Goal: Task Accomplishment & Management: Manage account settings

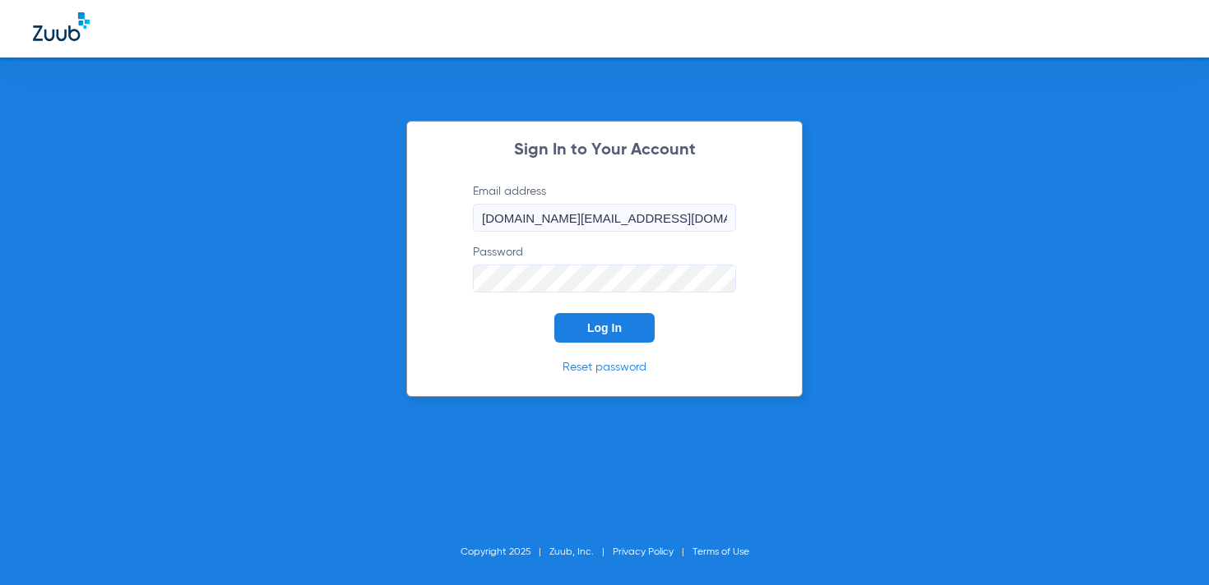
click at [669, 206] on input "[DOMAIN_NAME][EMAIL_ADDRESS][DOMAIN_NAME]" at bounding box center [604, 218] width 263 height 28
type input "[EMAIL_ADDRESS][DOMAIN_NAME]"
click at [608, 329] on span "Log In" at bounding box center [604, 327] width 35 height 13
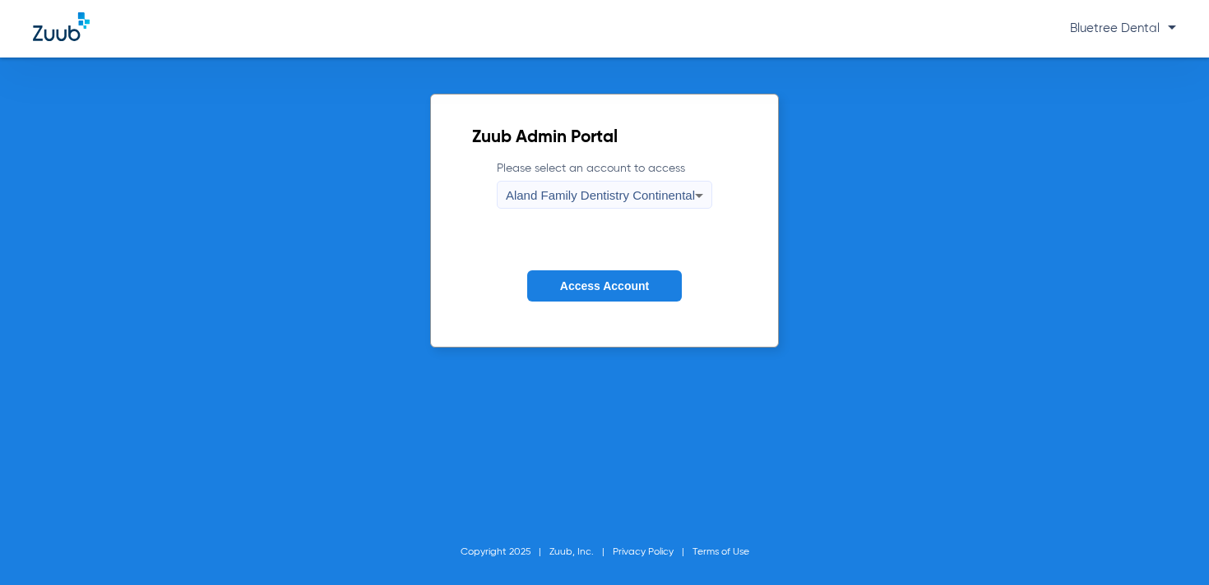
click at [599, 197] on span "Aland Family Dentistry Continental" at bounding box center [600, 195] width 189 height 14
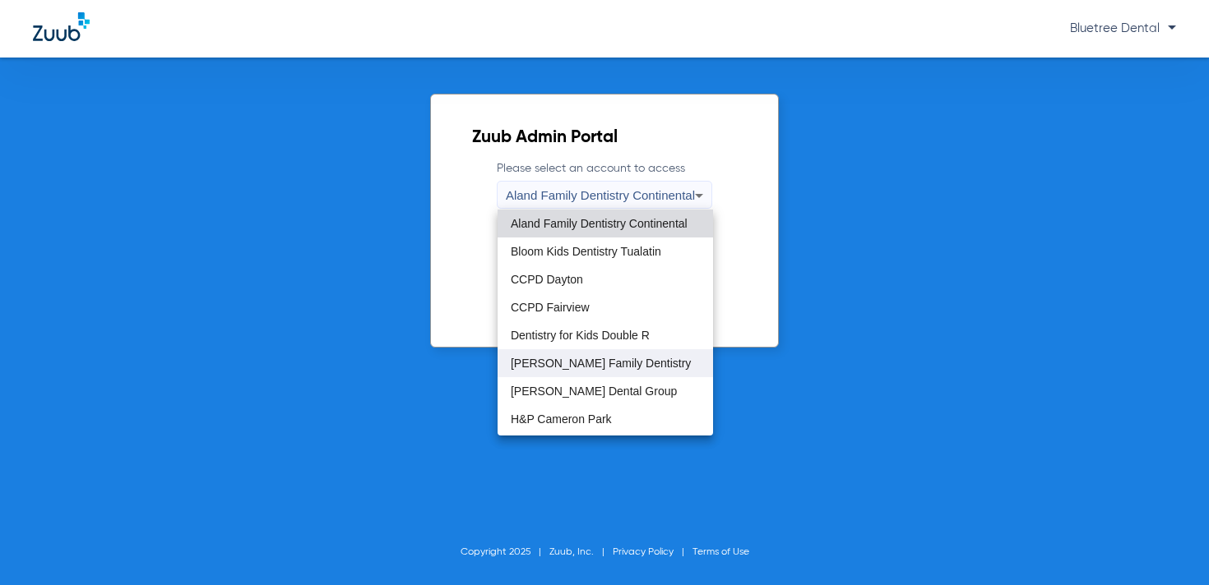
click at [606, 354] on mat-option "[PERSON_NAME] Family Dentistry" at bounding box center [604, 363] width 215 height 28
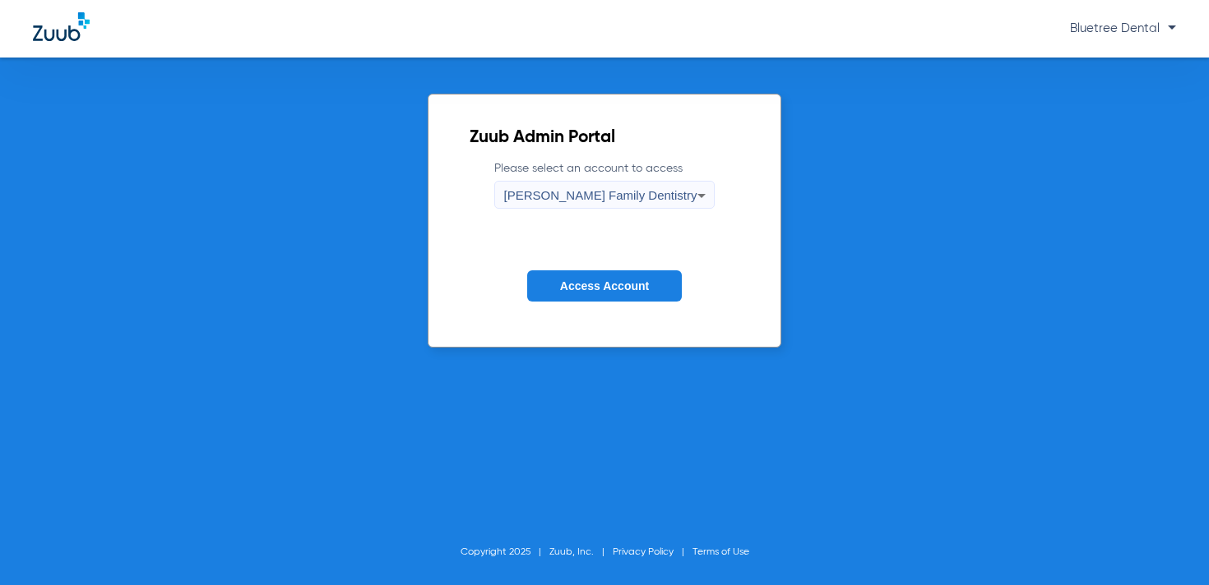
click at [575, 287] on span "Access Account" at bounding box center [604, 286] width 89 height 13
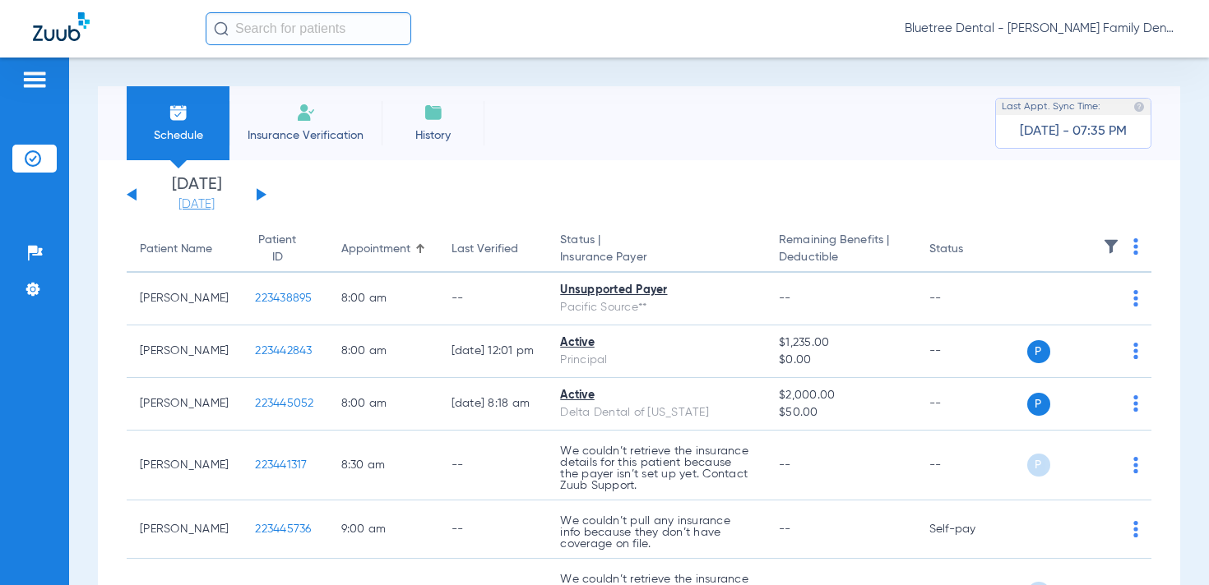
click at [186, 205] on link "[DATE]" at bounding box center [196, 205] width 99 height 16
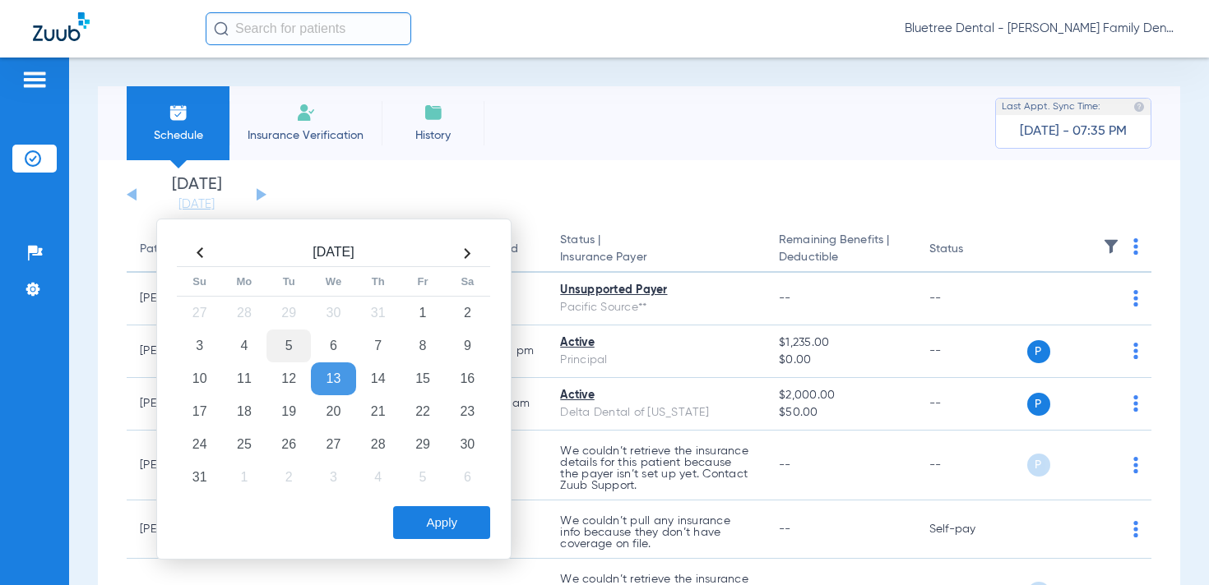
click at [282, 342] on td "5" at bounding box center [288, 346] width 44 height 33
click at [426, 517] on button "Apply" at bounding box center [441, 522] width 97 height 33
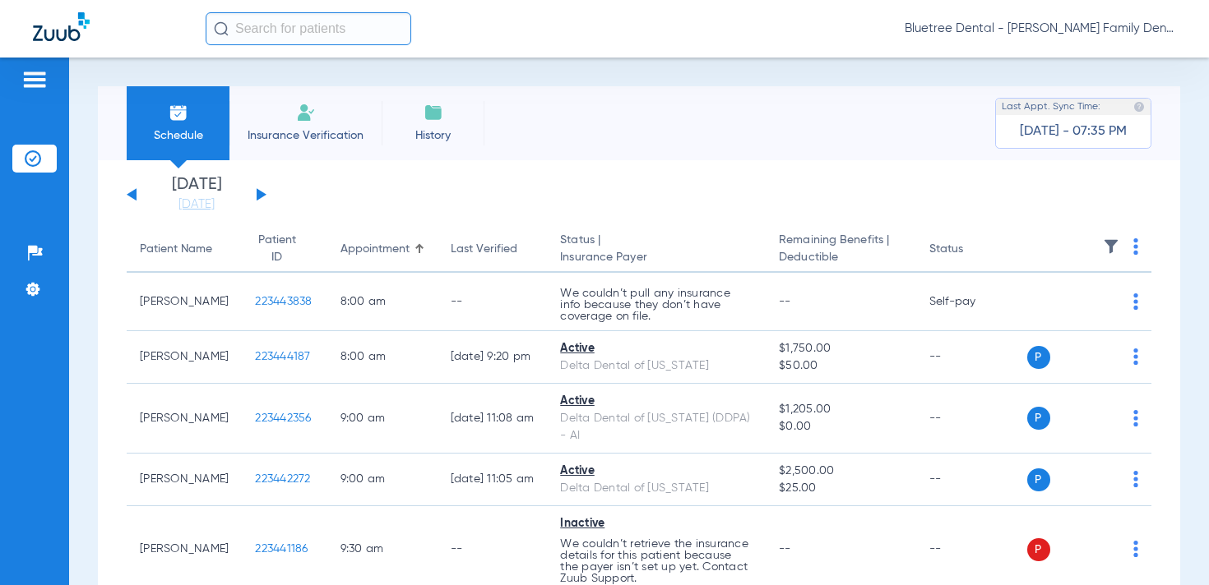
click at [1042, 28] on span "Bluetree Dental - Gregson Family Dentistry" at bounding box center [1039, 29] width 271 height 16
click at [1089, 59] on span "Account Selection" at bounding box center [1114, 59] width 92 height 12
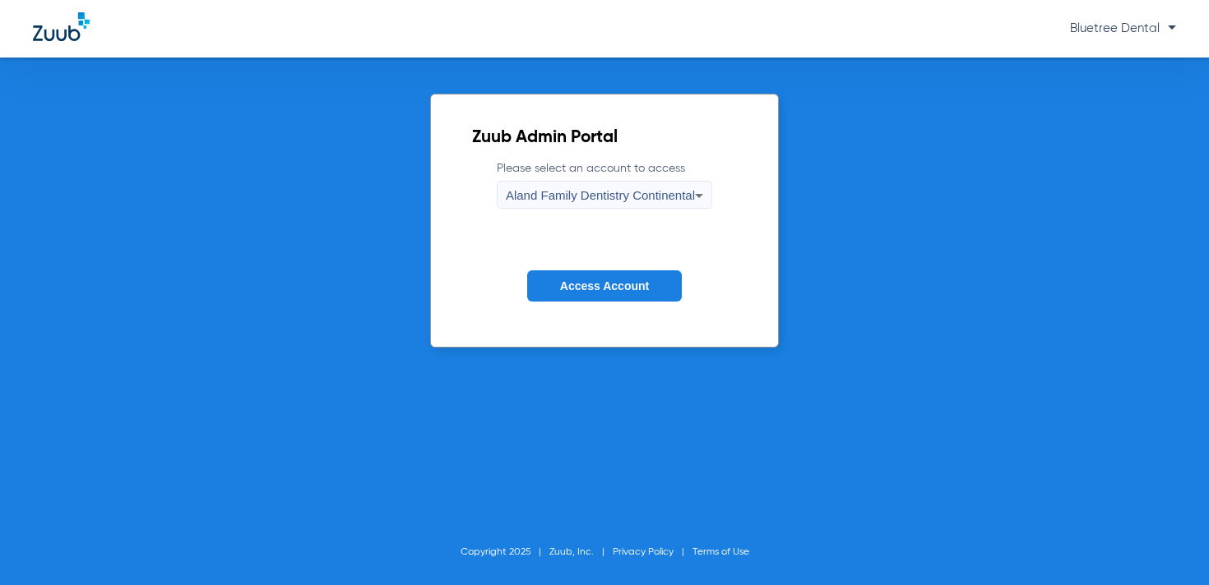
click at [631, 197] on span "Aland Family Dentistry Continental" at bounding box center [600, 195] width 189 height 14
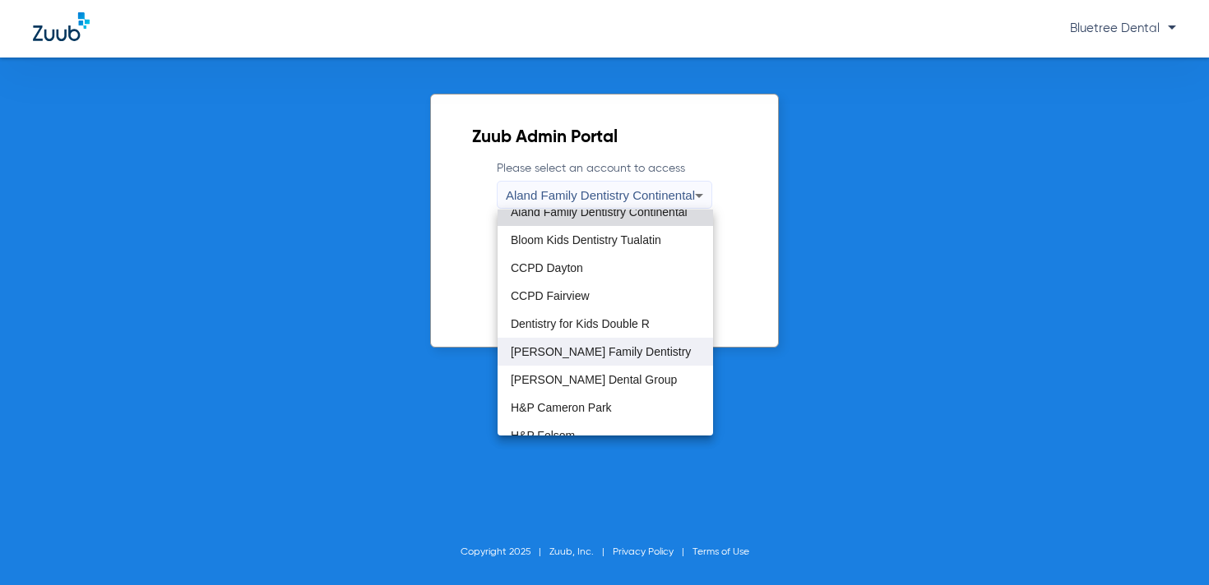
scroll to position [14, 0]
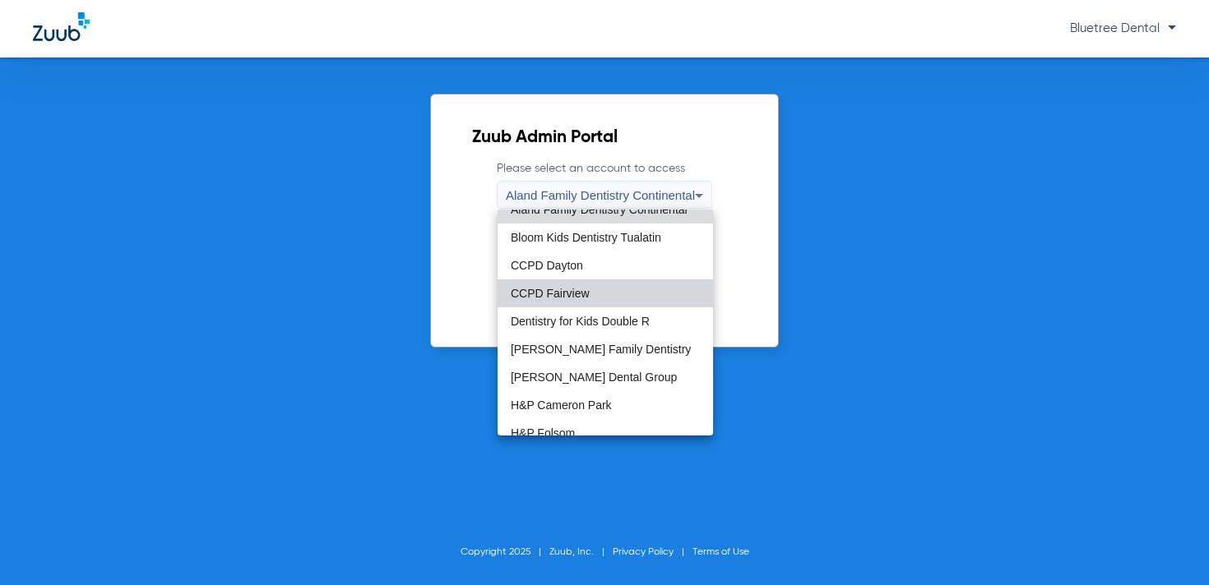
click at [571, 298] on span "CCPD Fairview" at bounding box center [550, 294] width 79 height 12
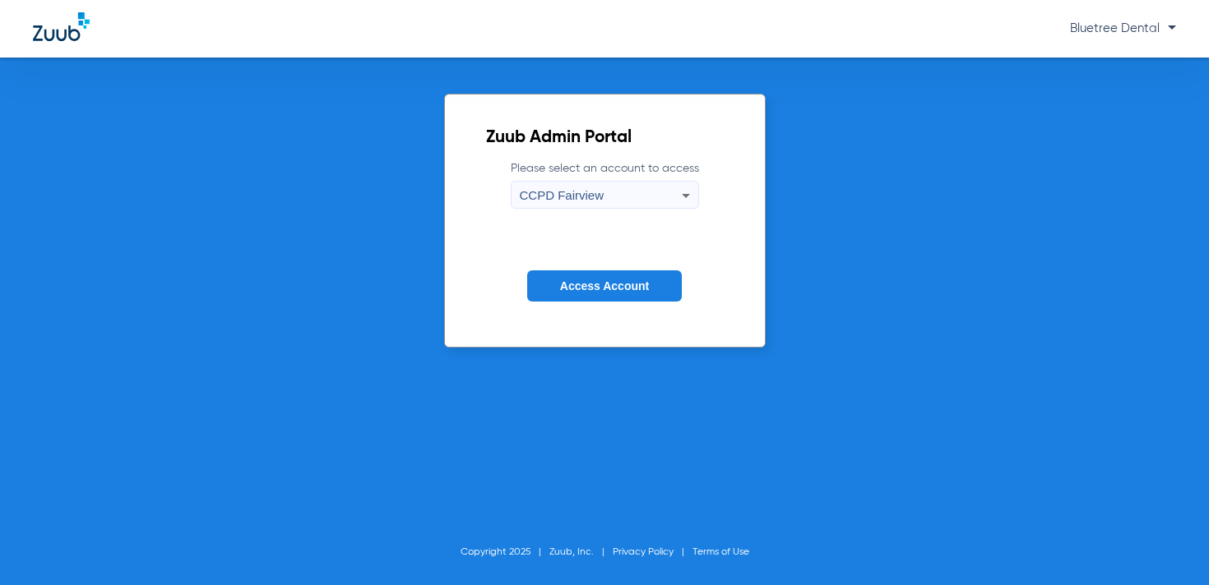
click at [553, 276] on button "Access Account" at bounding box center [604, 286] width 155 height 32
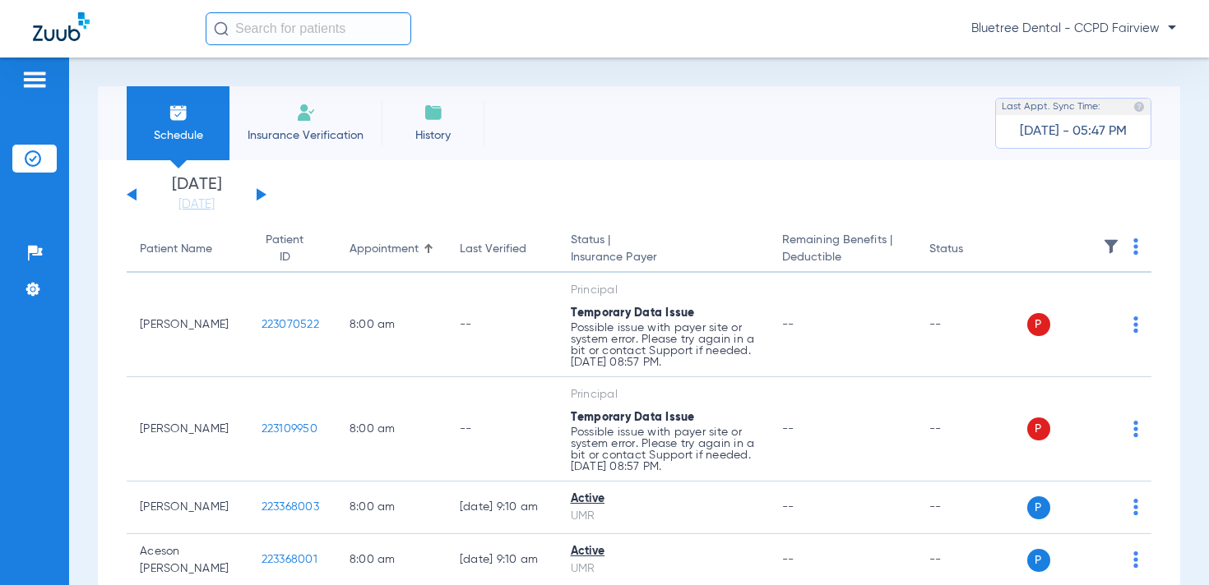
click at [1136, 242] on img at bounding box center [1135, 246] width 5 height 16
click at [1113, 243] on div at bounding box center [604, 292] width 1209 height 585
click at [1108, 243] on img at bounding box center [1111, 246] width 16 height 16
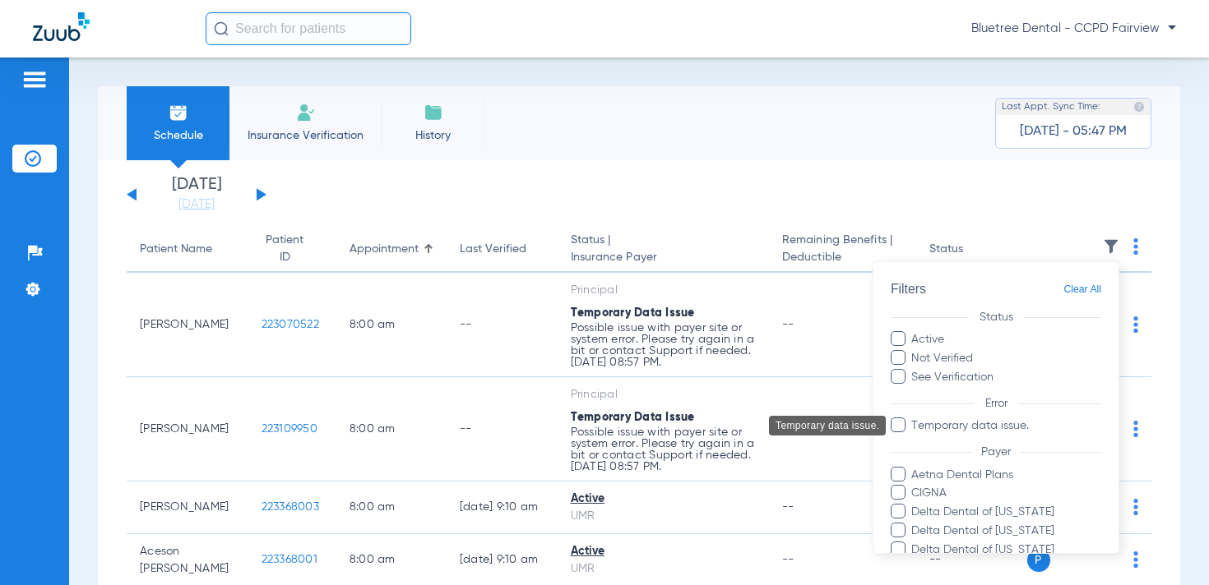
click at [966, 424] on span "Temporary data issue." at bounding box center [1005, 426] width 191 height 17
click at [913, 437] on input "Temporary data issue." at bounding box center [913, 437] width 0 height 0
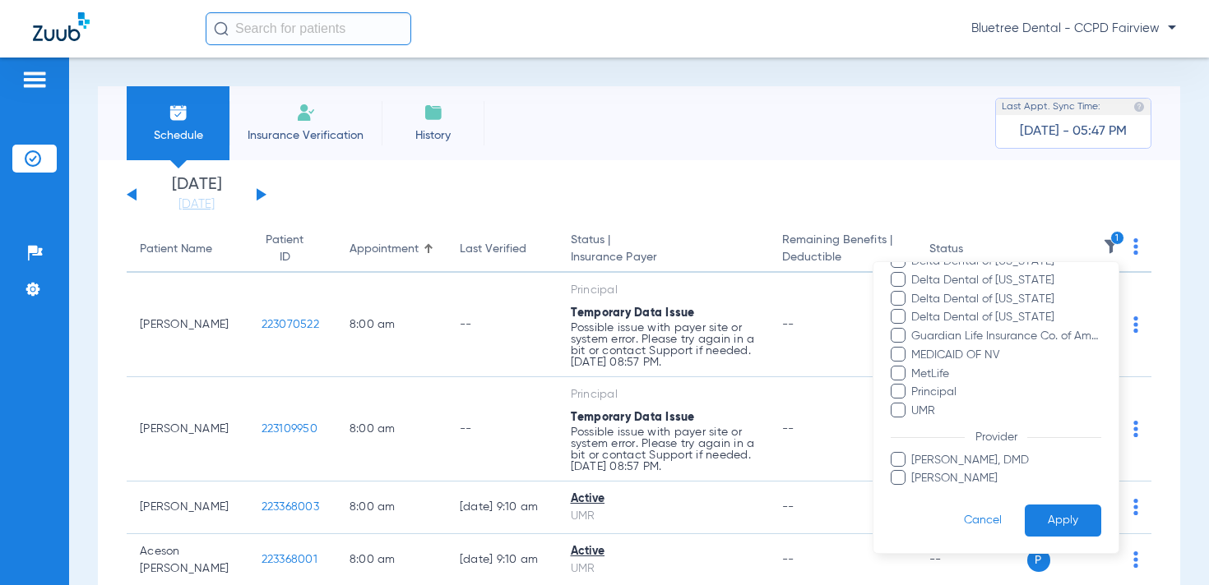
click at [1045, 514] on button "Apply" at bounding box center [1062, 521] width 76 height 32
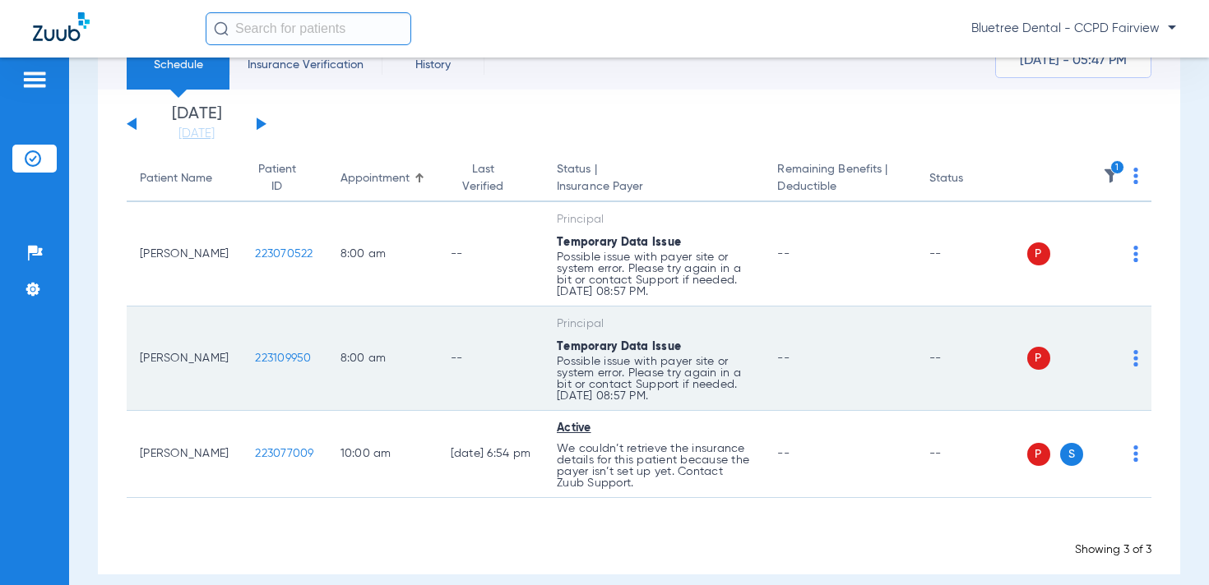
scroll to position [88, 0]
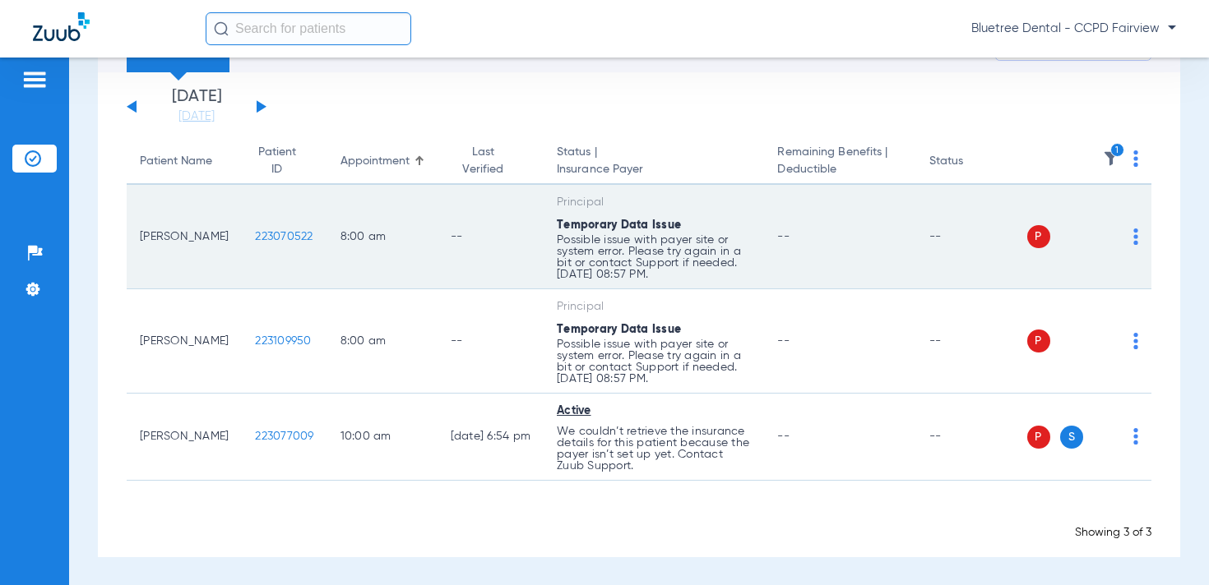
click at [1136, 238] on img at bounding box center [1135, 237] width 5 height 16
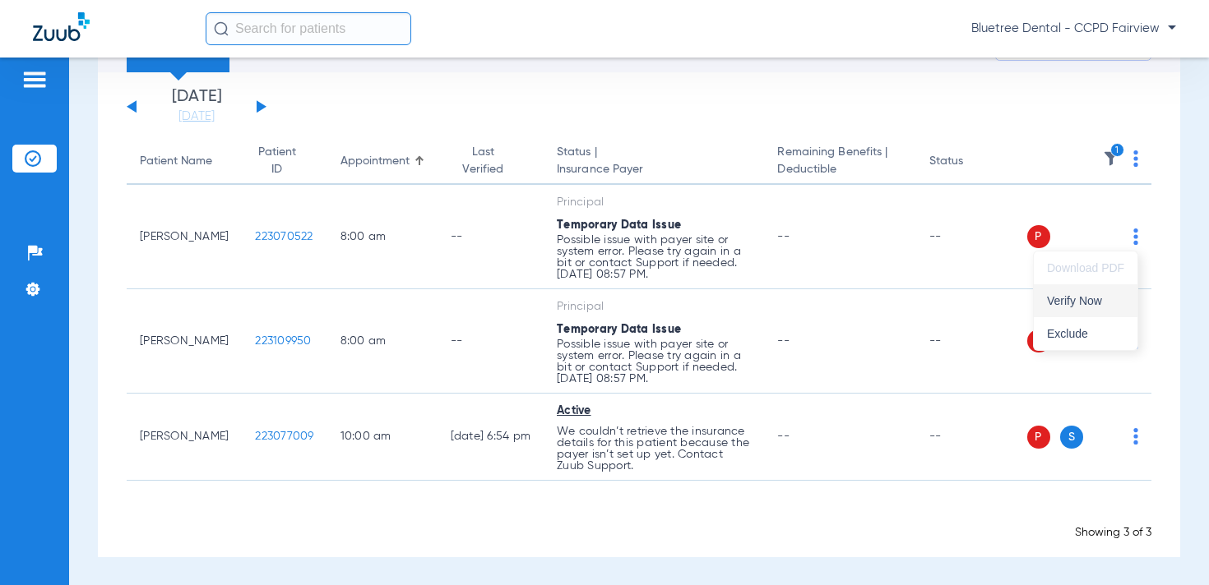
click at [1111, 296] on span "Verify Now" at bounding box center [1085, 301] width 77 height 12
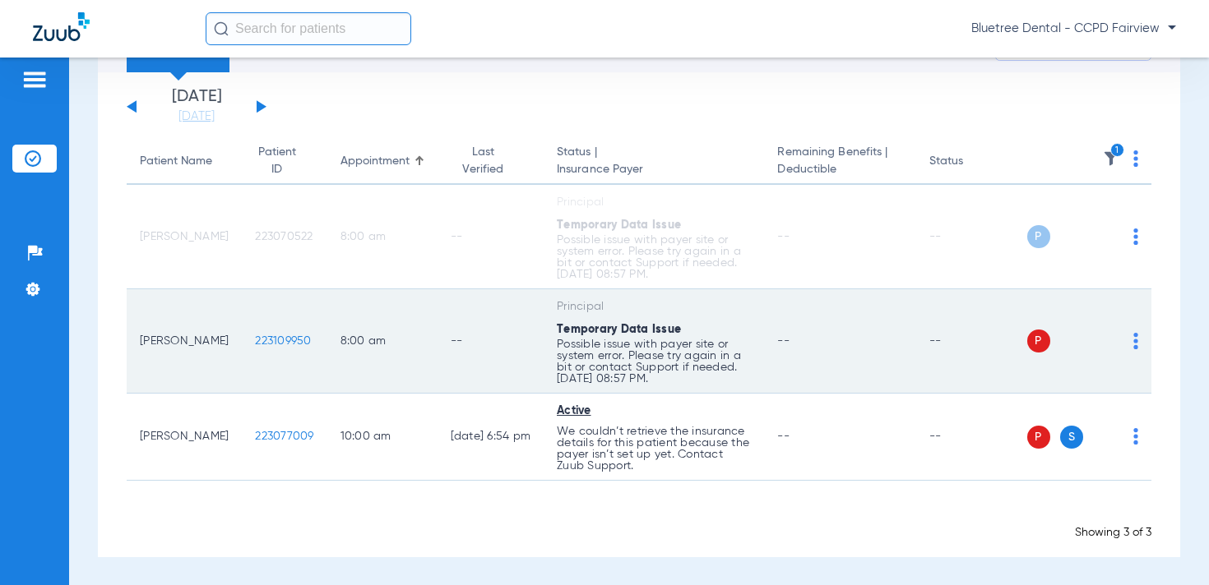
click at [1135, 338] on img at bounding box center [1135, 341] width 5 height 16
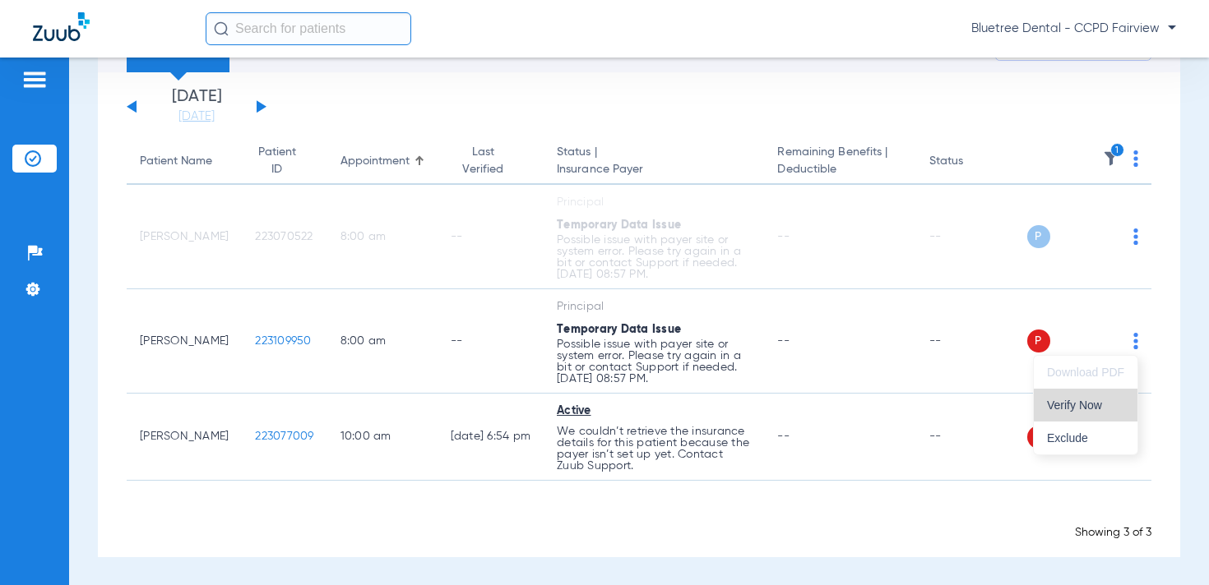
click at [1103, 397] on button "Verify Now" at bounding box center [1085, 405] width 104 height 33
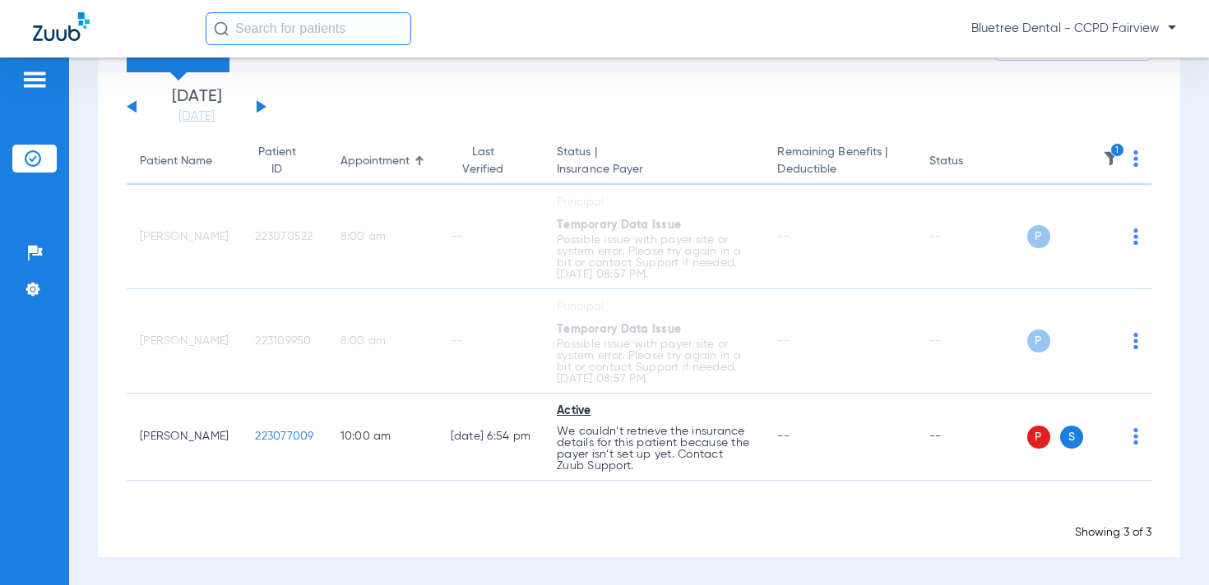
scroll to position [0, 0]
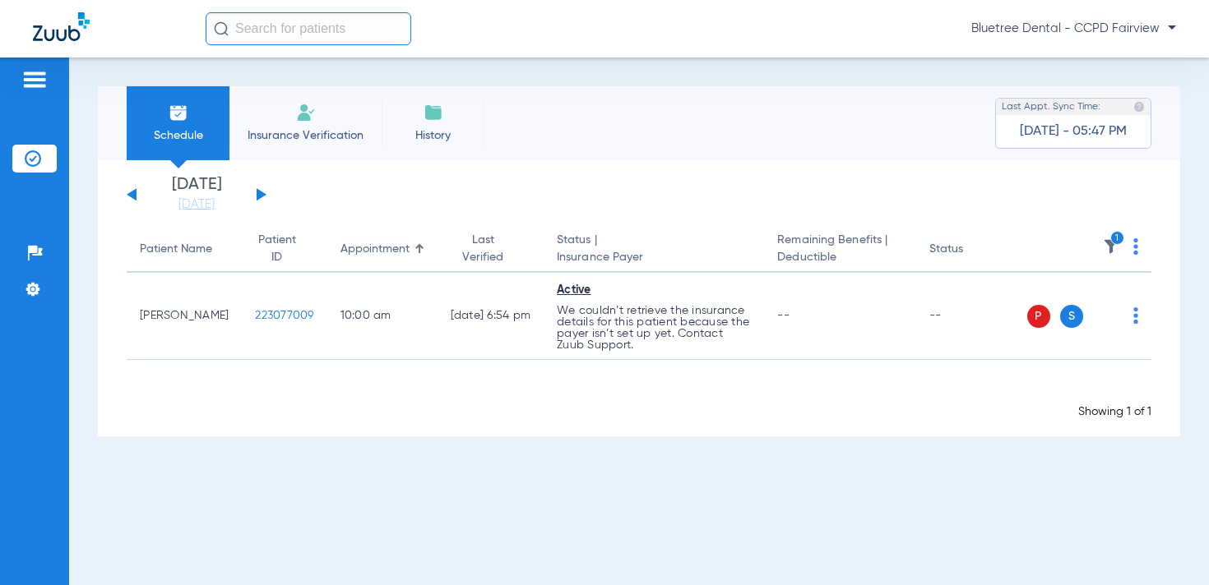
click at [1109, 240] on img at bounding box center [1111, 246] width 16 height 16
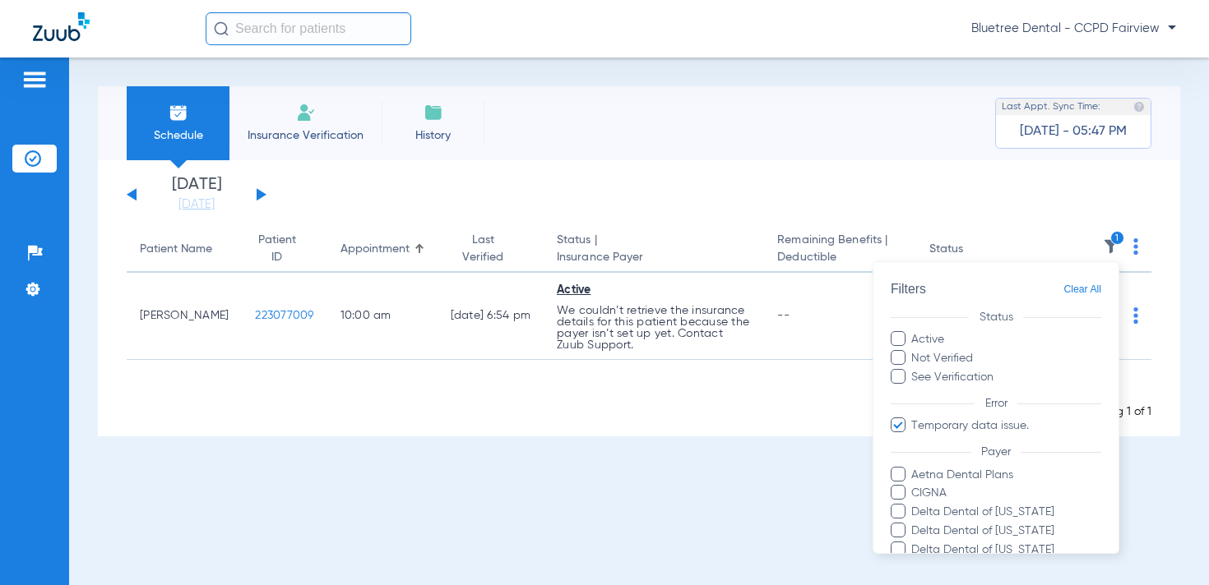
click at [1092, 289] on span "Clear All" at bounding box center [1082, 290] width 38 height 21
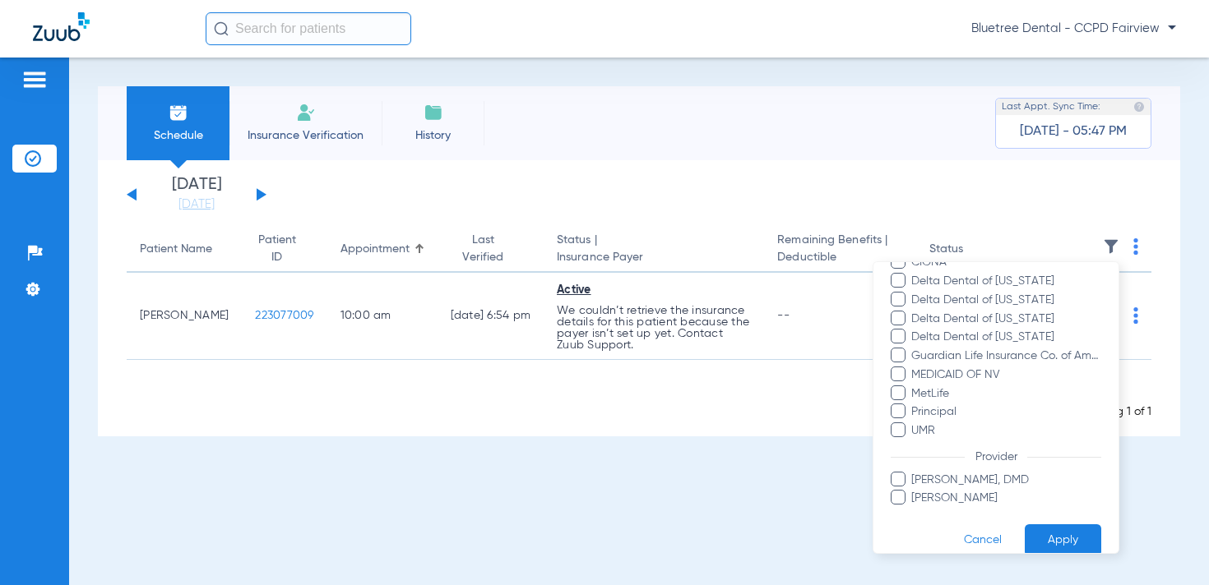
scroll to position [251, 0]
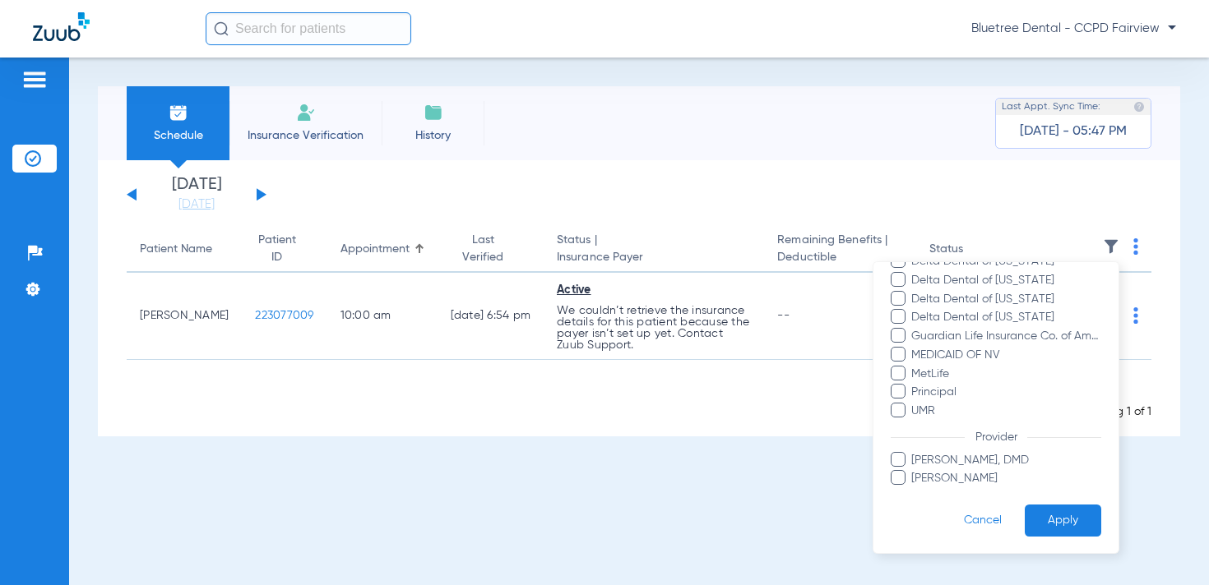
click at [1066, 520] on button "Apply" at bounding box center [1062, 521] width 76 height 32
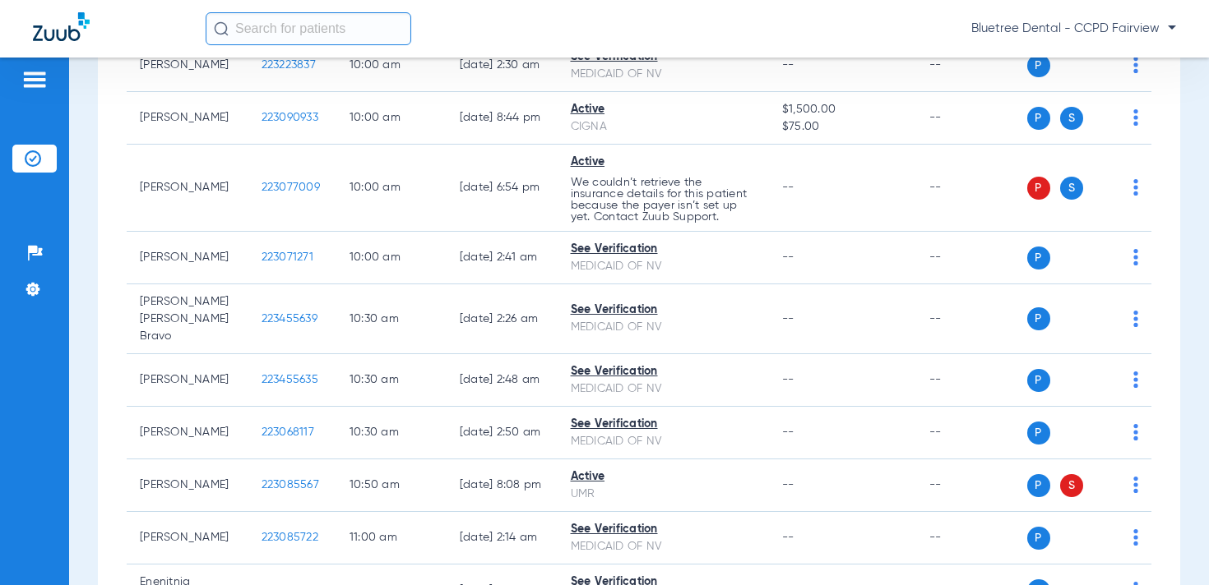
scroll to position [1256, 0]
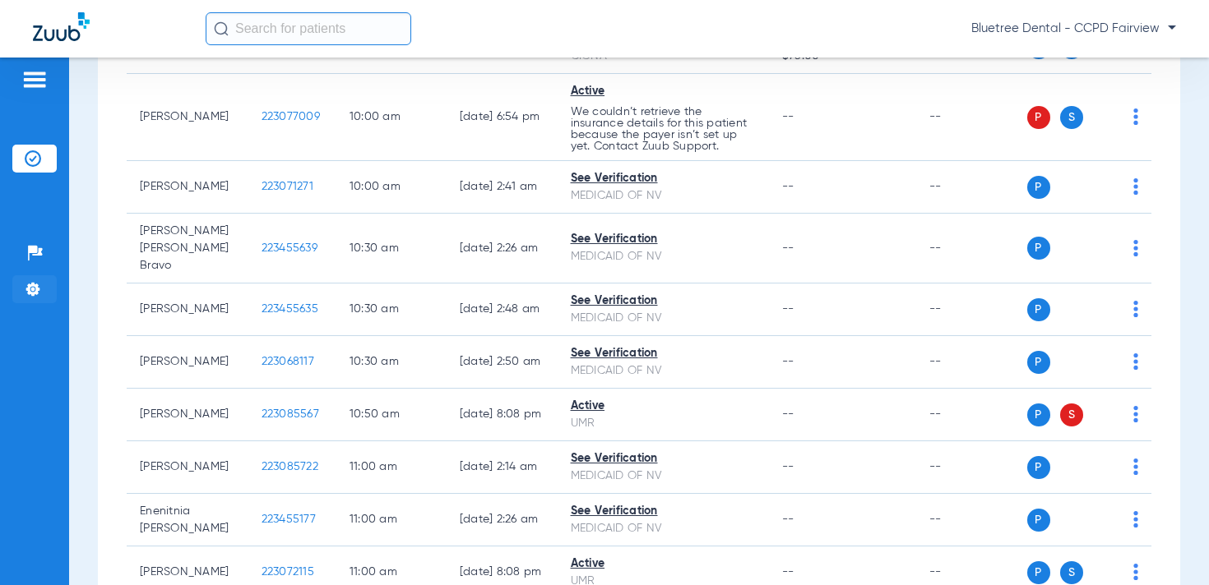
click at [31, 287] on img at bounding box center [33, 289] width 16 height 16
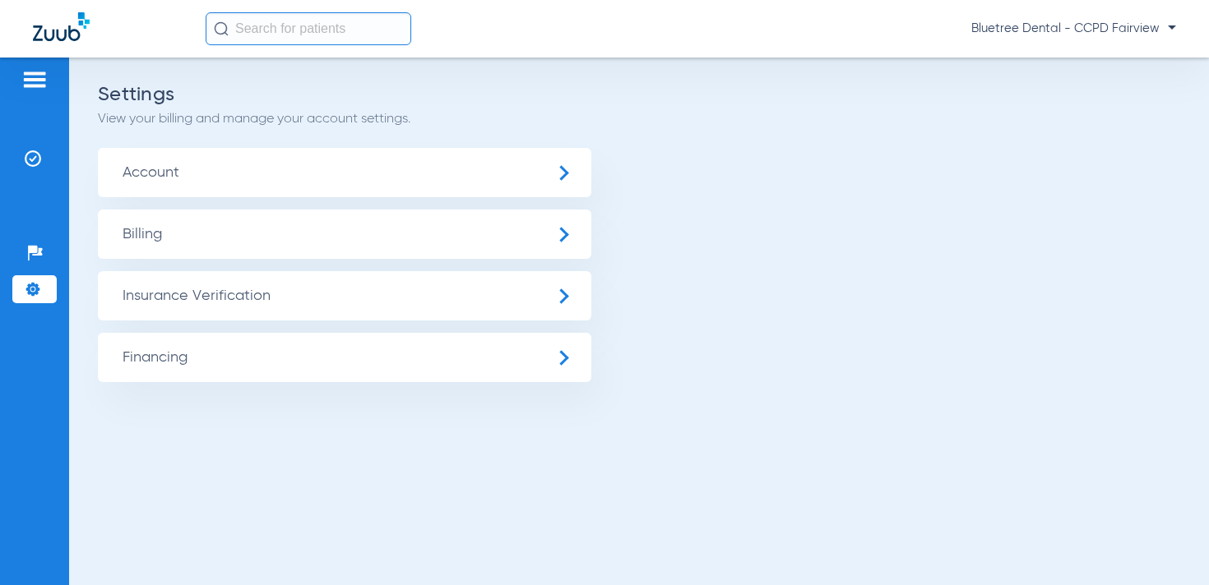
click at [191, 287] on span "Insurance Verification" at bounding box center [344, 295] width 493 height 49
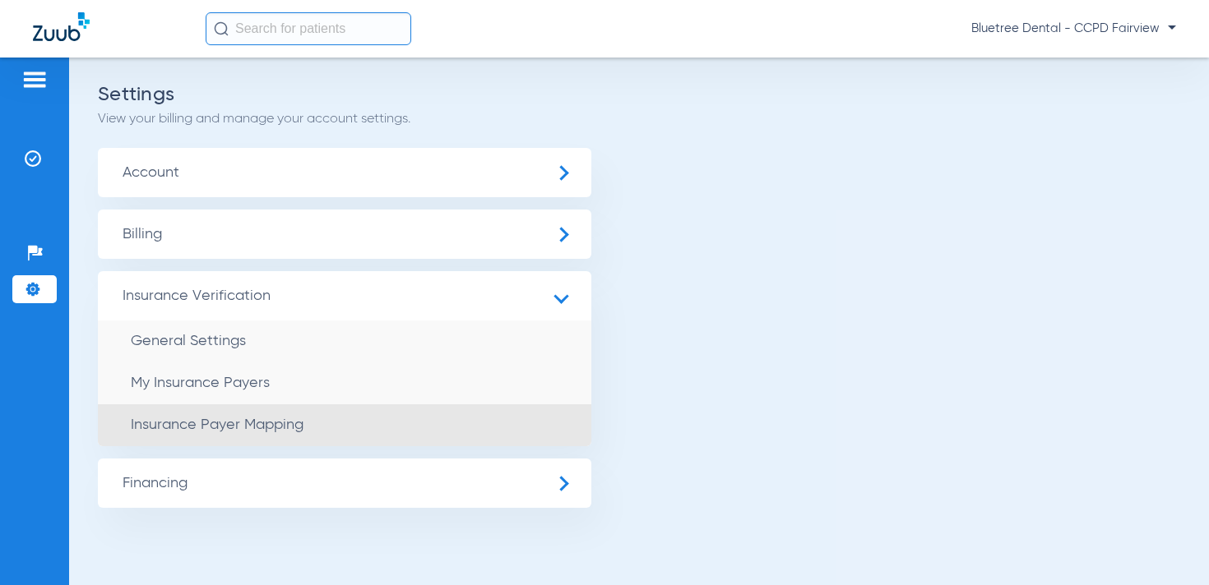
click at [229, 415] on li "Insurance Payer Mapping" at bounding box center [344, 426] width 493 height 42
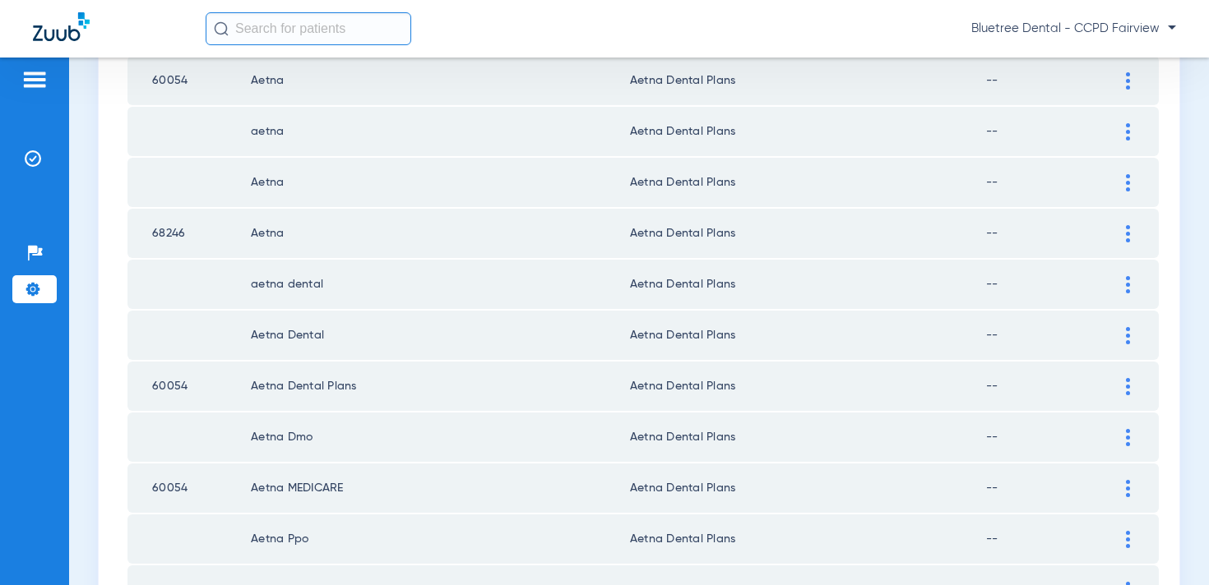
scroll to position [267, 0]
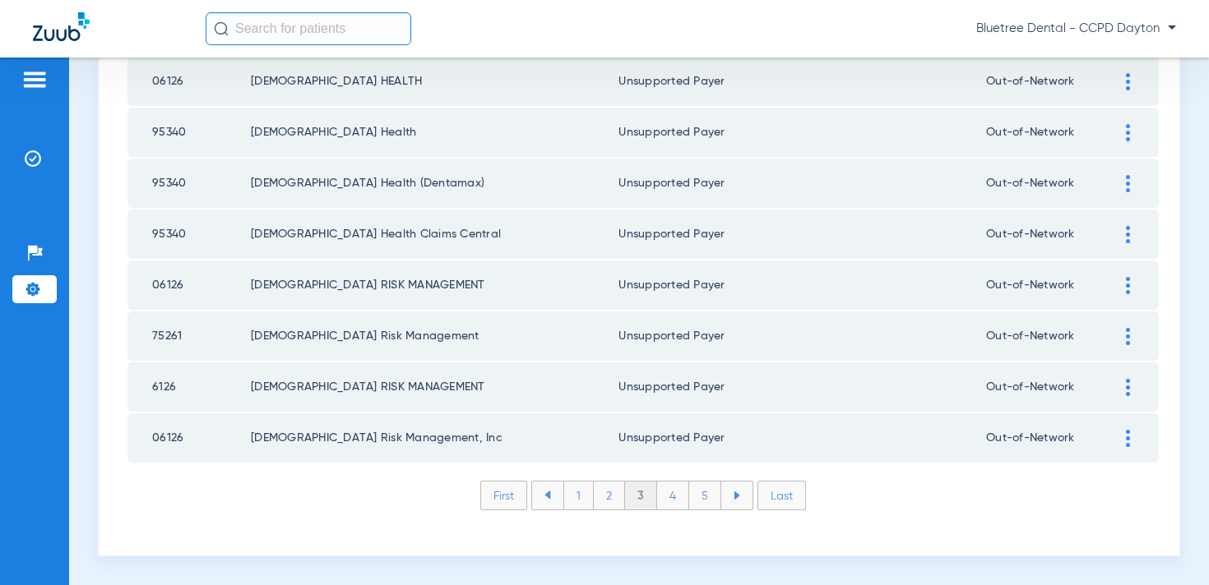
click at [583, 502] on li "1" at bounding box center [578, 496] width 30 height 28
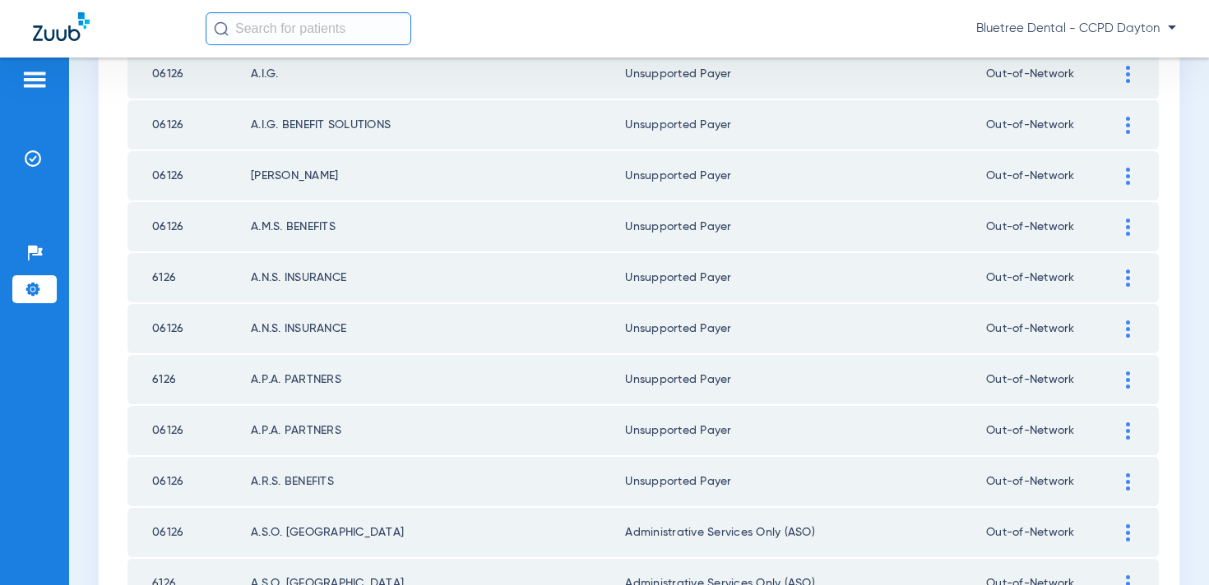
scroll to position [2403, 0]
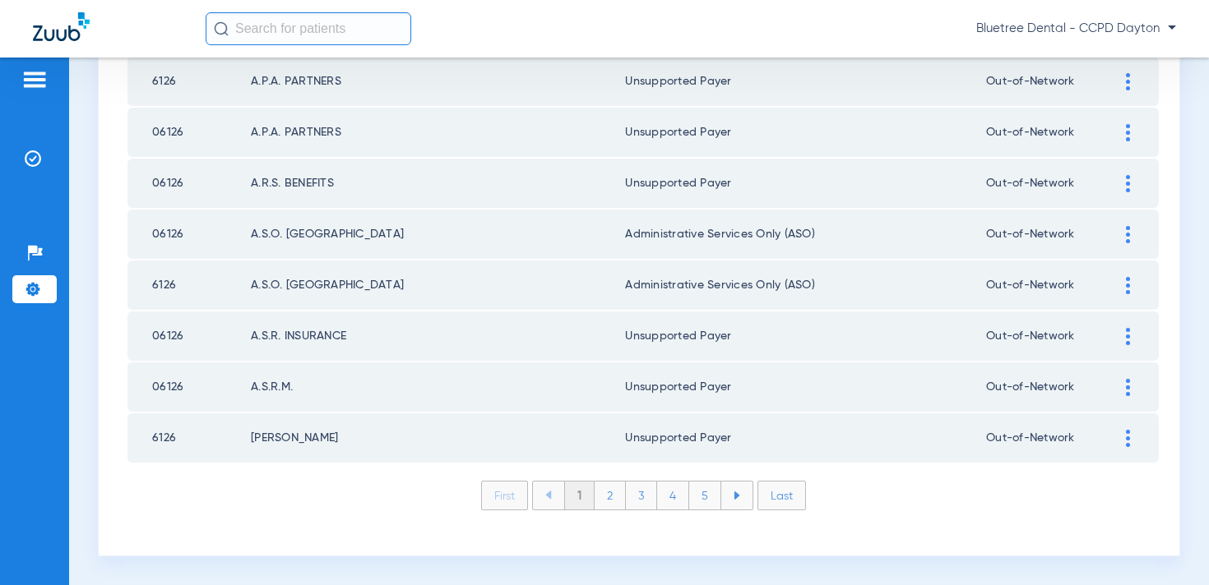
click at [607, 498] on li "2" at bounding box center [609, 496] width 31 height 28
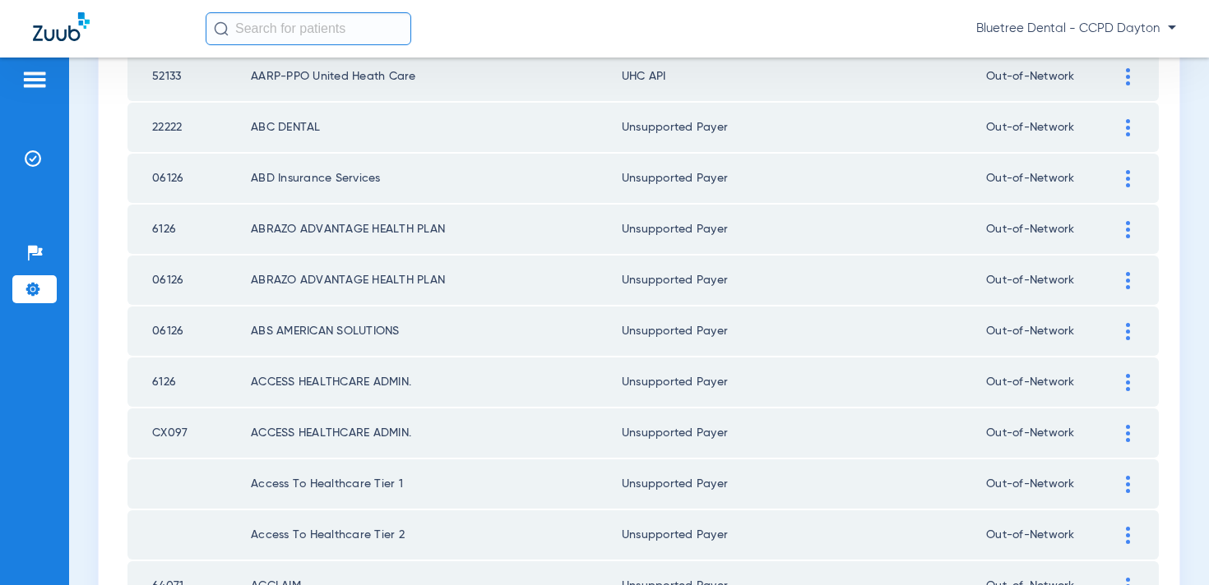
scroll to position [0, 0]
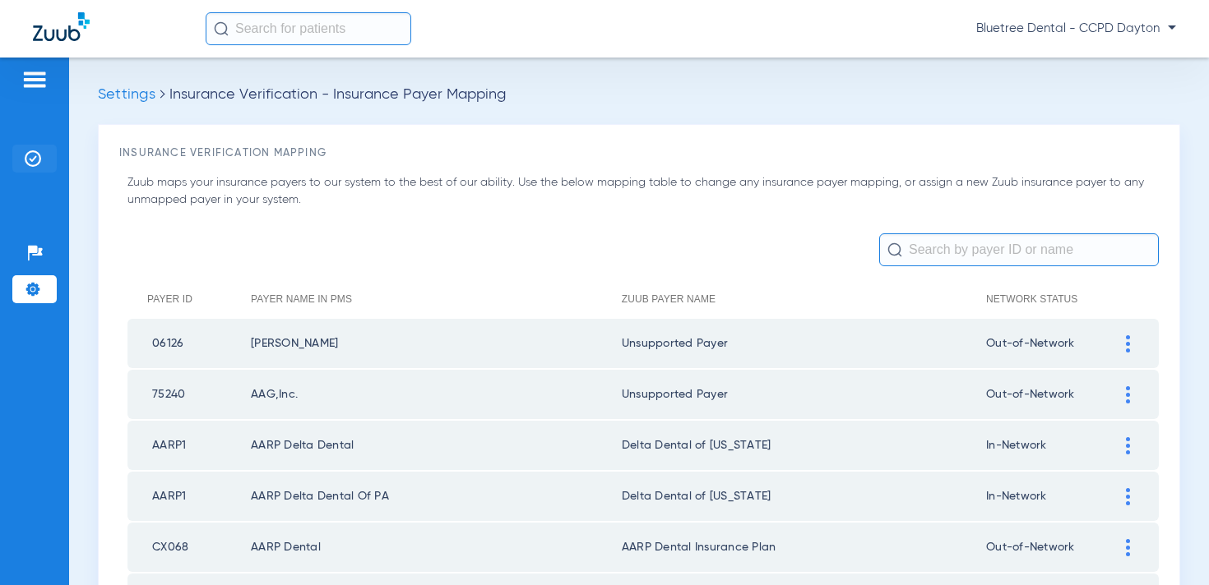
click at [25, 153] on img at bounding box center [33, 158] width 16 height 16
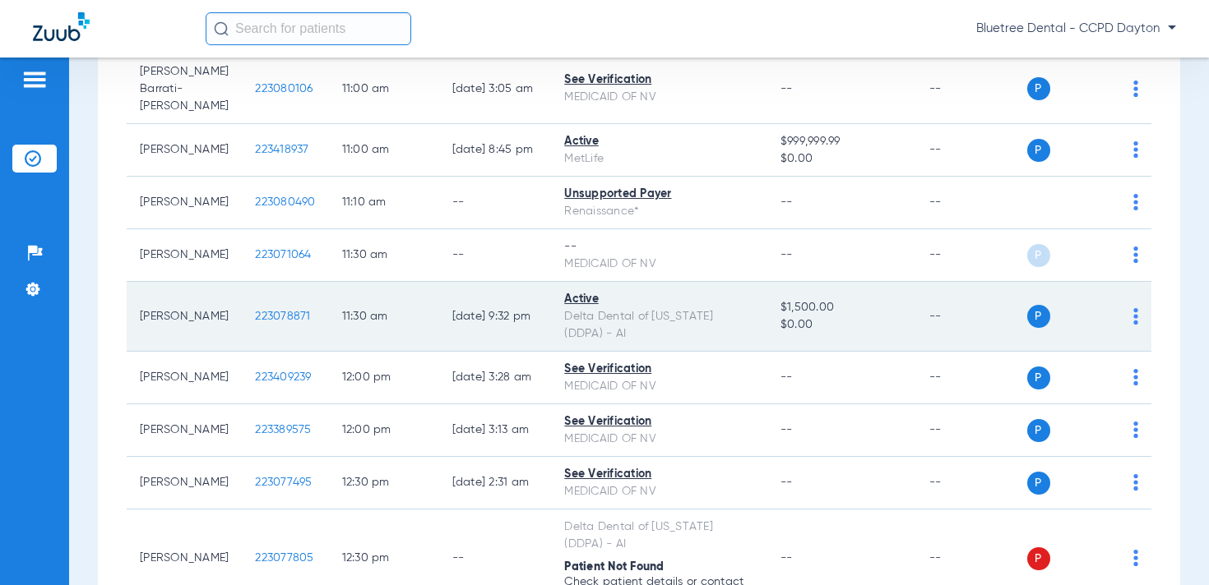
scroll to position [1122, 0]
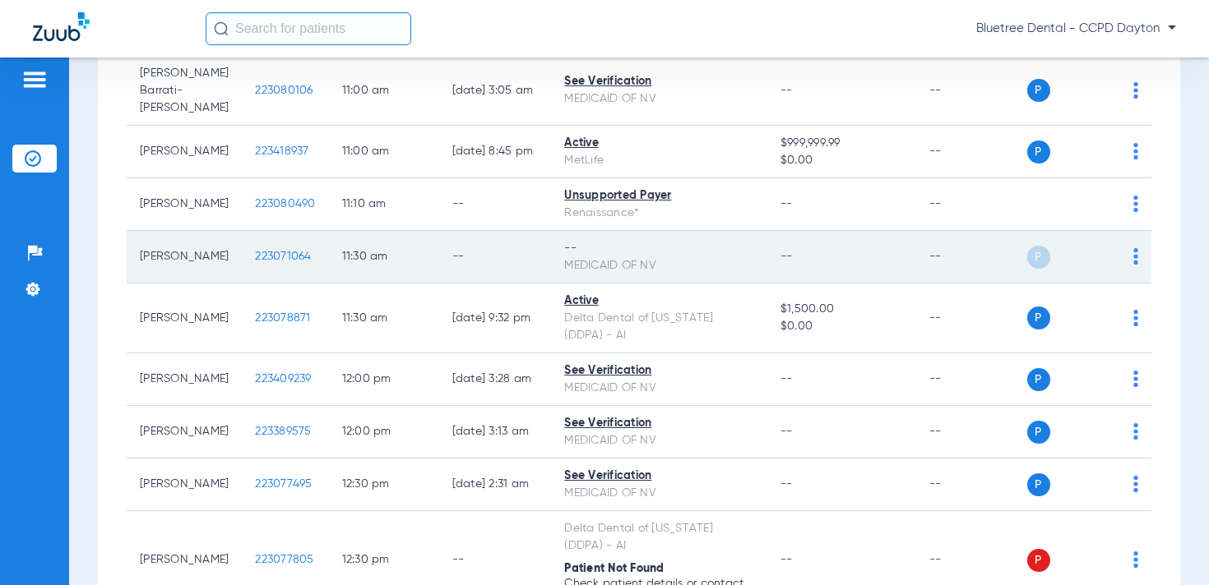
click at [1133, 257] on img at bounding box center [1135, 256] width 5 height 16
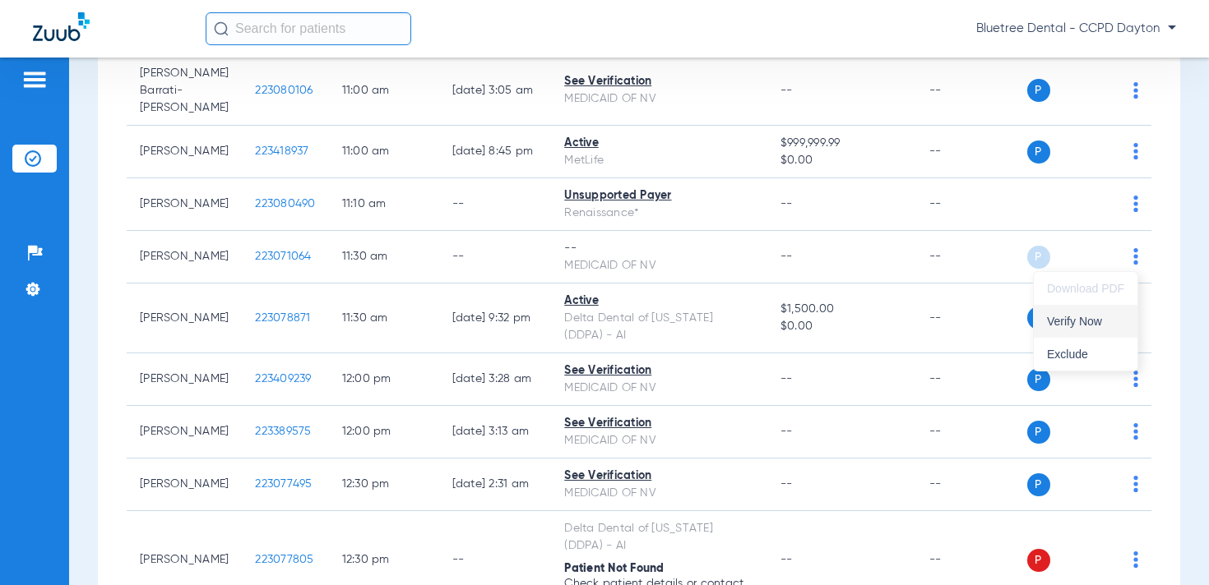
click at [1068, 328] on button "Verify Now" at bounding box center [1085, 321] width 104 height 33
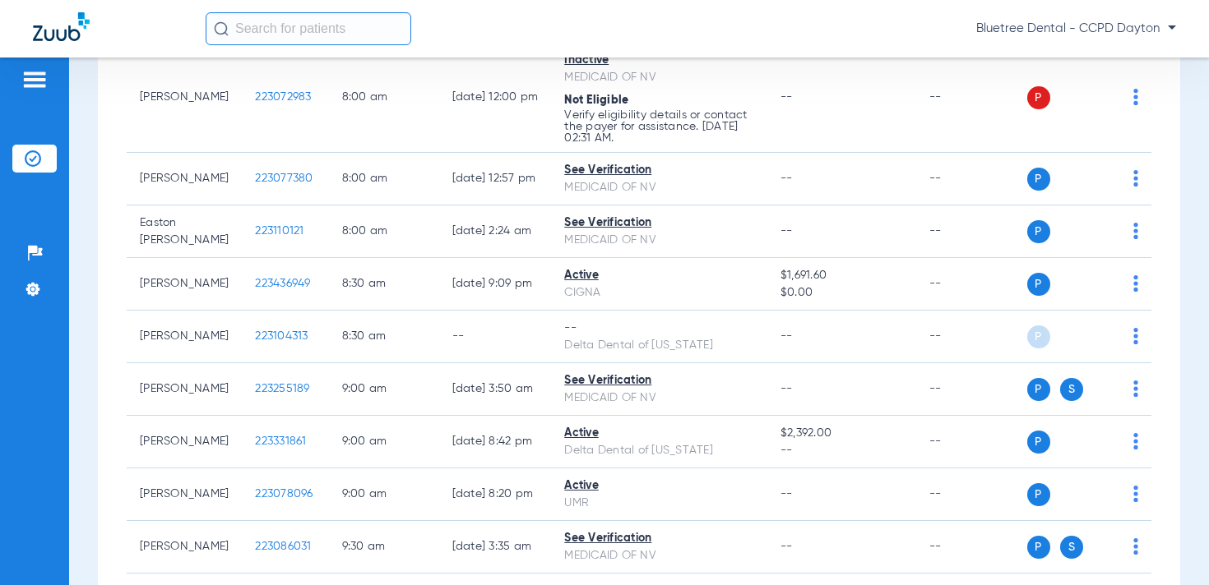
scroll to position [217, 0]
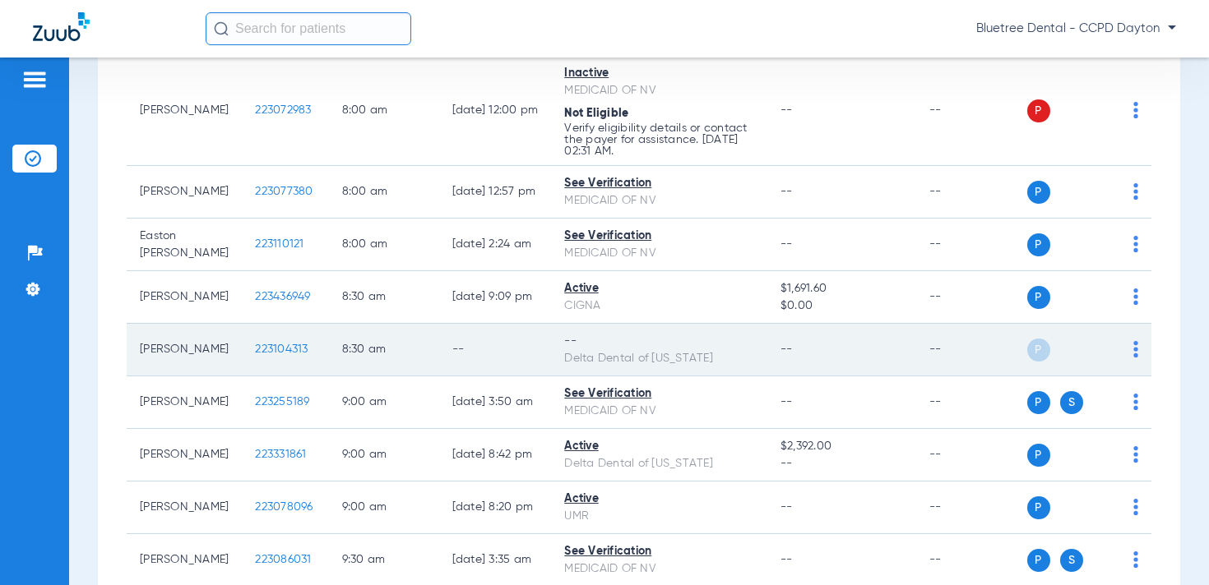
click at [1136, 348] on img at bounding box center [1135, 349] width 5 height 16
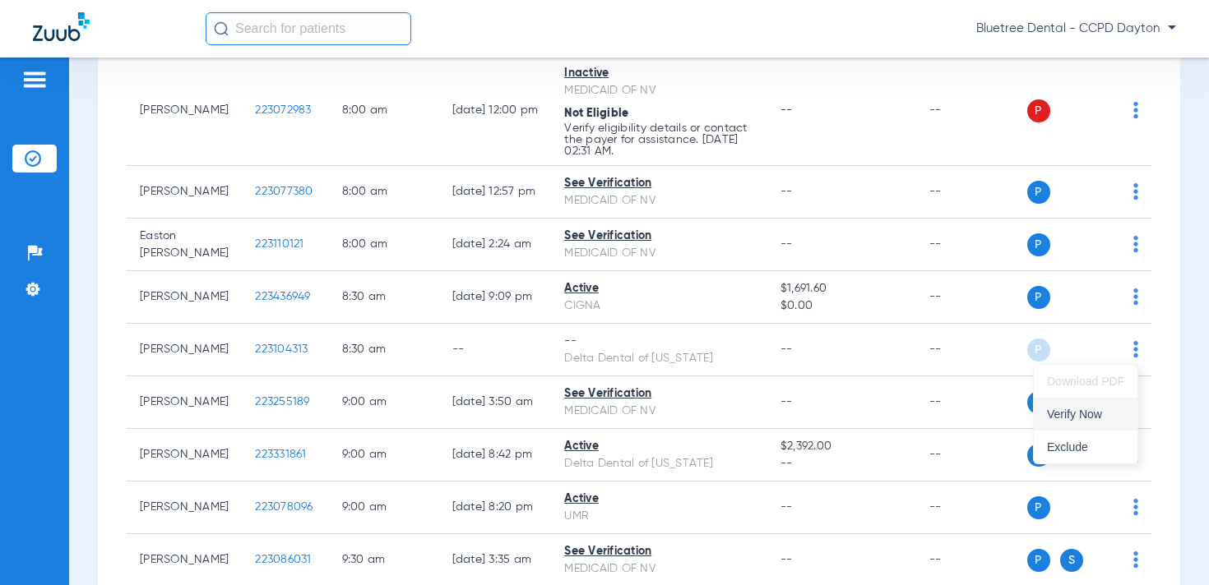
click at [1101, 404] on button "Verify Now" at bounding box center [1085, 414] width 104 height 33
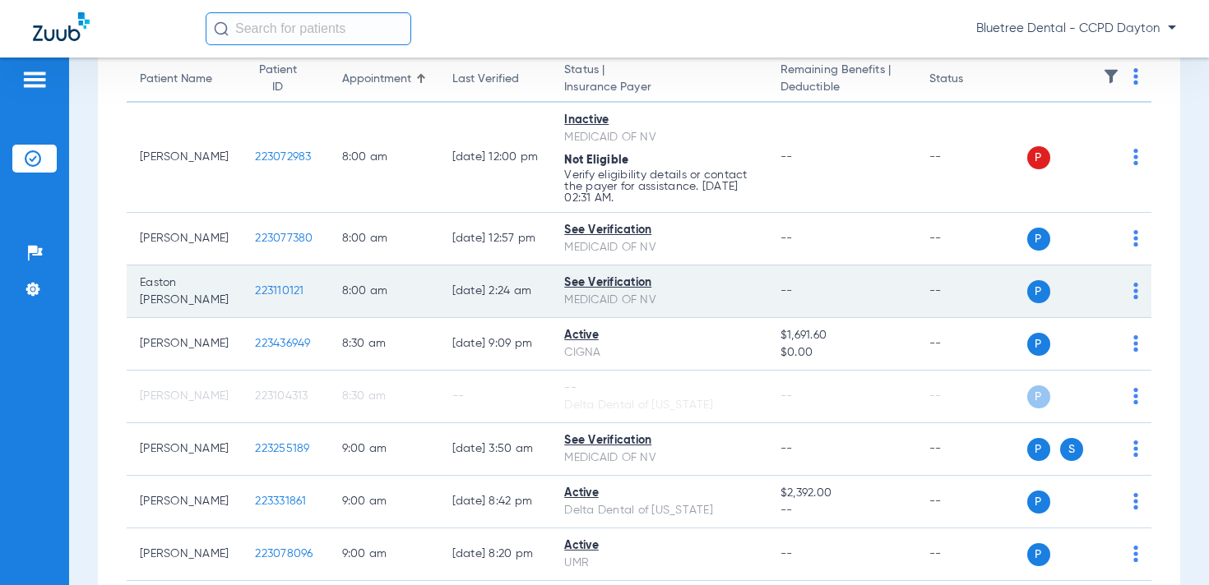
scroll to position [0, 0]
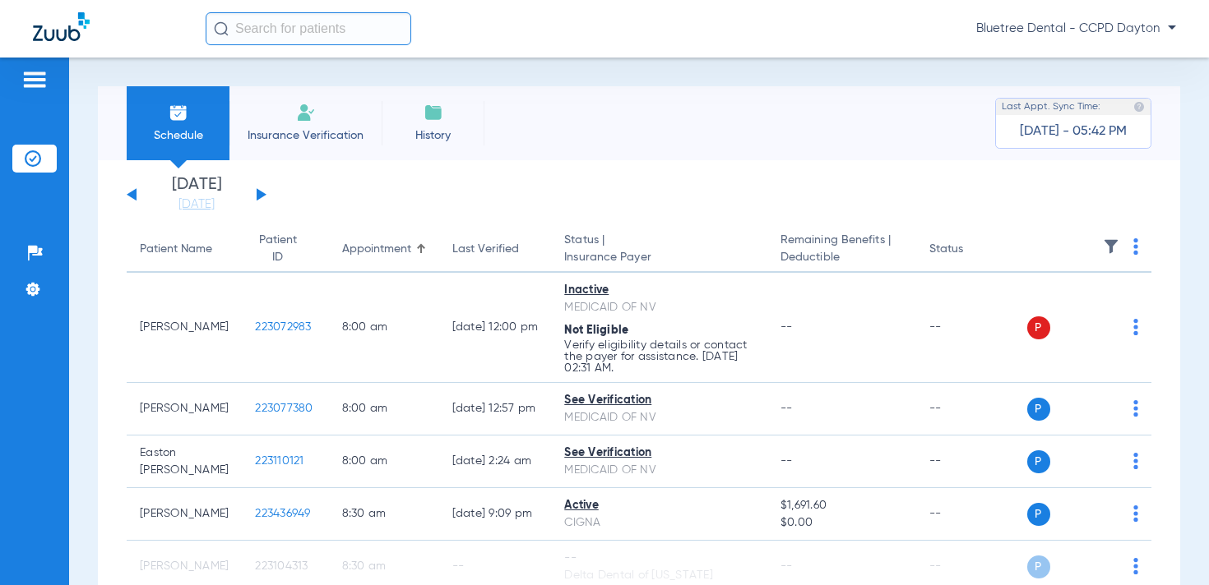
click at [1054, 27] on span "Bluetree Dental - CCPD Dayton" at bounding box center [1076, 29] width 200 height 16
click at [1081, 55] on span "Account Selection" at bounding box center [1114, 59] width 92 height 12
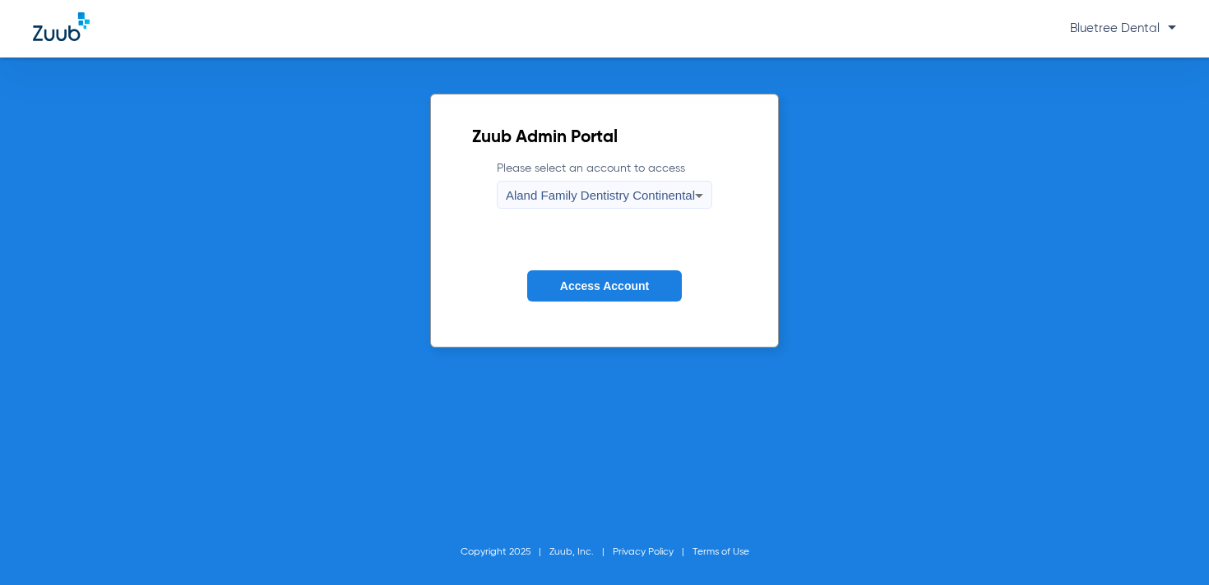
click at [580, 197] on span "Aland Family Dentistry Continental" at bounding box center [600, 195] width 189 height 14
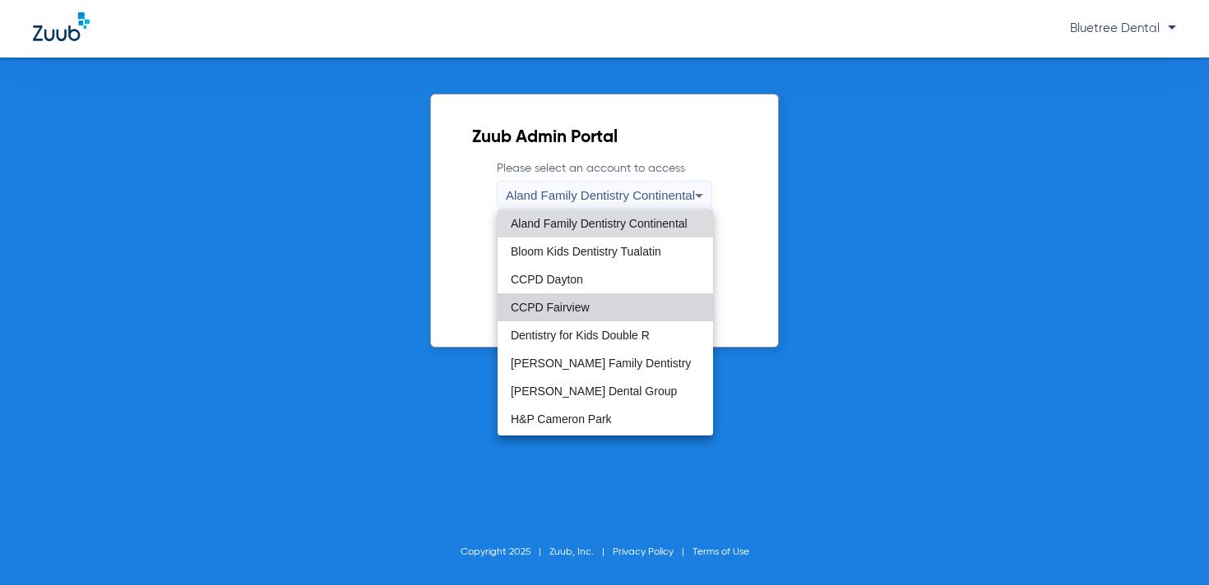
click at [579, 318] on mat-option "CCPD Fairview" at bounding box center [604, 308] width 215 height 28
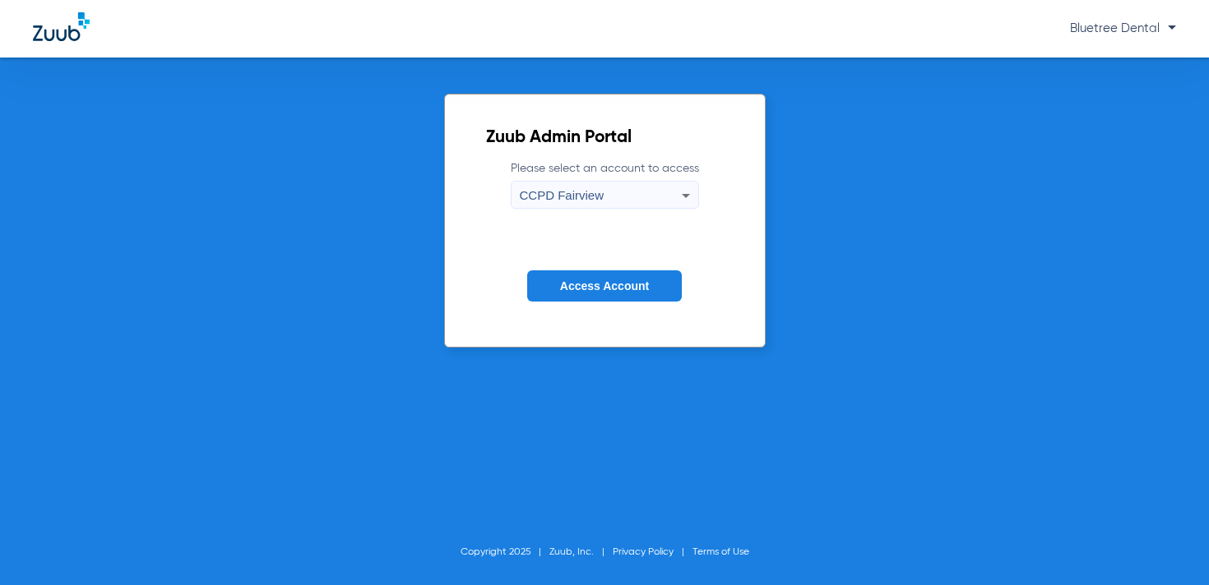
click at [590, 275] on button "Access Account" at bounding box center [604, 286] width 155 height 32
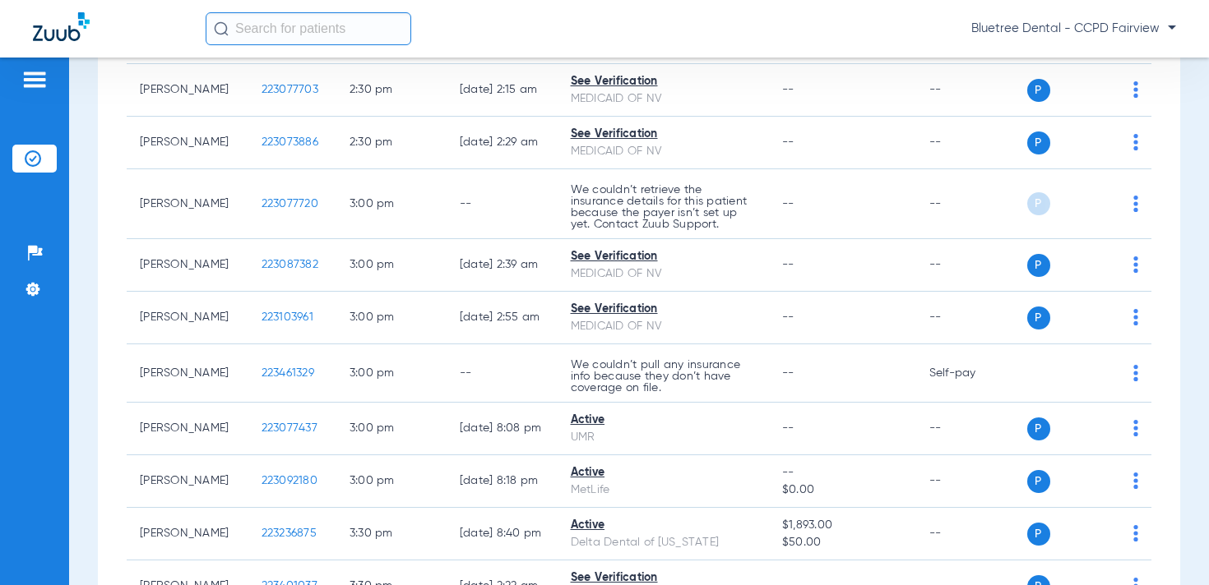
scroll to position [2878, 0]
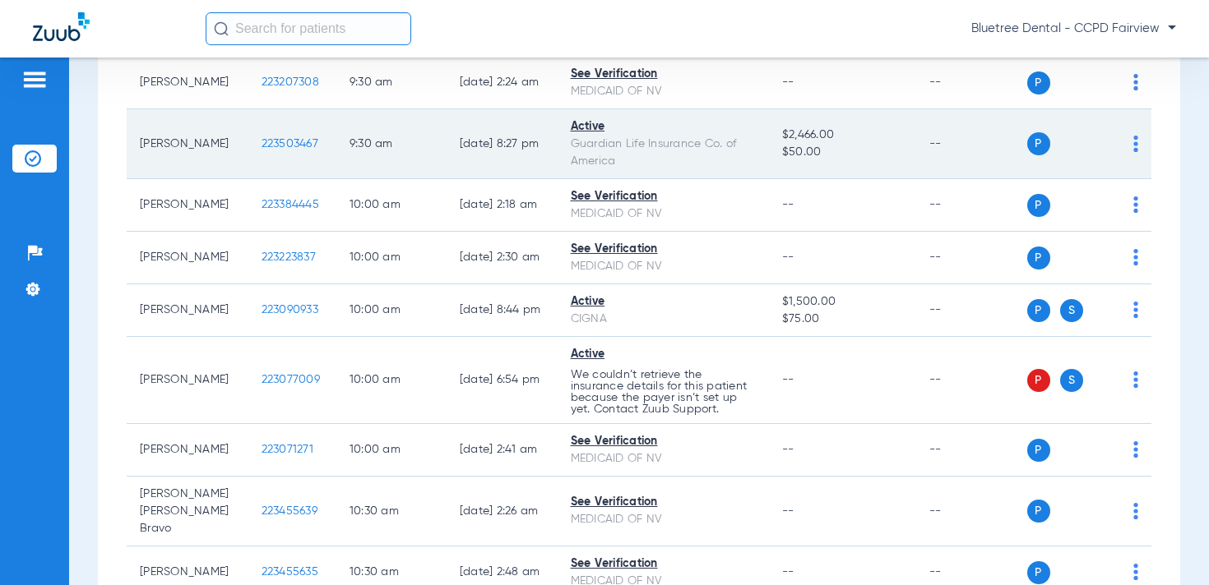
scroll to position [995, 0]
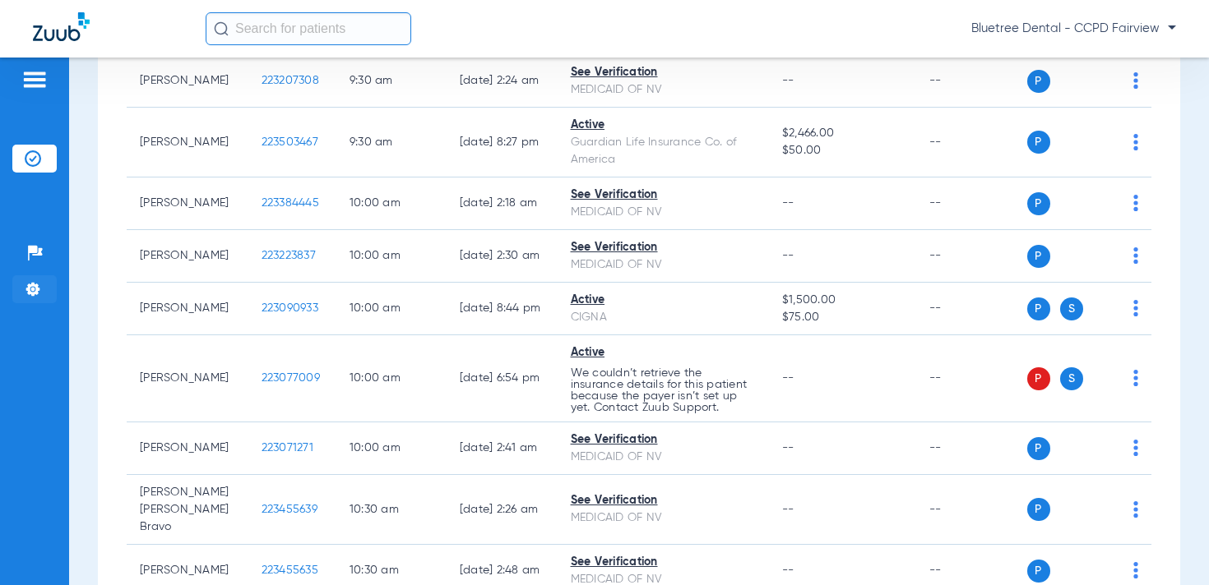
click at [34, 281] on img at bounding box center [33, 289] width 16 height 16
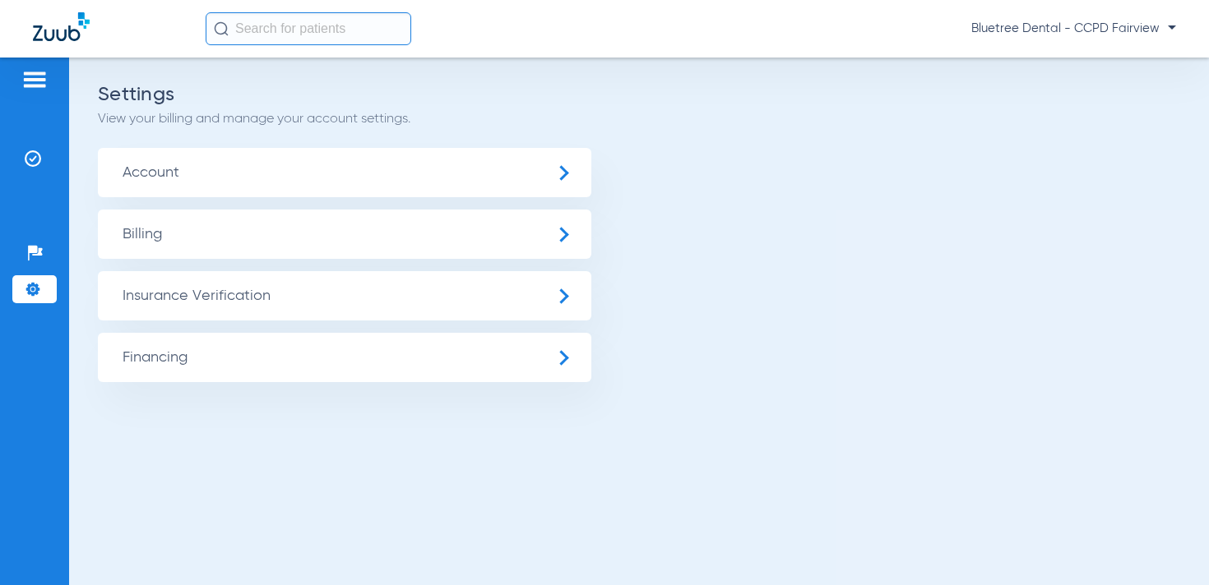
click at [206, 294] on span "Insurance Verification" at bounding box center [344, 295] width 493 height 49
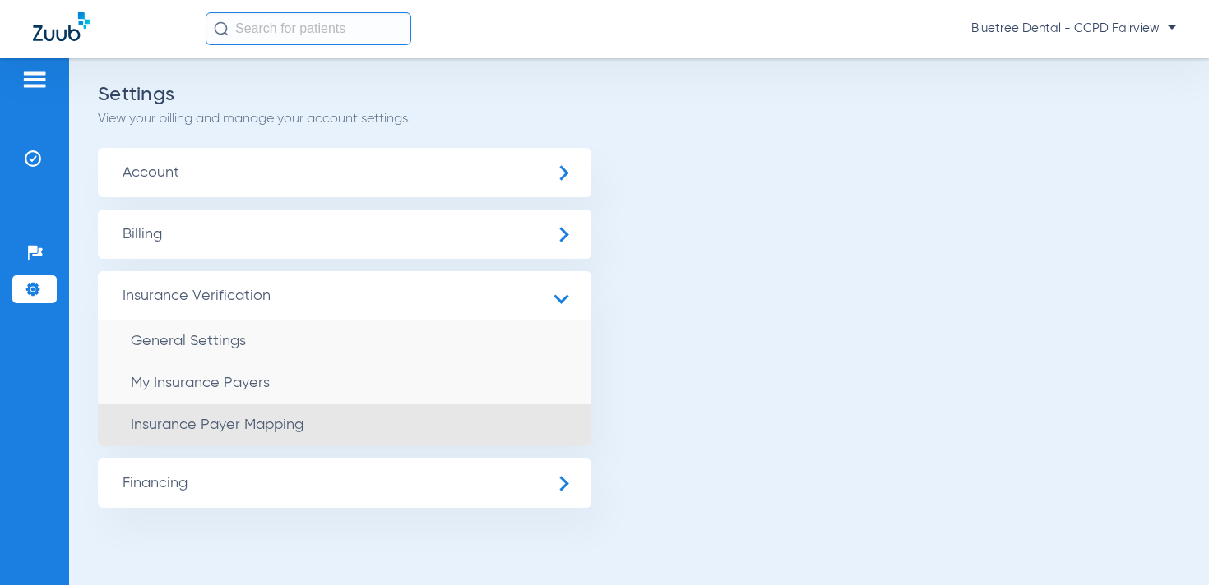
click at [250, 435] on li "Insurance Payer Mapping" at bounding box center [344, 426] width 493 height 42
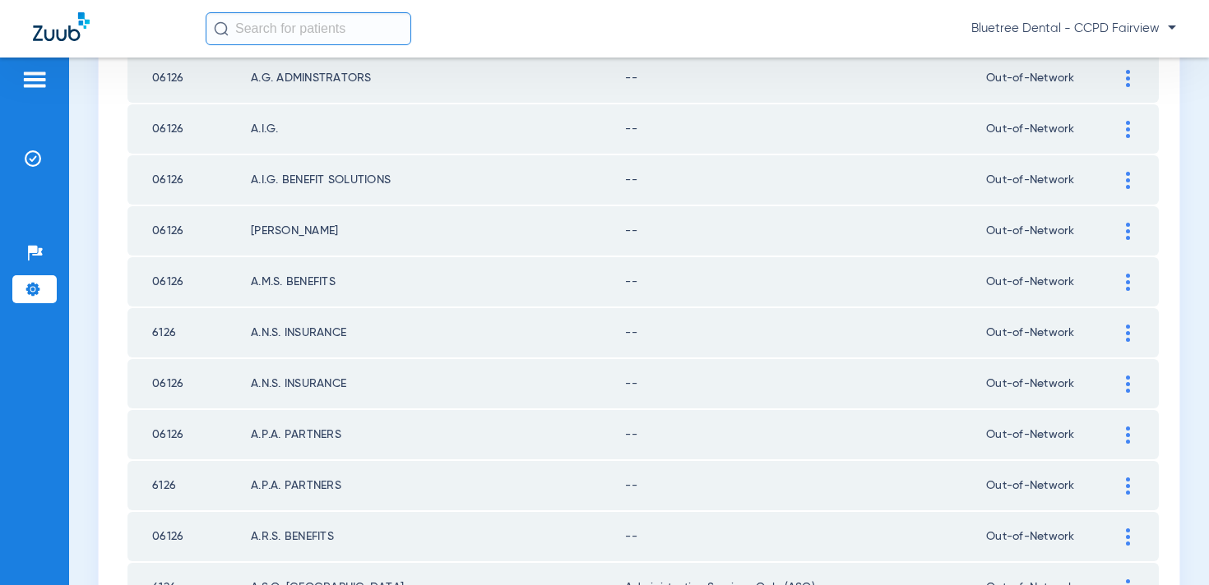
scroll to position [2403, 0]
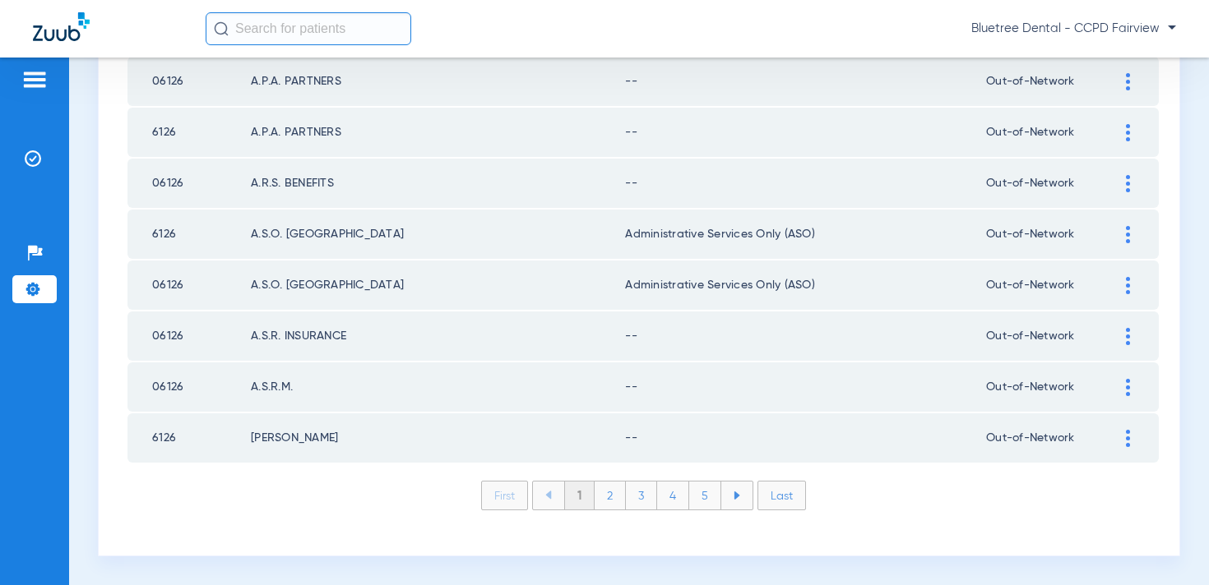
click at [681, 505] on li "4" at bounding box center [673, 496] width 32 height 28
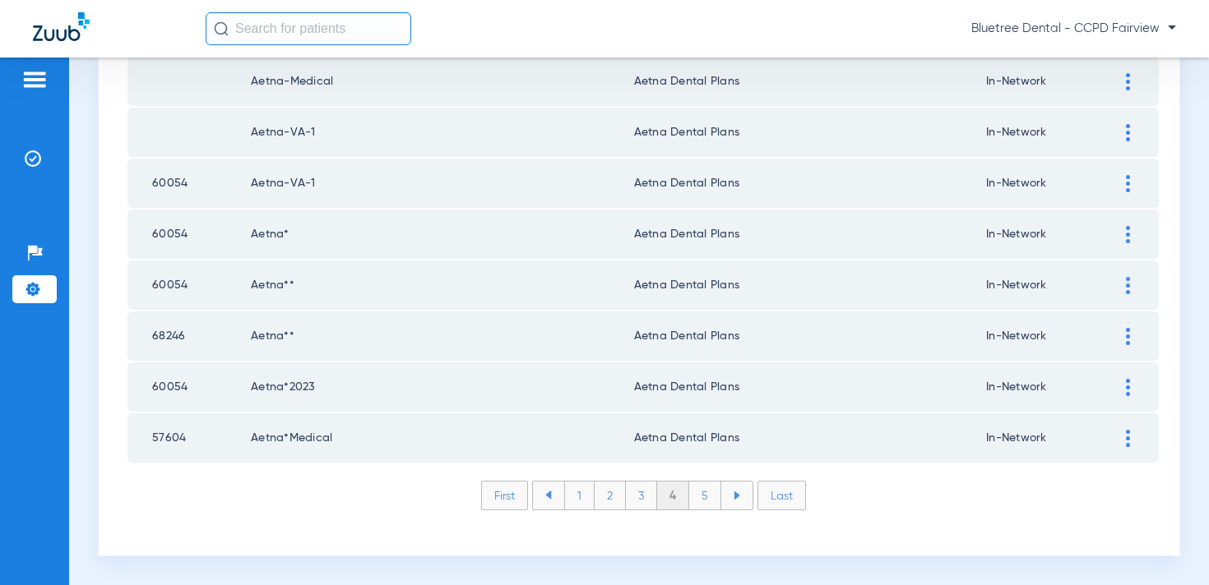
click at [714, 497] on li "5" at bounding box center [705, 496] width 32 height 28
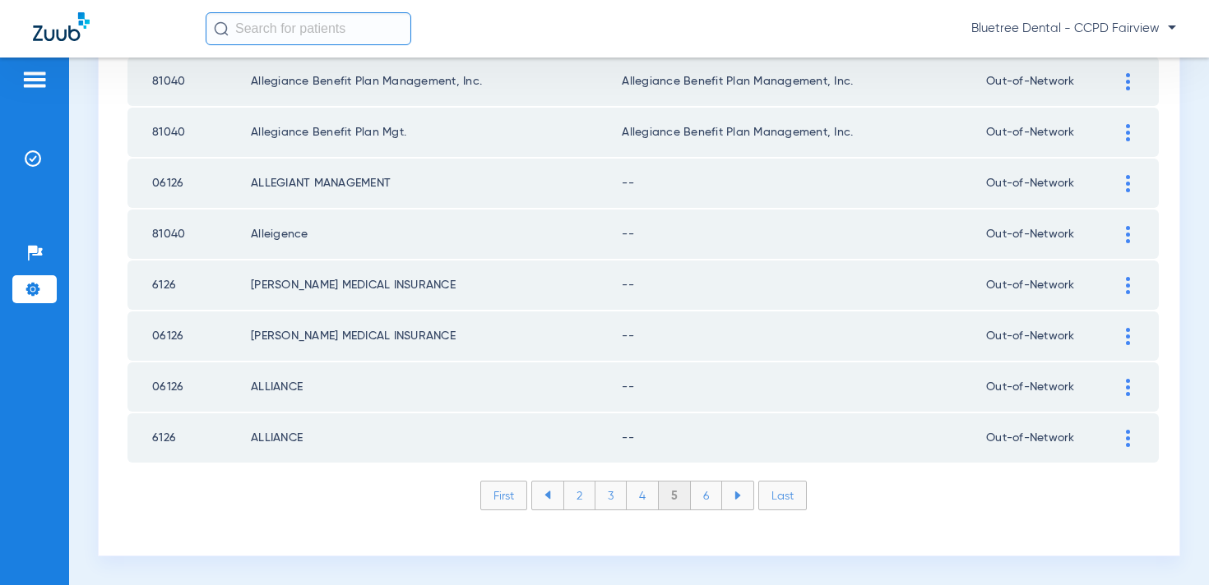
click at [502, 488] on li "First" at bounding box center [503, 496] width 47 height 30
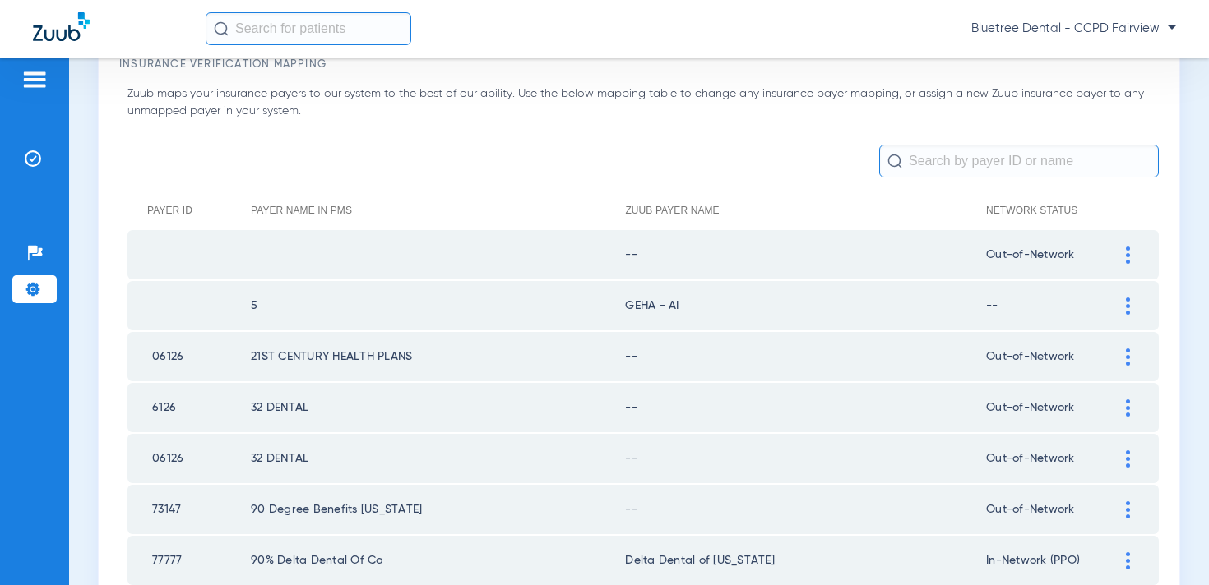
scroll to position [0, 0]
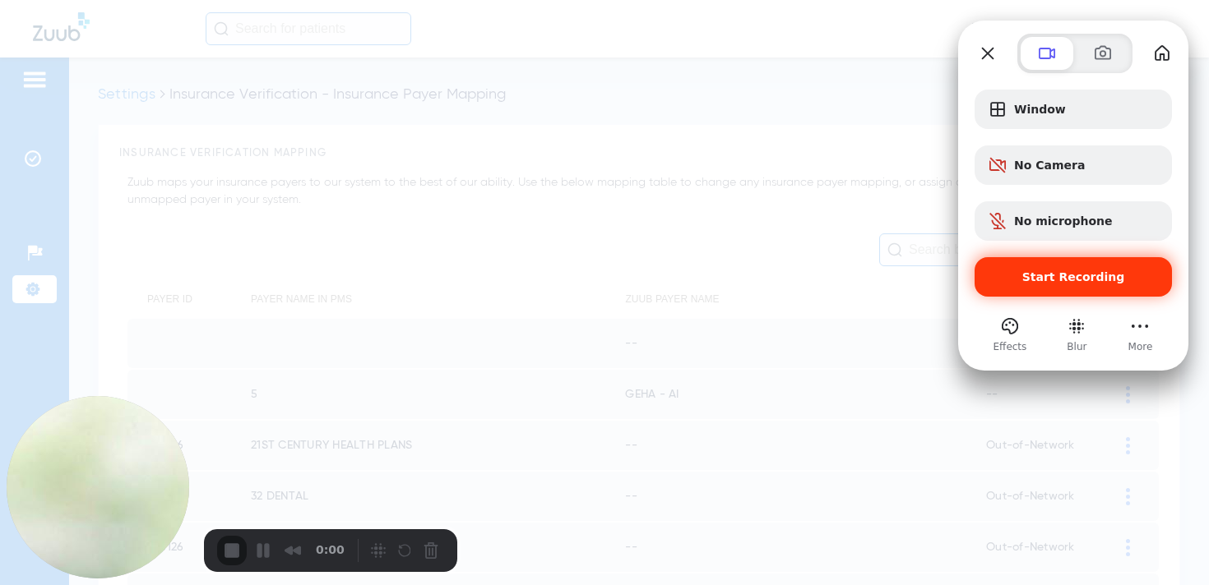
click at [1066, 288] on div "Start Recording" at bounding box center [1072, 276] width 197 height 39
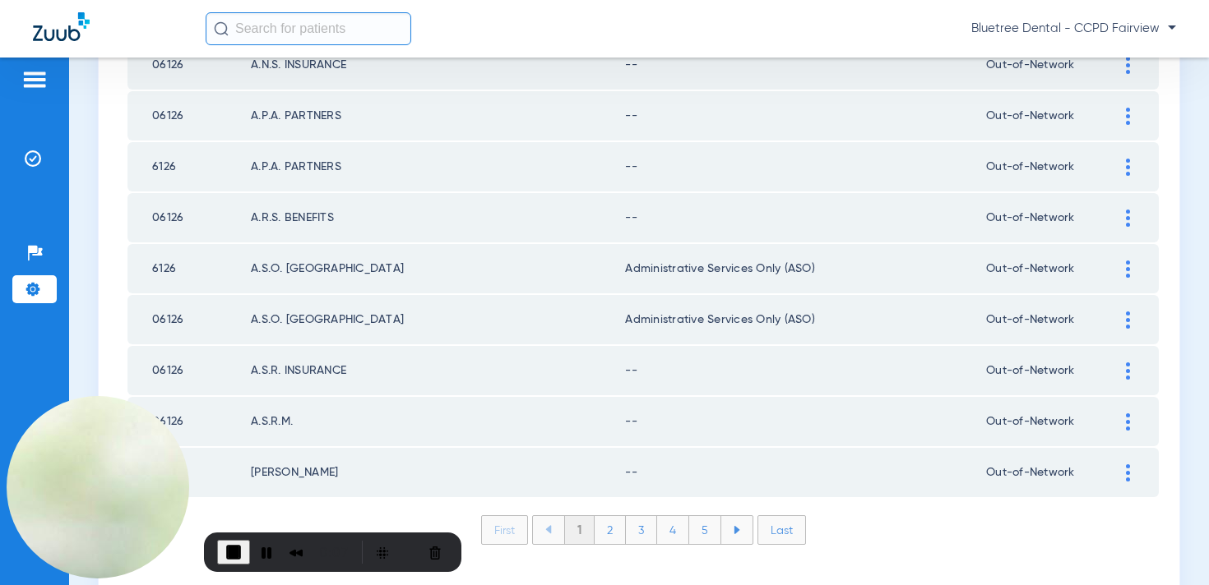
scroll to position [2403, 0]
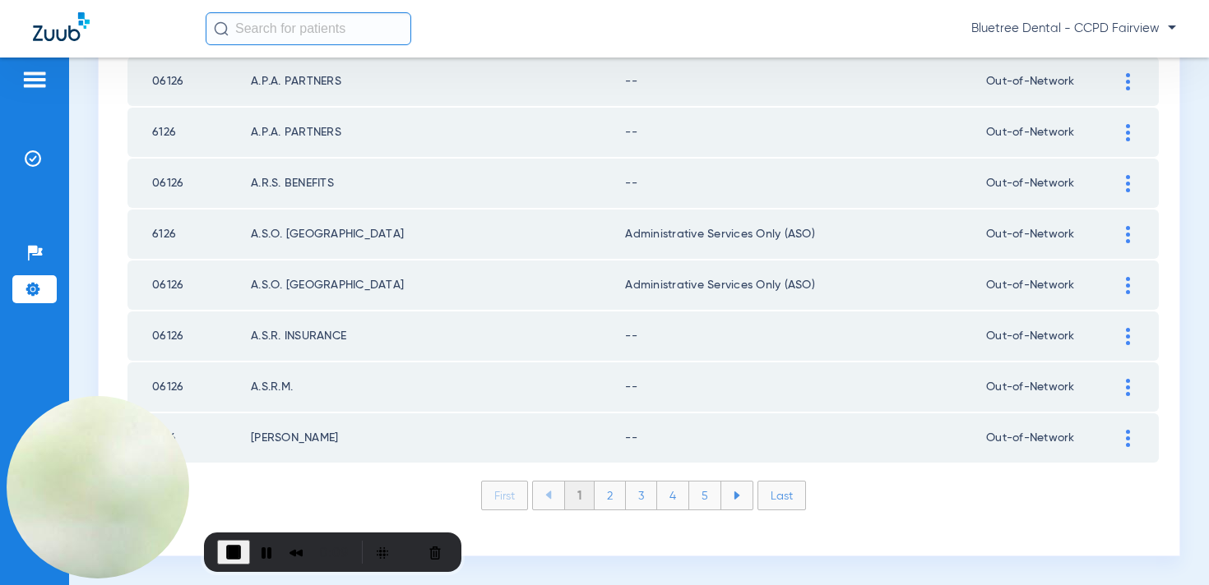
click at [700, 491] on li "5" at bounding box center [705, 496] width 32 height 28
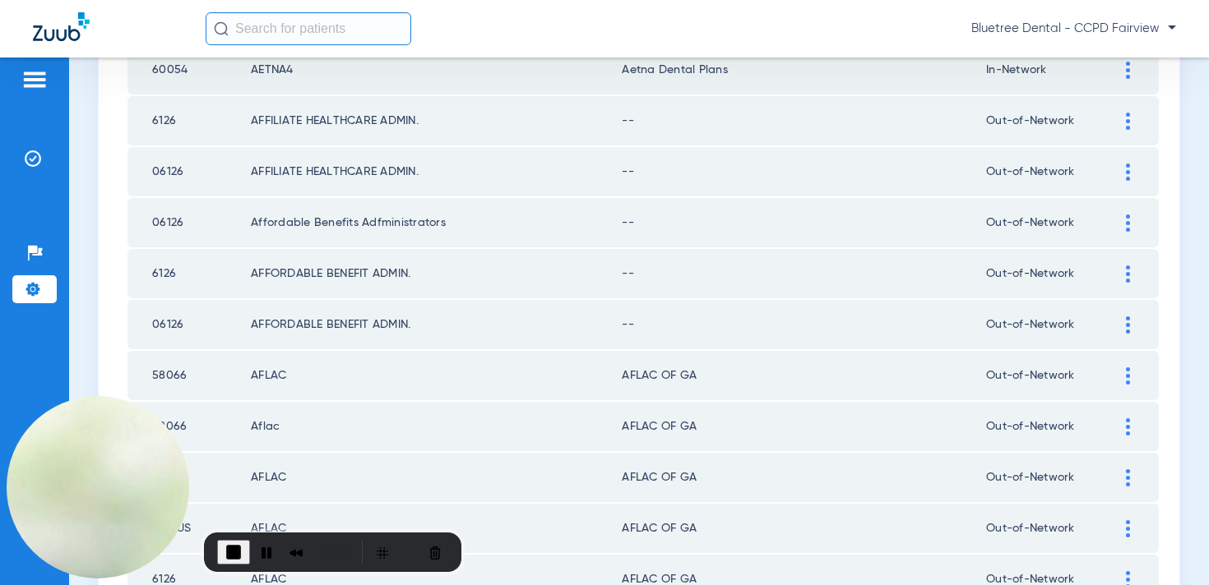
scroll to position [280, 0]
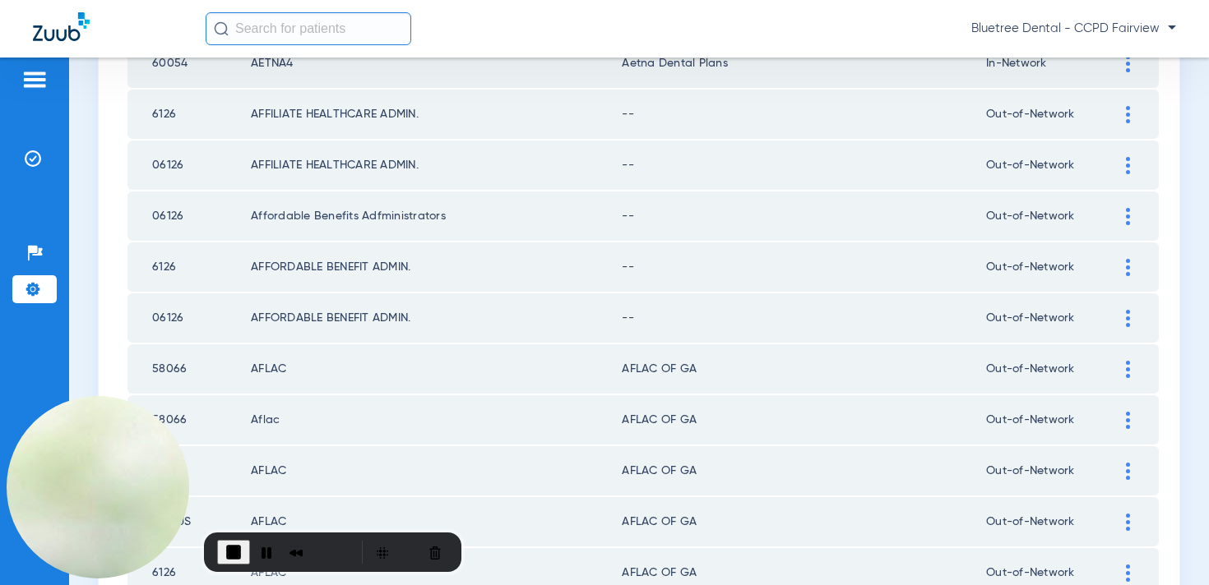
click at [615, 271] on td "AFFORDABLE BENEFIT ADMIN." at bounding box center [436, 267] width 371 height 49
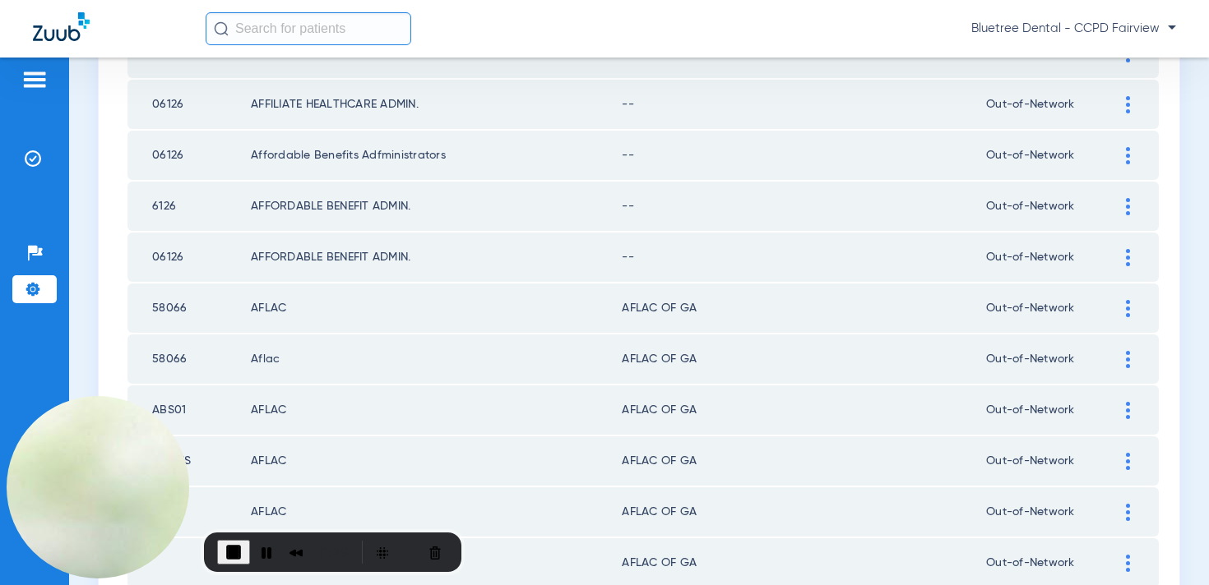
scroll to position [340, 0]
click at [1121, 208] on div at bounding box center [1127, 207] width 29 height 17
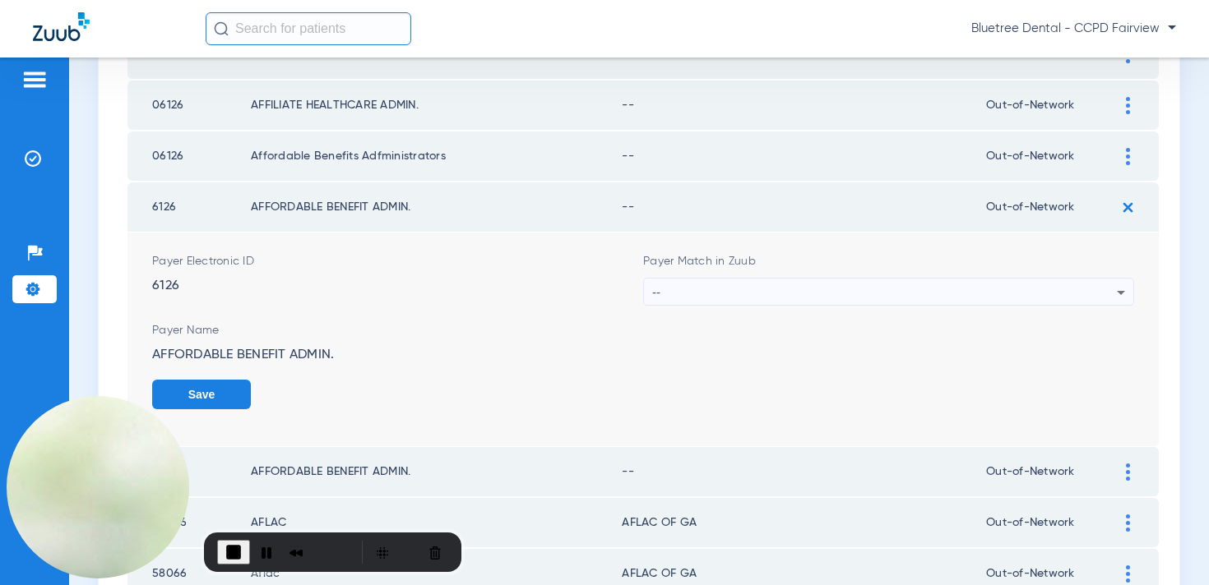
click at [1121, 206] on img at bounding box center [1127, 207] width 27 height 27
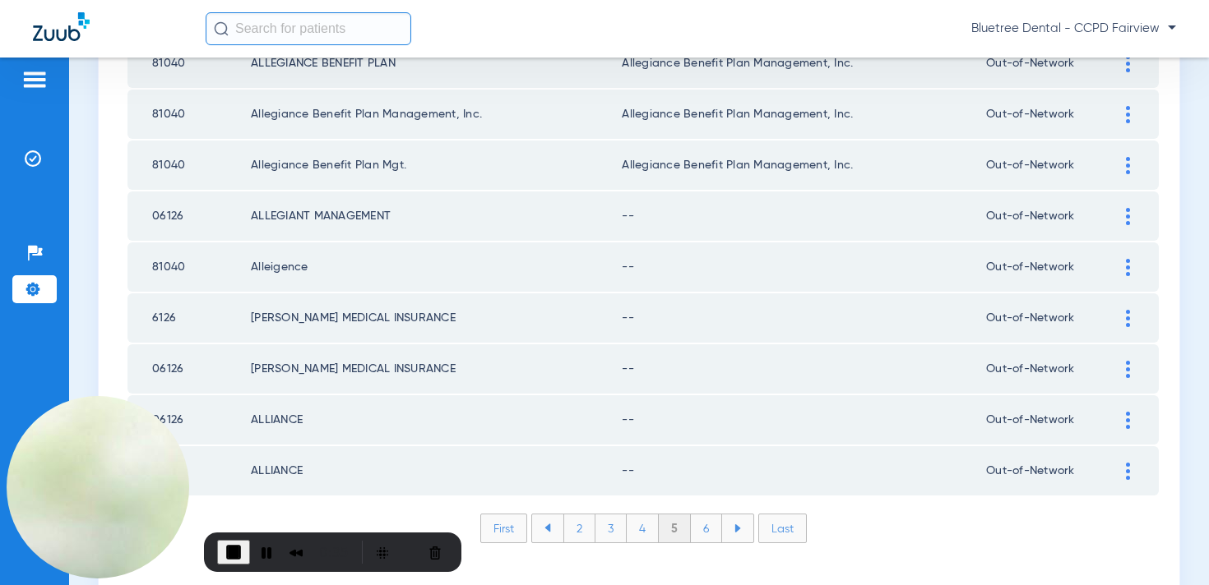
scroll to position [2403, 0]
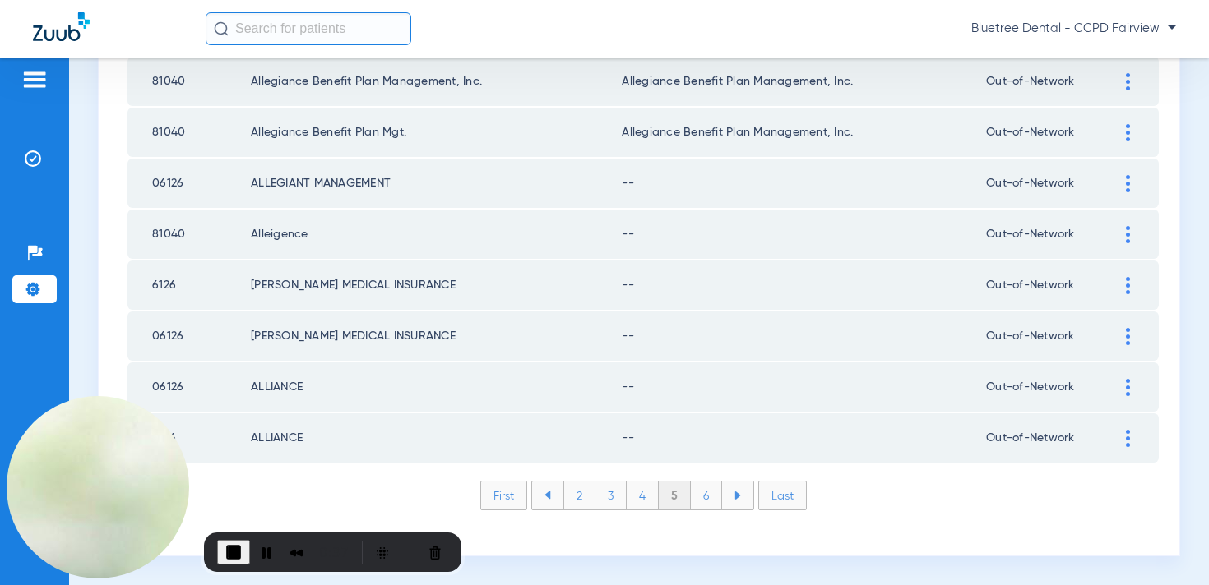
click at [506, 490] on li "First" at bounding box center [503, 496] width 47 height 30
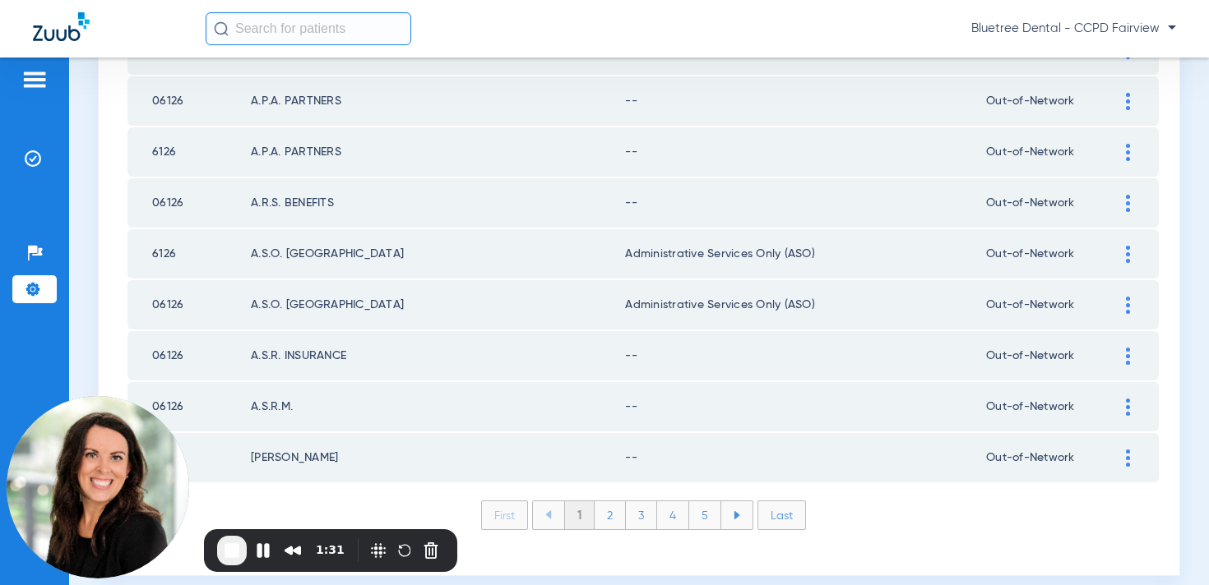
scroll to position [2403, 0]
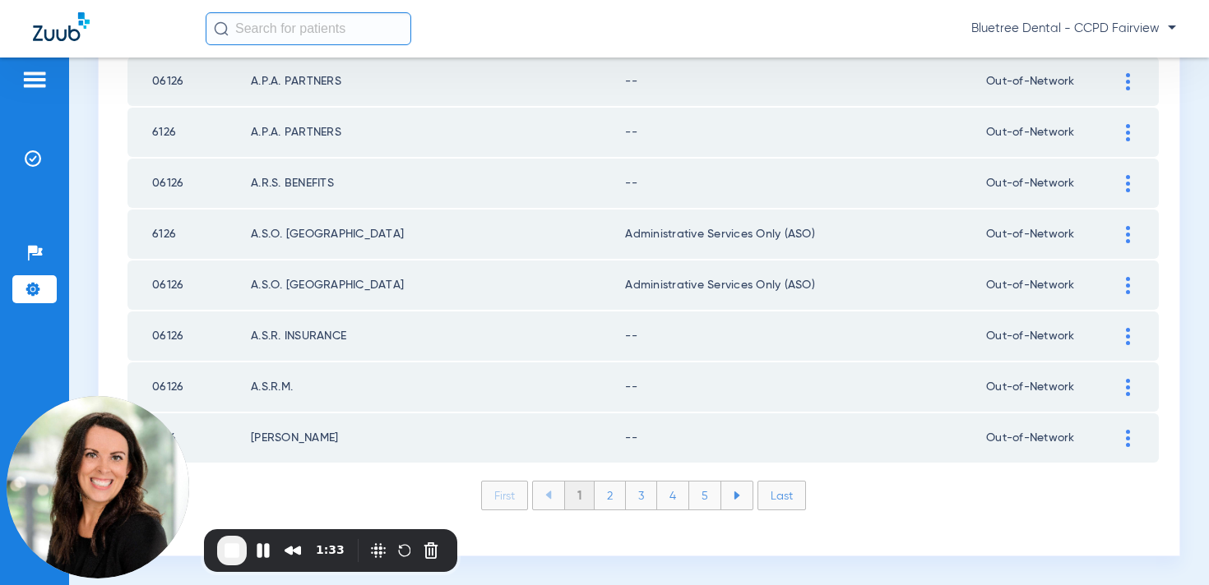
click at [612, 503] on li "2" at bounding box center [609, 496] width 31 height 28
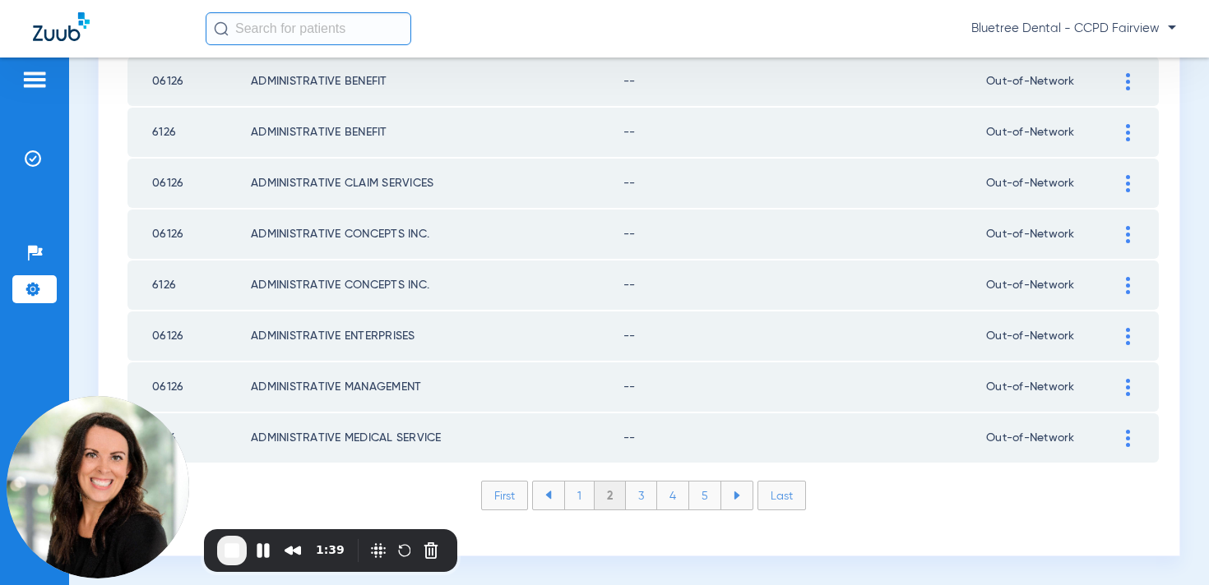
click at [577, 495] on li "1" at bounding box center [579, 496] width 30 height 28
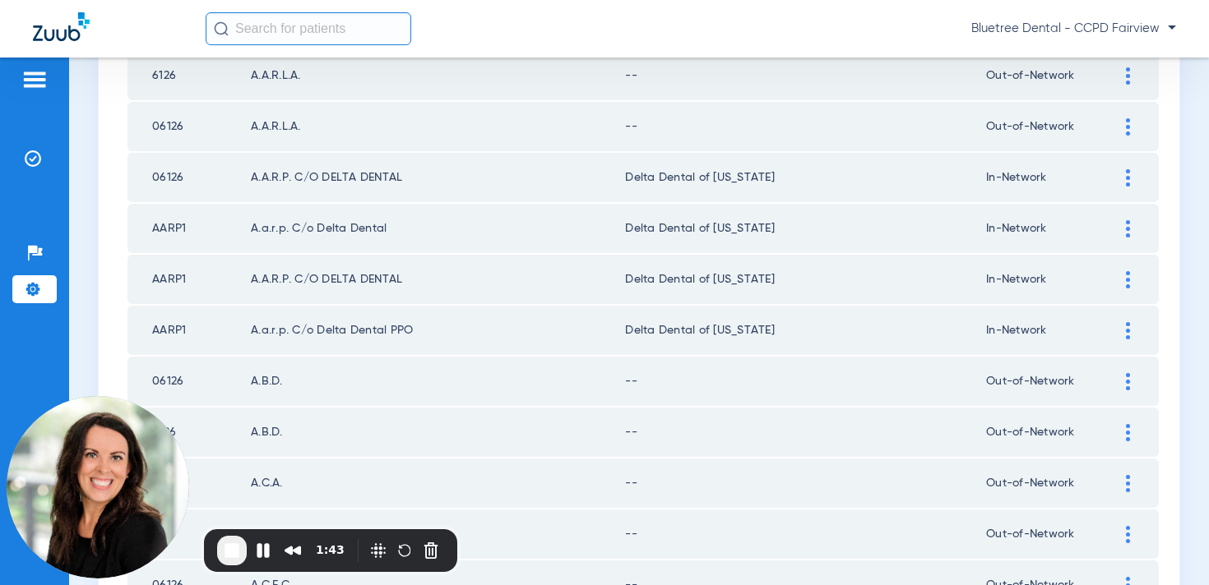
scroll to position [1078, 0]
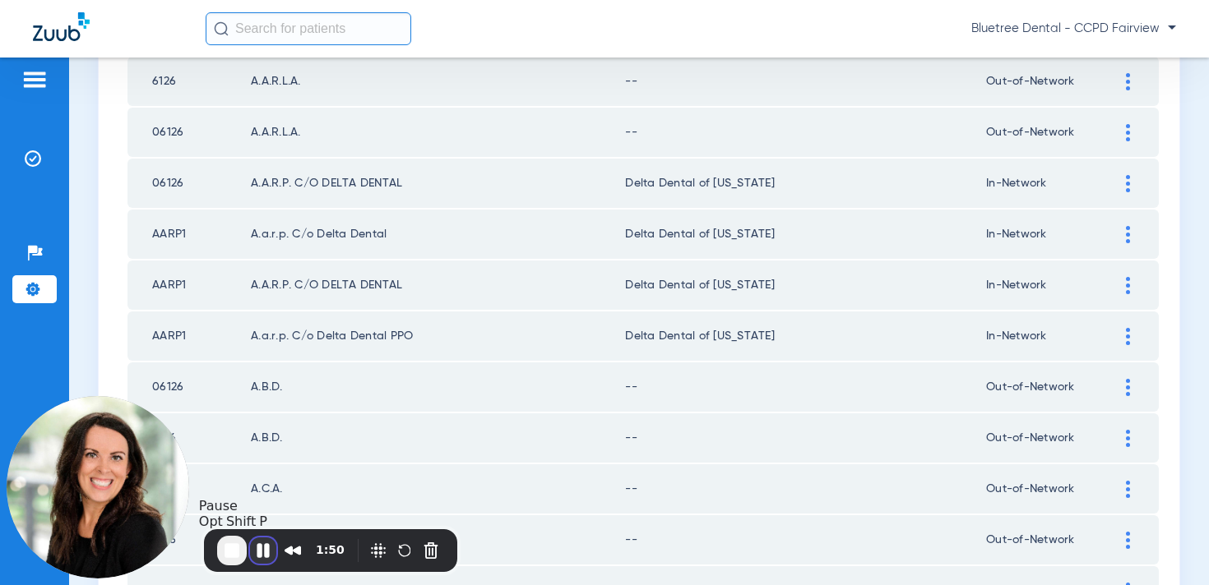
click at [265, 548] on button "Pause Recording" at bounding box center [263, 551] width 26 height 26
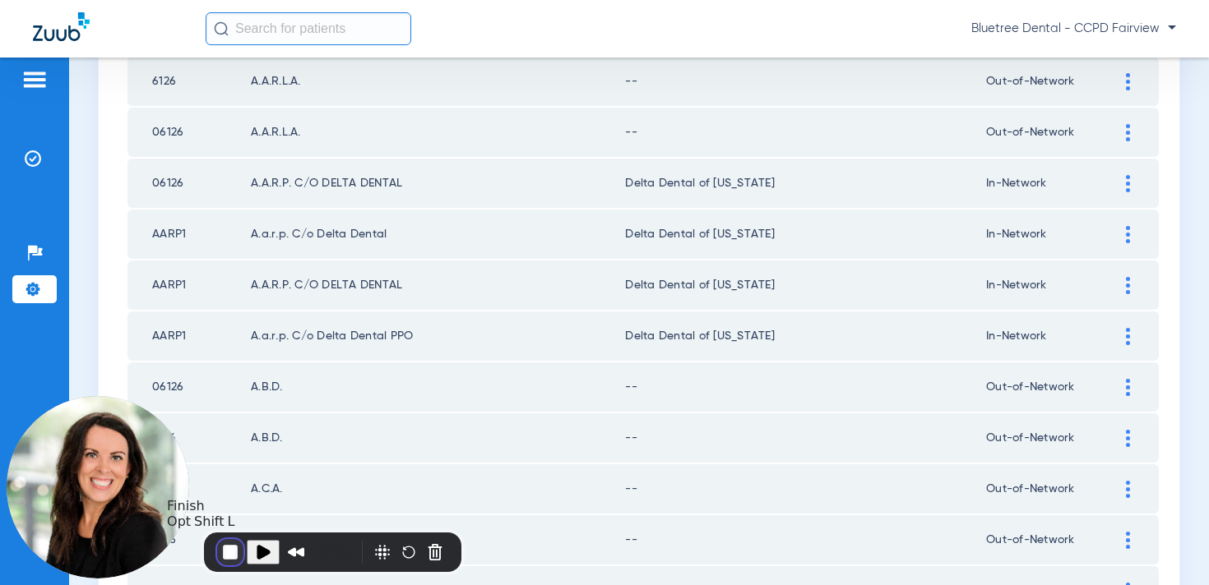
click at [230, 554] on button "End Recording" at bounding box center [230, 552] width 26 height 26
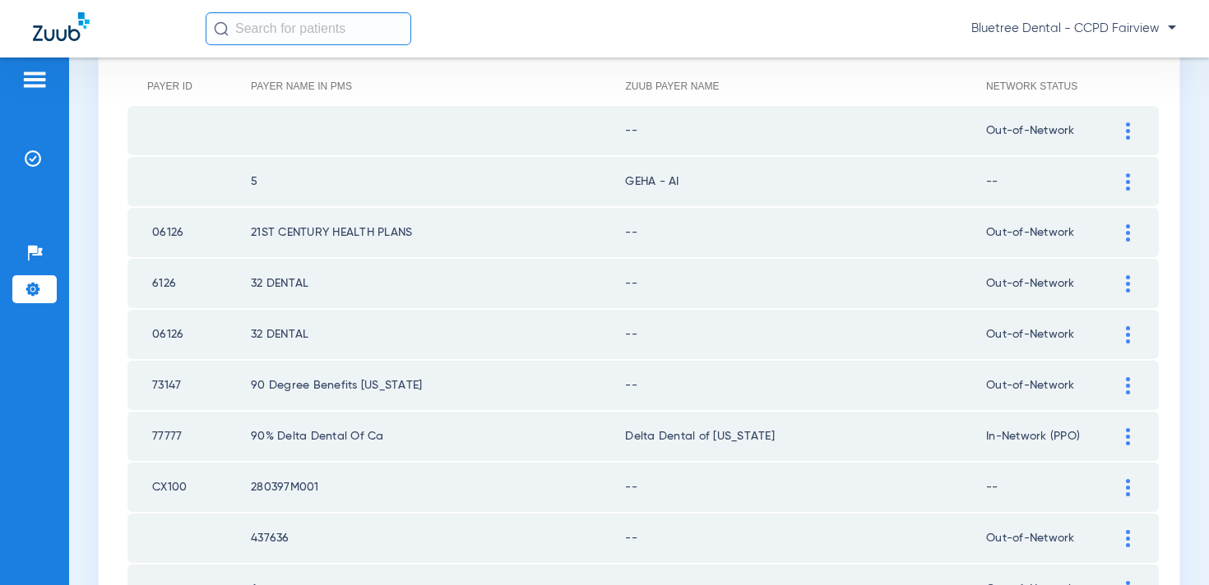
scroll to position [0, 0]
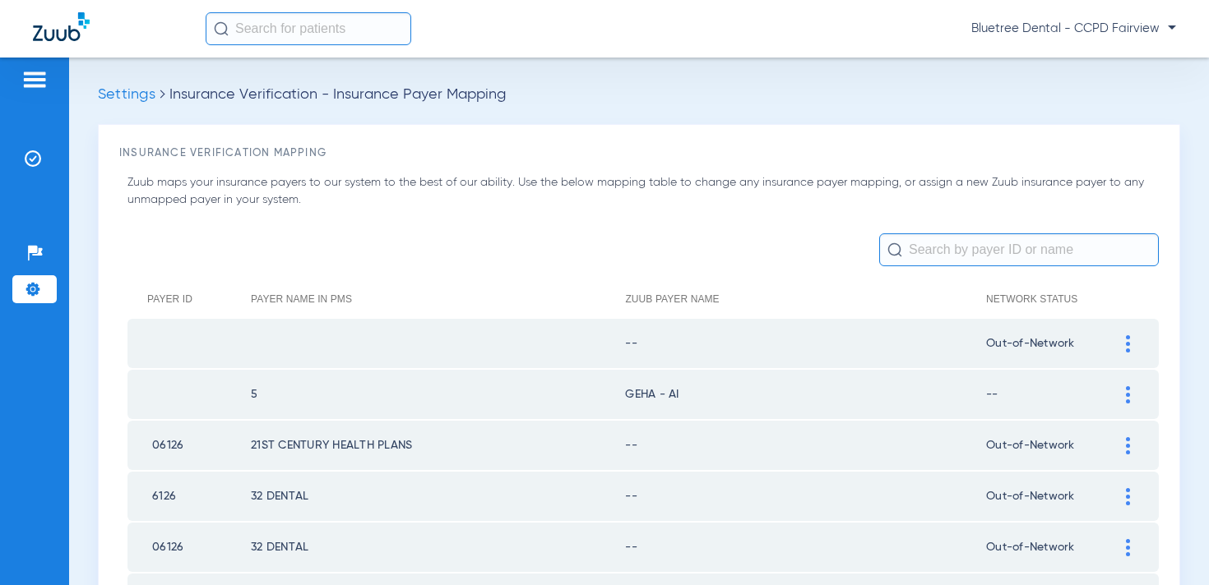
click at [1044, 19] on div "Bluetree Dental - CCPD Fairview" at bounding box center [691, 28] width 970 height 33
click at [1040, 34] on span "Bluetree Dental - CCPD Fairview" at bounding box center [1073, 29] width 205 height 16
click at [1081, 57] on span "Account Selection" at bounding box center [1114, 59] width 92 height 12
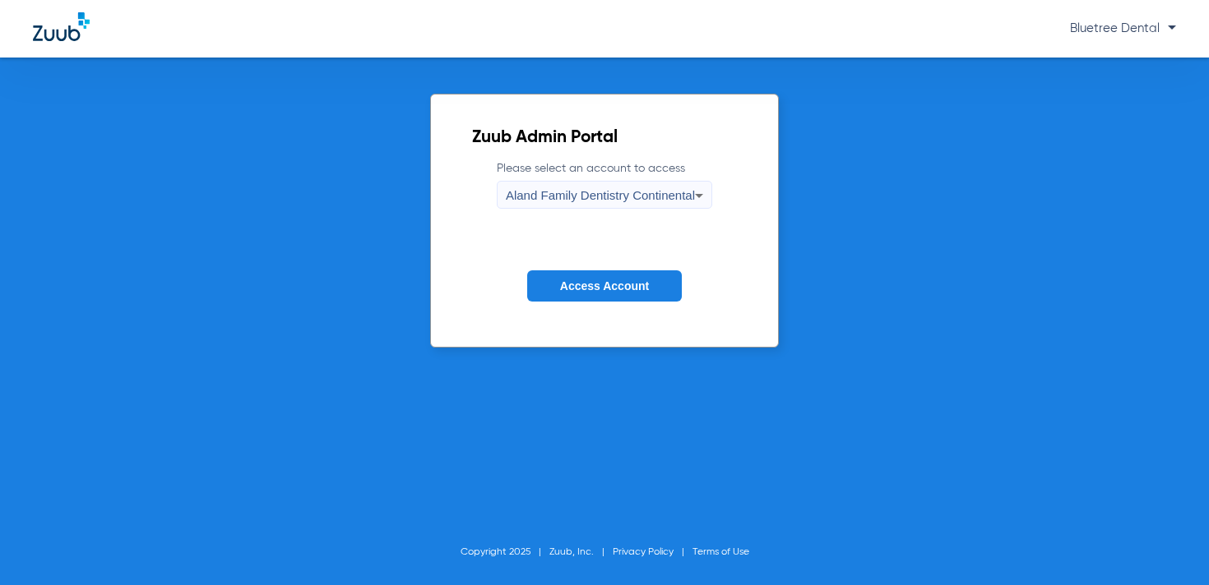
click at [598, 295] on button "Access Account" at bounding box center [604, 286] width 155 height 32
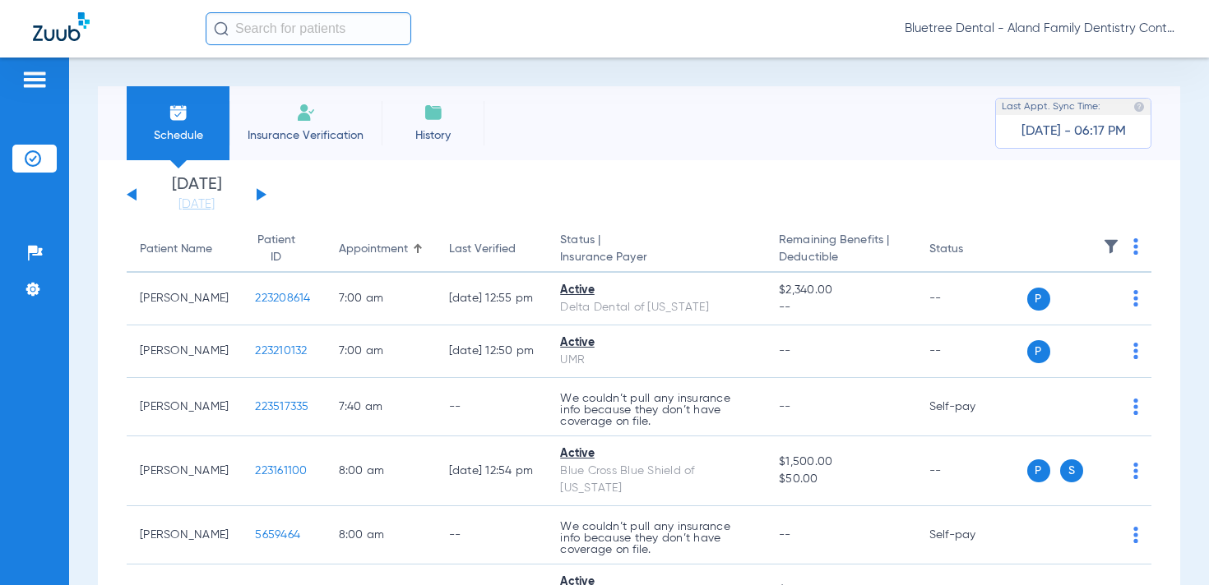
click at [261, 192] on button at bounding box center [262, 194] width 10 height 12
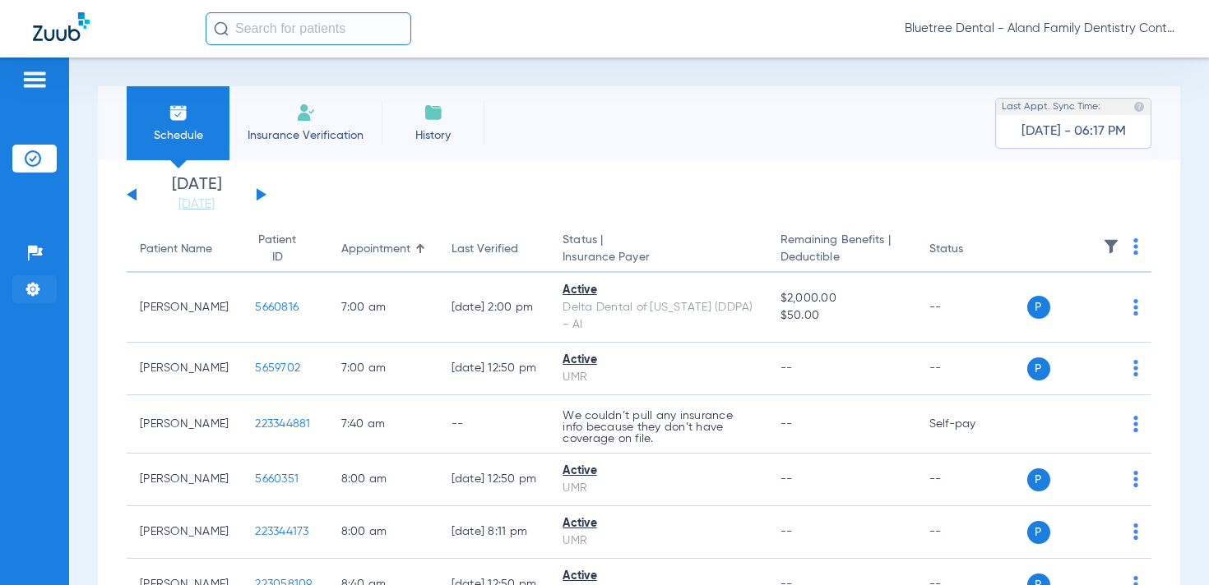
click at [38, 283] on img at bounding box center [33, 289] width 16 height 16
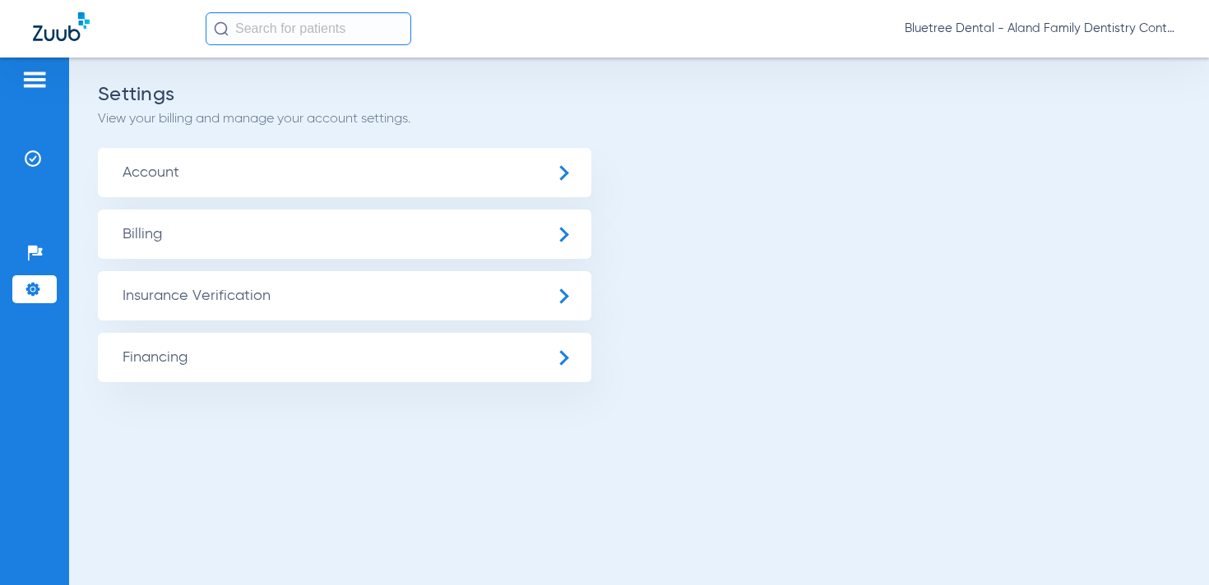
click at [155, 297] on span "Insurance Verification" at bounding box center [344, 295] width 493 height 49
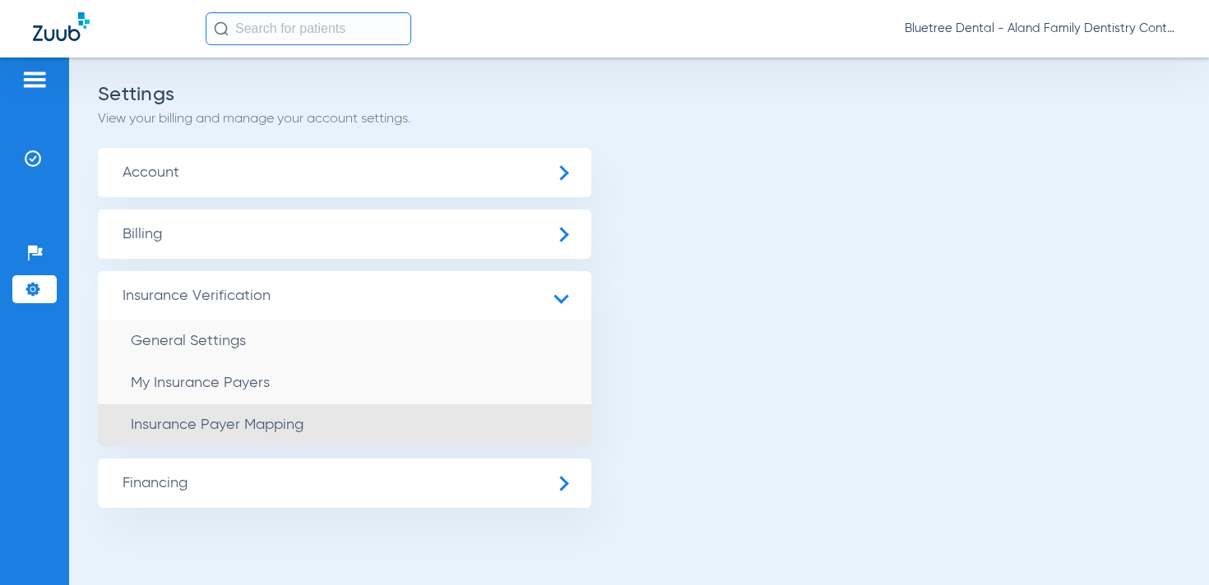
click at [199, 424] on span "Insurance Payer Mapping" at bounding box center [217, 425] width 173 height 15
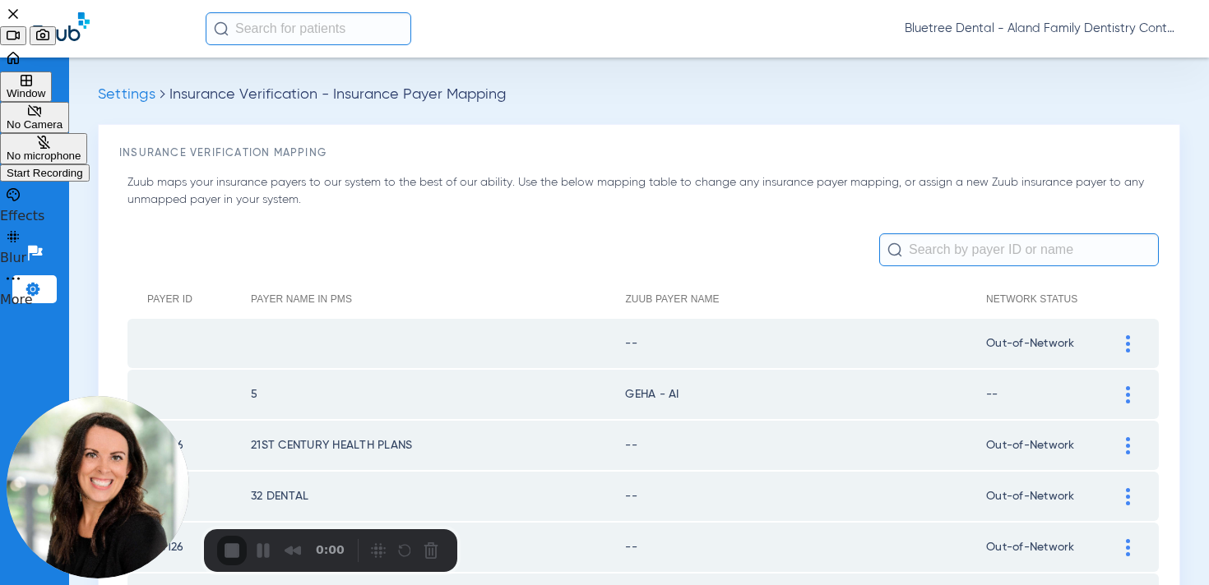
click at [83, 179] on span "Start Recording" at bounding box center [45, 173] width 76 height 12
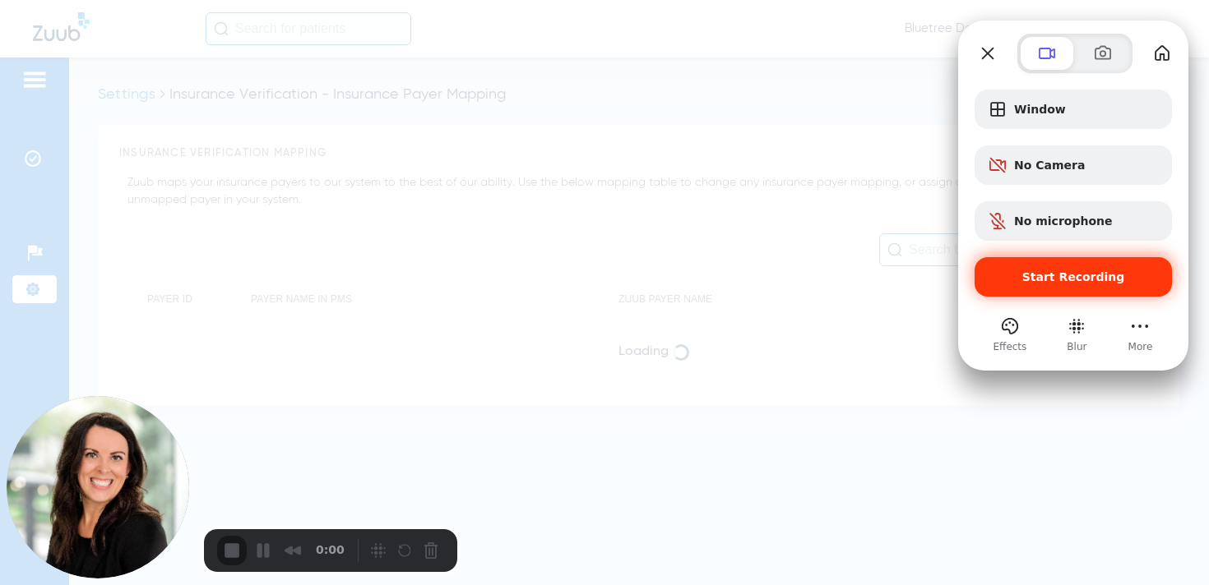
click at [1057, 276] on span "Start Recording" at bounding box center [1073, 276] width 103 height 13
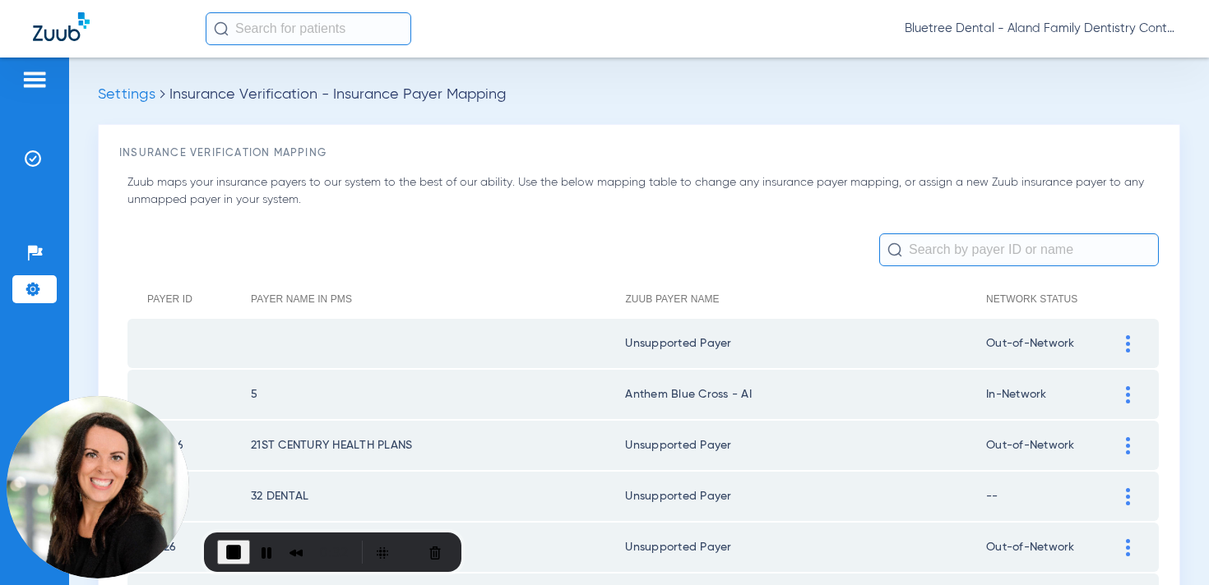
click at [232, 551] on span "End Recording" at bounding box center [234, 553] width 20 height 20
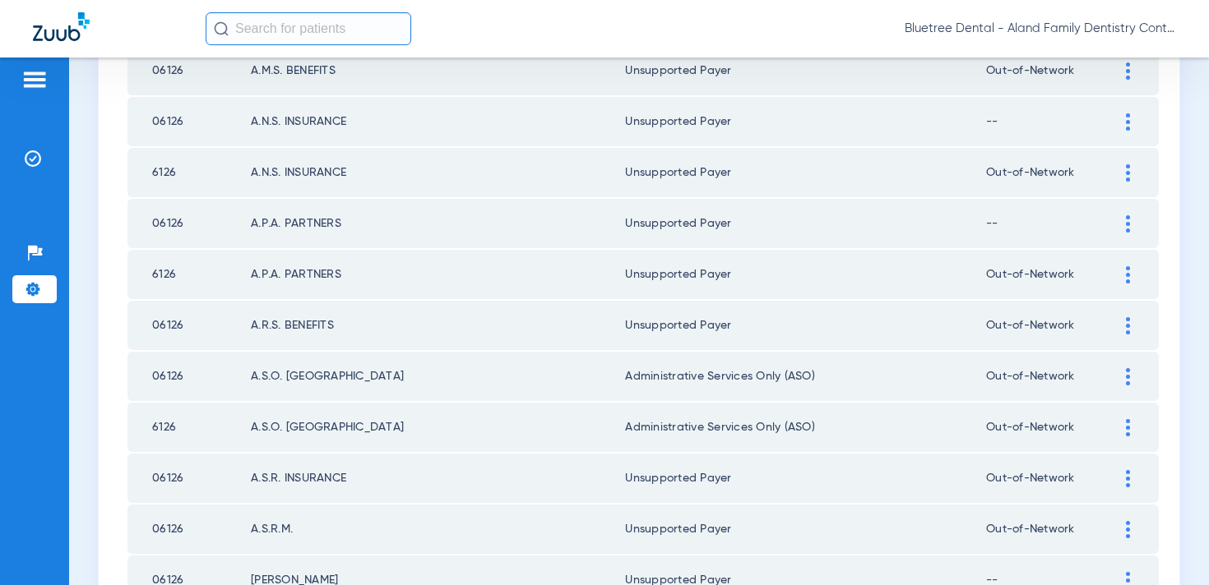
scroll to position [2403, 0]
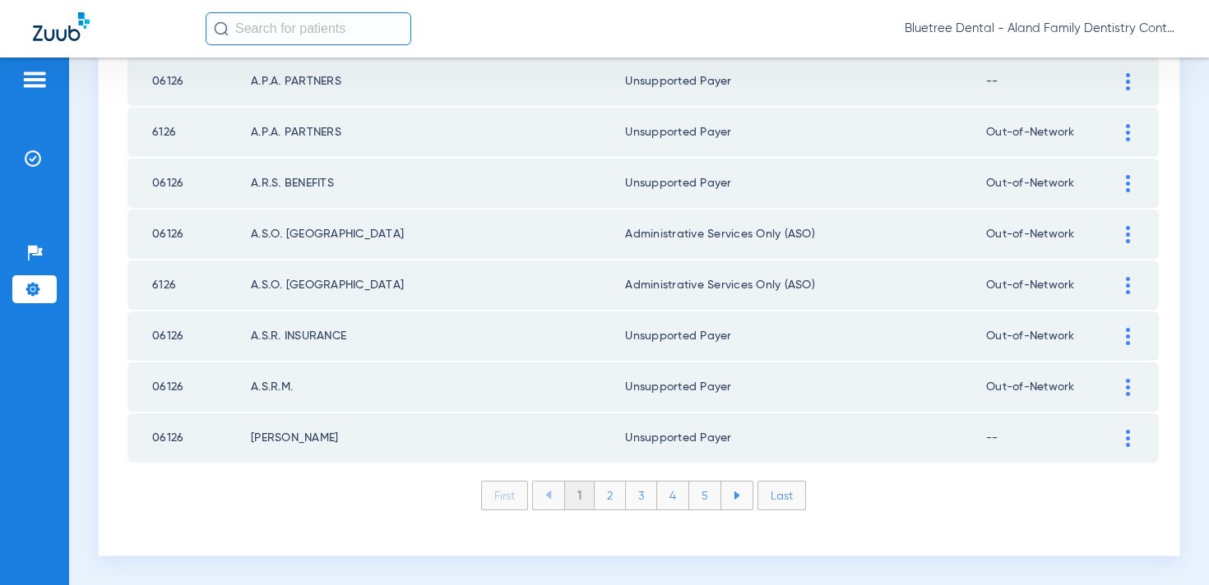
click at [636, 492] on li "3" at bounding box center [641, 496] width 31 height 28
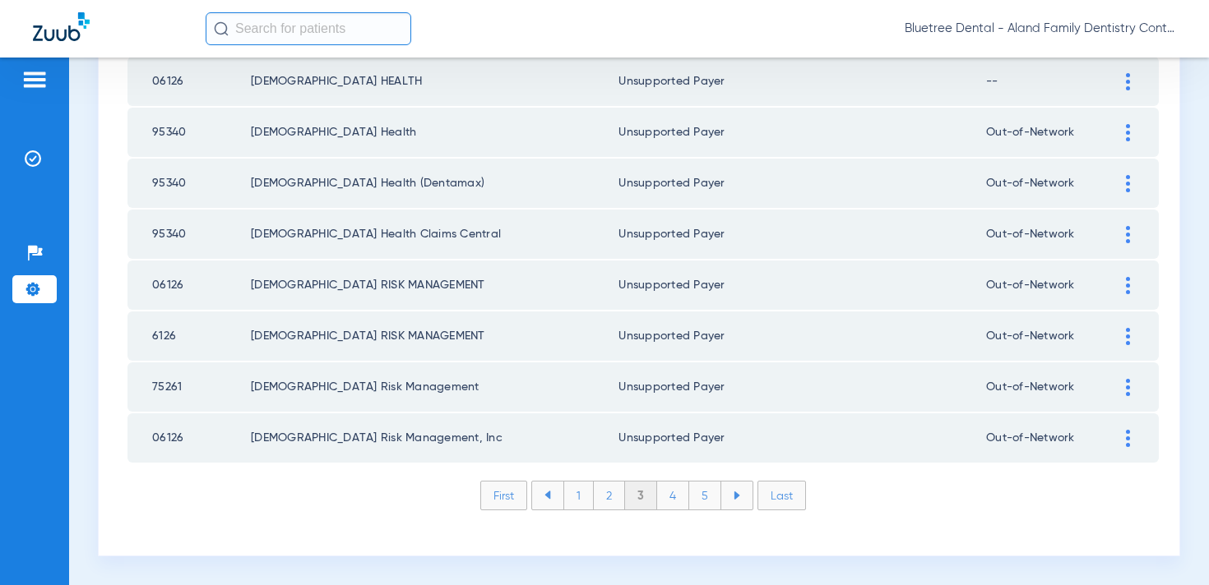
click at [679, 499] on li "4" at bounding box center [673, 496] width 32 height 28
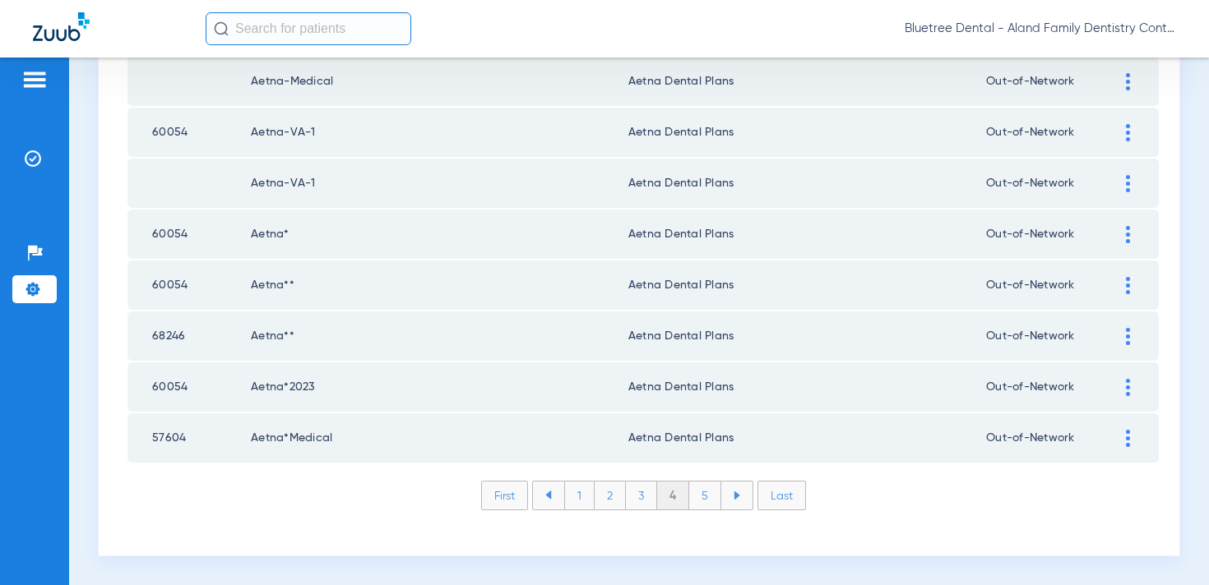
click at [709, 498] on li "5" at bounding box center [705, 496] width 32 height 28
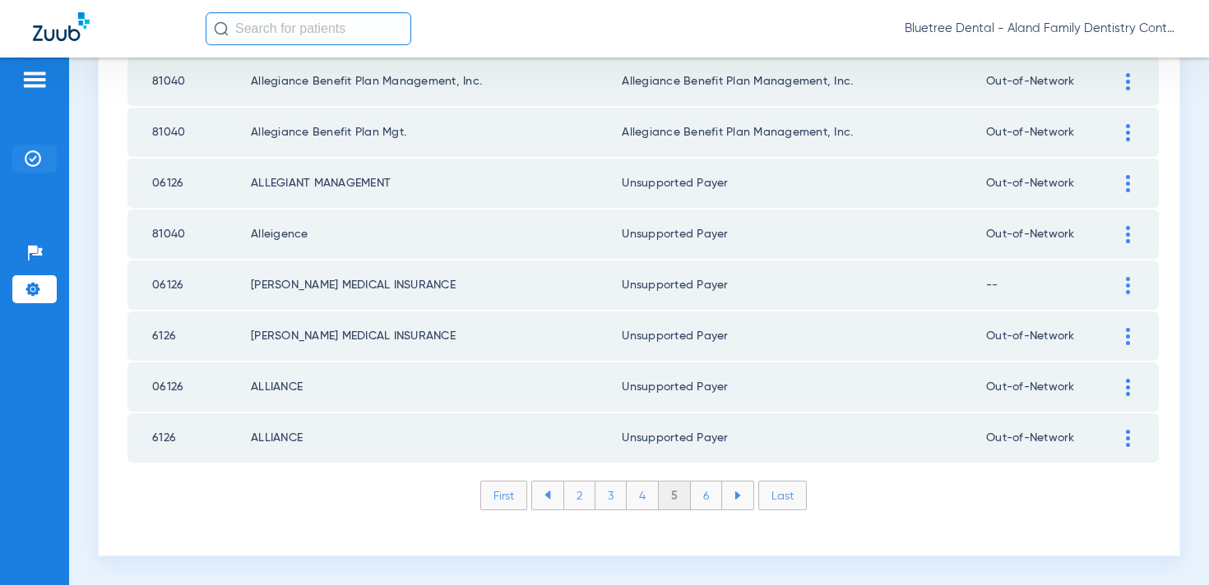
click at [29, 153] on img at bounding box center [33, 158] width 16 height 16
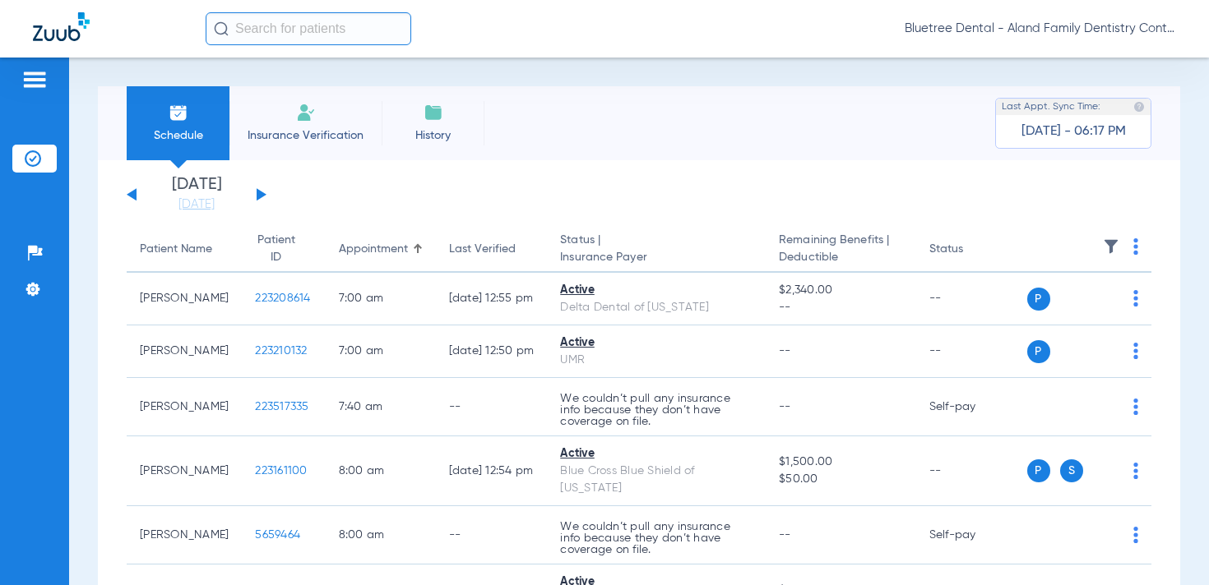
click at [1036, 31] on span "Bluetree Dental - Aland Family Dentistry Continental" at bounding box center [1039, 29] width 271 height 16
click at [1089, 60] on span "Account Selection" at bounding box center [1114, 59] width 92 height 12
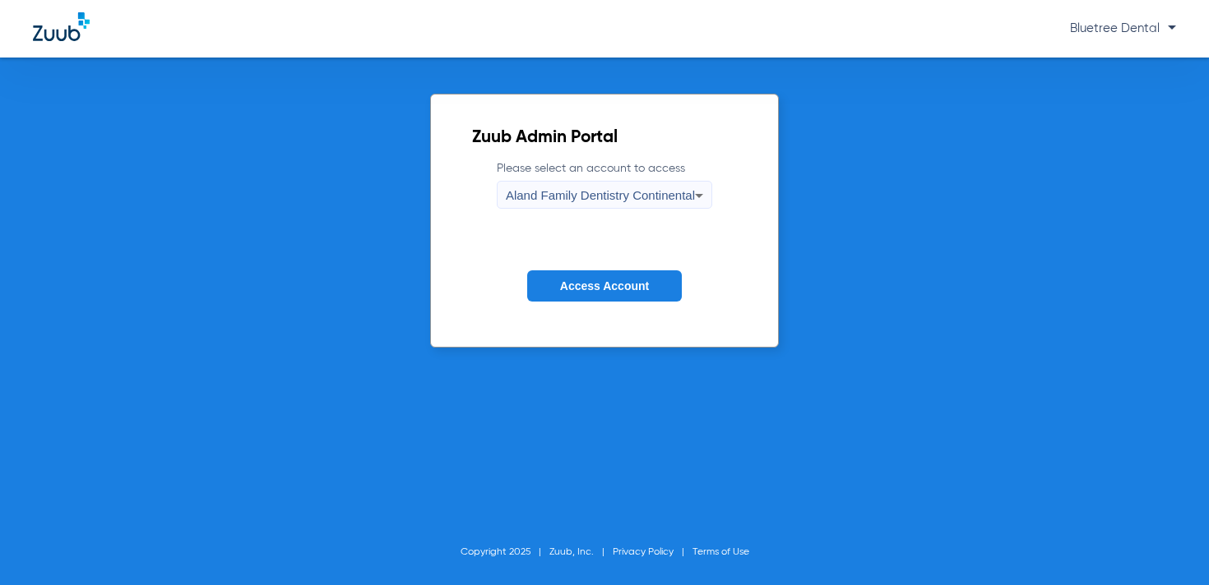
click at [636, 202] on div "Aland Family Dentistry Continental" at bounding box center [600, 196] width 189 height 28
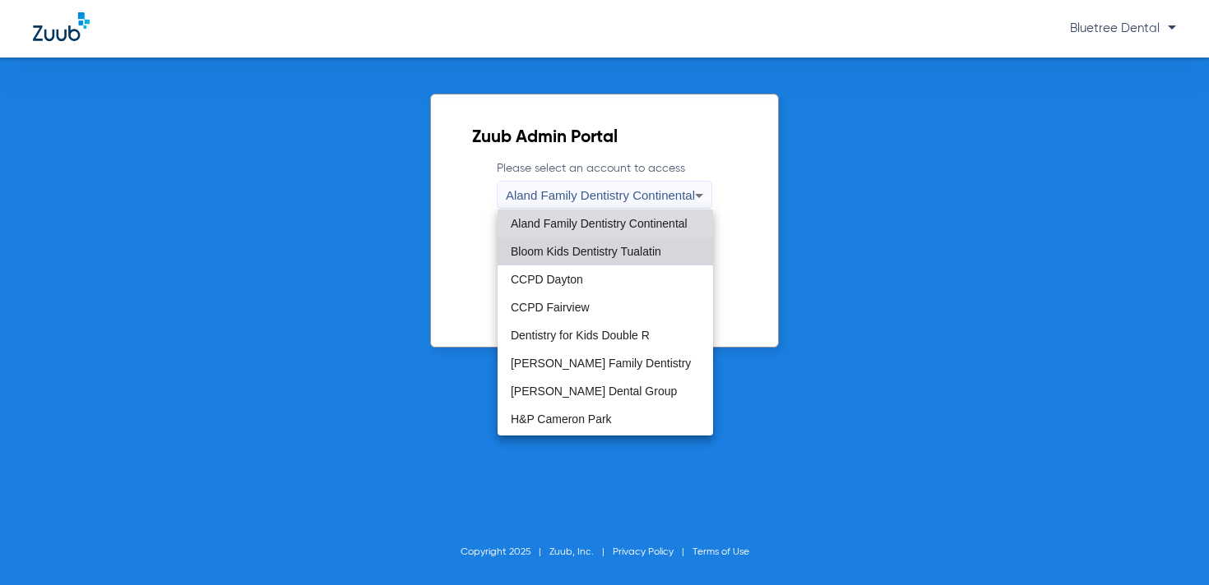
click at [611, 247] on span "Bloom Kids Dentistry Tualatin" at bounding box center [586, 252] width 150 height 12
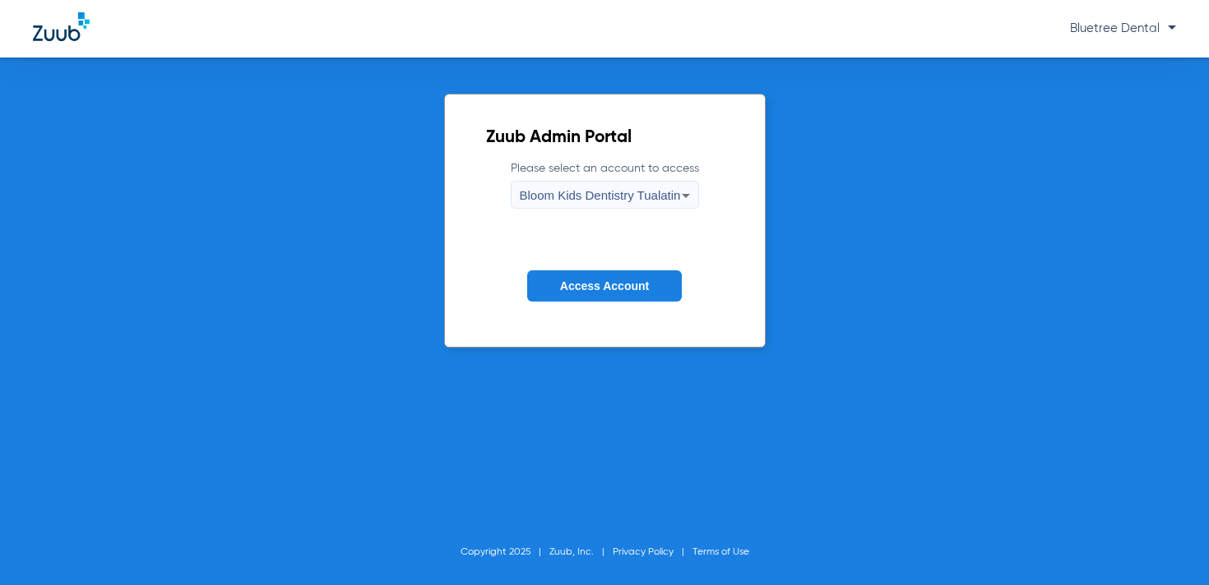
click at [580, 284] on span "Access Account" at bounding box center [604, 286] width 89 height 13
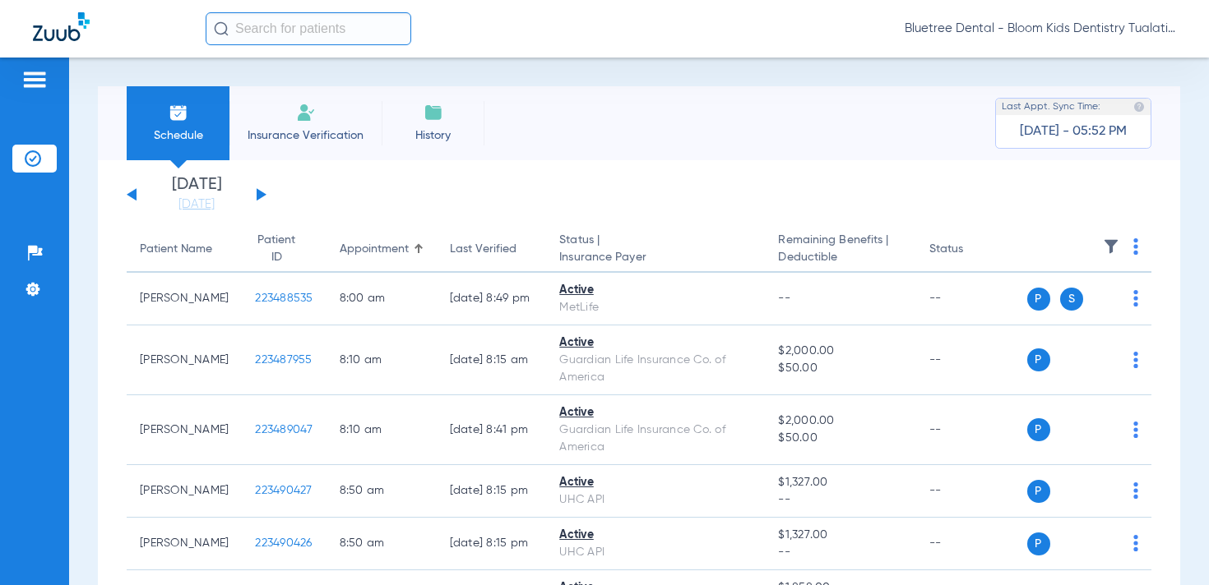
click at [257, 190] on button at bounding box center [262, 194] width 10 height 12
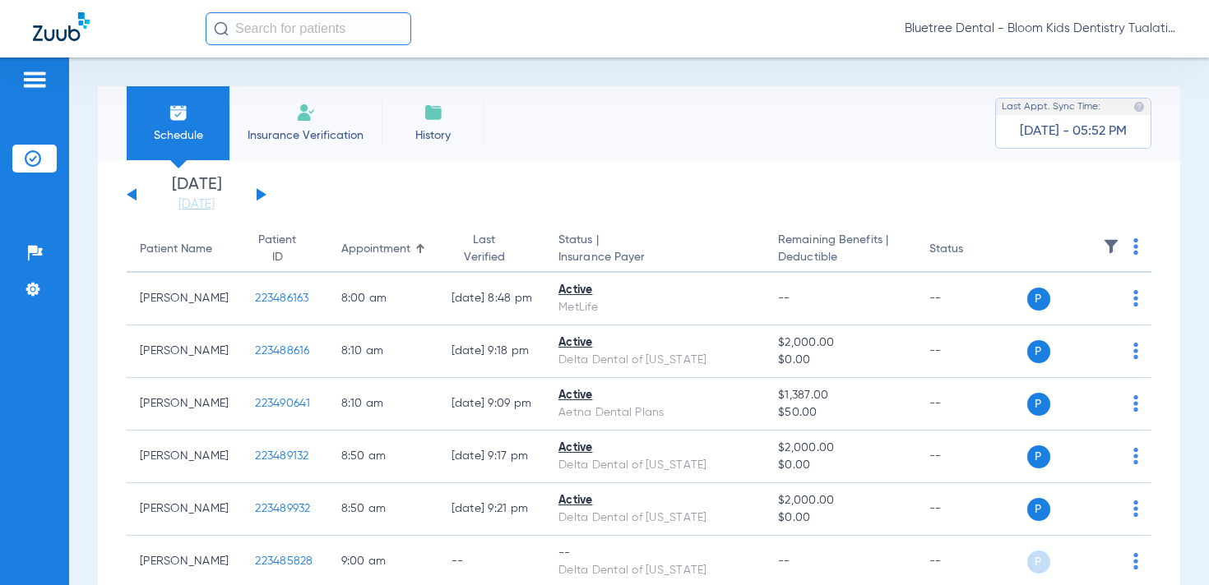
click at [1103, 244] on img at bounding box center [1111, 246] width 16 height 16
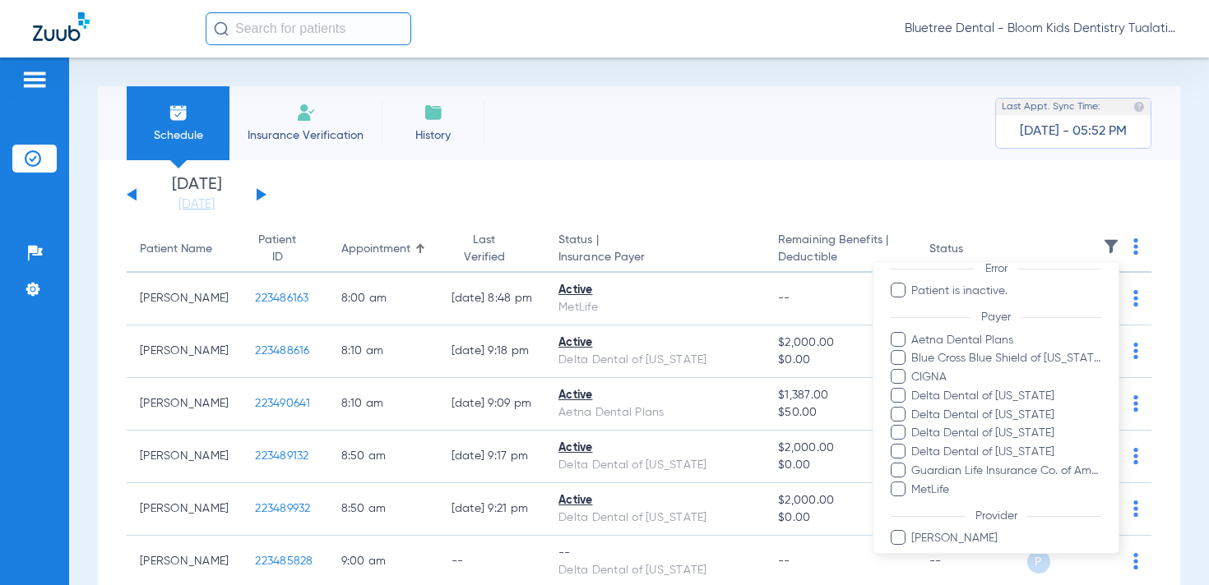
scroll to position [147, 0]
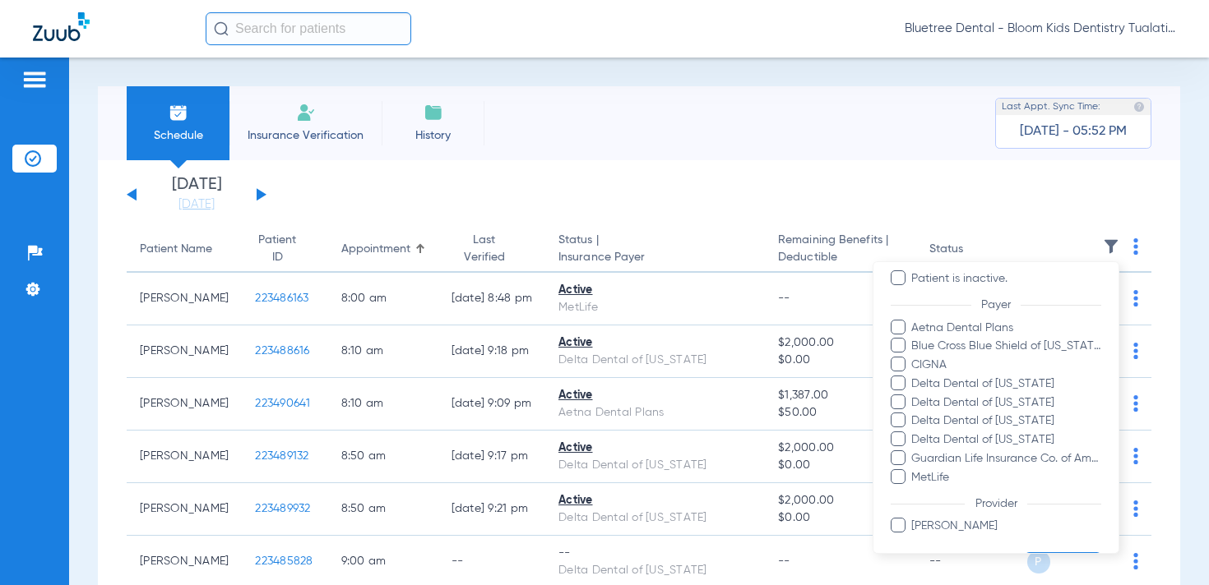
click at [291, 195] on div at bounding box center [604, 292] width 1209 height 585
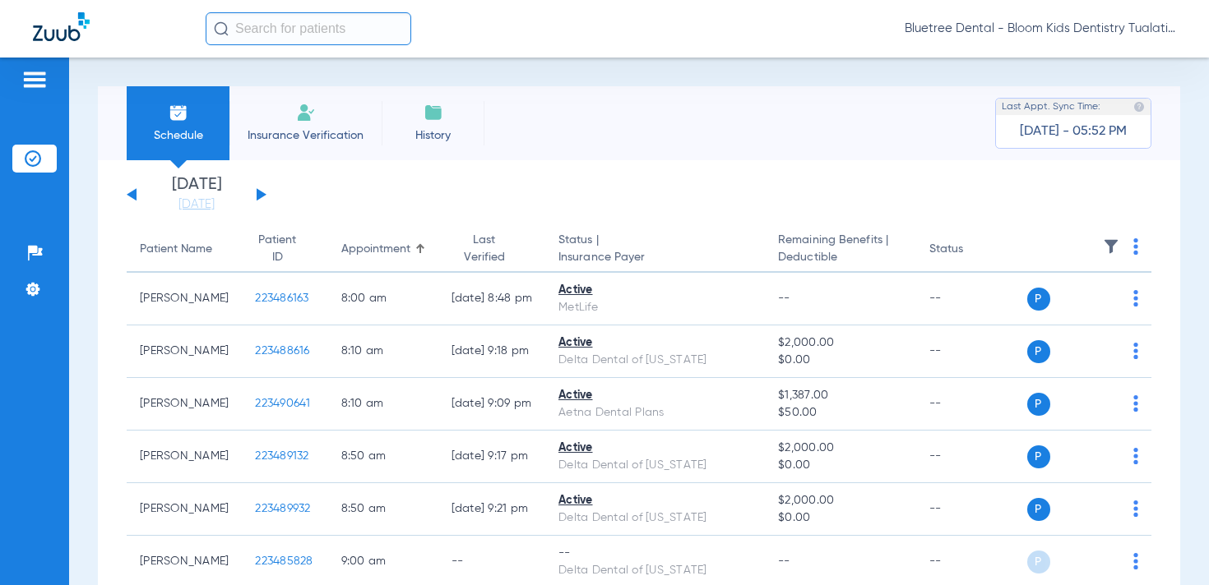
click at [263, 195] on button at bounding box center [262, 194] width 10 height 12
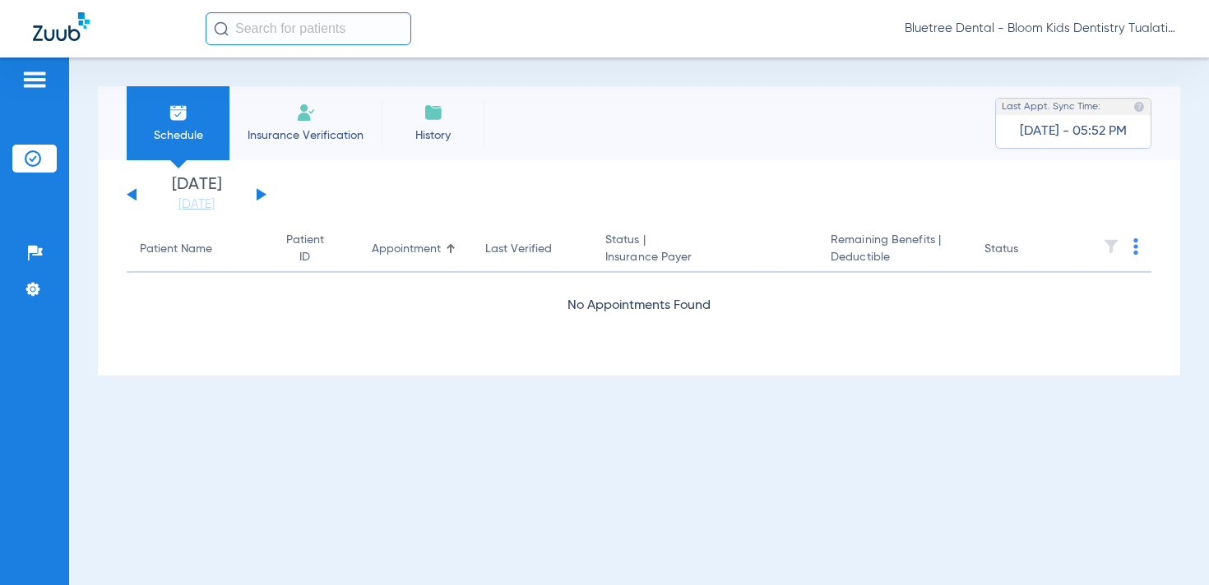
click at [257, 192] on button at bounding box center [262, 194] width 10 height 12
click at [256, 192] on div "[DATE] [DATE] [DATE] [DATE] [DATE] [DATE] [DATE] [DATE] [DATE] [DATE] [DATE] [D…" at bounding box center [197, 195] width 140 height 36
click at [265, 195] on div "[DATE] [DATE] [DATE] [DATE] [DATE] [DATE] [DATE] [DATE] [DATE] [DATE] [DATE] [D…" at bounding box center [197, 195] width 140 height 36
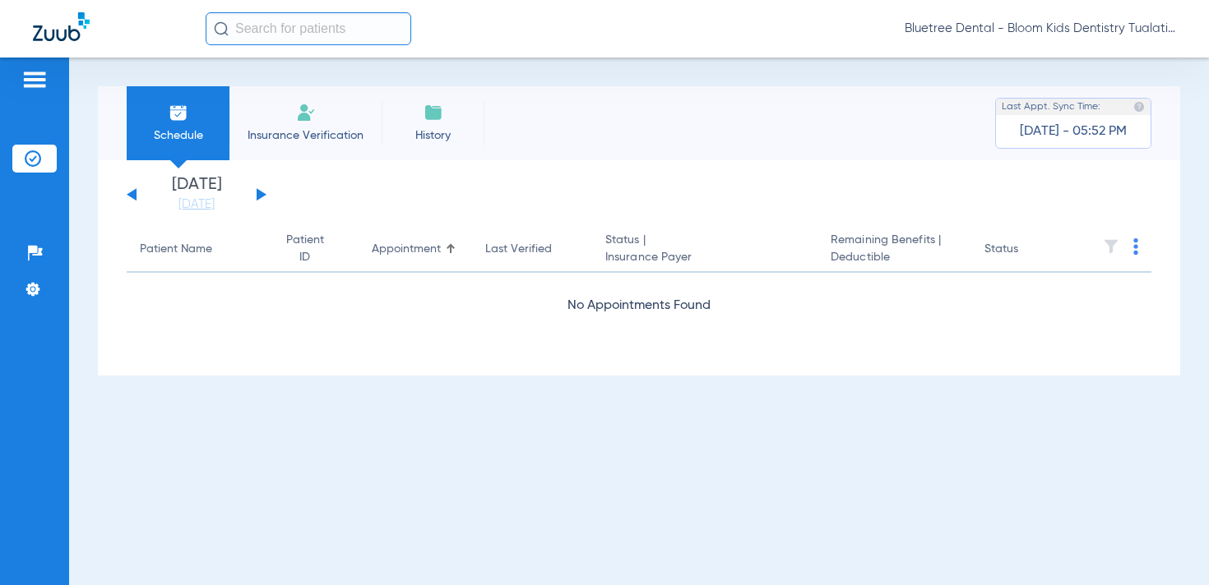
click at [261, 195] on button at bounding box center [262, 194] width 10 height 12
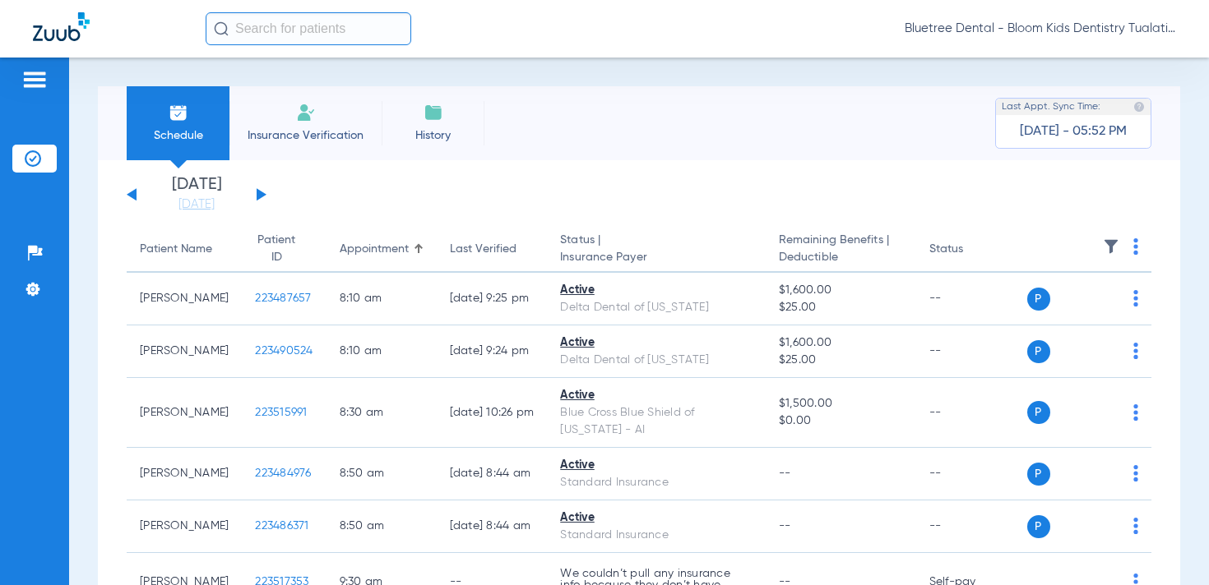
click at [1103, 246] on img at bounding box center [1111, 246] width 16 height 16
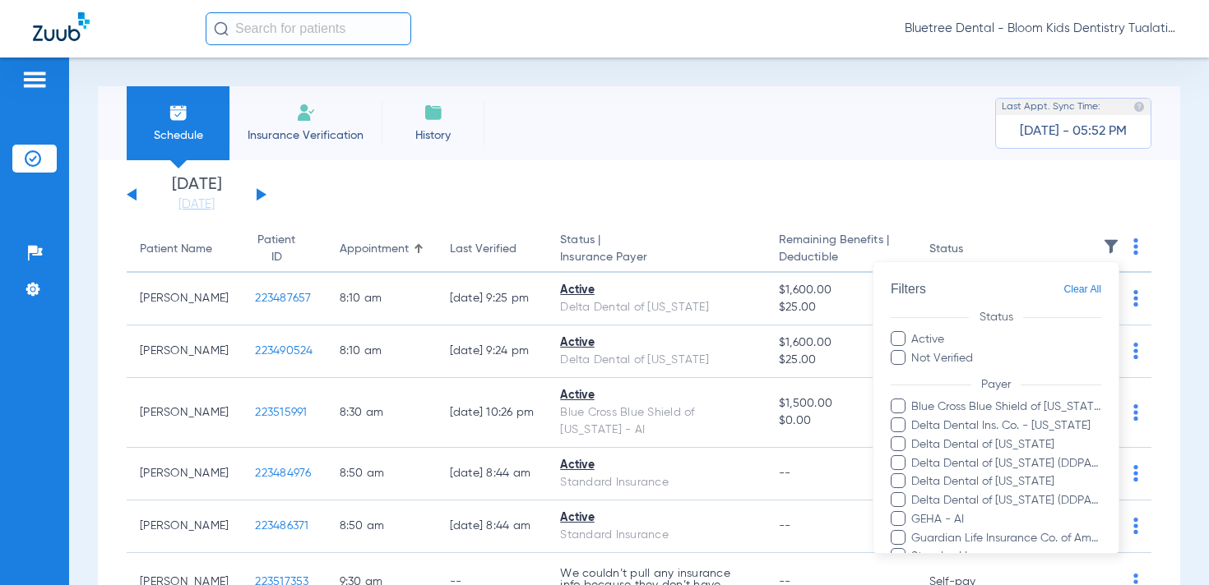
scroll to position [66, 0]
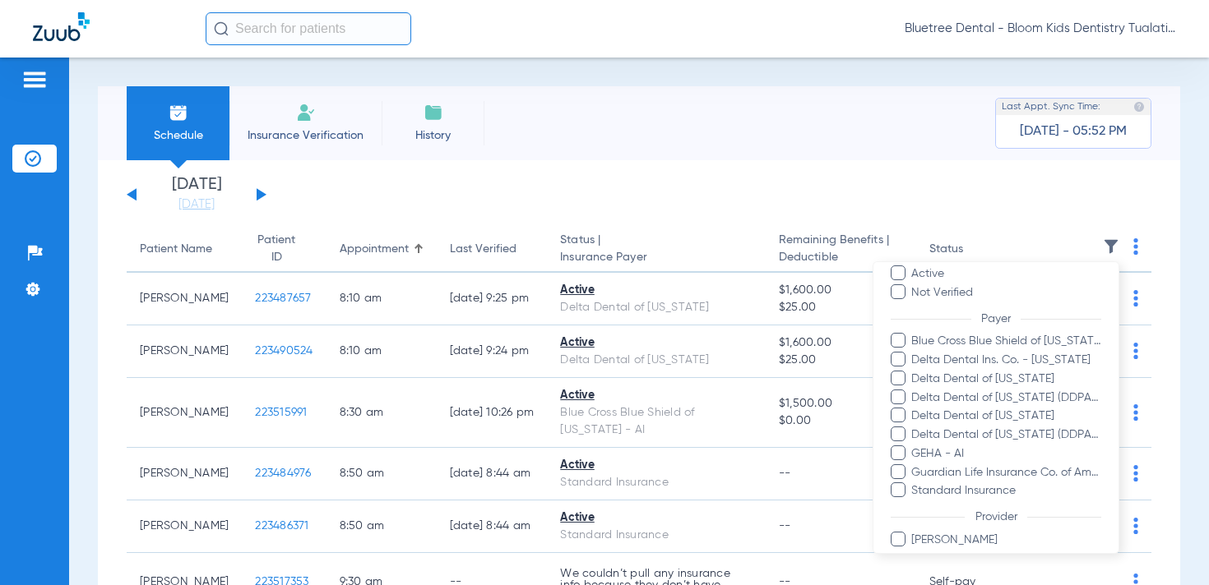
click at [391, 197] on div at bounding box center [604, 292] width 1209 height 585
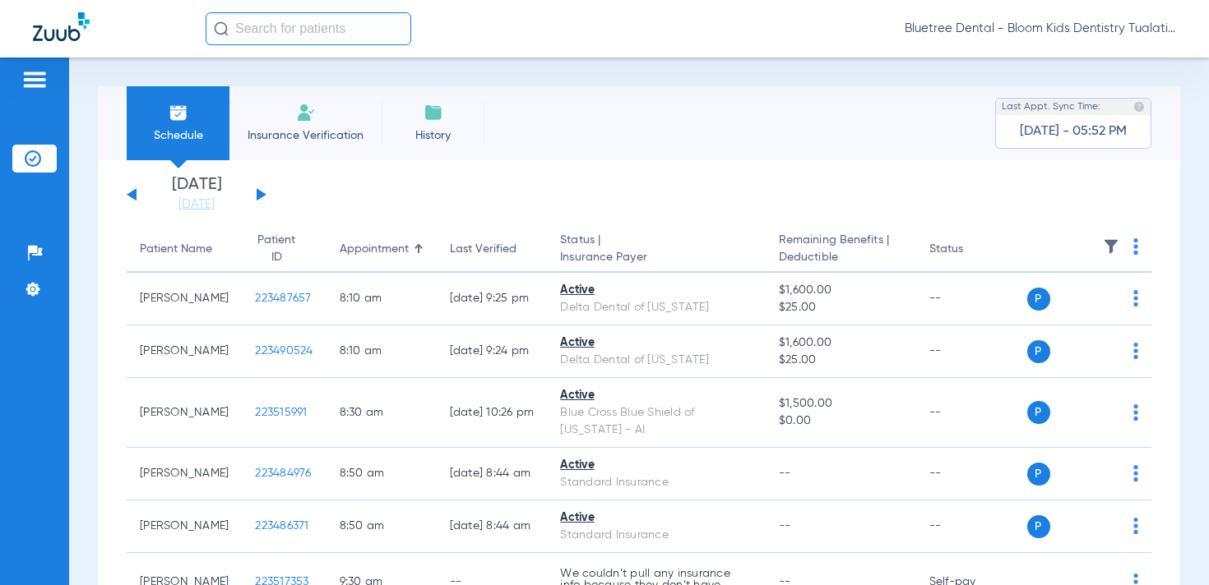
click at [260, 194] on button at bounding box center [262, 194] width 10 height 12
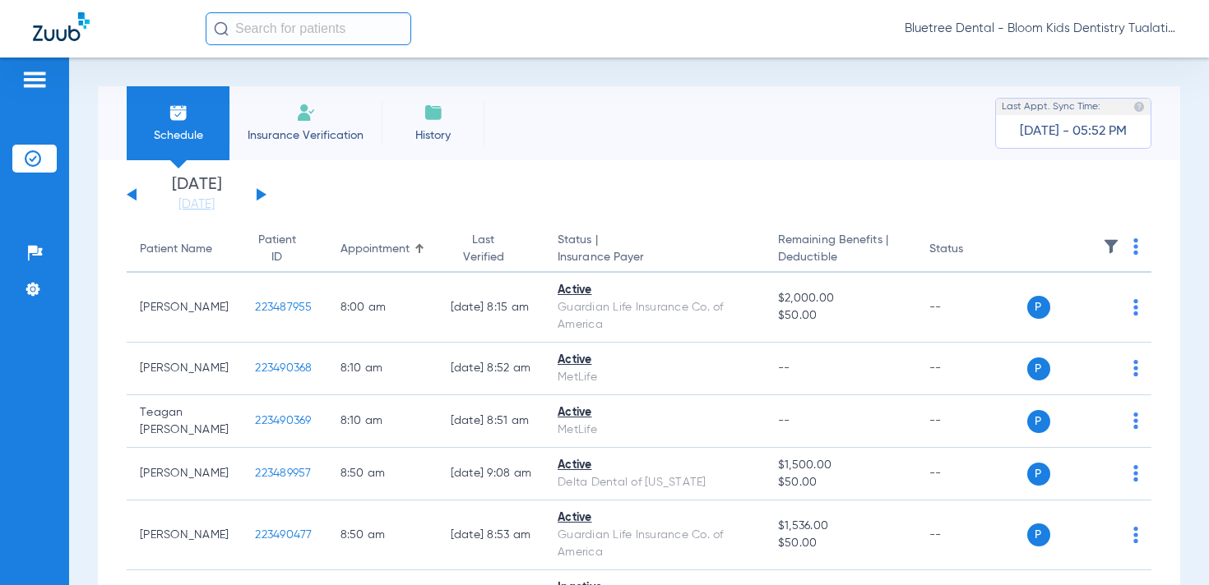
click at [1110, 246] on img at bounding box center [1111, 246] width 16 height 16
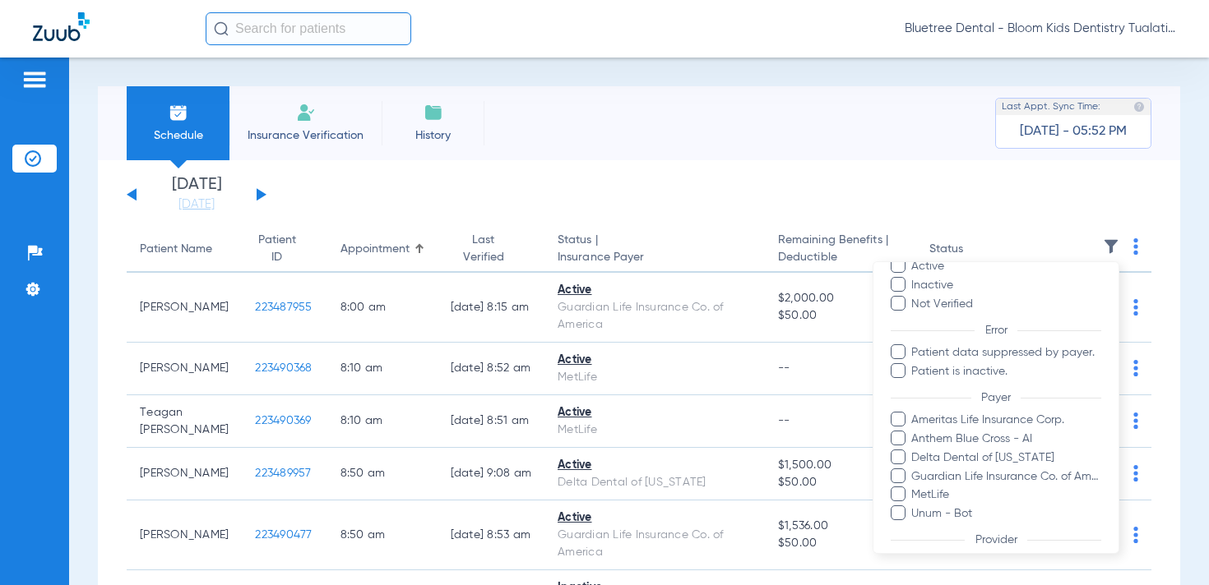
scroll to position [84, 0]
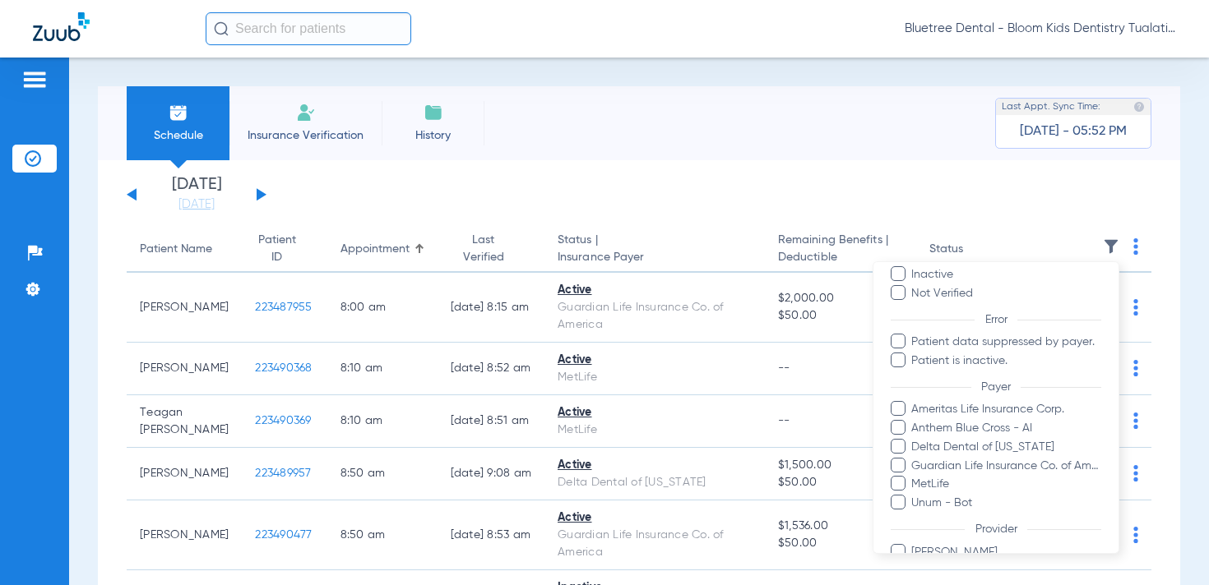
click at [368, 194] on div at bounding box center [604, 292] width 1209 height 585
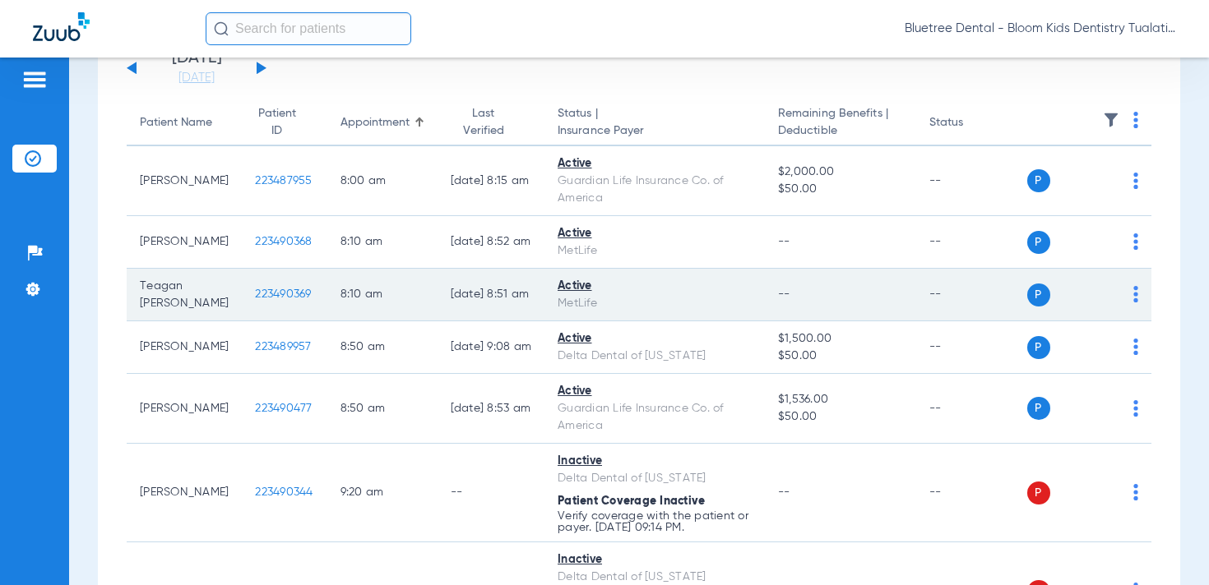
scroll to position [63, 0]
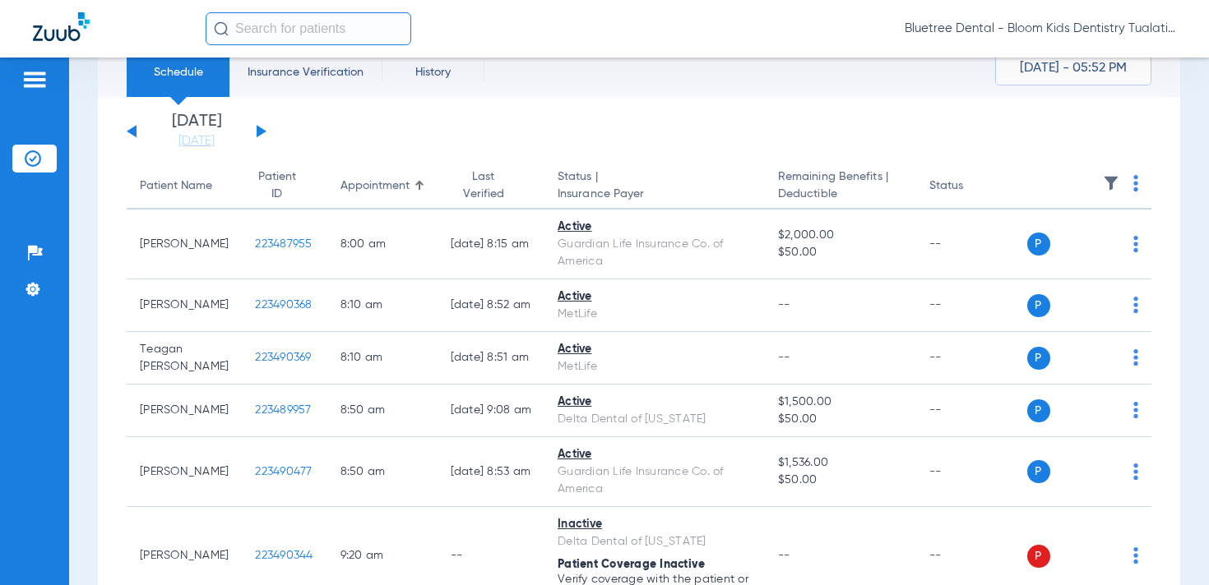
click at [258, 129] on button at bounding box center [262, 131] width 10 height 12
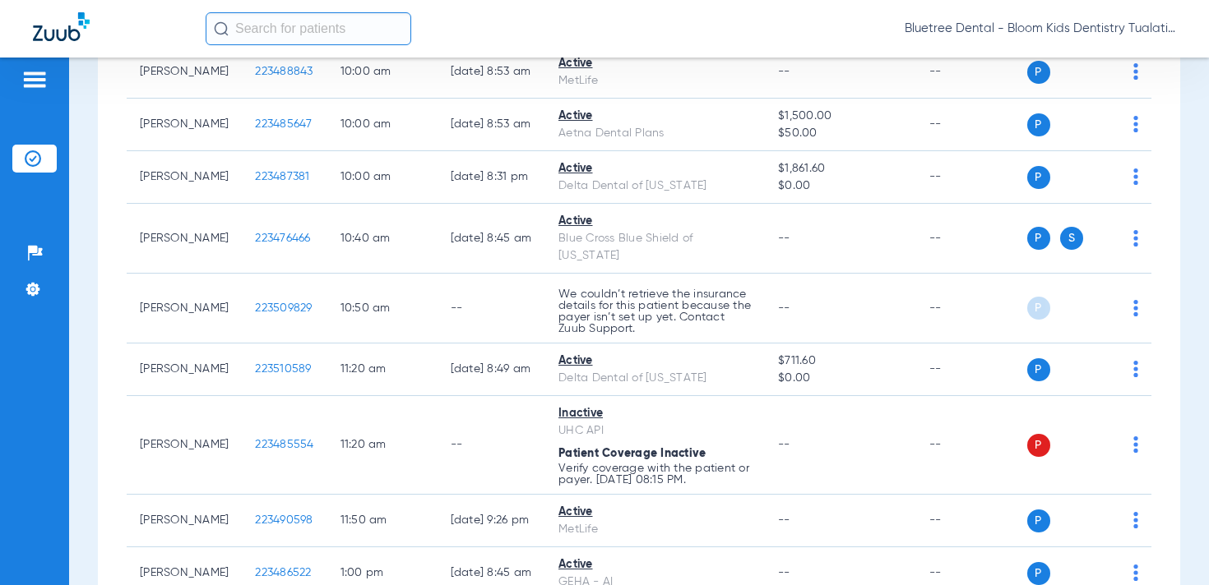
scroll to position [628, 0]
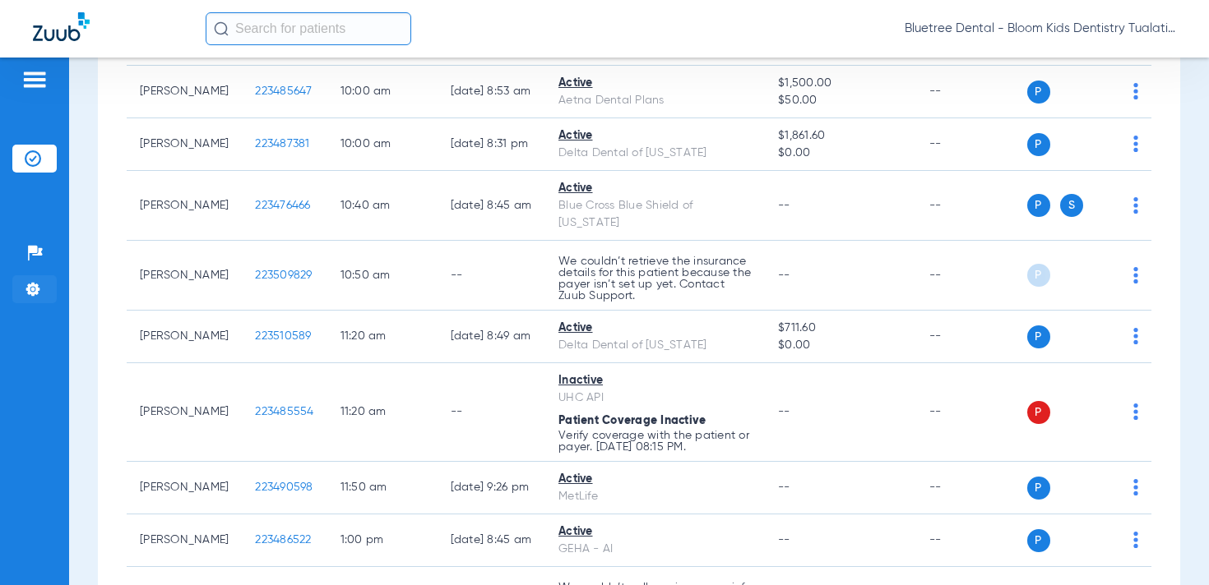
click at [33, 289] on img at bounding box center [33, 289] width 16 height 16
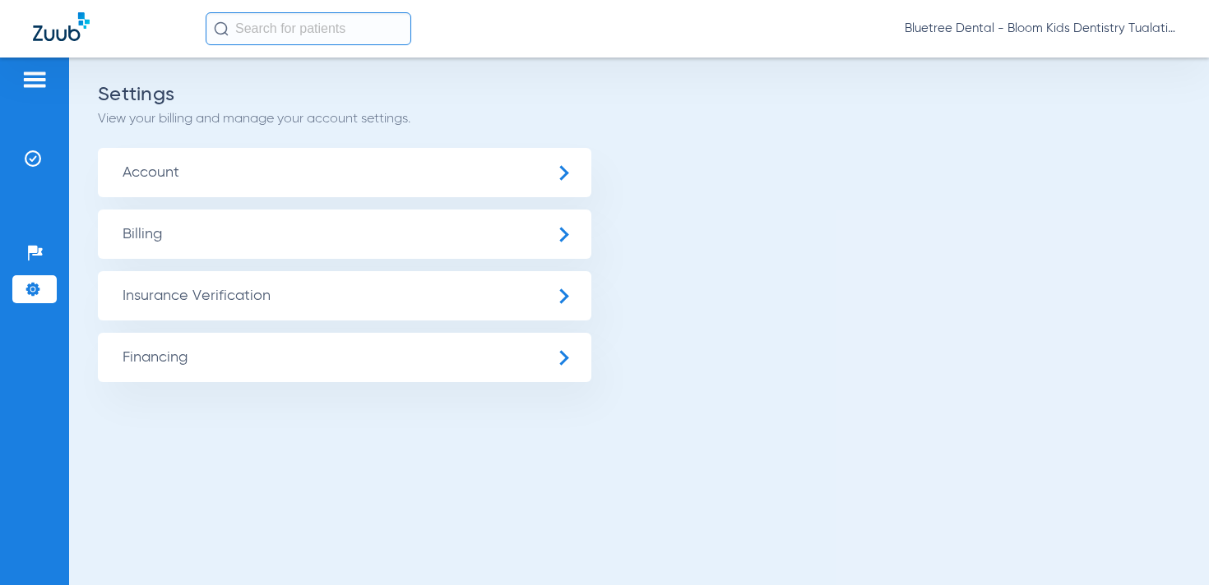
click at [214, 293] on span "Insurance Verification" at bounding box center [344, 295] width 493 height 49
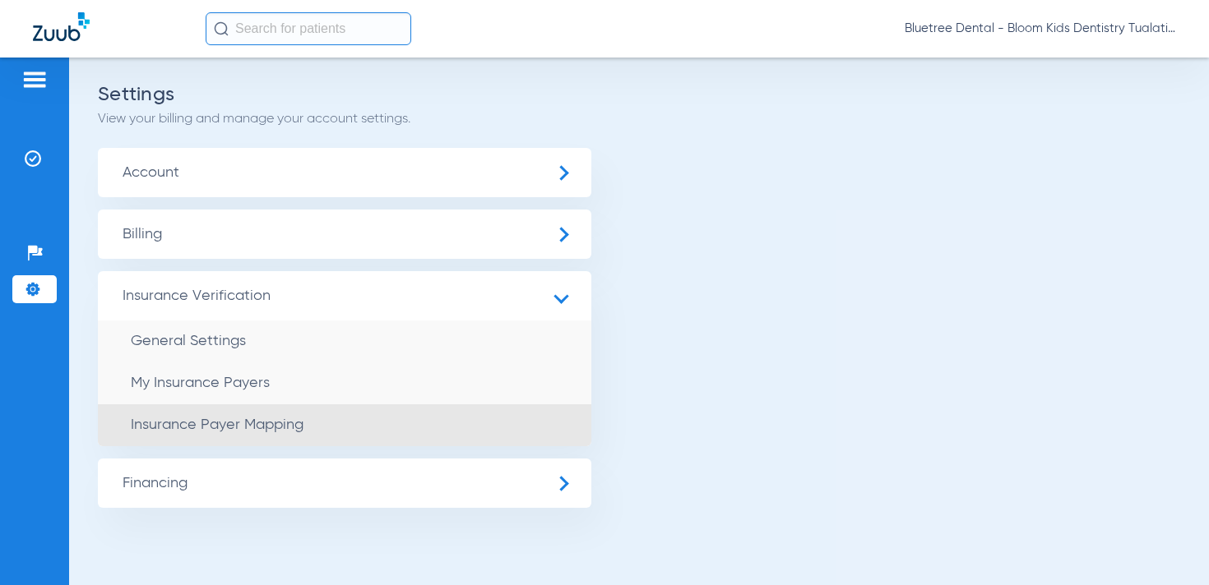
click at [252, 419] on span "Insurance Payer Mapping" at bounding box center [217, 425] width 173 height 15
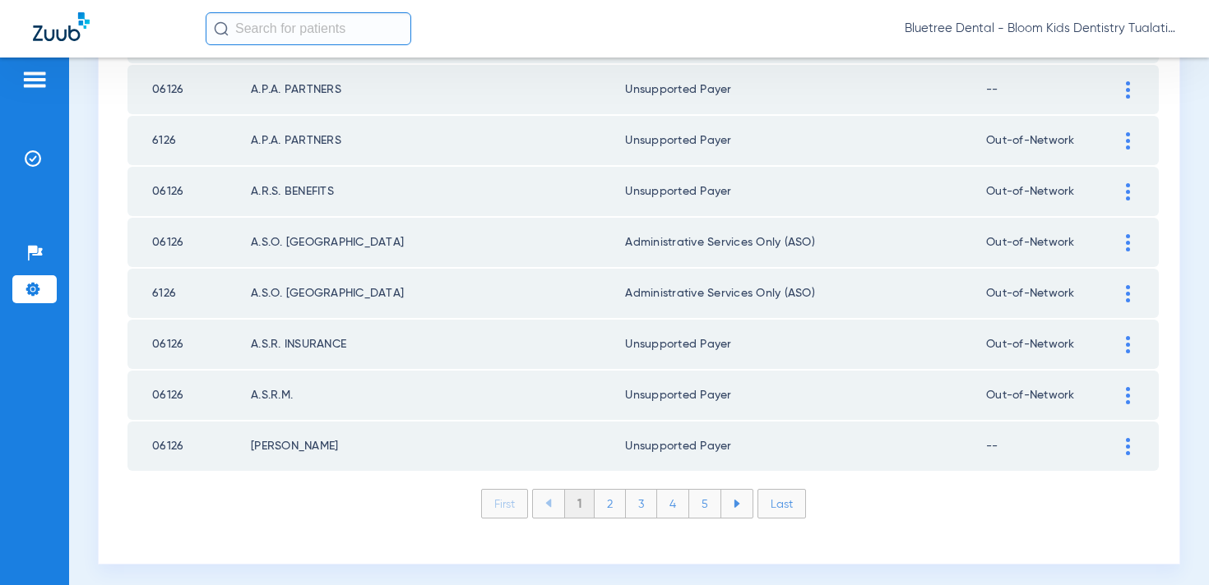
scroll to position [2403, 0]
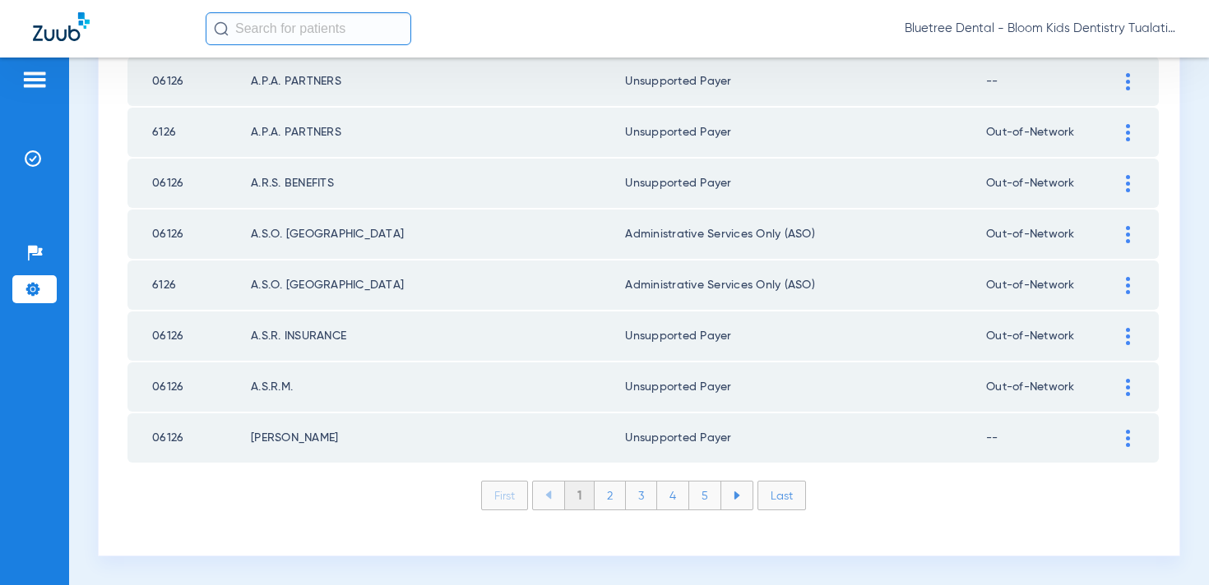
click at [617, 502] on li "2" at bounding box center [609, 496] width 31 height 28
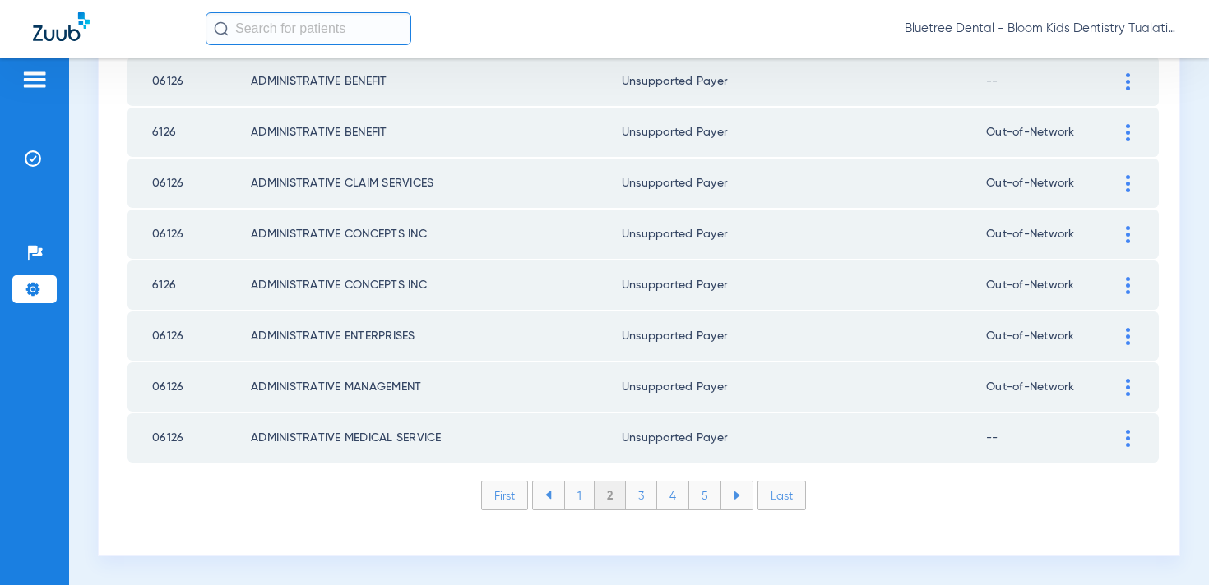
click at [641, 498] on li "3" at bounding box center [641, 496] width 31 height 28
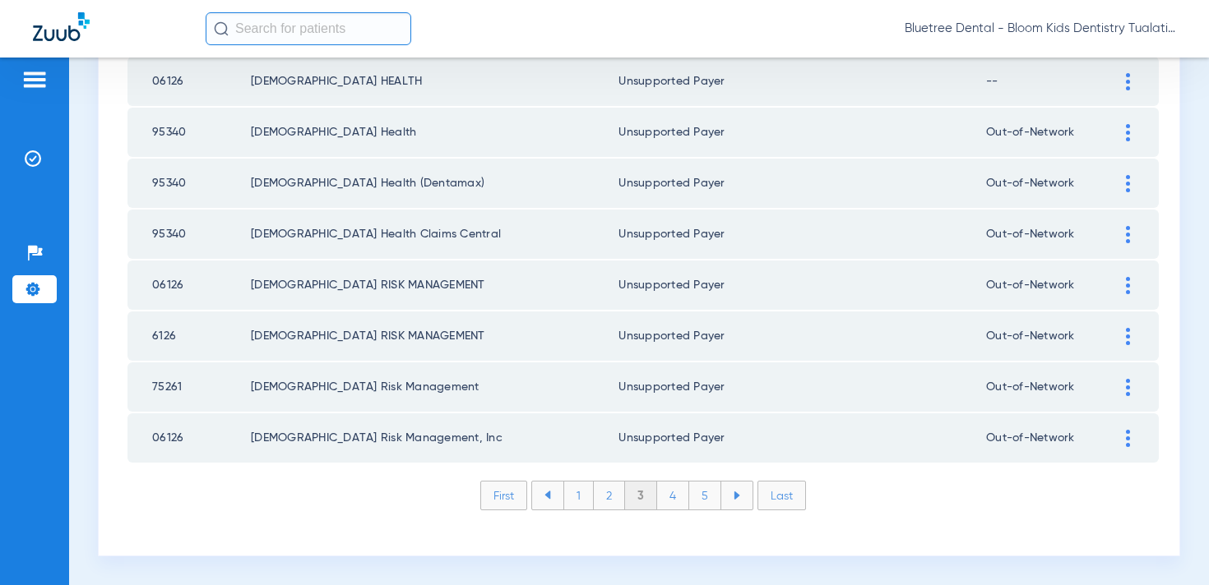
click at [680, 494] on li "4" at bounding box center [673, 496] width 32 height 28
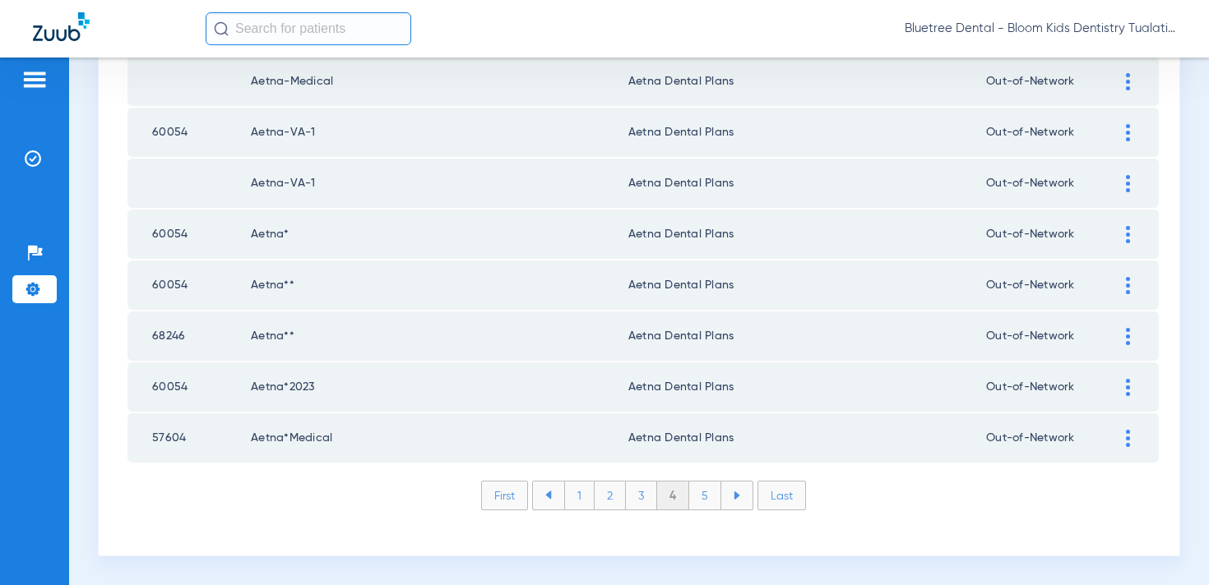
click at [705, 497] on li "5" at bounding box center [705, 496] width 32 height 28
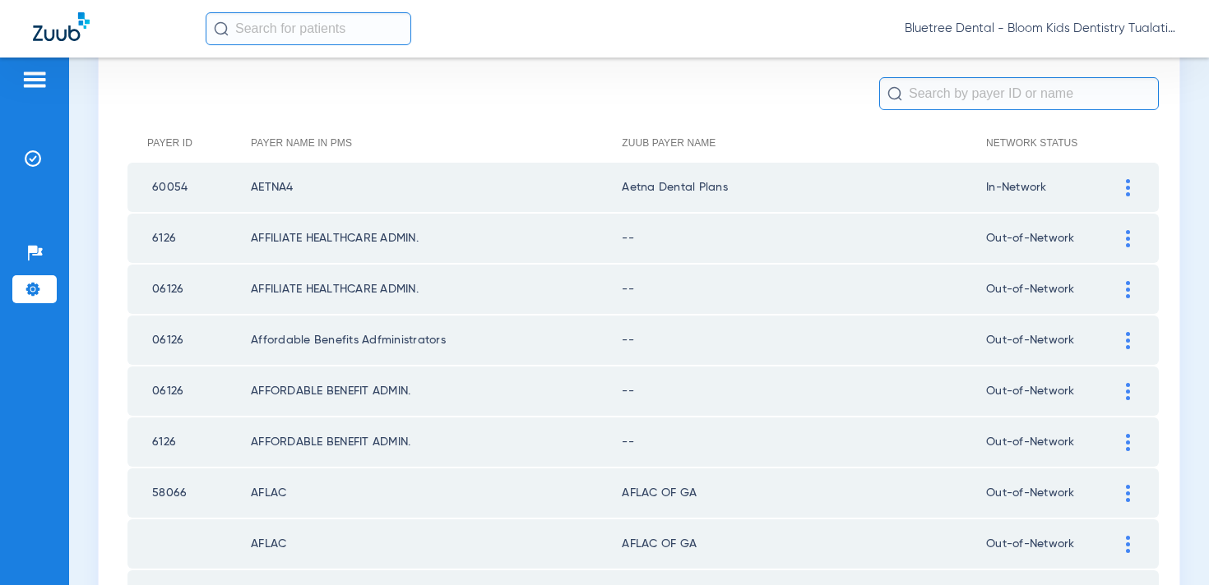
scroll to position [150, 0]
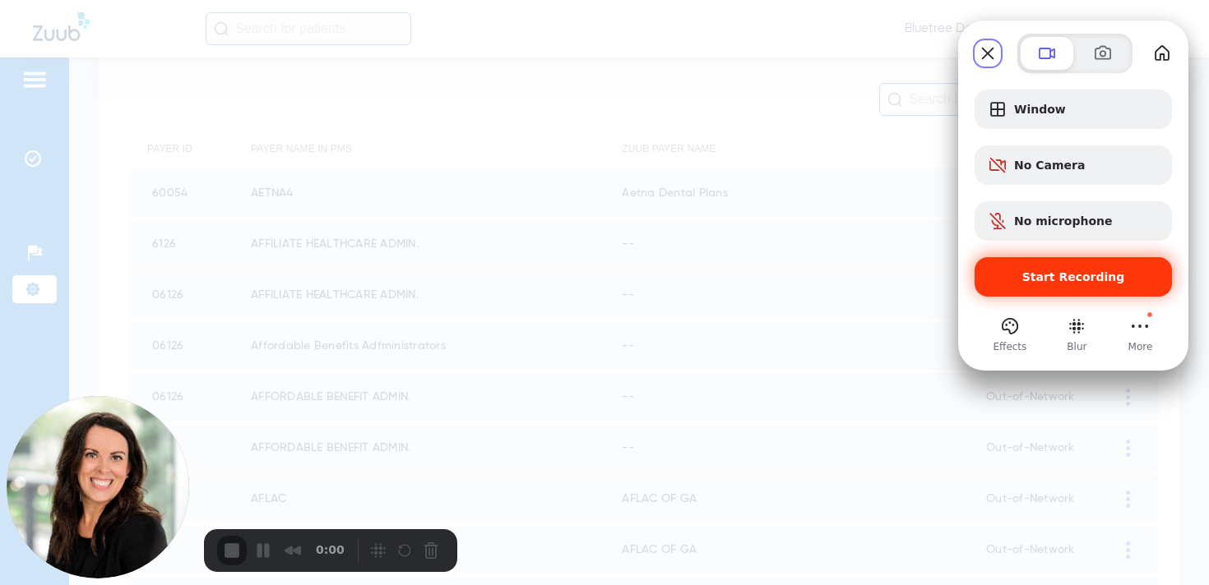
click at [1051, 282] on span "Start Recording" at bounding box center [1073, 276] width 103 height 13
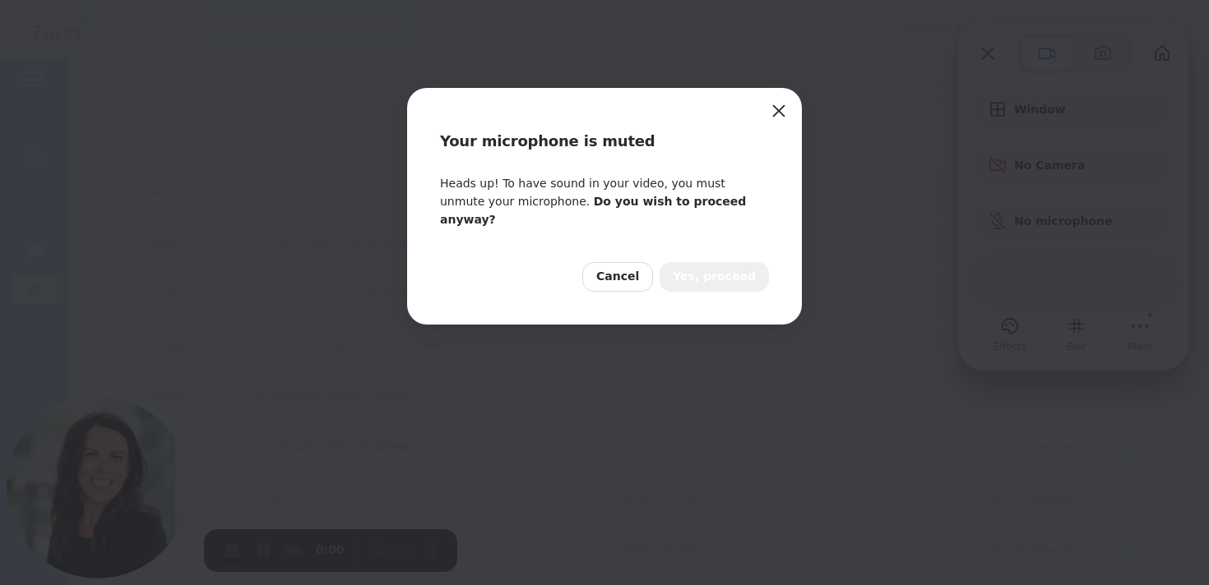
click at [722, 268] on span "Yes, proceed" at bounding box center [714, 277] width 83 height 18
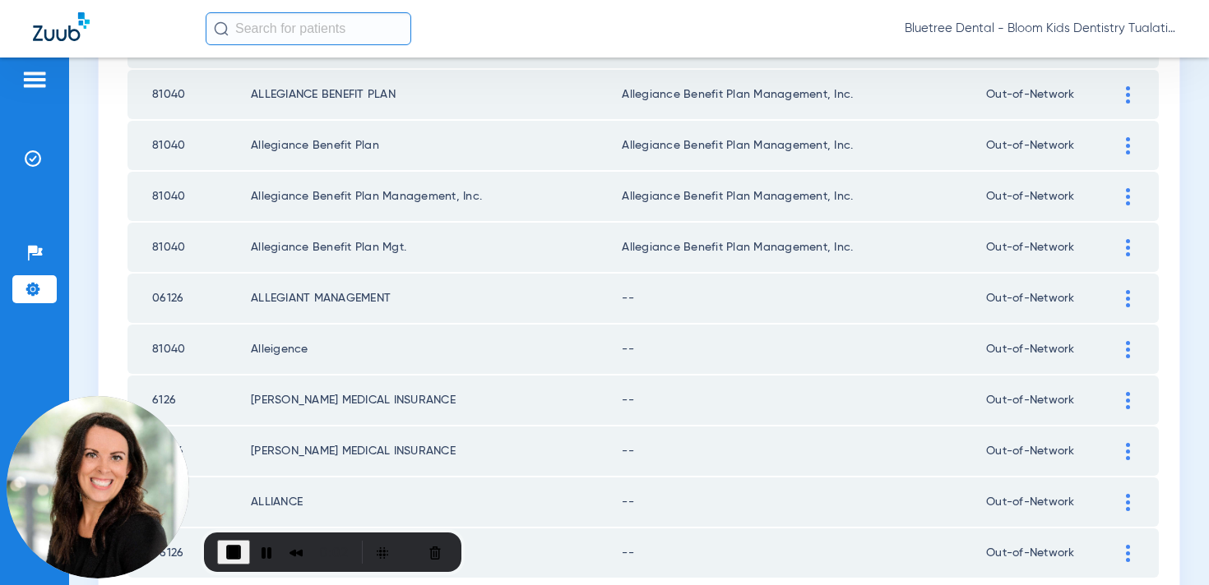
scroll to position [2403, 0]
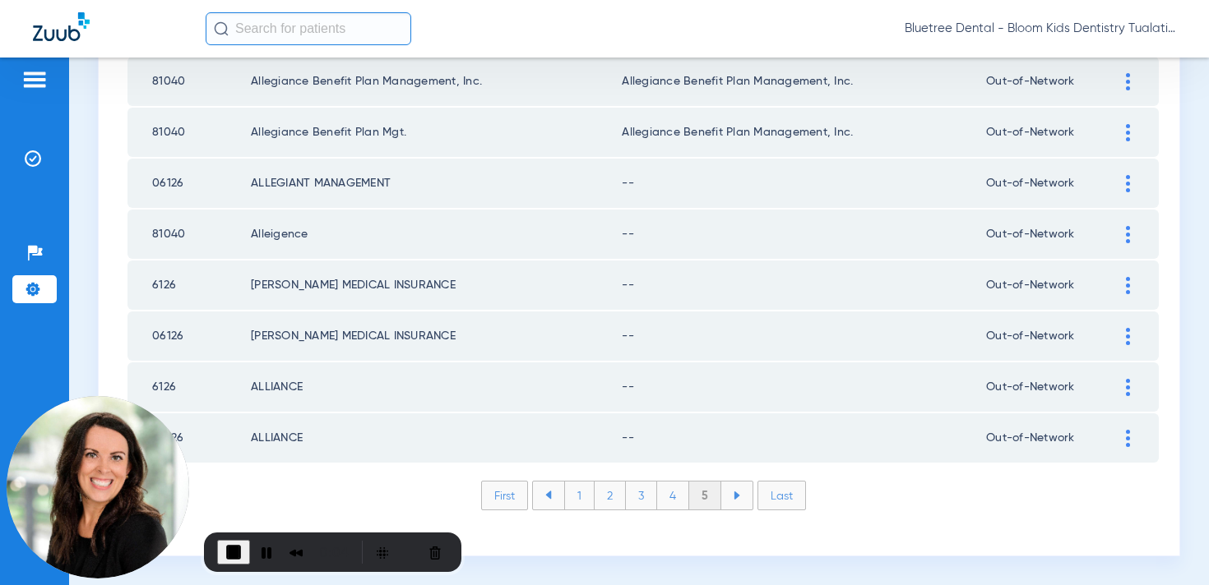
click at [579, 502] on li "1" at bounding box center [579, 496] width 30 height 28
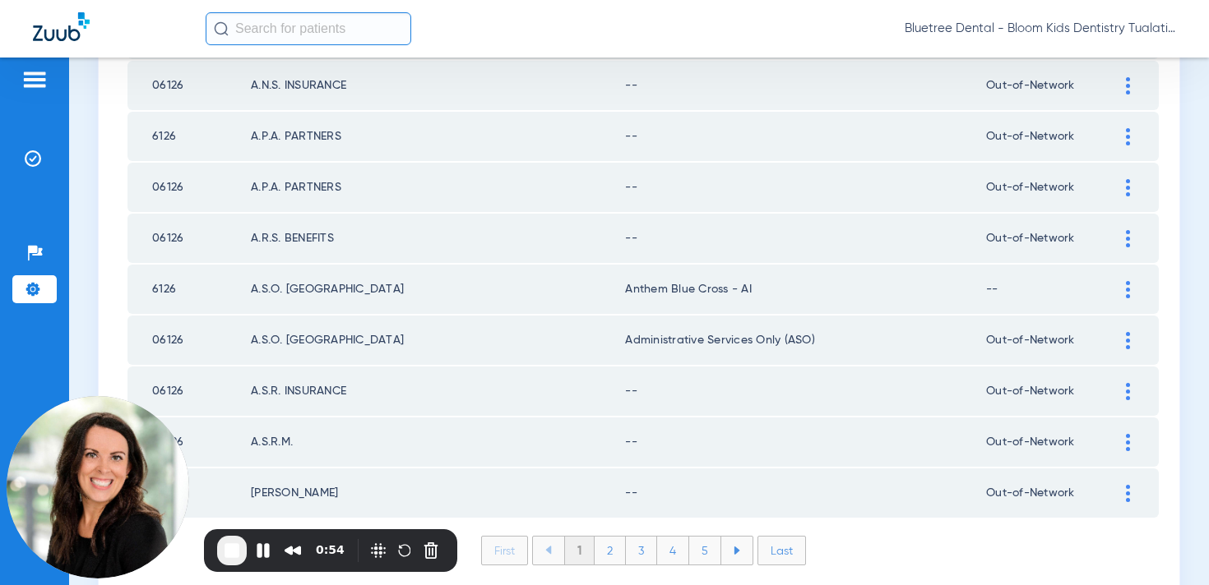
scroll to position [2403, 0]
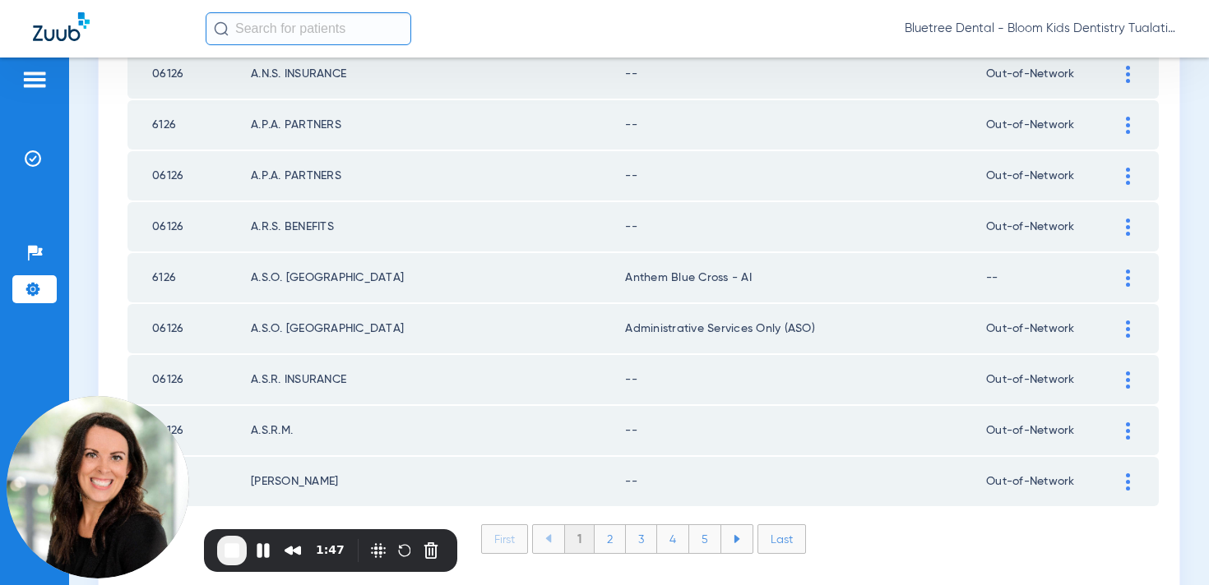
scroll to position [2403, 0]
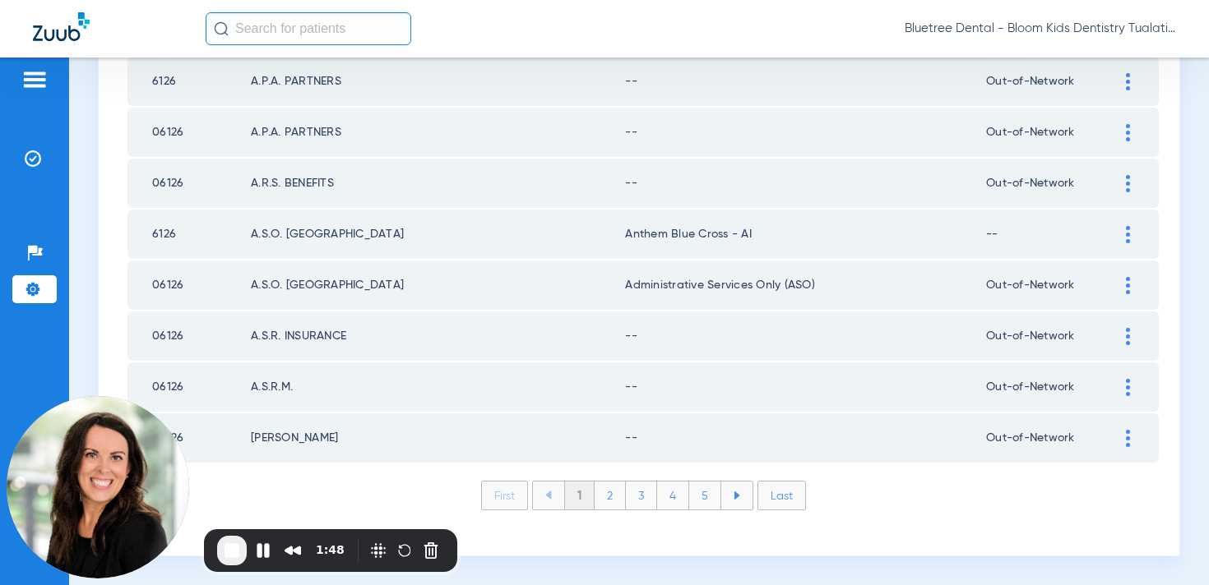
click at [610, 492] on li "2" at bounding box center [609, 496] width 31 height 28
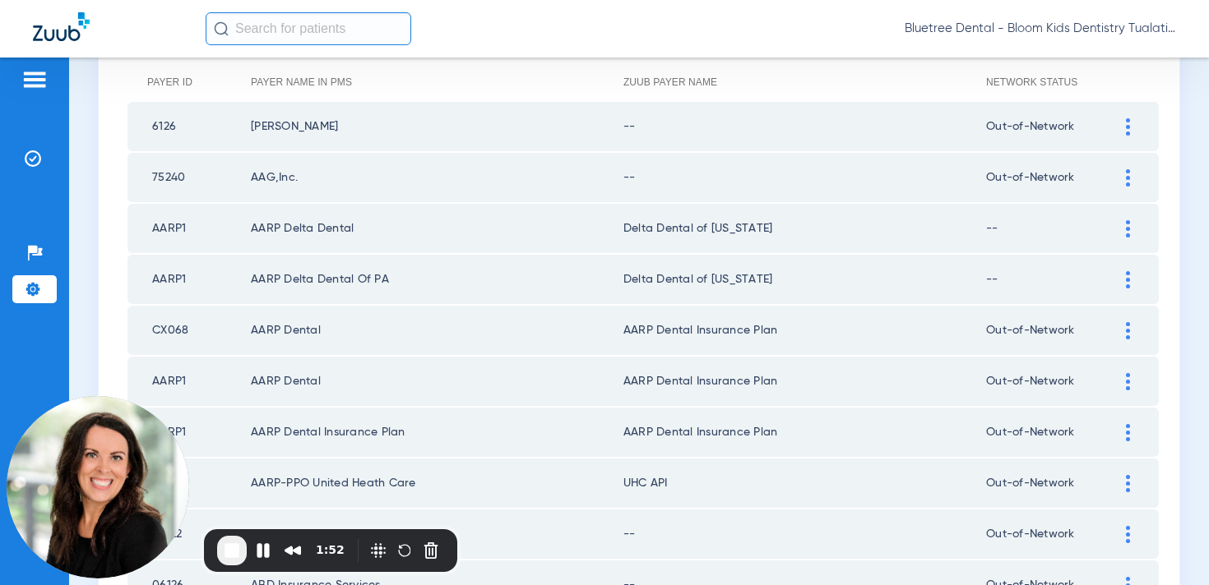
scroll to position [213, 0]
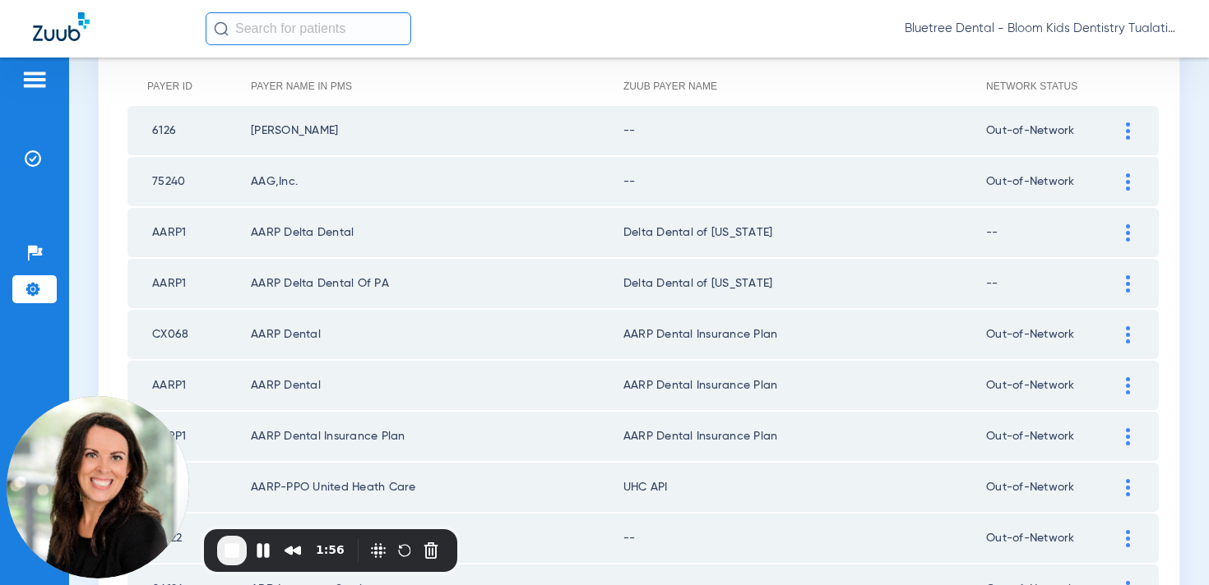
click at [1126, 231] on img at bounding box center [1128, 232] width 4 height 17
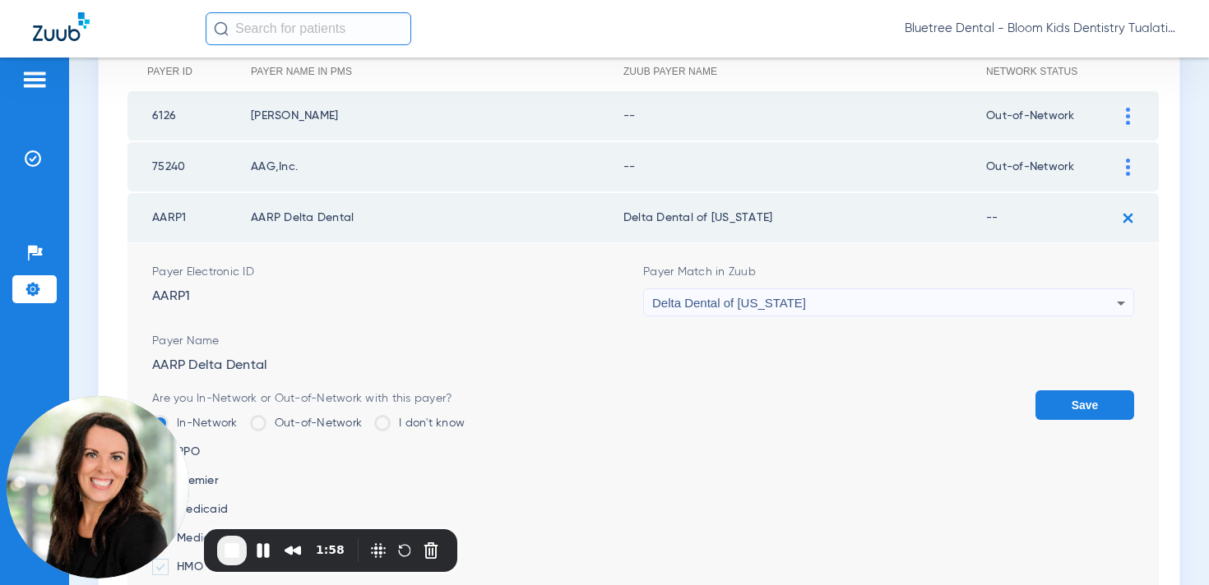
scroll to position [216, 0]
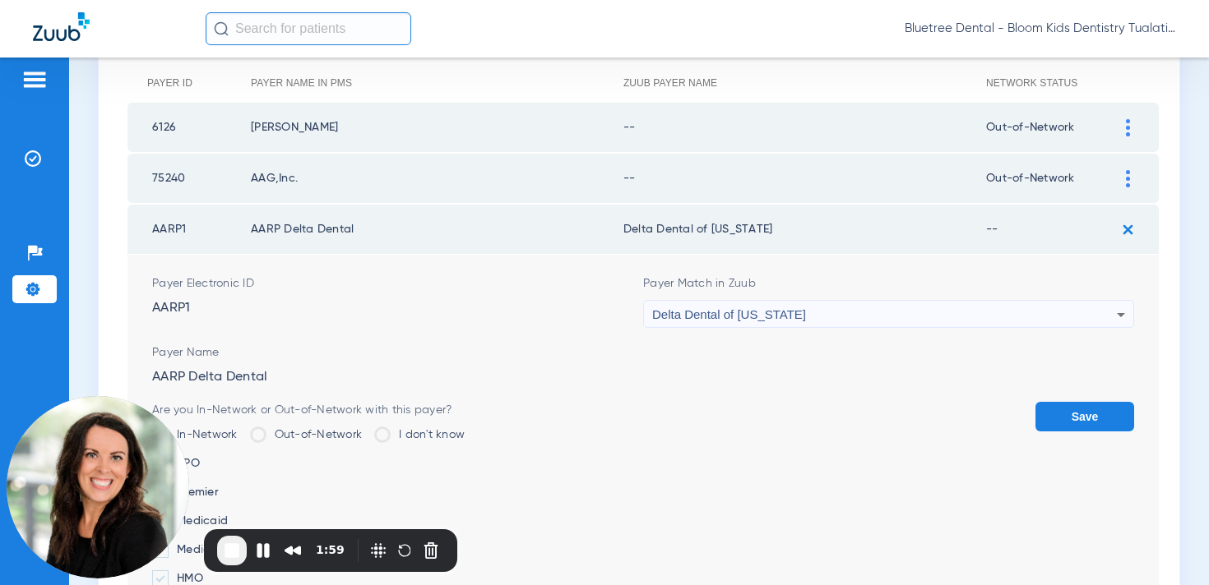
click at [1123, 229] on img at bounding box center [1127, 229] width 27 height 27
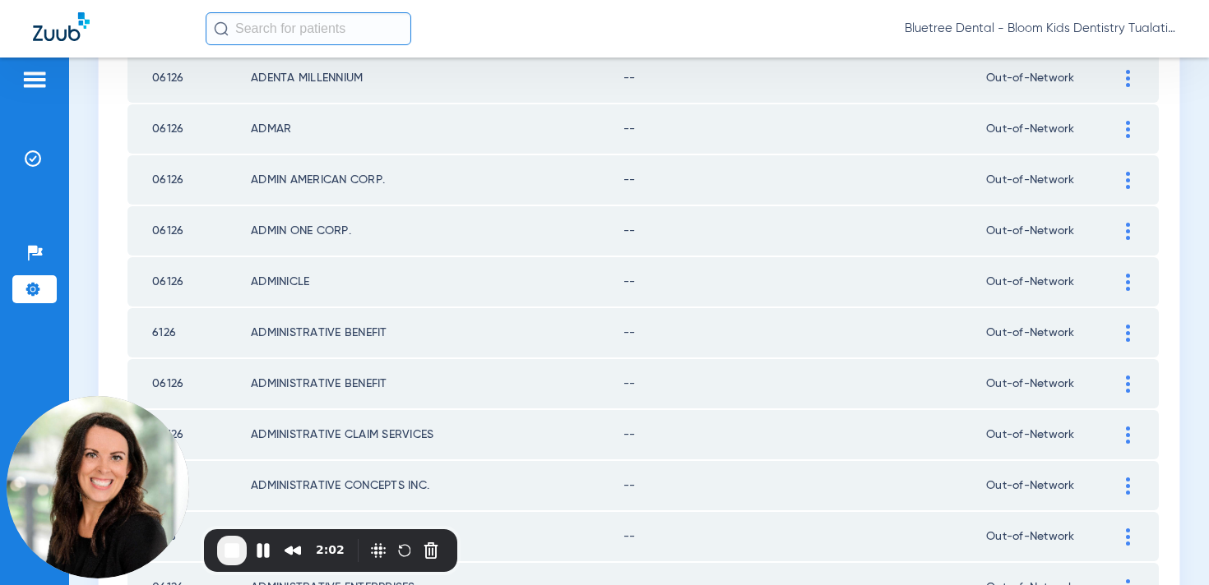
scroll to position [2403, 0]
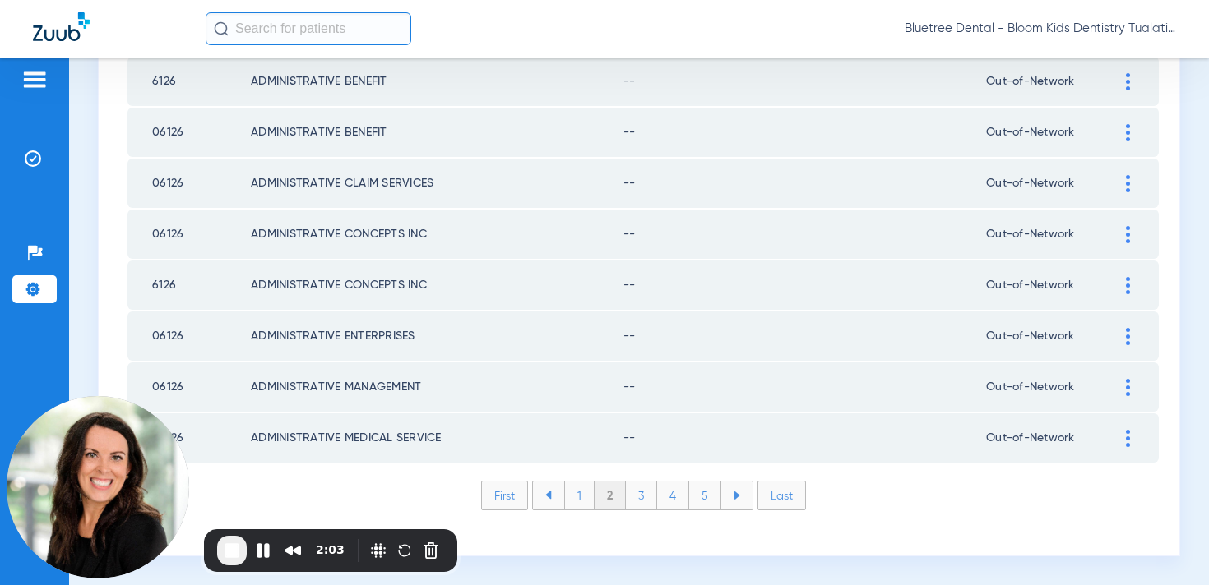
click at [645, 493] on li "3" at bounding box center [641, 496] width 31 height 28
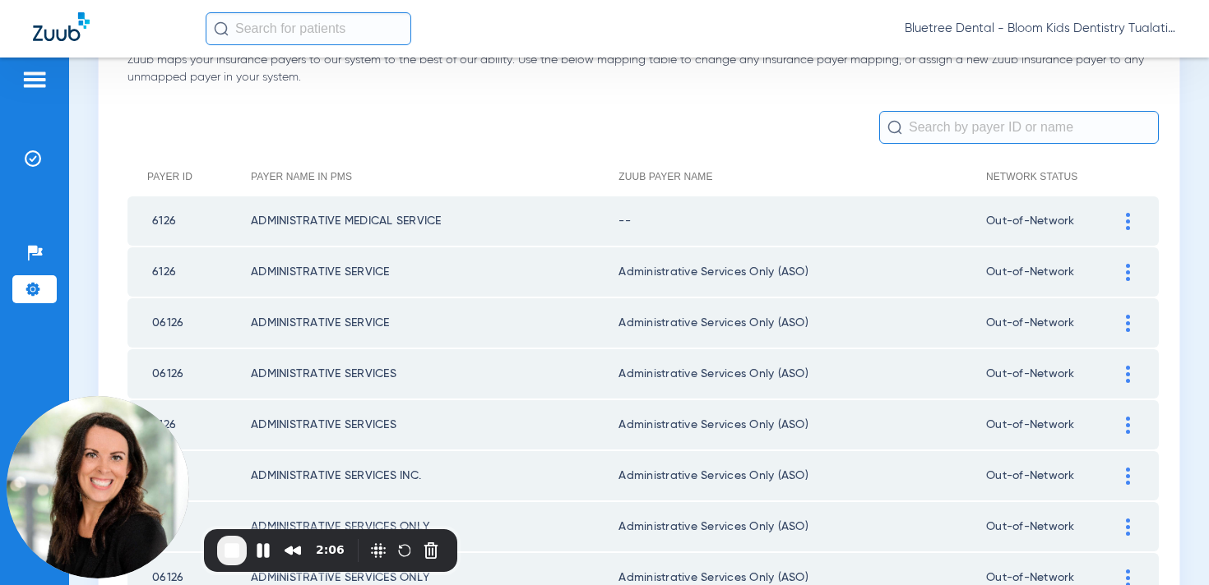
scroll to position [117, 0]
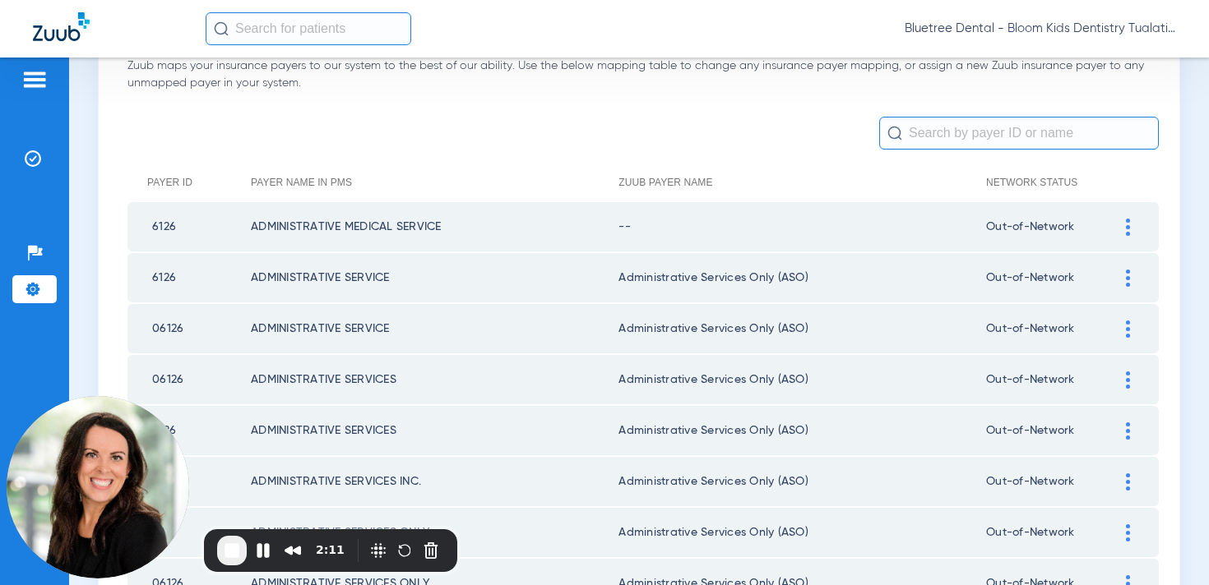
click at [1044, 32] on span "Bluetree Dental - Bloom Kids Dentistry Tualatin" at bounding box center [1039, 29] width 271 height 16
click at [1092, 61] on span "Account Selection" at bounding box center [1114, 59] width 92 height 12
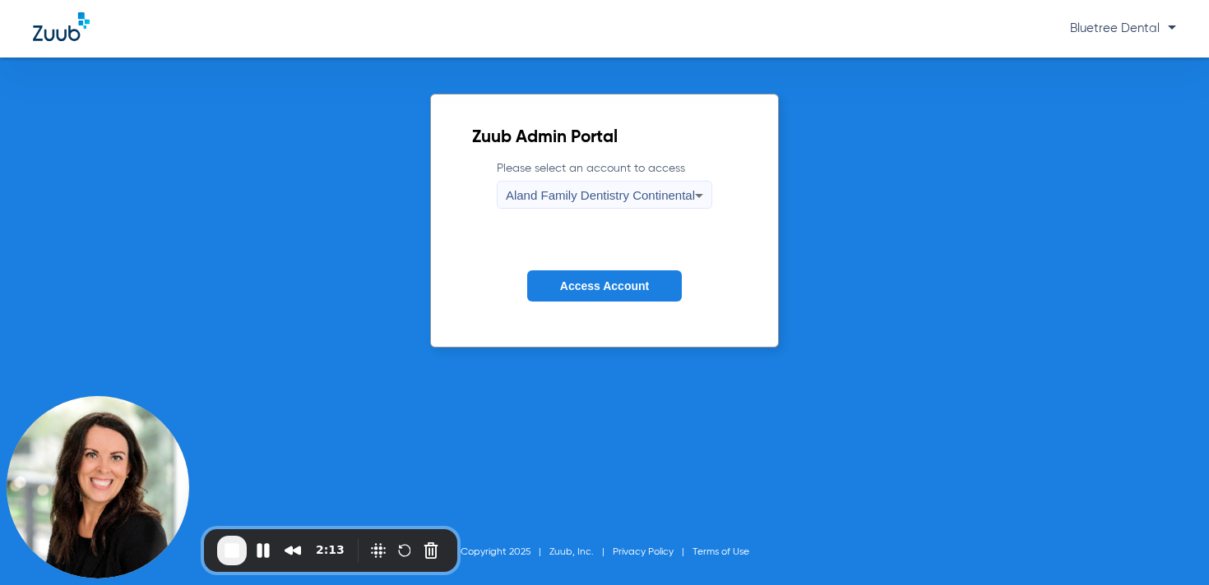
click at [680, 190] on span "Aland Family Dentistry Continental" at bounding box center [600, 195] width 189 height 14
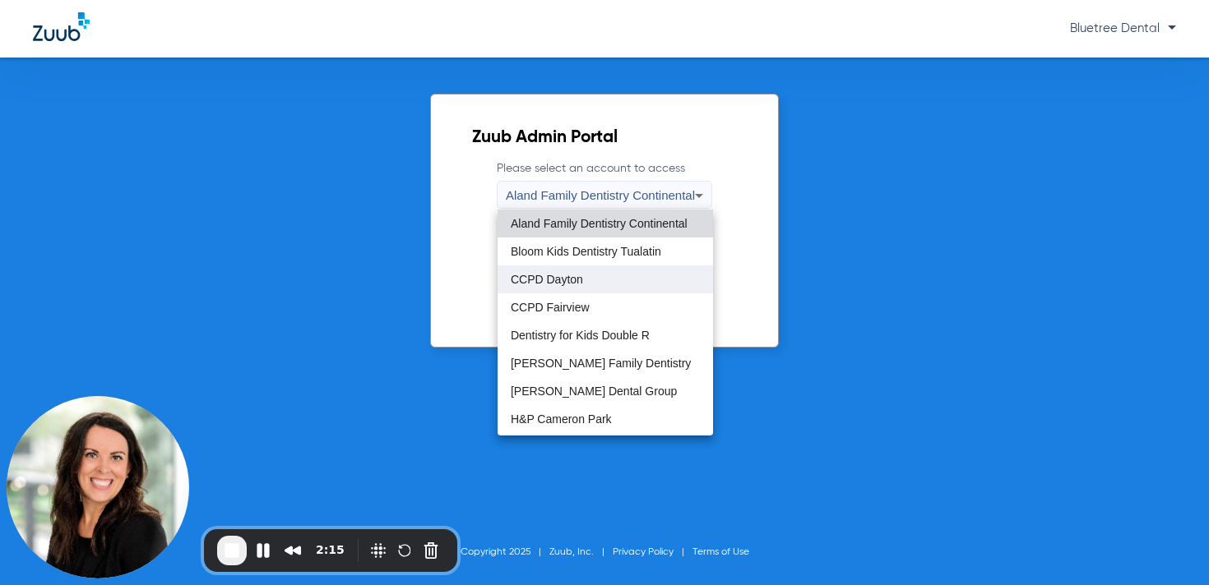
click at [578, 280] on span "CCPD Dayton" at bounding box center [547, 280] width 72 height 12
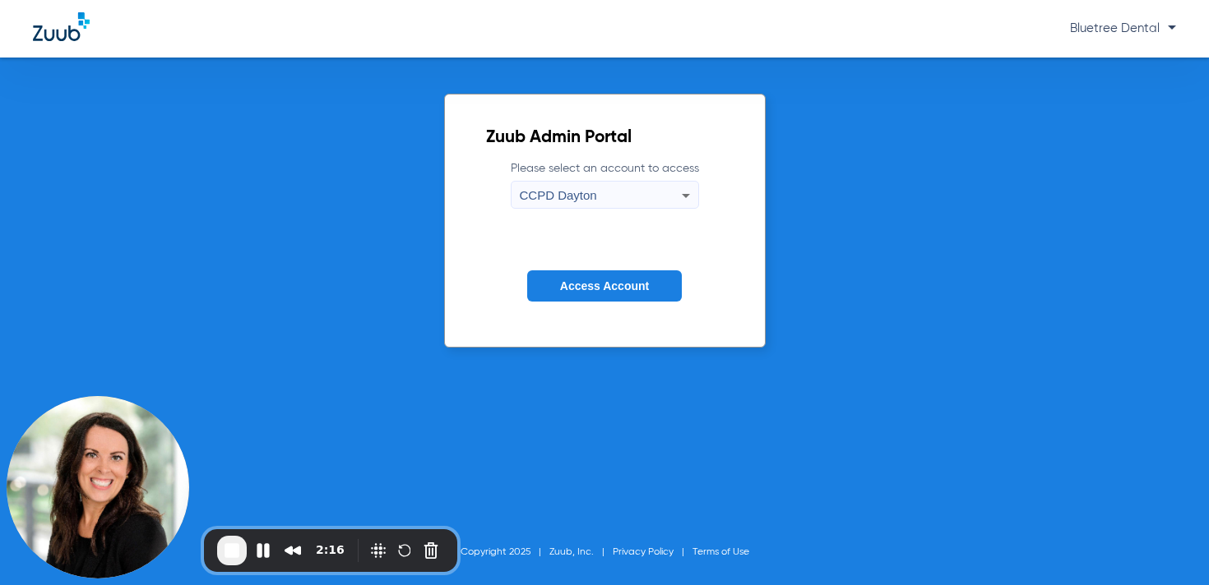
click at [591, 281] on span "Access Account" at bounding box center [604, 286] width 89 height 13
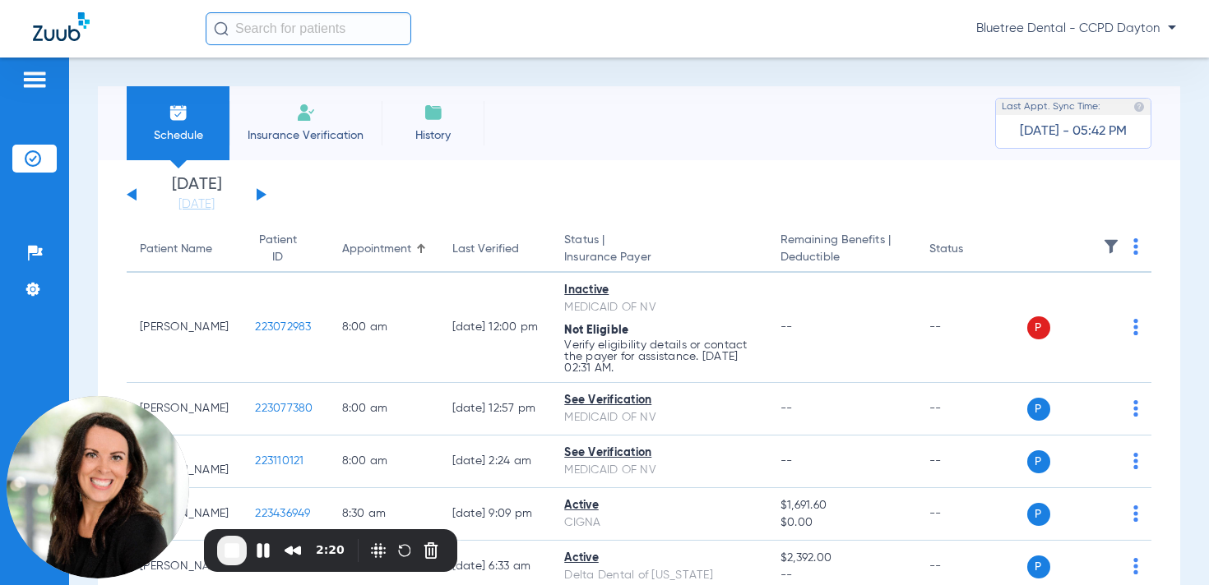
click at [1103, 245] on img at bounding box center [1111, 246] width 16 height 16
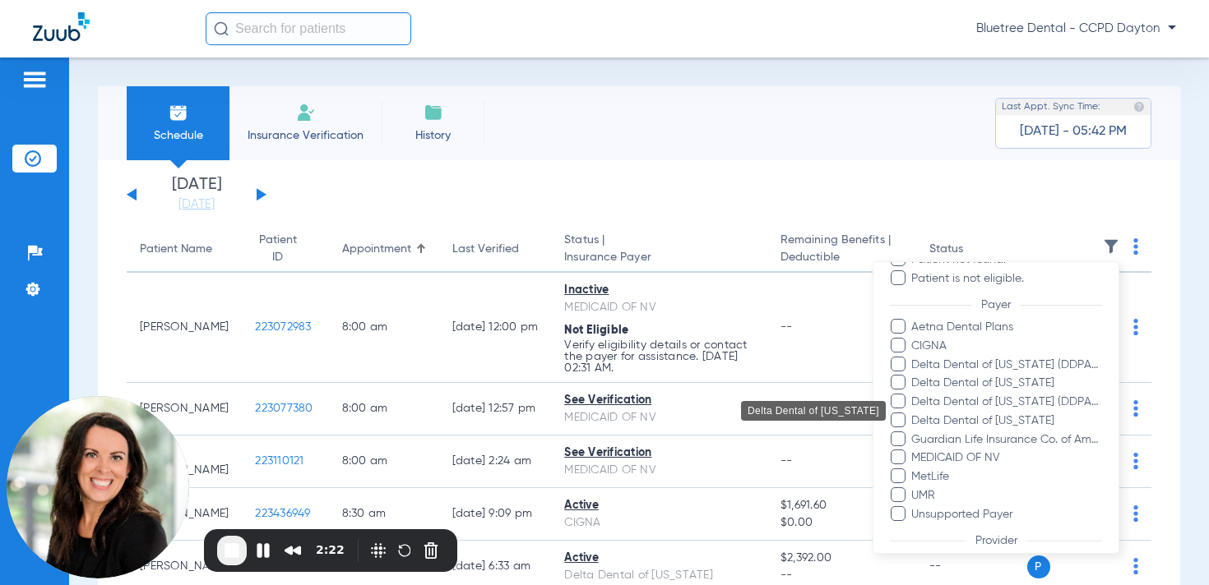
scroll to position [197, 0]
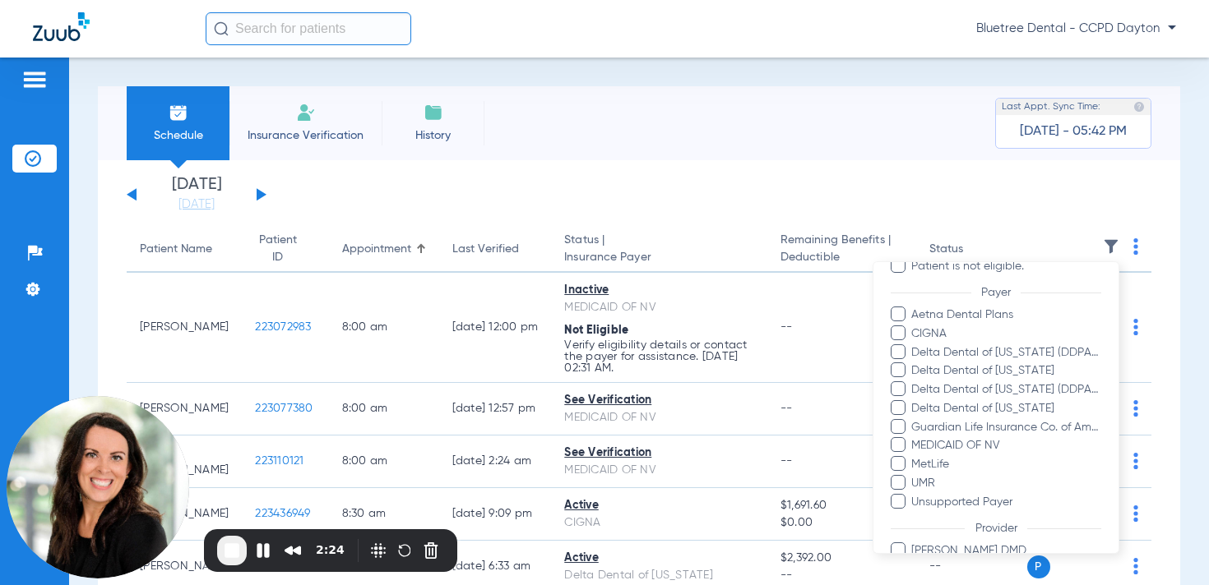
click at [351, 229] on div at bounding box center [604, 292] width 1209 height 585
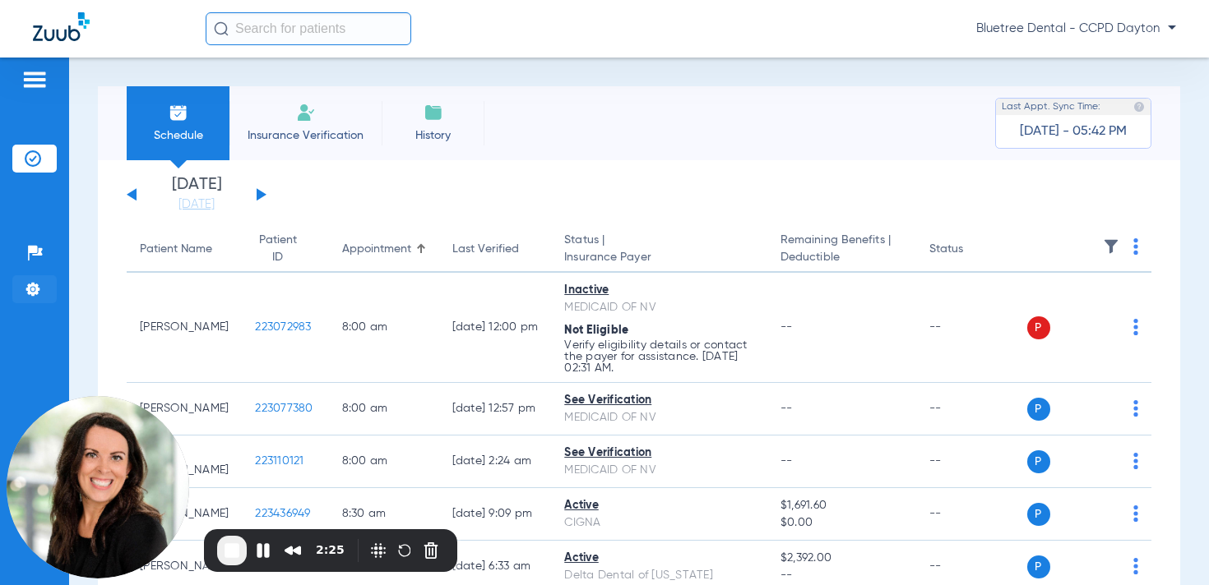
click at [30, 300] on li "Settings" at bounding box center [34, 289] width 44 height 28
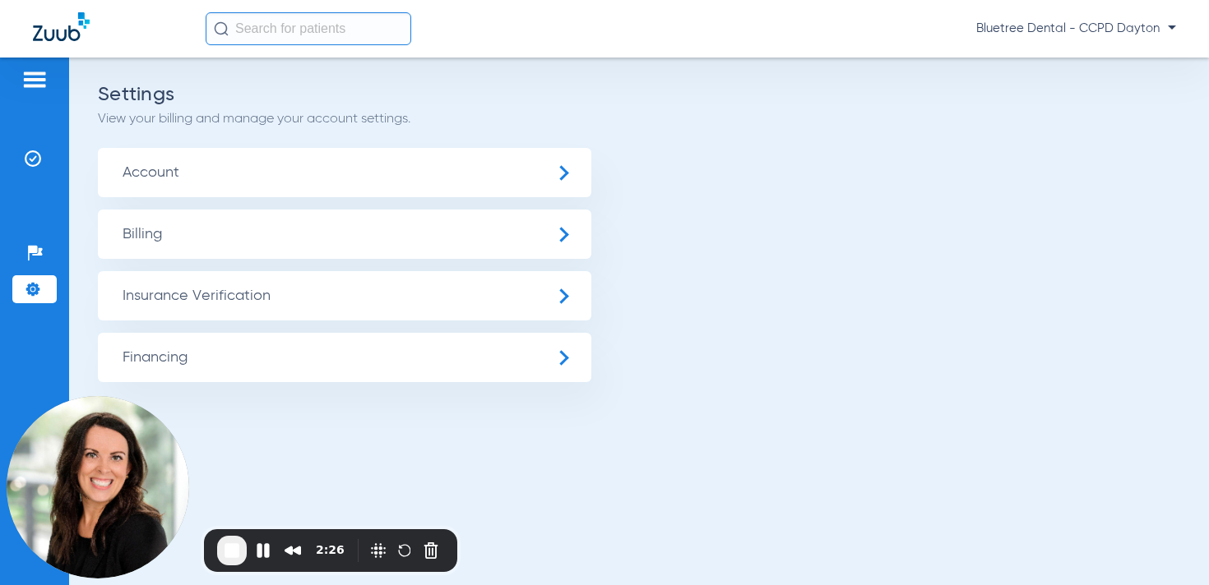
click at [179, 301] on span "Insurance Verification" at bounding box center [344, 295] width 493 height 49
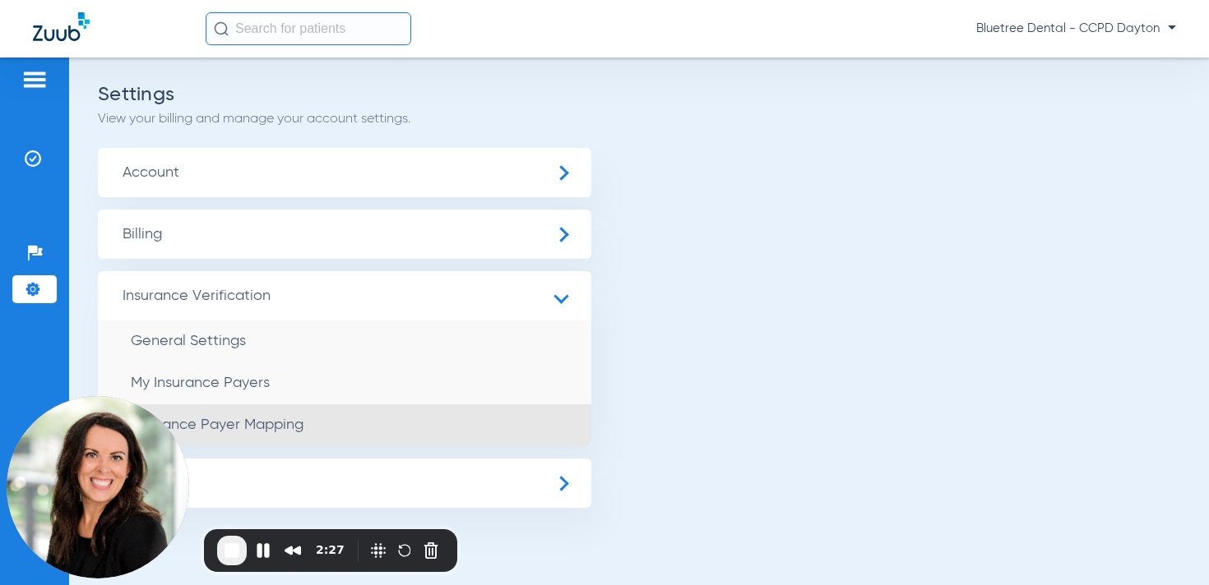
click at [246, 430] on span "Insurance Payer Mapping" at bounding box center [217, 425] width 173 height 15
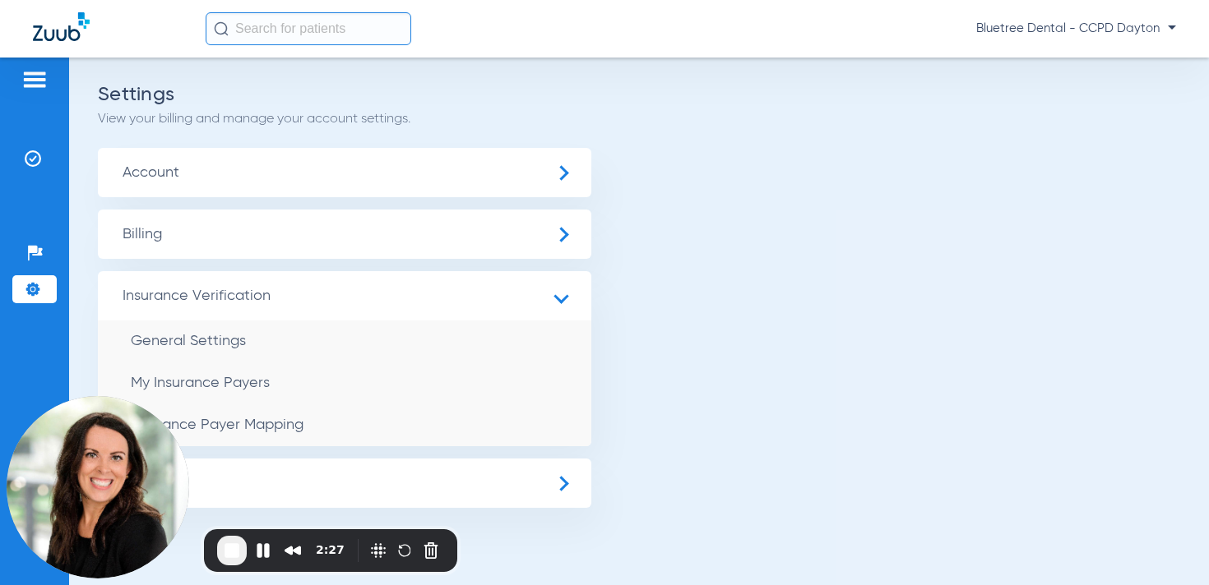
click at [236, 549] on span "End Recording" at bounding box center [232, 551] width 20 height 20
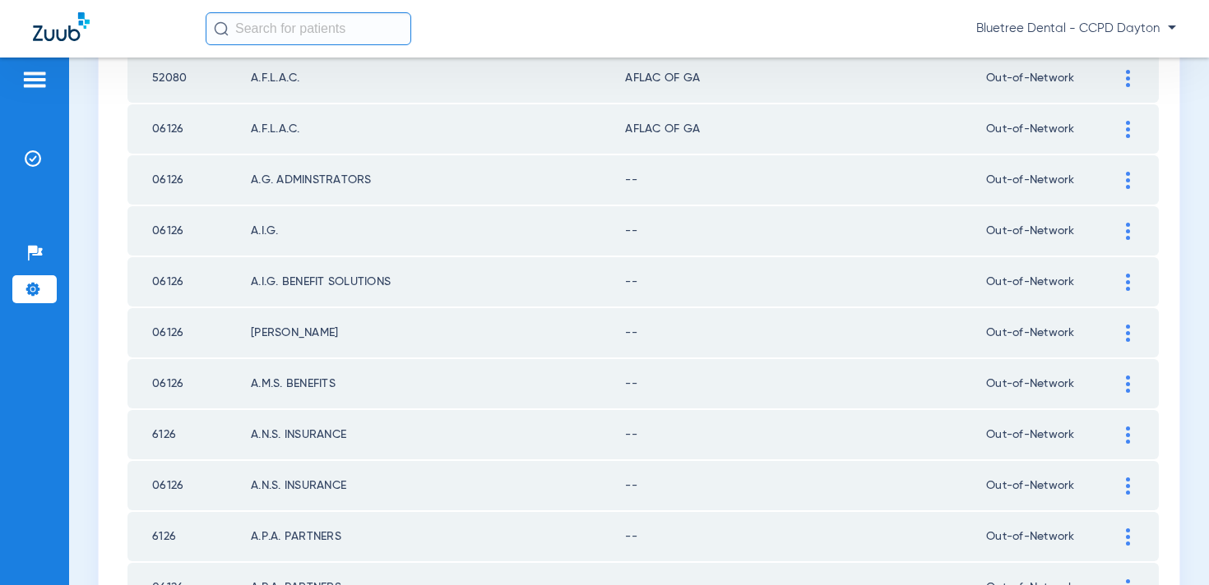
scroll to position [1952, 0]
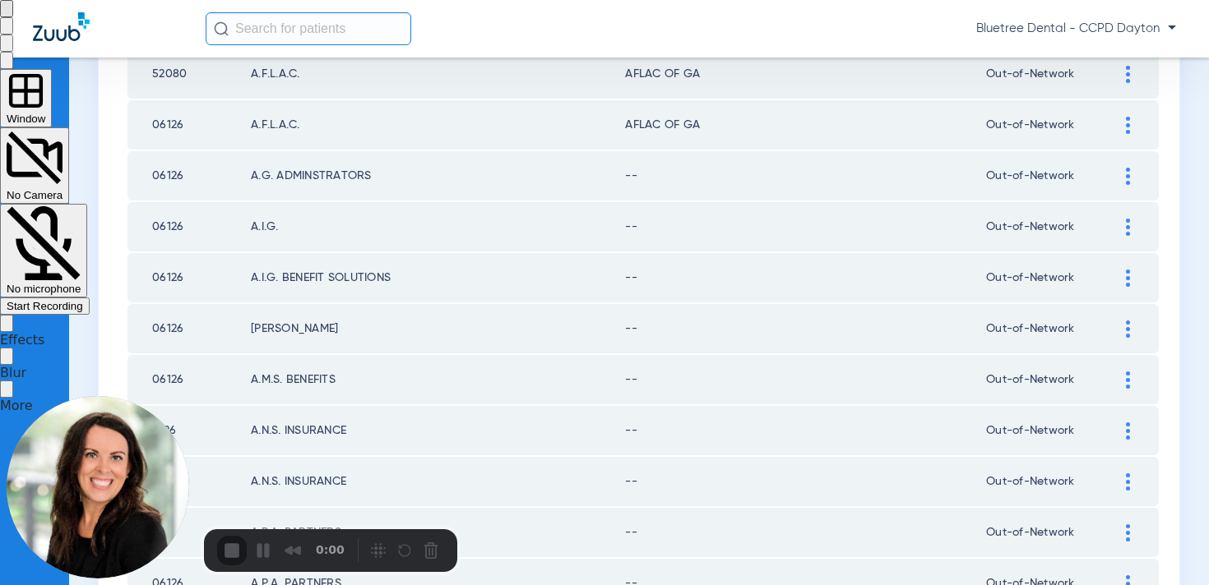
click at [83, 300] on span "Start Recording" at bounding box center [45, 306] width 76 height 12
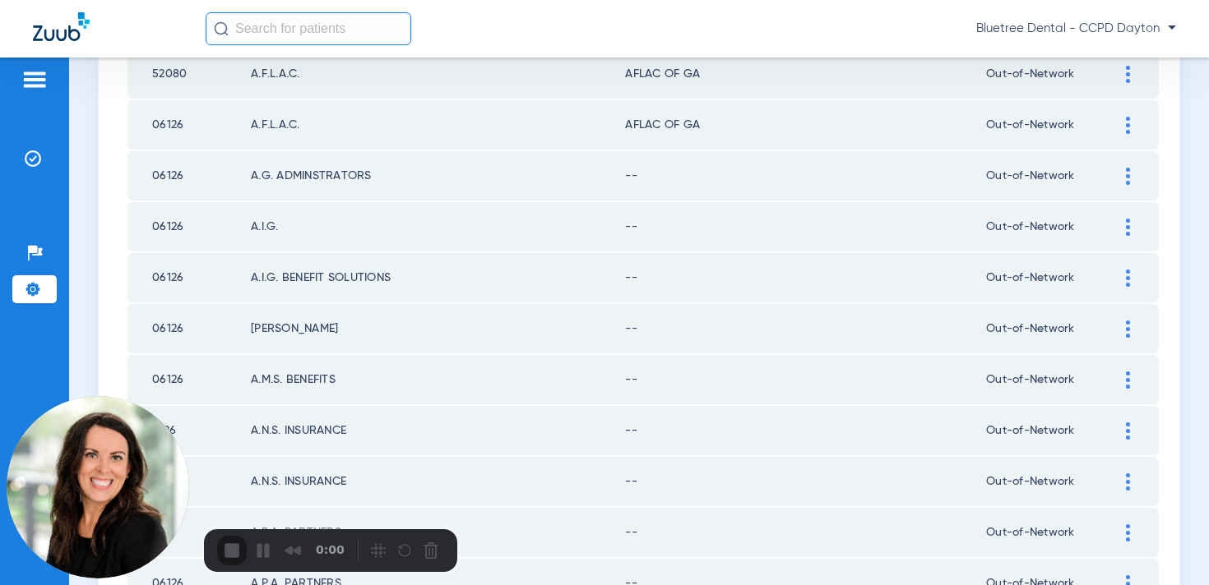
click at [592, 585] on div "2" at bounding box center [604, 593] width 1209 height 16
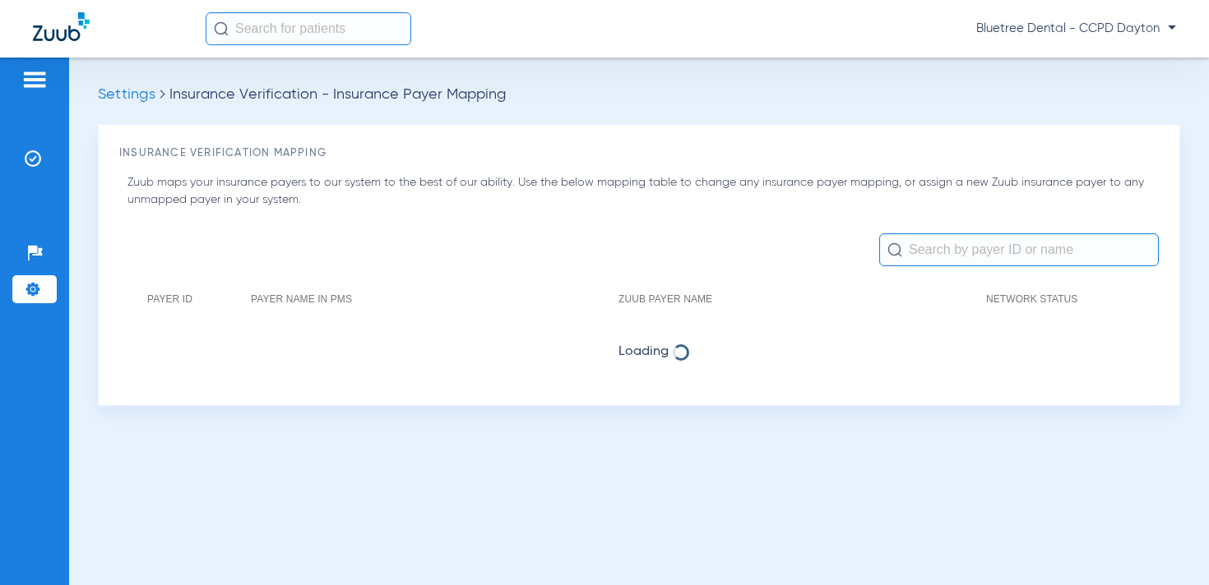
click at [1059, 27] on span "Bluetree Dental - CCPD Dayton" at bounding box center [1076, 29] width 200 height 16
click at [1084, 56] on span "Account Selection" at bounding box center [1114, 59] width 92 height 12
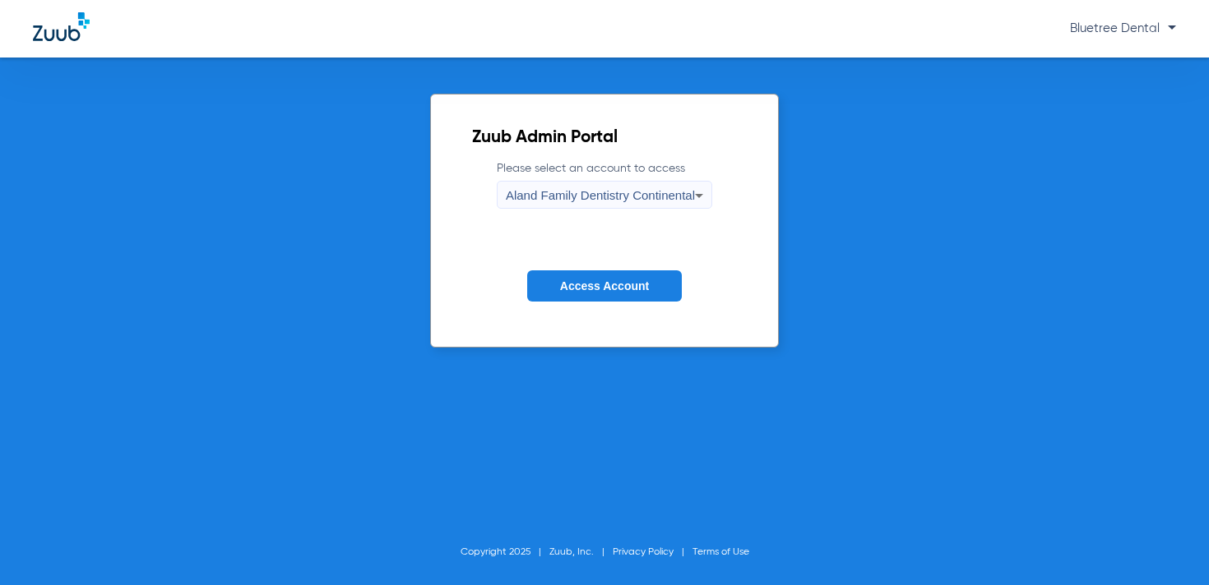
click at [629, 197] on span "Aland Family Dentistry Continental" at bounding box center [600, 195] width 189 height 14
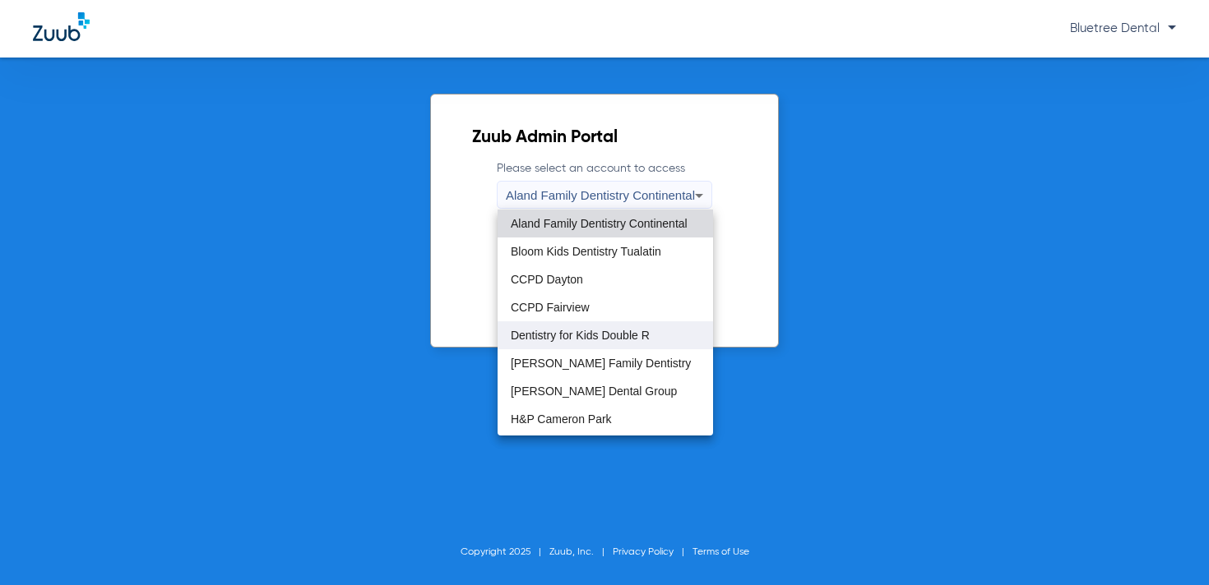
click at [598, 328] on mat-option "Dentistry for Kids Double R" at bounding box center [604, 335] width 215 height 28
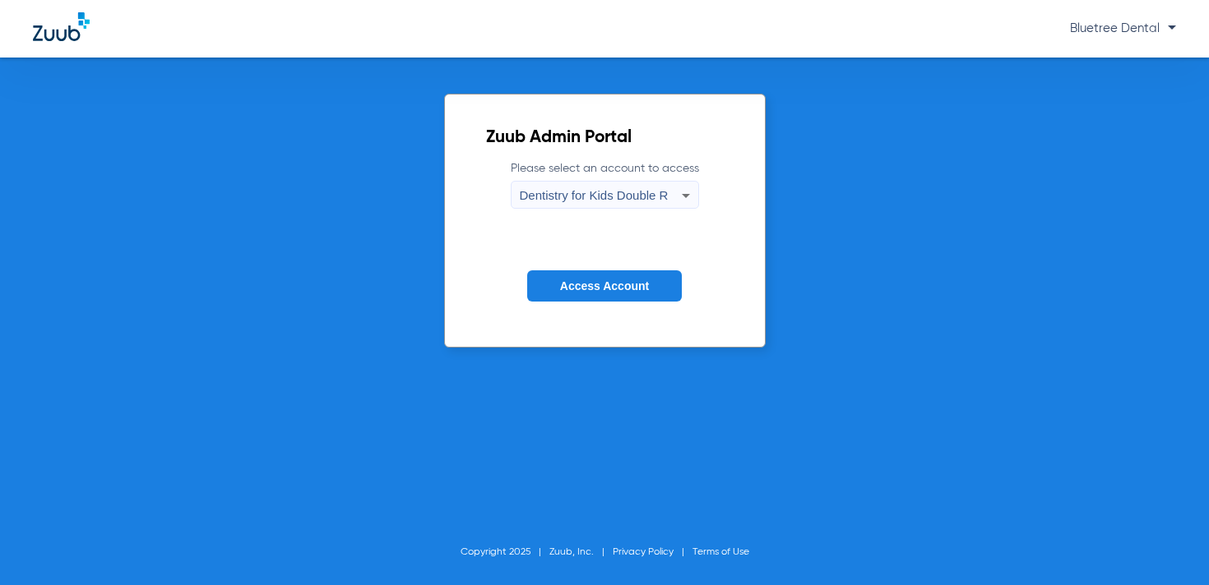
click at [604, 288] on span "Access Account" at bounding box center [604, 286] width 89 height 13
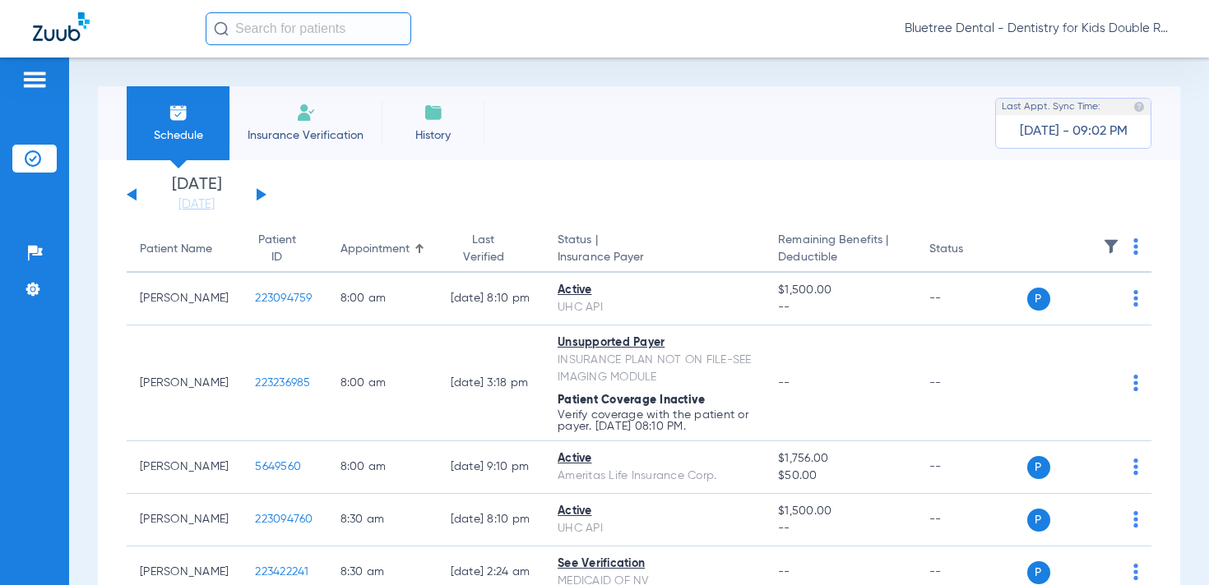
click at [1047, 39] on div "Bluetree Dental - Dentistry for Kids Double R" at bounding box center [691, 28] width 970 height 33
click at [1037, 31] on span "Bluetree Dental - Dentistry for Kids Double R" at bounding box center [1039, 29] width 271 height 16
click at [1088, 56] on span "Account Selection" at bounding box center [1114, 59] width 92 height 12
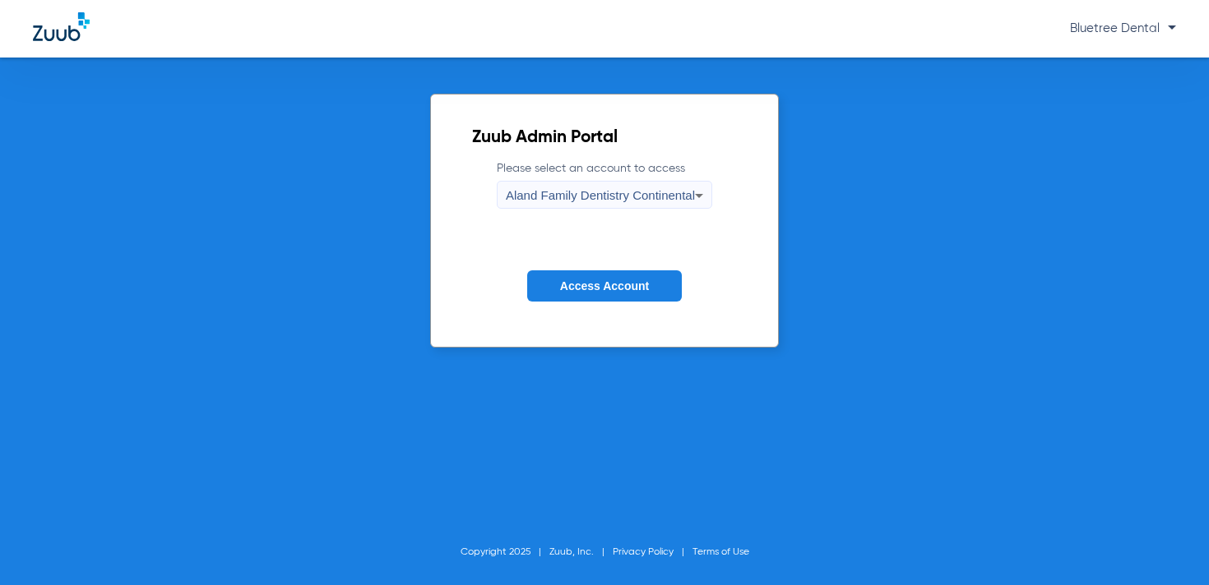
click at [649, 205] on div "Aland Family Dentistry Continental" at bounding box center [600, 196] width 189 height 28
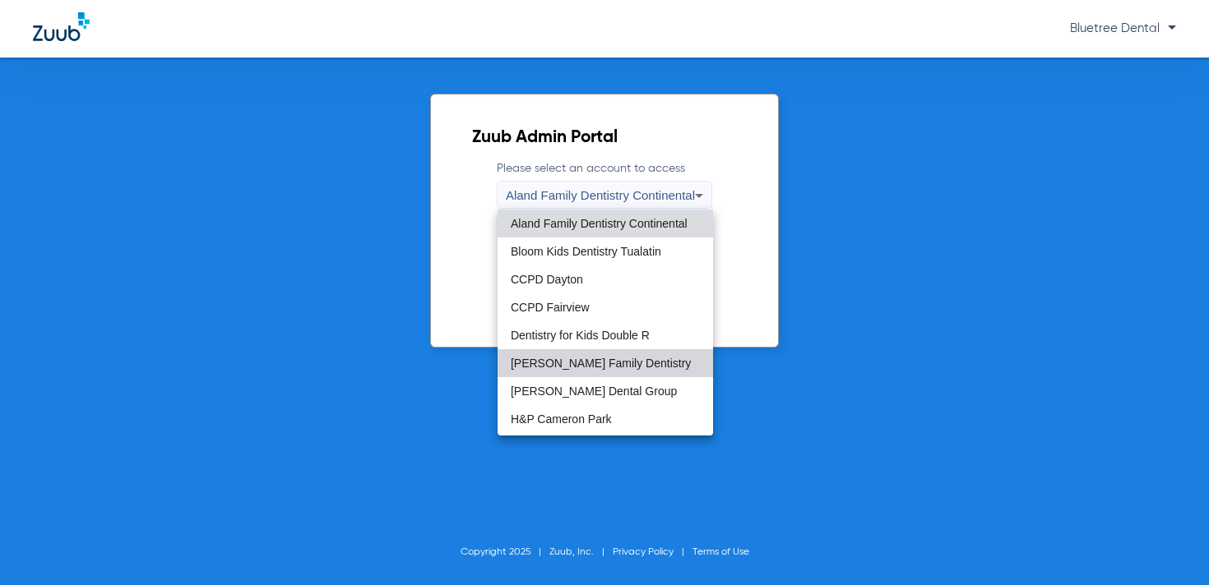
click at [574, 366] on span "[PERSON_NAME] Family Dentistry" at bounding box center [601, 364] width 180 height 12
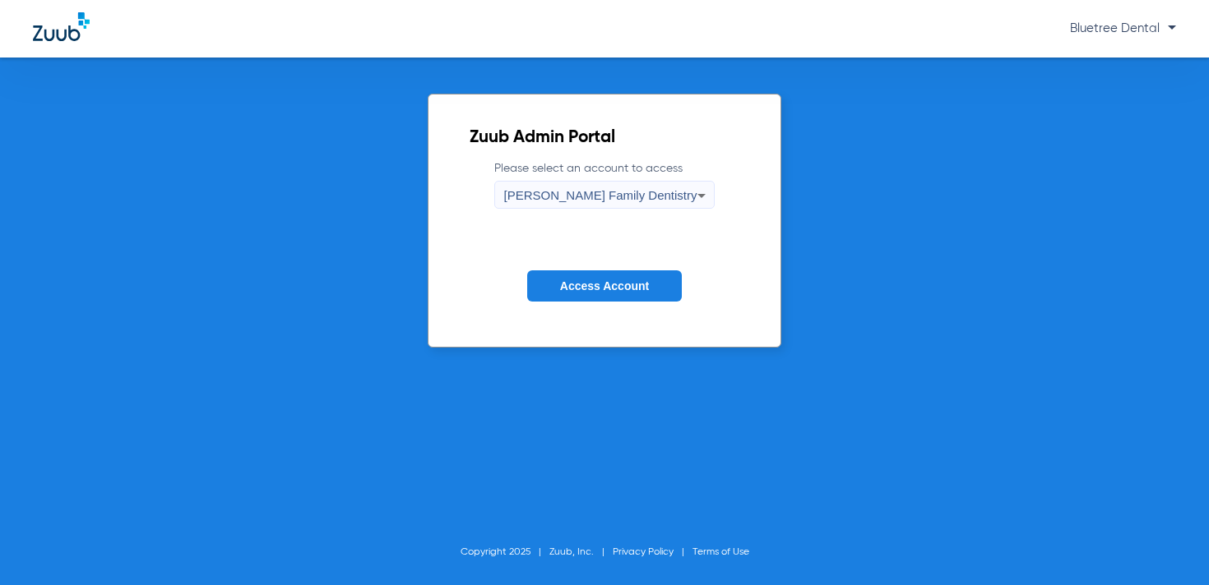
click at [590, 278] on button "Access Account" at bounding box center [604, 286] width 155 height 32
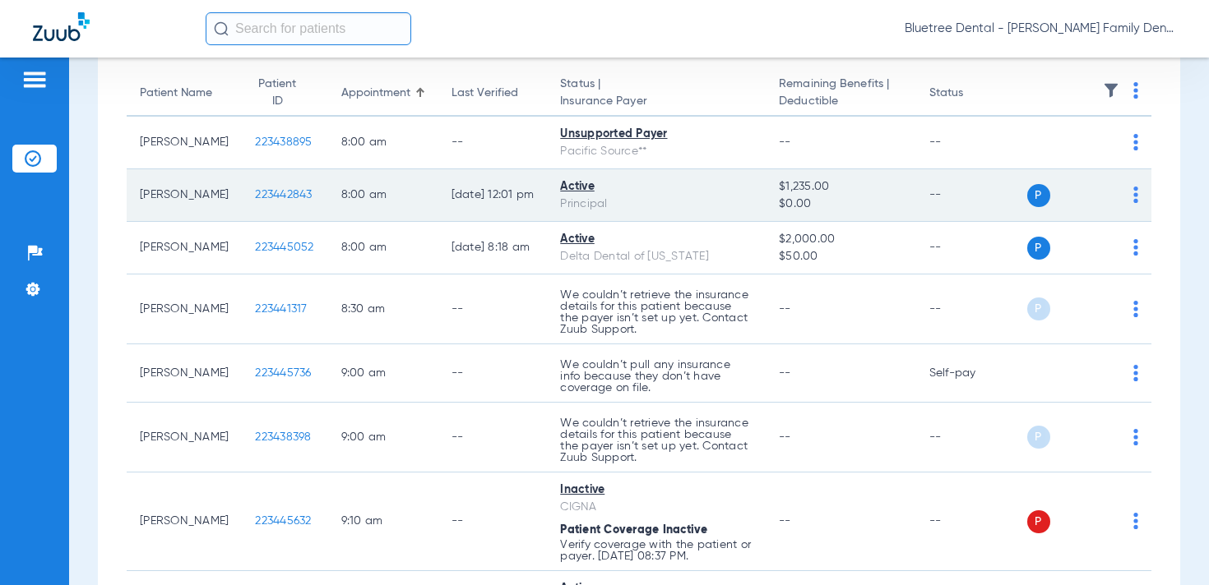
scroll to position [155, 0]
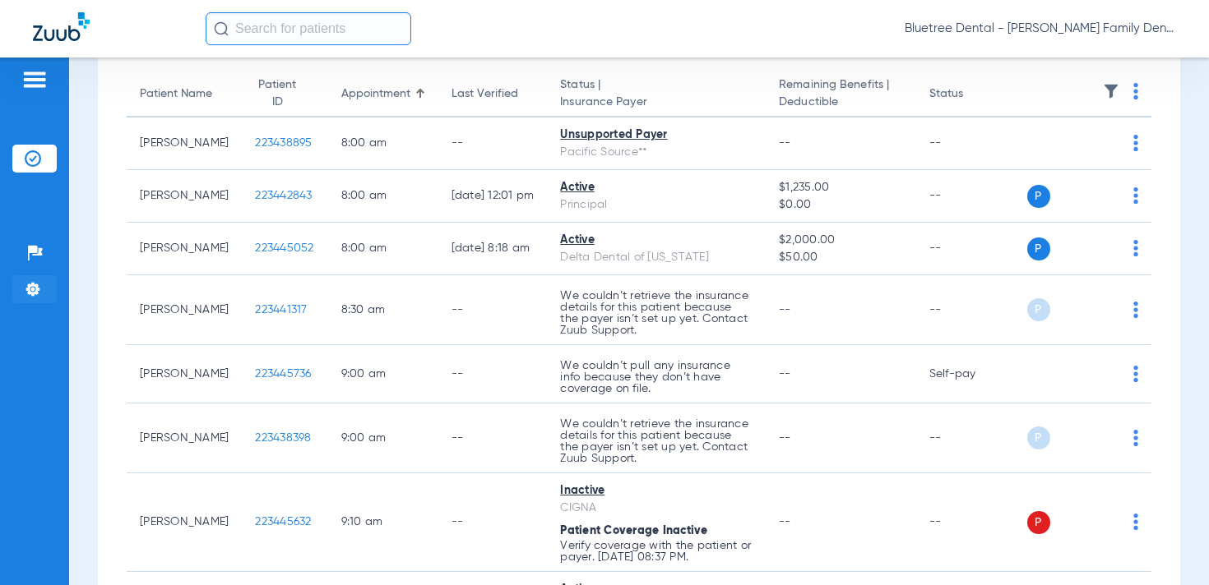
click at [30, 293] on img at bounding box center [33, 289] width 16 height 16
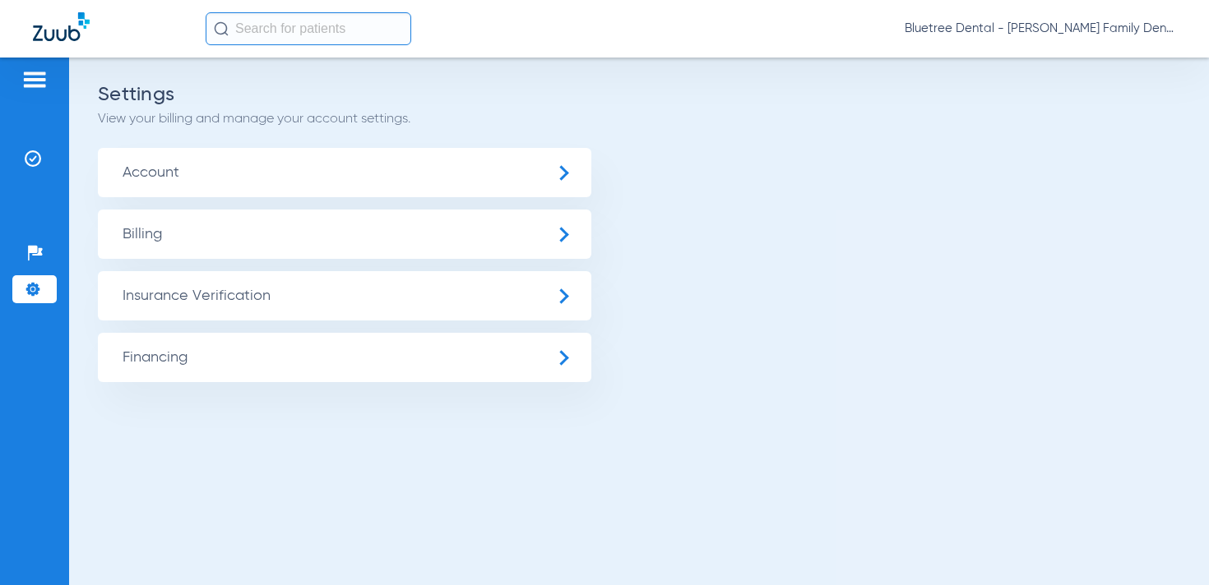
click at [146, 287] on span "Insurance Verification" at bounding box center [344, 295] width 493 height 49
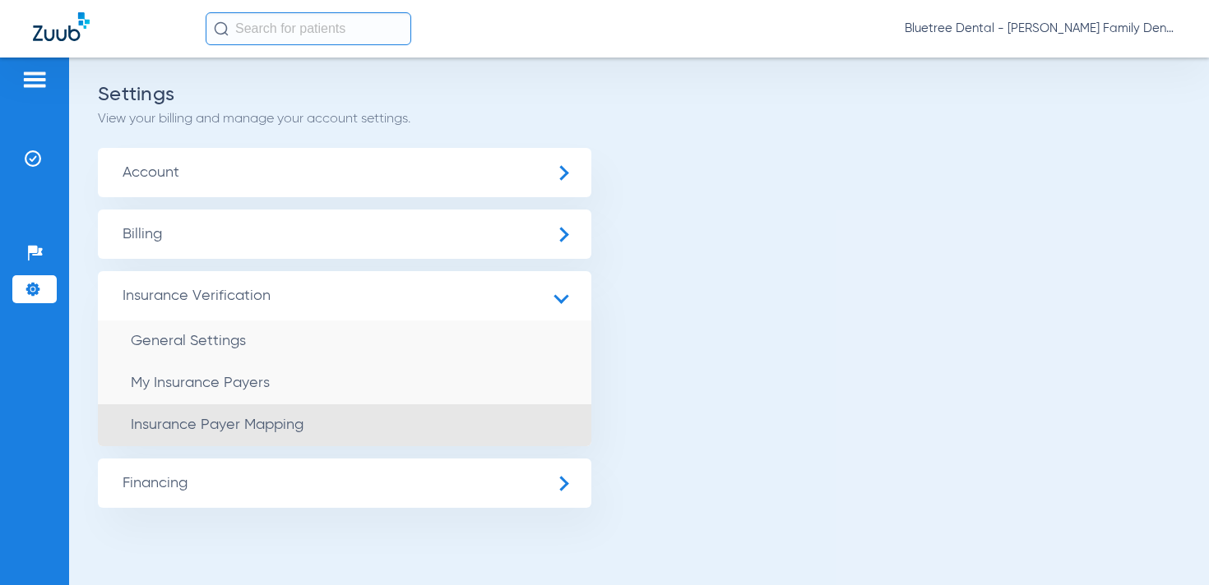
click at [180, 418] on span "Insurance Payer Mapping" at bounding box center [217, 425] width 173 height 15
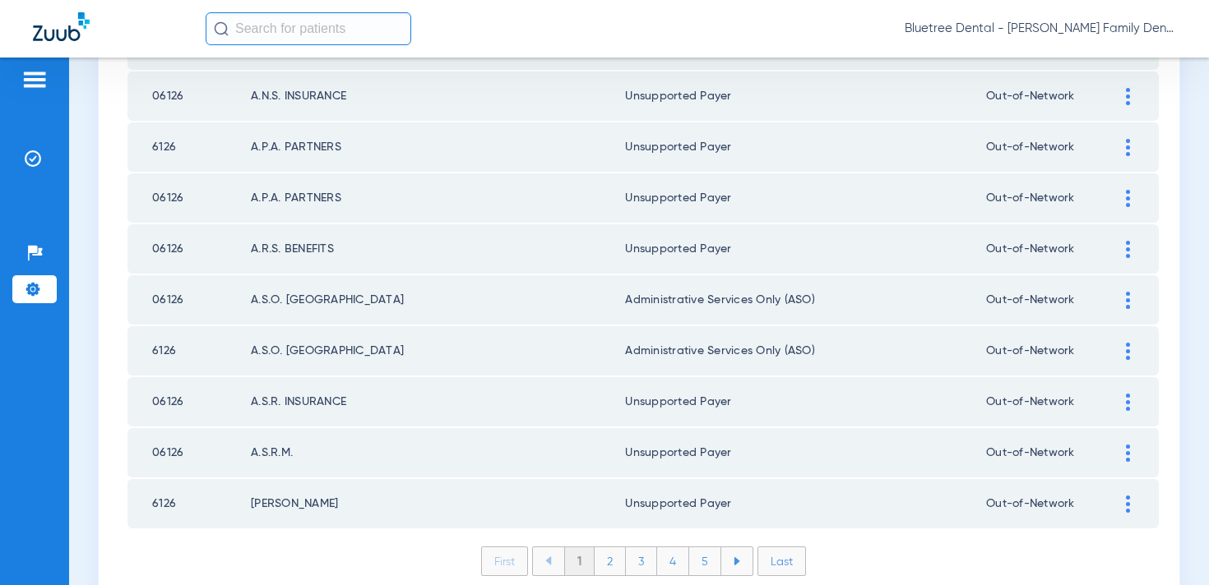
scroll to position [2403, 0]
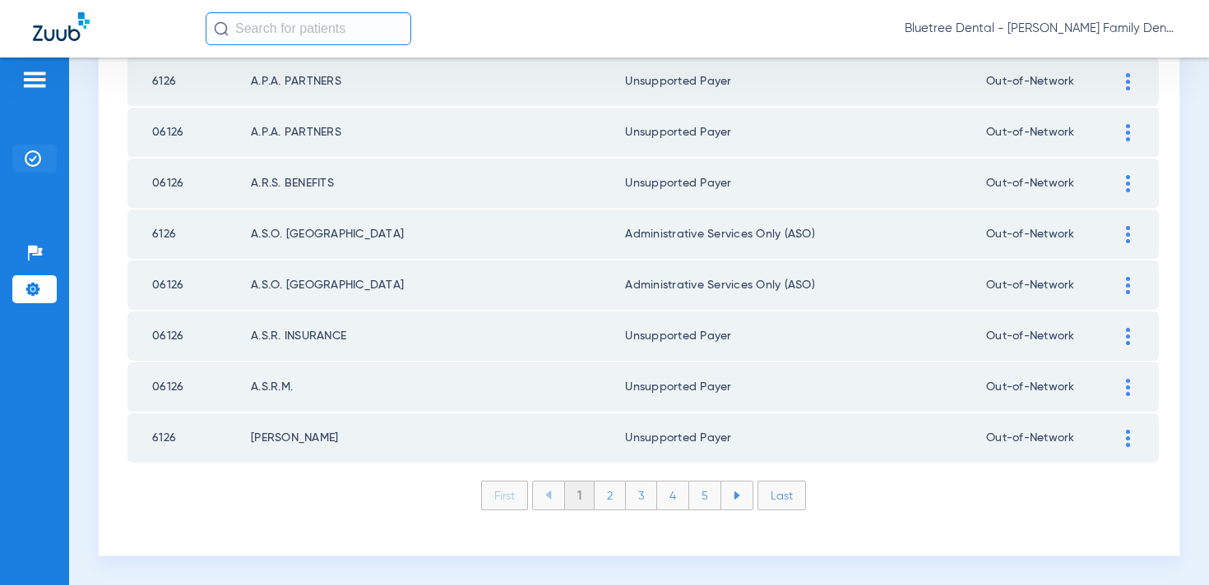
click at [34, 150] on img at bounding box center [33, 158] width 16 height 16
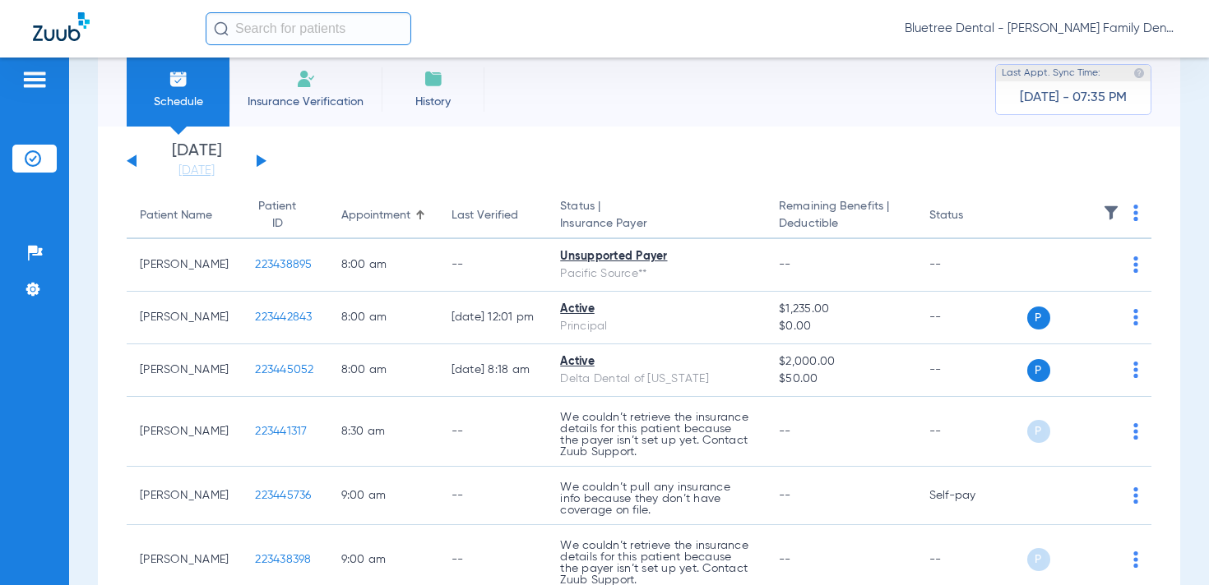
scroll to position [37, 0]
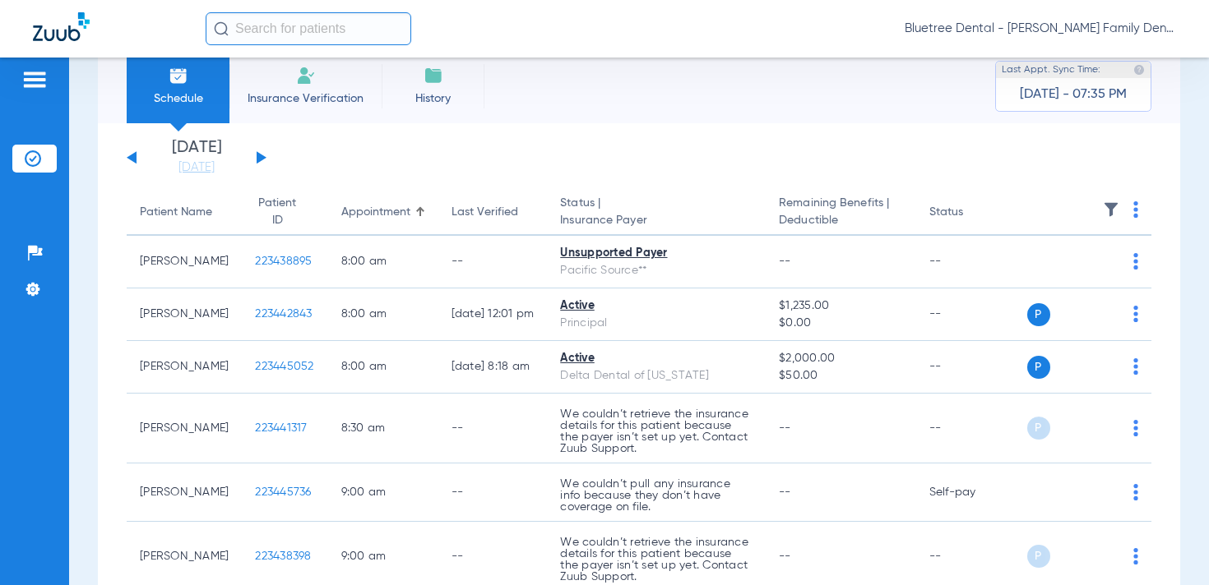
click at [1064, 29] on span "Bluetree Dental - [PERSON_NAME] Family Dentistry" at bounding box center [1039, 29] width 271 height 16
click at [1094, 58] on span "Account Selection" at bounding box center [1114, 59] width 92 height 12
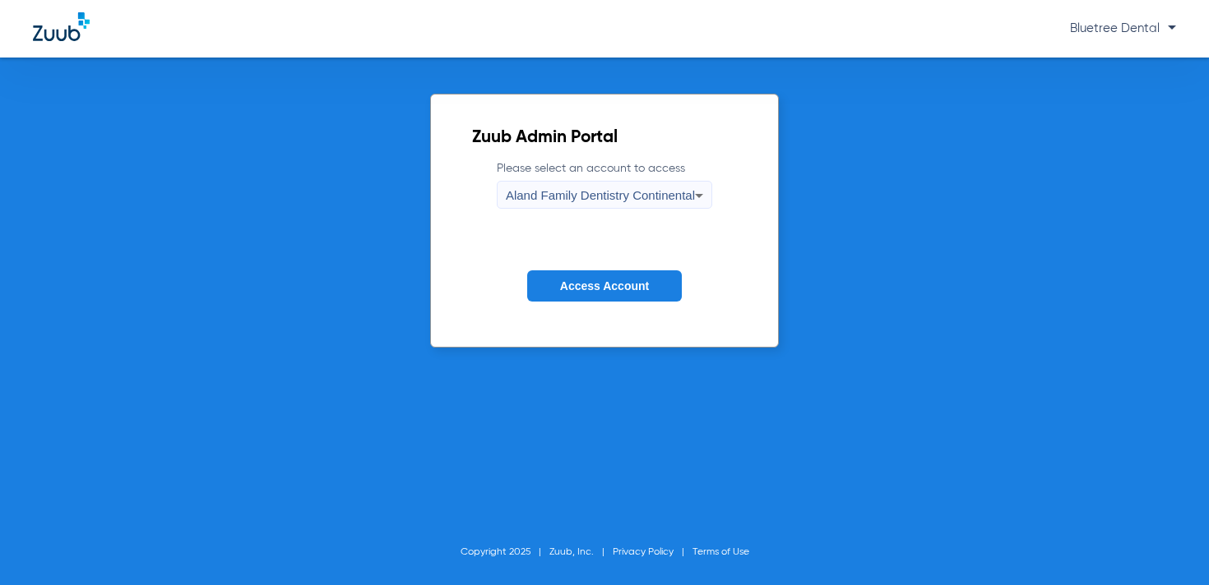
click at [651, 206] on div "Aland Family Dentistry Continental" at bounding box center [600, 196] width 189 height 28
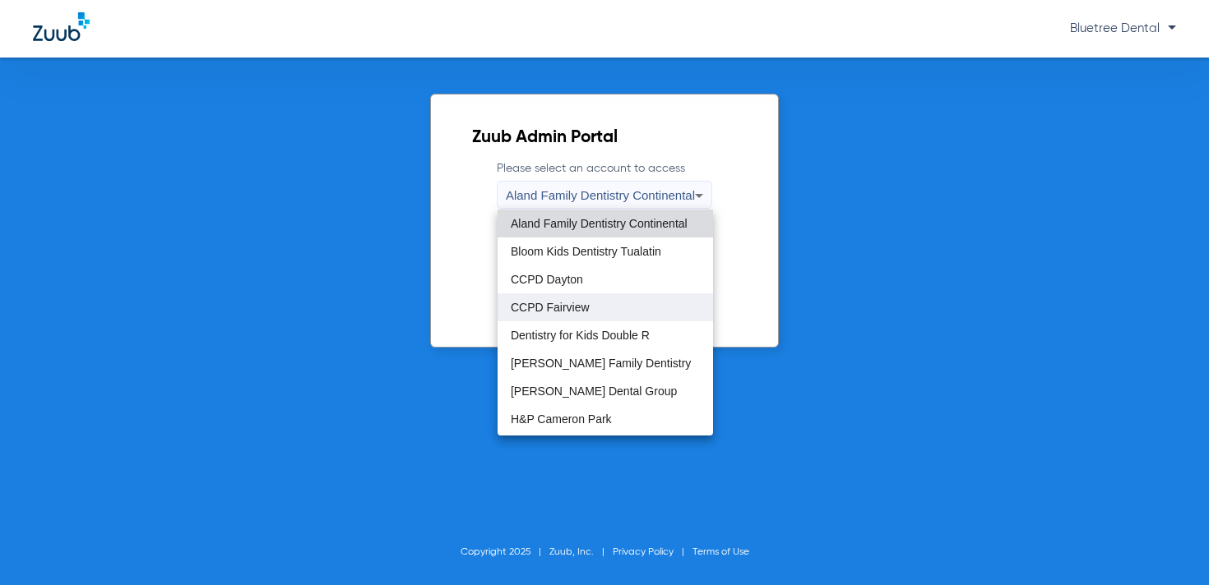
click at [561, 315] on mat-option "CCPD Fairview" at bounding box center [604, 308] width 215 height 28
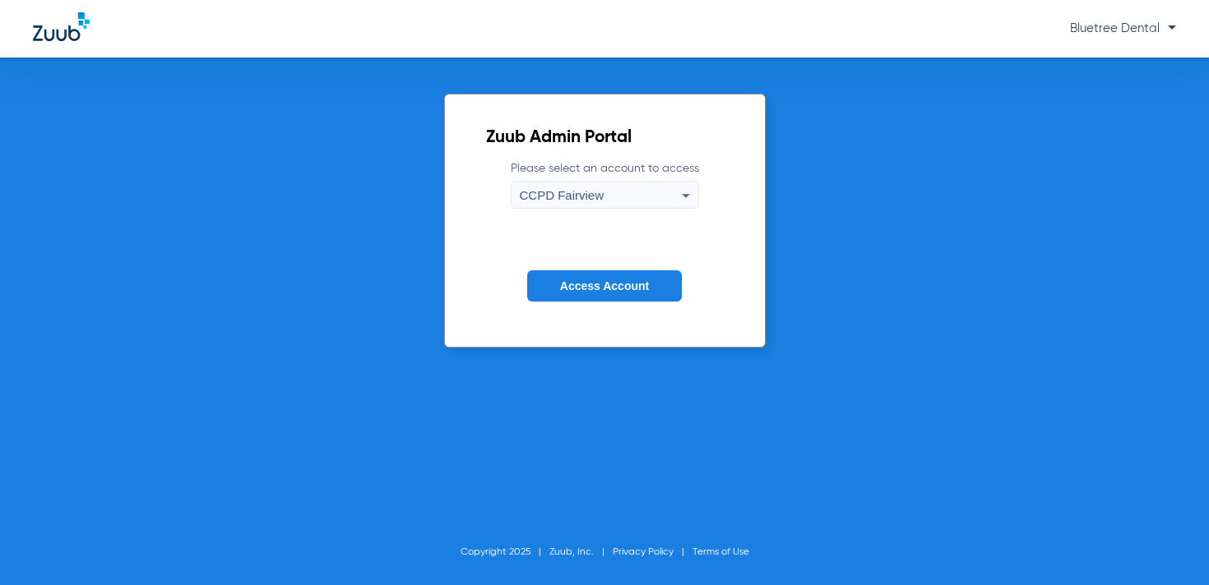
click at [578, 291] on span "Access Account" at bounding box center [604, 286] width 89 height 13
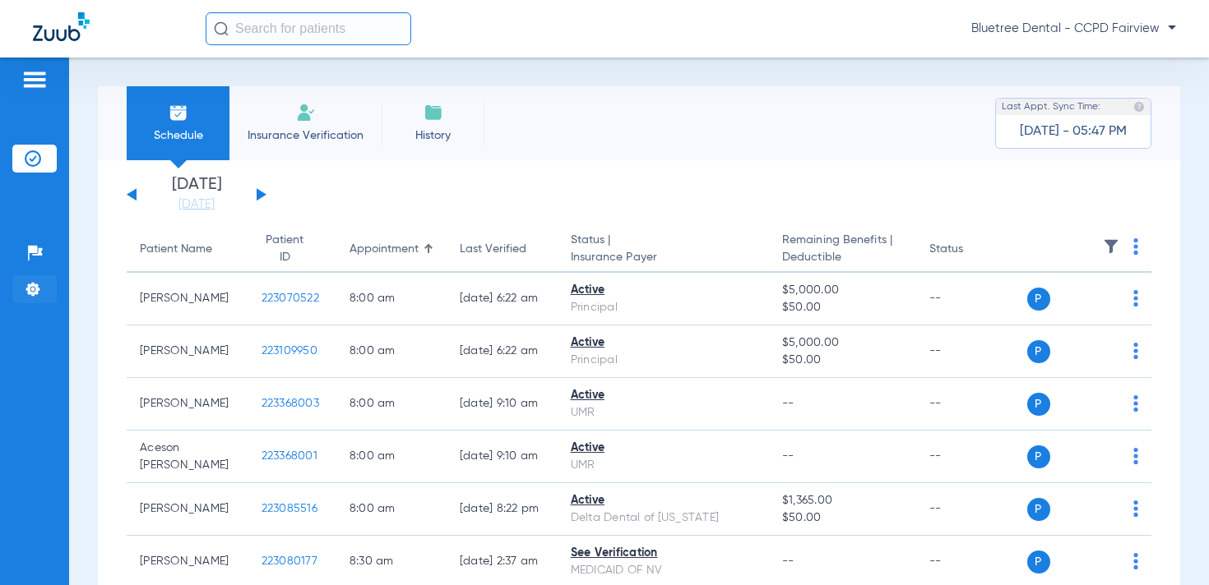
click at [43, 278] on li "Settings" at bounding box center [34, 289] width 44 height 28
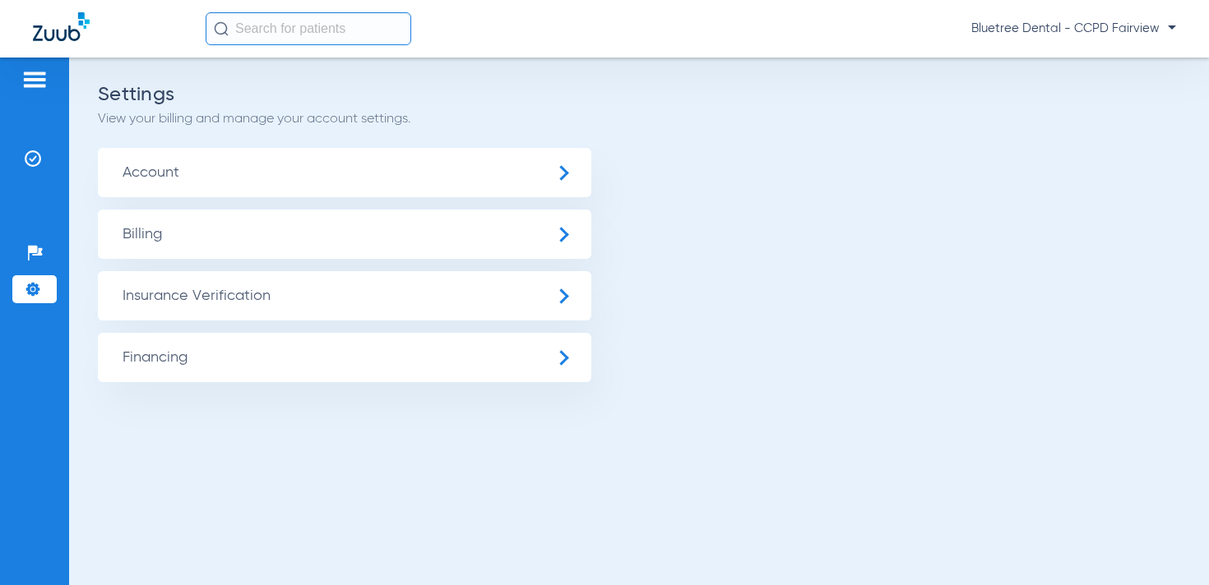
click at [156, 310] on span "Insurance Verification" at bounding box center [344, 295] width 493 height 49
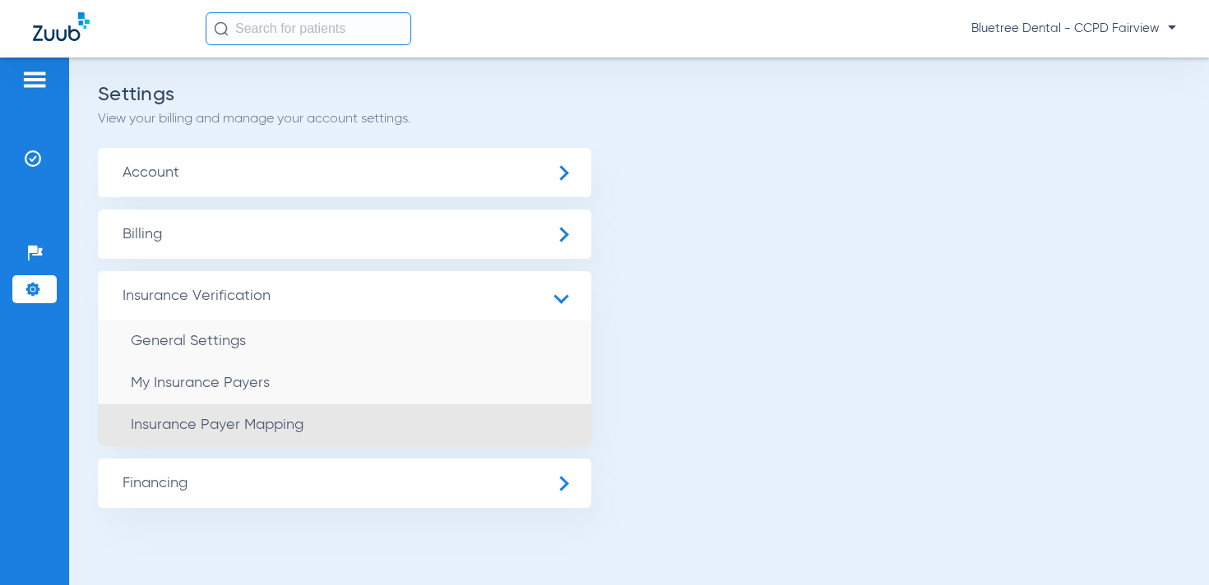
click at [245, 413] on li "Insurance Payer Mapping" at bounding box center [344, 426] width 493 height 42
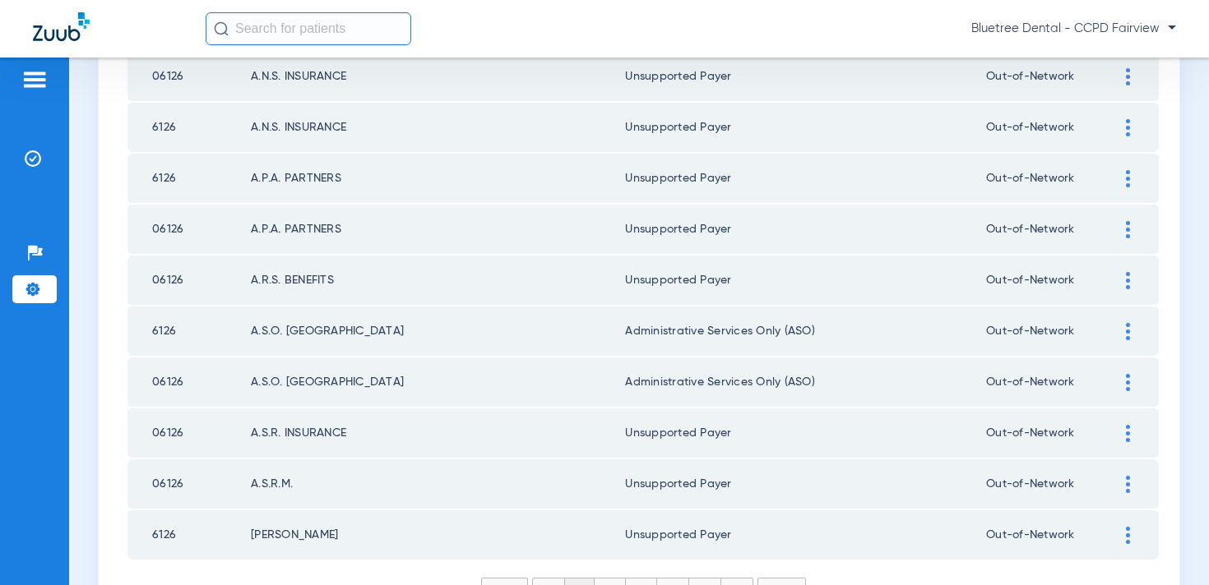
scroll to position [2403, 0]
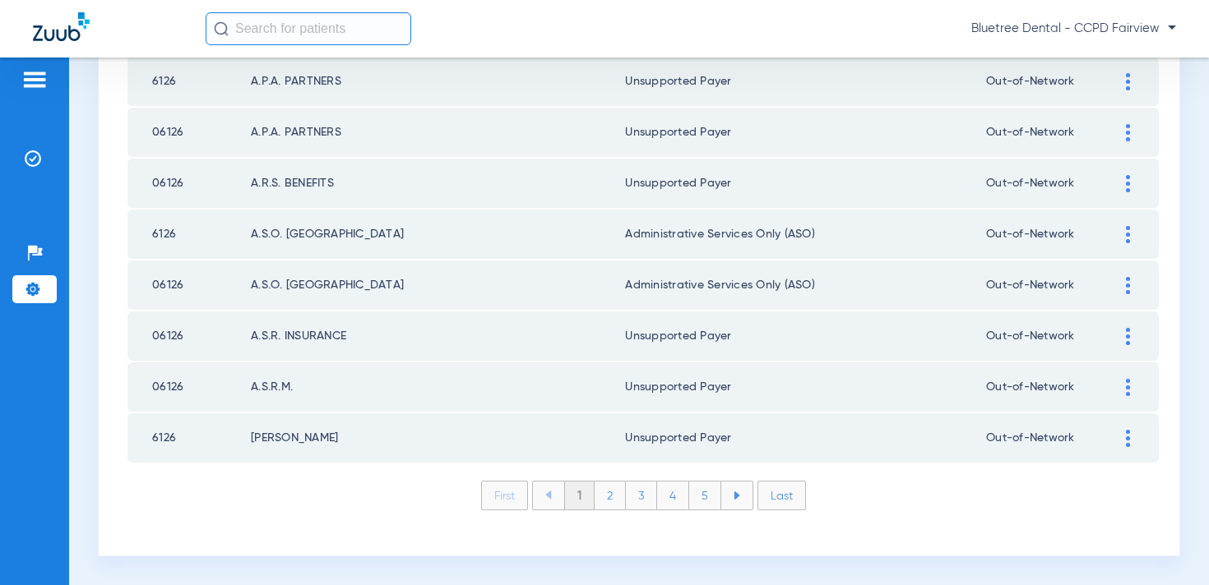
click at [631, 492] on li "3" at bounding box center [641, 496] width 31 height 28
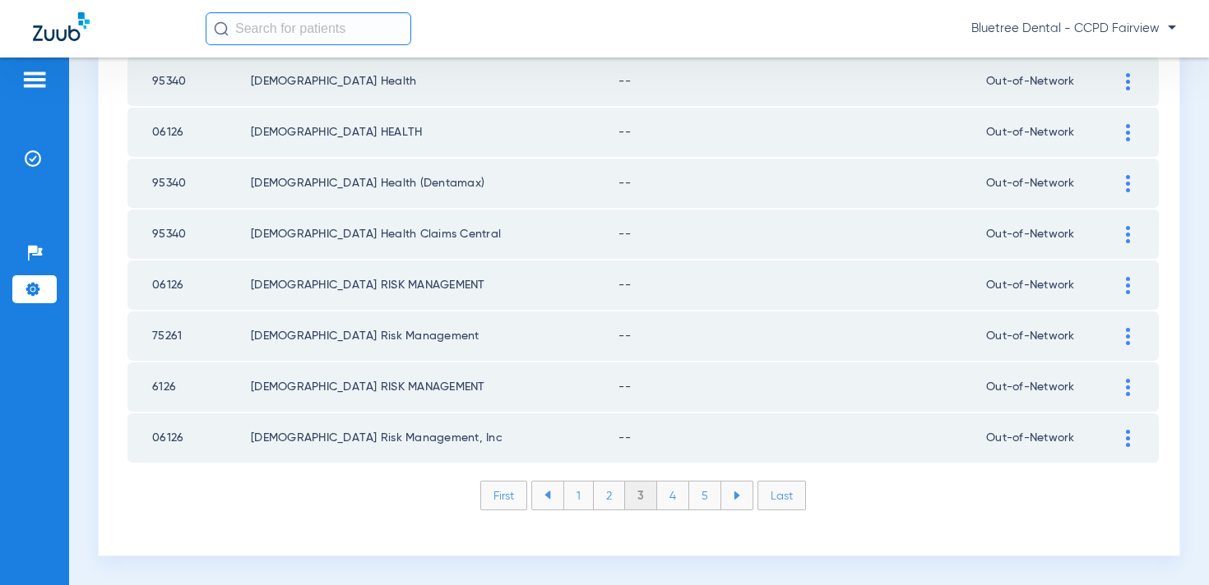
click at [1044, 29] on span "Bluetree Dental - CCPD Fairview" at bounding box center [1073, 29] width 205 height 16
click at [1080, 59] on span "Account Selection" at bounding box center [1114, 59] width 92 height 12
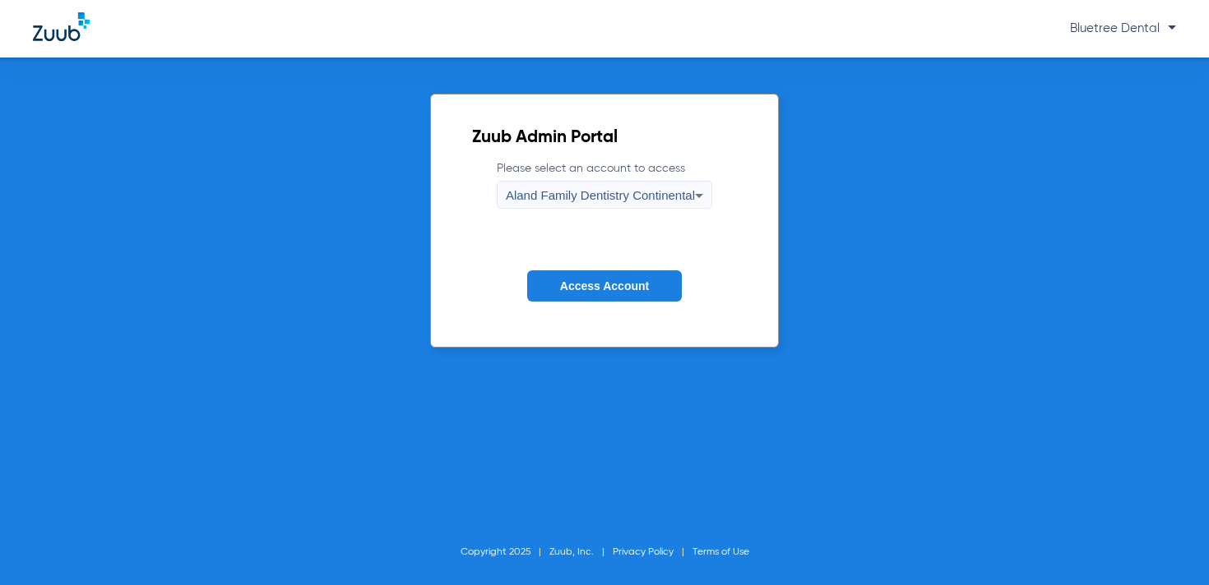
click at [667, 195] on span "Aland Family Dentistry Continental" at bounding box center [600, 195] width 189 height 14
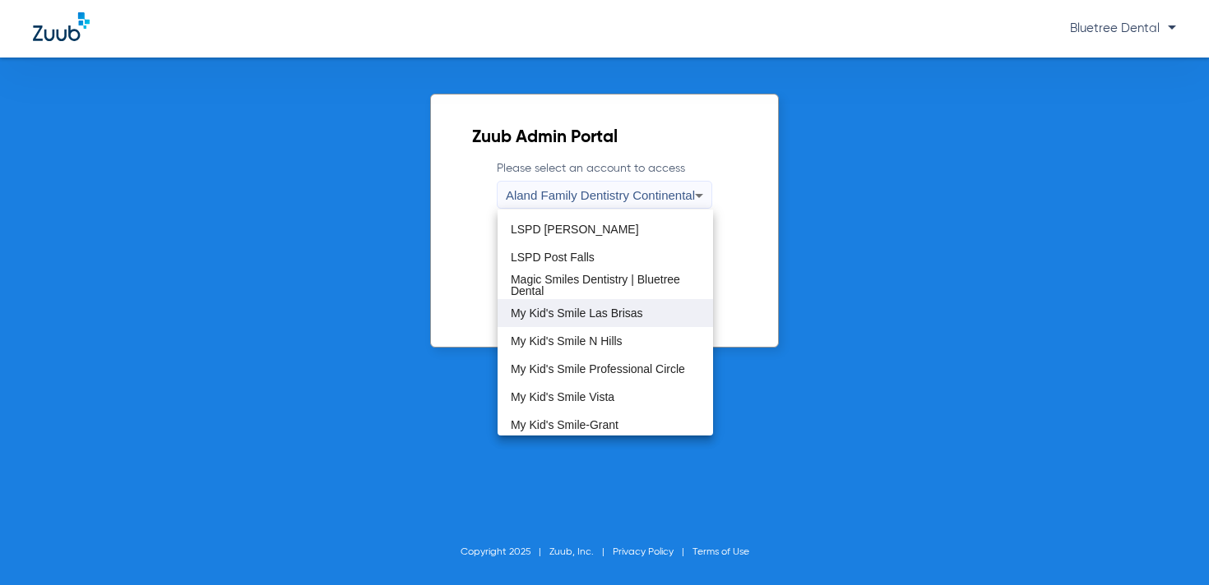
scroll to position [357, 0]
click at [588, 304] on mat-option "My Kid's Smile Las Brisas" at bounding box center [604, 314] width 215 height 28
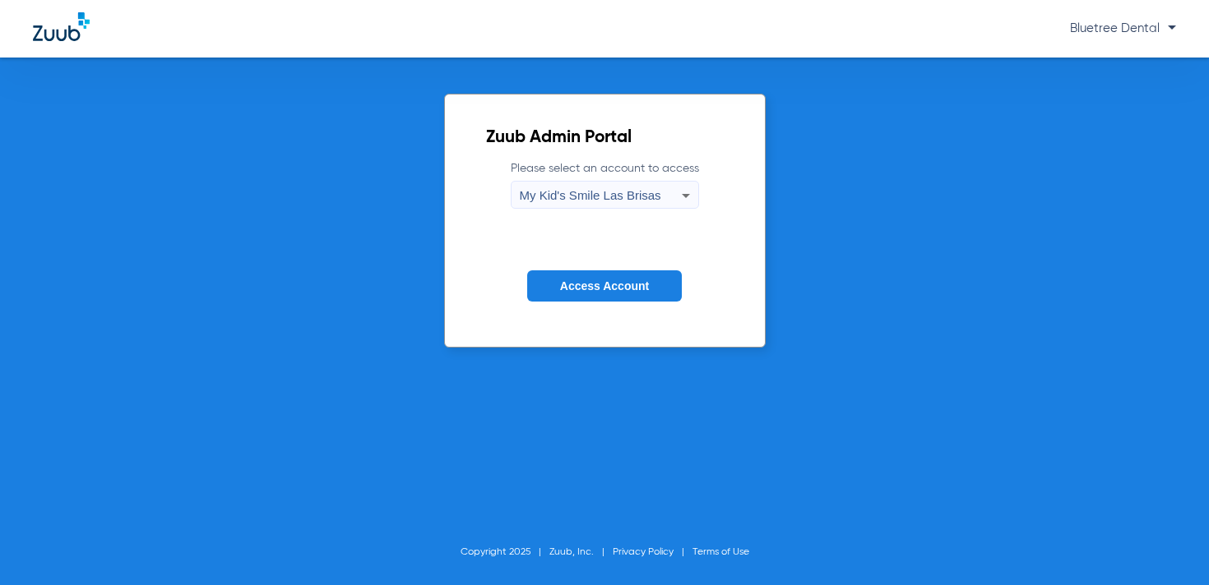
click at [586, 286] on span "Access Account" at bounding box center [604, 286] width 89 height 13
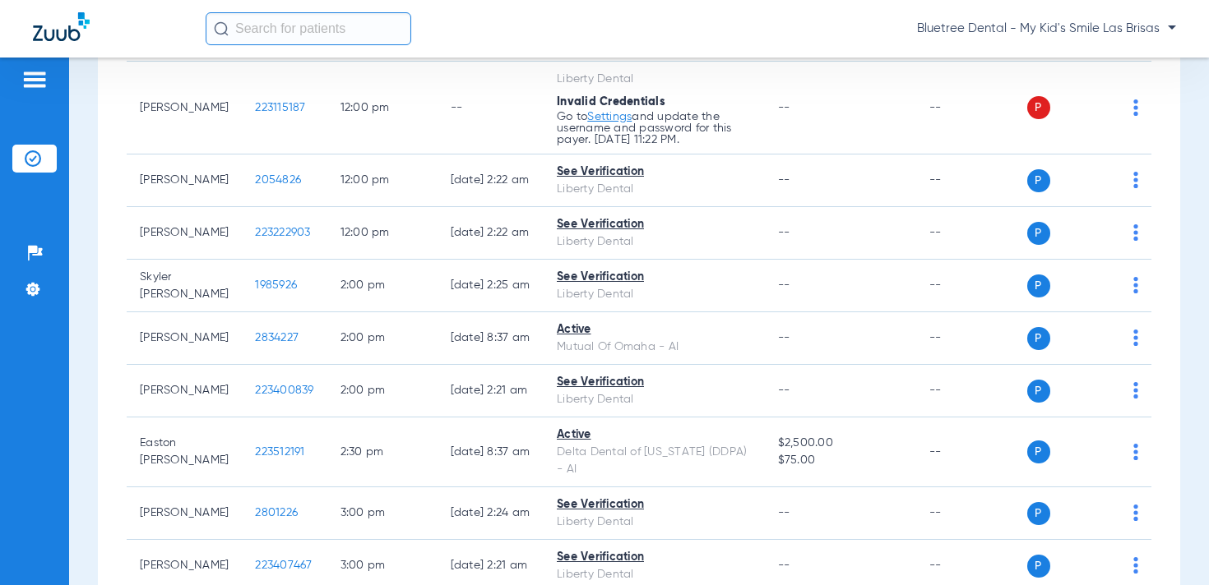
scroll to position [1262, 0]
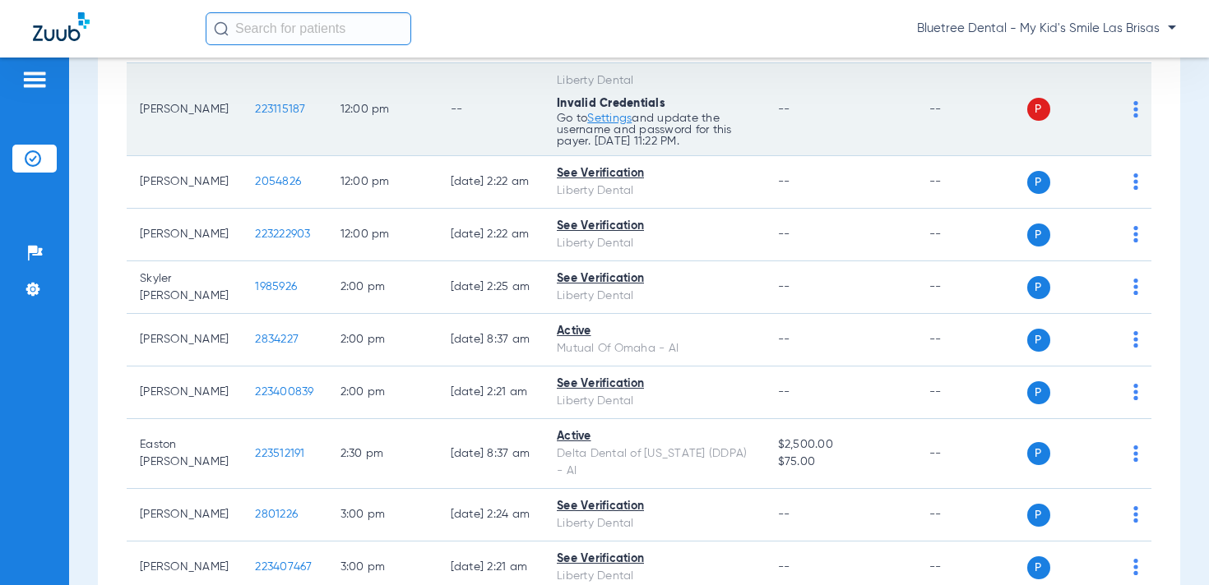
click at [1136, 118] on img at bounding box center [1135, 109] width 5 height 16
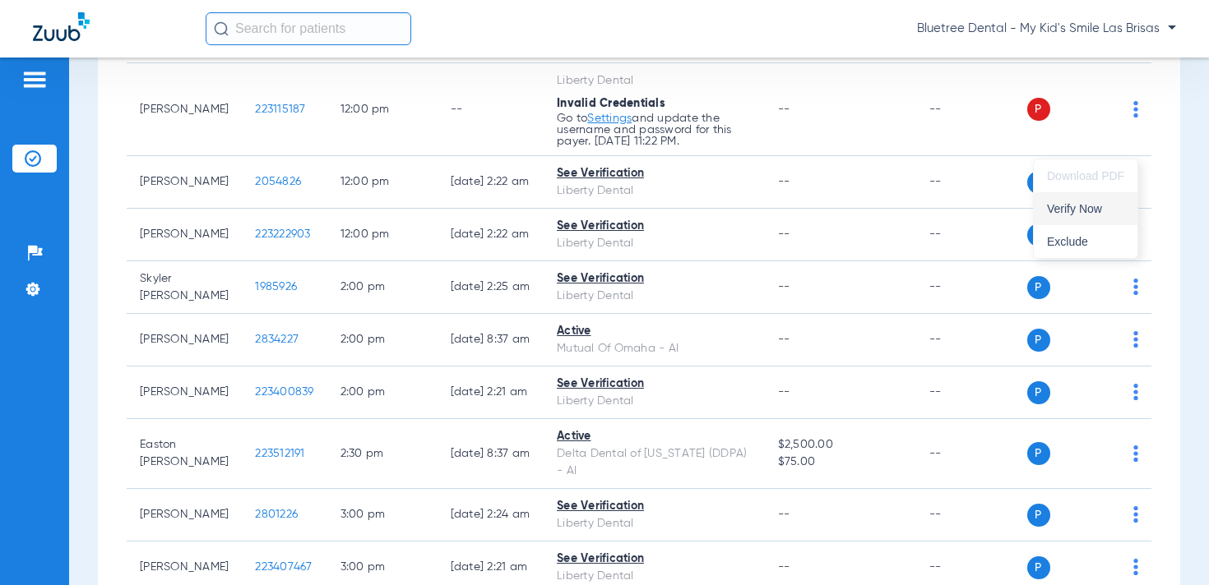
click at [1112, 210] on span "Verify Now" at bounding box center [1085, 209] width 77 height 12
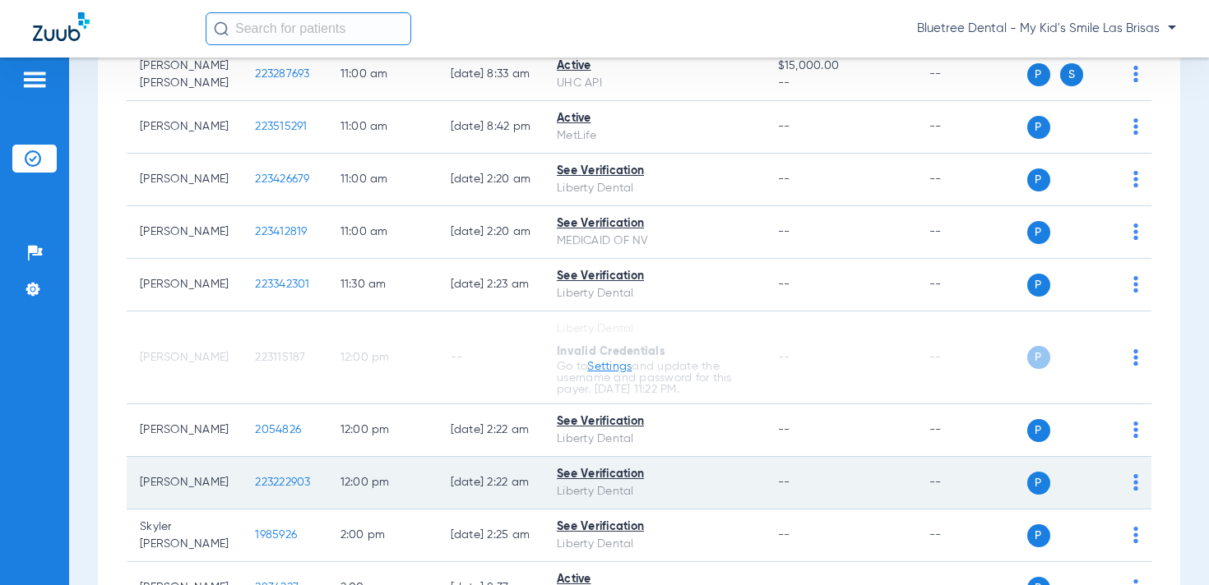
scroll to position [1030, 0]
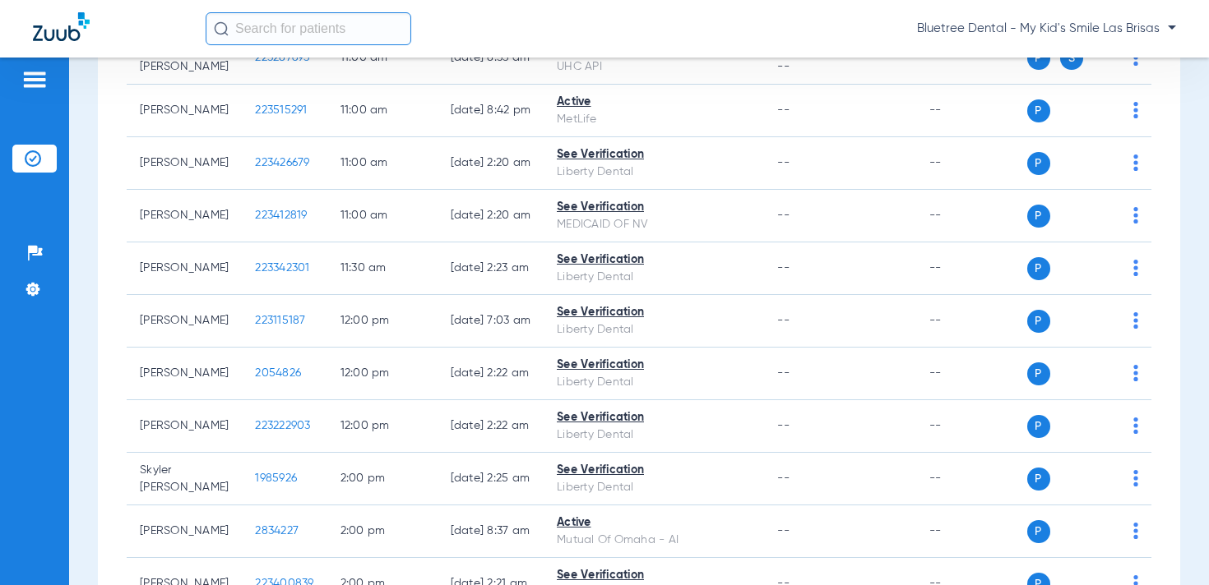
click at [1061, 24] on span "Bluetree Dental - My Kid's Smile Las Brisas" at bounding box center [1046, 29] width 259 height 16
click at [1081, 54] on span "Account Selection" at bounding box center [1114, 59] width 92 height 12
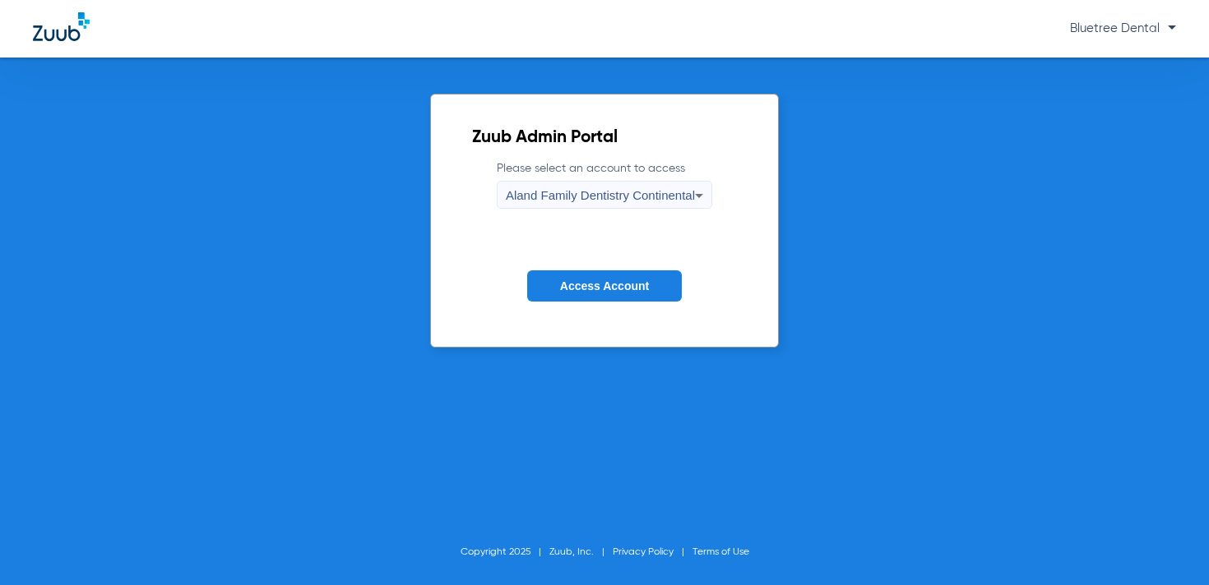
click at [586, 202] on span "Aland Family Dentistry Continental" at bounding box center [600, 195] width 189 height 14
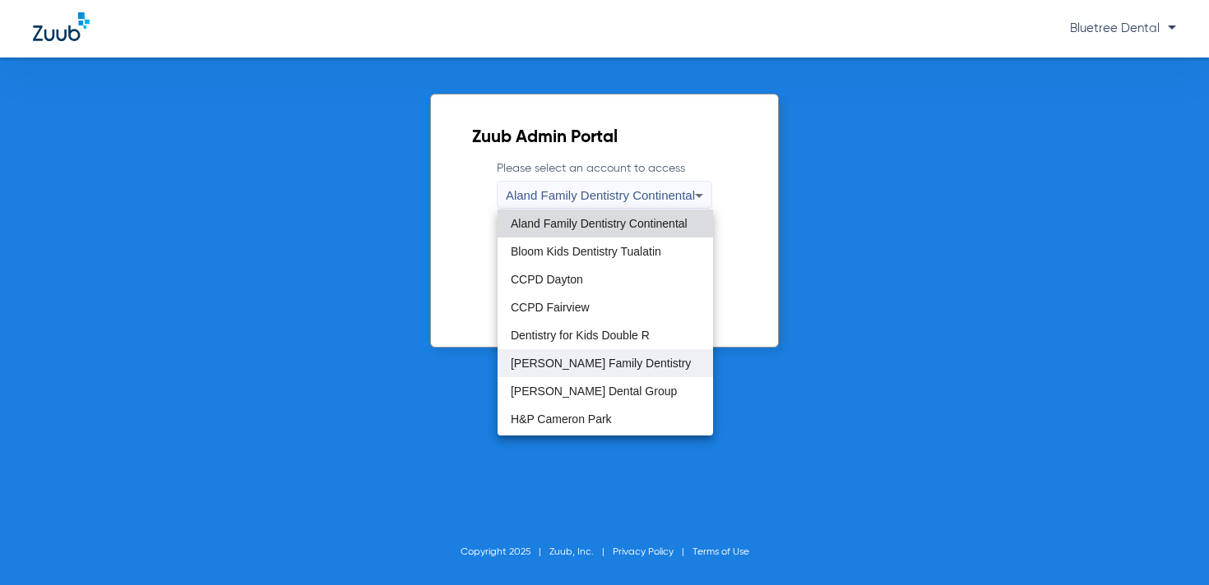
click at [562, 356] on mat-option "[PERSON_NAME] Family Dentistry" at bounding box center [604, 363] width 215 height 28
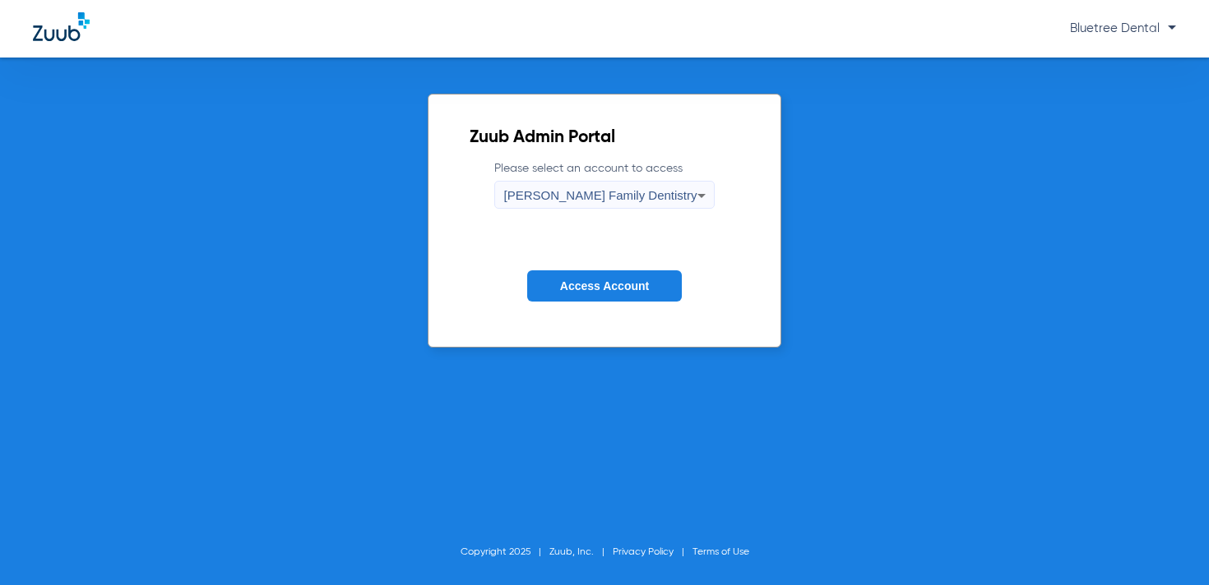
click at [611, 289] on span "Access Account" at bounding box center [604, 286] width 89 height 13
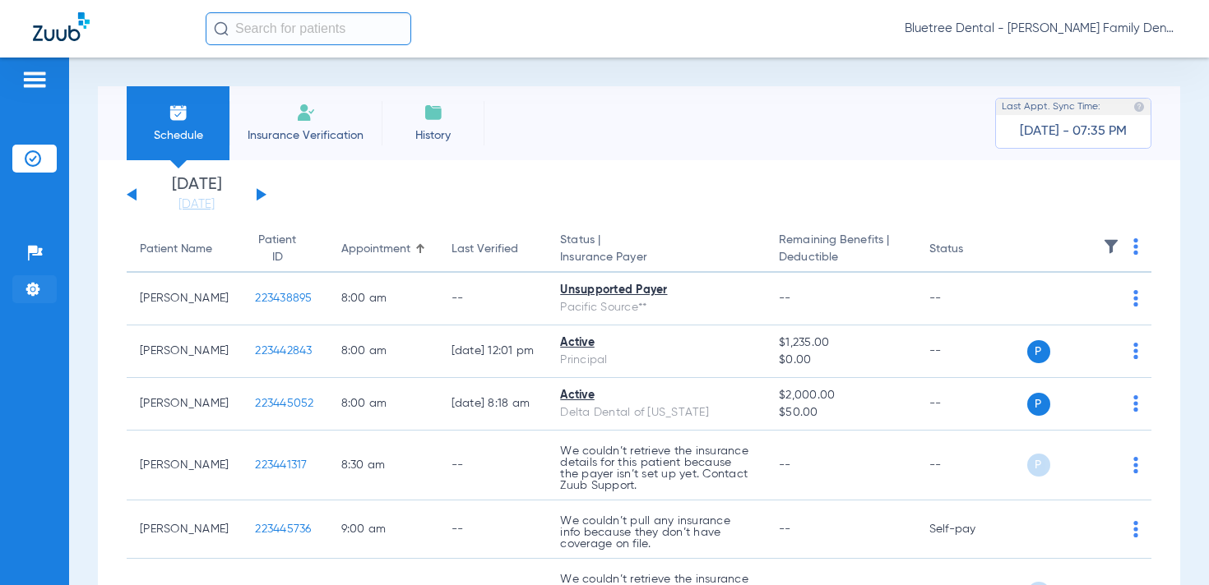
click at [48, 292] on li "Settings" at bounding box center [34, 289] width 44 height 28
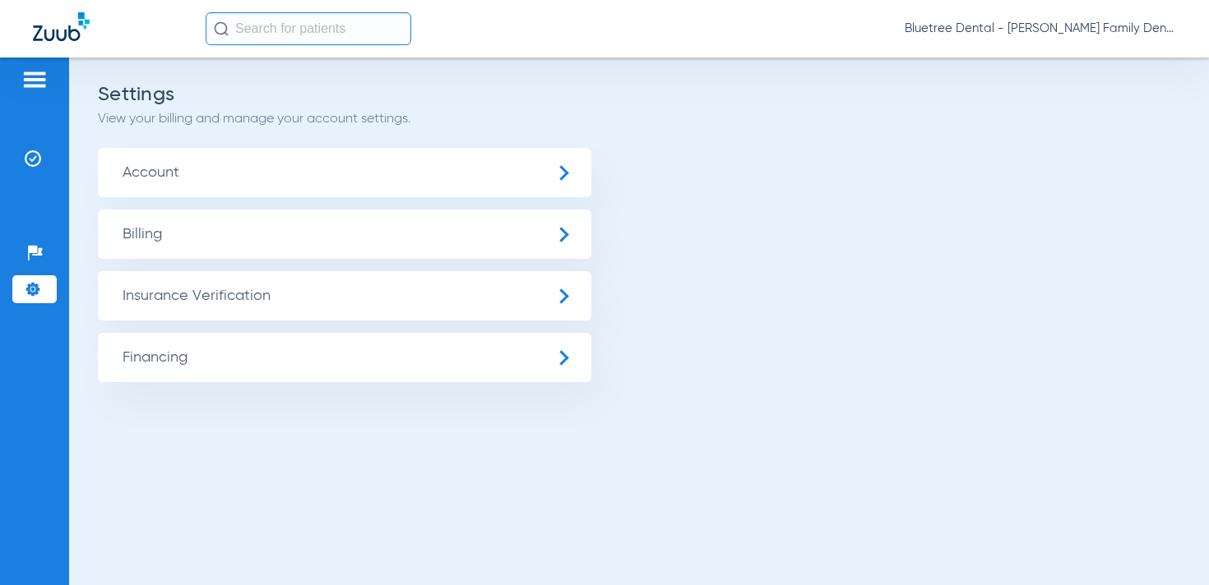
click at [194, 294] on span "Insurance Verification" at bounding box center [344, 295] width 493 height 49
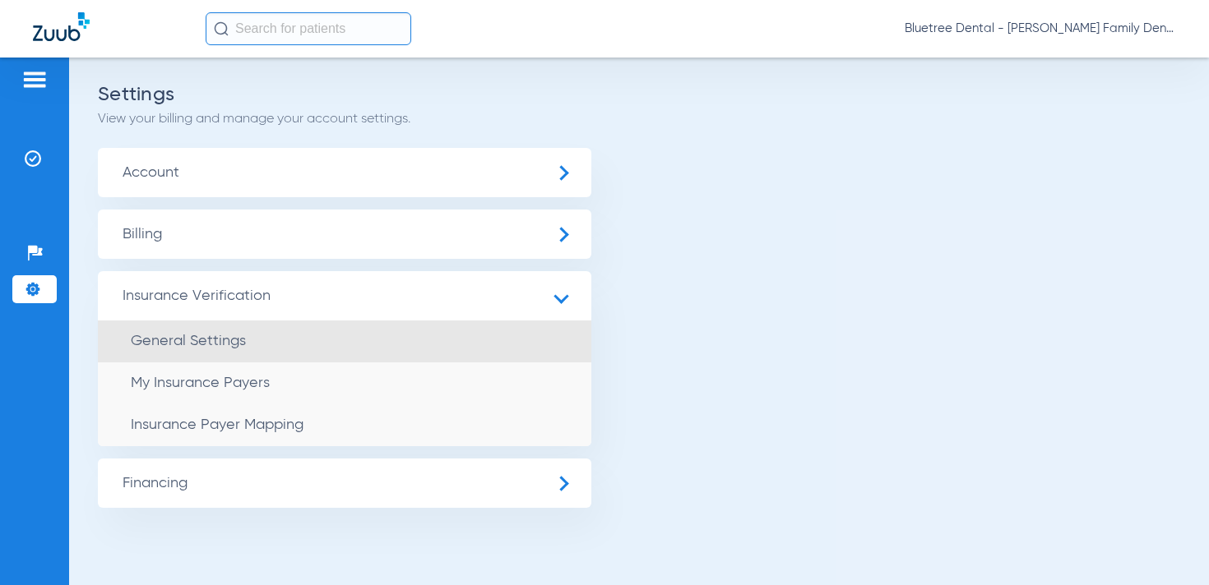
click at [252, 334] on li "General Settings" at bounding box center [344, 342] width 493 height 42
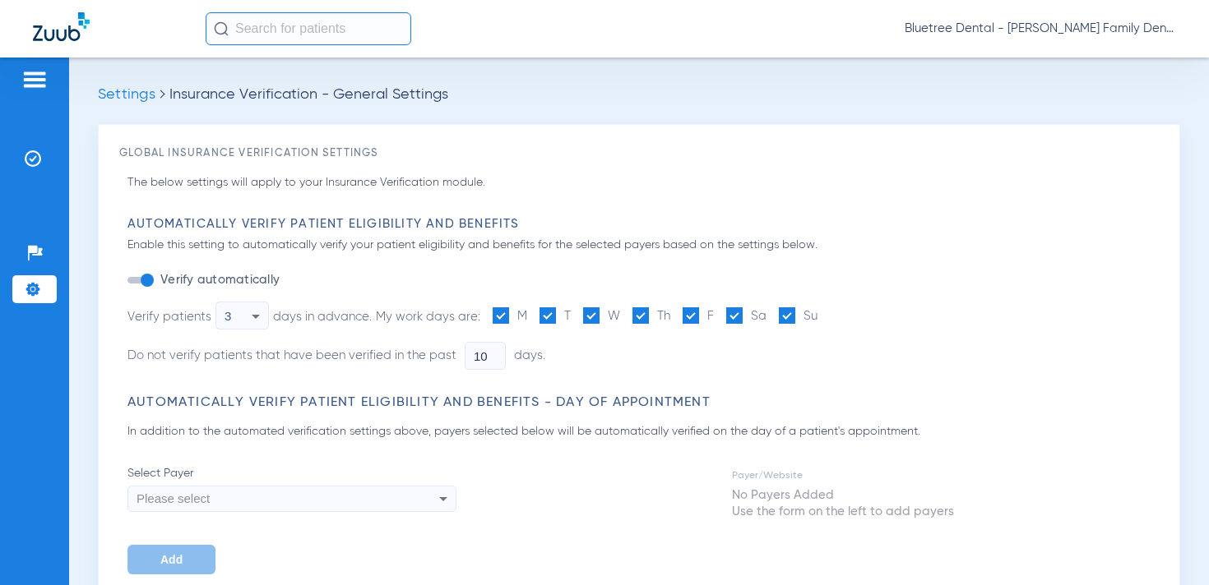
type input "1"
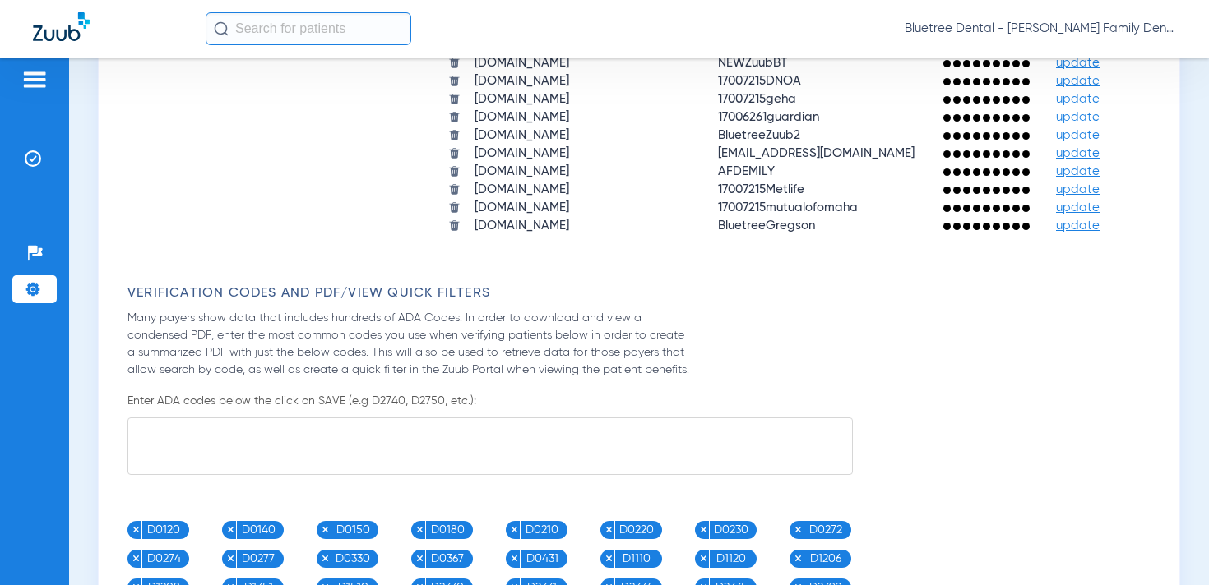
scroll to position [1834, 0]
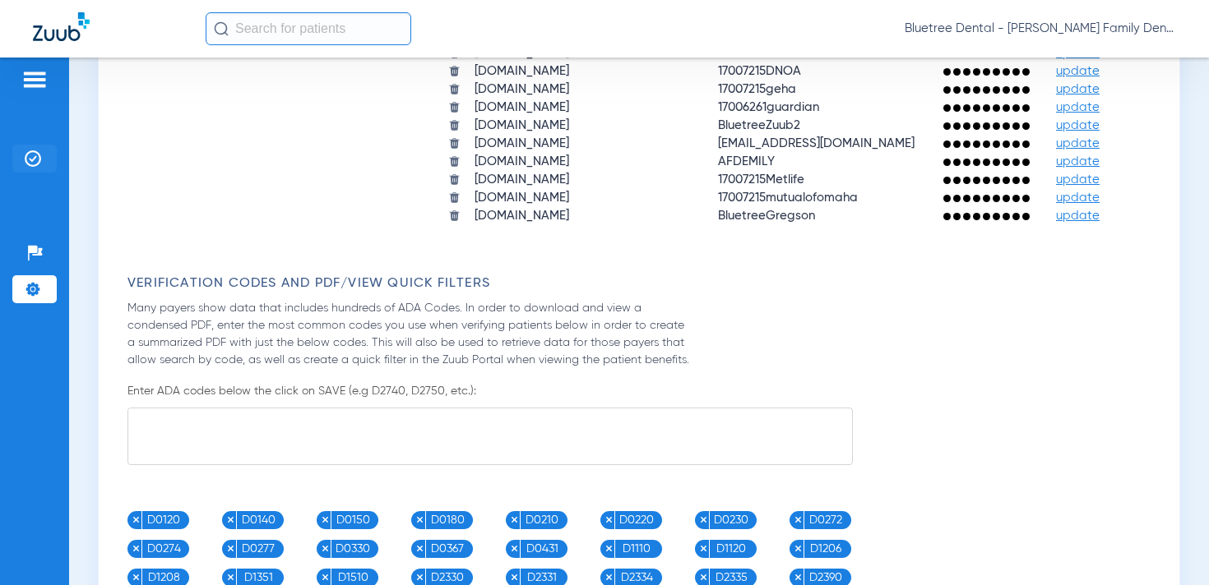
click at [42, 156] on li "Insurance Verification" at bounding box center [34, 159] width 44 height 28
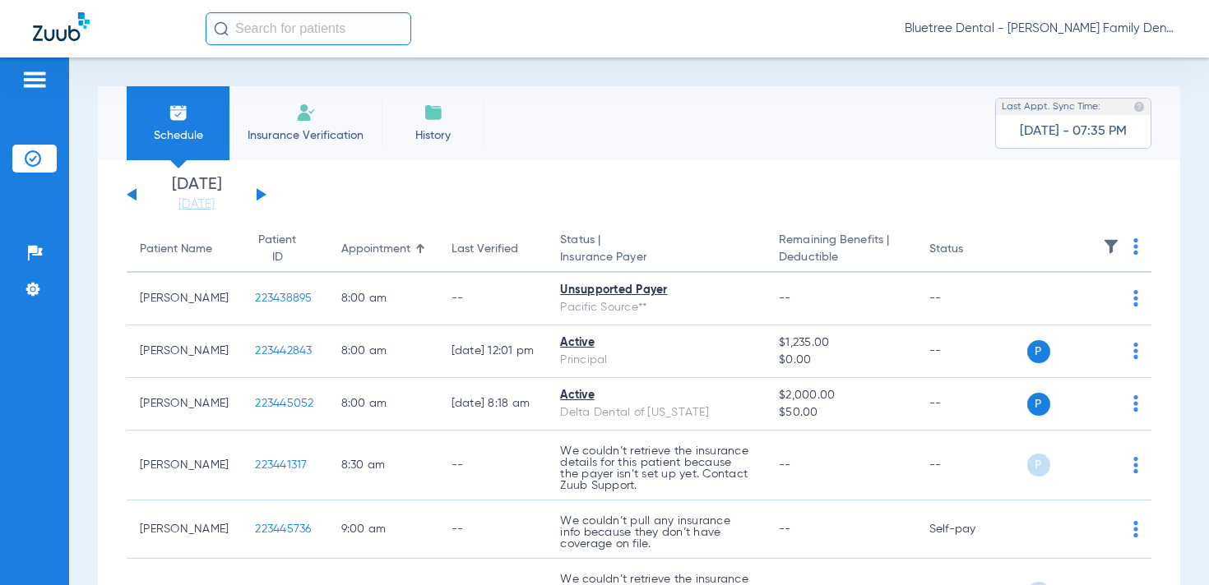
click at [1115, 242] on img at bounding box center [1111, 246] width 16 height 16
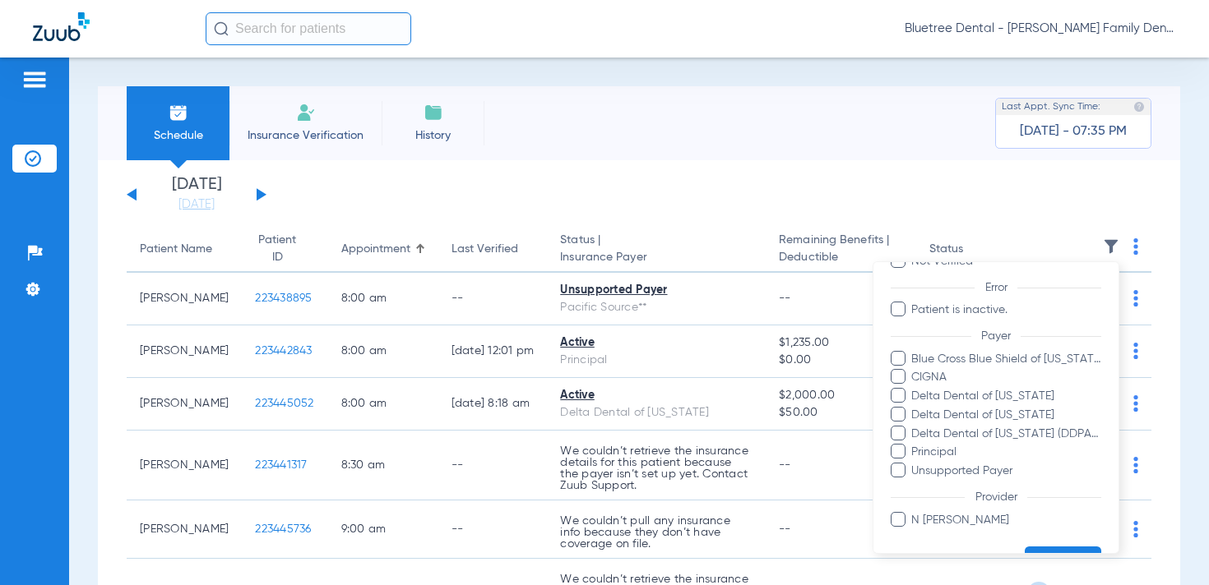
scroll to position [123, 0]
click at [418, 178] on div at bounding box center [604, 292] width 1209 height 585
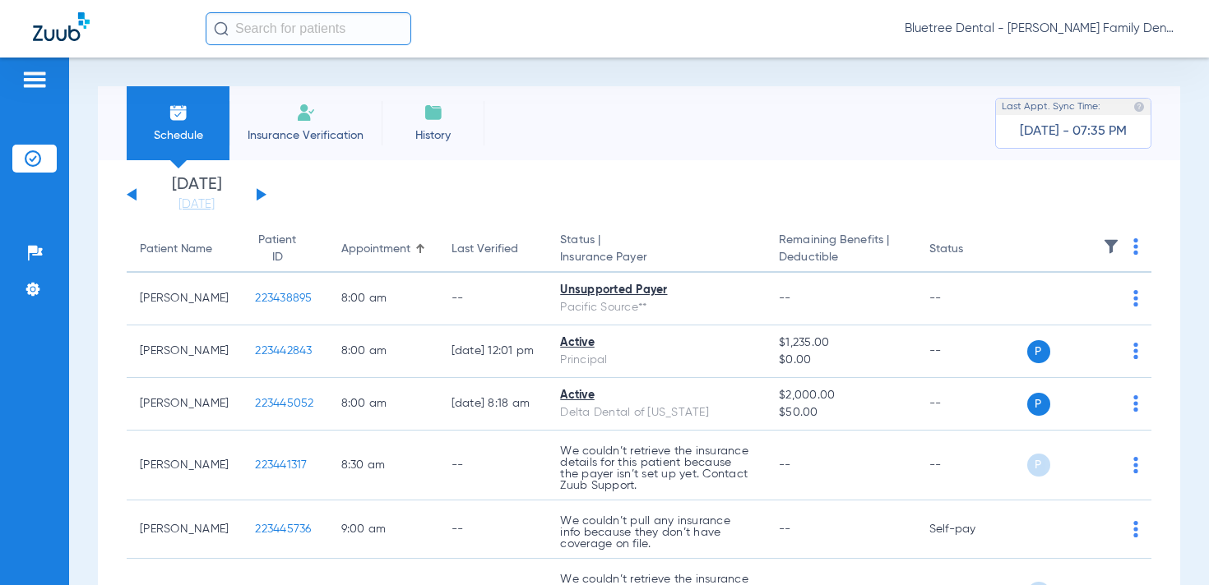
click at [263, 194] on button at bounding box center [262, 194] width 10 height 12
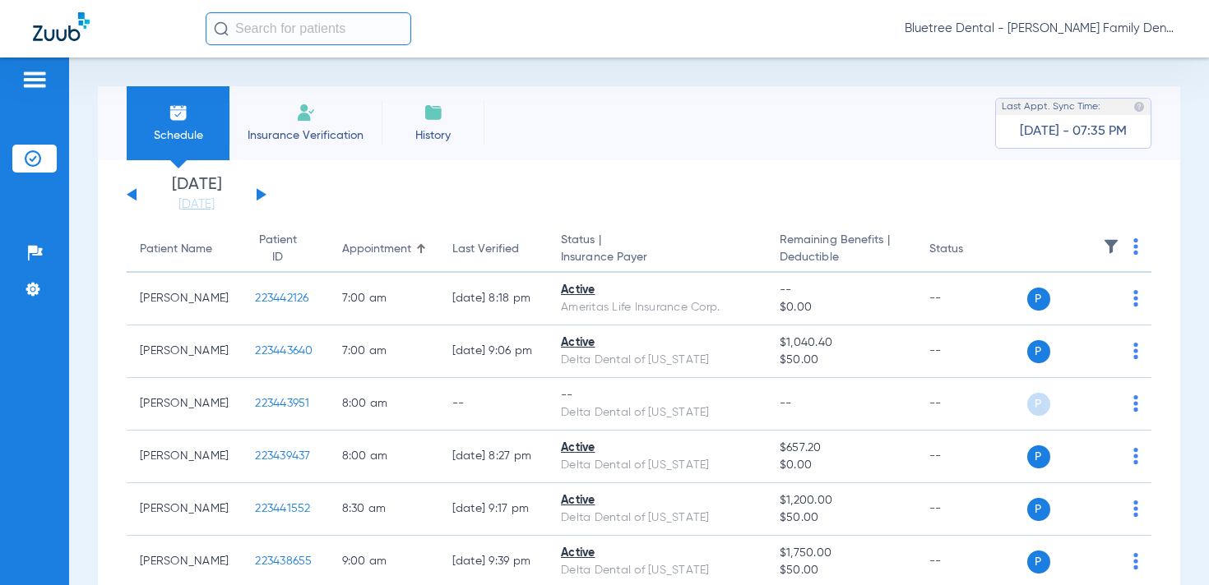
click at [1105, 241] on img at bounding box center [1111, 246] width 16 height 16
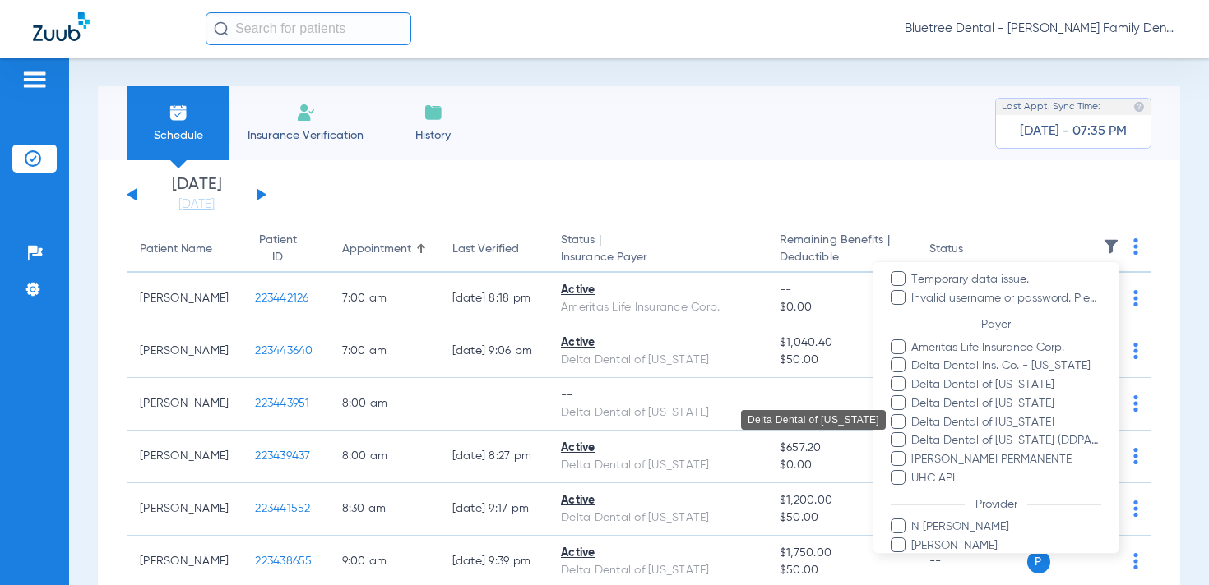
scroll to position [172, 0]
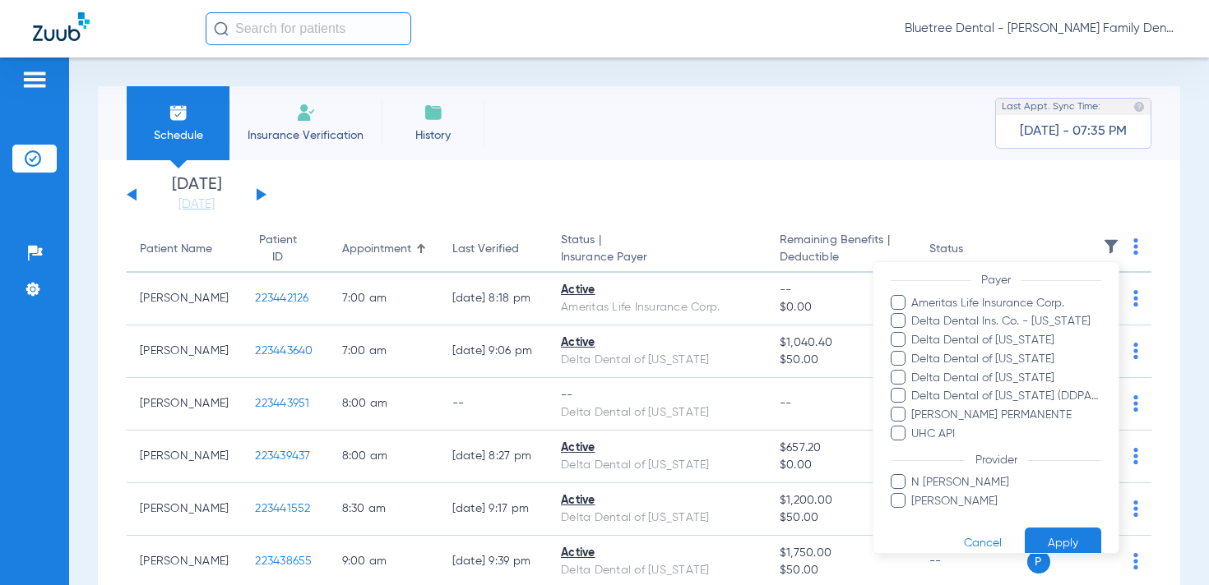
click at [366, 207] on div at bounding box center [604, 292] width 1209 height 585
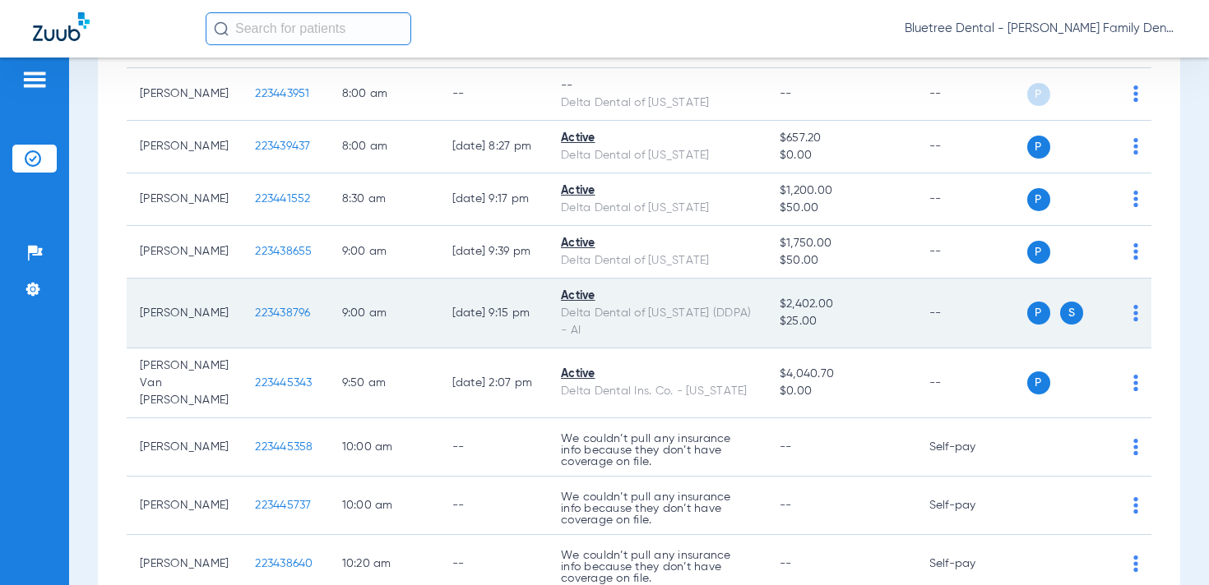
scroll to position [0, 0]
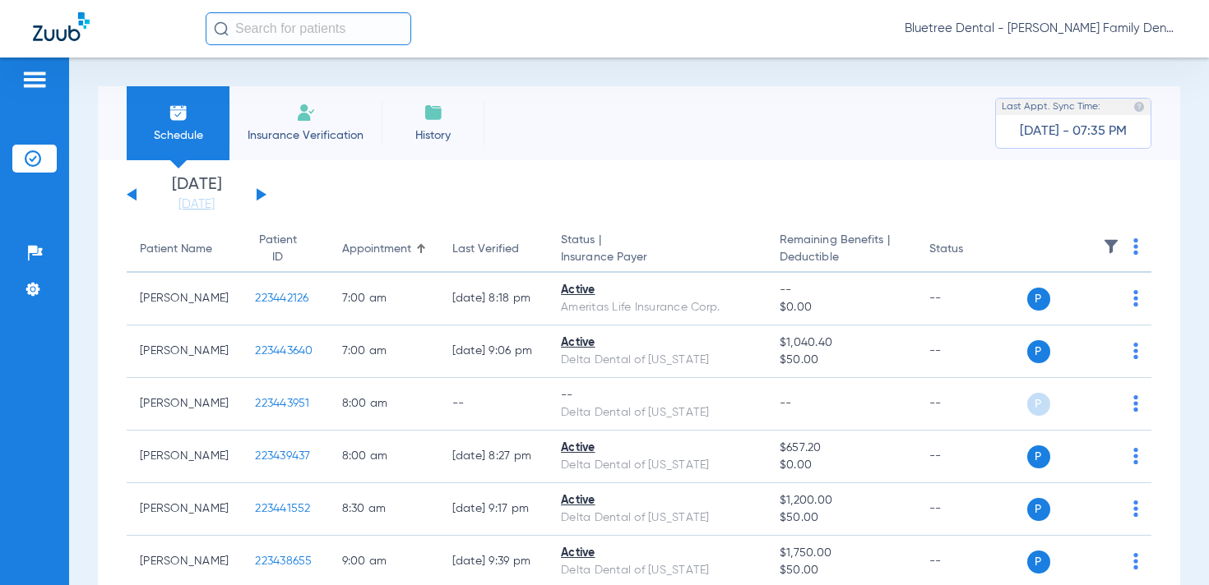
click at [1107, 243] on img at bounding box center [1111, 246] width 16 height 16
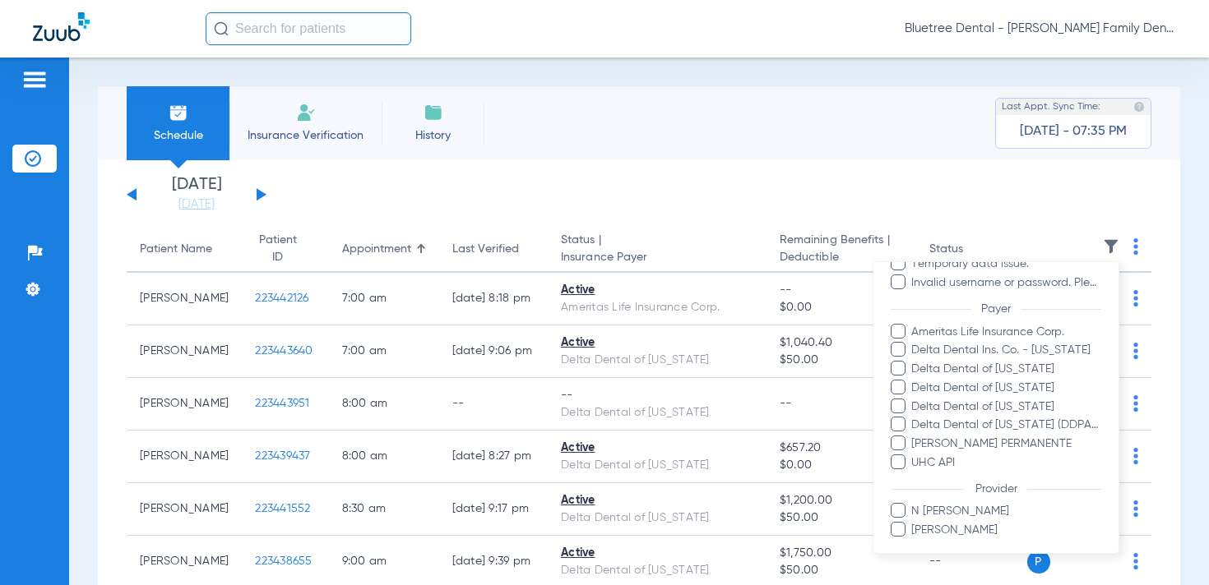
scroll to position [145, 0]
click at [576, 155] on div at bounding box center [604, 292] width 1209 height 585
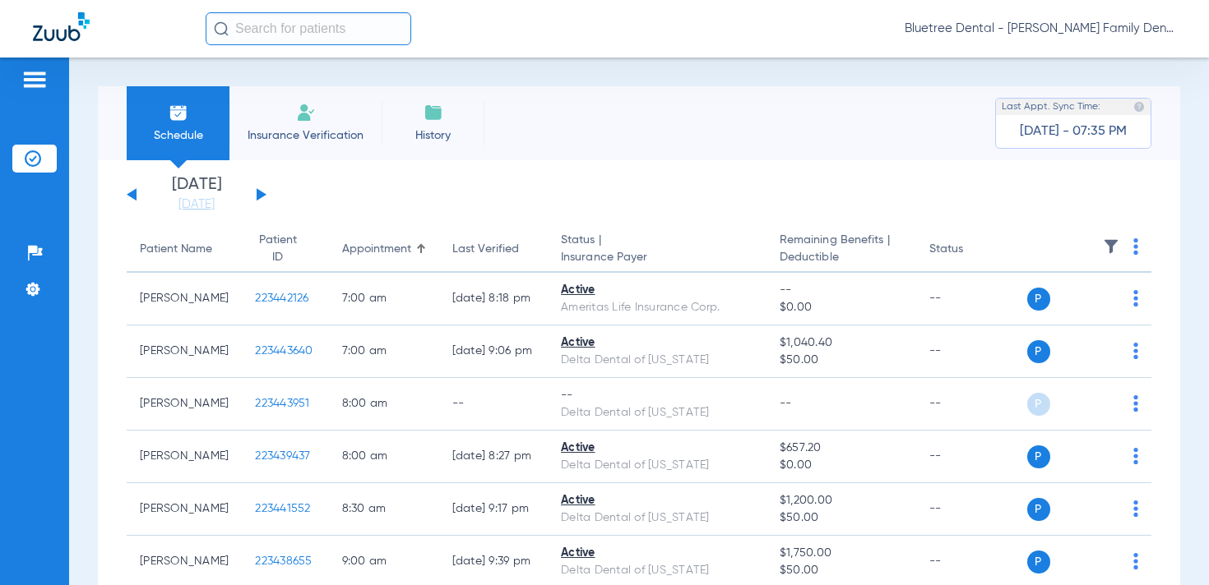
click at [260, 192] on button at bounding box center [262, 194] width 10 height 12
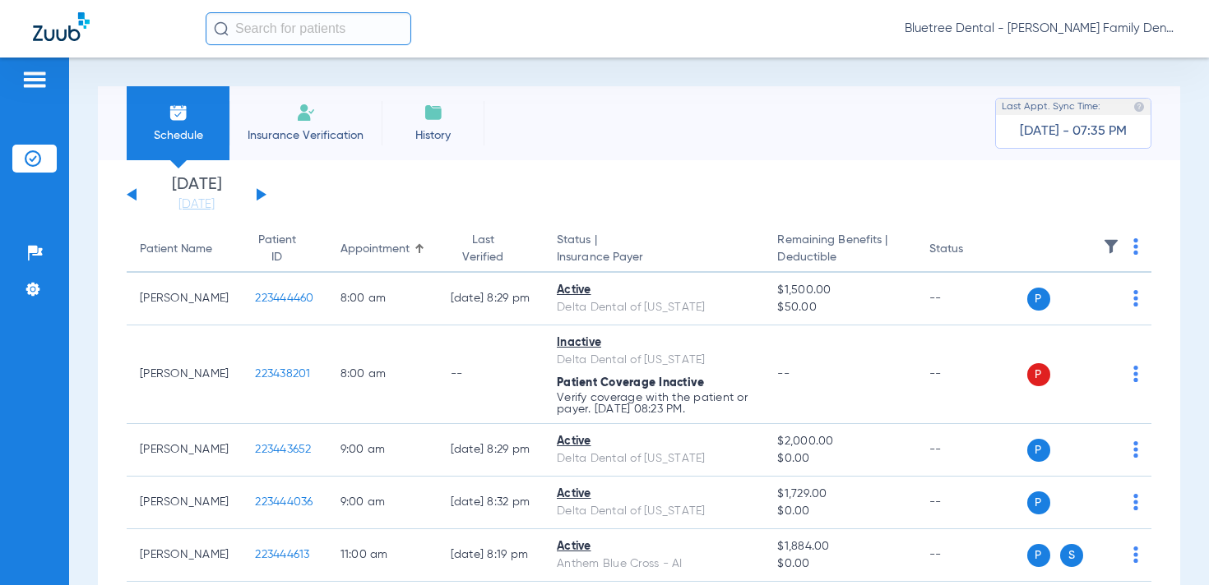
click at [1109, 242] on img at bounding box center [1111, 246] width 16 height 16
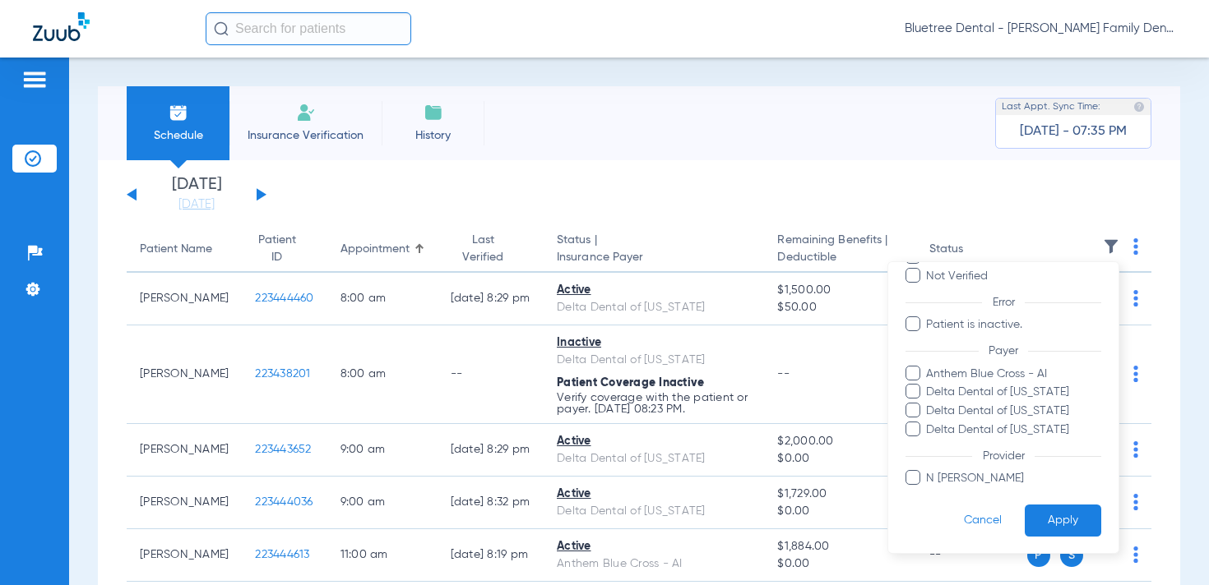
scroll to position [100, 0]
click at [447, 177] on div at bounding box center [604, 292] width 1209 height 585
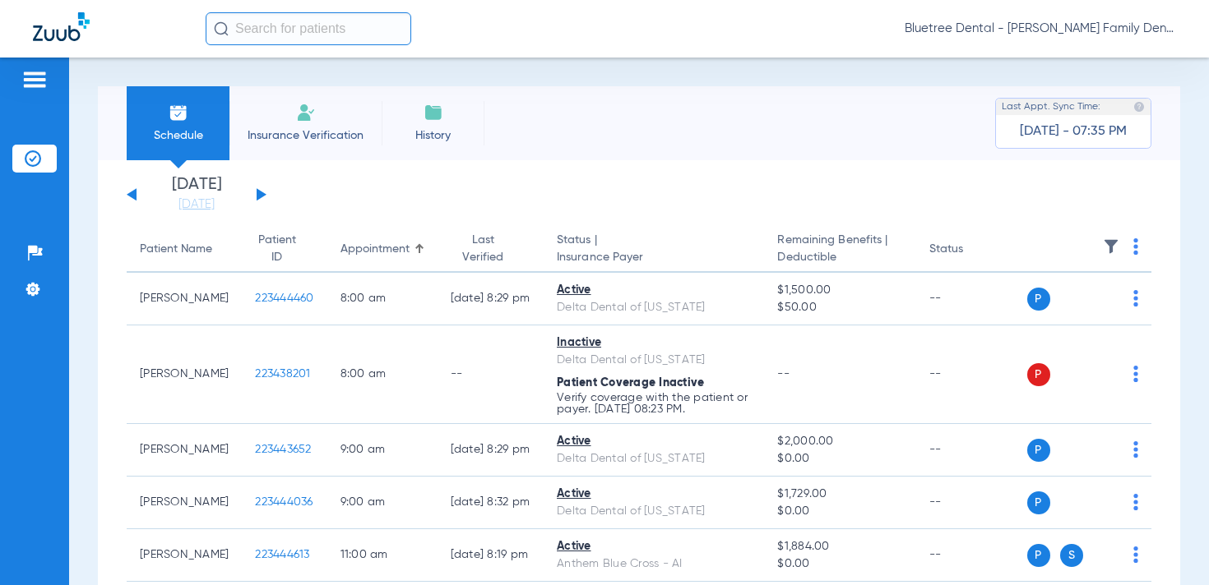
click at [261, 194] on button at bounding box center [262, 194] width 10 height 12
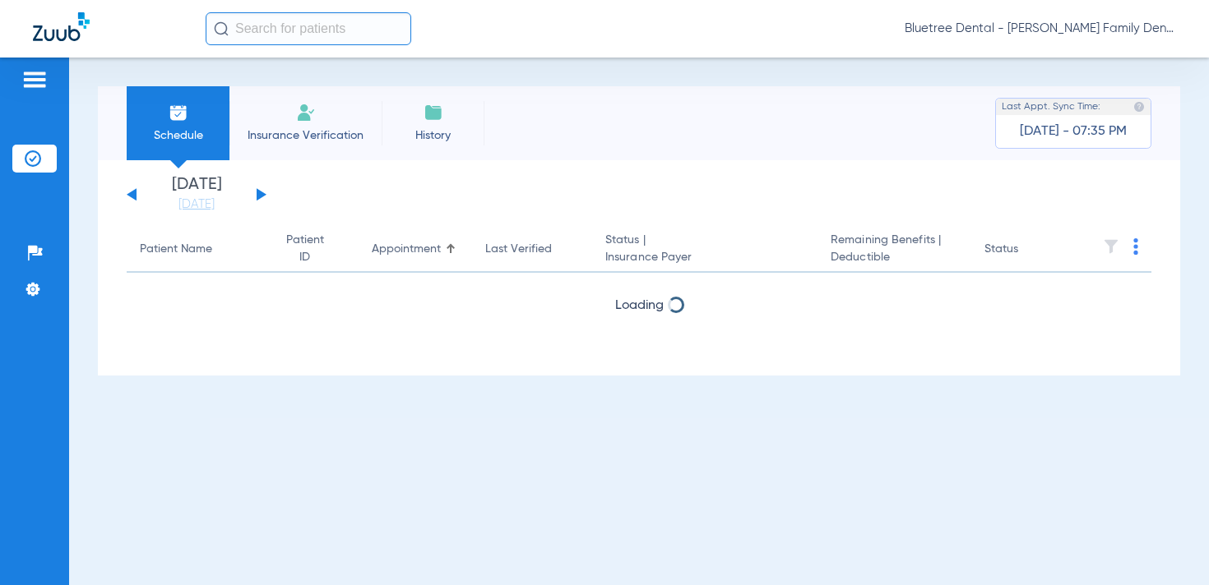
click at [261, 194] on button at bounding box center [262, 194] width 10 height 12
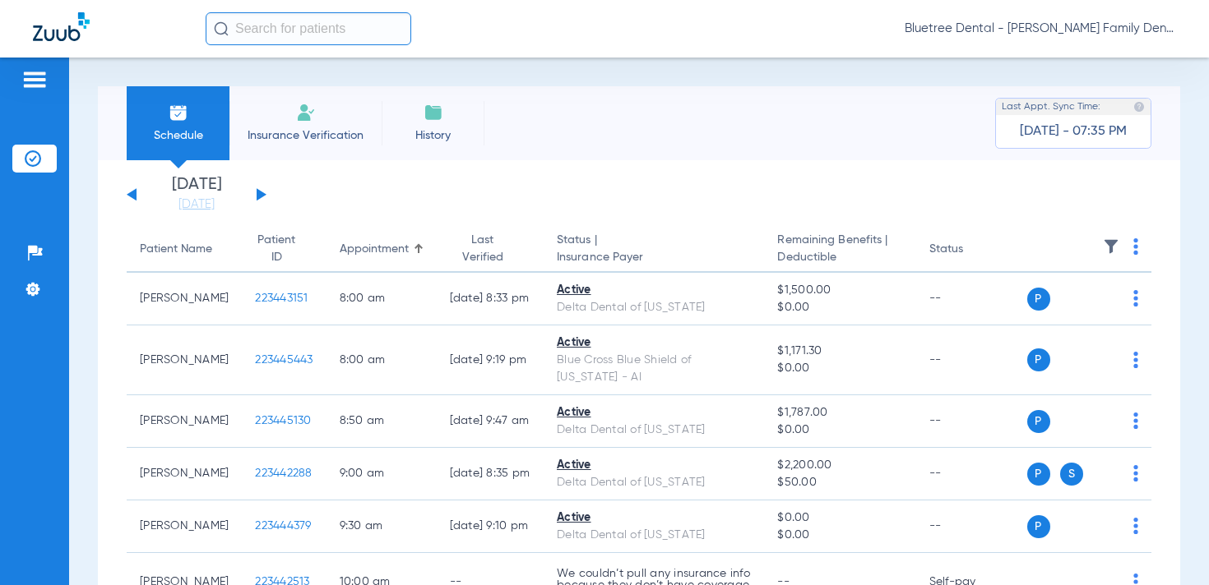
click at [1111, 241] on img at bounding box center [1111, 246] width 16 height 16
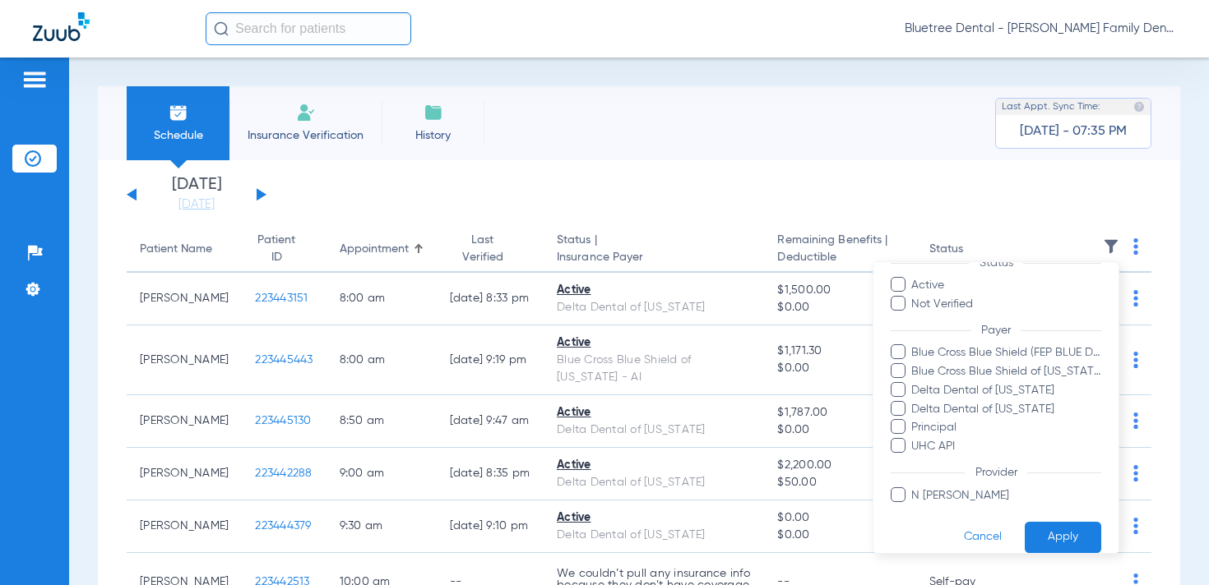
scroll to position [53, 0]
click at [522, 206] on div at bounding box center [604, 292] width 1209 height 585
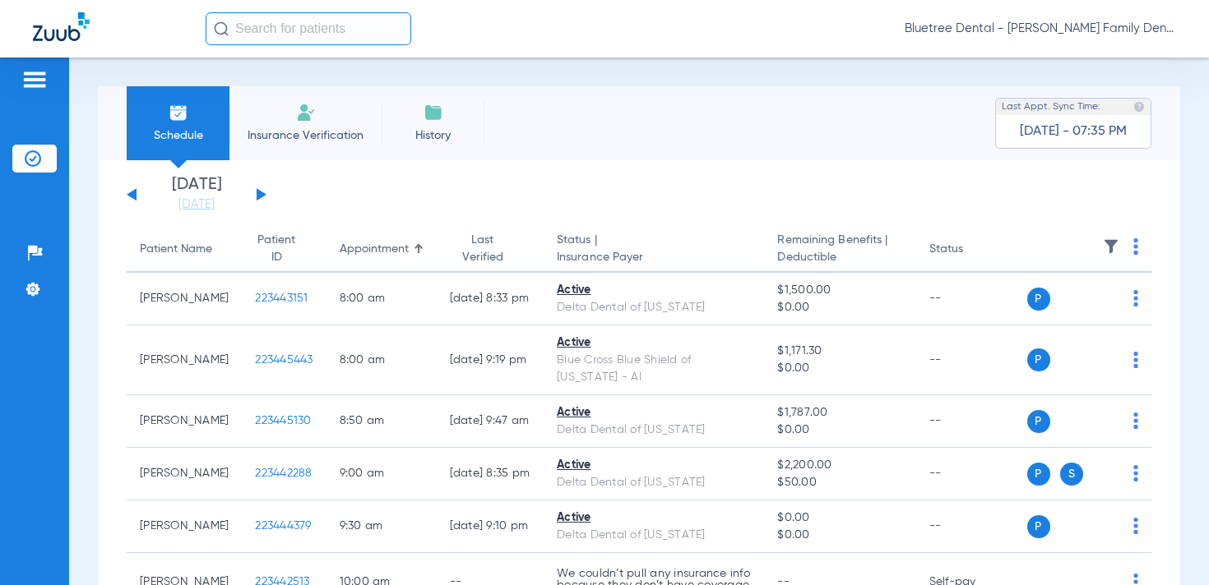
click at [262, 191] on div "[DATE] [DATE] [DATE] [DATE] [DATE] [DATE] [DATE] [DATE] [DATE] [DATE] [DATE] [D…" at bounding box center [197, 195] width 140 height 36
click at [261, 192] on button at bounding box center [262, 194] width 10 height 12
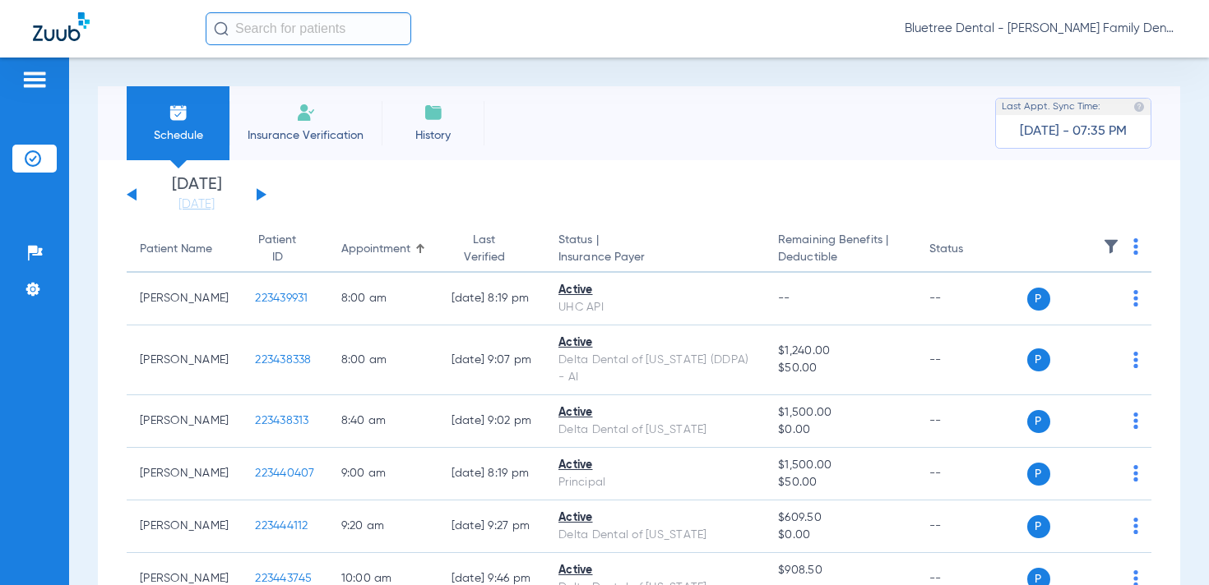
click at [1107, 244] on img at bounding box center [1111, 246] width 16 height 16
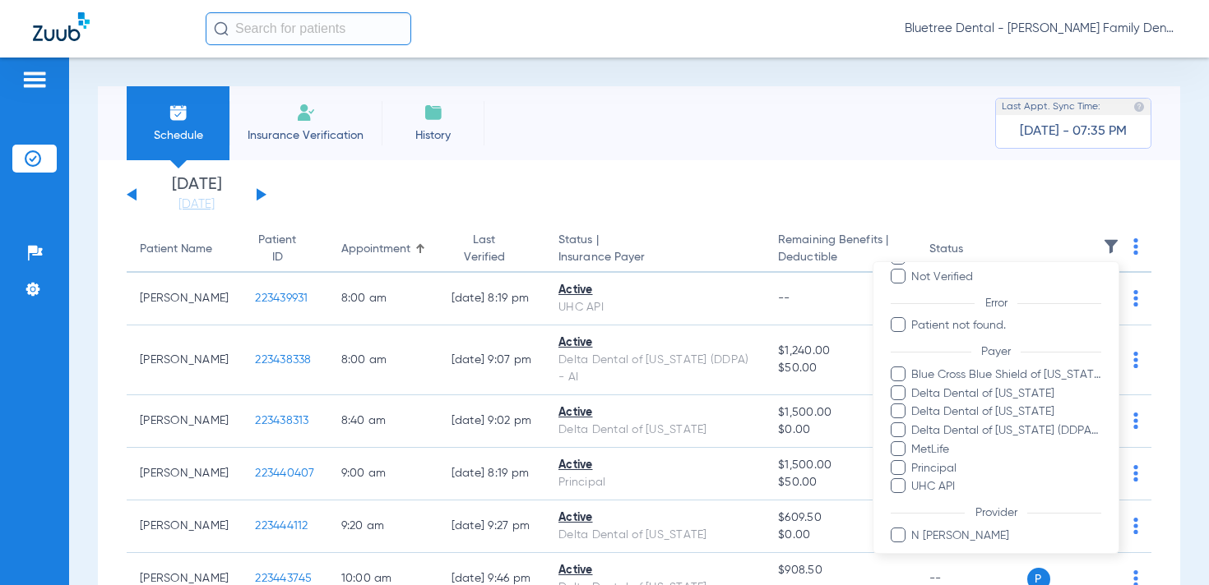
scroll to position [82, 0]
click at [541, 185] on div at bounding box center [604, 292] width 1209 height 585
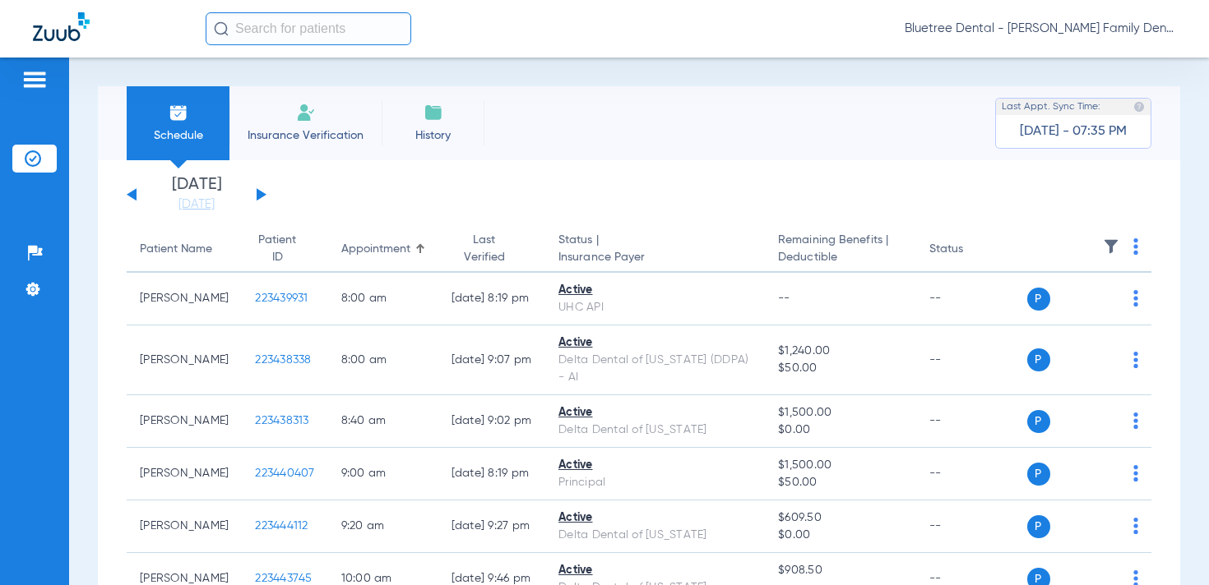
click at [259, 192] on button at bounding box center [262, 194] width 10 height 12
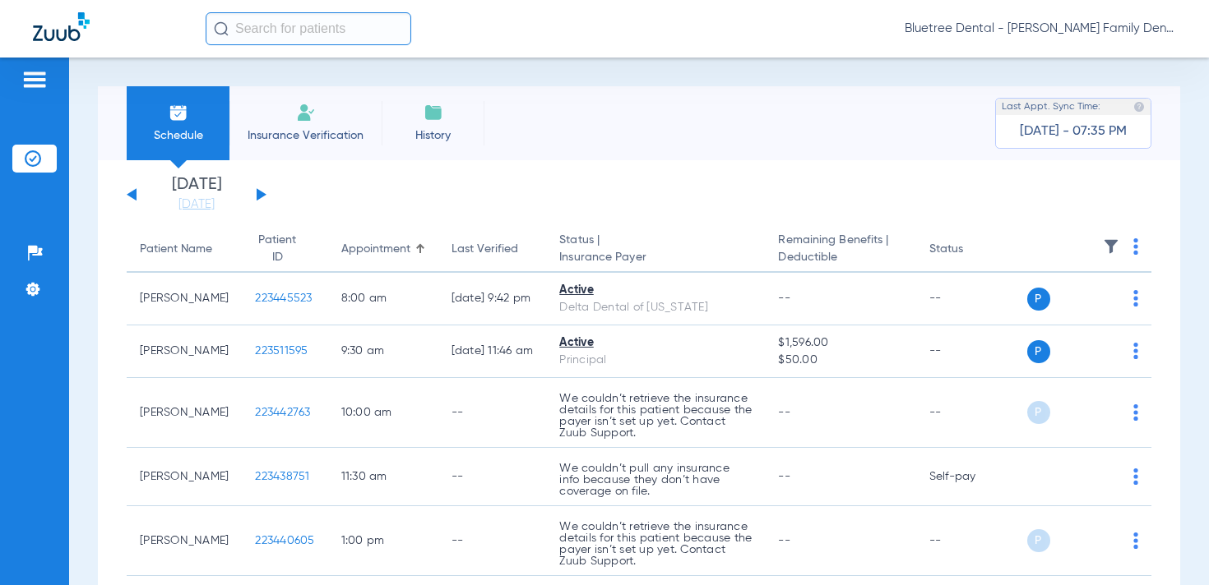
click at [1109, 243] on img at bounding box center [1111, 246] width 16 height 16
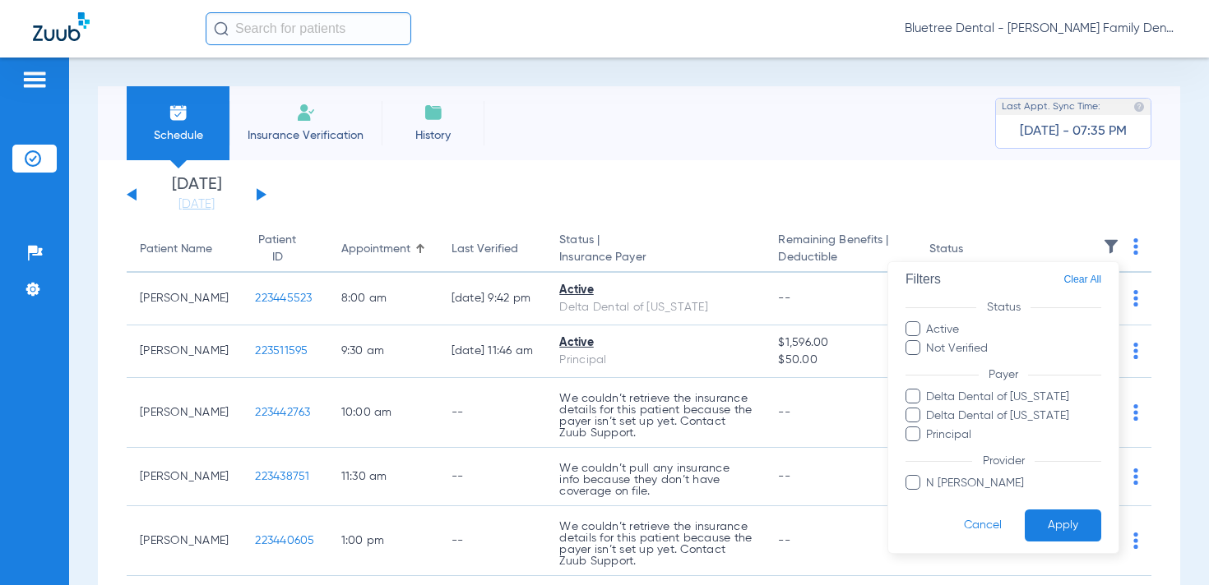
scroll to position [13, 0]
click at [562, 186] on div at bounding box center [604, 292] width 1209 height 585
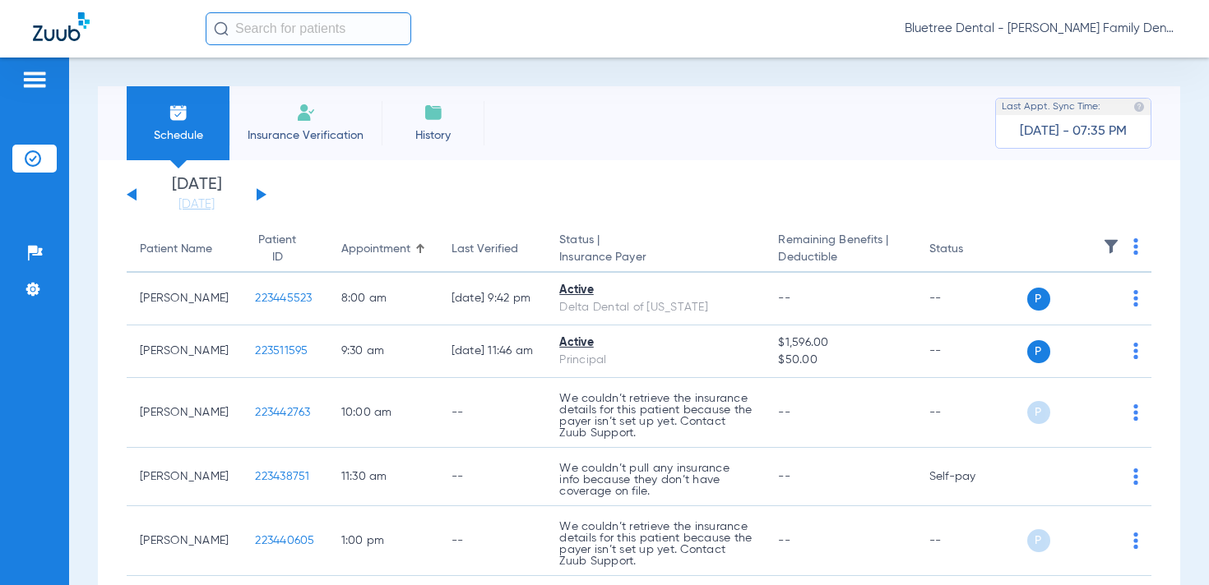
click at [257, 193] on button at bounding box center [262, 194] width 10 height 12
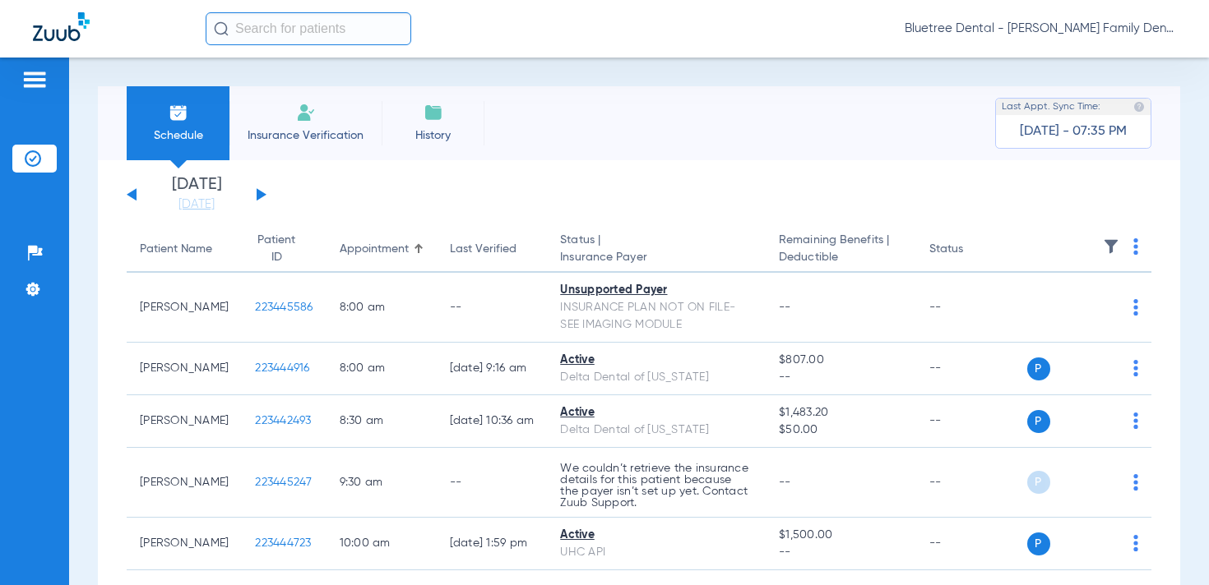
click at [1112, 246] on img at bounding box center [1111, 246] width 16 height 16
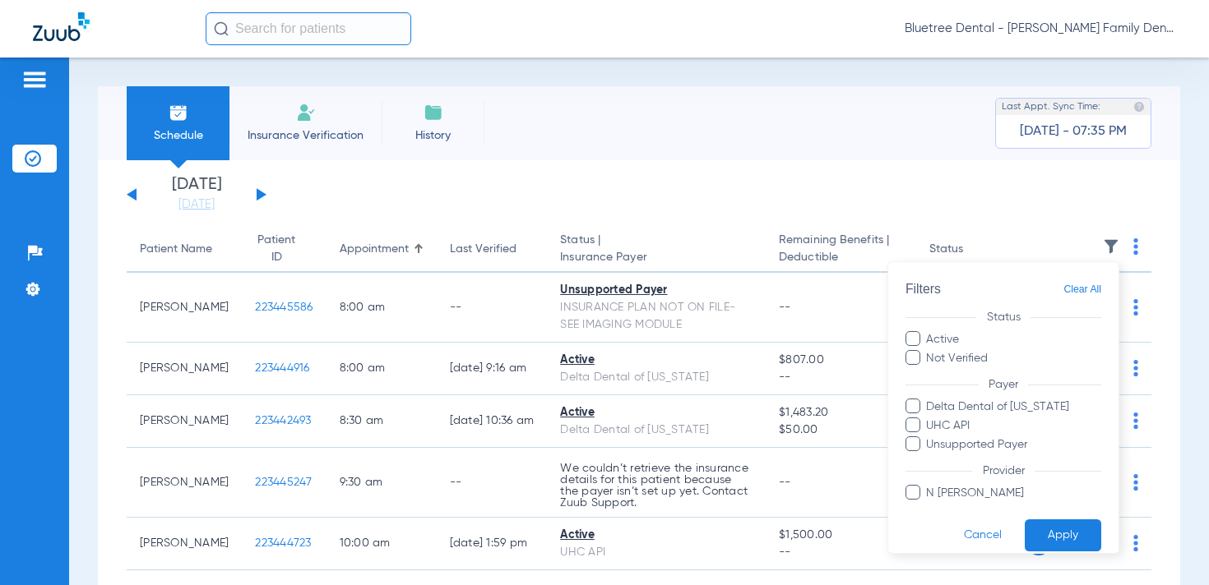
scroll to position [15, 0]
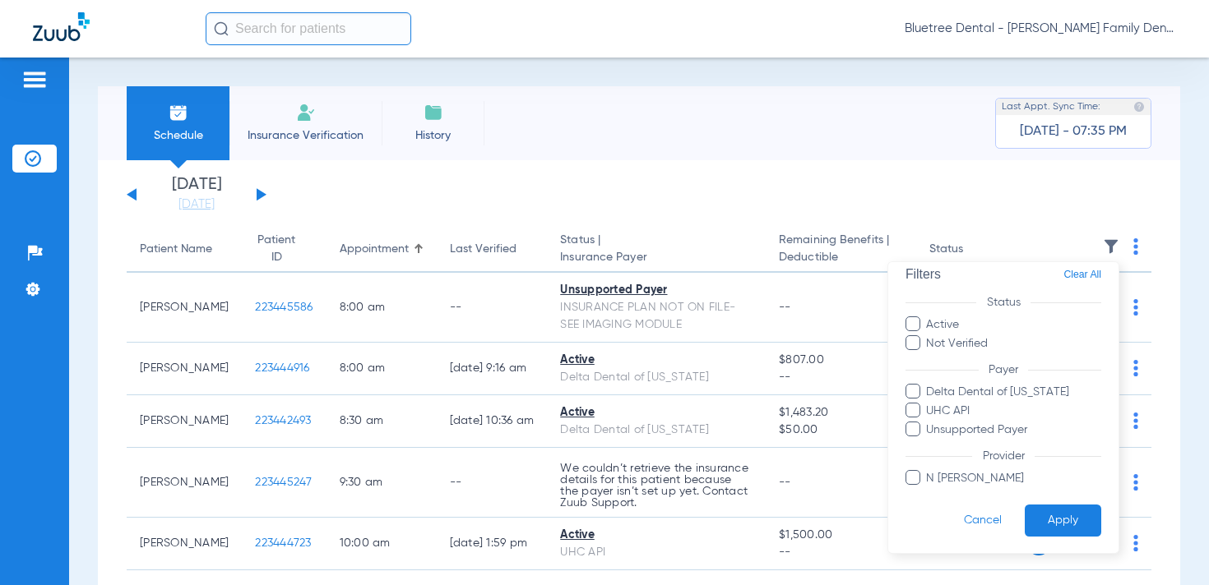
click at [489, 194] on div at bounding box center [604, 292] width 1209 height 585
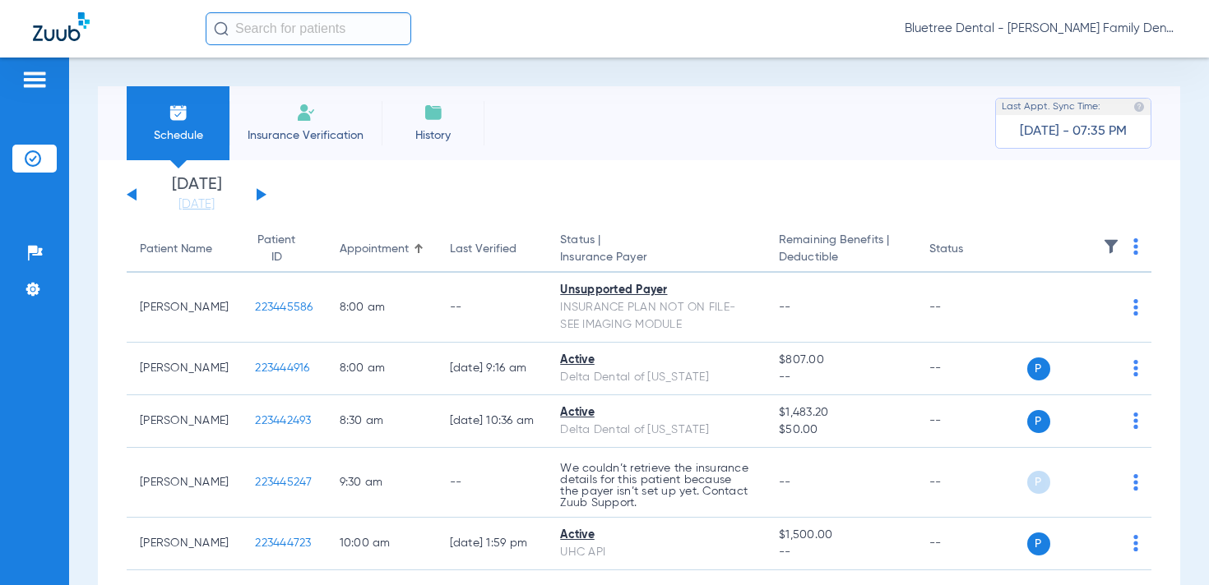
click at [259, 197] on button at bounding box center [262, 194] width 10 height 12
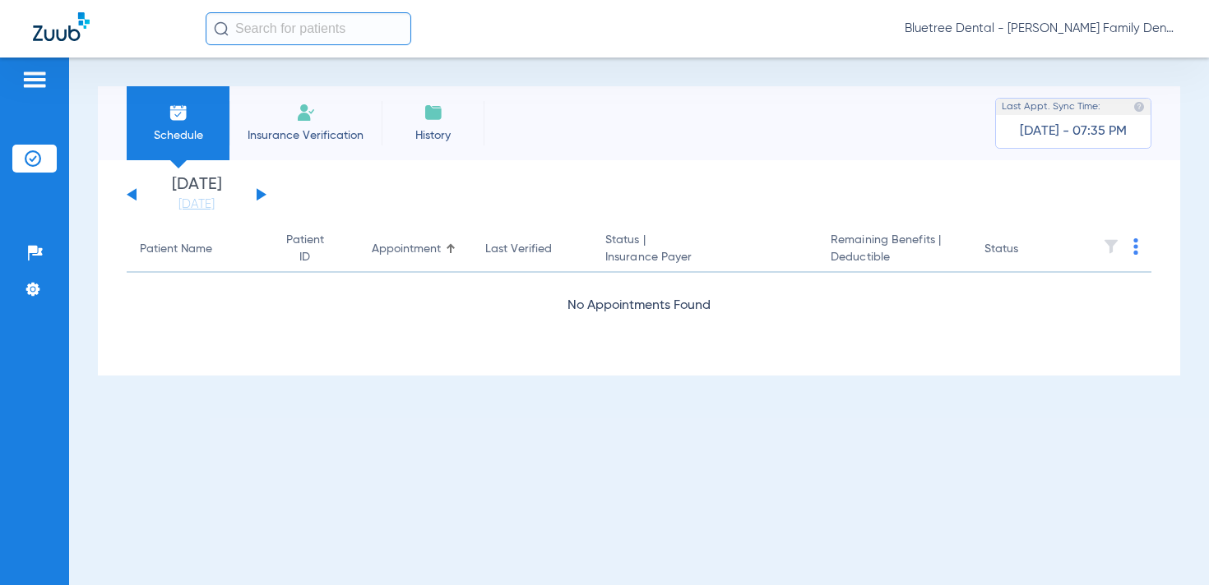
click at [1102, 29] on span "Bluetree Dental - [PERSON_NAME] Family Dentistry" at bounding box center [1039, 29] width 271 height 16
click at [1113, 47] on button "Account Selection" at bounding box center [1114, 58] width 118 height 33
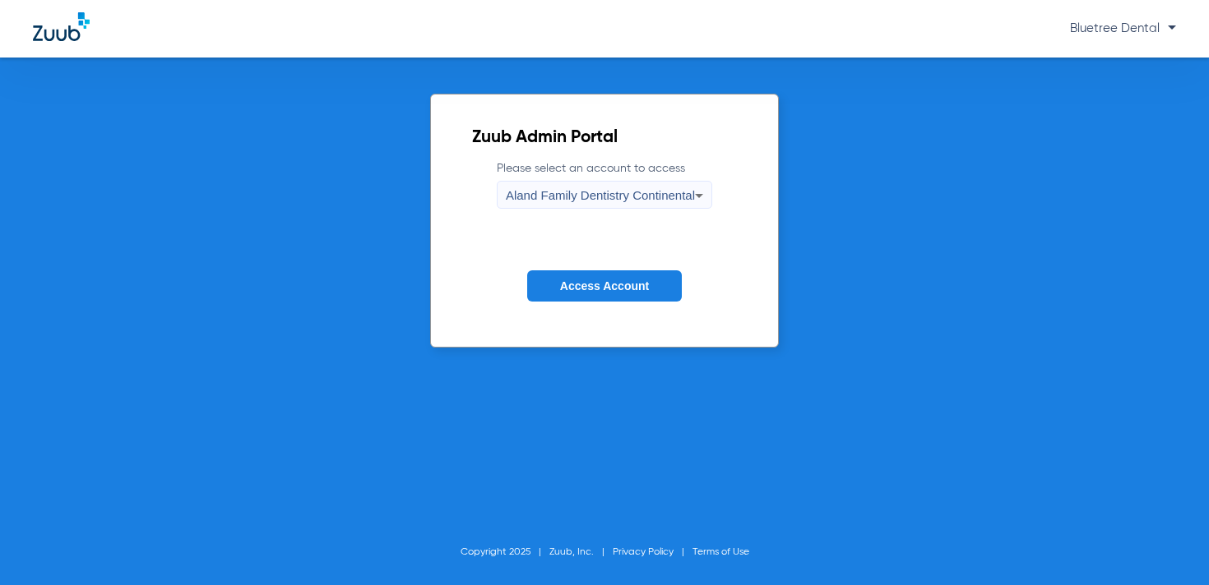
click at [655, 184] on div "Aland Family Dentistry Continental" at bounding box center [600, 196] width 189 height 28
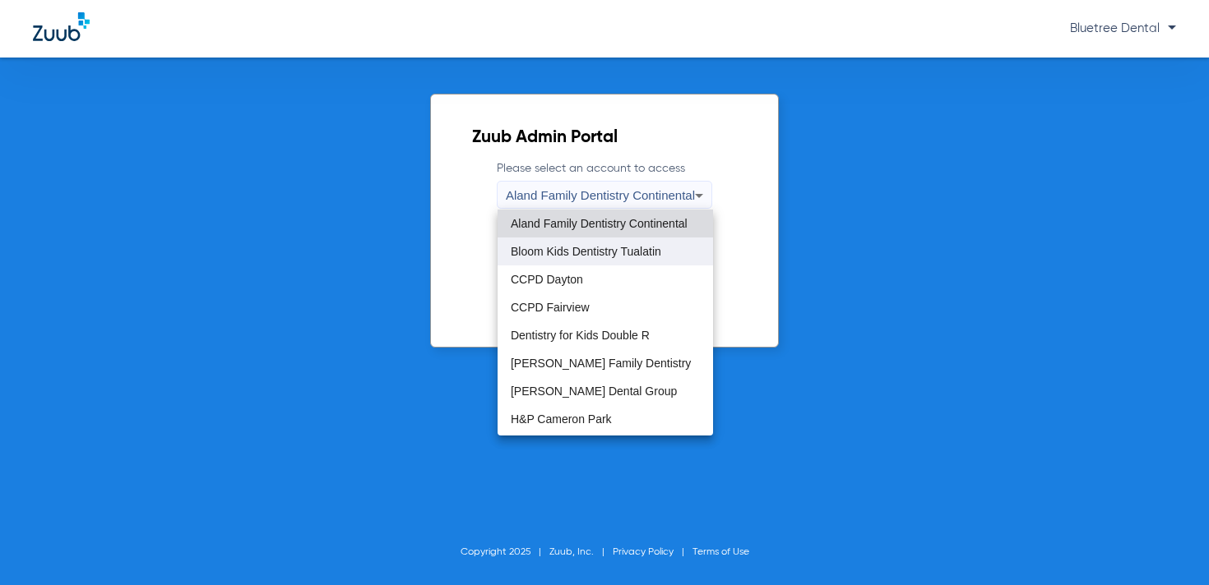
click at [629, 246] on span "Bloom Kids Dentistry Tualatin" at bounding box center [586, 252] width 150 height 12
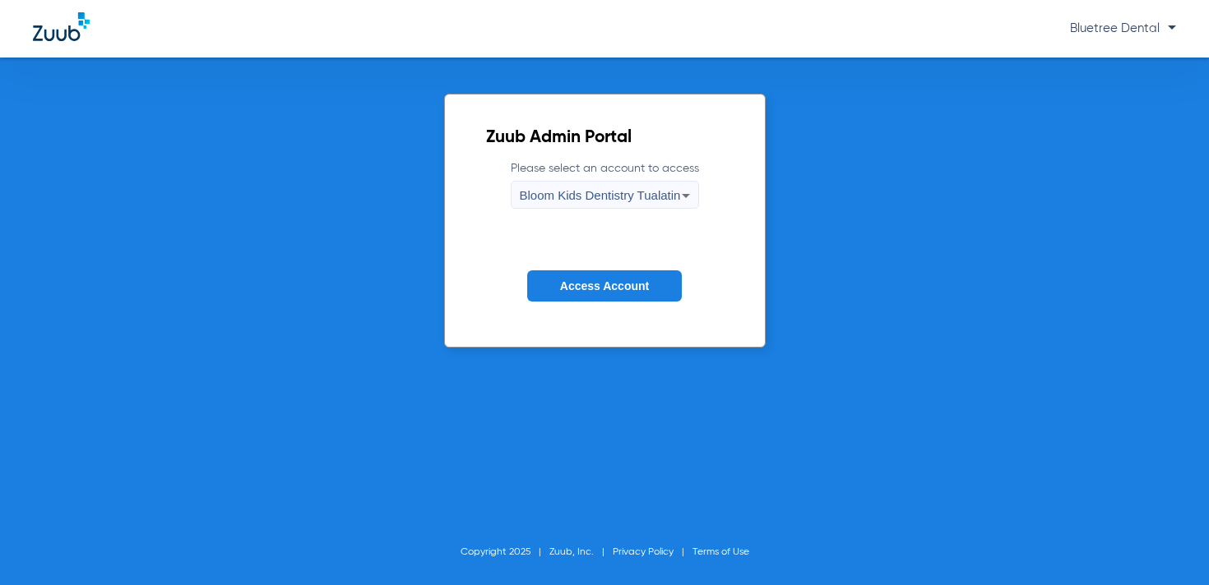
click at [598, 272] on button "Access Account" at bounding box center [604, 286] width 155 height 32
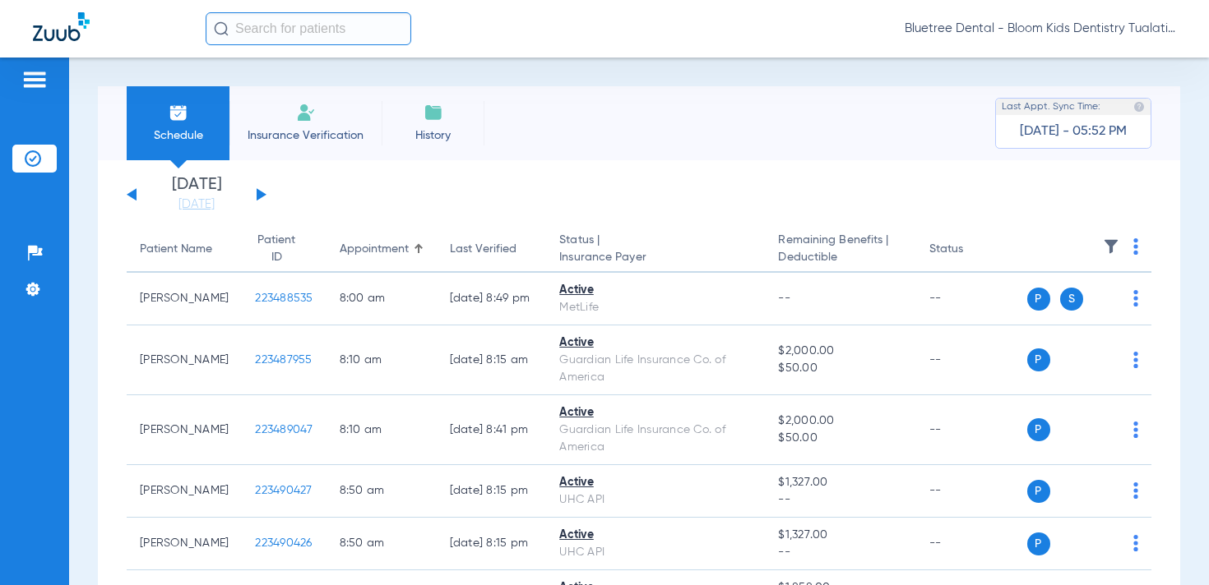
click at [1110, 245] on img at bounding box center [1111, 246] width 16 height 16
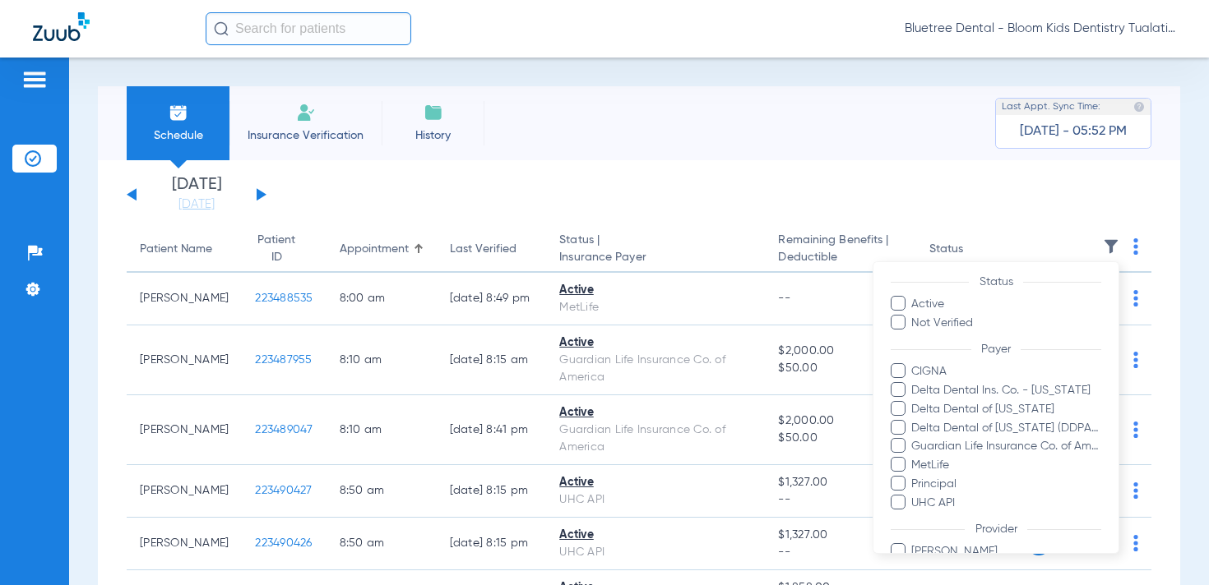
scroll to position [35, 0]
click at [382, 183] on div at bounding box center [604, 292] width 1209 height 585
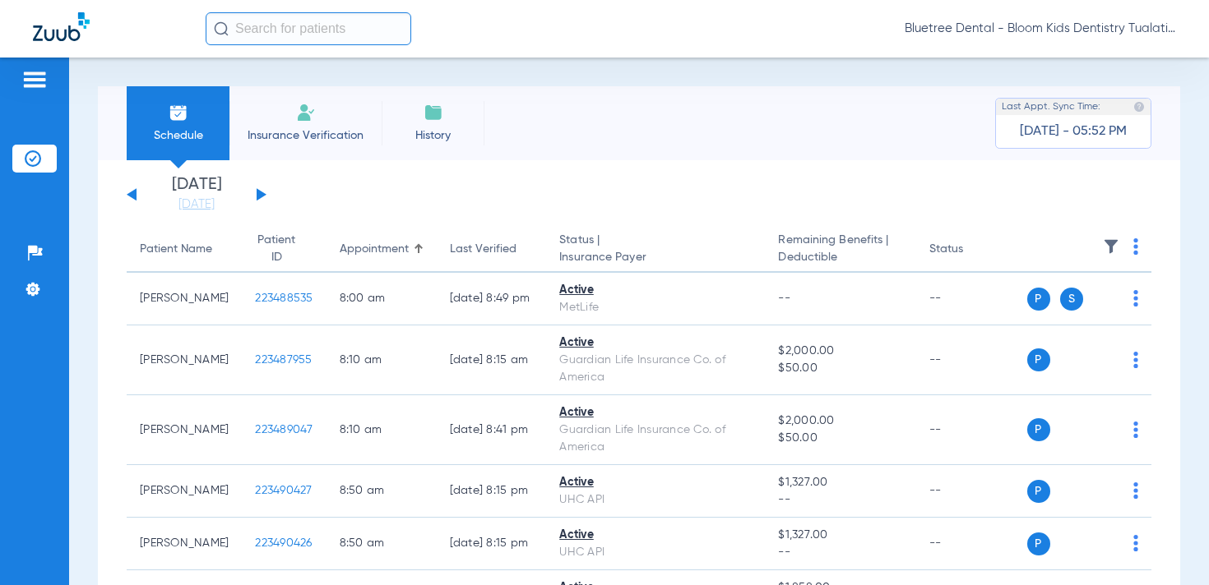
click at [262, 191] on div "[DATE] [DATE] [DATE] [DATE] [DATE] [DATE] [DATE] [DATE] [DATE] [DATE] [DATE] [D…" at bounding box center [197, 195] width 140 height 36
click at [259, 192] on button at bounding box center [262, 194] width 10 height 12
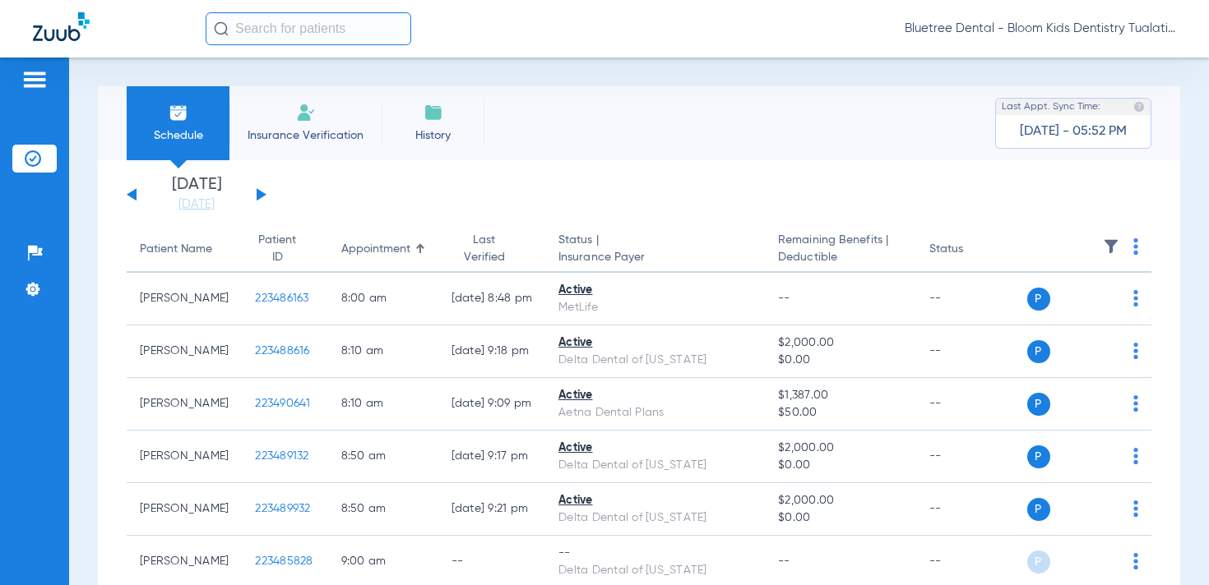
click at [1107, 239] on img at bounding box center [1111, 246] width 16 height 16
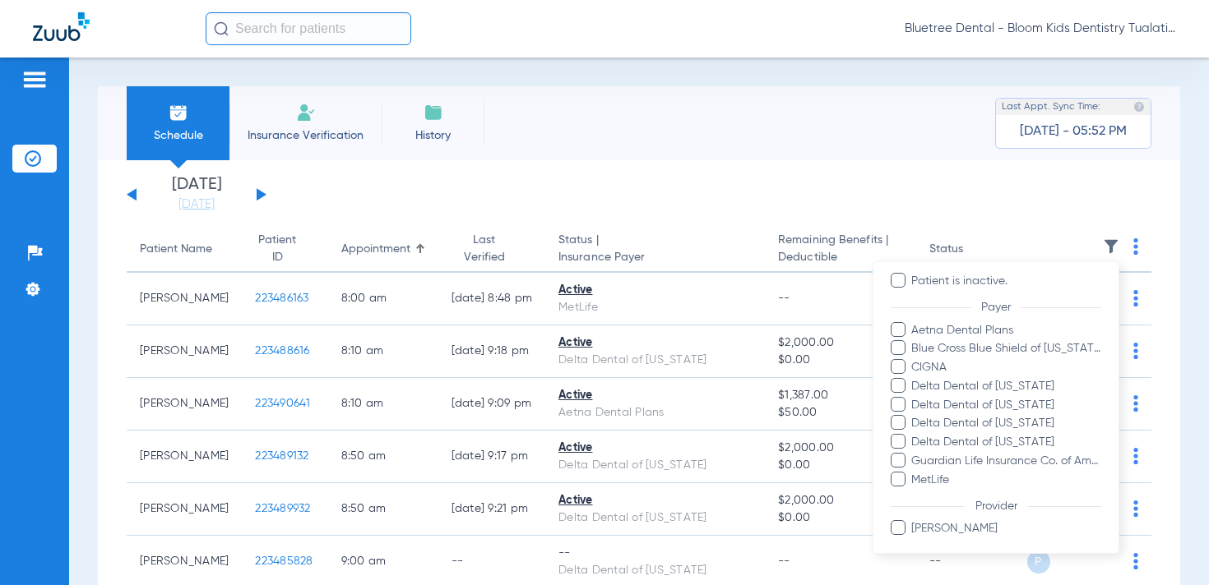
scroll to position [154, 0]
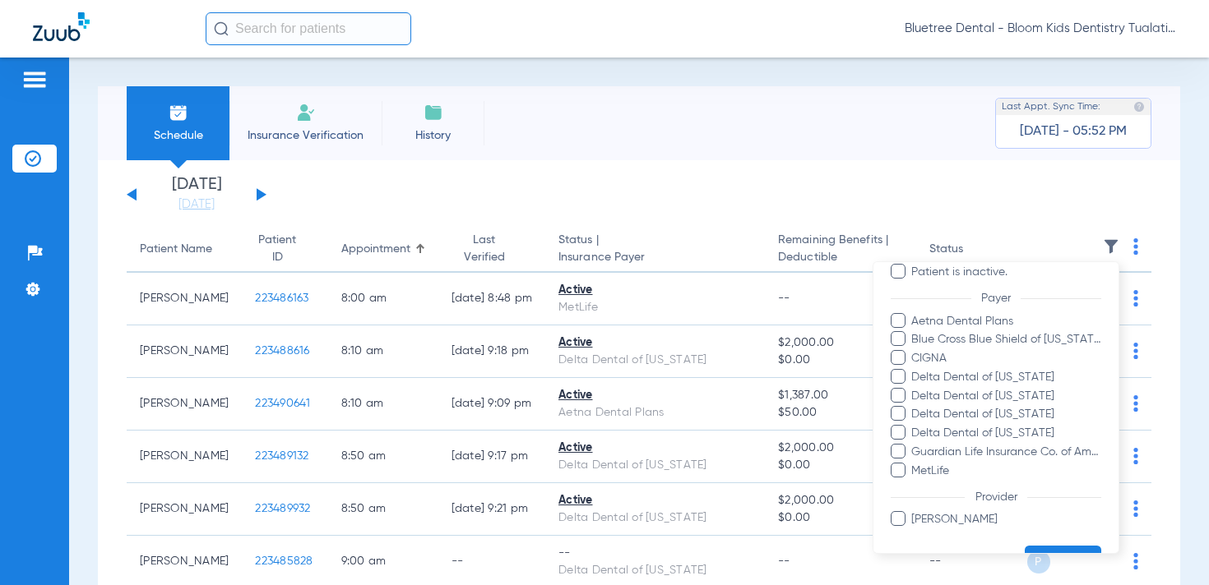
click at [606, 197] on div at bounding box center [604, 292] width 1209 height 585
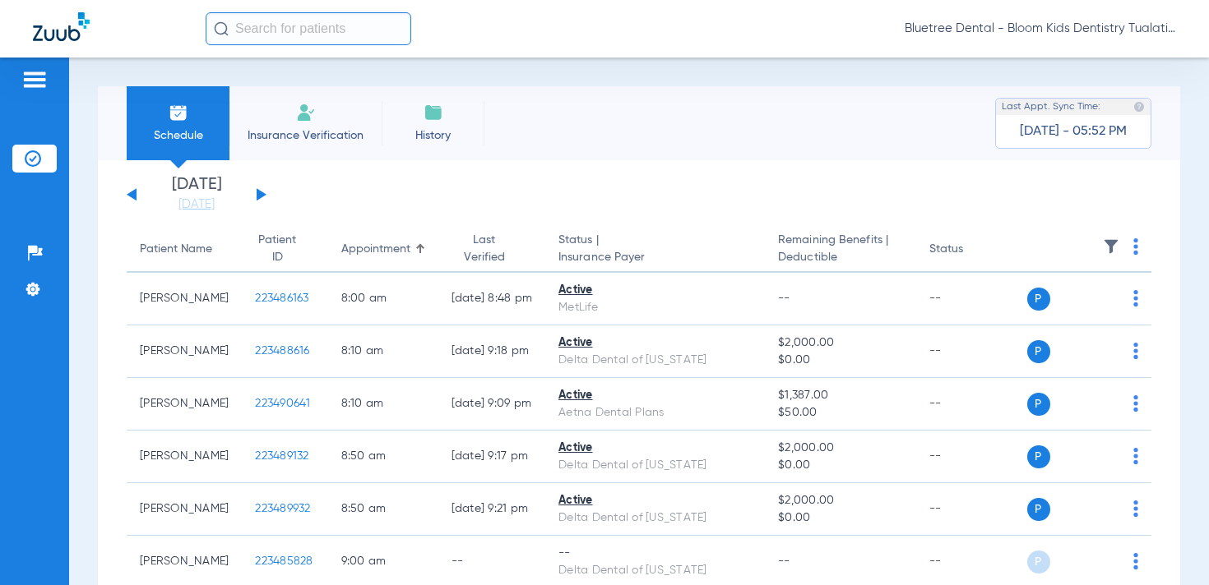
click at [255, 197] on div "[DATE] [DATE] [DATE] [DATE] [DATE] [DATE] [DATE] [DATE] [DATE] [DATE] [DATE] [D…" at bounding box center [197, 195] width 140 height 36
click at [257, 197] on button at bounding box center [262, 194] width 10 height 12
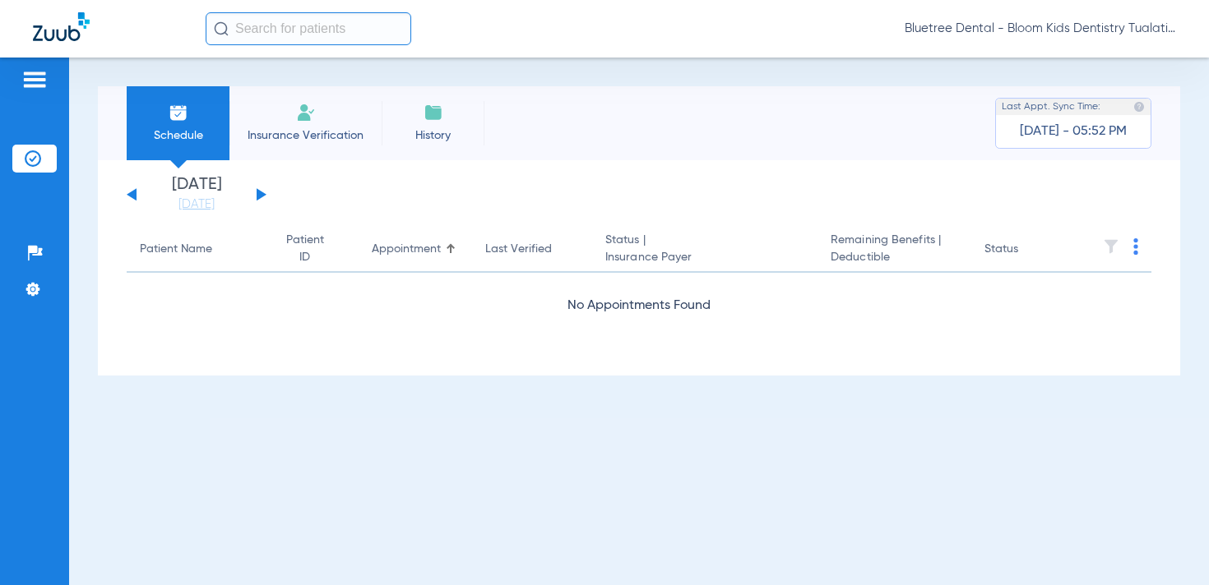
click at [257, 197] on button at bounding box center [262, 194] width 10 height 12
click at [259, 195] on button at bounding box center [262, 194] width 10 height 12
click at [258, 197] on button at bounding box center [262, 194] width 10 height 12
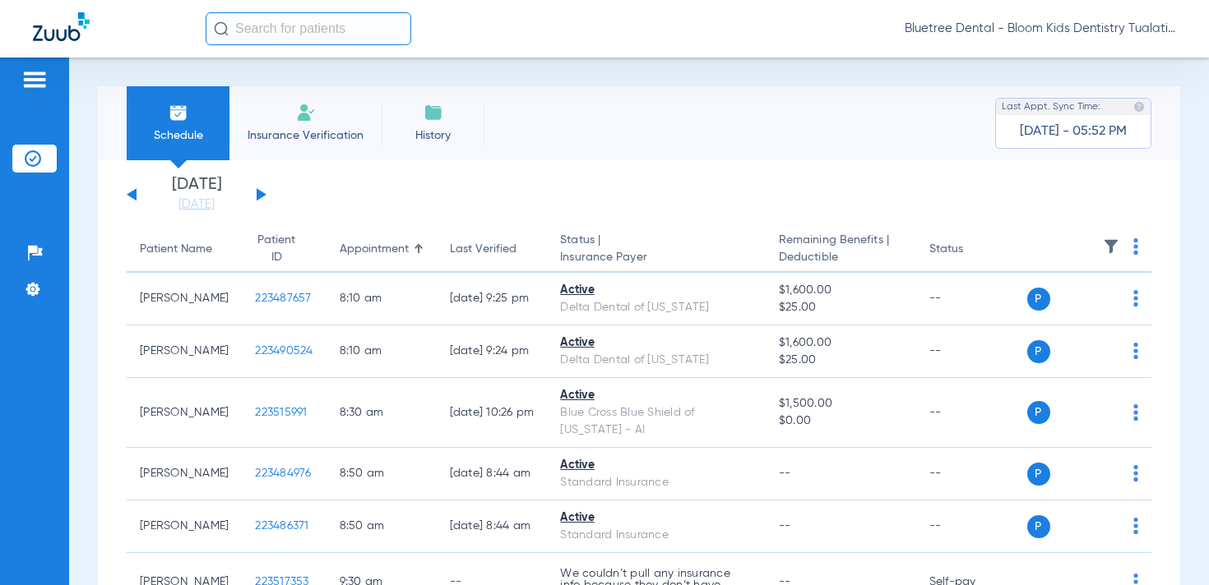
click at [1112, 240] on img at bounding box center [1111, 246] width 16 height 16
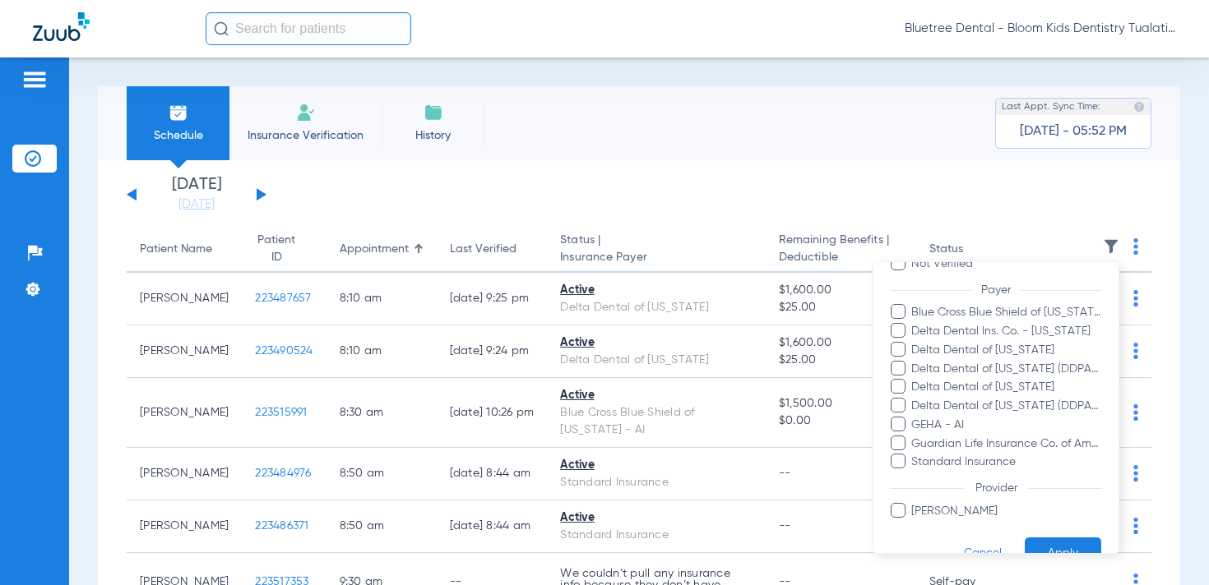
scroll to position [102, 0]
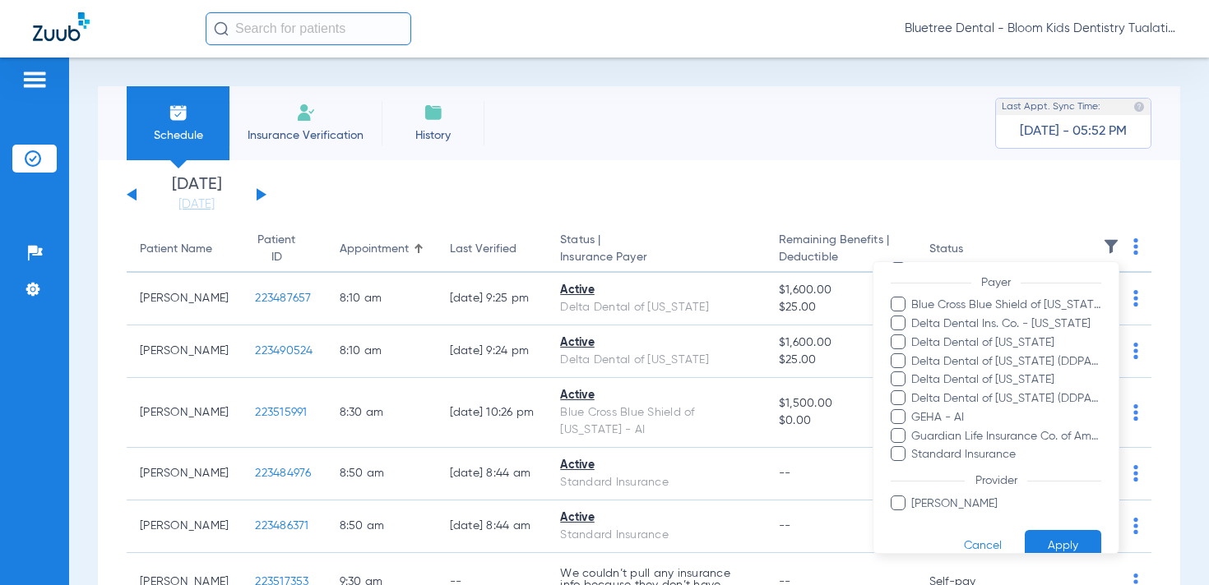
click at [345, 173] on div at bounding box center [604, 292] width 1209 height 585
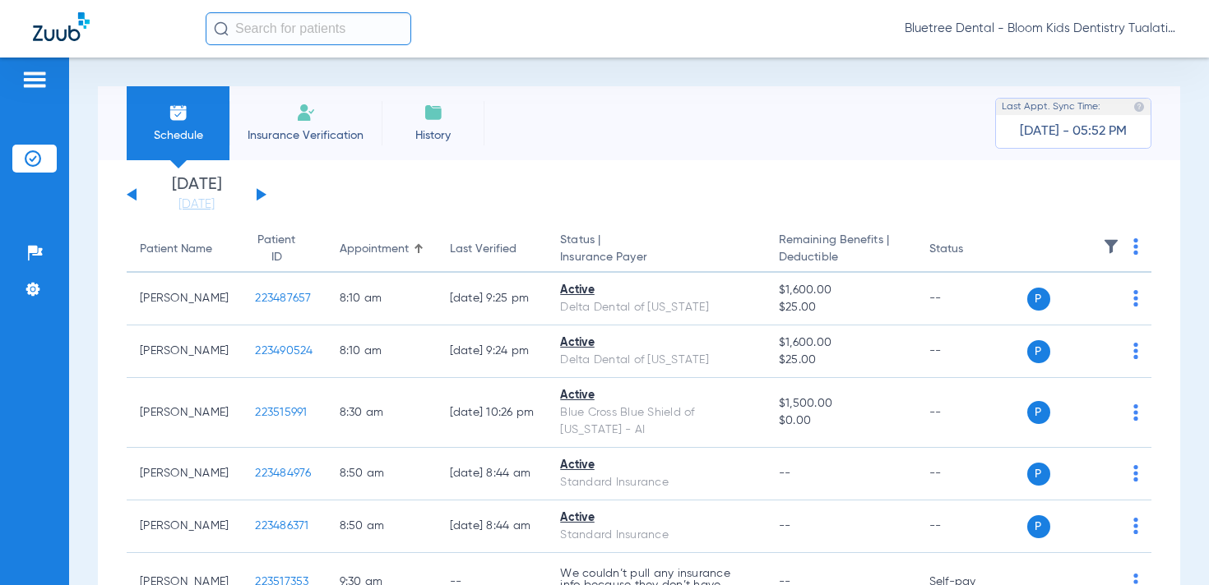
click at [262, 193] on button at bounding box center [262, 194] width 10 height 12
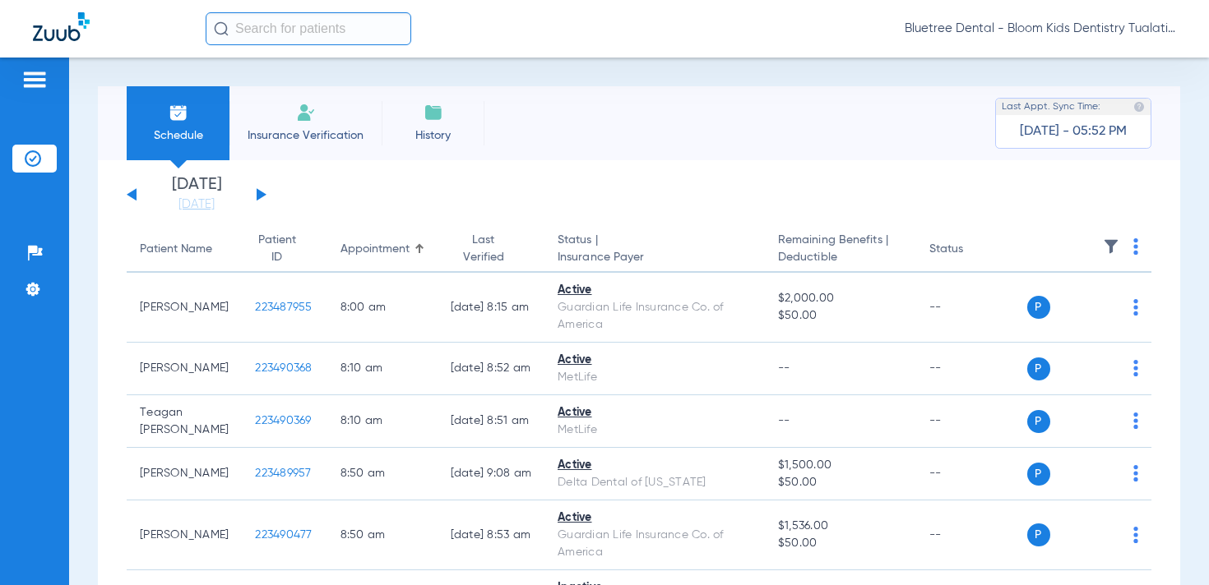
click at [1110, 239] on img at bounding box center [1111, 246] width 16 height 16
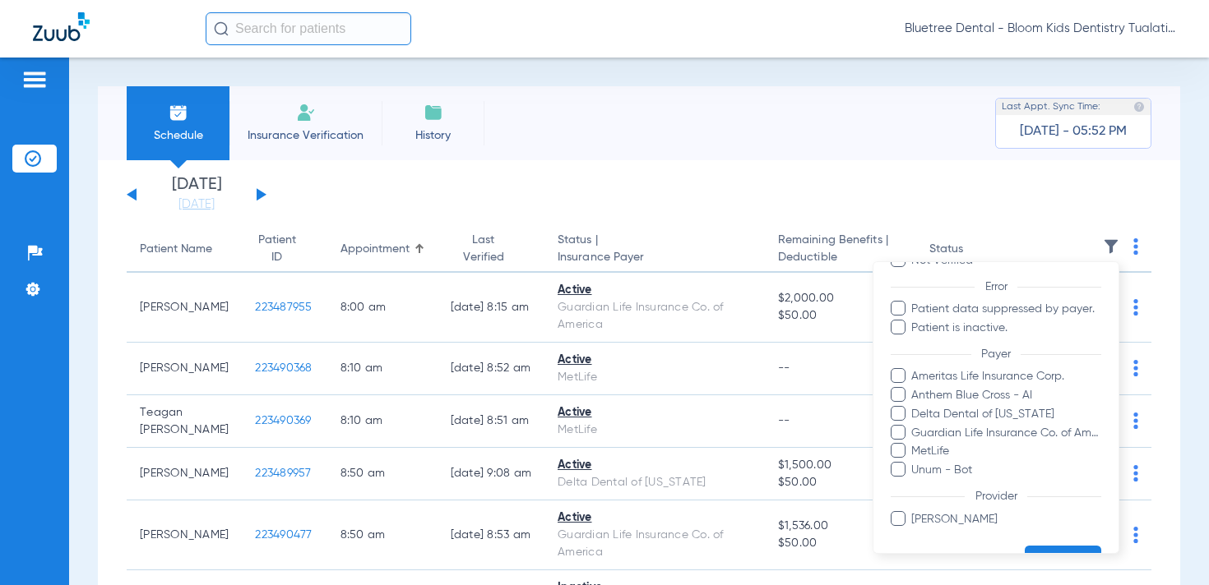
scroll to position [118, 0]
click at [953, 467] on span "Unum - Bot" at bounding box center [1005, 468] width 191 height 17
click at [913, 480] on input "Unum - Bot" at bounding box center [913, 480] width 0 height 0
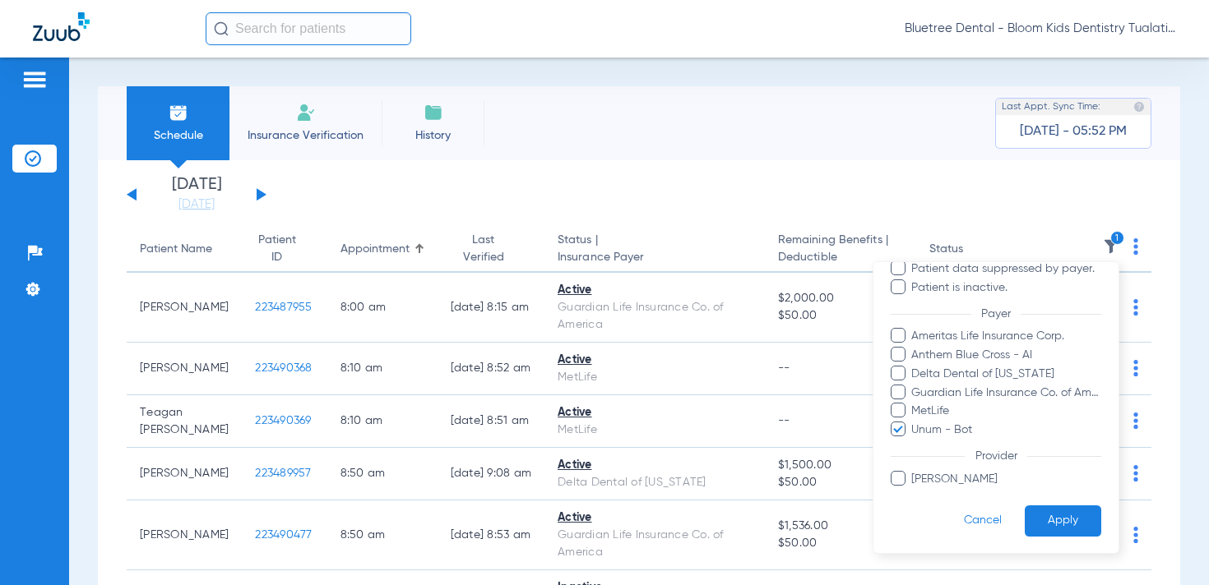
click at [1084, 517] on button "Apply" at bounding box center [1062, 521] width 76 height 32
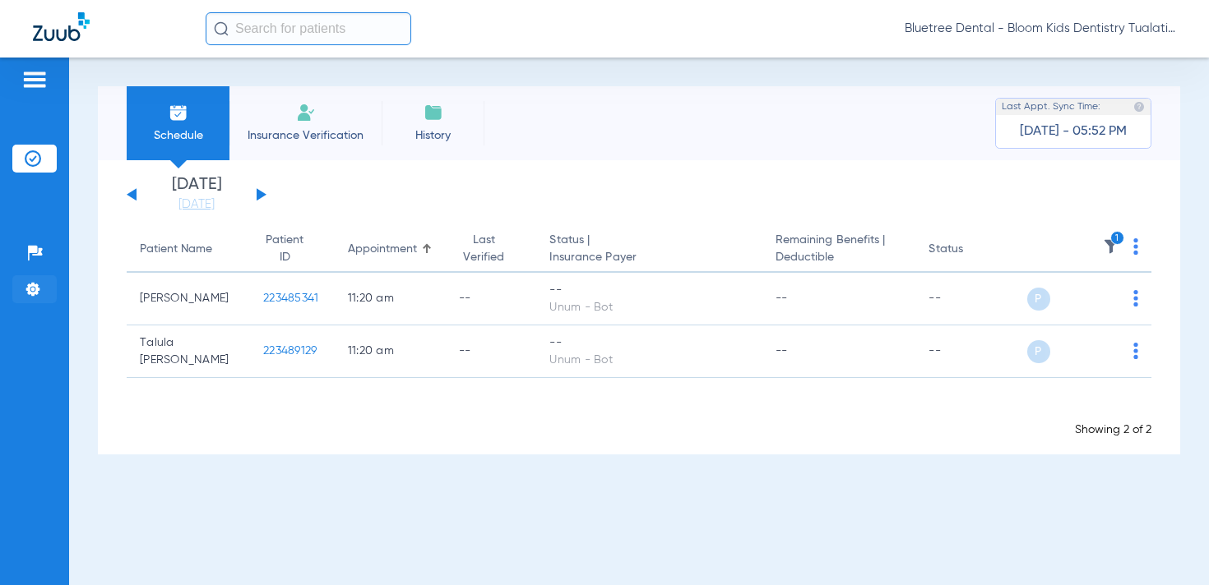
click at [29, 291] on img at bounding box center [33, 289] width 16 height 16
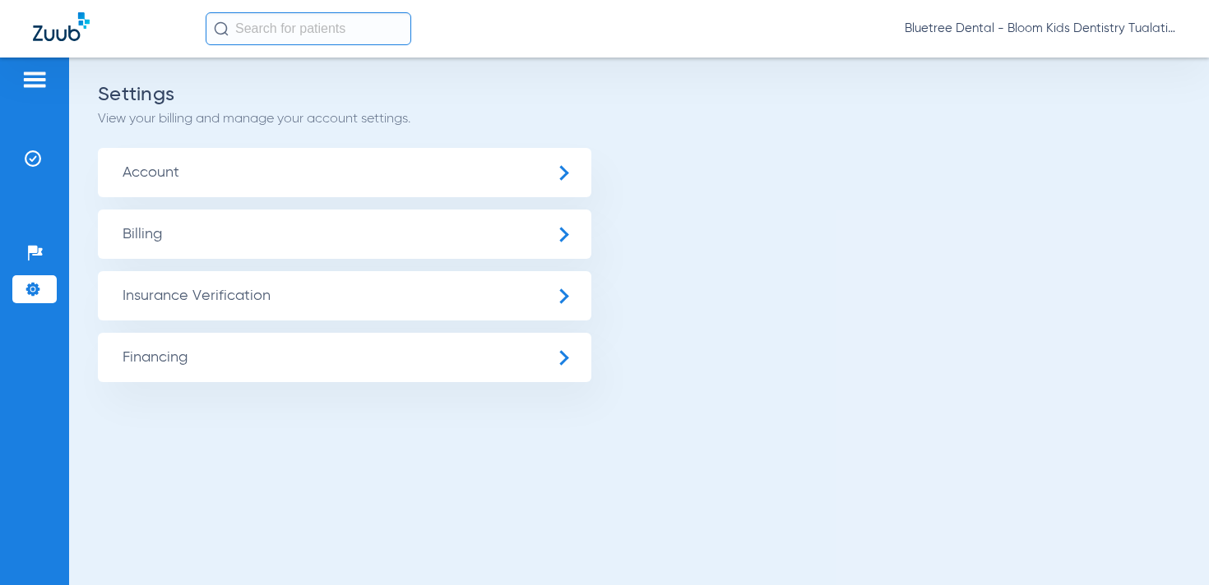
click at [243, 286] on span "Insurance Verification" at bounding box center [344, 295] width 493 height 49
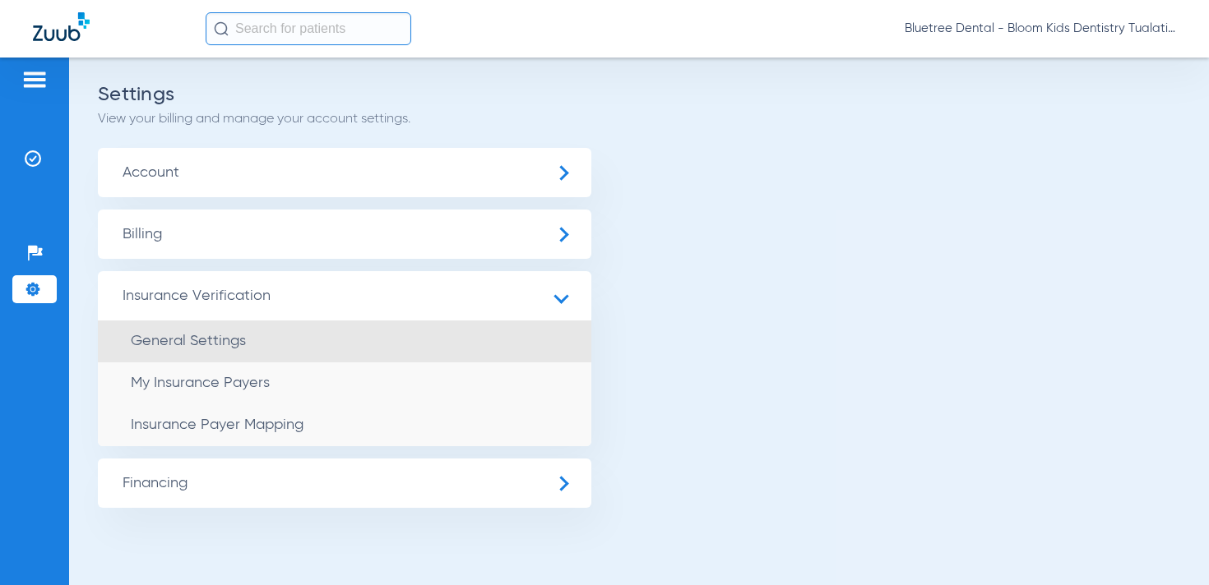
click at [239, 341] on span "General Settings" at bounding box center [188, 341] width 115 height 15
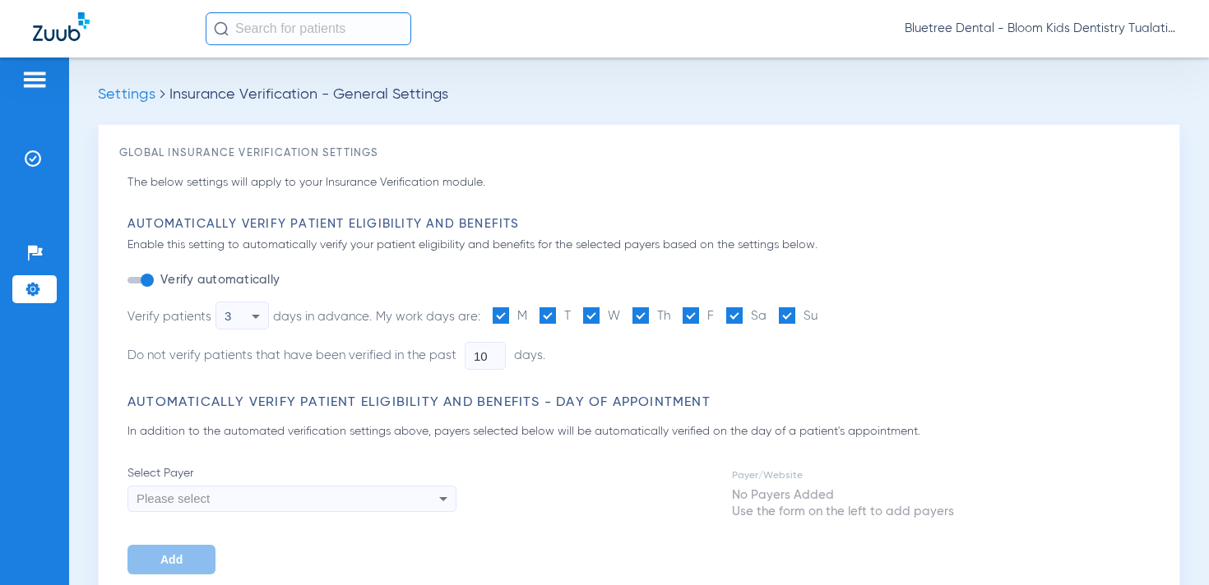
type input "1"
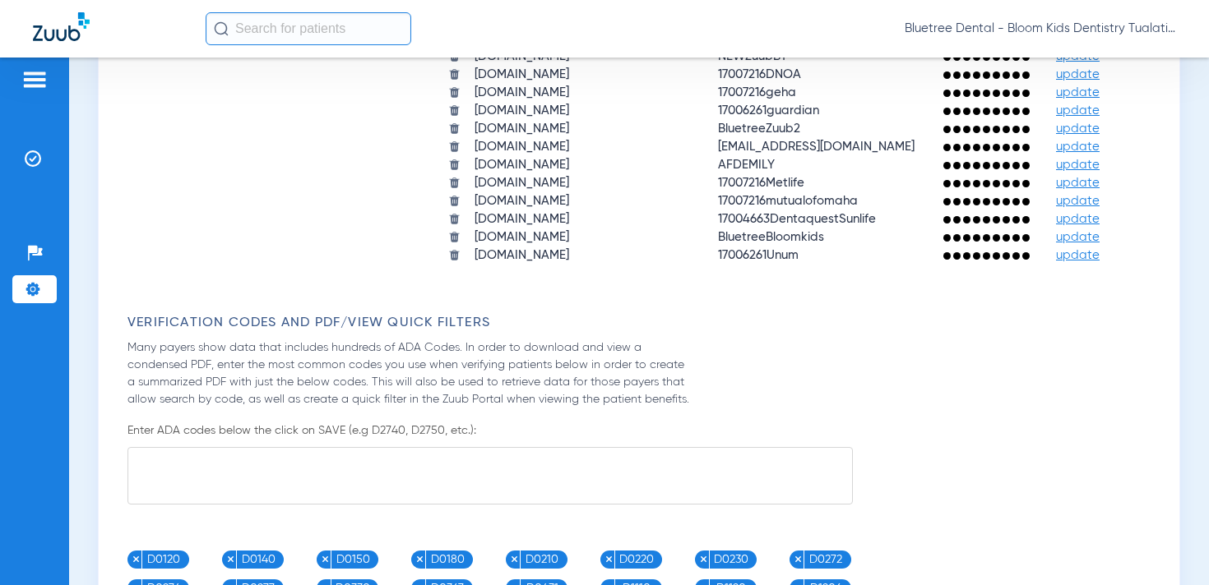
scroll to position [1898, 0]
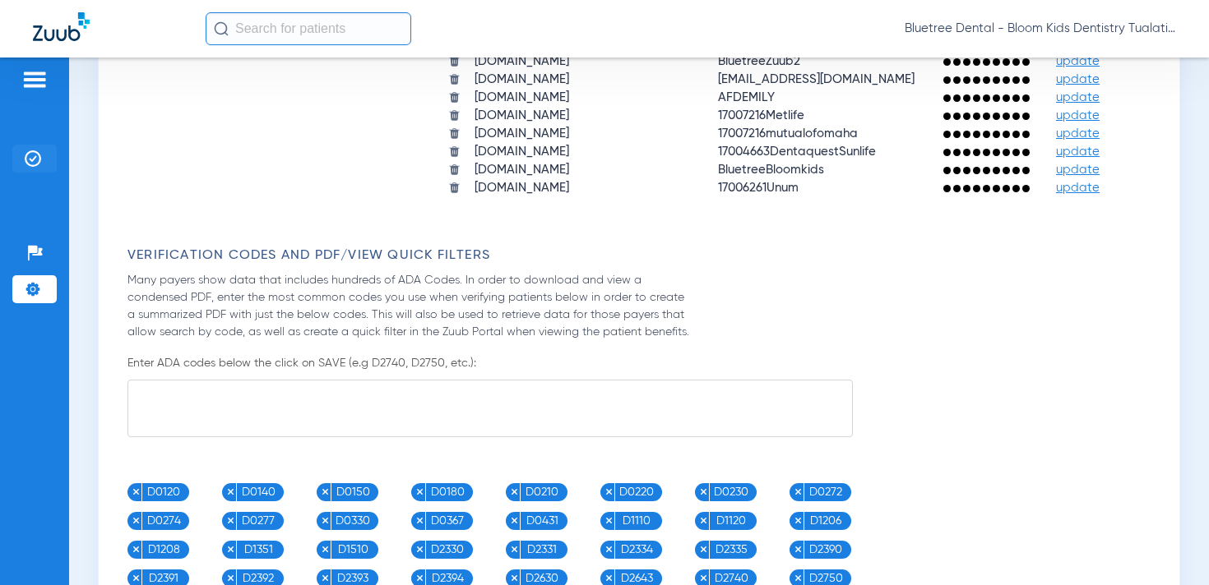
click at [39, 155] on img at bounding box center [33, 158] width 16 height 16
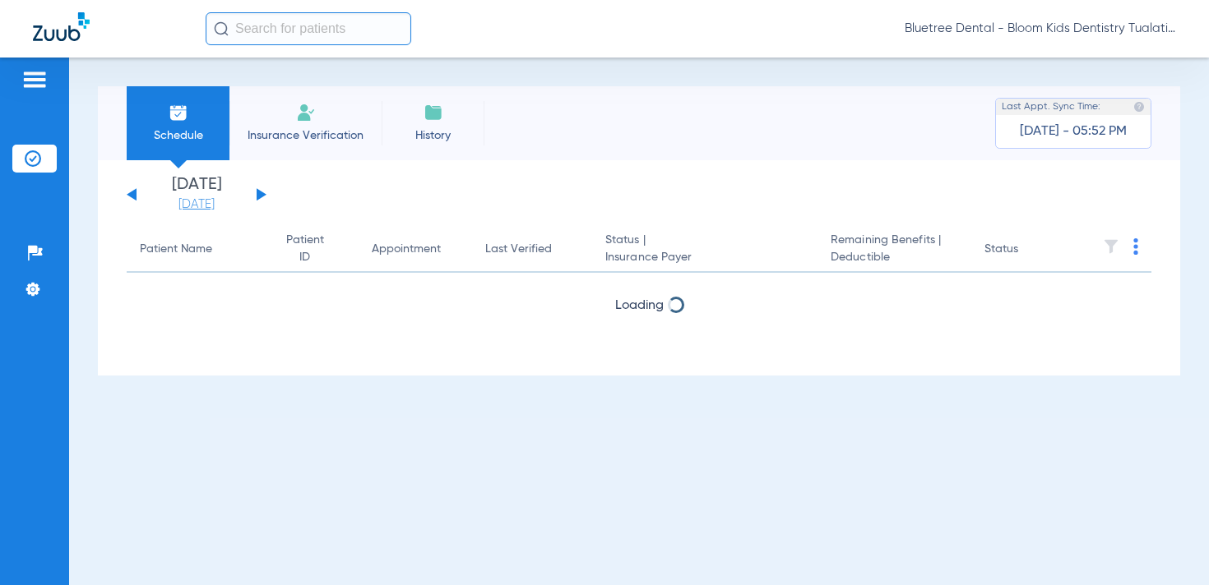
click at [218, 199] on link "[DATE]" at bounding box center [196, 205] width 99 height 16
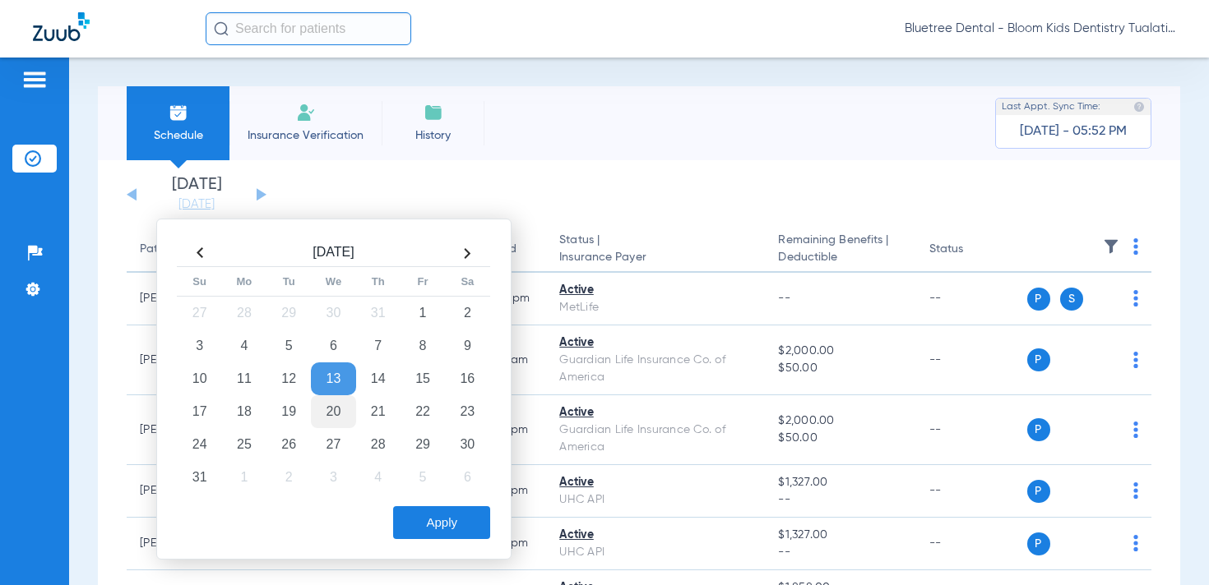
click at [332, 416] on td "20" at bounding box center [333, 411] width 44 height 33
click at [419, 520] on button "Apply" at bounding box center [441, 522] width 97 height 33
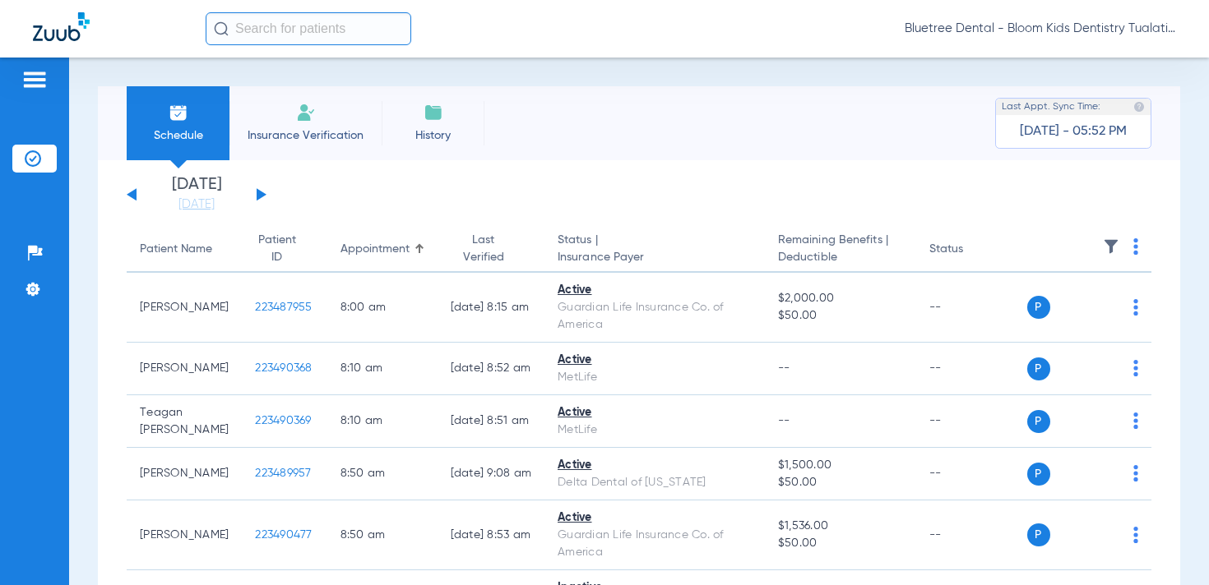
click at [1117, 243] on img at bounding box center [1111, 246] width 16 height 16
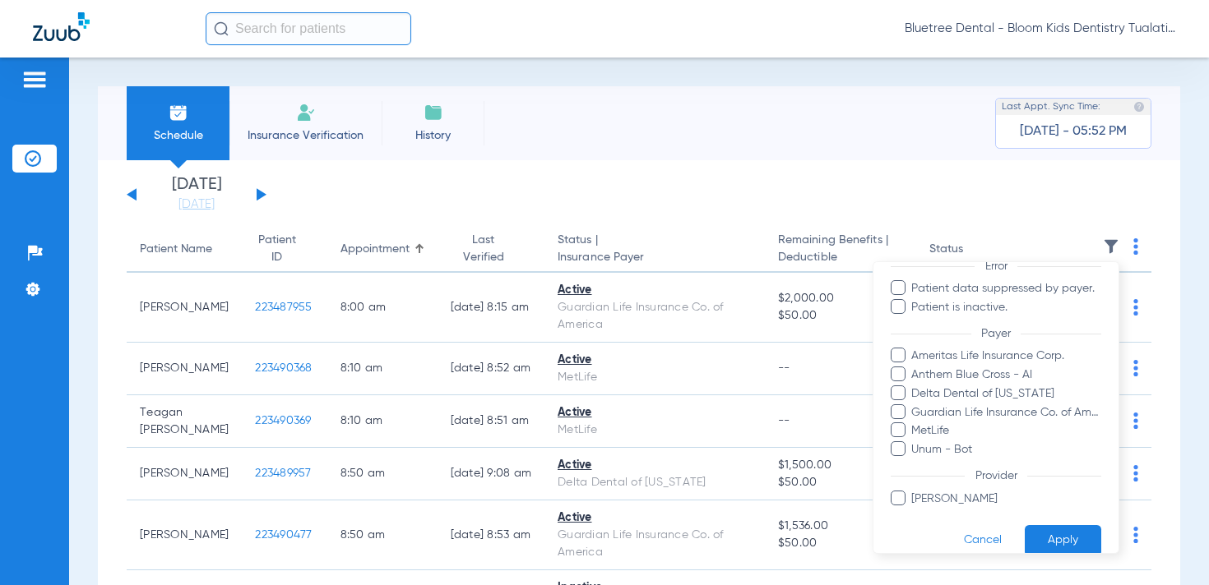
scroll to position [157, 0]
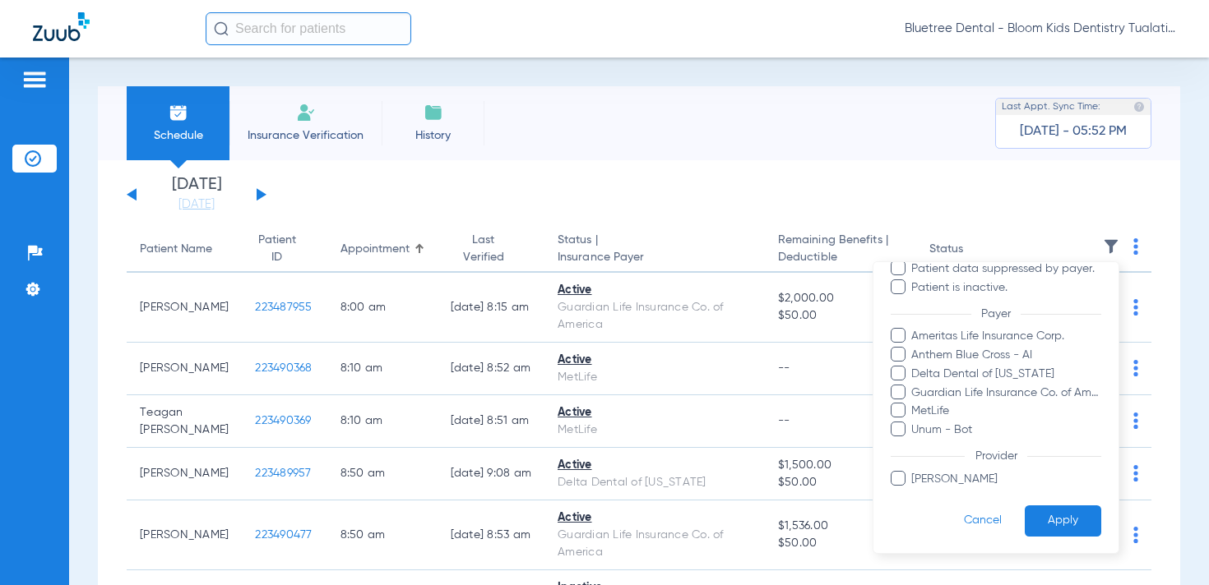
click at [931, 426] on span "Unum - Bot" at bounding box center [1005, 430] width 191 height 17
click at [913, 442] on input "Unum - Bot" at bounding box center [913, 442] width 0 height 0
click at [1068, 512] on button "Apply" at bounding box center [1062, 521] width 76 height 32
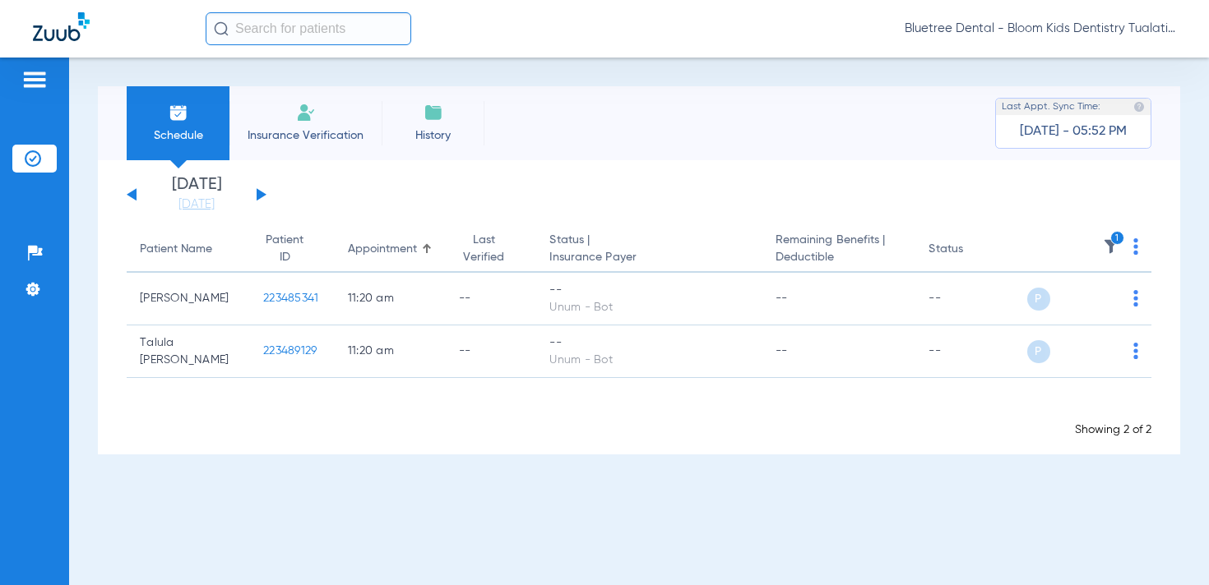
click at [1136, 247] on img at bounding box center [1135, 246] width 5 height 16
click at [1084, 307] on span "Verify All" at bounding box center [1074, 312] width 99 height 12
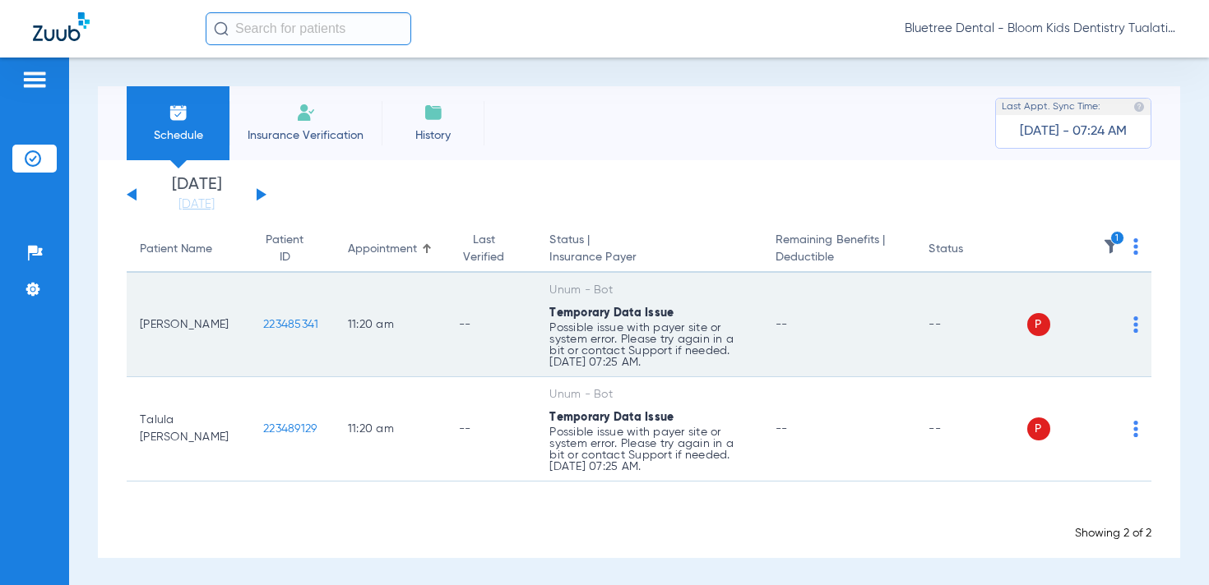
click at [1135, 326] on img at bounding box center [1135, 325] width 5 height 16
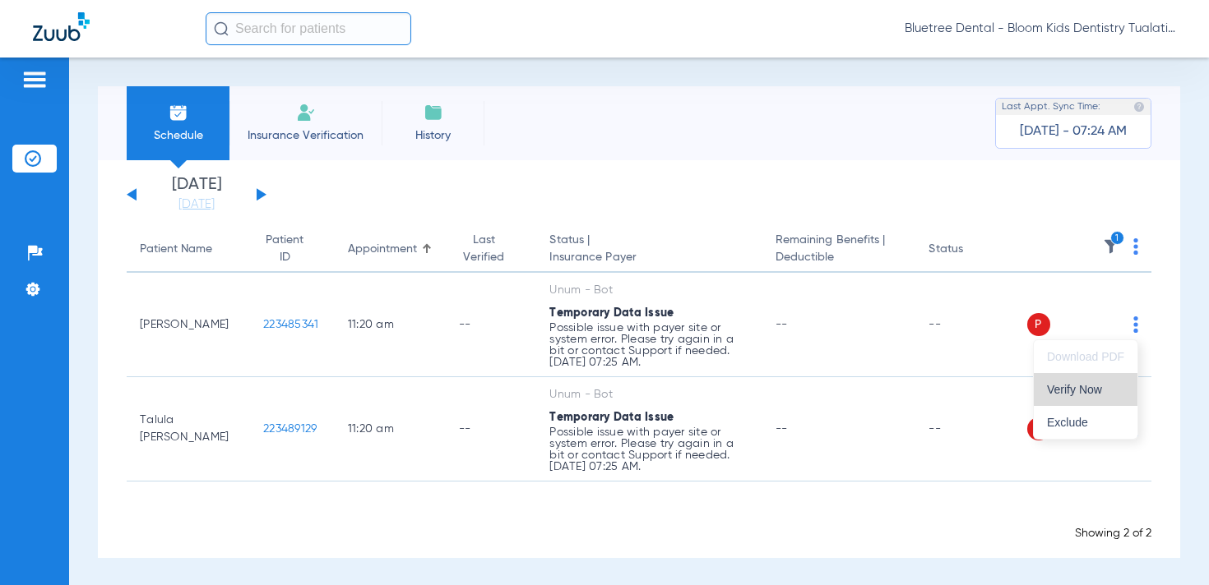
click at [1084, 384] on span "Verify Now" at bounding box center [1085, 390] width 77 height 12
click at [1133, 253] on img at bounding box center [1135, 246] width 5 height 16
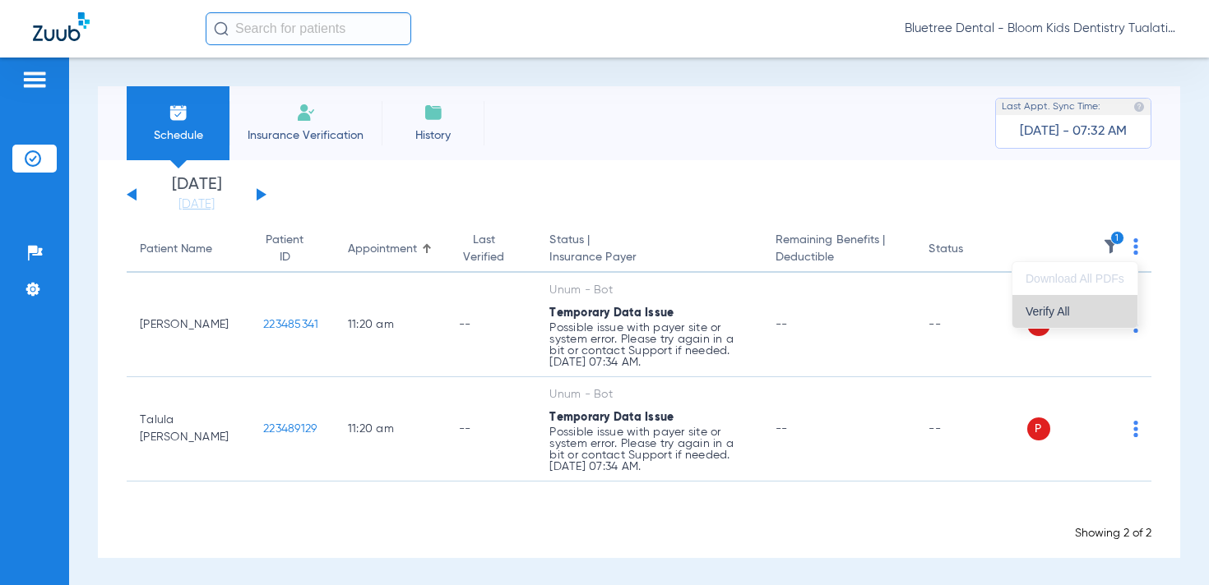
click at [1089, 317] on button "Verify All" at bounding box center [1074, 311] width 125 height 33
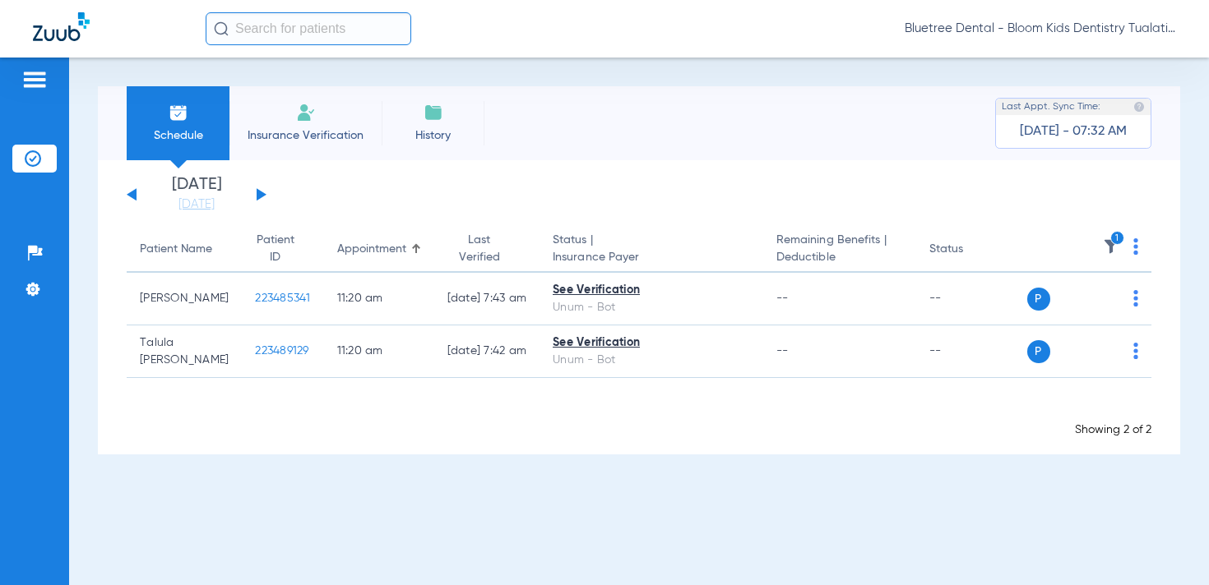
click at [1110, 248] on img at bounding box center [1111, 246] width 16 height 16
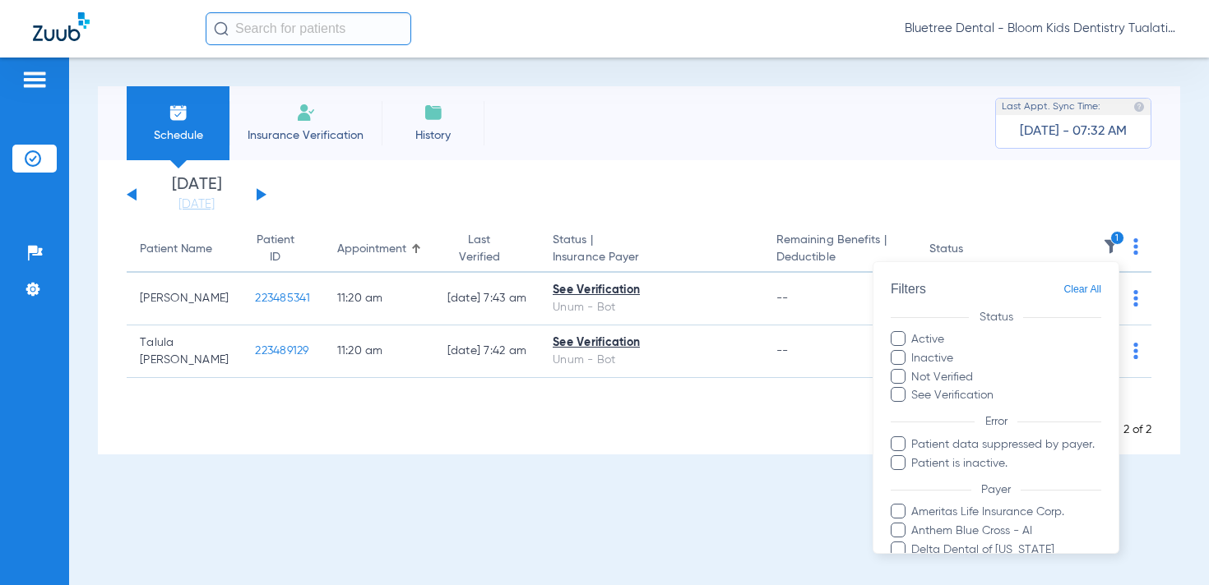
click at [1090, 288] on span "Clear All" at bounding box center [1082, 290] width 38 height 21
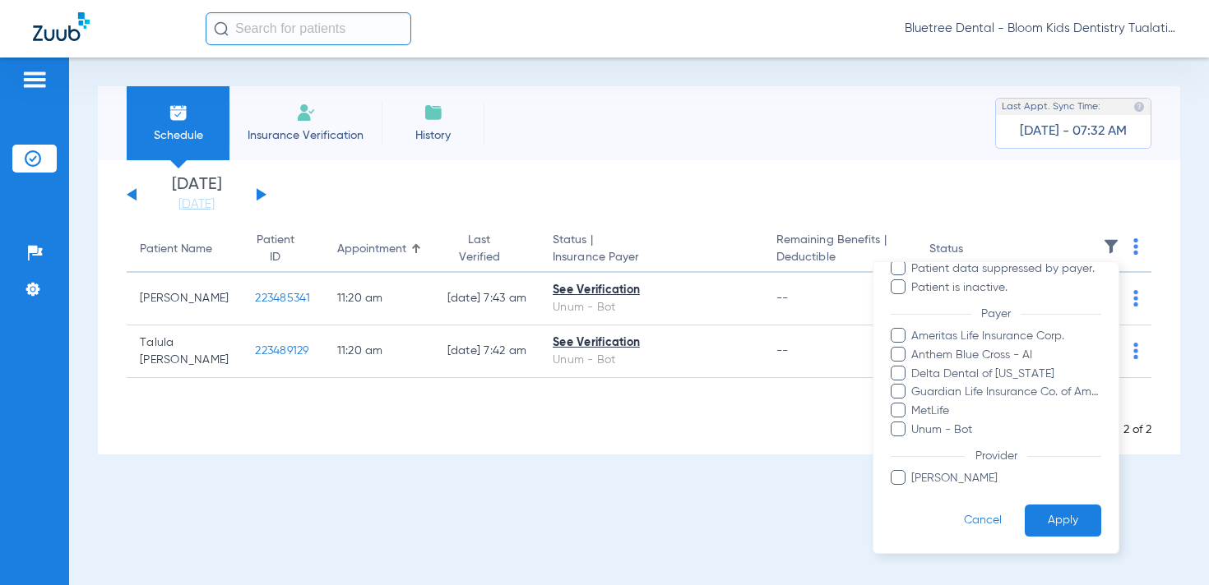
click at [1052, 517] on button "Apply" at bounding box center [1062, 521] width 76 height 32
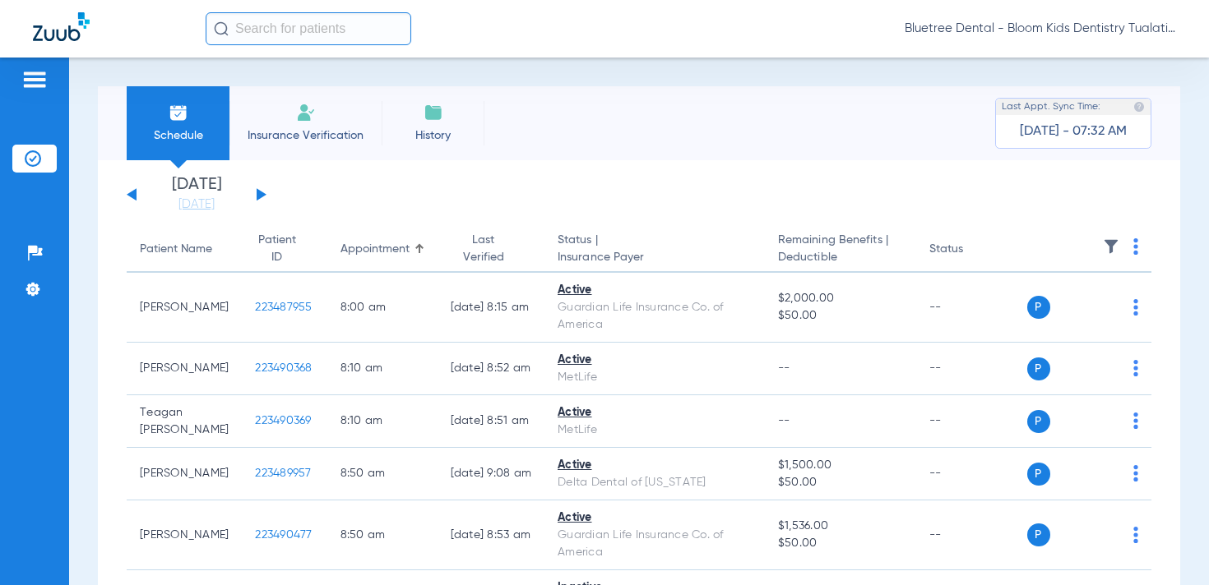
click at [1111, 243] on img at bounding box center [1111, 246] width 16 height 16
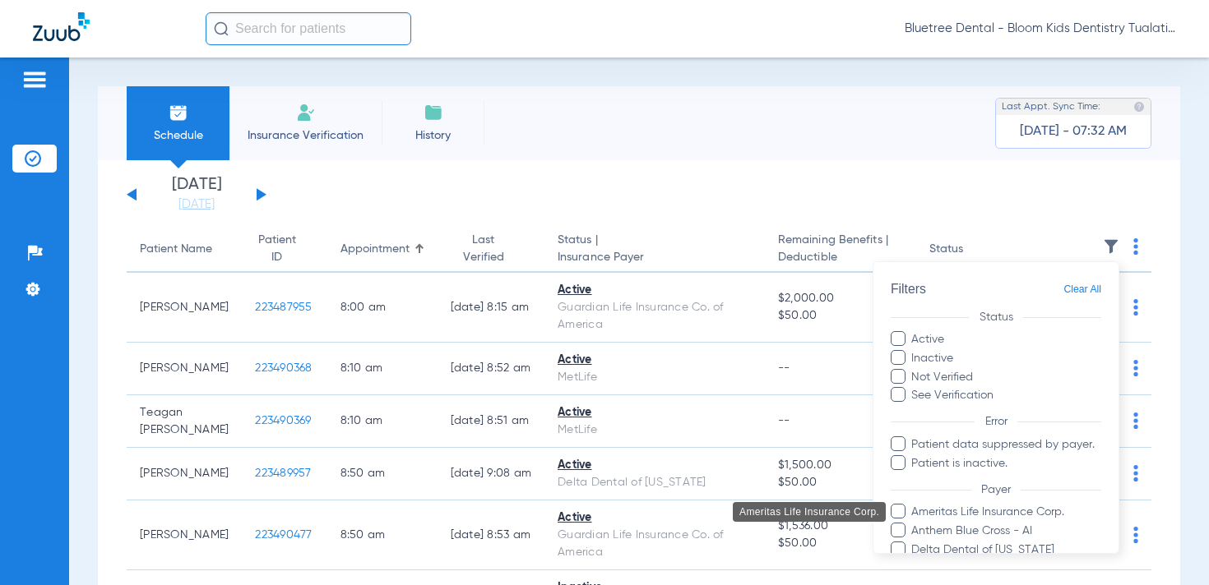
click at [967, 515] on span "Ameritas Life Insurance Corp." at bounding box center [1005, 512] width 191 height 17
click at [913, 524] on input "Ameritas Life Insurance Corp." at bounding box center [913, 524] width 0 height 0
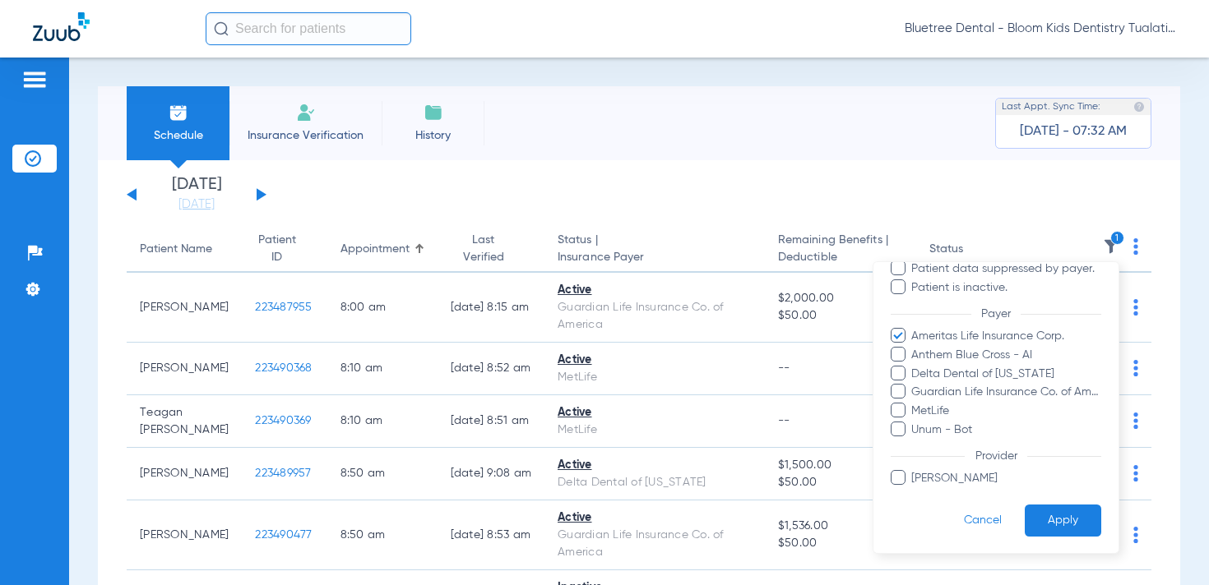
click at [1063, 523] on button "Apply" at bounding box center [1062, 521] width 76 height 32
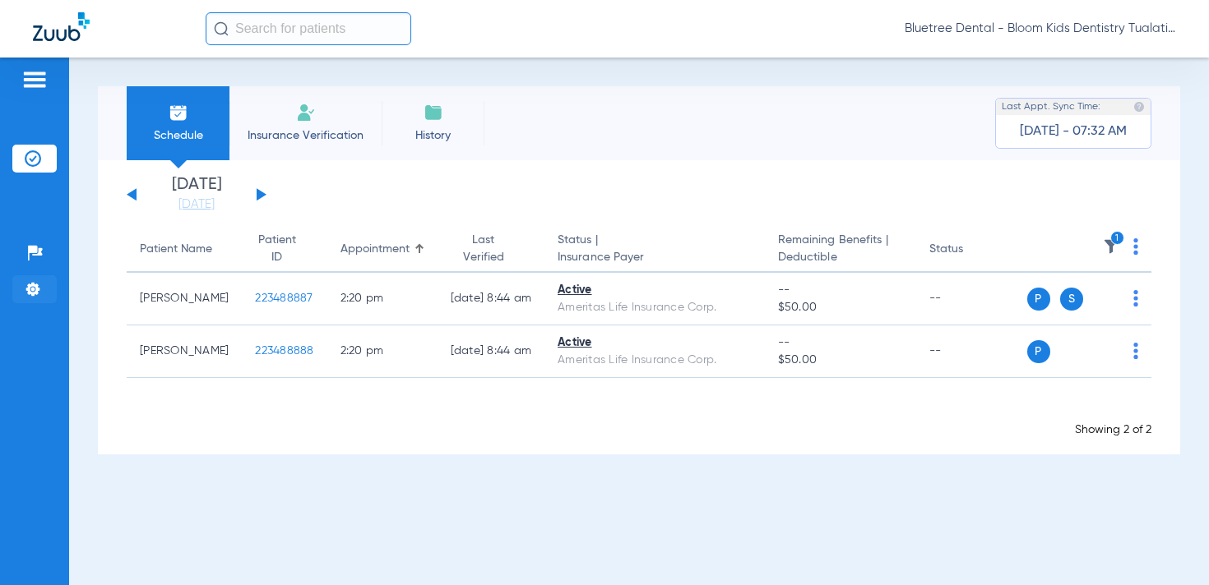
click at [27, 299] on li "Settings" at bounding box center [34, 289] width 44 height 28
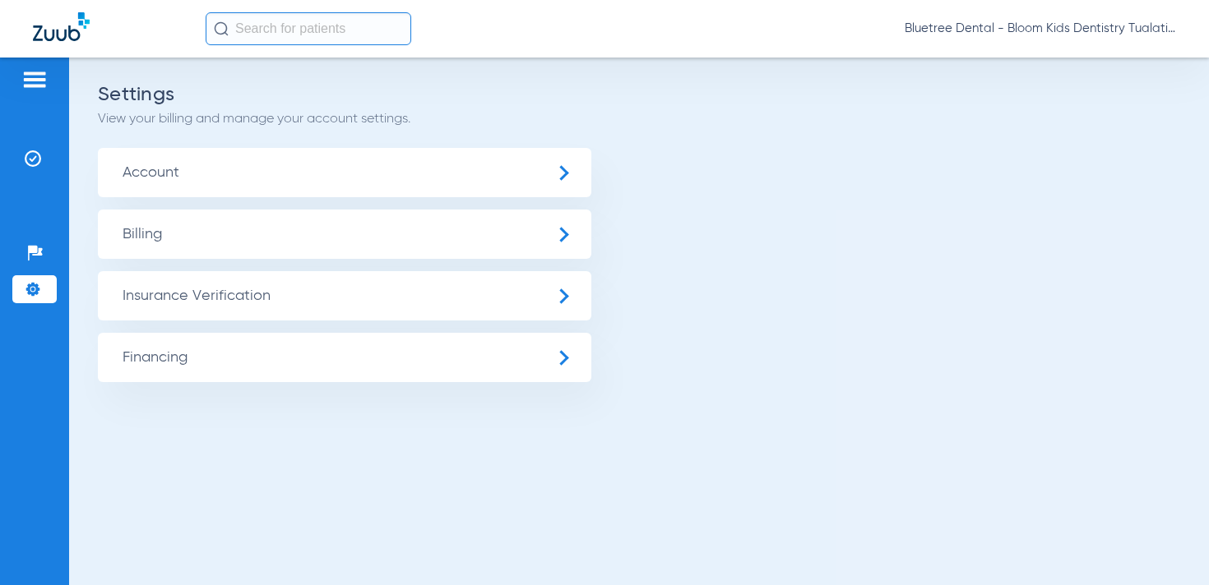
click at [205, 320] on ul "Account Billing Insurance Verification General Settings My Insurance Payers Ins…" at bounding box center [639, 265] width 1082 height 234
click at [247, 303] on span "Insurance Verification" at bounding box center [344, 295] width 493 height 49
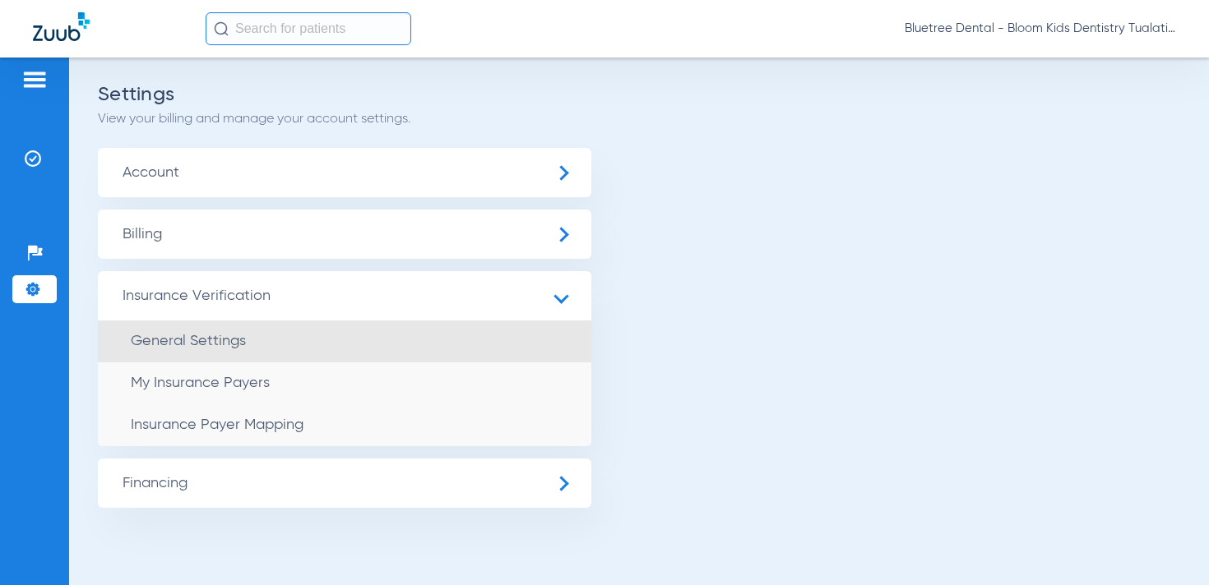
click at [243, 336] on span "General Settings" at bounding box center [188, 341] width 115 height 15
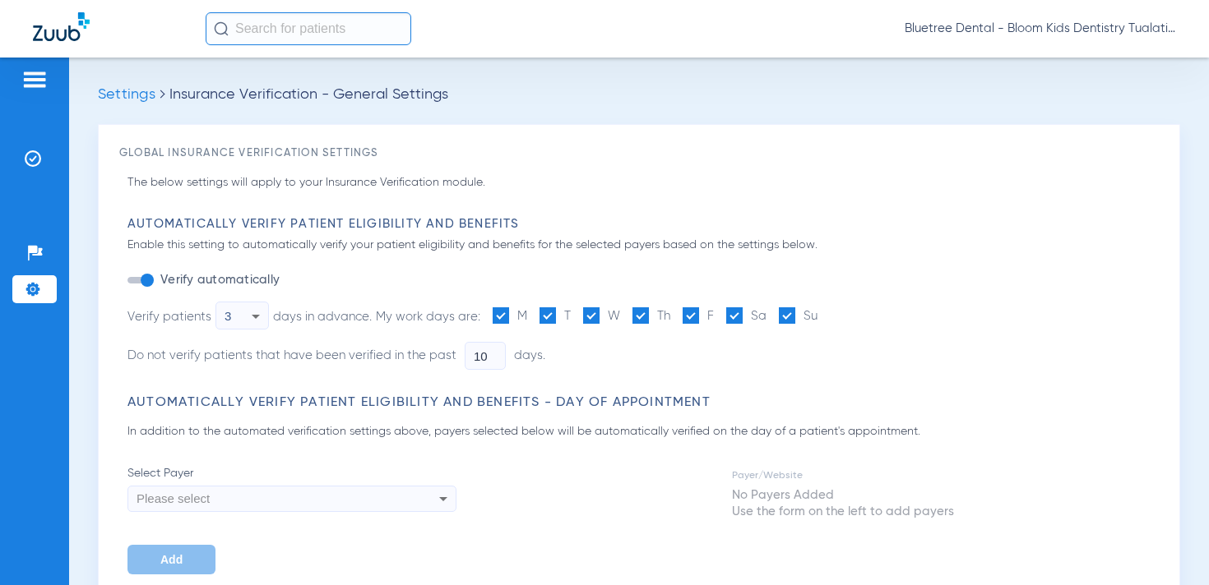
type input "1"
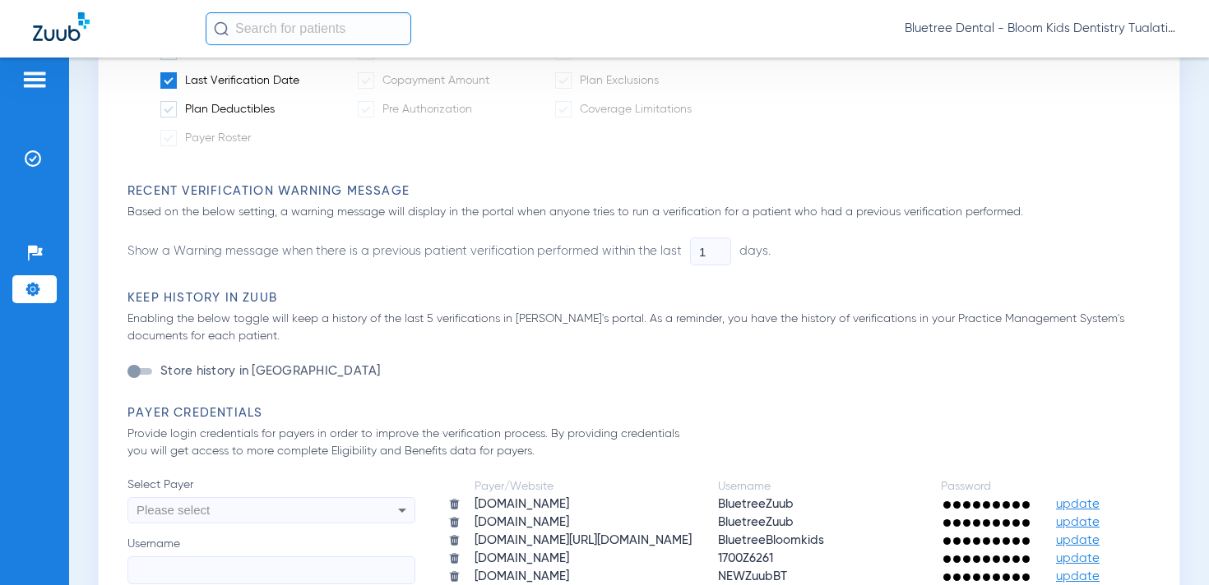
scroll to position [696, 0]
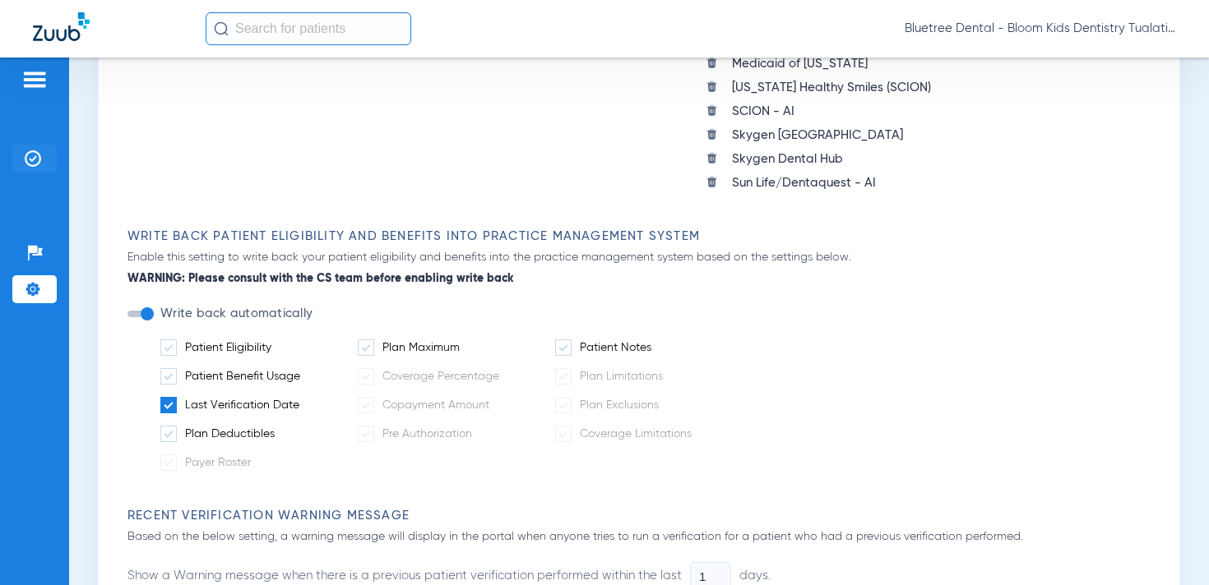
click at [41, 155] on li "Insurance Verification" at bounding box center [34, 159] width 44 height 28
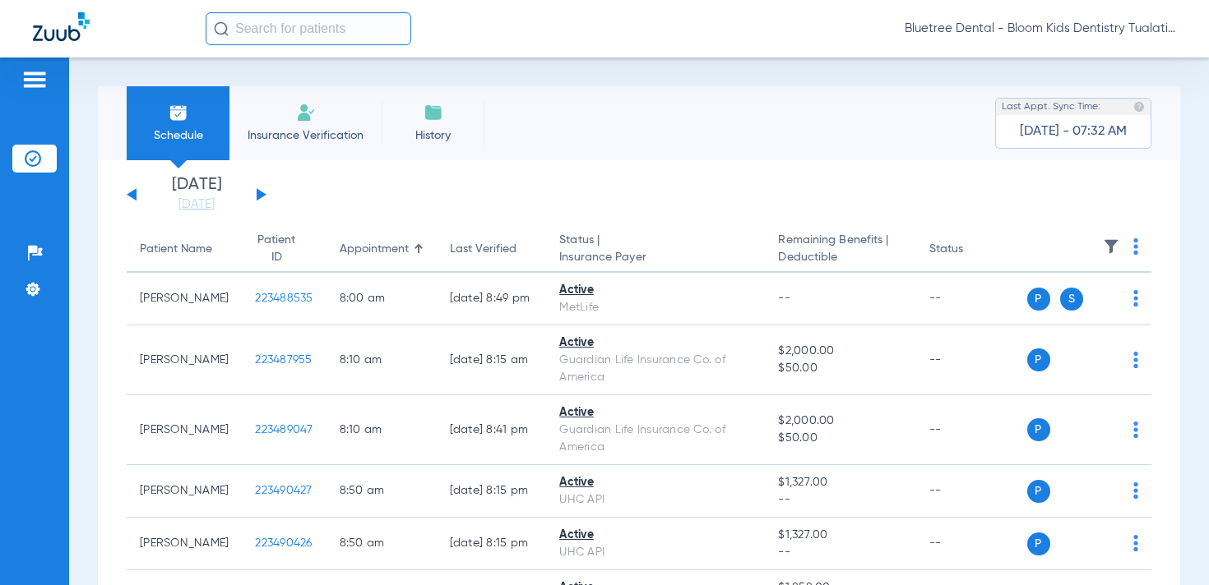
click at [1112, 238] on img at bounding box center [1111, 246] width 16 height 16
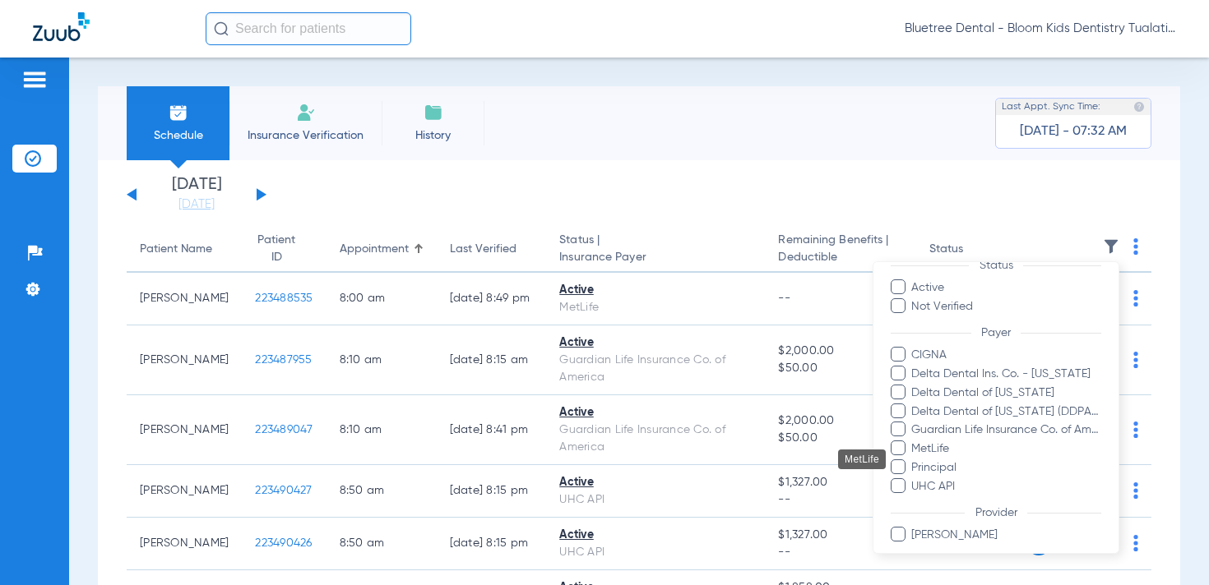
scroll to position [53, 0]
click at [351, 207] on div at bounding box center [604, 292] width 1209 height 585
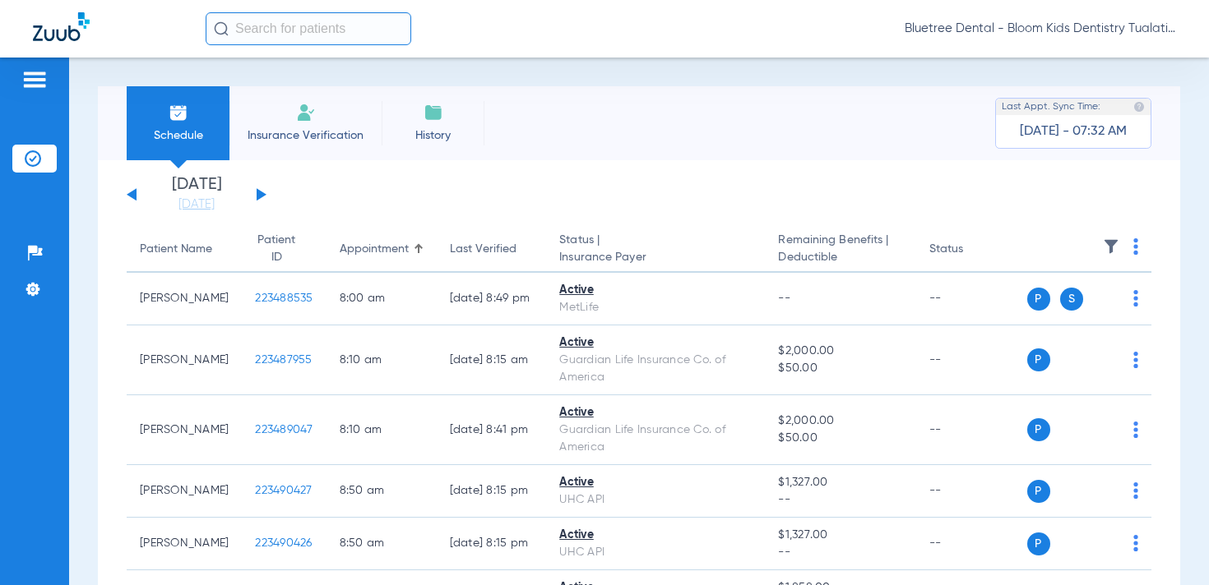
click at [262, 192] on button at bounding box center [262, 194] width 10 height 12
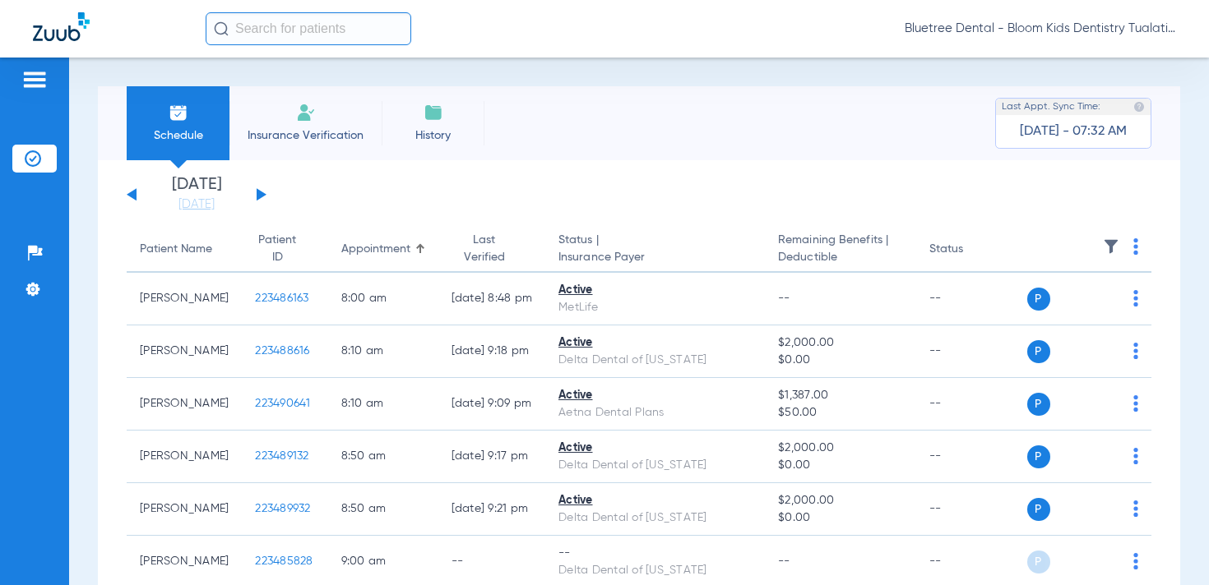
click at [1111, 245] on img at bounding box center [1111, 246] width 16 height 16
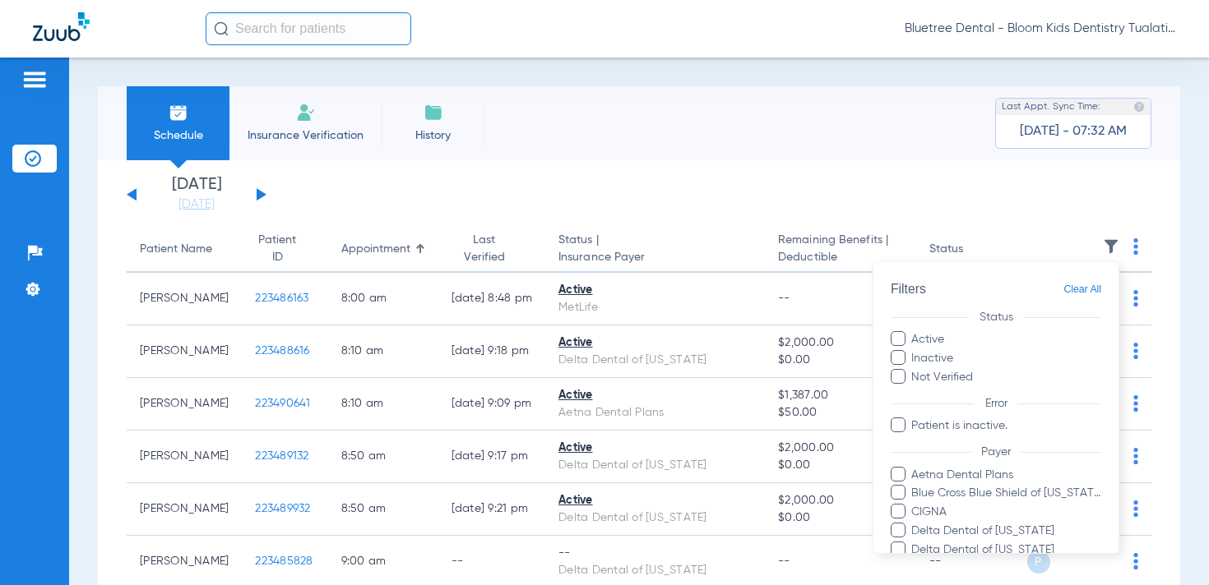
click at [201, 204] on div at bounding box center [604, 292] width 1209 height 585
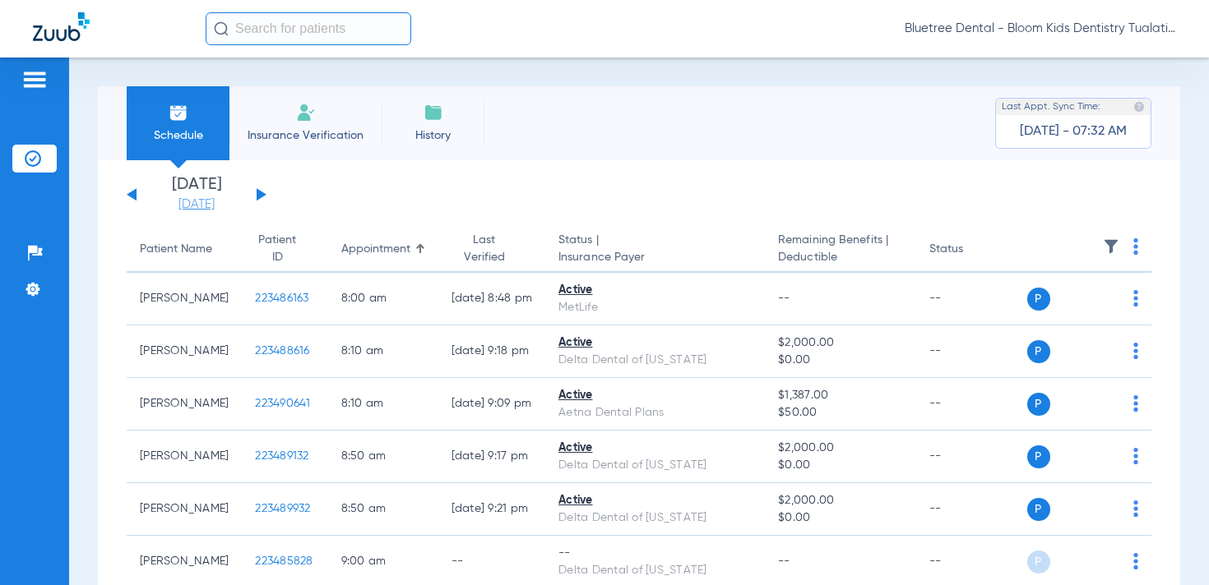
click at [173, 204] on link "[DATE]" at bounding box center [196, 205] width 99 height 16
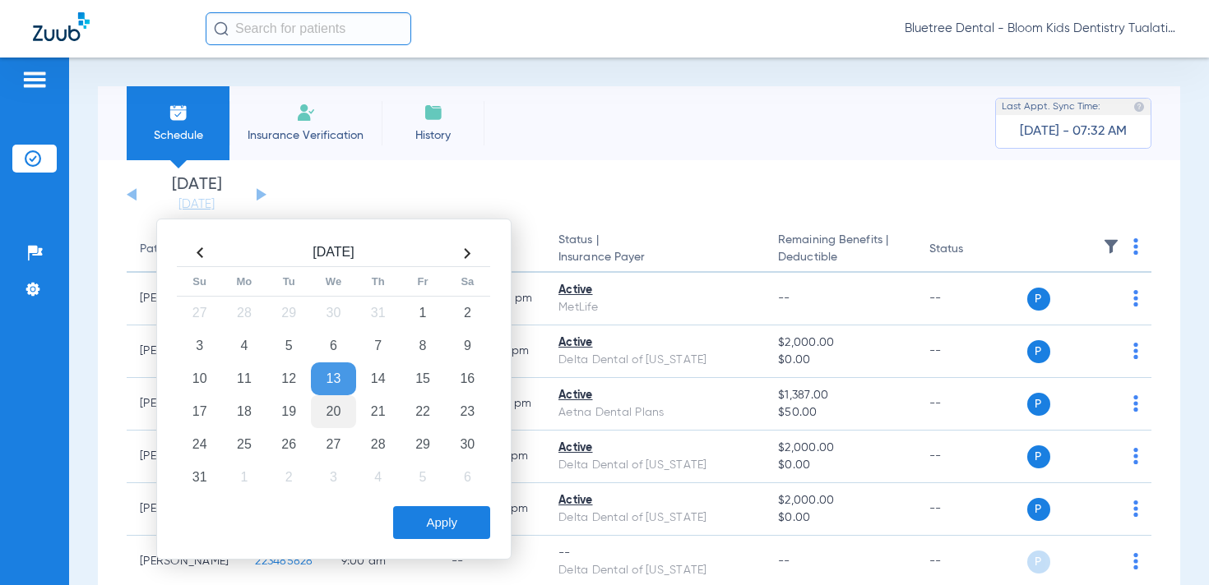
click at [329, 410] on td "20" at bounding box center [333, 411] width 44 height 33
click at [451, 538] on button "Apply" at bounding box center [441, 522] width 97 height 33
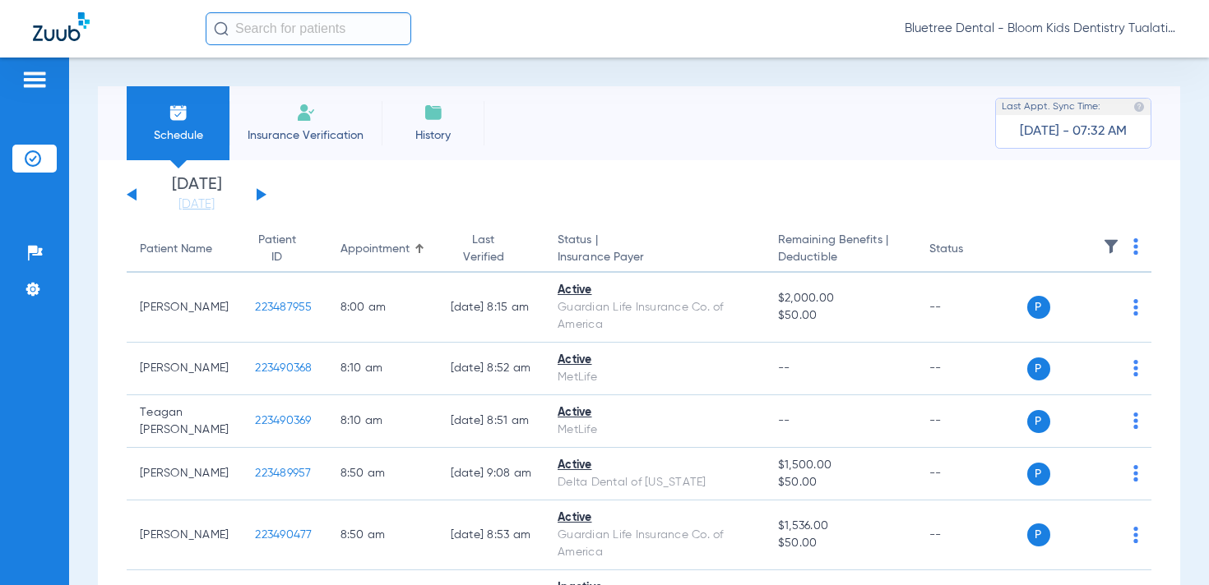
click at [1121, 243] on th at bounding box center [1089, 250] width 125 height 46
click at [1103, 243] on img at bounding box center [1111, 246] width 16 height 16
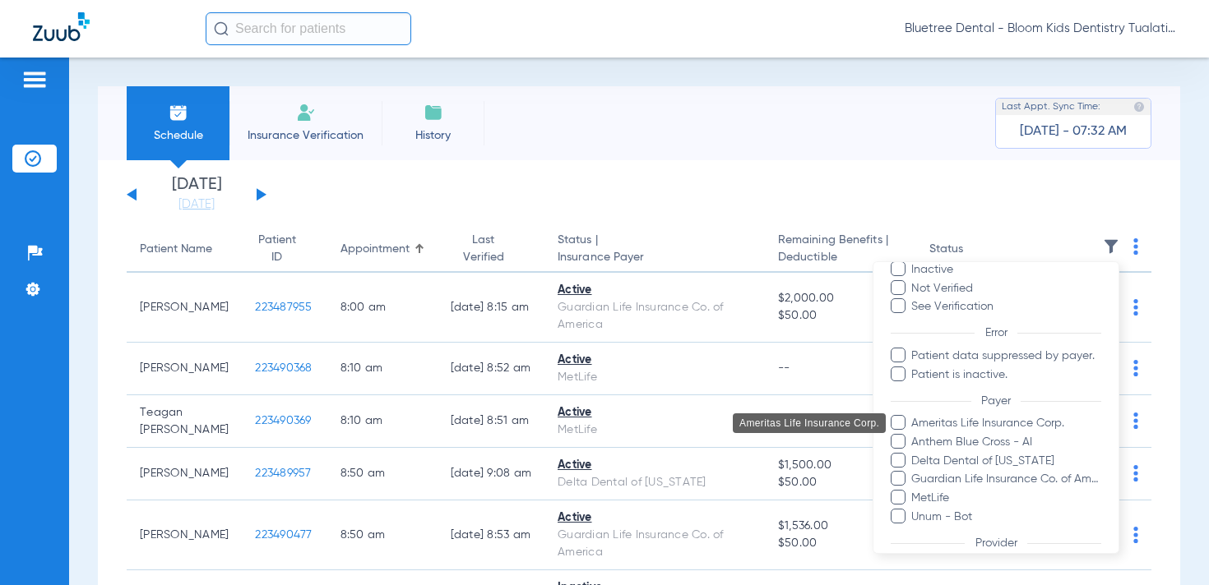
click at [1025, 428] on span "Ameritas Life Insurance Corp." at bounding box center [1005, 423] width 191 height 17
click at [913, 435] on input "Ameritas Life Insurance Corp." at bounding box center [913, 435] width 0 height 0
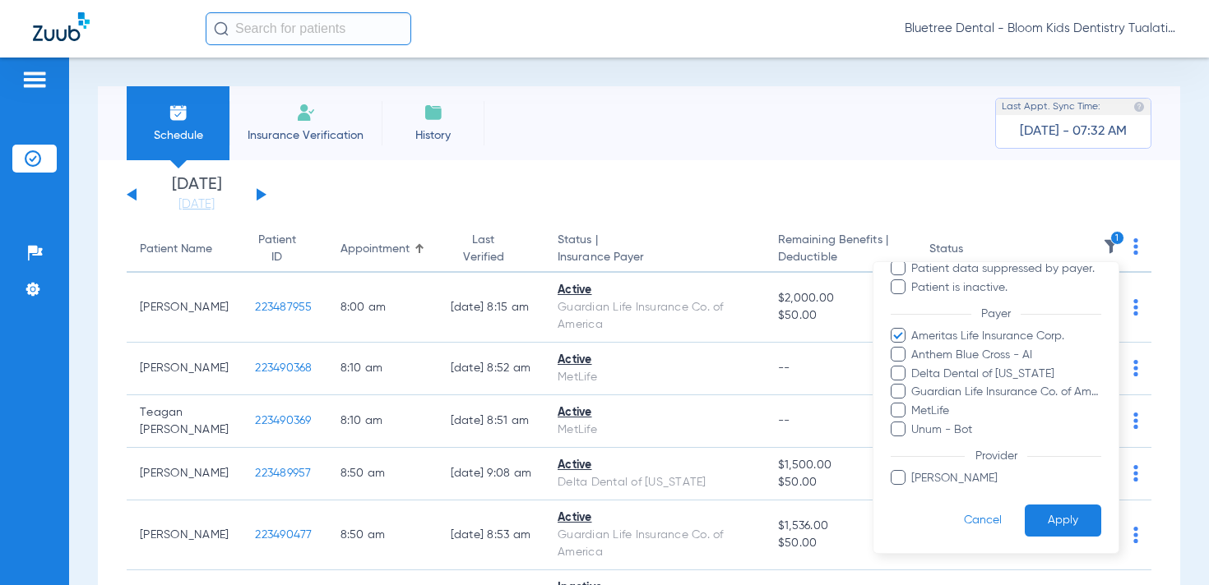
click at [1057, 507] on button "Apply" at bounding box center [1062, 521] width 76 height 32
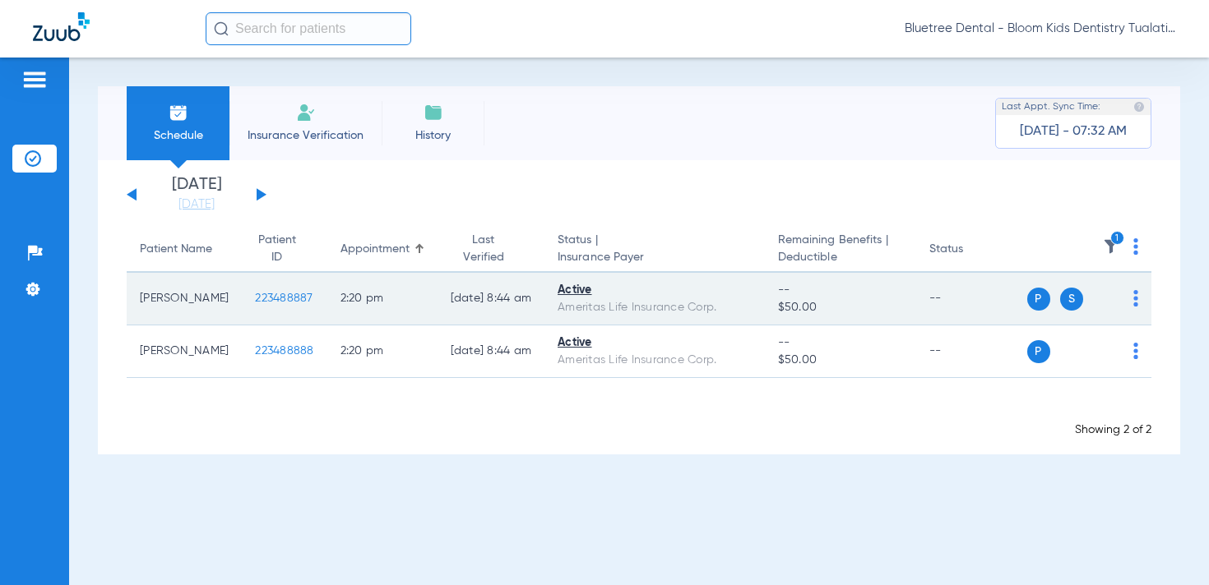
click at [271, 295] on span "223488887" at bounding box center [284, 299] width 58 height 12
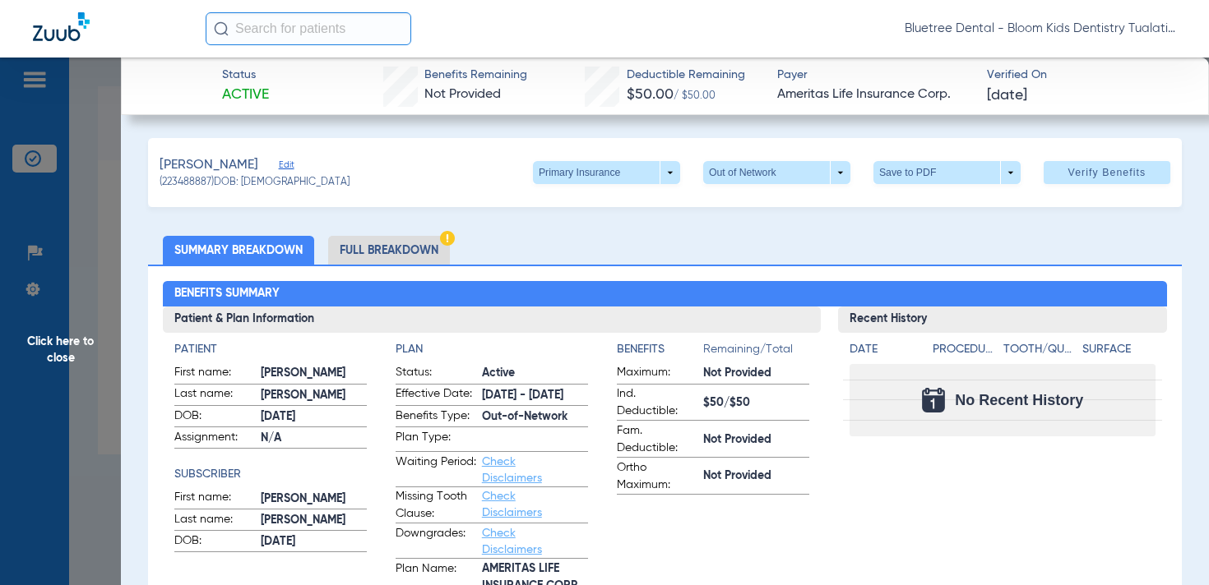
click at [70, 345] on span "Click here to close" at bounding box center [60, 350] width 121 height 585
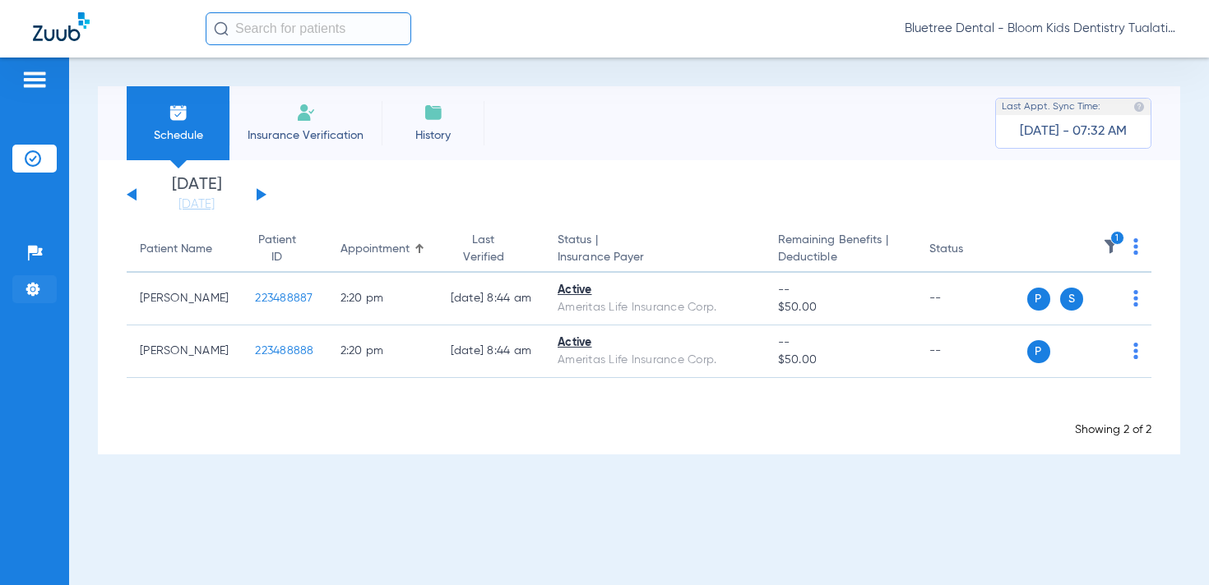
click at [37, 286] on img at bounding box center [33, 289] width 16 height 16
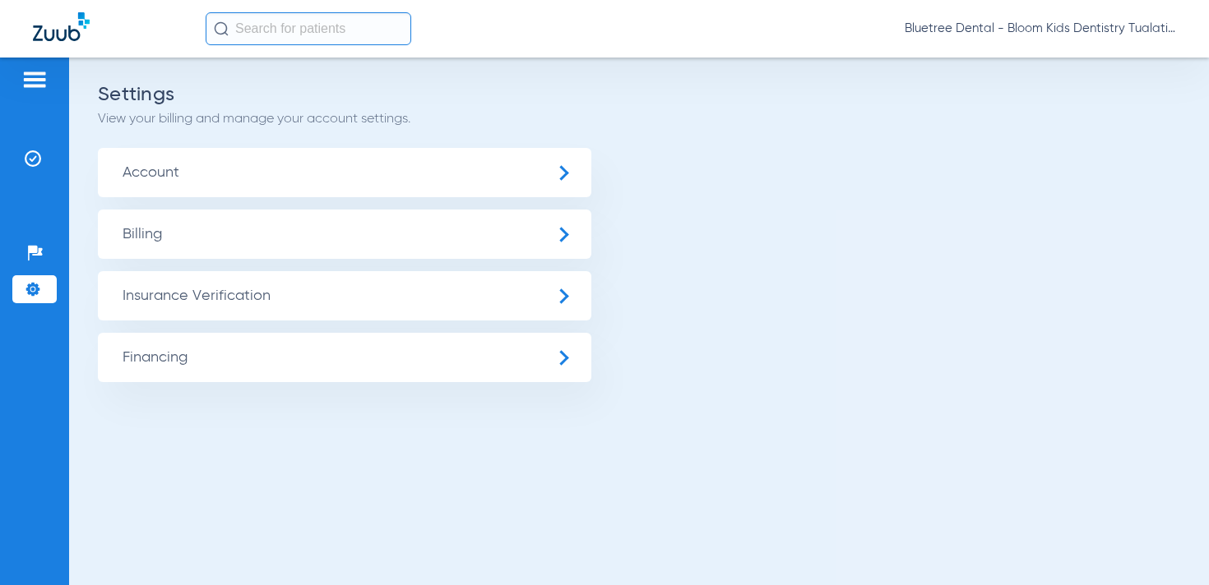
click at [226, 284] on span "Insurance Verification" at bounding box center [344, 295] width 493 height 49
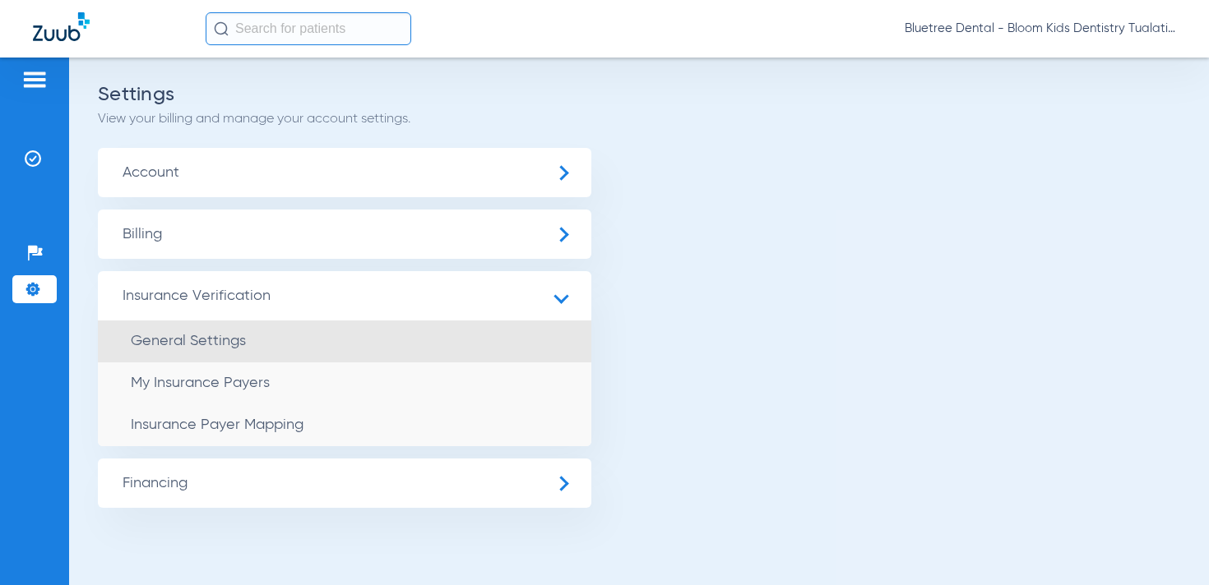
click at [220, 331] on li "General Settings" at bounding box center [344, 342] width 493 height 42
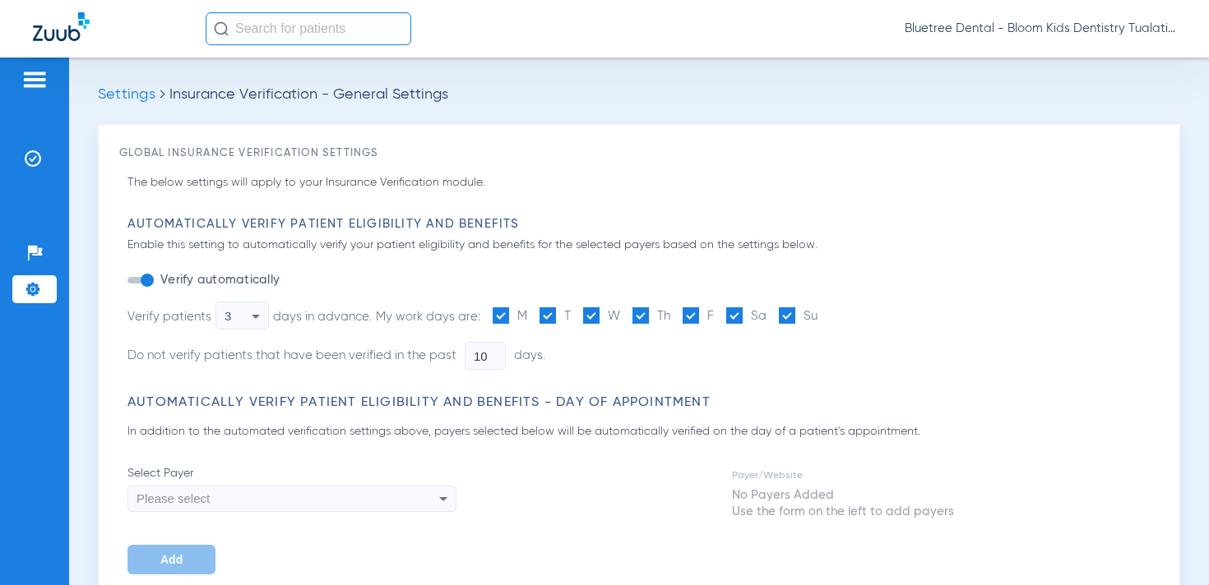
type input "1"
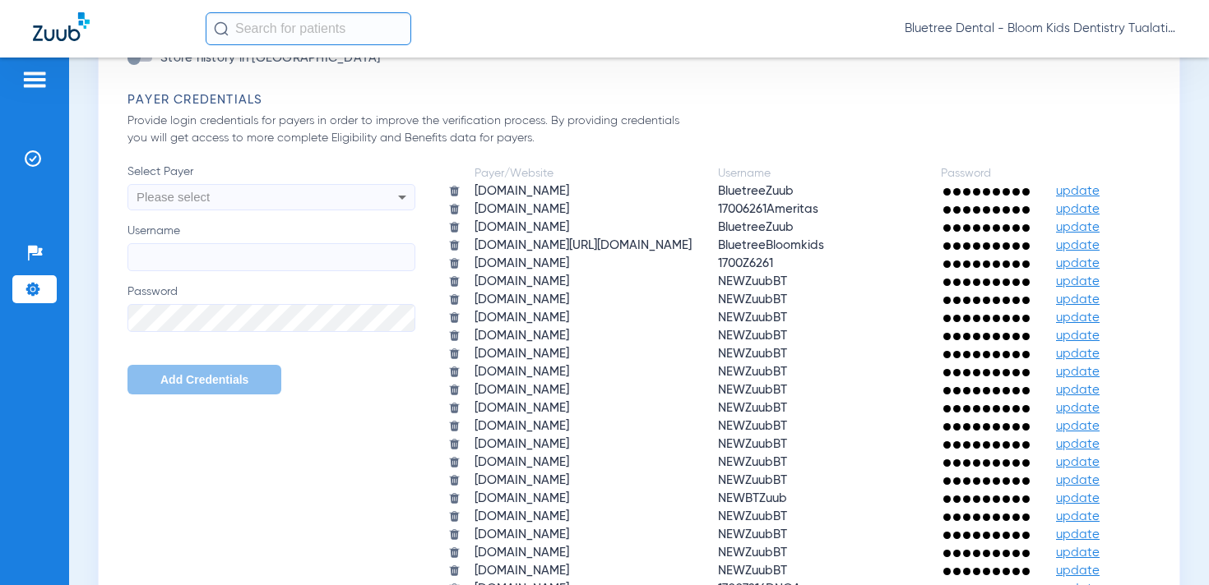
scroll to position [1335, 0]
click at [31, 152] on img at bounding box center [33, 158] width 16 height 16
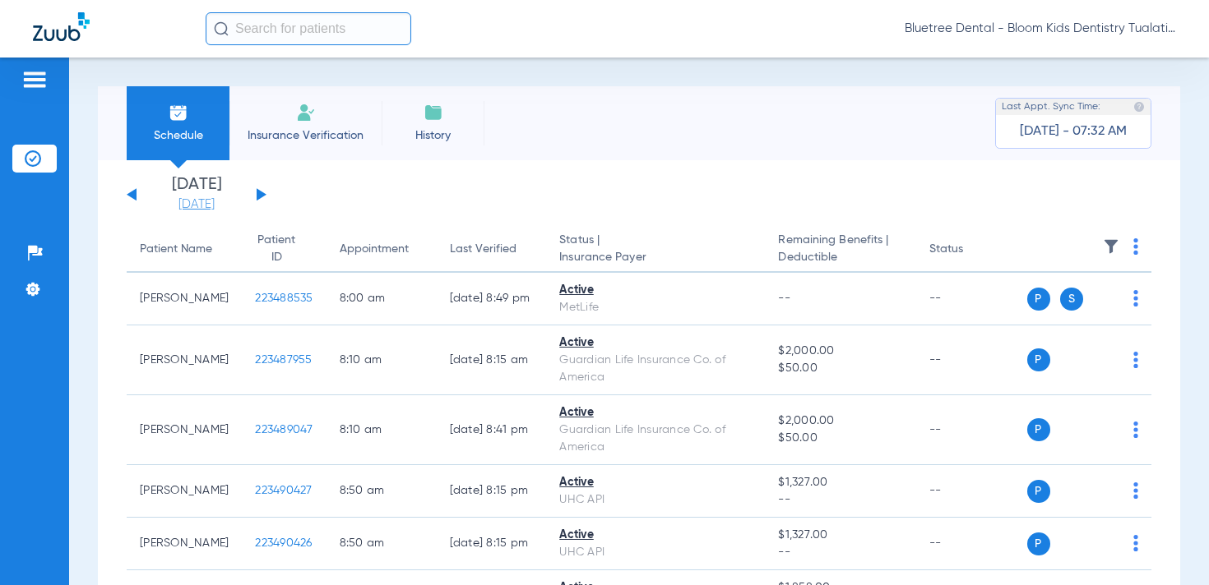
click at [187, 198] on link "[DATE]" at bounding box center [196, 205] width 99 height 16
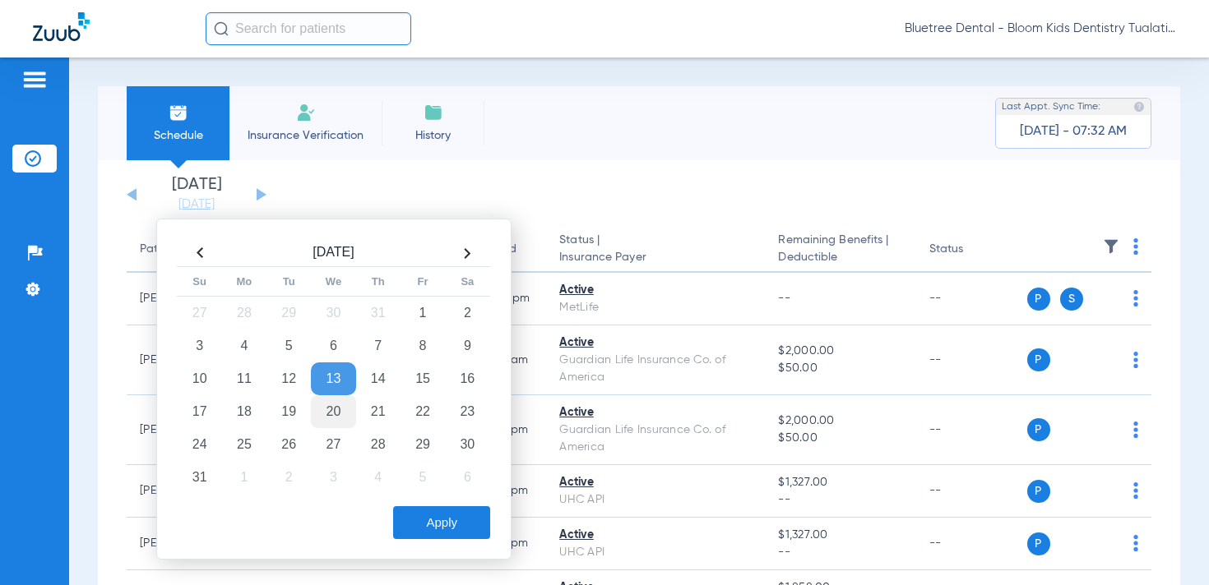
click at [331, 406] on td "20" at bounding box center [333, 411] width 44 height 33
click at [417, 520] on button "Apply" at bounding box center [441, 522] width 97 height 33
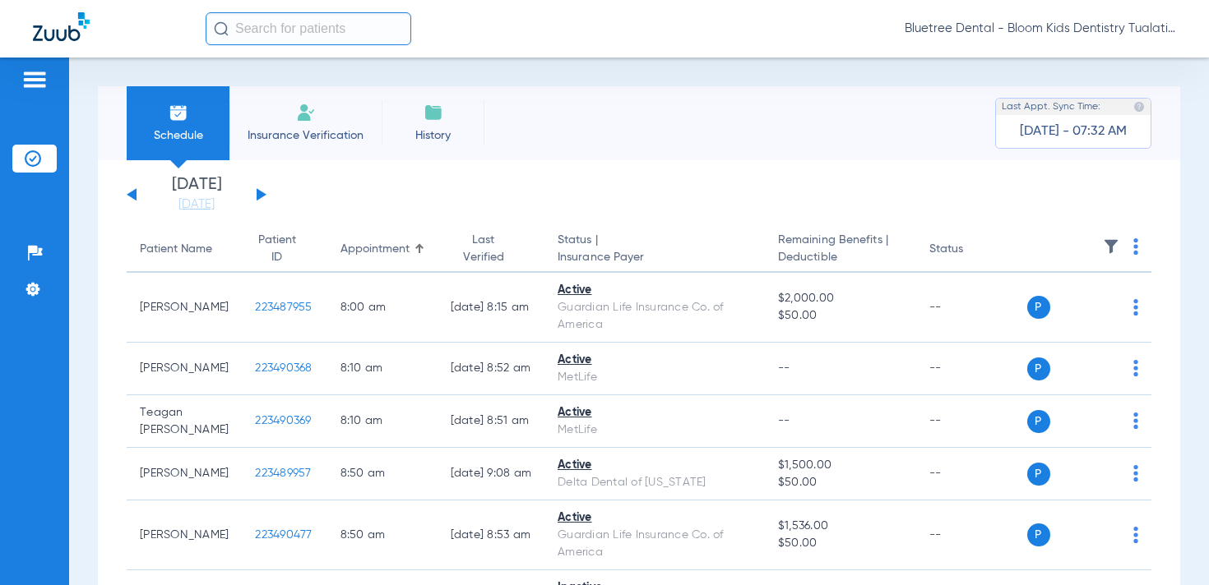
click at [1117, 239] on img at bounding box center [1111, 246] width 16 height 16
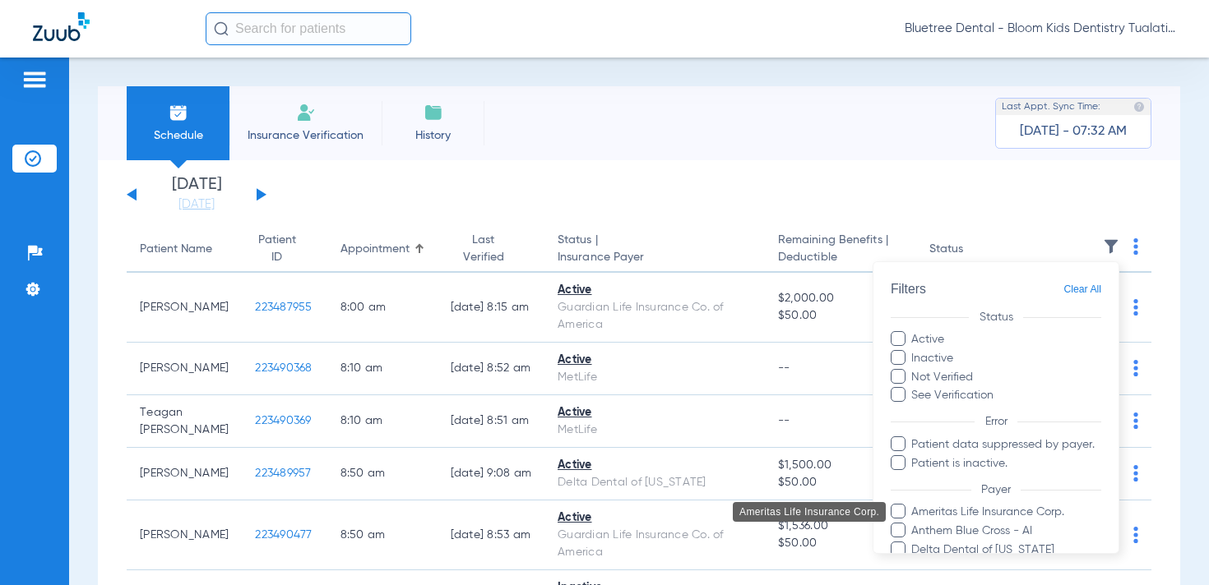
click at [956, 509] on span "Ameritas Life Insurance Corp." at bounding box center [1005, 512] width 191 height 17
click at [913, 524] on input "Ameritas Life Insurance Corp." at bounding box center [913, 524] width 0 height 0
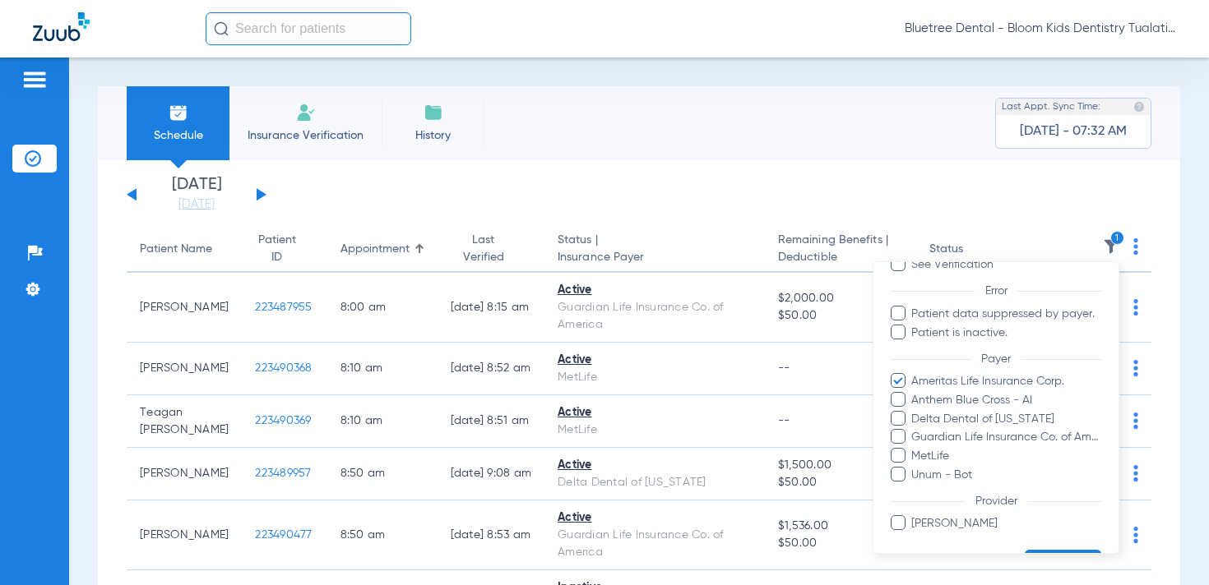
scroll to position [176, 0]
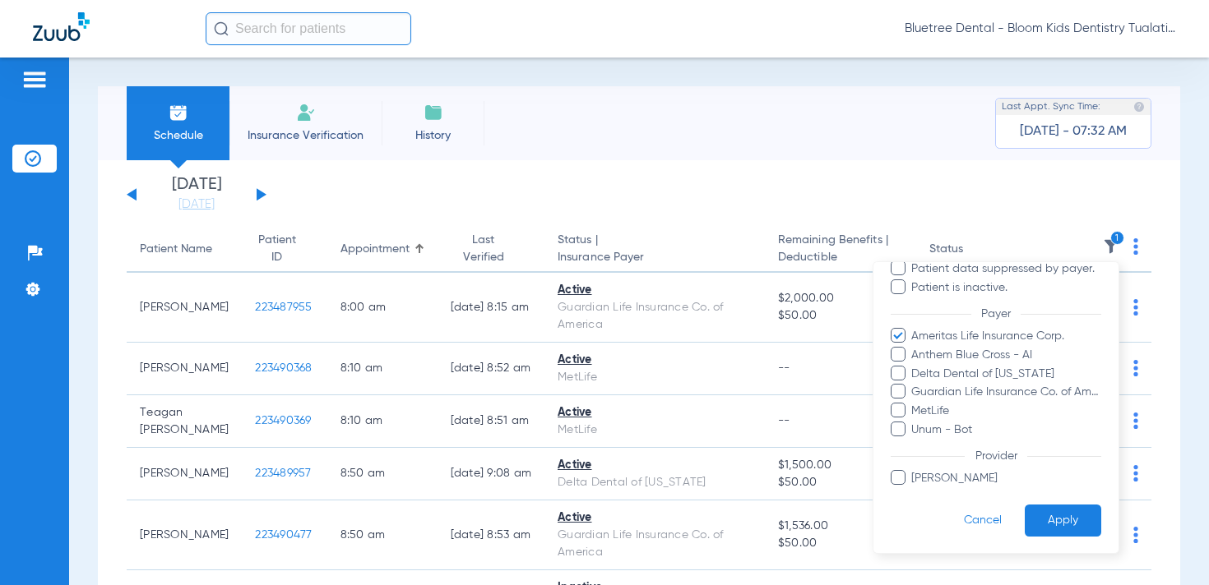
click at [1064, 520] on button "Apply" at bounding box center [1062, 521] width 76 height 32
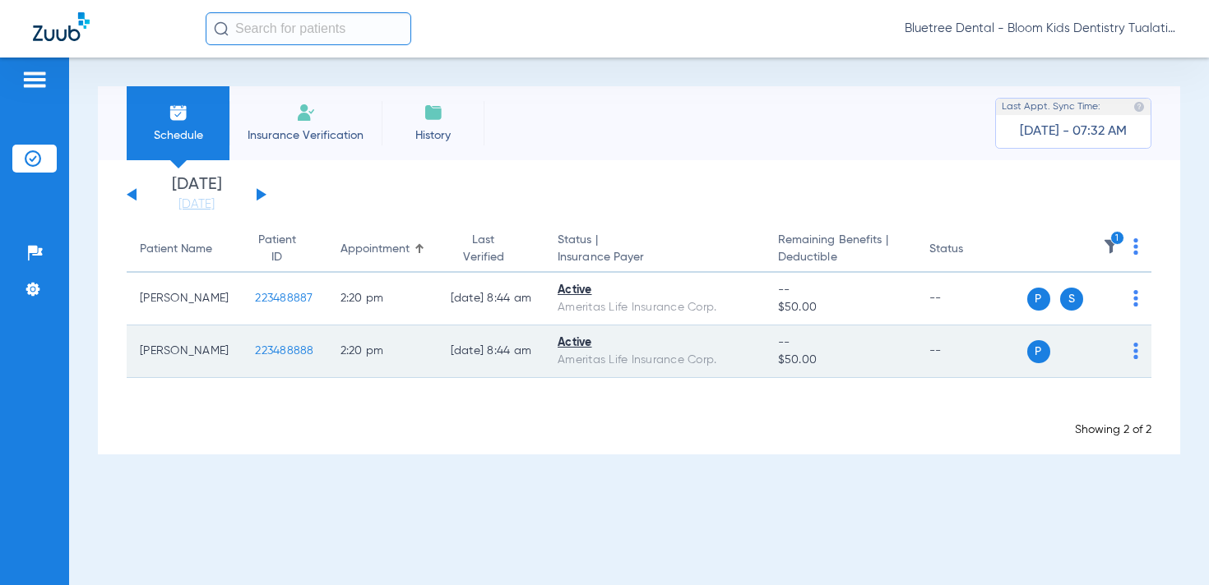
click at [1134, 355] on img at bounding box center [1135, 351] width 5 height 16
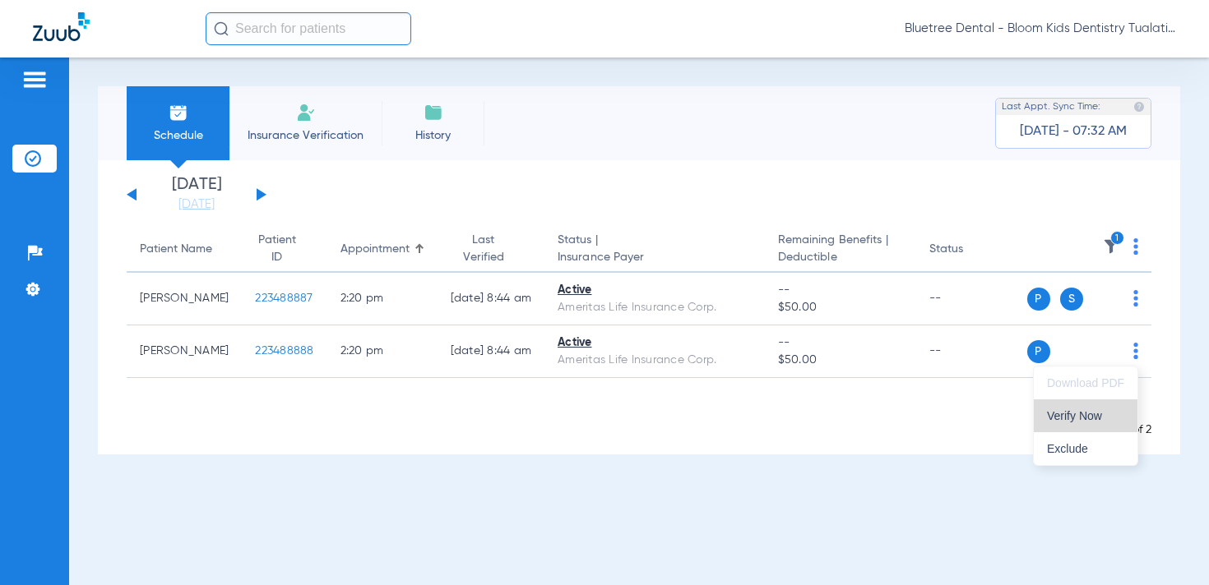
click at [1078, 411] on span "Verify Now" at bounding box center [1085, 416] width 77 height 12
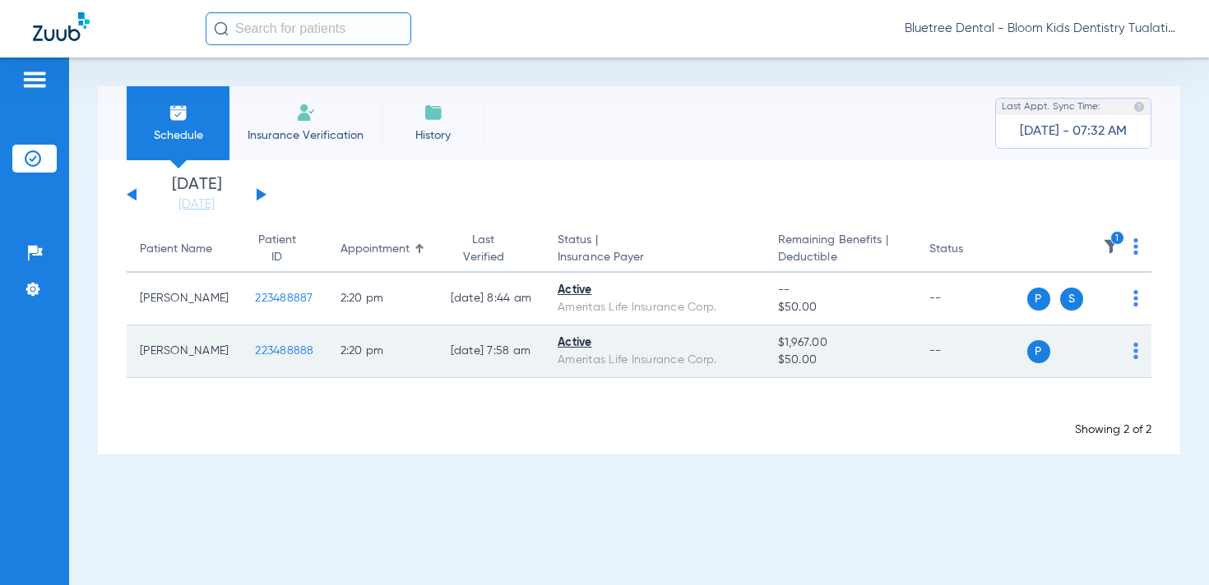
click at [255, 355] on span "223488888" at bounding box center [284, 351] width 58 height 12
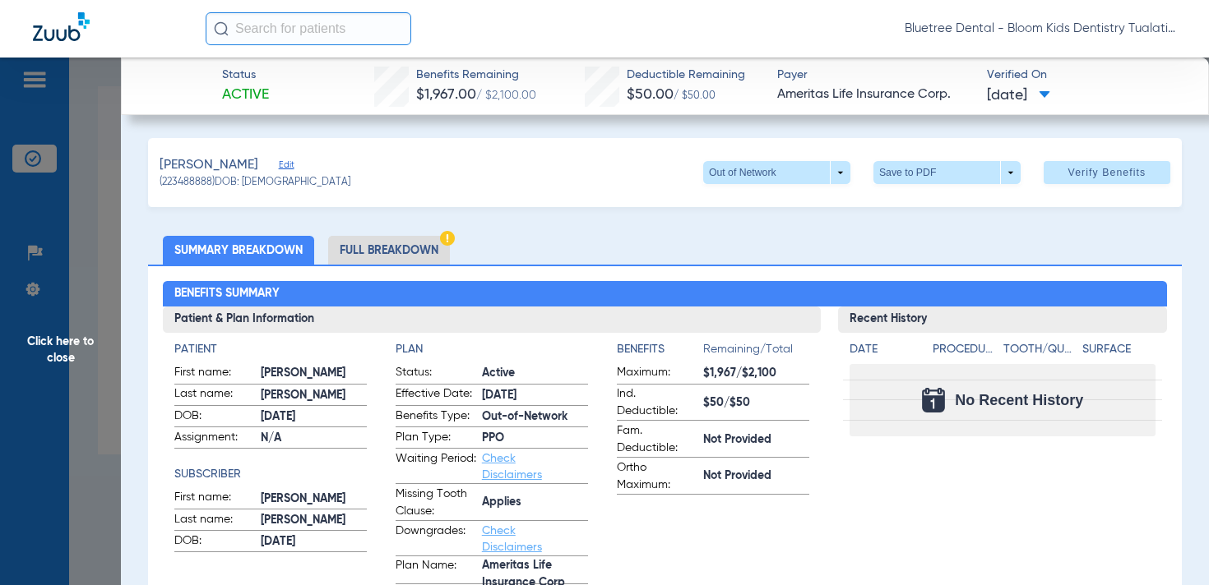
click at [59, 337] on span "Click here to close" at bounding box center [60, 350] width 121 height 585
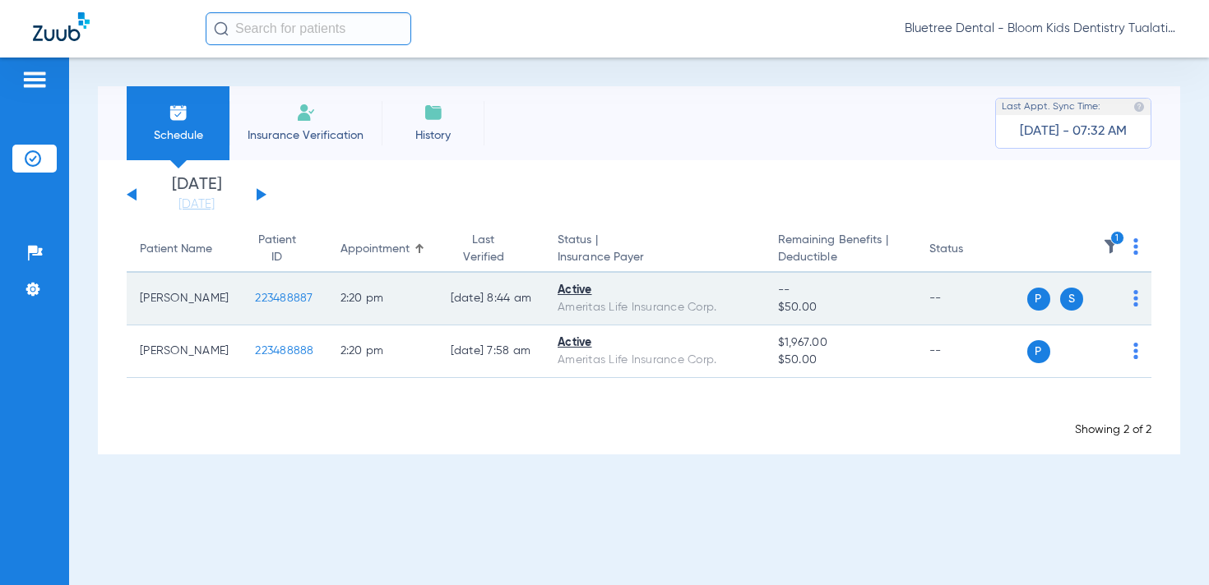
click at [1137, 299] on img at bounding box center [1135, 298] width 5 height 16
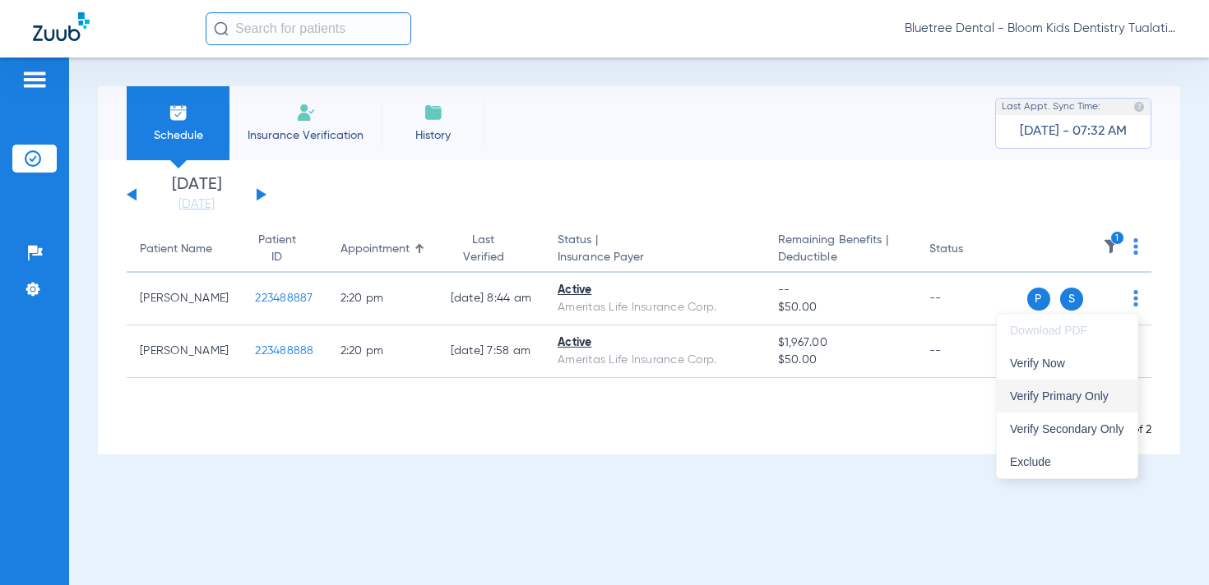
click at [1076, 400] on span "Verify Primary Only" at bounding box center [1067, 397] width 114 height 12
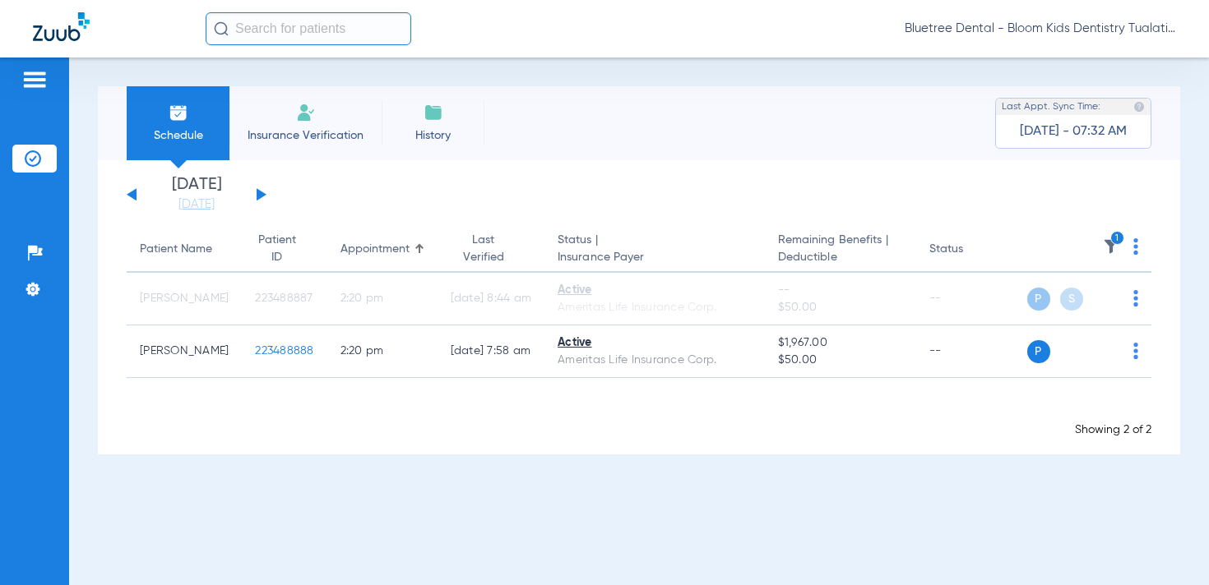
click at [1070, 16] on div "Bluetree Dental - Bloom Kids Dentistry Tualatin" at bounding box center [691, 28] width 970 height 33
click at [1071, 25] on span "Bluetree Dental - Bloom Kids Dentistry Tualatin" at bounding box center [1039, 29] width 271 height 16
click at [1097, 62] on span "Account Selection" at bounding box center [1114, 59] width 92 height 12
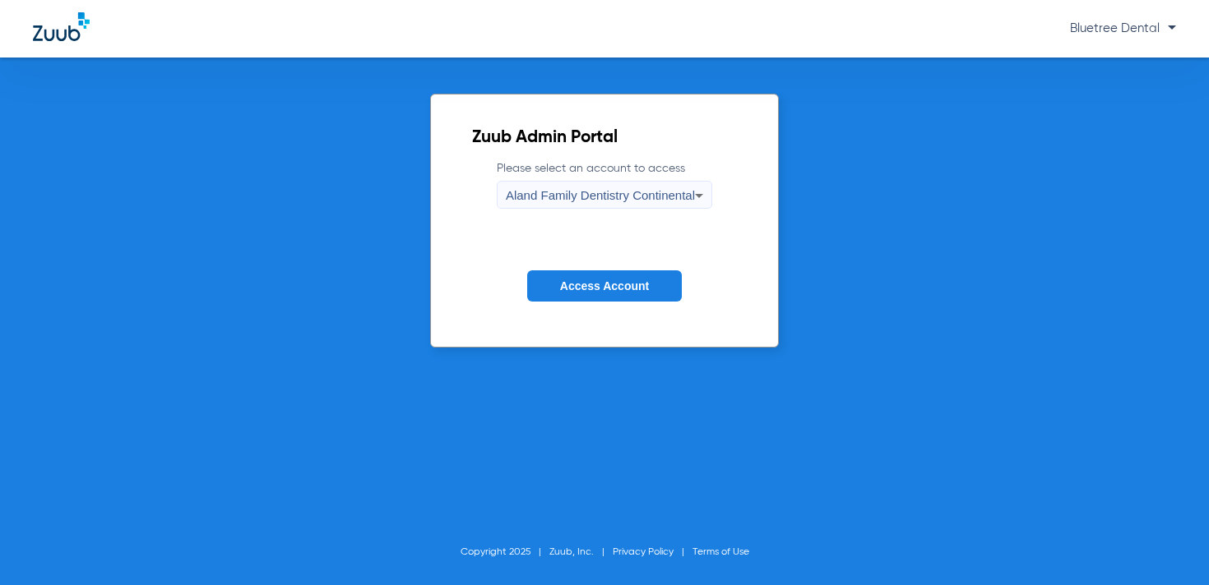
click at [634, 201] on span "Aland Family Dentistry Continental" at bounding box center [600, 195] width 189 height 14
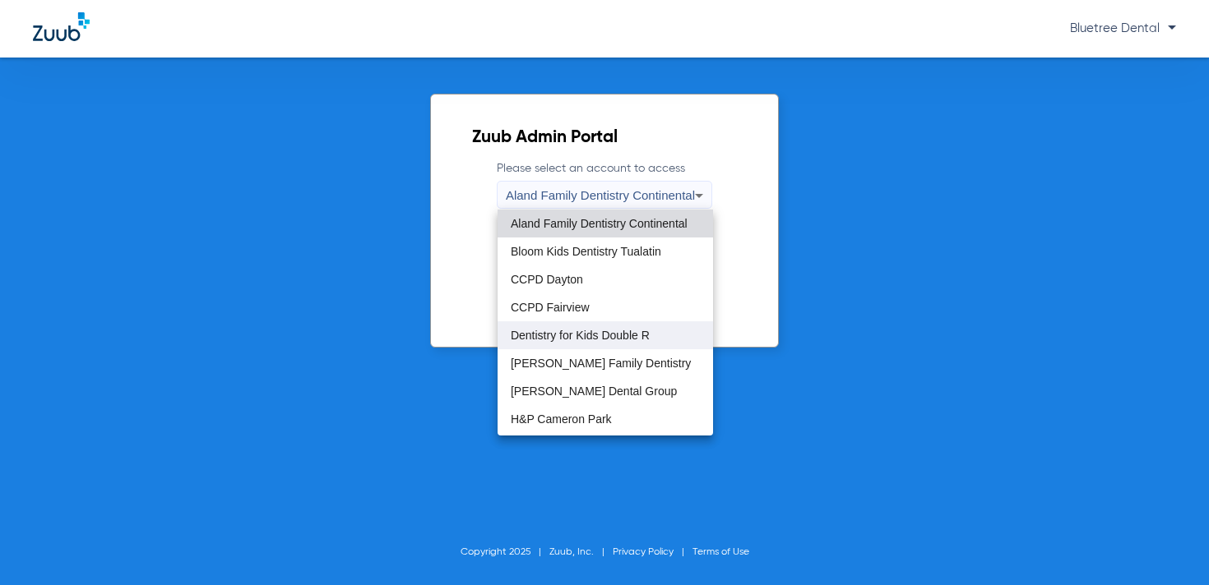
click at [602, 337] on span "Dentistry for Kids Double R" at bounding box center [580, 336] width 139 height 12
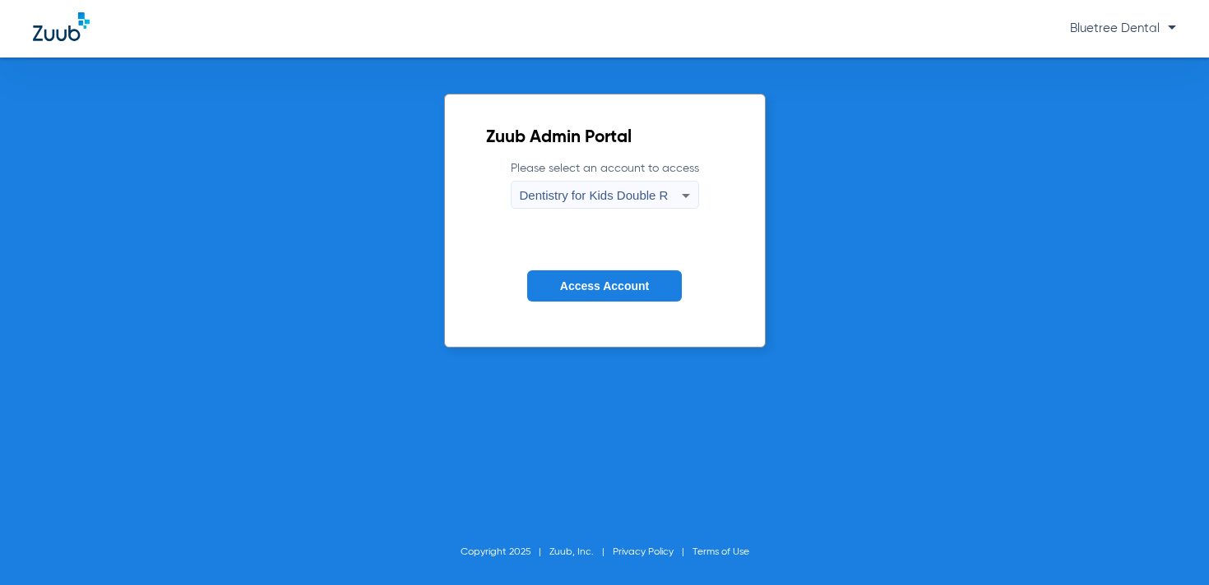
click at [608, 192] on span "Dentistry for Kids Double R" at bounding box center [594, 195] width 149 height 14
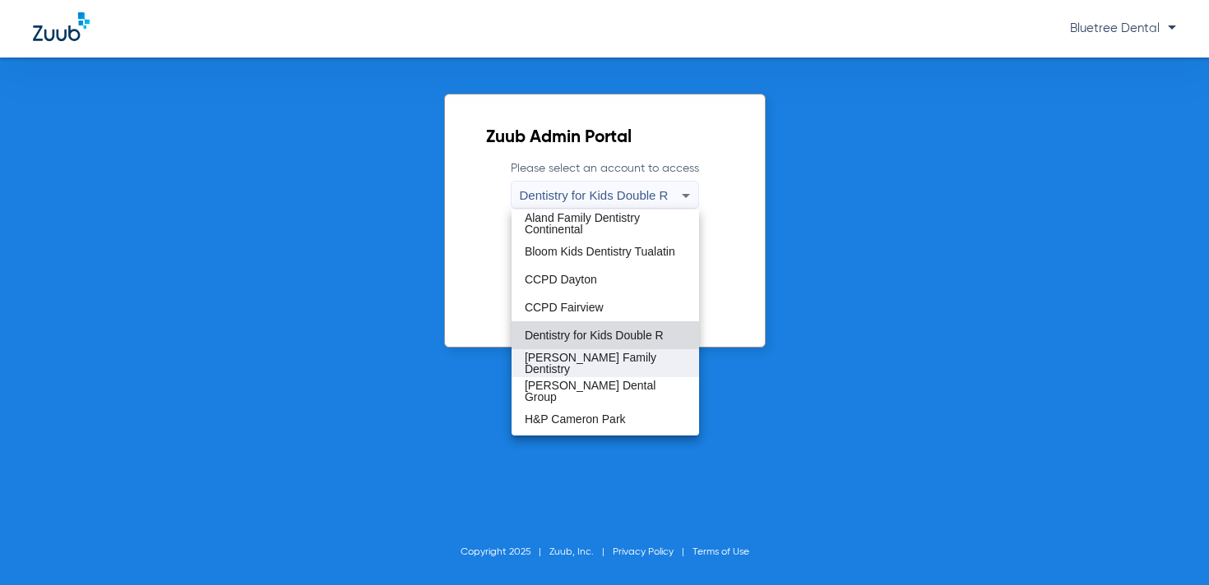
click at [574, 363] on span "[PERSON_NAME] Family Dentistry" at bounding box center [605, 363] width 161 height 23
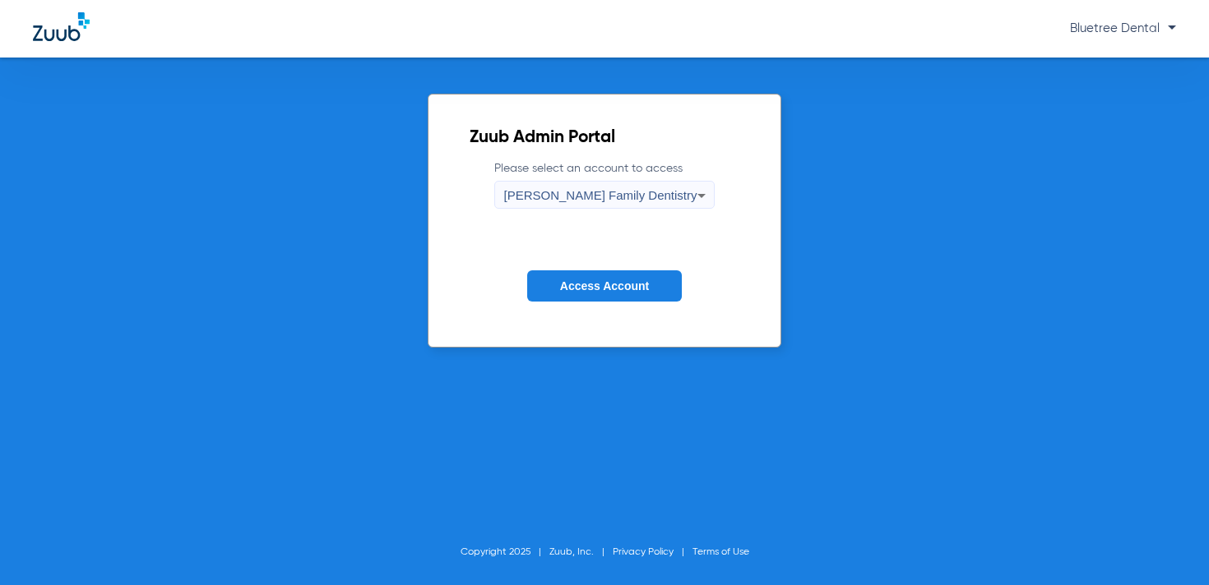
click at [588, 282] on span "Access Account" at bounding box center [604, 286] width 89 height 13
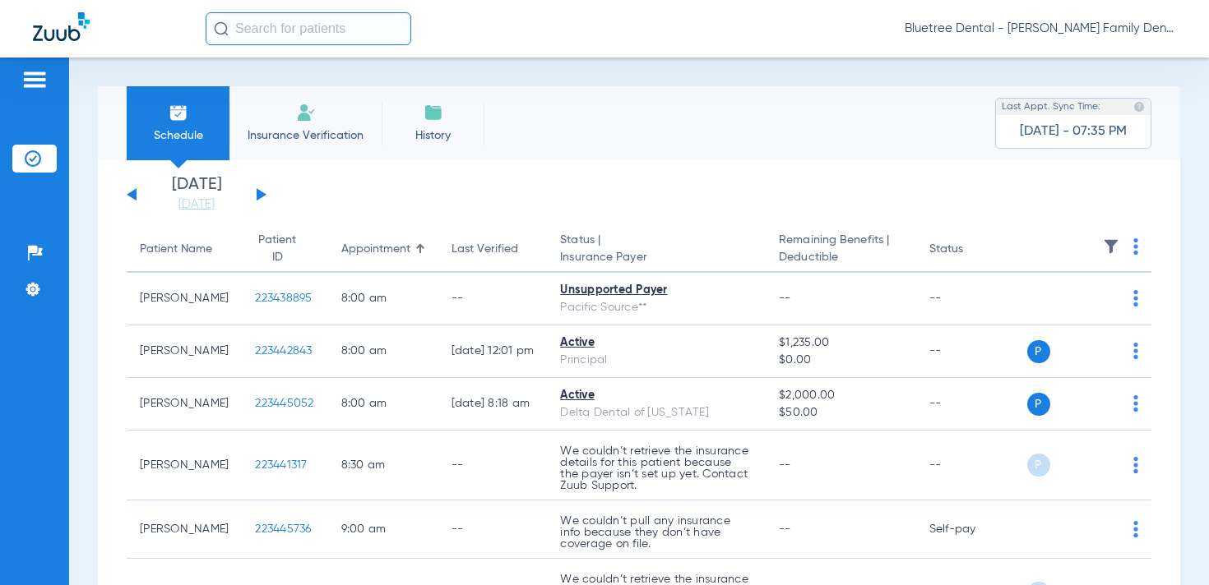
click at [1111, 238] on img at bounding box center [1111, 246] width 16 height 16
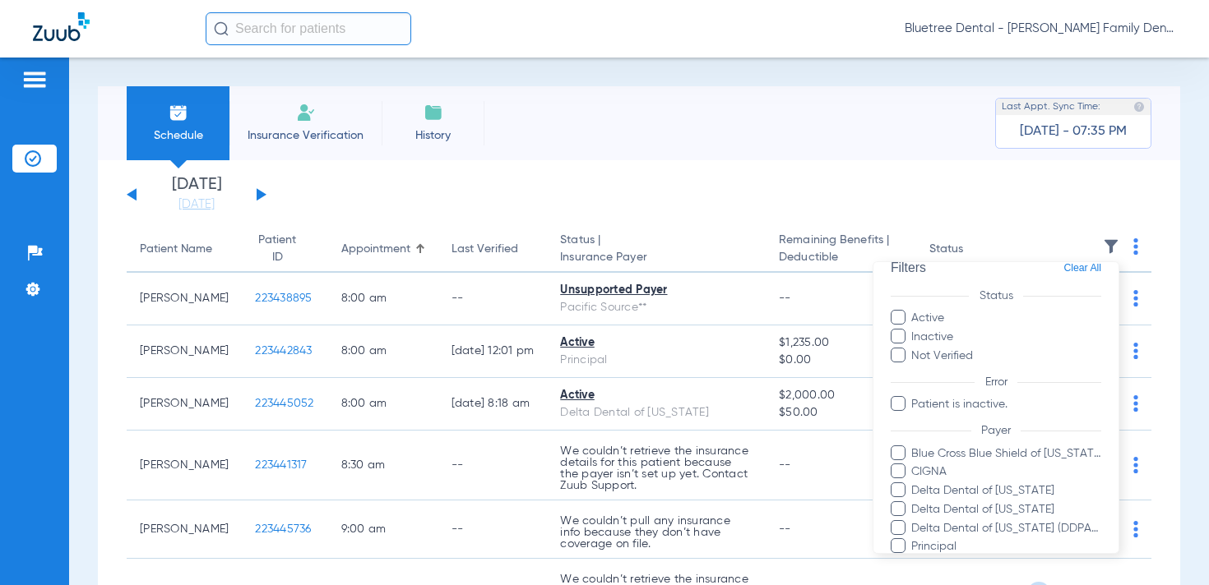
scroll to position [25, 0]
click at [404, 231] on div at bounding box center [604, 292] width 1209 height 585
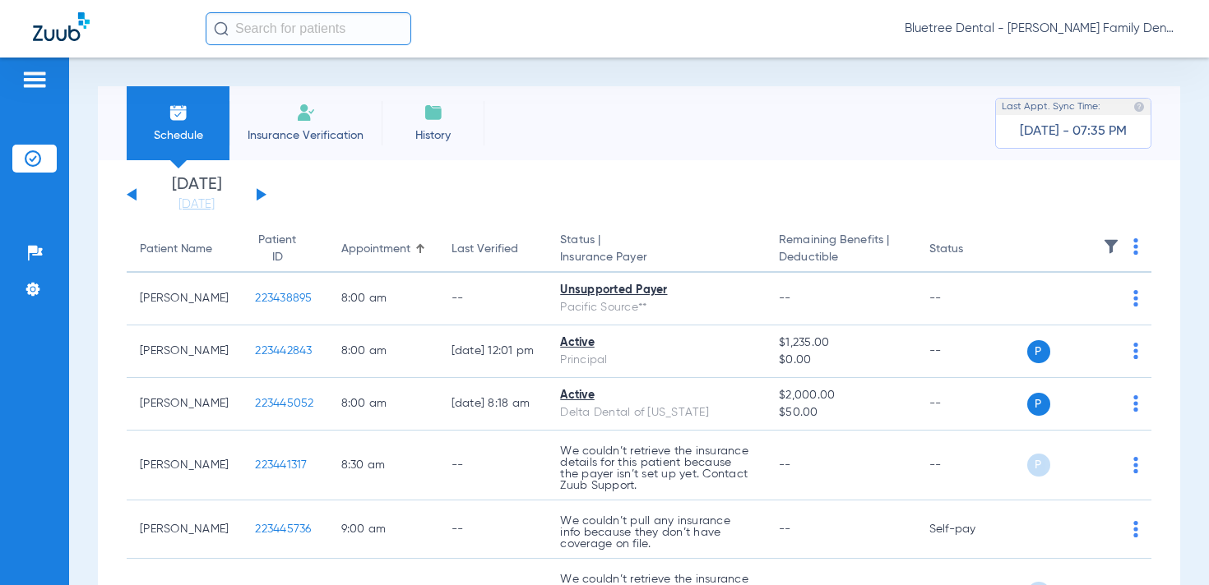
click at [260, 191] on button at bounding box center [262, 194] width 10 height 12
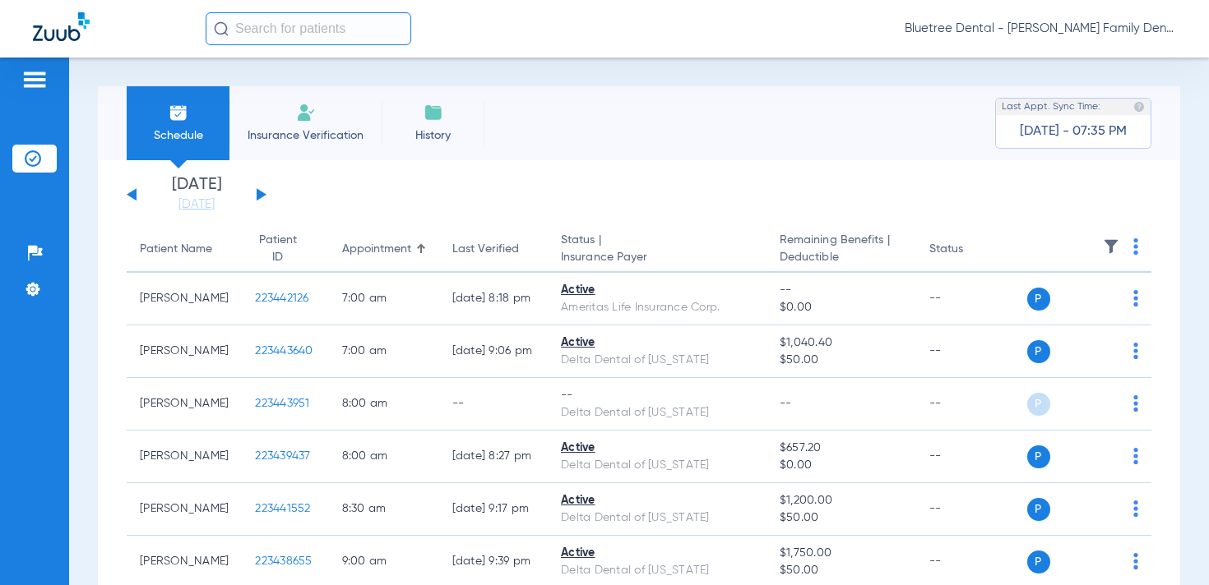
click at [1109, 247] on img at bounding box center [1111, 246] width 16 height 16
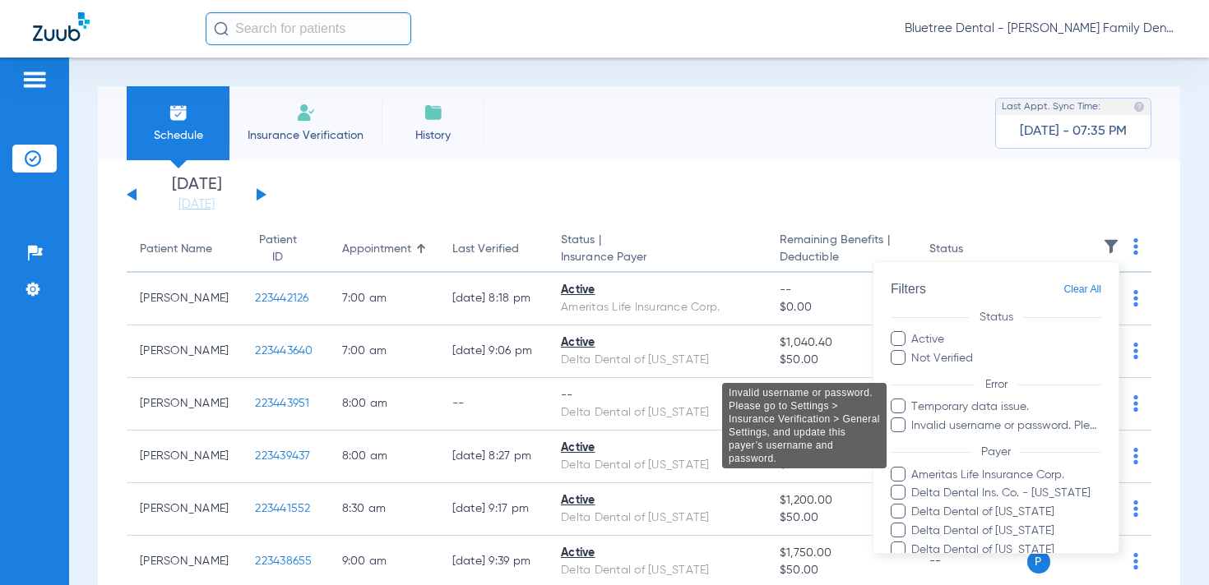
click at [999, 429] on span "Invalid username or password. Please go to Settings > Insurance Verification > …" at bounding box center [1005, 426] width 191 height 17
click at [913, 437] on input "Invalid username or password. Please go to Settings > Insurance Verification > …" at bounding box center [913, 437] width 0 height 0
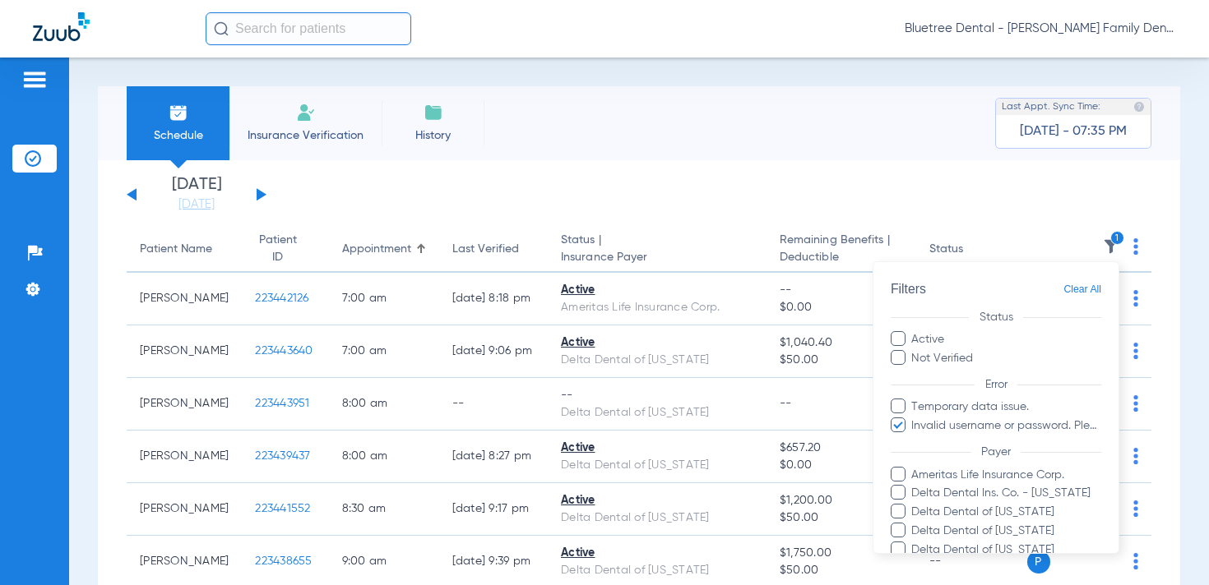
scroll to position [194, 0]
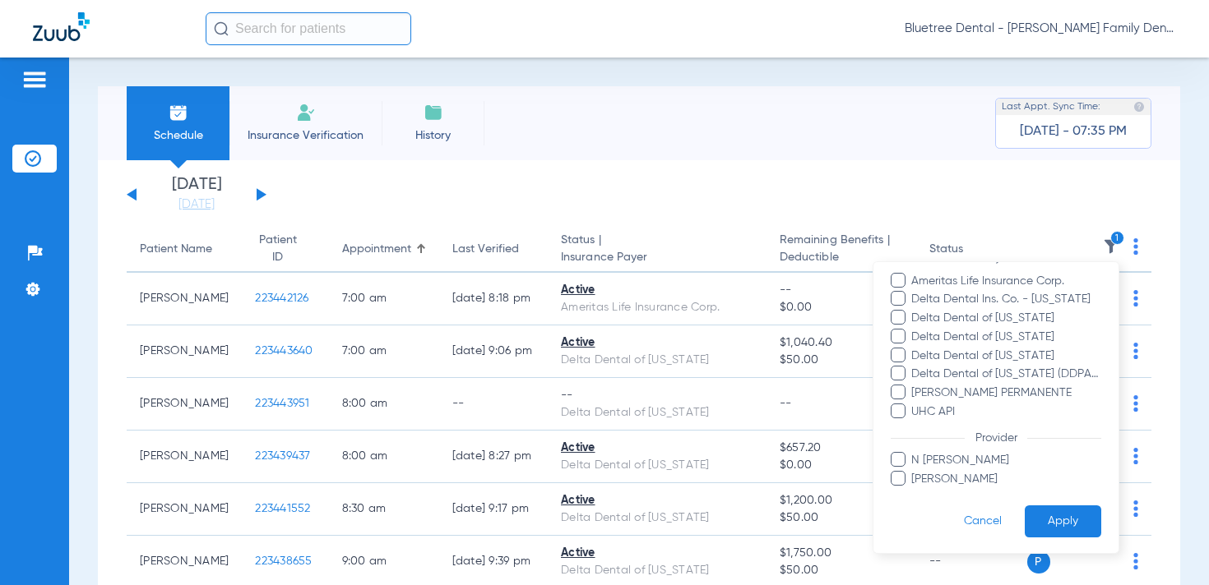
click at [1063, 520] on button "Apply" at bounding box center [1062, 522] width 76 height 32
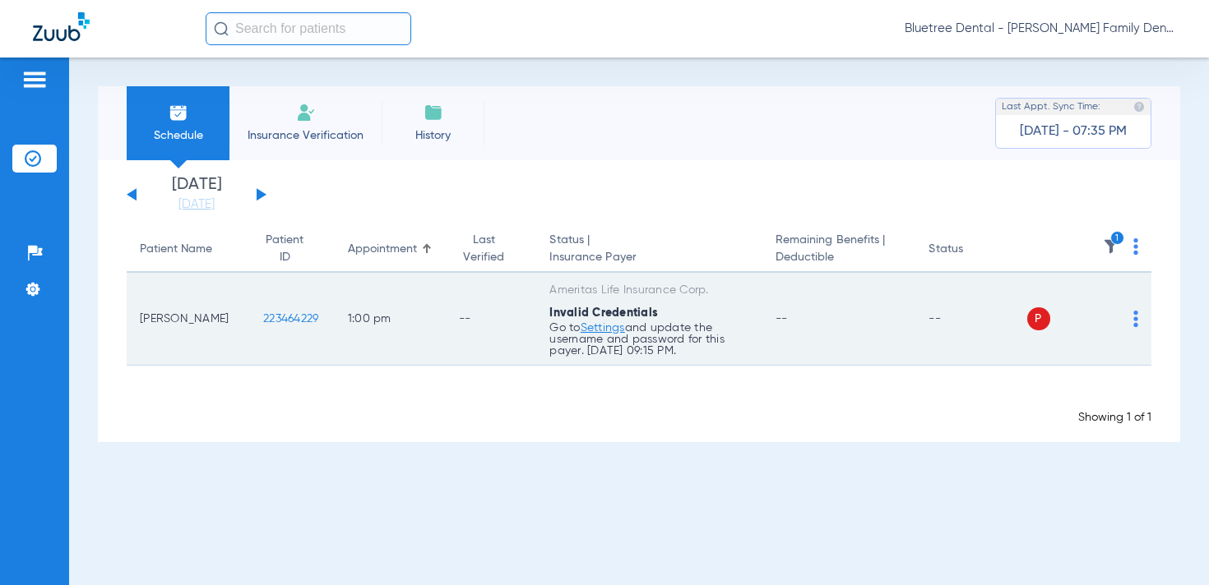
click at [1135, 316] on img at bounding box center [1135, 319] width 5 height 16
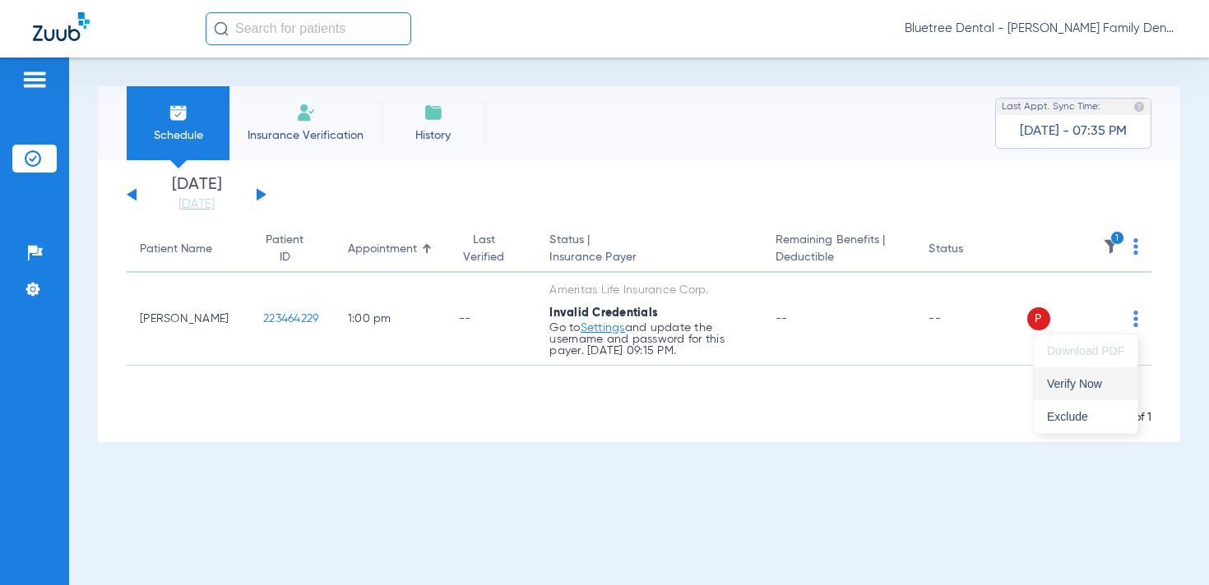
click at [1094, 379] on span "Verify Now" at bounding box center [1085, 384] width 77 height 12
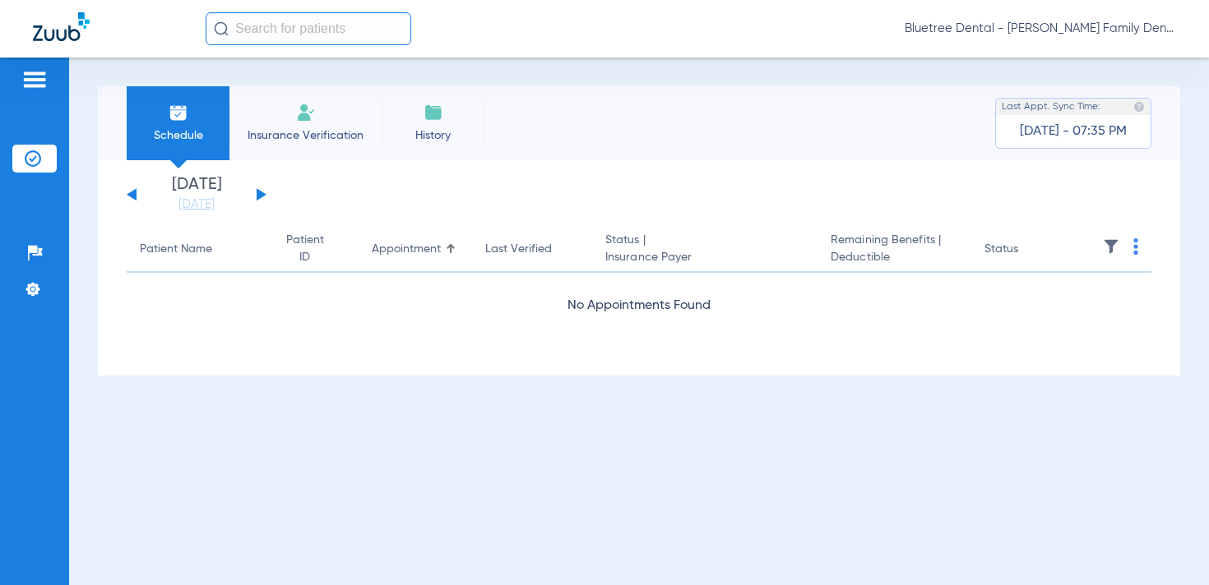
click at [1104, 246] on img at bounding box center [1111, 246] width 16 height 16
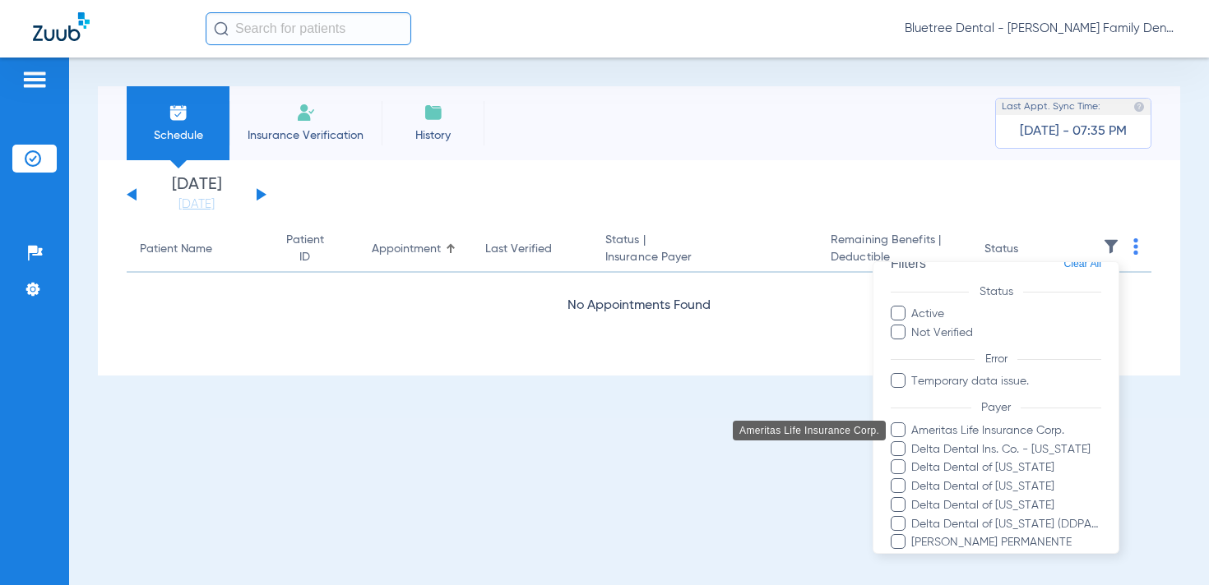
click at [1011, 427] on span "Ameritas Life Insurance Corp." at bounding box center [1005, 431] width 191 height 17
click at [913, 442] on input "Ameritas Life Insurance Corp." at bounding box center [913, 442] width 0 height 0
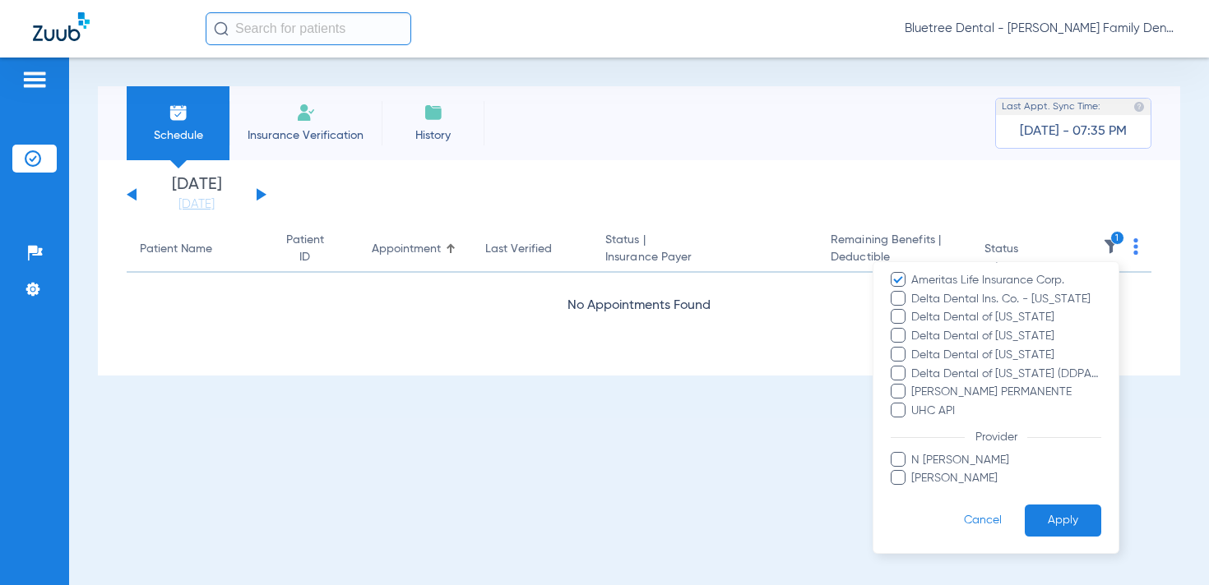
click at [1057, 517] on button "Apply" at bounding box center [1062, 521] width 76 height 32
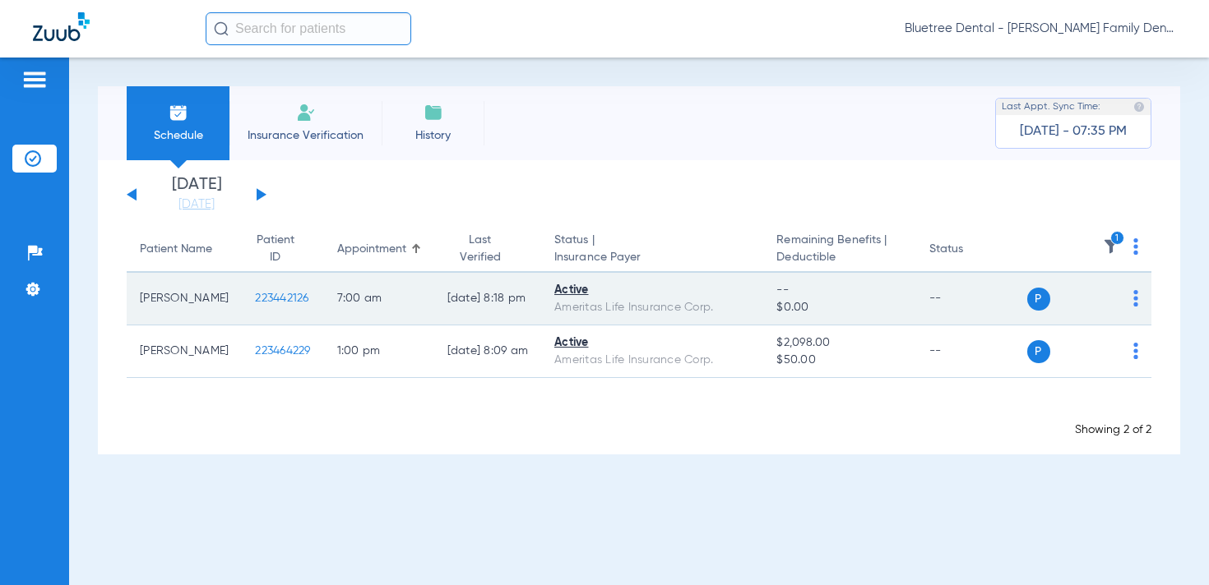
click at [1136, 299] on img at bounding box center [1135, 298] width 5 height 16
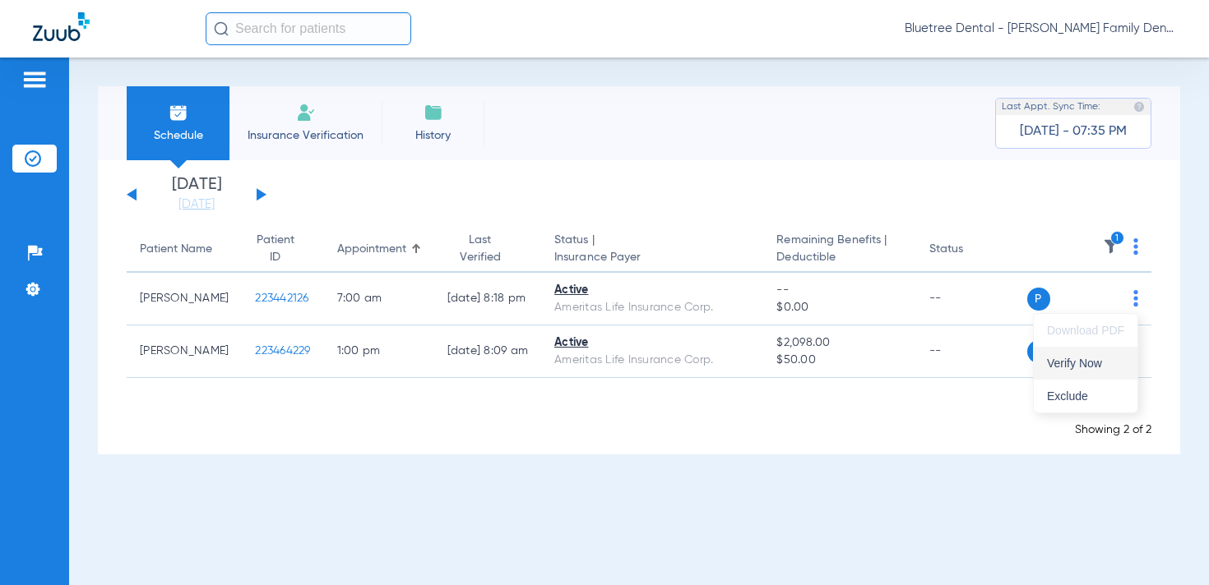
click at [1087, 358] on span "Verify Now" at bounding box center [1085, 364] width 77 height 12
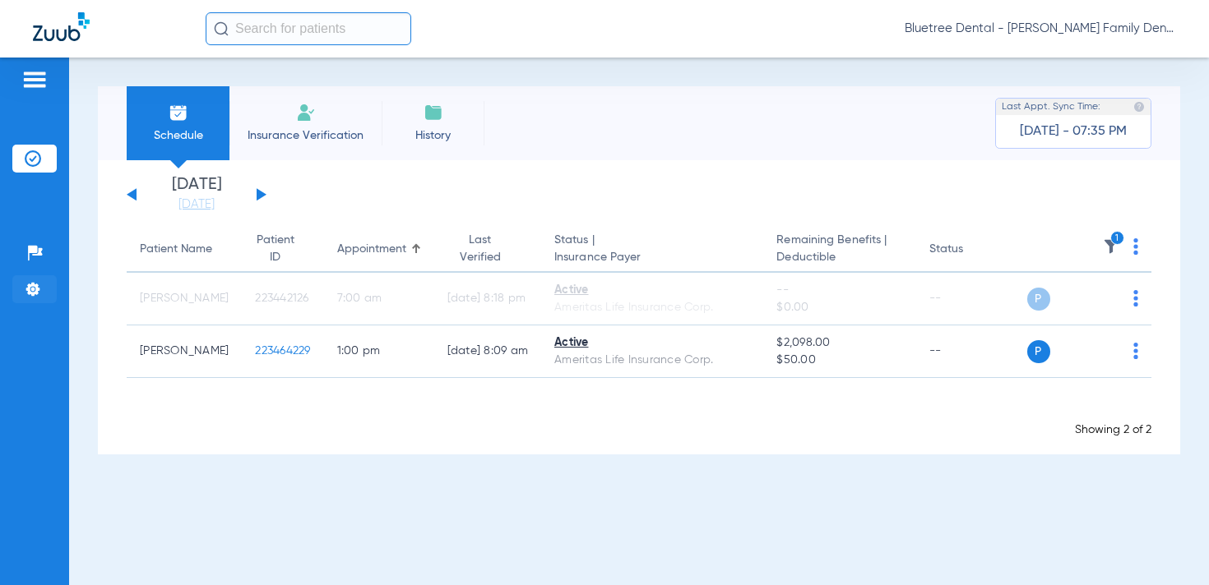
click at [42, 286] on li "Settings" at bounding box center [34, 289] width 44 height 28
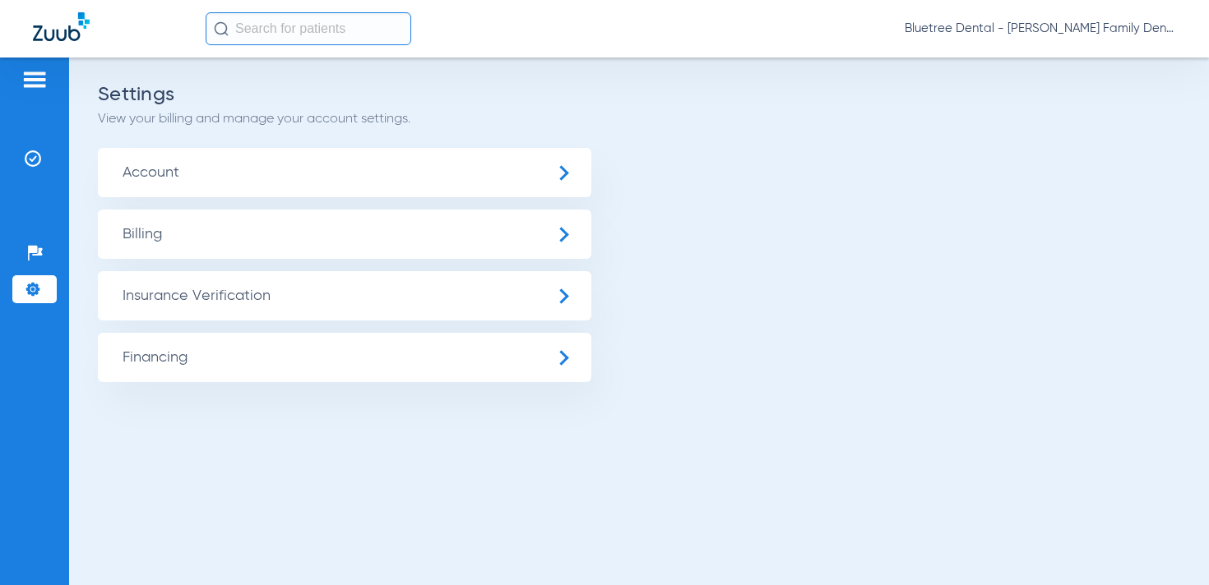
click at [1161, 28] on span "Bluetree Dental - Gregson Family Dentistry" at bounding box center [1039, 29] width 271 height 16
click at [1088, 93] on span "Log out" at bounding box center [1114, 92] width 92 height 12
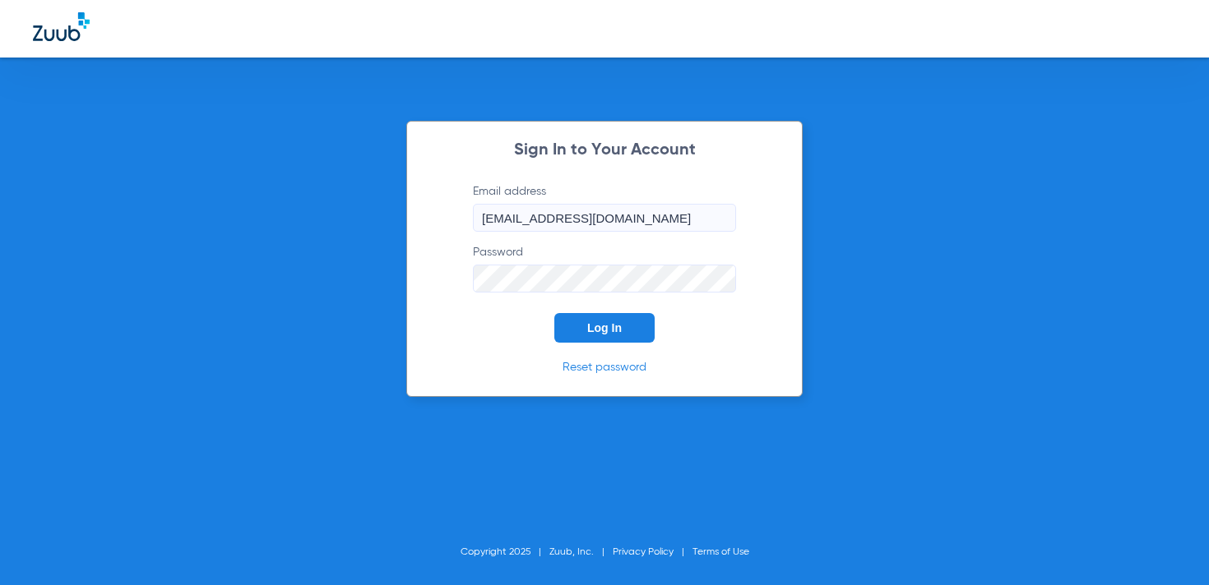
click at [599, 222] on input "dsosupport+bluetree@zuub.com" at bounding box center [604, 218] width 263 height 28
type input "courtney.best@zuub.com"
click at [599, 327] on span "Log In" at bounding box center [604, 327] width 35 height 13
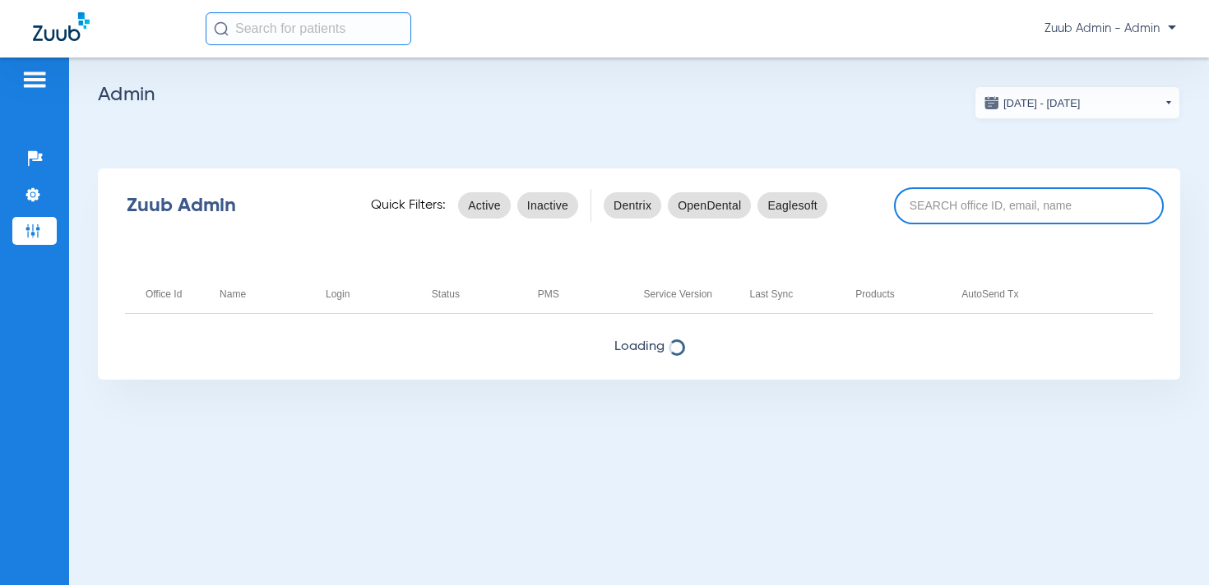
click at [948, 205] on input at bounding box center [1029, 205] width 270 height 37
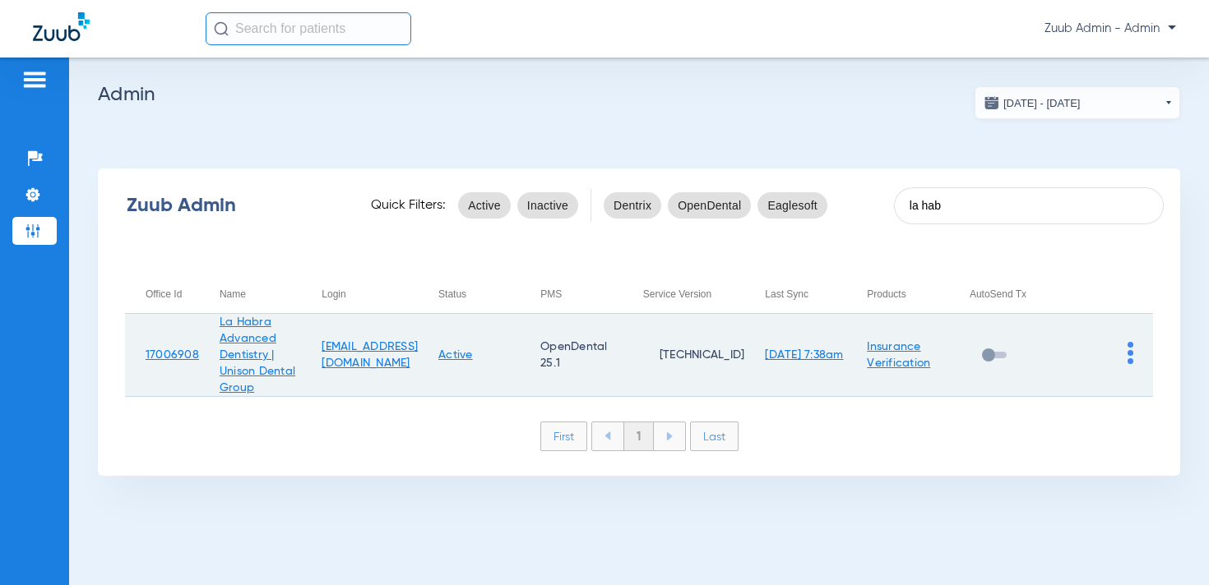
type input "la hab"
click at [1130, 360] on img at bounding box center [1130, 353] width 6 height 22
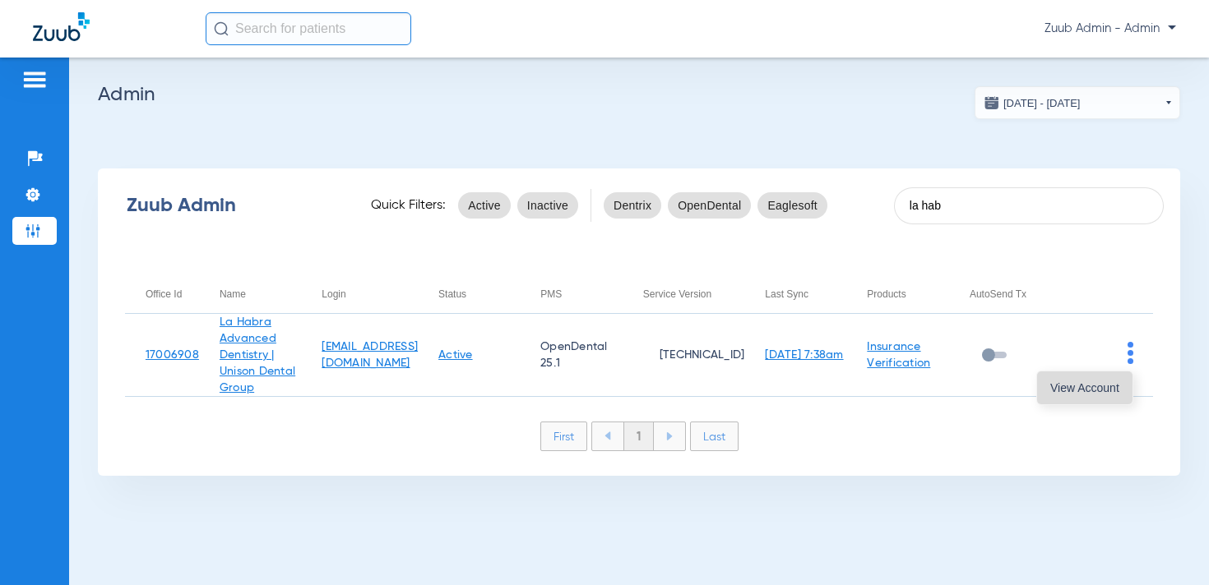
click at [1112, 387] on span "View Account" at bounding box center [1084, 388] width 69 height 12
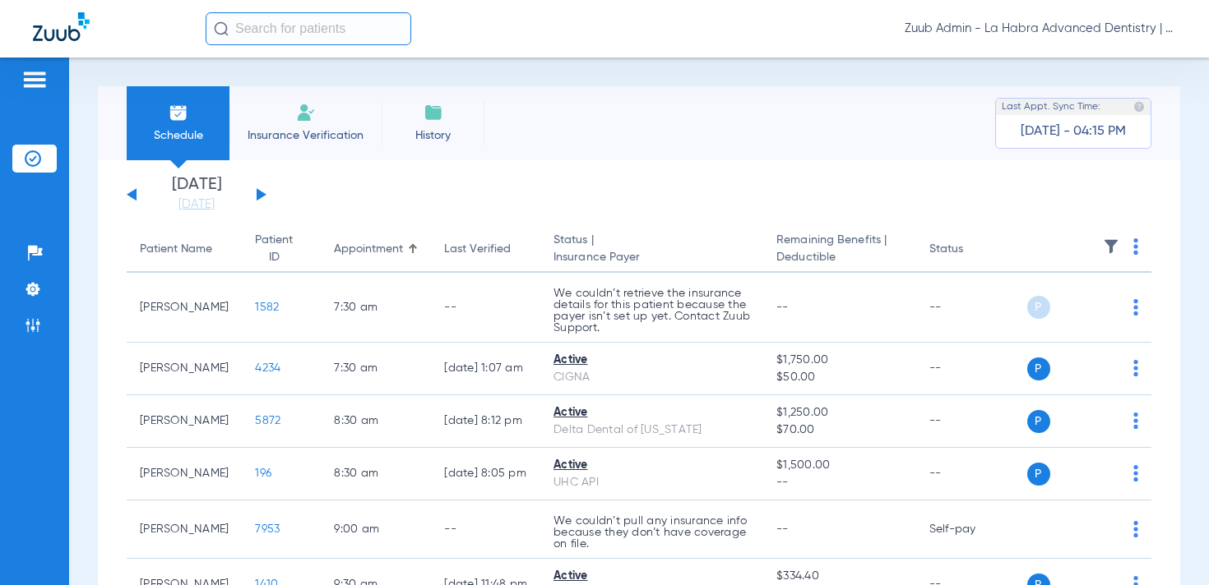
click at [1135, 246] on img at bounding box center [1135, 246] width 5 height 16
click at [421, 123] on div at bounding box center [604, 292] width 1209 height 585
click at [430, 115] on img at bounding box center [433, 113] width 20 height 20
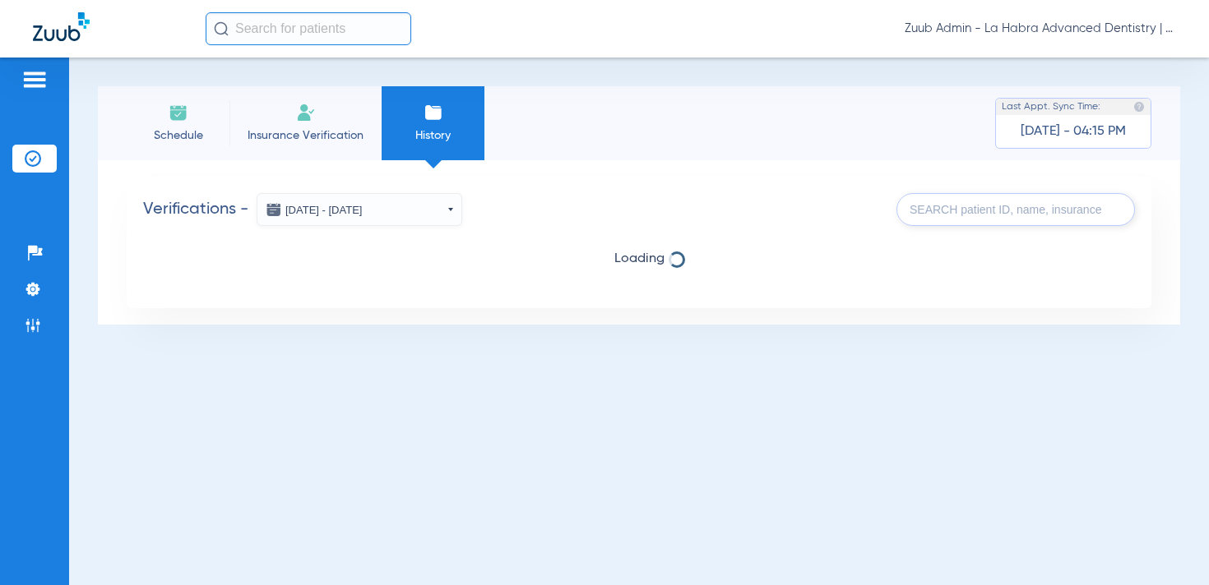
click at [328, 210] on button "Aug 06, 2025 - Aug 13, 2025" at bounding box center [360, 209] width 206 height 33
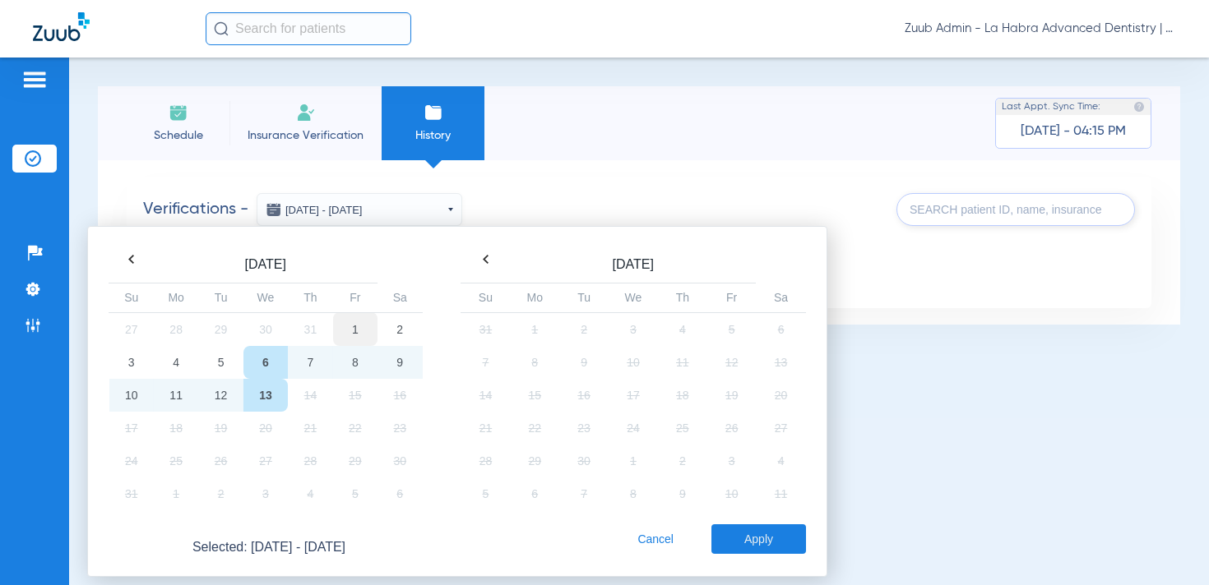
click at [358, 330] on td "1" at bounding box center [355, 329] width 44 height 34
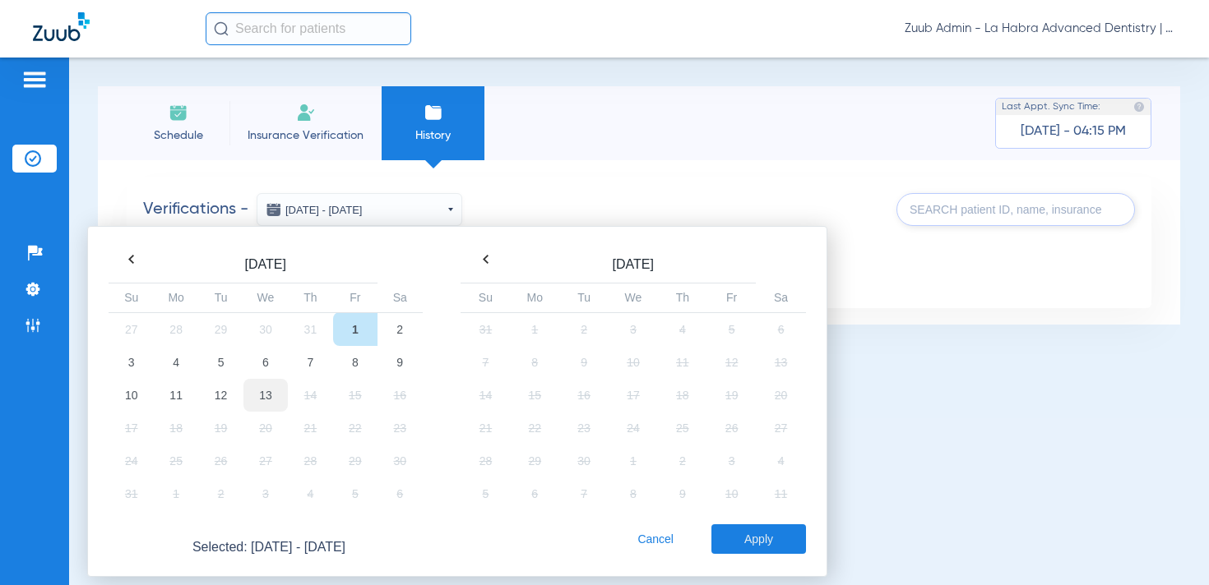
click at [258, 396] on td "13" at bounding box center [265, 395] width 44 height 33
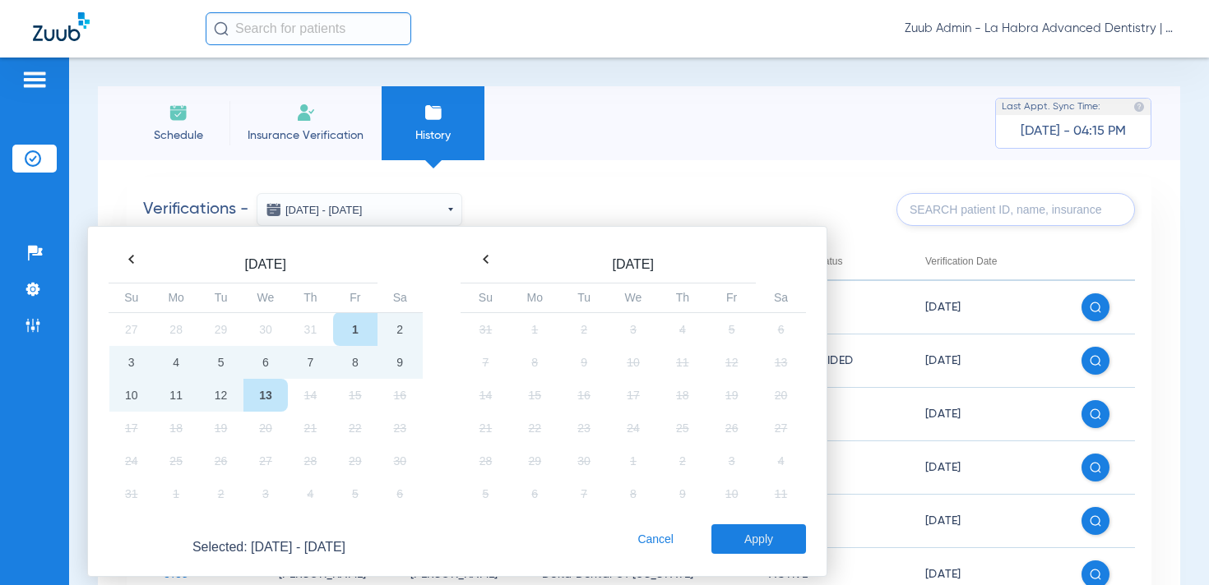
click at [753, 551] on button "Apply" at bounding box center [758, 540] width 95 height 30
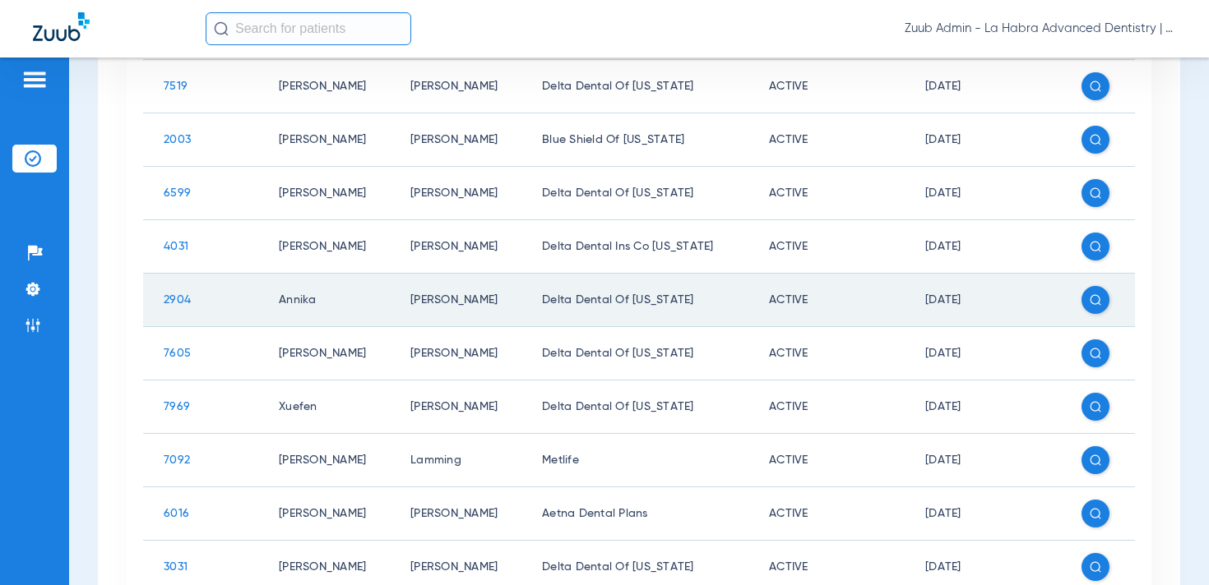
scroll to position [638, 0]
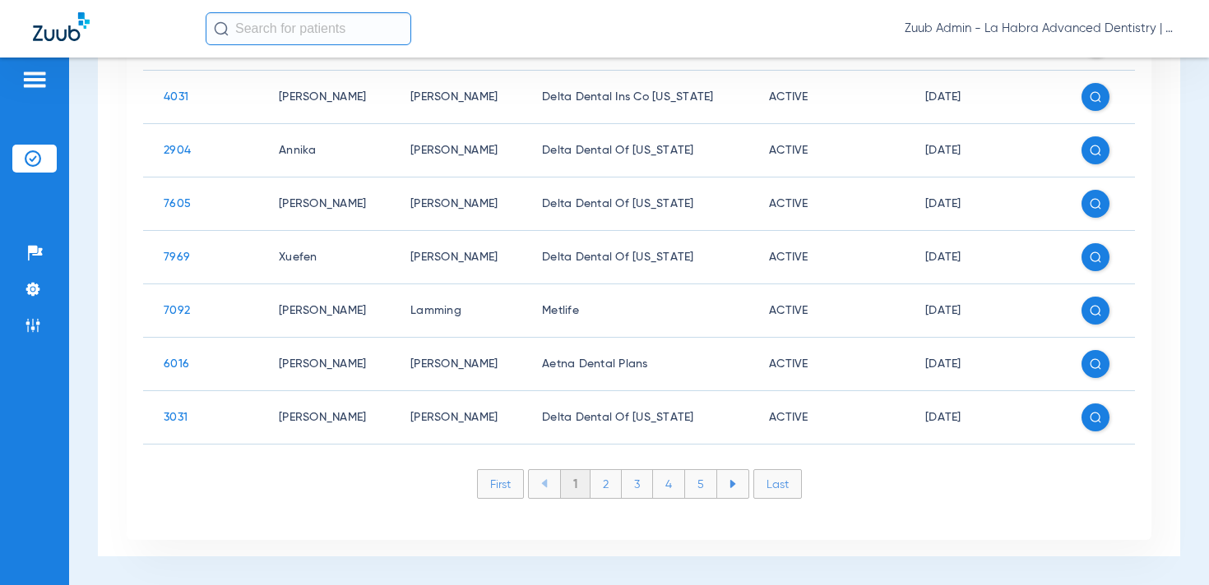
click at [778, 499] on li "Last" at bounding box center [777, 484] width 49 height 30
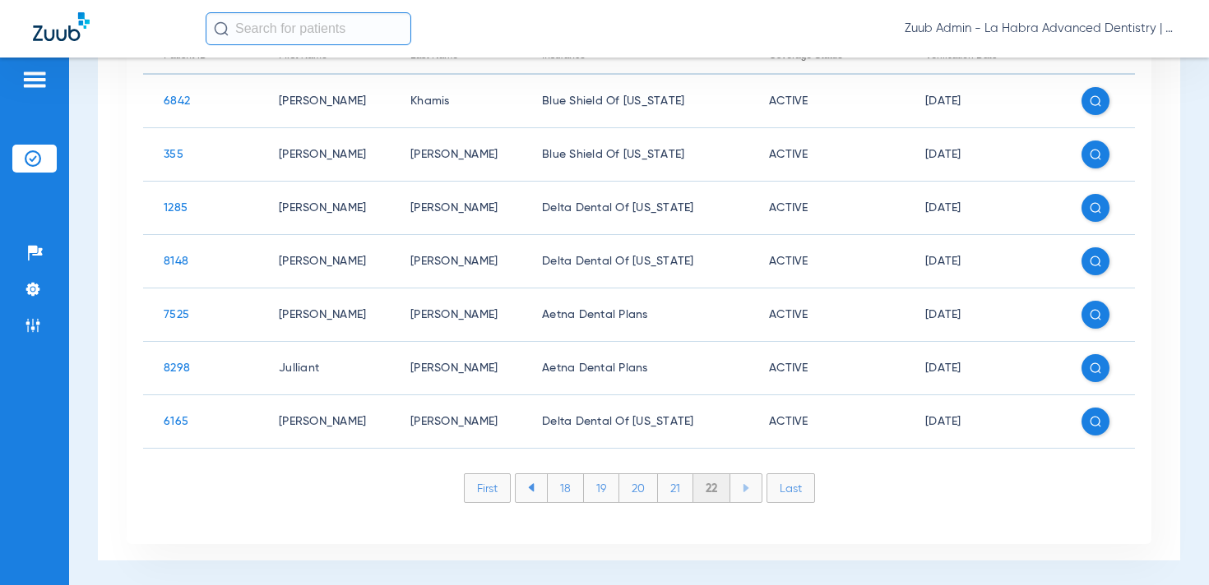
scroll to position [0, 0]
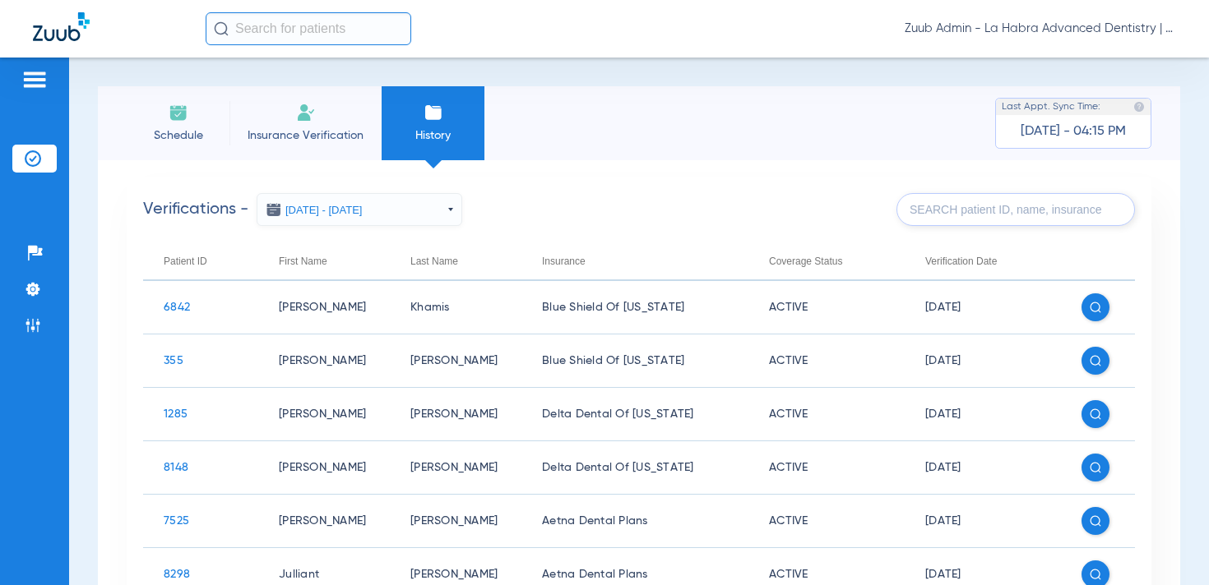
click at [39, 80] on img at bounding box center [34, 80] width 26 height 20
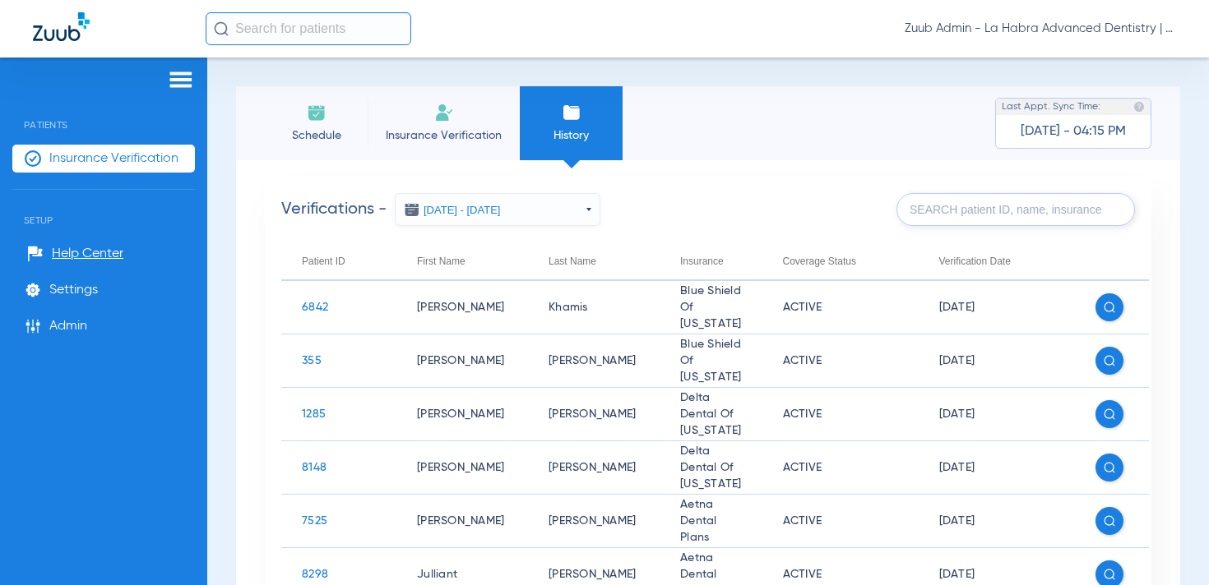
click at [141, 151] on span "Insurance Verification" at bounding box center [113, 158] width 129 height 16
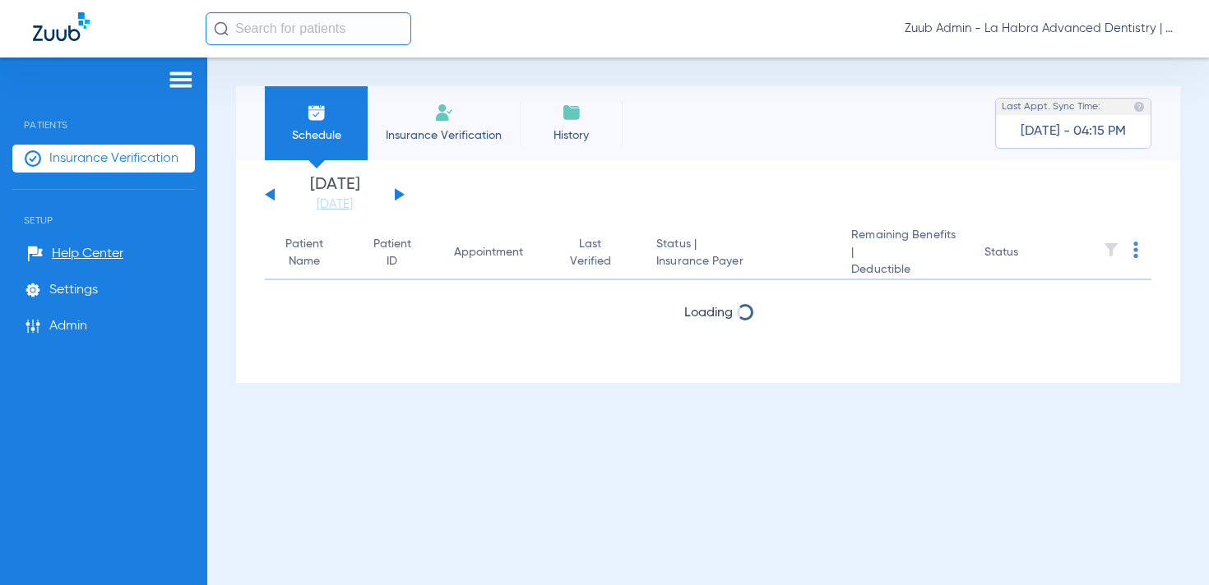
click at [172, 86] on img at bounding box center [181, 80] width 26 height 20
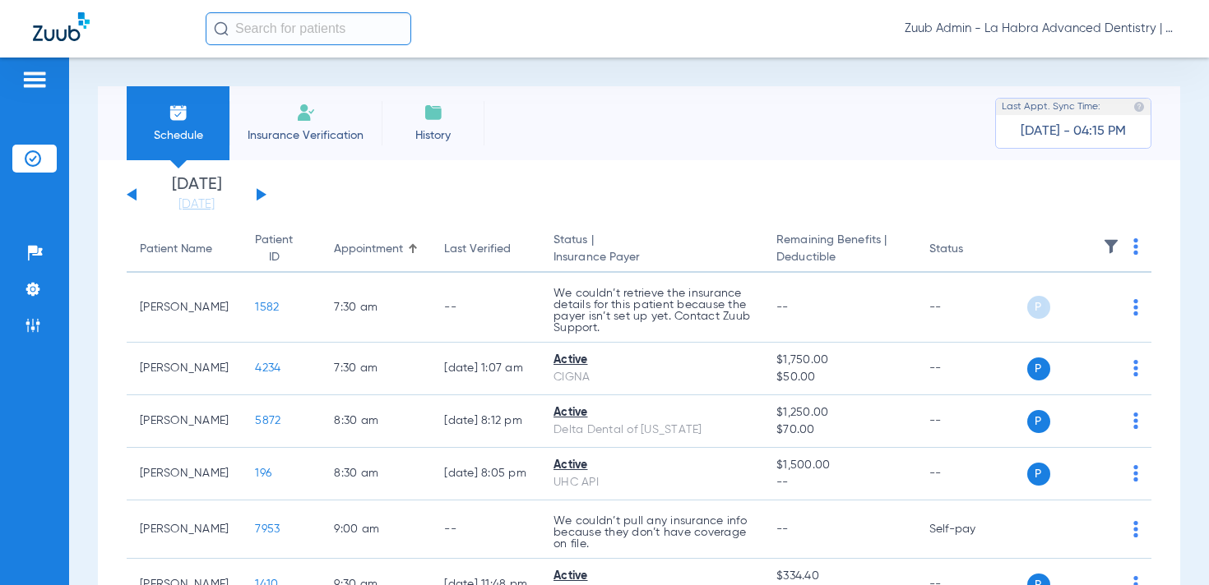
click at [451, 127] on span "History" at bounding box center [433, 135] width 78 height 16
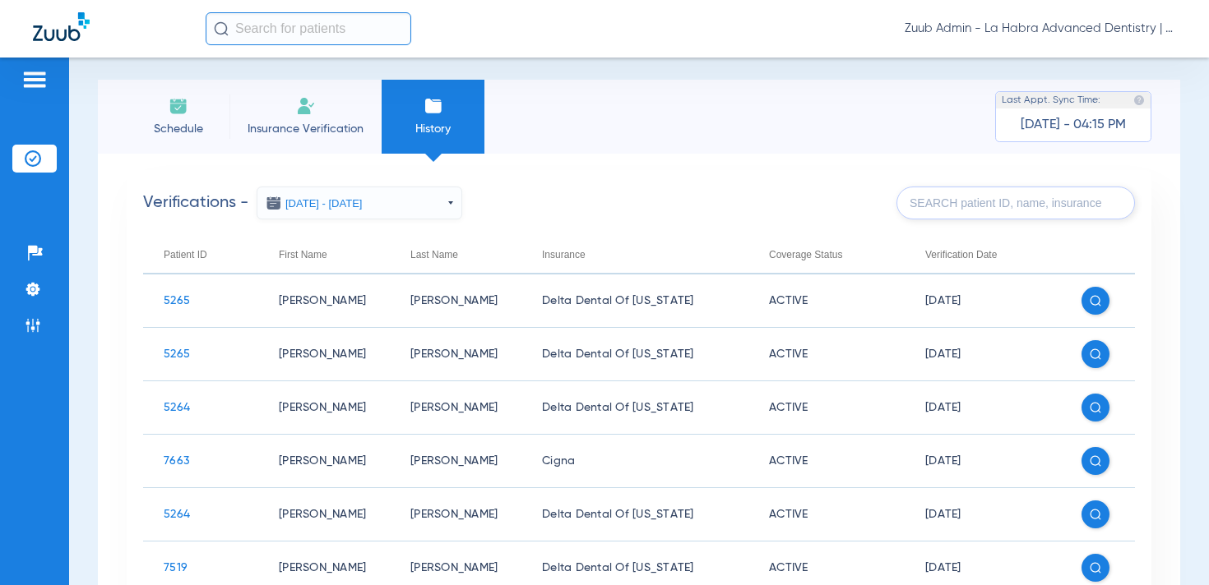
scroll to position [4, 0]
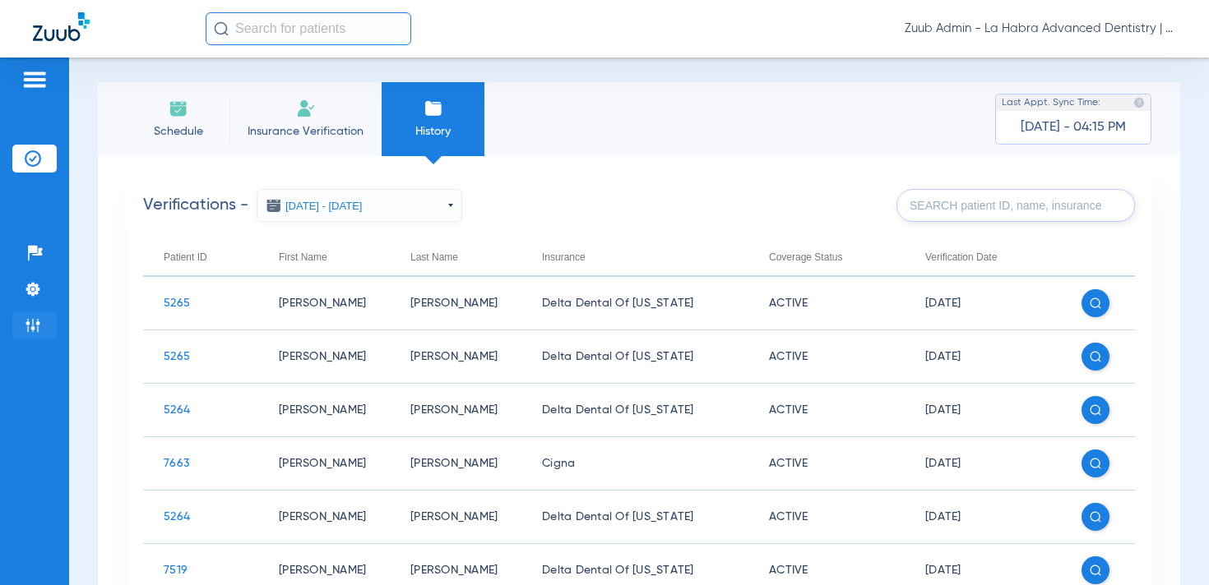
click at [25, 327] on img at bounding box center [33, 325] width 16 height 16
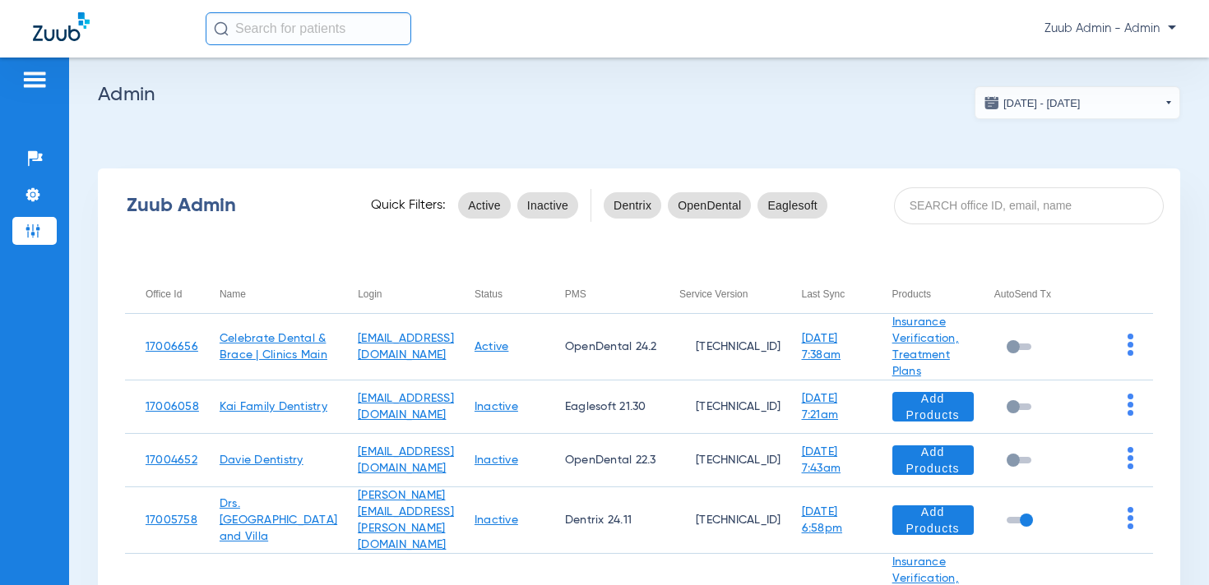
scroll to position [4, 0]
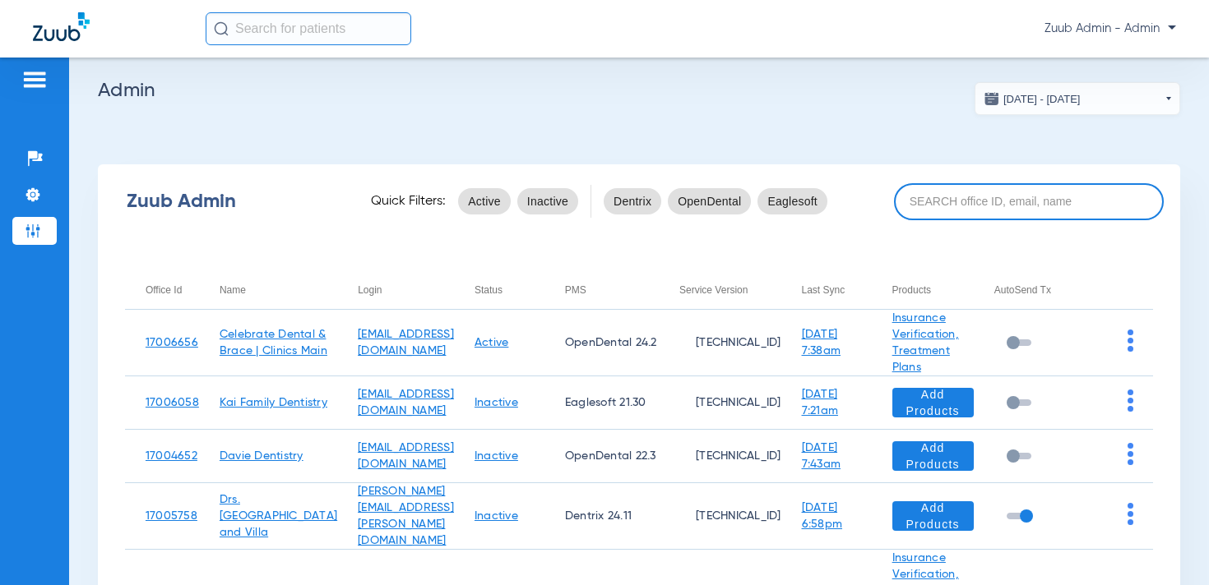
click at [978, 205] on input at bounding box center [1029, 201] width 270 height 37
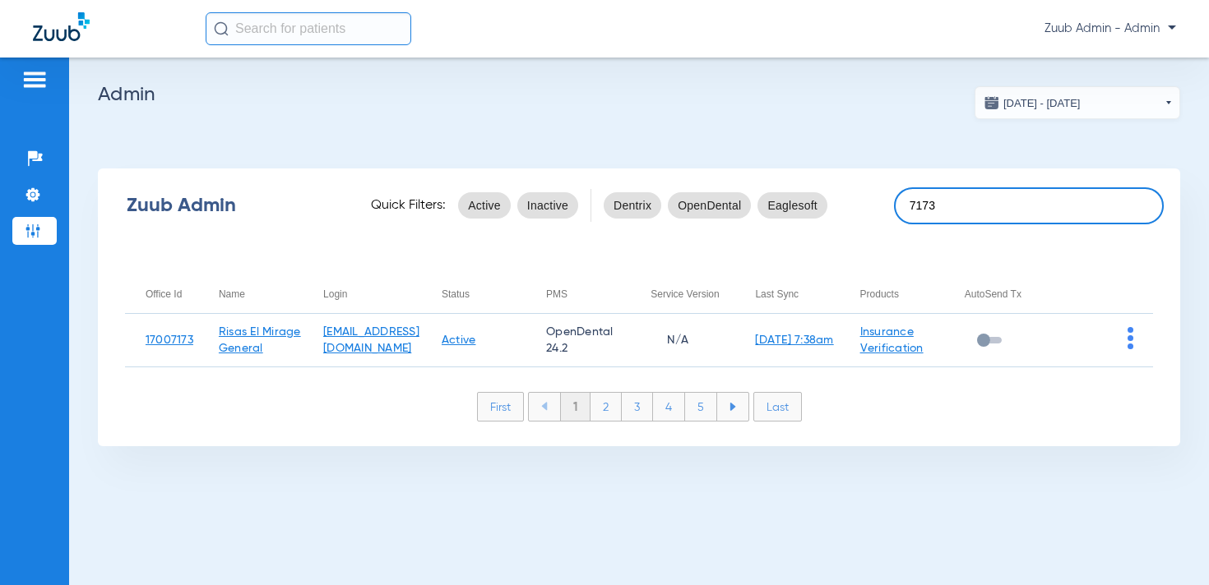
scroll to position [0, 0]
type input "7173"
click at [1132, 345] on img at bounding box center [1130, 338] width 6 height 22
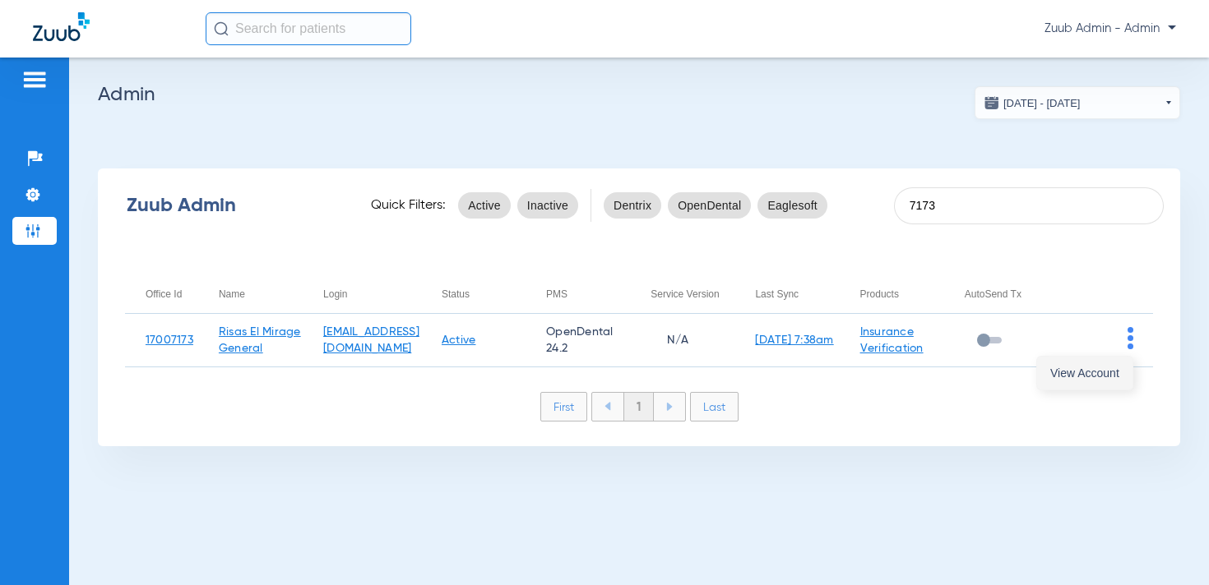
click at [1106, 376] on span "View Account" at bounding box center [1084, 374] width 69 height 12
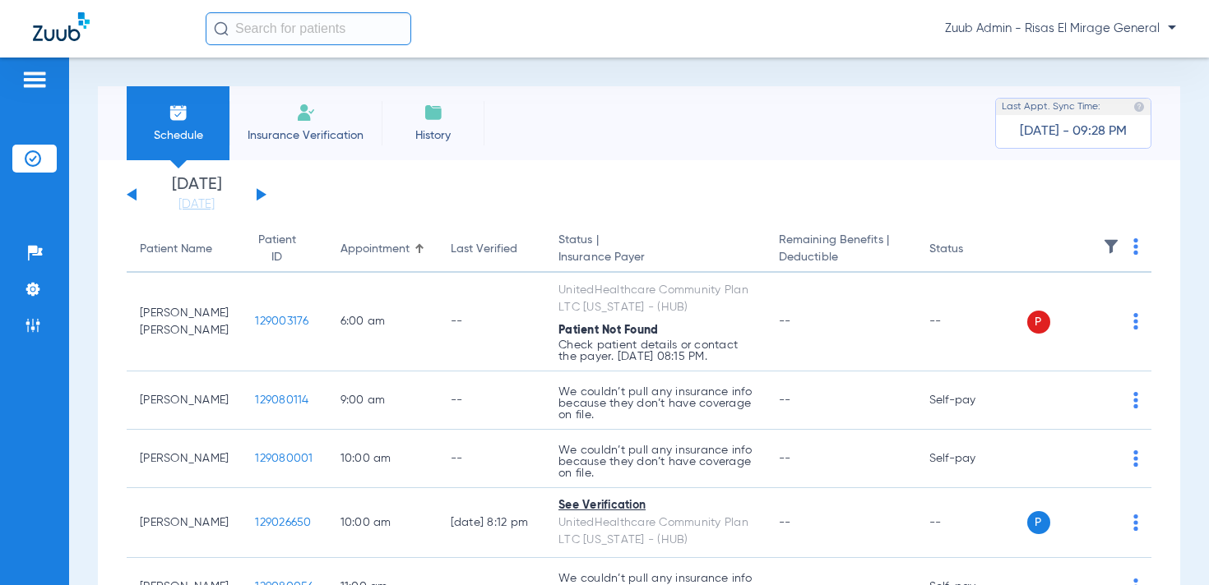
click at [288, 37] on input "text" at bounding box center [309, 28] width 206 height 33
paste input "129078592"
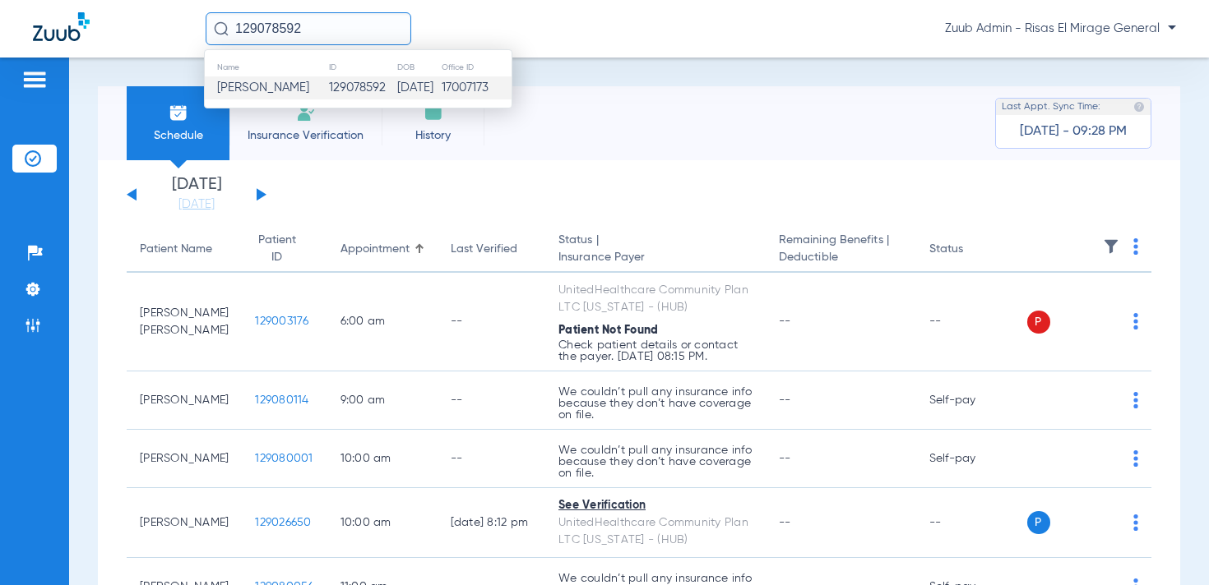
type input "129078592"
click at [309, 86] on span "[PERSON_NAME]" at bounding box center [263, 87] width 92 height 12
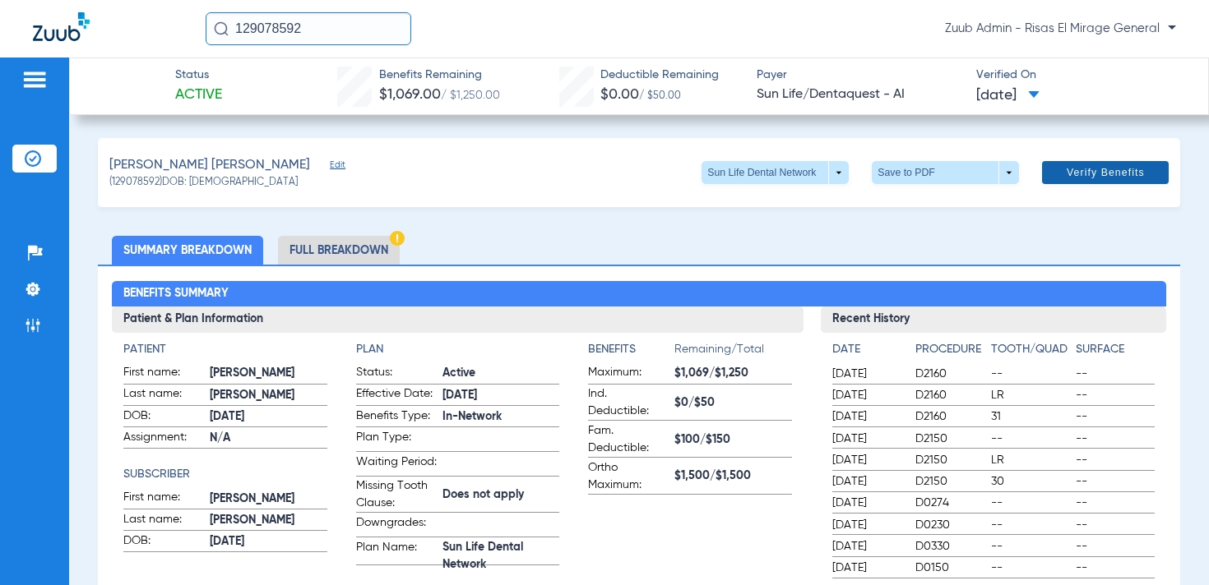
click at [1102, 167] on span "Verify Benefits" at bounding box center [1105, 172] width 78 height 13
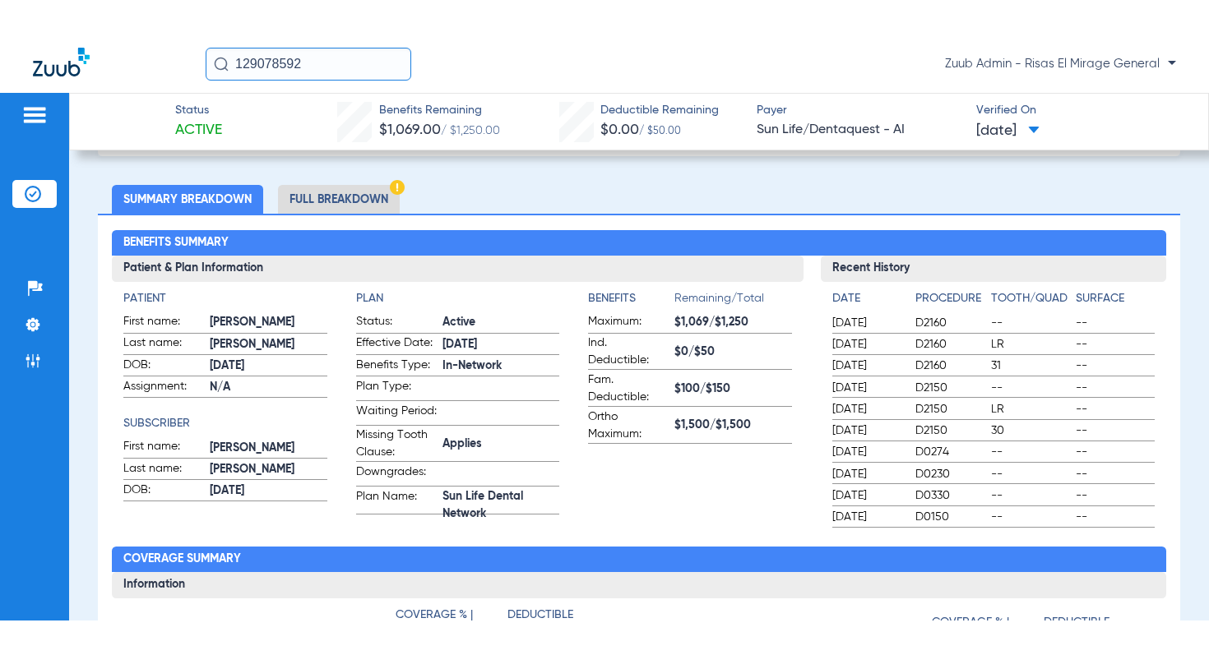
scroll to position [86, 0]
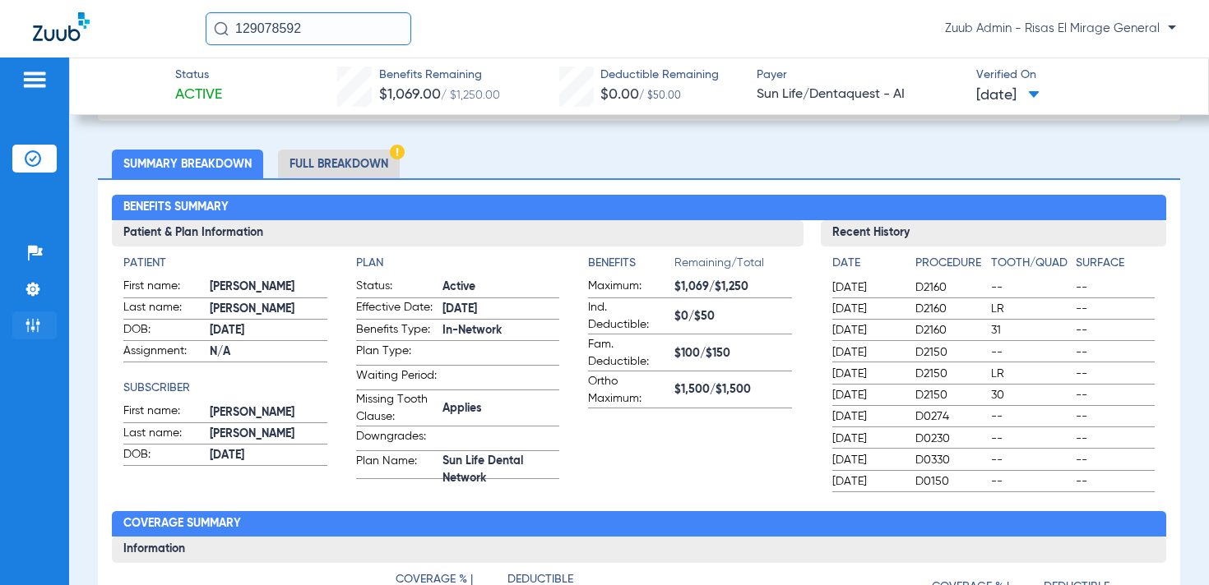
click at [35, 330] on img at bounding box center [33, 325] width 16 height 16
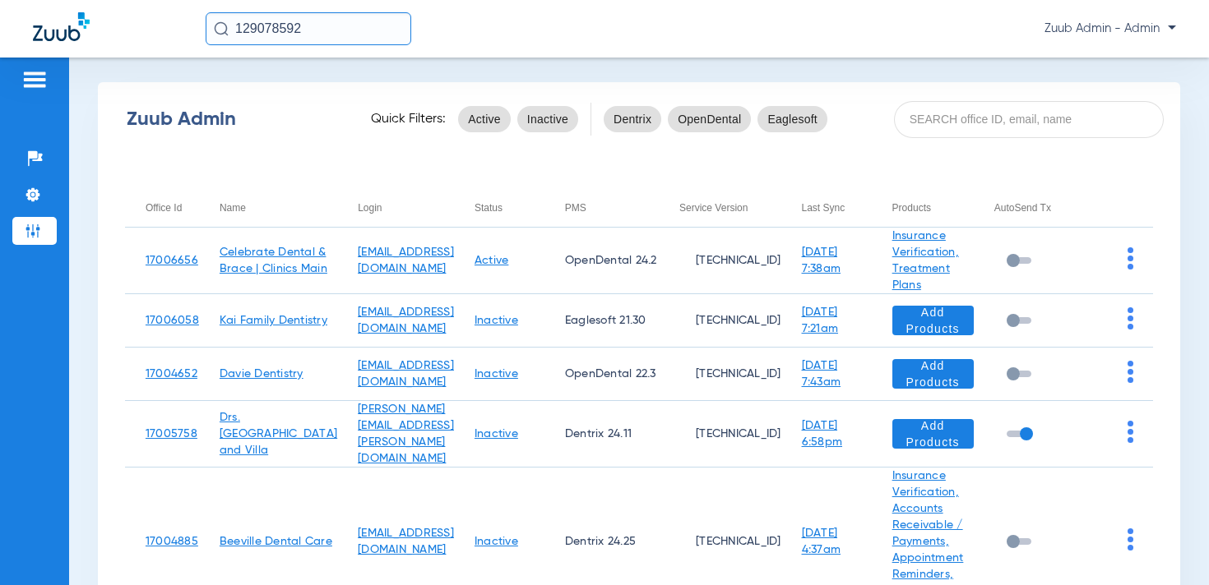
click at [1142, 25] on span "Zuub Admin - Admin" at bounding box center [1110, 29] width 132 height 16
click at [1124, 55] on span "Log out" at bounding box center [1128, 59] width 64 height 12
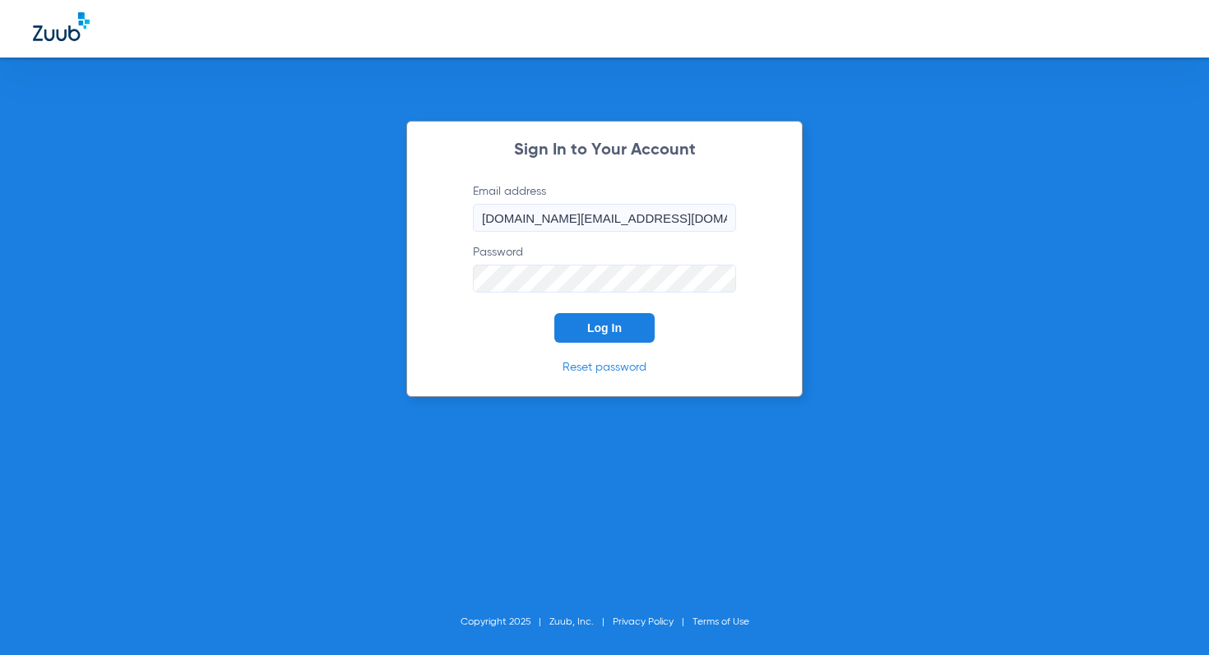
click at [563, 215] on input "[DOMAIN_NAME][EMAIL_ADDRESS][DOMAIN_NAME]" at bounding box center [604, 218] width 263 height 28
type input "[EMAIL_ADDRESS][DOMAIN_NAME]"
click at [612, 329] on span "Log In" at bounding box center [604, 327] width 35 height 13
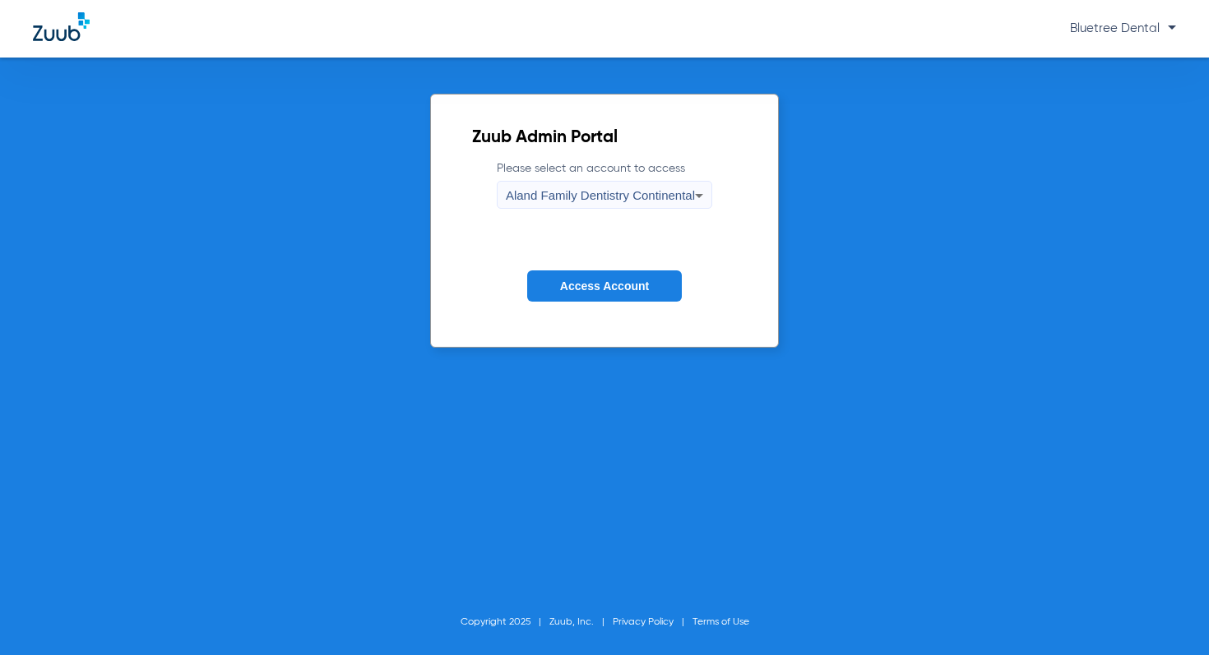
click at [581, 189] on span "Aland Family Dentistry Continental" at bounding box center [600, 195] width 189 height 14
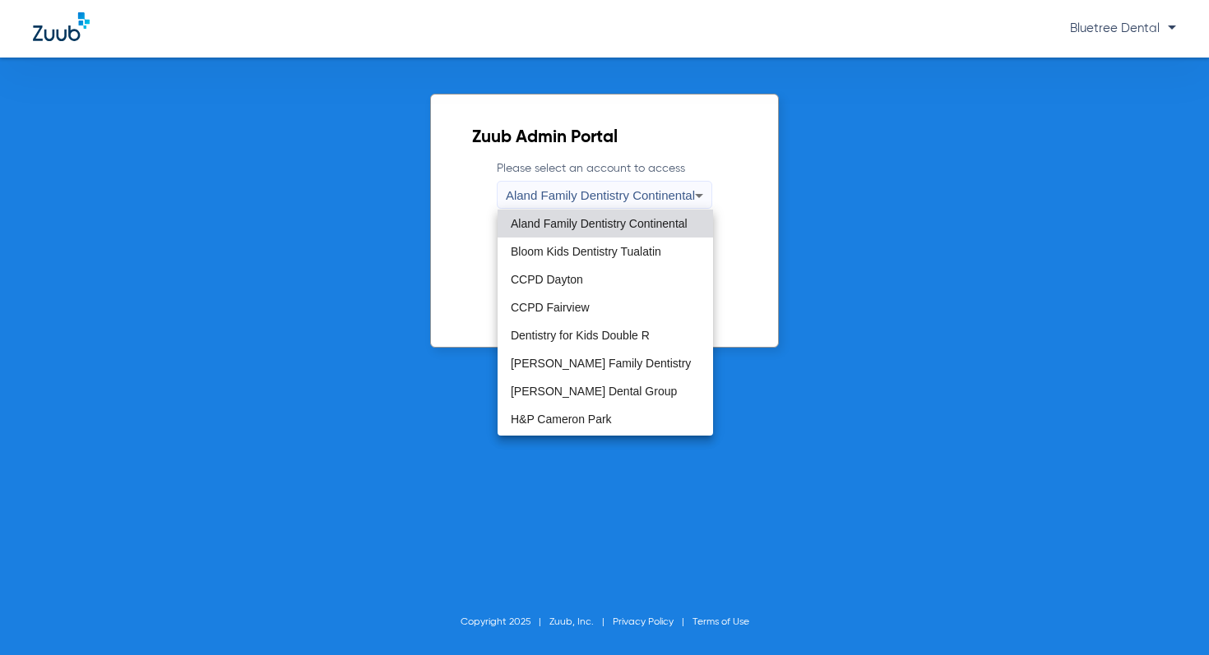
click at [785, 258] on div at bounding box center [604, 327] width 1209 height 655
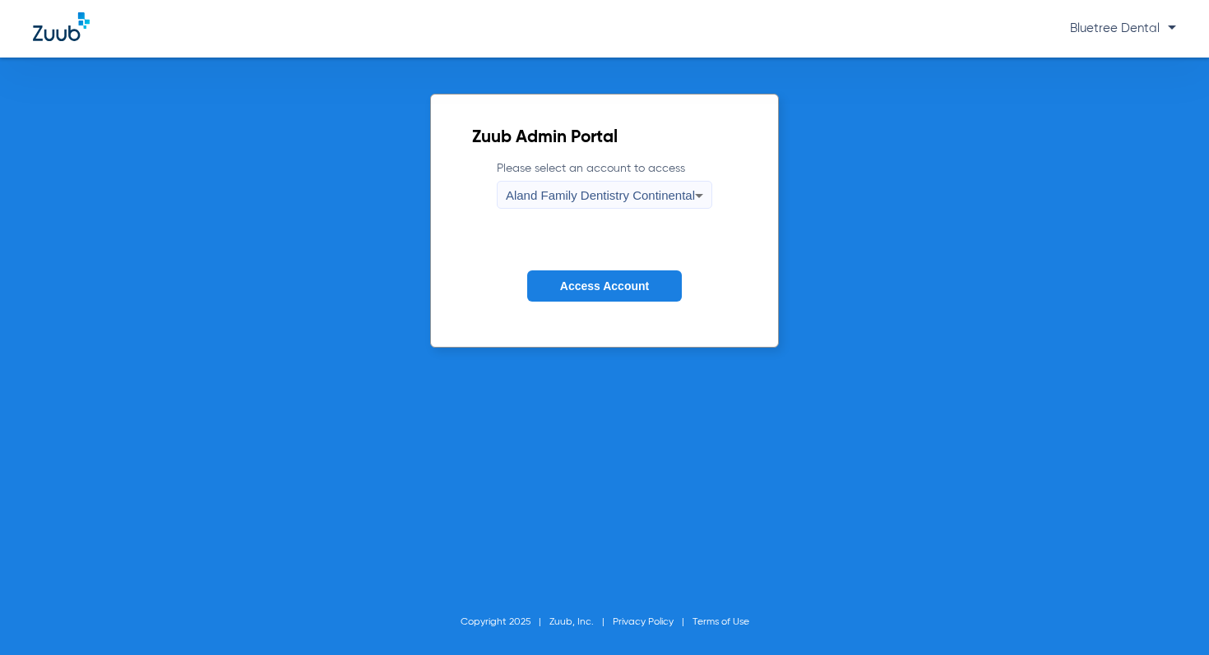
click at [617, 292] on span "Access Account" at bounding box center [604, 286] width 89 height 13
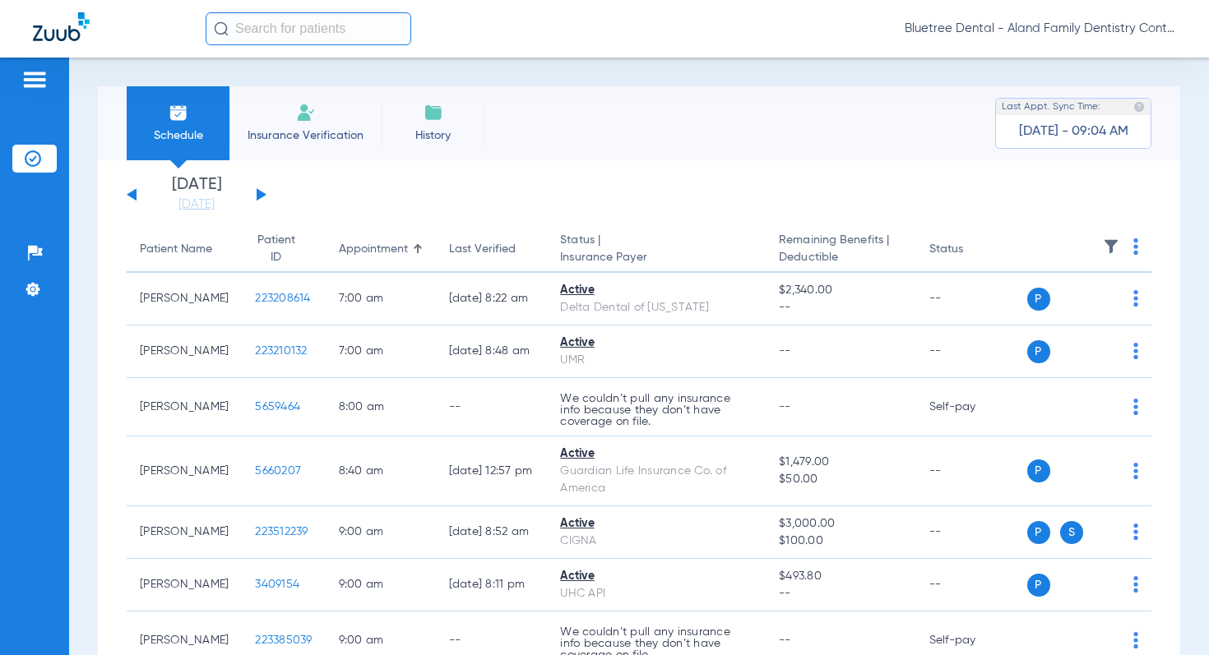
click at [1114, 245] on img at bounding box center [1111, 246] width 16 height 16
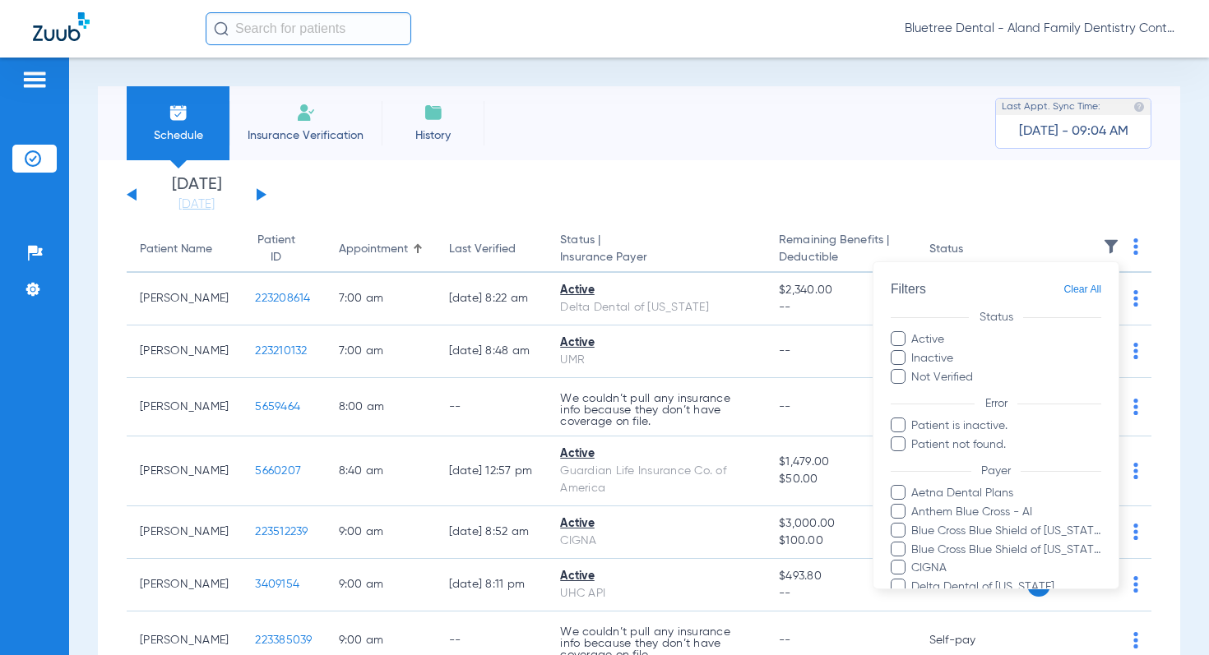
click at [1108, 247] on div at bounding box center [604, 327] width 1209 height 655
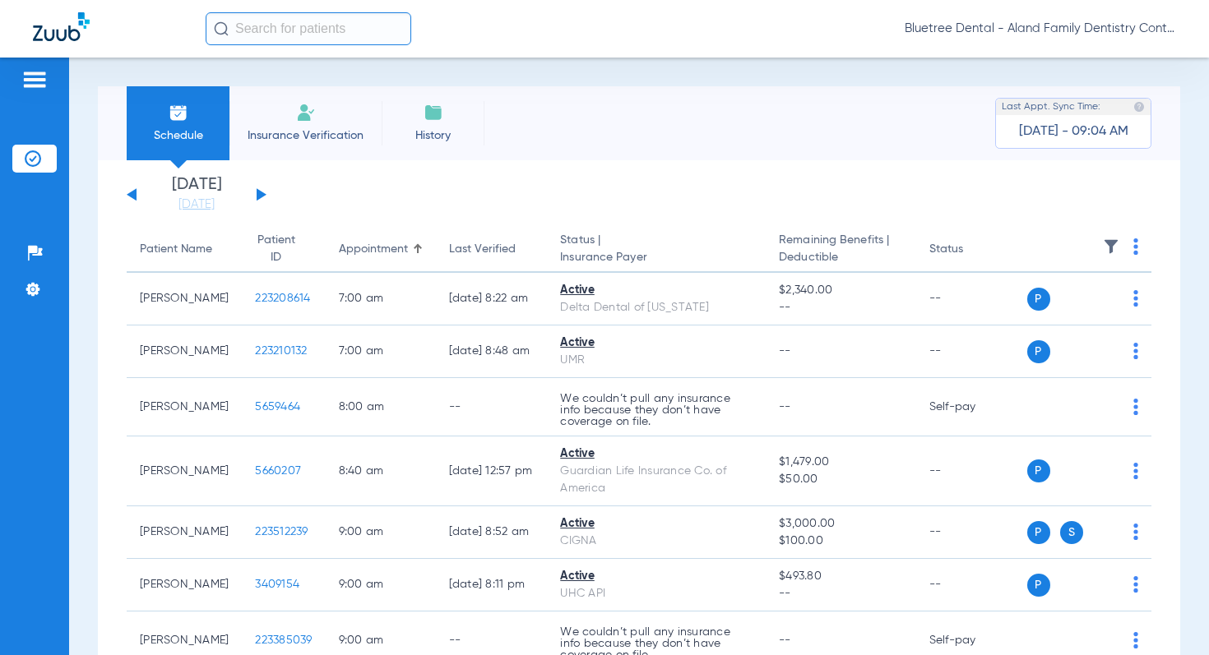
click at [1107, 245] on img at bounding box center [1111, 246] width 16 height 16
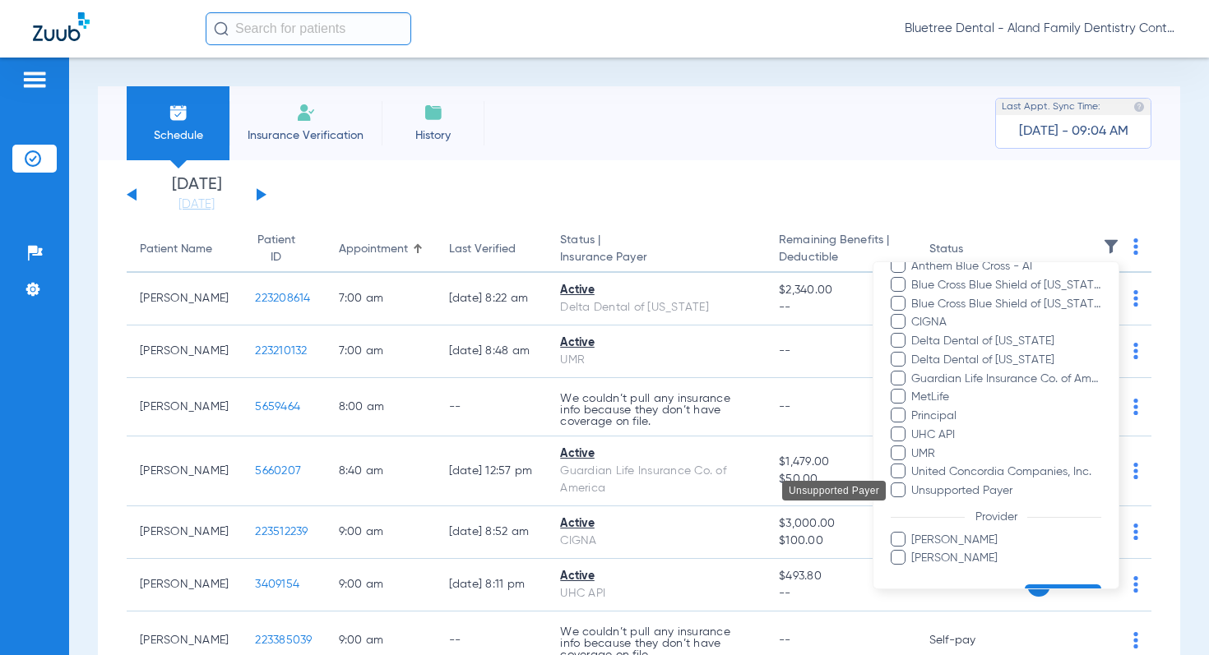
click at [983, 488] on span "Unsupported Payer" at bounding box center [1005, 491] width 191 height 17
click at [913, 502] on input "Unsupported Payer" at bounding box center [913, 502] width 0 height 0
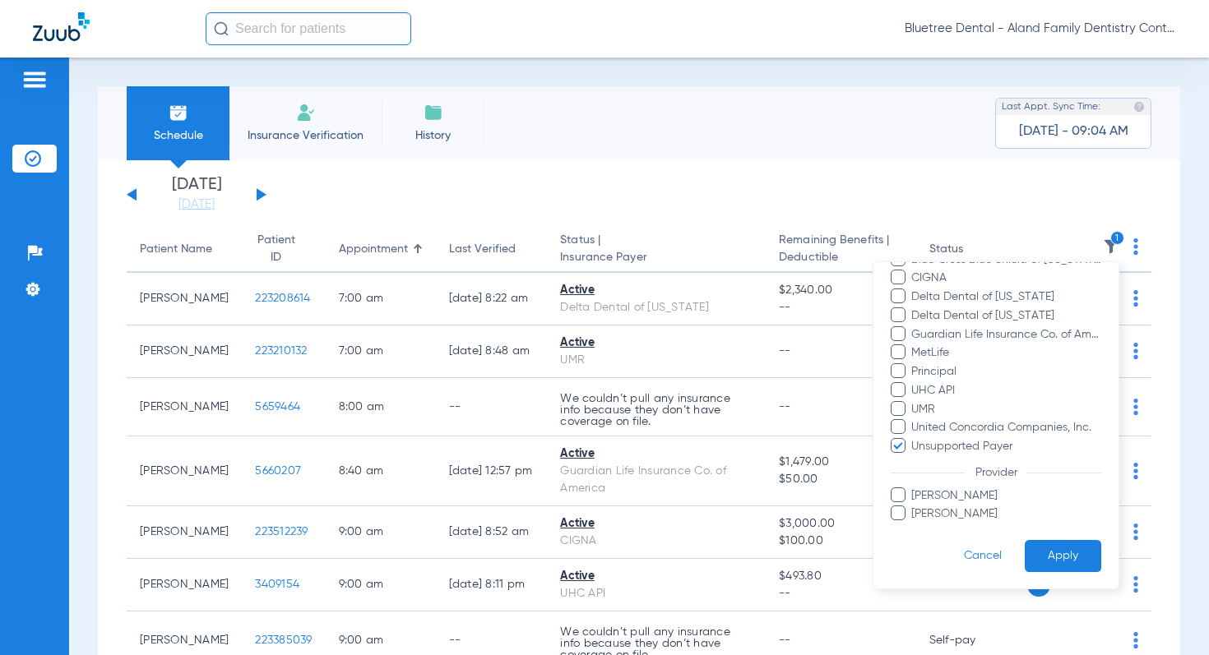
click at [1055, 557] on button "Apply" at bounding box center [1062, 556] width 76 height 32
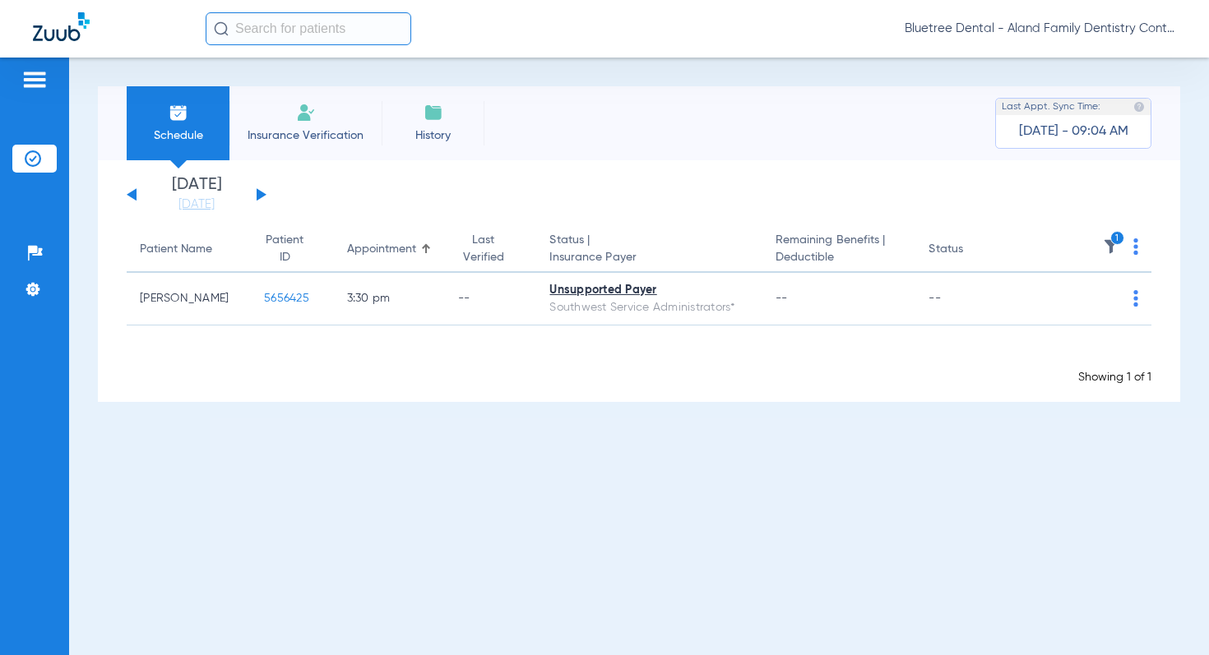
click at [262, 196] on button at bounding box center [262, 194] width 10 height 12
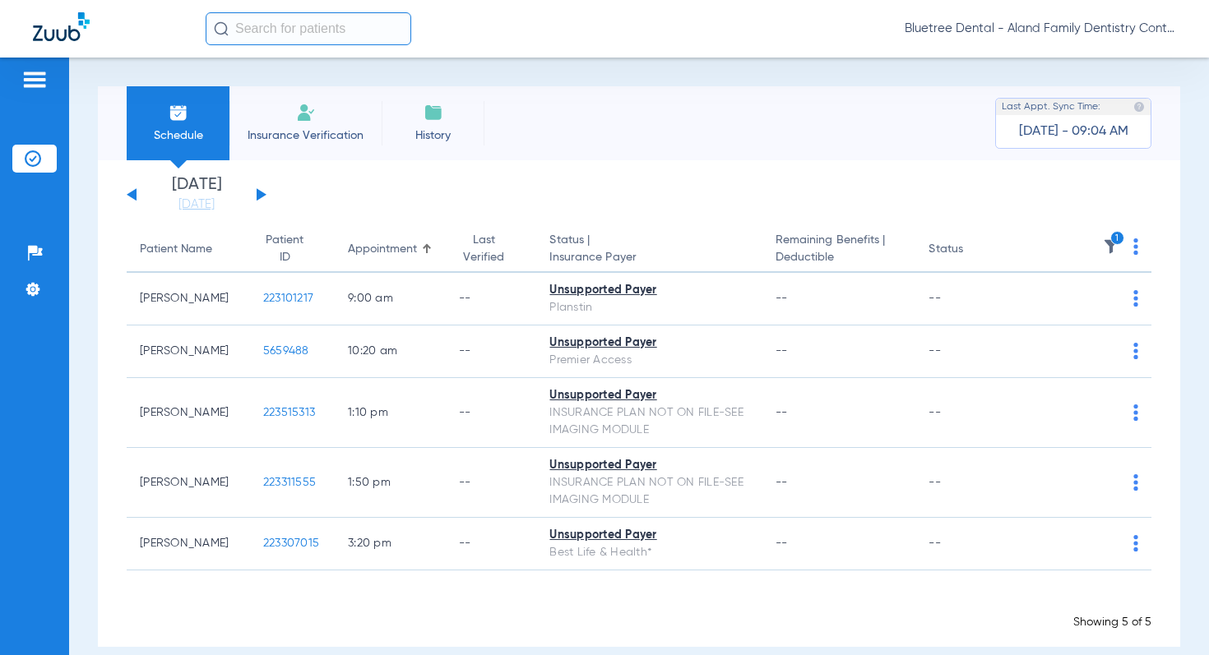
click at [260, 195] on button at bounding box center [262, 194] width 10 height 12
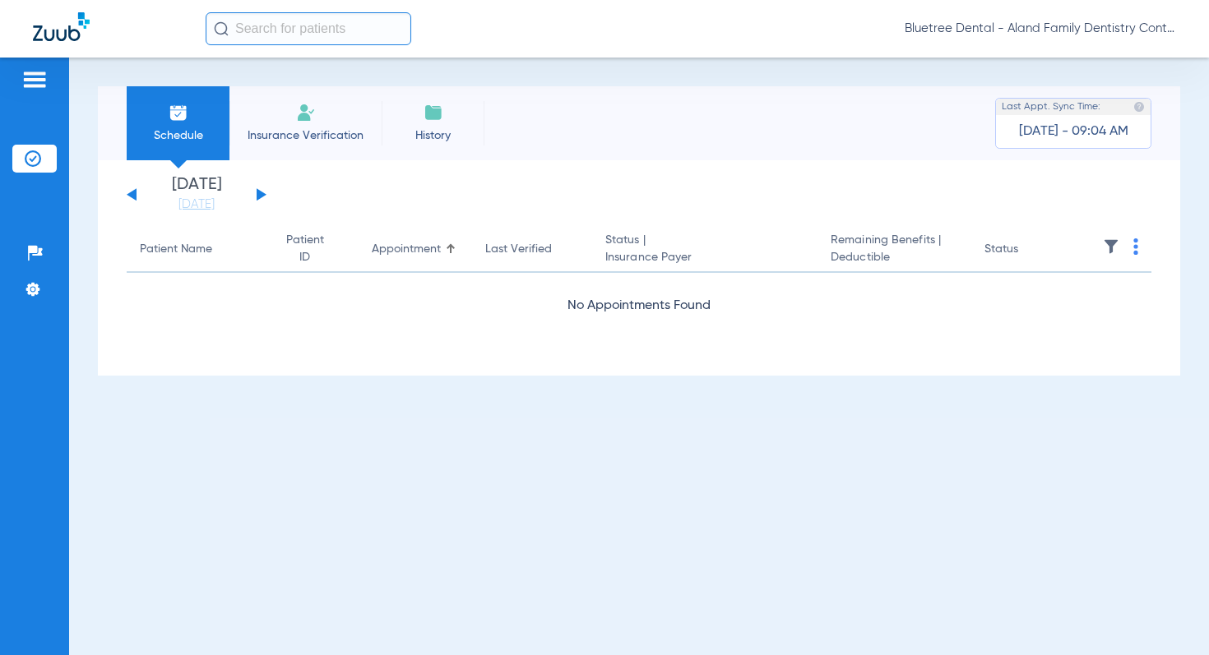
click at [260, 194] on button at bounding box center [262, 194] width 10 height 12
click at [198, 205] on link "[DATE]" at bounding box center [196, 205] width 99 height 16
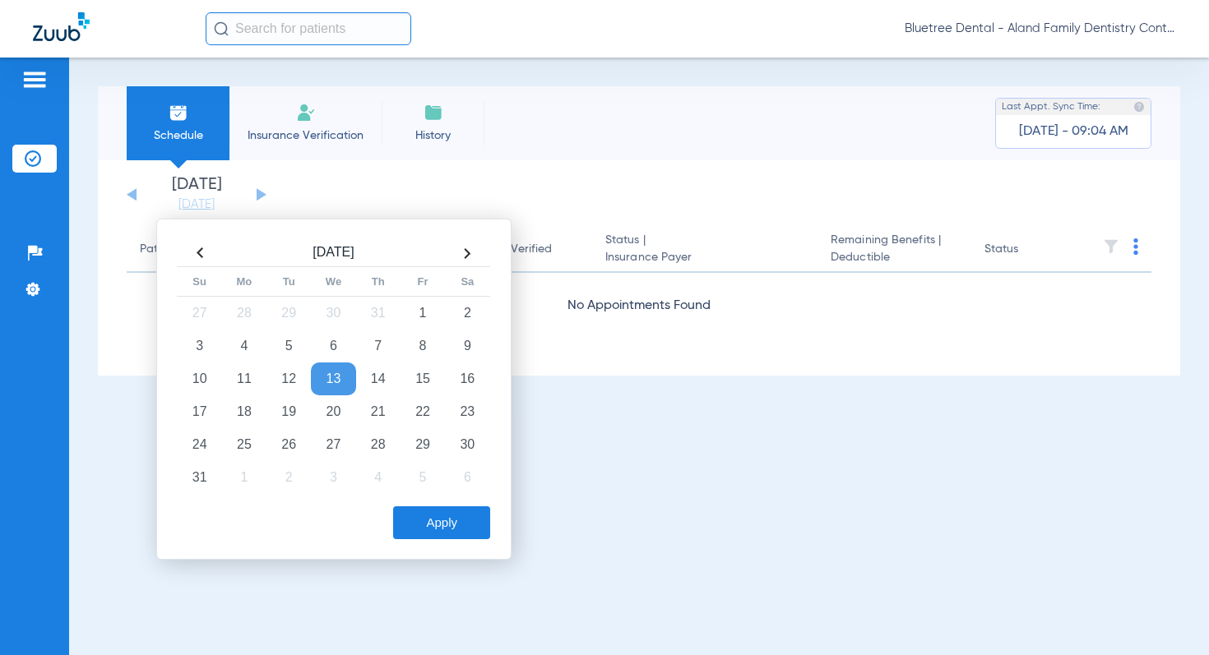
click at [414, 534] on button "Apply" at bounding box center [441, 522] width 97 height 33
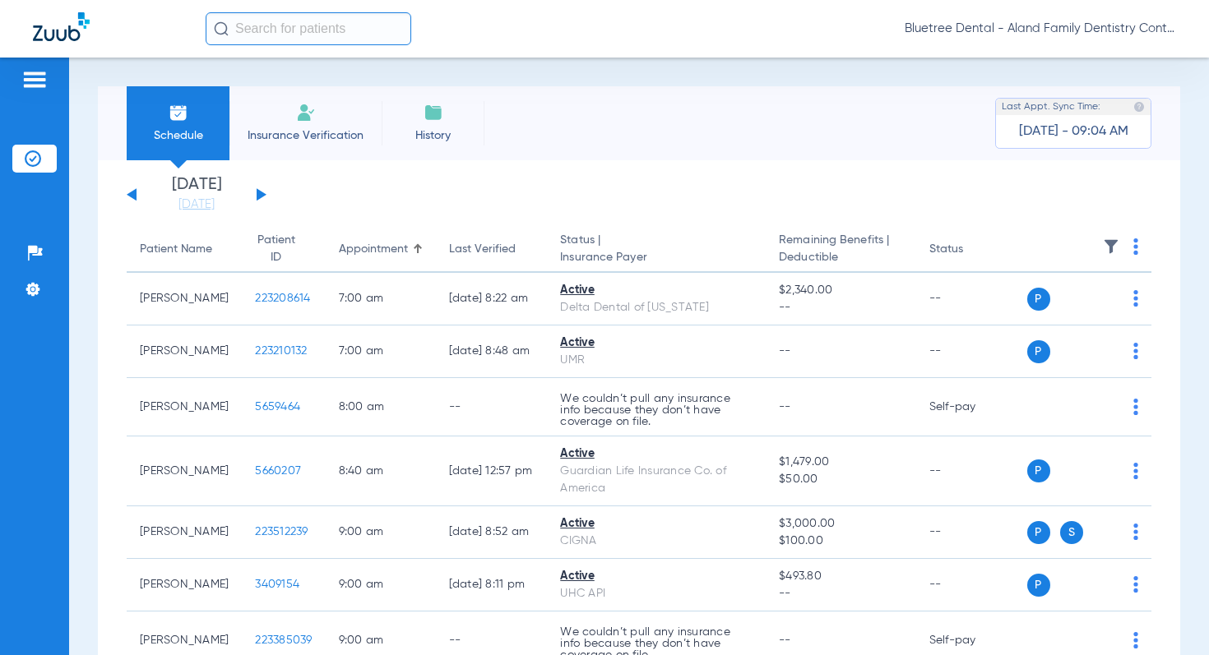
click at [1044, 33] on span "Bluetree Dental - Aland Family Dentistry Continental" at bounding box center [1039, 29] width 271 height 16
click at [1104, 55] on span "Account Selection" at bounding box center [1114, 59] width 92 height 12
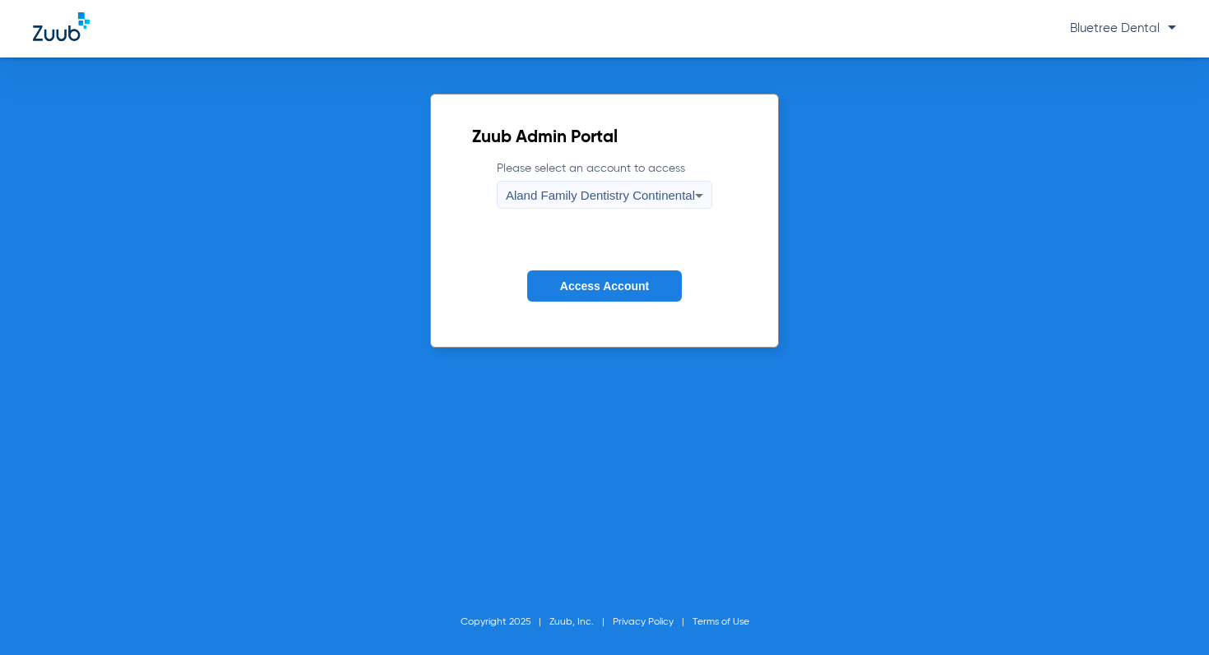
click at [644, 183] on div "Aland Family Dentistry Continental" at bounding box center [600, 196] width 189 height 28
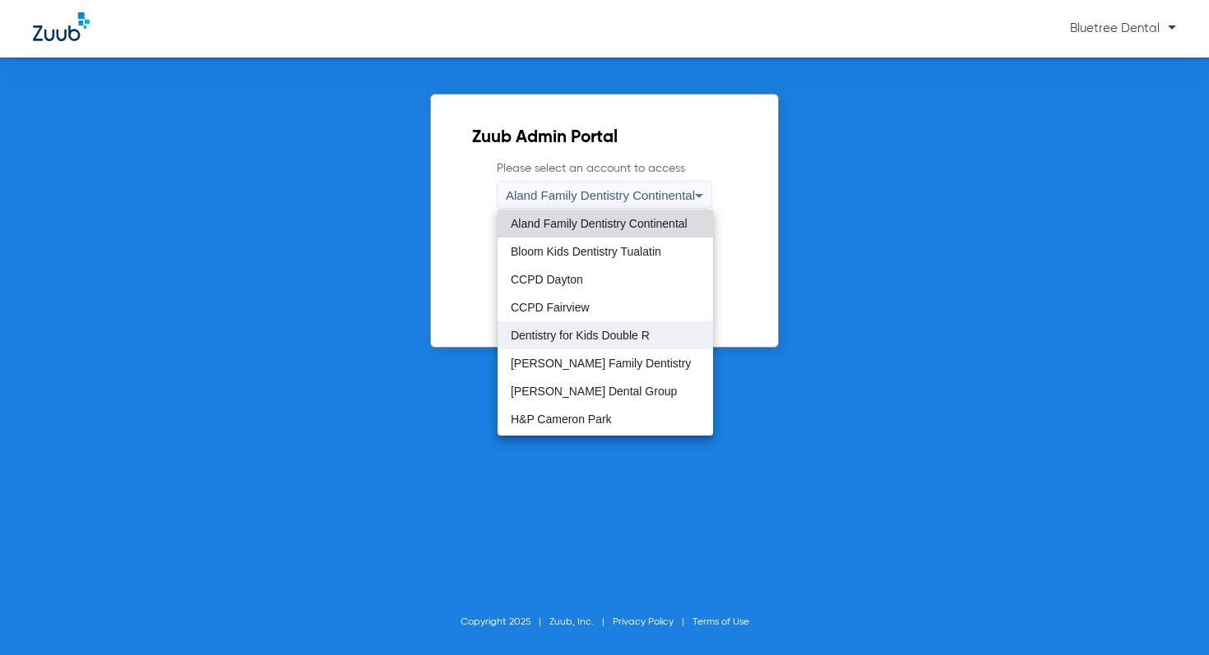
click at [563, 339] on span "Dentistry for Kids Double R" at bounding box center [580, 336] width 139 height 12
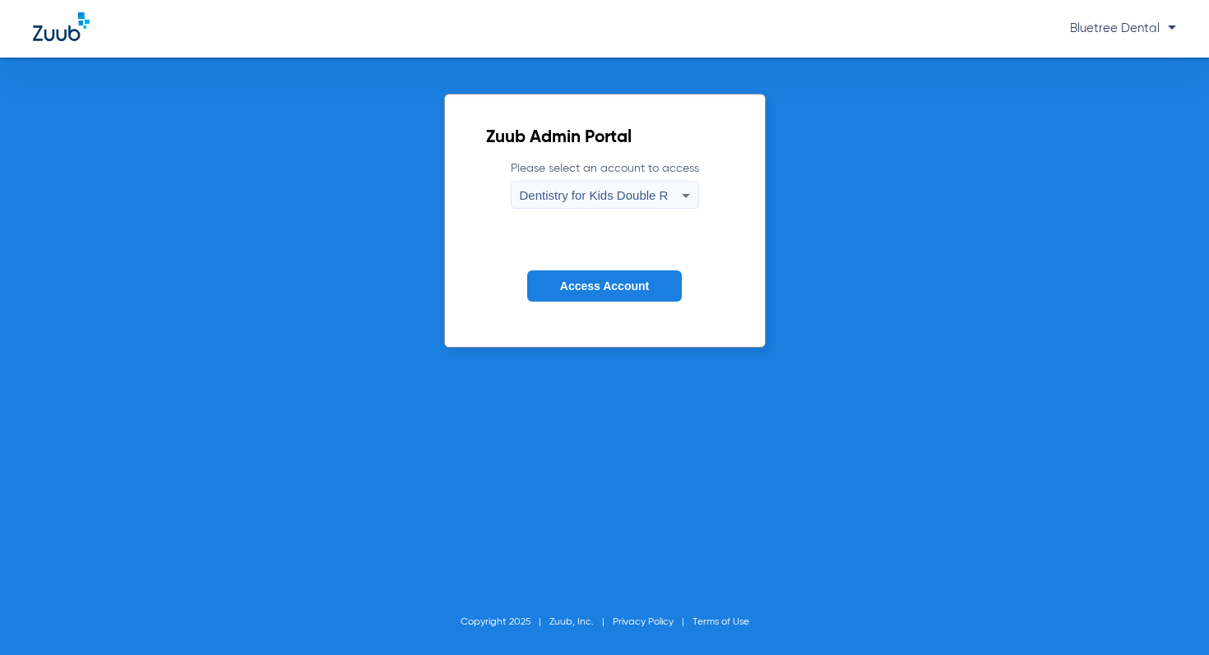
click at [593, 289] on span "Access Account" at bounding box center [604, 286] width 89 height 13
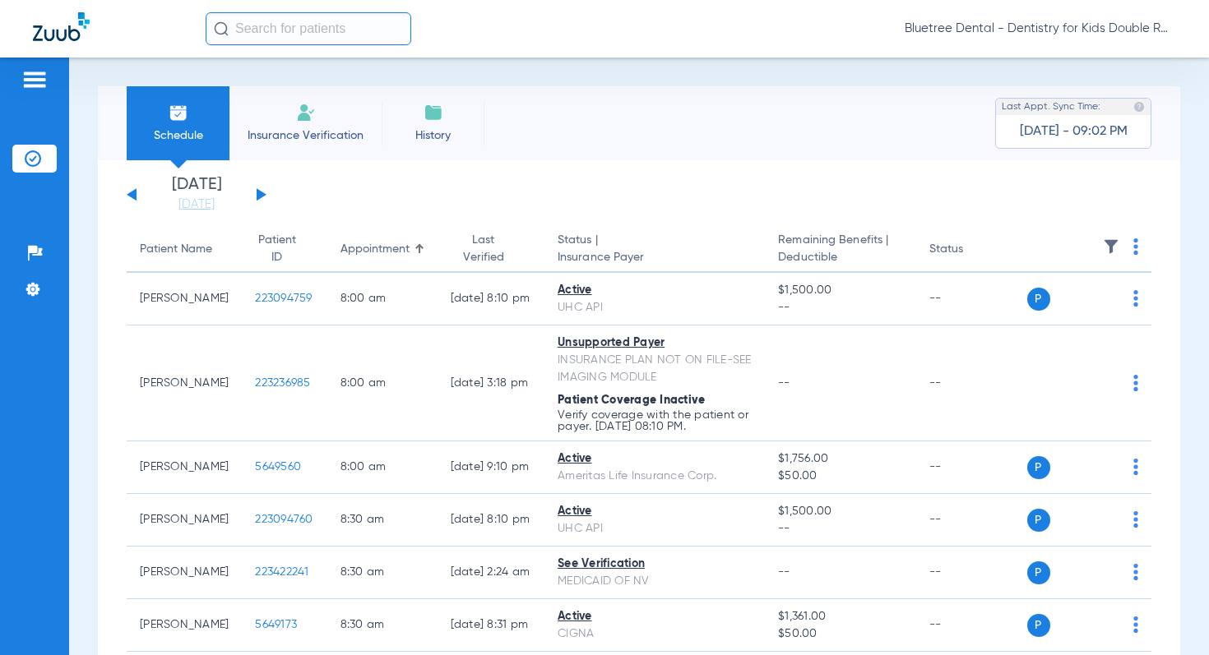
click at [1115, 246] on img at bounding box center [1111, 246] width 16 height 16
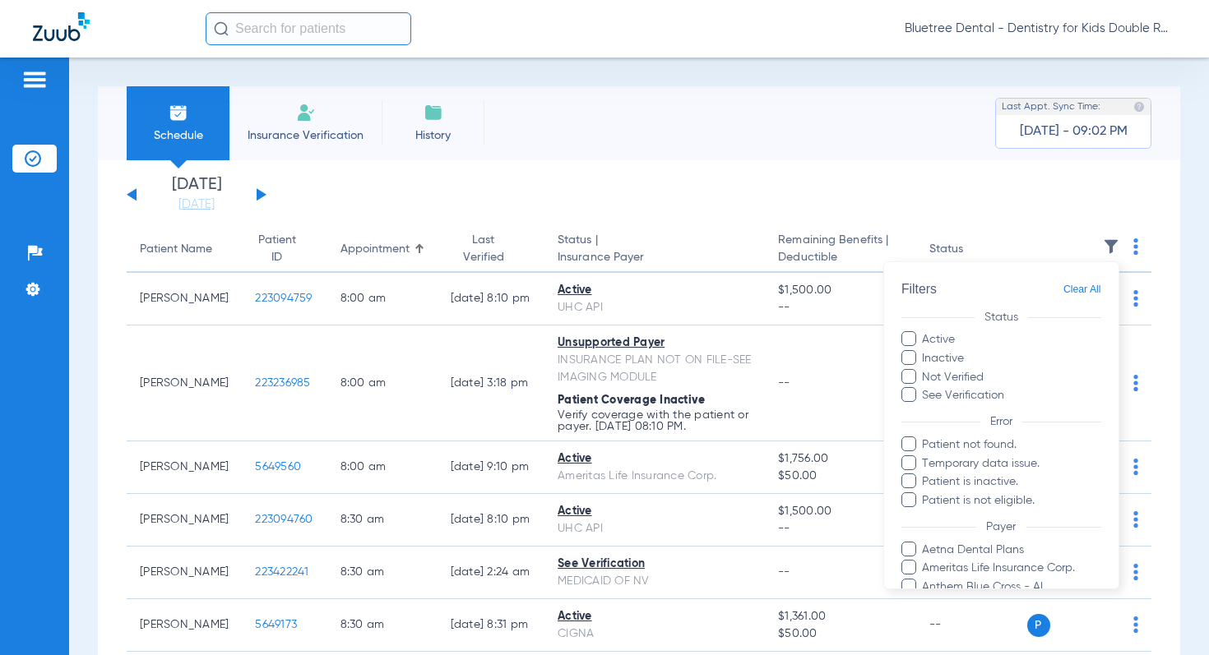
click at [403, 420] on div at bounding box center [604, 327] width 1209 height 655
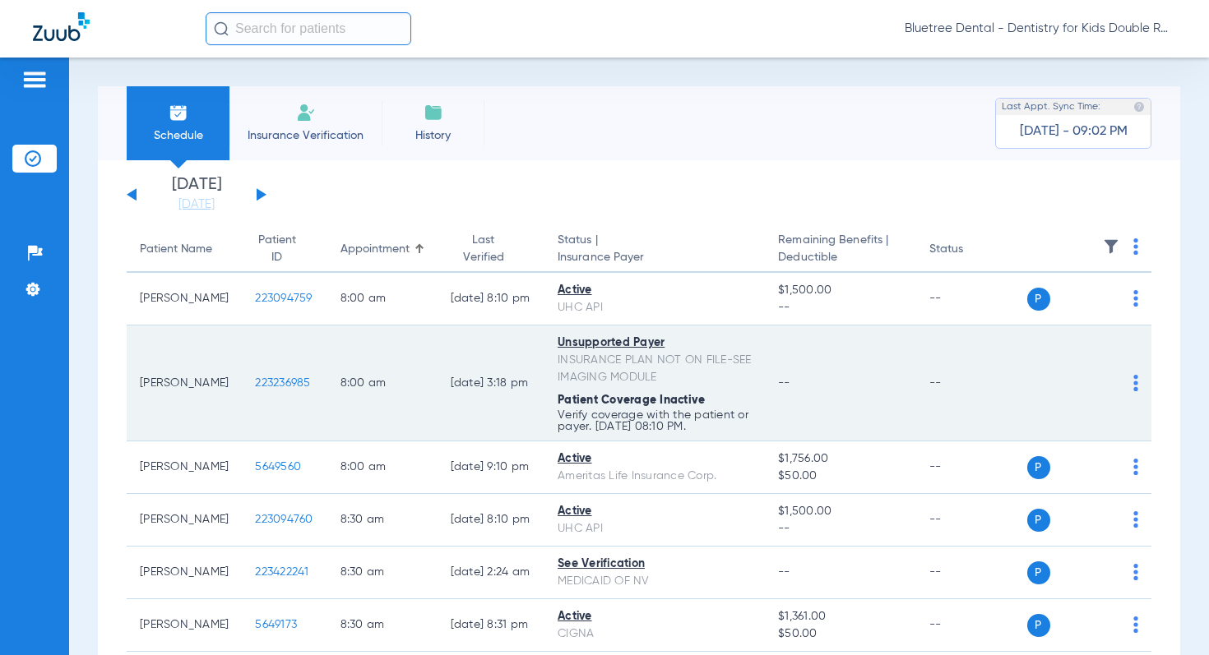
drag, startPoint x: 291, startPoint y: 387, endPoint x: 231, endPoint y: 389, distance: 60.0
click at [242, 389] on td "223236985" at bounding box center [284, 384] width 85 height 116
copy span "223236985"
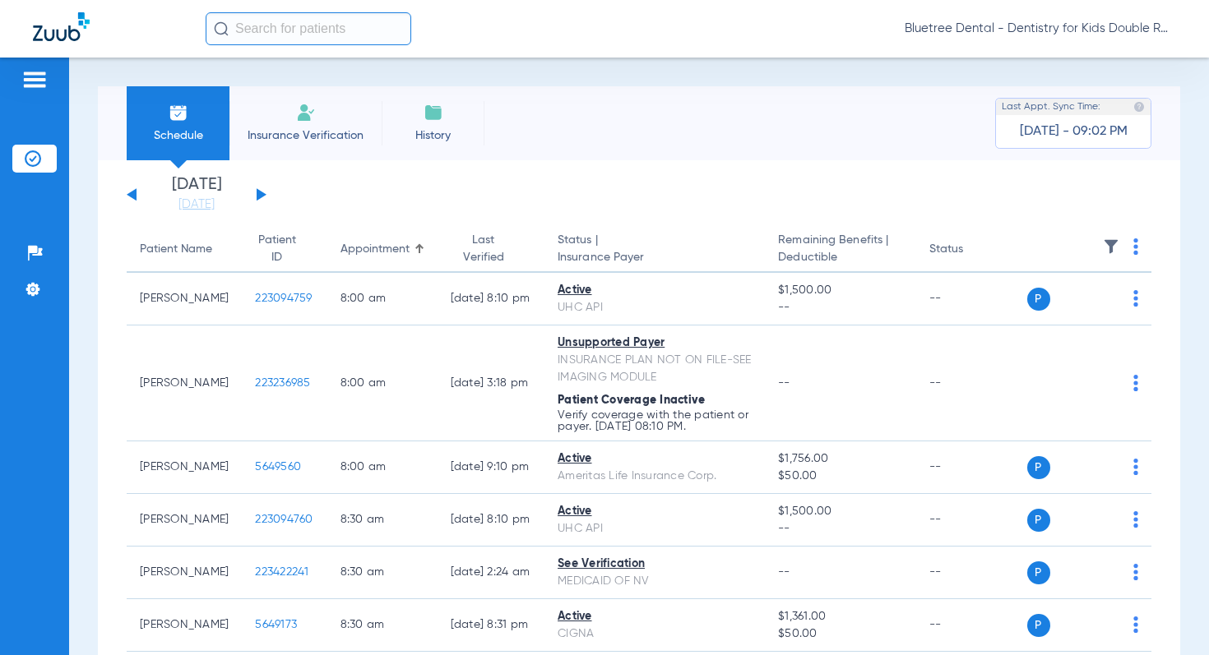
click at [1037, 24] on span "Bluetree Dental - Dentistry for Kids Double R" at bounding box center [1039, 29] width 271 height 16
click at [1053, 30] on div at bounding box center [604, 327] width 1209 height 655
click at [1072, 35] on span "Bluetree Dental - Dentistry for Kids Double R" at bounding box center [1039, 29] width 271 height 16
click at [1093, 57] on span "Account Selection" at bounding box center [1114, 59] width 92 height 12
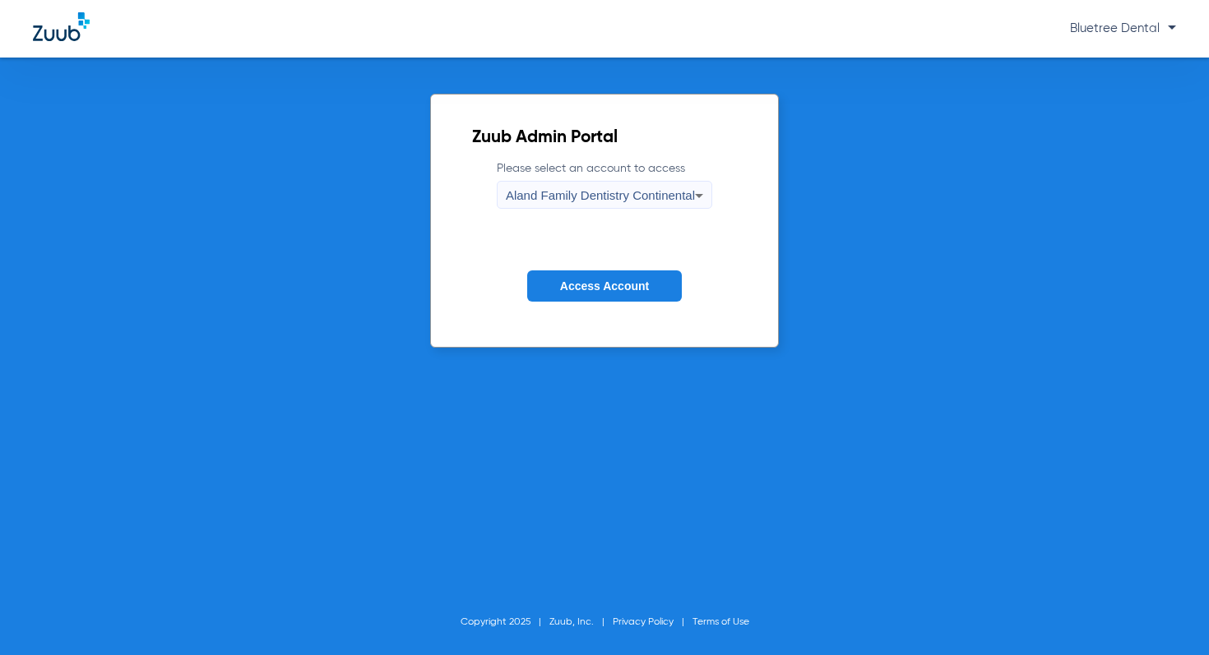
click at [613, 190] on span "Aland Family Dentistry Continental" at bounding box center [600, 195] width 189 height 14
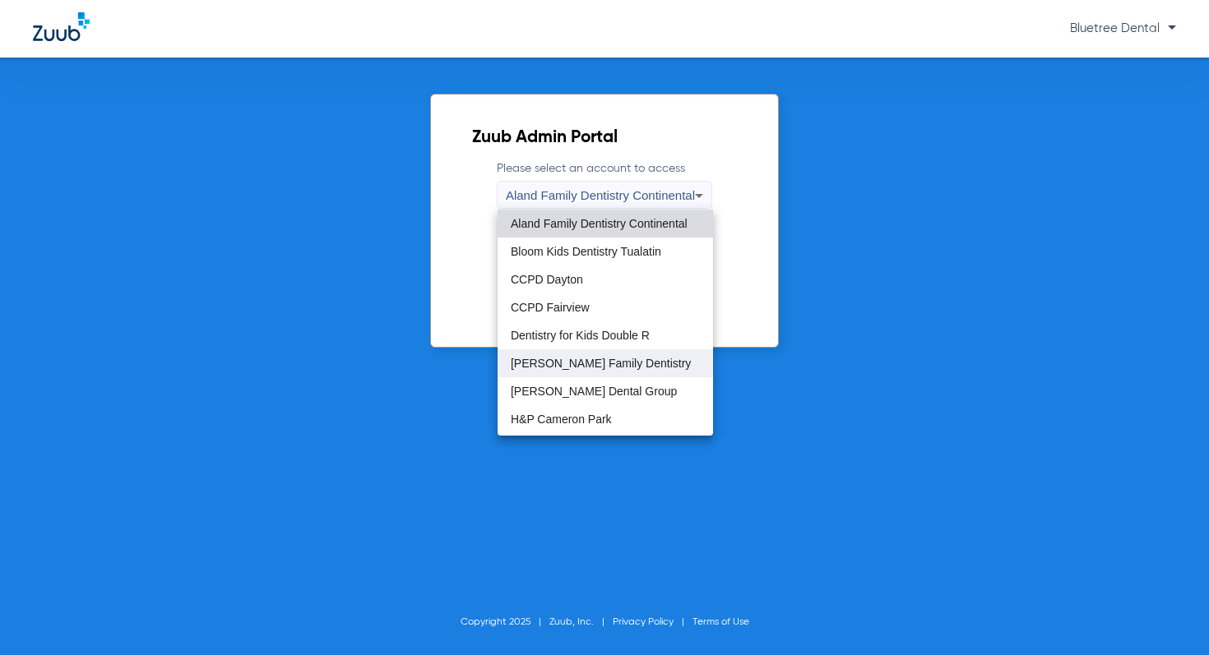
click at [548, 358] on span "[PERSON_NAME] Family Dentistry" at bounding box center [601, 364] width 180 height 12
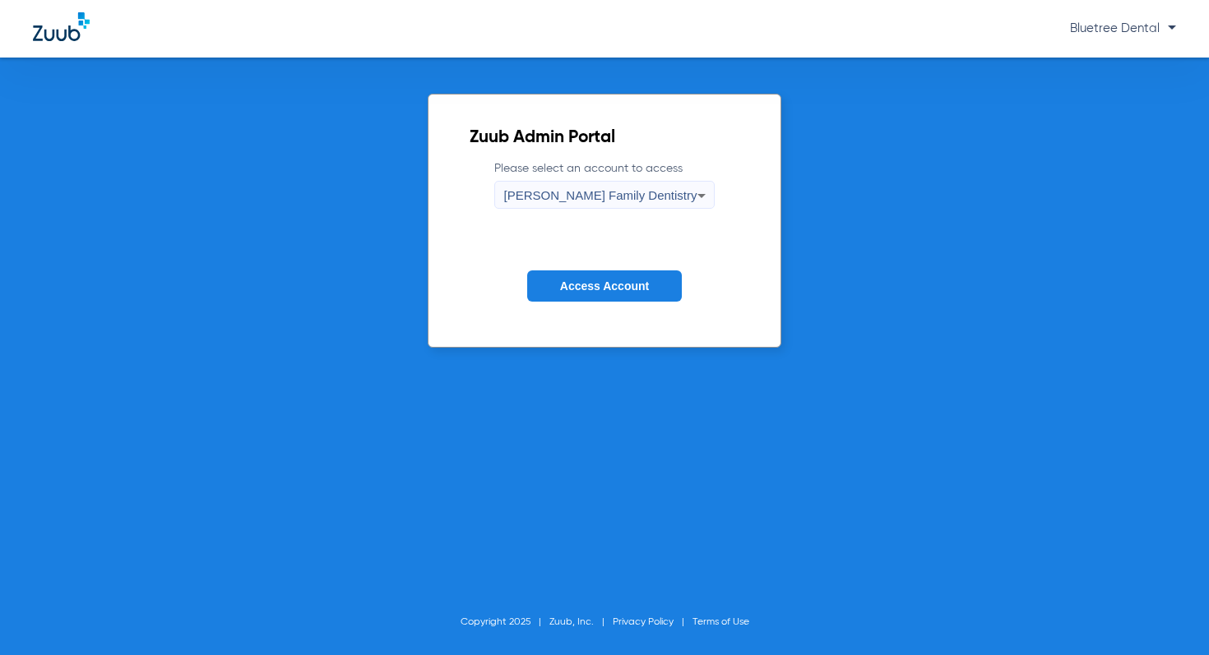
click at [571, 292] on span "Access Account" at bounding box center [604, 286] width 89 height 13
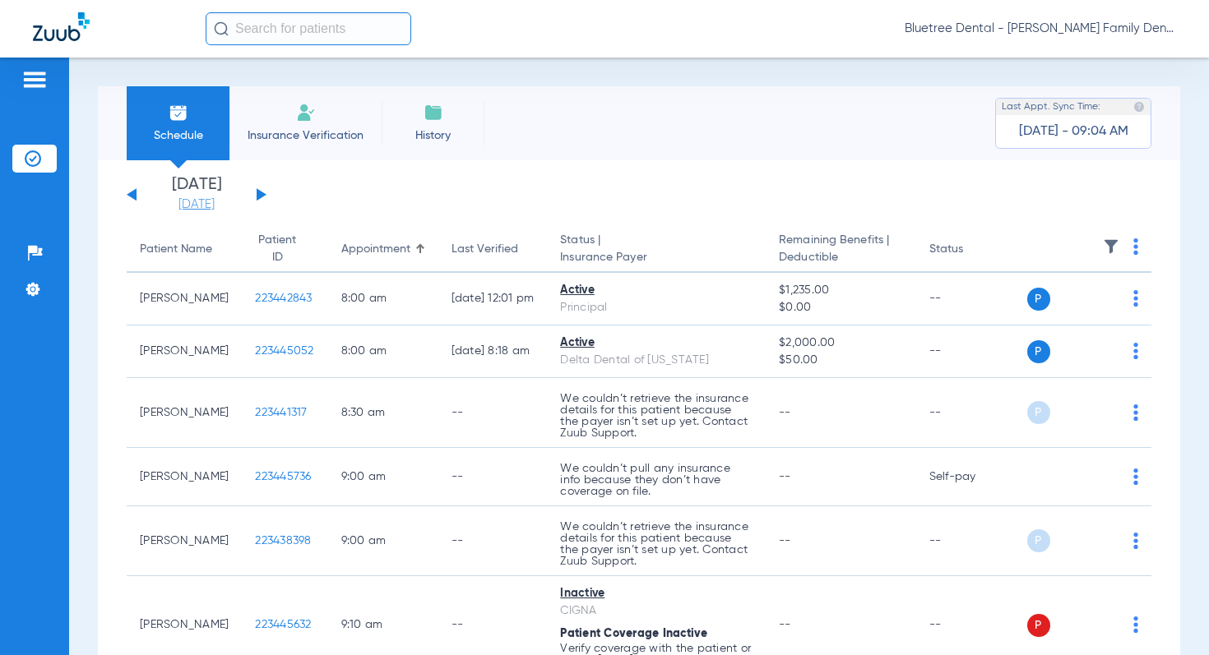
click at [187, 206] on link "[DATE]" at bounding box center [196, 205] width 99 height 16
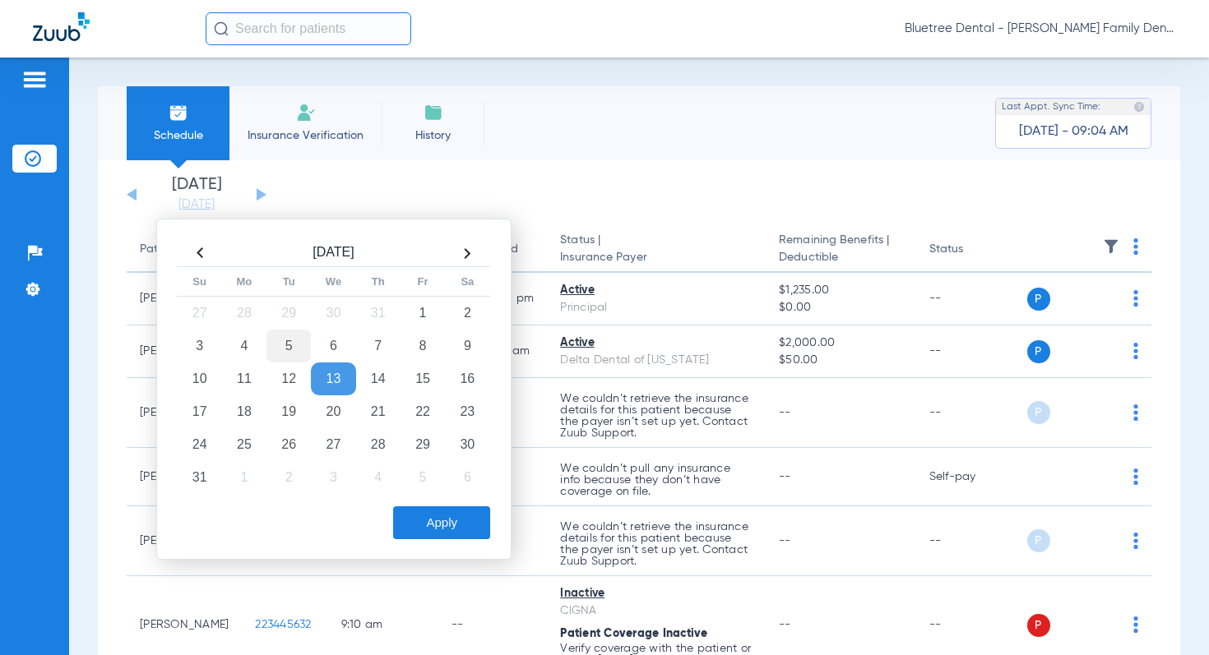
click at [284, 346] on td "5" at bounding box center [288, 346] width 44 height 33
click at [444, 519] on button "Apply" at bounding box center [441, 522] width 97 height 33
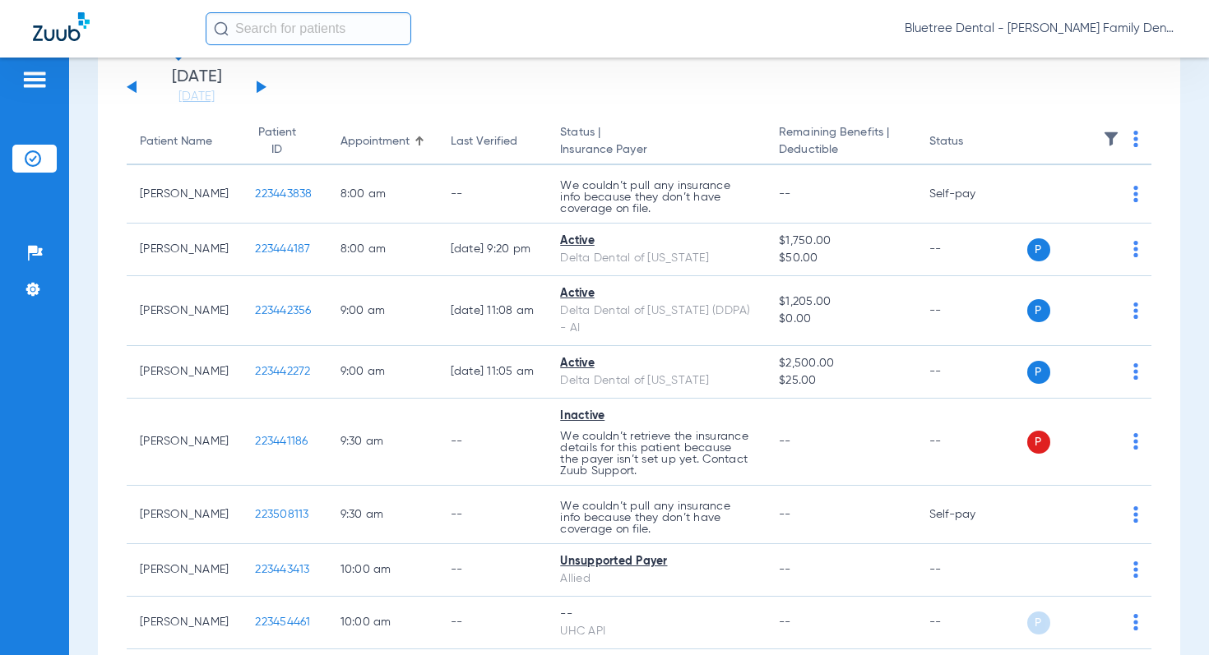
scroll to position [109, 0]
click at [184, 95] on link "[DATE]" at bounding box center [196, 96] width 99 height 16
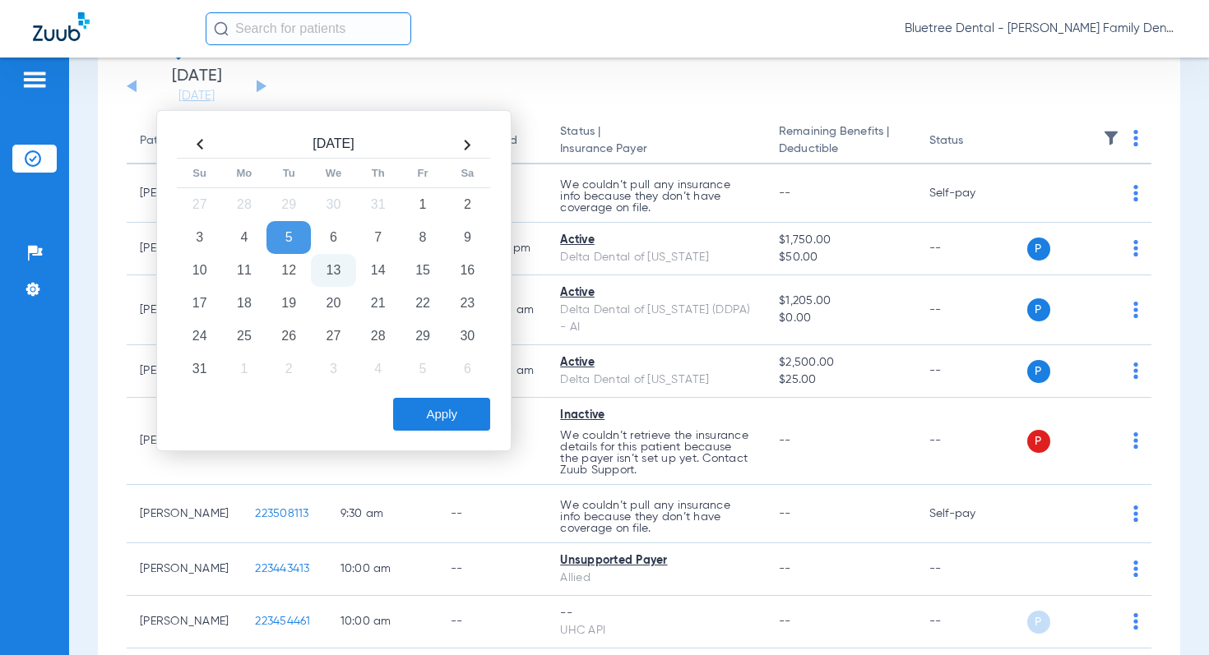
click at [321, 273] on td "13" at bounding box center [333, 270] width 44 height 33
click at [422, 416] on button "Apply" at bounding box center [441, 414] width 97 height 33
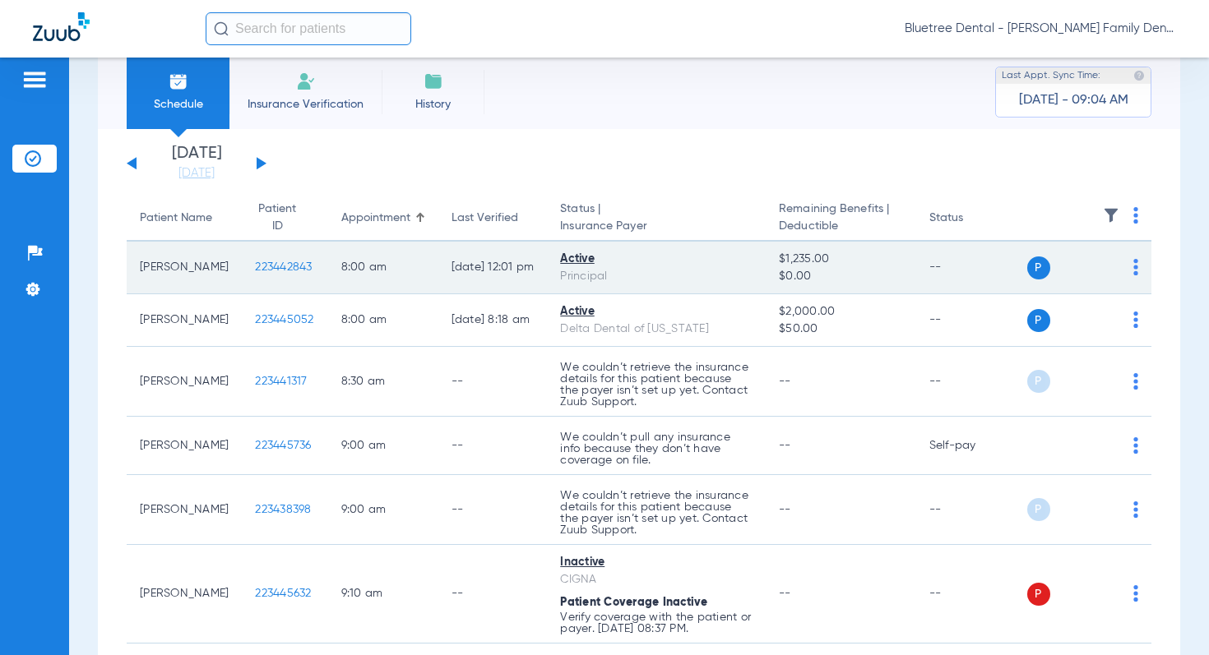
scroll to position [29, 0]
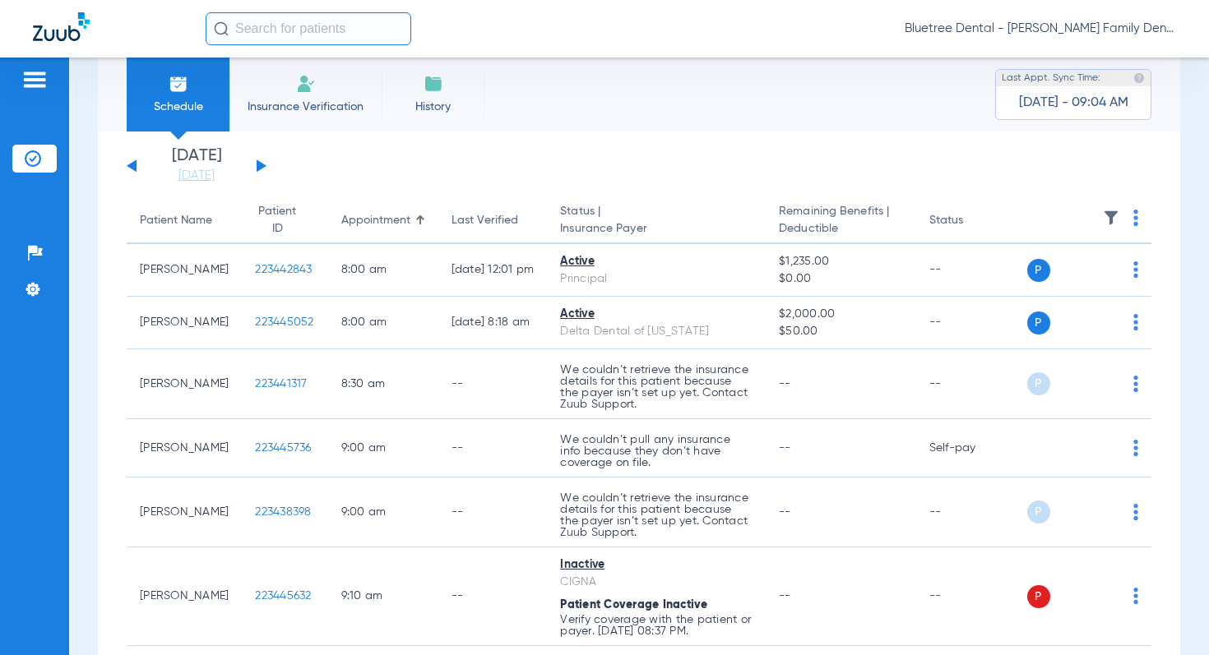
click at [1060, 35] on span "Bluetree Dental - Gregson Family Dentistry" at bounding box center [1039, 29] width 271 height 16
click at [1092, 60] on span "Account Selection" at bounding box center [1114, 59] width 92 height 12
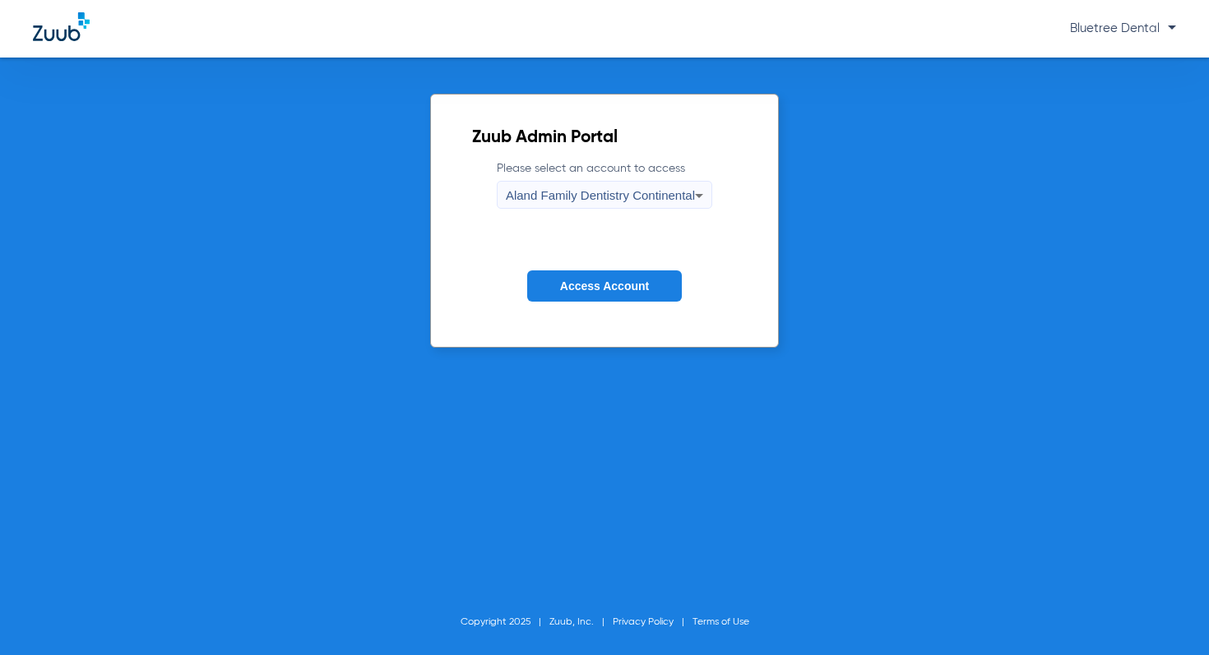
click at [562, 197] on span "Aland Family Dentistry Continental" at bounding box center [600, 195] width 189 height 14
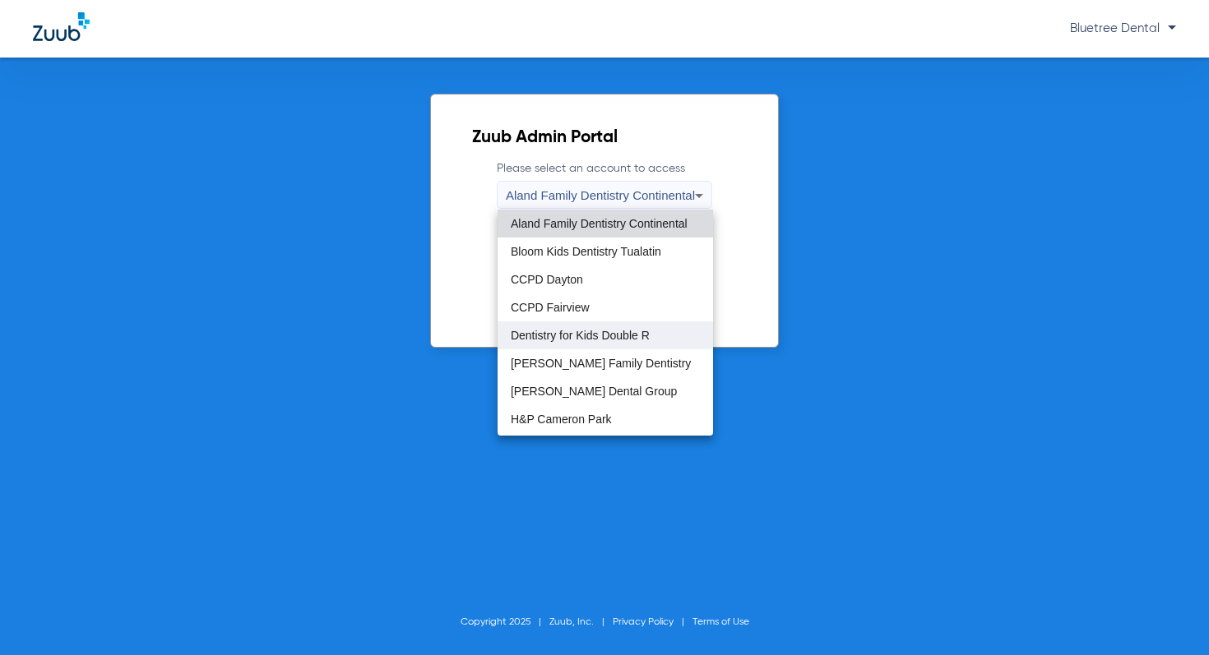
scroll to position [15, 0]
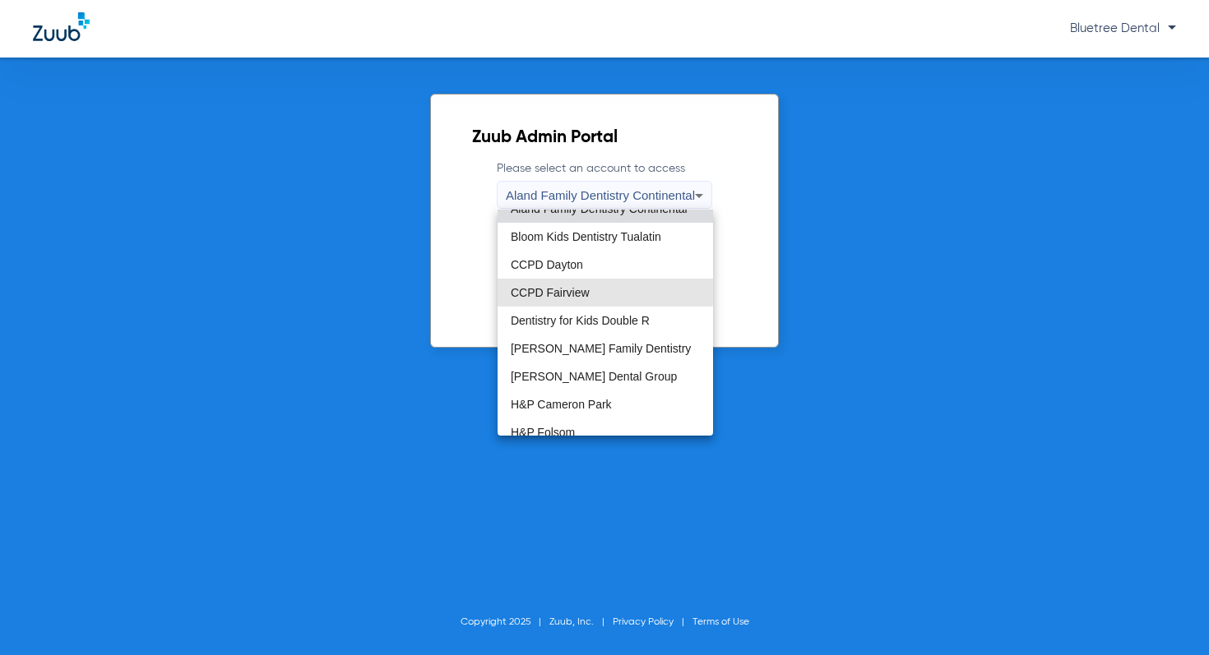
click at [572, 289] on span "CCPD Fairview" at bounding box center [550, 293] width 79 height 12
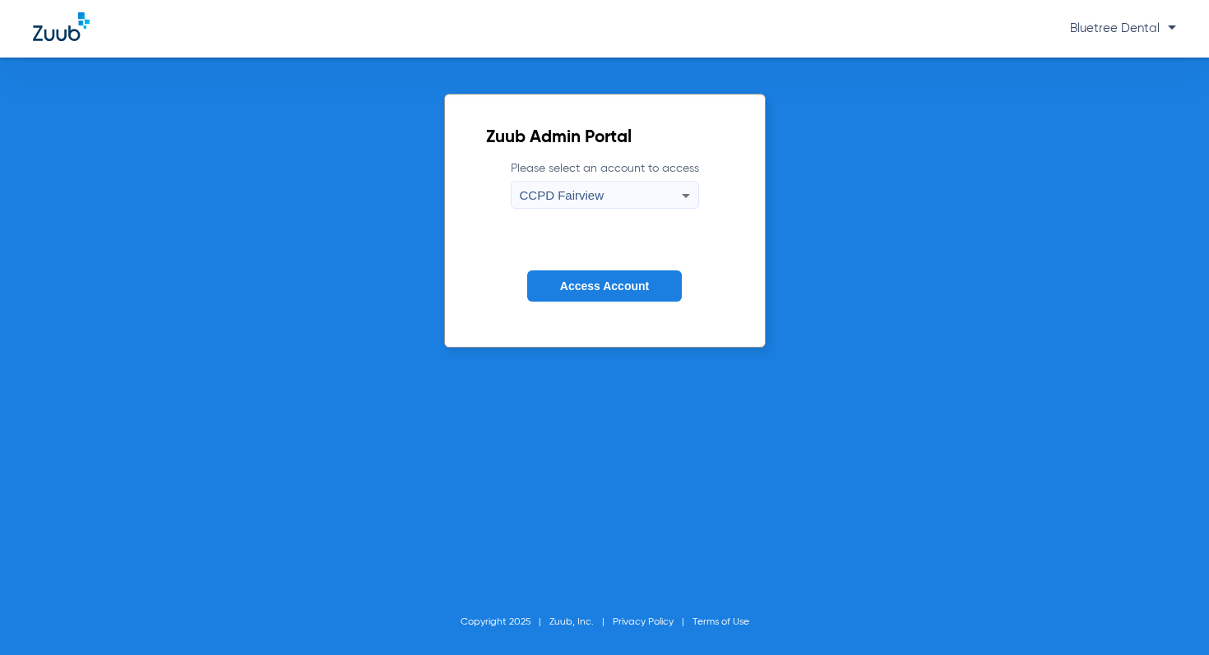
click at [589, 289] on span "Access Account" at bounding box center [604, 286] width 89 height 13
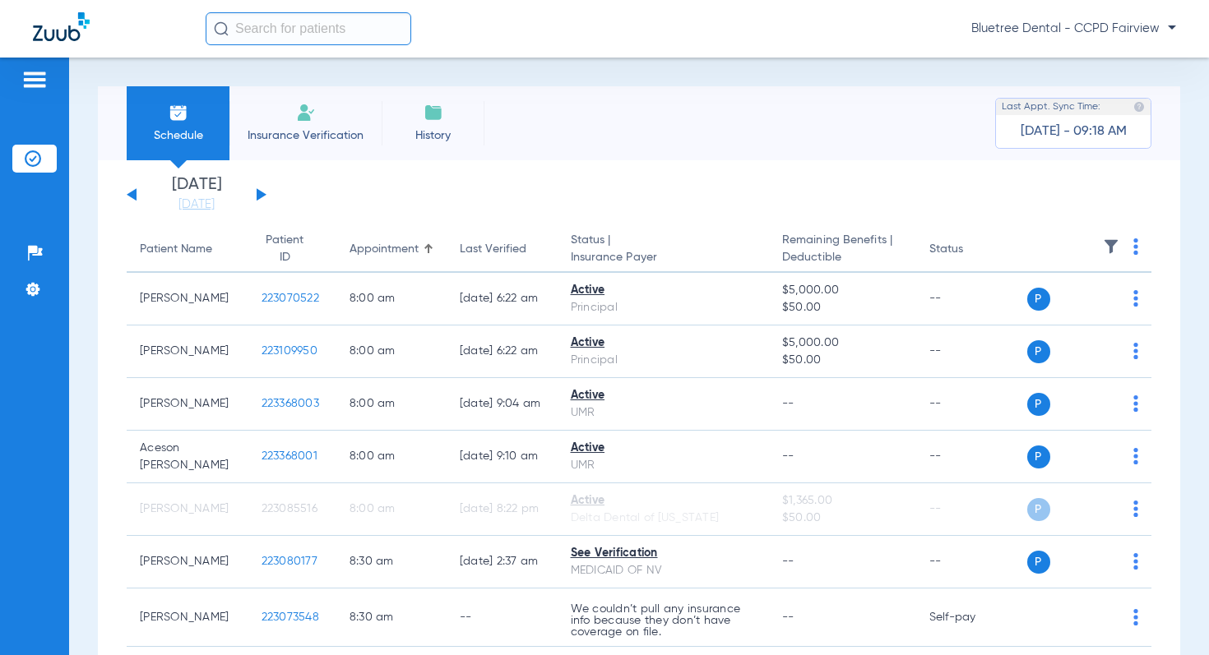
click at [1107, 243] on img at bounding box center [1111, 246] width 16 height 16
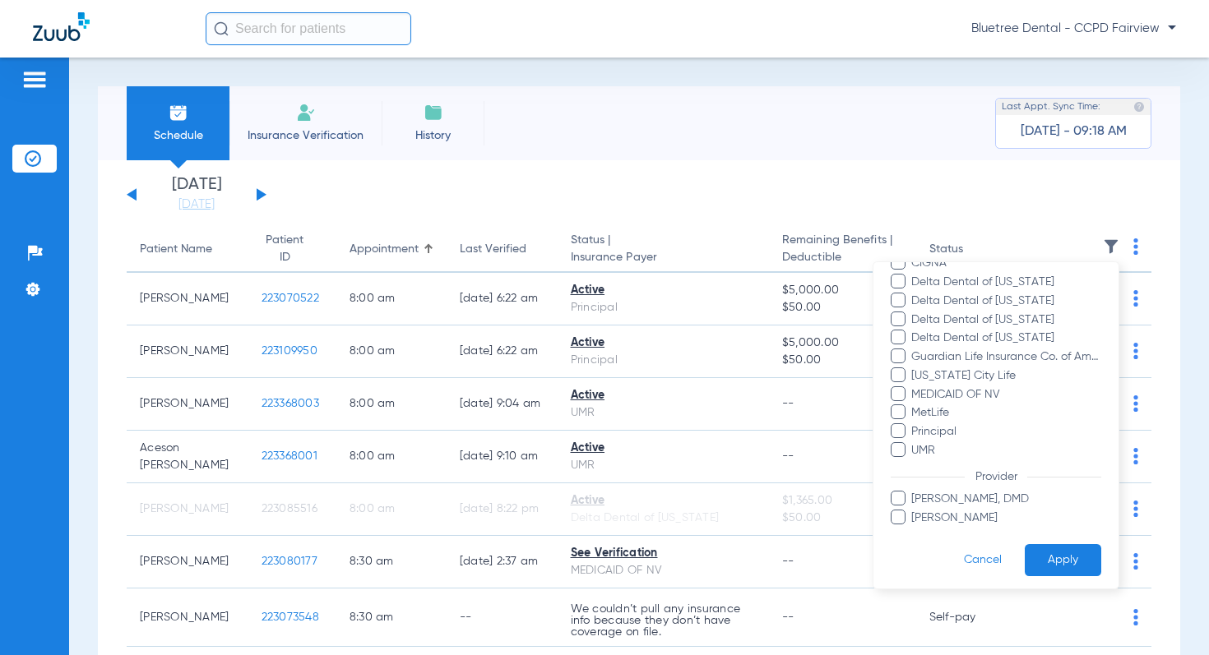
scroll to position [232, 0]
click at [970, 395] on span "MEDICAID OF NV" at bounding box center [1005, 392] width 191 height 17
click at [913, 404] on input "MEDICAID OF NV" at bounding box center [913, 404] width 0 height 0
click at [1045, 554] on button "Apply" at bounding box center [1062, 559] width 76 height 32
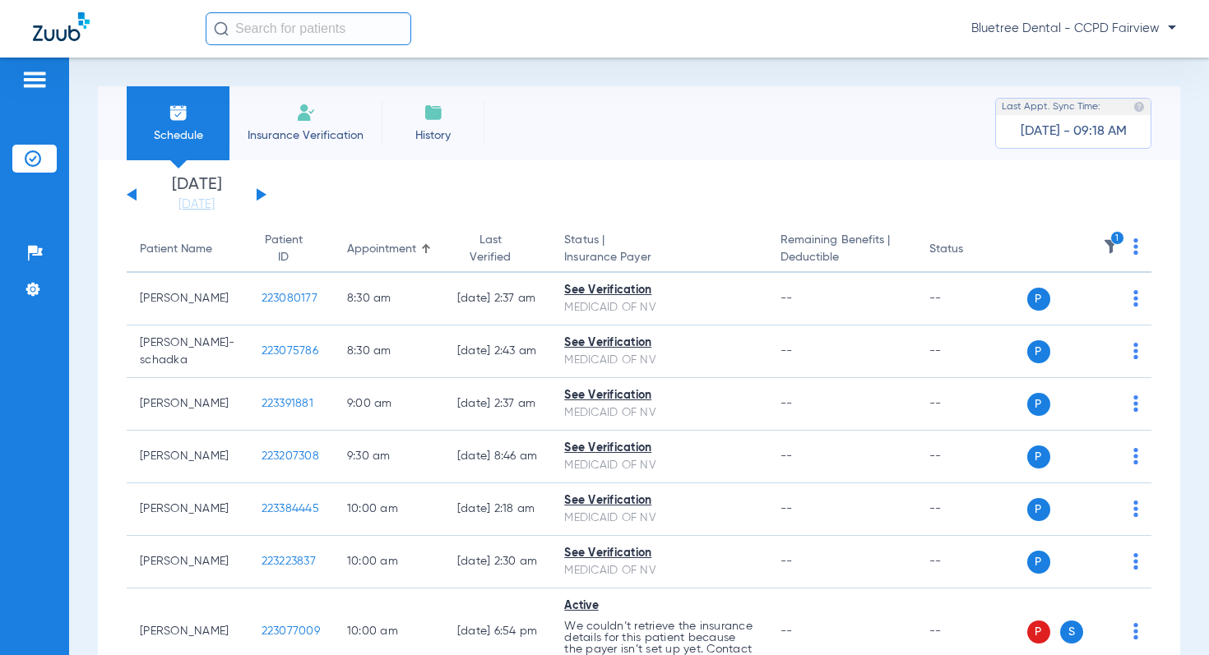
click at [261, 194] on button at bounding box center [262, 194] width 10 height 12
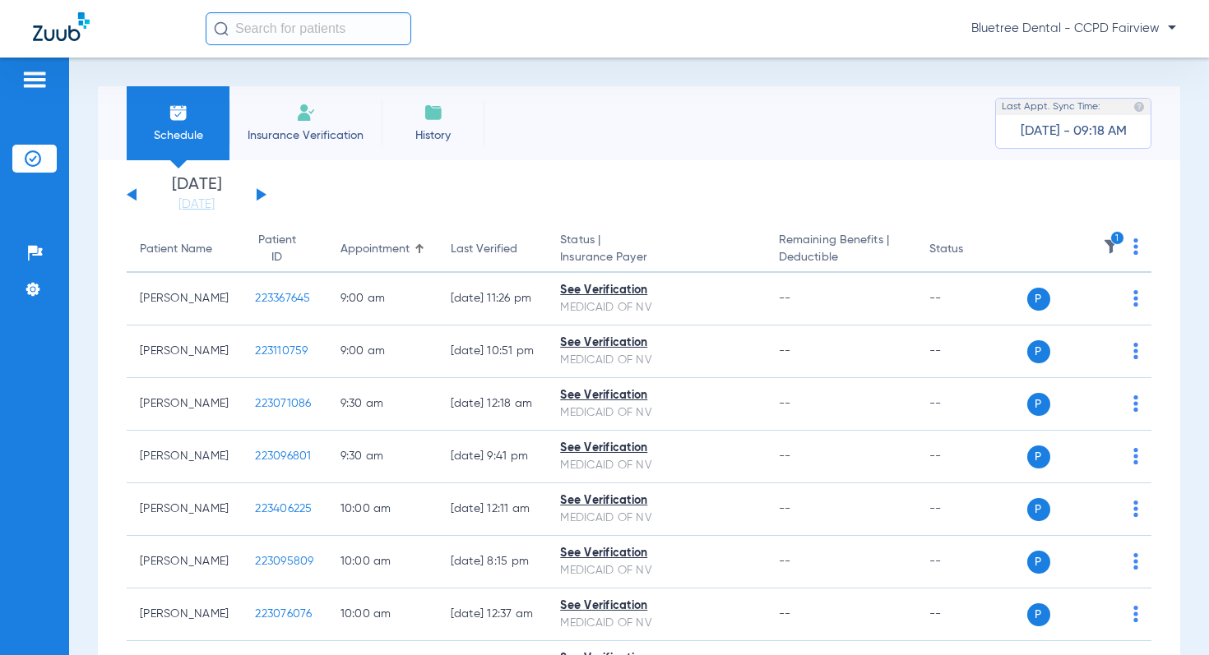
click at [261, 197] on button at bounding box center [262, 194] width 10 height 12
click at [262, 195] on button at bounding box center [262, 194] width 10 height 12
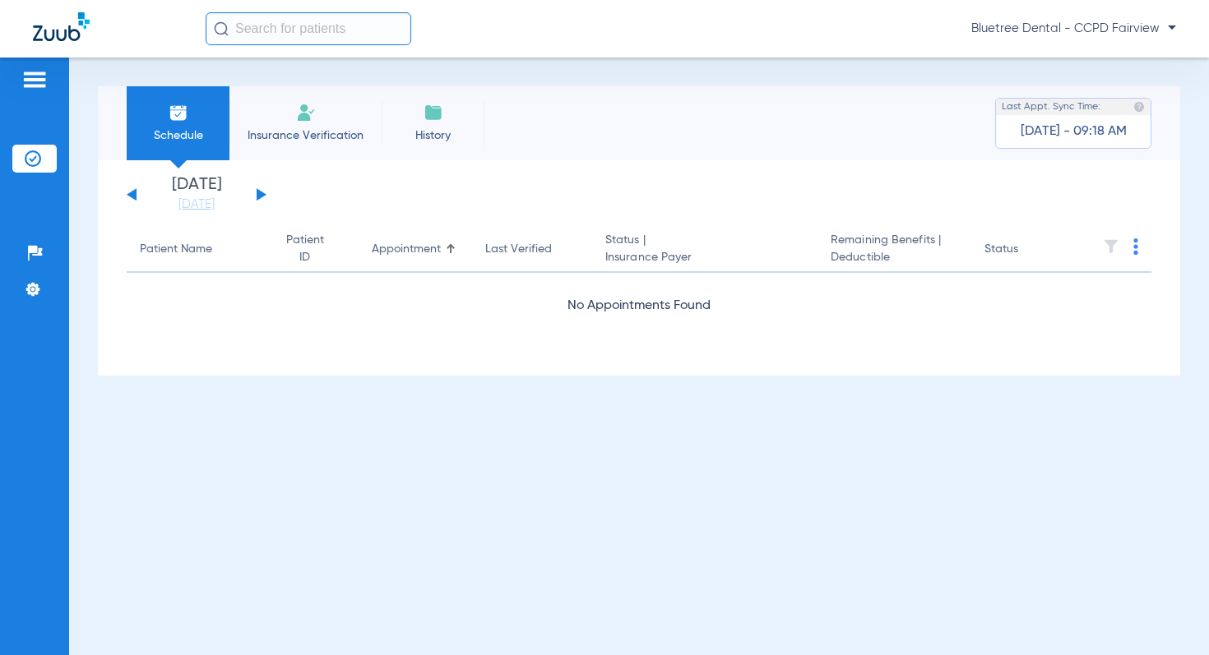
click at [262, 195] on button at bounding box center [262, 194] width 10 height 12
click at [255, 193] on div "[DATE] [DATE] [DATE] [DATE] [DATE] [DATE] [DATE] [DATE] [DATE] [DATE] [DATE] [D…" at bounding box center [197, 195] width 140 height 36
click at [262, 193] on button at bounding box center [262, 194] width 10 height 12
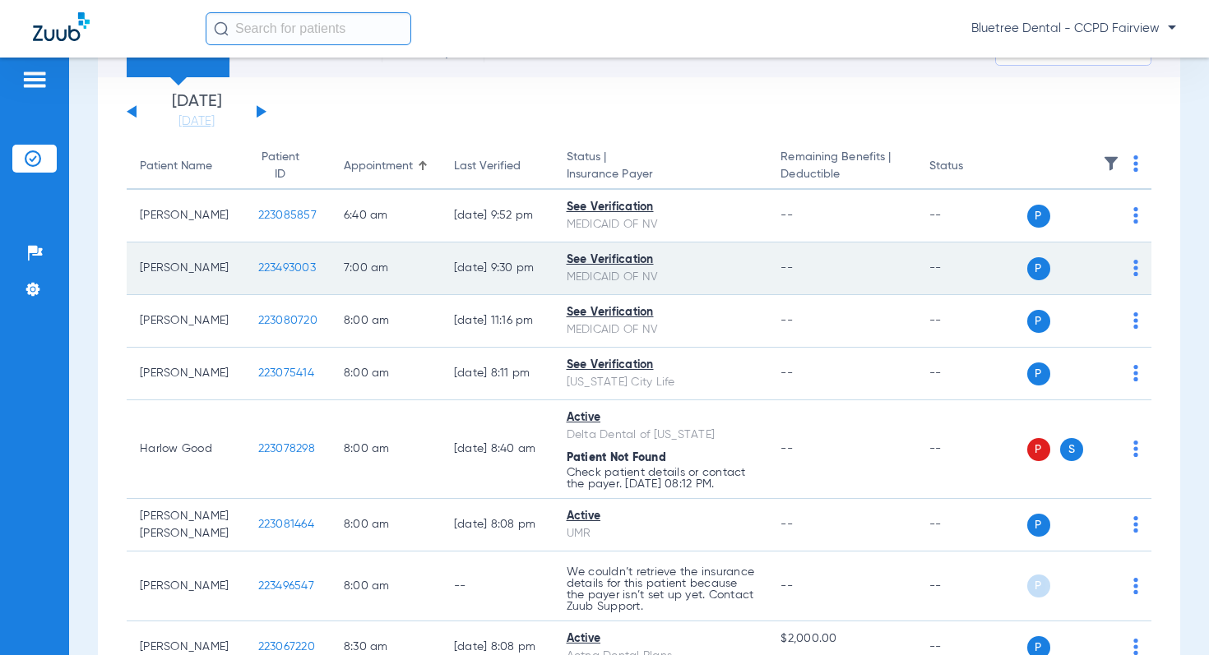
scroll to position [78, 0]
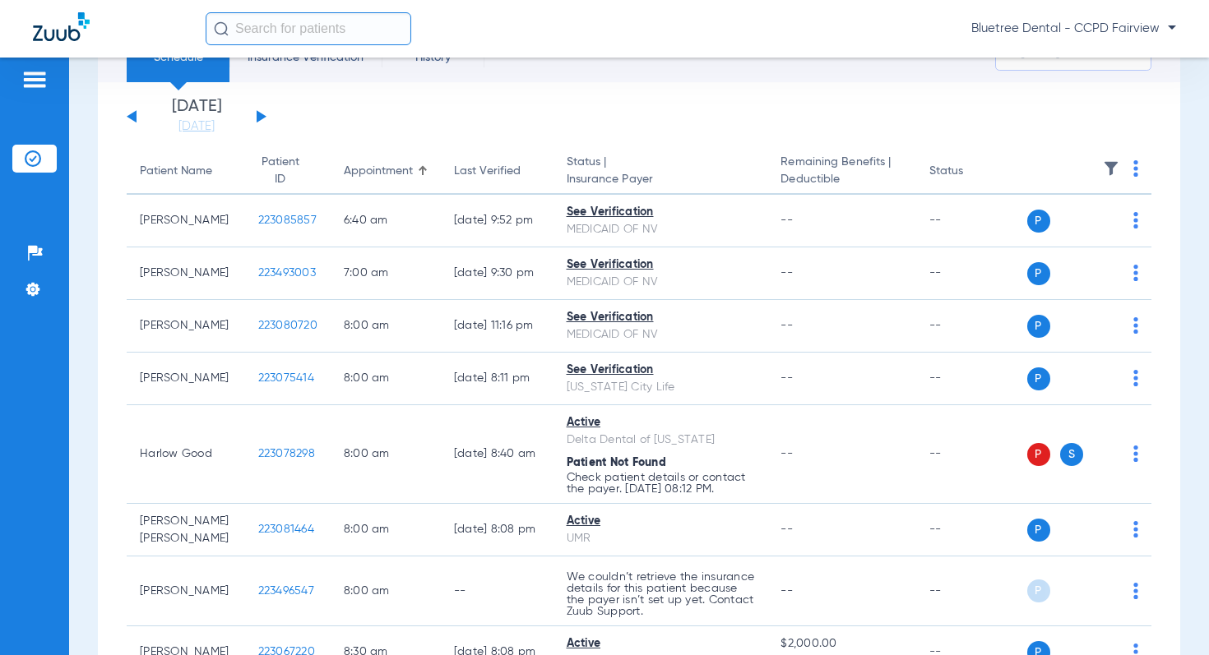
click at [1107, 166] on img at bounding box center [1111, 168] width 16 height 16
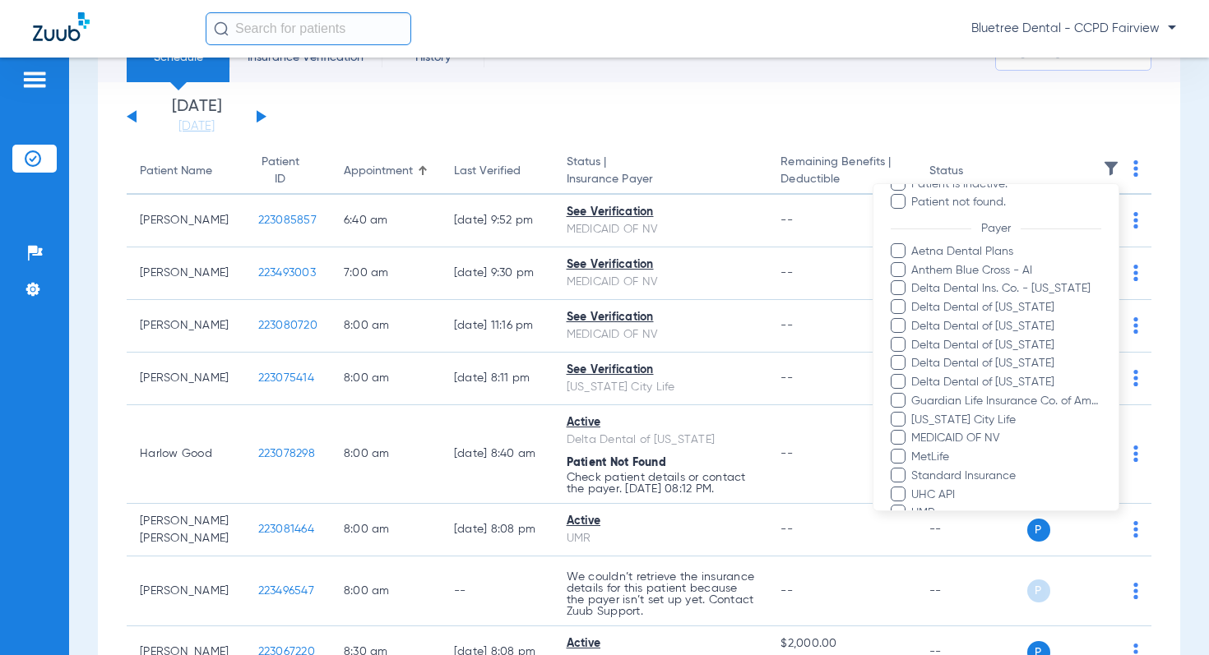
scroll to position [257, 0]
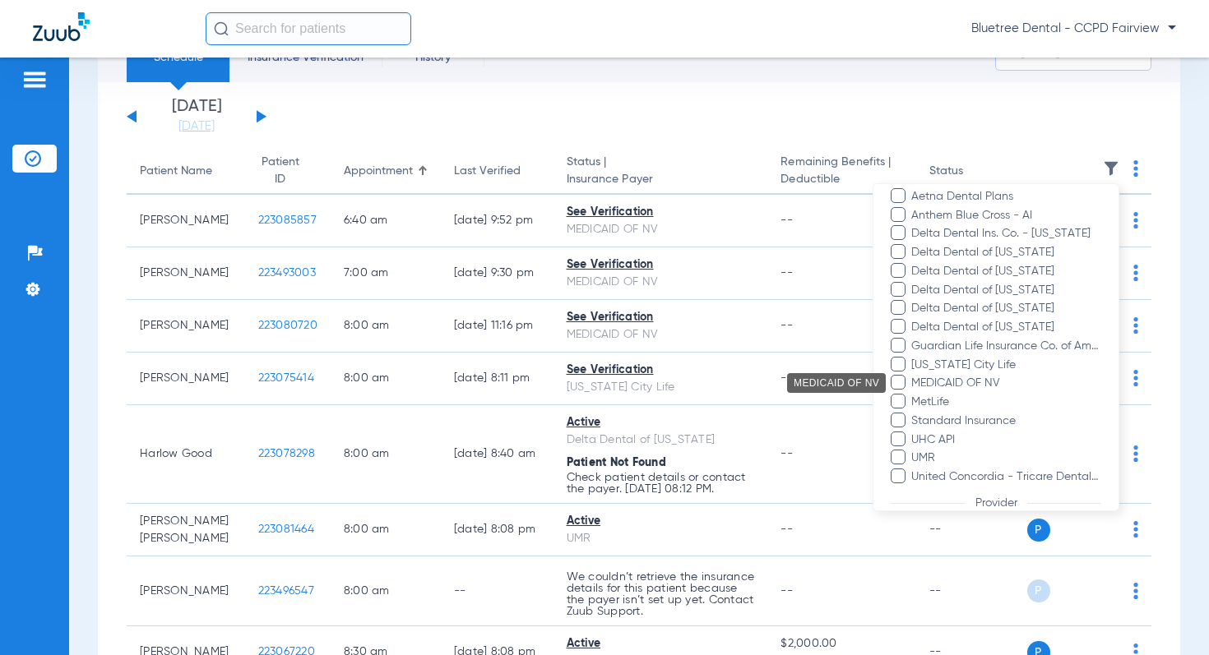
click at [973, 385] on span "MEDICAID OF NV" at bounding box center [1005, 383] width 191 height 17
click at [913, 395] on input "MEDICAID OF NV" at bounding box center [913, 395] width 0 height 0
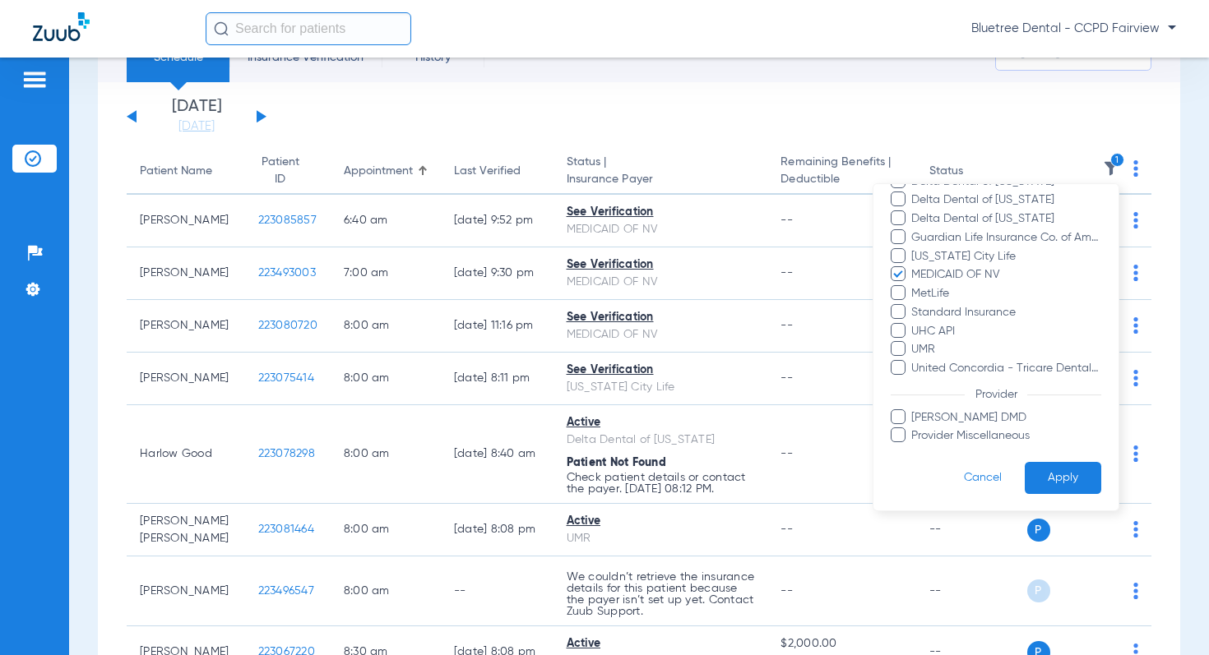
click at [1052, 478] on button "Apply" at bounding box center [1062, 478] width 76 height 32
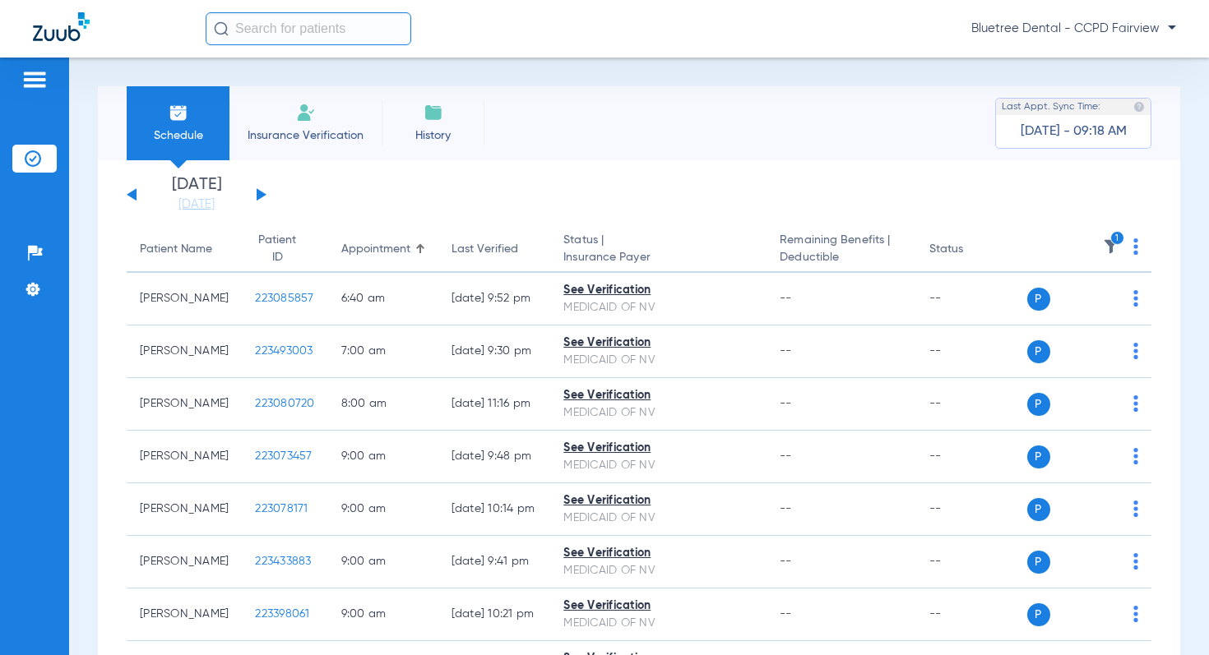
click at [256, 194] on div "[DATE] [DATE] [DATE] [DATE] [DATE] [DATE] [DATE] [DATE] [DATE] [DATE] [DATE] [D…" at bounding box center [197, 195] width 140 height 36
click at [259, 194] on button at bounding box center [262, 194] width 10 height 12
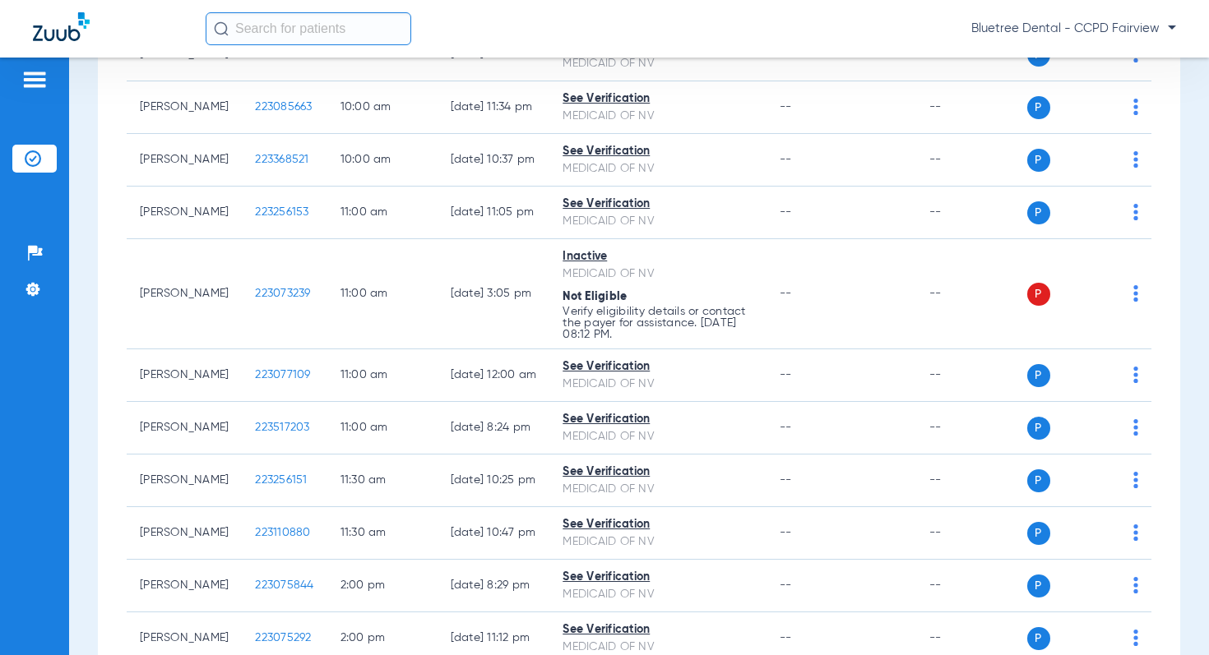
scroll to position [617, 0]
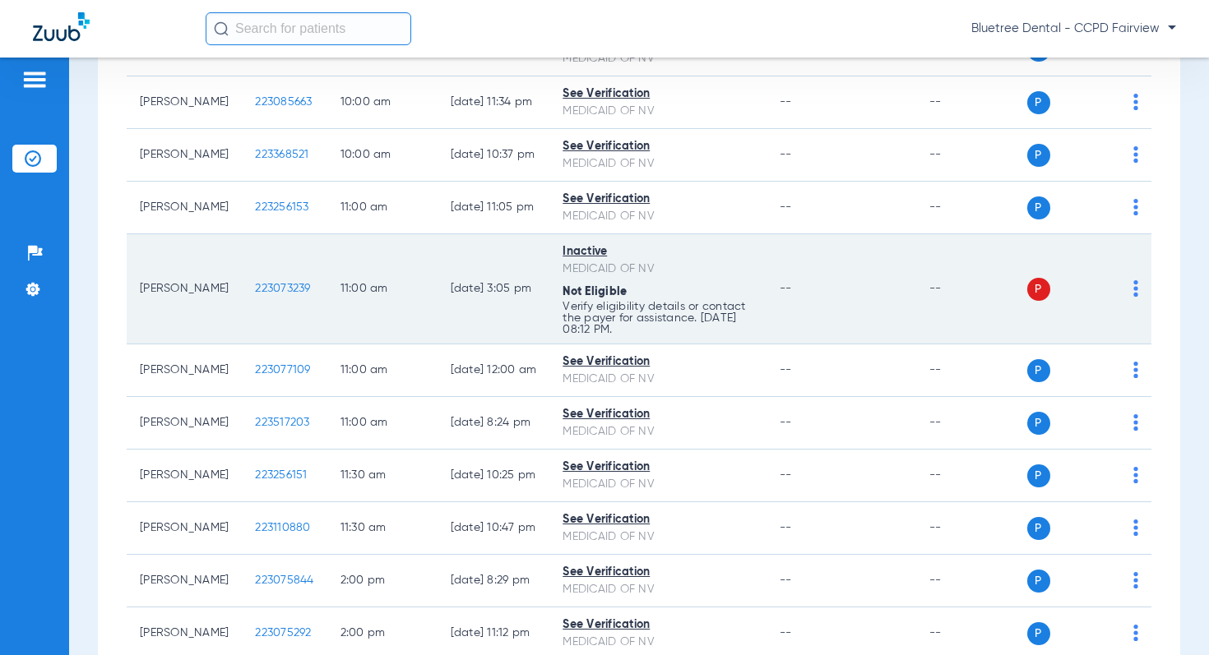
drag, startPoint x: 625, startPoint y: 291, endPoint x: 539, endPoint y: 289, distance: 85.5
click at [549, 289] on td "Inactive MEDICAID OF NV Not Eligible Verify eligibility details or contact the …" at bounding box center [657, 289] width 217 height 110
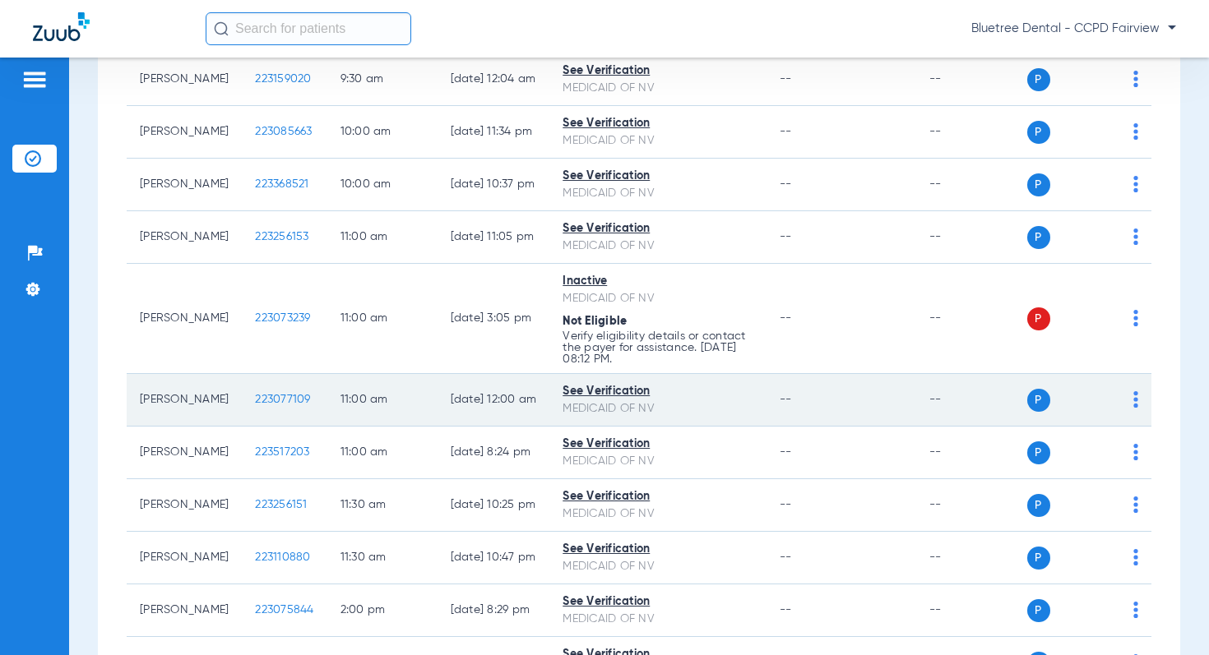
scroll to position [539, 0]
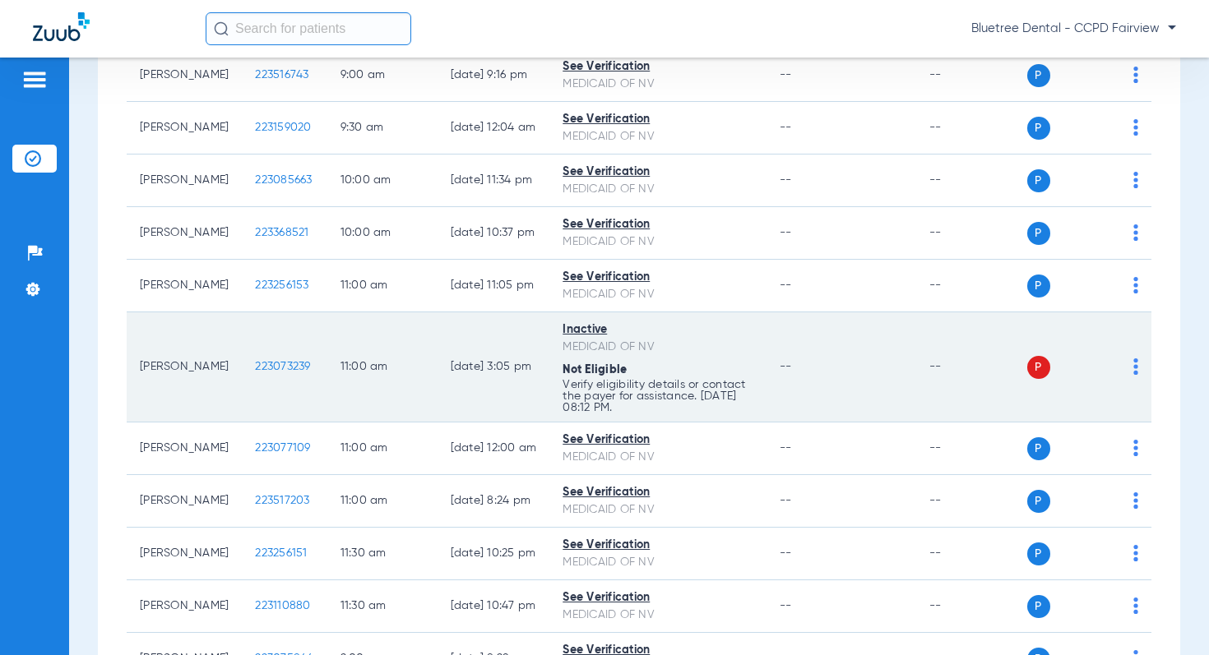
drag, startPoint x: 678, startPoint y: 408, endPoint x: 685, endPoint y: 391, distance: 17.7
click at [685, 391] on p "Verify eligibility details or contact the payer for assistance. 08/12/25 08:12 …" at bounding box center [657, 396] width 191 height 35
drag, startPoint x: 453, startPoint y: 365, endPoint x: 410, endPoint y: 363, distance: 42.8
click at [437, 363] on td "01/22/25 3:05 PM" at bounding box center [493, 367] width 113 height 110
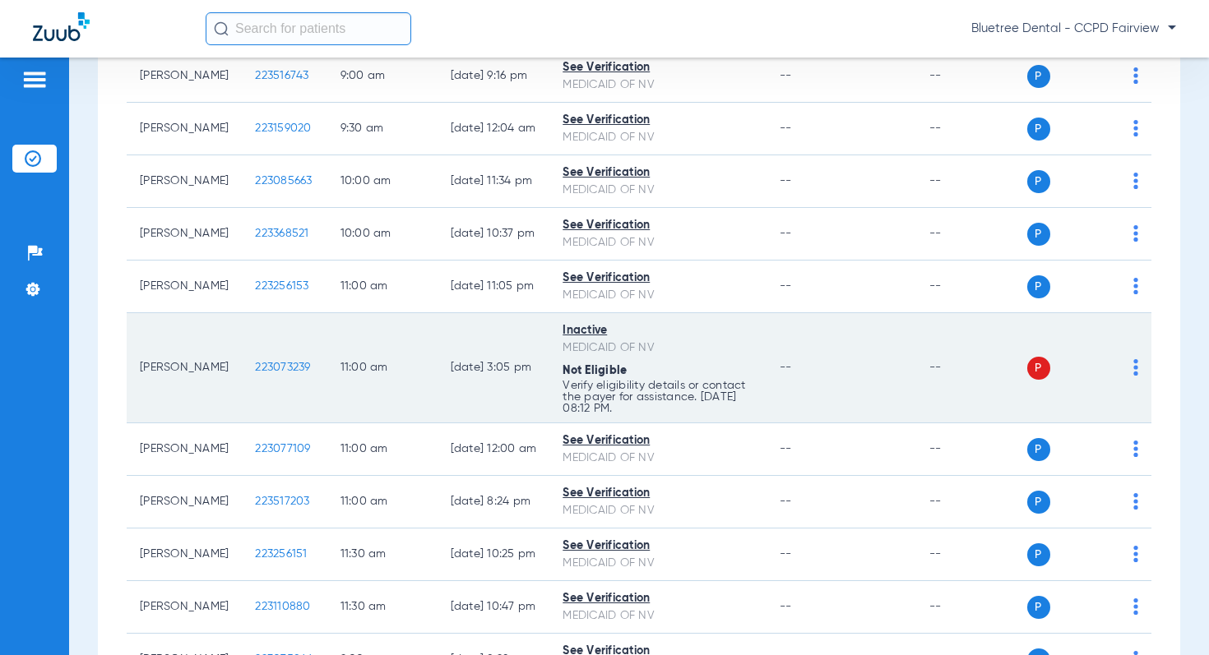
drag, startPoint x: 607, startPoint y: 409, endPoint x: 693, endPoint y: 396, distance: 87.3
click at [693, 396] on p "Verify eligibility details or contact the payer for assistance. 08/12/25 08:12 …" at bounding box center [657, 397] width 191 height 35
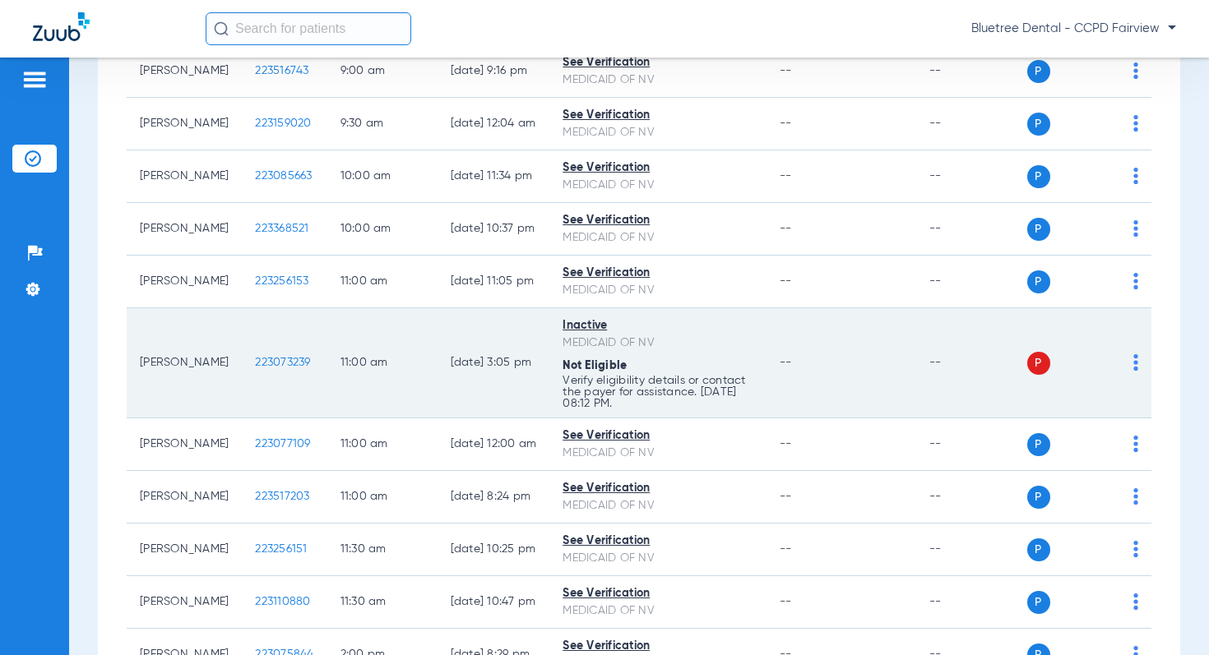
click at [622, 403] on p "Verify eligibility details or contact the payer for assistance. 08/12/25 08:12 …" at bounding box center [657, 392] width 191 height 35
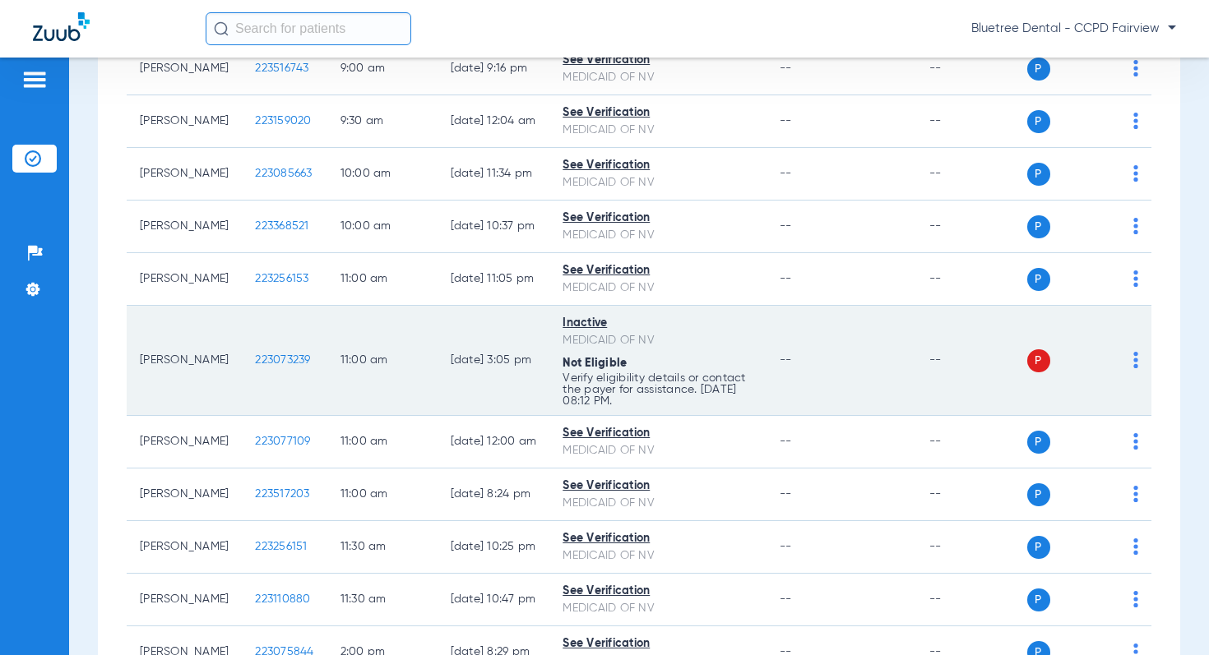
scroll to position [0, 0]
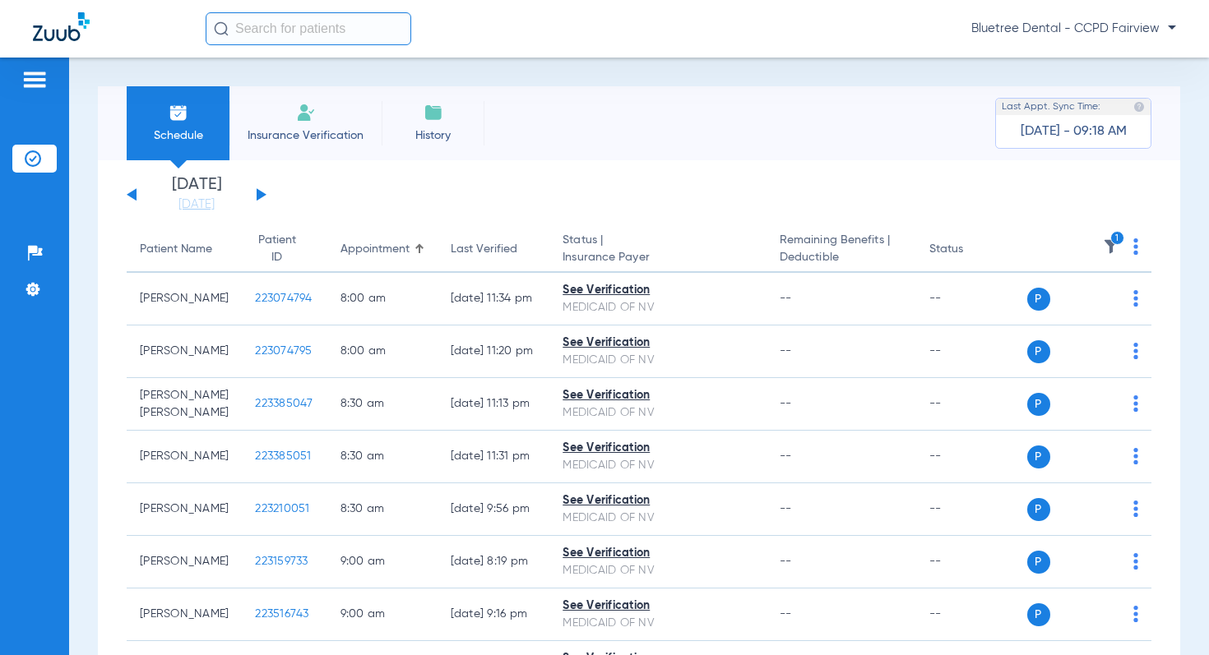
click at [261, 195] on button at bounding box center [262, 194] width 10 height 12
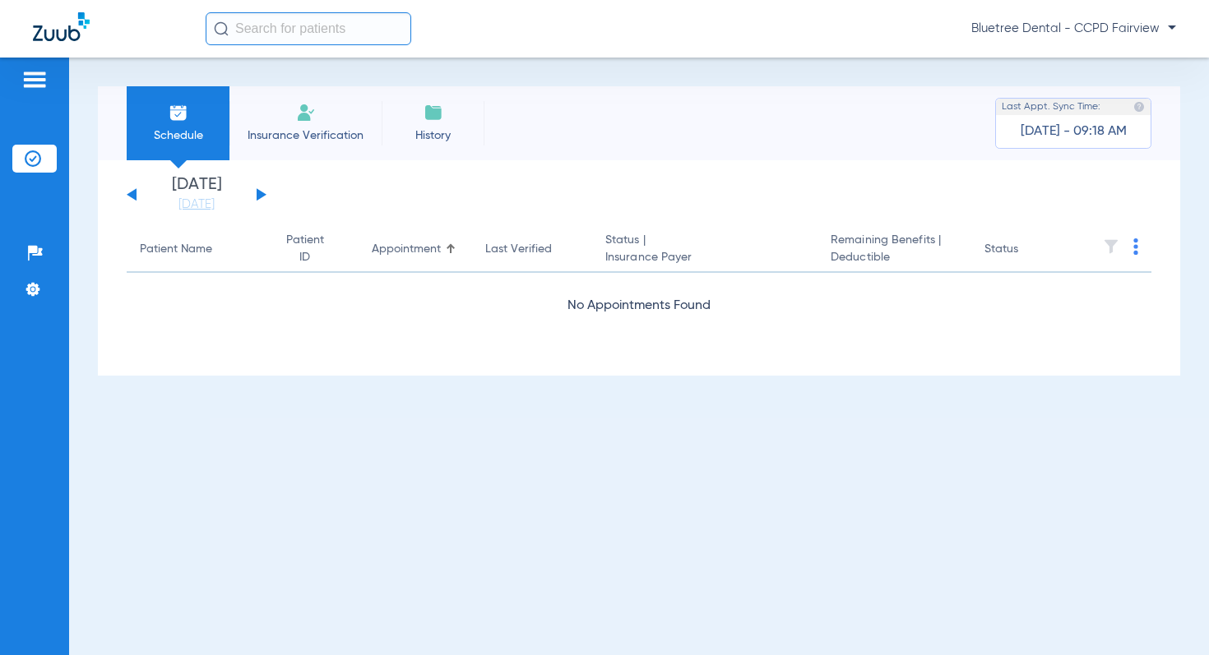
click at [257, 193] on button at bounding box center [262, 194] width 10 height 12
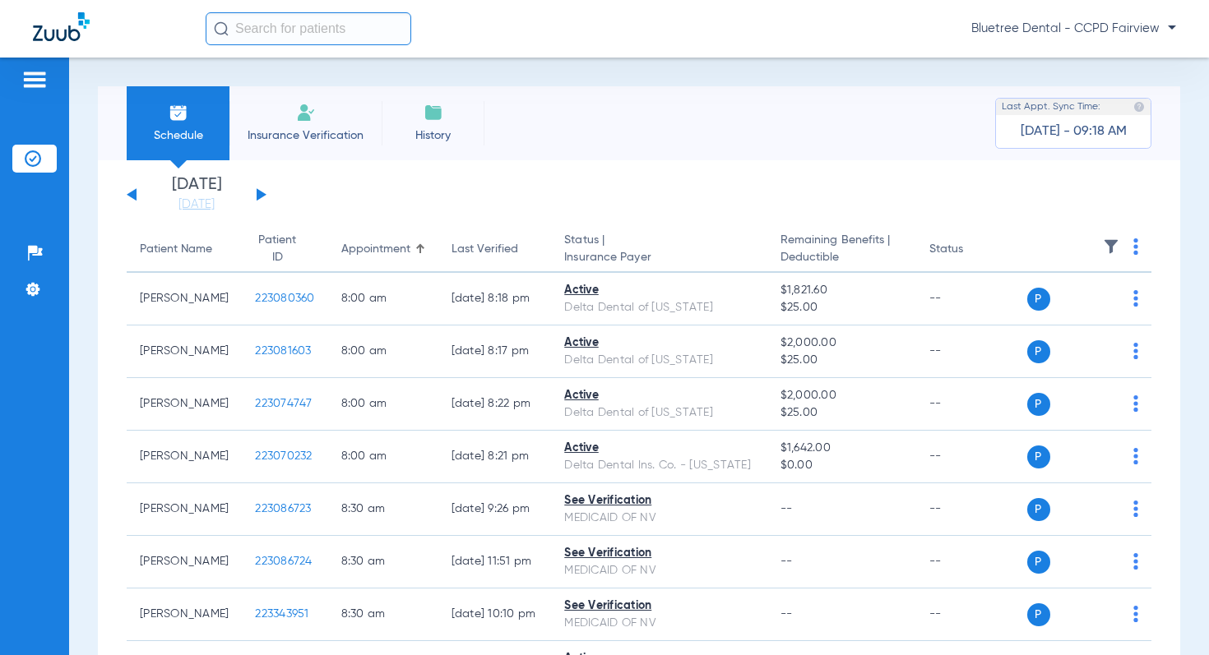
click at [1108, 243] on img at bounding box center [1111, 246] width 16 height 16
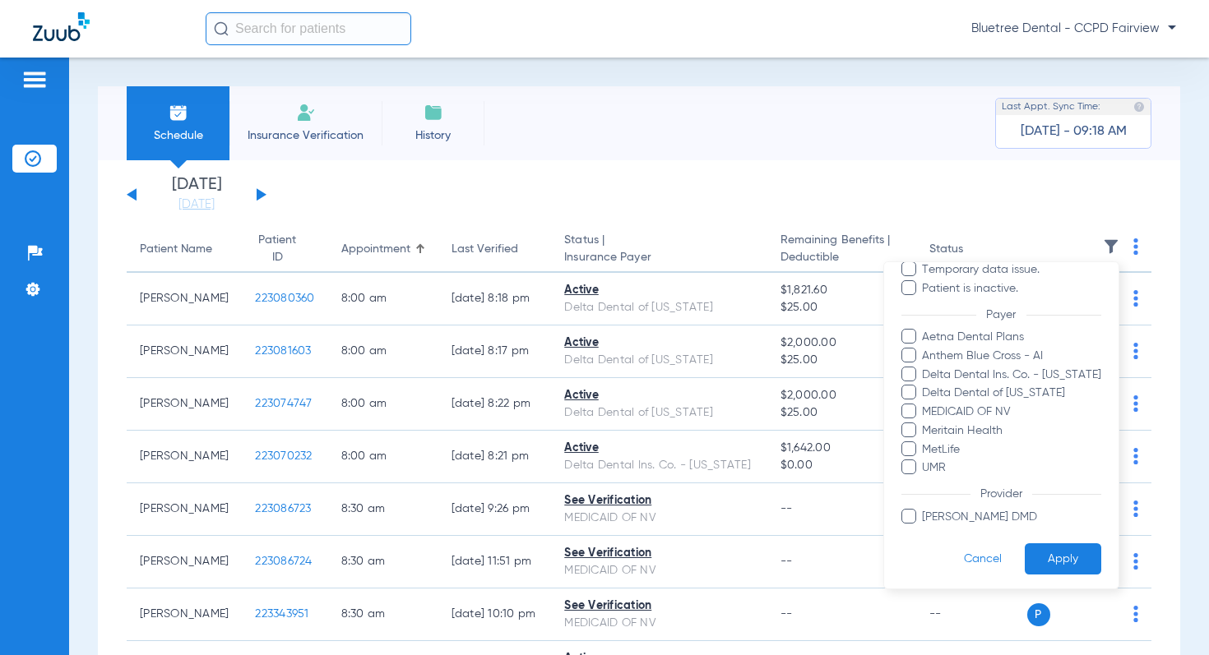
scroll to position [178, 0]
drag, startPoint x: 975, startPoint y: 410, endPoint x: 1025, endPoint y: 497, distance: 100.6
click at [975, 410] on span "MEDICAID OF NV" at bounding box center [1011, 408] width 179 height 17
click at [925, 420] on input "MEDICAID OF NV" at bounding box center [925, 420] width 0 height 0
click at [1050, 553] on button "Apply" at bounding box center [1062, 556] width 76 height 32
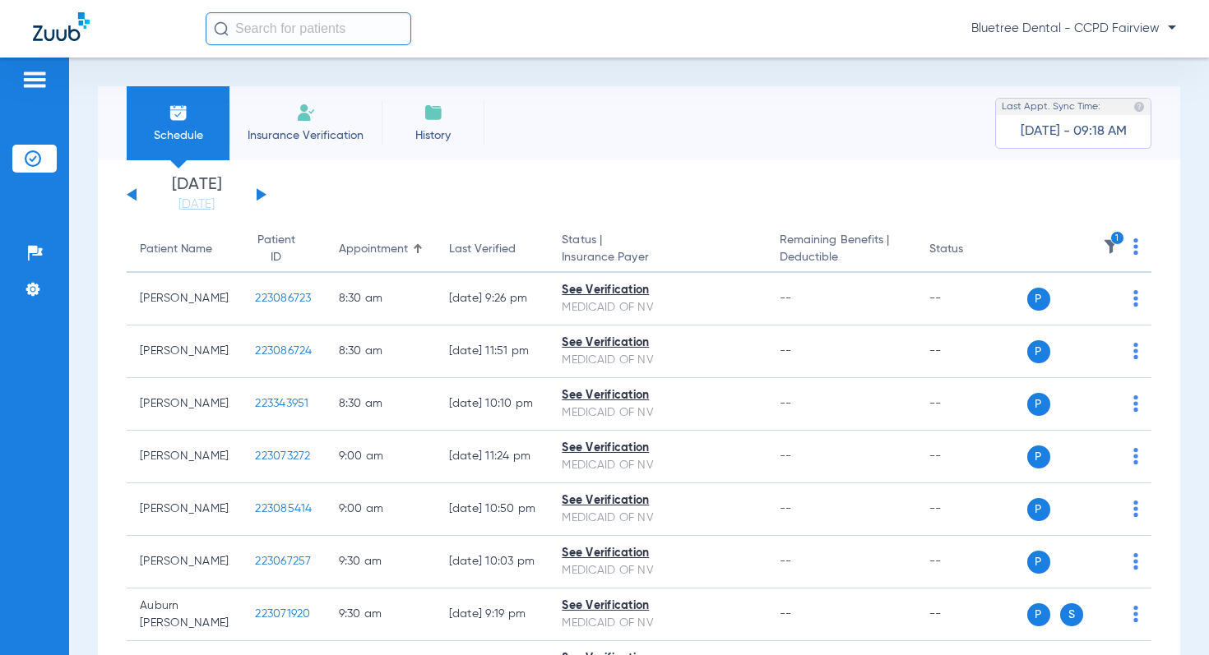
click at [1125, 27] on span "Bluetree Dental - CCPD Fairview" at bounding box center [1073, 29] width 205 height 16
click at [1098, 58] on span "Account Selection" at bounding box center [1114, 59] width 92 height 12
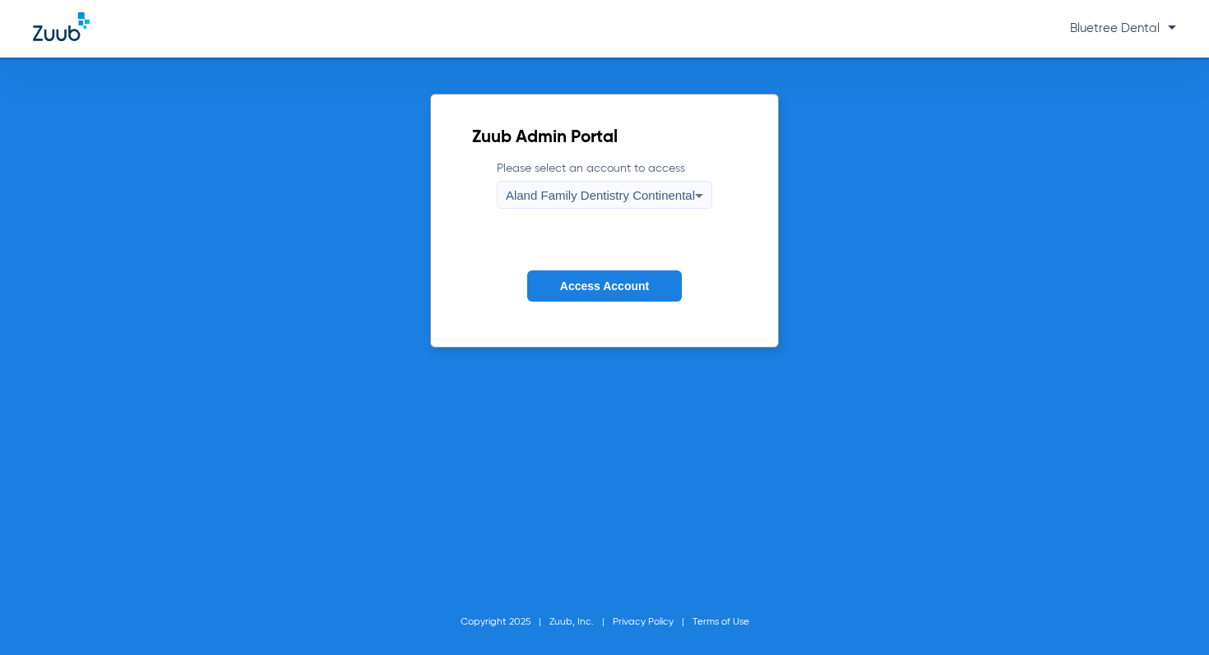
click at [621, 193] on span "Aland Family Dentistry Continental" at bounding box center [600, 195] width 189 height 14
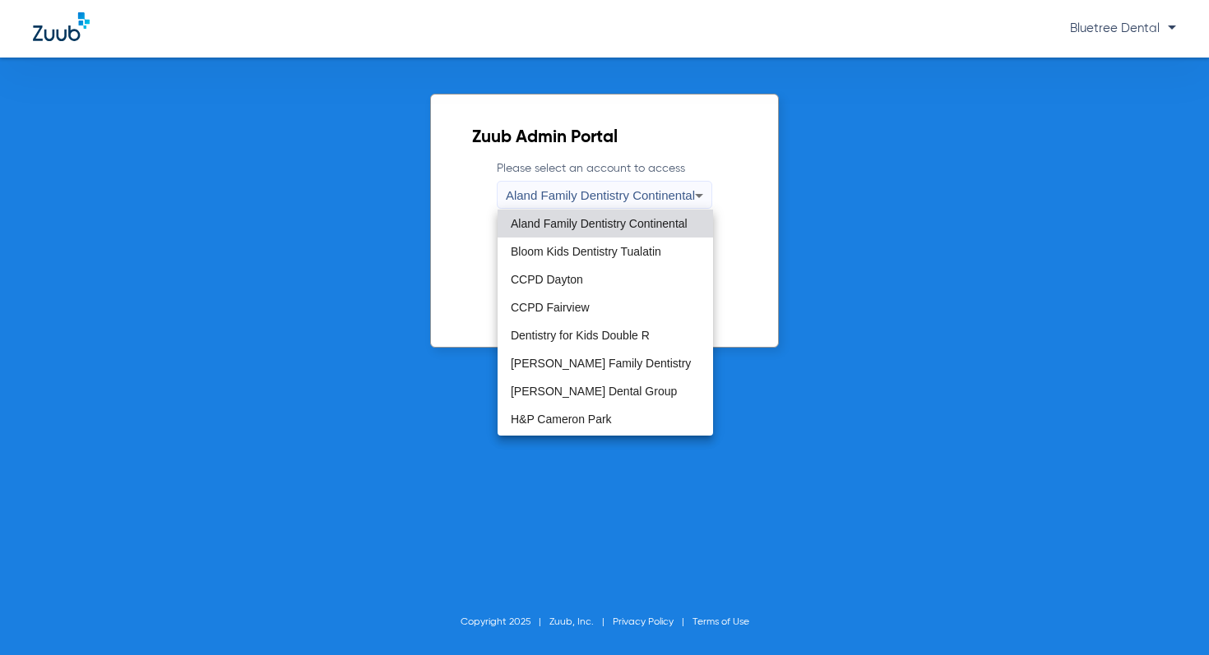
click at [564, 280] on span "CCPD Dayton" at bounding box center [547, 280] width 72 height 12
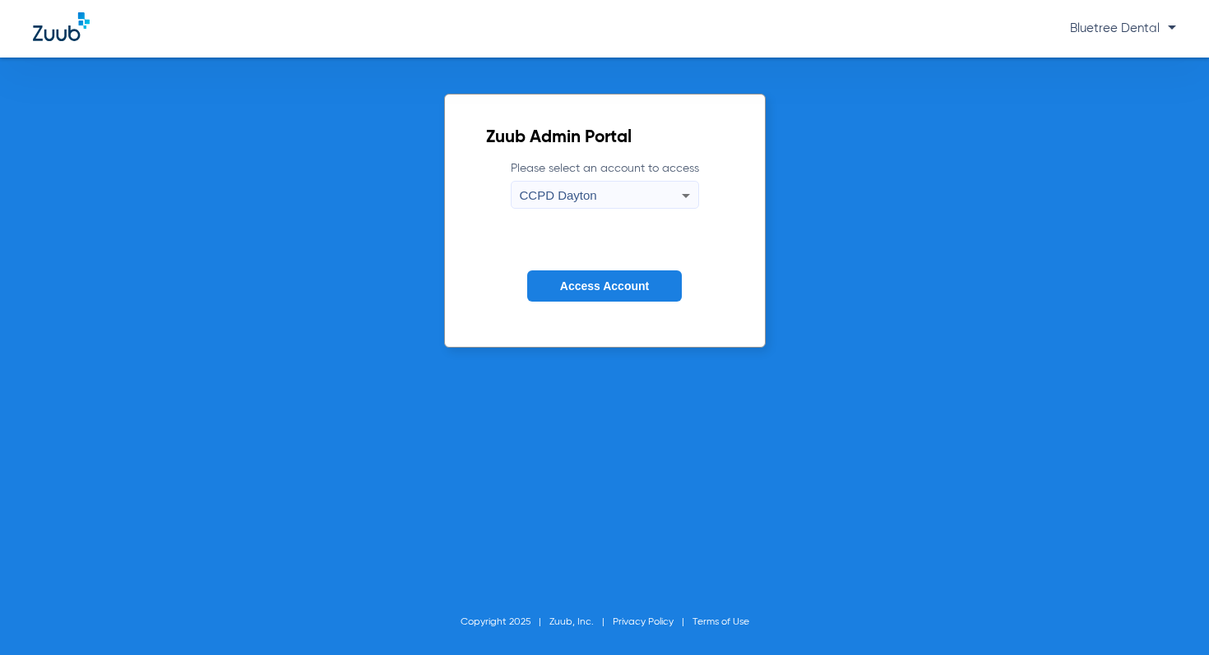
click at [575, 287] on span "Access Account" at bounding box center [604, 286] width 89 height 13
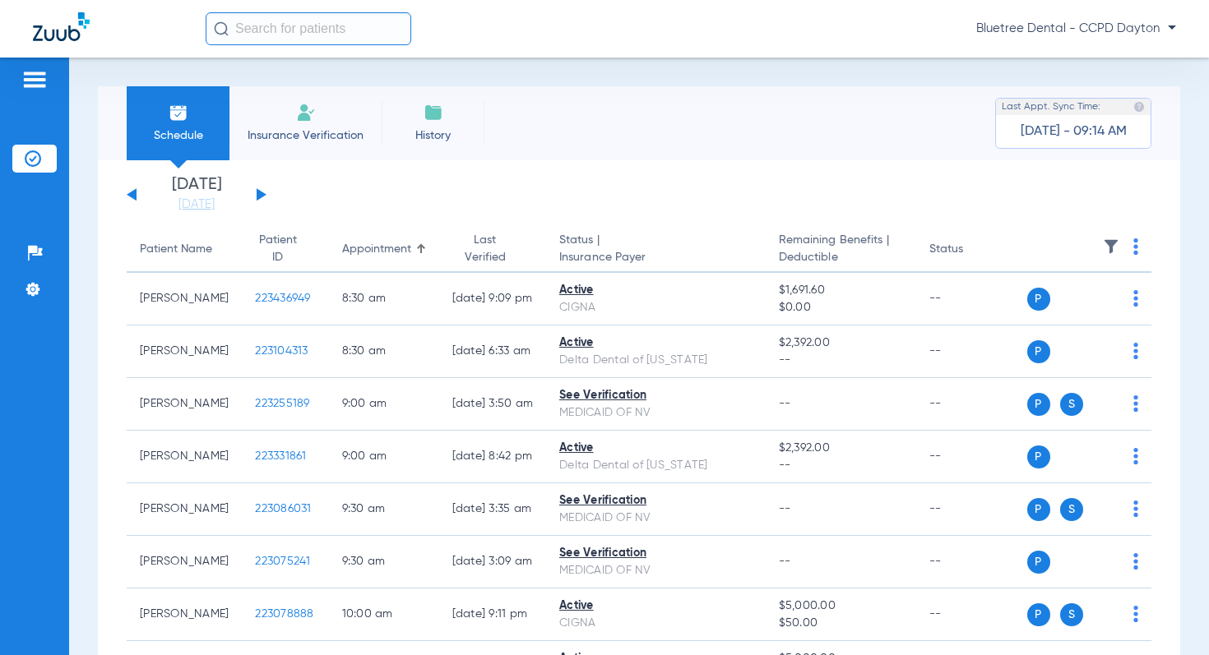
click at [1109, 245] on img at bounding box center [1111, 246] width 16 height 16
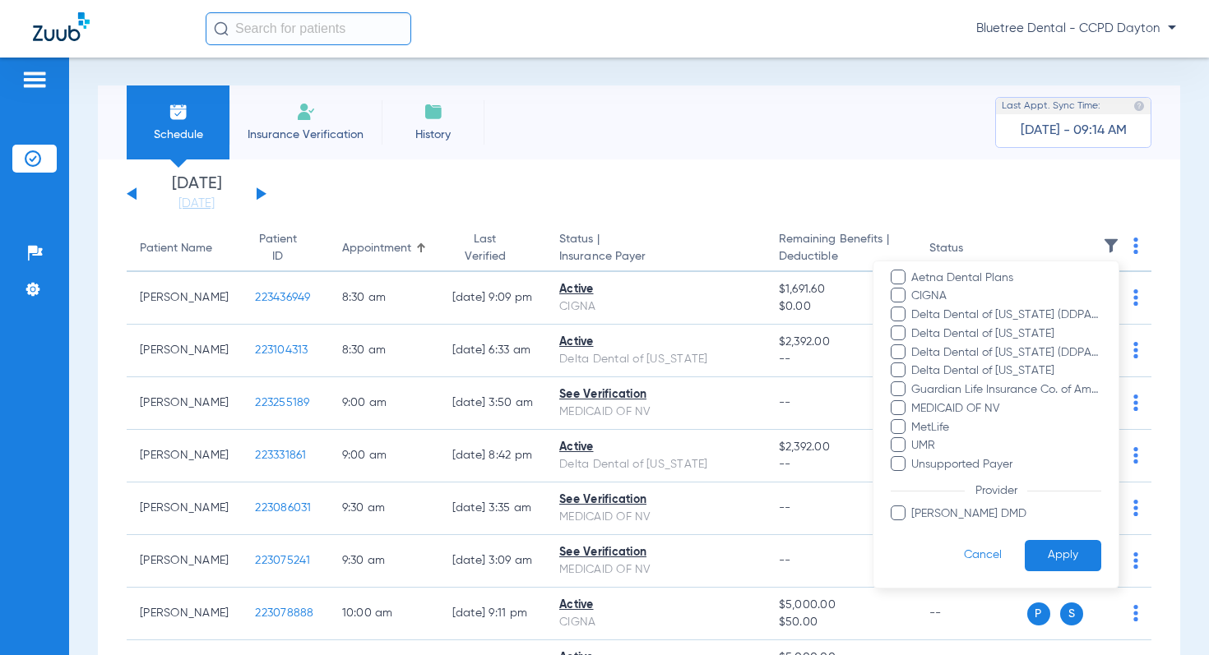
scroll to position [193, 0]
click at [985, 418] on span "MEDICAID OF NV" at bounding box center [1005, 412] width 191 height 17
click at [913, 423] on input "MEDICAID OF NV" at bounding box center [913, 423] width 0 height 0
click at [1051, 552] on button "Apply" at bounding box center [1062, 559] width 76 height 32
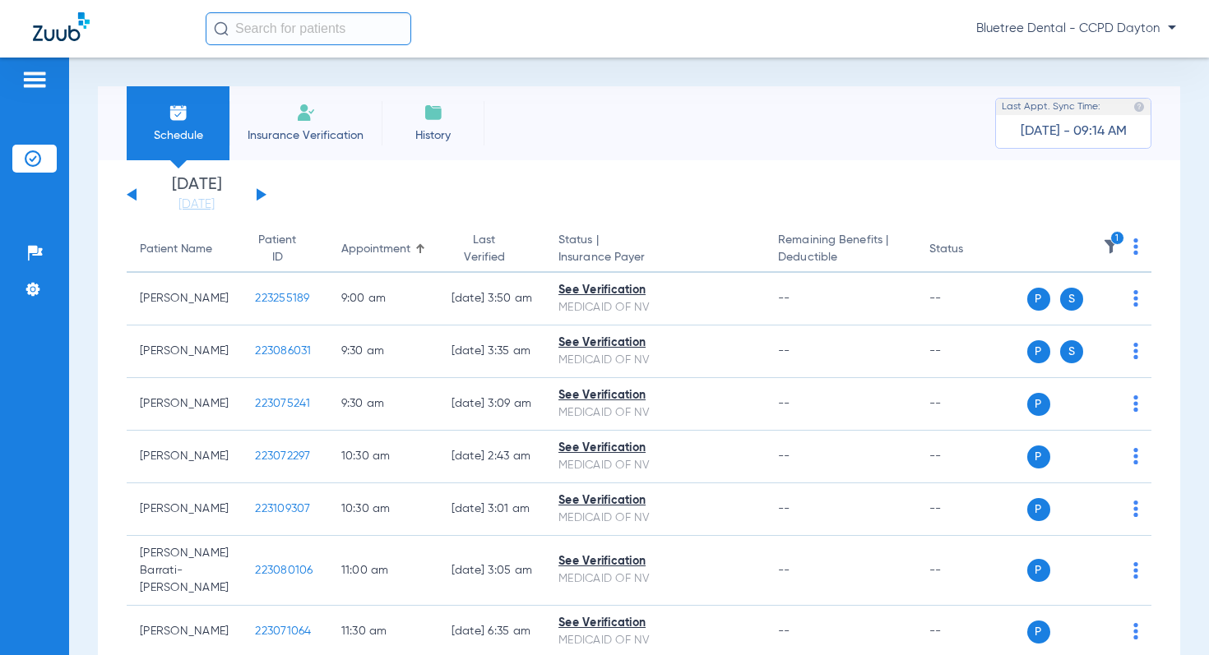
click at [258, 195] on button at bounding box center [262, 194] width 10 height 12
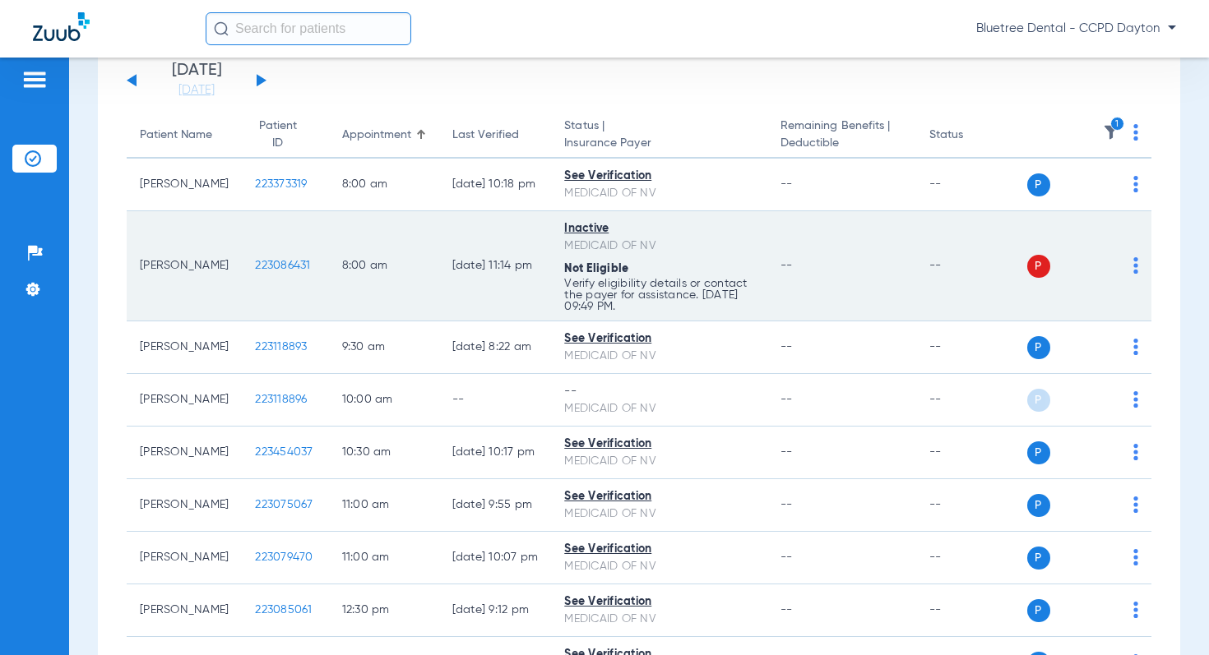
scroll to position [163, 0]
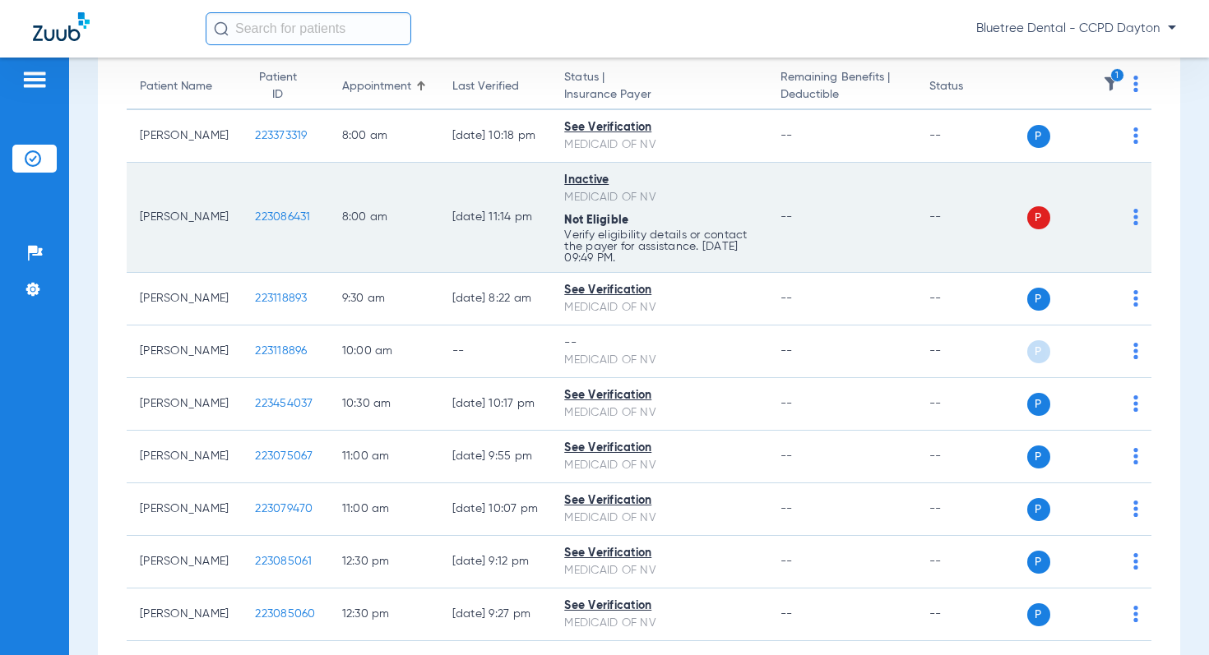
drag, startPoint x: 603, startPoint y: 196, endPoint x: 542, endPoint y: 196, distance: 61.7
click at [551, 196] on td "Inactive MEDICAID OF NV Not Eligible Verify eligibility details or contact the …" at bounding box center [658, 218] width 215 height 110
click at [696, 261] on p "Verify eligibility details or contact the payer for assistance. 08/12/25 09:49 …" at bounding box center [658, 246] width 189 height 35
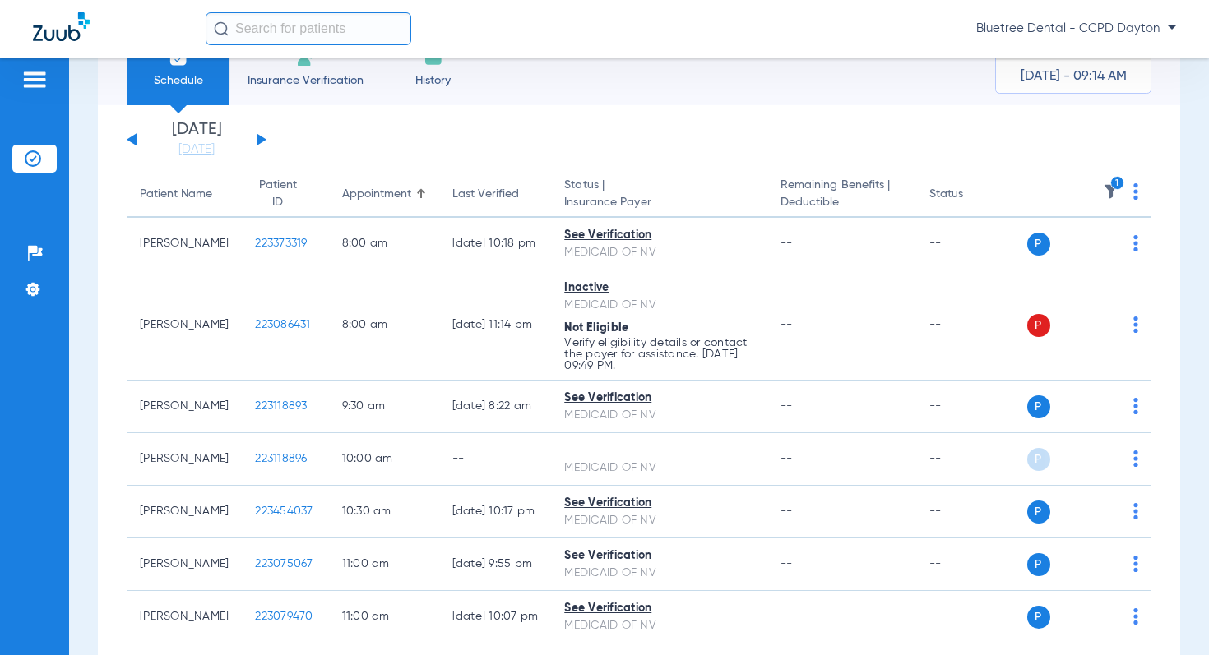
scroll to position [0, 0]
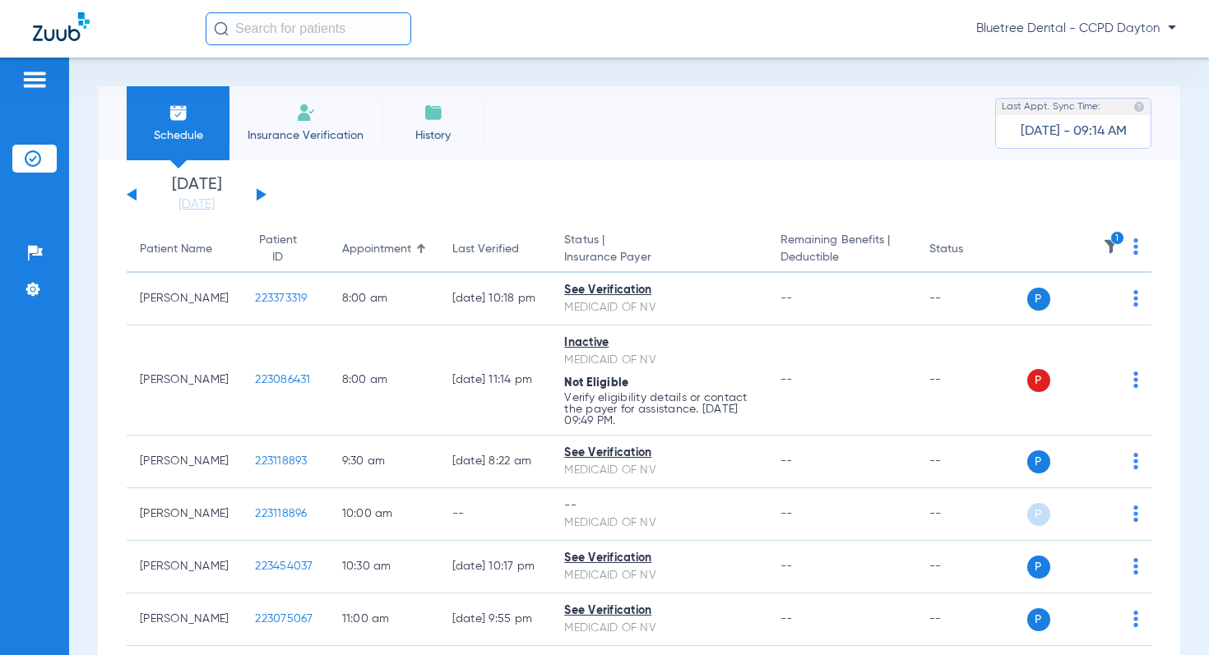
click at [259, 194] on button at bounding box center [262, 194] width 10 height 12
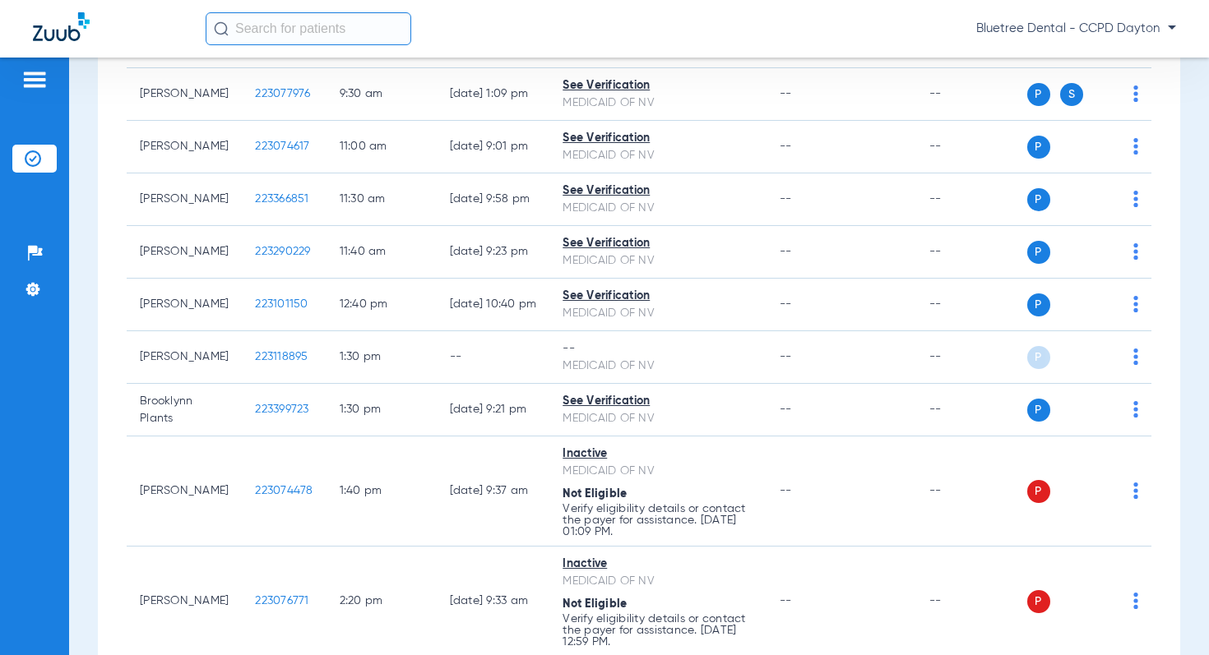
scroll to position [416, 0]
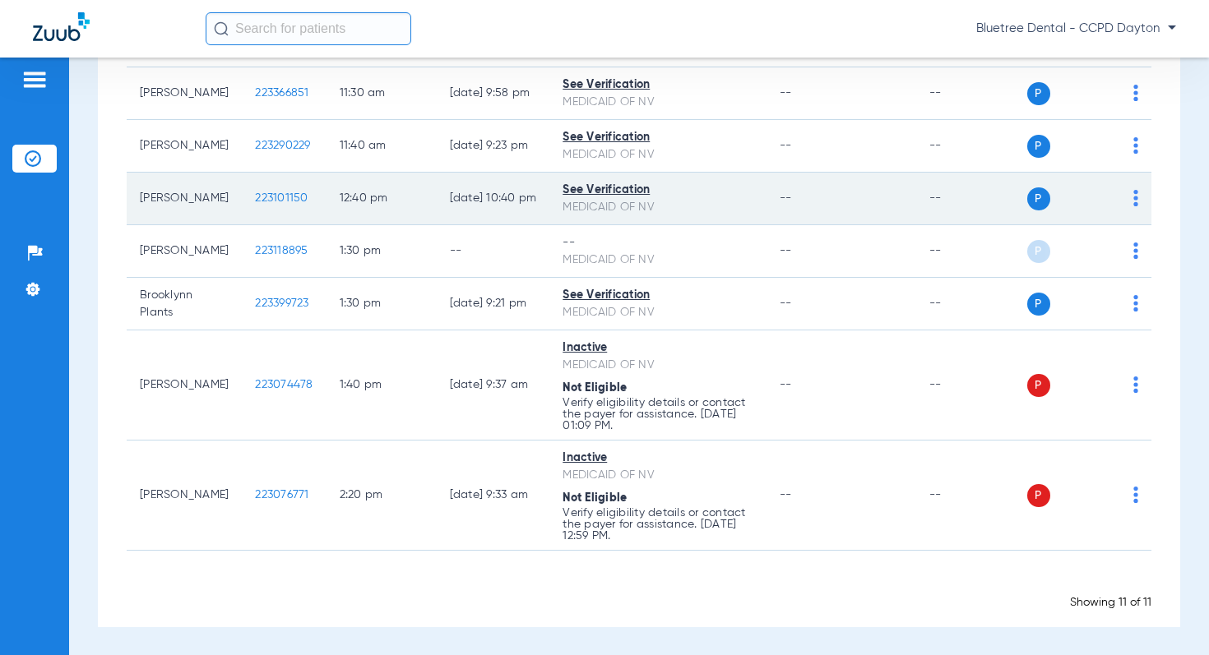
drag, startPoint x: 683, startPoint y: 213, endPoint x: 543, endPoint y: 183, distance: 142.9
click at [549, 183] on td "See Verification MEDICAID OF NV" at bounding box center [657, 199] width 217 height 53
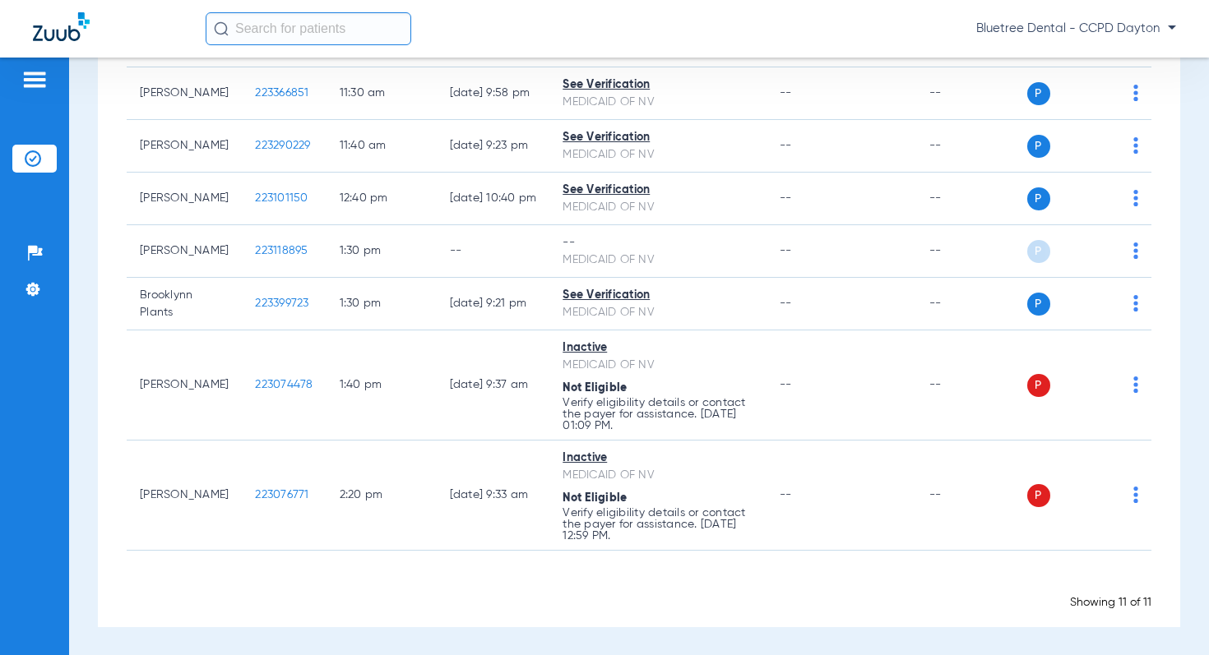
scroll to position [0, 0]
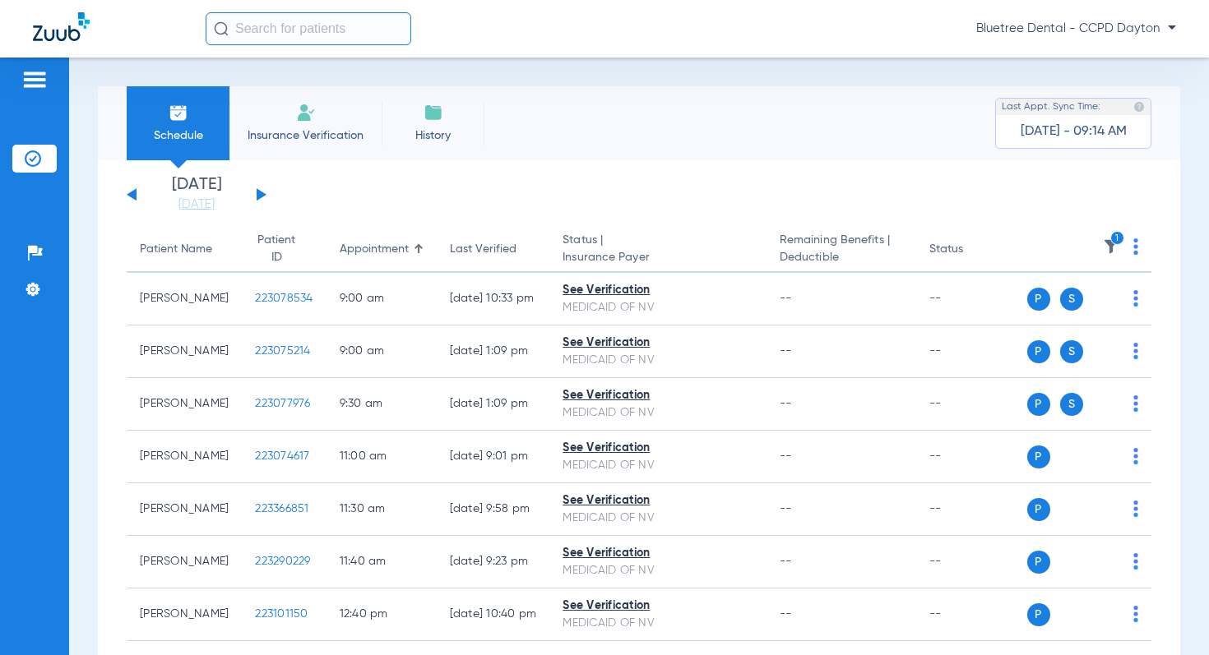
click at [1105, 246] on img at bounding box center [1111, 246] width 16 height 16
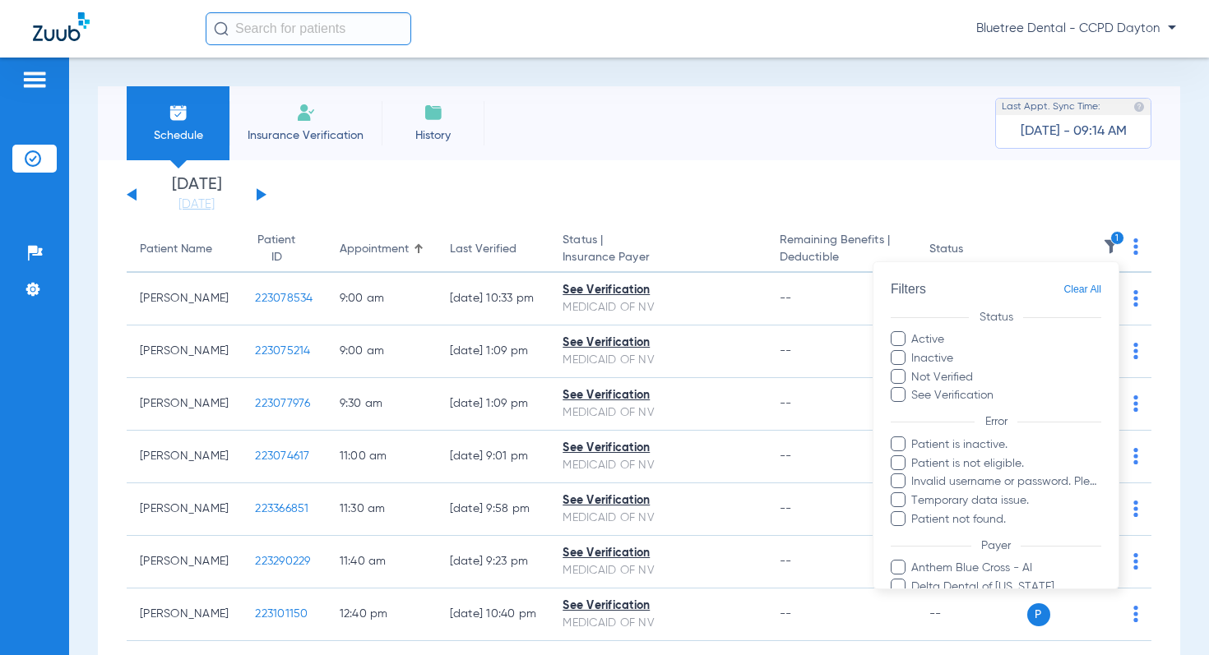
click at [1081, 285] on span "Clear All" at bounding box center [1082, 290] width 38 height 21
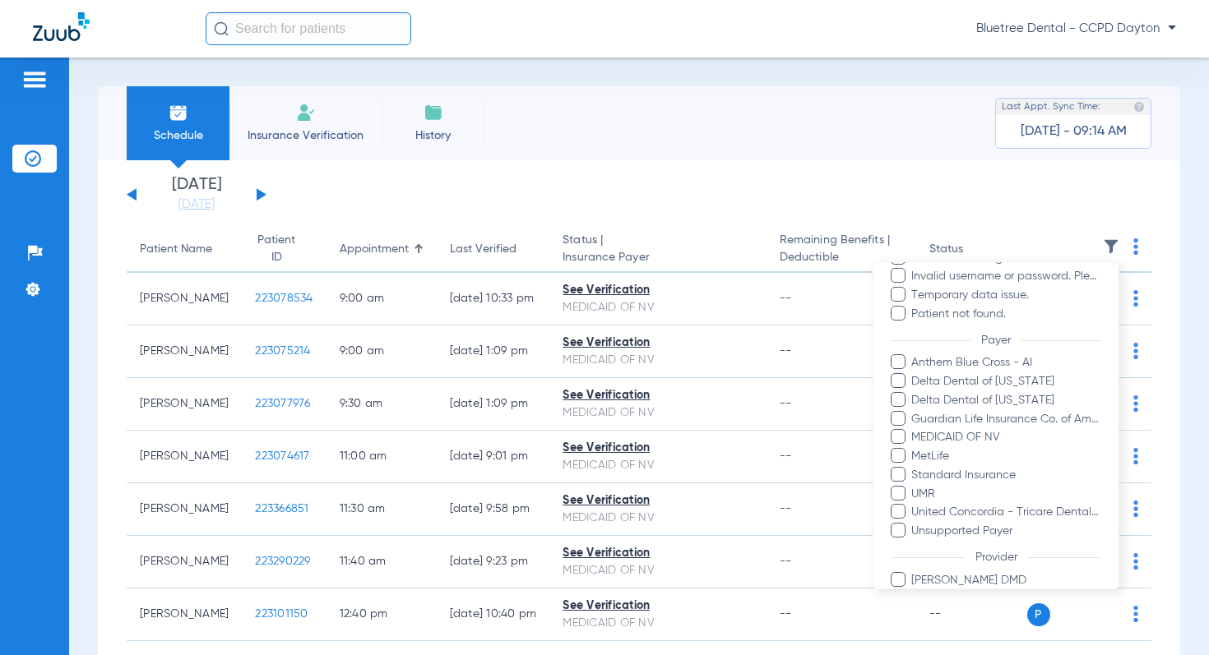
scroll to position [205, 0]
click at [1113, 35] on div at bounding box center [604, 327] width 1209 height 655
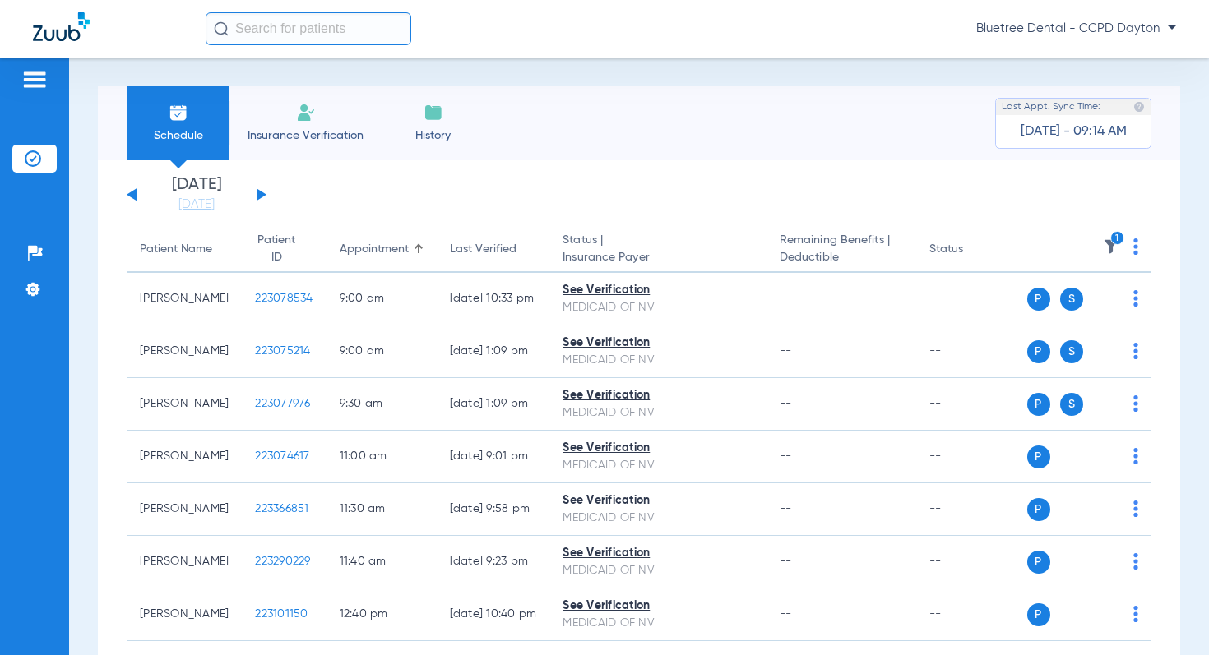
click at [1112, 27] on span "Bluetree Dental - CCPD Dayton" at bounding box center [1076, 29] width 200 height 16
click at [1107, 62] on span "Account Selection" at bounding box center [1114, 59] width 92 height 12
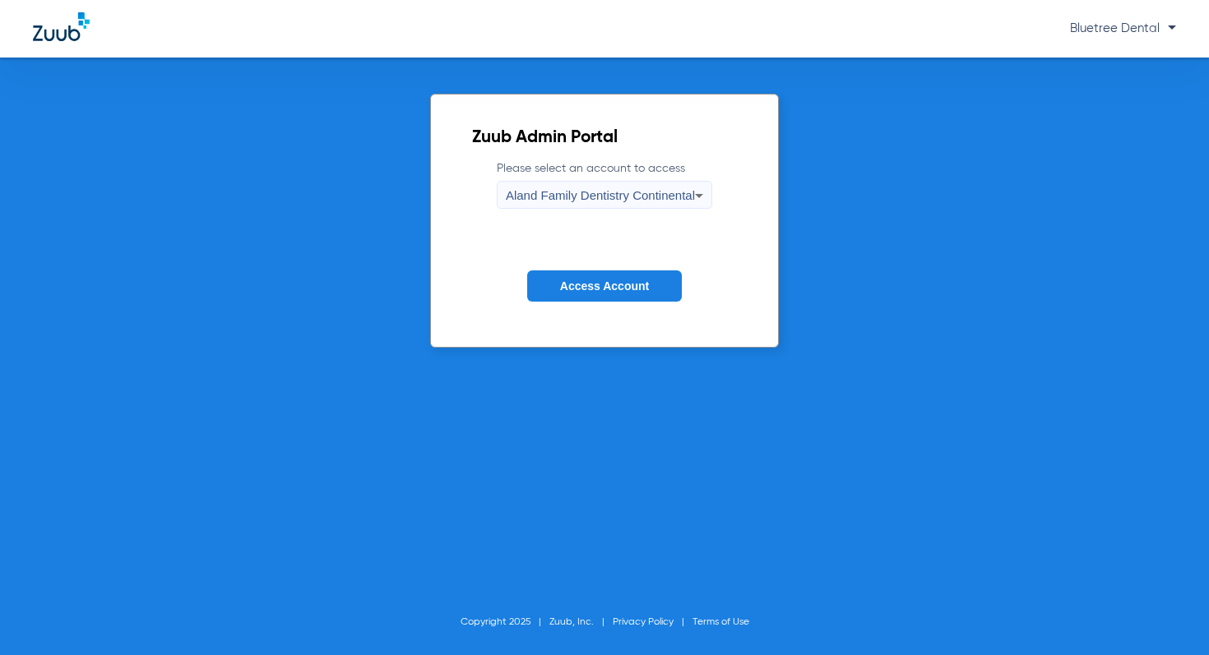
click at [584, 201] on span "Aland Family Dentistry Continental" at bounding box center [600, 195] width 189 height 14
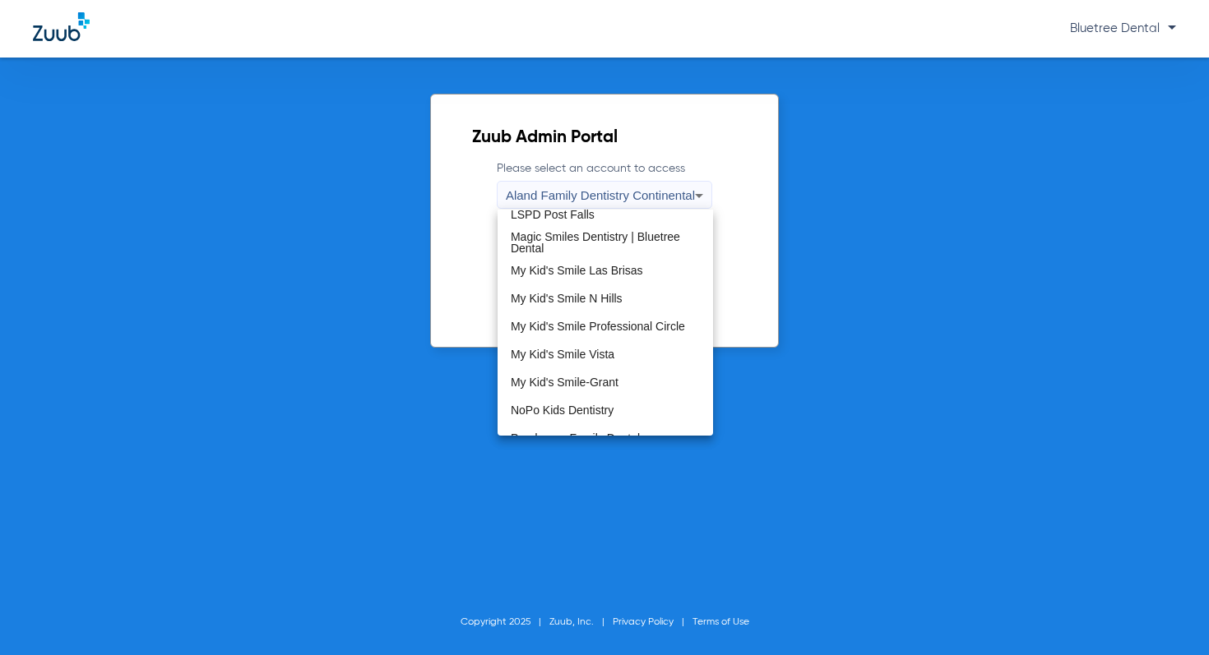
scroll to position [415, 0]
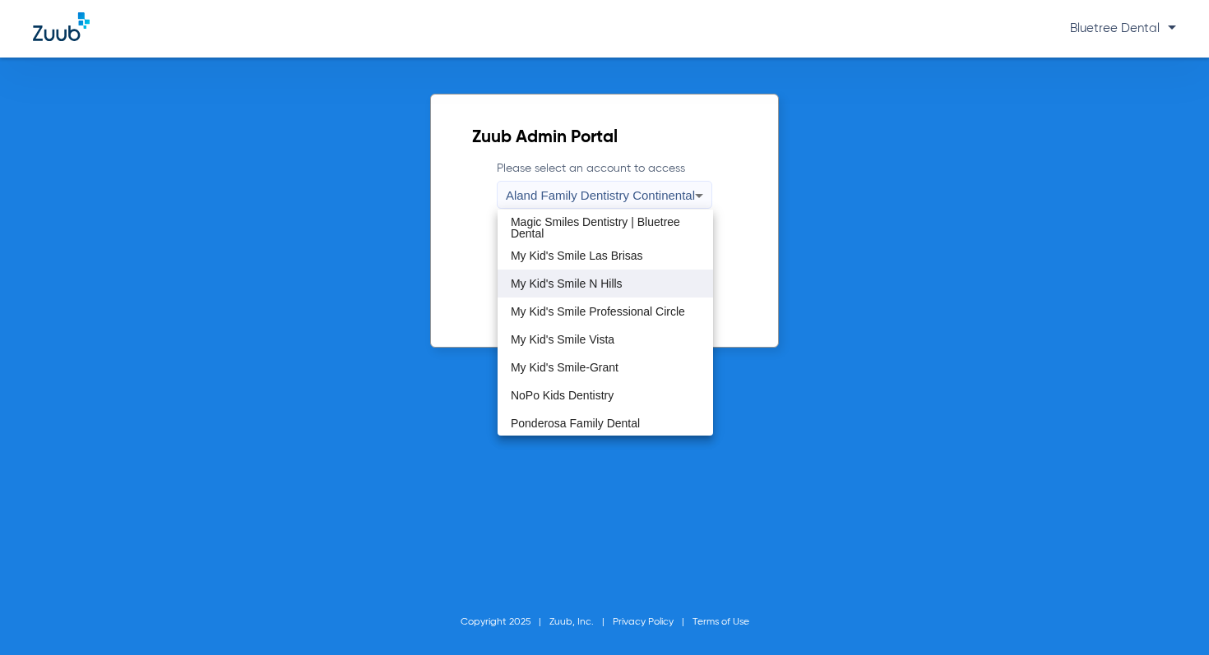
click at [606, 283] on span "My Kid's Smile N Hills" at bounding box center [567, 284] width 112 height 12
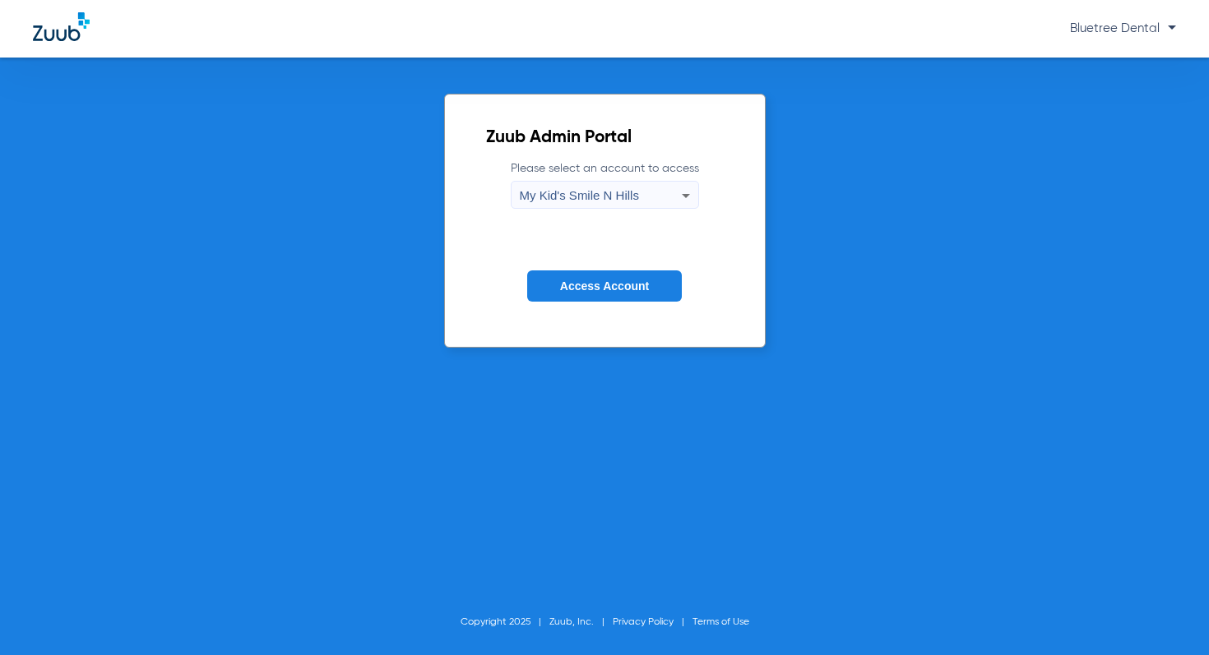
click at [574, 288] on span "Access Account" at bounding box center [604, 286] width 89 height 13
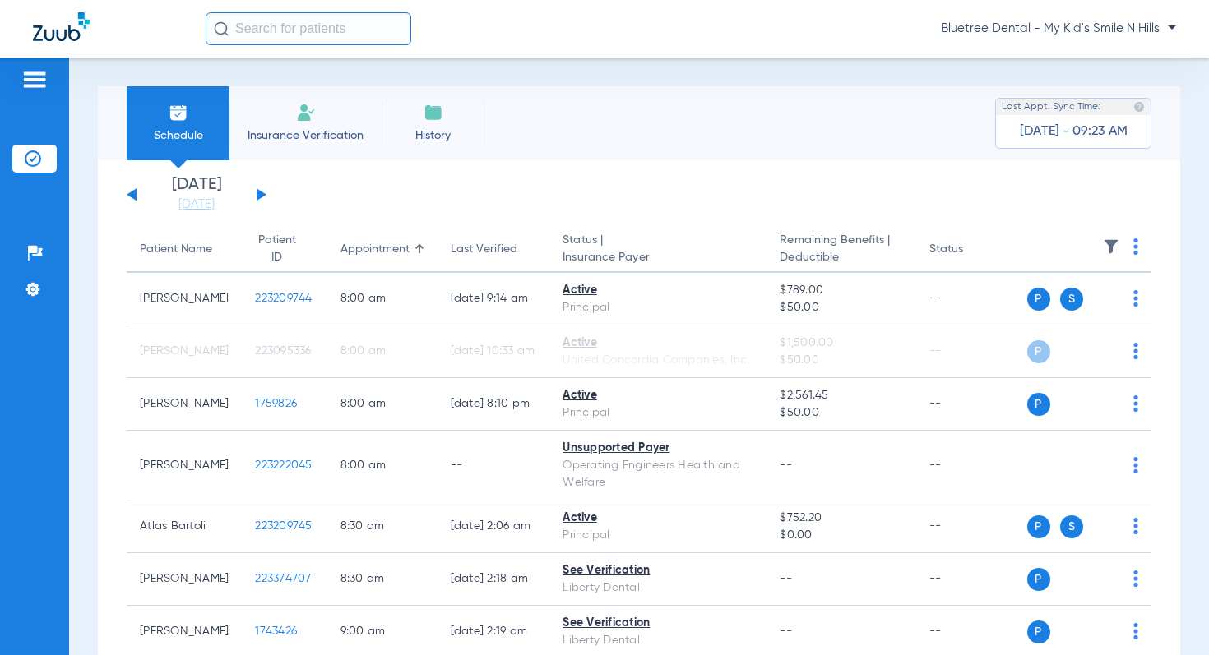
click at [1108, 239] on img at bounding box center [1111, 246] width 16 height 16
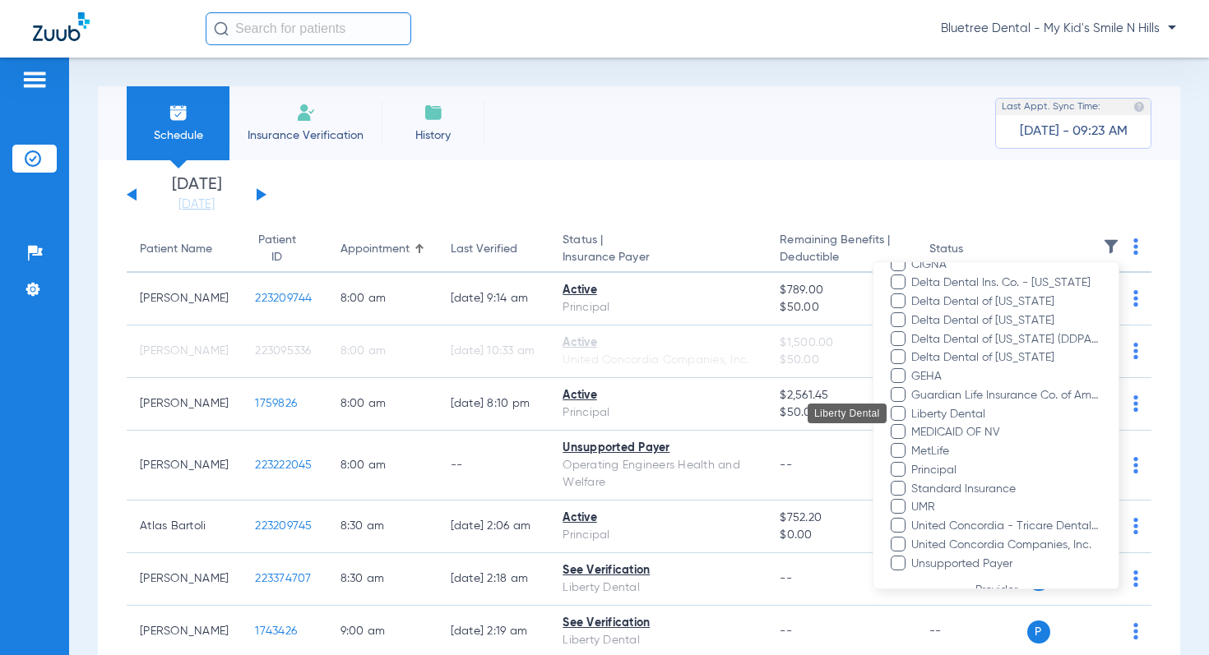
drag, startPoint x: 954, startPoint y: 413, endPoint x: 981, endPoint y: 439, distance: 37.8
click at [954, 413] on span "Liberty Dental" at bounding box center [1005, 413] width 191 height 17
click at [913, 425] on input "Liberty Dental" at bounding box center [913, 425] width 0 height 0
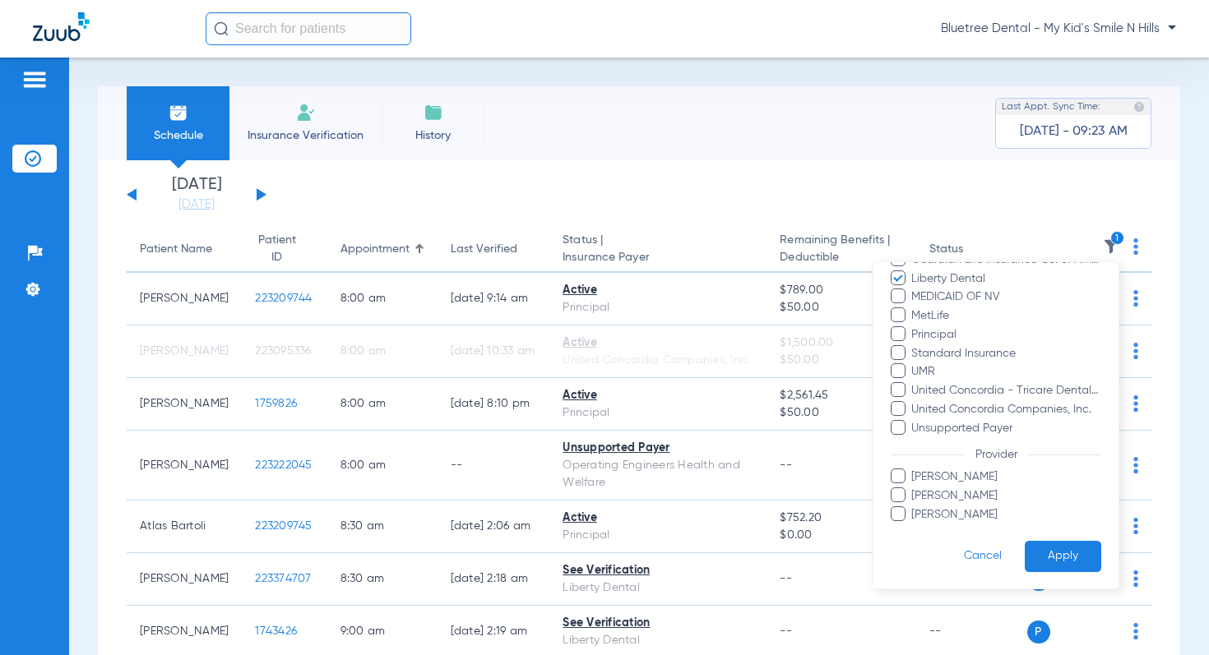
click at [1080, 558] on button "Apply" at bounding box center [1062, 556] width 76 height 32
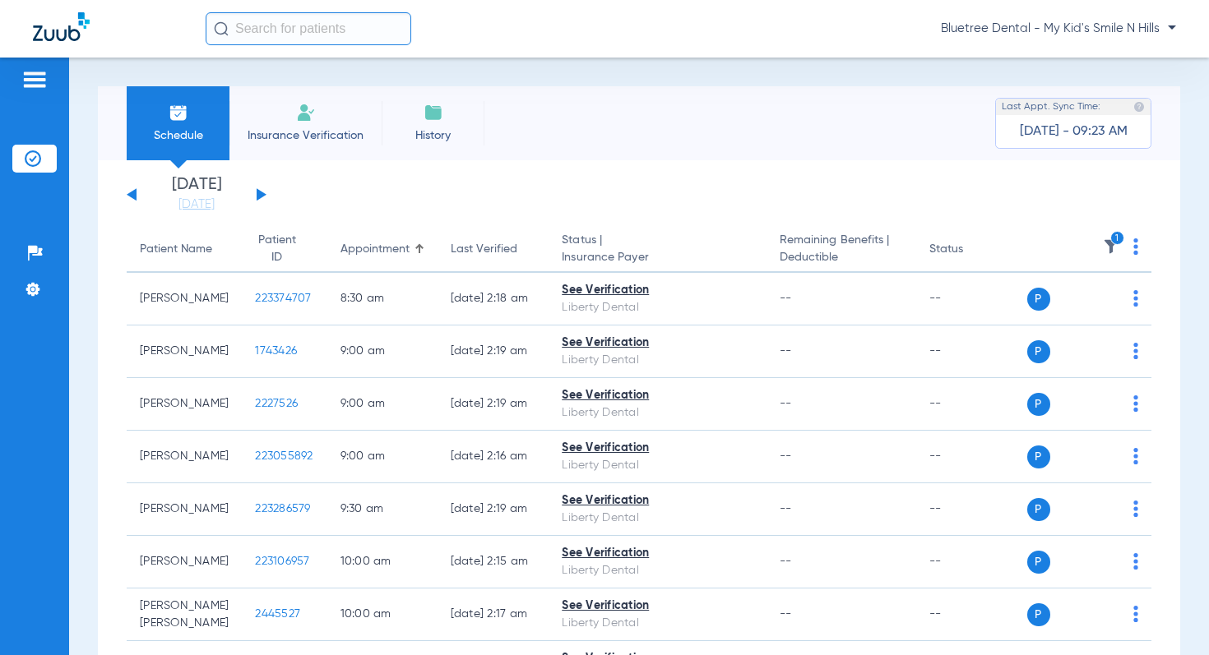
click at [260, 196] on button at bounding box center [262, 194] width 10 height 12
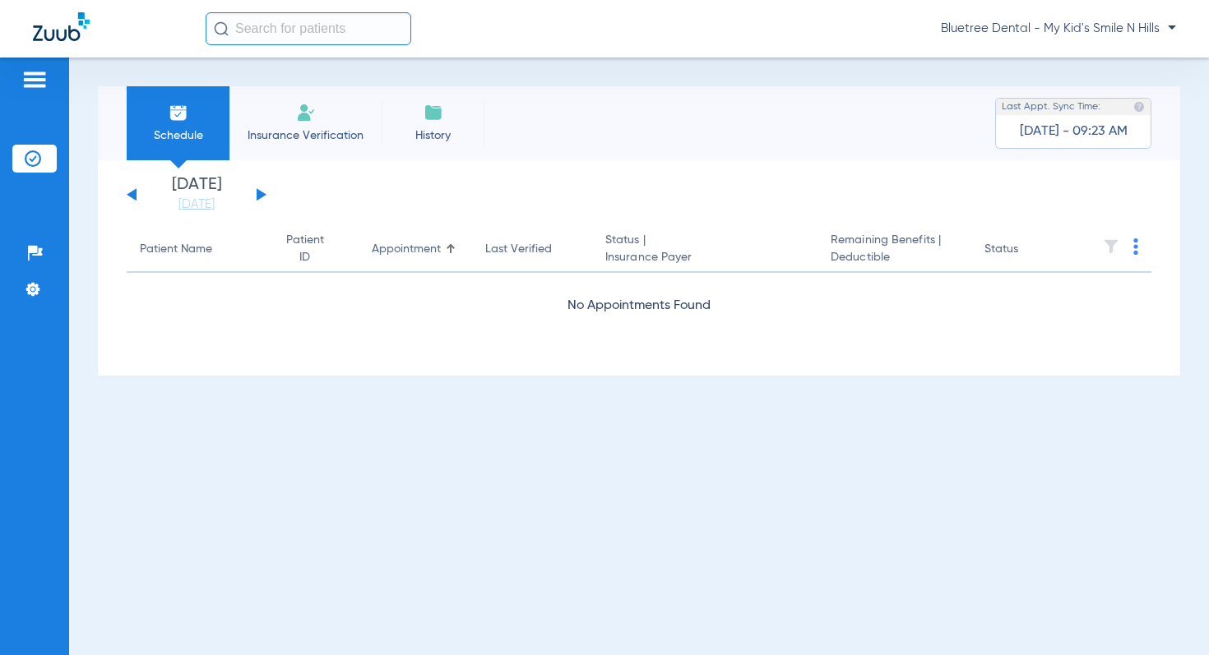
click at [261, 196] on button at bounding box center [262, 194] width 10 height 12
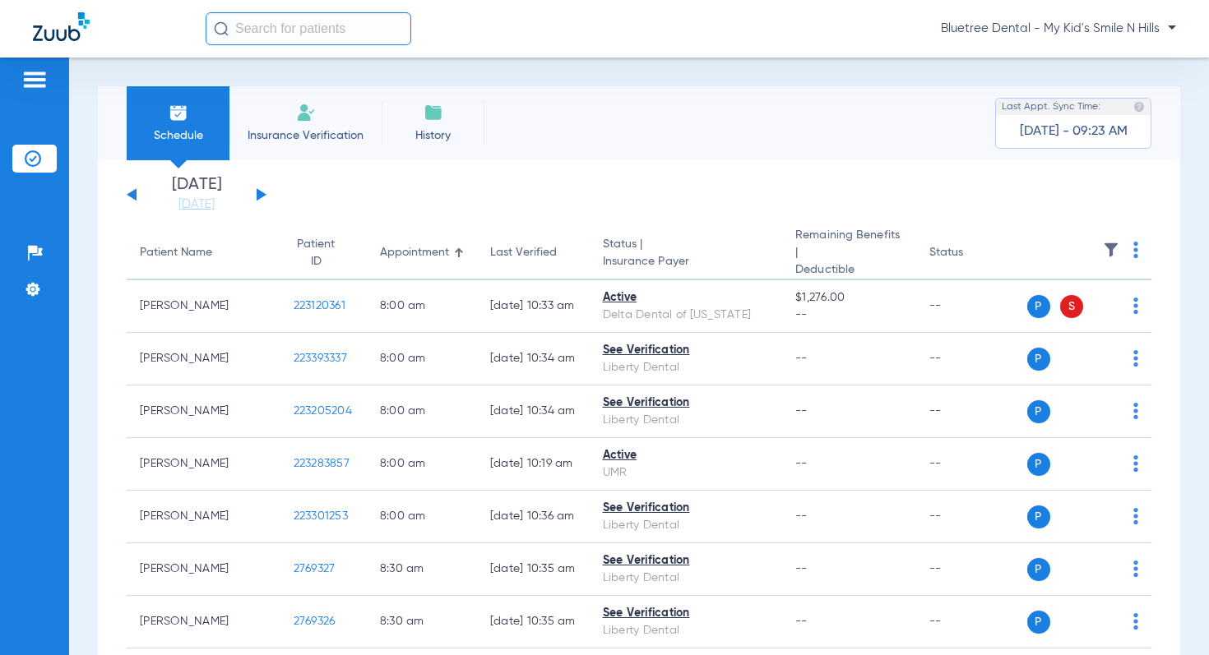
click at [1110, 247] on img at bounding box center [1111, 250] width 16 height 16
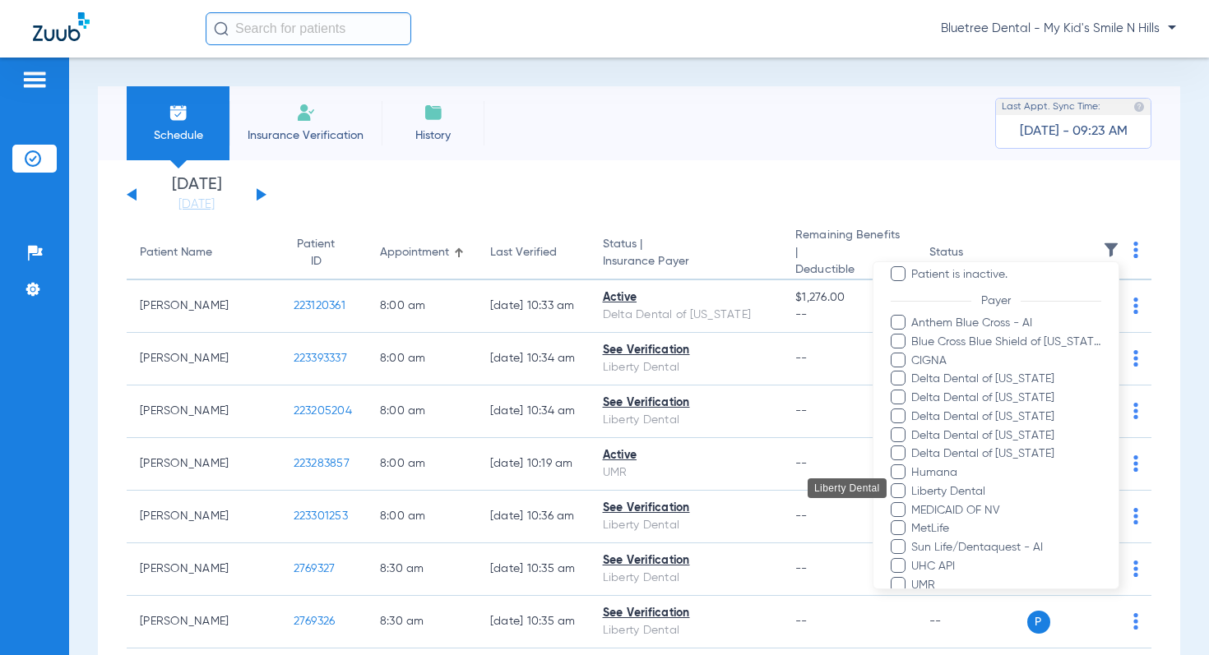
drag, startPoint x: 968, startPoint y: 492, endPoint x: 1028, endPoint y: 502, distance: 60.8
click at [969, 492] on span "Liberty Dental" at bounding box center [1005, 491] width 191 height 17
click at [913, 503] on input "Liberty Dental" at bounding box center [913, 503] width 0 height 0
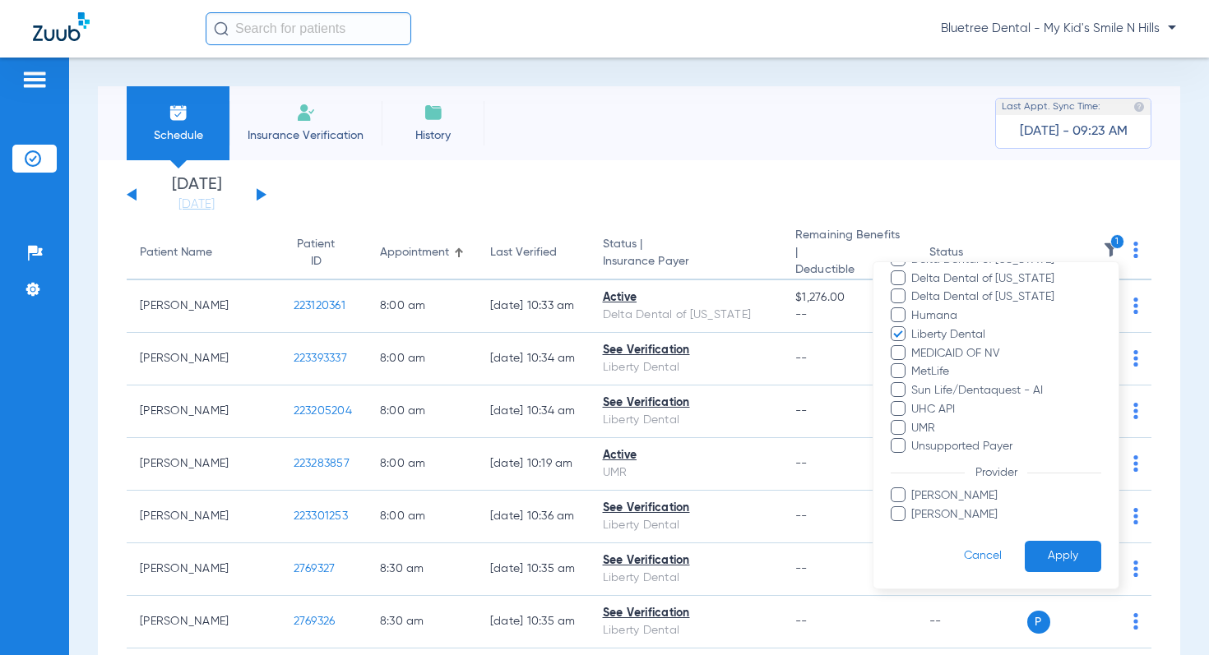
click at [1071, 548] on button "Apply" at bounding box center [1062, 556] width 76 height 32
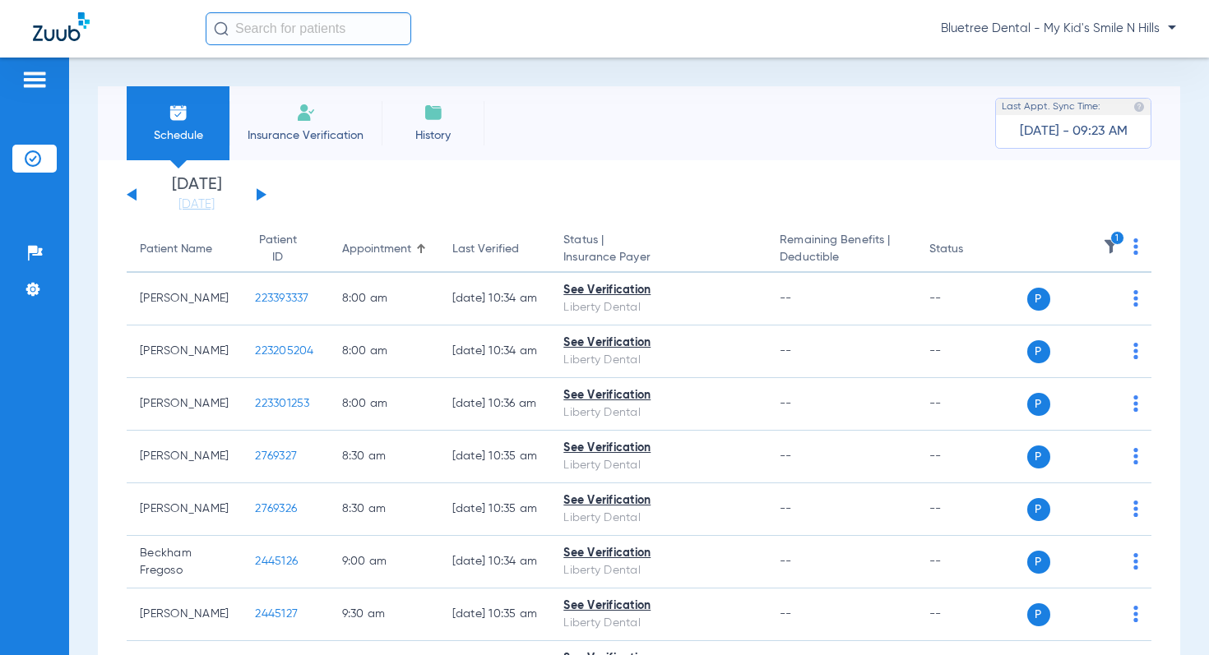
click at [255, 196] on div "[DATE] [DATE] [DATE] [DATE] [DATE] [DATE] [DATE] [DATE] [DATE] [DATE] [DATE] [D…" at bounding box center [197, 195] width 140 height 36
click at [261, 195] on button at bounding box center [262, 194] width 10 height 12
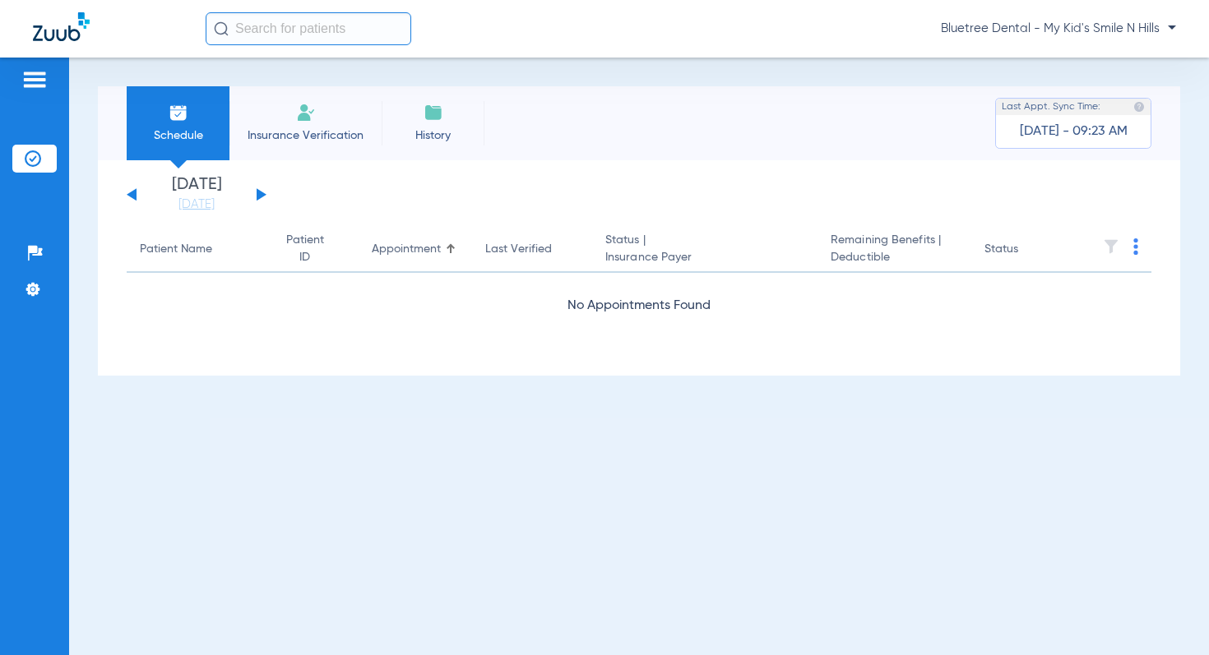
click at [261, 195] on button at bounding box center [262, 194] width 10 height 12
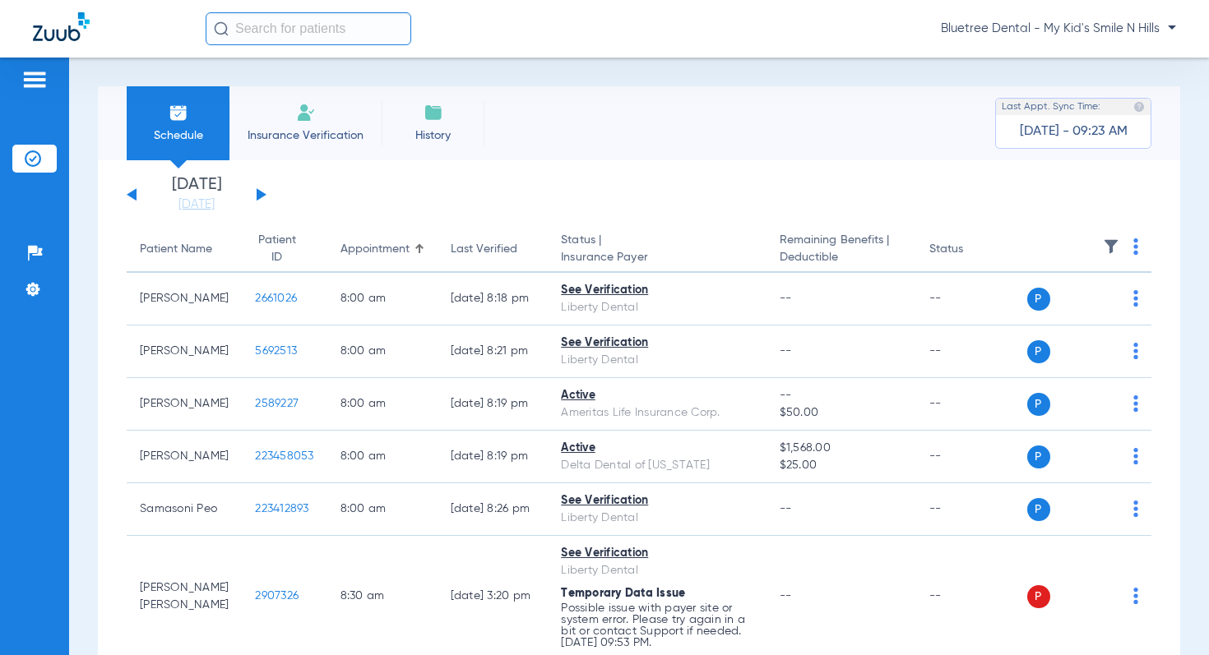
click at [1108, 243] on img at bounding box center [1111, 246] width 16 height 16
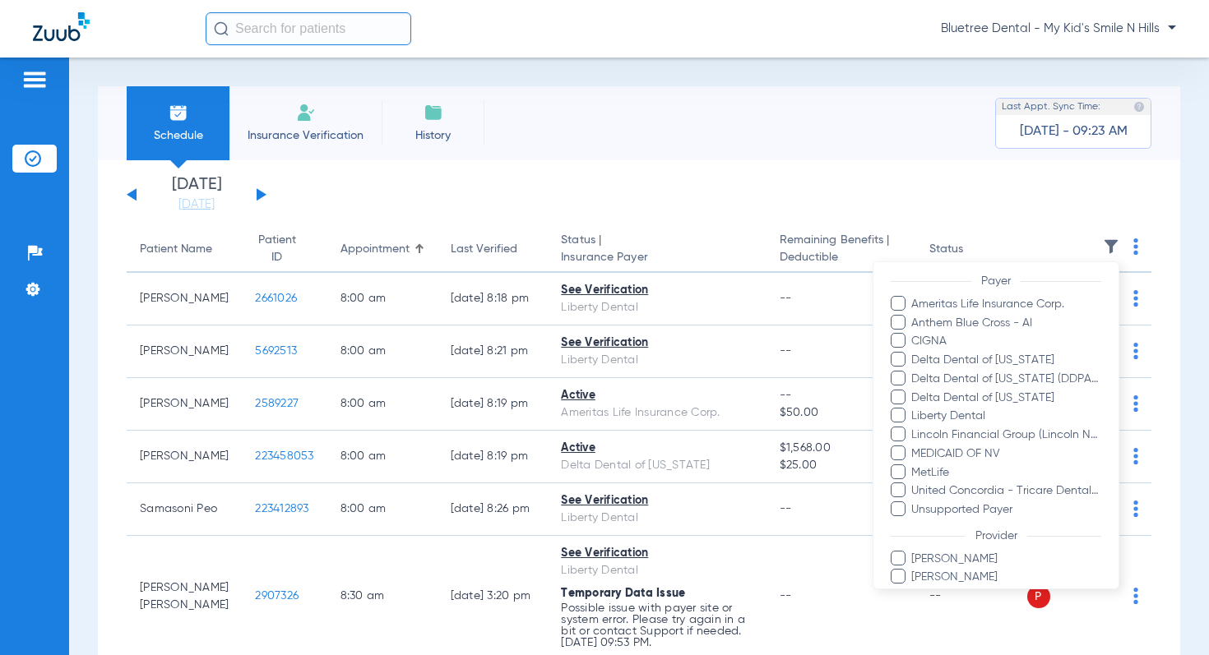
scroll to position [290, 0]
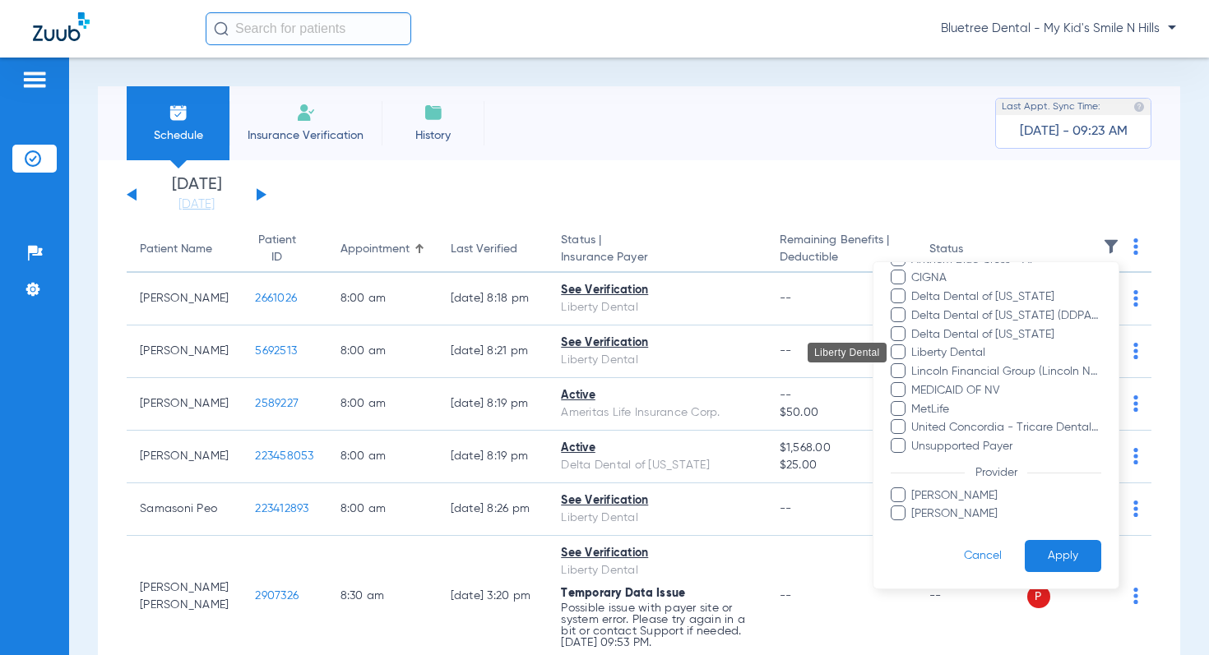
drag, startPoint x: 952, startPoint y: 352, endPoint x: 1060, endPoint y: 469, distance: 158.8
click at [952, 352] on span "Liberty Dental" at bounding box center [1005, 352] width 191 height 17
click at [913, 364] on input "Liberty Dental" at bounding box center [913, 364] width 0 height 0
click at [1059, 555] on button "Apply" at bounding box center [1062, 556] width 76 height 32
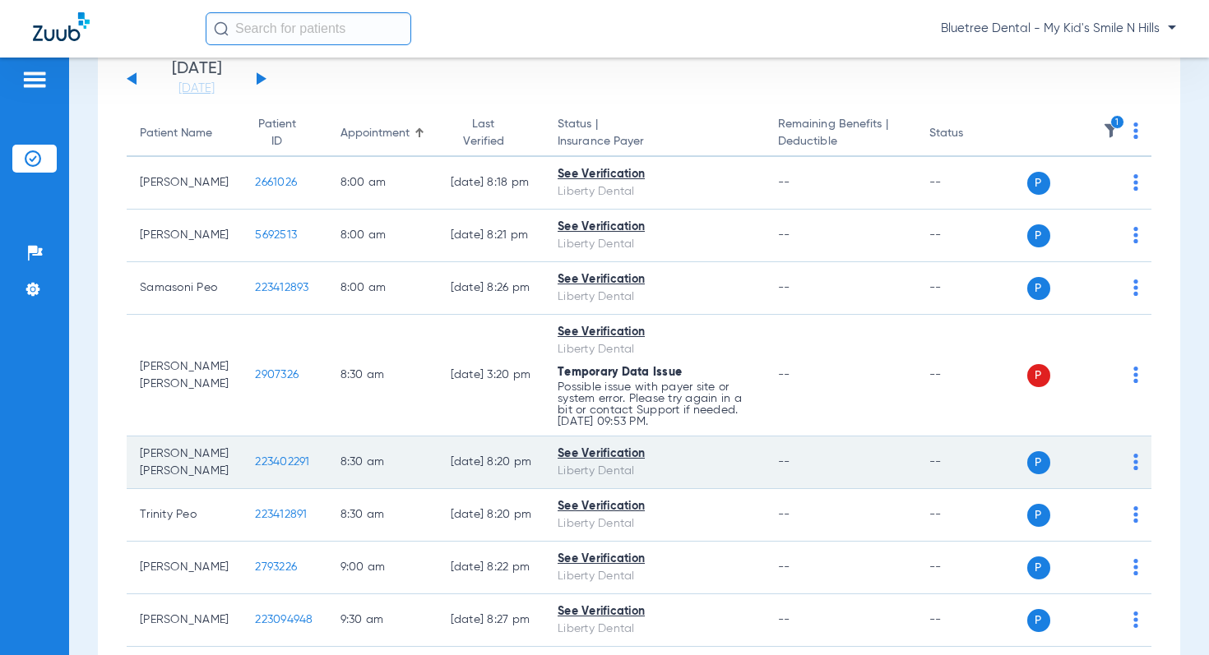
scroll to position [113, 0]
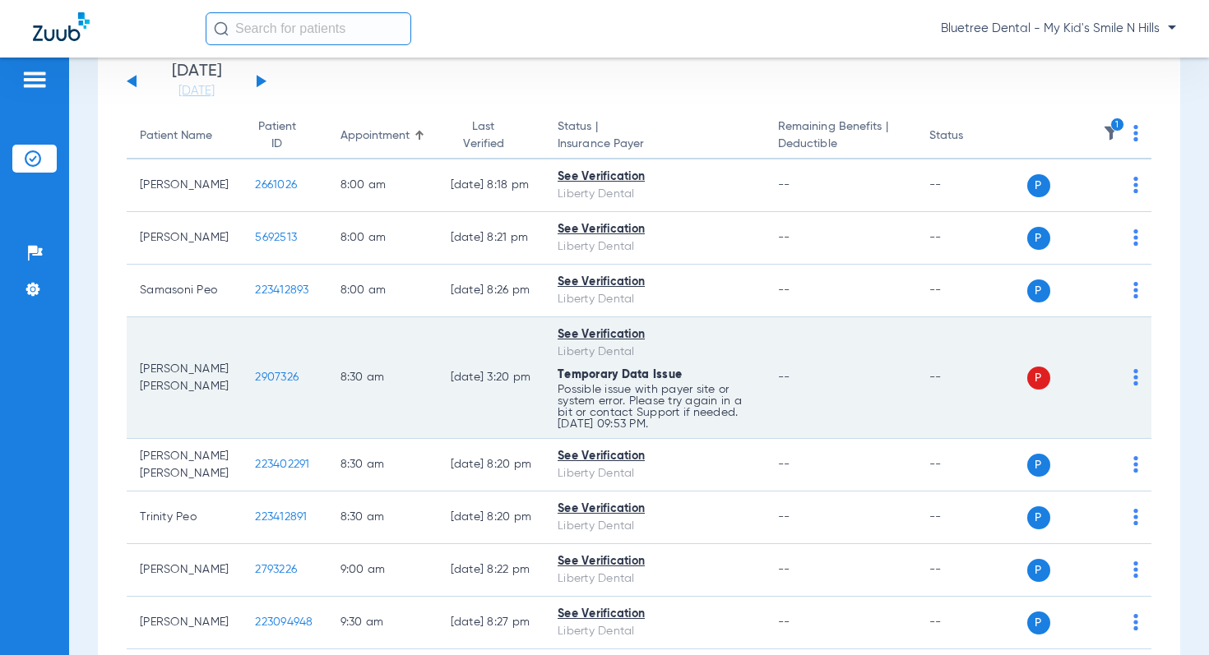
drag, startPoint x: 655, startPoint y: 443, endPoint x: 519, endPoint y: 437, distance: 136.6
click at [519, 437] on tr "Hudson Castro 2907326 8:30 AM 02/03/25 3:20 PM See Verification Liberty Dental …" at bounding box center [639, 378] width 1024 height 122
click at [576, 430] on p "Possible issue with payer site or system error. Please try again in a bit or co…" at bounding box center [654, 407] width 194 height 46
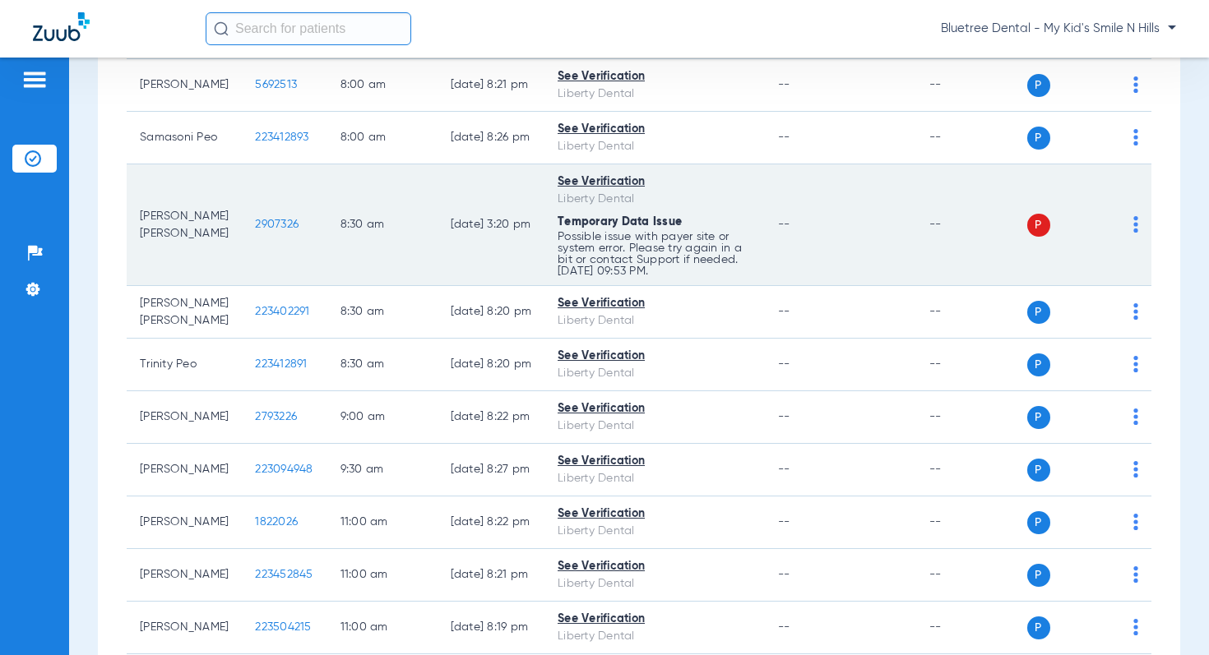
scroll to position [0, 0]
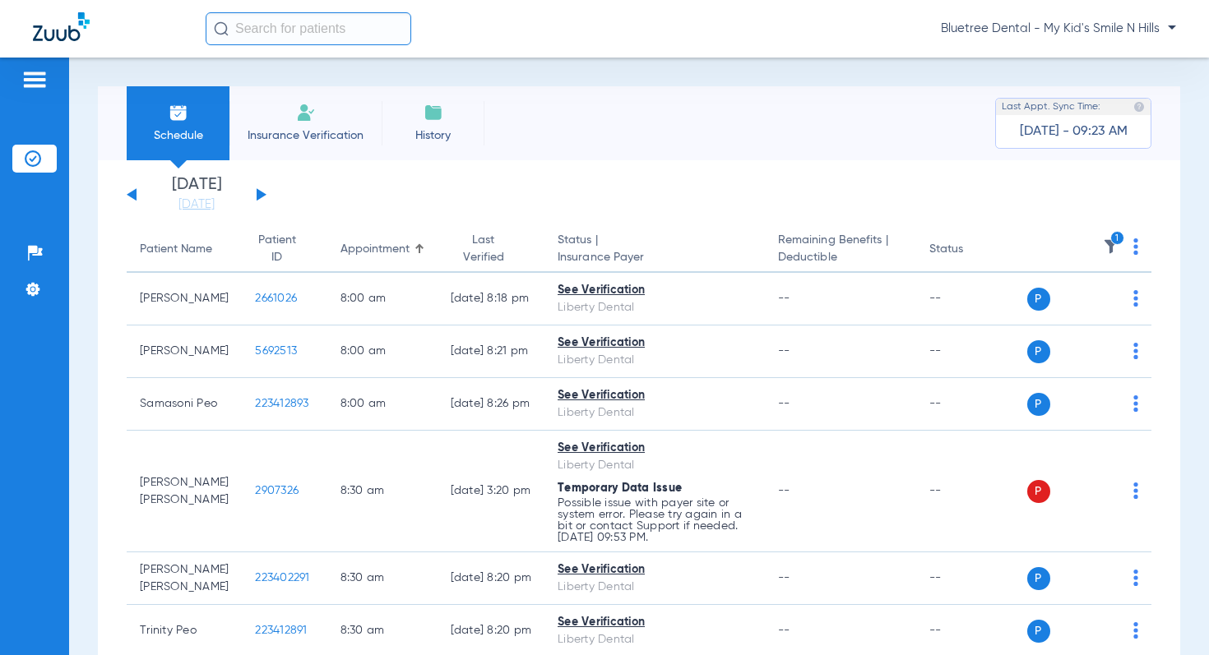
click at [261, 196] on button at bounding box center [262, 194] width 10 height 12
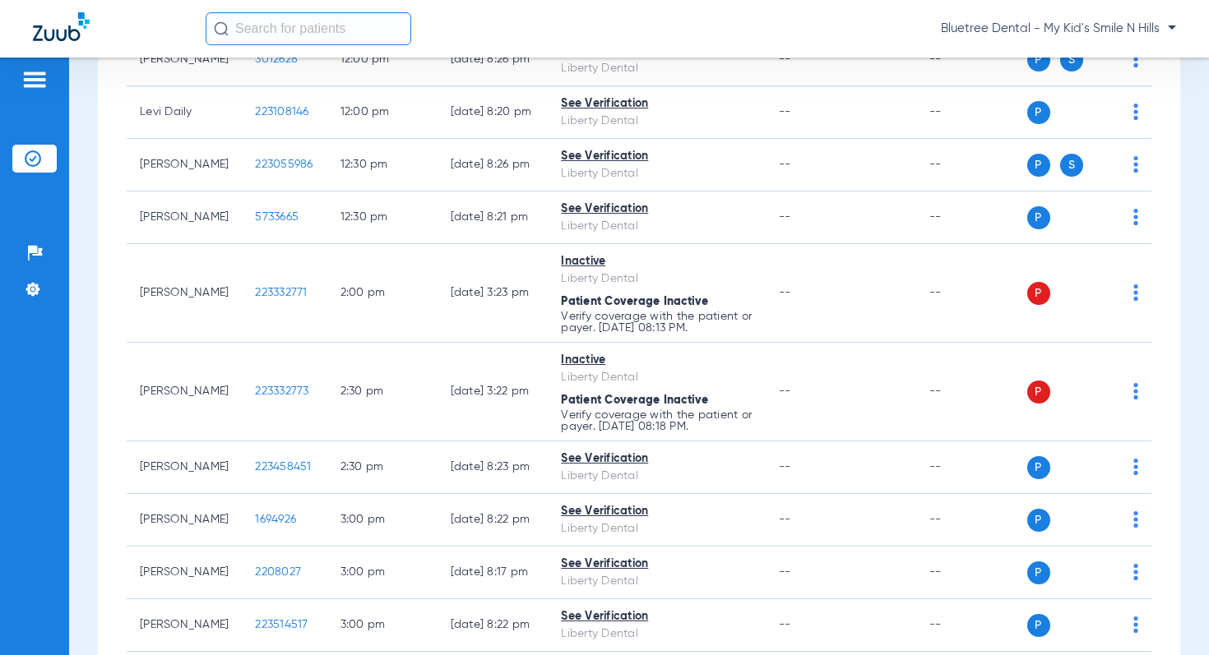
scroll to position [1090, 0]
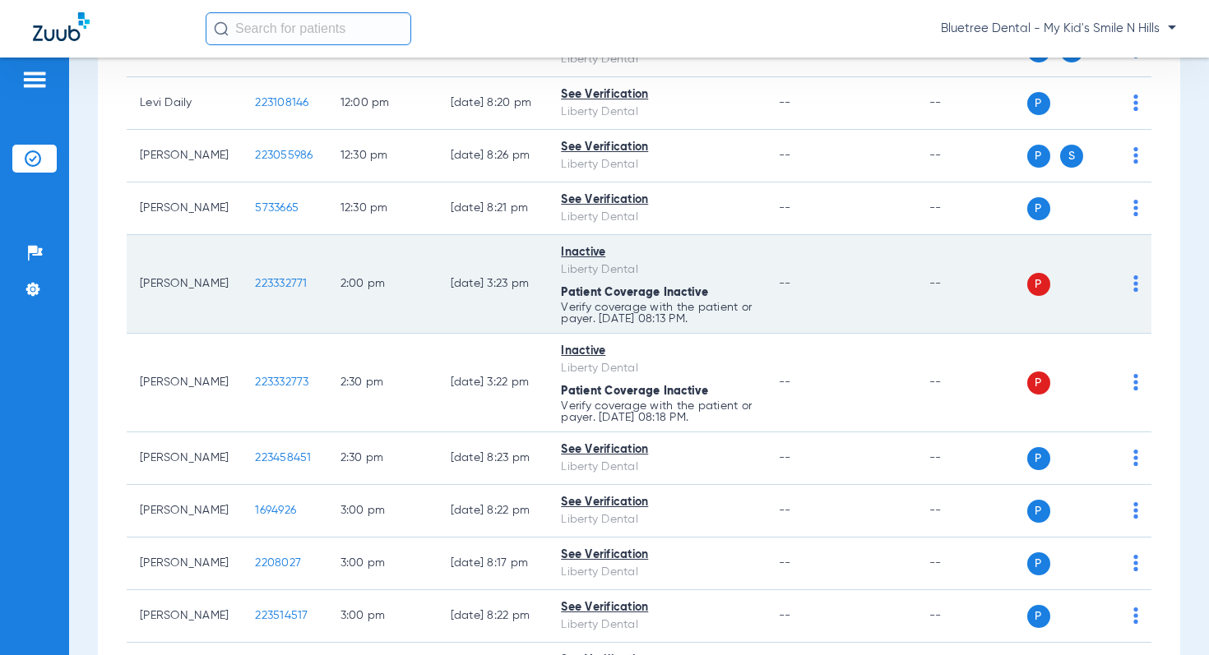
drag, startPoint x: 702, startPoint y: 374, endPoint x: 539, endPoint y: 300, distance: 179.6
click at [539, 300] on tr "Grace Salas 223332771 2:00 PM 02/03/25 3:23 PM Inactive Liberty Dental Patient …" at bounding box center [639, 284] width 1024 height 99
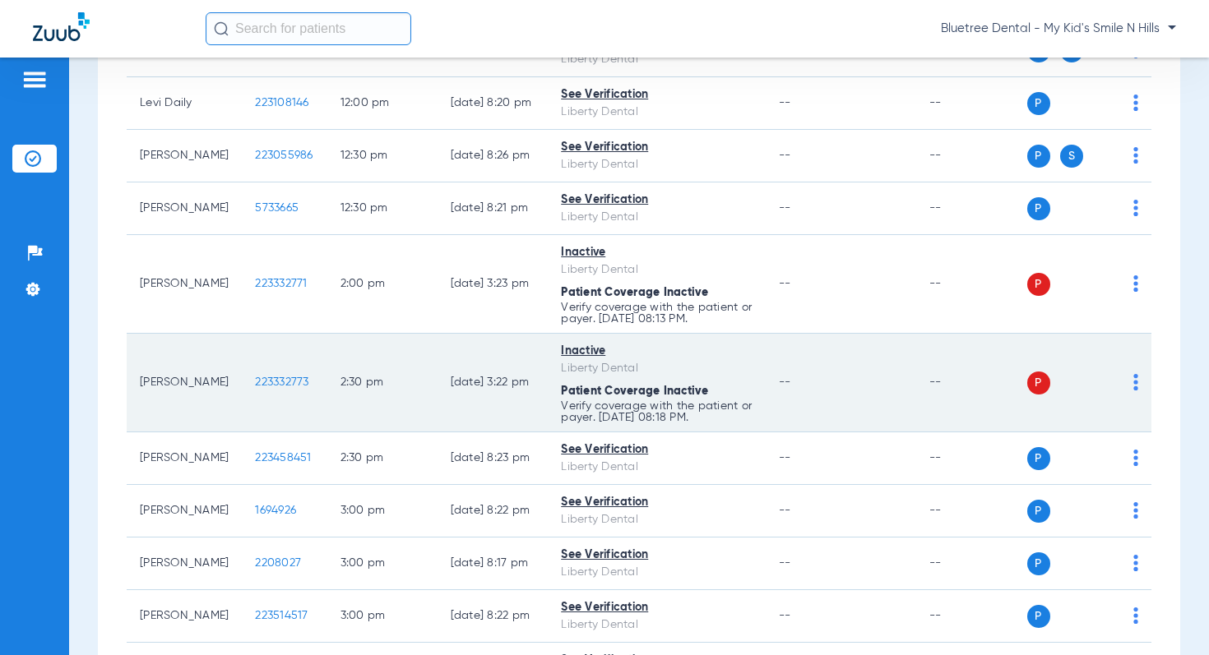
click at [666, 377] on div "Liberty Dental" at bounding box center [657, 368] width 192 height 17
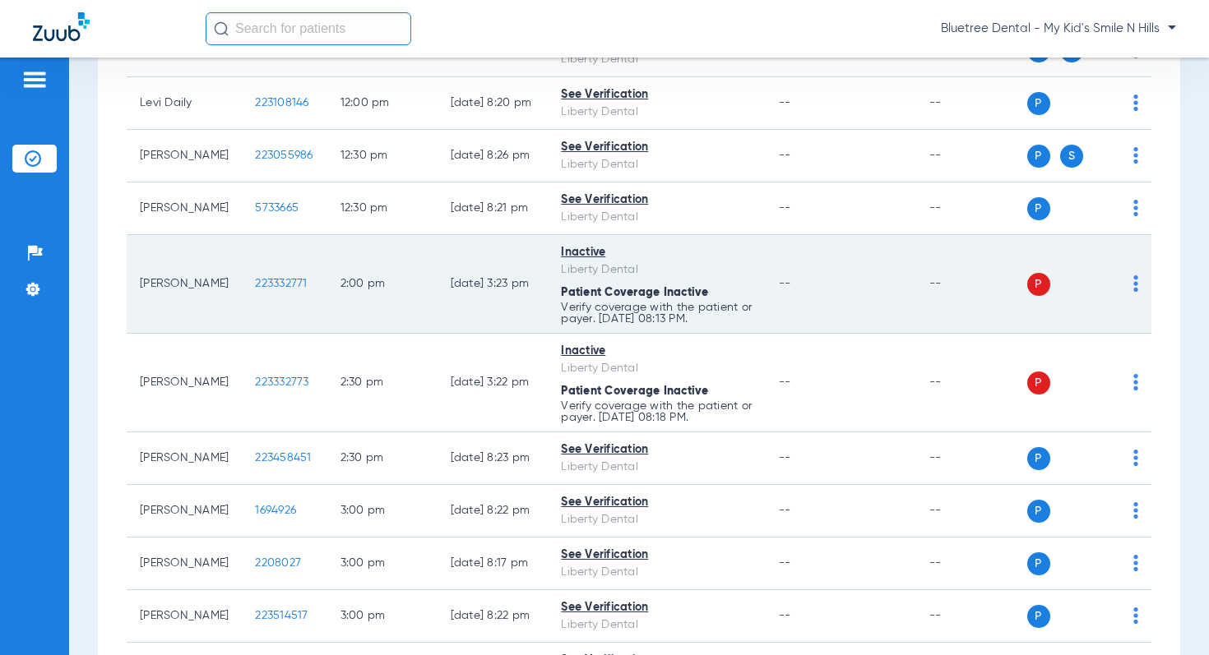
drag, startPoint x: 226, startPoint y: 337, endPoint x: 284, endPoint y: 339, distance: 58.4
click at [284, 334] on td "223332771" at bounding box center [284, 284] width 85 height 99
copy span "223332771"
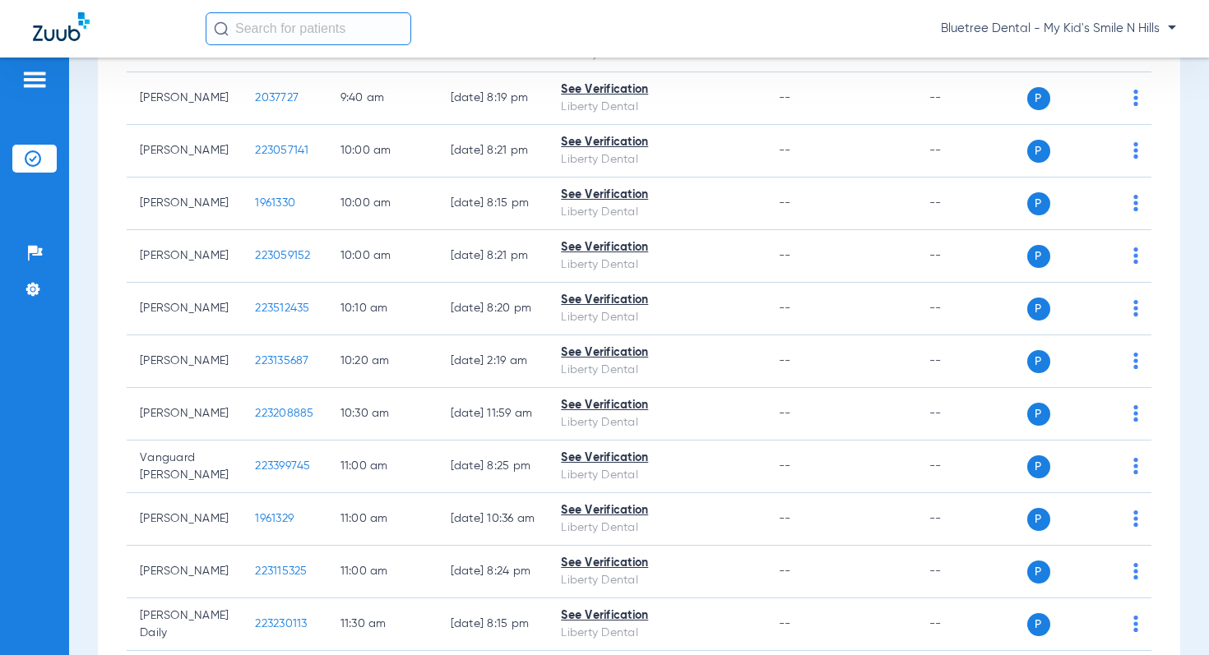
scroll to position [0, 0]
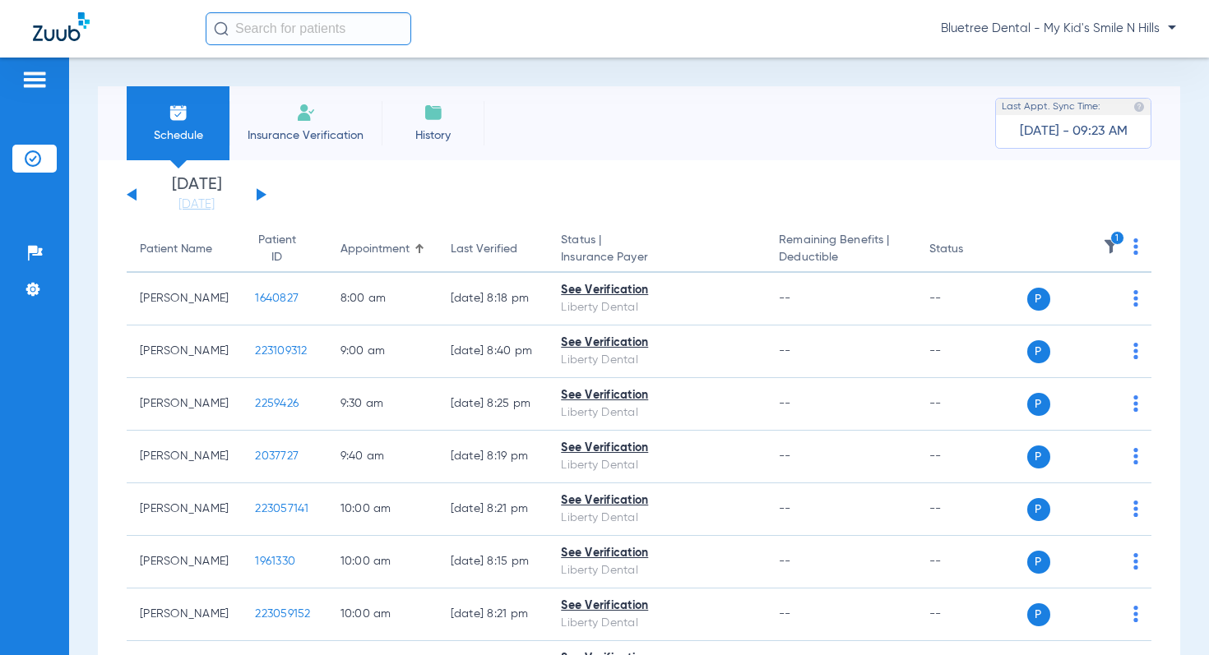
click at [1126, 36] on span "Bluetree Dental - My Kid's Smile N Hills" at bounding box center [1058, 29] width 235 height 16
click at [1117, 54] on span "Account Selection" at bounding box center [1114, 59] width 92 height 12
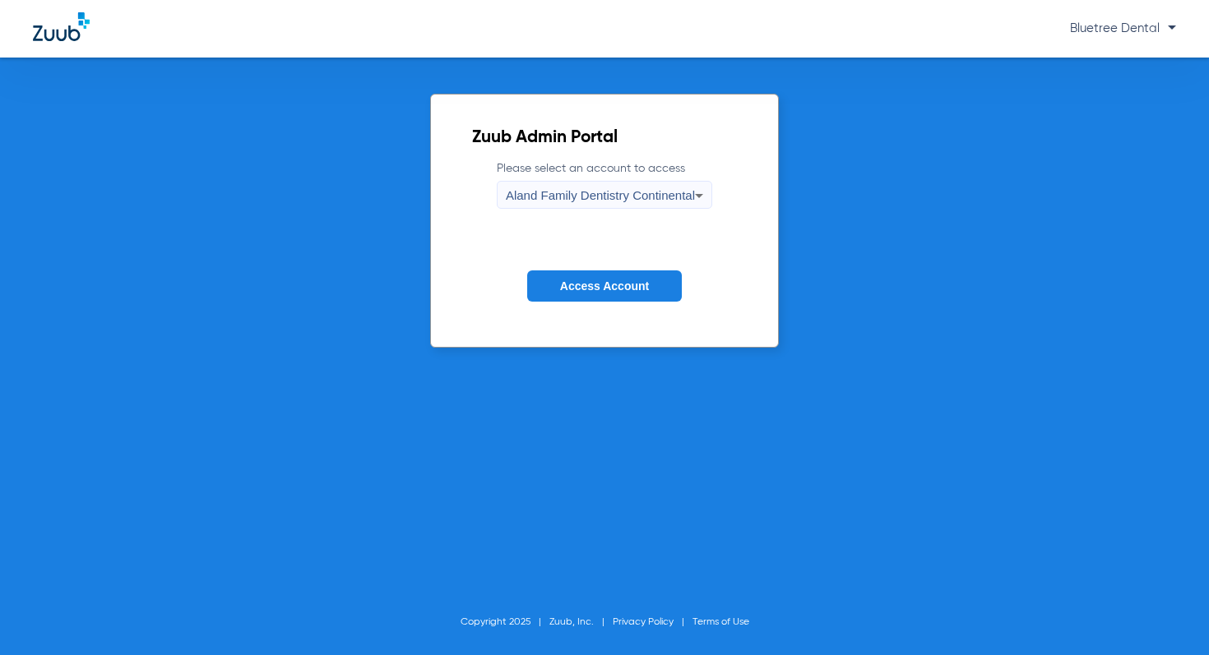
click at [639, 200] on span "Aland Family Dentistry Continental" at bounding box center [600, 195] width 189 height 14
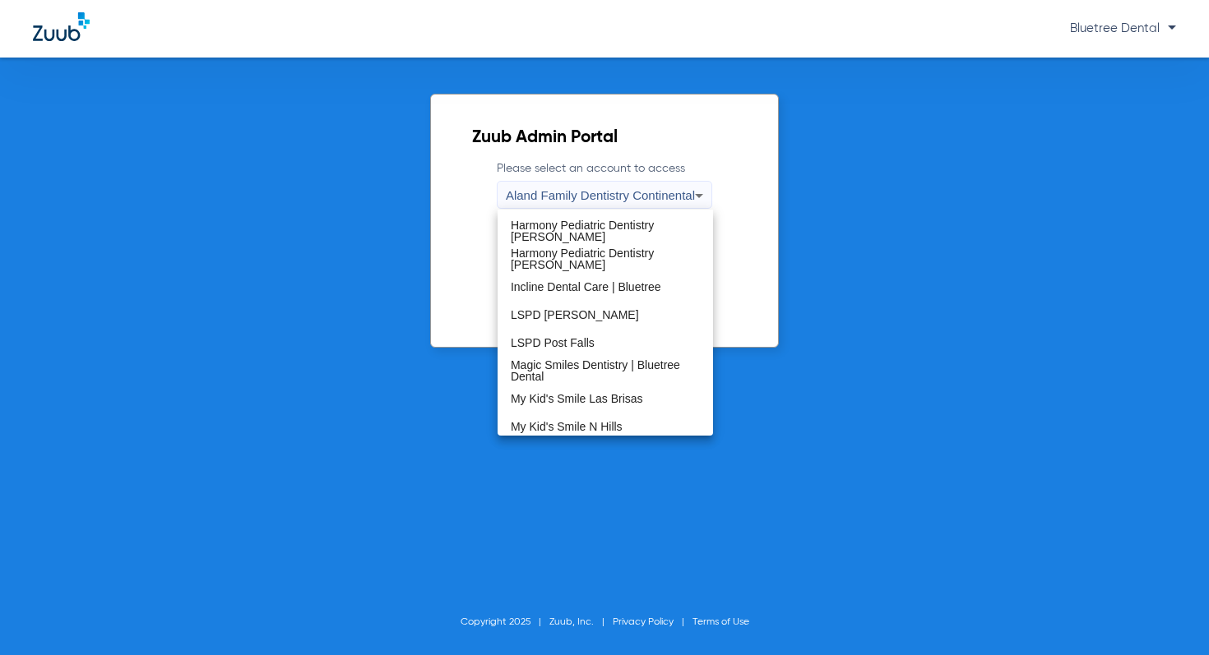
scroll to position [275, 0]
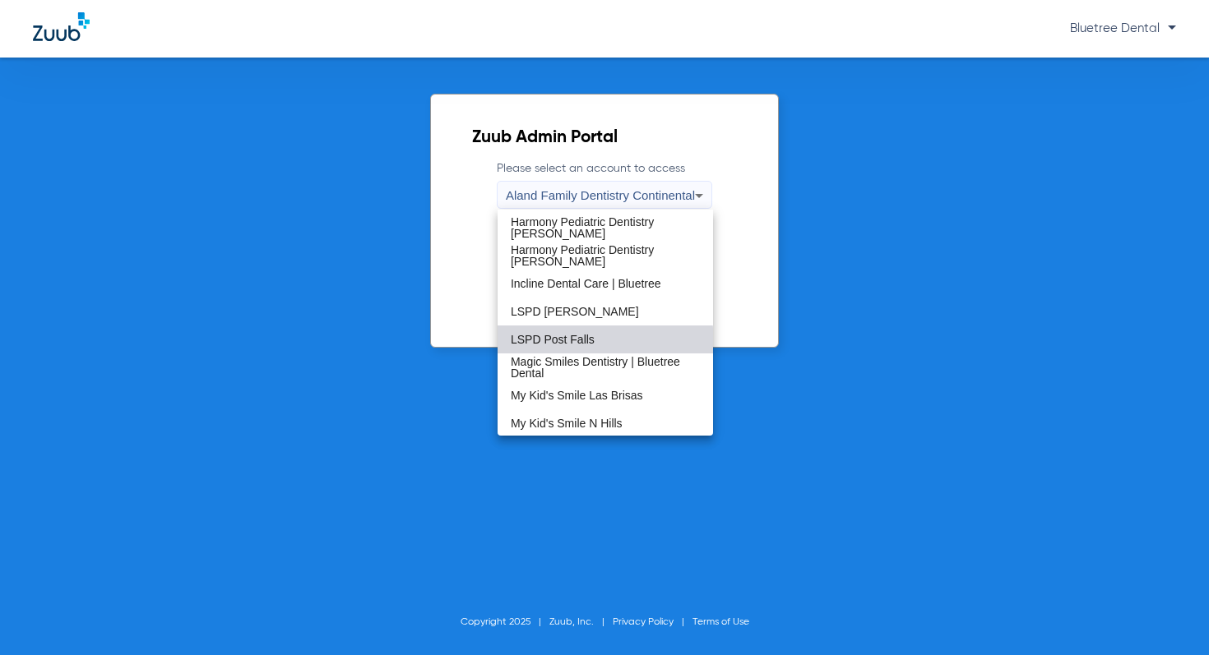
click at [568, 343] on span "LSPD Post Falls" at bounding box center [553, 340] width 84 height 12
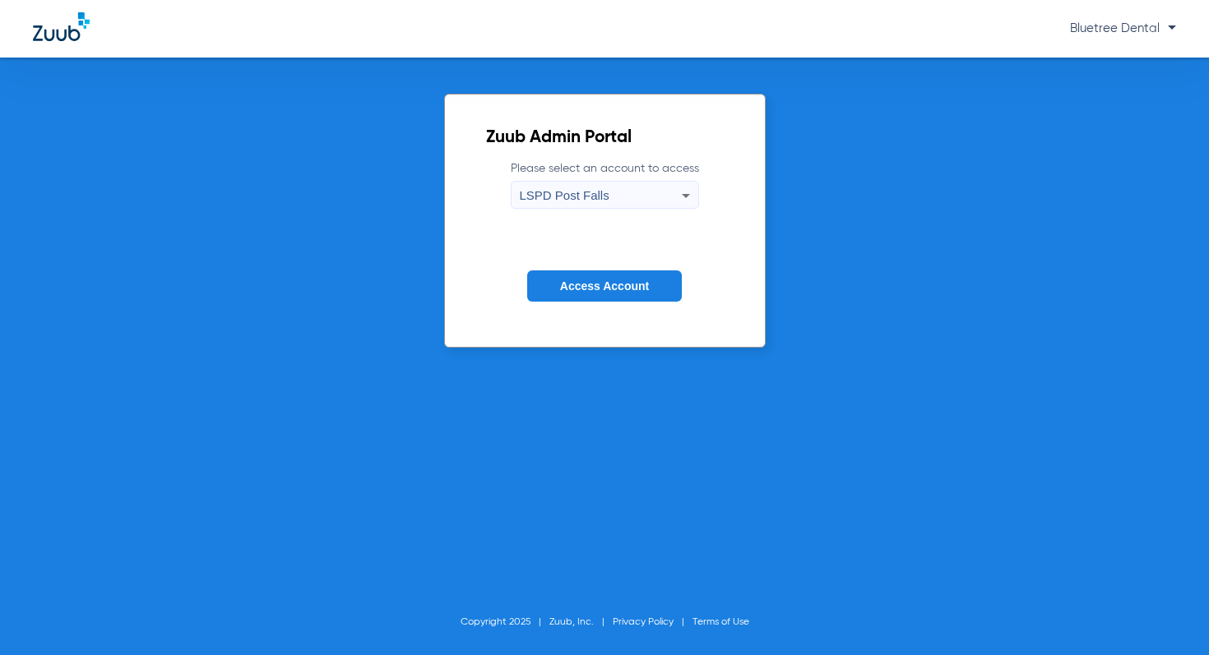
click at [586, 296] on button "Access Account" at bounding box center [604, 286] width 155 height 32
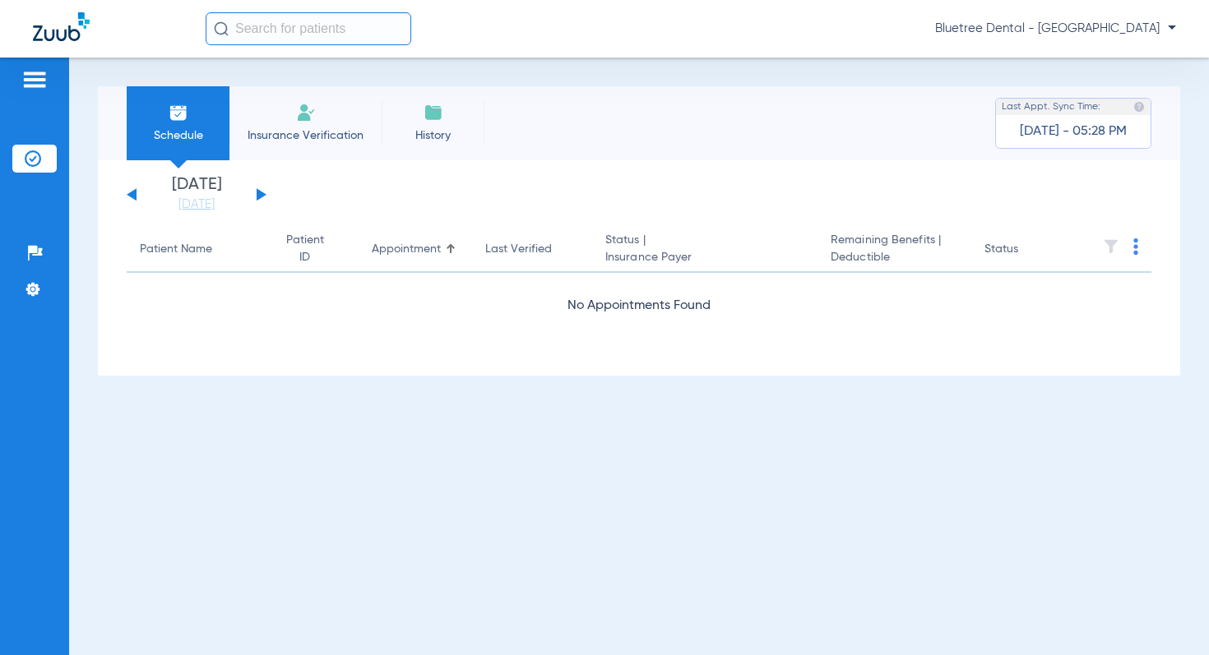
click at [257, 194] on button at bounding box center [262, 194] width 10 height 12
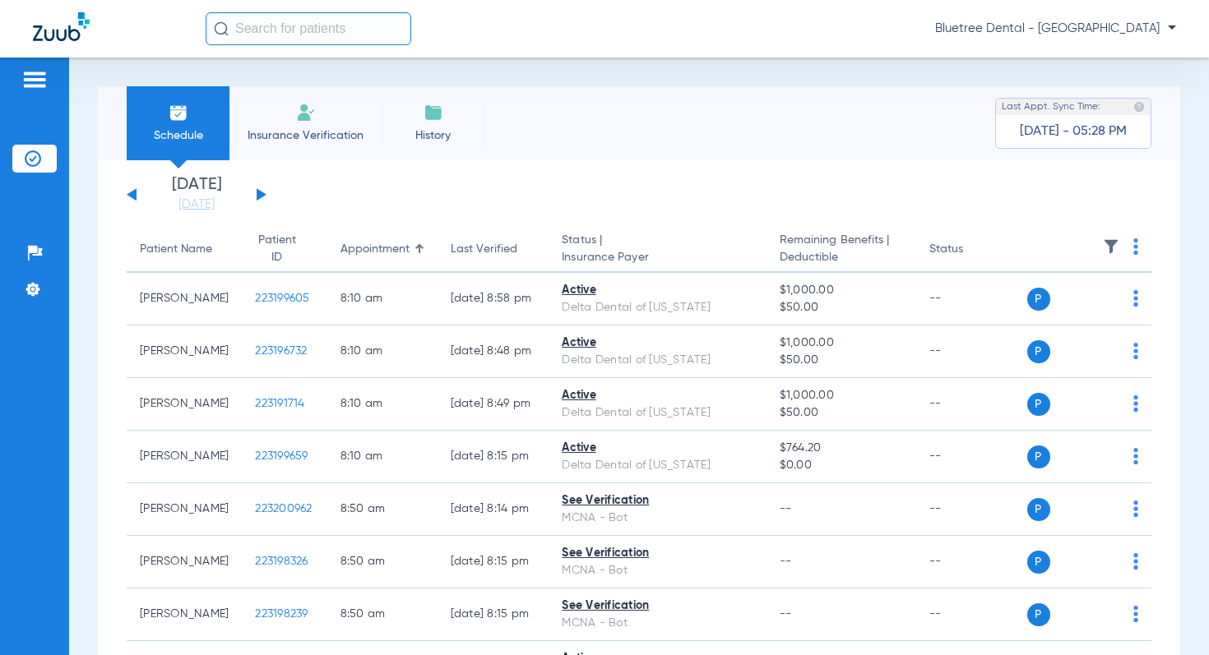
click at [1112, 243] on img at bounding box center [1111, 246] width 16 height 16
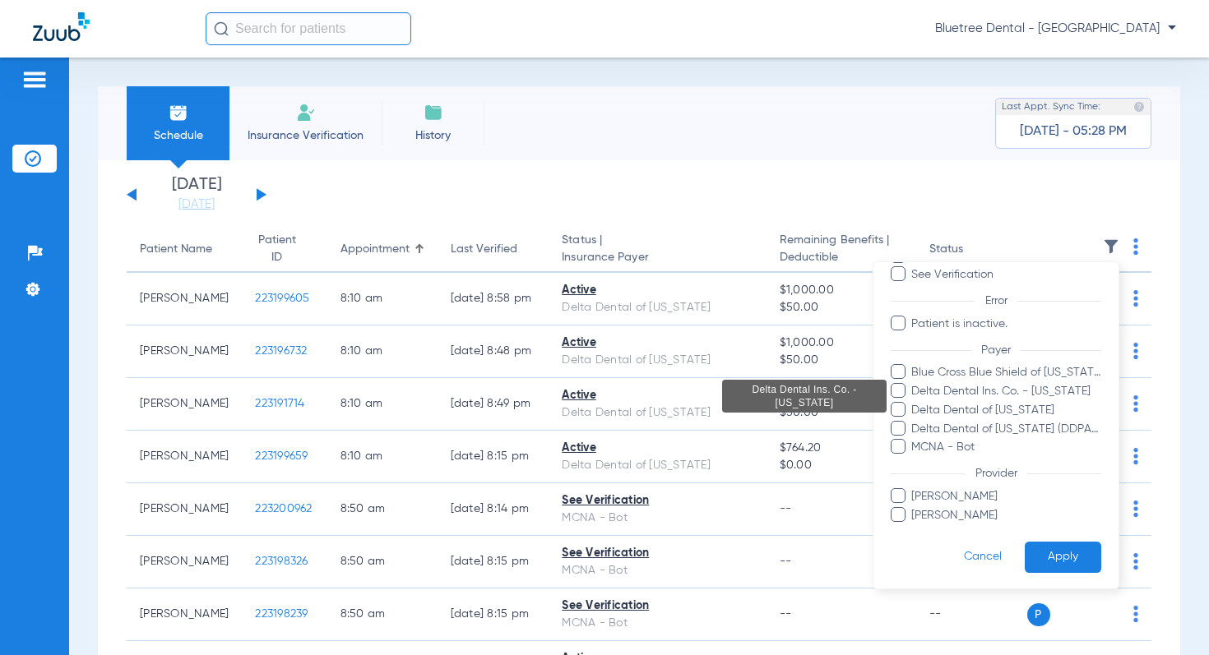
scroll to position [122, 0]
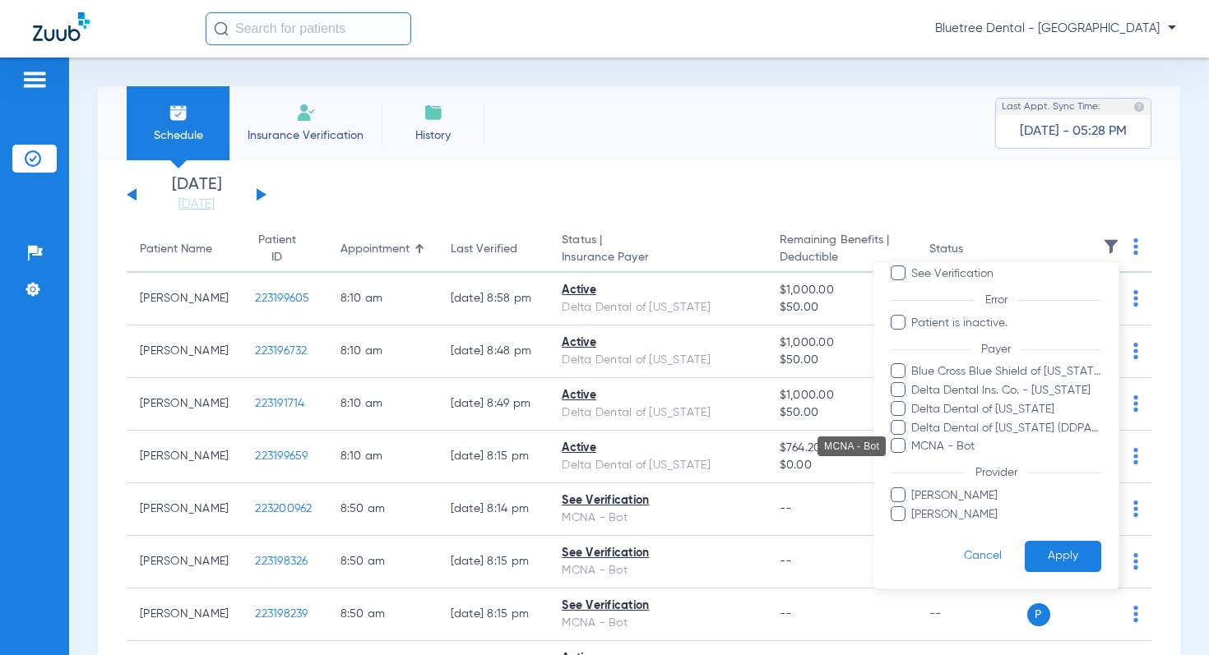
click at [953, 446] on span "MCNA - Bot" at bounding box center [1005, 446] width 191 height 17
click at [913, 458] on input "MCNA - Bot" at bounding box center [913, 458] width 0 height 0
click at [1040, 545] on button "Apply" at bounding box center [1062, 556] width 76 height 32
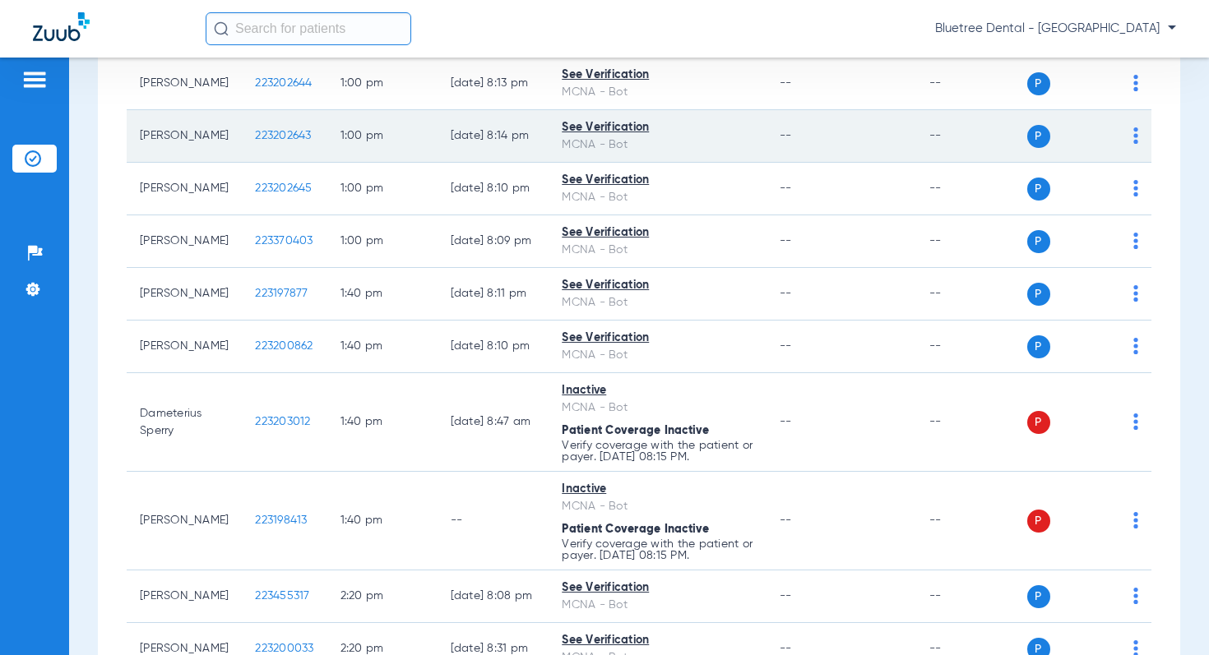
scroll to position [637, 0]
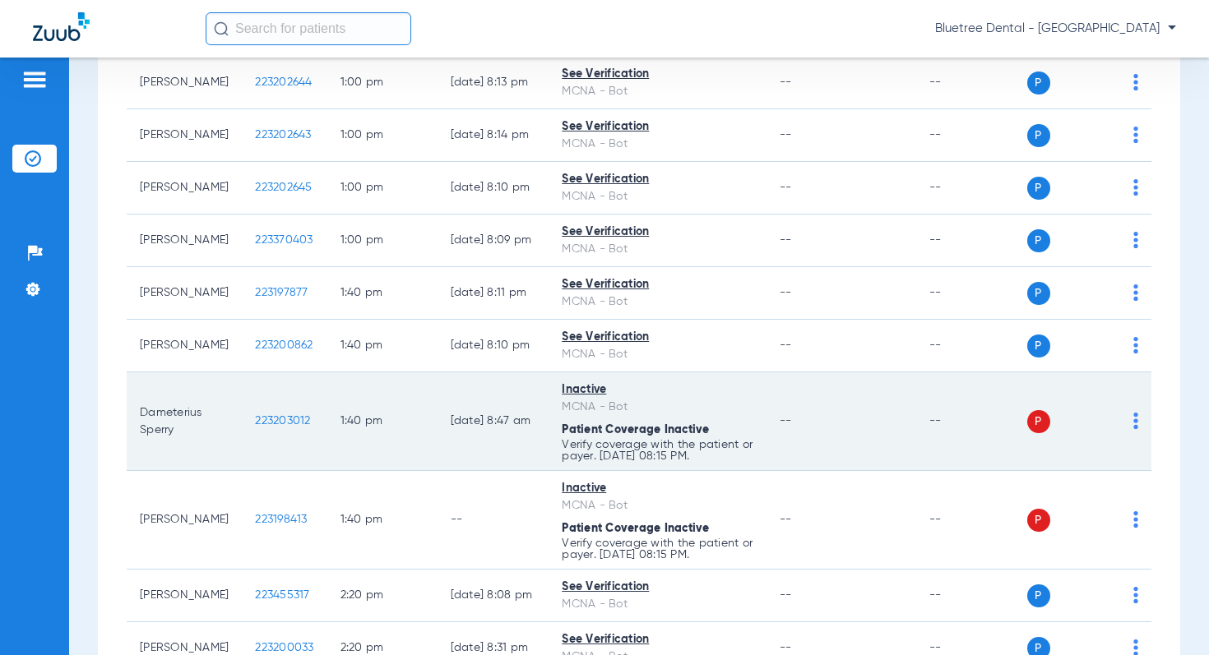
drag, startPoint x: 700, startPoint y: 458, endPoint x: 575, endPoint y: 390, distance: 143.1
click at [575, 390] on td "Inactive MCNA - Bot Patient Coverage Inactive Verify coverage with the patient …" at bounding box center [656, 421] width 217 height 99
click at [878, 392] on td "--" at bounding box center [841, 421] width 150 height 99
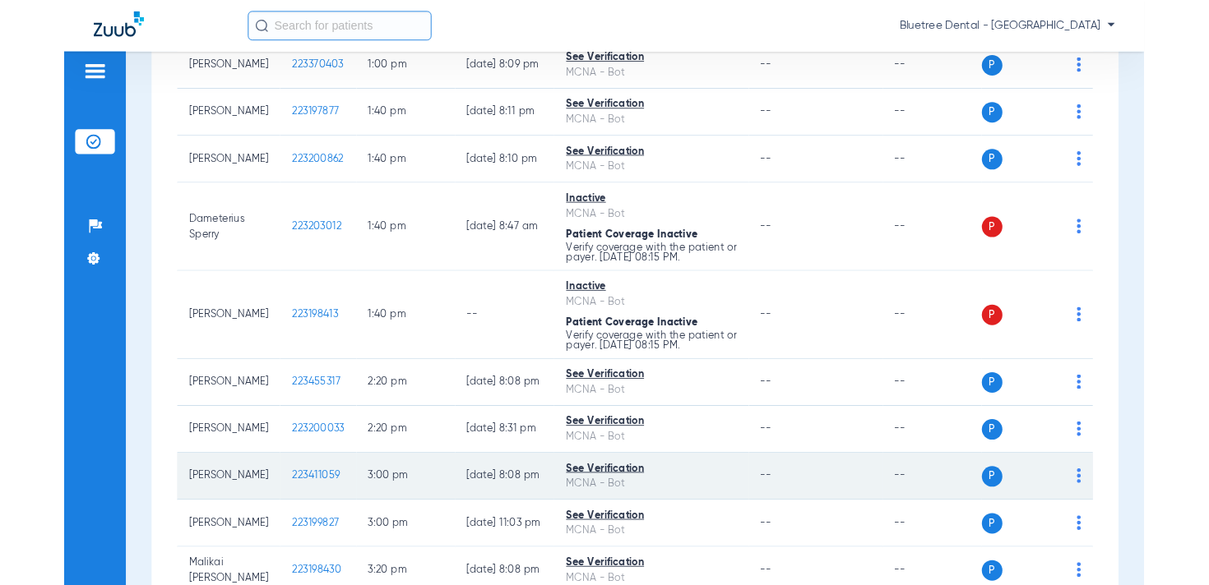
scroll to position [803, 0]
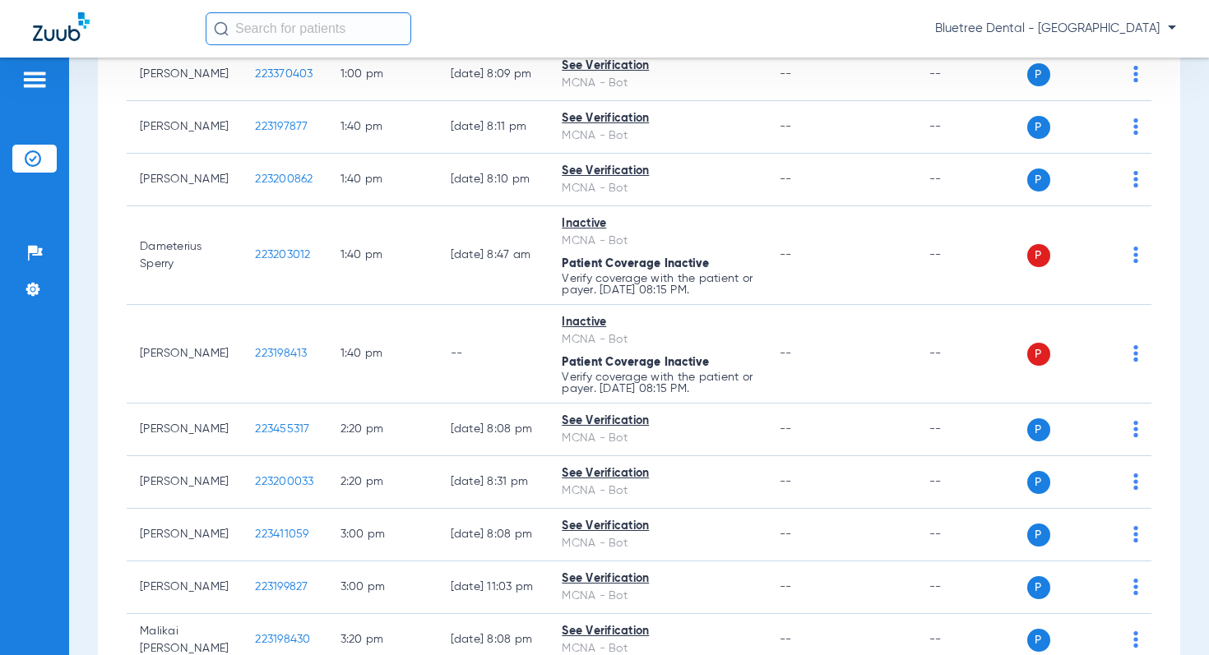
click at [1109, 29] on span "Bluetree Dental - LSPD Post Falls" at bounding box center [1055, 29] width 241 height 16
click at [1098, 87] on span "Log out" at bounding box center [1114, 92] width 92 height 12
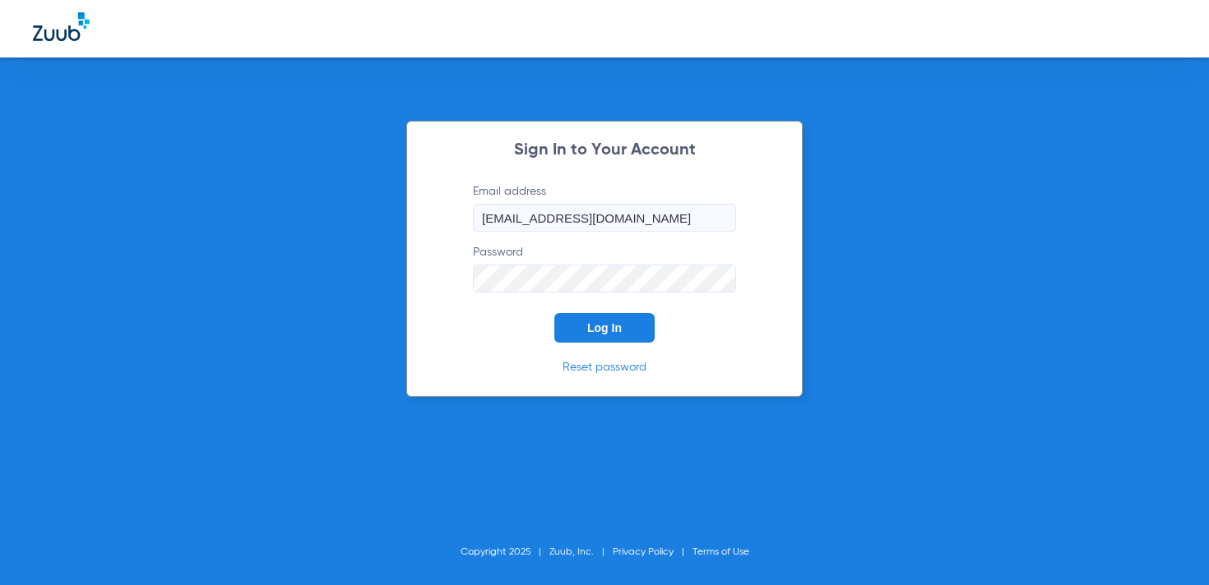
click at [535, 214] on input "dsosupport+bluetree@zuub.com" at bounding box center [604, 218] width 263 height 28
type input "courtney.best@zuub.com"
click at [571, 321] on button "Log In" at bounding box center [604, 328] width 100 height 30
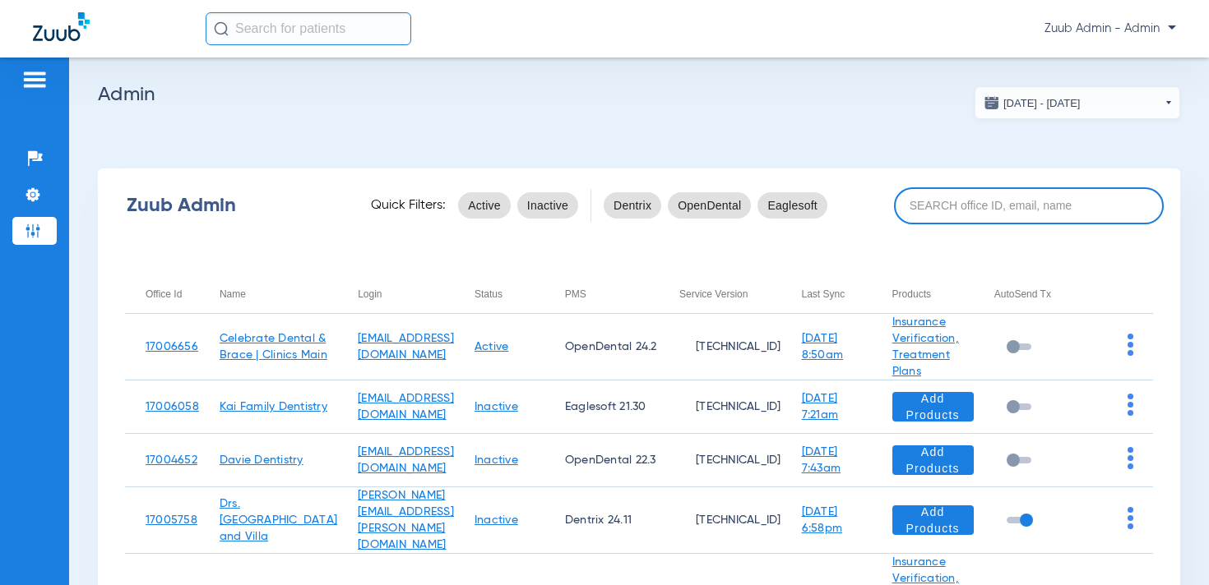
click at [961, 205] on input at bounding box center [1029, 205] width 270 height 37
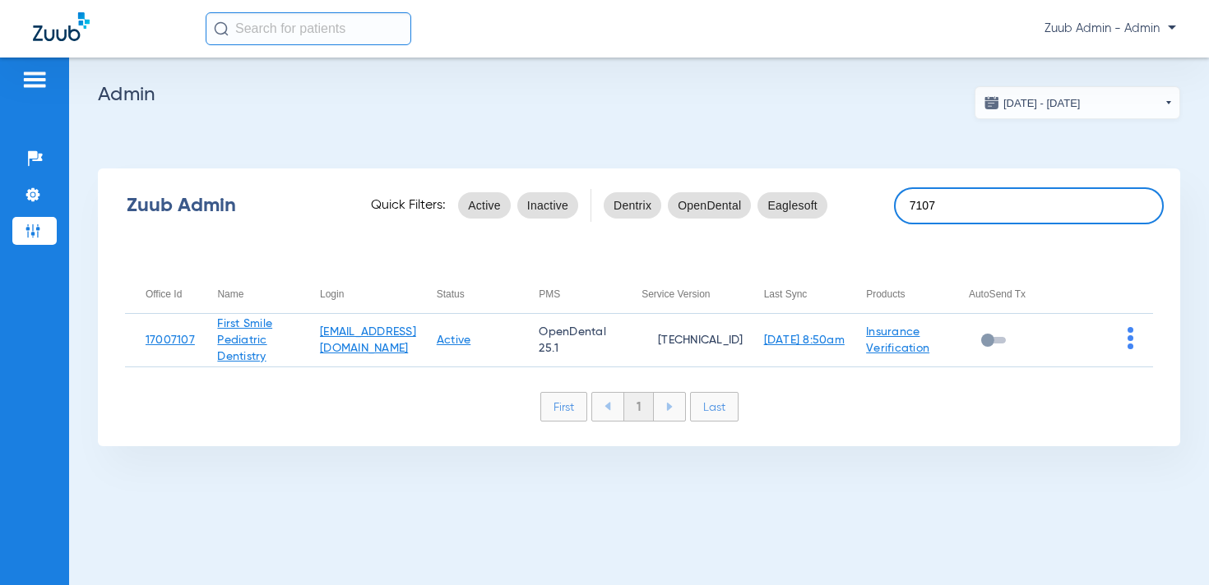
click at [917, 201] on input "7107" at bounding box center [1029, 205] width 270 height 37
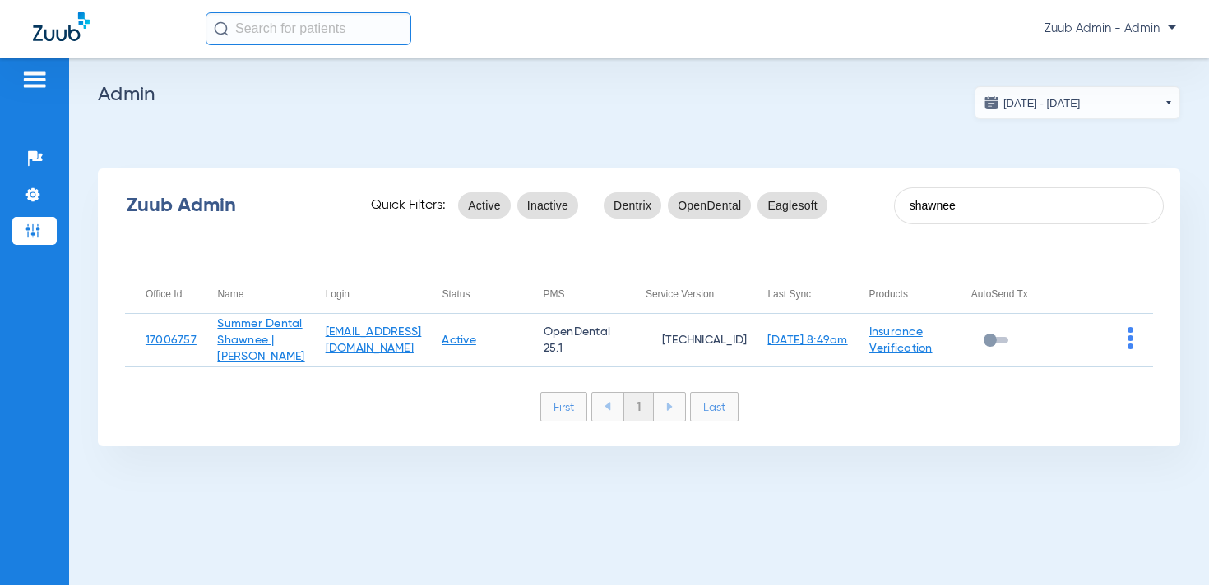
type input "shawnee"
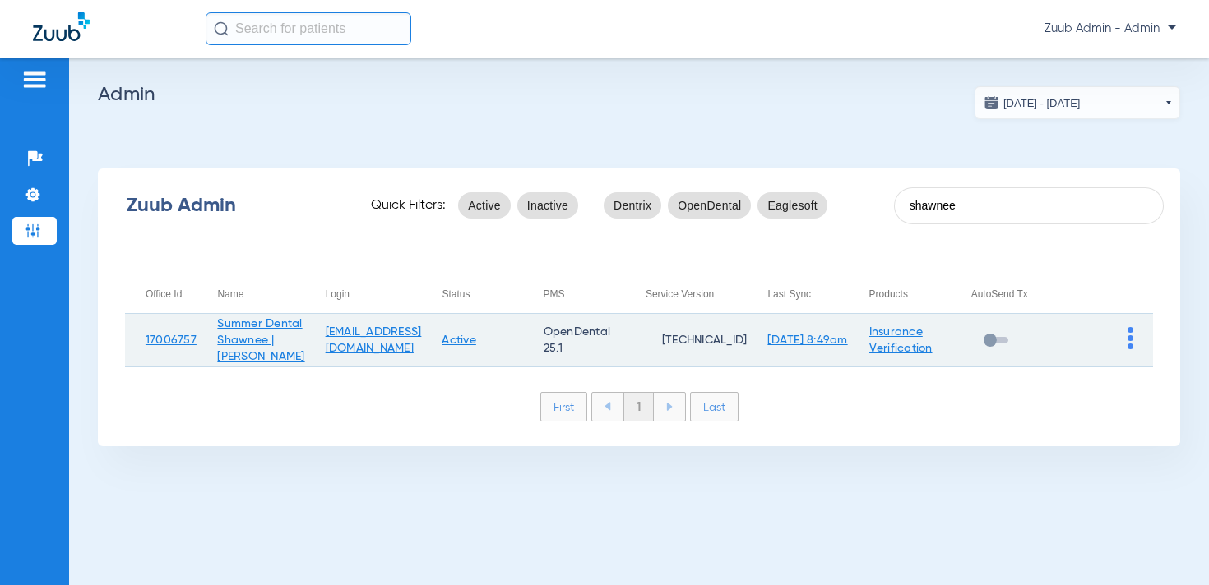
click at [1129, 345] on img at bounding box center [1130, 338] width 6 height 22
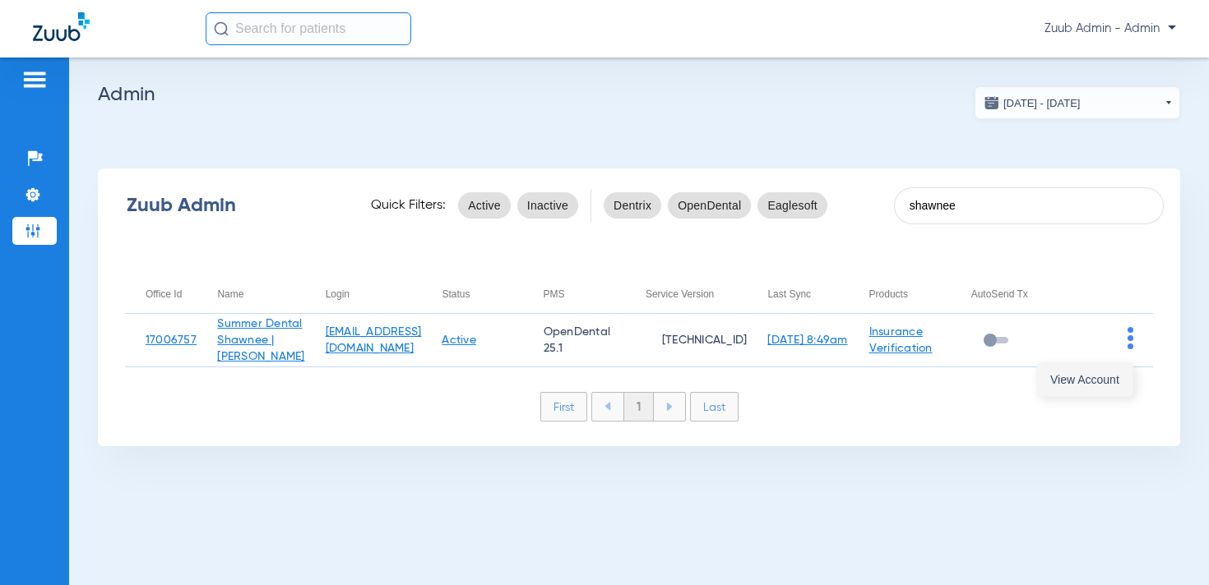
click at [1098, 380] on span "View Account" at bounding box center [1084, 380] width 69 height 12
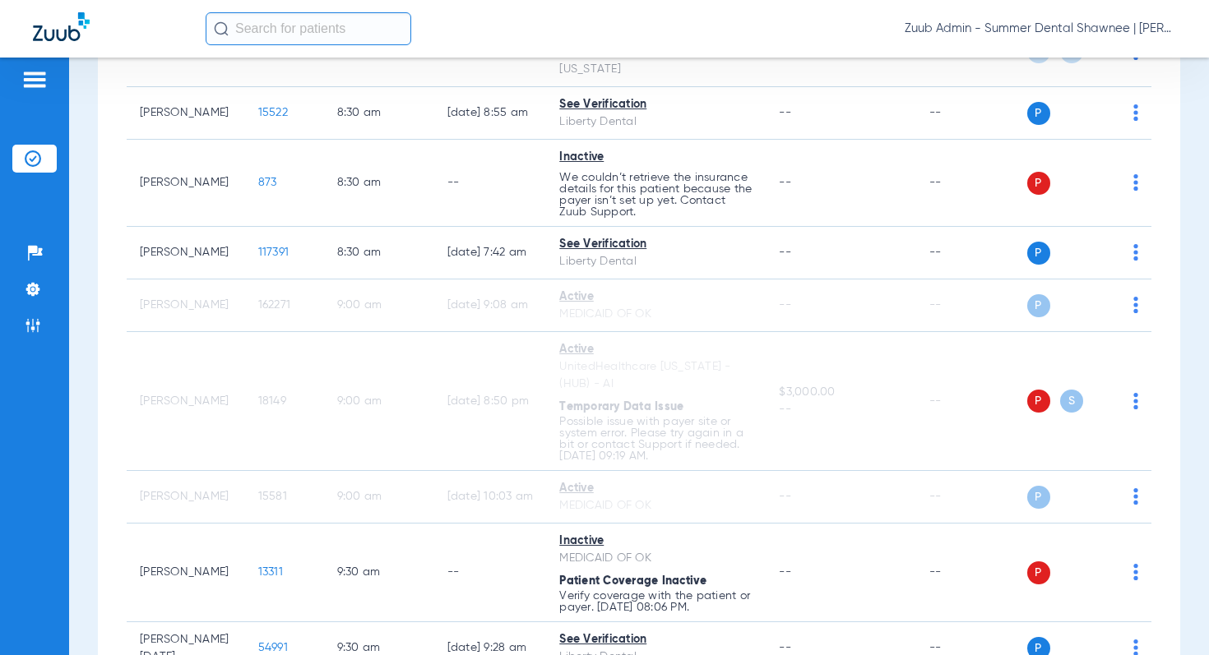
scroll to position [444, 0]
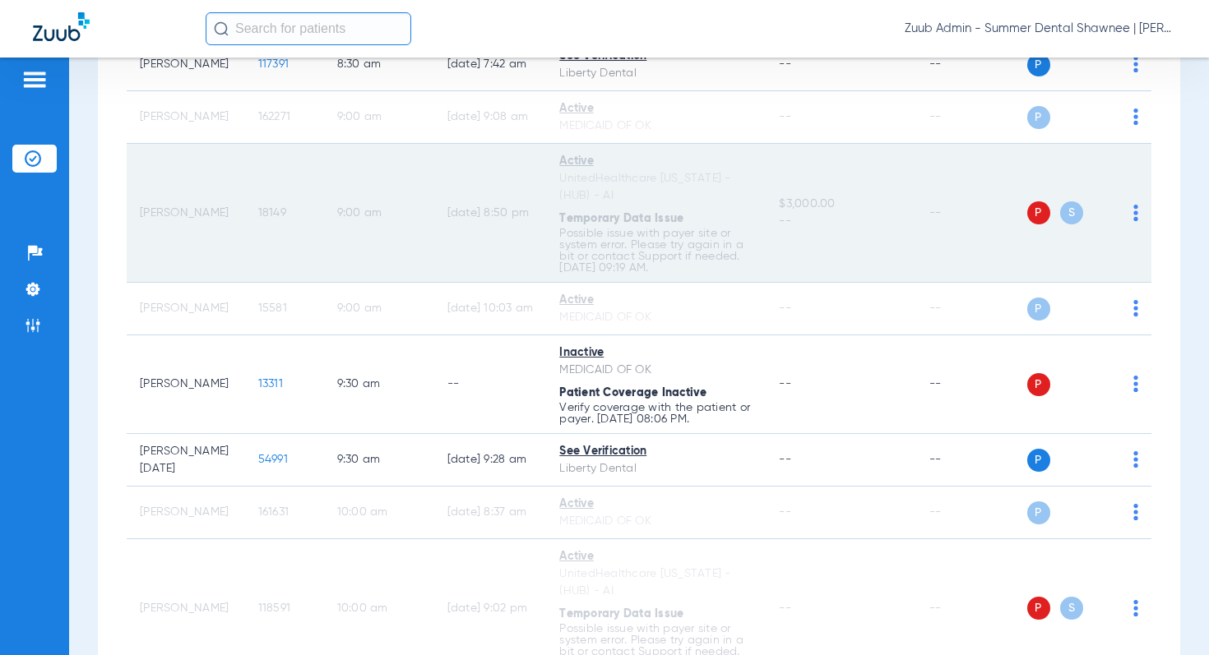
click at [258, 207] on span "18149" at bounding box center [272, 213] width 28 height 12
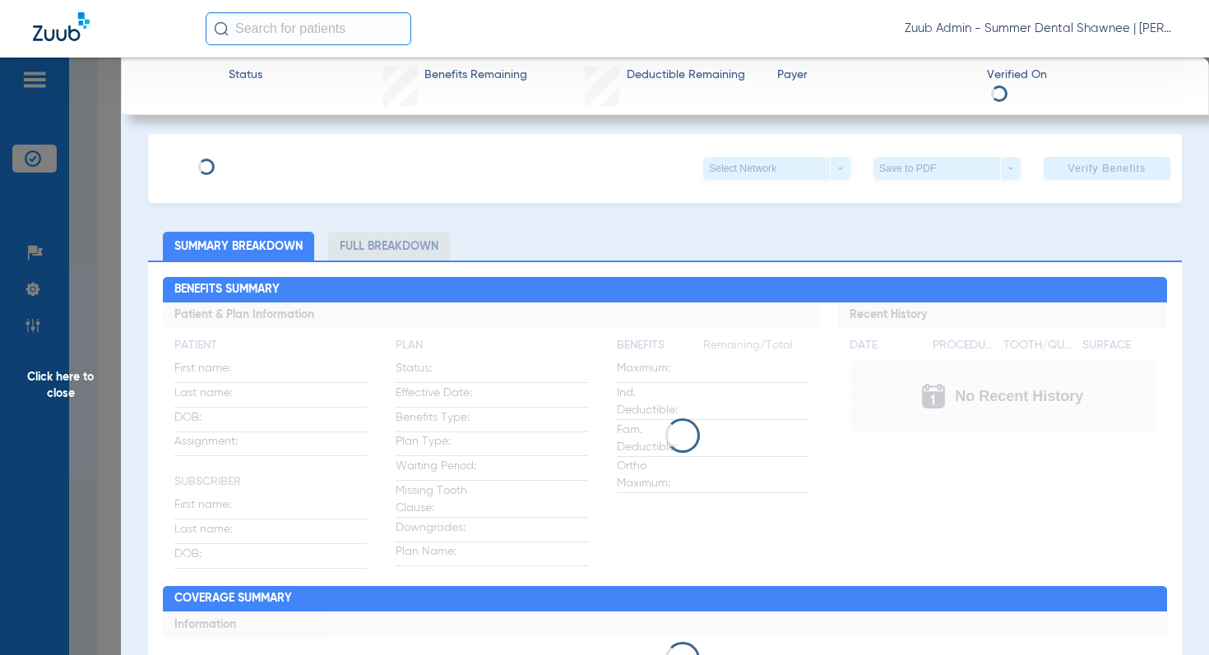
scroll to position [0, 0]
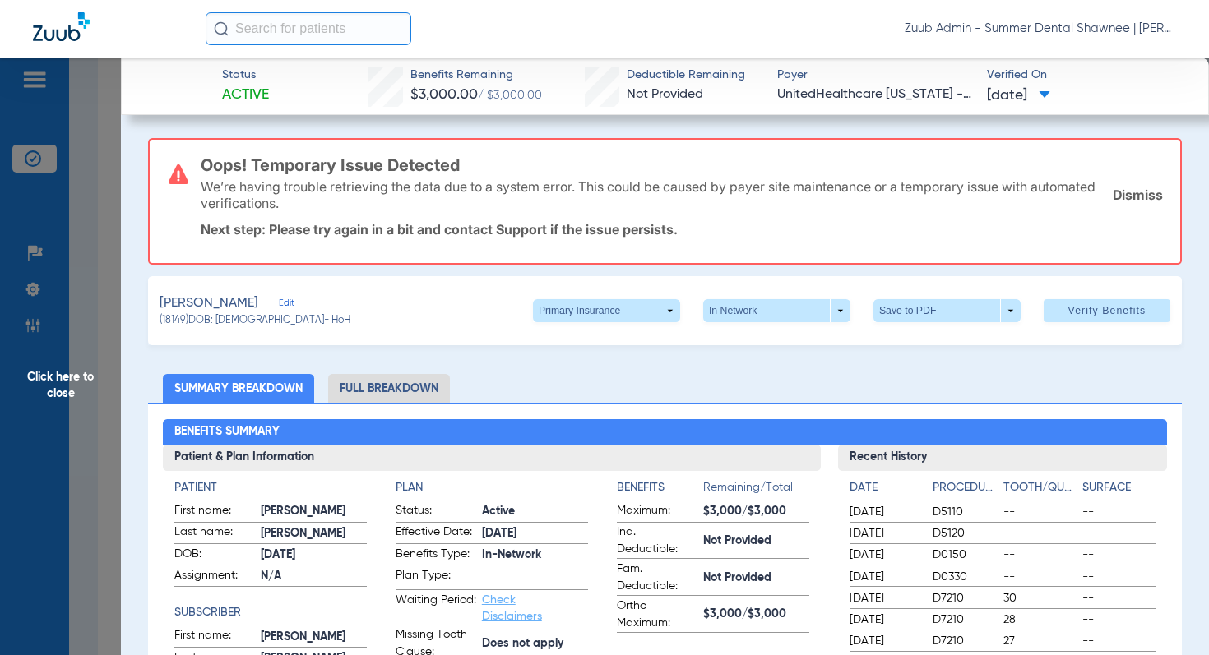
click at [279, 302] on span "Edit" at bounding box center [286, 306] width 15 height 16
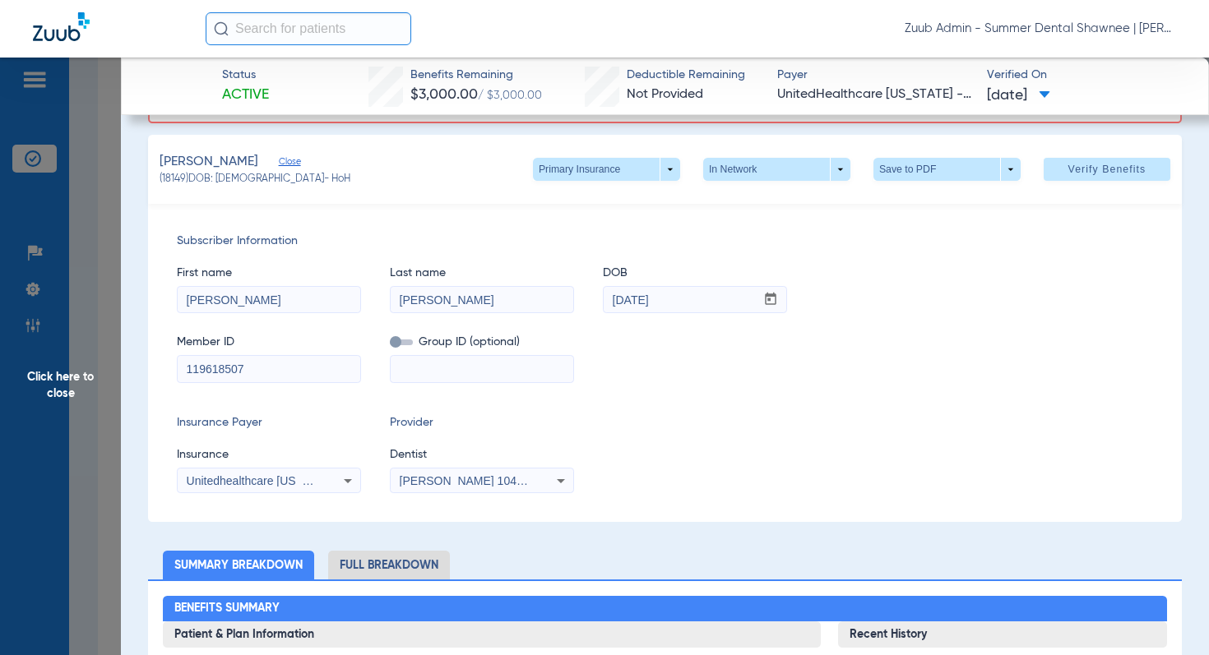
scroll to position [171, 0]
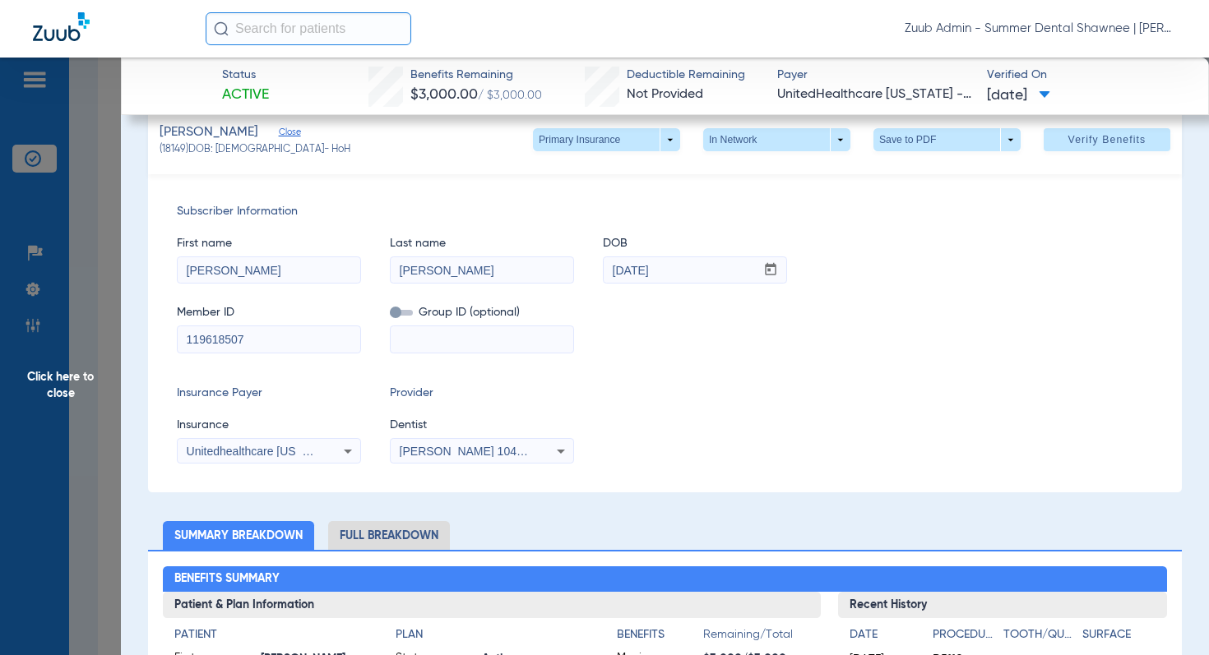
click at [284, 340] on input "119618507" at bounding box center [269, 339] width 183 height 26
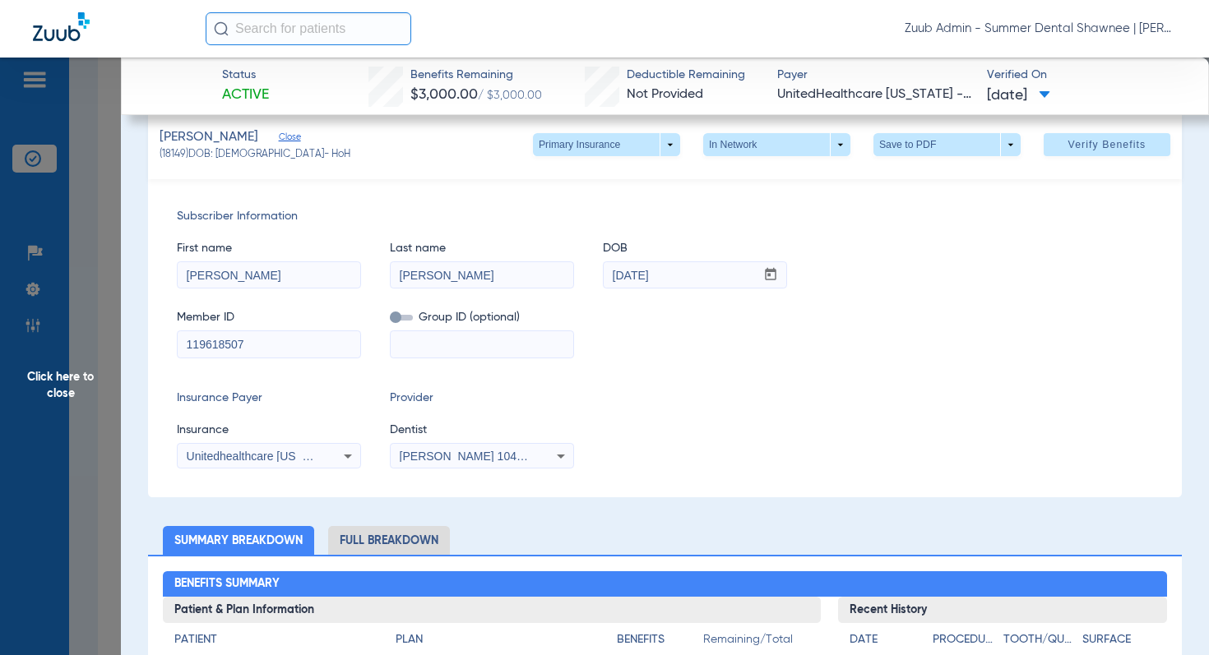
click at [49, 386] on span "Click here to close" at bounding box center [60, 385] width 121 height 655
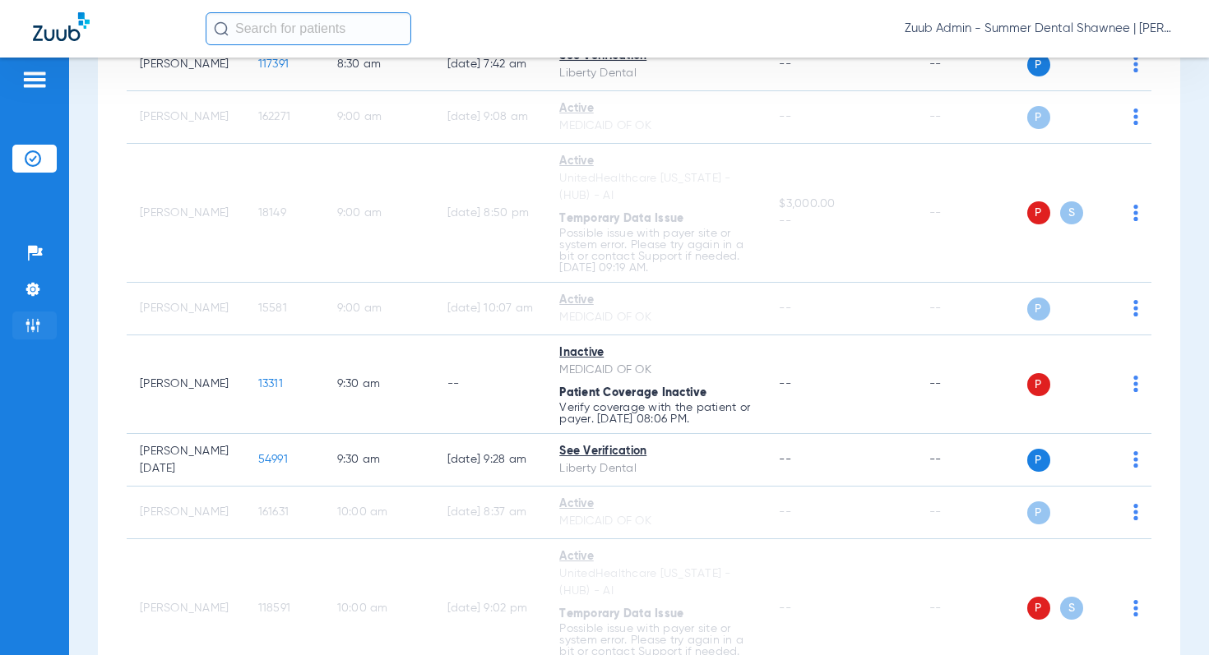
click at [40, 327] on img at bounding box center [33, 325] width 16 height 16
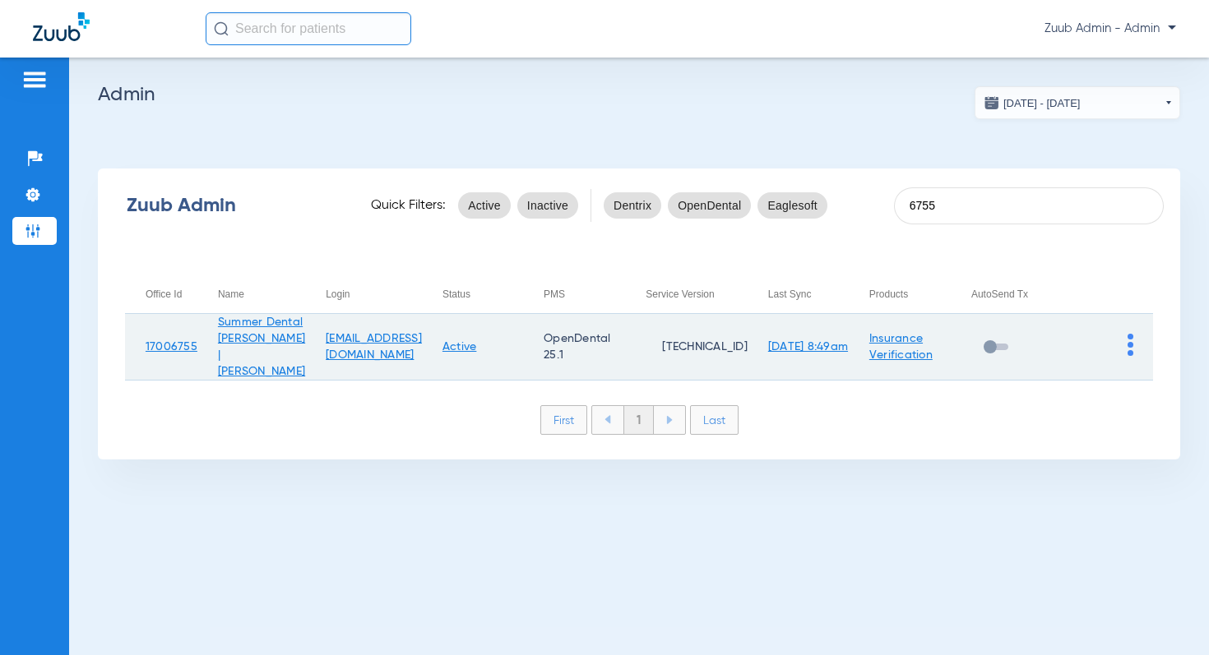
type input "6755"
click at [1135, 341] on td at bounding box center [1102, 347] width 100 height 67
click at [1128, 346] on img at bounding box center [1130, 345] width 6 height 22
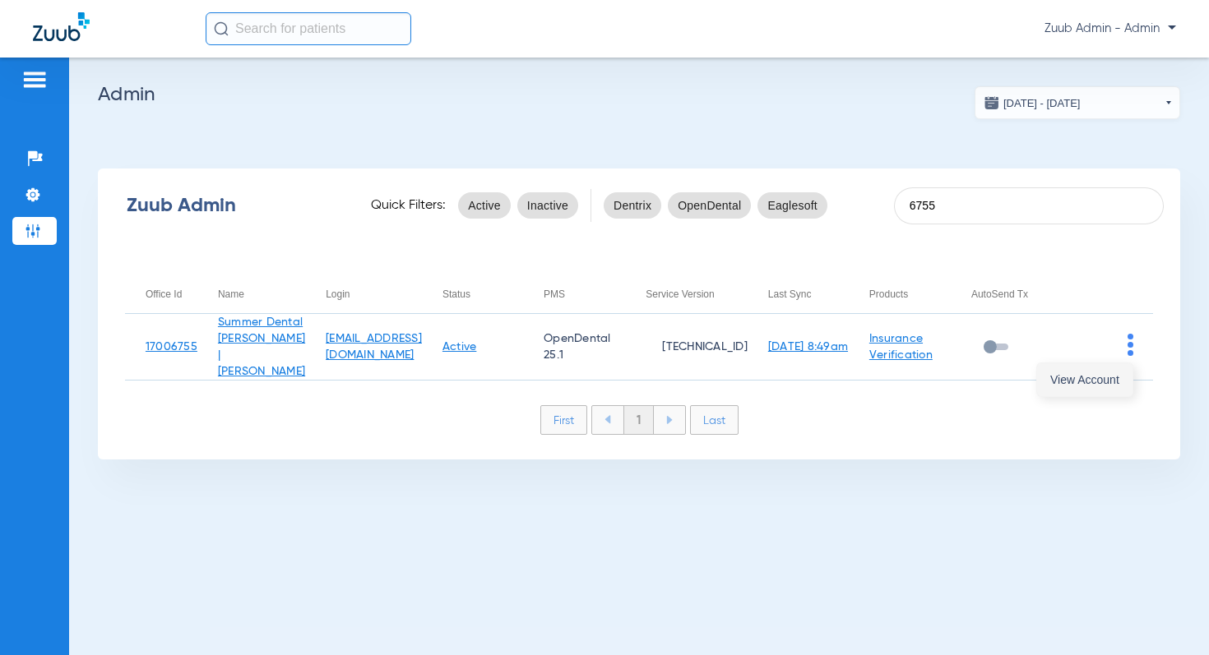
click at [1104, 375] on span "View Account" at bounding box center [1084, 380] width 69 height 12
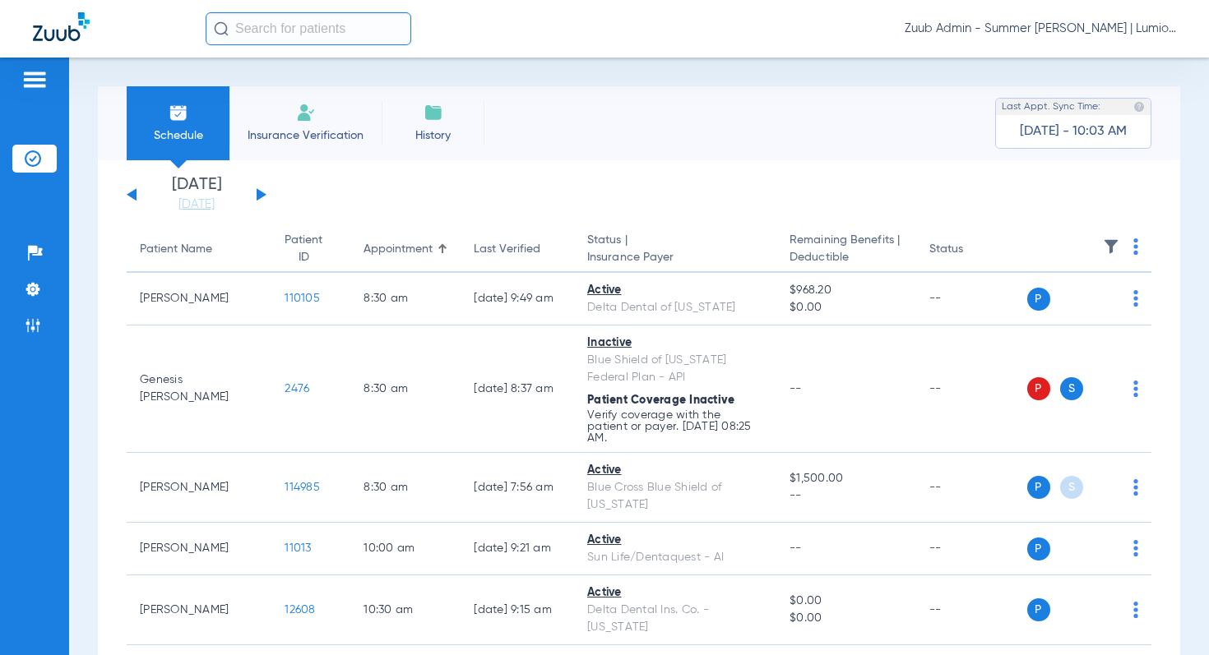
click at [1105, 245] on img at bounding box center [1111, 246] width 16 height 16
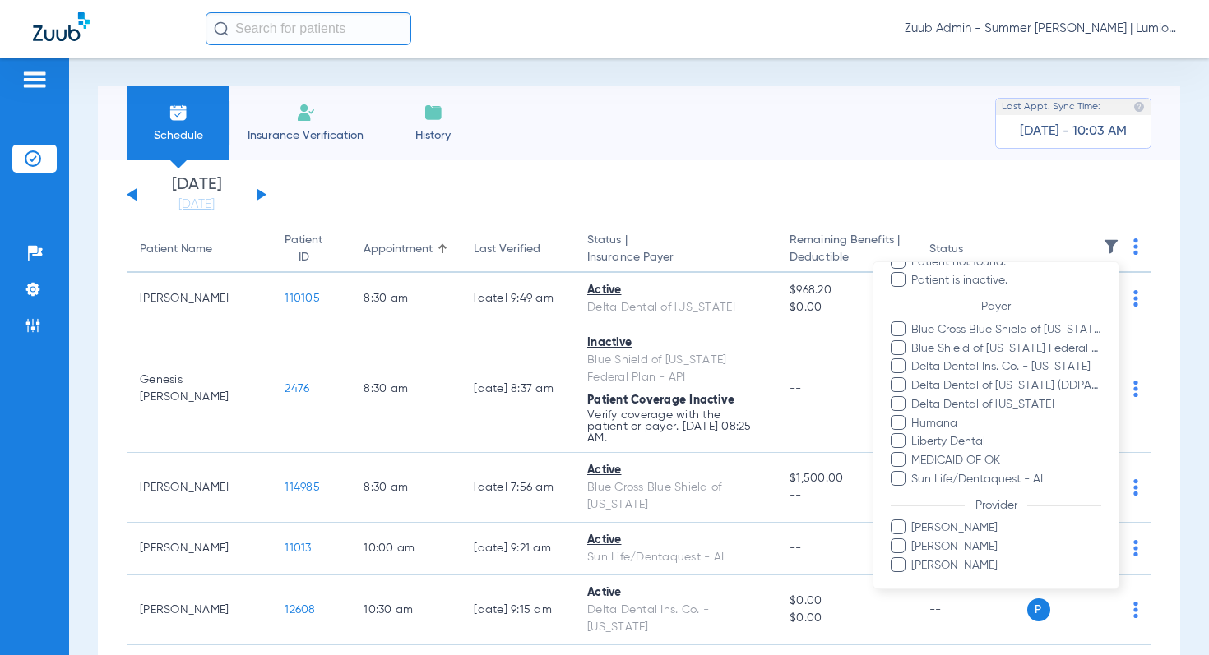
scroll to position [253, 0]
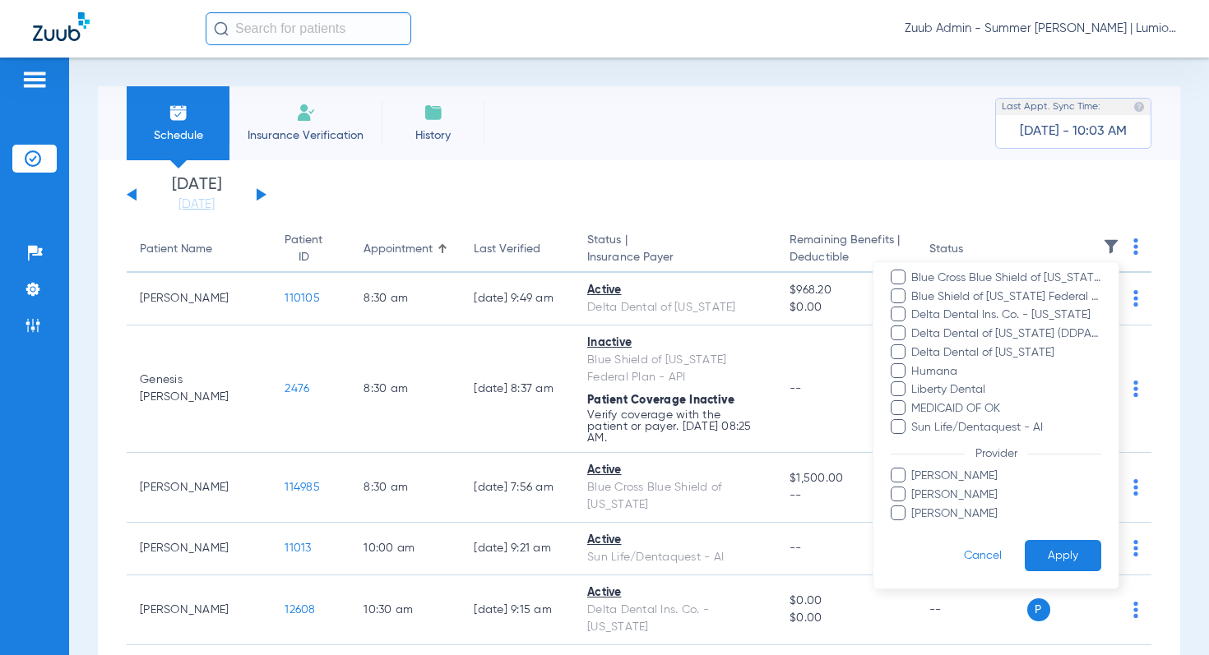
click at [386, 208] on div at bounding box center [604, 327] width 1209 height 655
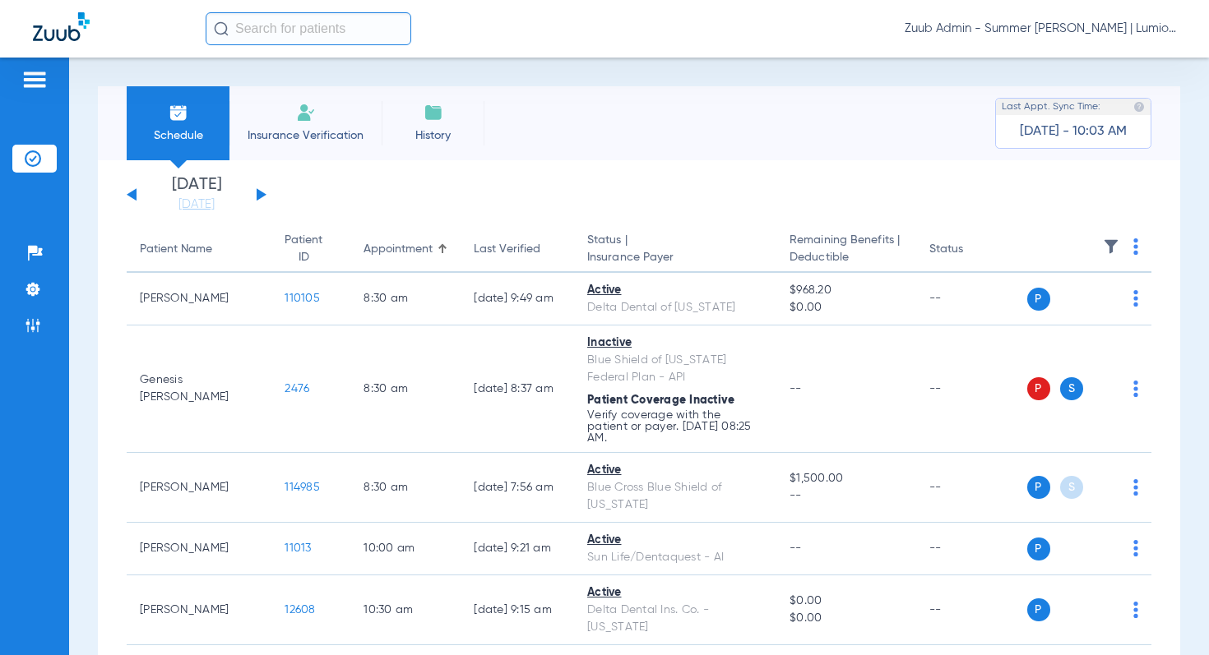
click at [258, 192] on button at bounding box center [262, 194] width 10 height 12
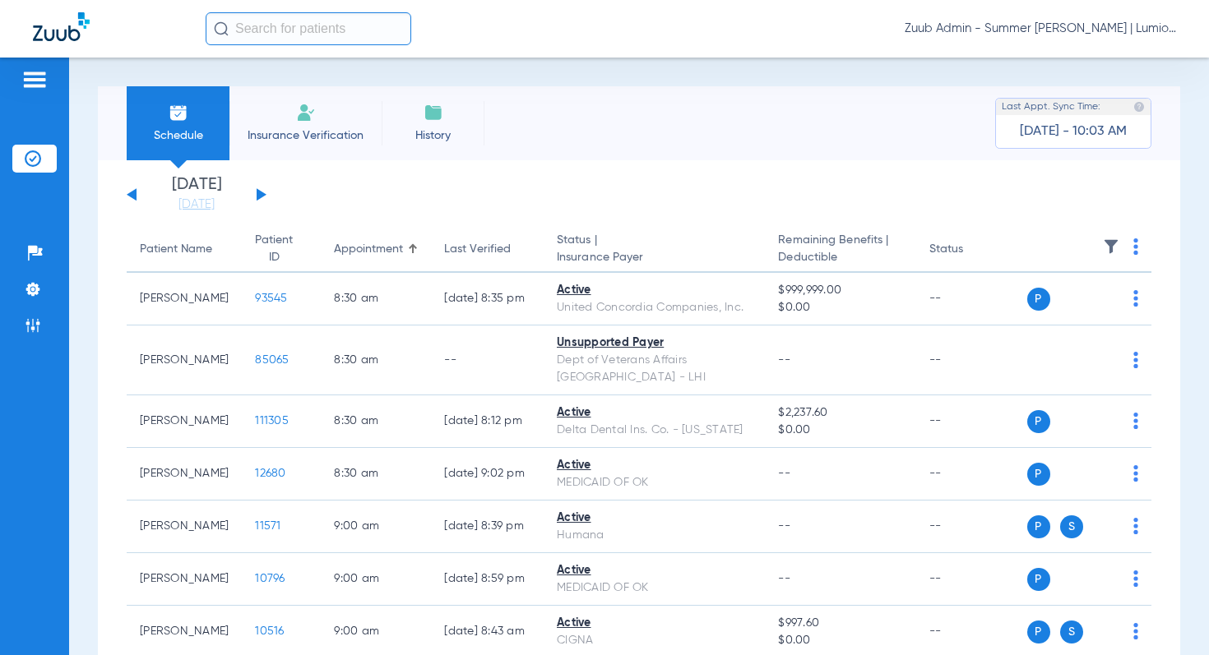
click at [1113, 244] on img at bounding box center [1111, 246] width 16 height 16
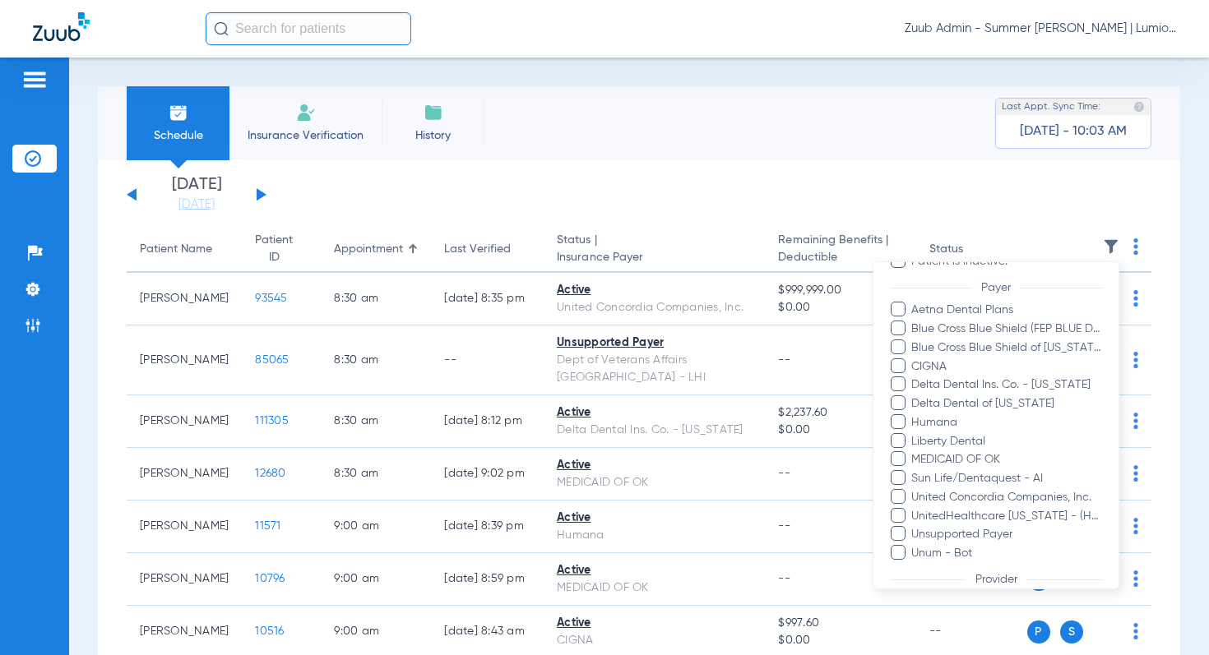
scroll to position [184, 0]
click at [1035, 512] on span "UnitedHealthcare Oklahoma - (HUB) - AI" at bounding box center [1005, 514] width 191 height 17
click at [913, 526] on input "UnitedHealthcare Oklahoma - (HUB) - AI" at bounding box center [913, 526] width 0 height 0
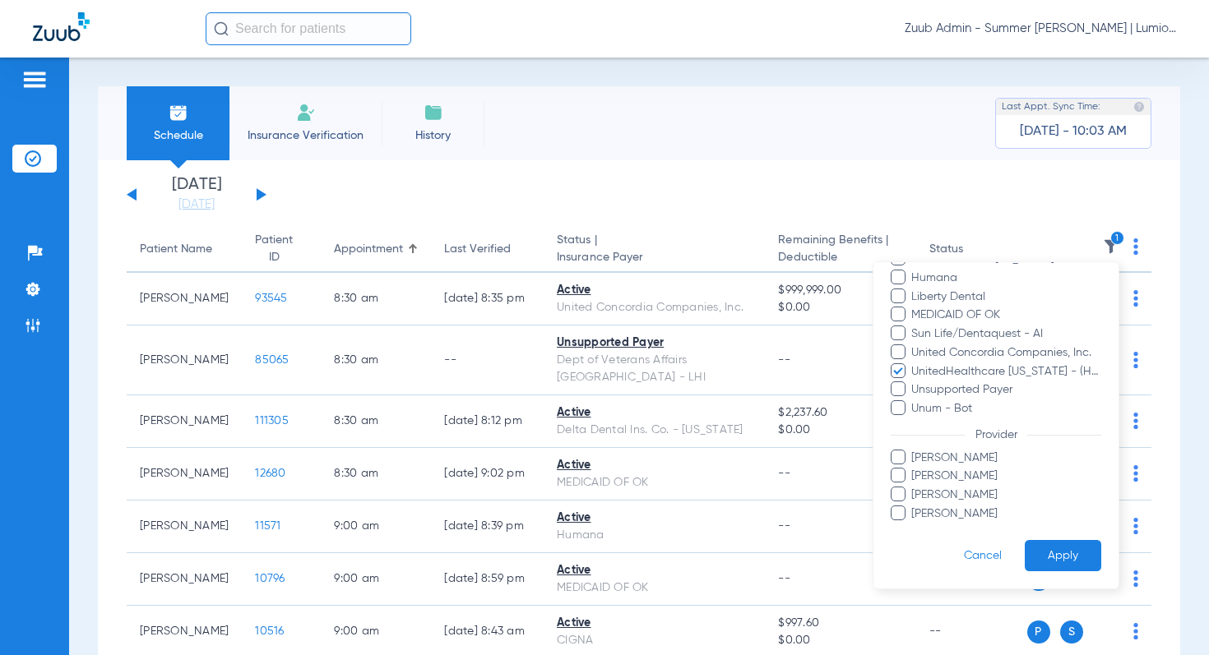
click at [1056, 571] on form "Filters Clear All Status Active Inactive Not Verified See Verification Error Pa…" at bounding box center [995, 261] width 245 height 654
click at [1052, 552] on button "Apply" at bounding box center [1062, 556] width 76 height 32
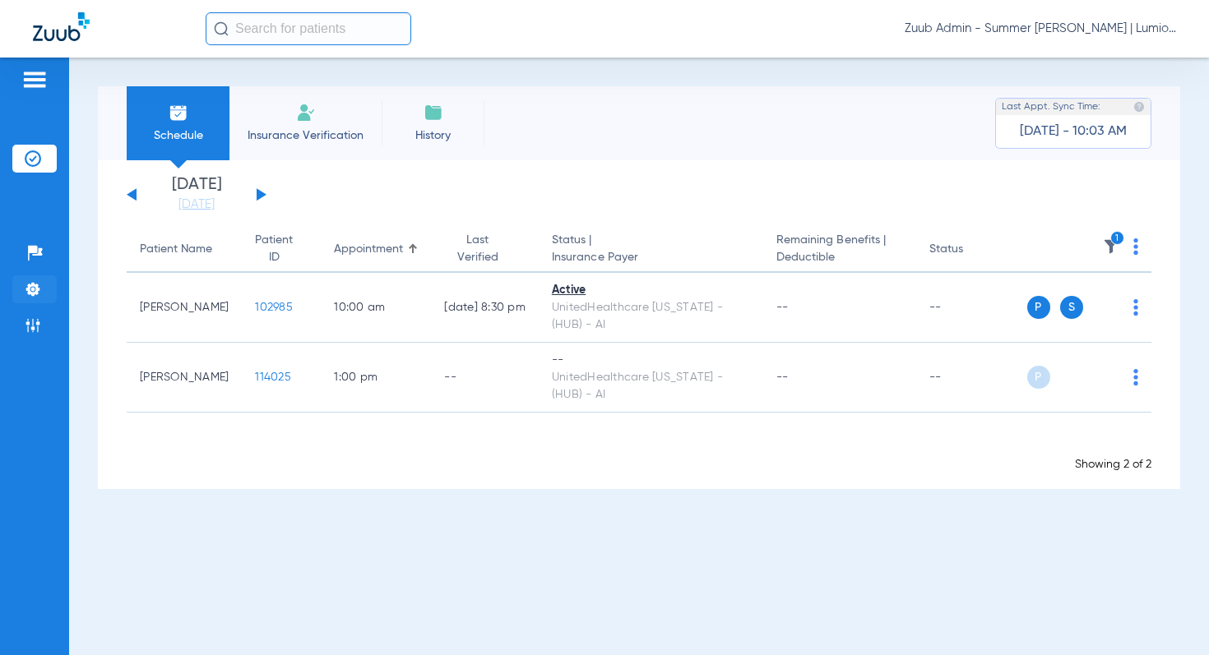
click at [45, 290] on li "Settings" at bounding box center [34, 289] width 44 height 28
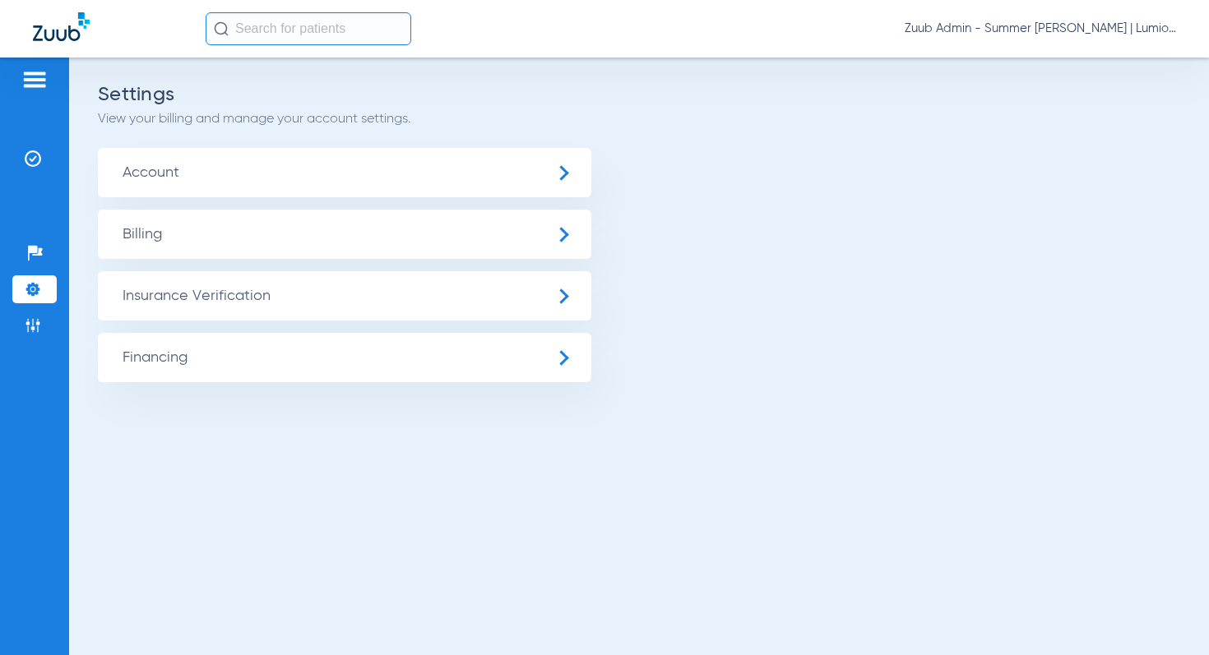
click at [174, 298] on span "Insurance Verification" at bounding box center [344, 295] width 493 height 49
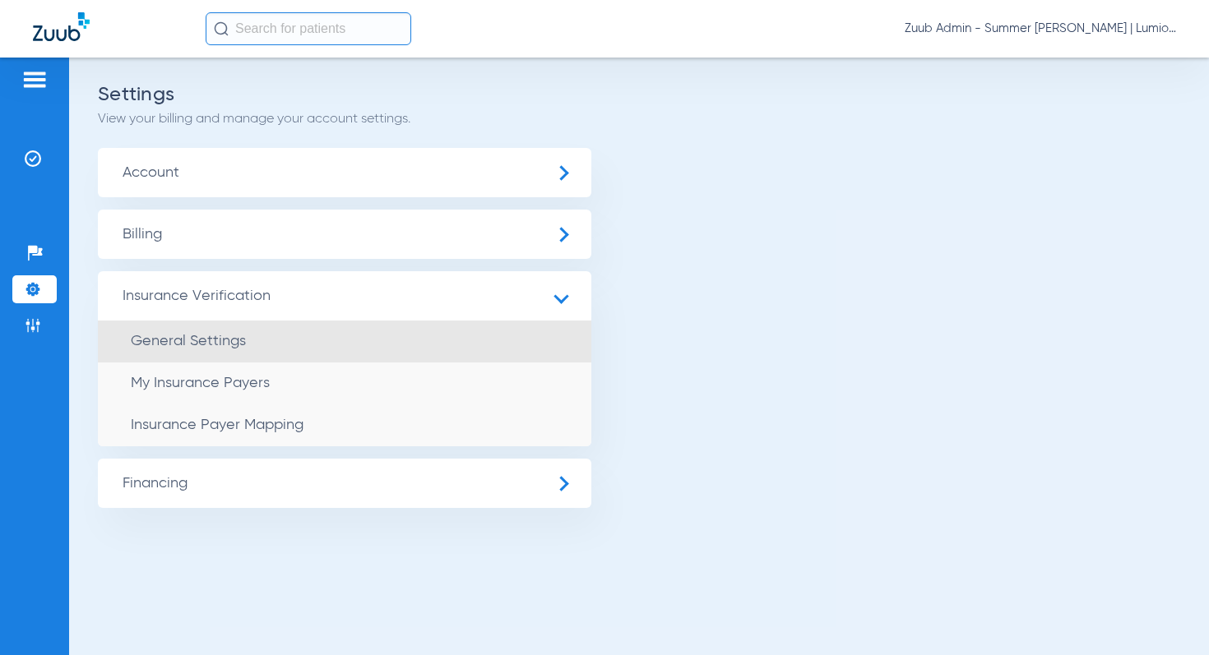
click at [243, 327] on li "General Settings" at bounding box center [344, 342] width 493 height 42
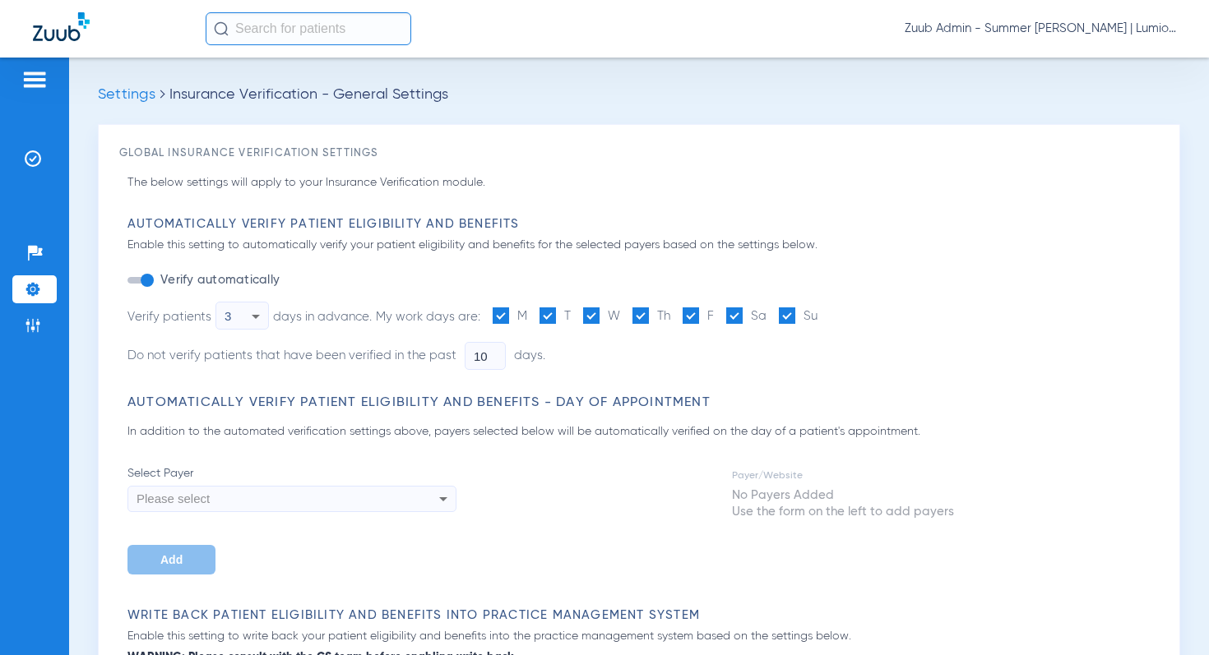
type input "5"
type input "1"
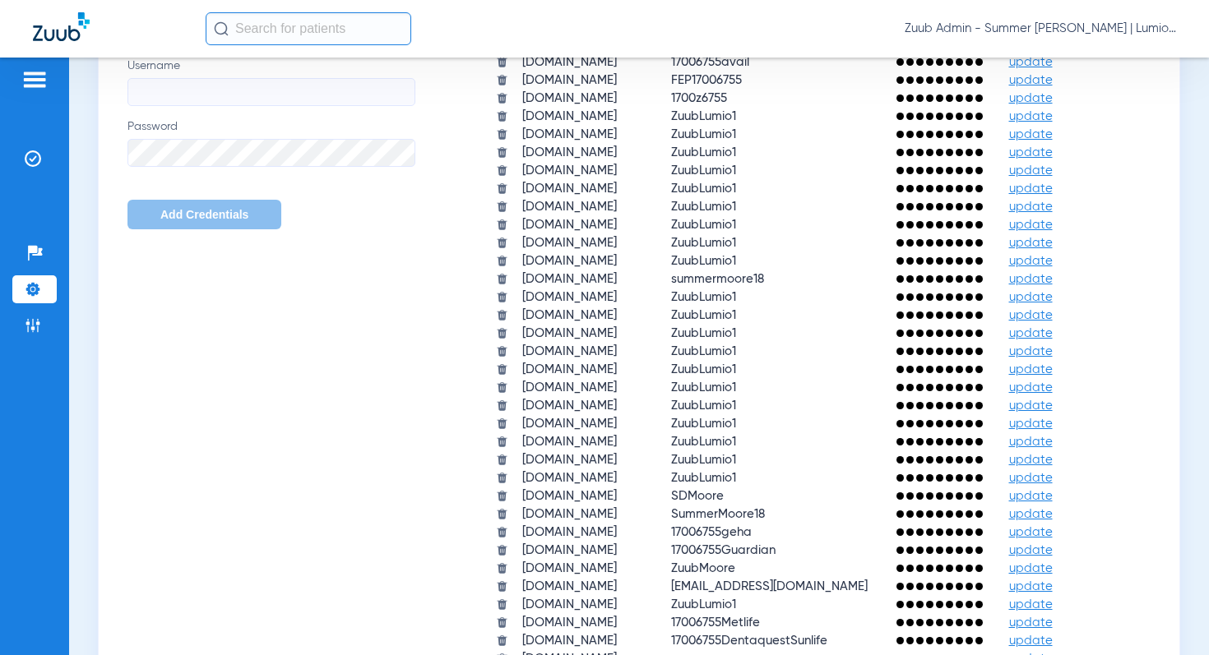
scroll to position [1076, 0]
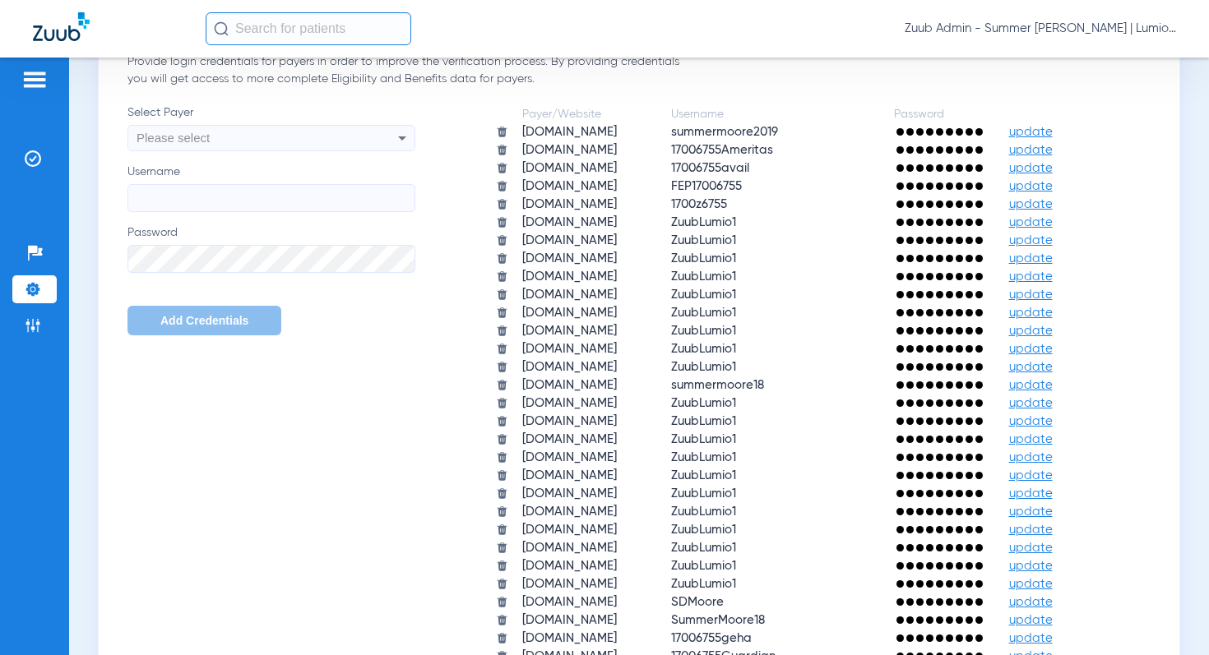
click at [198, 142] on span "Please select" at bounding box center [172, 138] width 73 height 14
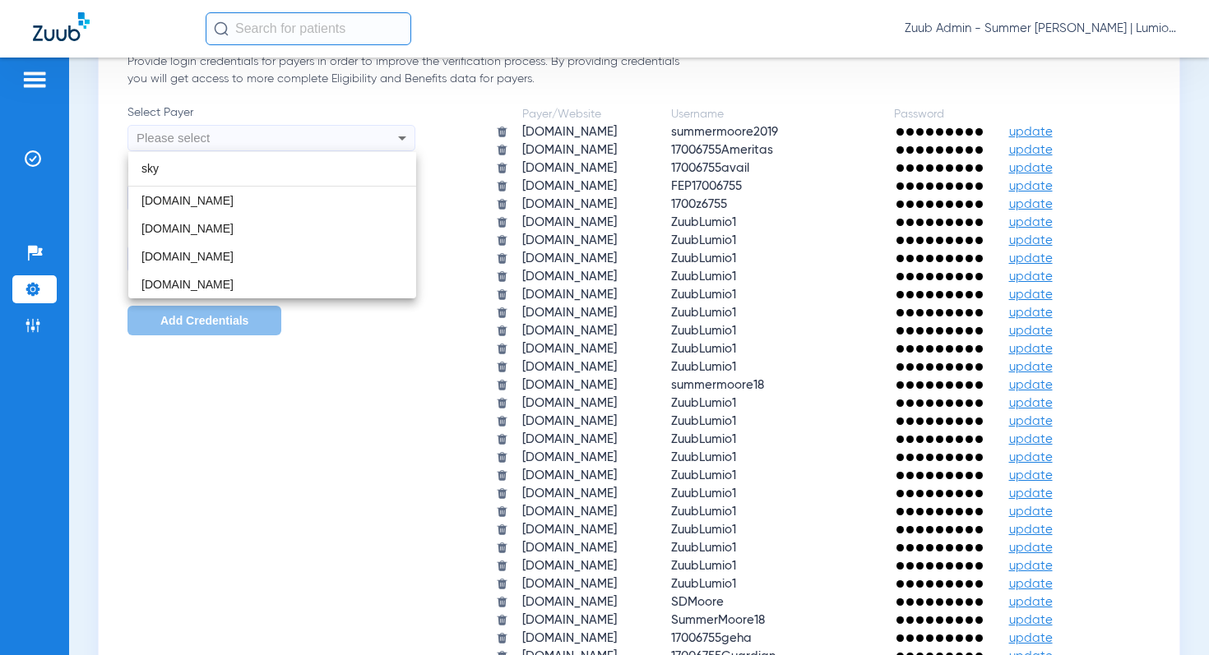
type input "sky"
click at [597, 230] on div at bounding box center [604, 327] width 1209 height 655
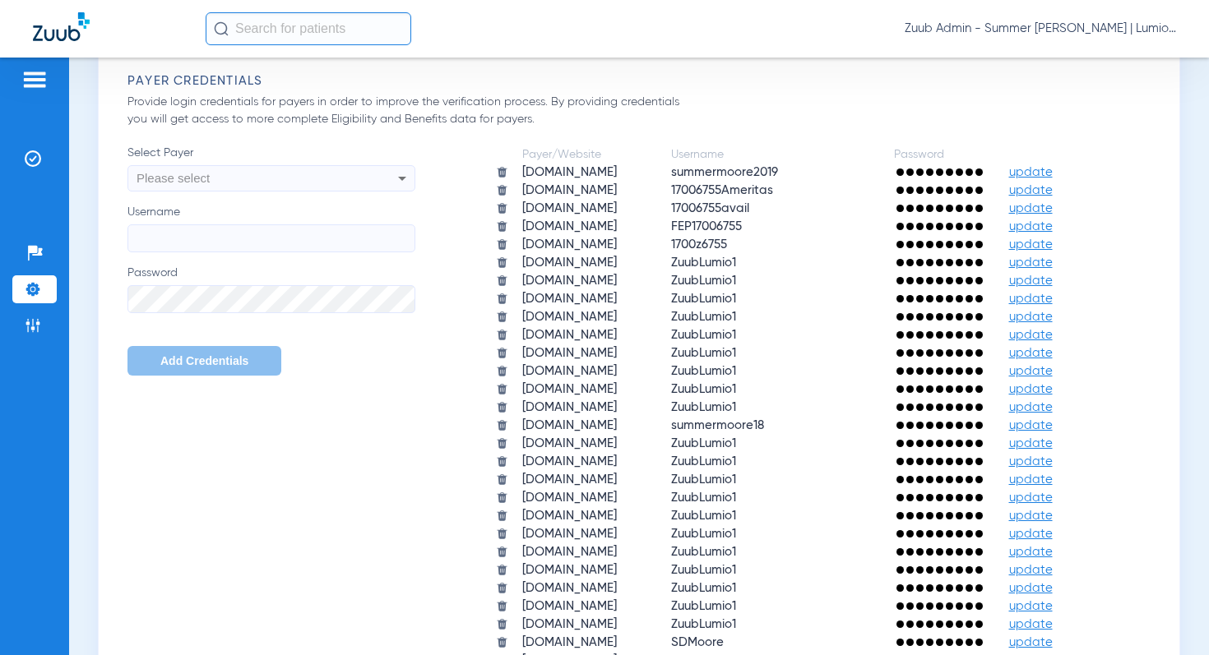
scroll to position [1033, 0]
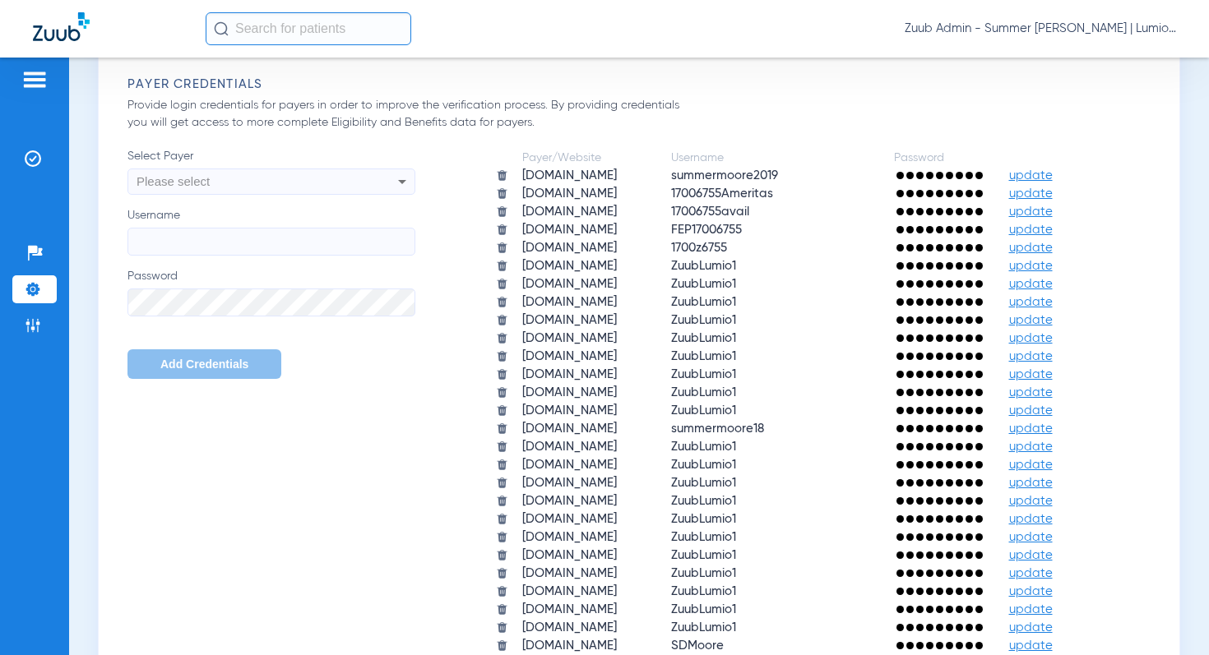
click at [250, 164] on span "Select Payer" at bounding box center [271, 156] width 288 height 16
click at [252, 182] on div "Please select" at bounding box center [243, 182] width 215 height 28
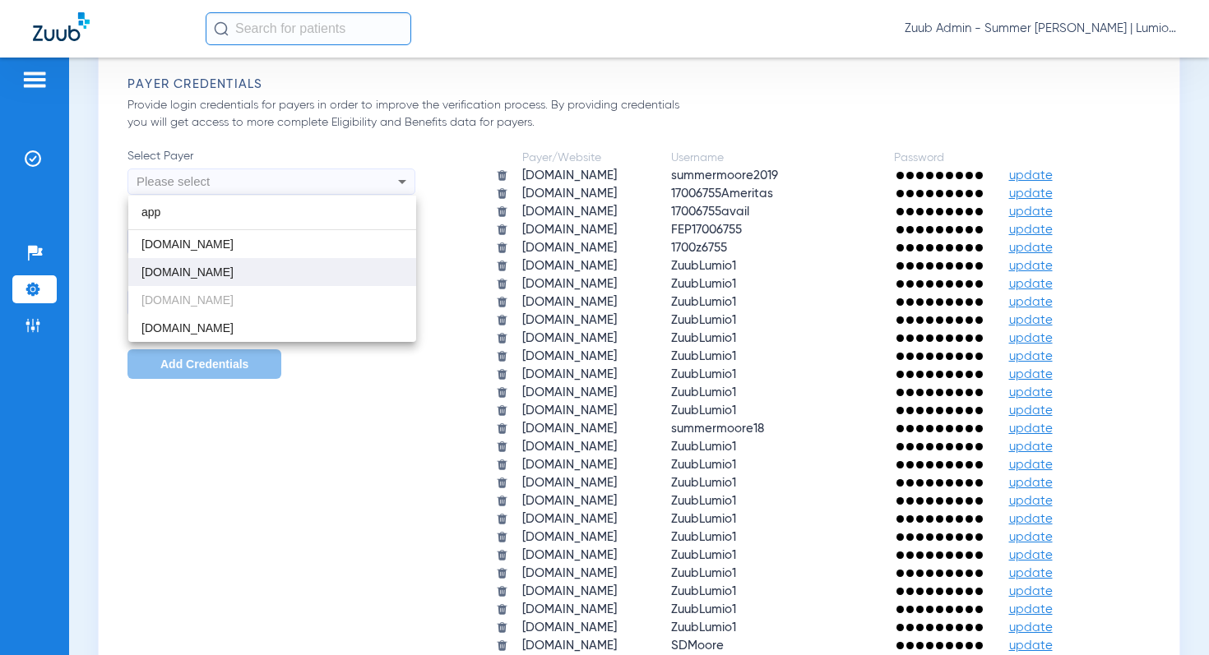
type input "app"
click at [182, 274] on span "app.dentalhub.com" at bounding box center [187, 272] width 92 height 13
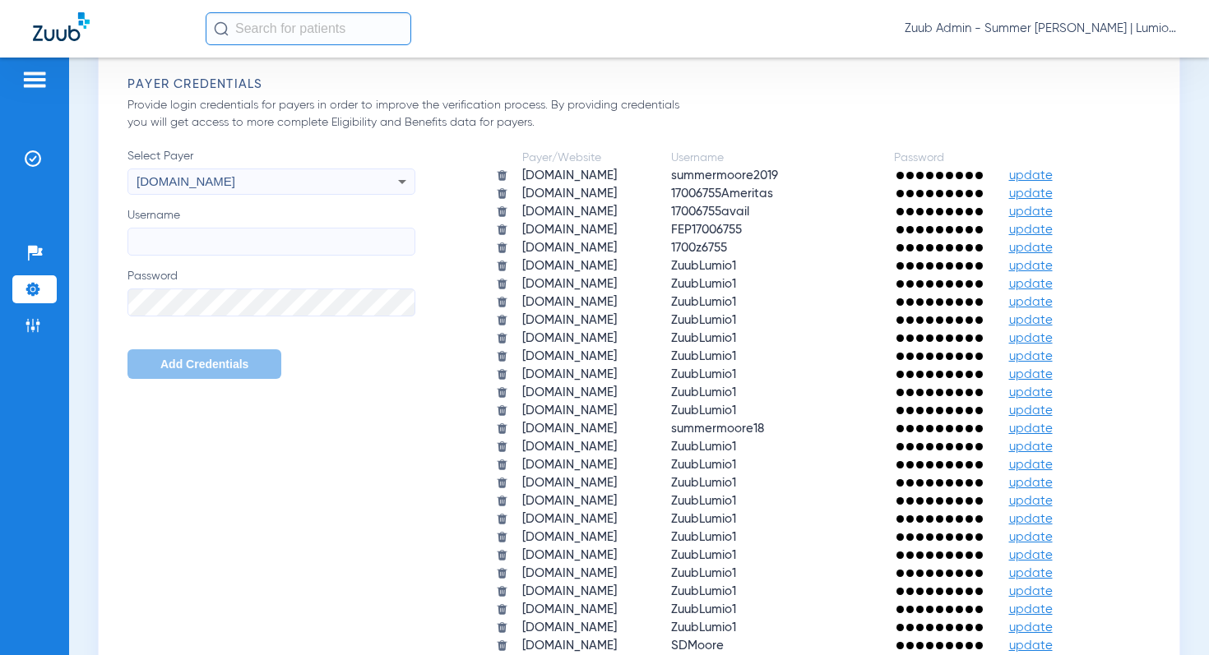
scroll to position [1032, 0]
click at [23, 160] on li "Insurance Verification" at bounding box center [34, 159] width 44 height 28
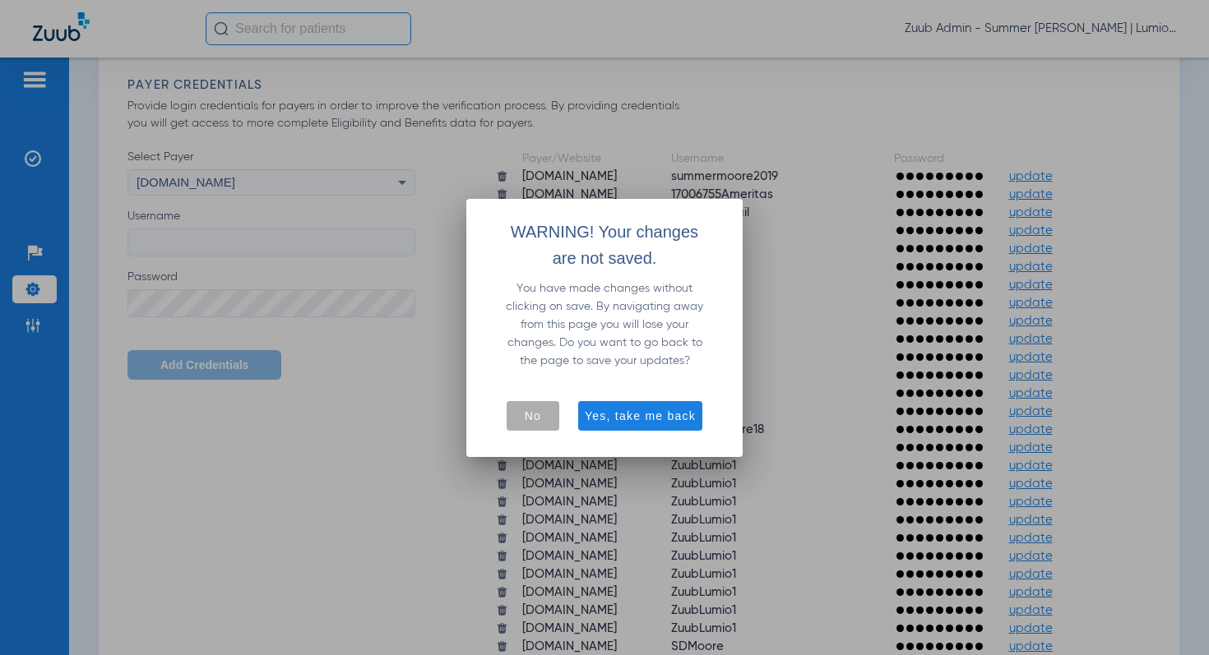
click at [537, 423] on span "No" at bounding box center [533, 416] width 16 height 16
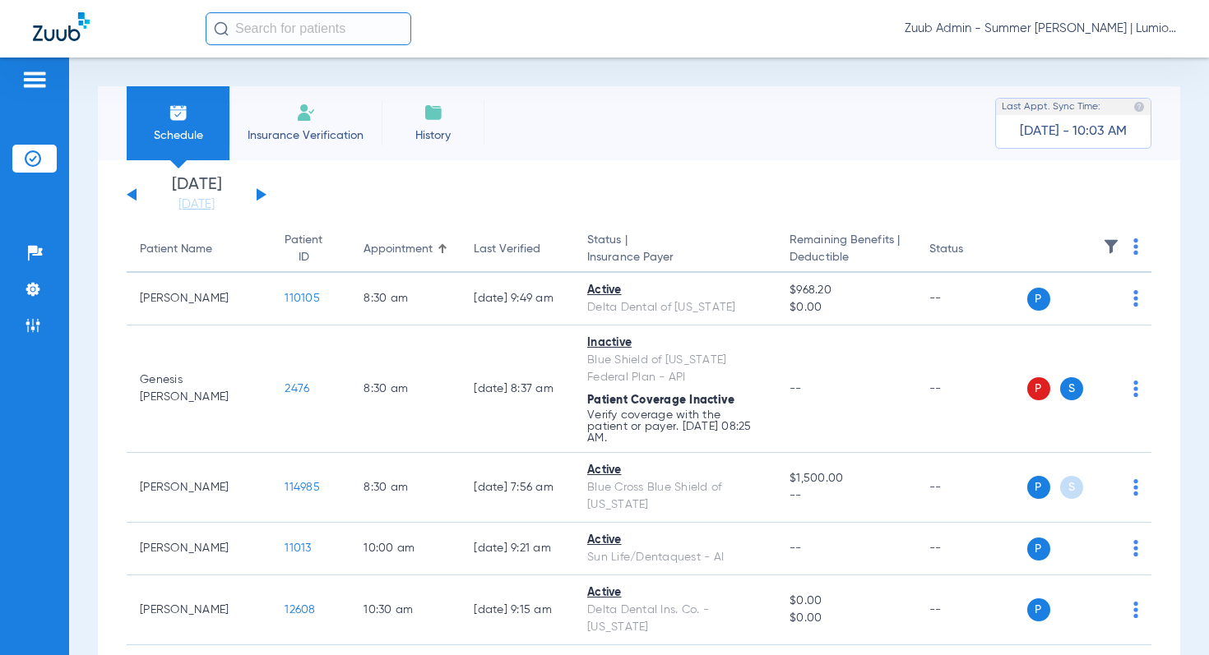
drag, startPoint x: 258, startPoint y: 192, endPoint x: 510, endPoint y: 194, distance: 251.6
click at [258, 192] on button at bounding box center [262, 194] width 10 height 12
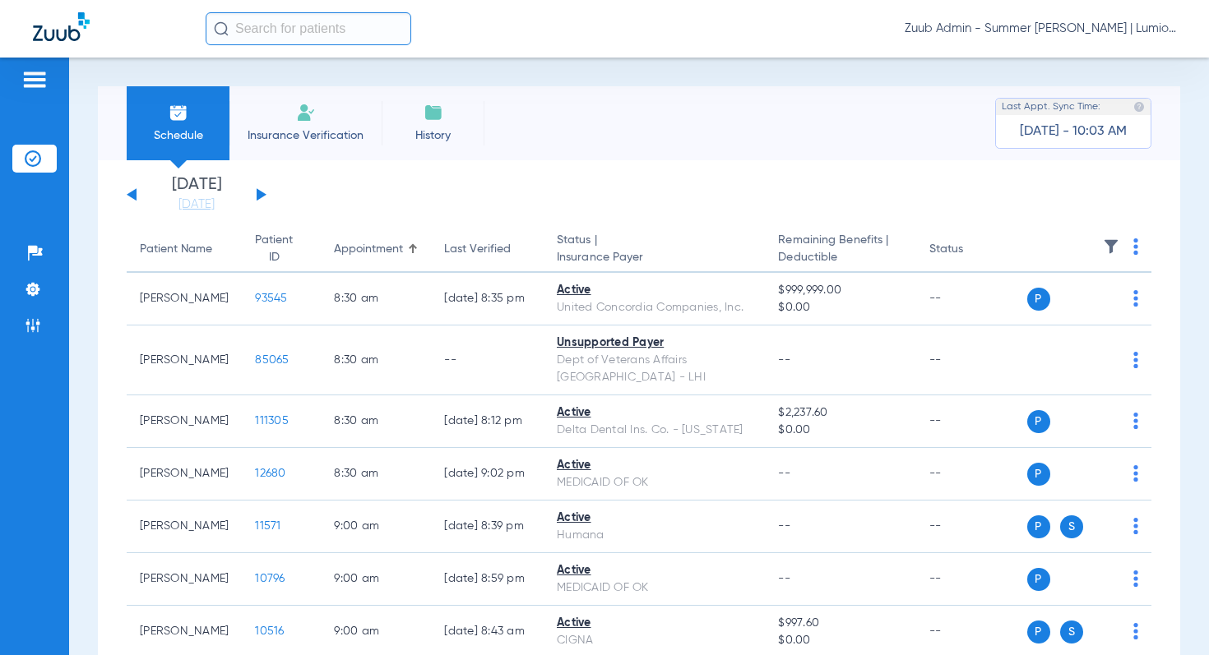
click at [1111, 245] on img at bounding box center [1111, 246] width 16 height 16
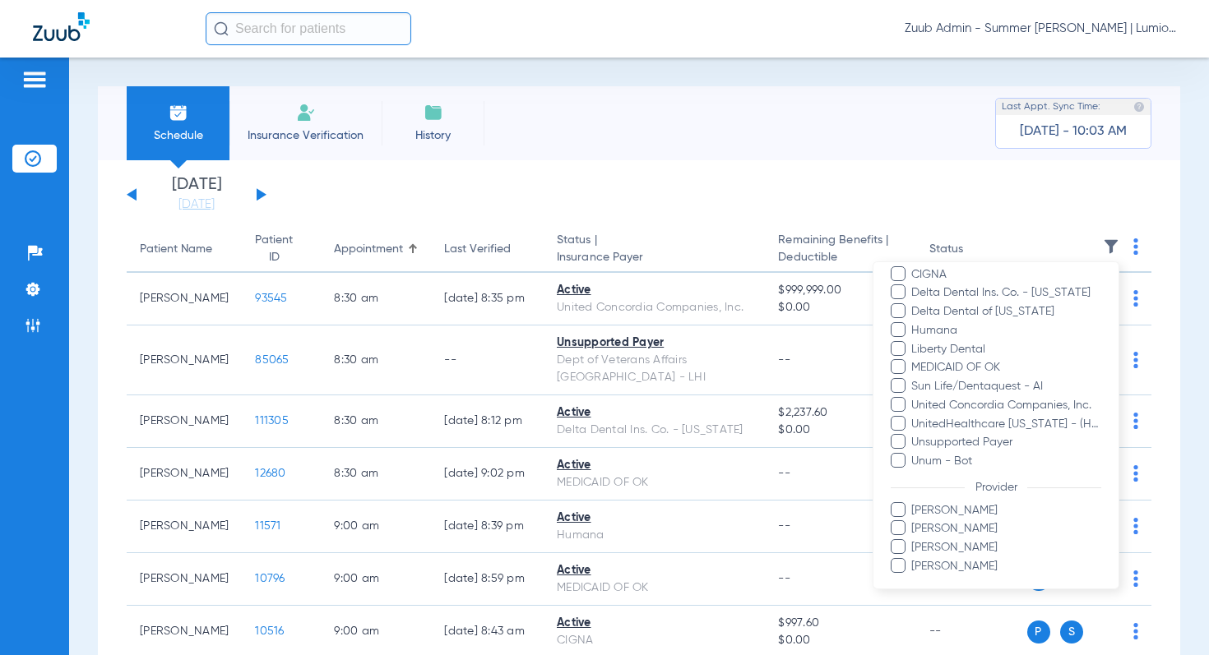
scroll to position [289, 0]
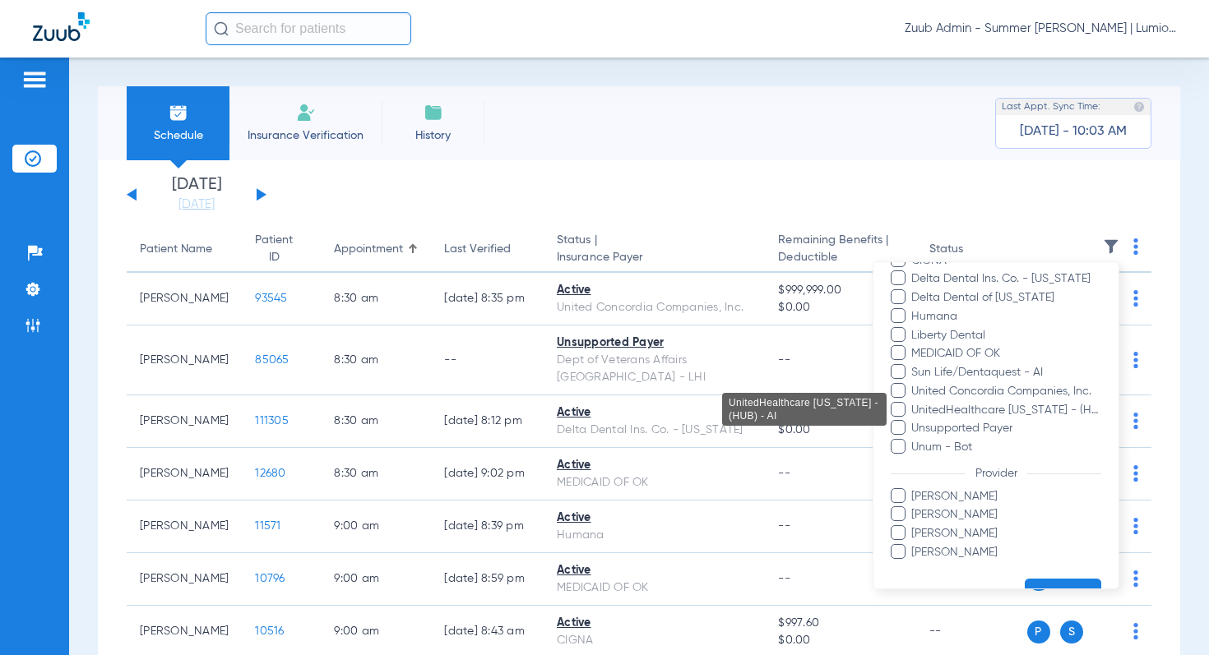
click at [1016, 409] on span "UnitedHealthcare Oklahoma - (HUB) - AI" at bounding box center [1005, 409] width 191 height 17
click at [913, 421] on input "UnitedHealthcare Oklahoma - (HUB) - AI" at bounding box center [913, 421] width 0 height 0
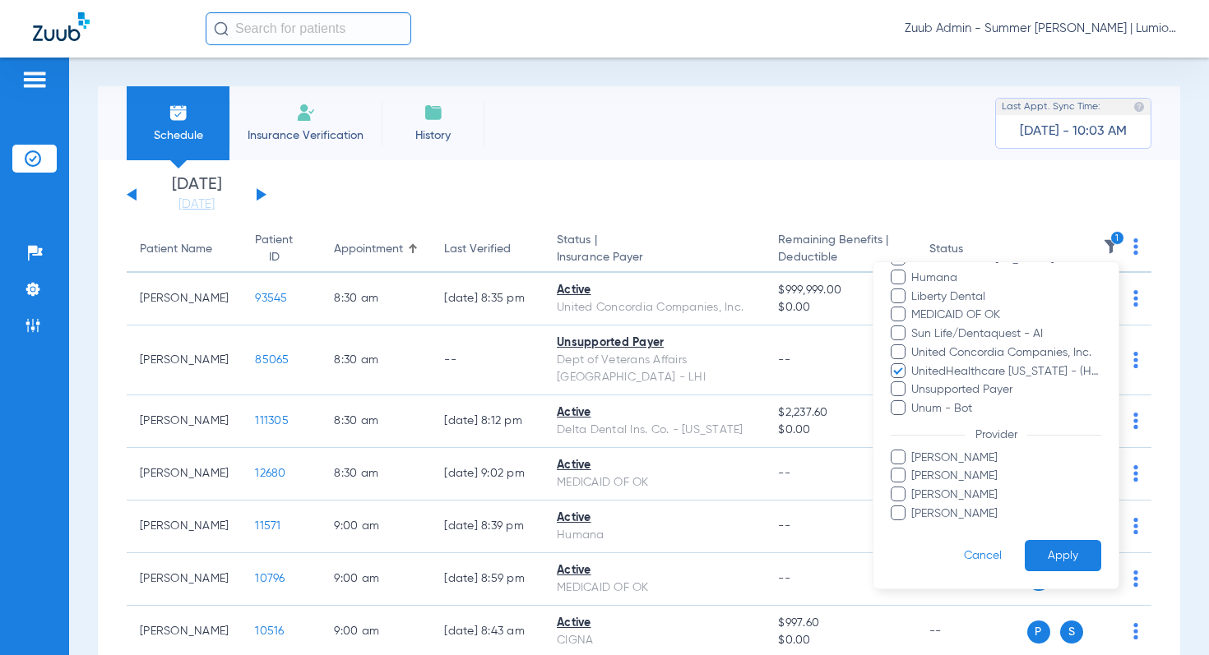
click at [1061, 548] on button "Apply" at bounding box center [1062, 556] width 76 height 32
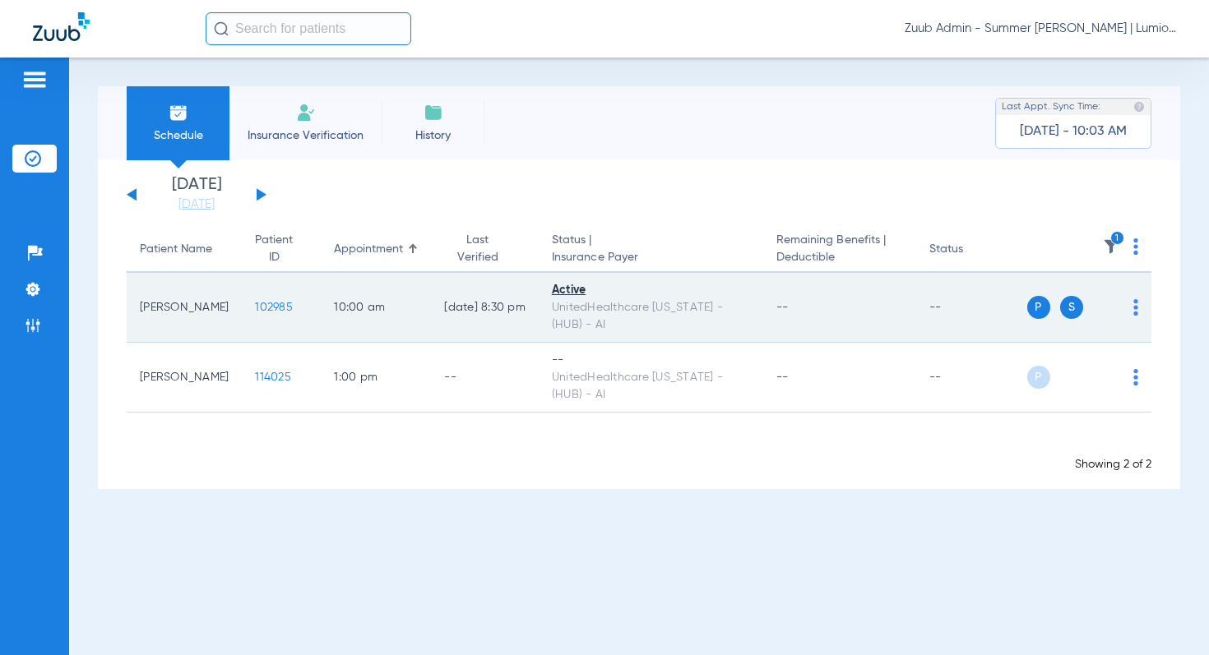
click at [255, 310] on span "102985" at bounding box center [274, 308] width 38 height 12
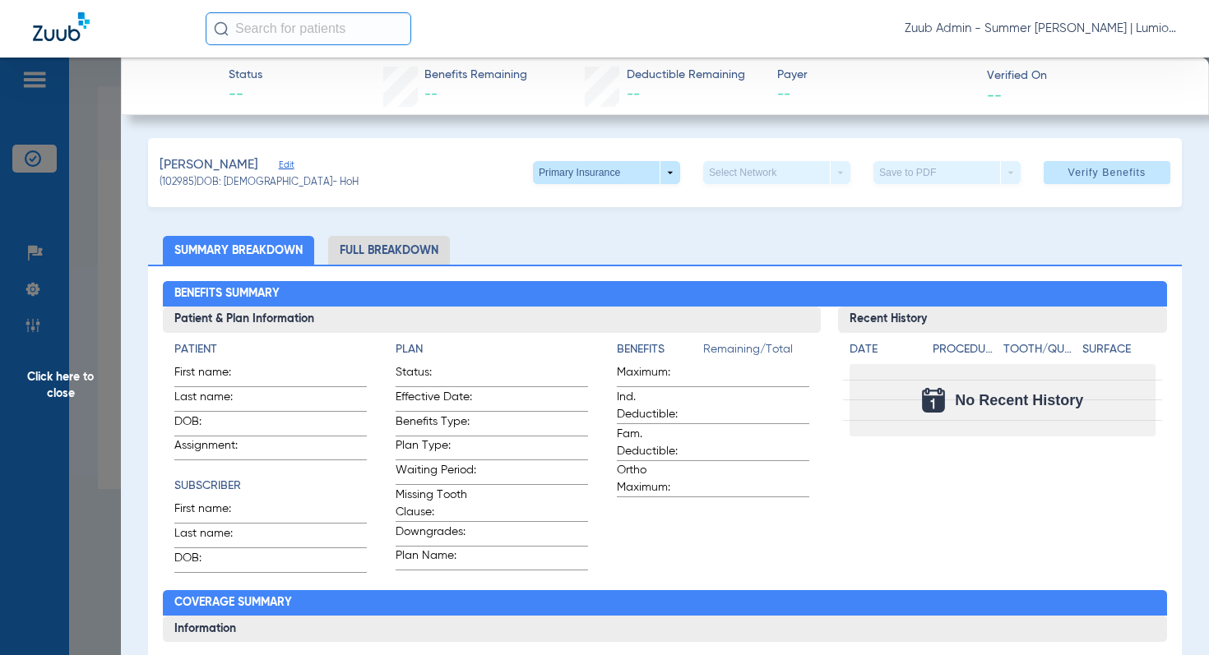
click at [68, 374] on span "Click here to close" at bounding box center [60, 385] width 121 height 655
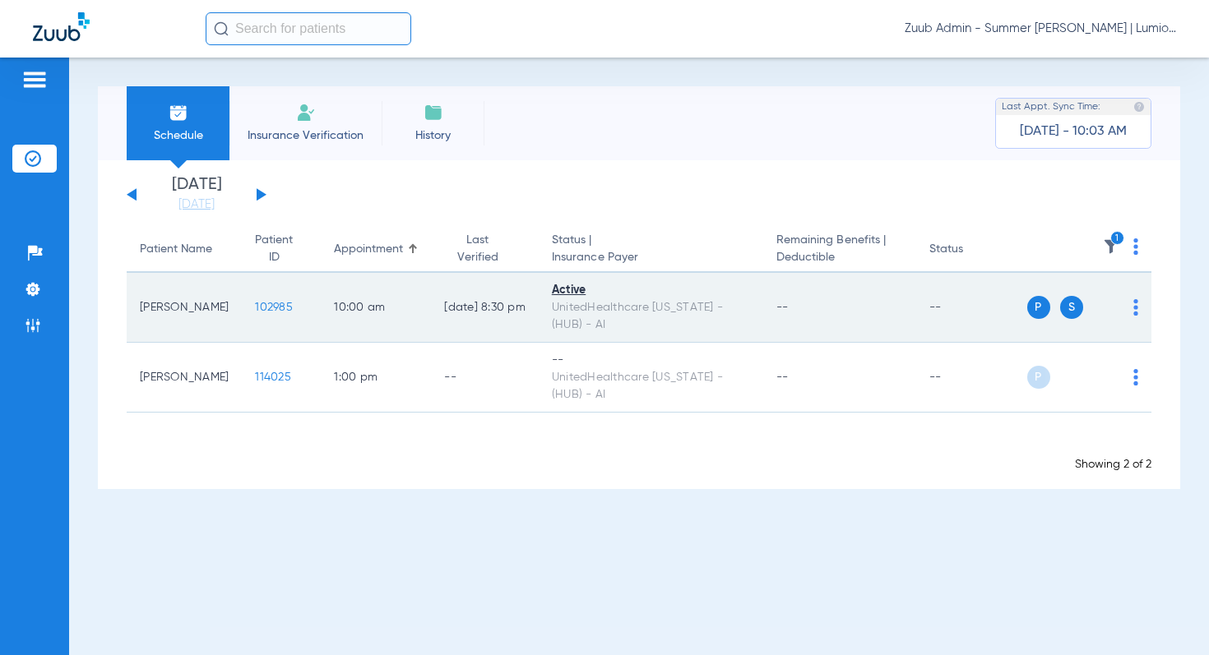
click at [255, 306] on span "102985" at bounding box center [274, 308] width 38 height 12
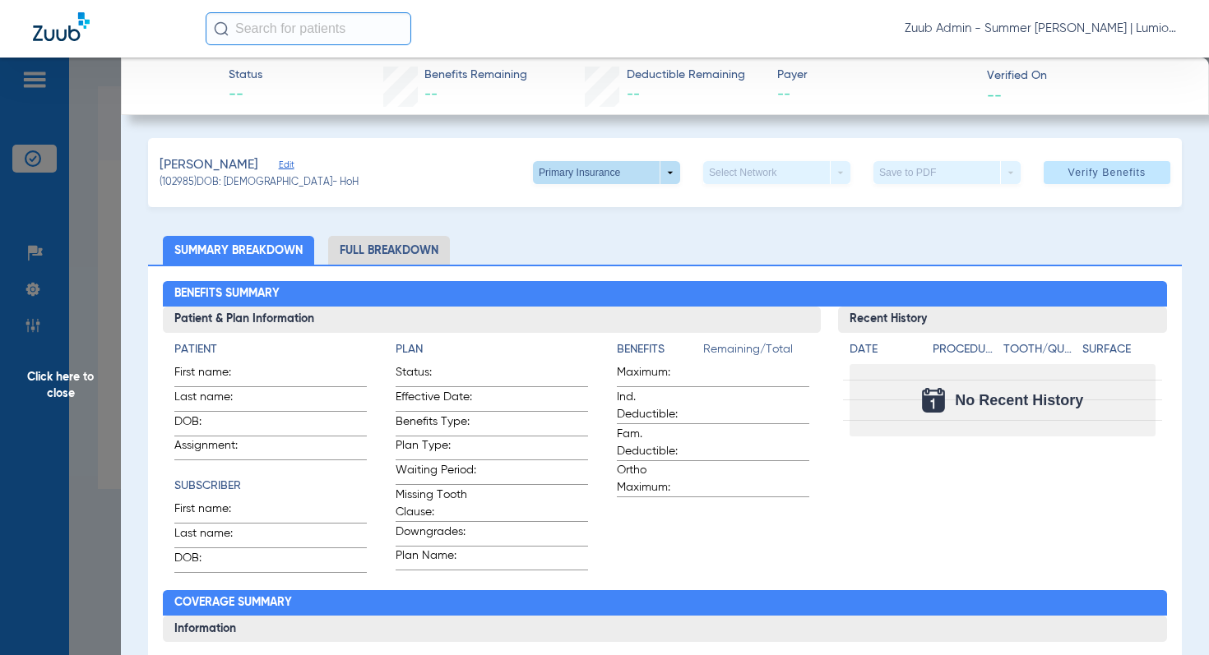
click at [671, 169] on span at bounding box center [606, 172] width 147 height 23
click at [606, 236] on span "Secondary Insurance" at bounding box center [601, 239] width 109 height 12
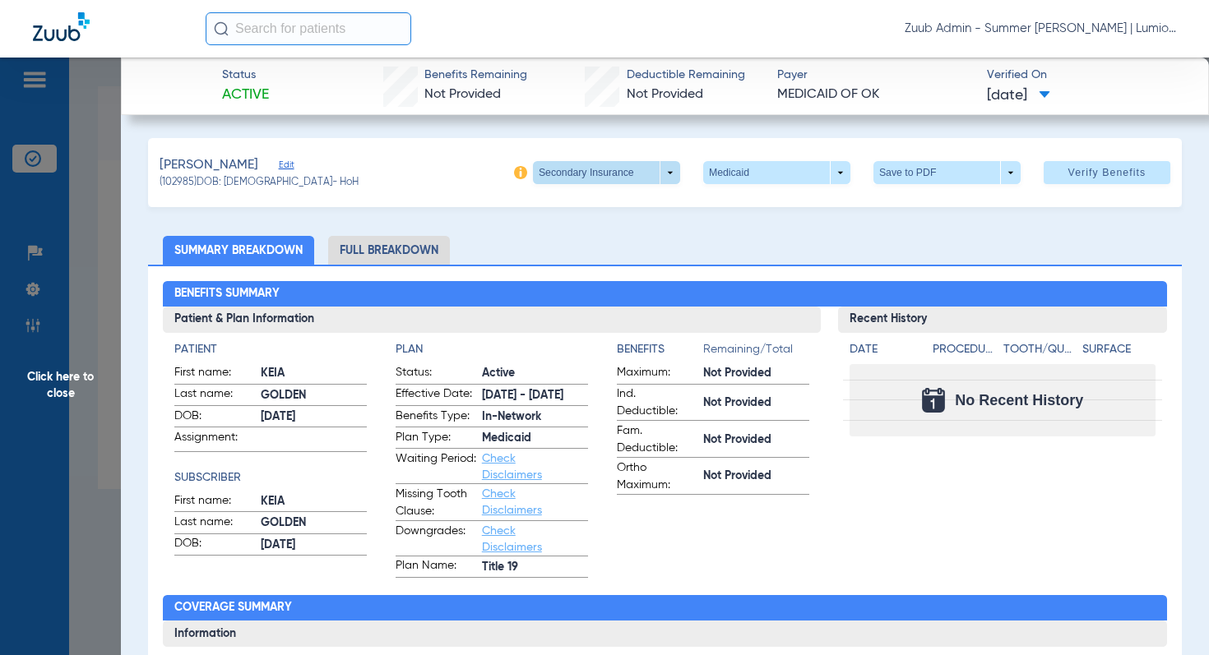
click at [666, 172] on span at bounding box center [606, 172] width 147 height 23
click at [622, 210] on span "Primary Insurance" at bounding box center [601, 206] width 109 height 12
type input "117681543"
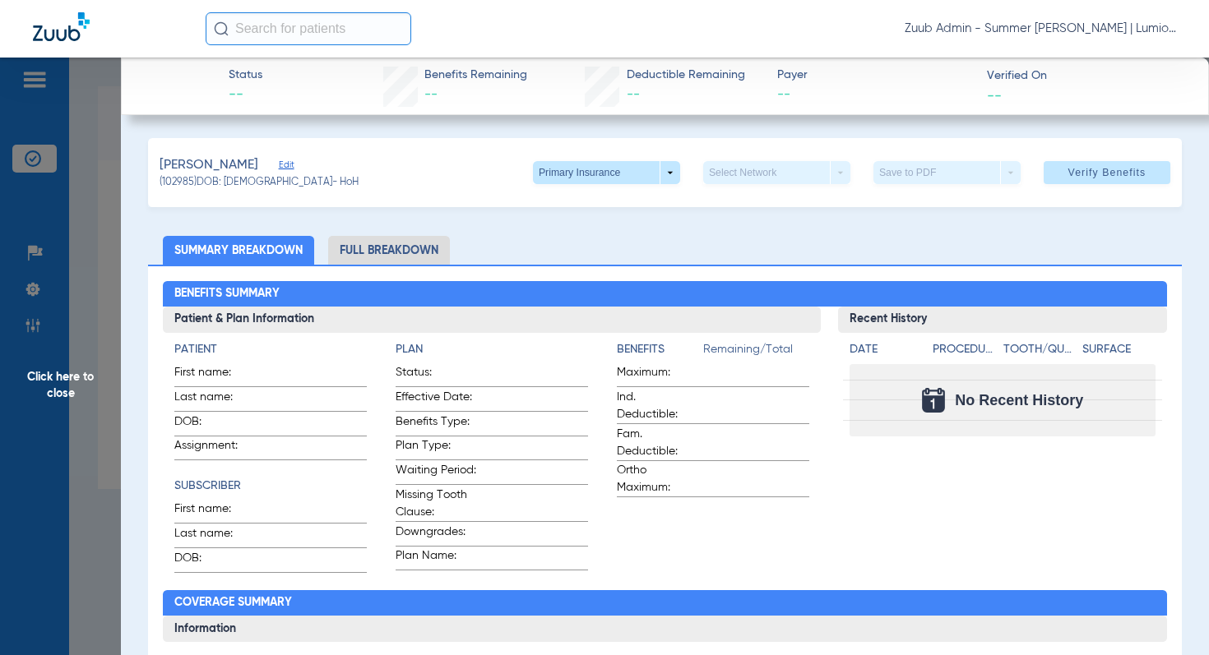
click at [279, 165] on span "Edit" at bounding box center [286, 168] width 15 height 16
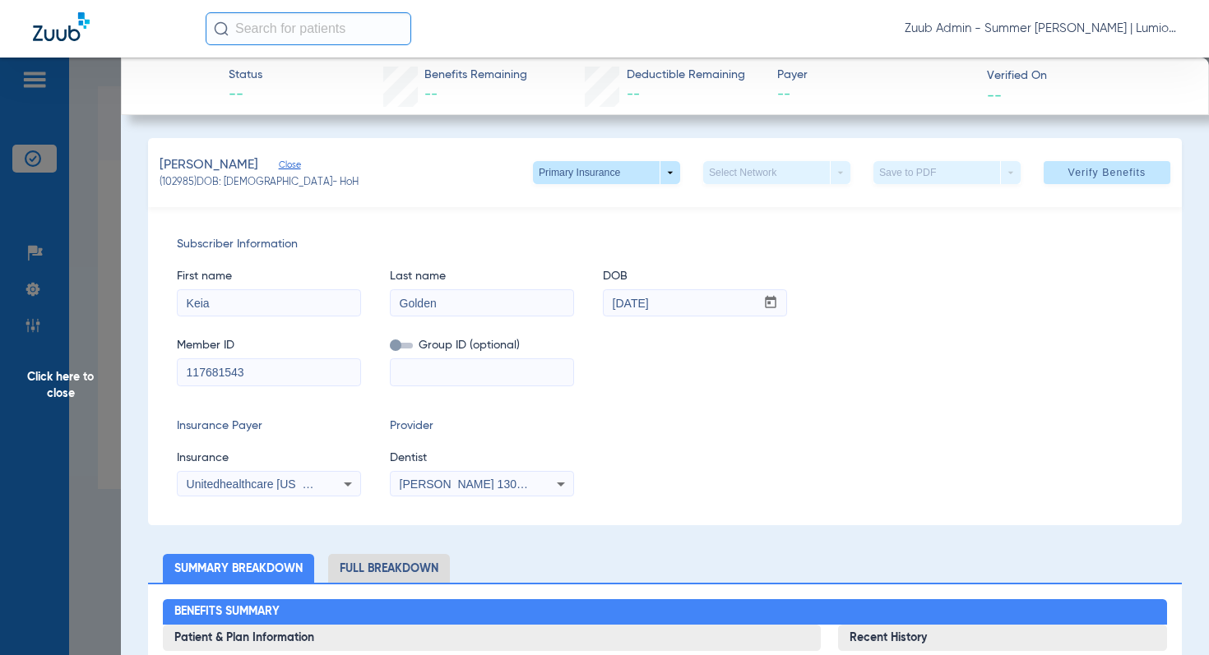
click at [62, 377] on span "Click here to close" at bounding box center [60, 385] width 121 height 655
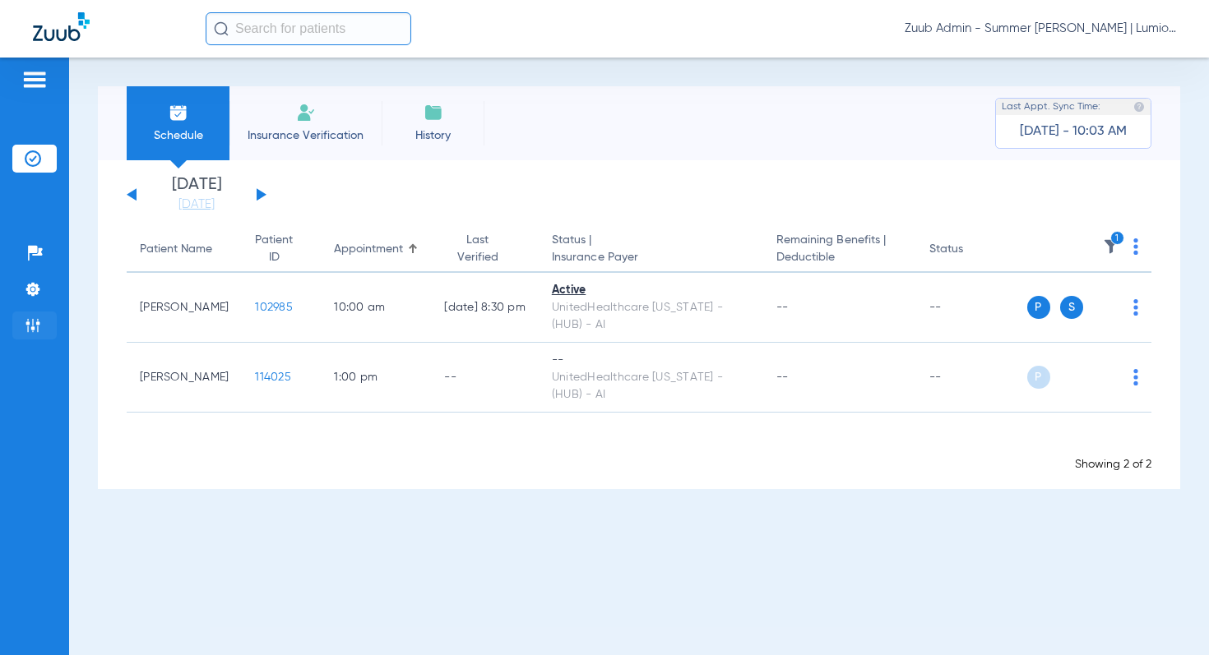
click at [30, 325] on img at bounding box center [33, 325] width 16 height 16
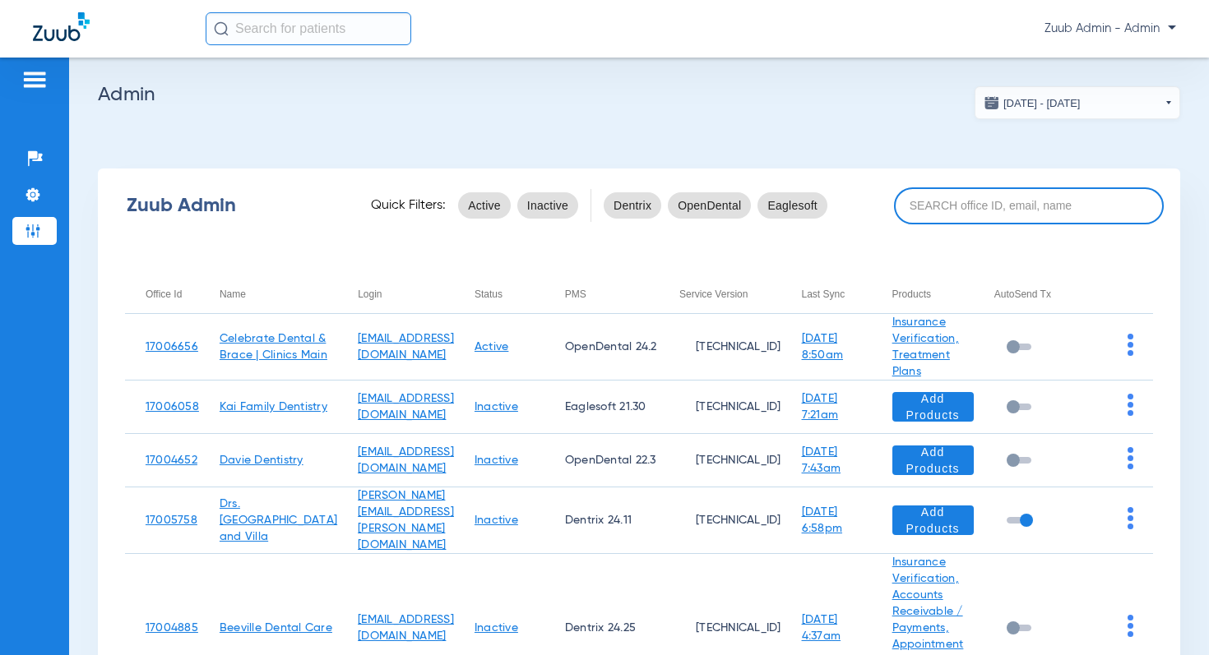
click at [946, 202] on input at bounding box center [1029, 205] width 270 height 37
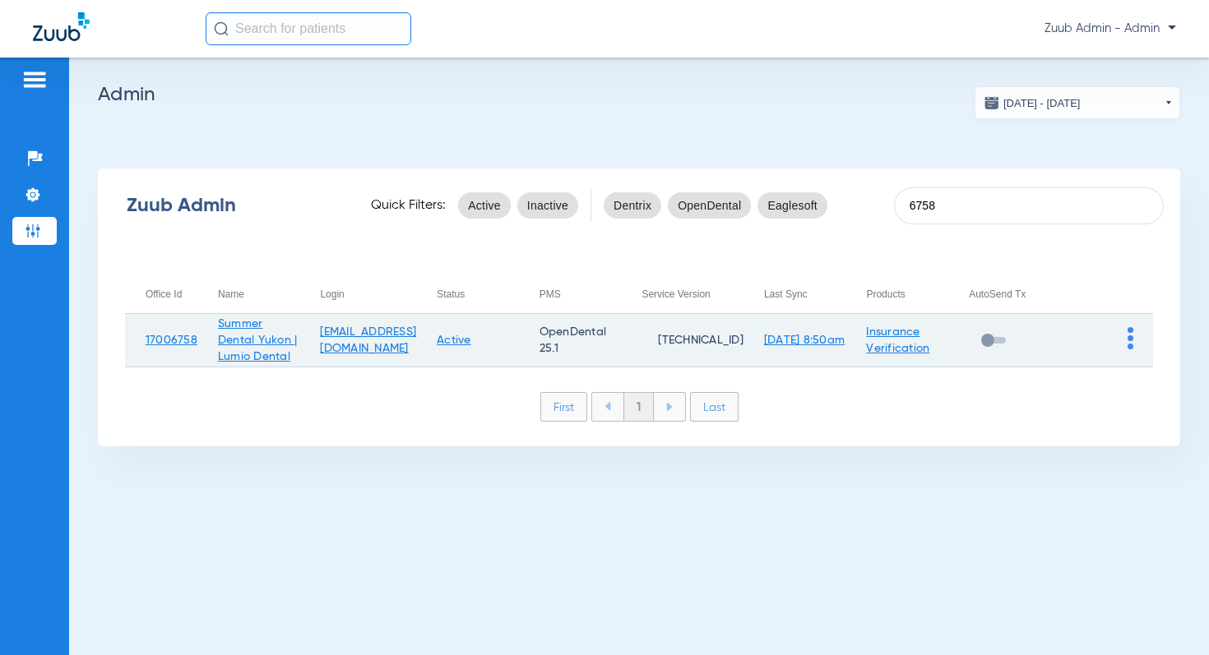
type input "6758"
click at [1130, 349] on img at bounding box center [1130, 338] width 6 height 22
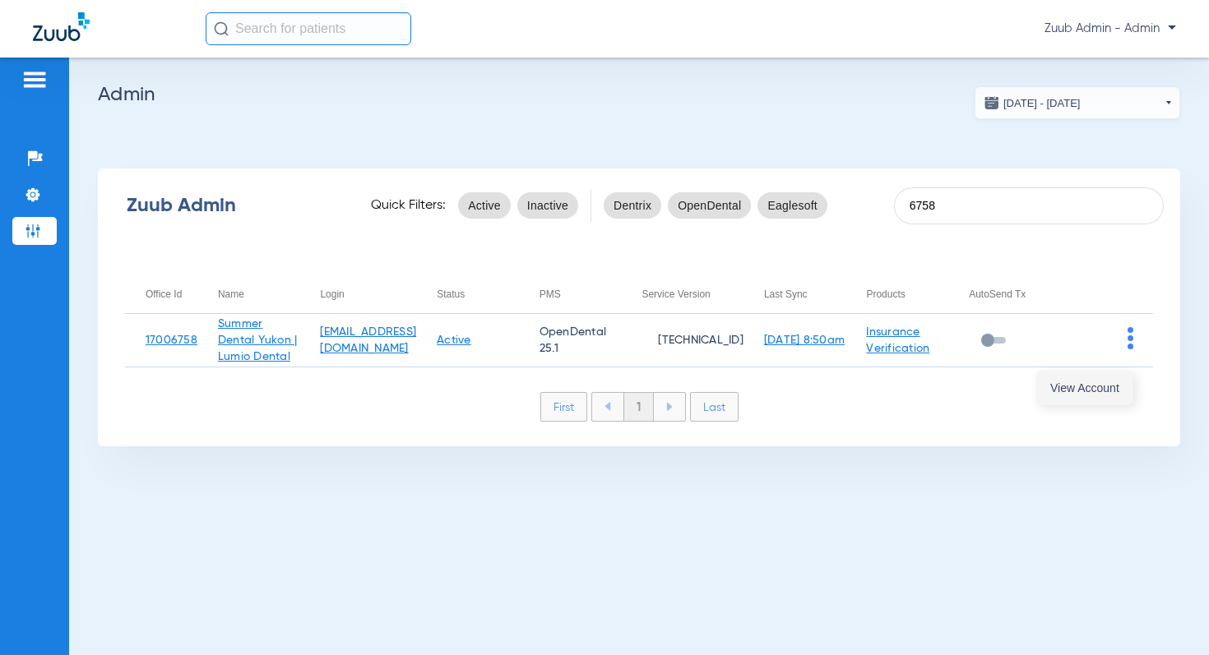
click at [1079, 383] on span "View Account" at bounding box center [1084, 388] width 69 height 12
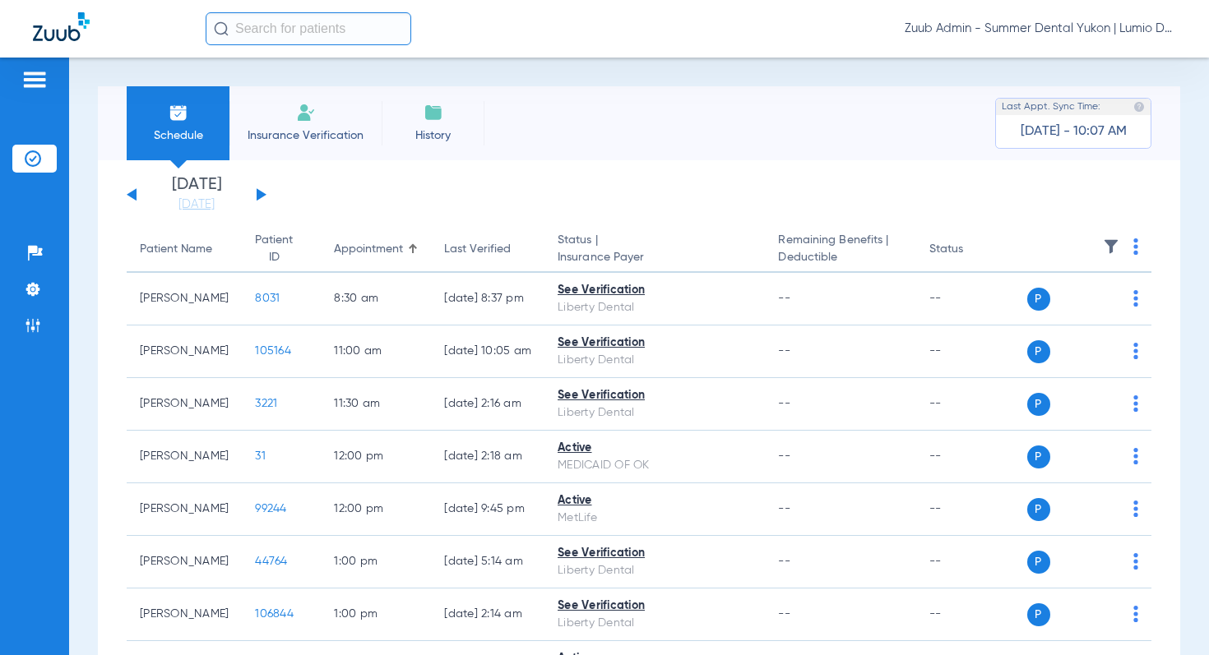
click at [1109, 245] on img at bounding box center [1111, 246] width 16 height 16
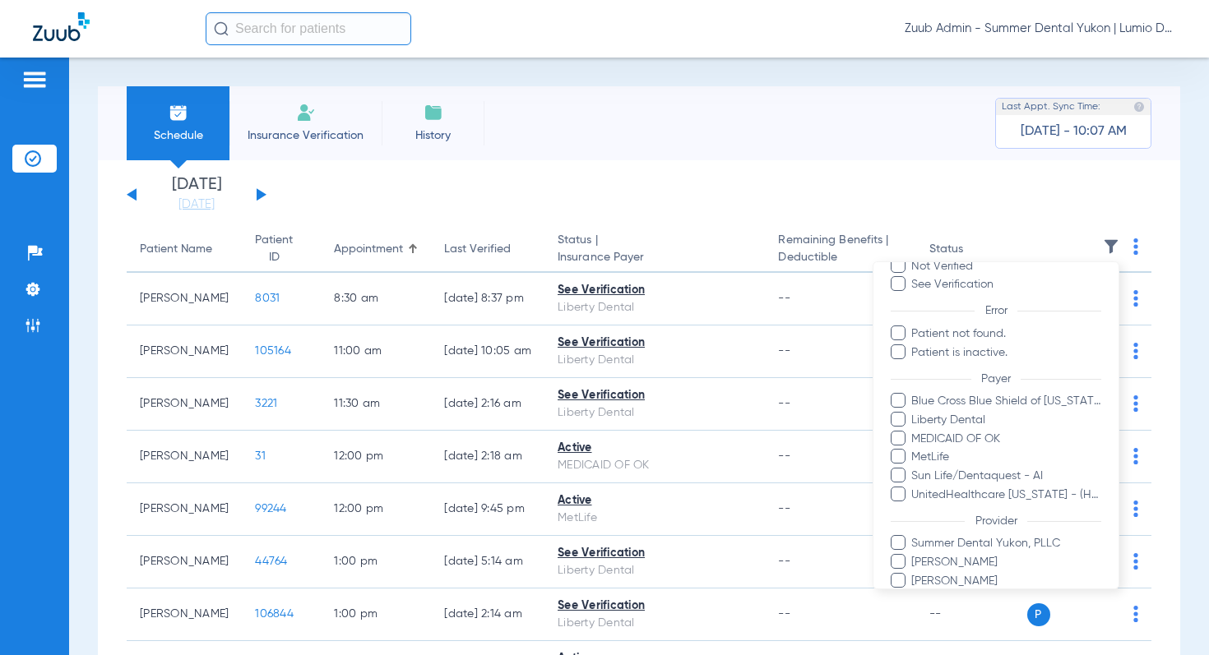
scroll to position [117, 0]
click at [660, 163] on div at bounding box center [604, 327] width 1209 height 655
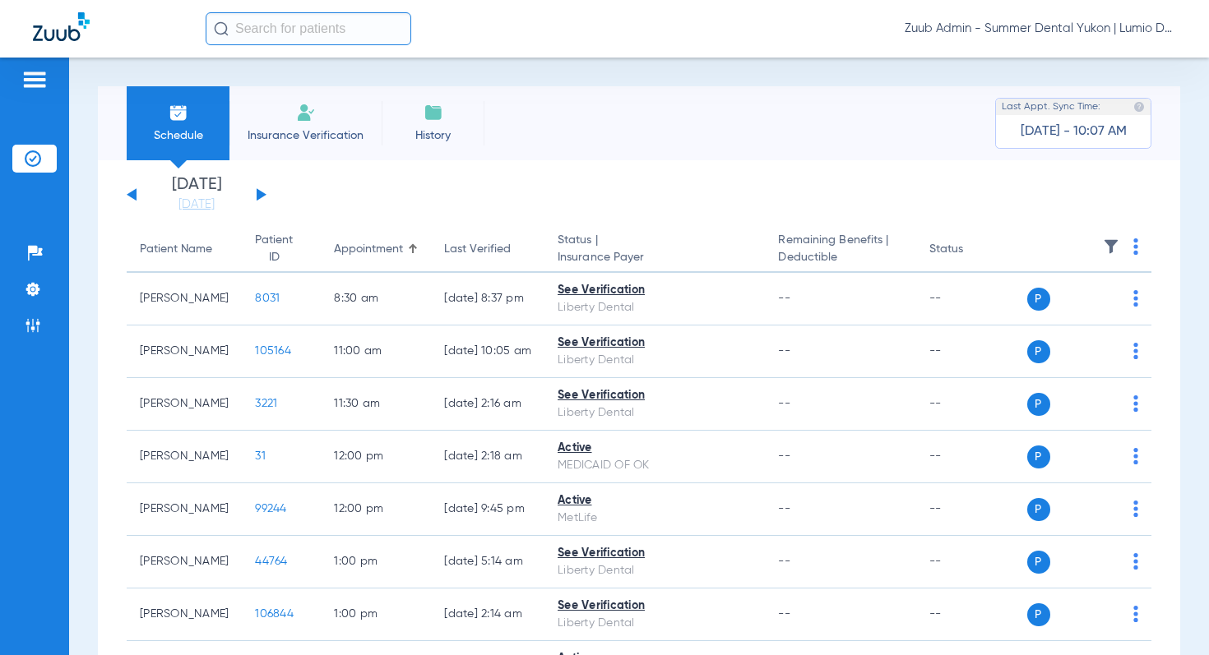
click at [265, 195] on button at bounding box center [262, 194] width 10 height 12
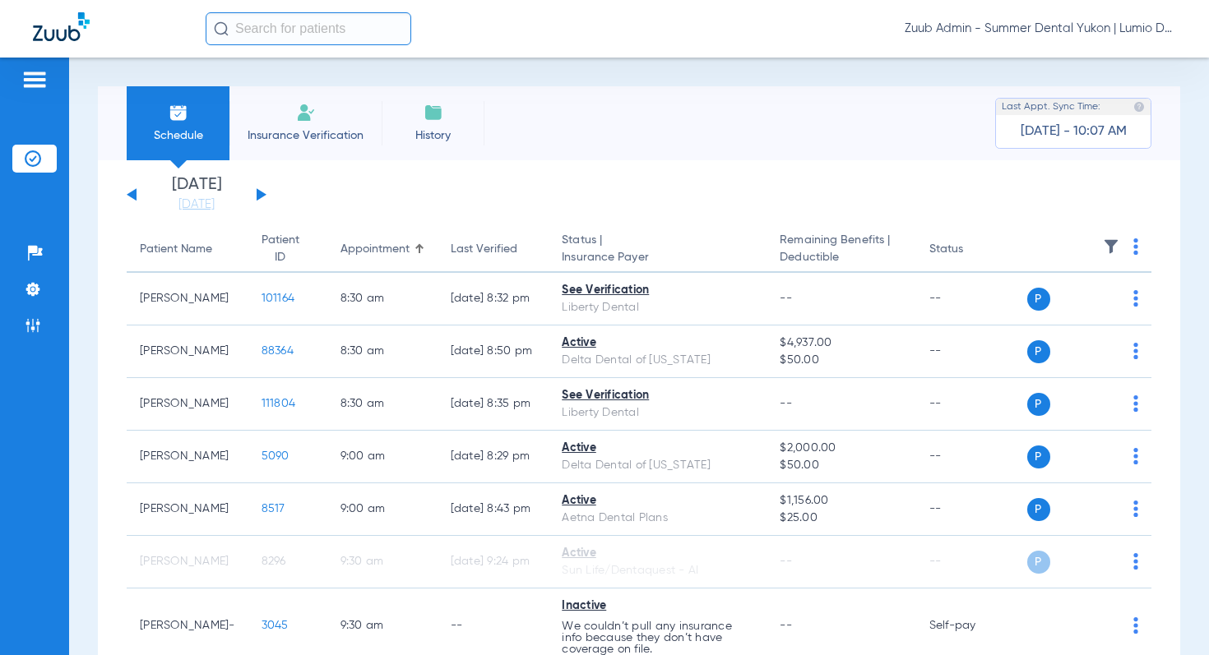
click at [1114, 240] on img at bounding box center [1111, 246] width 16 height 16
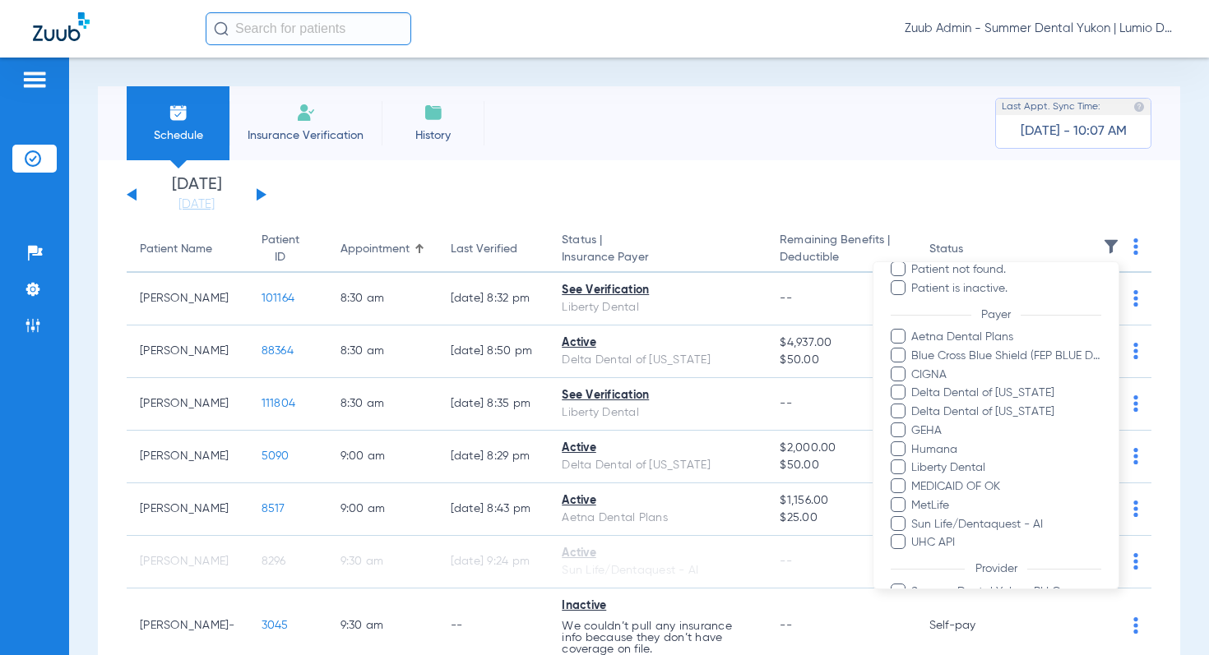
scroll to position [173, 0]
drag, startPoint x: 535, startPoint y: 199, endPoint x: 508, endPoint y: 198, distance: 27.1
click at [525, 198] on div at bounding box center [604, 327] width 1209 height 655
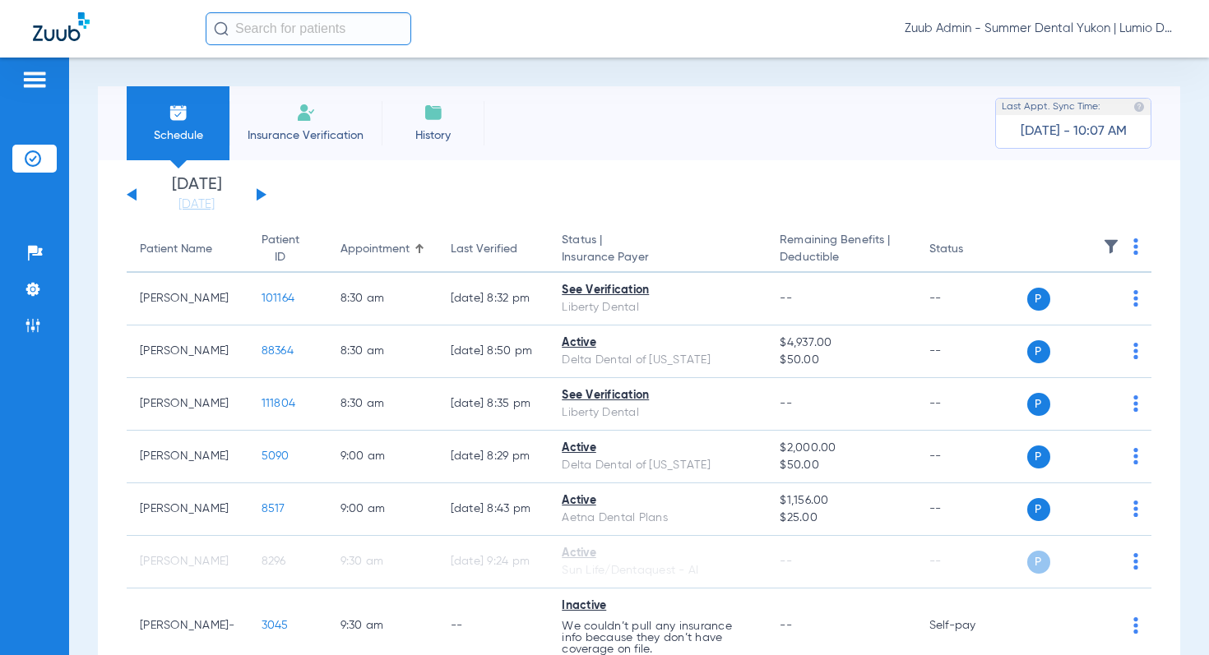
click at [258, 197] on button at bounding box center [262, 194] width 10 height 12
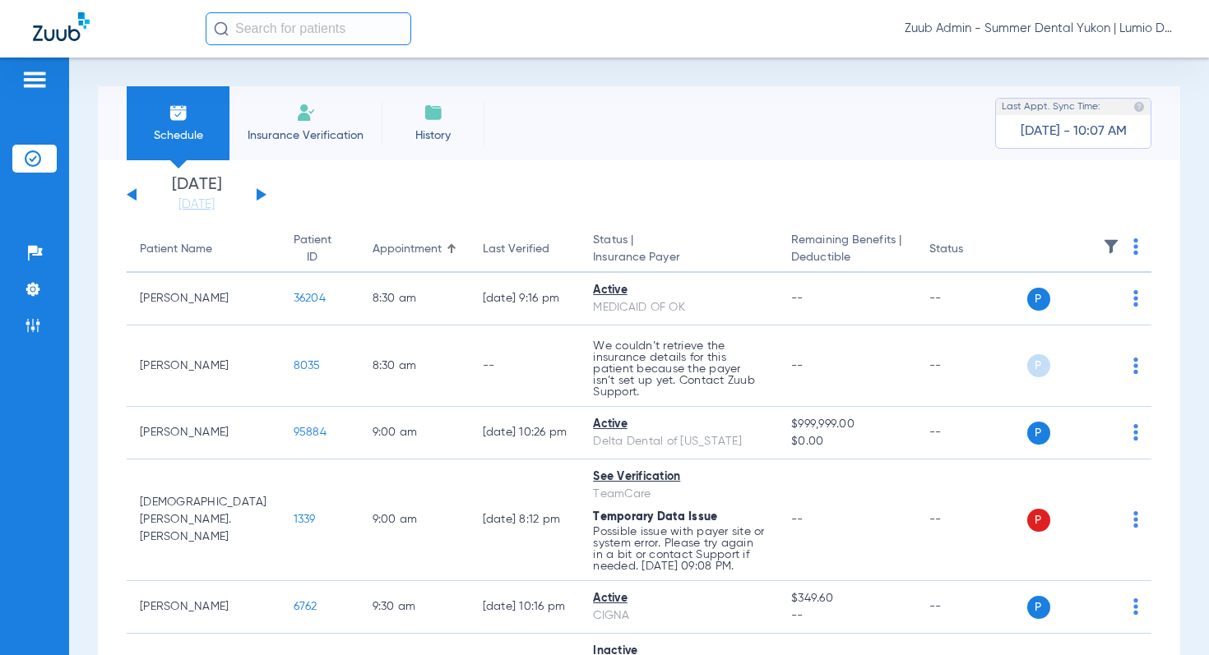
click at [1103, 241] on img at bounding box center [1111, 246] width 16 height 16
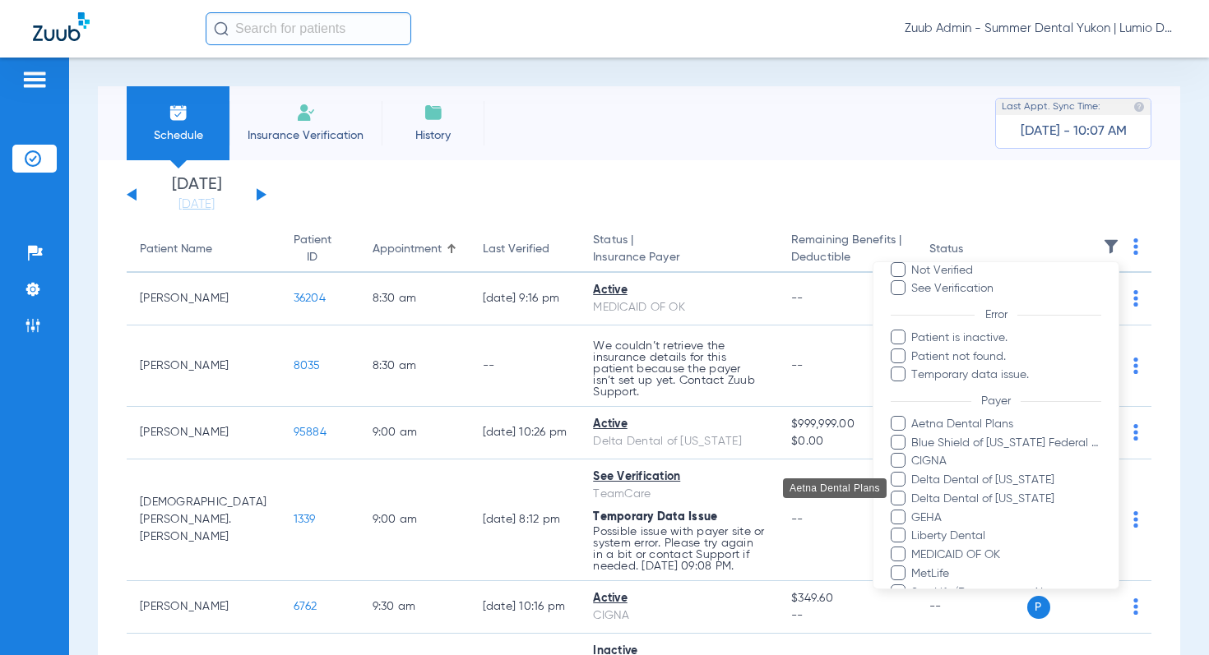
scroll to position [119, 0]
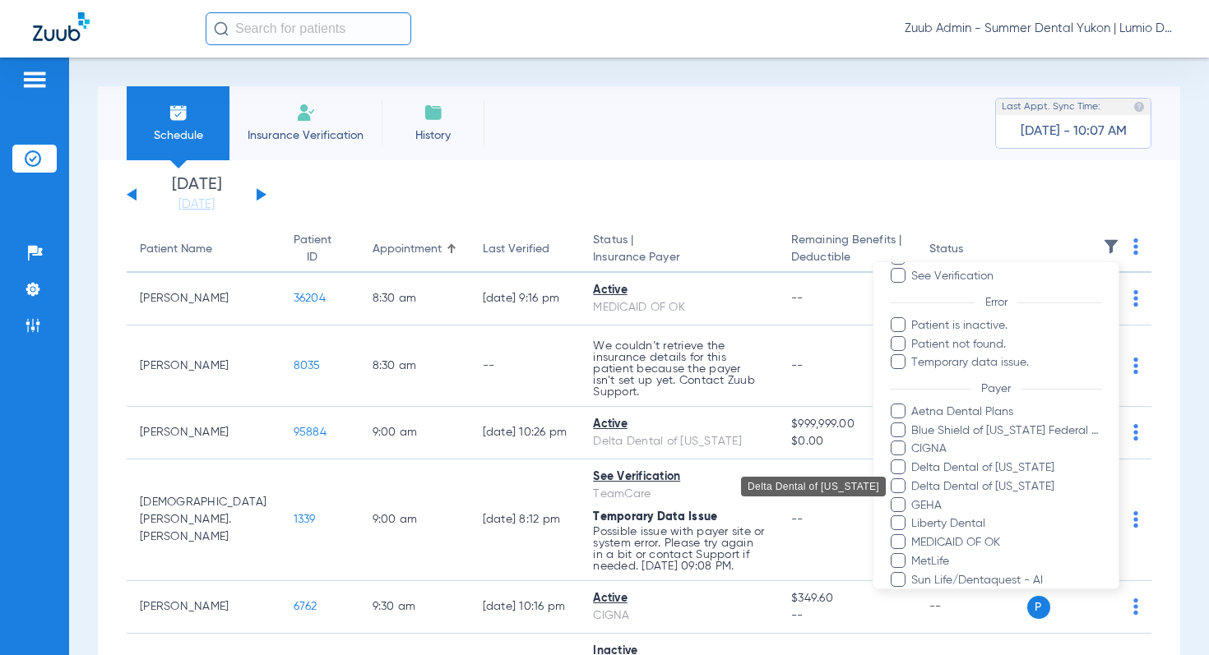
click at [978, 480] on span "Delta Dental of [US_STATE]" at bounding box center [1005, 487] width 191 height 17
click at [913, 498] on input "Delta Dental of [US_STATE]" at bounding box center [913, 498] width 0 height 0
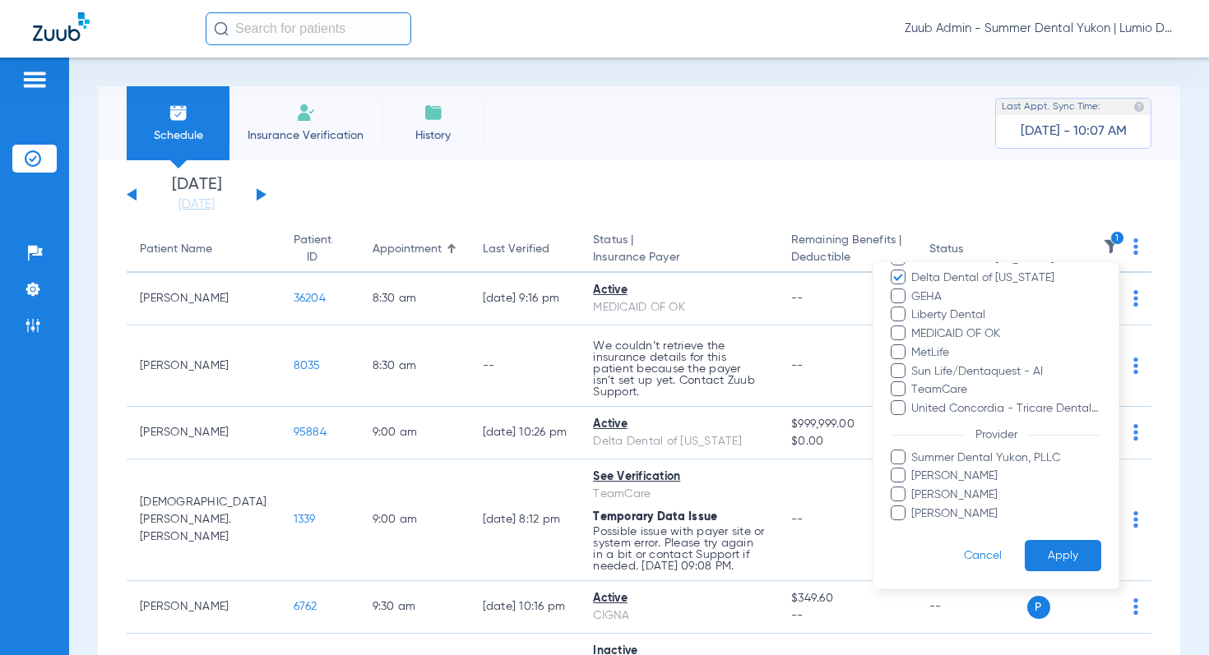
click at [1052, 543] on button "Apply" at bounding box center [1062, 556] width 76 height 32
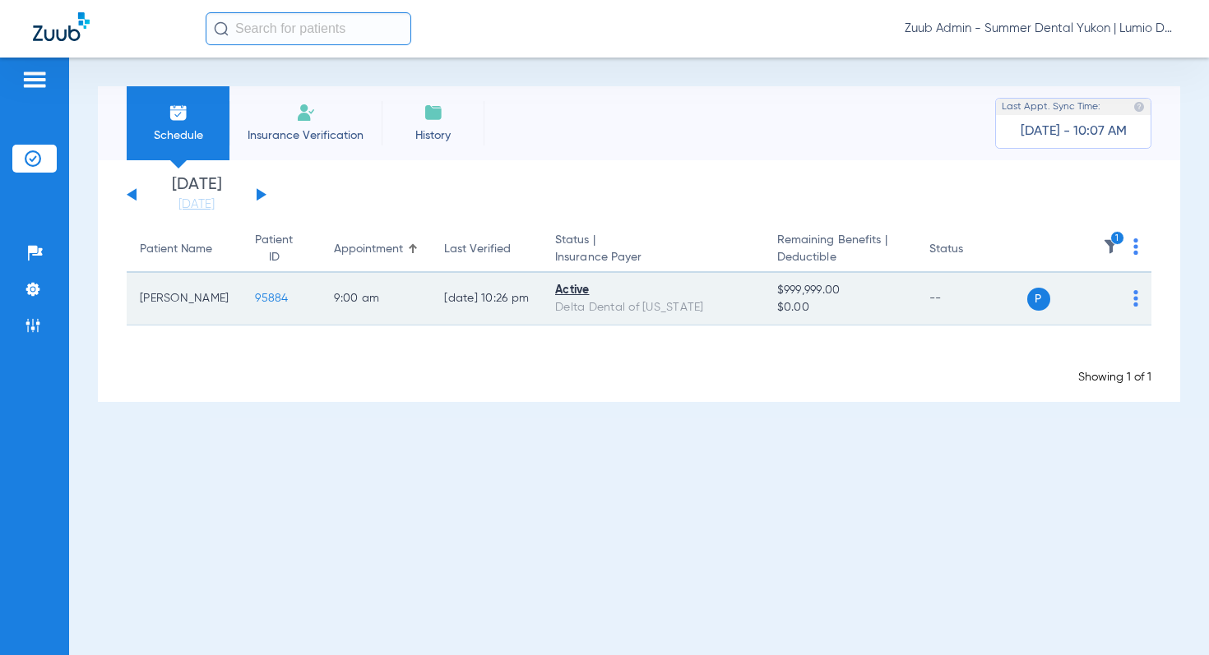
click at [1135, 298] on img at bounding box center [1135, 298] width 5 height 16
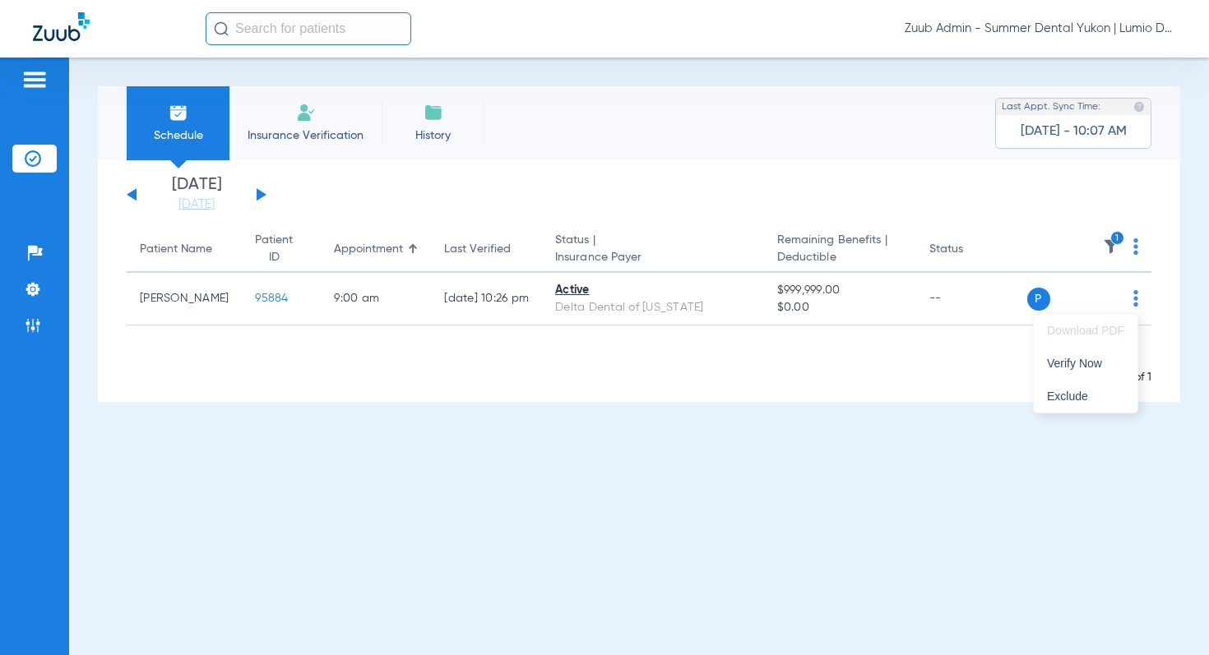
click at [1144, 245] on div at bounding box center [604, 327] width 1209 height 655
click at [1135, 245] on img at bounding box center [1135, 246] width 5 height 16
click at [1109, 241] on div at bounding box center [604, 327] width 1209 height 655
click at [1110, 245] on img at bounding box center [1111, 246] width 16 height 16
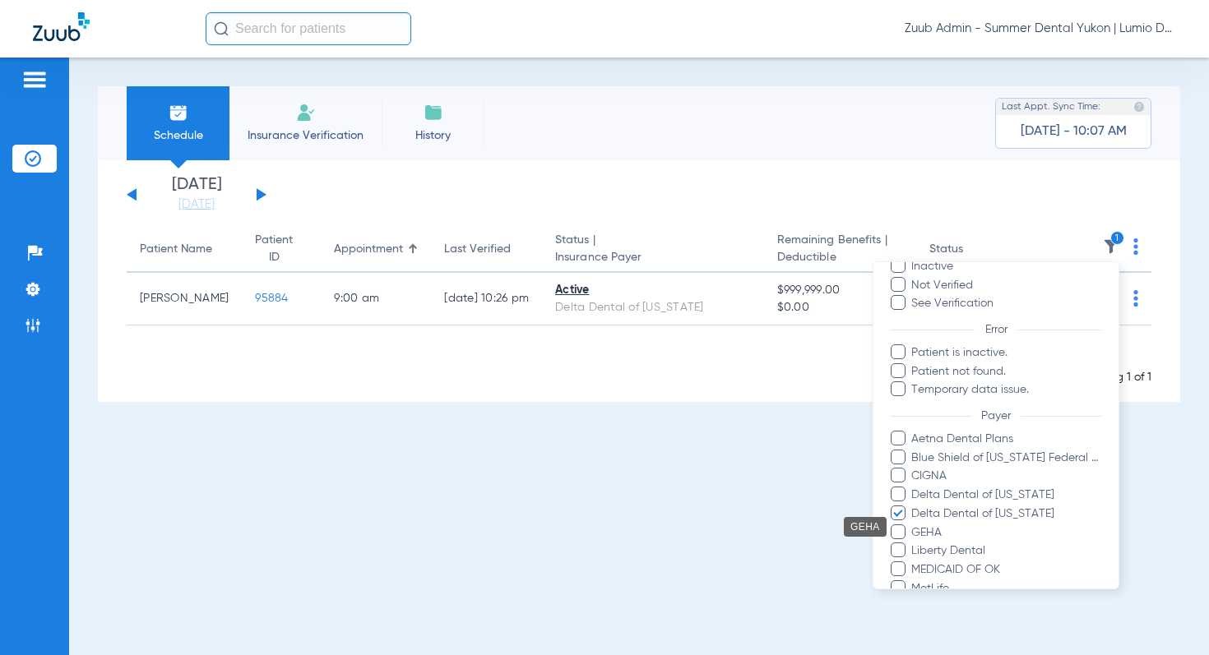
scroll to position [97, 0]
click at [1154, 233] on div at bounding box center [604, 327] width 1209 height 655
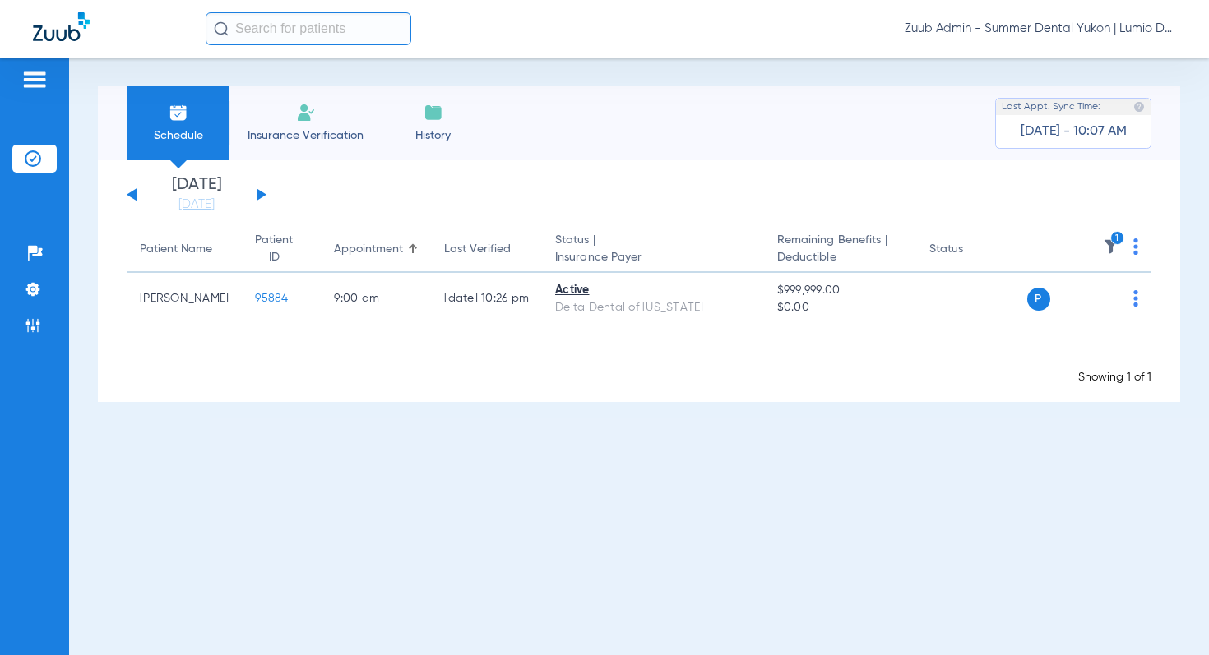
click at [1133, 246] on img at bounding box center [1135, 246] width 5 height 16
click at [469, 208] on div at bounding box center [604, 327] width 1209 height 655
click at [1111, 243] on icon "1" at bounding box center [1117, 238] width 15 height 15
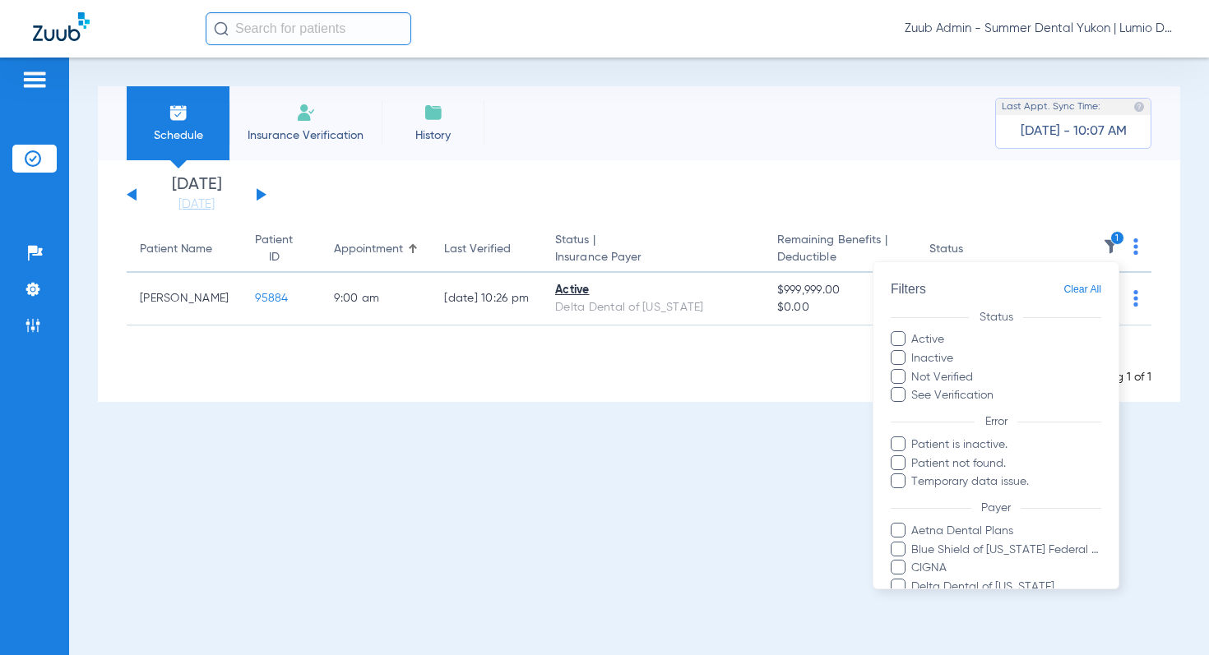
click at [1080, 292] on span "Clear All" at bounding box center [1082, 290] width 38 height 21
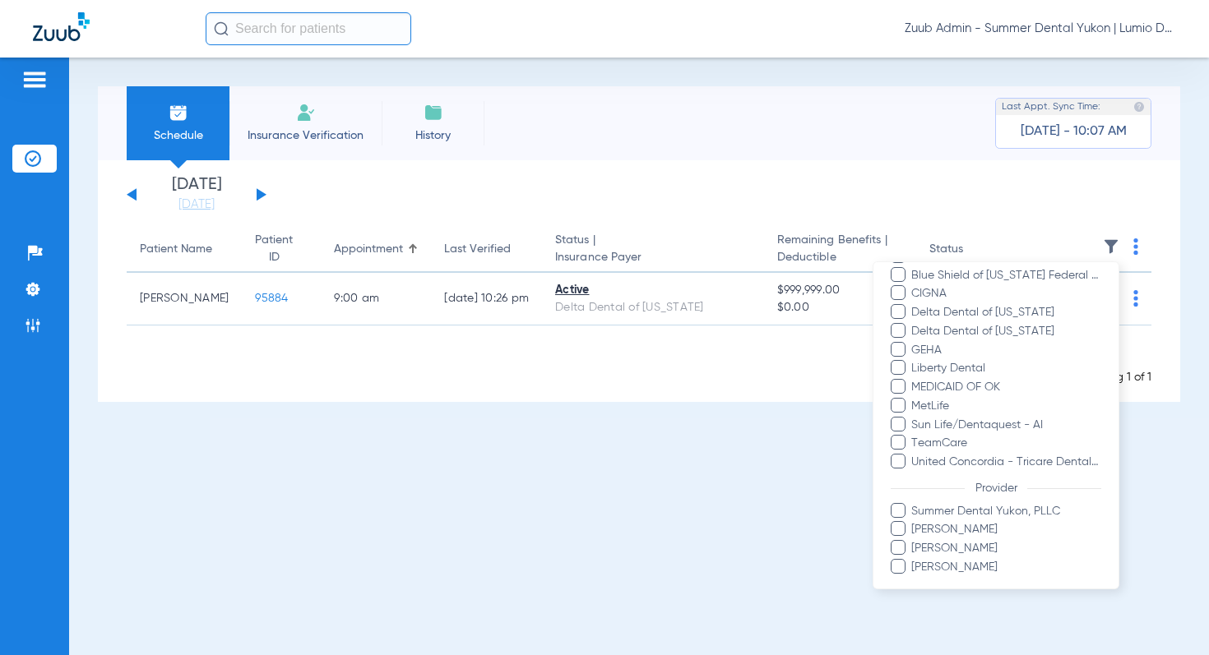
scroll to position [328, 0]
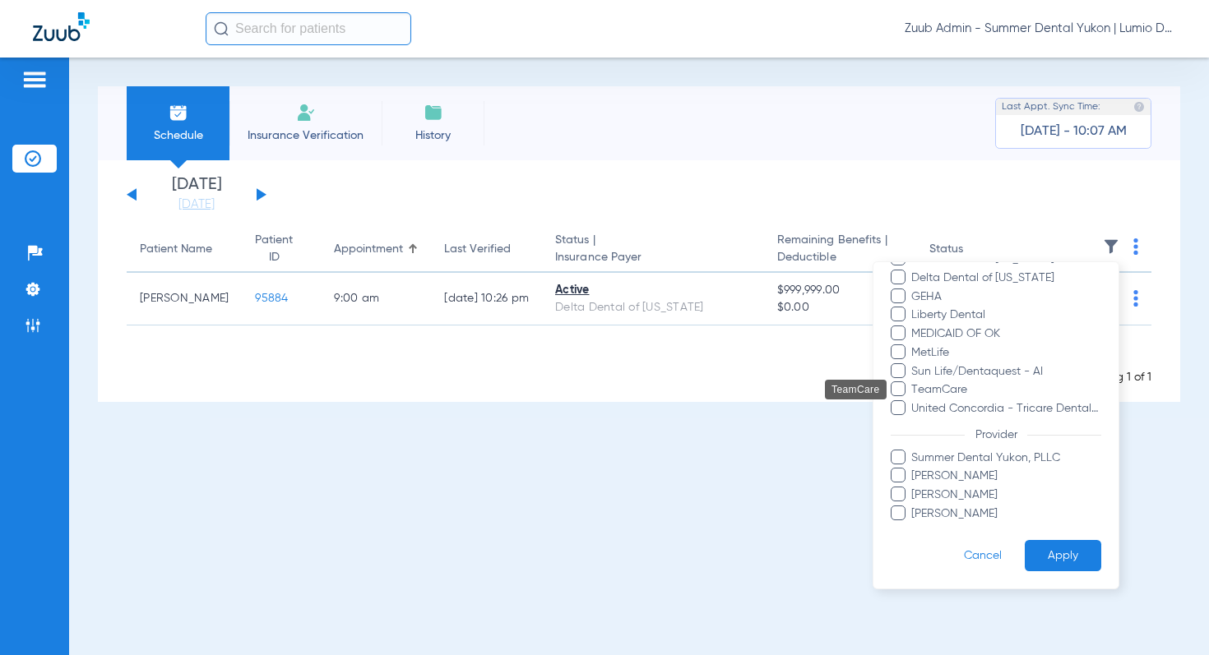
click at [955, 384] on span "TeamCare" at bounding box center [1005, 389] width 191 height 17
click at [913, 401] on input "TeamCare" at bounding box center [913, 401] width 0 height 0
click at [1079, 566] on button "Apply" at bounding box center [1062, 556] width 76 height 32
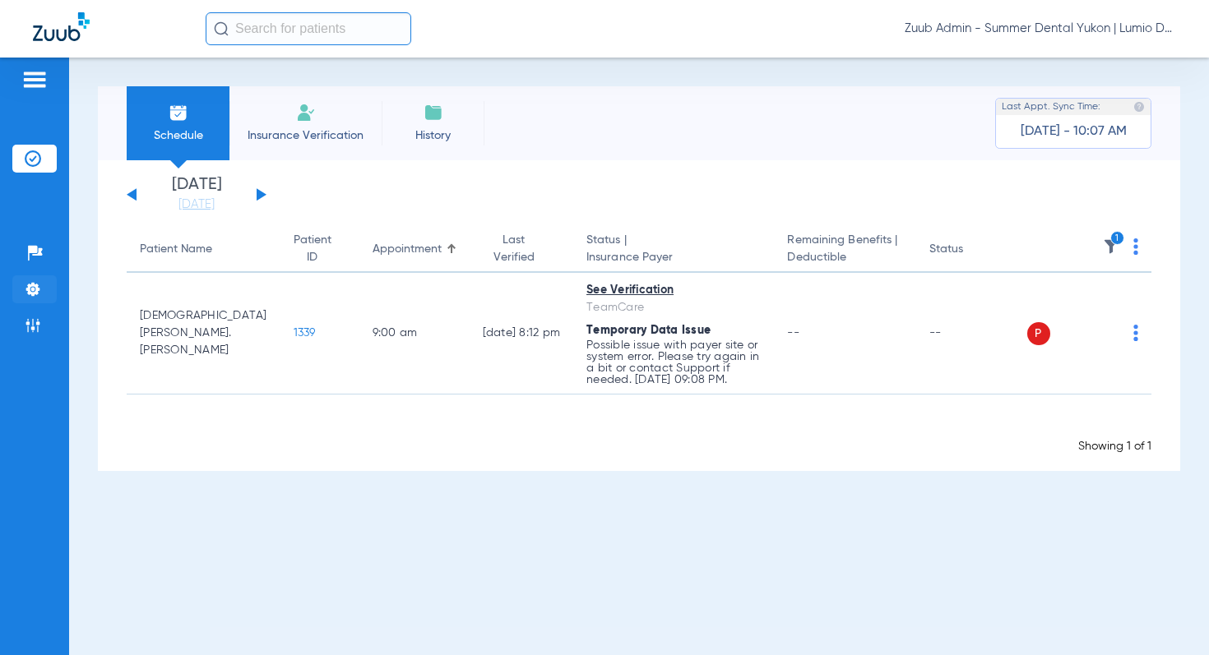
click at [35, 294] on img at bounding box center [33, 289] width 16 height 16
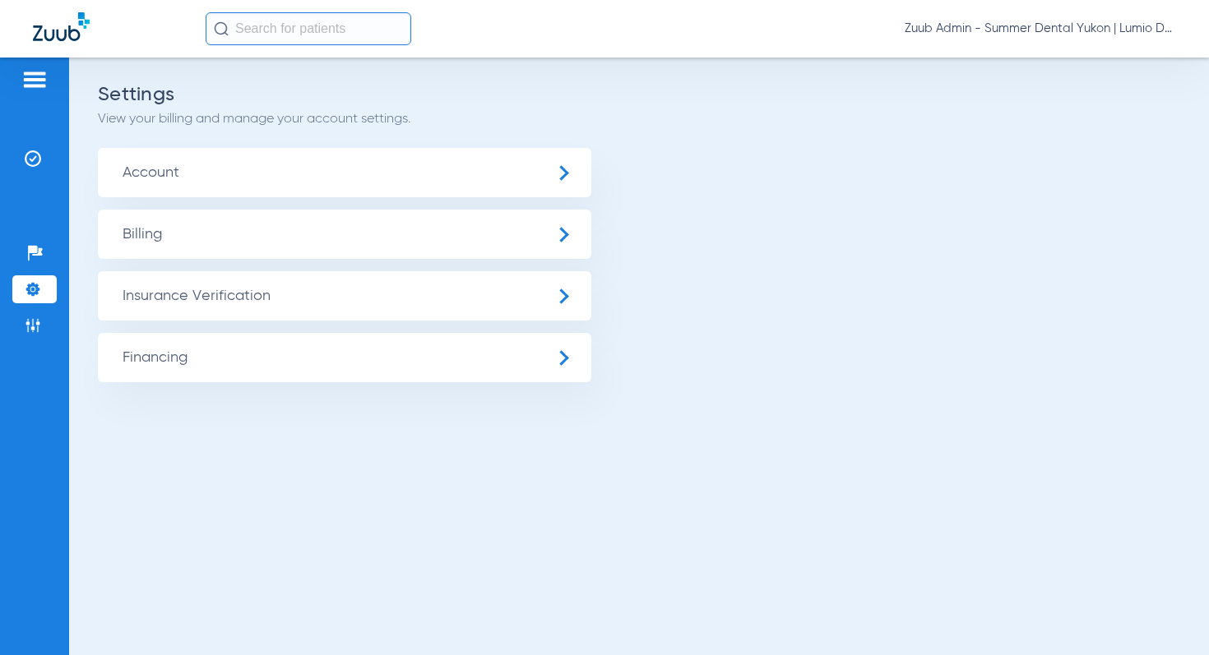
click at [147, 297] on span "Insurance Verification" at bounding box center [344, 295] width 493 height 49
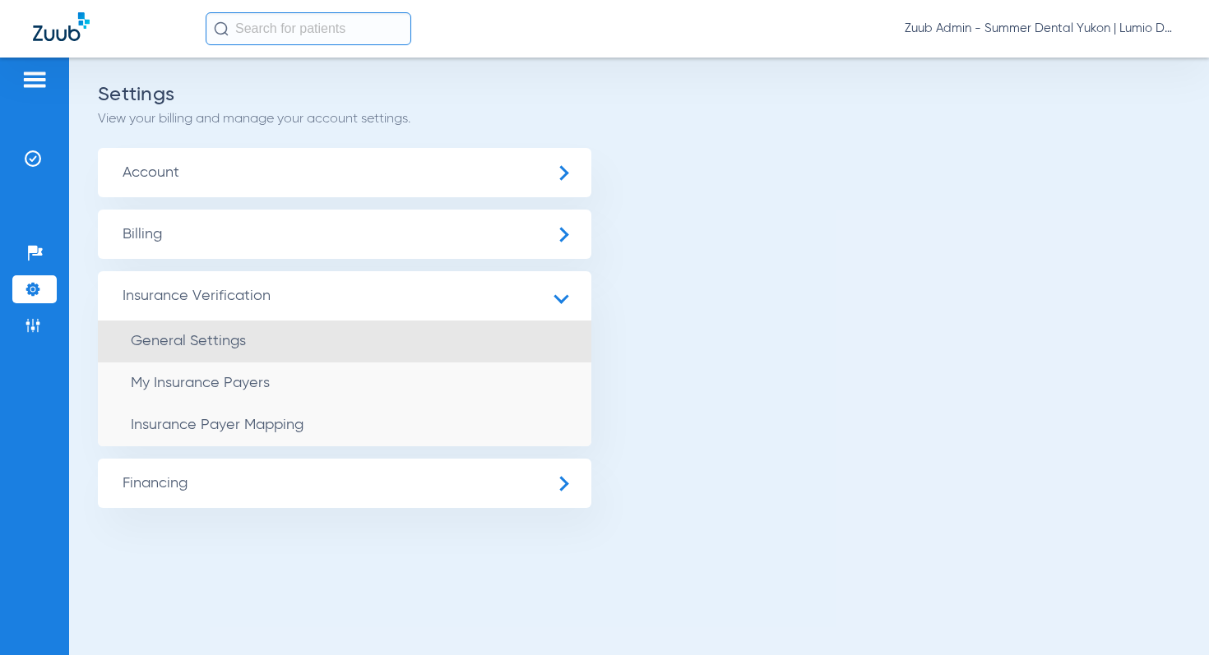
click at [187, 340] on span "General Settings" at bounding box center [188, 341] width 115 height 15
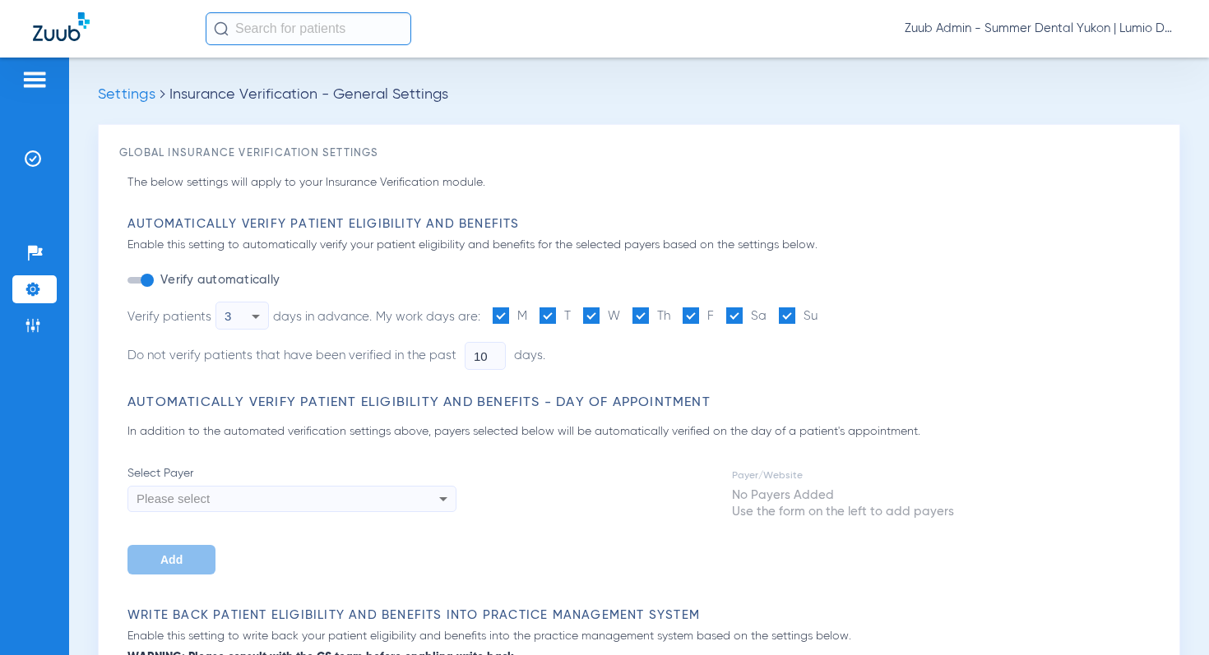
type input "5"
type input "1"
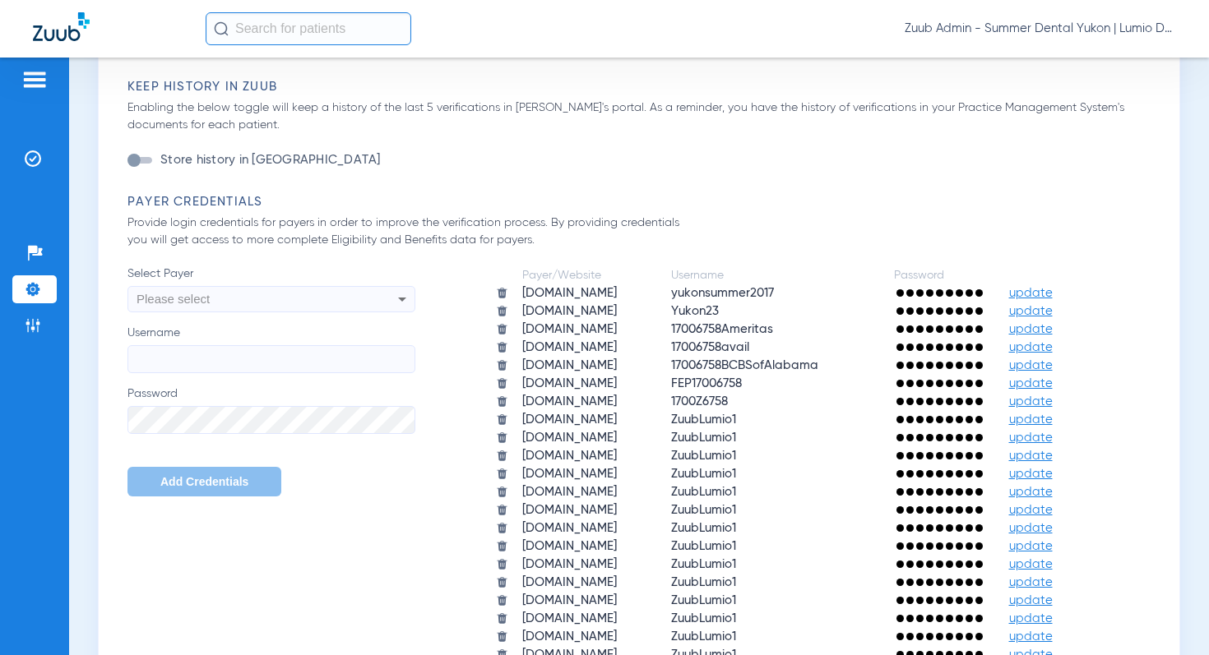
scroll to position [907, 0]
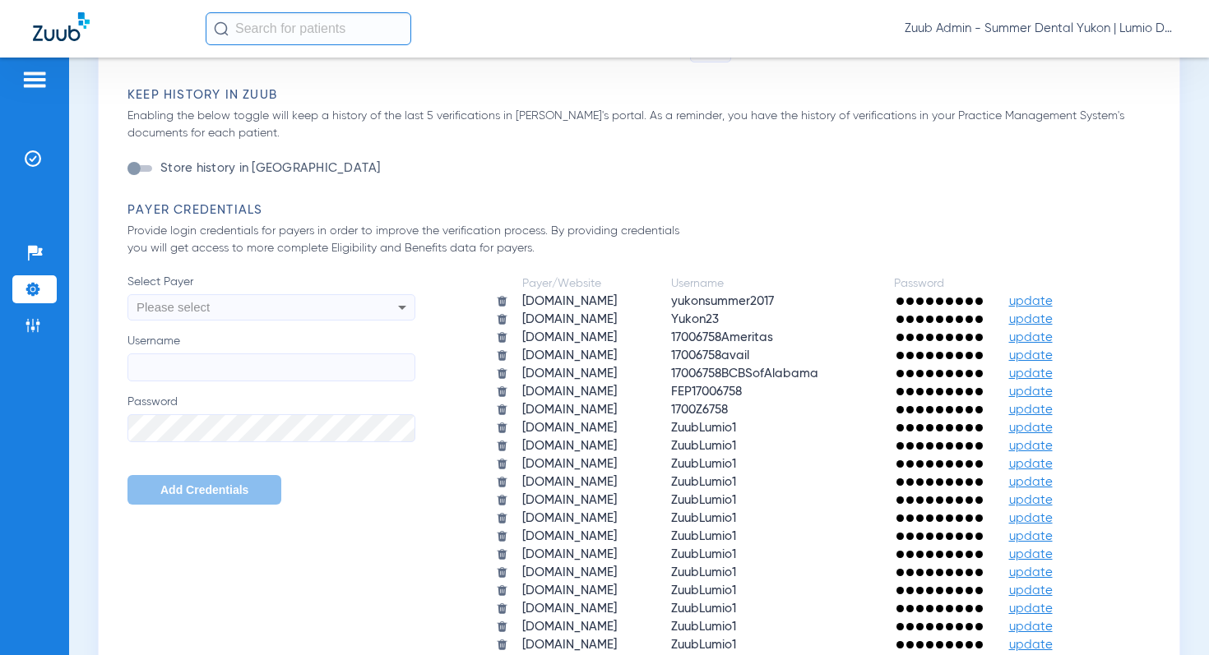
click at [199, 300] on span "Please select" at bounding box center [172, 307] width 73 height 14
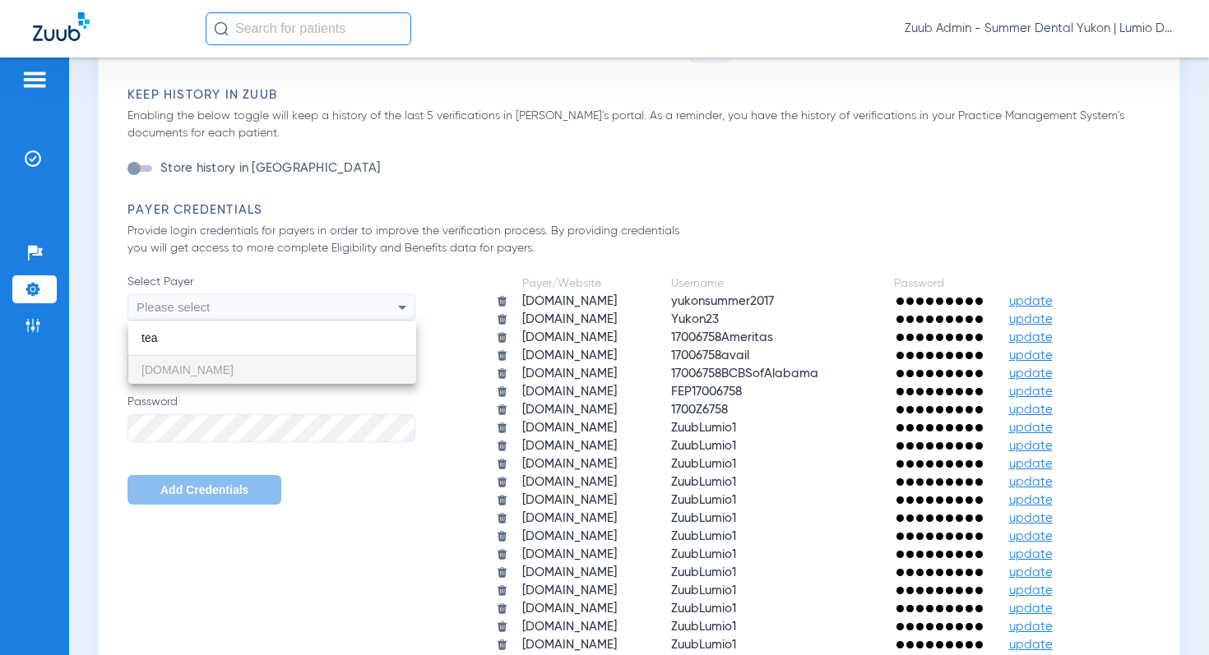
type input "tea"
click at [603, 395] on div at bounding box center [604, 327] width 1209 height 655
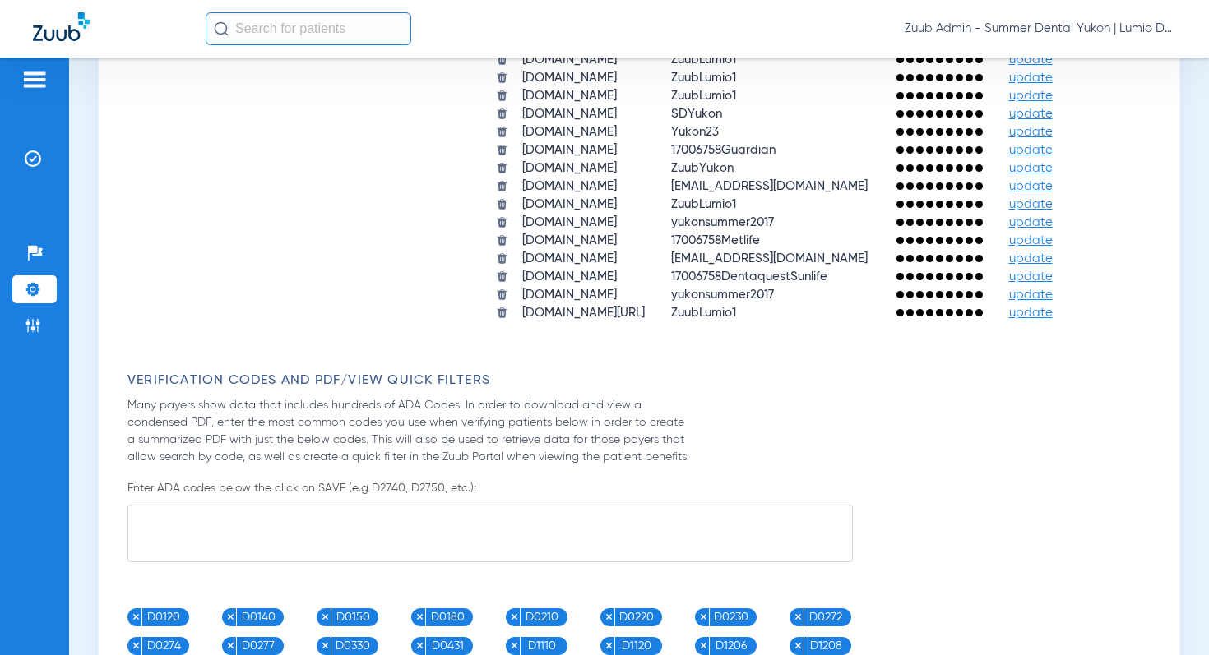
scroll to position [1576, 0]
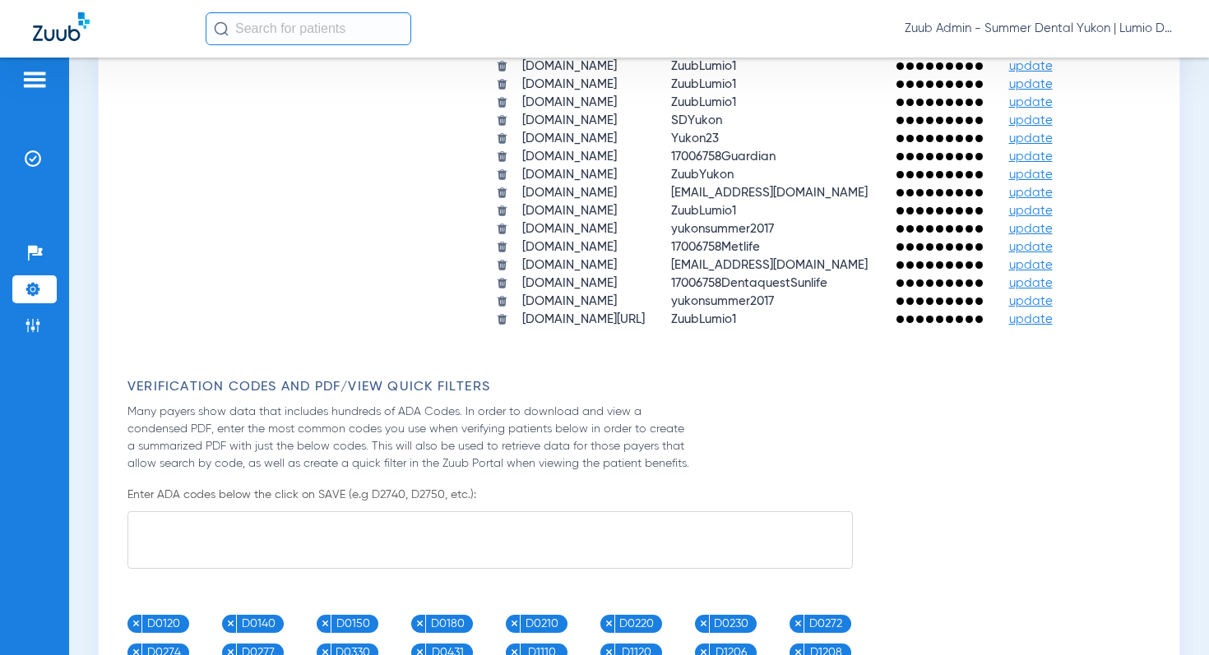
drag, startPoint x: 562, startPoint y: 533, endPoint x: 622, endPoint y: 530, distance: 60.9
click at [671, 307] on span "yukonsummer2017" at bounding box center [722, 301] width 103 height 12
click at [21, 155] on li "Insurance Verification" at bounding box center [34, 159] width 44 height 28
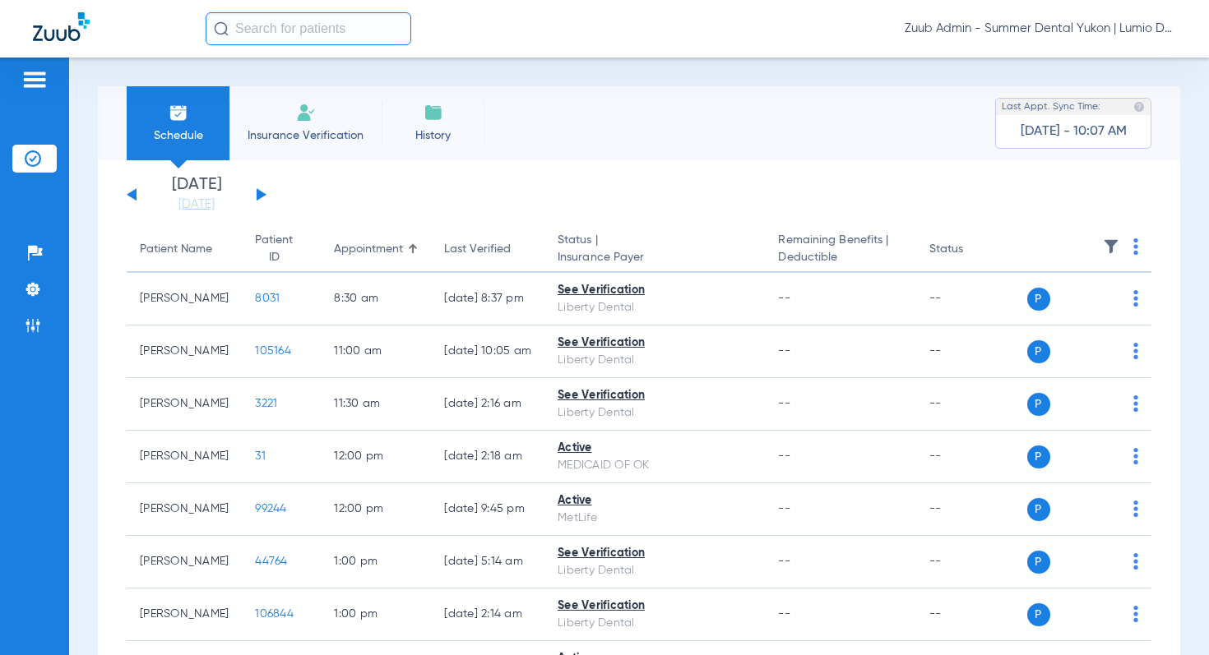
click at [1107, 245] on img at bounding box center [1111, 246] width 16 height 16
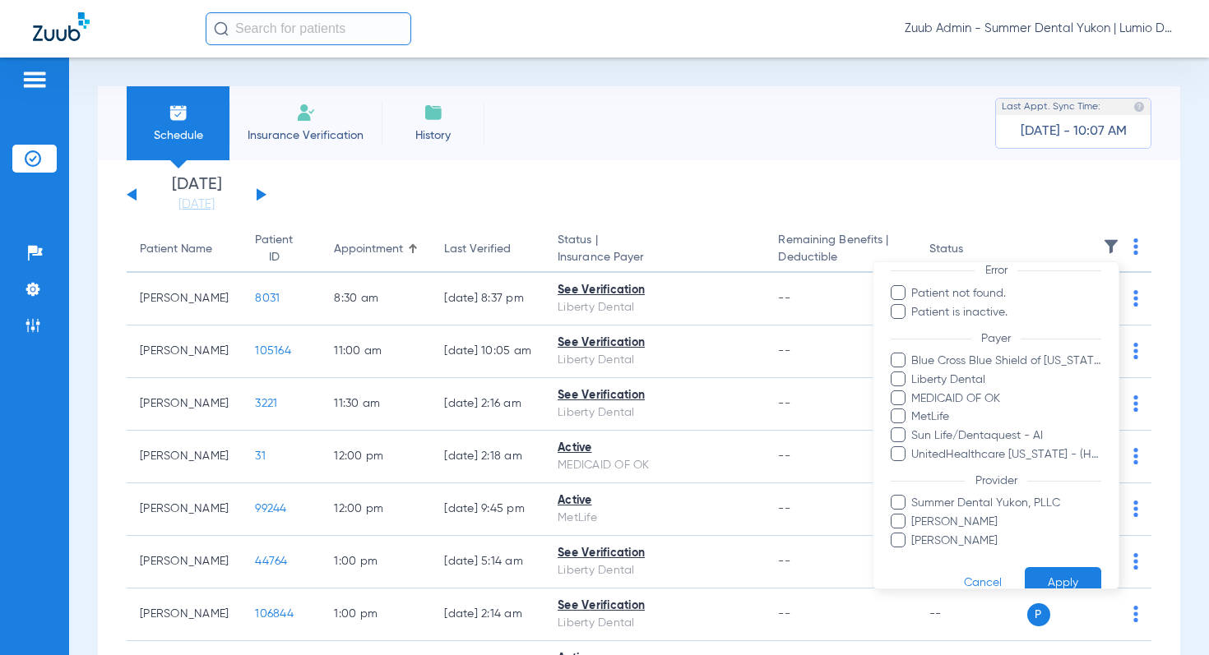
scroll to position [178, 0]
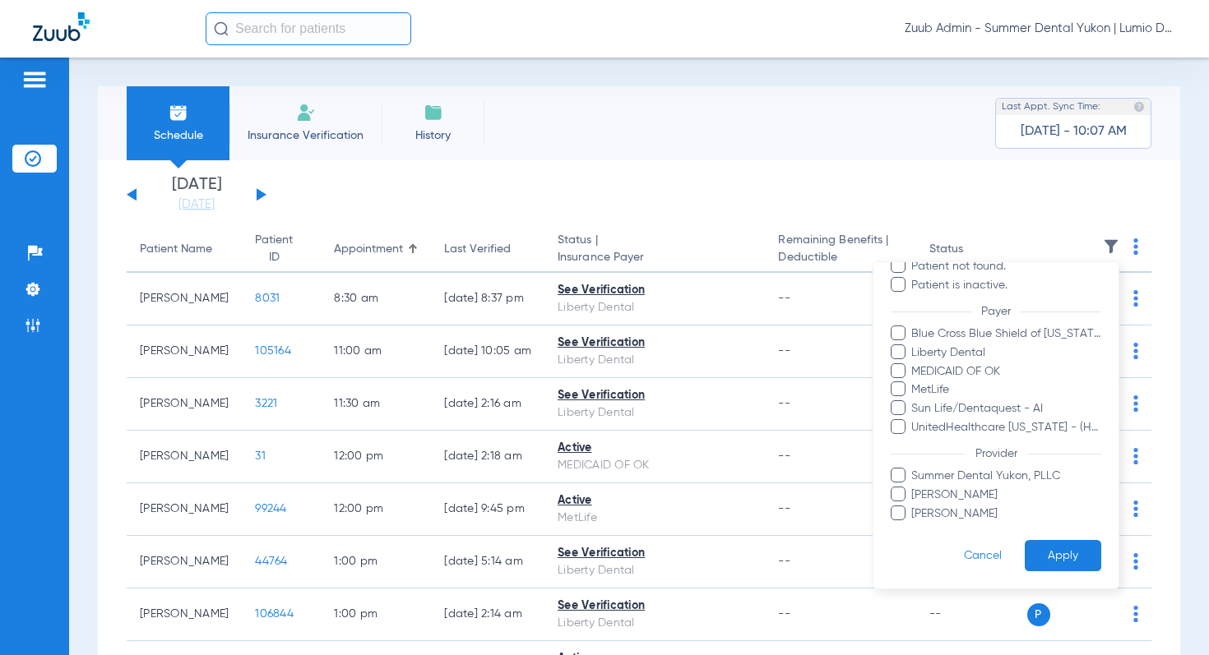
click at [284, 188] on div at bounding box center [604, 327] width 1209 height 655
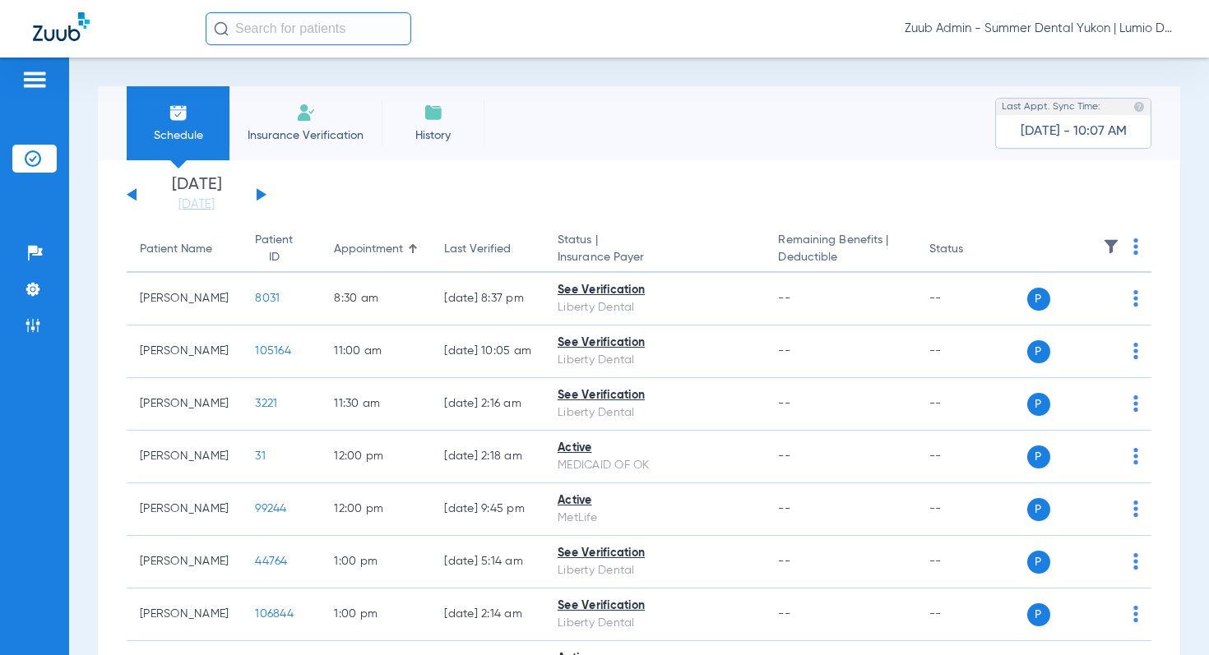
click at [263, 196] on button at bounding box center [262, 194] width 10 height 12
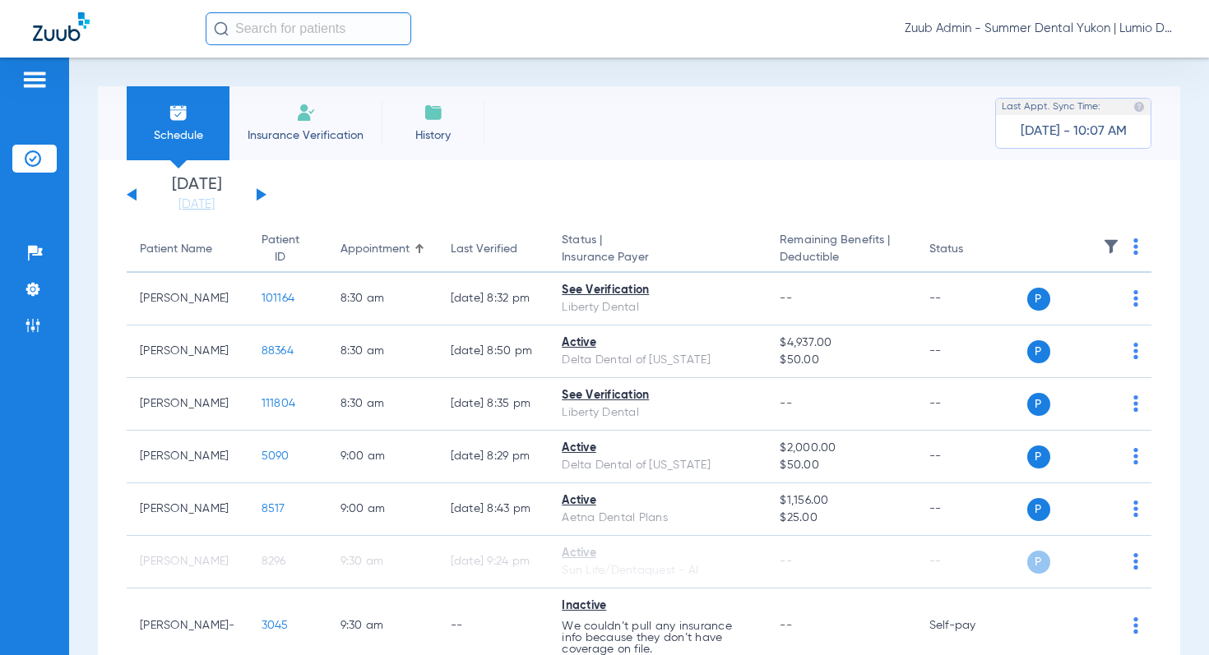
click at [1105, 243] on img at bounding box center [1111, 246] width 16 height 16
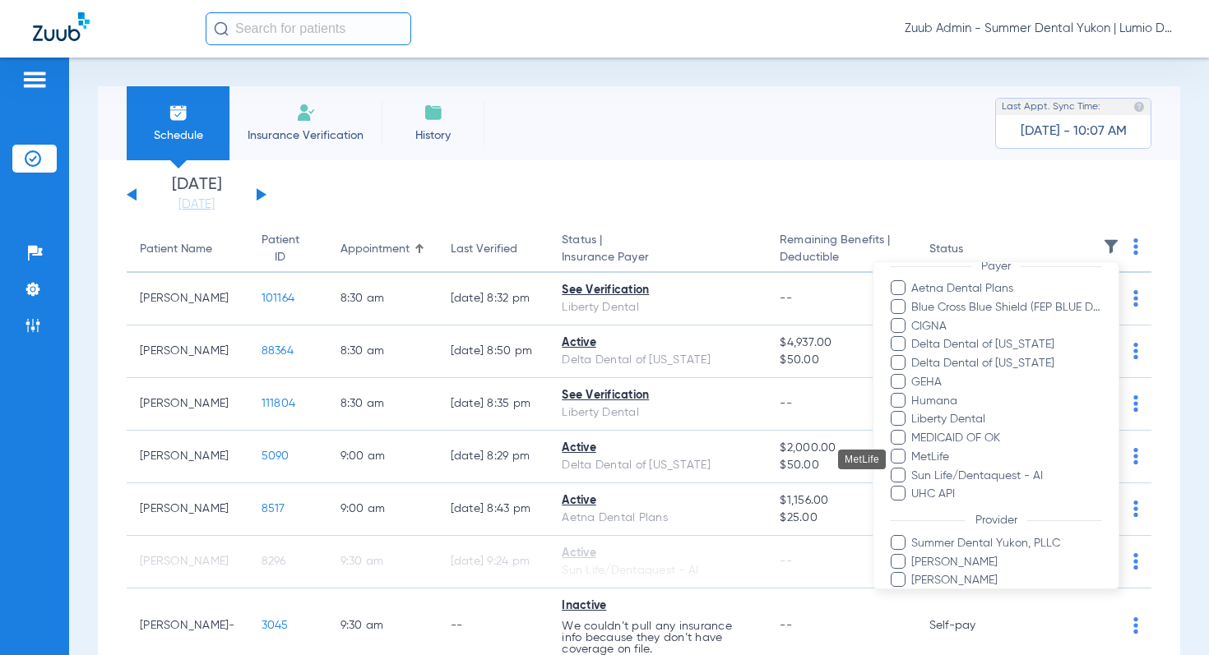
scroll to position [226, 0]
drag, startPoint x: 314, startPoint y: 204, endPoint x: 298, endPoint y: 206, distance: 15.7
click at [314, 204] on div at bounding box center [604, 327] width 1209 height 655
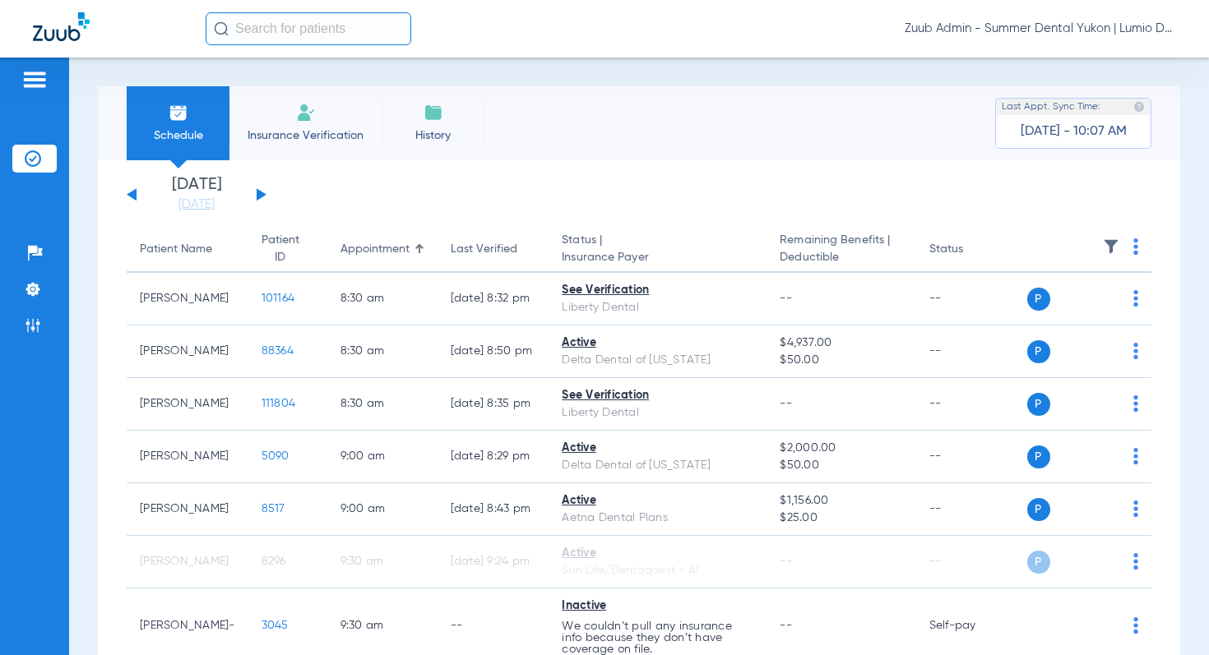
click at [257, 194] on button at bounding box center [262, 194] width 10 height 12
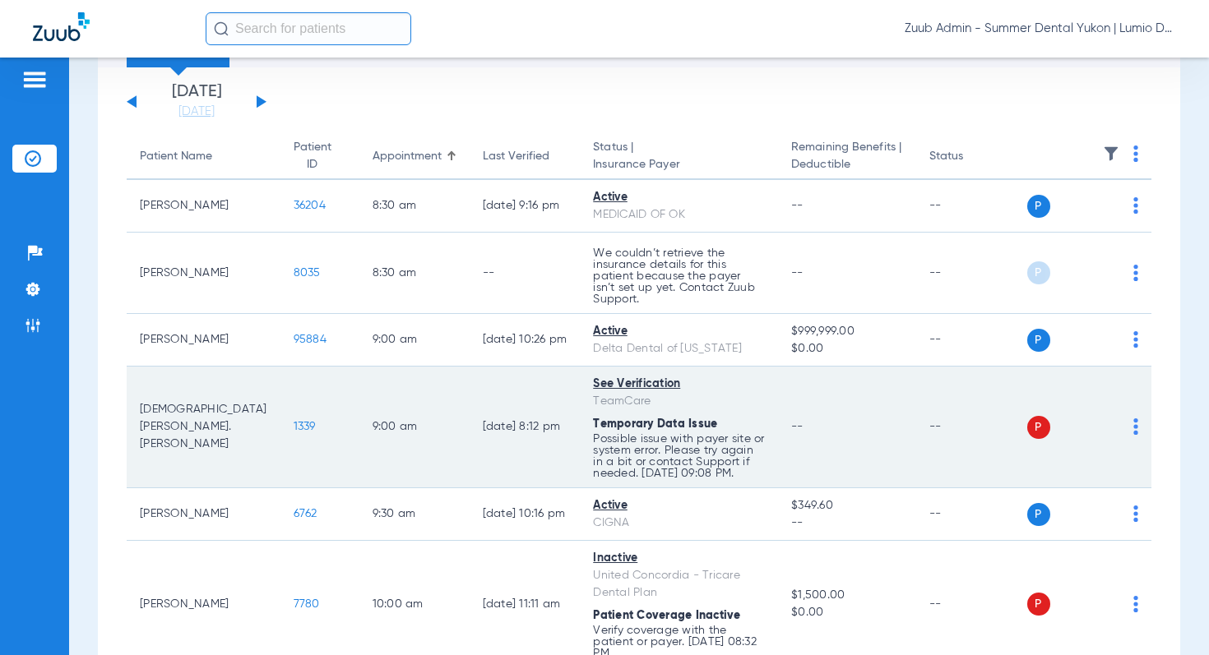
scroll to position [119, 0]
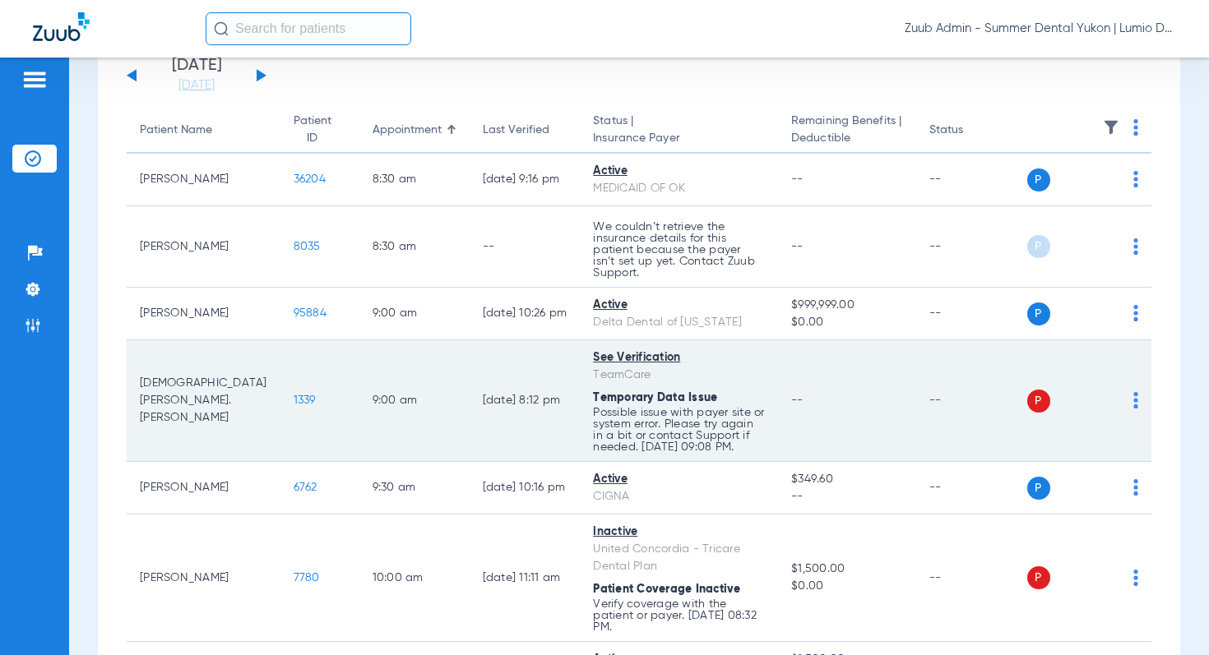
click at [1137, 396] on img at bounding box center [1135, 400] width 5 height 16
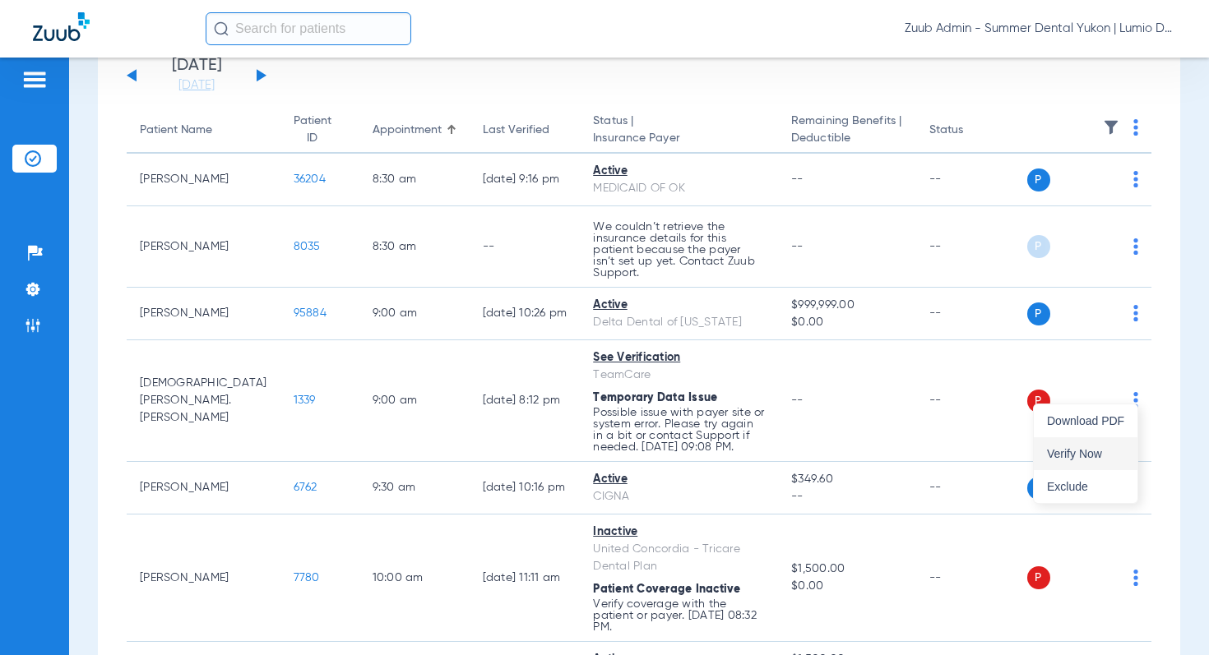
click at [1070, 460] on span "Verify Now" at bounding box center [1085, 454] width 77 height 12
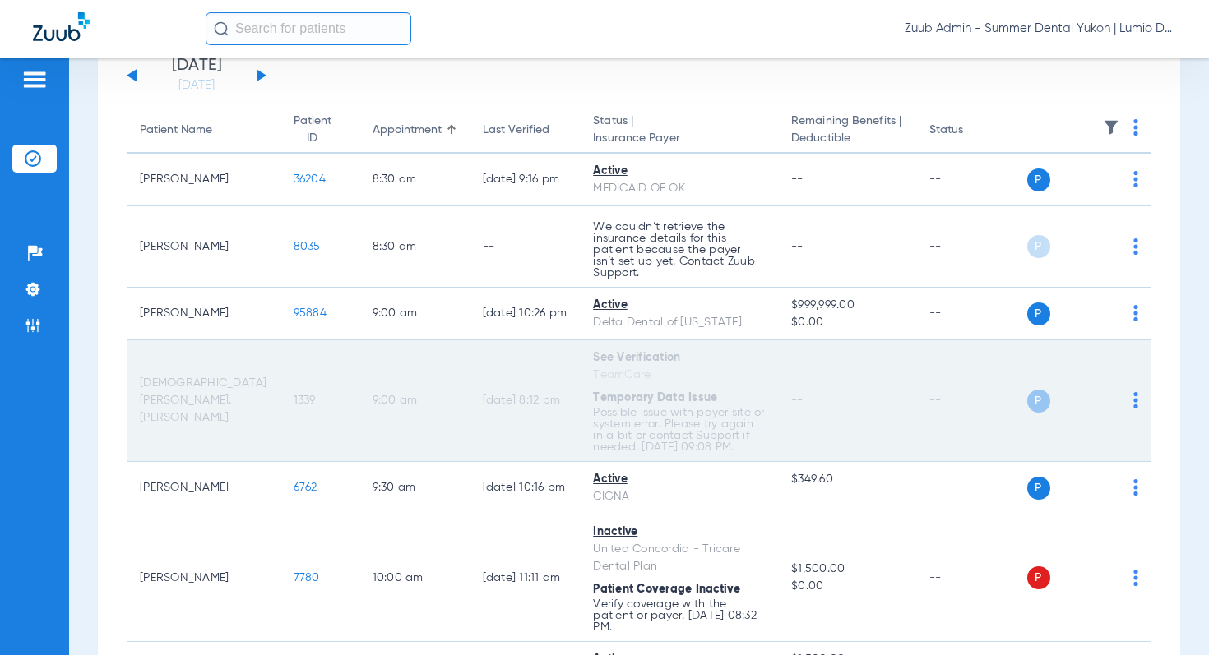
drag, startPoint x: 260, startPoint y: 404, endPoint x: 264, endPoint y: 393, distance: 11.5
click at [280, 402] on td "1339" at bounding box center [319, 401] width 79 height 122
drag, startPoint x: 262, startPoint y: 391, endPoint x: 223, endPoint y: 391, distance: 39.5
click at [280, 391] on td "1339" at bounding box center [319, 401] width 79 height 122
copy span "1339"
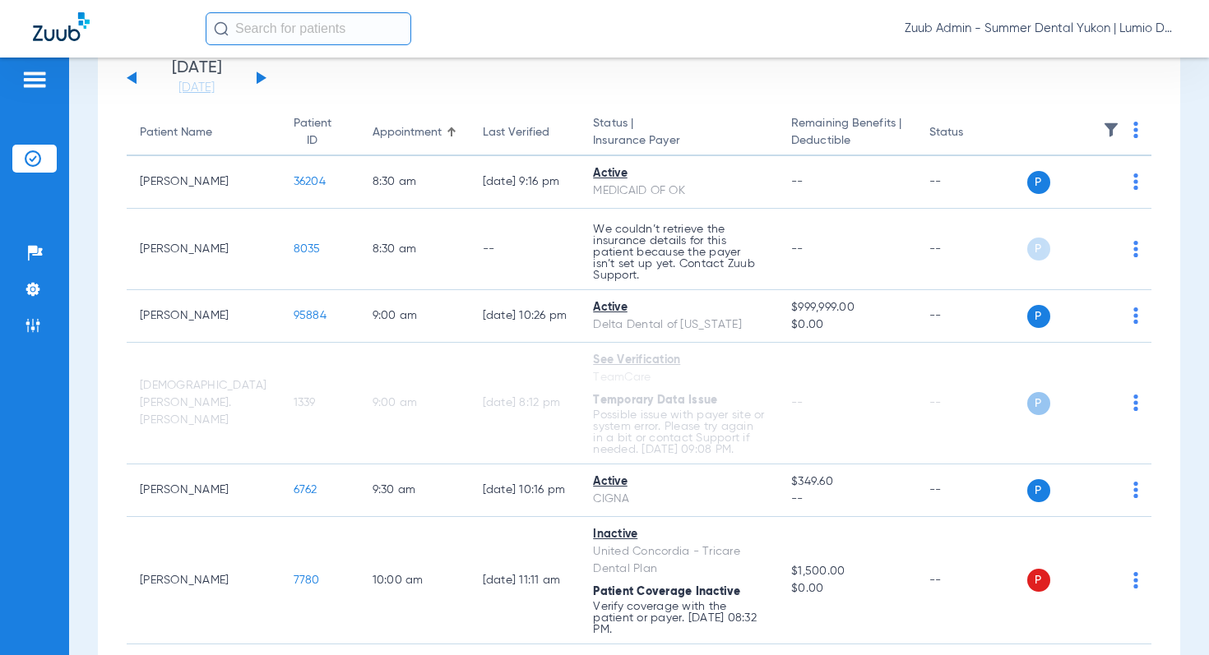
scroll to position [113, 0]
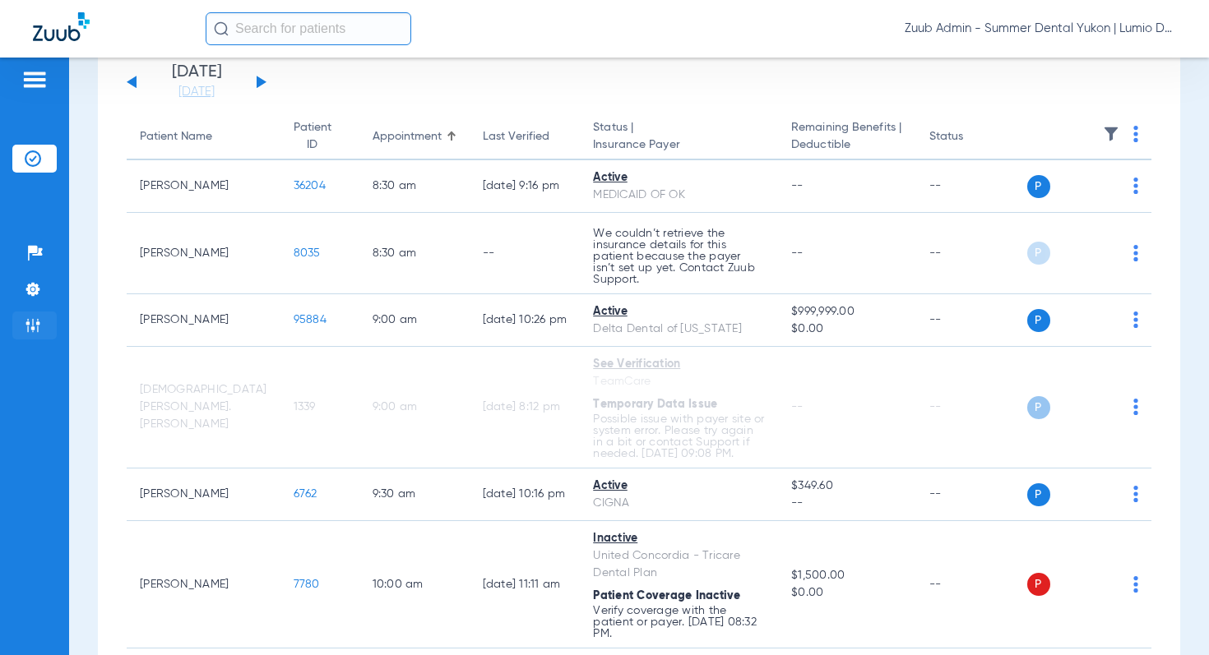
click at [30, 322] on img at bounding box center [33, 325] width 16 height 16
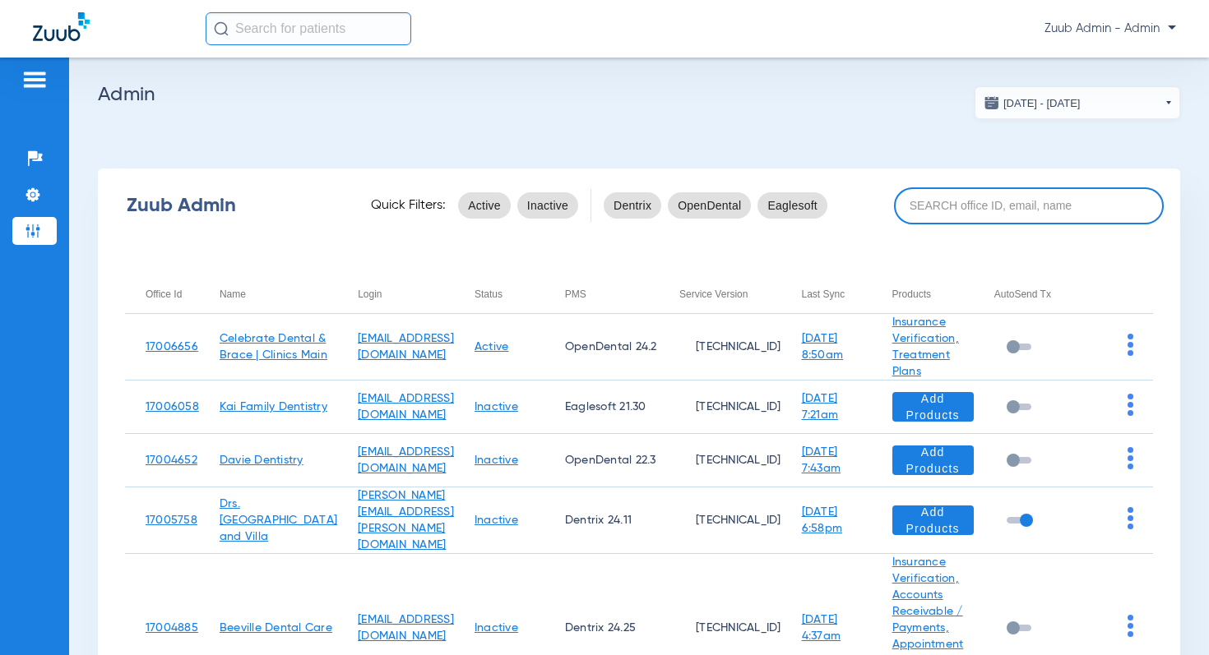
click at [985, 206] on input at bounding box center [1029, 205] width 270 height 37
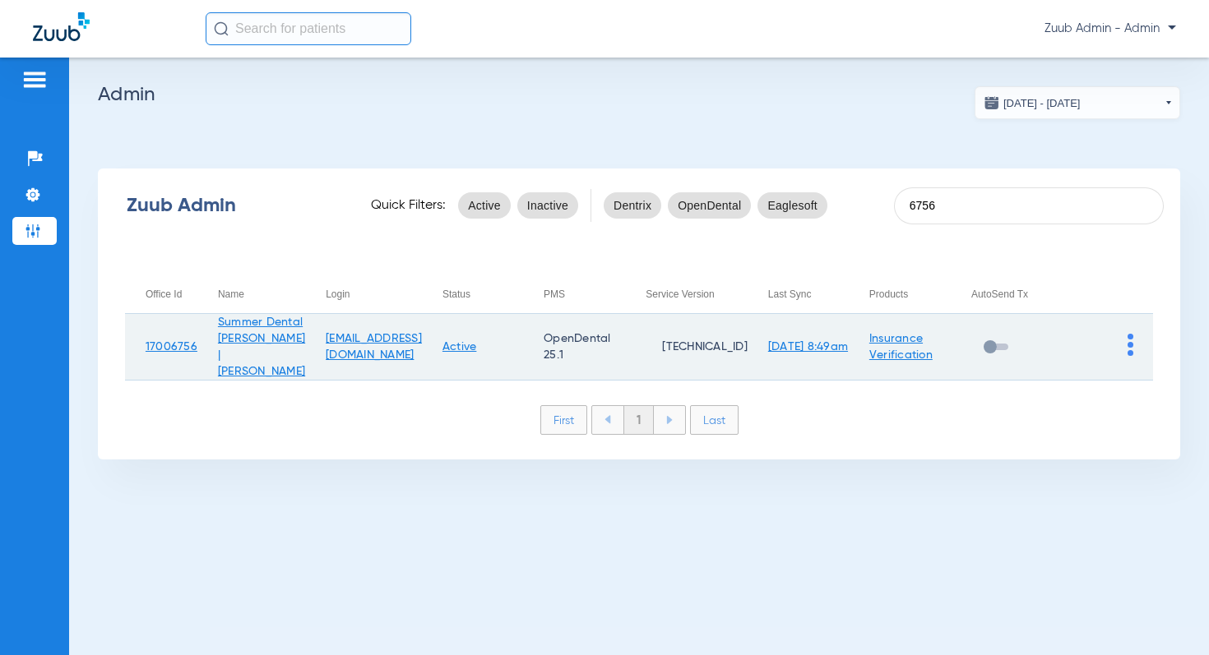
type input "6756"
click at [1132, 347] on img at bounding box center [1130, 345] width 6 height 22
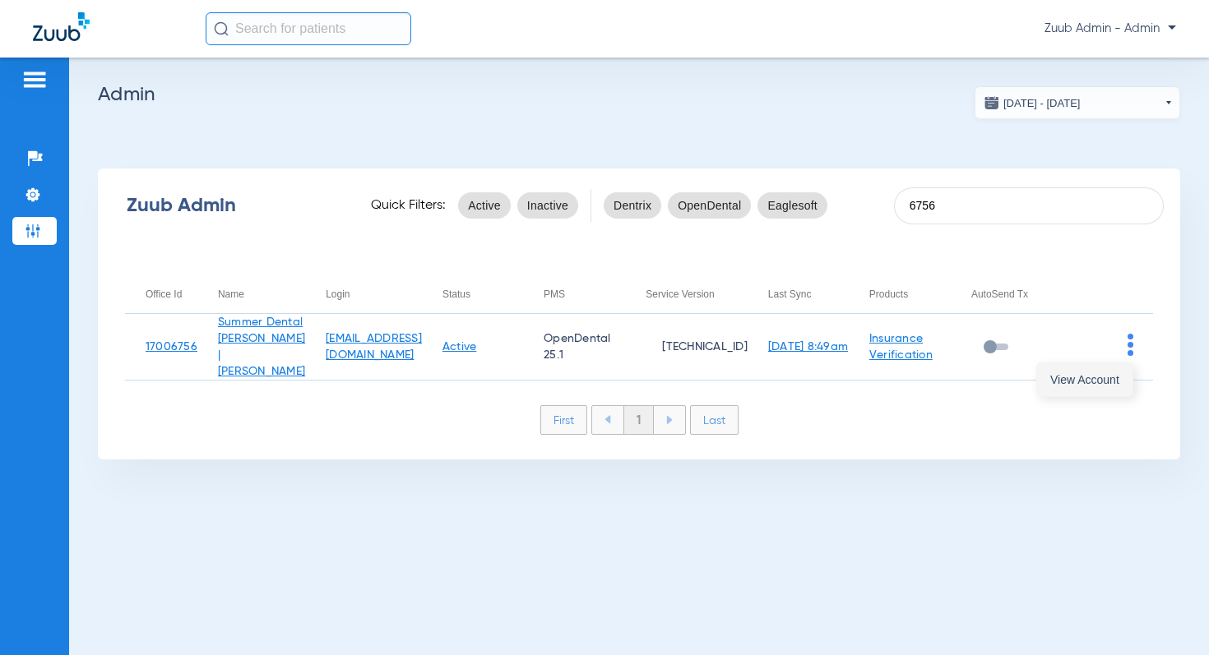
click at [1076, 378] on span "View Account" at bounding box center [1084, 380] width 69 height 12
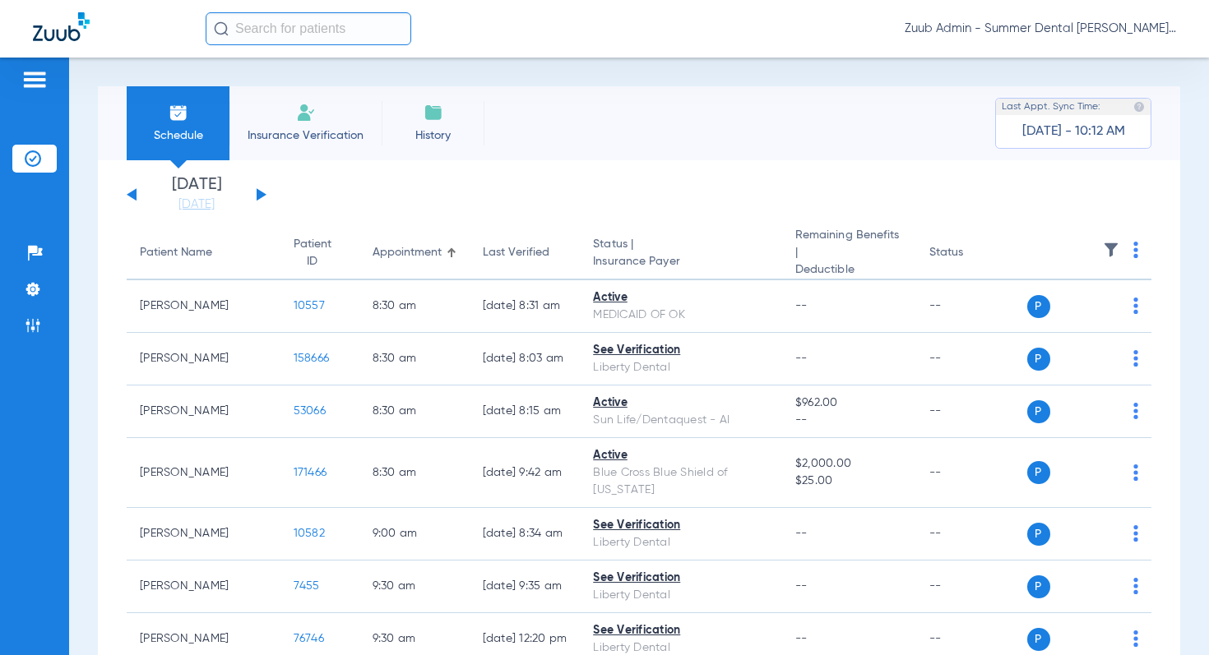
click at [1112, 247] on img at bounding box center [1111, 250] width 16 height 16
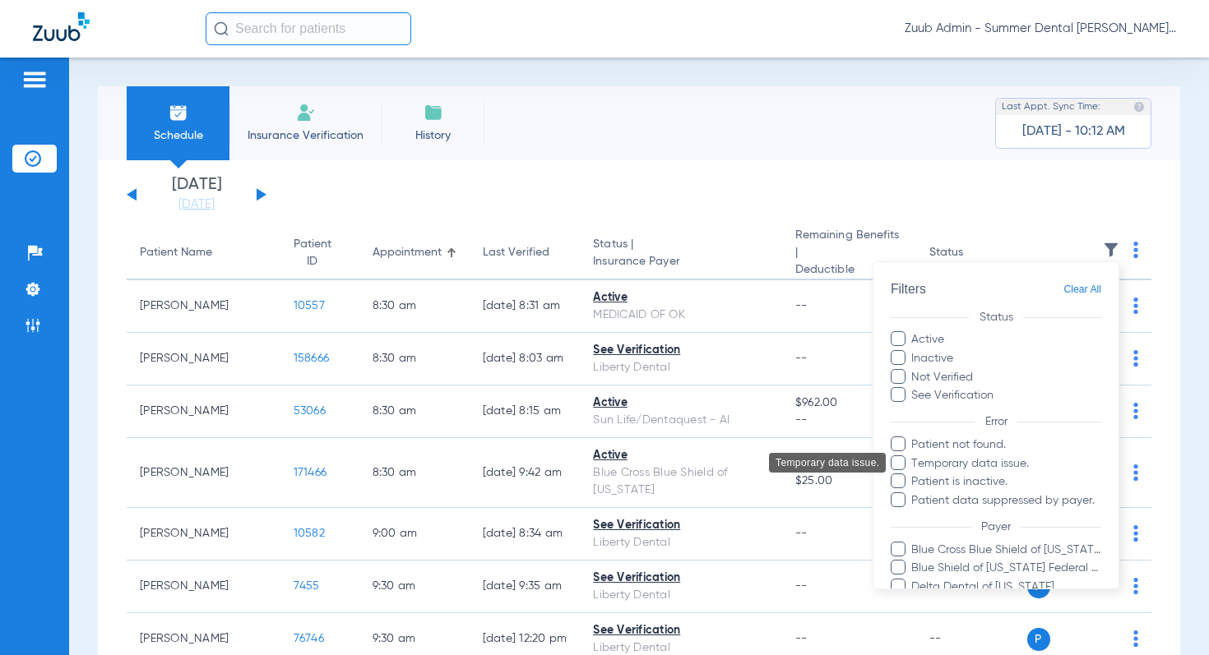
click at [997, 464] on span "Temporary data issue." at bounding box center [1005, 463] width 191 height 17
click at [913, 474] on input "Temporary data issue." at bounding box center [913, 474] width 0 height 0
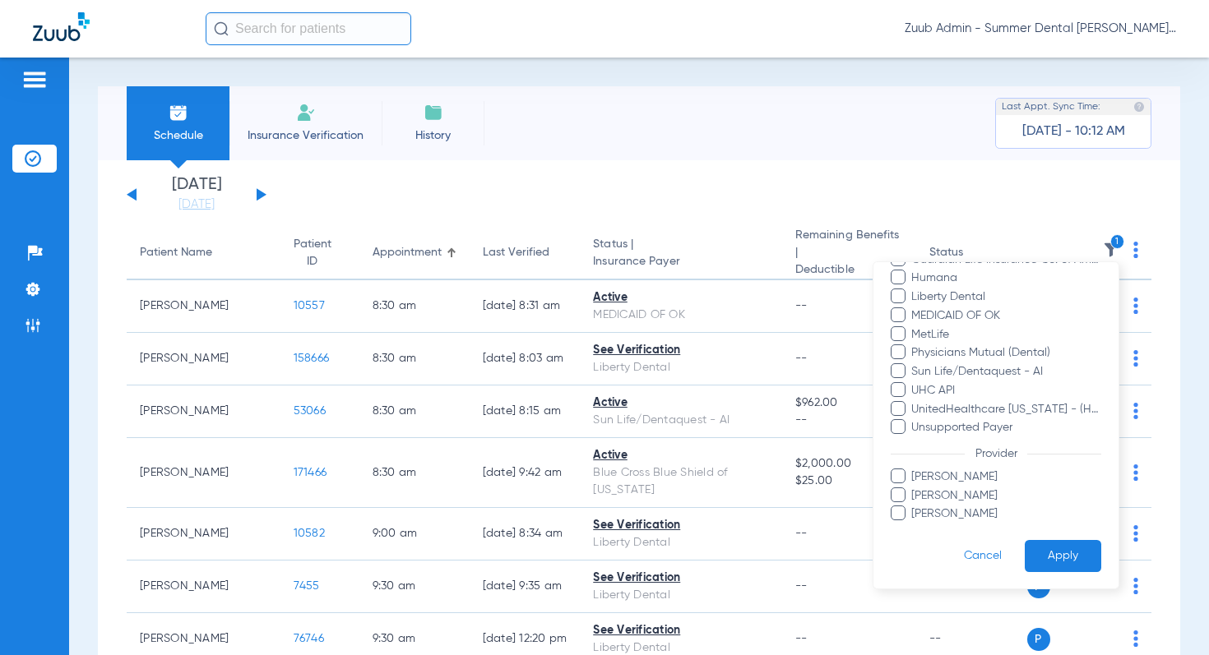
click at [1059, 551] on button "Apply" at bounding box center [1062, 556] width 76 height 32
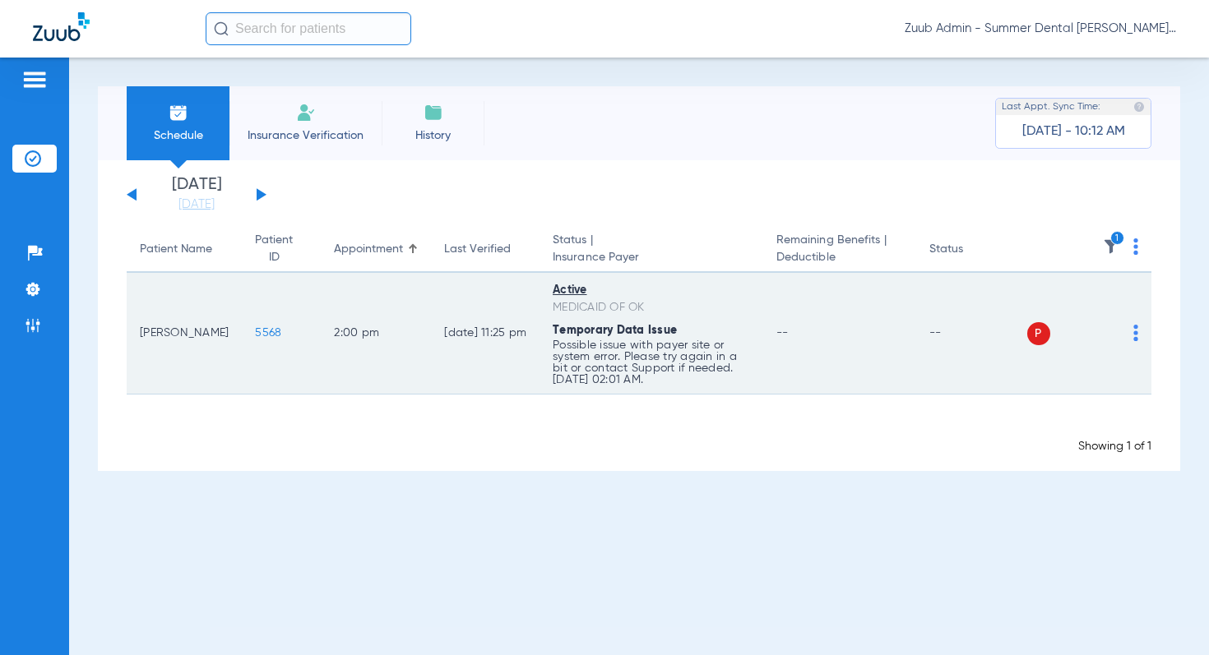
click at [1138, 334] on td "P S" at bounding box center [1089, 334] width 125 height 122
click at [1133, 334] on img at bounding box center [1135, 333] width 5 height 16
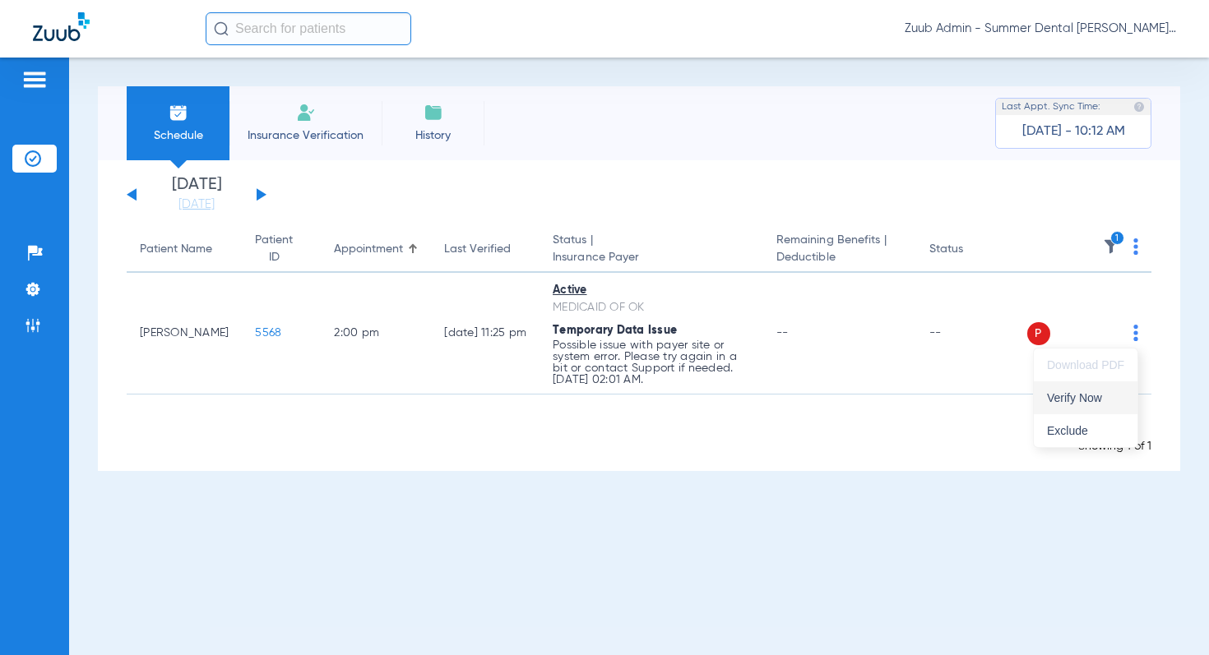
click at [1079, 390] on button "Verify Now" at bounding box center [1085, 397] width 104 height 33
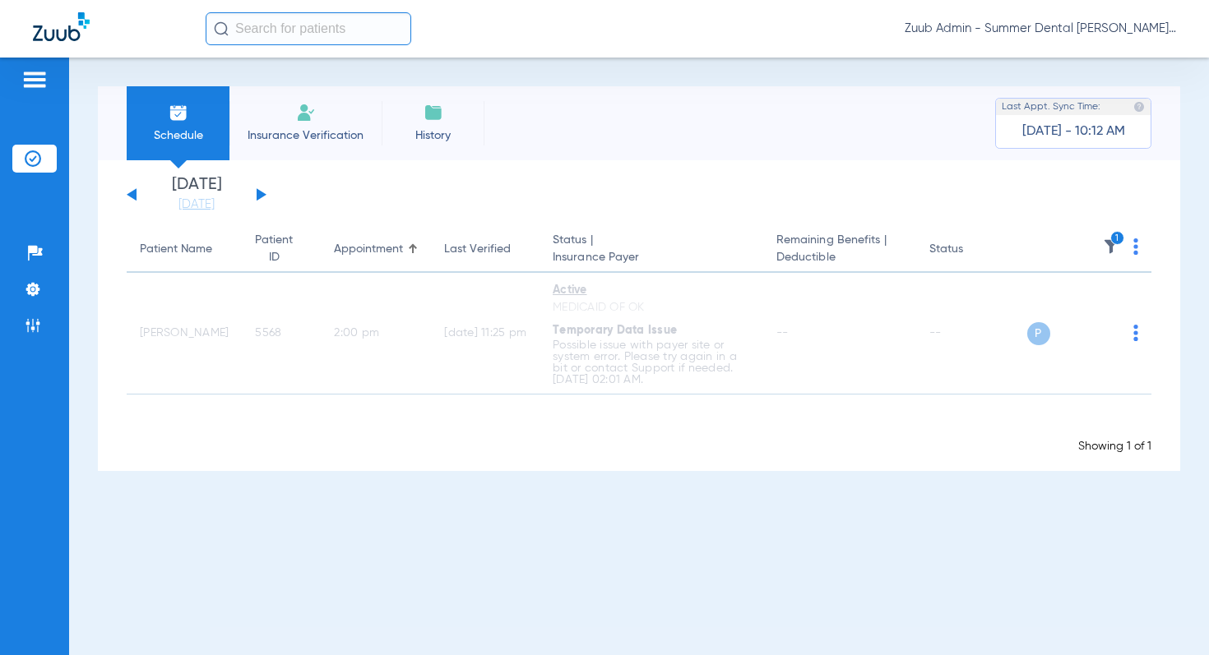
click at [1114, 252] on img at bounding box center [1111, 246] width 16 height 16
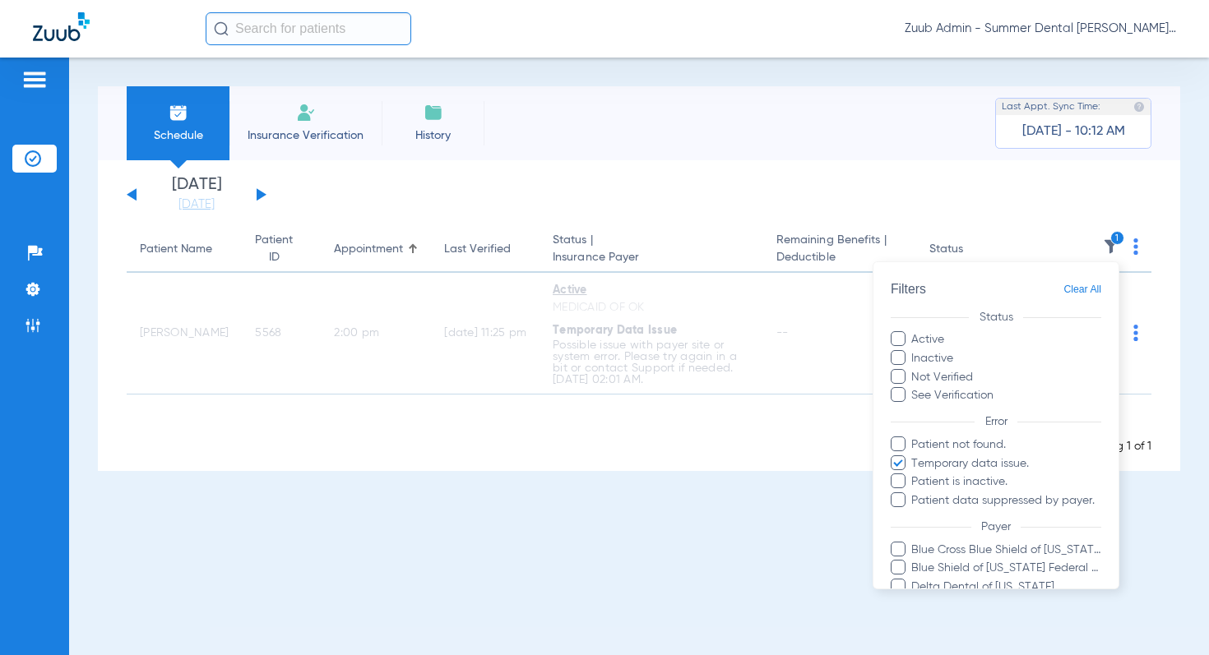
click at [1085, 289] on span "Clear All" at bounding box center [1082, 290] width 38 height 21
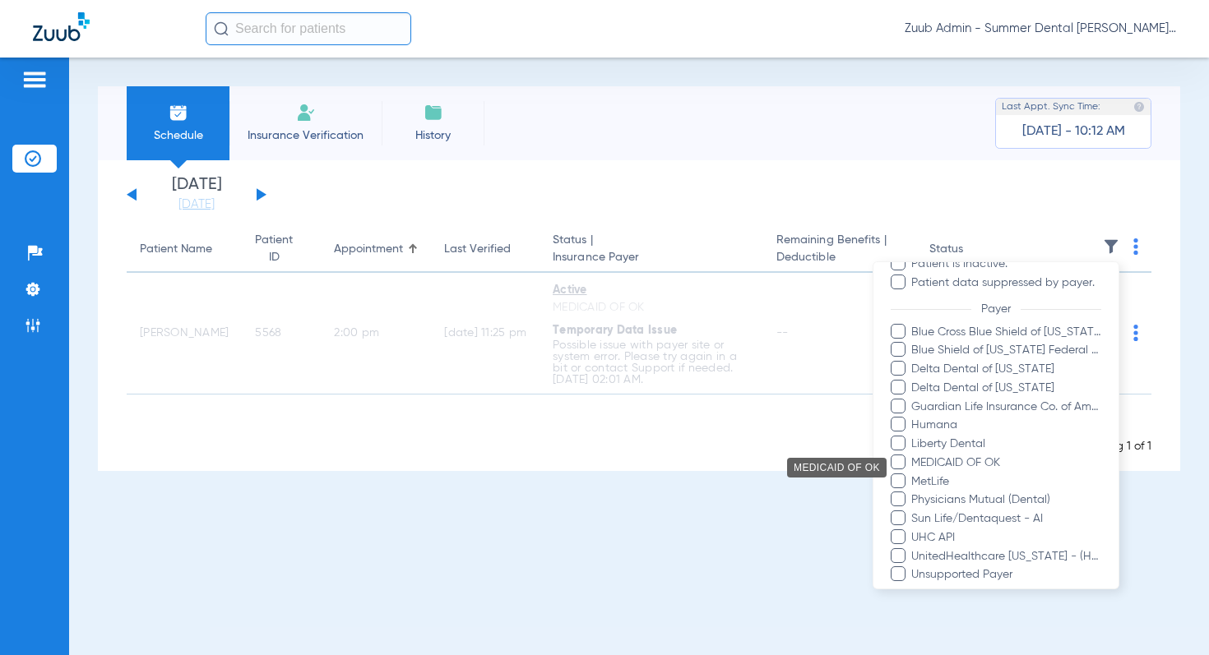
drag, startPoint x: 983, startPoint y: 460, endPoint x: 1003, endPoint y: 465, distance: 20.3
click at [984, 460] on span "MEDICAID OF OK" at bounding box center [1005, 463] width 191 height 17
click at [913, 474] on input "MEDICAID OF OK" at bounding box center [913, 474] width 0 height 0
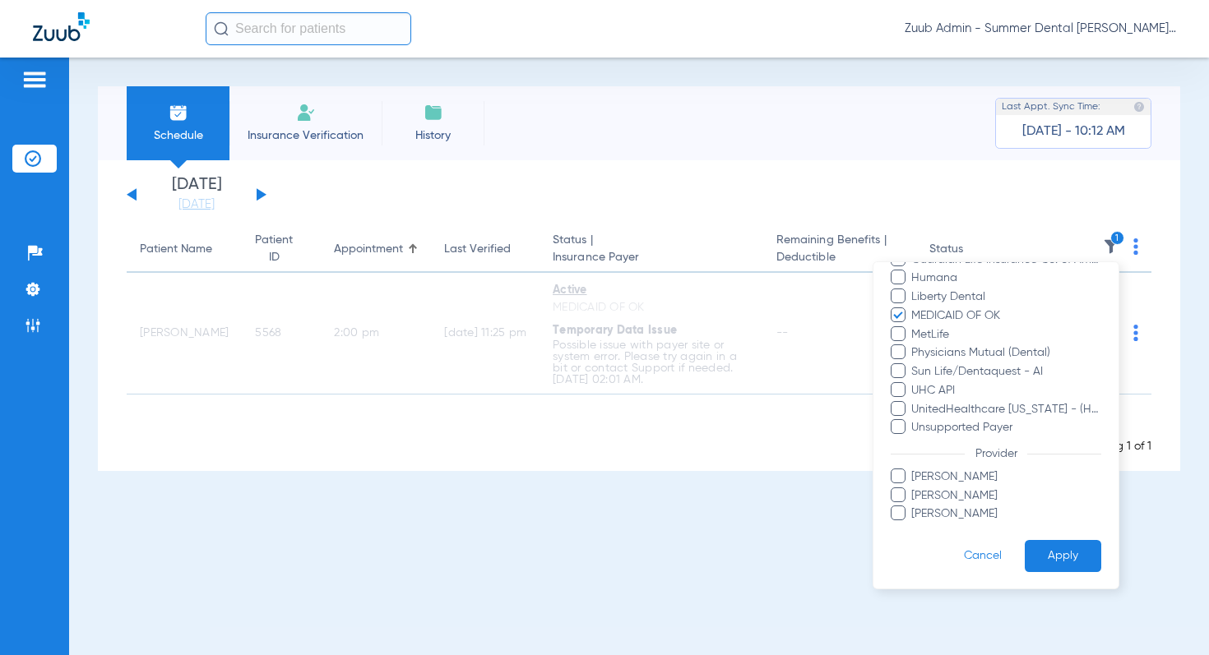
click at [1048, 547] on button "Apply" at bounding box center [1062, 556] width 76 height 32
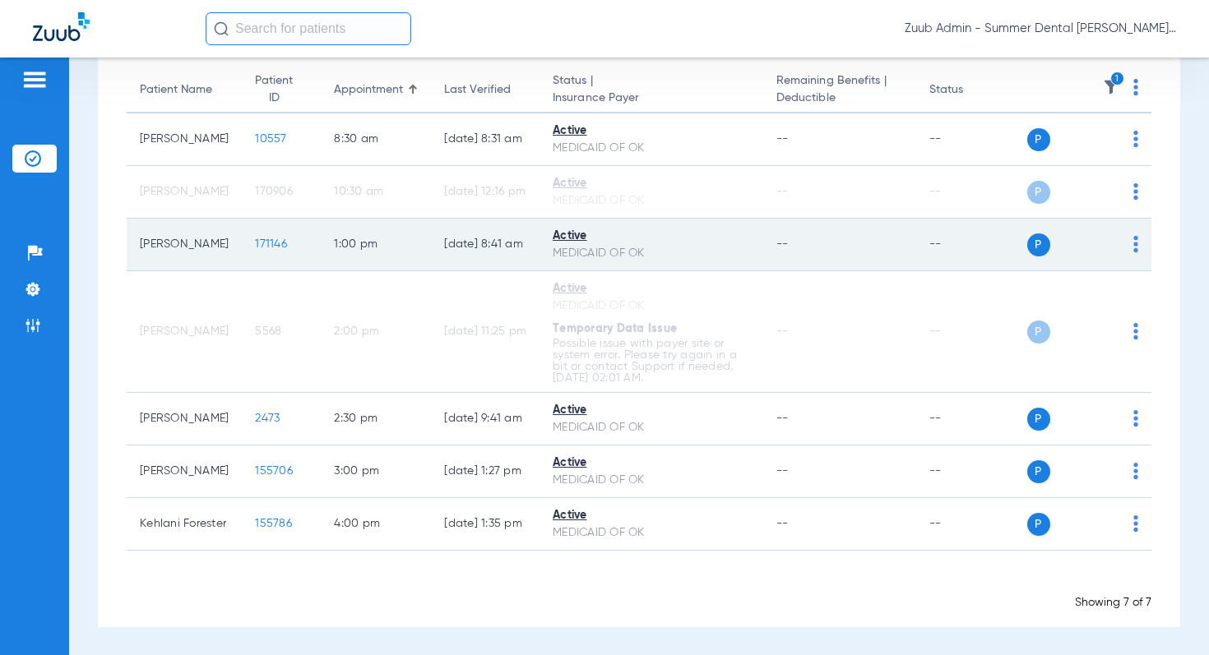
scroll to position [47, 0]
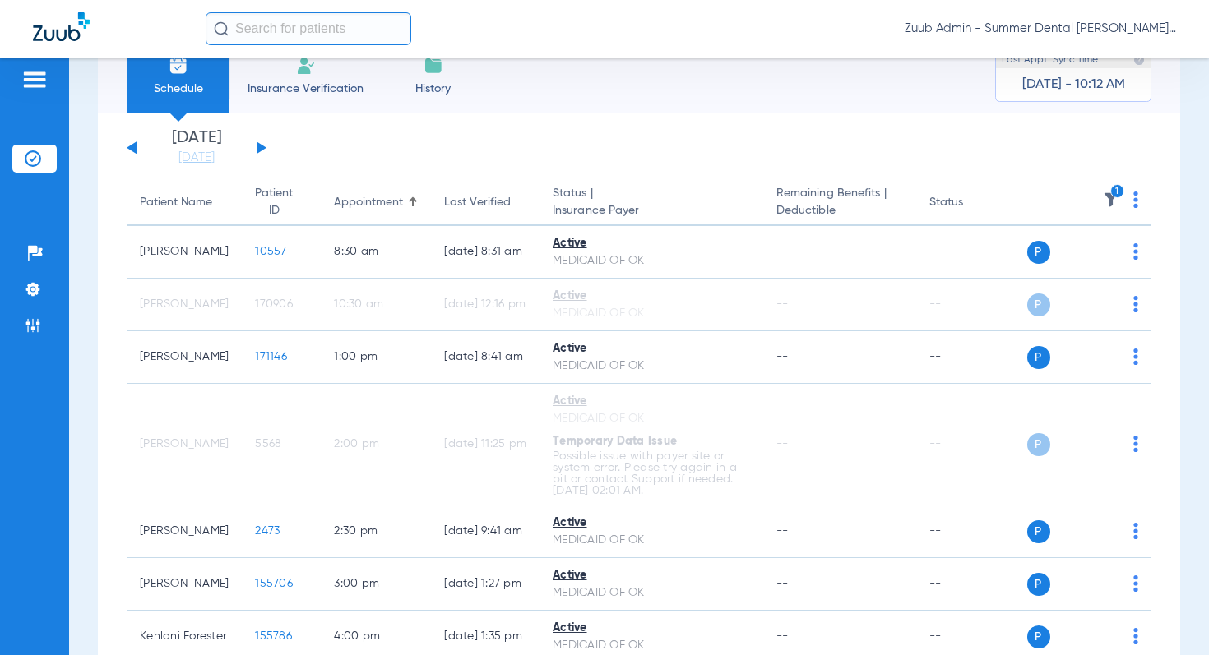
click at [258, 146] on button at bounding box center [262, 147] width 10 height 12
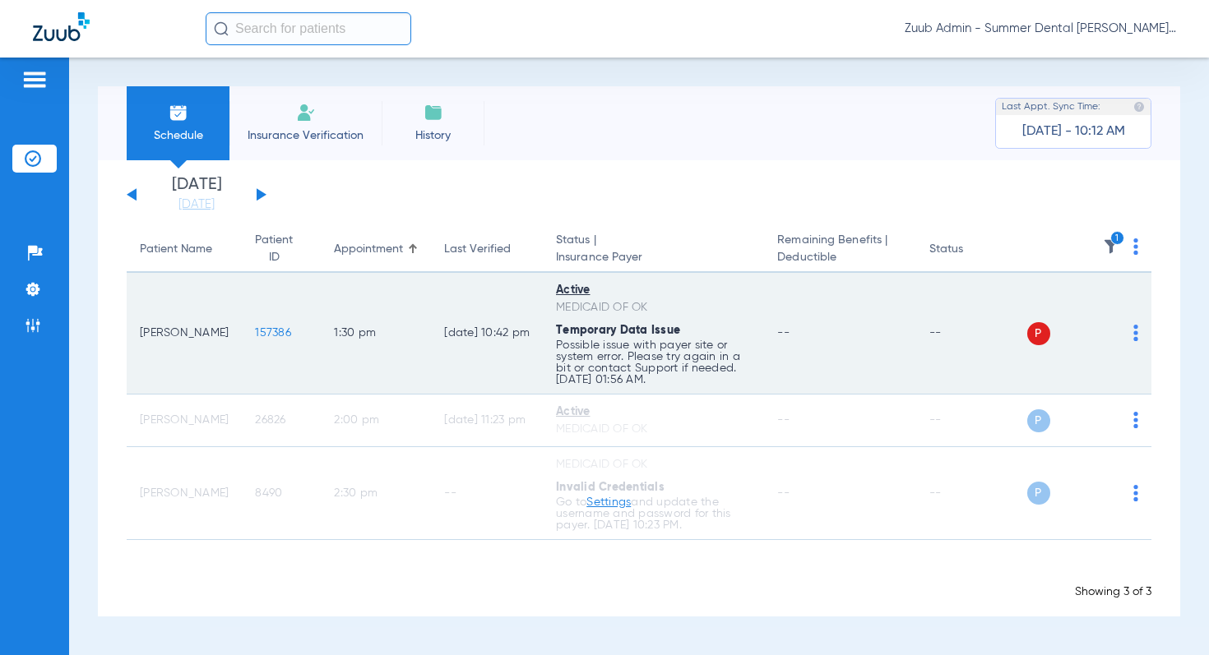
click at [1135, 330] on img at bounding box center [1135, 333] width 5 height 16
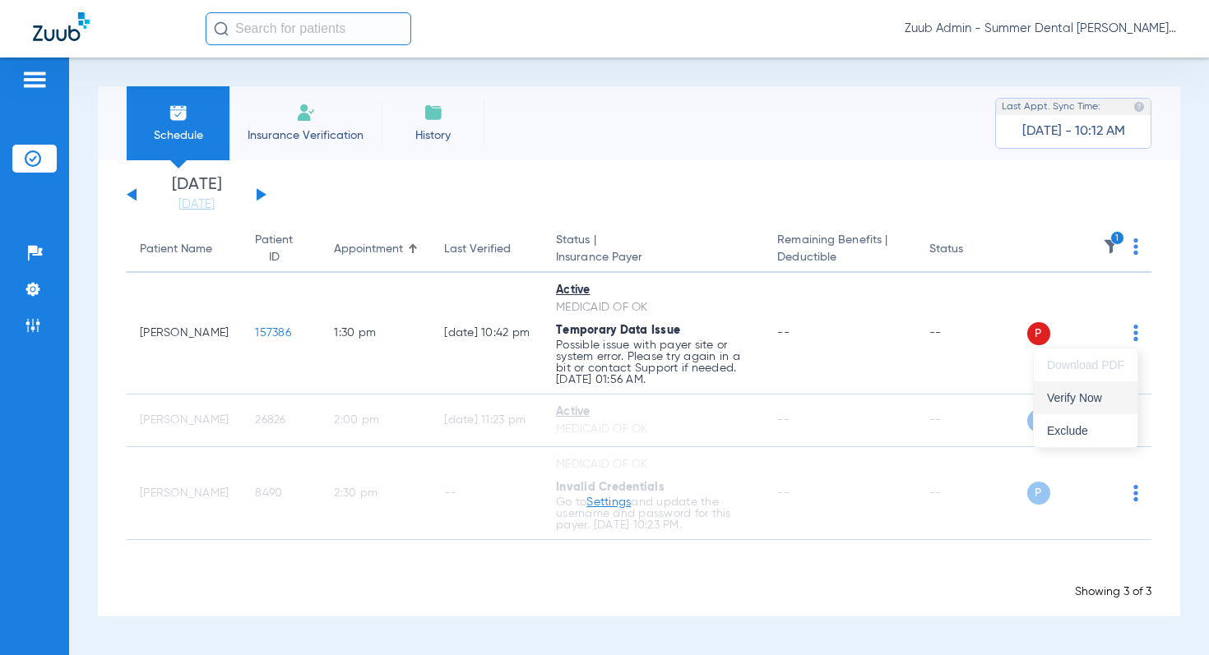
click at [1084, 401] on span "Verify Now" at bounding box center [1085, 398] width 77 height 12
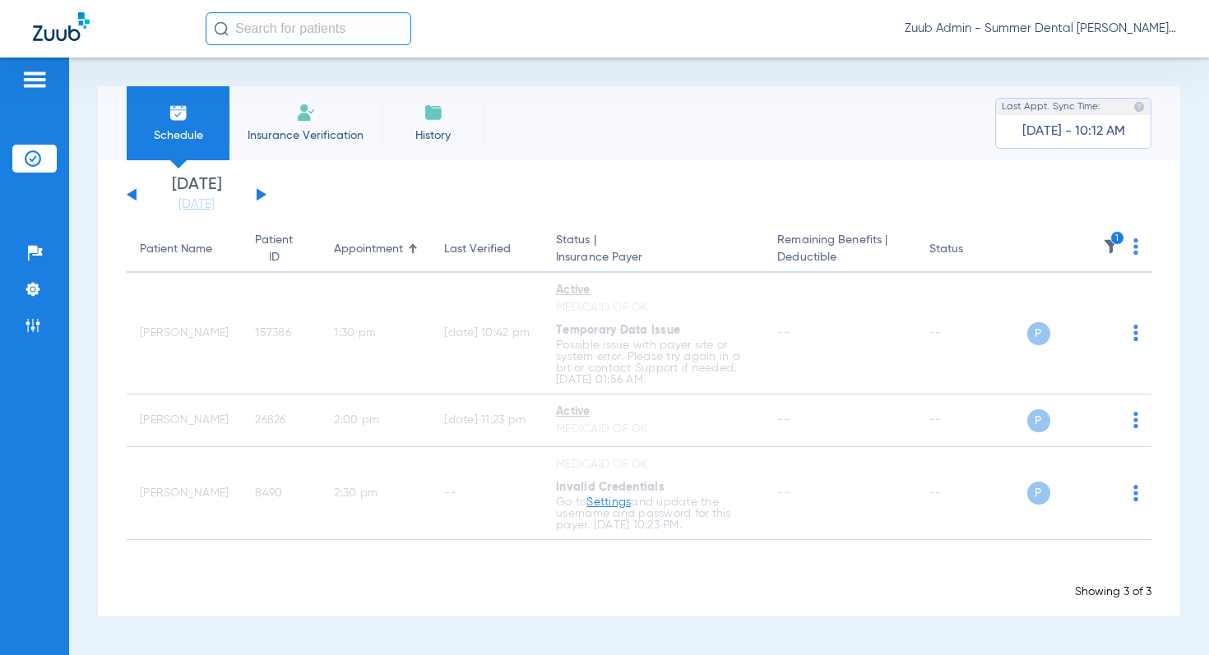
click at [260, 196] on button at bounding box center [262, 194] width 10 height 12
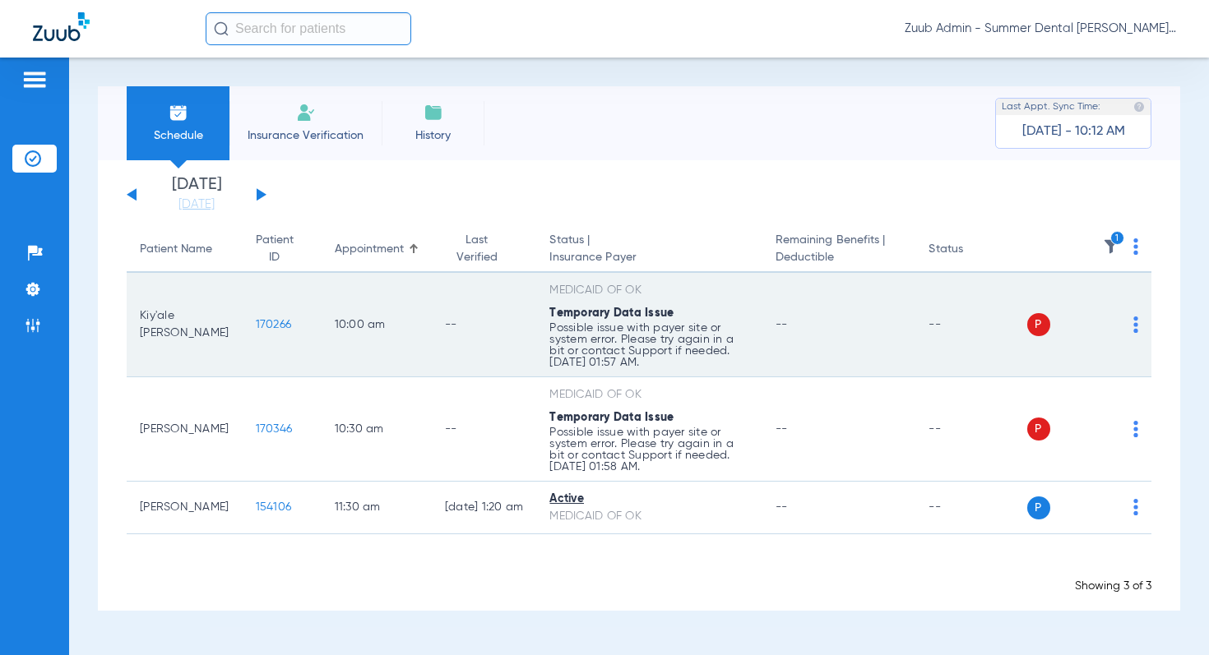
click at [1132, 328] on div "P S" at bounding box center [1083, 324] width 112 height 23
click at [1134, 322] on img at bounding box center [1135, 325] width 5 height 16
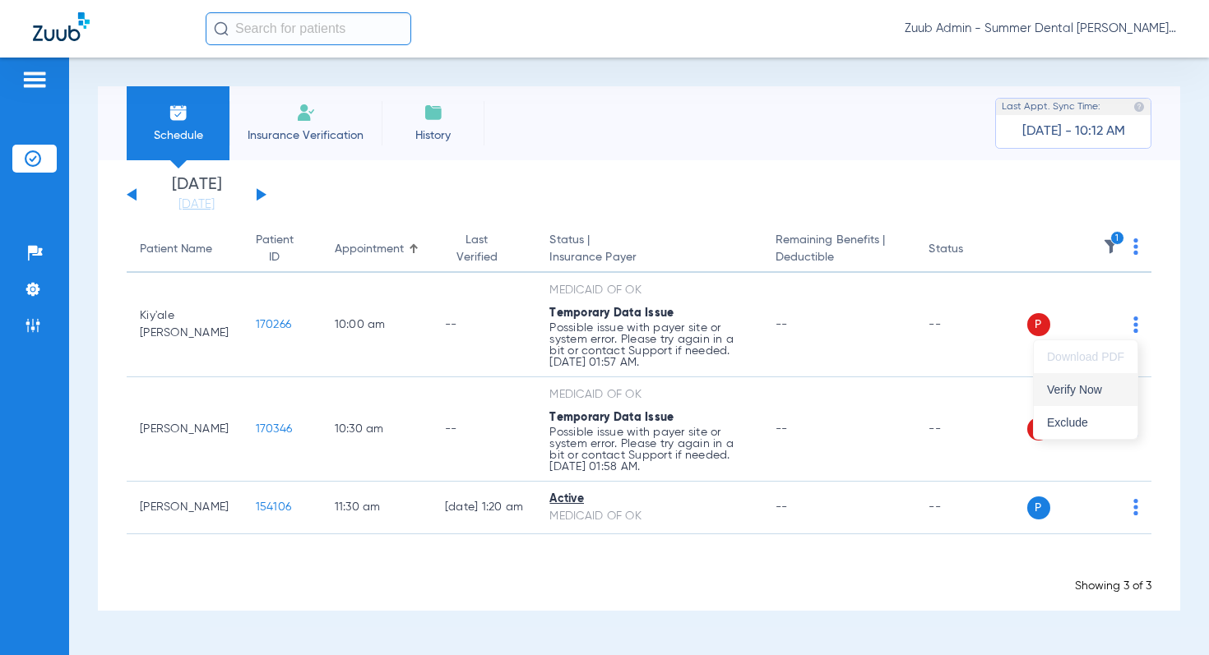
click at [1090, 384] on span "Verify Now" at bounding box center [1085, 390] width 77 height 12
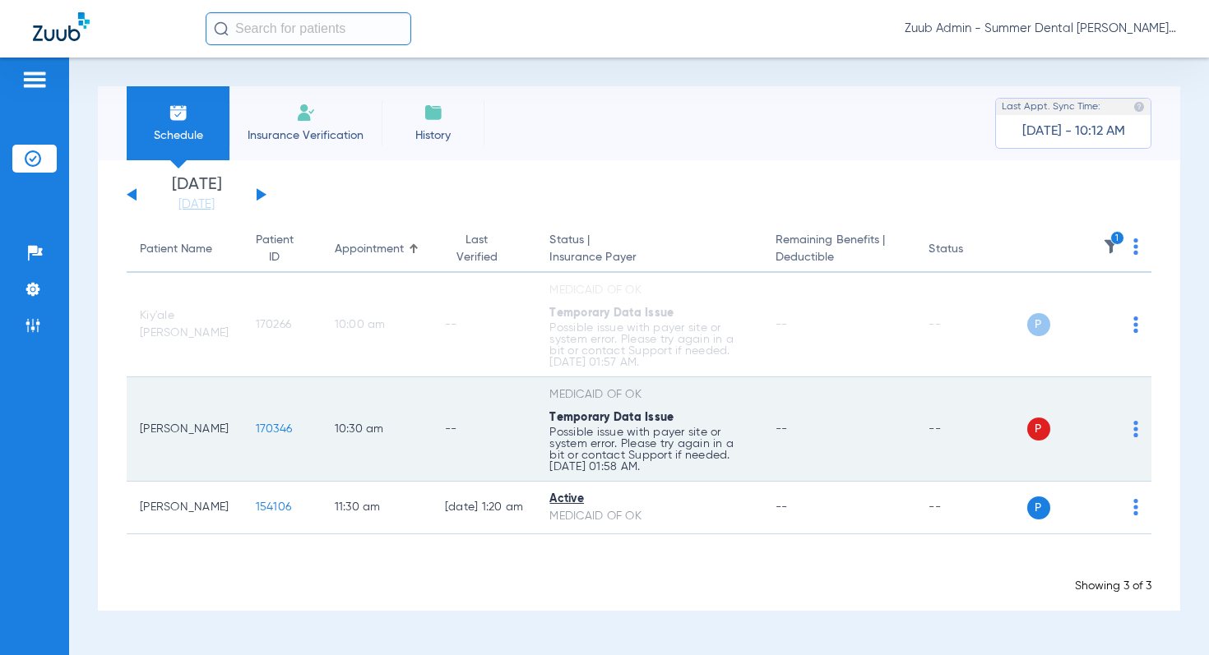
click at [1137, 427] on img at bounding box center [1135, 429] width 5 height 16
drag, startPoint x: 1086, startPoint y: 487, endPoint x: 1142, endPoint y: 460, distance: 62.1
click at [1087, 488] on span "Verify Now" at bounding box center [1085, 494] width 77 height 12
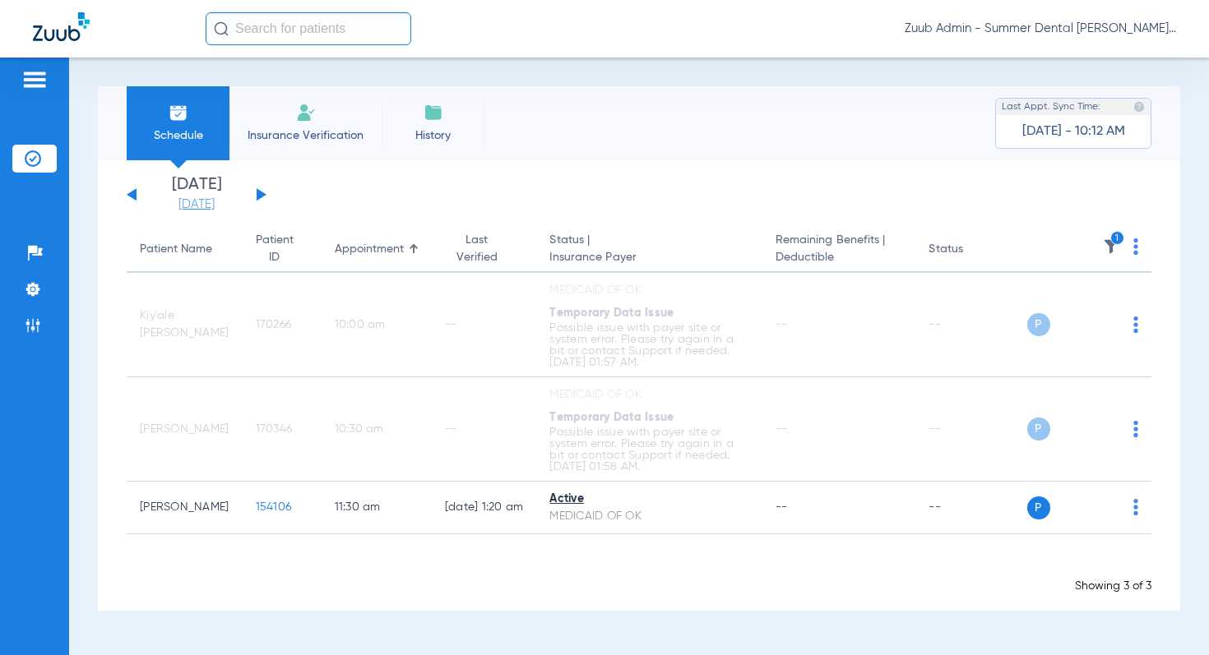
click at [173, 205] on link "[DATE]" at bounding box center [196, 205] width 99 height 16
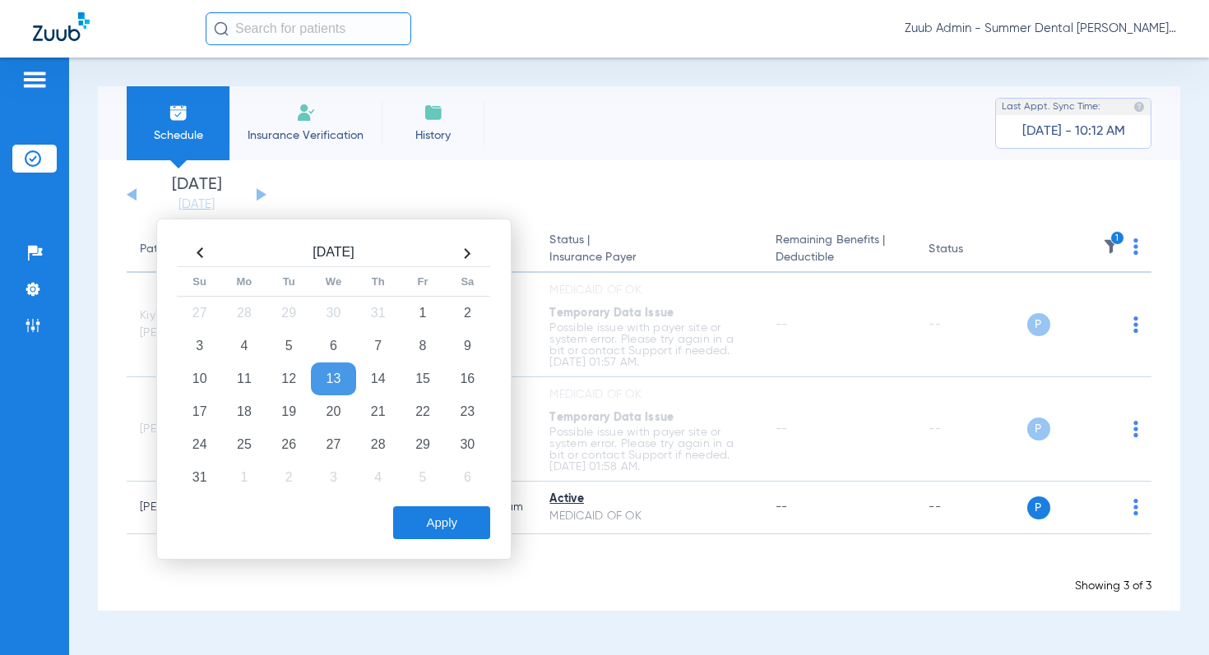
drag, startPoint x: 446, startPoint y: 520, endPoint x: 457, endPoint y: 517, distance: 12.0
click at [446, 520] on button "Apply" at bounding box center [441, 522] width 97 height 33
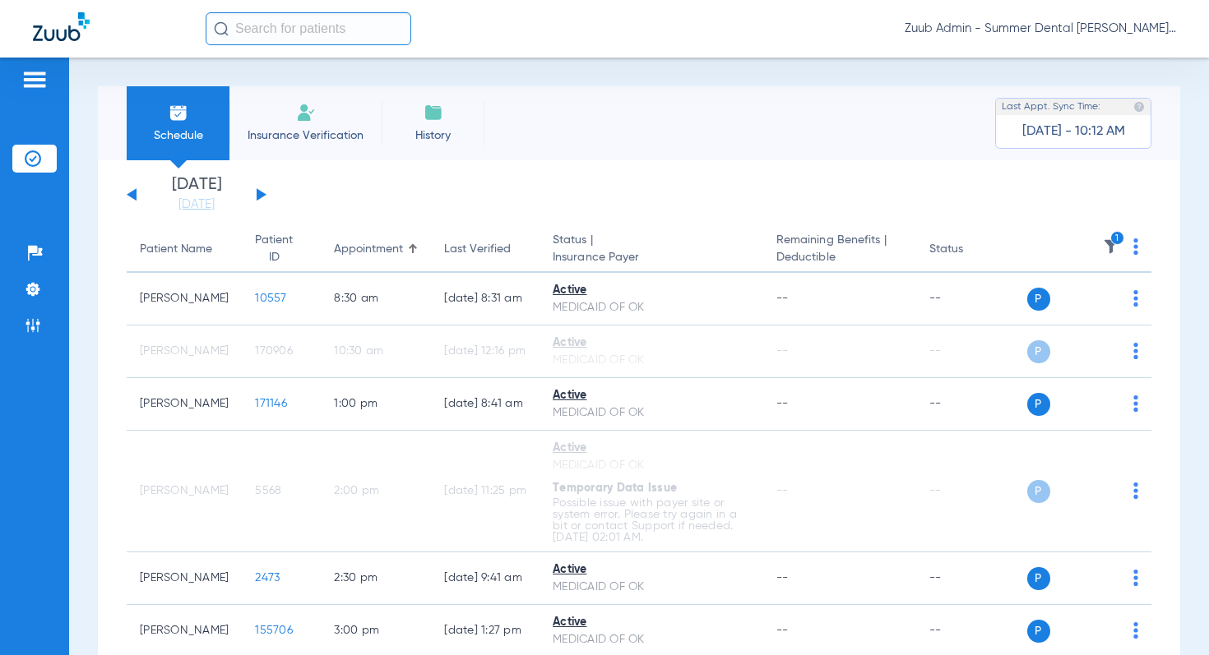
click at [1111, 252] on img at bounding box center [1111, 246] width 16 height 16
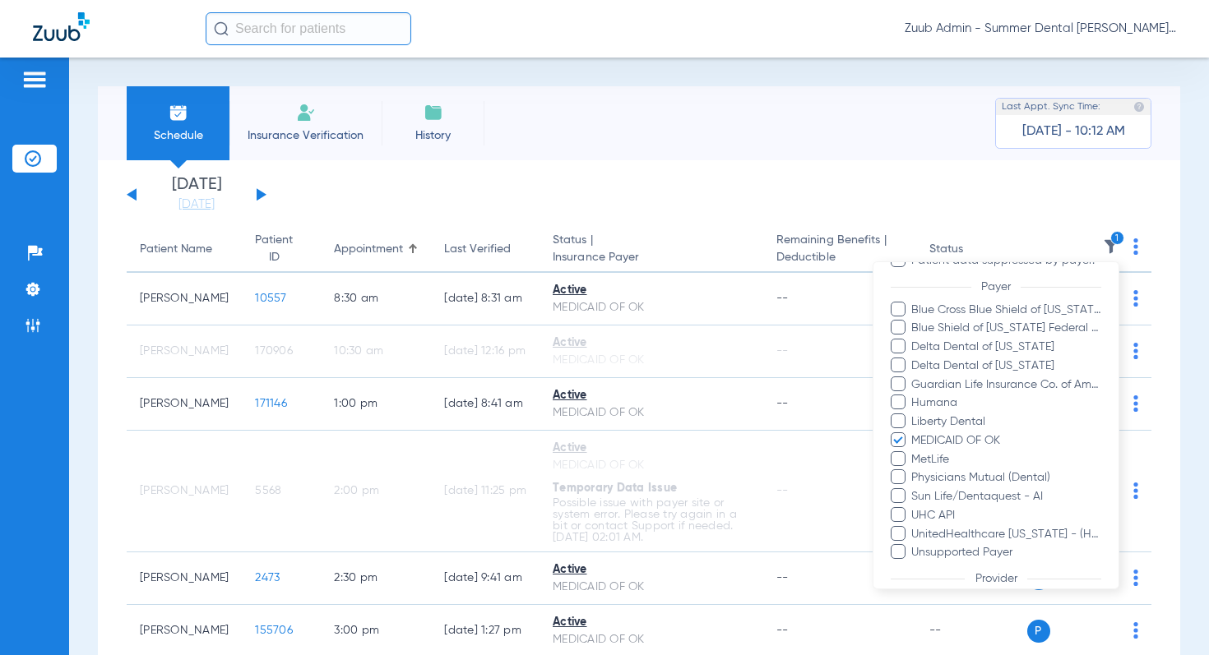
scroll to position [254, 0]
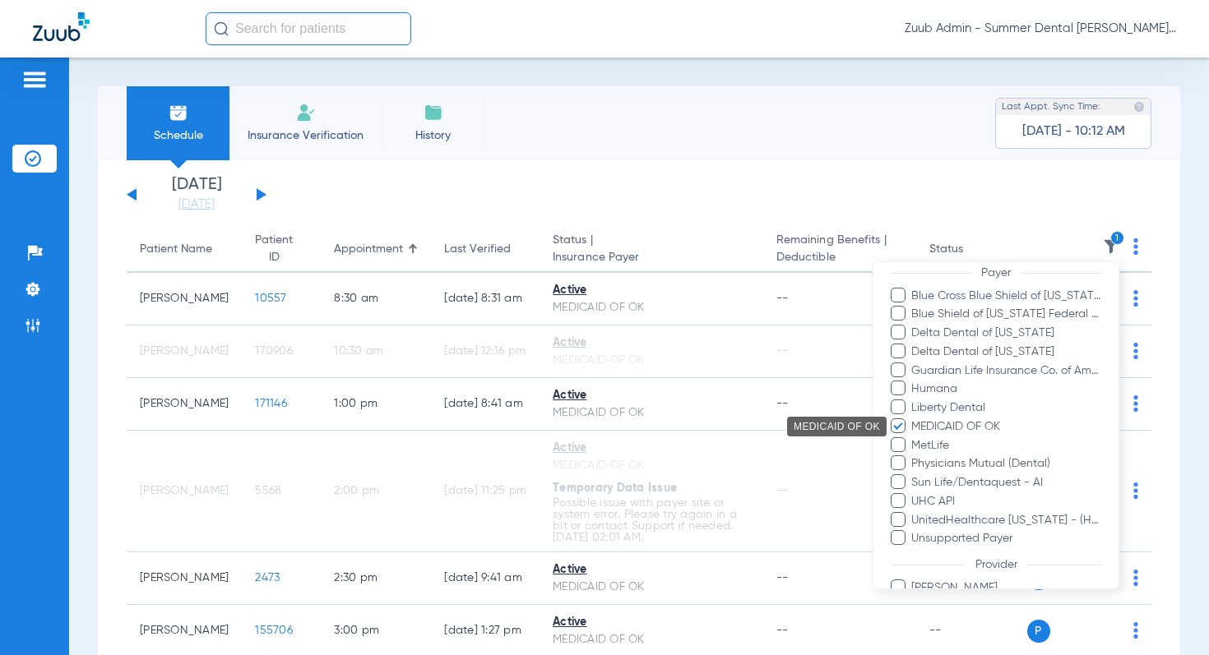
click at [961, 430] on span "MEDICAID OF OK" at bounding box center [1005, 426] width 191 height 17
click at [913, 438] on input "MEDICAID OF OK" at bounding box center [913, 438] width 0 height 0
click at [1006, 352] on span "Delta Dental of [US_STATE]" at bounding box center [1005, 352] width 191 height 17
click at [913, 363] on input "Delta Dental of [US_STATE]" at bounding box center [913, 363] width 0 height 0
click at [990, 333] on span "Delta Dental of [US_STATE]" at bounding box center [1005, 333] width 191 height 17
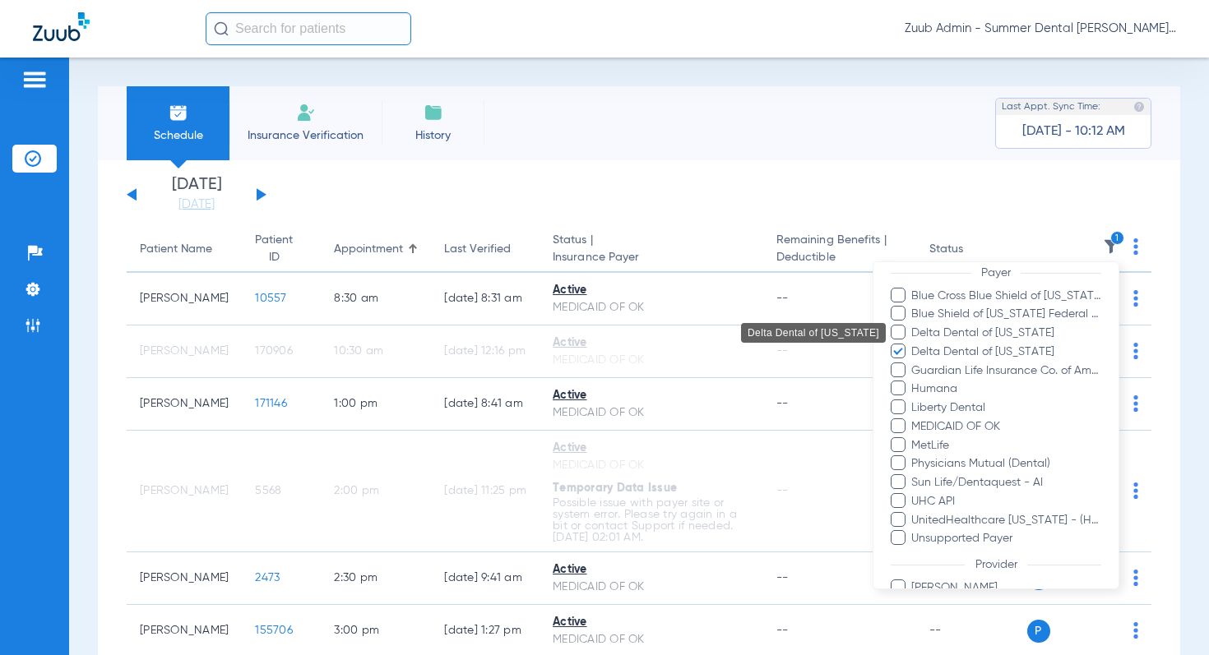
click at [913, 344] on input "Delta Dental of [US_STATE]" at bounding box center [913, 344] width 0 height 0
click at [983, 354] on span "Delta Dental of [US_STATE]" at bounding box center [1005, 352] width 191 height 17
click at [913, 363] on input "Delta Dental of [US_STATE]" at bounding box center [913, 363] width 0 height 0
drag, startPoint x: 951, startPoint y: 340, endPoint x: 950, endPoint y: 359, distance: 19.8
click at [951, 340] on span "Delta Dental of [US_STATE]" at bounding box center [1005, 333] width 191 height 17
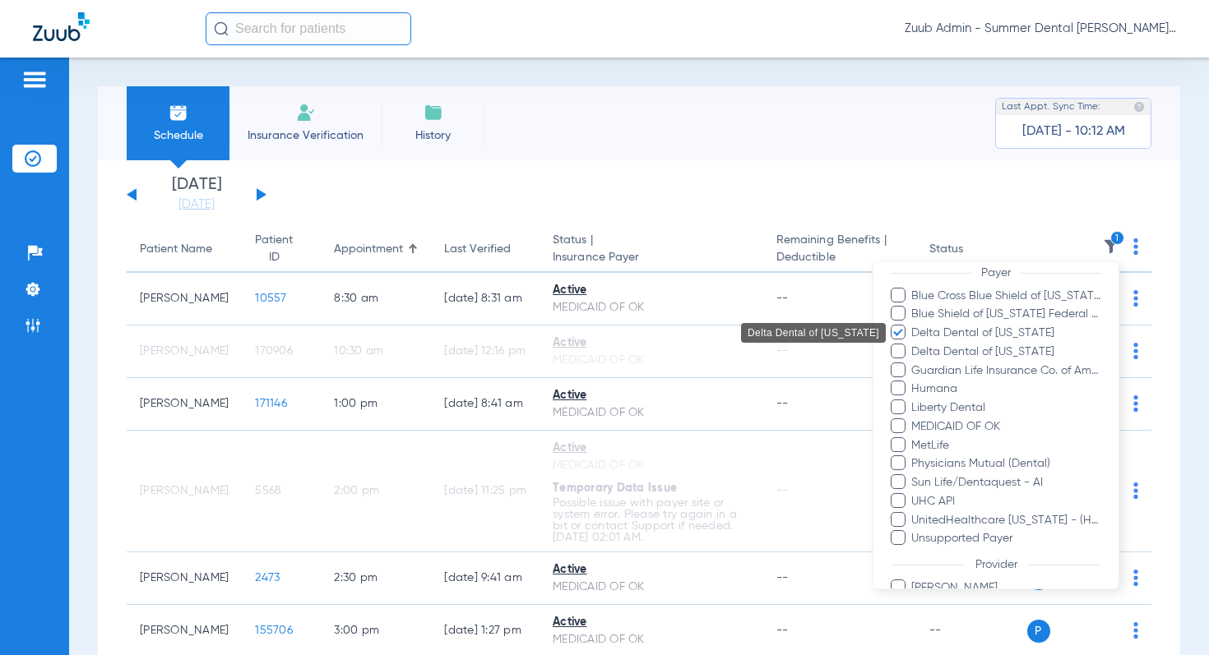
click at [913, 344] on input "Delta Dental of [US_STATE]" at bounding box center [913, 344] width 0 height 0
click at [949, 358] on span "Delta Dental of [US_STATE]" at bounding box center [1005, 352] width 191 height 17
click at [913, 363] on input "Delta Dental of [US_STATE]" at bounding box center [913, 363] width 0 height 0
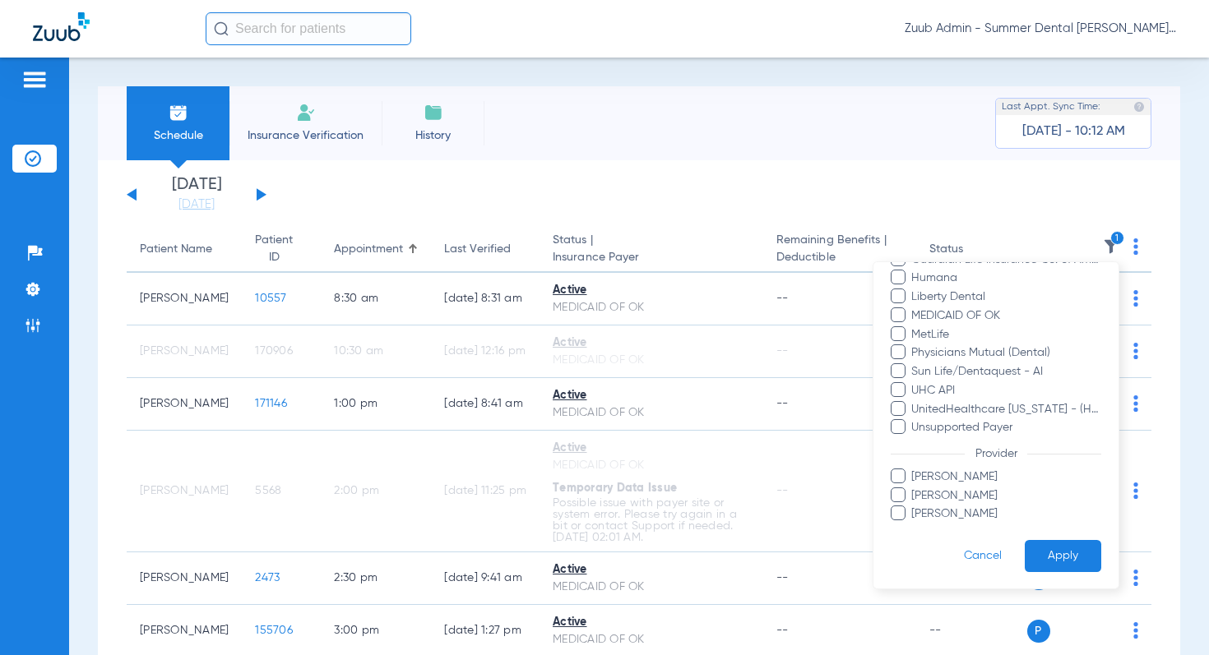
drag, startPoint x: 1057, startPoint y: 547, endPoint x: 1053, endPoint y: 555, distance: 8.9
click at [1056, 550] on button "Apply" at bounding box center [1062, 556] width 76 height 32
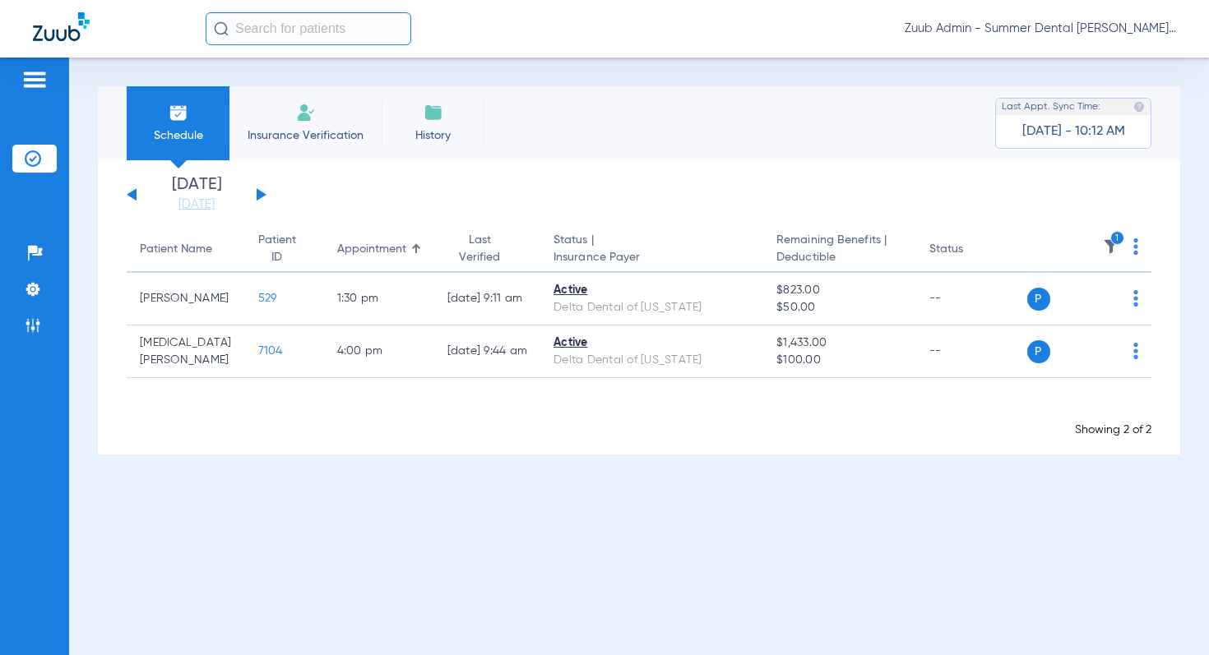
click at [257, 191] on button at bounding box center [262, 194] width 10 height 12
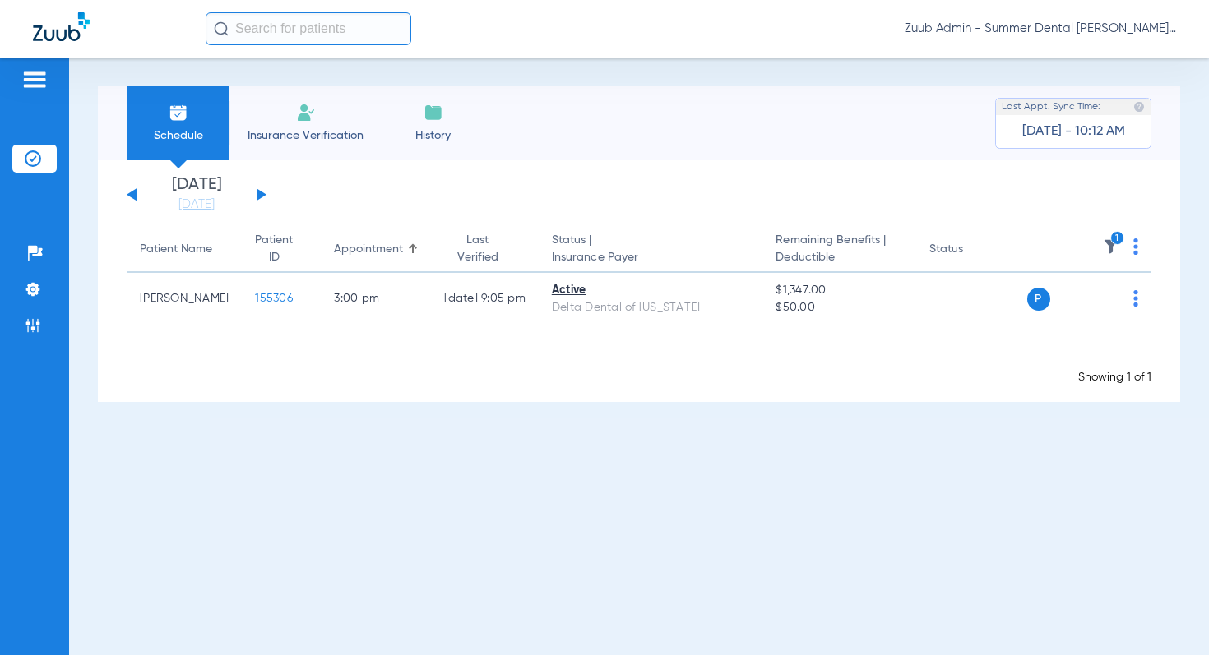
click at [258, 192] on button at bounding box center [262, 194] width 10 height 12
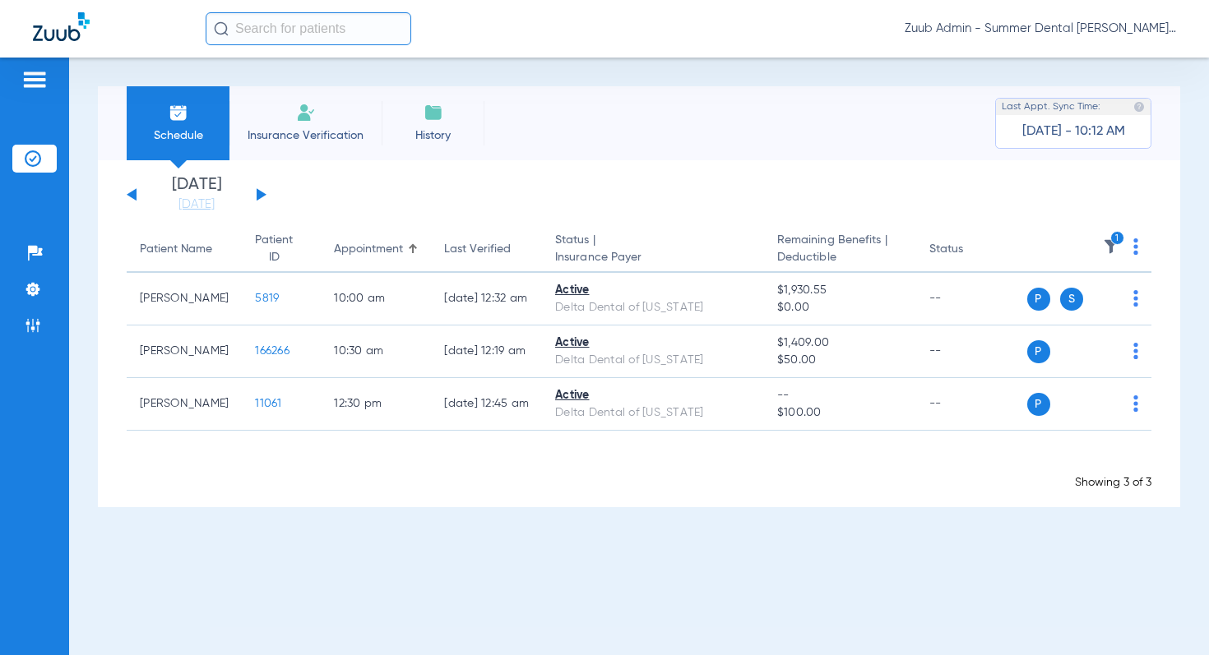
click at [258, 194] on button at bounding box center [262, 194] width 10 height 12
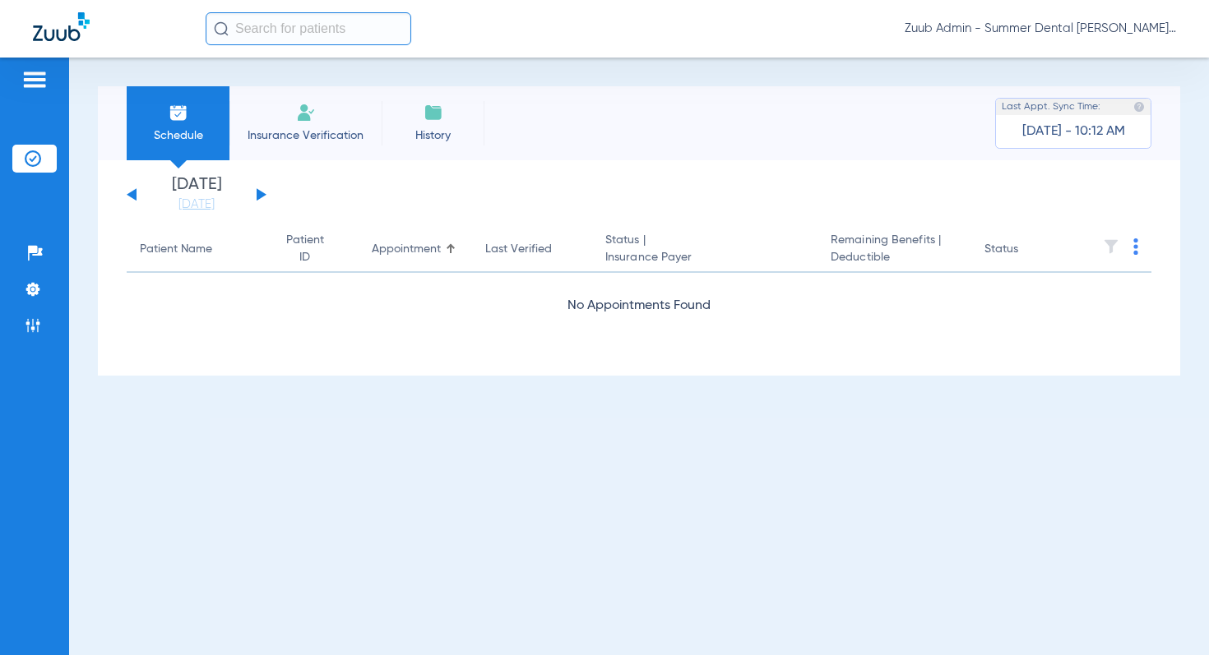
click at [258, 194] on button at bounding box center [262, 194] width 10 height 12
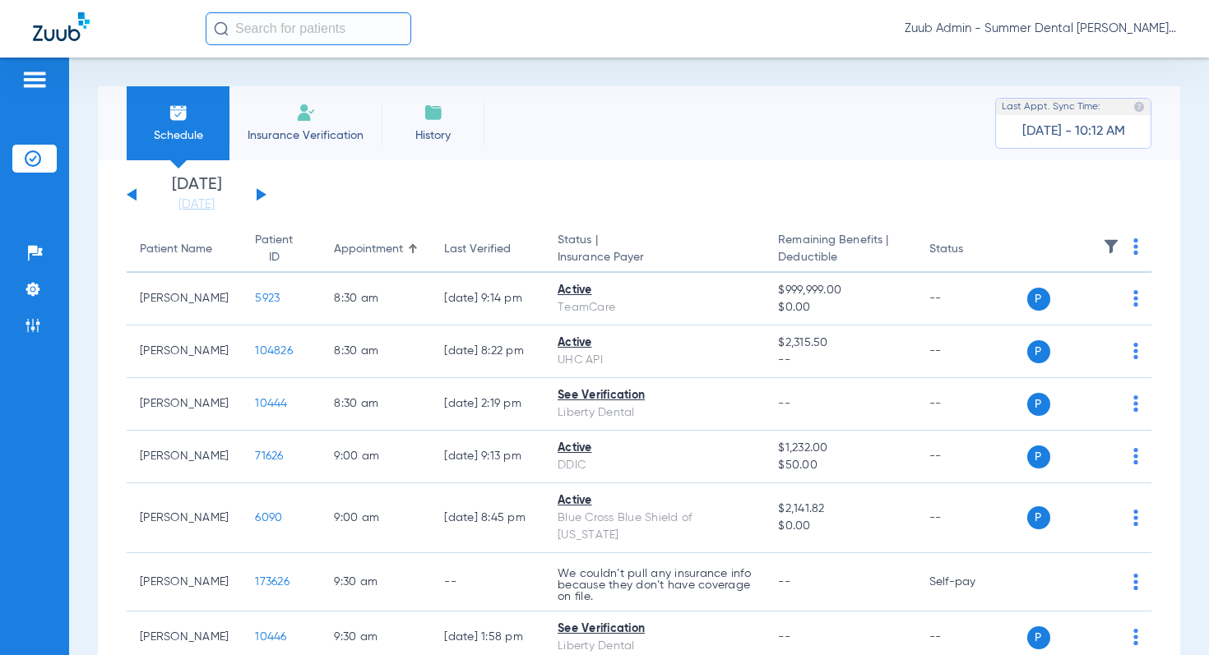
click at [1115, 239] on img at bounding box center [1111, 246] width 16 height 16
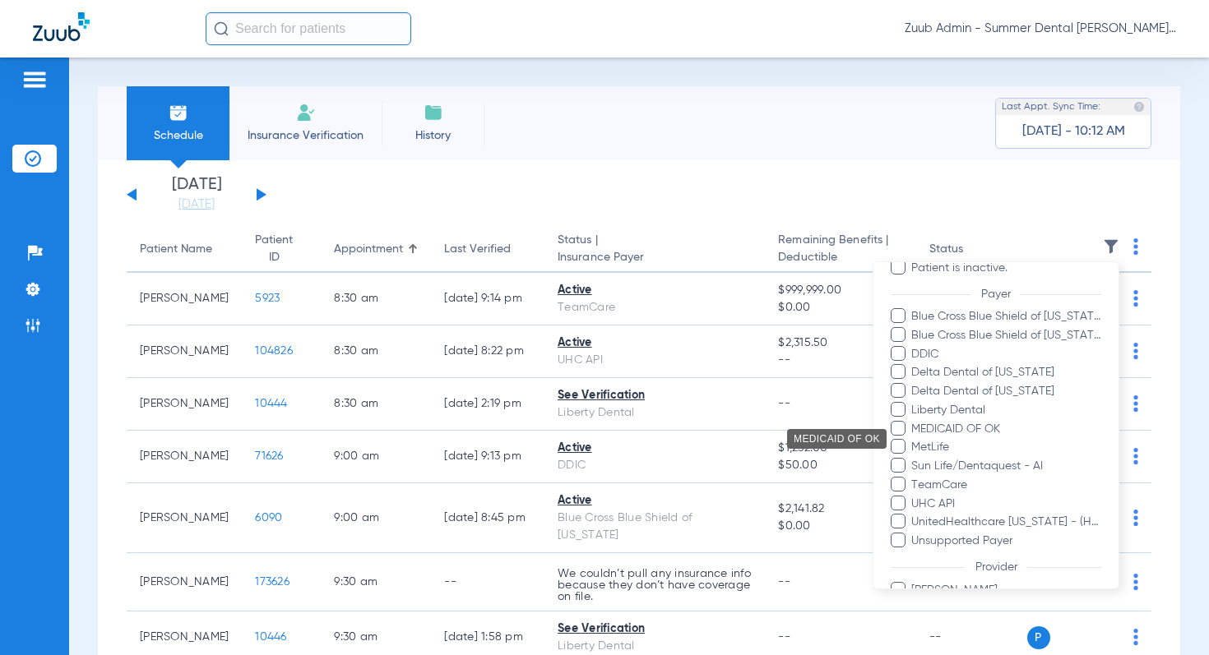
scroll to position [194, 0]
click at [358, 181] on div at bounding box center [604, 327] width 1209 height 655
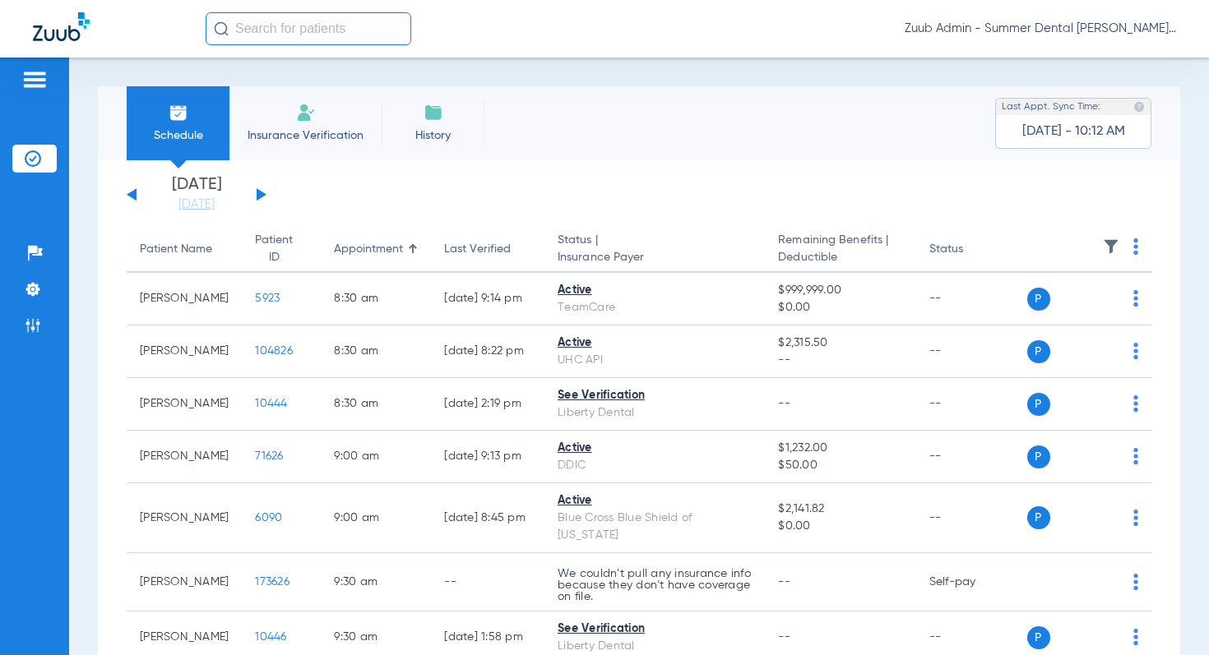
click at [263, 197] on button at bounding box center [262, 194] width 10 height 12
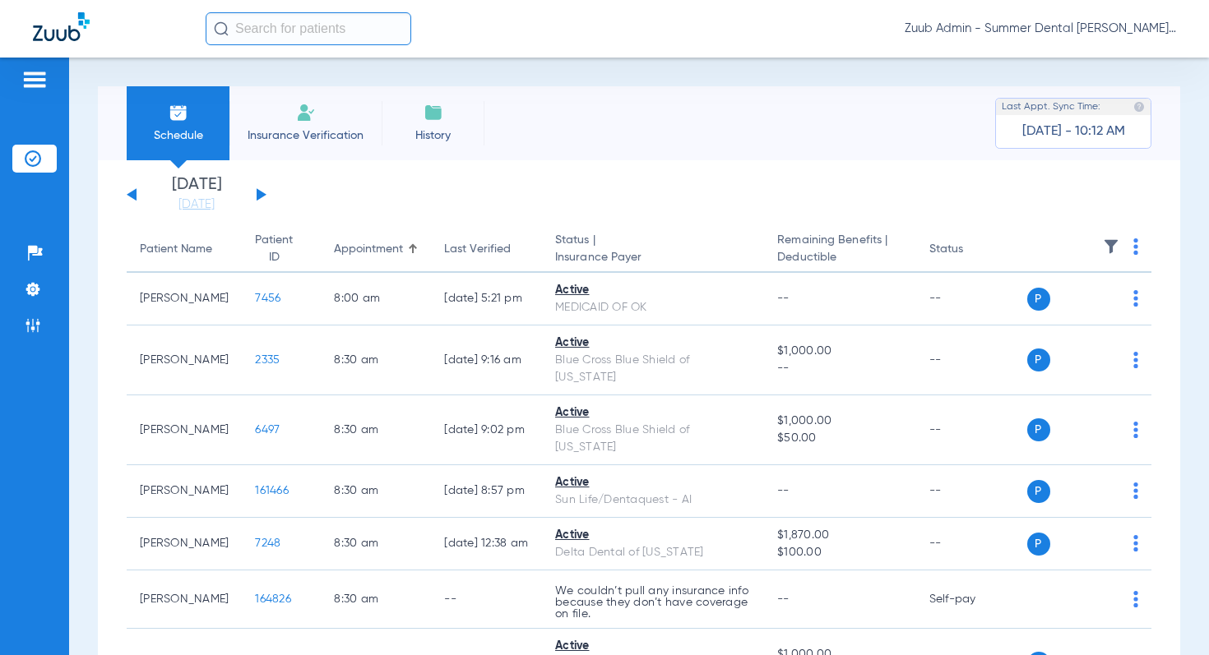
click at [1117, 241] on img at bounding box center [1111, 246] width 16 height 16
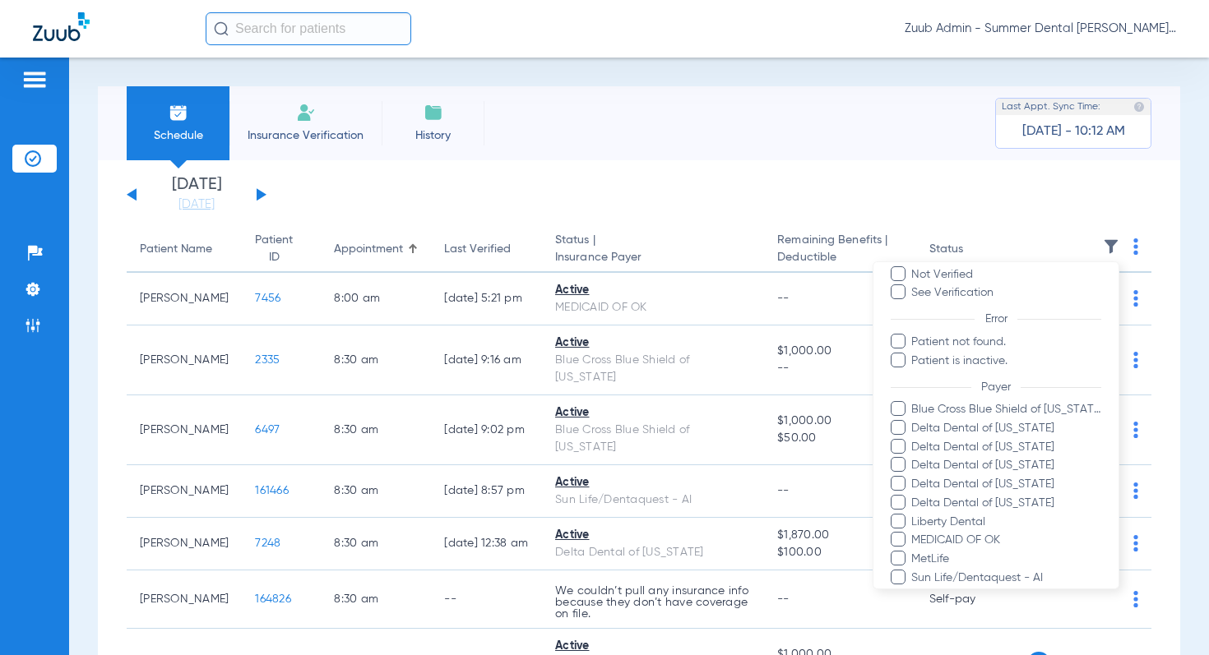
scroll to position [104, 0]
click at [1035, 462] on span "Delta Dental of Michigan" at bounding box center [1005, 464] width 191 height 17
click at [913, 476] on input "Delta Dental of Michigan" at bounding box center [913, 476] width 0 height 0
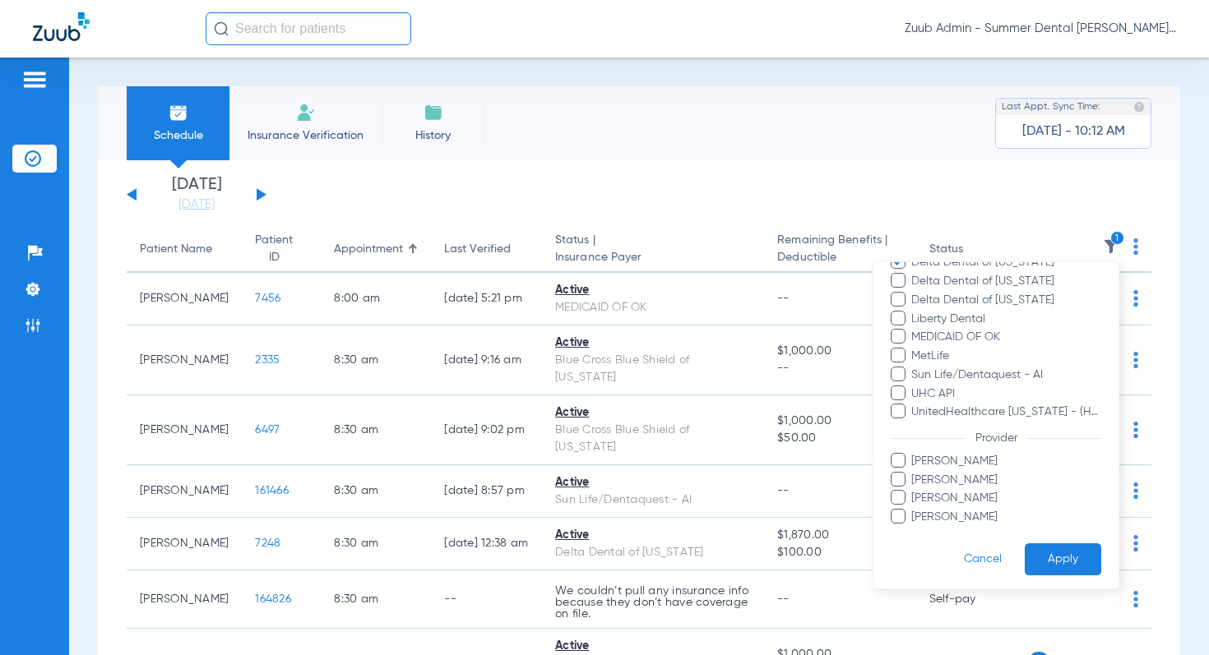
scroll to position [309, 0]
click at [1054, 553] on button "Apply" at bounding box center [1062, 556] width 76 height 32
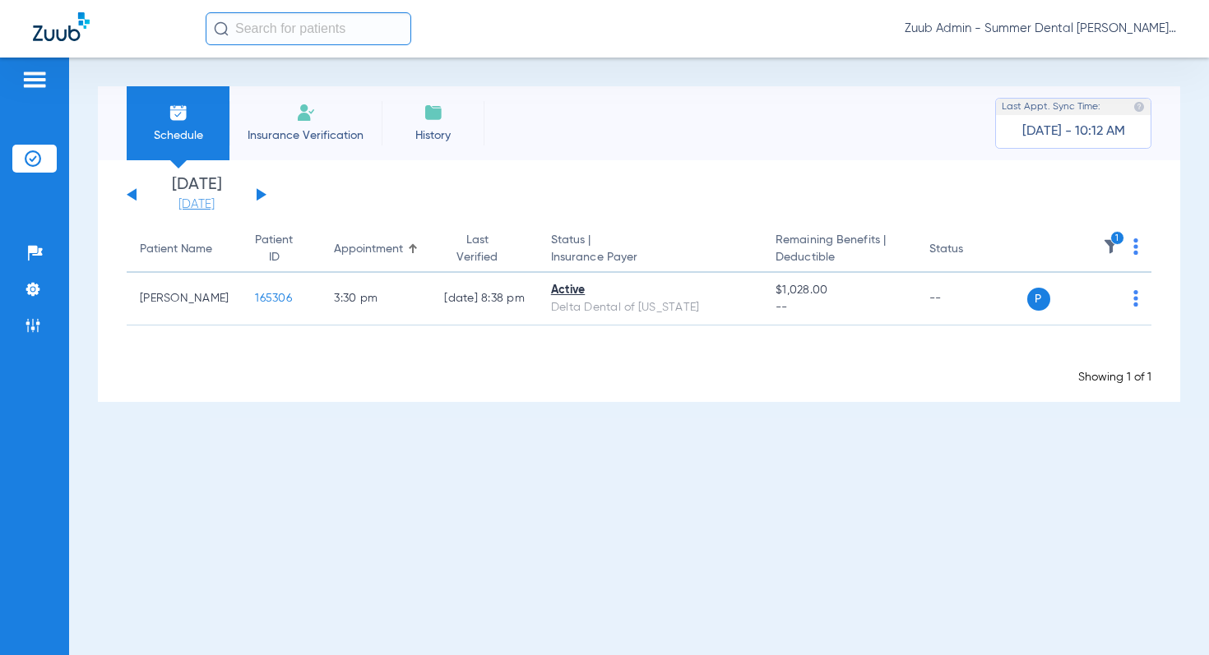
click at [187, 203] on link "[DATE]" at bounding box center [196, 205] width 99 height 16
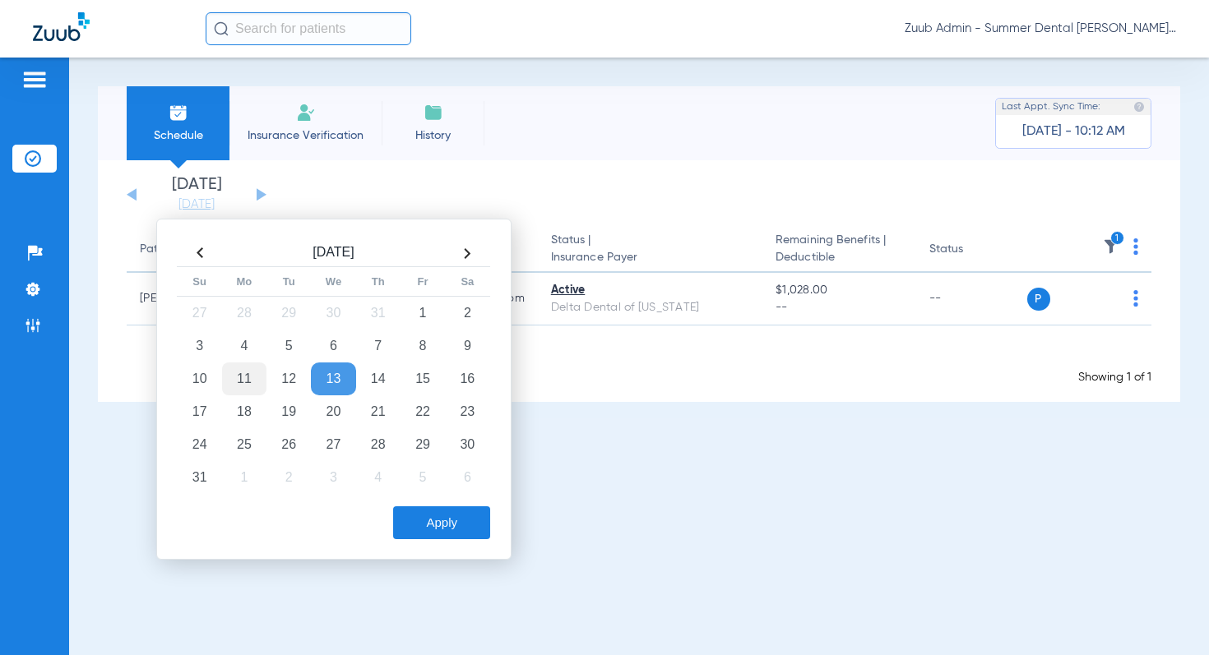
click at [249, 379] on td "11" at bounding box center [244, 379] width 44 height 33
click at [437, 539] on button "Apply" at bounding box center [441, 522] width 97 height 33
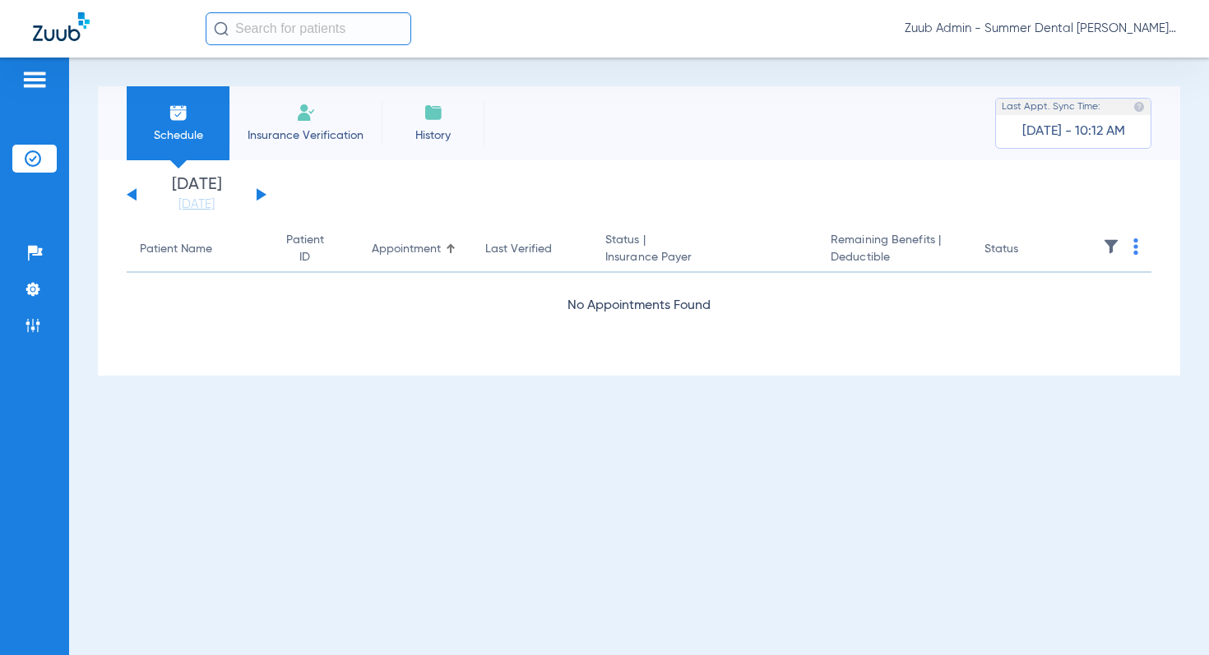
click at [1112, 242] on img at bounding box center [1111, 246] width 16 height 16
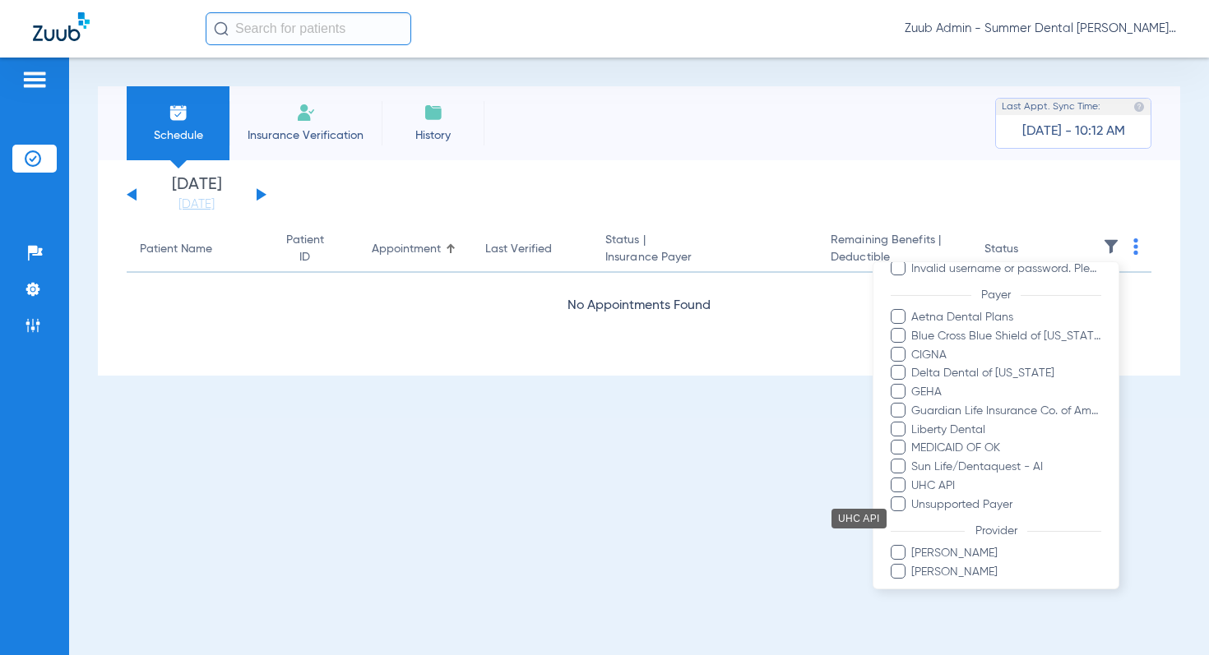
scroll to position [253, 0]
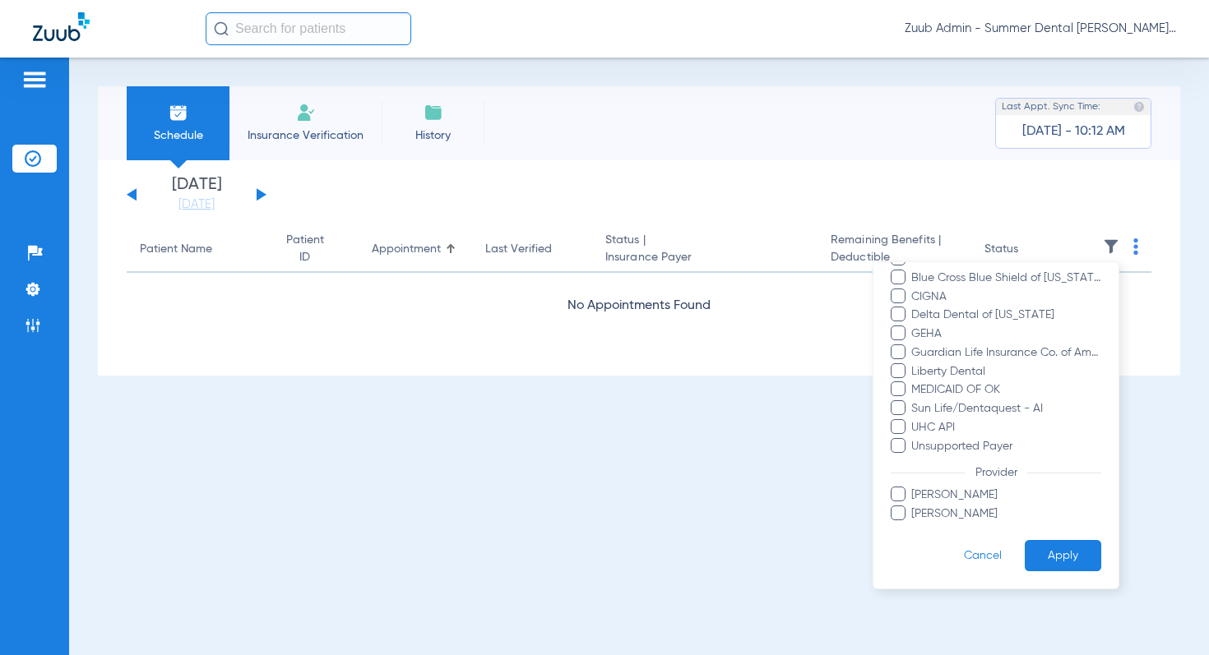
click at [1054, 559] on button "Apply" at bounding box center [1062, 556] width 76 height 32
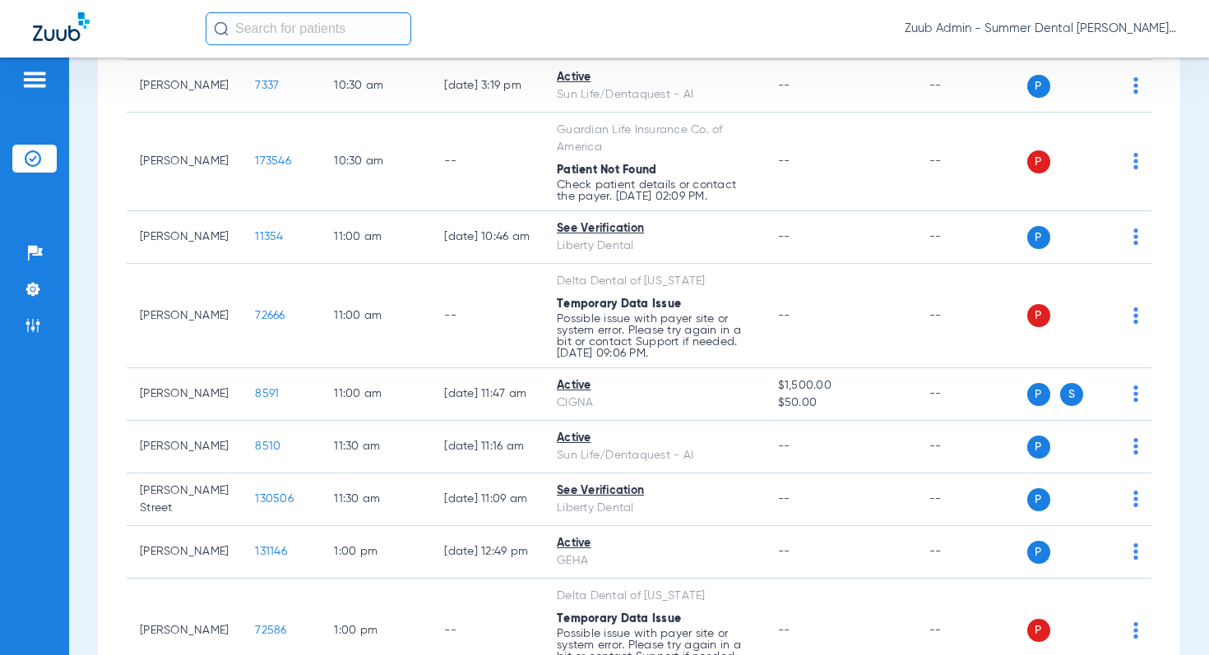
scroll to position [707, 0]
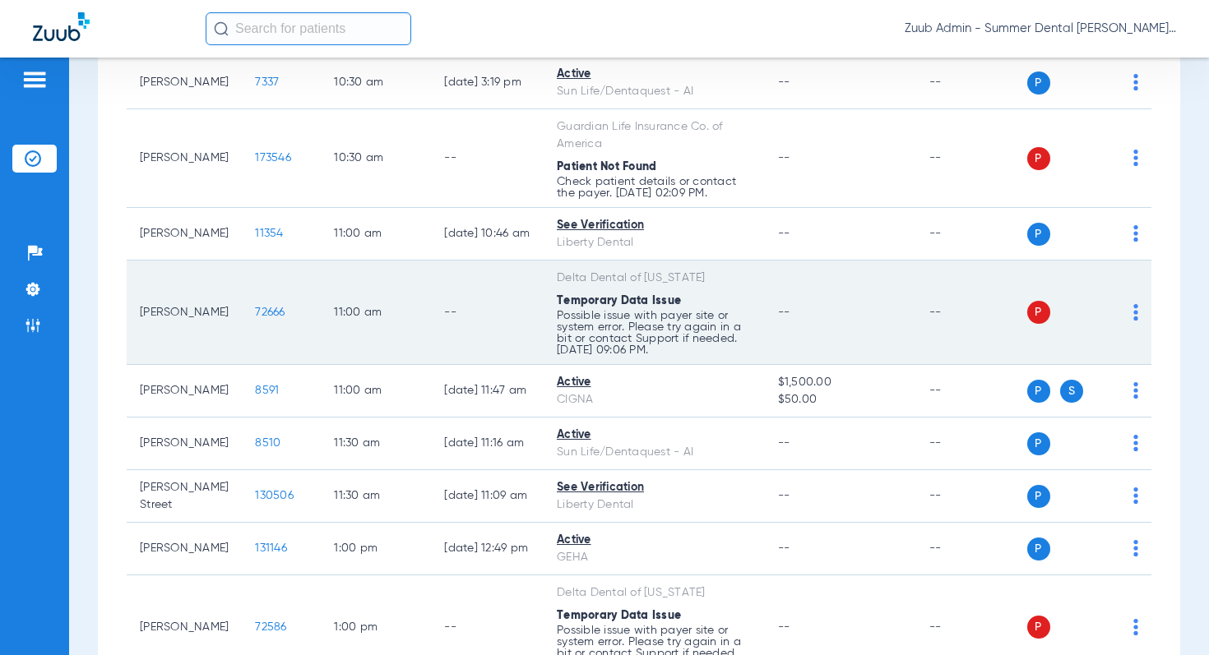
click at [1138, 295] on td "P S" at bounding box center [1089, 313] width 125 height 104
click at [1133, 304] on img at bounding box center [1135, 312] width 5 height 16
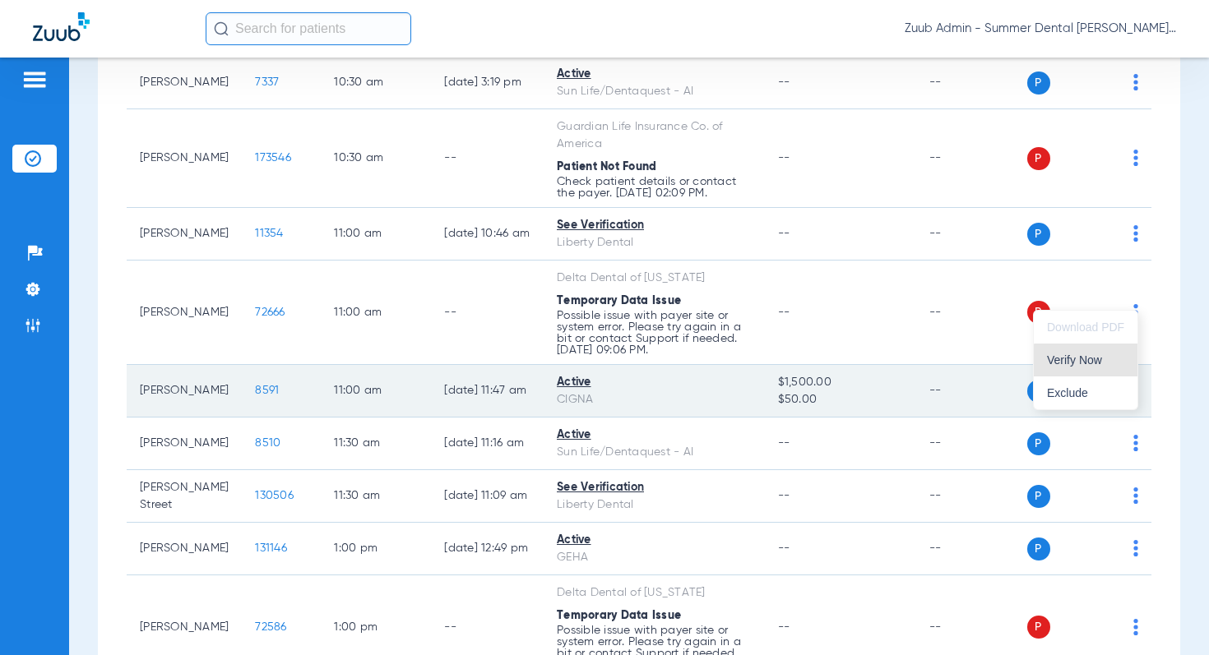
click at [1097, 362] on span "Verify Now" at bounding box center [1085, 360] width 77 height 12
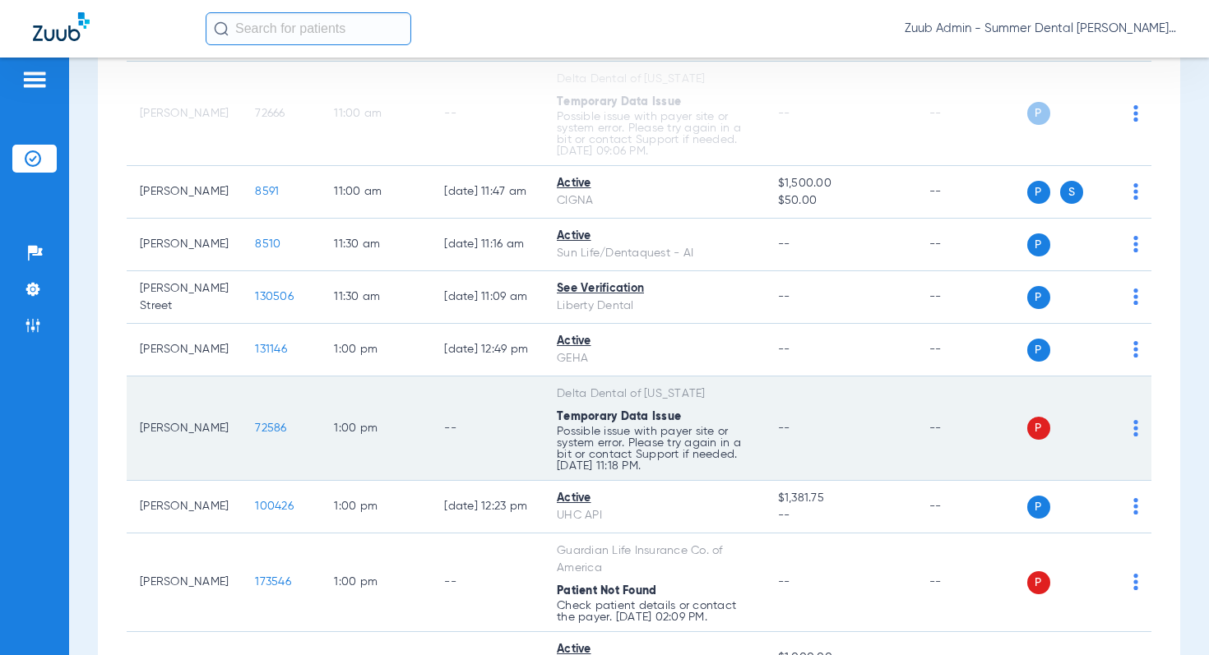
scroll to position [911, 0]
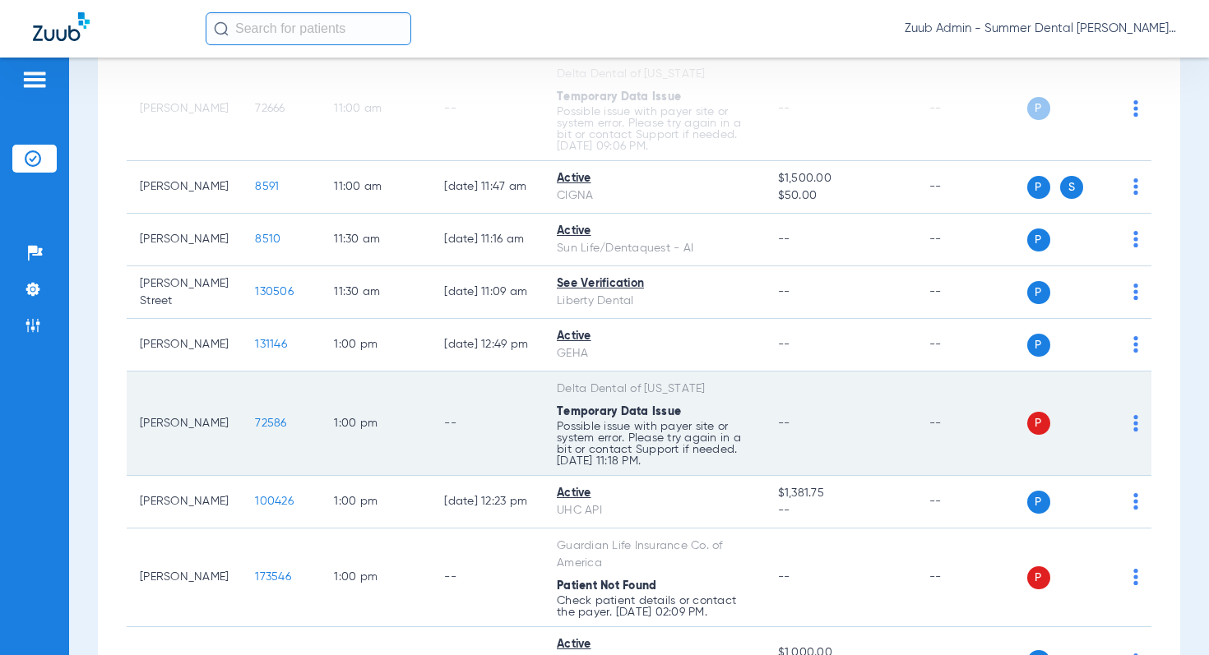
click at [1134, 415] on img at bounding box center [1135, 423] width 5 height 16
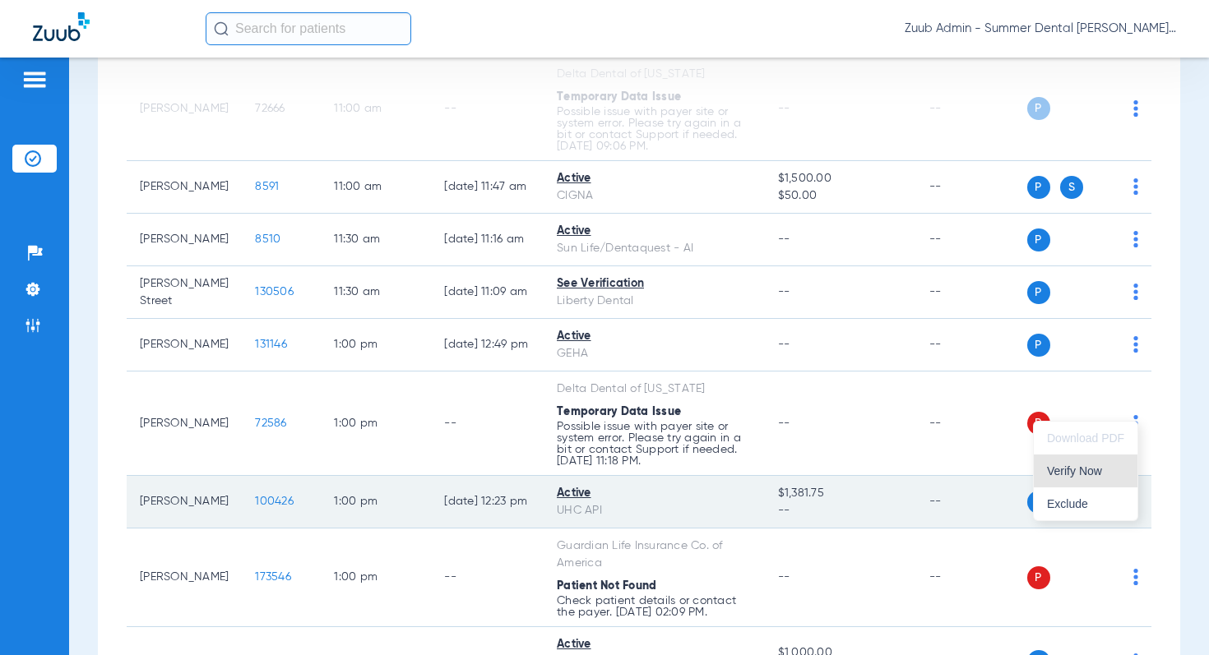
drag, startPoint x: 1081, startPoint y: 467, endPoint x: 1060, endPoint y: 460, distance: 22.4
click at [1080, 467] on span "Verify Now" at bounding box center [1085, 471] width 77 height 12
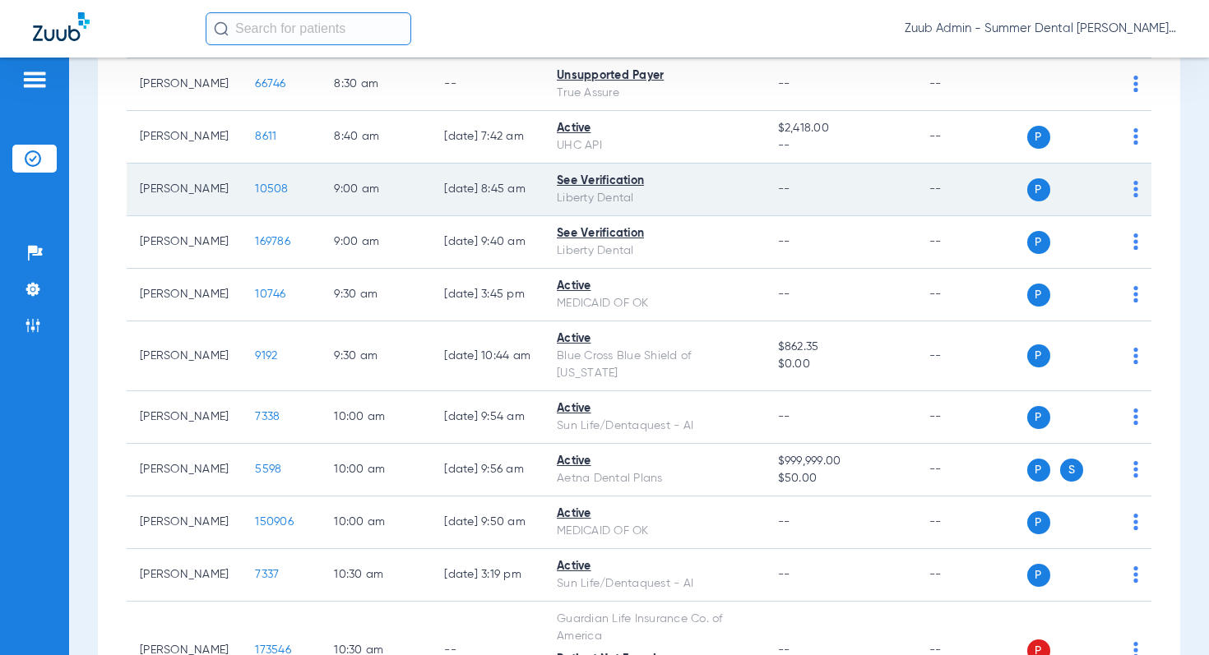
scroll to position [0, 0]
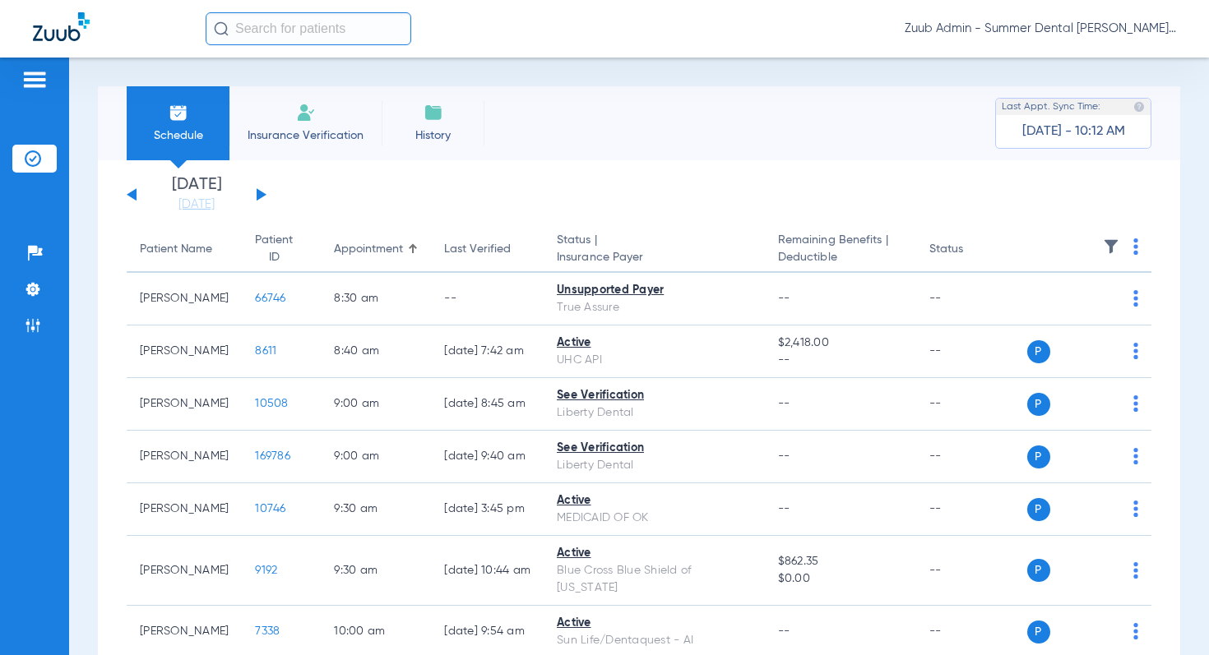
click at [258, 195] on button at bounding box center [262, 194] width 10 height 12
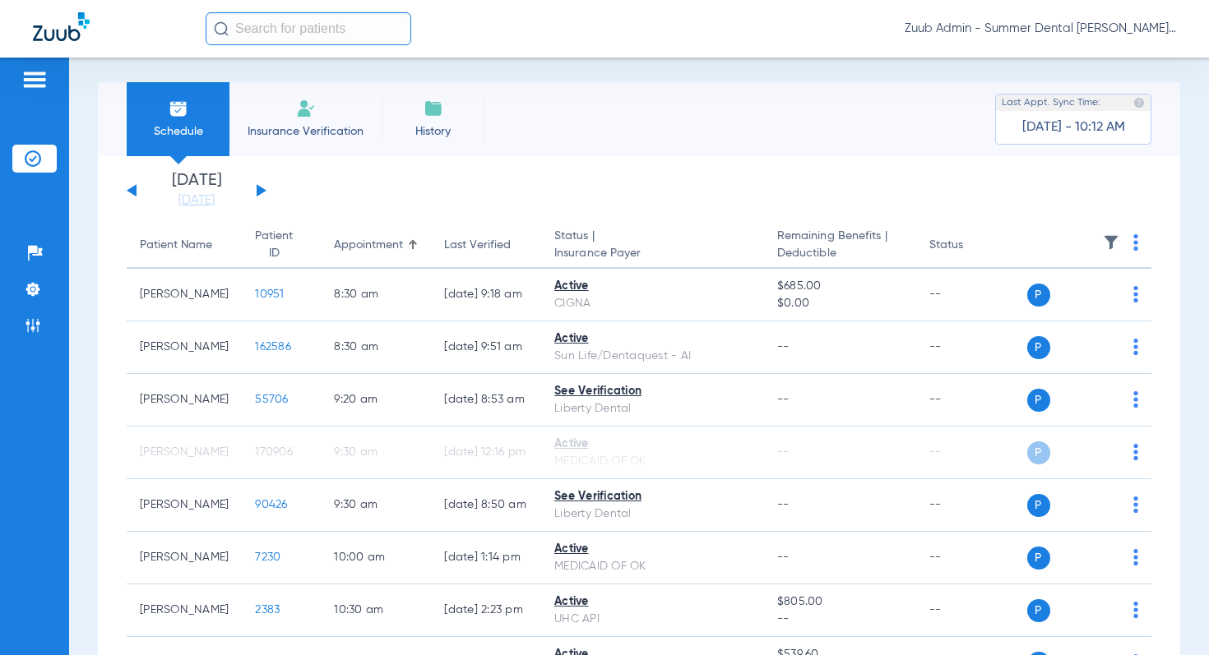
scroll to position [7, 0]
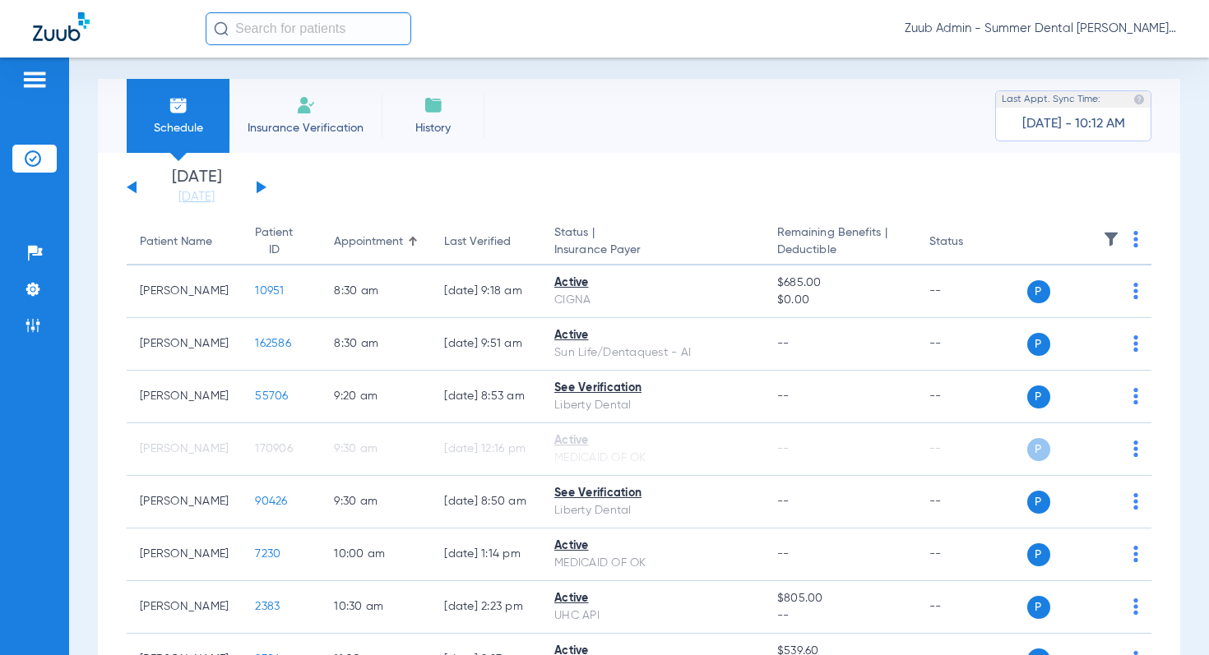
click at [1107, 237] on img at bounding box center [1111, 239] width 16 height 16
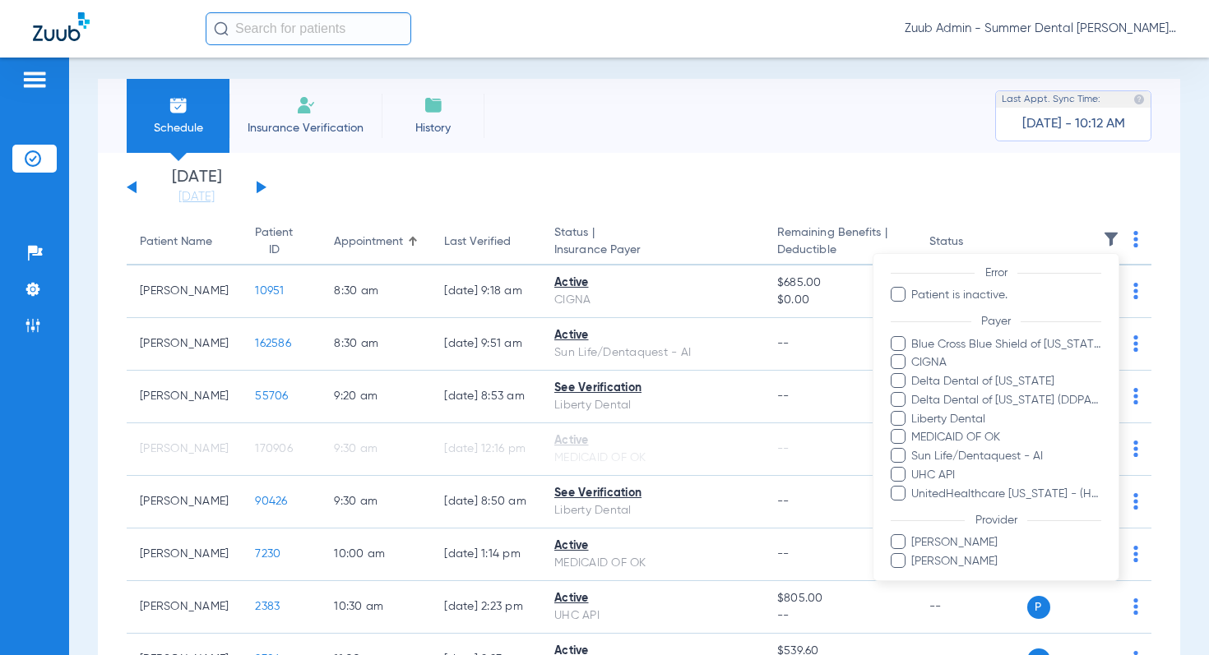
scroll to position [132, 0]
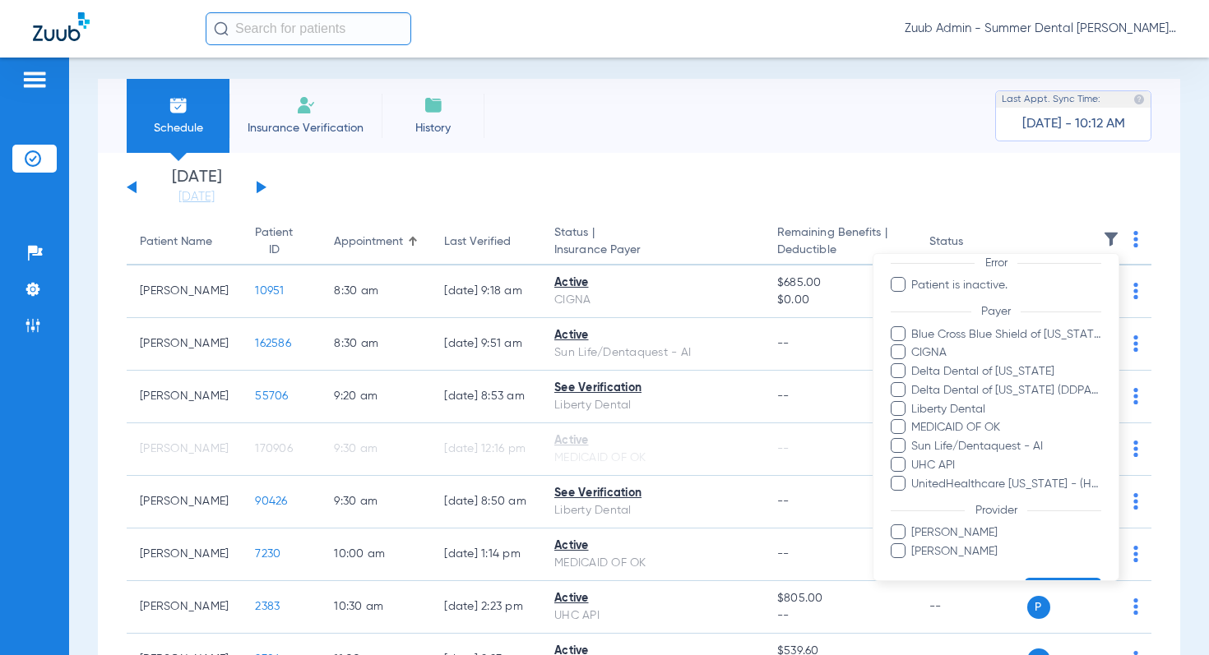
click at [252, 184] on div at bounding box center [604, 327] width 1209 height 655
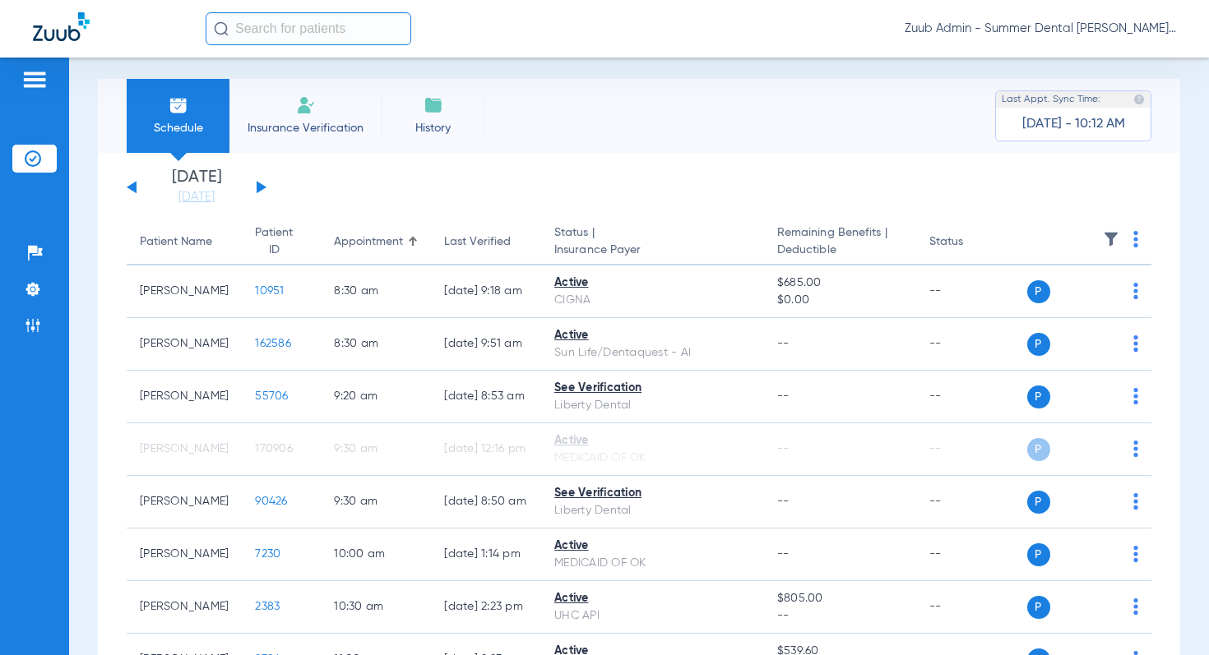
click at [257, 184] on button at bounding box center [262, 187] width 10 height 12
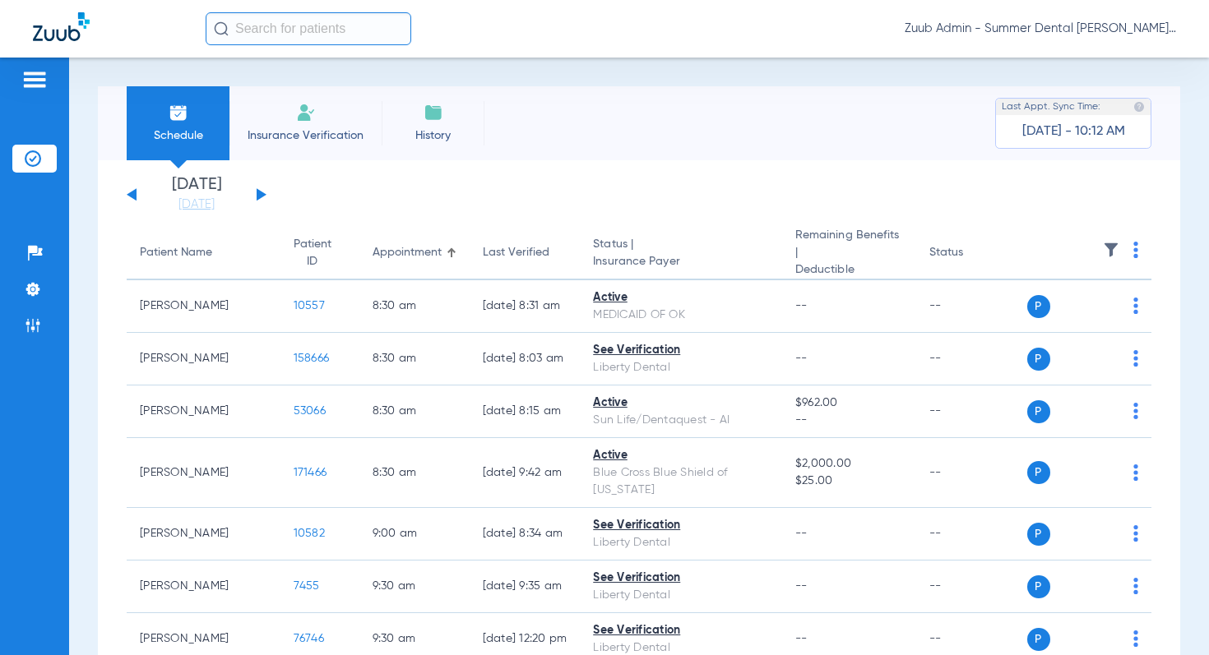
click at [1117, 246] on img at bounding box center [1111, 250] width 16 height 16
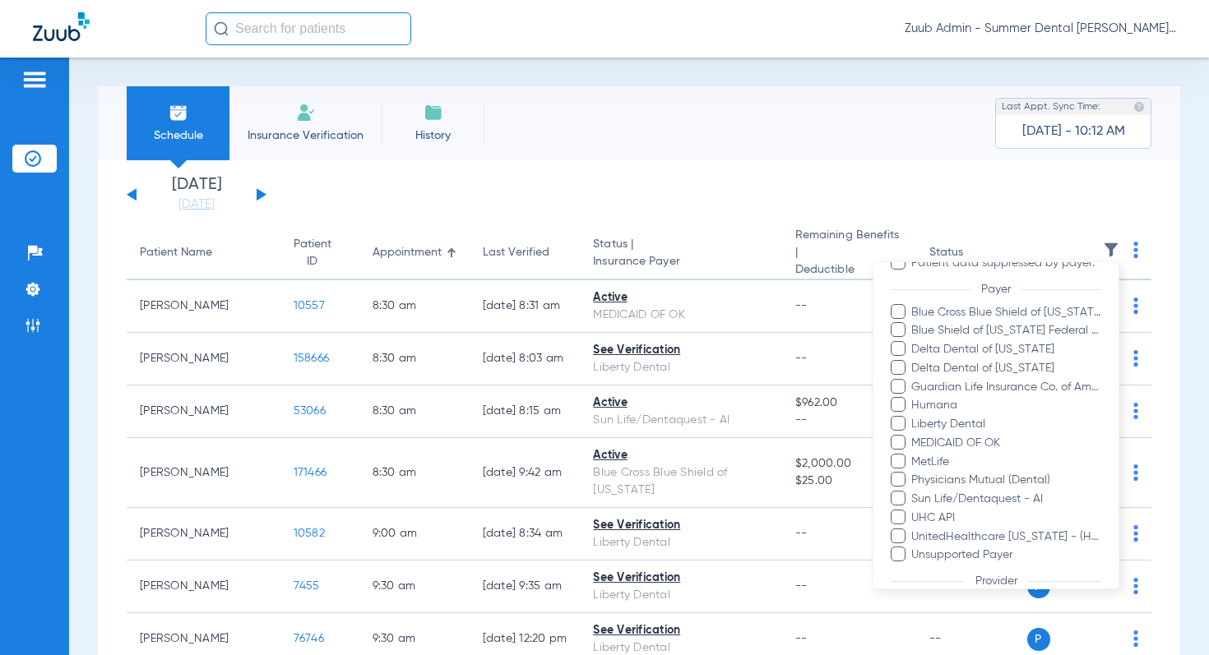
scroll to position [253, 0]
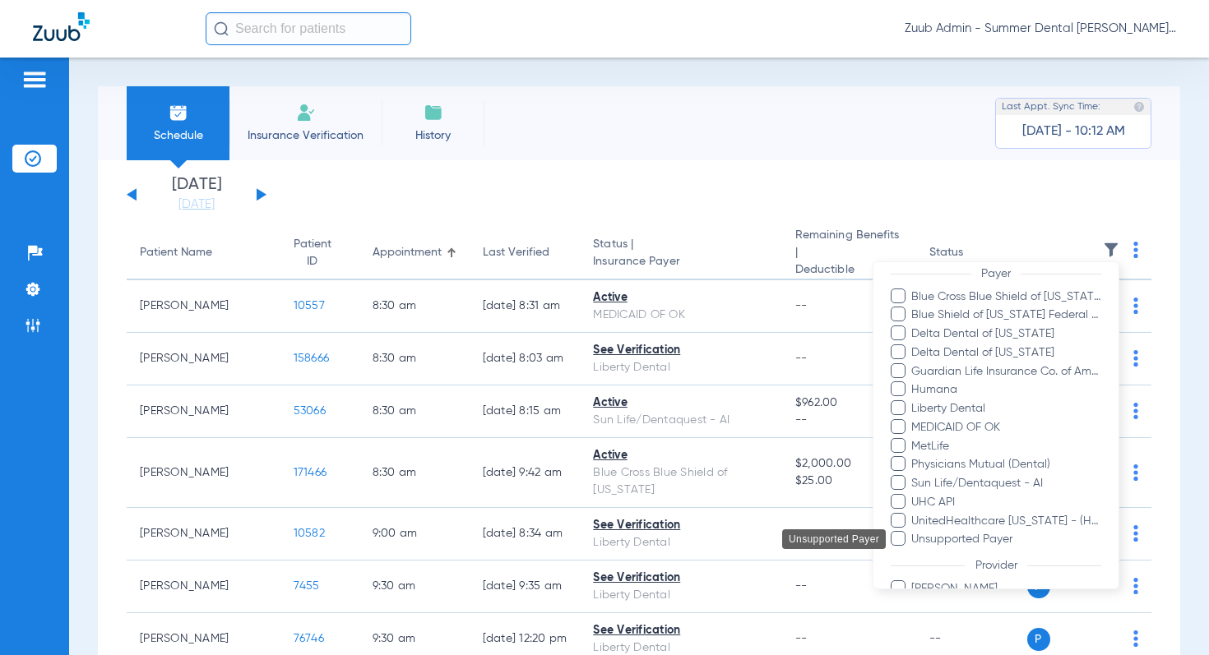
click at [955, 539] on span "Unsupported Payer" at bounding box center [1005, 539] width 191 height 17
click at [913, 551] on input "Unsupported Payer" at bounding box center [913, 551] width 0 height 0
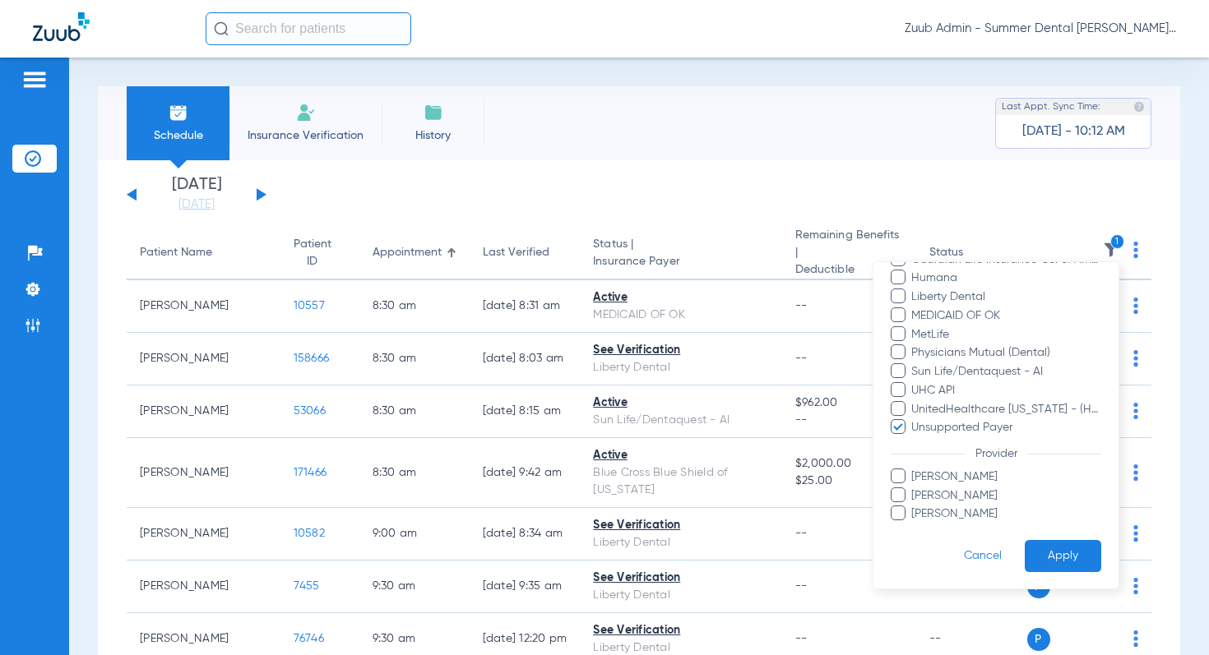
click at [1061, 562] on button "Apply" at bounding box center [1062, 556] width 76 height 32
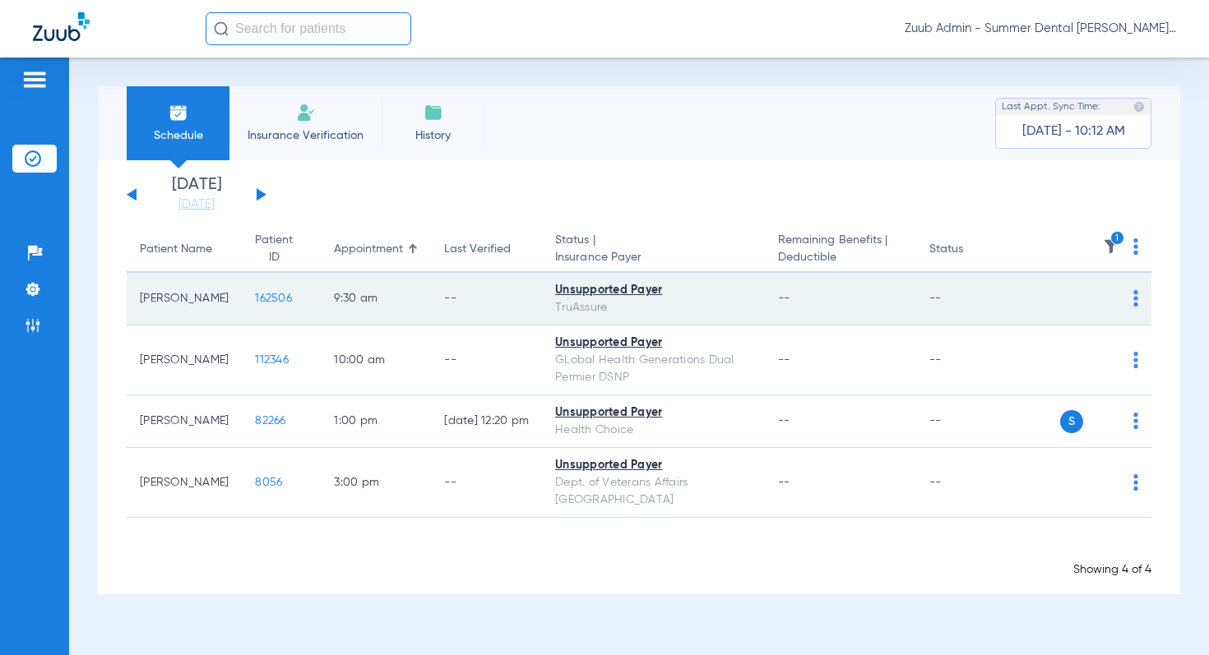
drag, startPoint x: 612, startPoint y: 313, endPoint x: 548, endPoint y: 308, distance: 64.3
click at [548, 308] on td "Unsupported Payer TruAssure" at bounding box center [653, 299] width 223 height 53
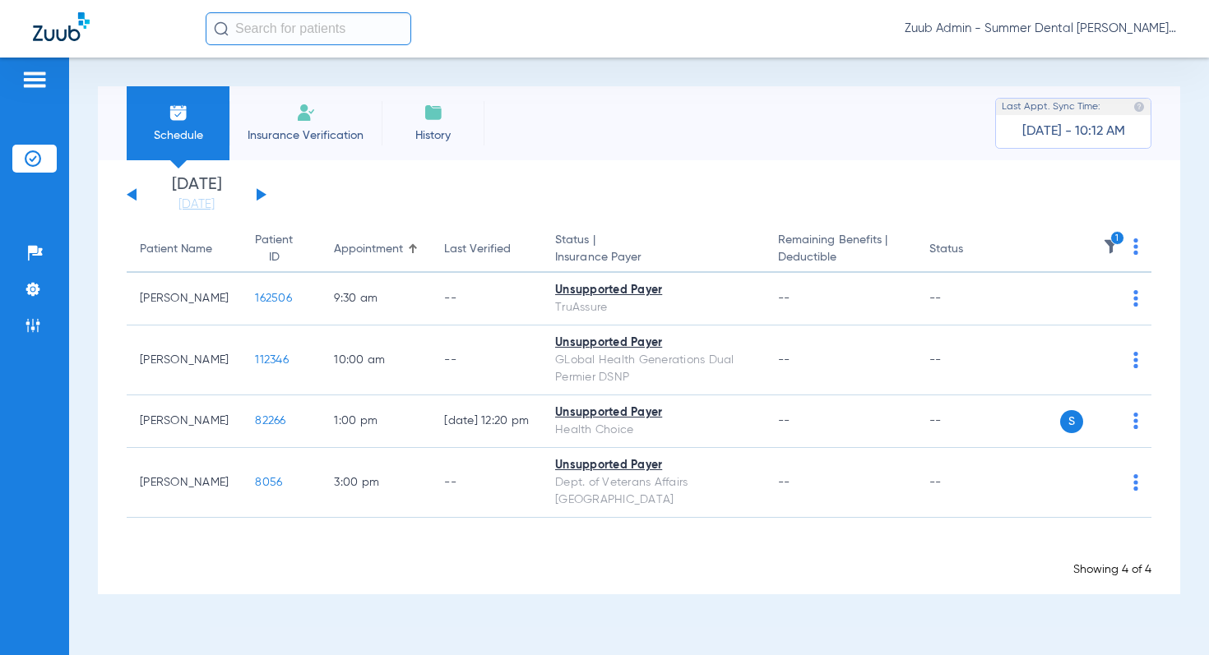
click at [1114, 243] on icon "1" at bounding box center [1117, 238] width 15 height 15
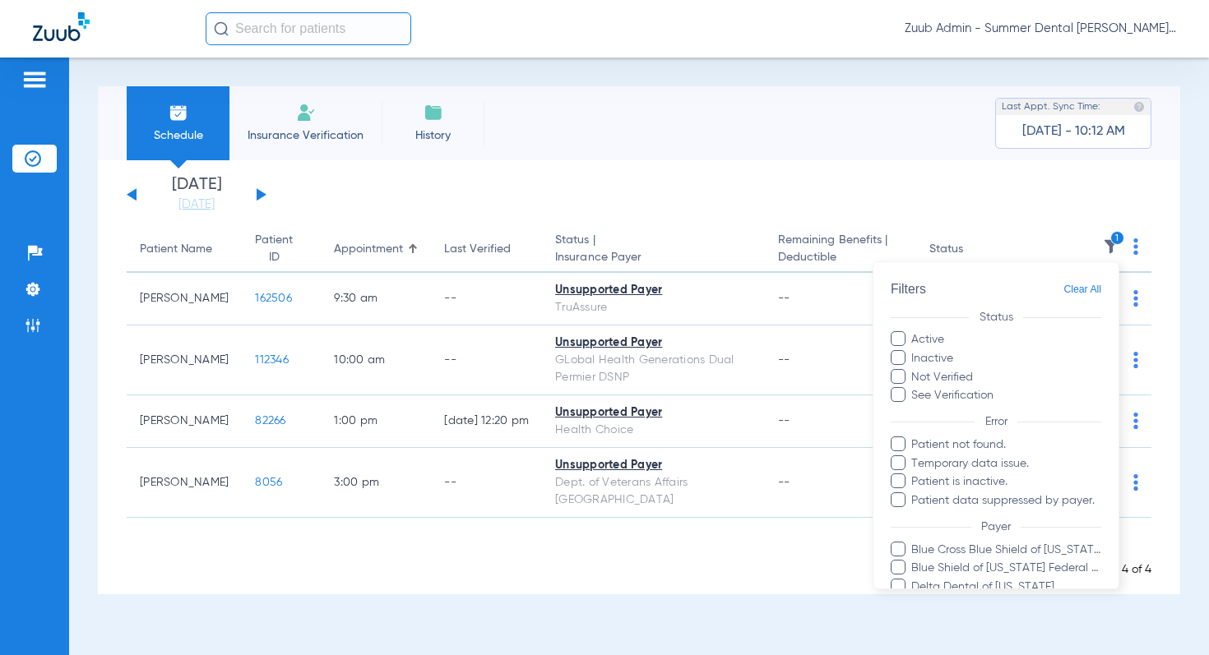
click at [1082, 289] on span "Clear All" at bounding box center [1082, 290] width 38 height 21
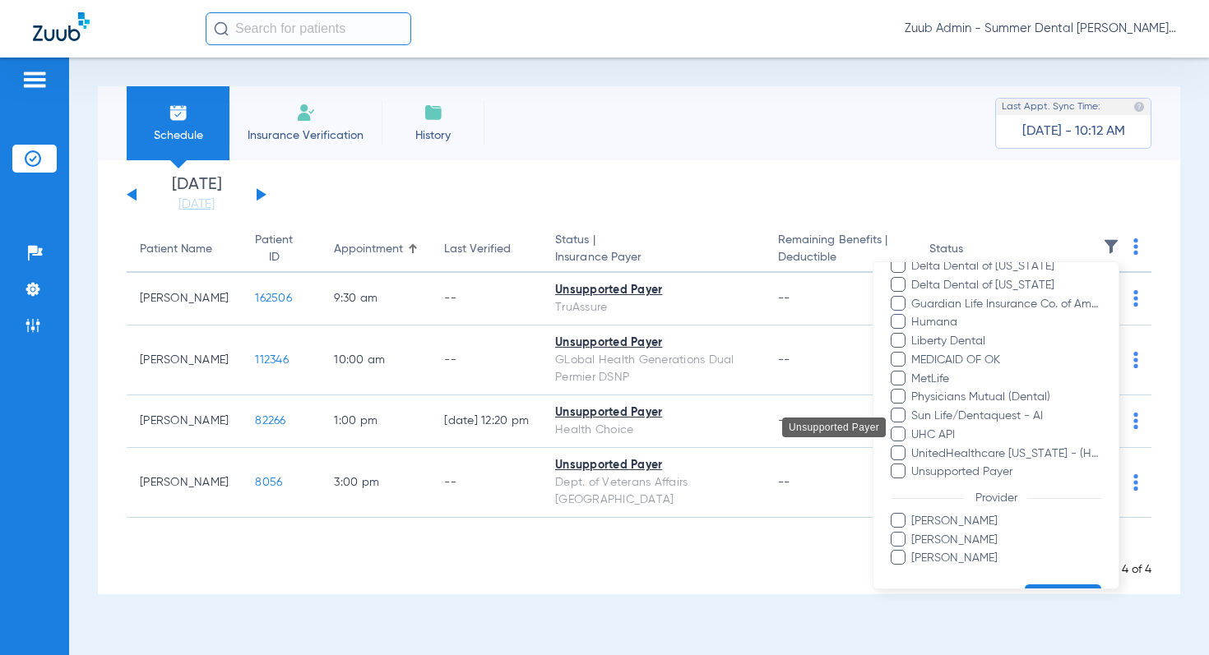
scroll to position [365, 0]
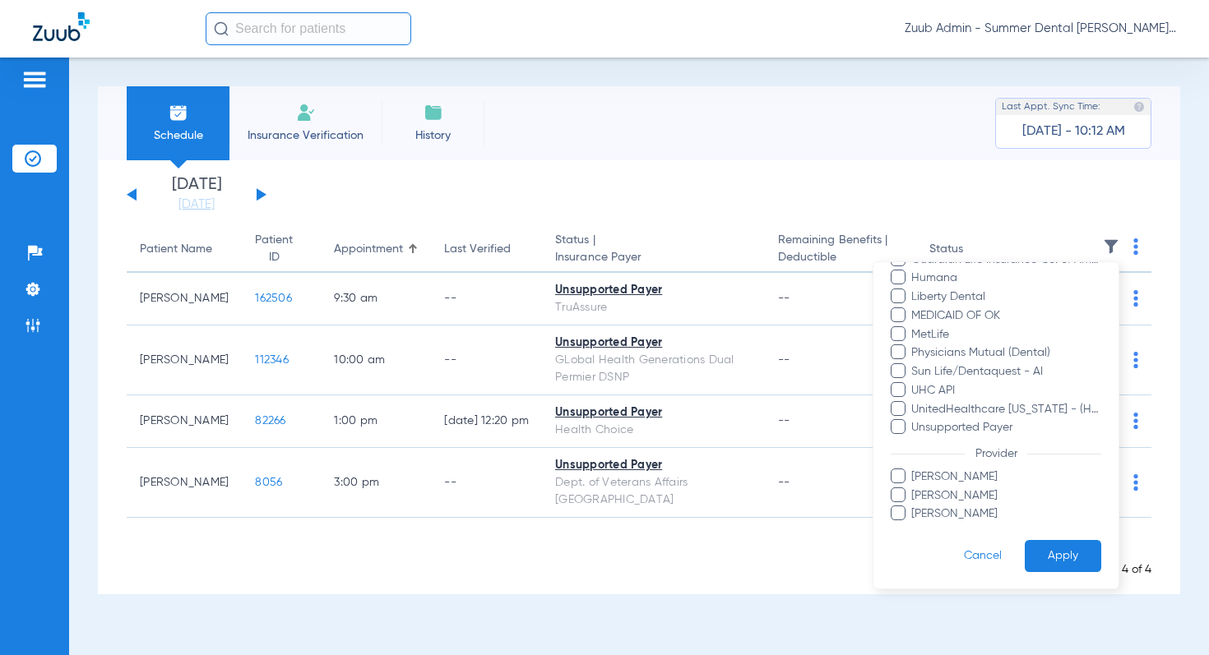
click at [1050, 557] on button "Apply" at bounding box center [1062, 556] width 76 height 32
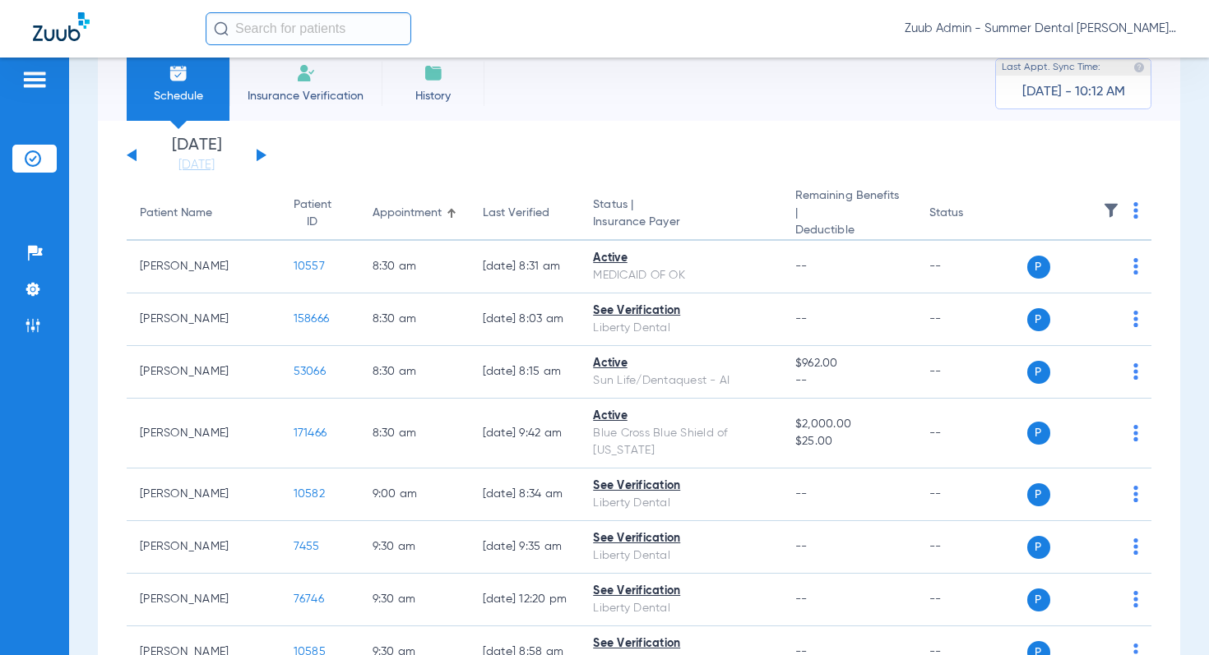
scroll to position [35, 0]
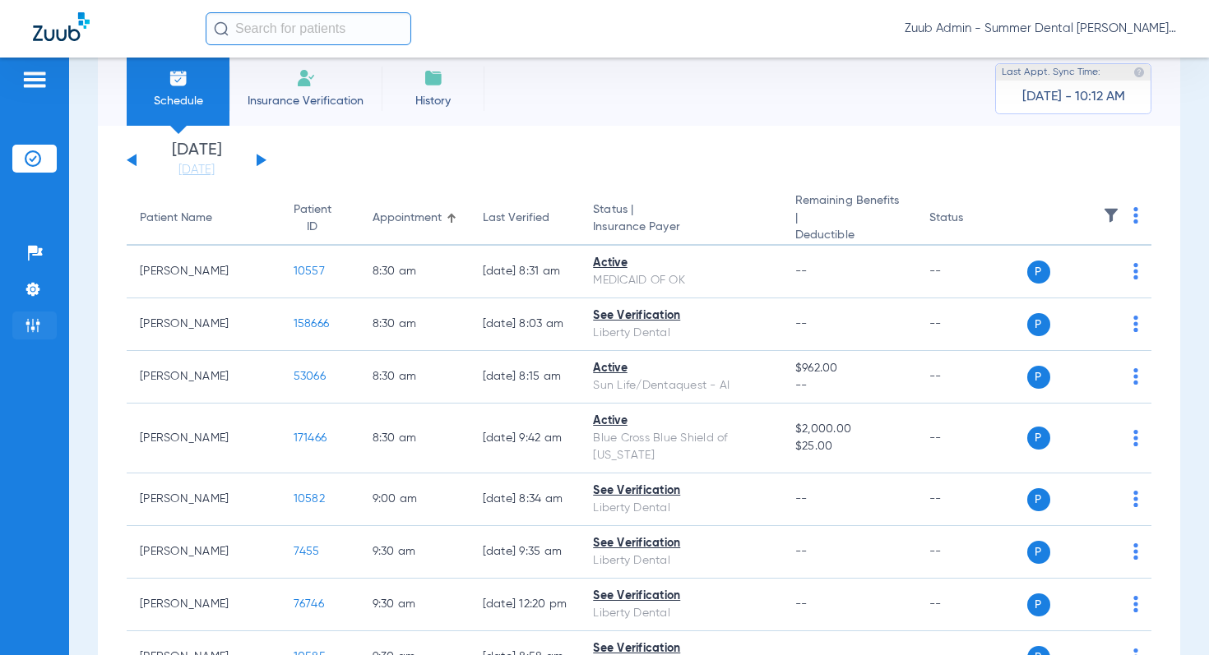
click at [46, 324] on li "Admin" at bounding box center [34, 326] width 44 height 28
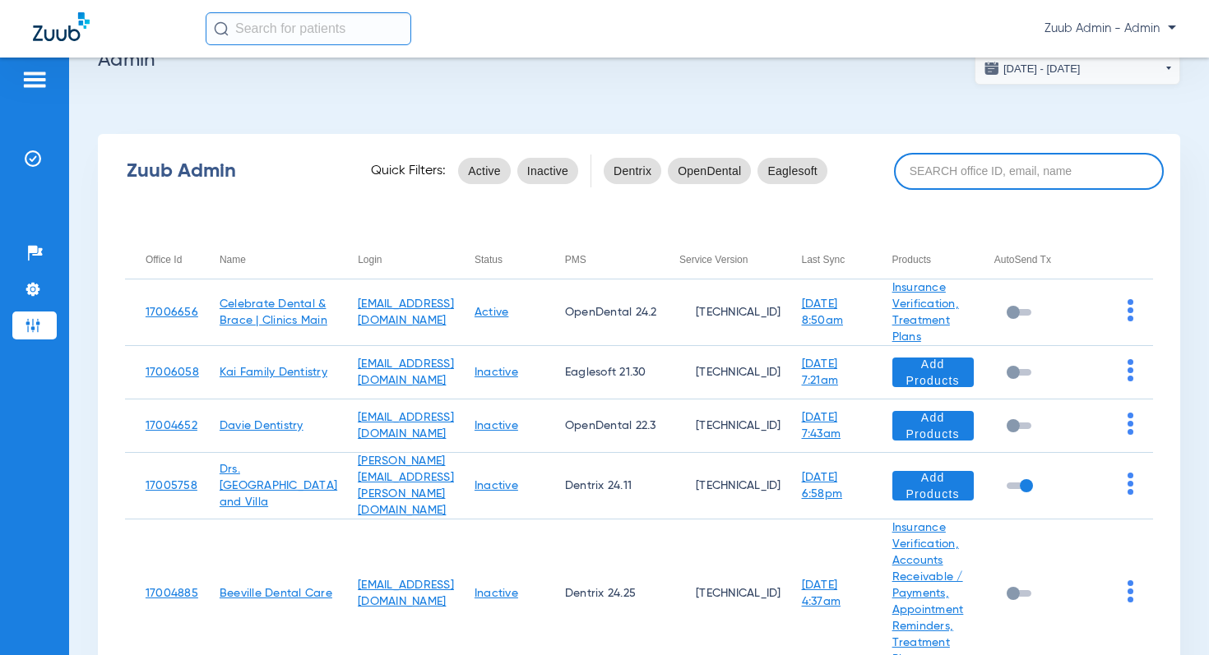
scroll to position [14, 0]
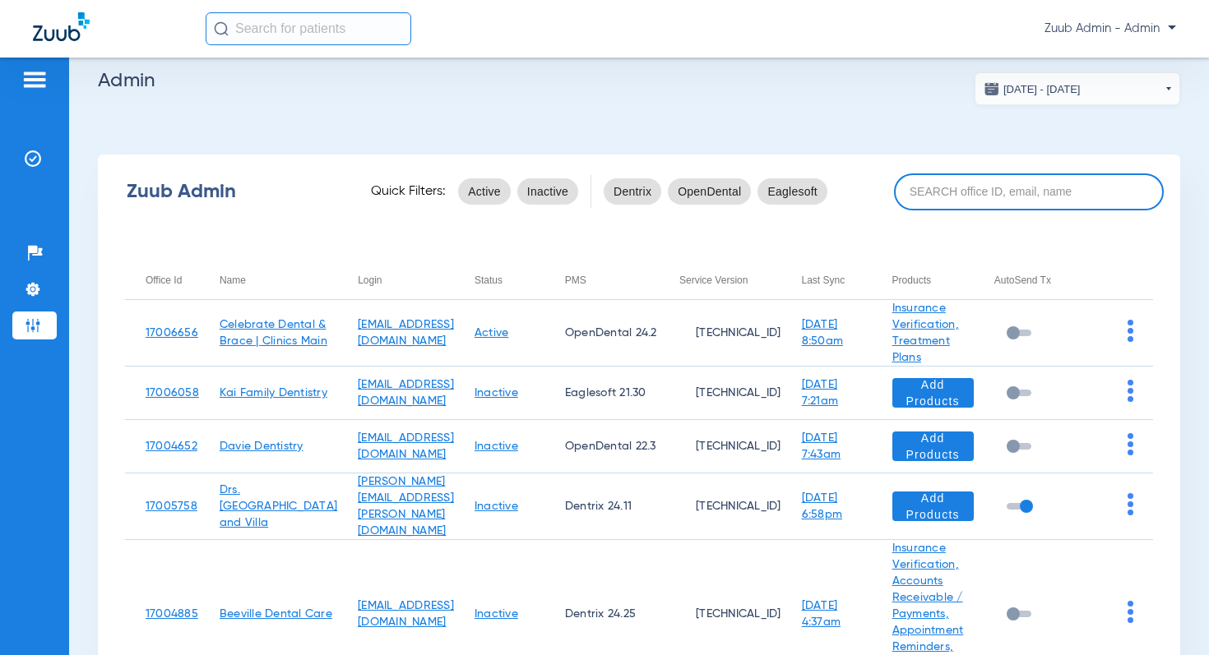
click at [990, 183] on input at bounding box center [1029, 191] width 270 height 37
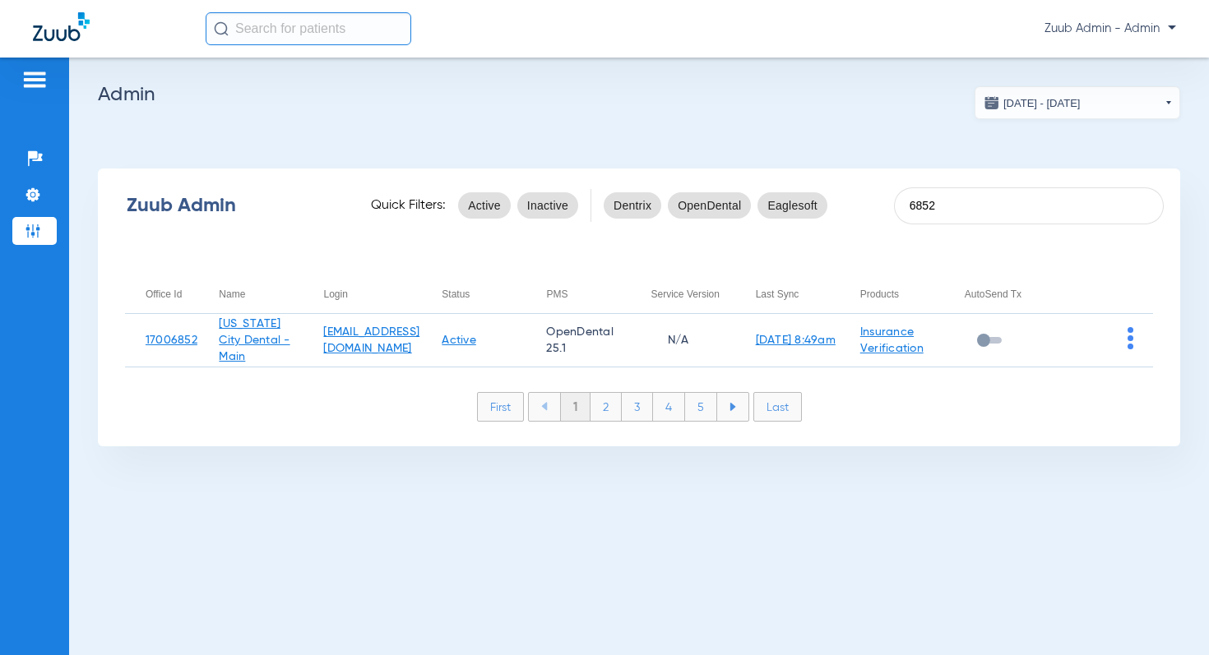
scroll to position [0, 0]
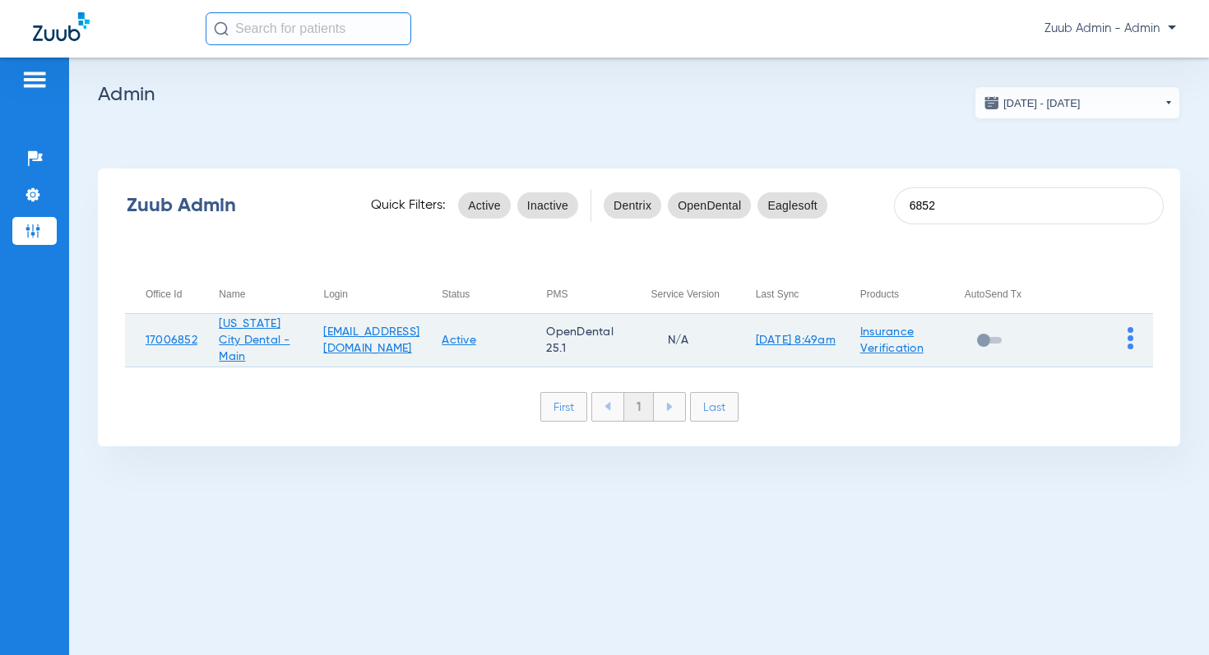
type input "6852"
click at [1127, 341] on img at bounding box center [1130, 338] width 6 height 22
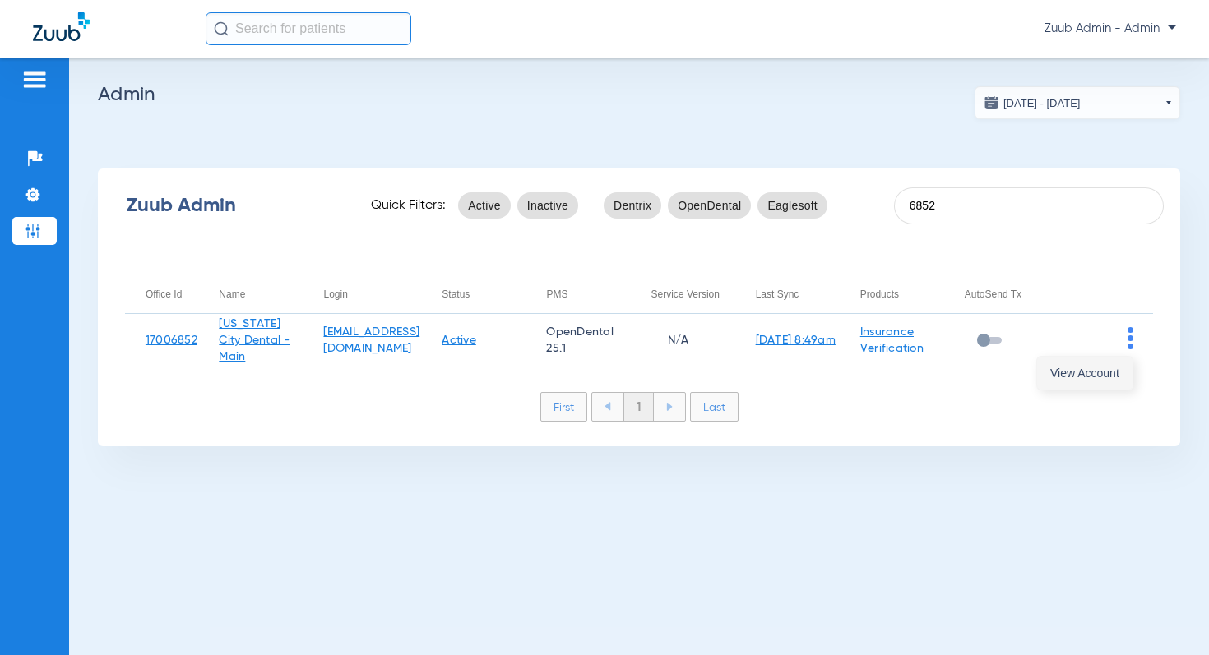
click at [1092, 368] on span "View Account" at bounding box center [1084, 374] width 69 height 12
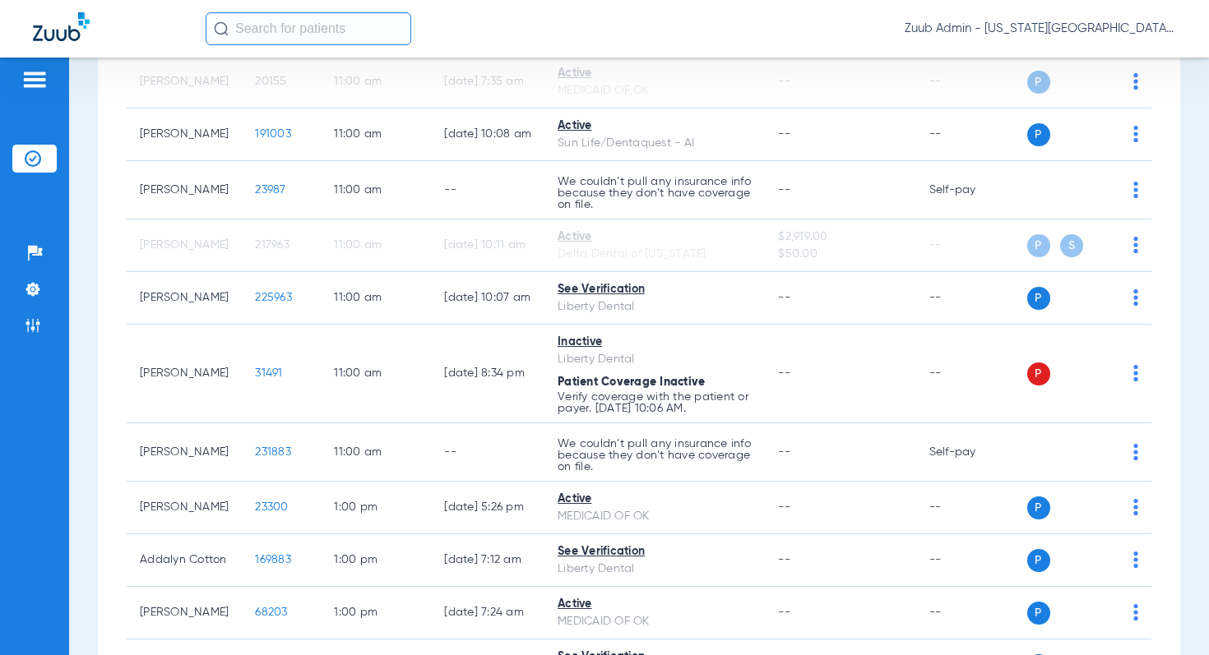
scroll to position [1222, 0]
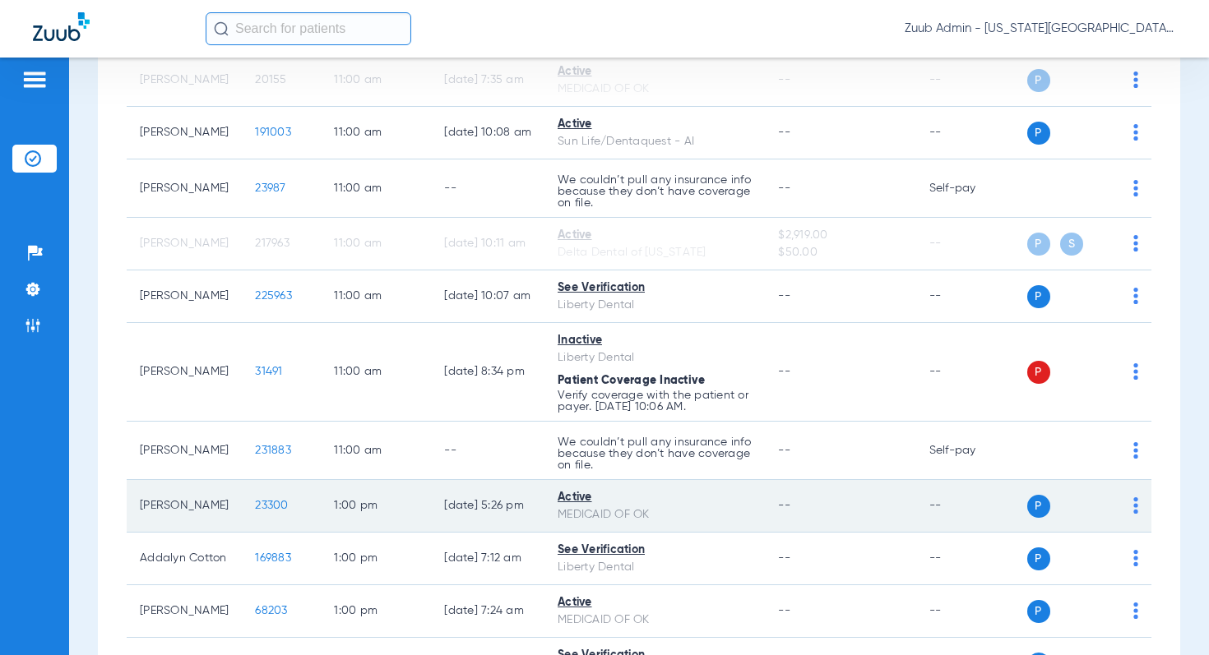
drag, startPoint x: 602, startPoint y: 483, endPoint x: 517, endPoint y: 481, distance: 84.7
click at [517, 481] on tr "Baylee Tullis 23300 1:00 PM 08/12/25 5:26 PM Active MEDICAID OF OK -- -- P S" at bounding box center [639, 506] width 1024 height 53
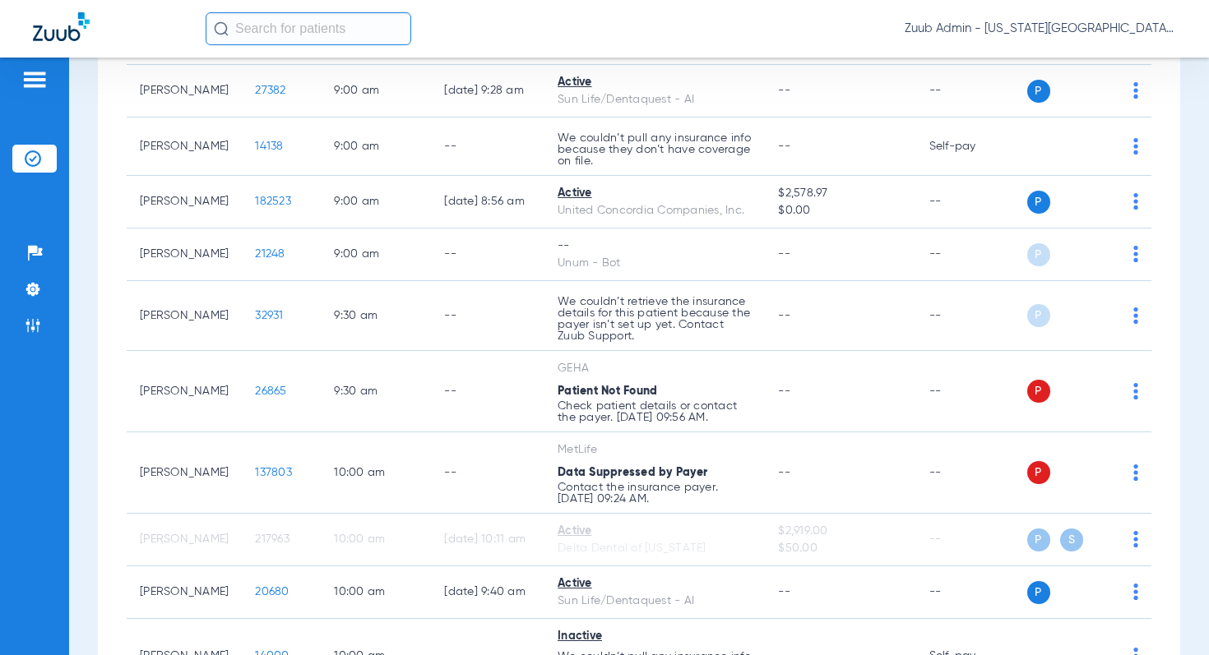
scroll to position [0, 0]
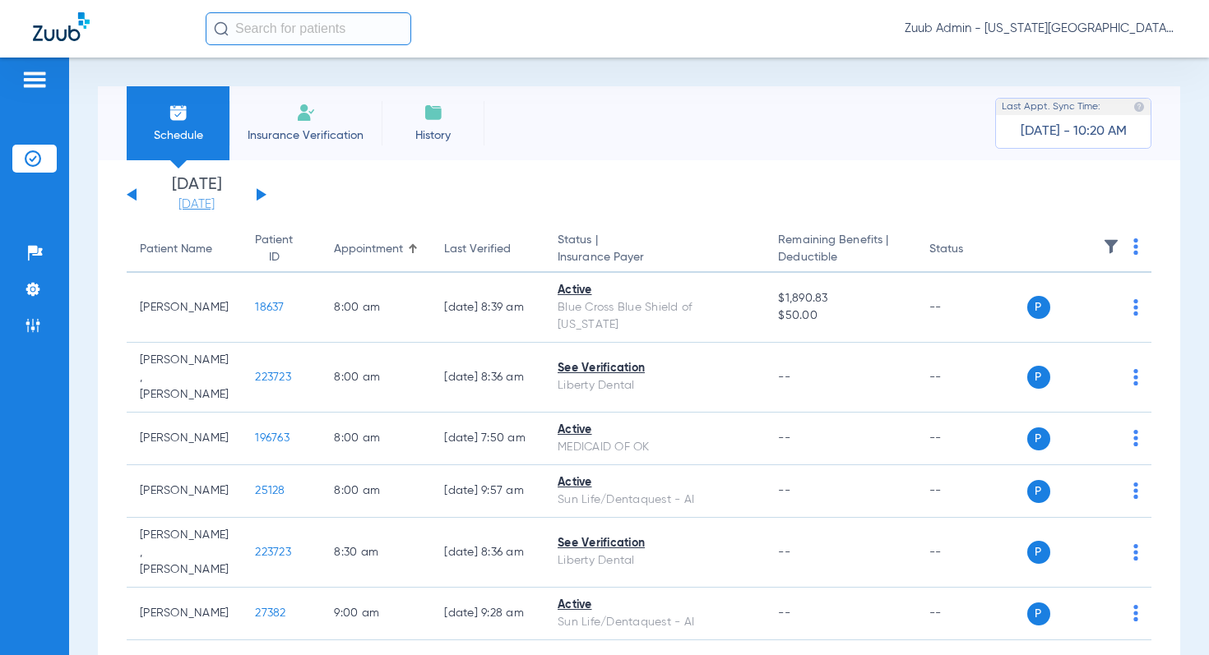
click at [201, 199] on link "[DATE]" at bounding box center [196, 205] width 99 height 16
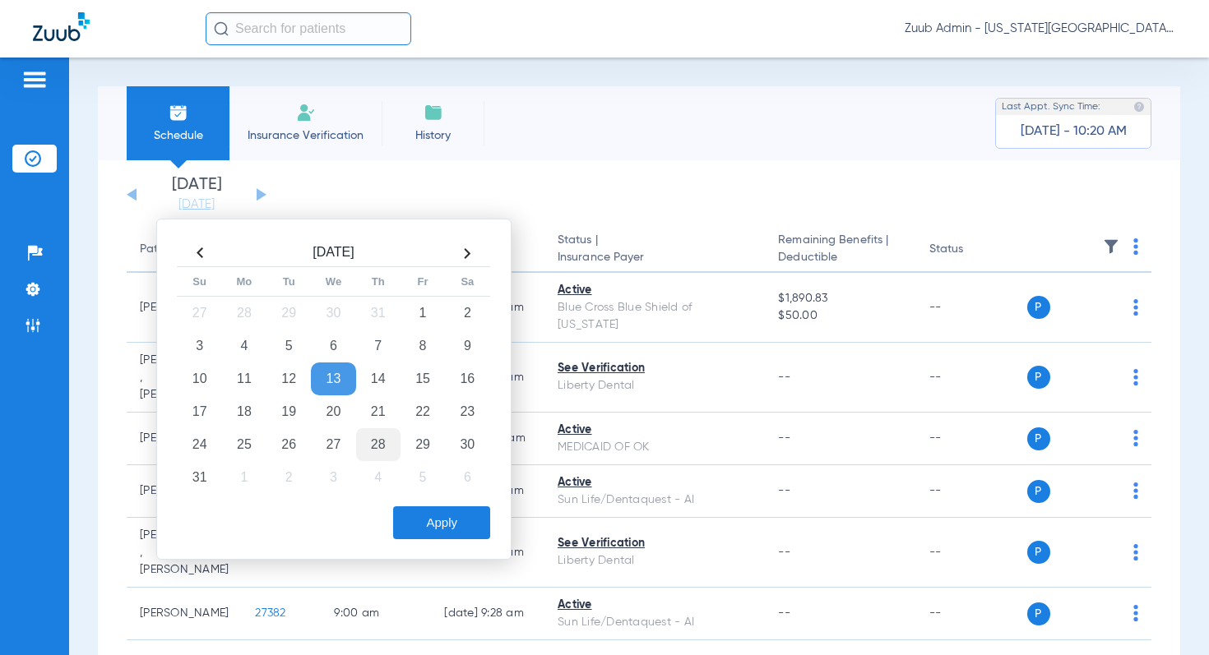
drag, startPoint x: 293, startPoint y: 353, endPoint x: 368, endPoint y: 437, distance: 112.4
click at [294, 354] on td "5" at bounding box center [288, 346] width 44 height 33
click at [442, 516] on button "Apply" at bounding box center [441, 522] width 97 height 33
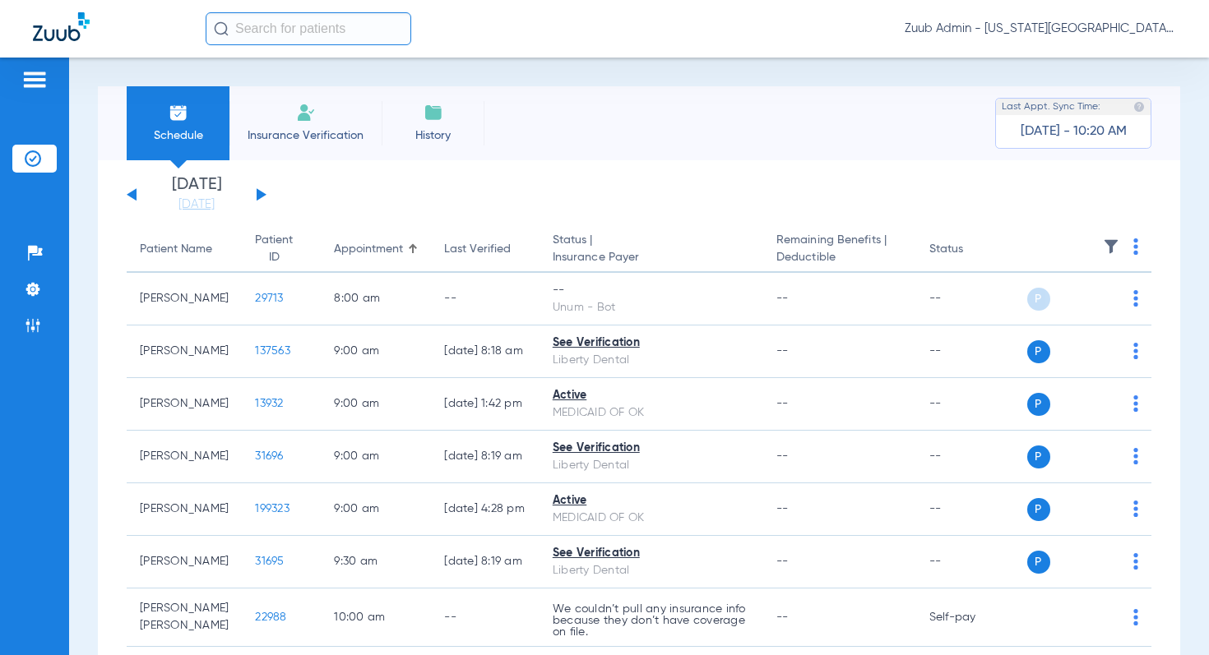
click at [1107, 244] on img at bounding box center [1111, 246] width 16 height 16
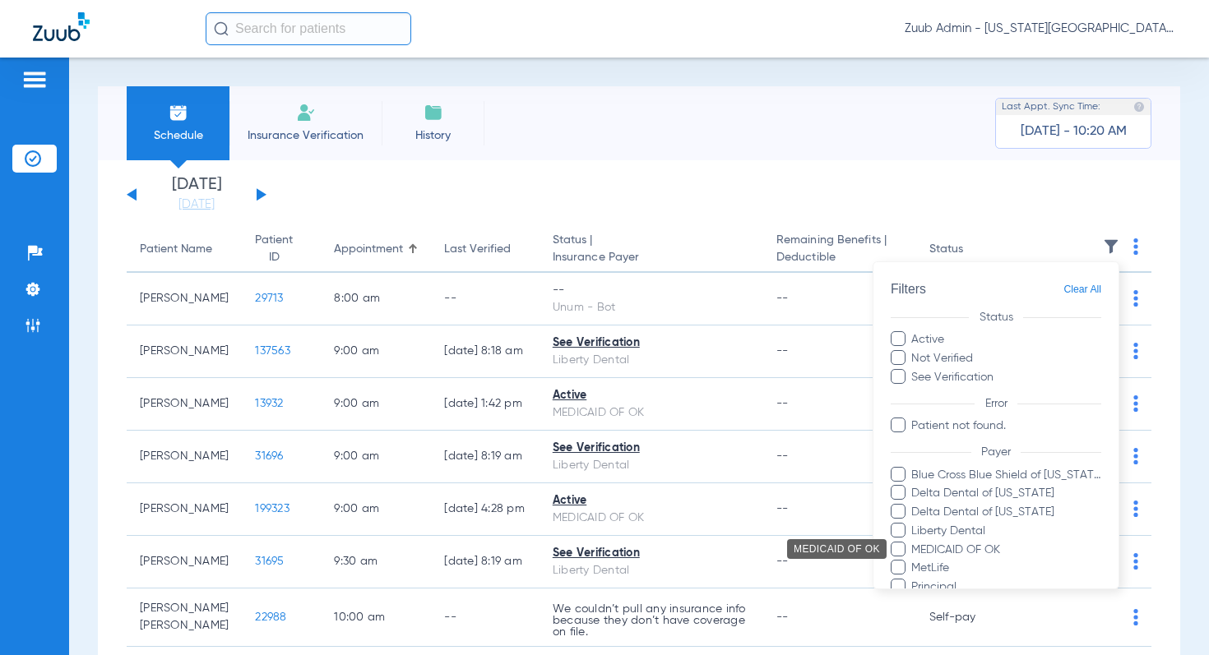
click at [972, 547] on span "MEDICAID OF OK" at bounding box center [1005, 549] width 191 height 17
click at [913, 561] on input "MEDICAID OF OK" at bounding box center [913, 561] width 0 height 0
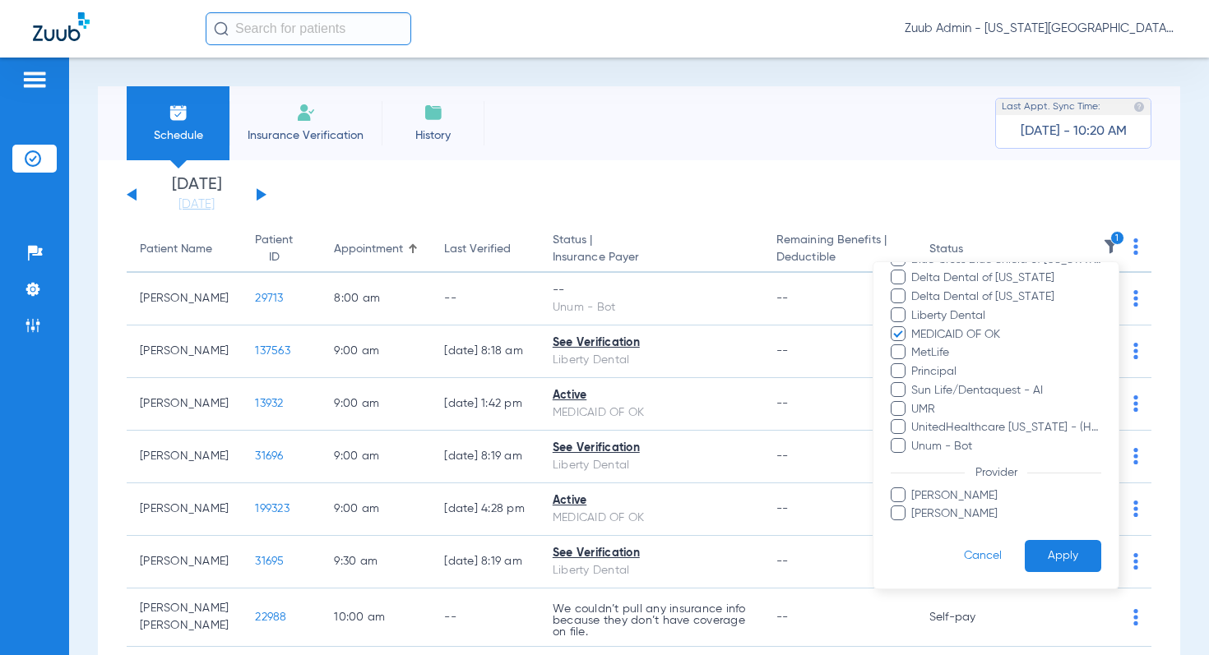
click at [1057, 562] on button "Apply" at bounding box center [1062, 556] width 76 height 32
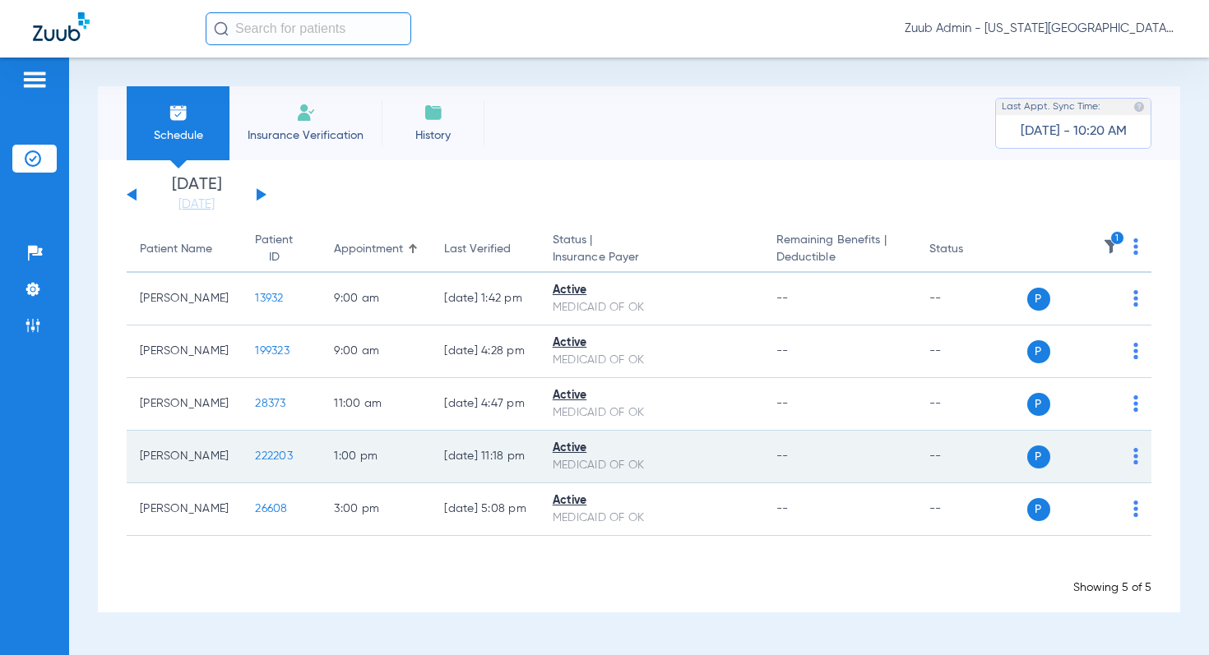
drag, startPoint x: 419, startPoint y: 467, endPoint x: 408, endPoint y: 443, distance: 26.5
click at [402, 458] on tr "Jordan Holdermess 222203 1:00 PM 08/11/25 11:18 PM Active MEDICAID OF OK -- -- …" at bounding box center [639, 457] width 1024 height 53
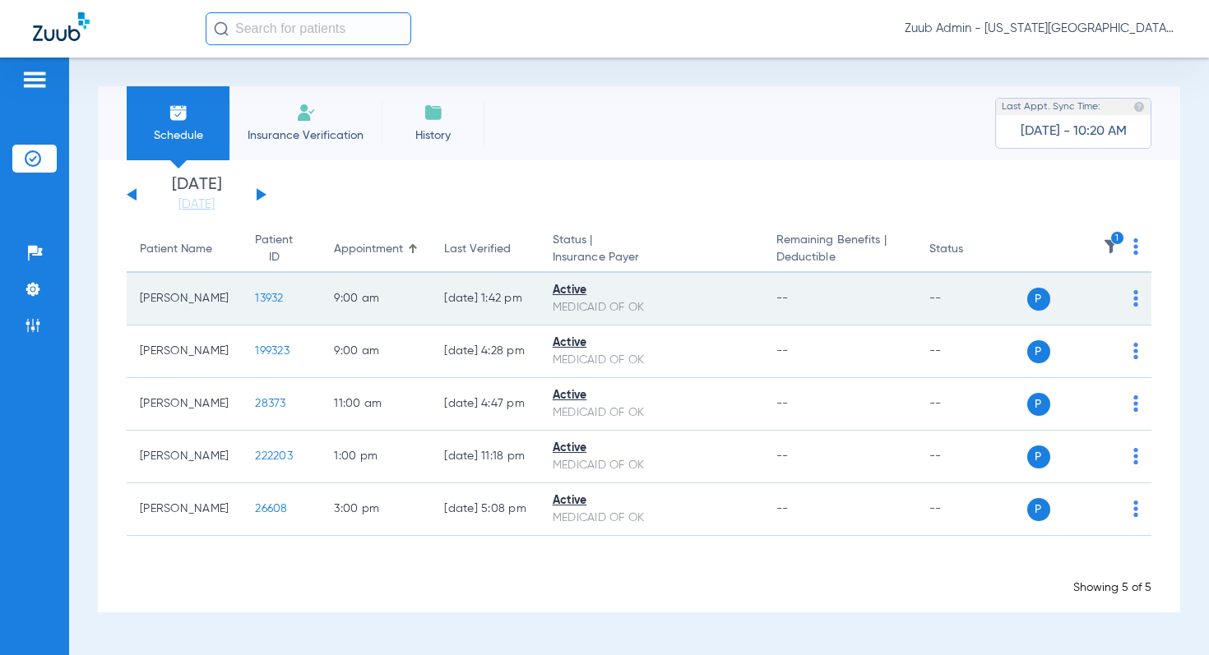
drag, startPoint x: 511, startPoint y: 294, endPoint x: 386, endPoint y: 298, distance: 124.2
click at [386, 298] on tr "Hilario Reyes 13932 9:00 AM 08/12/25 1:42 PM Active MEDICAID OF OK -- -- P S" at bounding box center [639, 299] width 1024 height 53
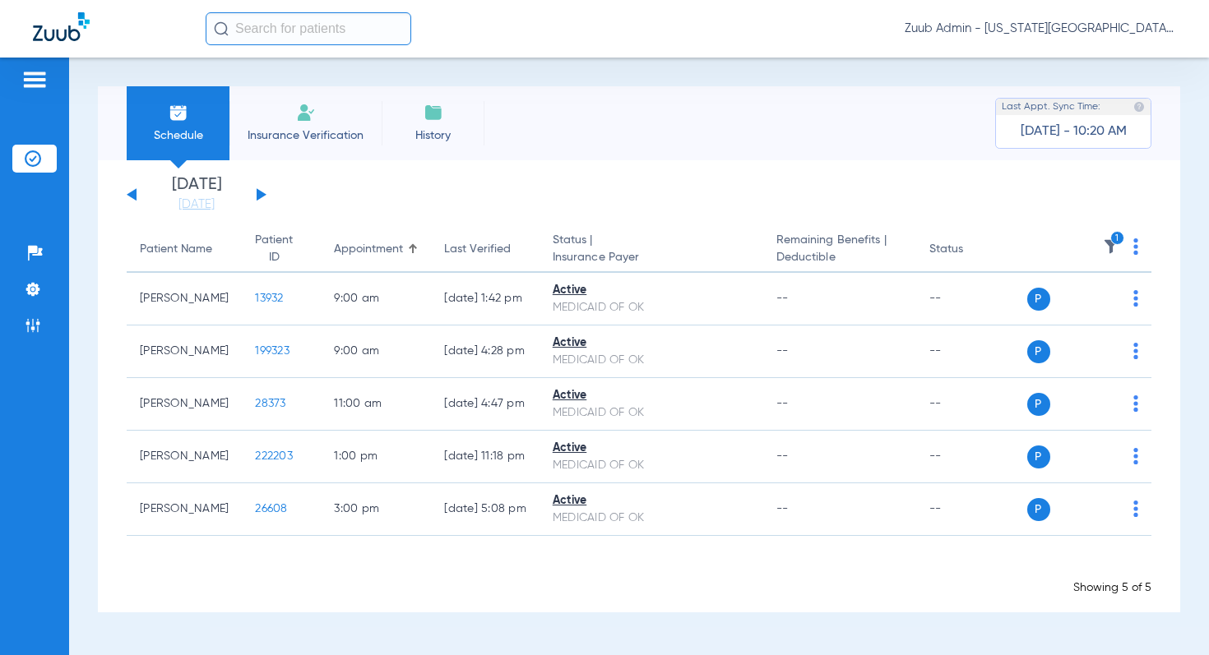
click at [559, 589] on div "Showing 5 of 5" at bounding box center [639, 588] width 1024 height 16
click at [199, 206] on link "[DATE]" at bounding box center [196, 205] width 99 height 16
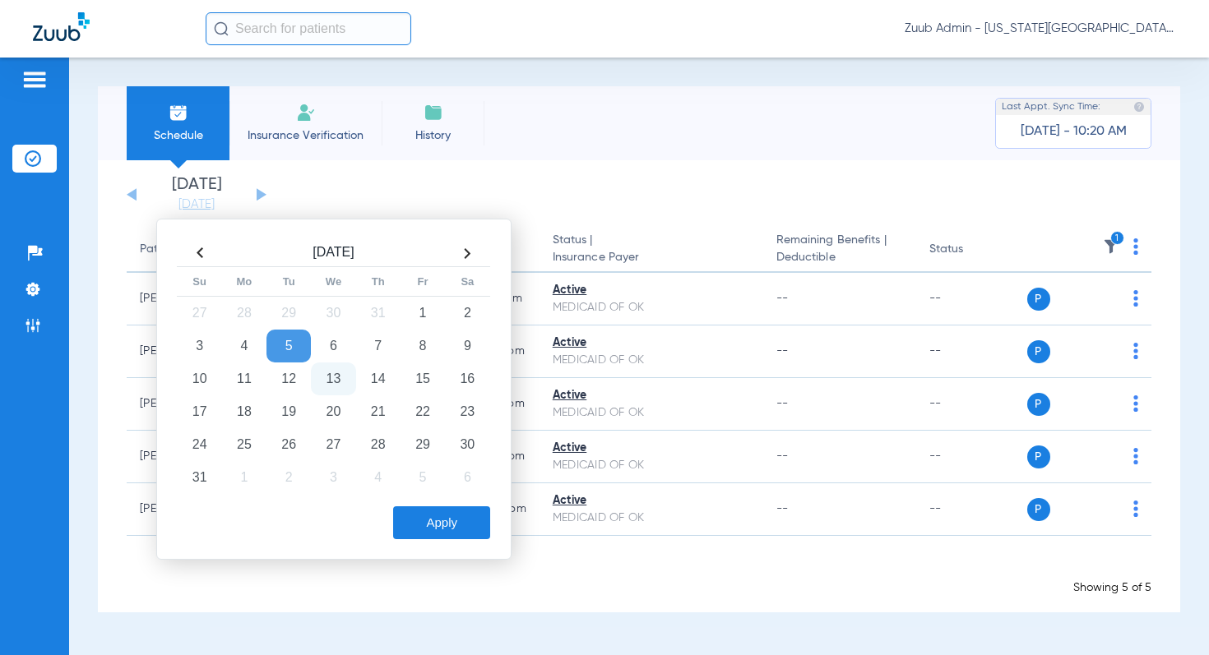
click at [340, 386] on td "13" at bounding box center [333, 379] width 44 height 33
click at [442, 538] on button "Apply" at bounding box center [441, 522] width 97 height 33
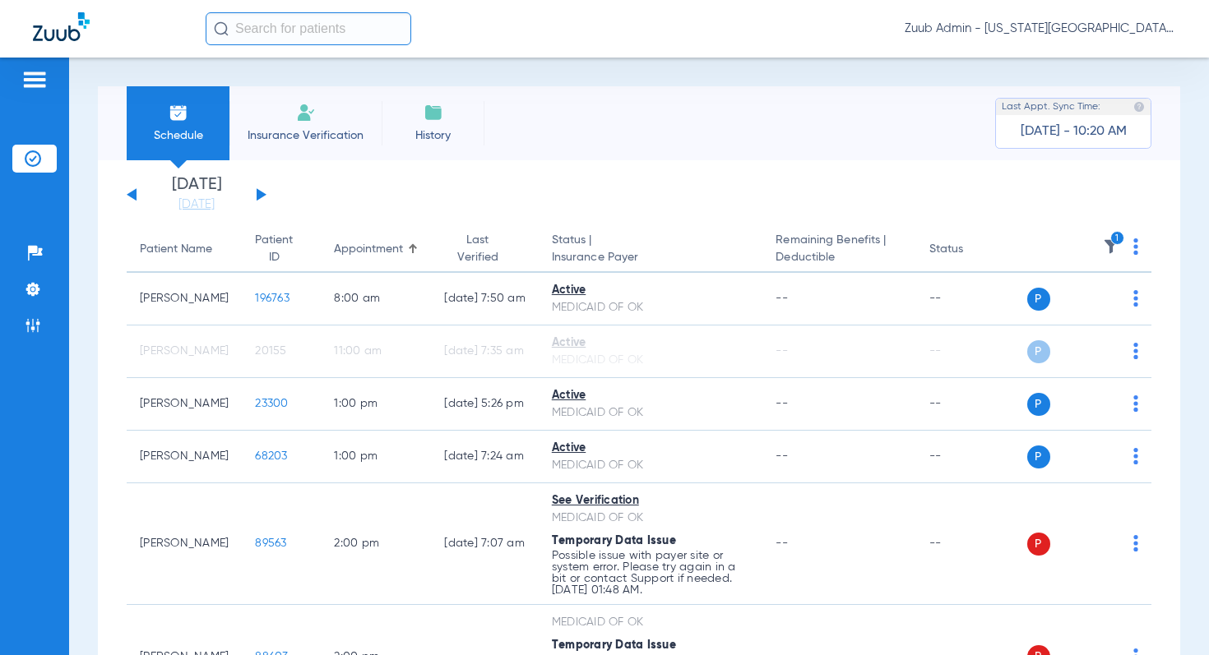
click at [1112, 247] on img at bounding box center [1111, 246] width 16 height 16
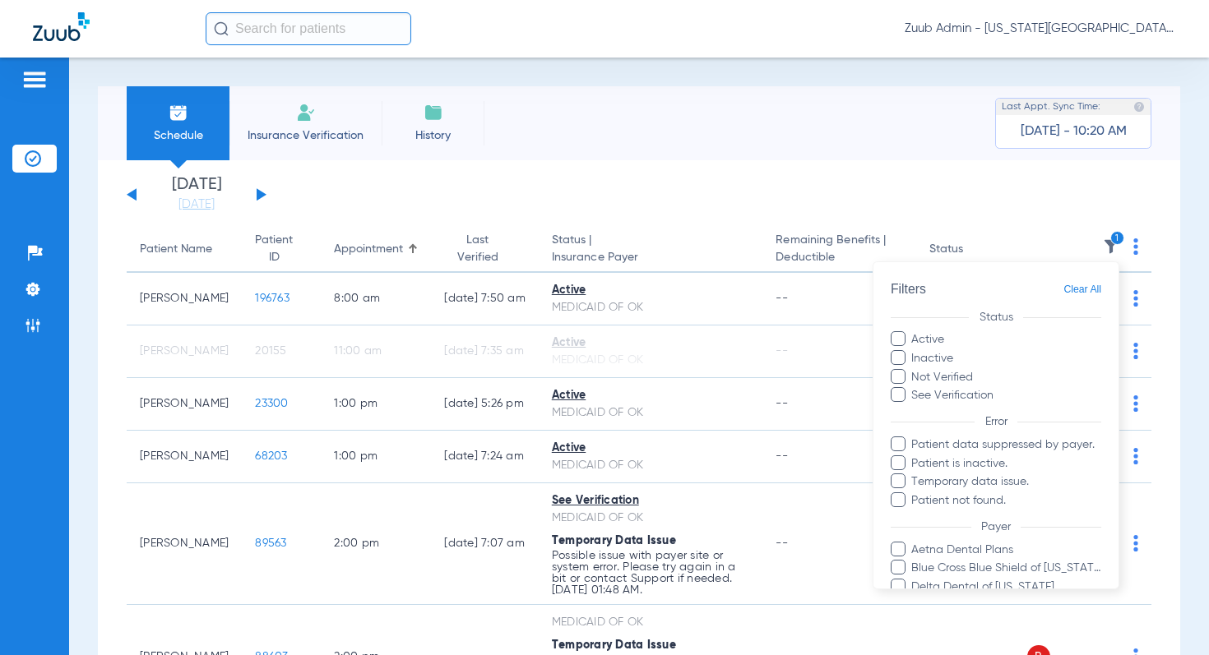
click at [1086, 287] on span "Clear All" at bounding box center [1082, 290] width 38 height 21
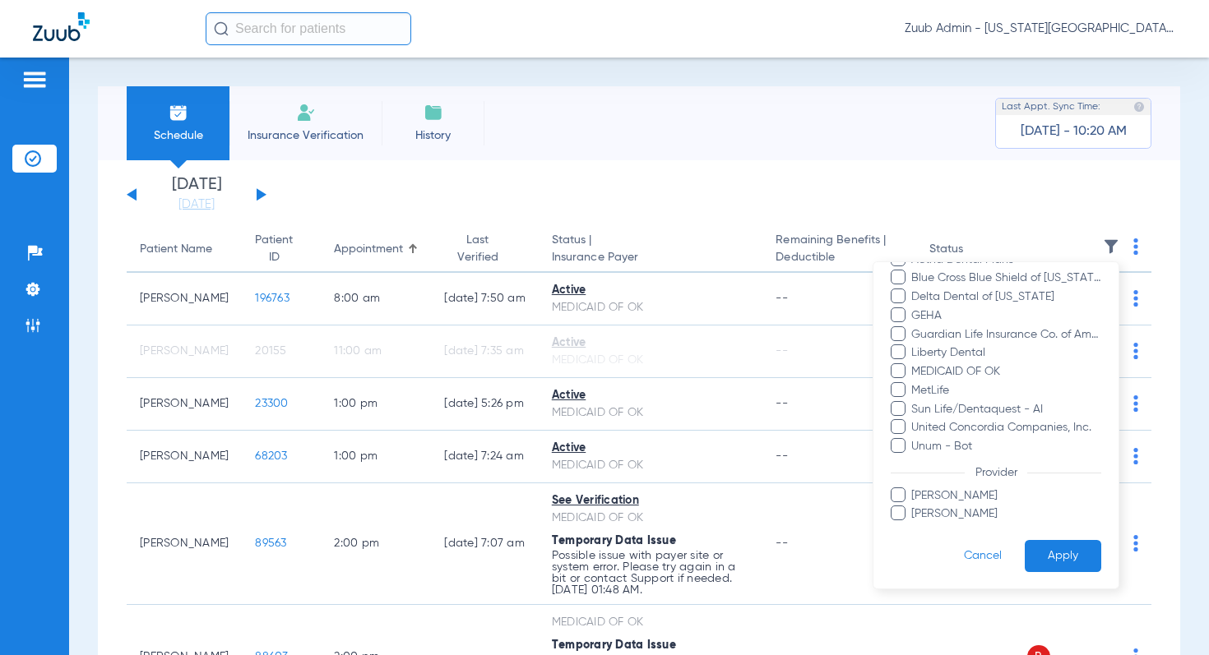
click at [1057, 557] on button "Apply" at bounding box center [1062, 556] width 76 height 32
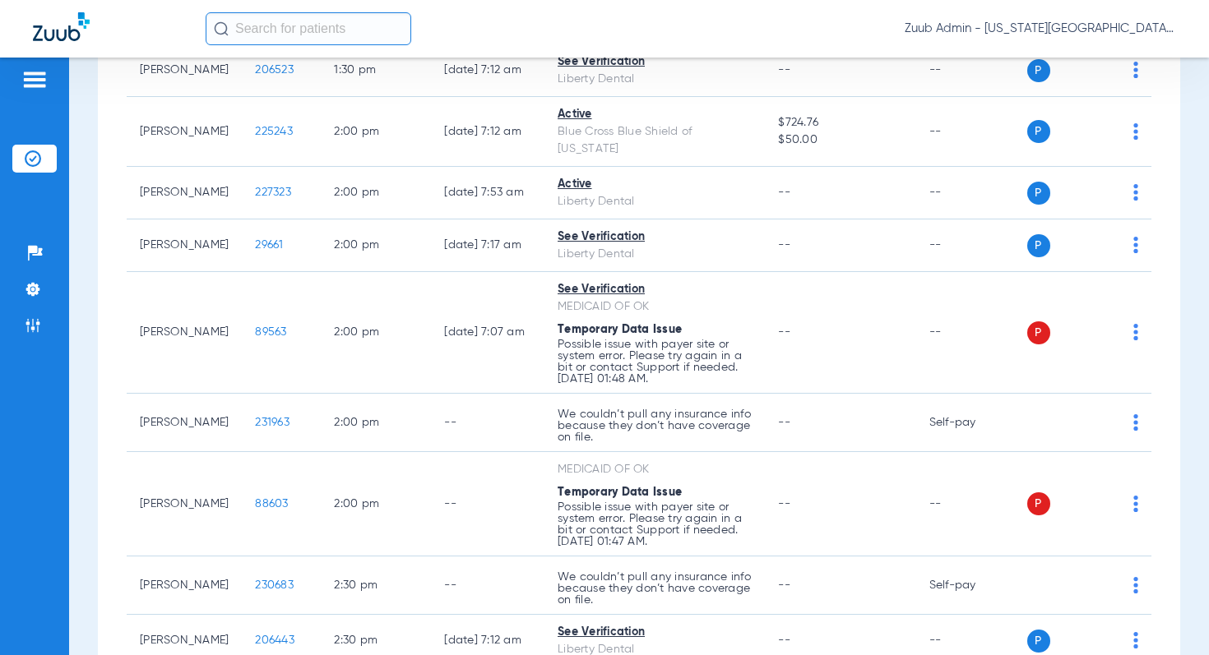
scroll to position [1978, 0]
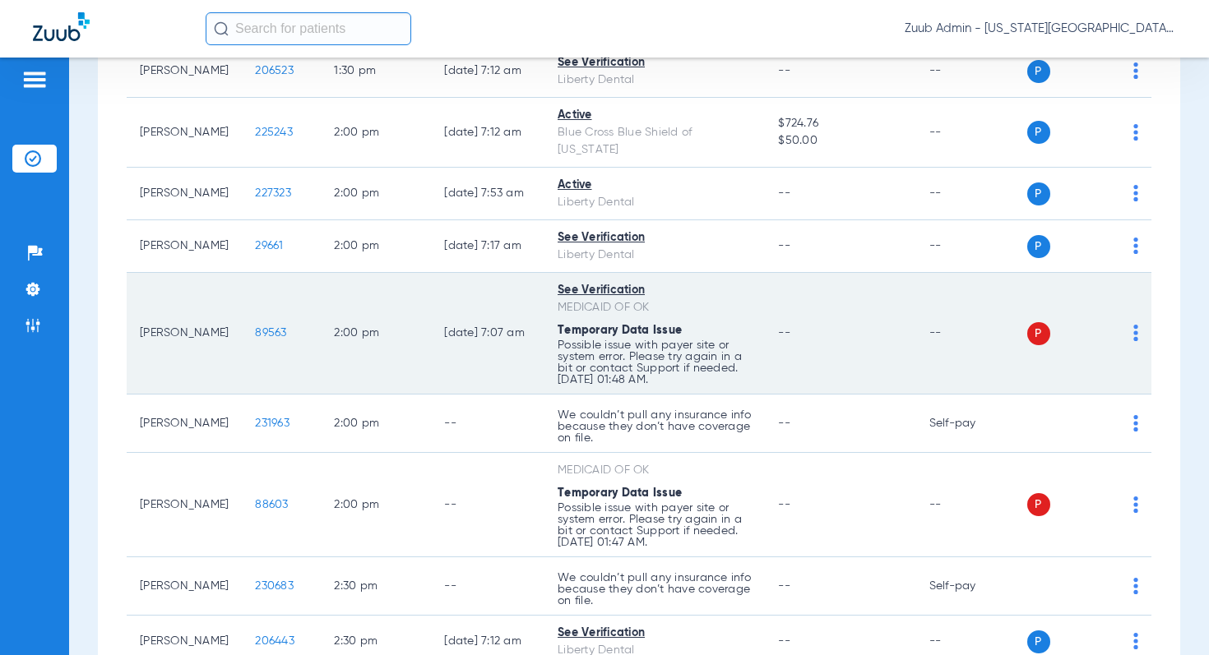
click at [1135, 325] on img at bounding box center [1135, 333] width 5 height 16
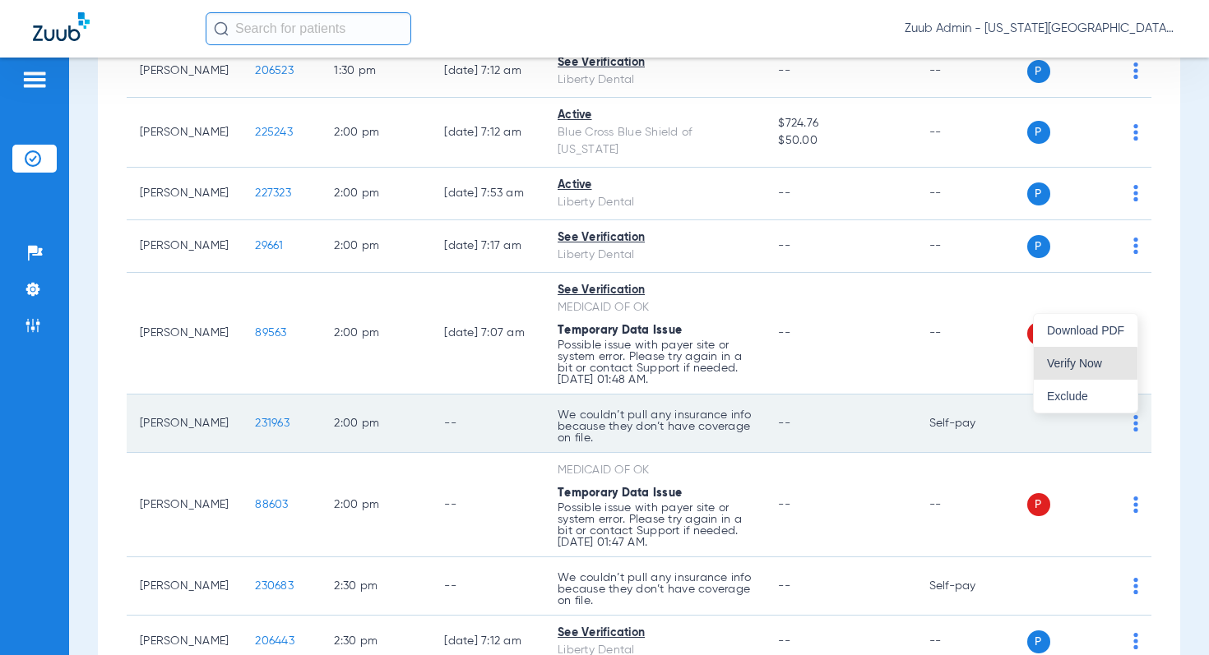
click at [1077, 370] on button "Verify Now" at bounding box center [1085, 363] width 104 height 33
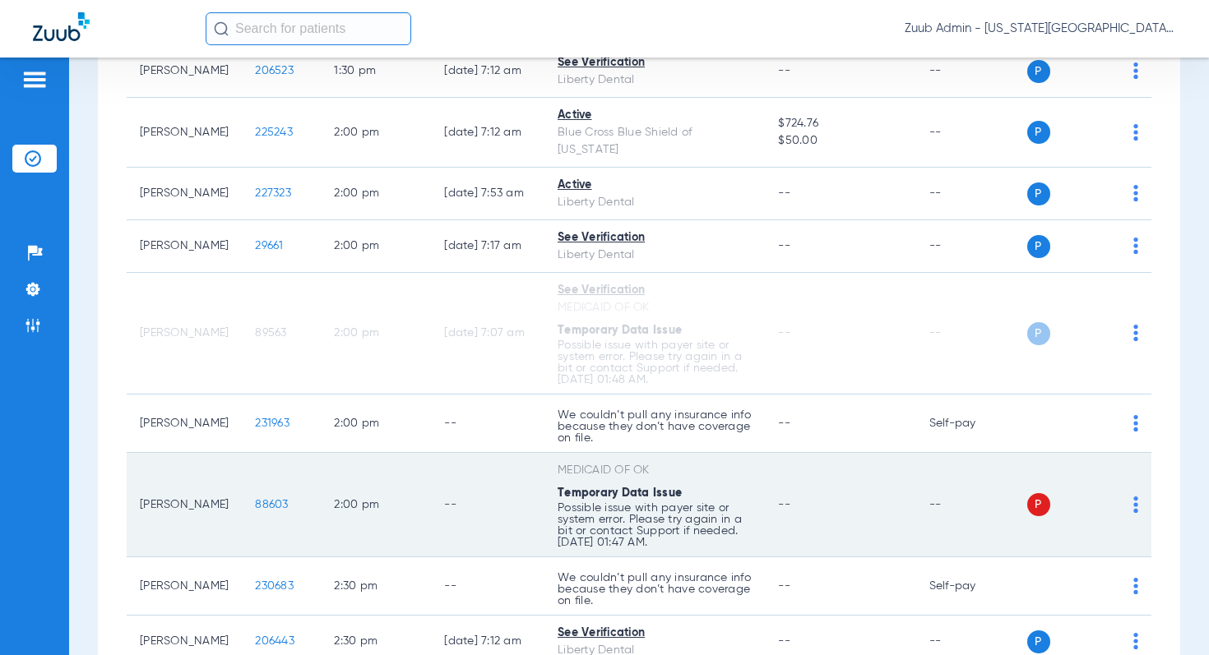
drag, startPoint x: 1135, startPoint y: 474, endPoint x: 1148, endPoint y: 474, distance: 13.2
click at [1135, 497] on img at bounding box center [1135, 505] width 5 height 16
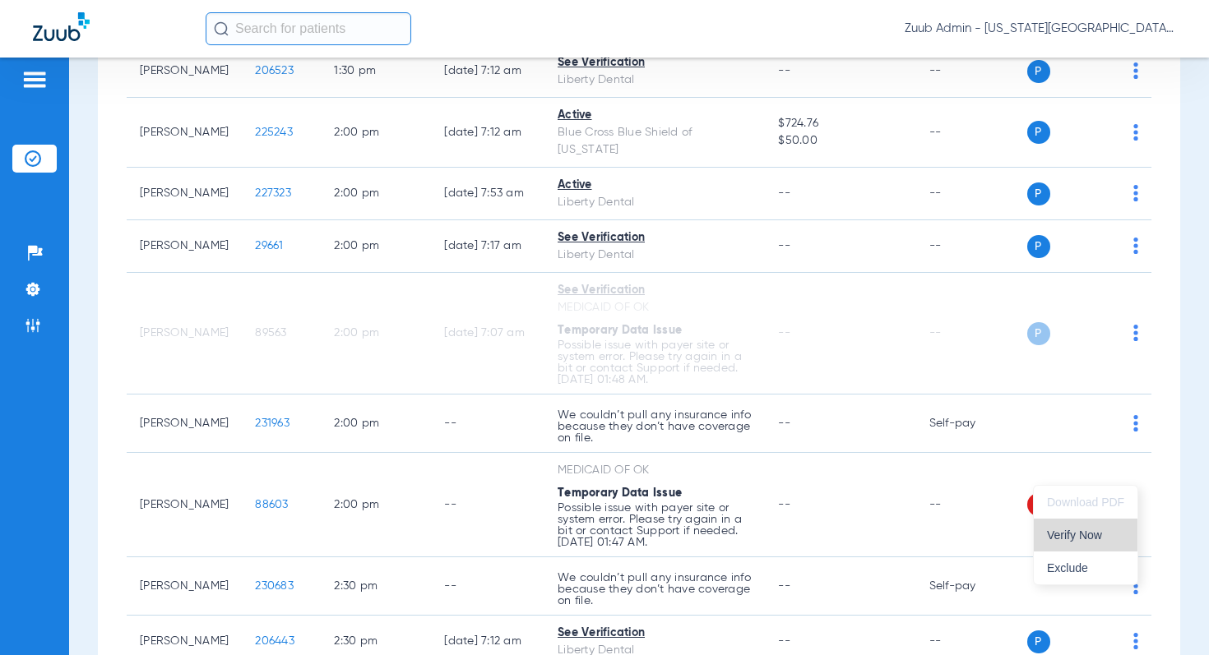
click at [1083, 534] on span "Verify Now" at bounding box center [1085, 535] width 77 height 12
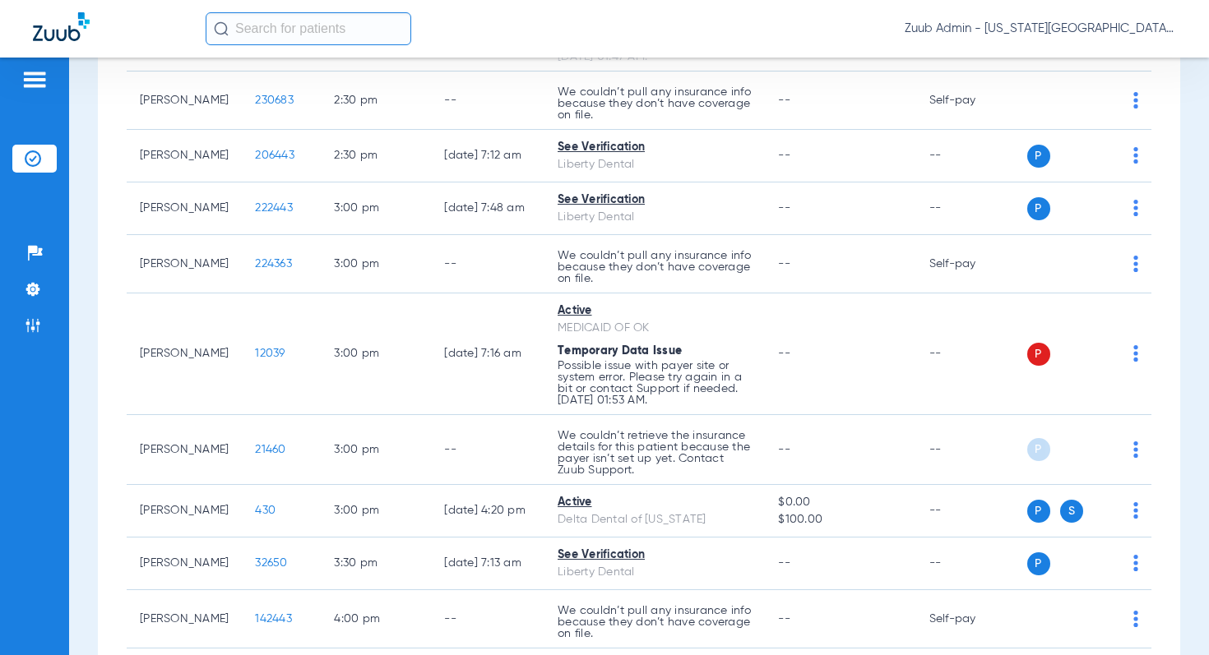
scroll to position [2467, 0]
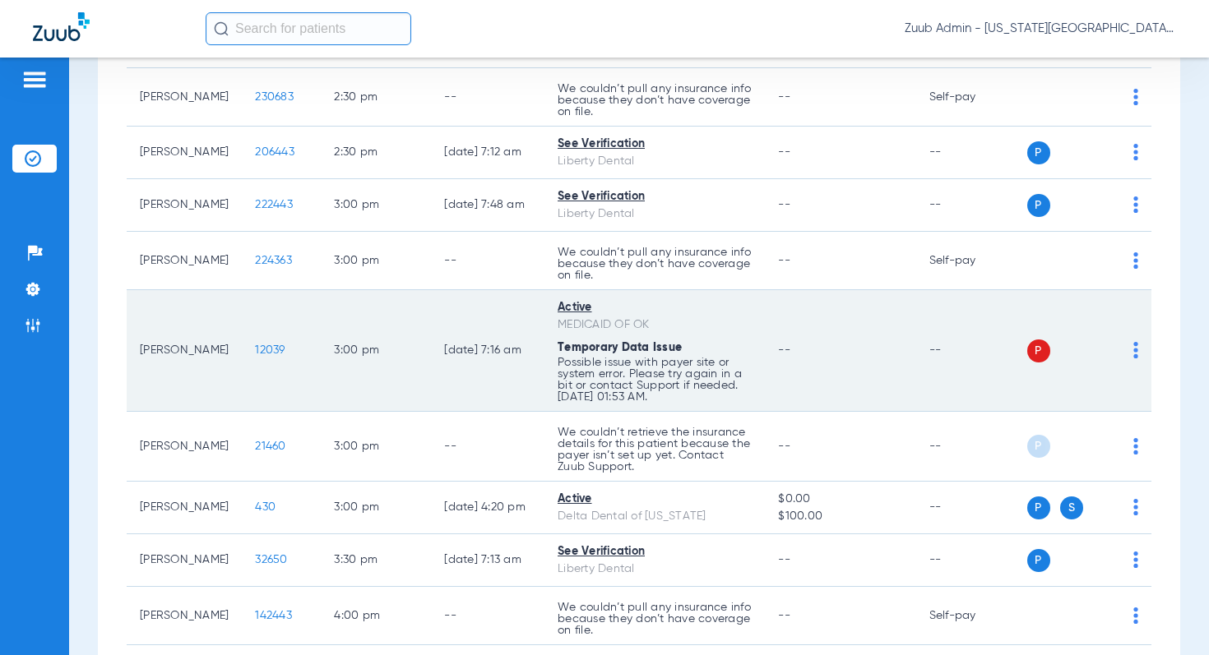
click at [1130, 340] on div "P S" at bounding box center [1083, 351] width 112 height 23
click at [1135, 342] on img at bounding box center [1135, 350] width 5 height 16
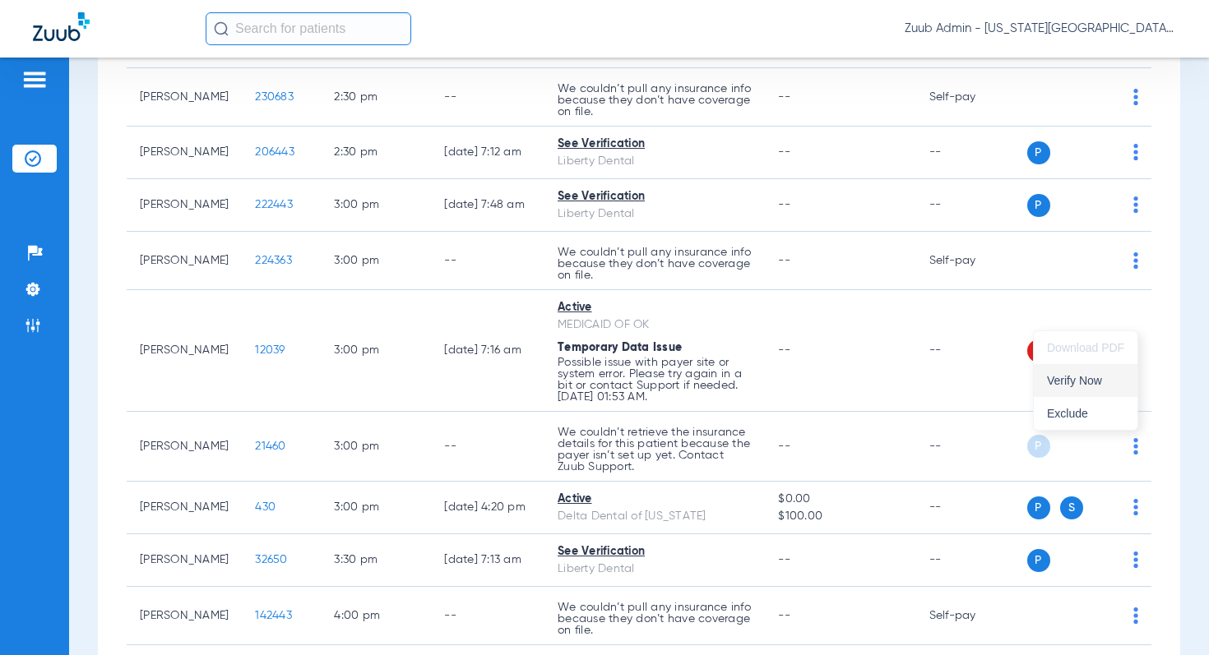
click at [1105, 387] on button "Verify Now" at bounding box center [1085, 380] width 104 height 33
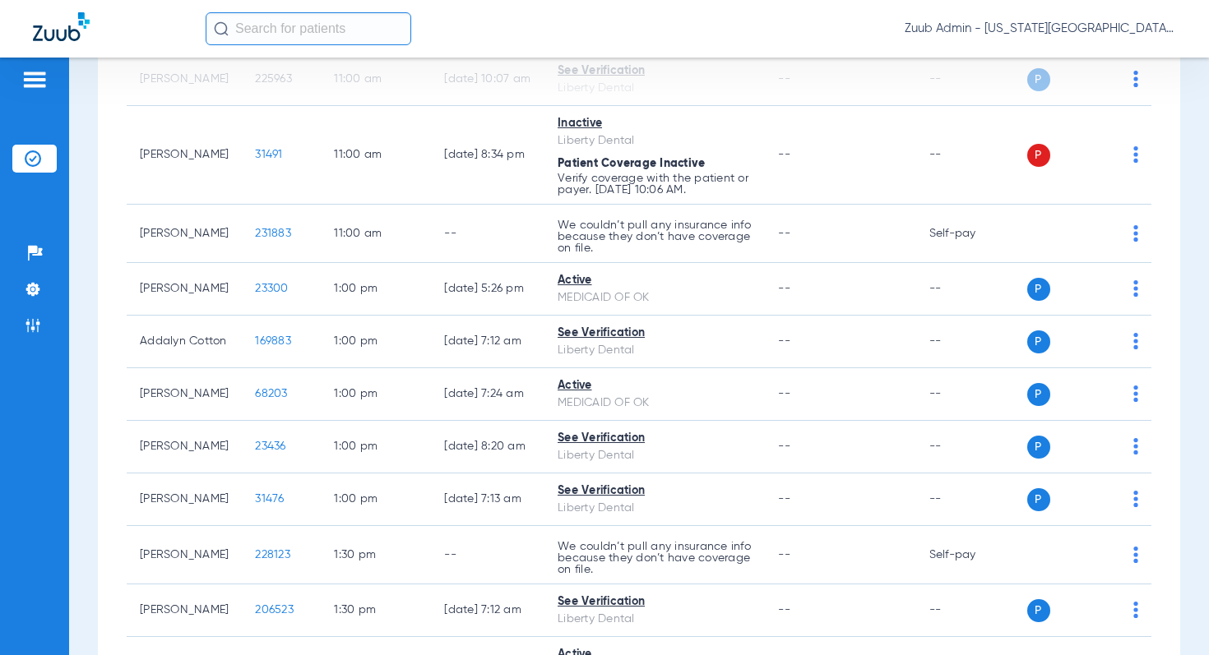
scroll to position [1223, 0]
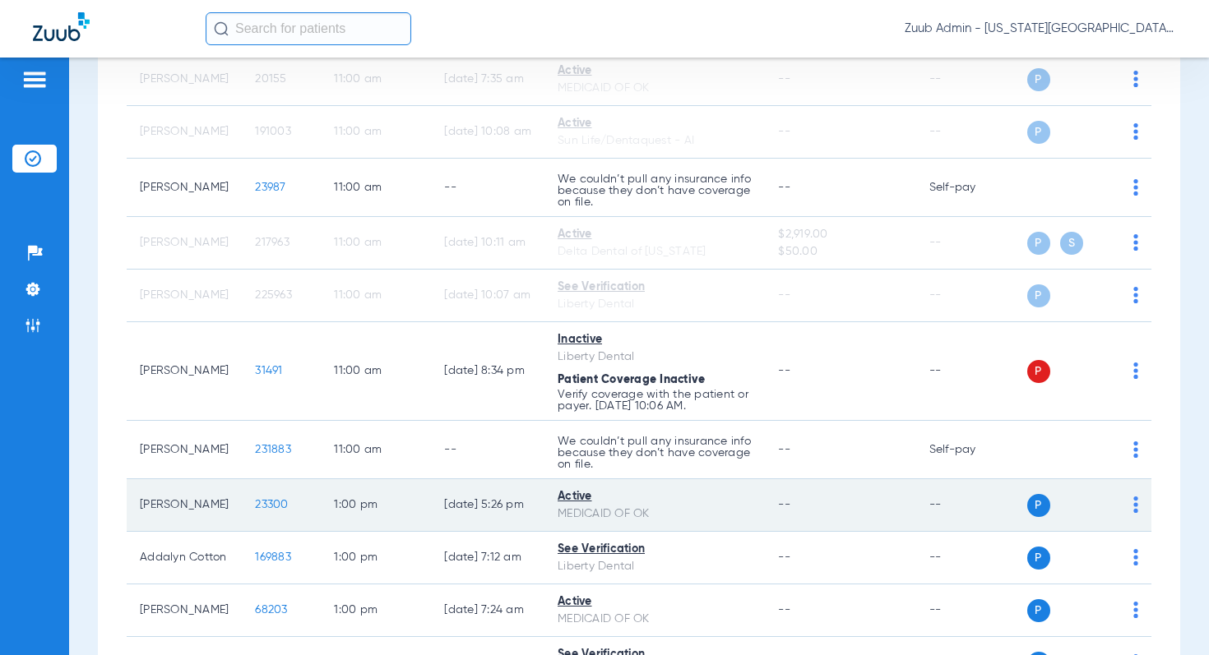
drag, startPoint x: 528, startPoint y: 472, endPoint x: 417, endPoint y: 474, distance: 111.0
click at [417, 479] on tr "Baylee Tullis 23300 1:00 PM 08/12/25 5:26 PM Active MEDICAID OF OK -- -- P S" at bounding box center [639, 505] width 1024 height 53
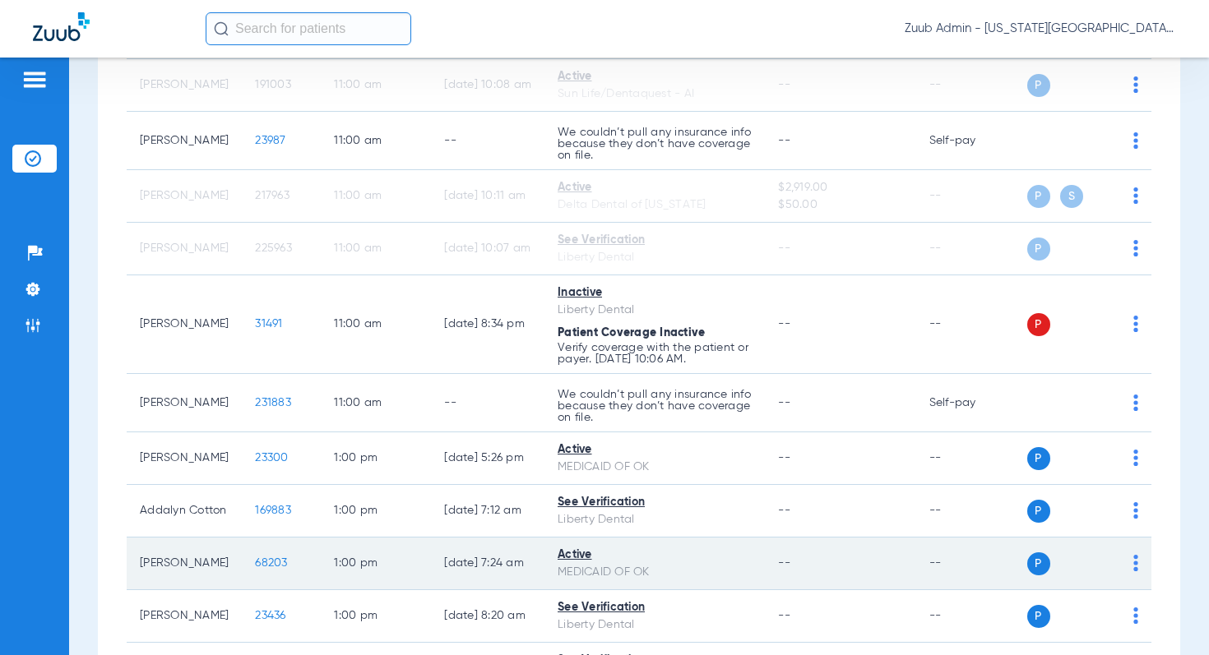
scroll to position [1269, 0]
drag, startPoint x: 533, startPoint y: 528, endPoint x: 415, endPoint y: 533, distance: 117.7
click at [415, 539] on tr "Tina Vandusen 68203 1:00 PM 08/12/25 7:24 AM Active MEDICAID OF OK -- -- P S" at bounding box center [639, 565] width 1024 height 53
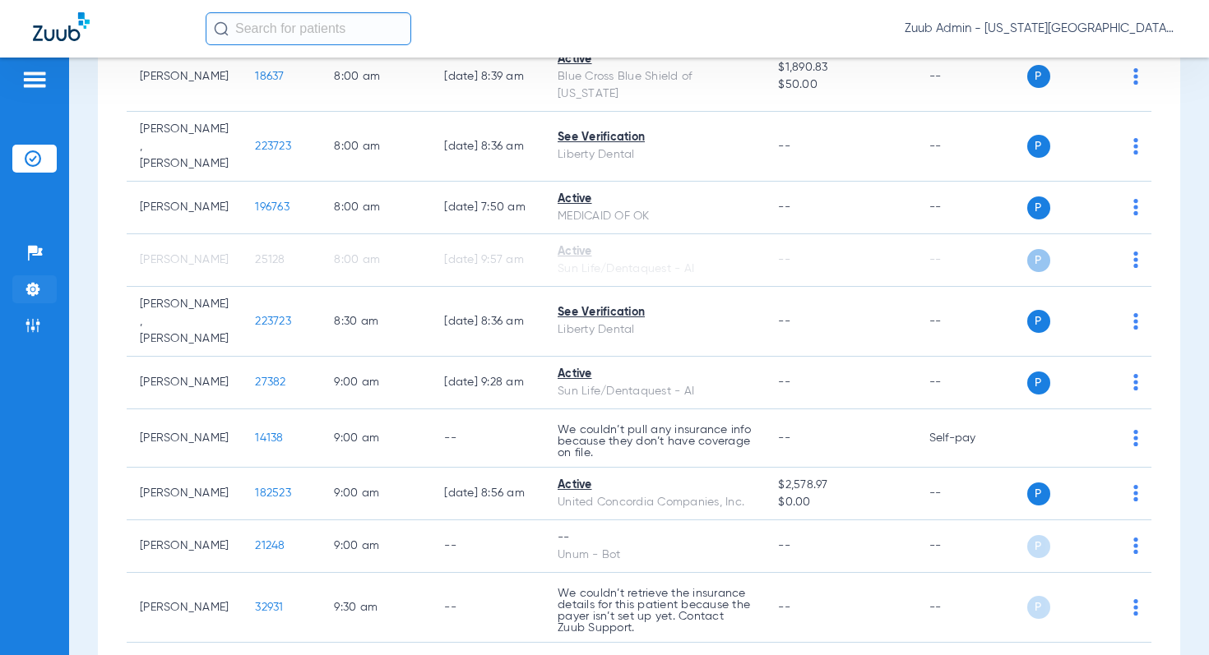
scroll to position [209, 0]
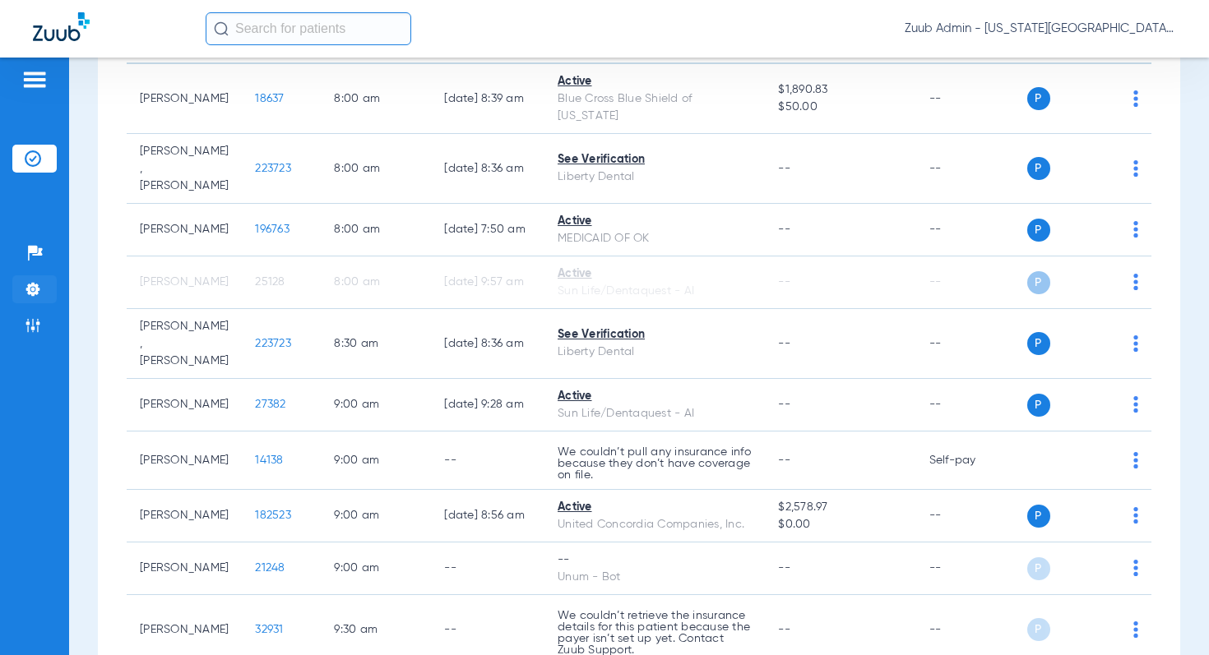
click at [28, 284] on img at bounding box center [33, 289] width 16 height 16
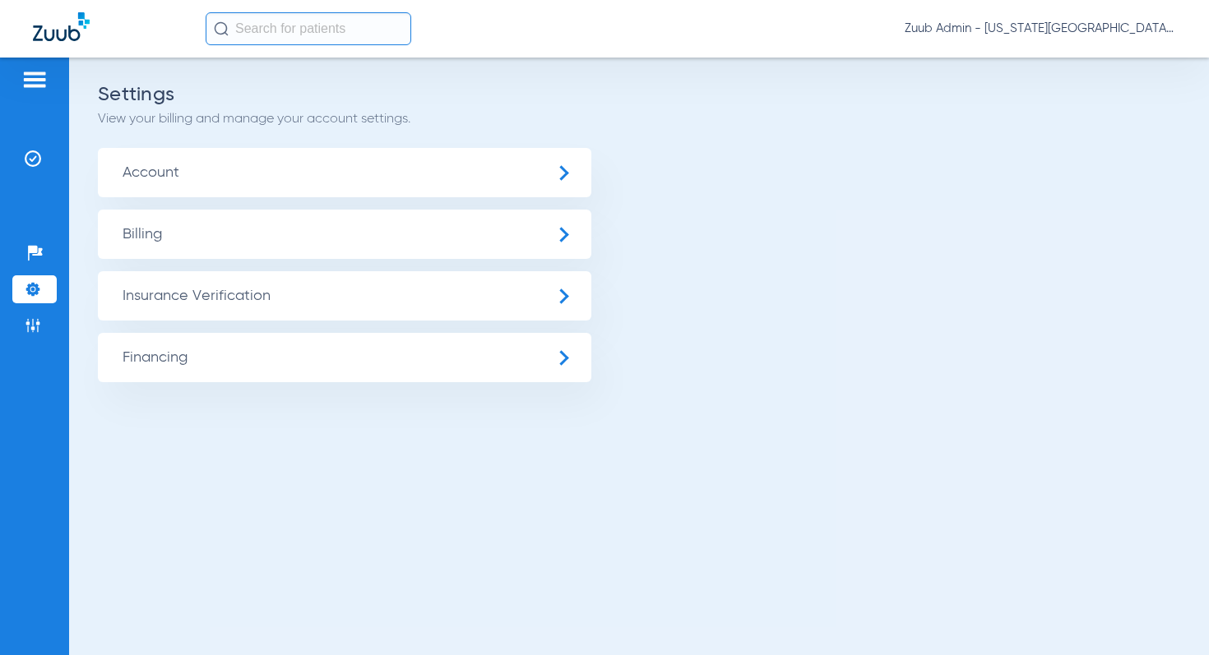
click at [246, 301] on span "Insurance Verification" at bounding box center [344, 295] width 493 height 49
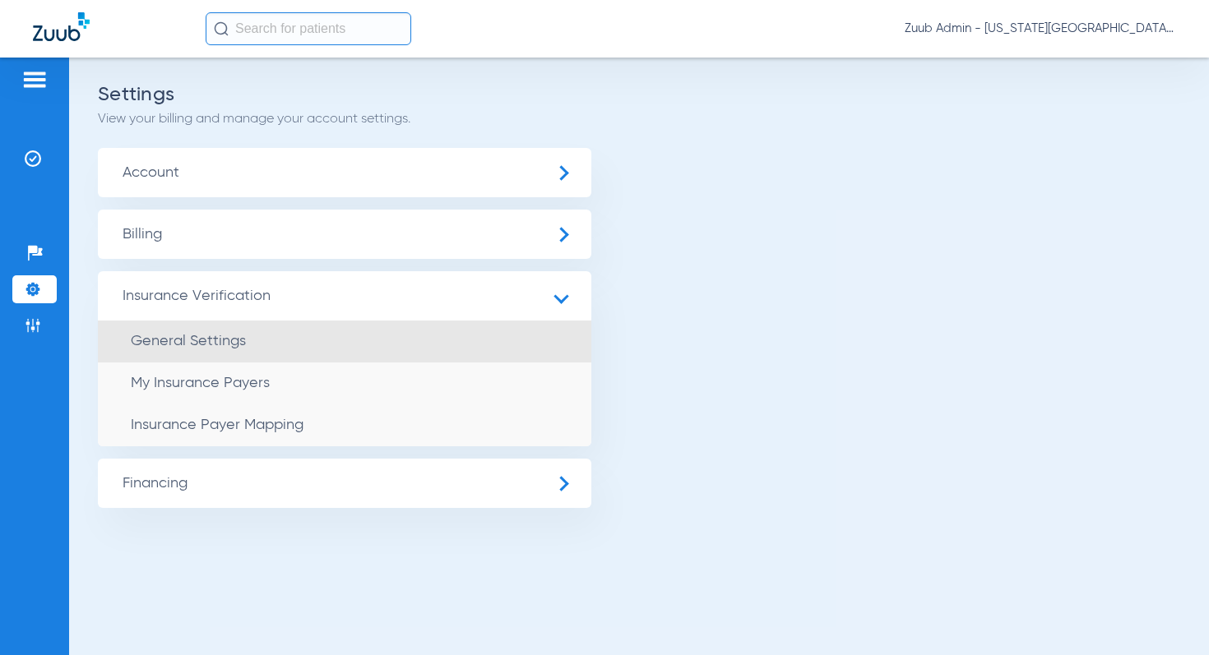
click at [249, 340] on li "General Settings" at bounding box center [344, 342] width 493 height 42
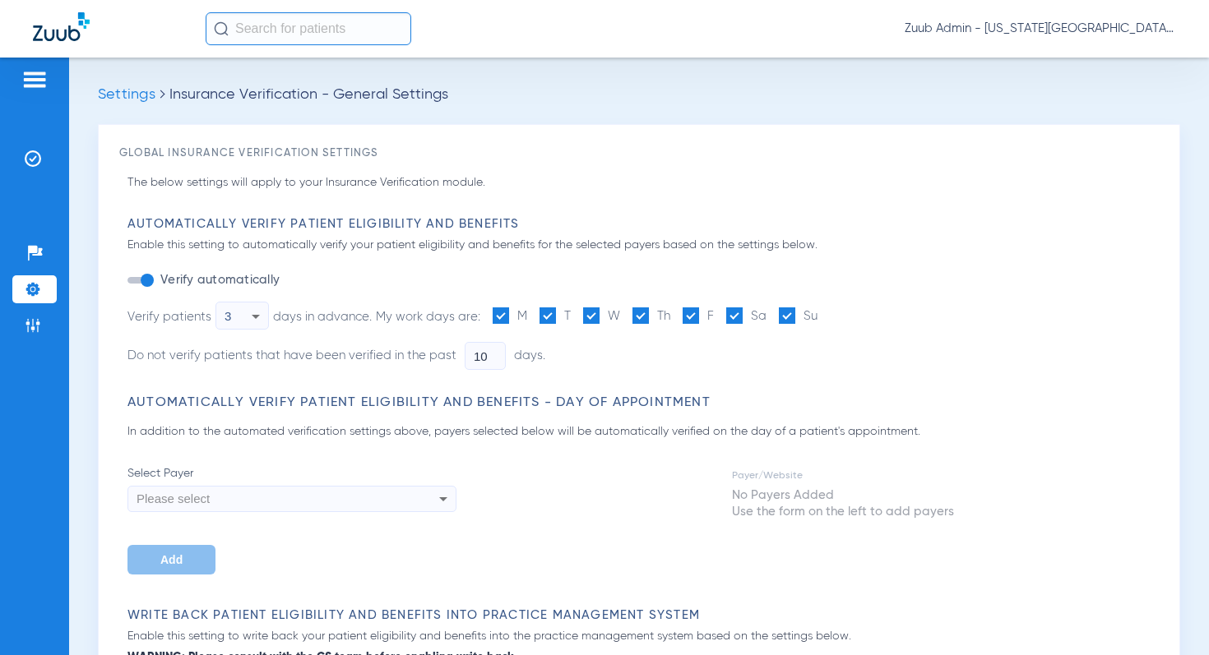
type input "5"
type input "1"
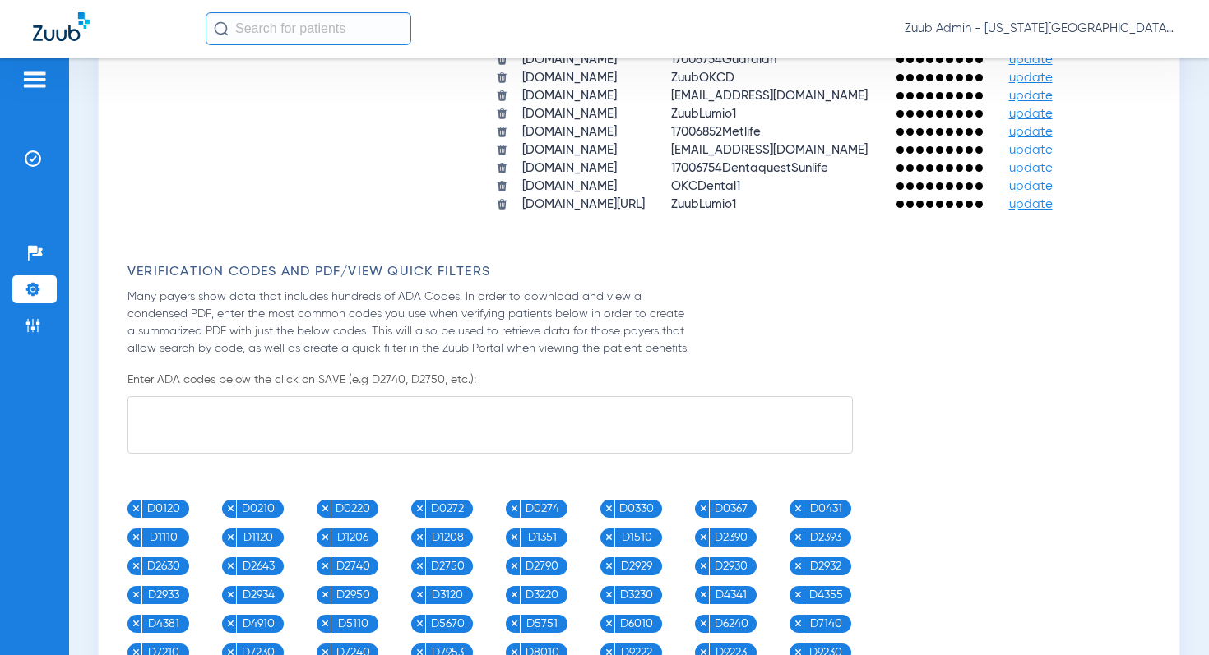
scroll to position [1652, 0]
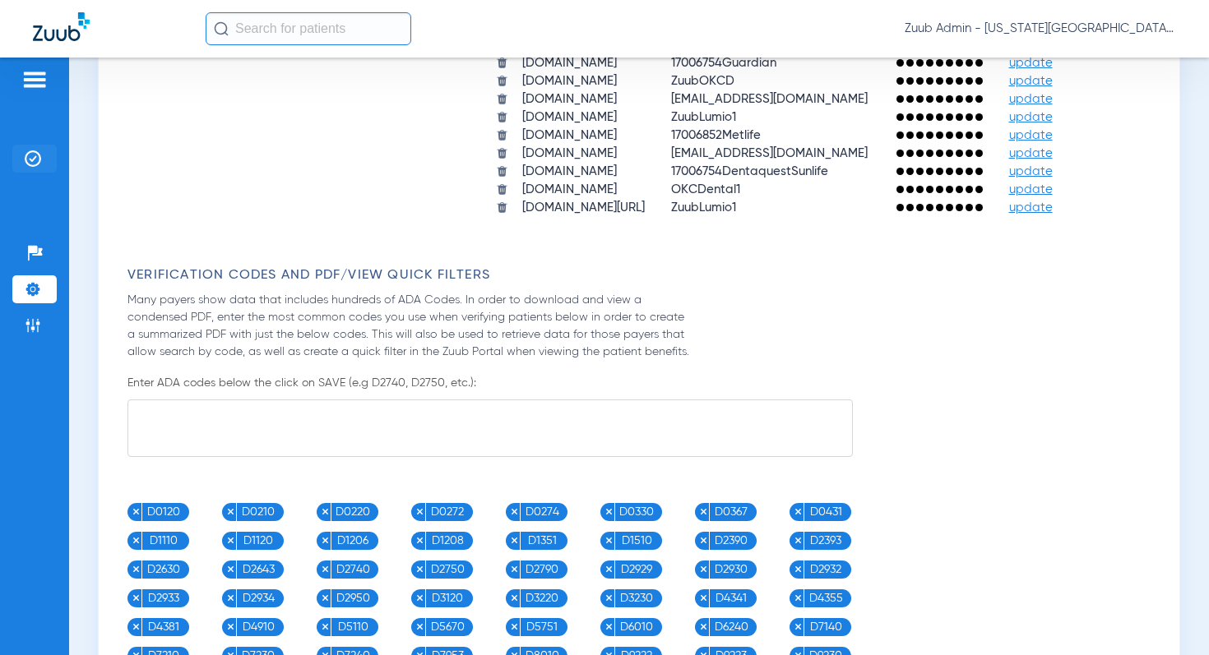
click at [42, 162] on li "Insurance Verification" at bounding box center [34, 159] width 44 height 28
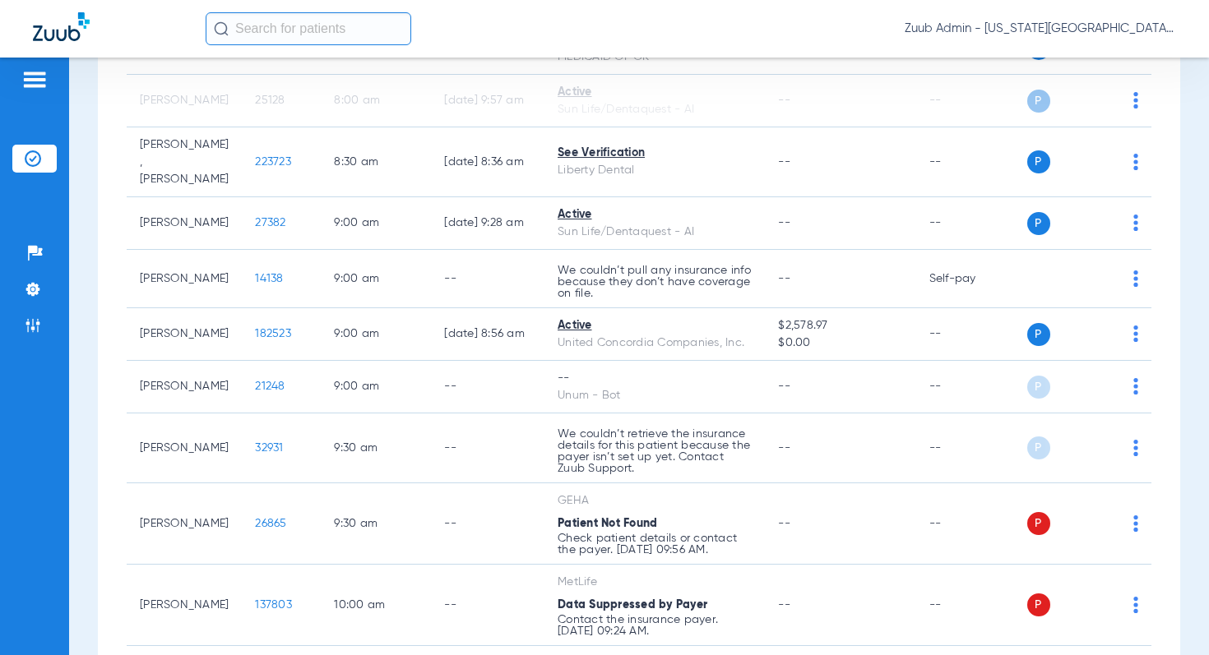
scroll to position [388, 0]
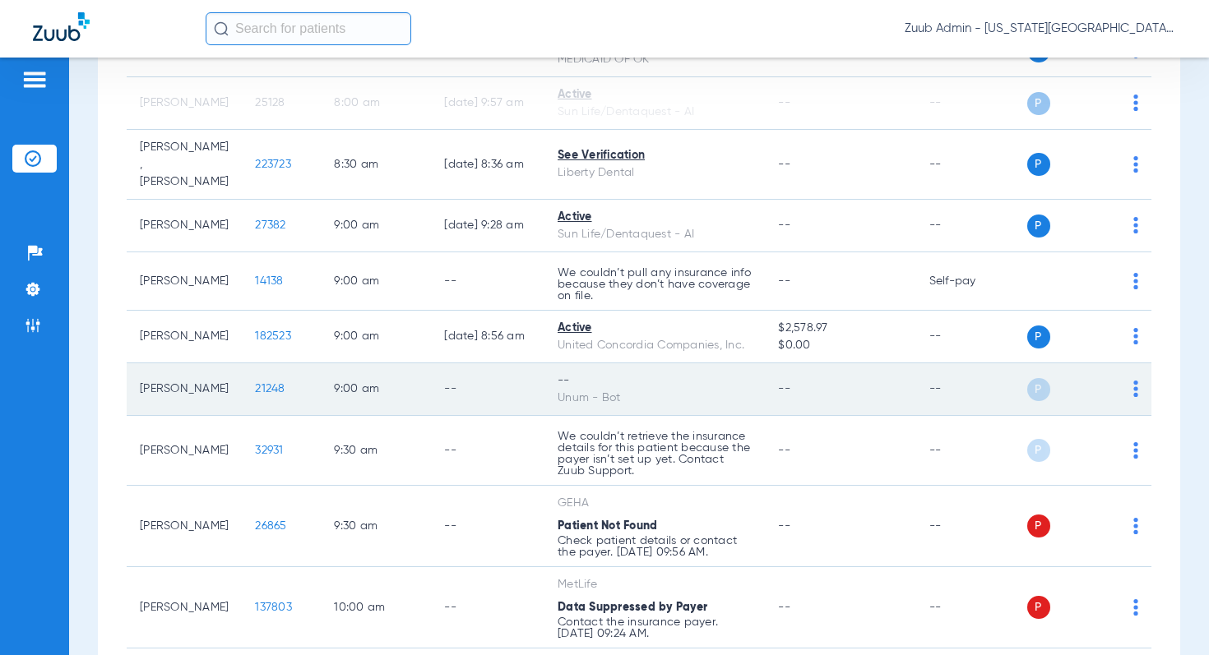
drag, startPoint x: 567, startPoint y: 367, endPoint x: 545, endPoint y: 365, distance: 22.3
click at [545, 365] on tr "Lourdes Escobedo 21248 9:00 AM -- -- Unum - Bot -- -- P S" at bounding box center [639, 389] width 1024 height 53
click at [668, 390] on div "Unum - Bot" at bounding box center [654, 398] width 194 height 17
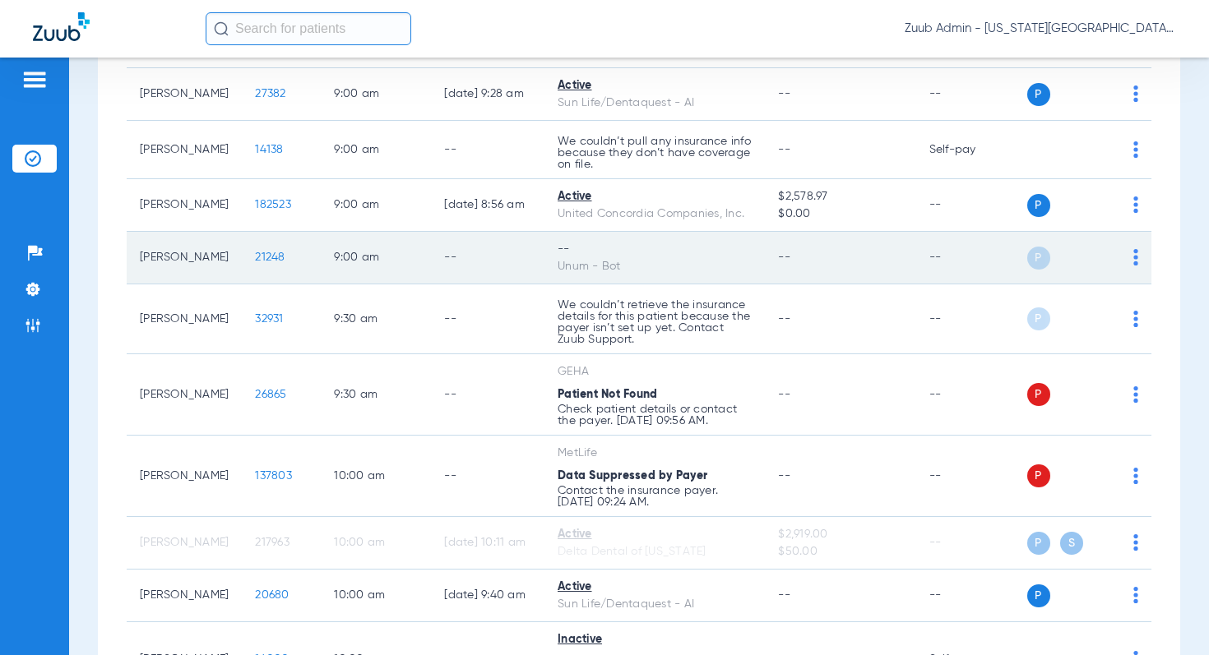
scroll to position [543, 0]
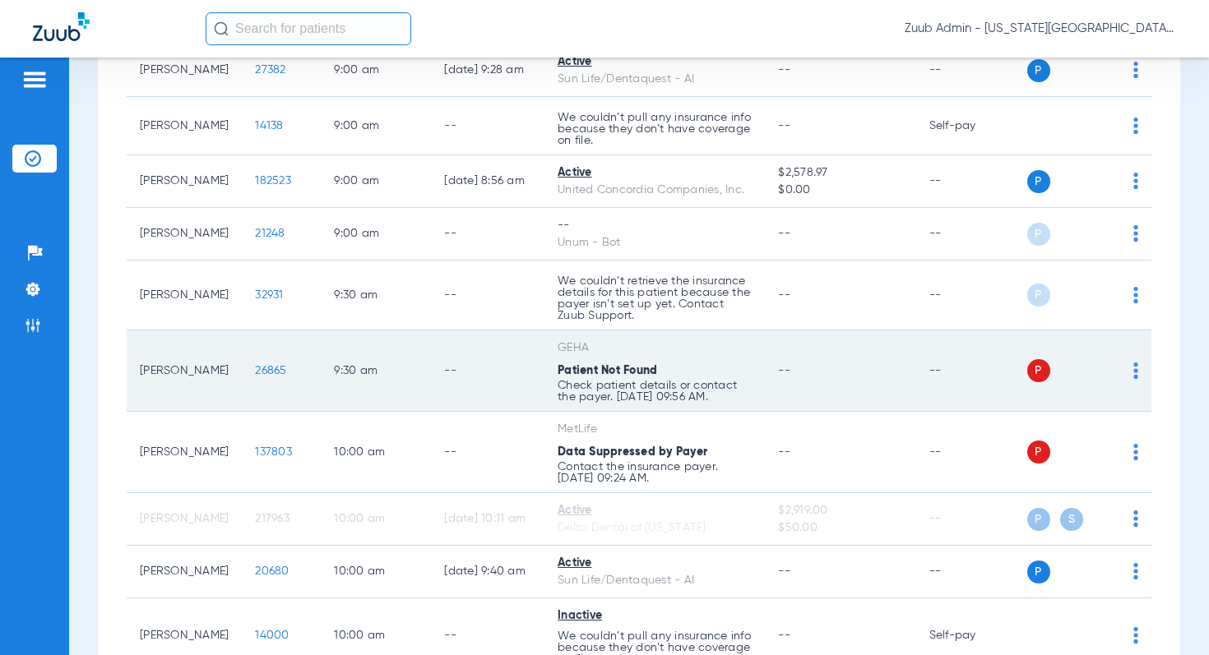
click at [257, 365] on span "26865" at bounding box center [270, 371] width 31 height 12
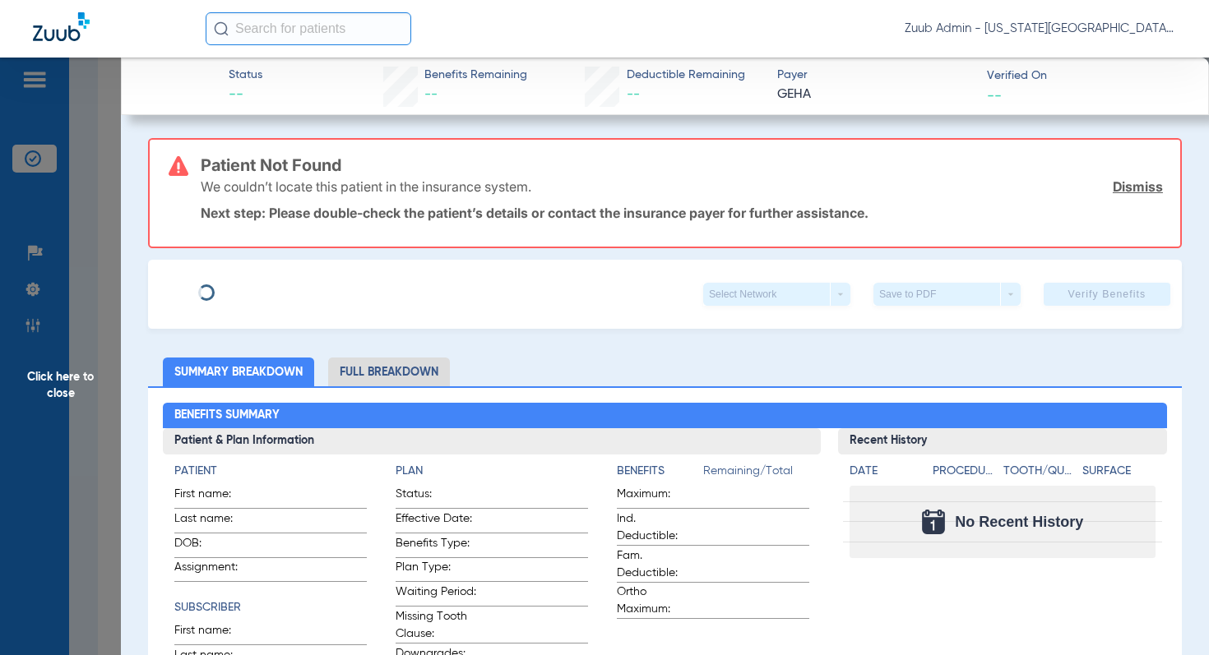
type input "Kevin"
type input "Watson"
type input "12/15/1972"
type input "30589758"
type input "AA"
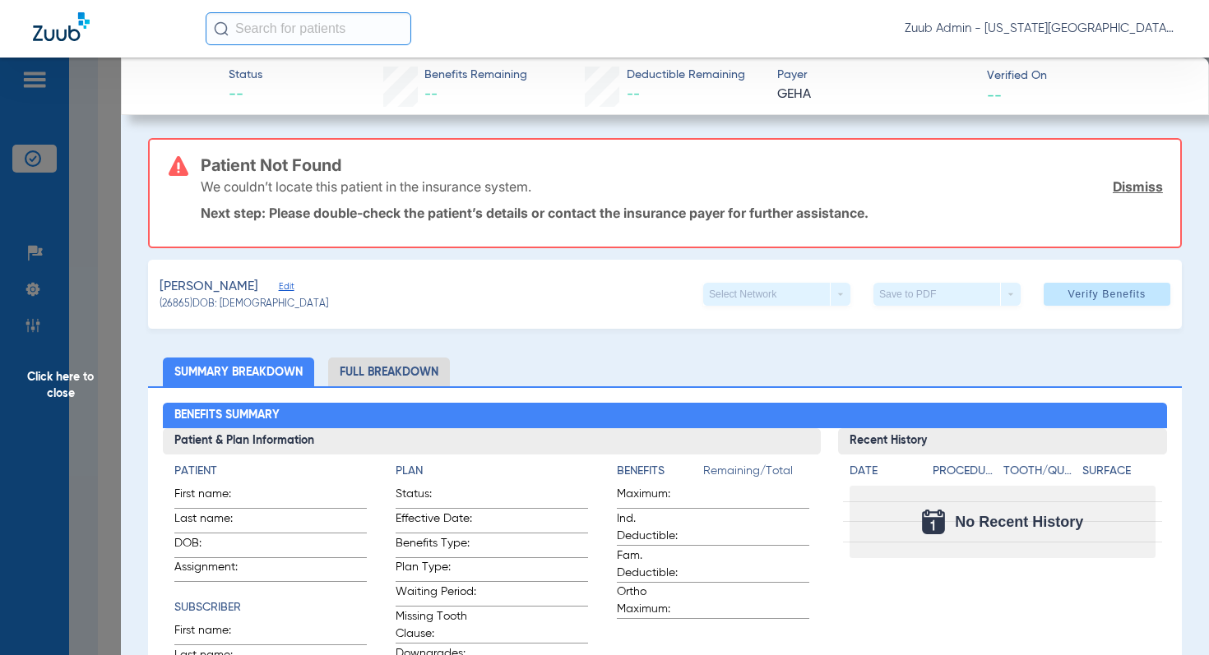
click at [279, 286] on span "Edit" at bounding box center [286, 289] width 15 height 16
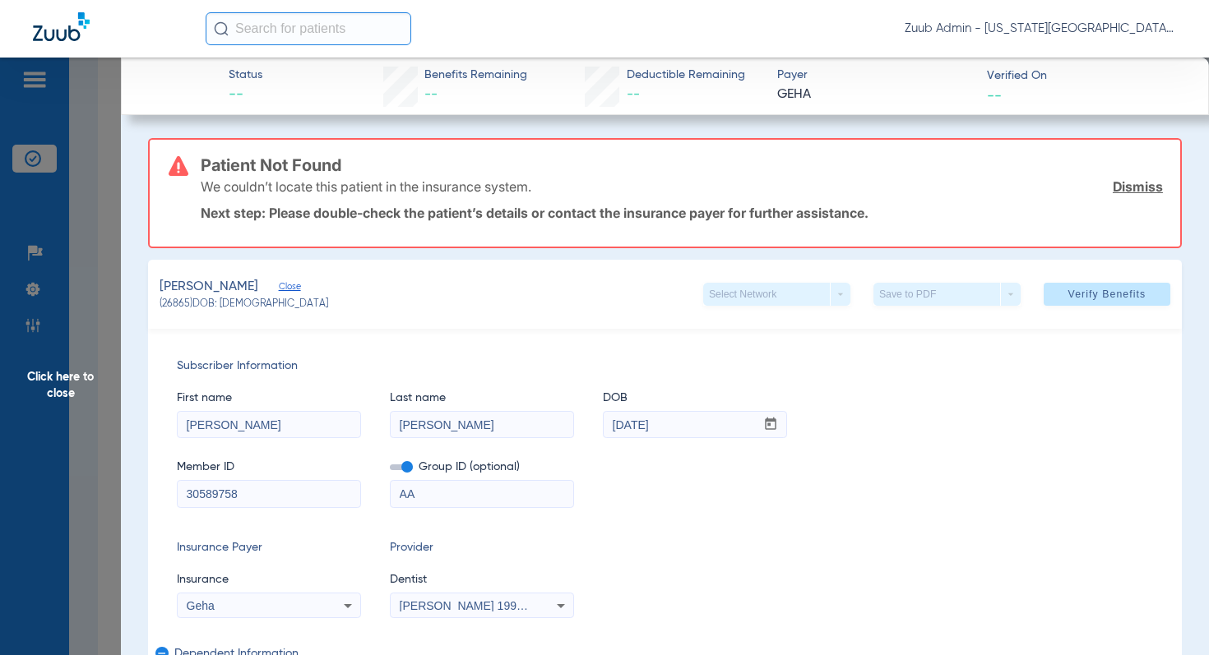
click at [79, 373] on span "Click here to close" at bounding box center [60, 385] width 121 height 655
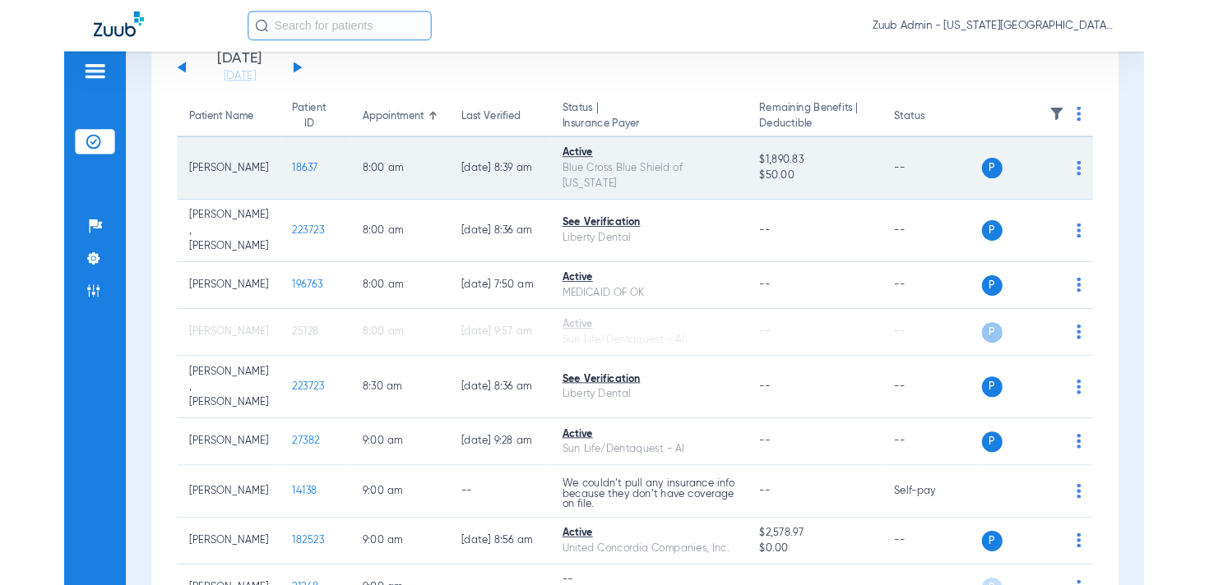
scroll to position [0, 0]
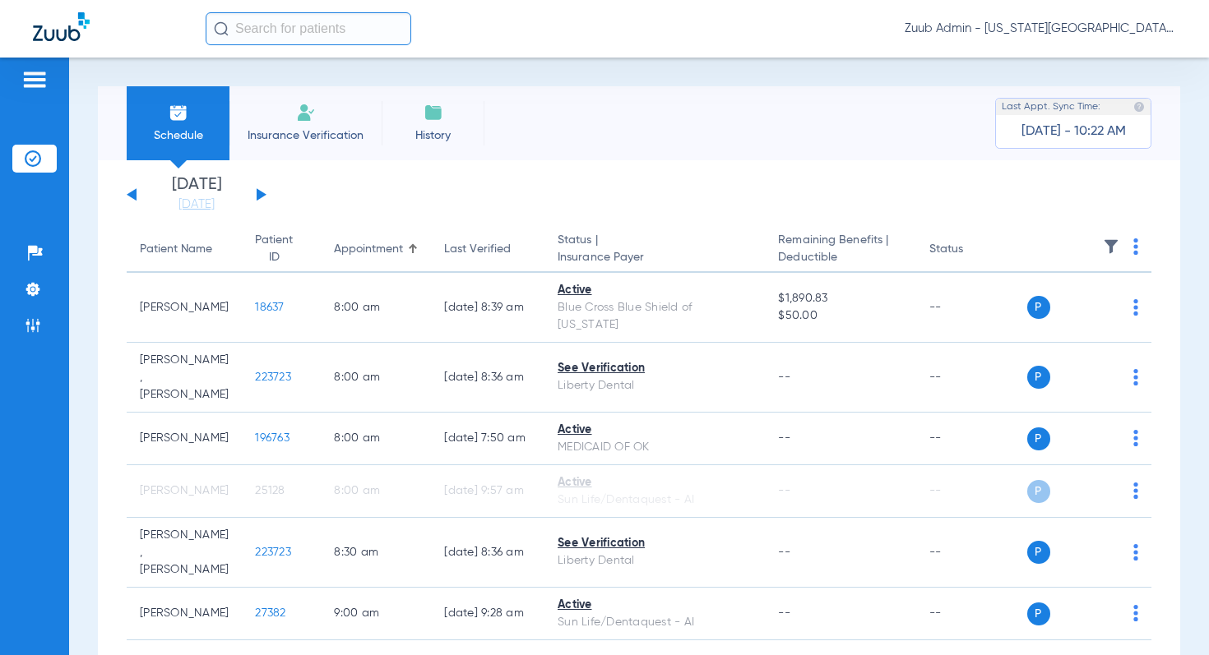
click at [261, 195] on button at bounding box center [262, 194] width 10 height 12
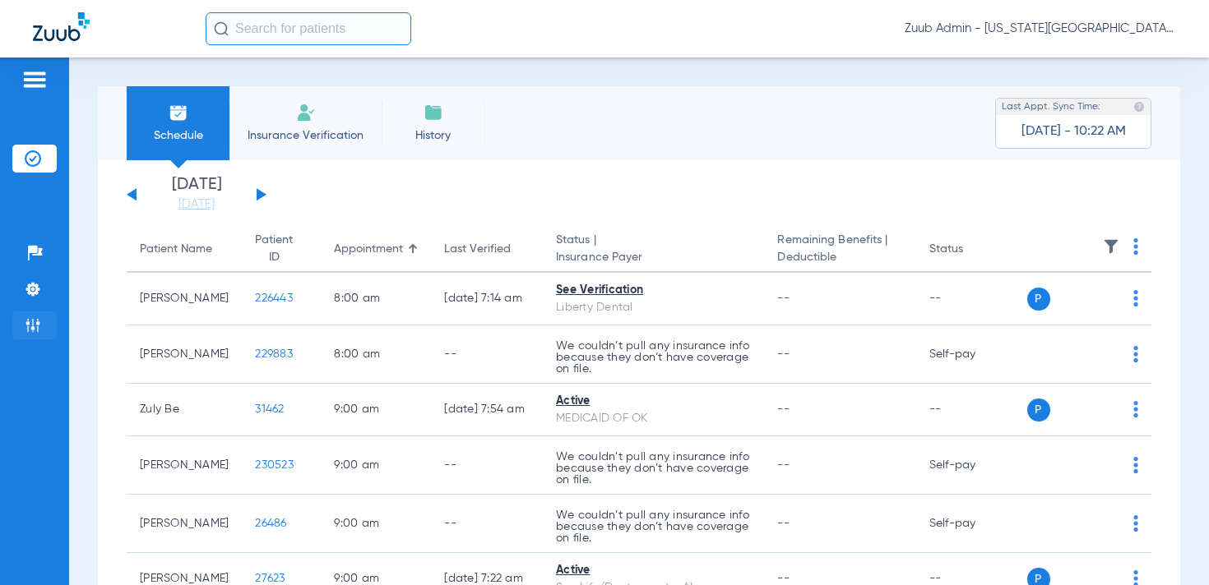
click at [39, 314] on li "Admin" at bounding box center [34, 326] width 44 height 28
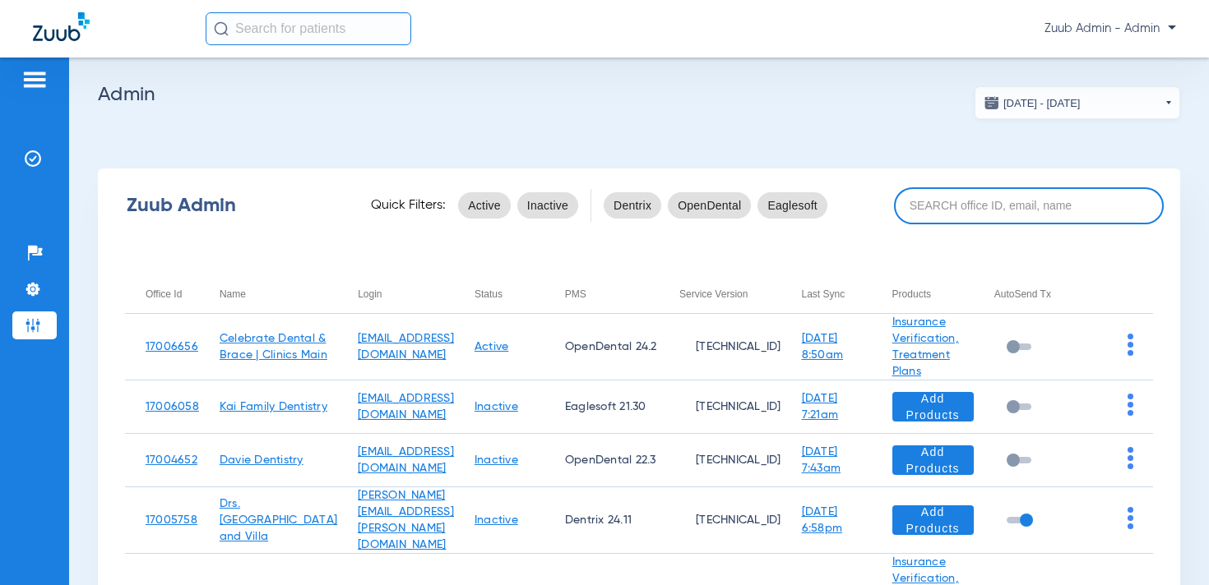
click at [1035, 209] on input at bounding box center [1029, 205] width 270 height 37
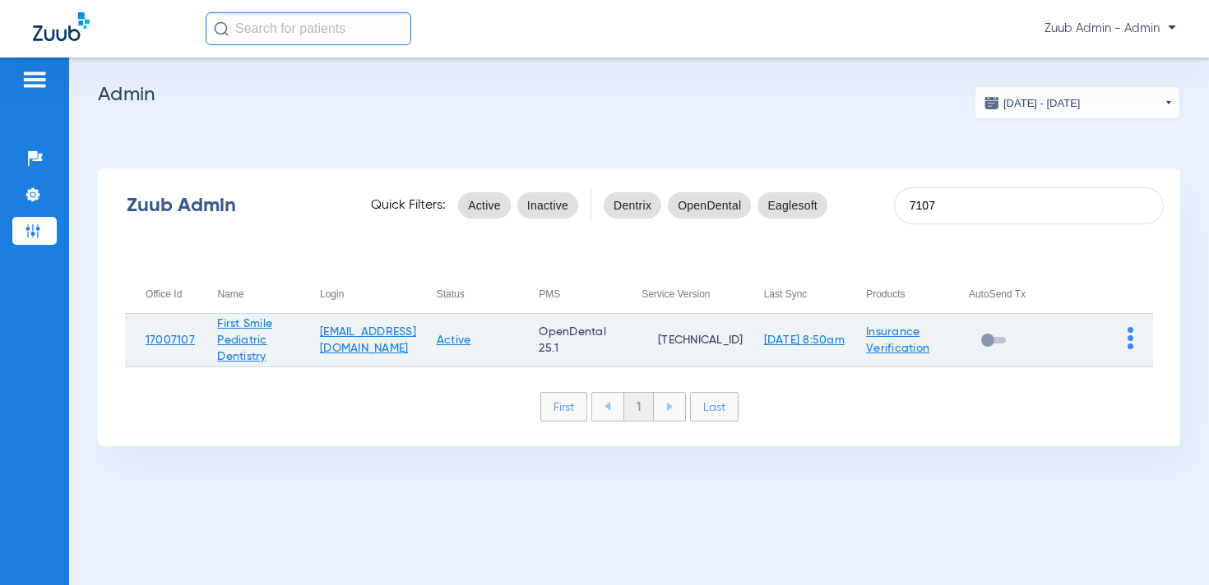
type input "7107"
click at [1130, 344] on img at bounding box center [1130, 338] width 6 height 22
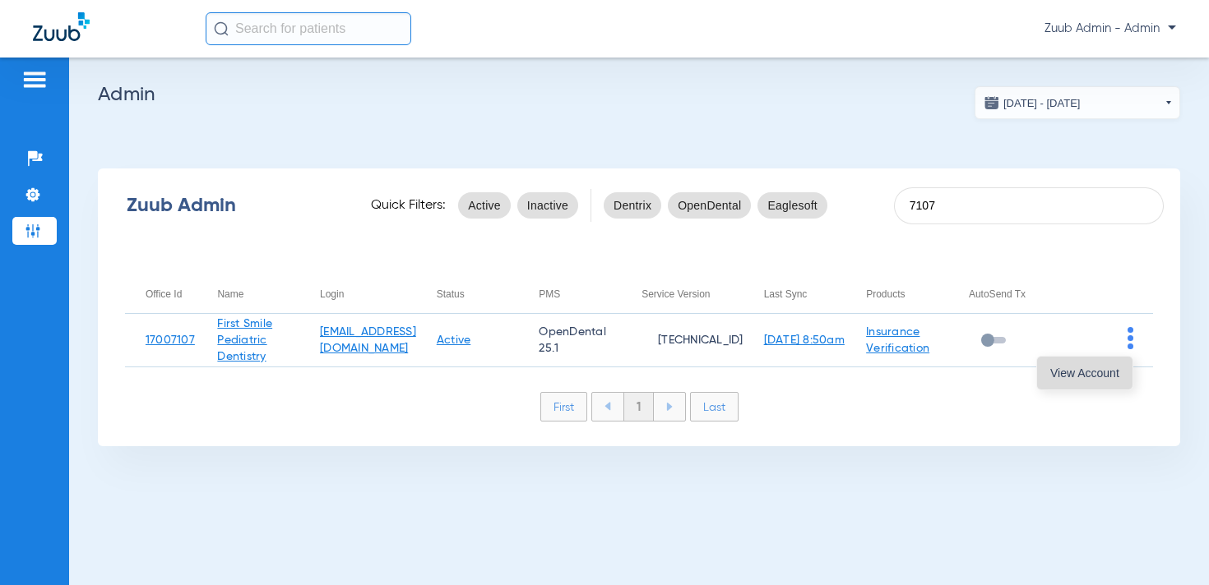
click at [1088, 372] on span "View Account" at bounding box center [1084, 374] width 69 height 12
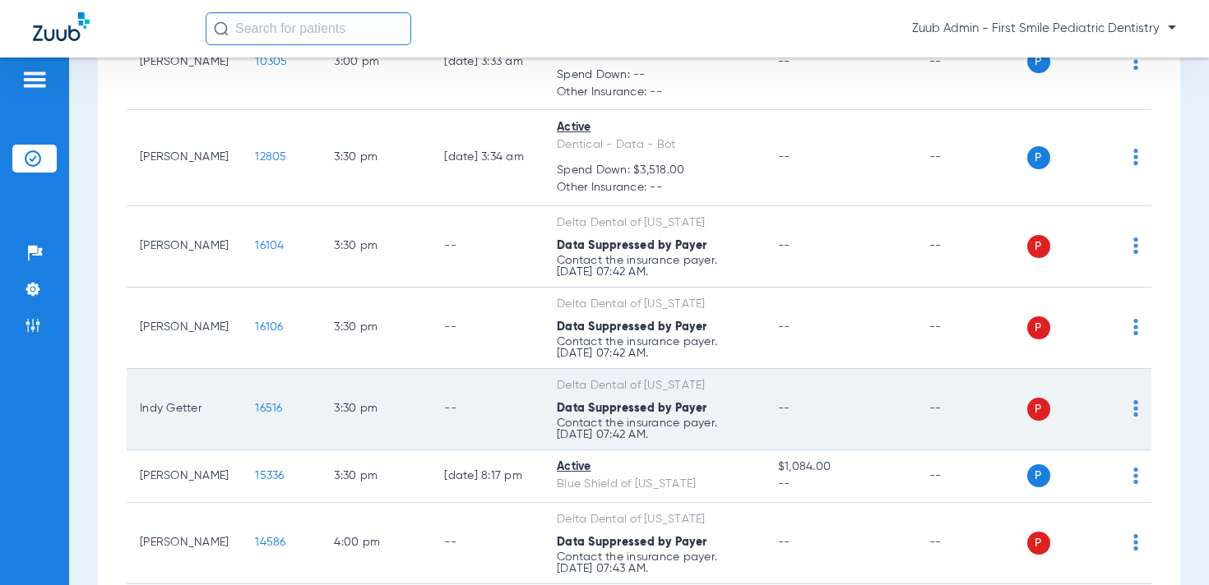
scroll to position [3807, 0]
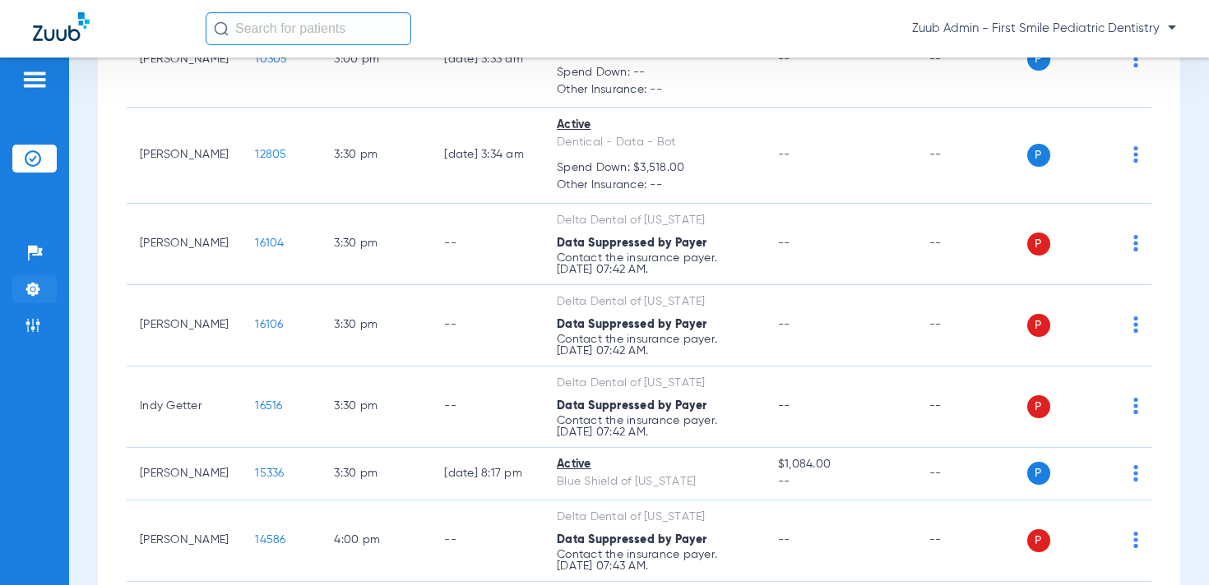
click at [39, 295] on img at bounding box center [33, 289] width 16 height 16
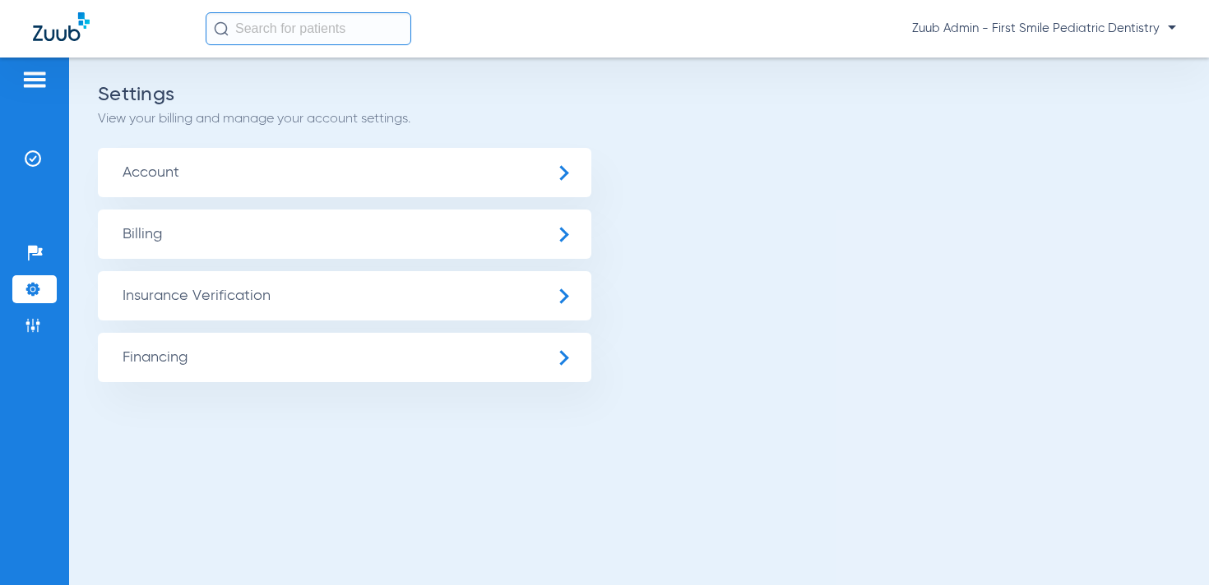
click at [208, 283] on span "Insurance Verification" at bounding box center [344, 295] width 493 height 49
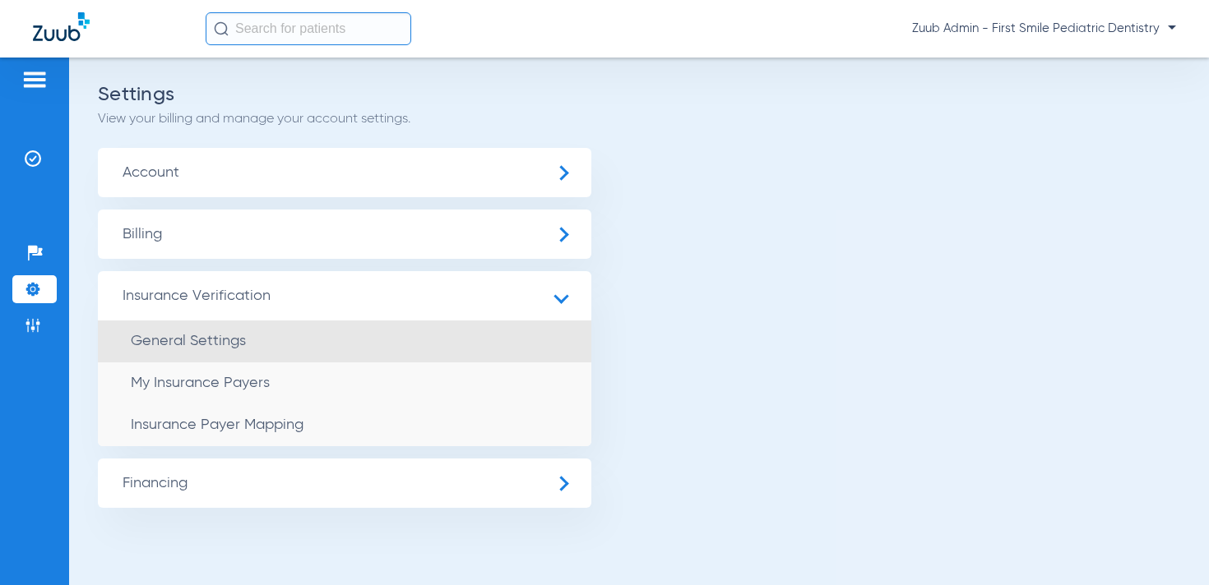
click at [222, 329] on li "General Settings" at bounding box center [344, 342] width 493 height 42
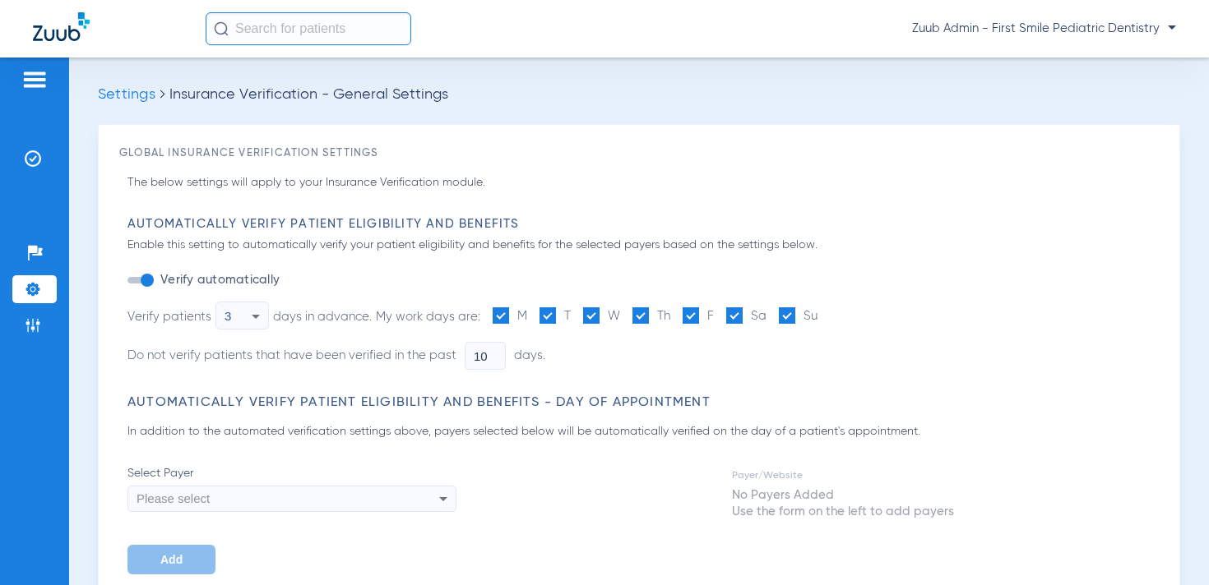
type input "2"
type input "1"
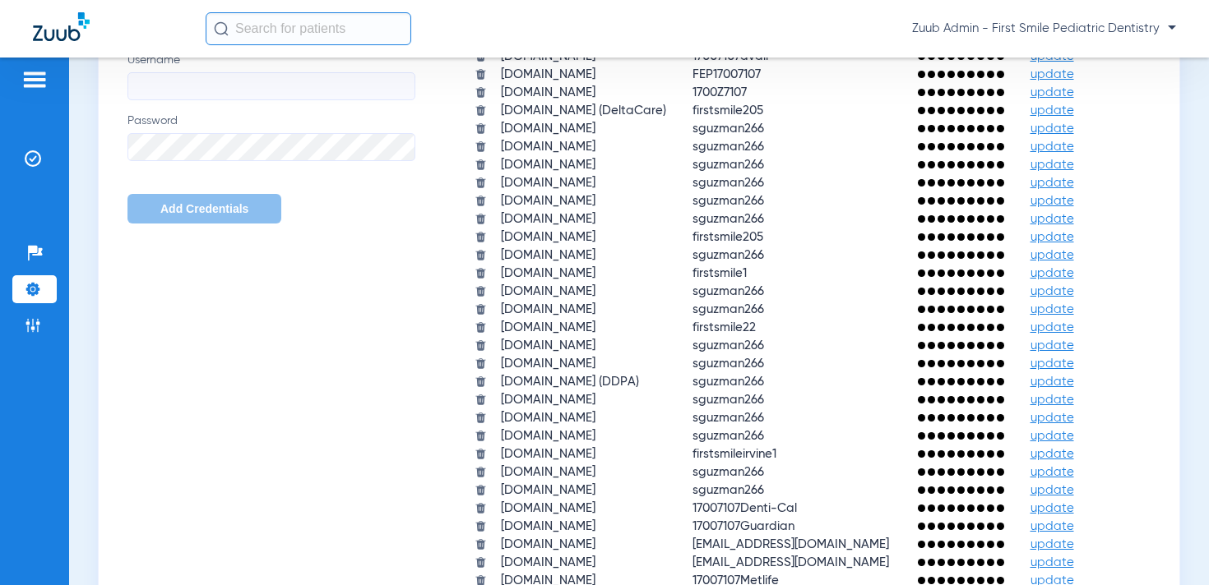
scroll to position [1187, 0]
click at [1073, 237] on span "update" at bounding box center [1052, 238] width 44 height 12
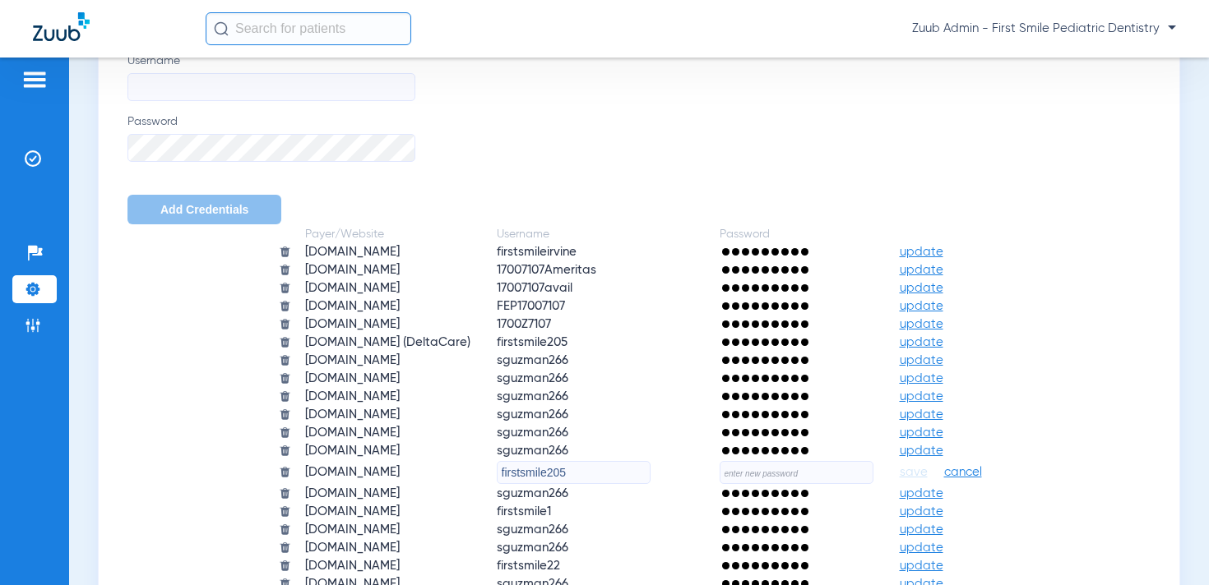
click at [587, 474] on input "firstsmile205" at bounding box center [574, 472] width 154 height 23
paste input "text"
paste input "sguzman266"
type input "sguzman266"
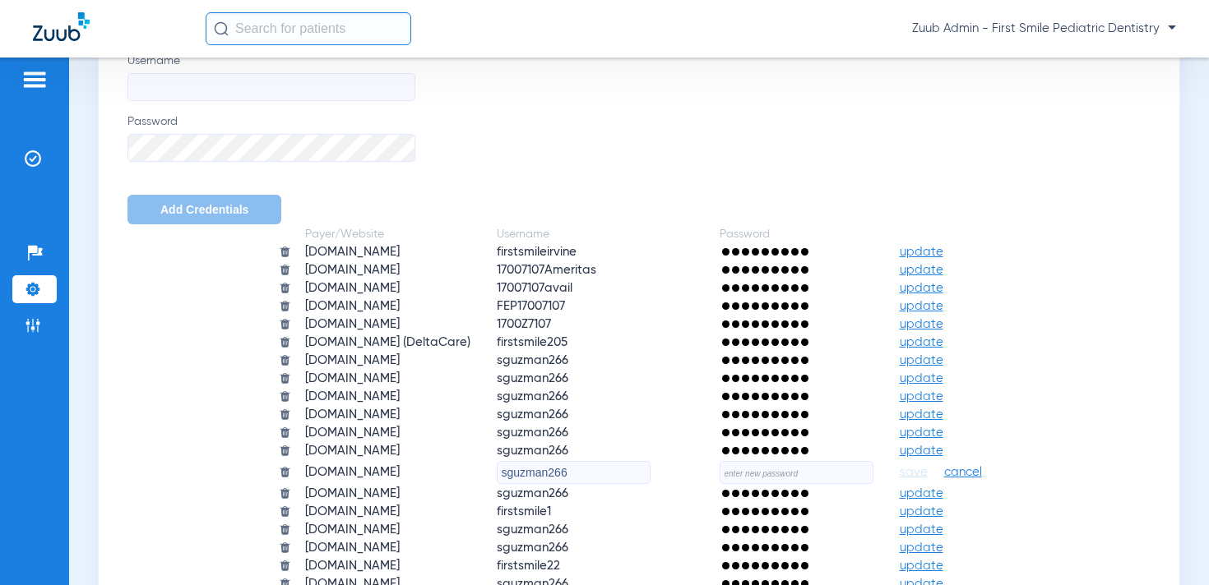
click at [807, 476] on input "text" at bounding box center [796, 472] width 154 height 23
paste input "Staff250e!"
type input "Staff250e!"
click at [927, 474] on span "save" at bounding box center [913, 472] width 28 height 15
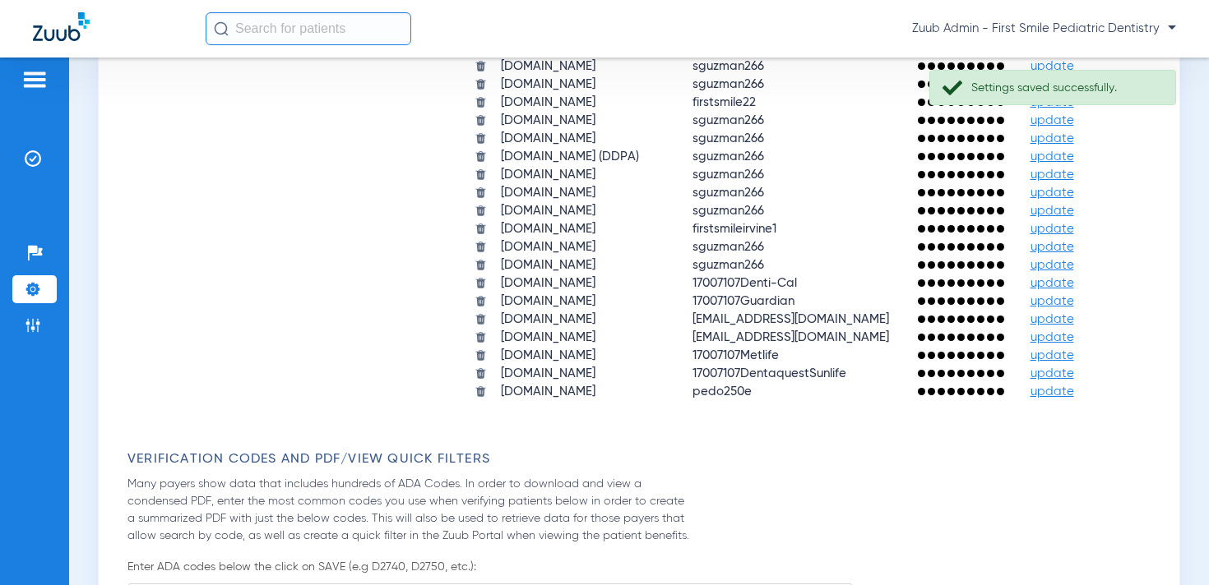
scroll to position [1352, 0]
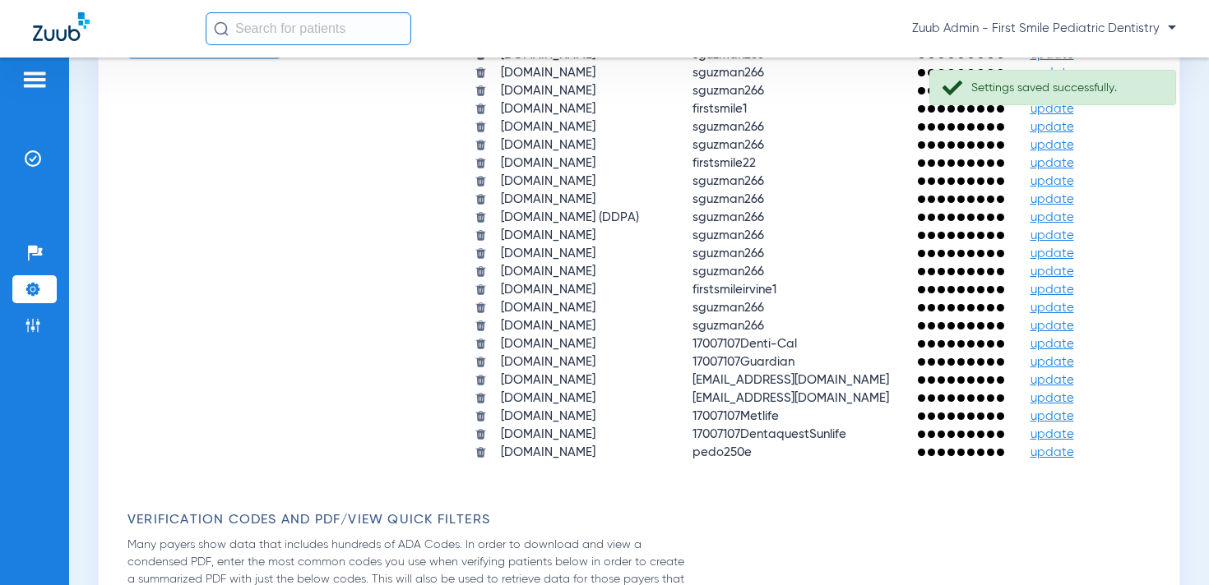
click at [474, 217] on img at bounding box center [480, 217] width 12 height 12
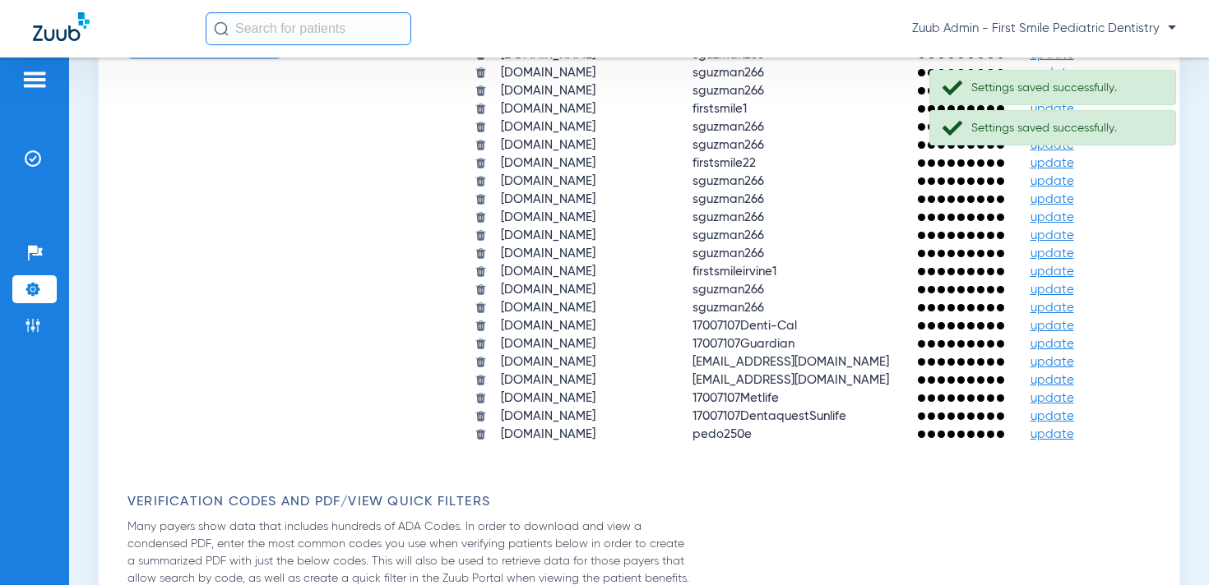
scroll to position [1343, 0]
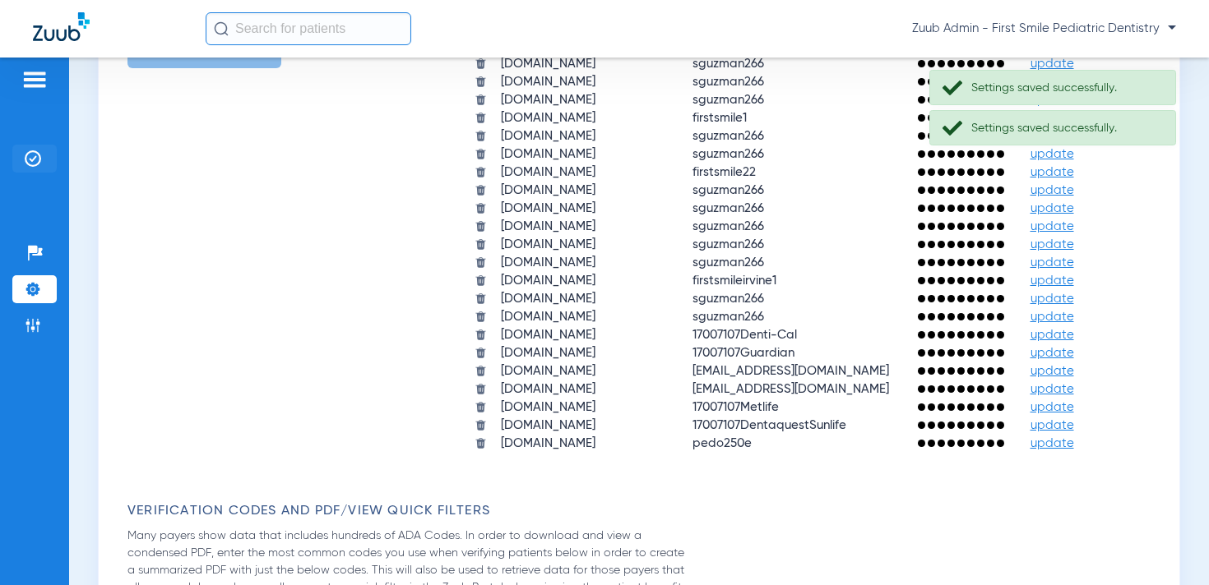
click at [41, 159] on li "Insurance Verification" at bounding box center [34, 159] width 44 height 28
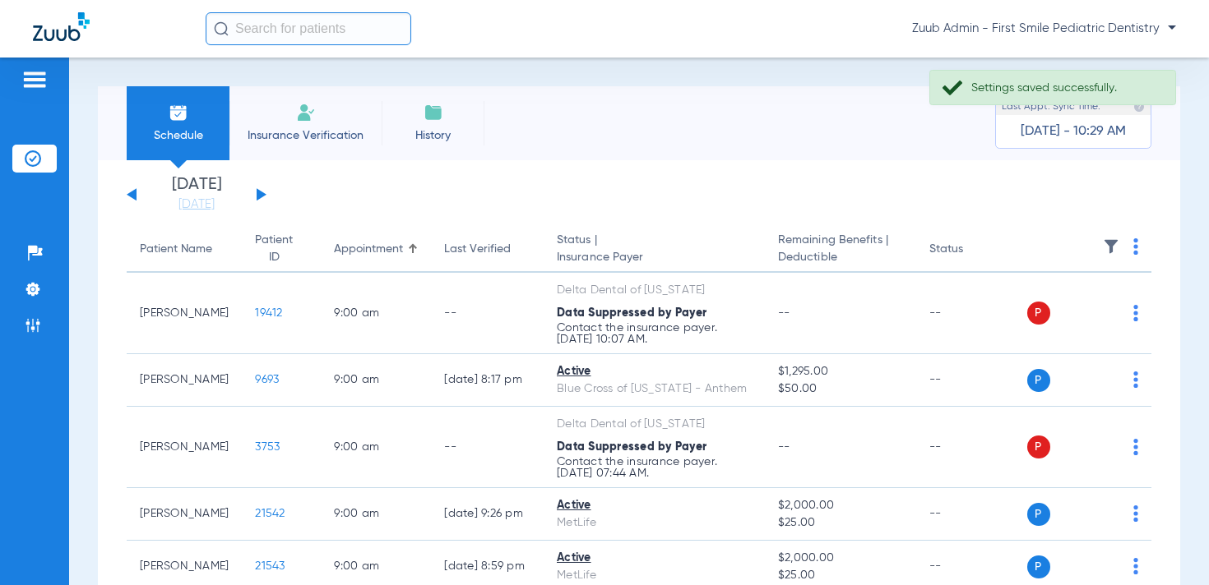
click at [1106, 240] on img at bounding box center [1111, 246] width 16 height 16
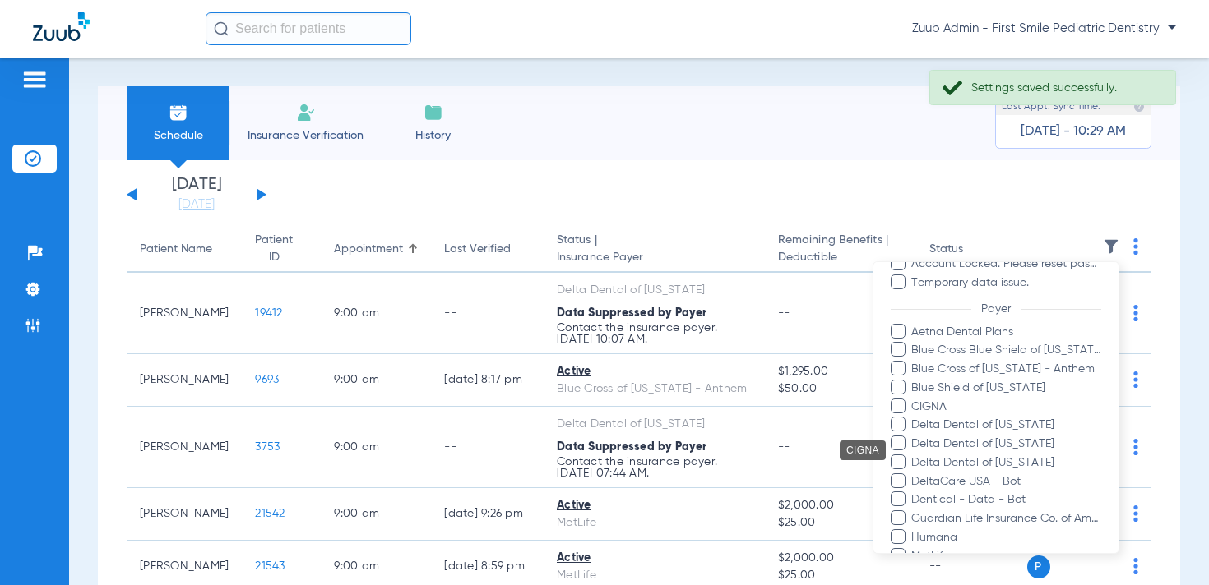
scroll to position [220, 0]
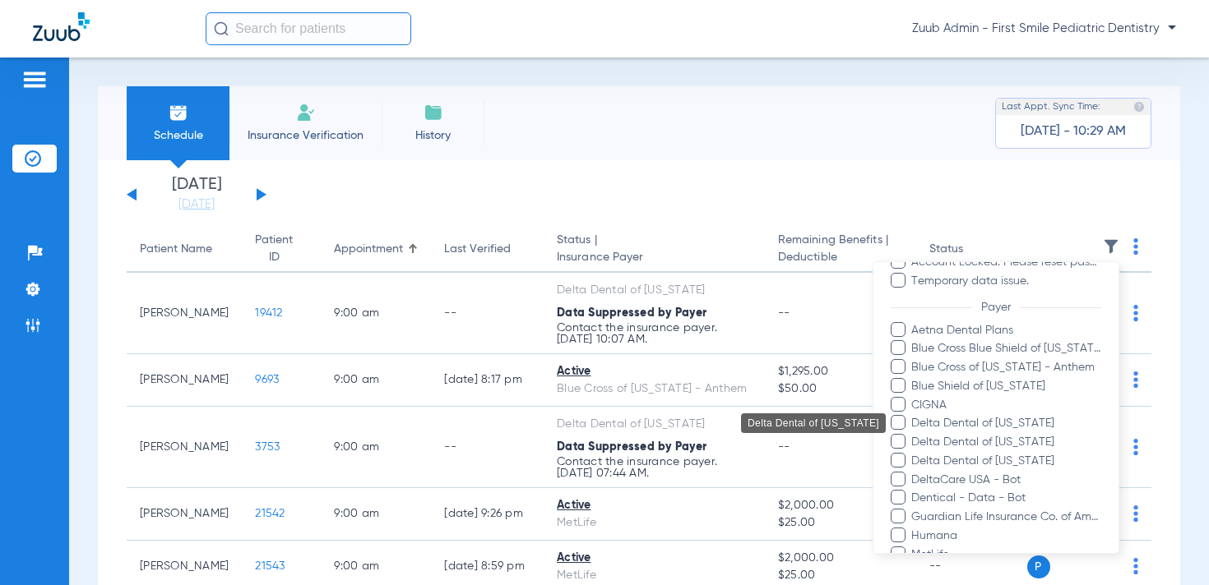
click at [1021, 424] on span "Delta Dental of California" at bounding box center [1005, 423] width 191 height 17
click at [913, 435] on input "Delta Dental of California" at bounding box center [913, 435] width 0 height 0
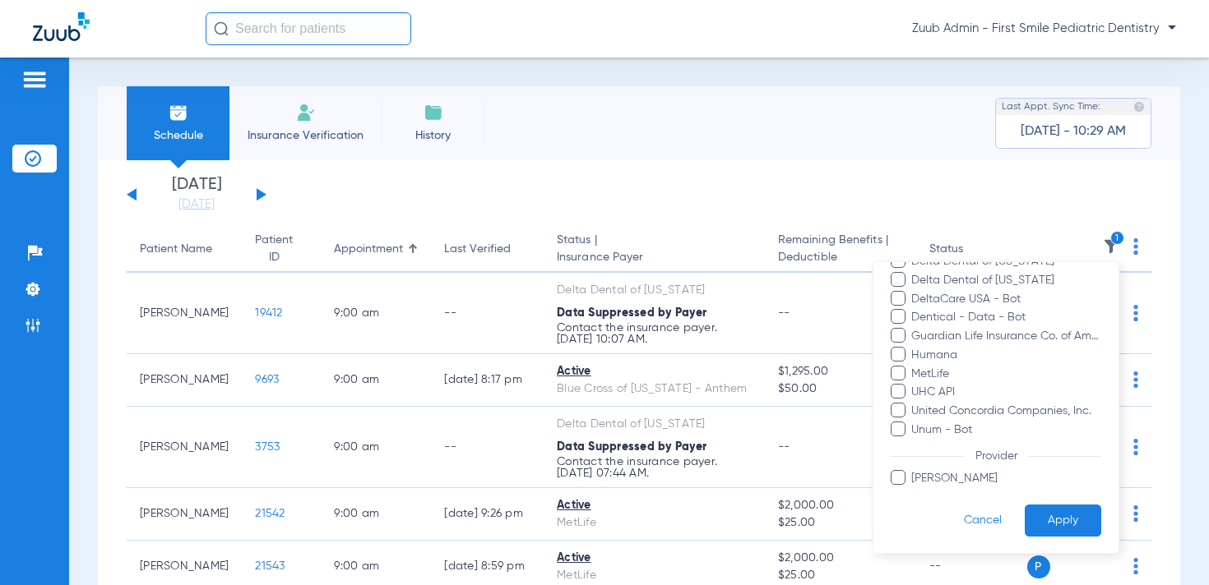
click at [1056, 512] on button "Apply" at bounding box center [1062, 521] width 76 height 32
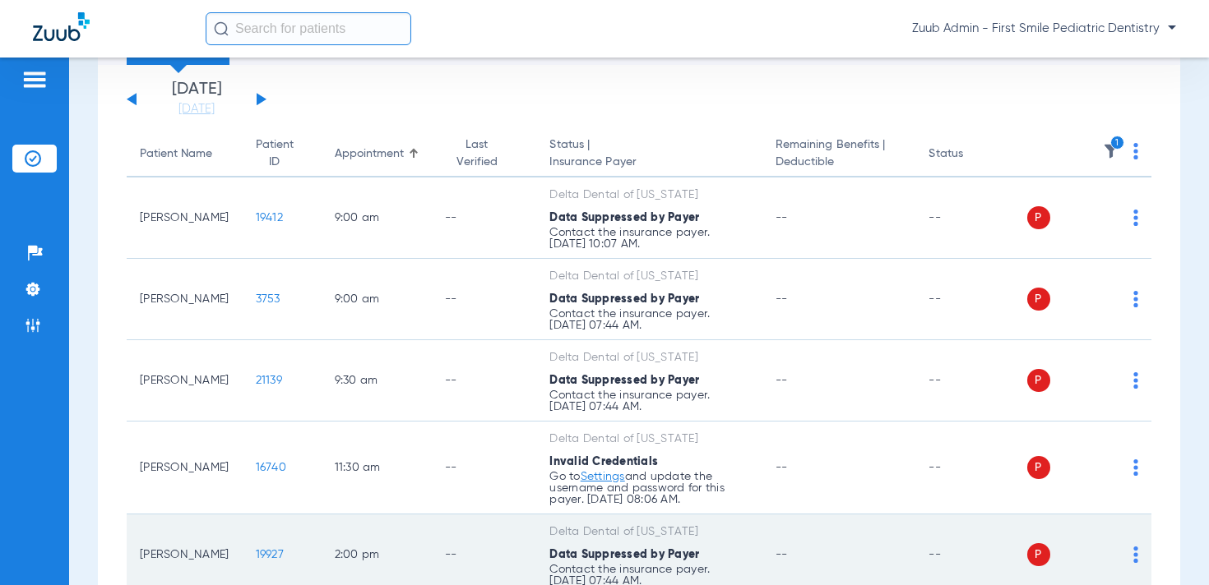
scroll to position [97, 0]
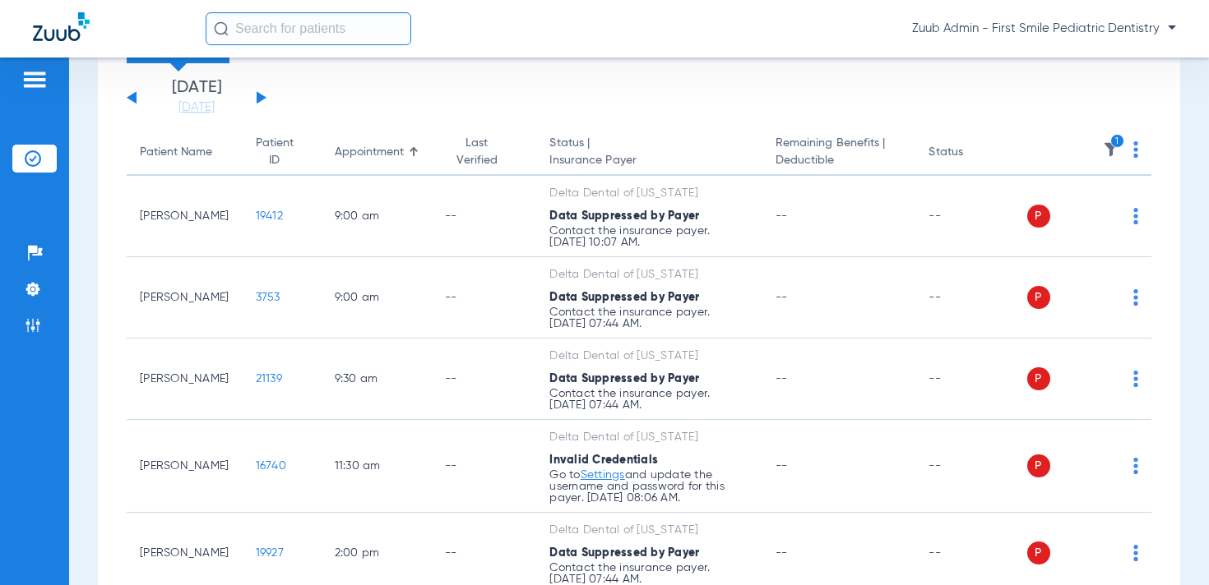
click at [1136, 146] on img at bounding box center [1135, 149] width 5 height 16
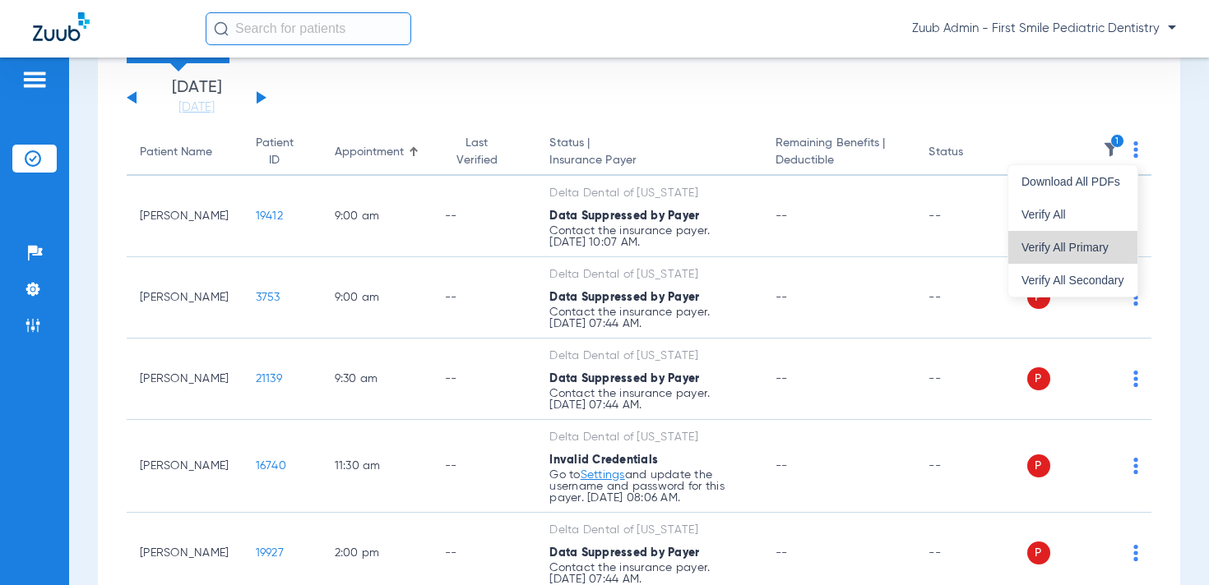
click at [1085, 253] on button "Verify All Primary" at bounding box center [1072, 247] width 129 height 33
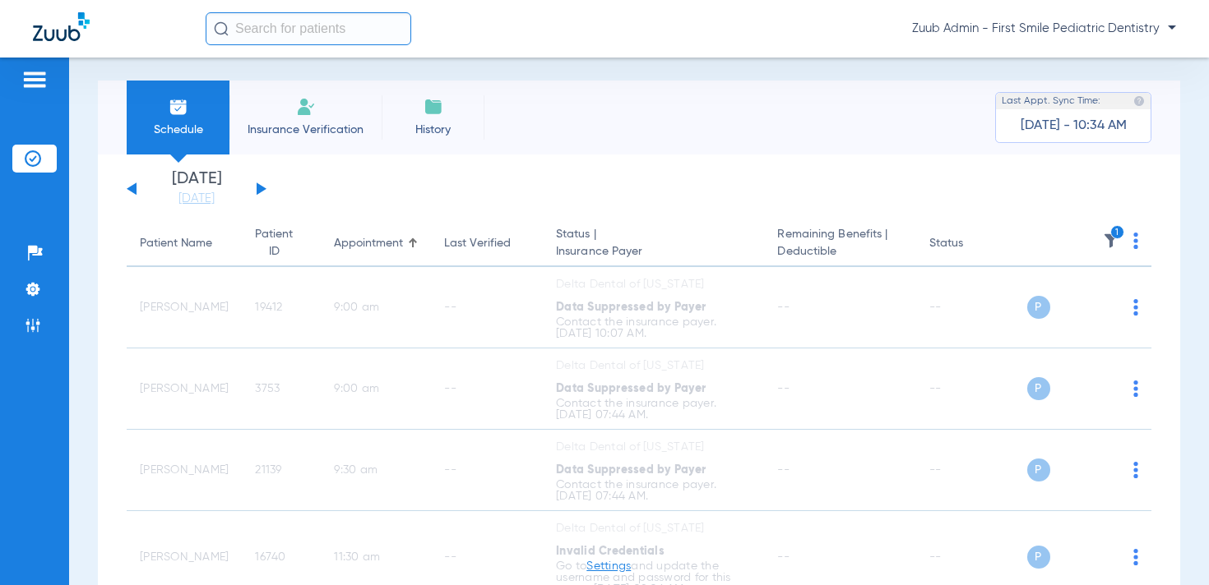
scroll to position [0, 0]
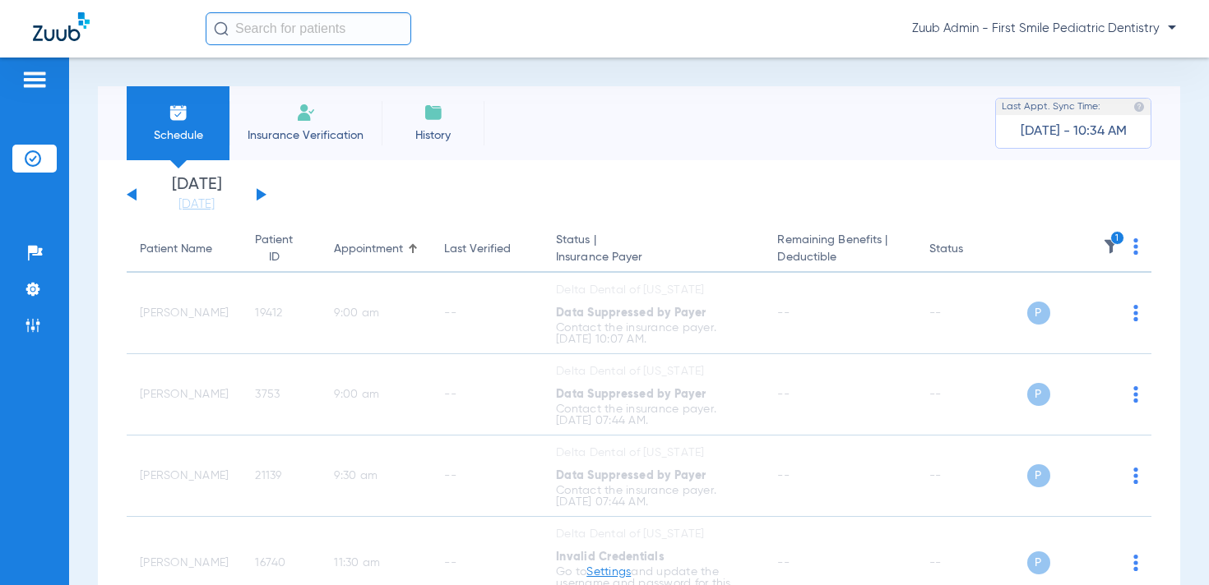
click at [1108, 243] on img at bounding box center [1111, 246] width 16 height 16
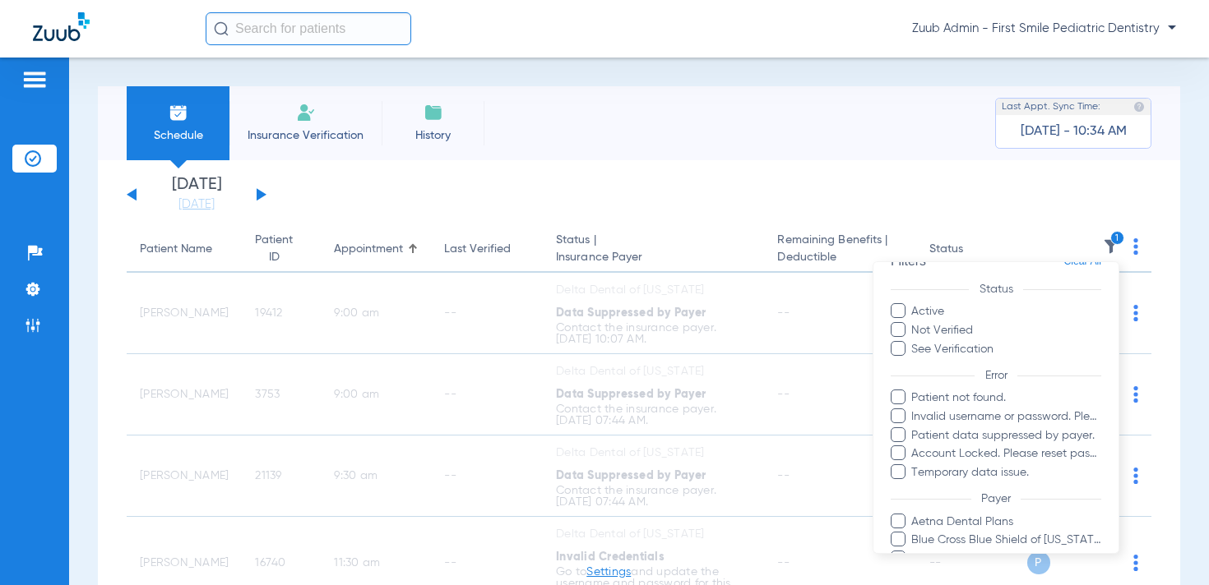
scroll to position [31, 0]
click at [1006, 429] on span "Patient data suppressed by payer." at bounding box center [1005, 431] width 191 height 17
click at [913, 443] on input "Patient data suppressed by payer." at bounding box center [913, 443] width 0 height 0
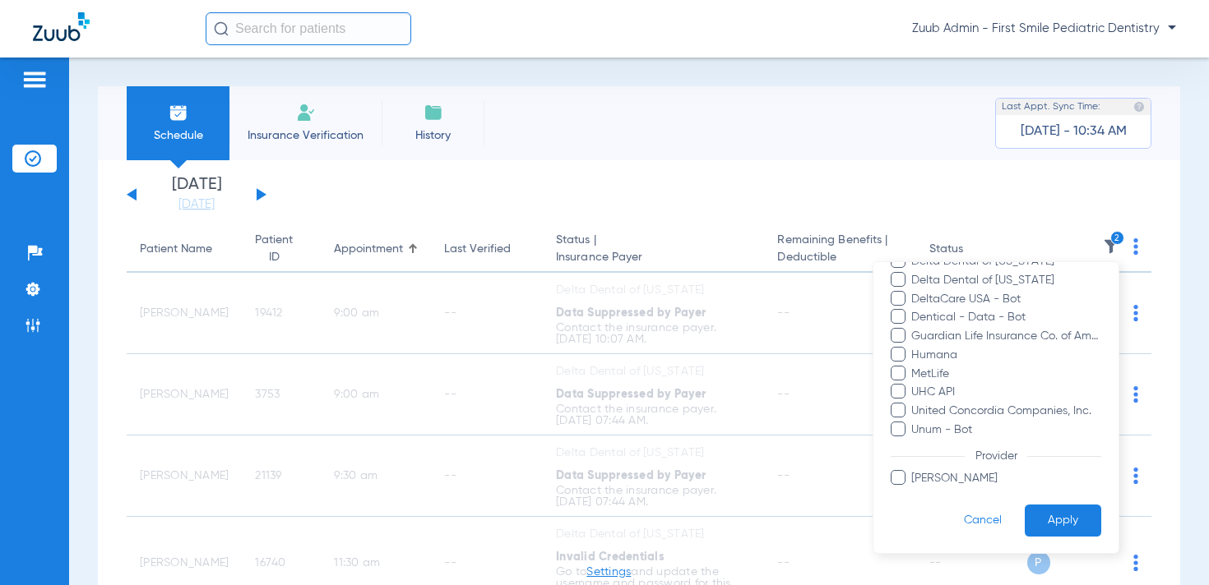
click at [1051, 511] on button "Apply" at bounding box center [1062, 521] width 76 height 32
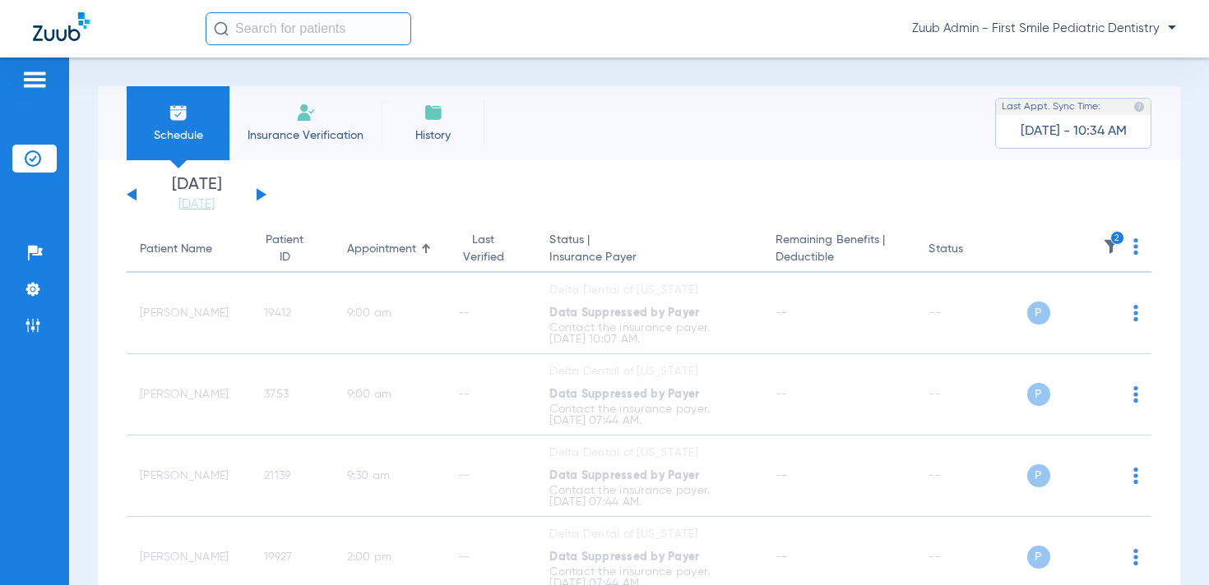
click at [1107, 249] on img at bounding box center [1111, 246] width 16 height 16
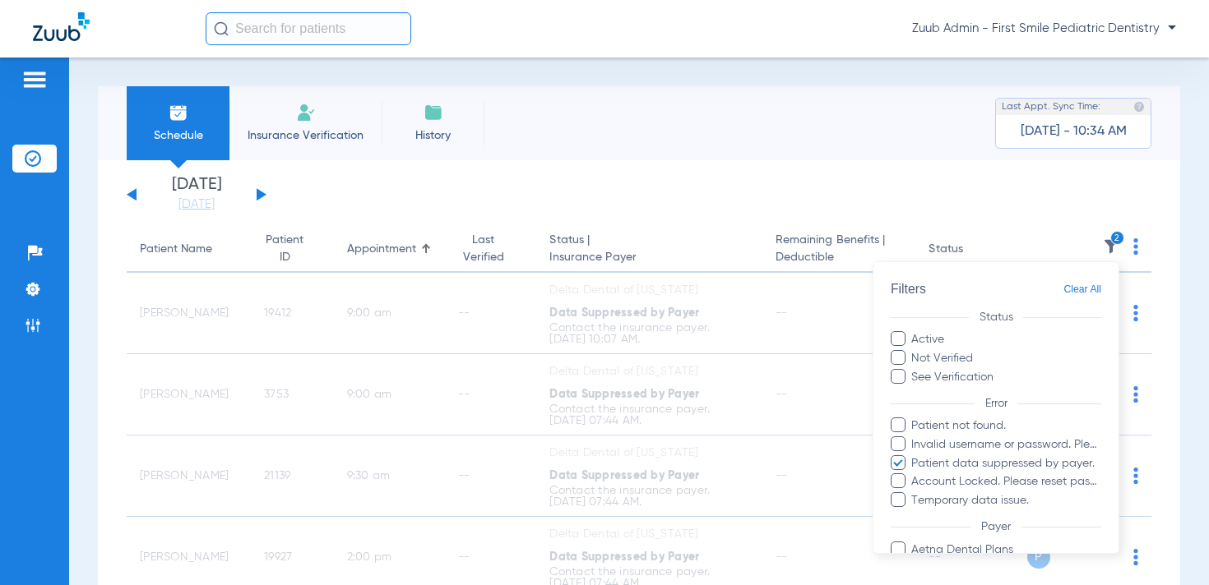
click at [1082, 289] on span "Clear All" at bounding box center [1082, 290] width 38 height 21
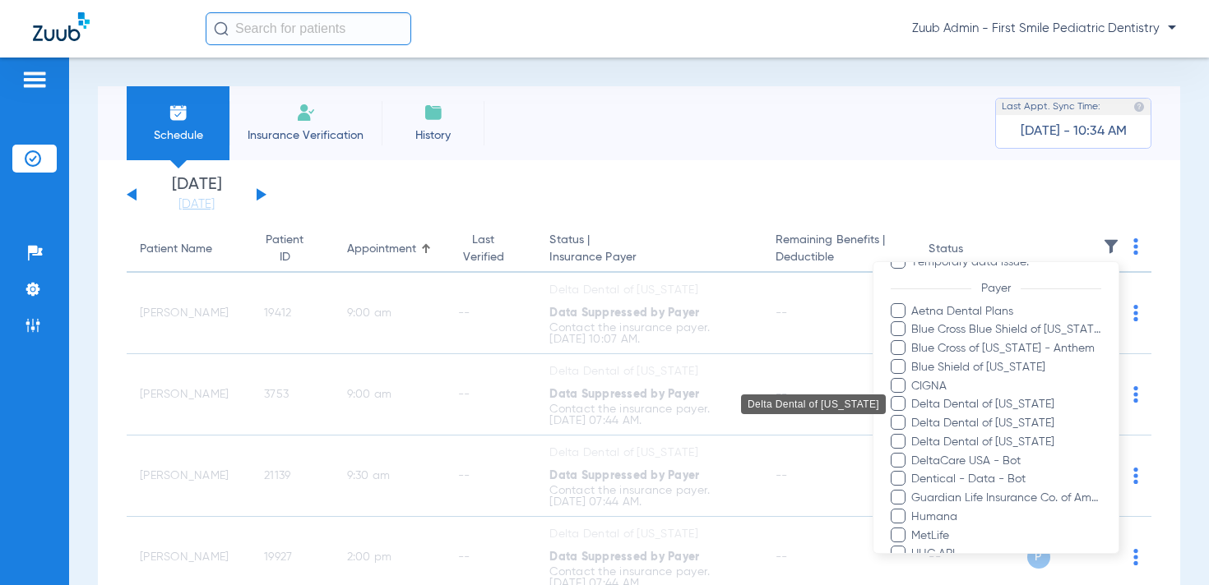
click at [1020, 403] on span "Delta Dental of California" at bounding box center [1005, 404] width 191 height 17
click at [913, 416] on input "Delta Dental of California" at bounding box center [913, 416] width 0 height 0
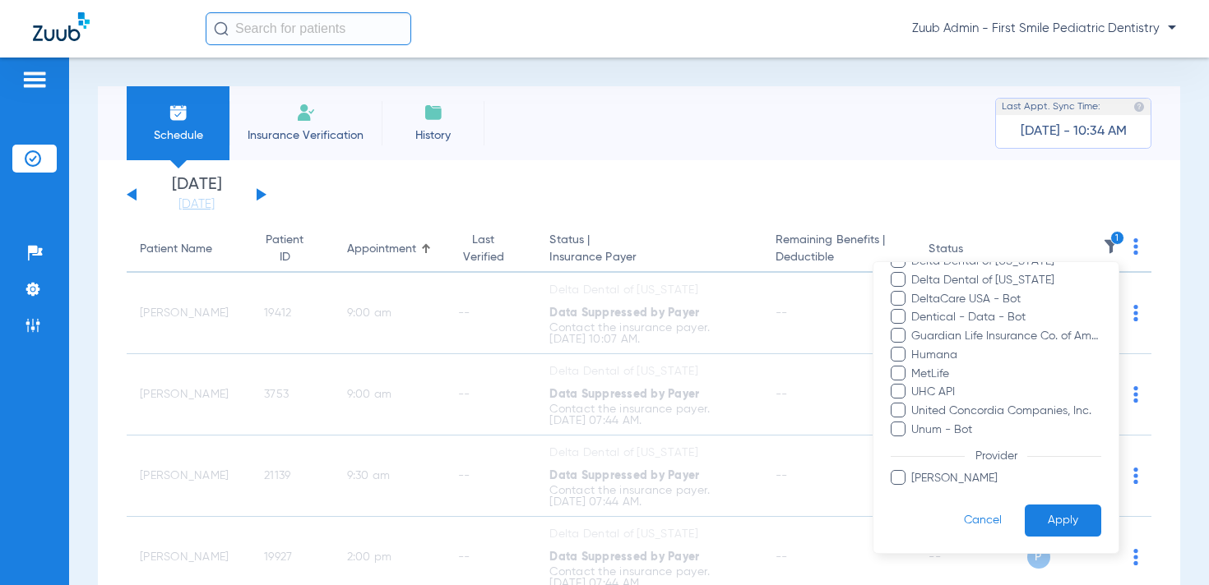
click at [1079, 512] on button "Apply" at bounding box center [1062, 521] width 76 height 32
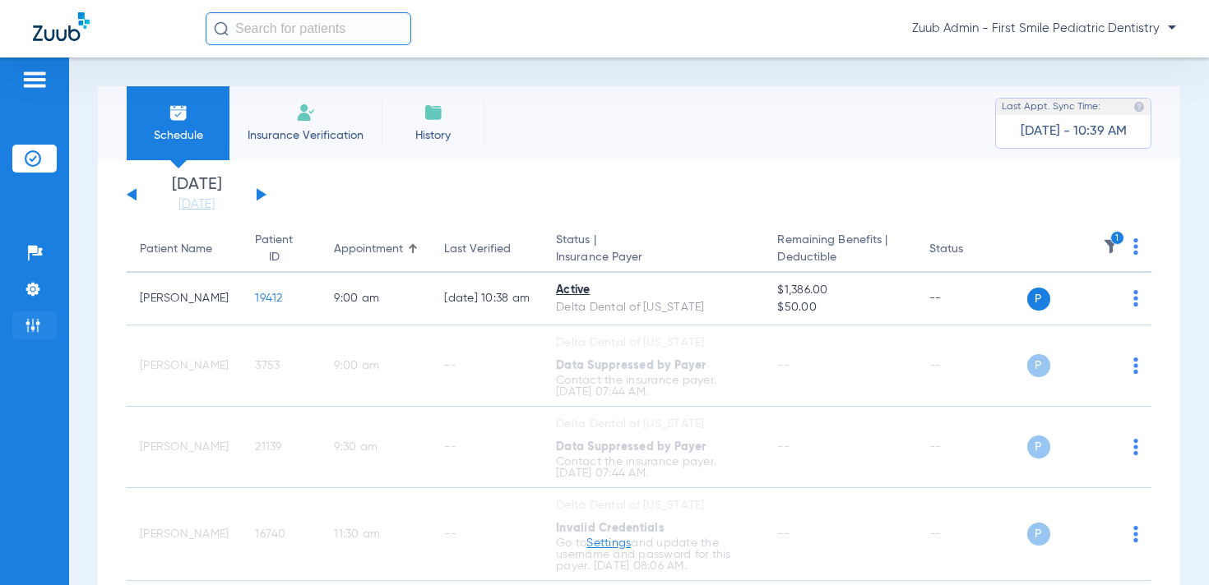
click at [39, 319] on img at bounding box center [33, 325] width 16 height 16
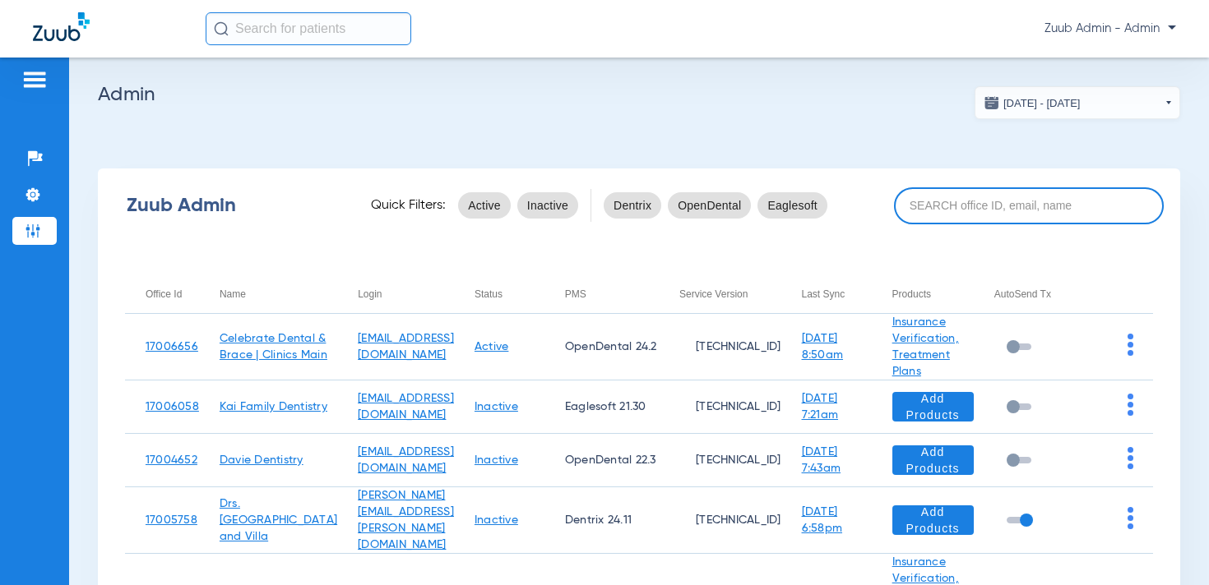
click at [956, 206] on input at bounding box center [1029, 205] width 270 height 37
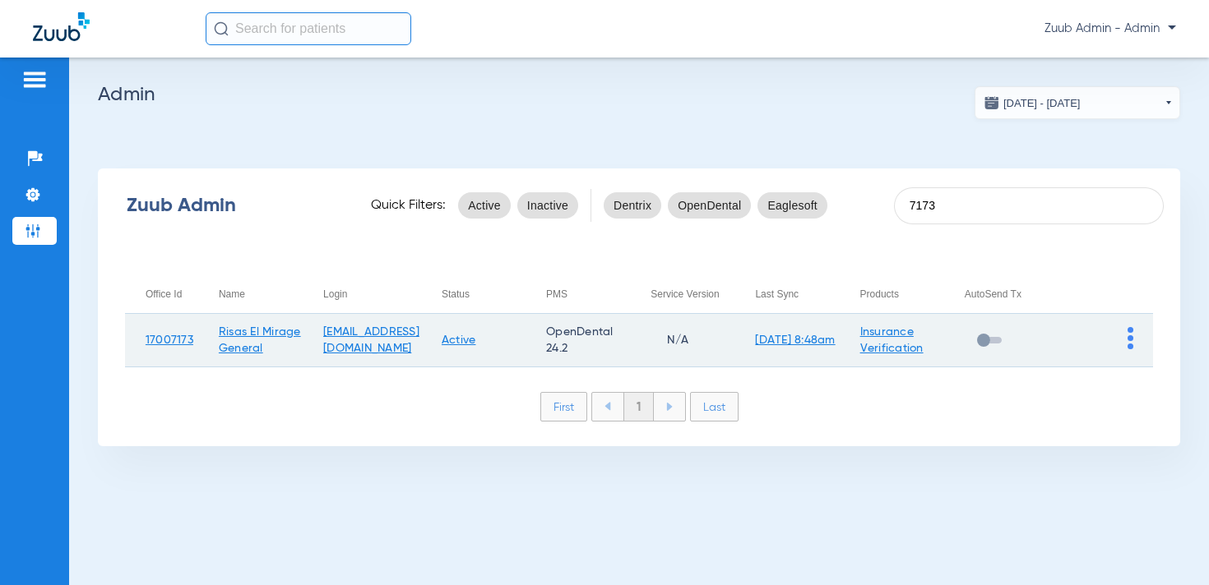
type input "7173"
click at [1130, 340] on img at bounding box center [1130, 338] width 6 height 22
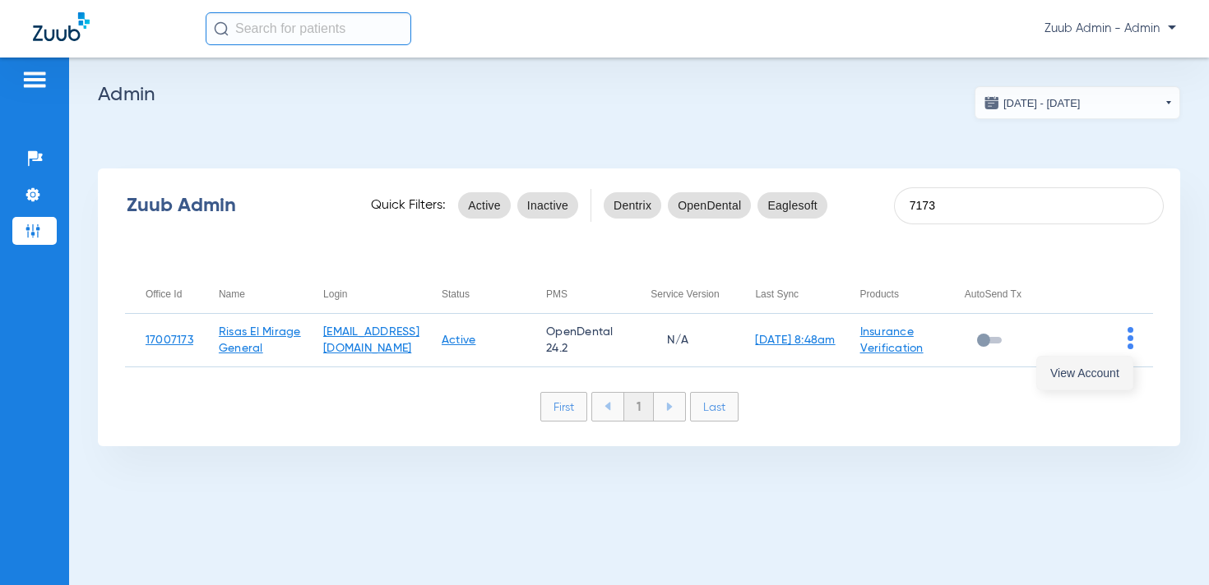
click at [1082, 372] on span "View Account" at bounding box center [1084, 374] width 69 height 12
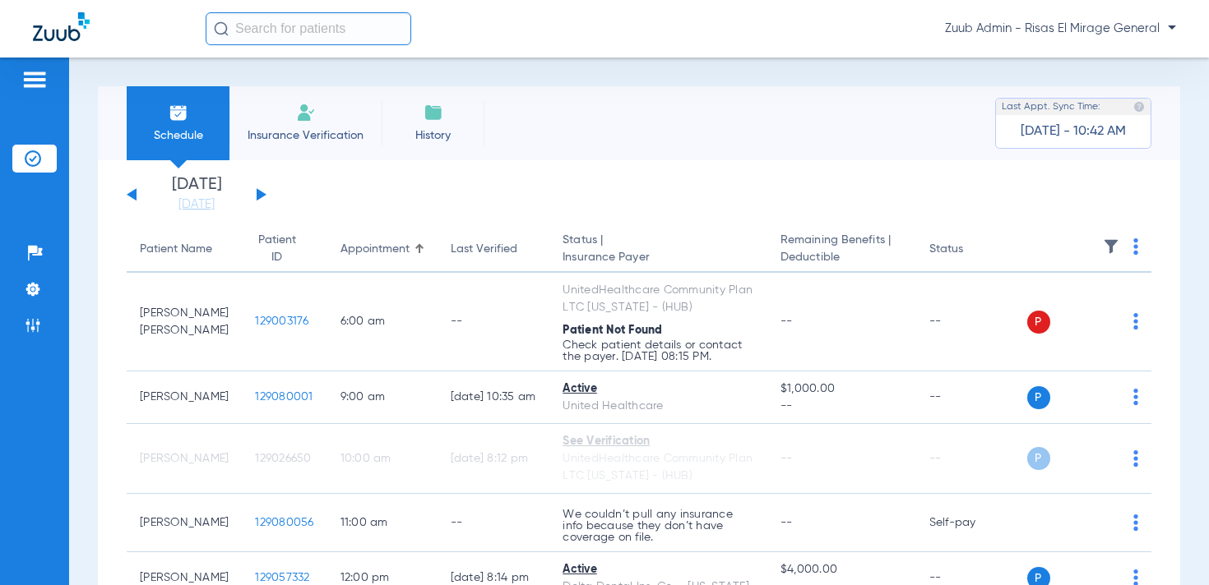
click at [328, 33] on input "text" at bounding box center [309, 28] width 206 height 33
paste input "129078592"
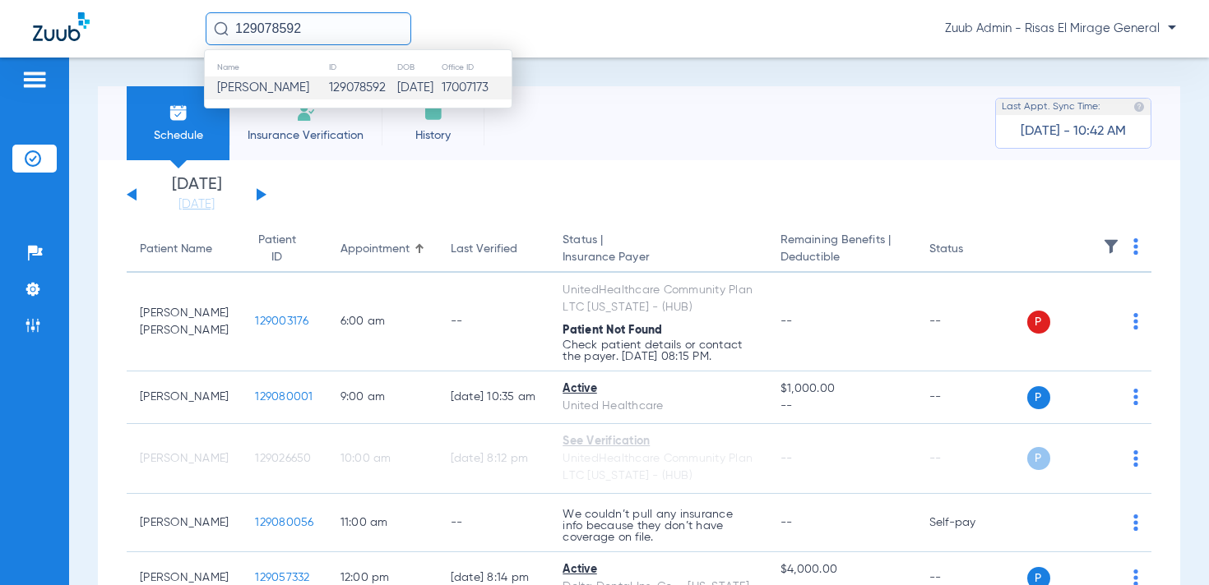
type input "129078592"
click at [319, 94] on td "[PERSON_NAME]" at bounding box center [266, 87] width 123 height 23
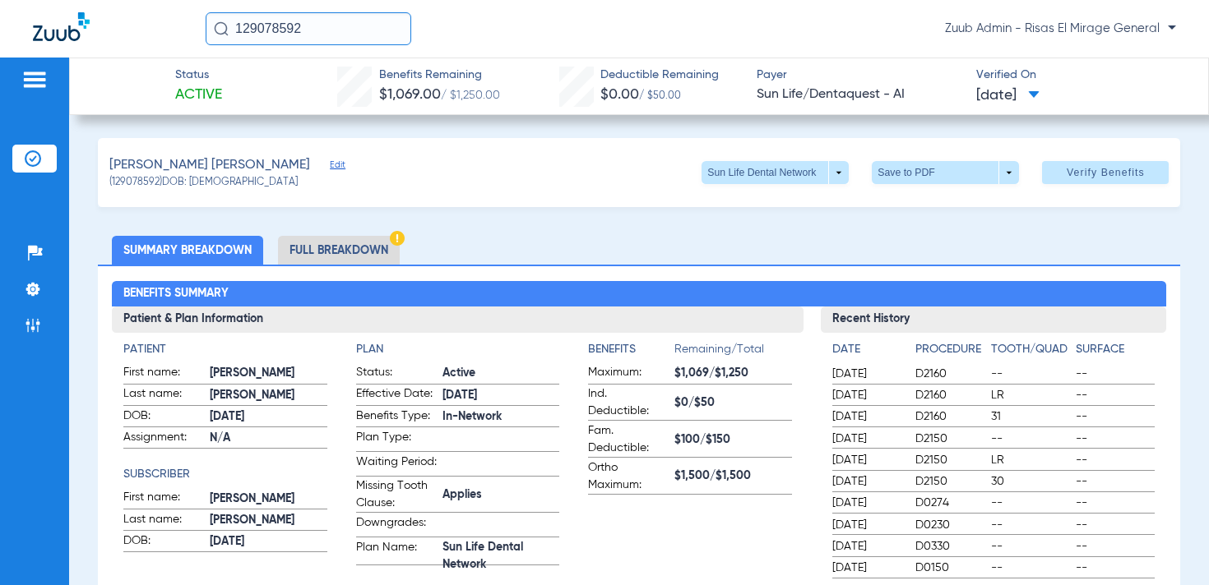
drag, startPoint x: 156, startPoint y: 182, endPoint x: 113, endPoint y: 187, distance: 43.9
click at [113, 187] on span "(129078592) DOB: [DEMOGRAPHIC_DATA]" at bounding box center [203, 183] width 188 height 15
copy span "129078592"
click at [40, 327] on img at bounding box center [33, 325] width 16 height 16
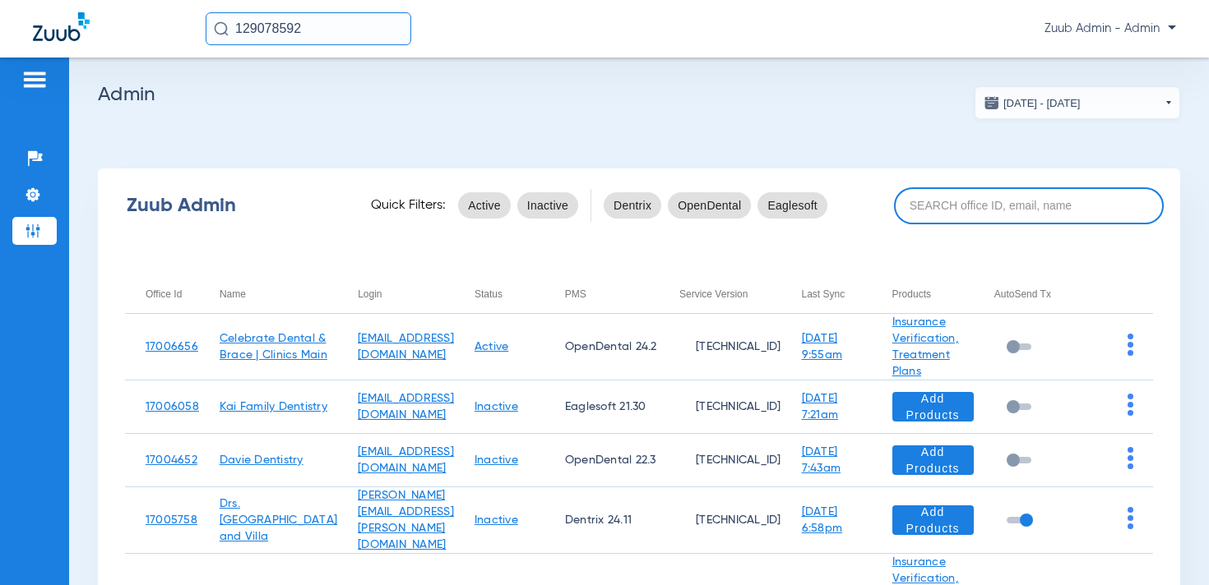
click at [941, 211] on input at bounding box center [1029, 205] width 270 height 37
click at [978, 203] on input at bounding box center [1029, 205] width 270 height 37
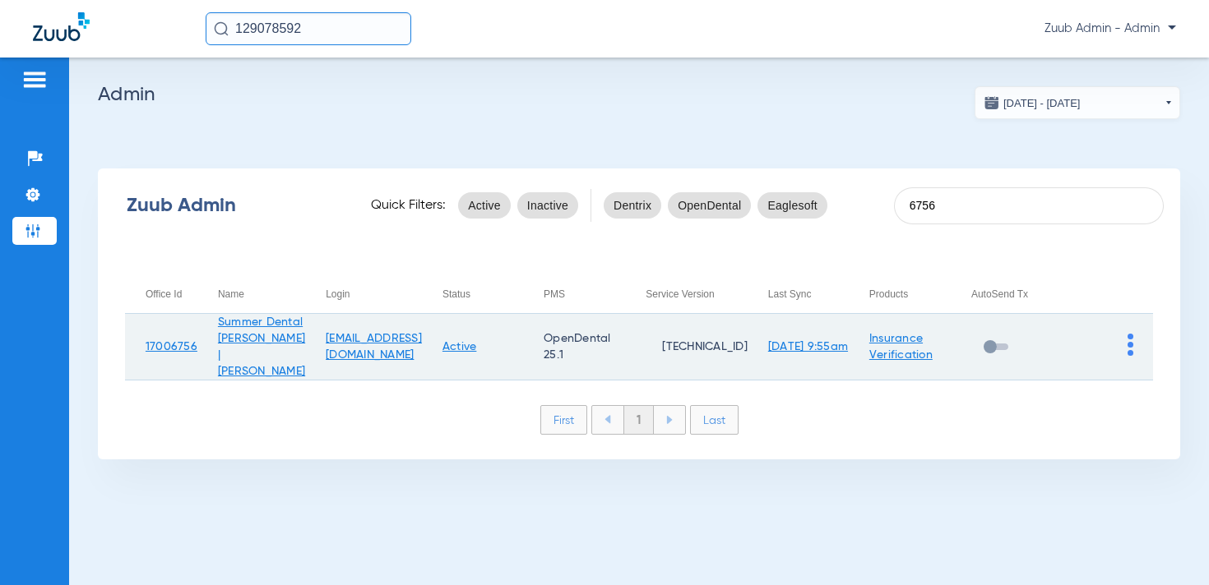
type input "6756"
click at [1128, 344] on img at bounding box center [1130, 345] width 6 height 22
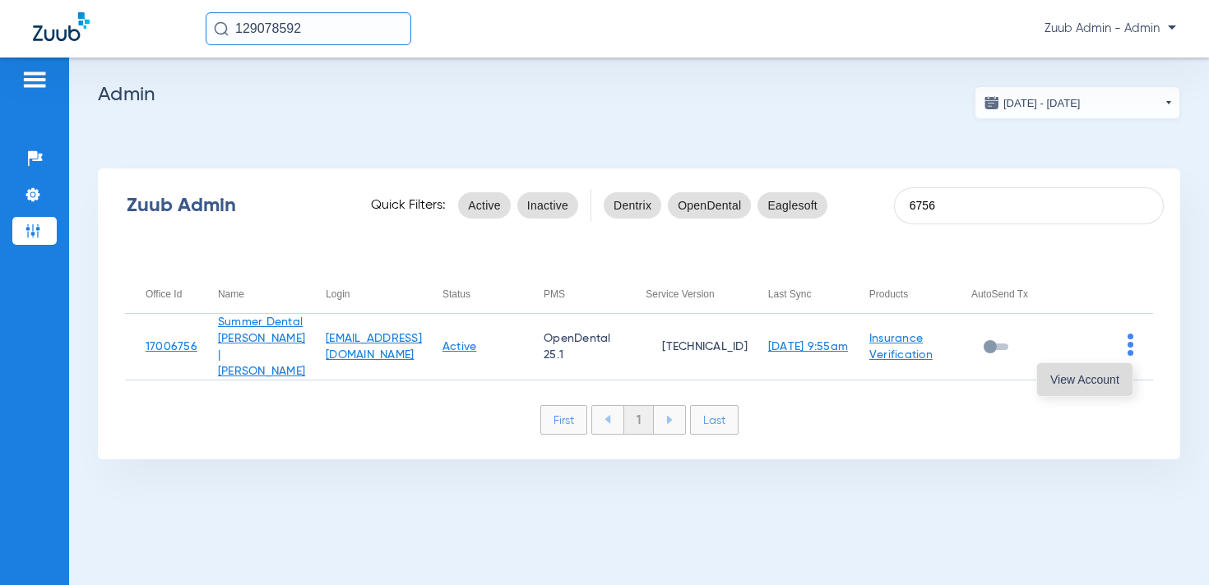
click at [1093, 378] on span "View Account" at bounding box center [1084, 380] width 69 height 12
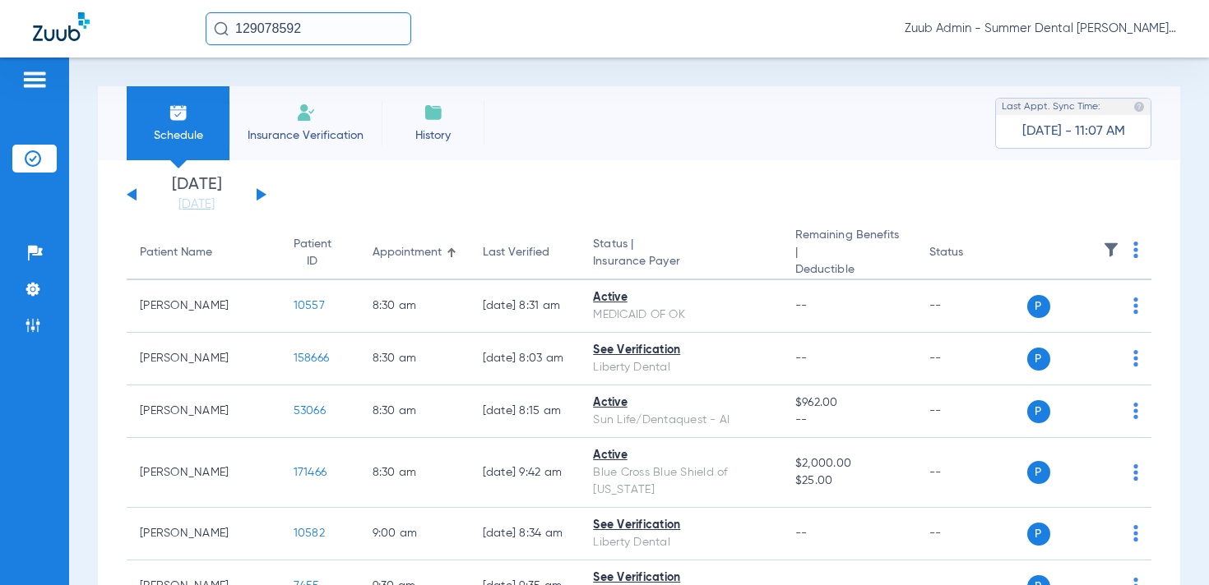
click at [130, 192] on button at bounding box center [132, 194] width 10 height 12
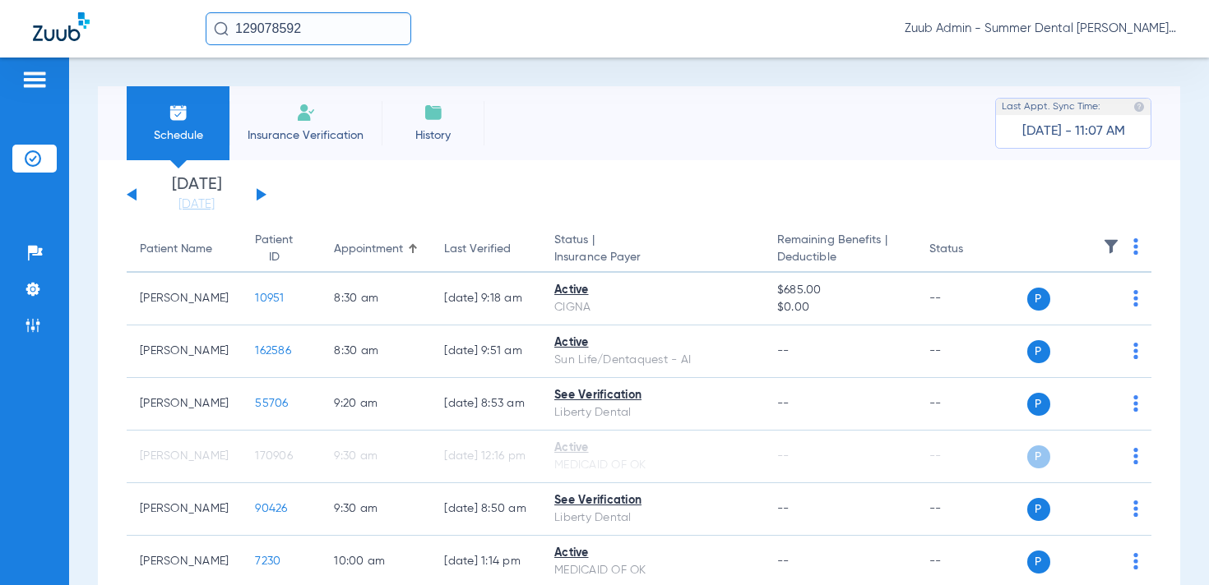
click at [136, 196] on button at bounding box center [132, 194] width 10 height 12
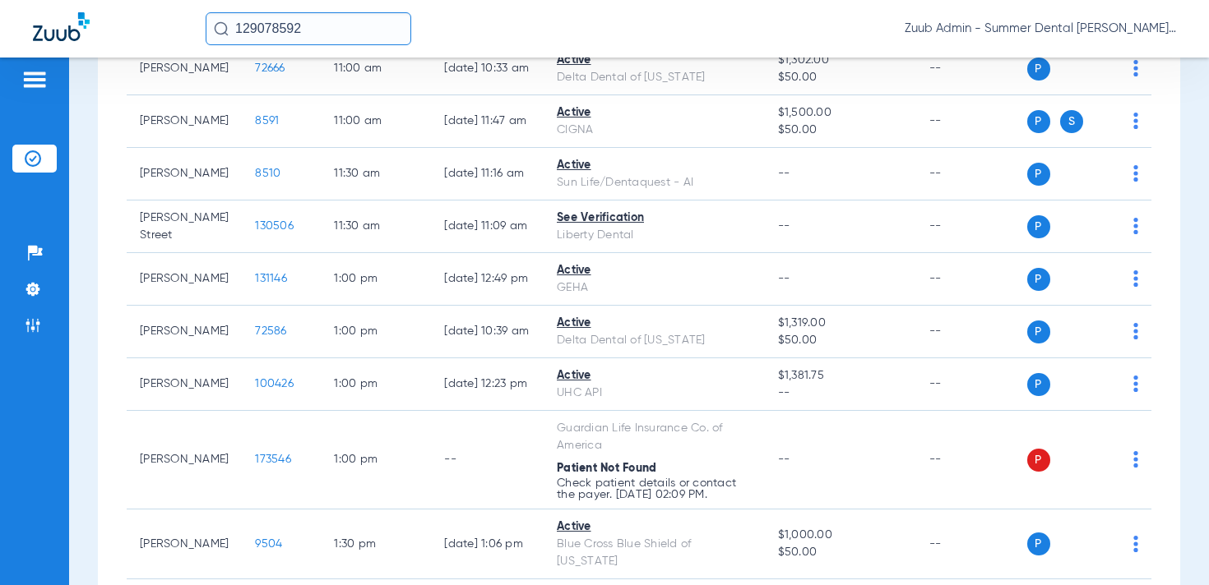
scroll to position [922, 0]
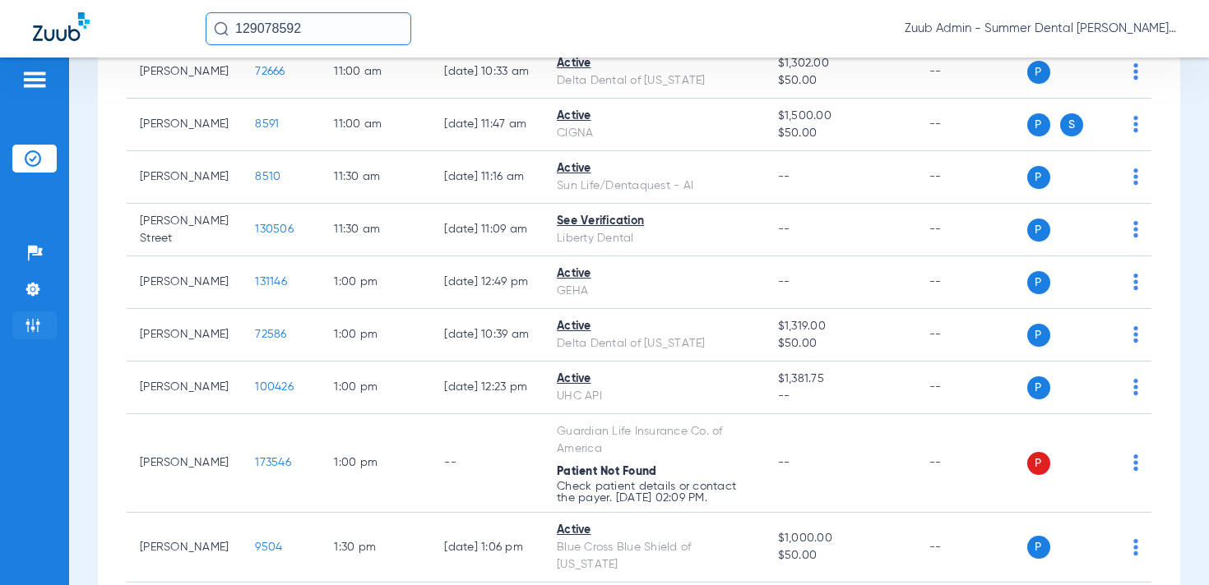
click at [27, 323] on img at bounding box center [33, 325] width 16 height 16
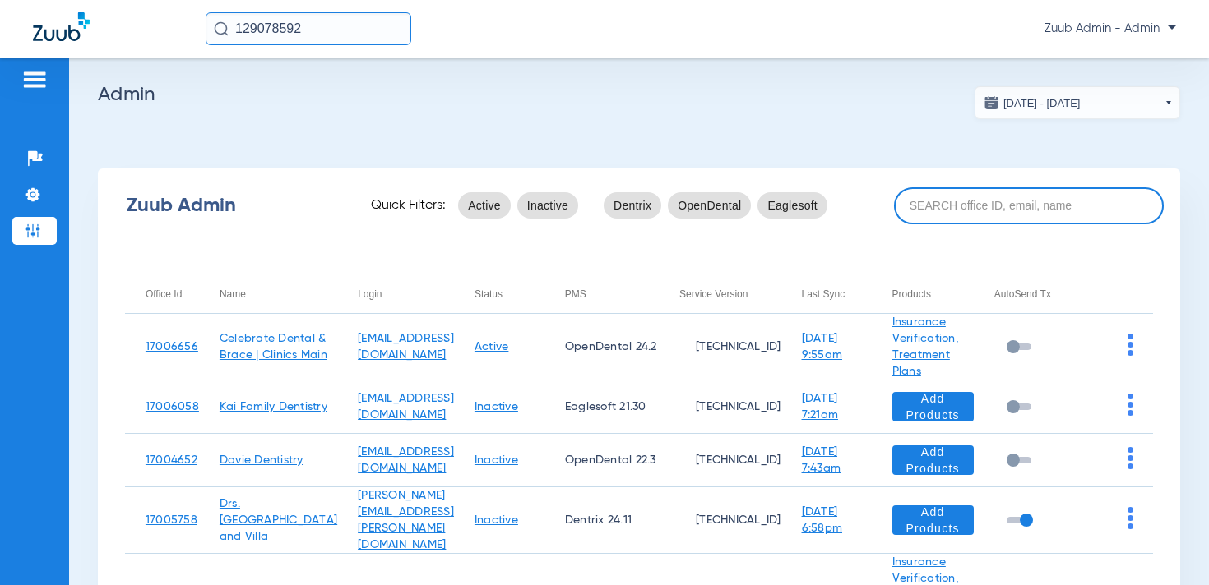
click at [958, 208] on input at bounding box center [1029, 205] width 270 height 37
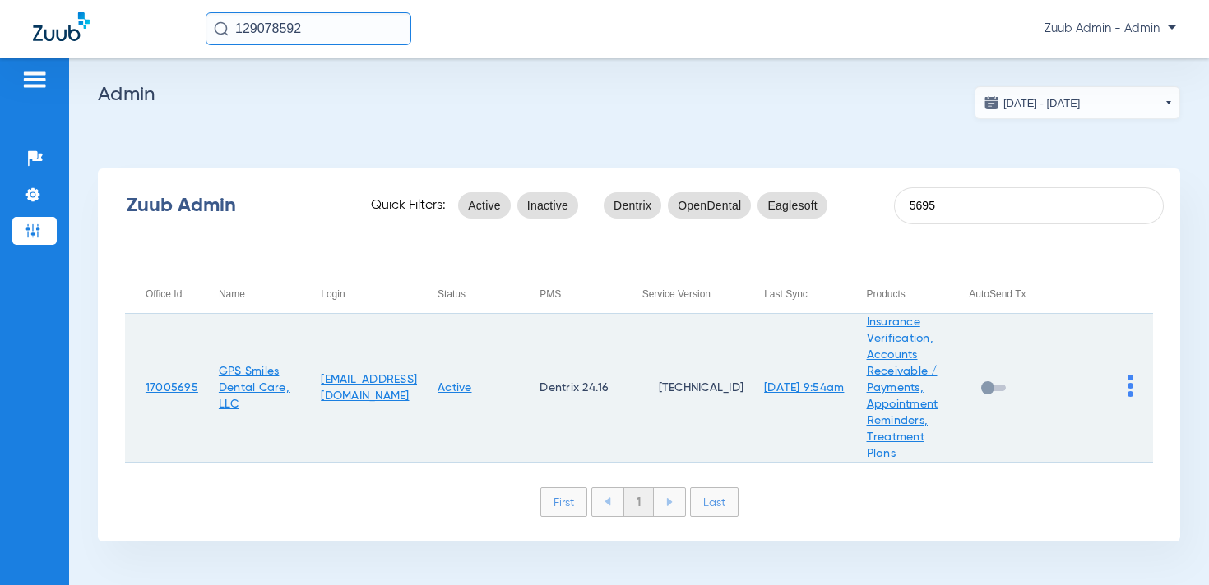
click at [1131, 384] on img at bounding box center [1130, 386] width 6 height 22
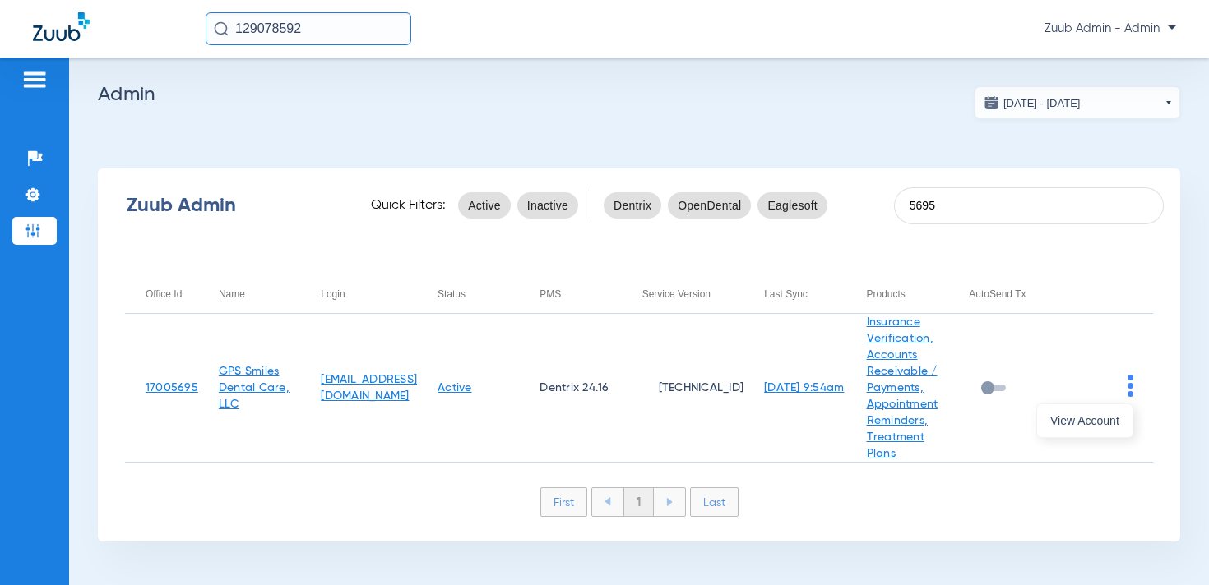
click at [532, 378] on div at bounding box center [604, 292] width 1209 height 585
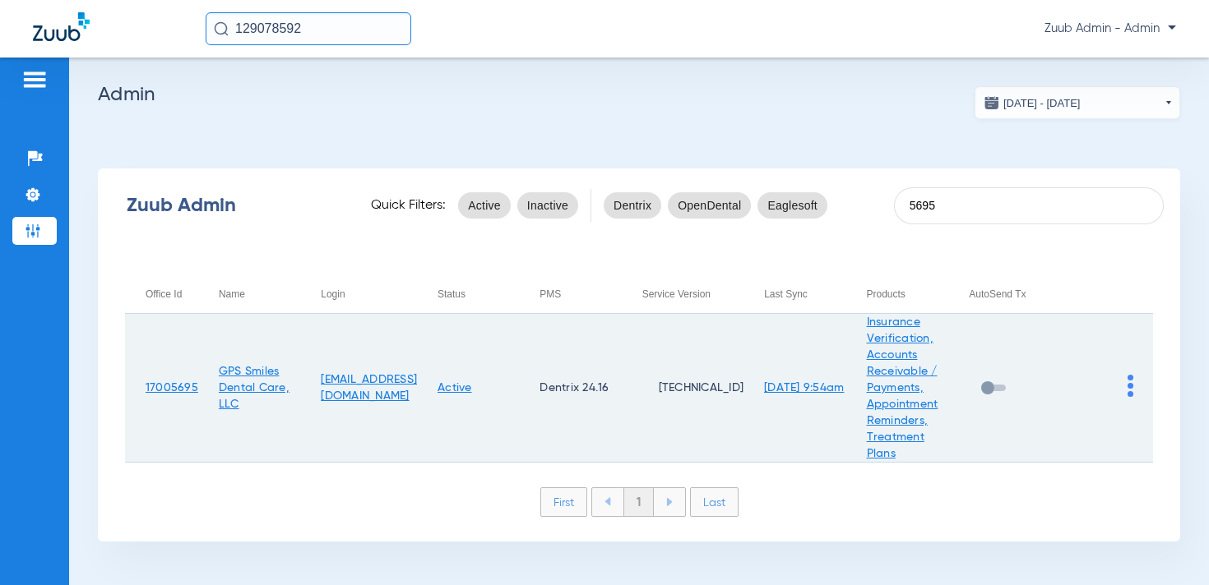
click at [472, 383] on link "Active" at bounding box center [454, 388] width 35 height 12
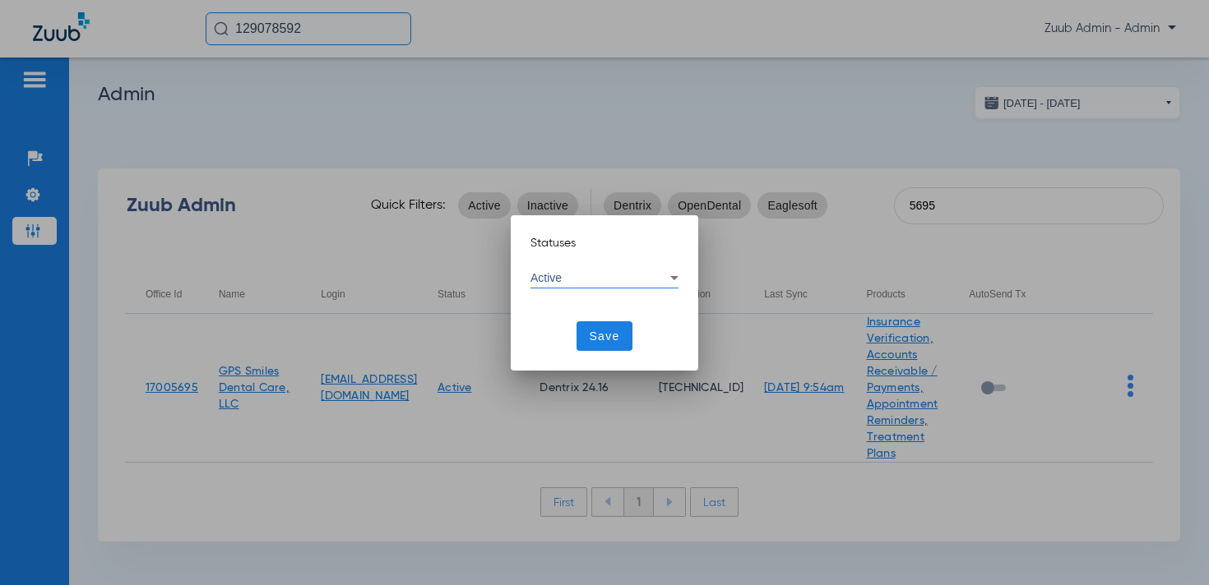
click at [560, 286] on div "Active" at bounding box center [604, 278] width 148 height 20
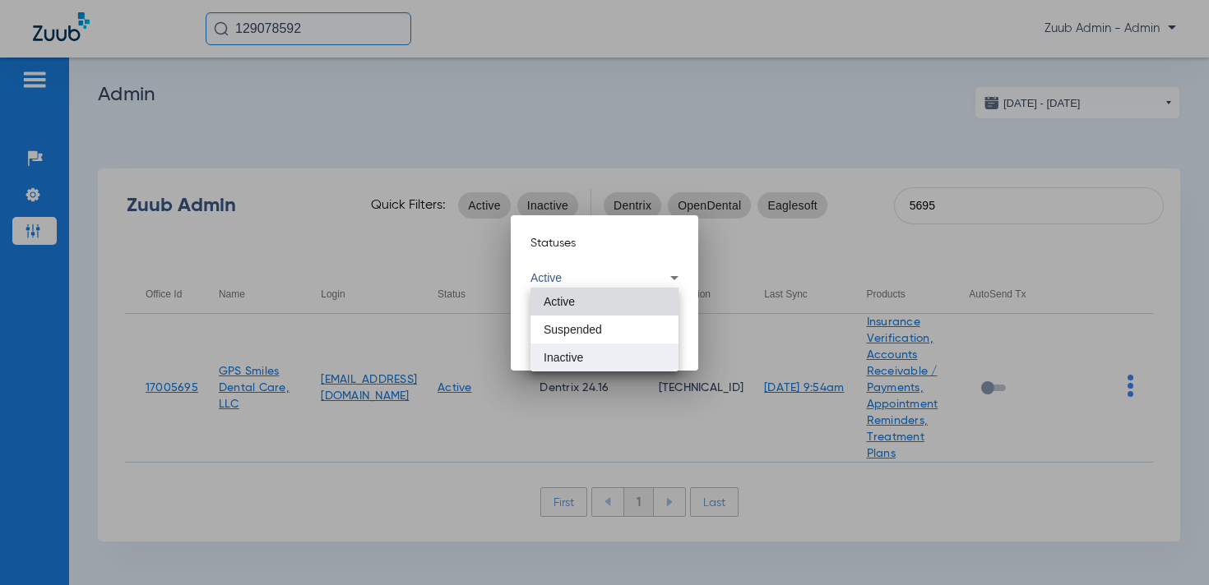
click at [568, 358] on span "Inactive" at bounding box center [562, 358] width 39 height 12
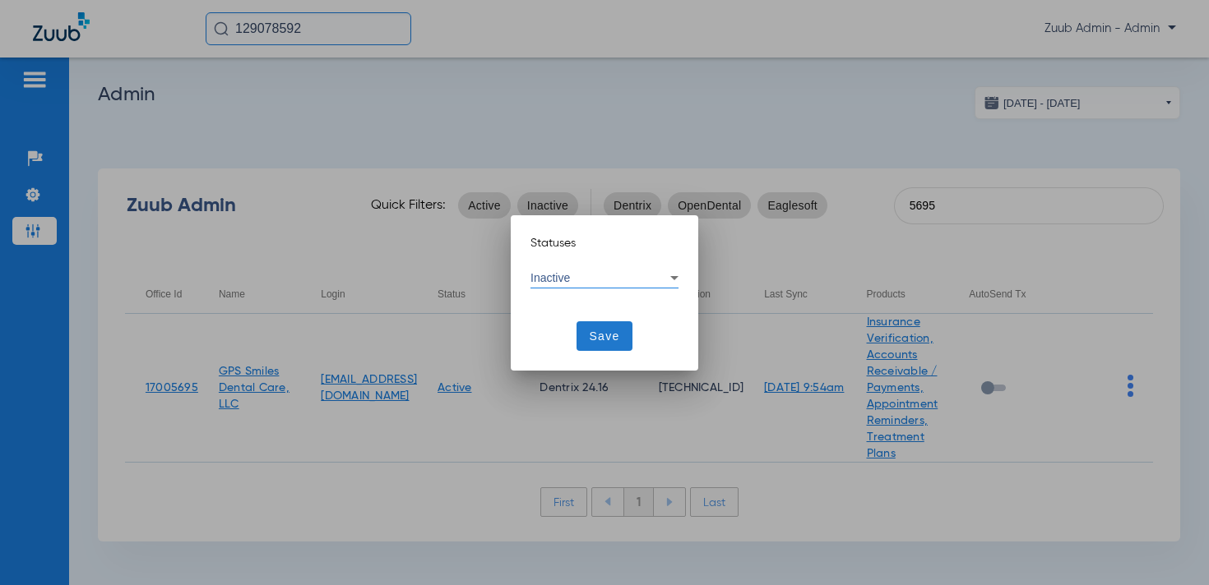
click at [603, 345] on span at bounding box center [604, 336] width 57 height 39
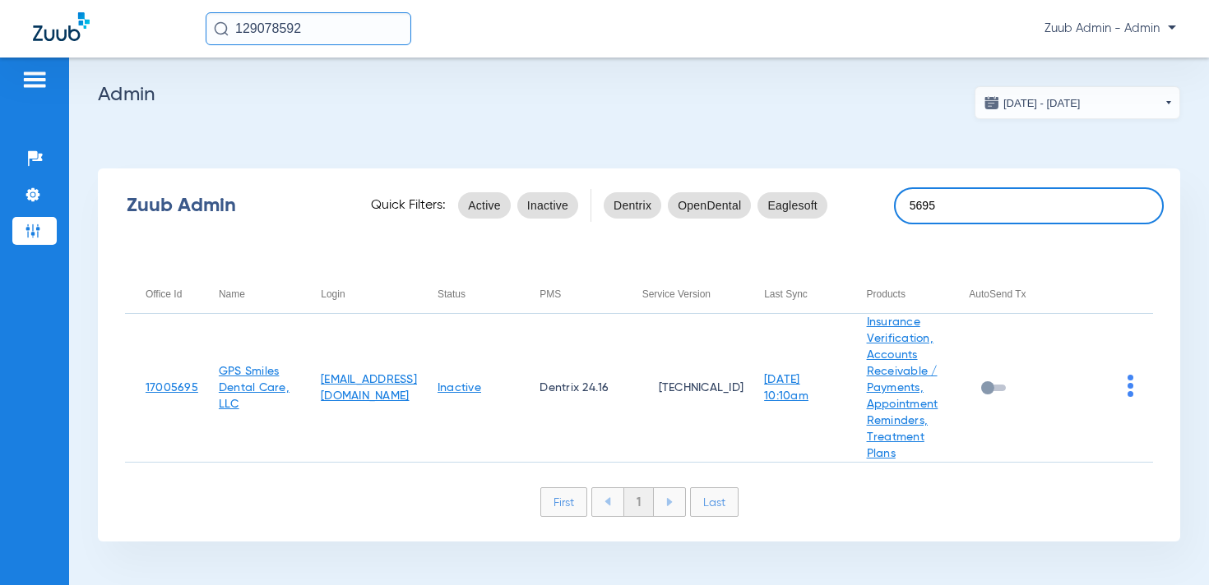
click at [961, 202] on input "5695" at bounding box center [1029, 205] width 270 height 37
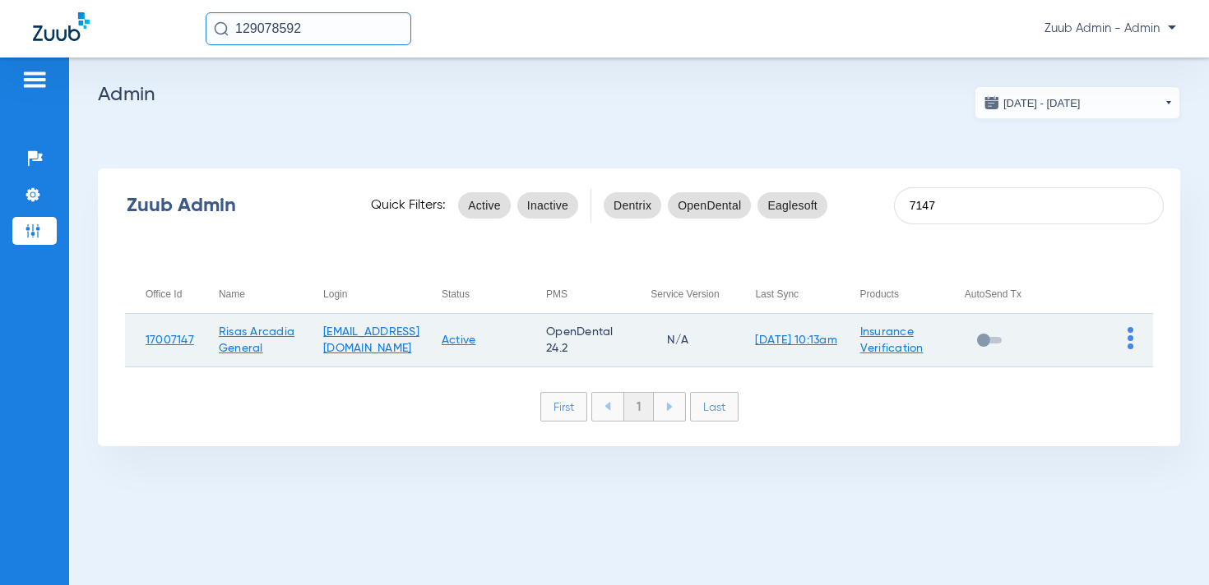
type input "7147"
click at [1126, 341] on td at bounding box center [1100, 340] width 104 height 53
click at [1128, 339] on img at bounding box center [1130, 338] width 6 height 22
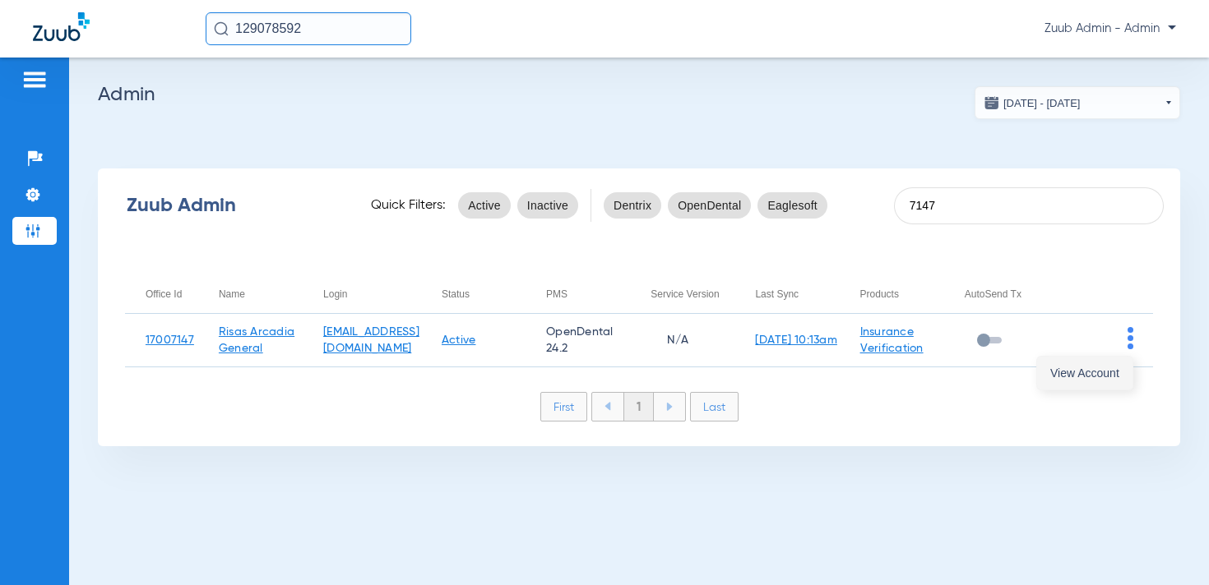
click at [1071, 368] on span "View Account" at bounding box center [1084, 374] width 69 height 12
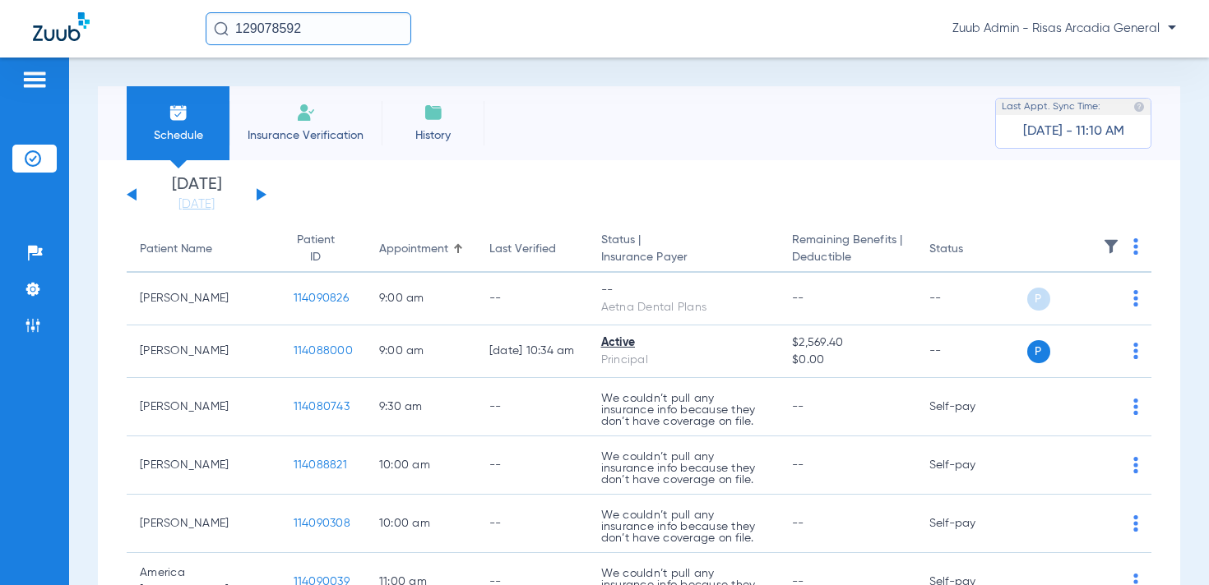
click at [257, 193] on button at bounding box center [262, 194] width 10 height 12
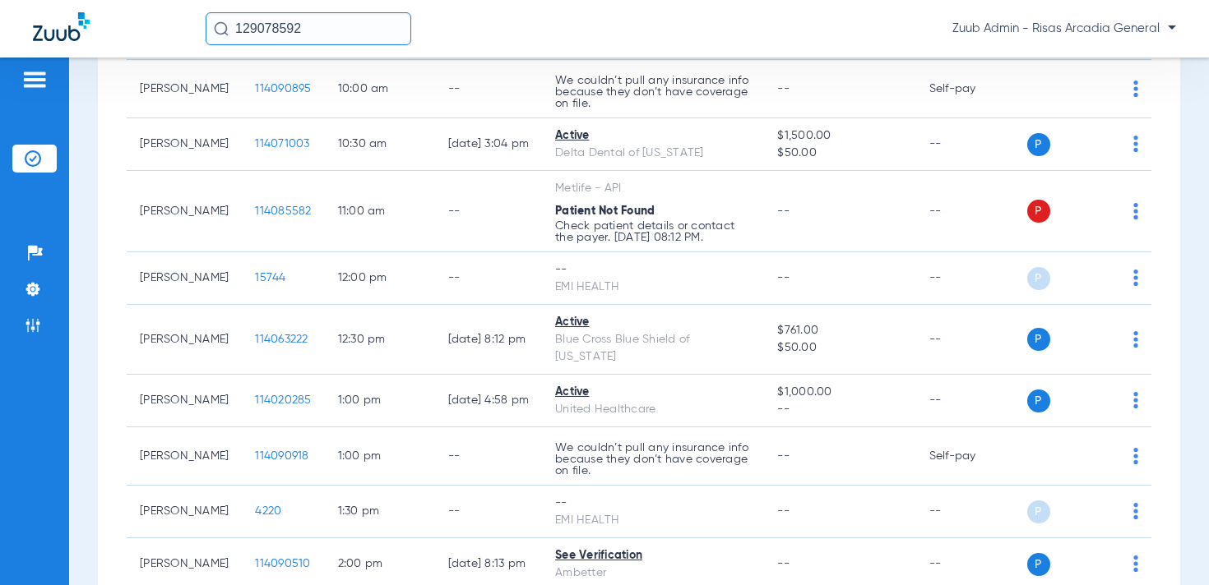
scroll to position [458, 0]
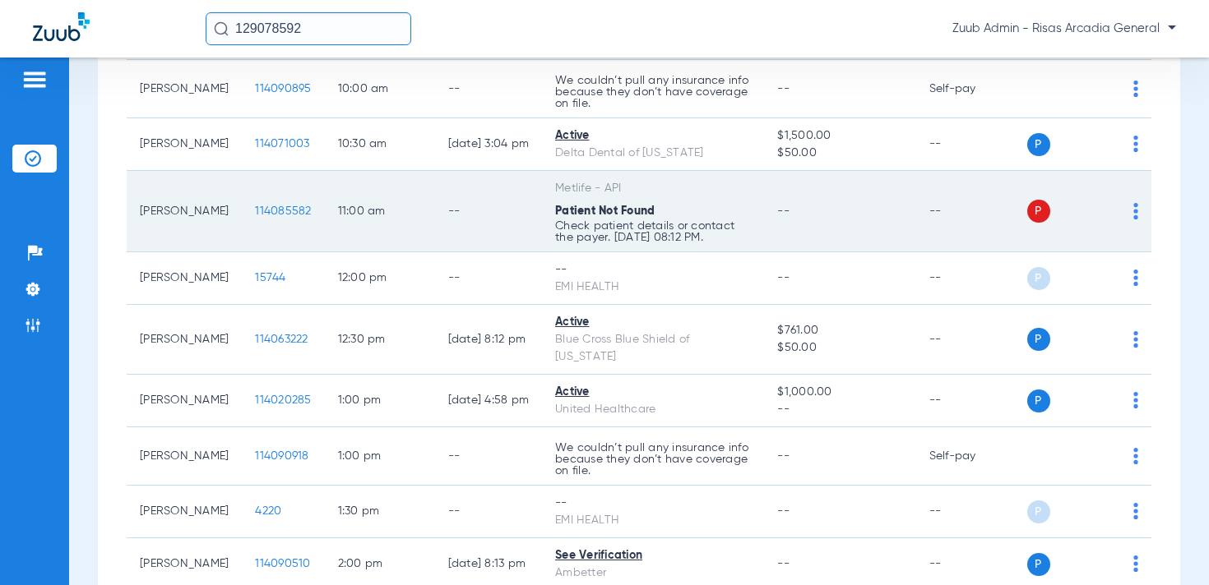
click at [1137, 203] on img at bounding box center [1135, 211] width 5 height 16
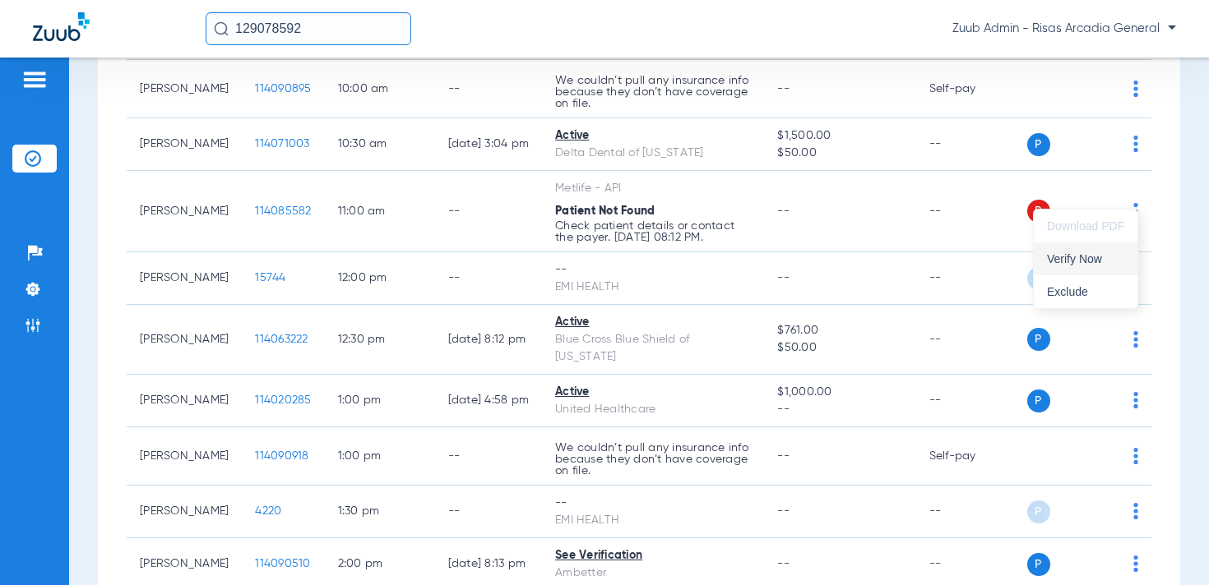
click at [1102, 257] on span "Verify Now" at bounding box center [1085, 259] width 77 height 12
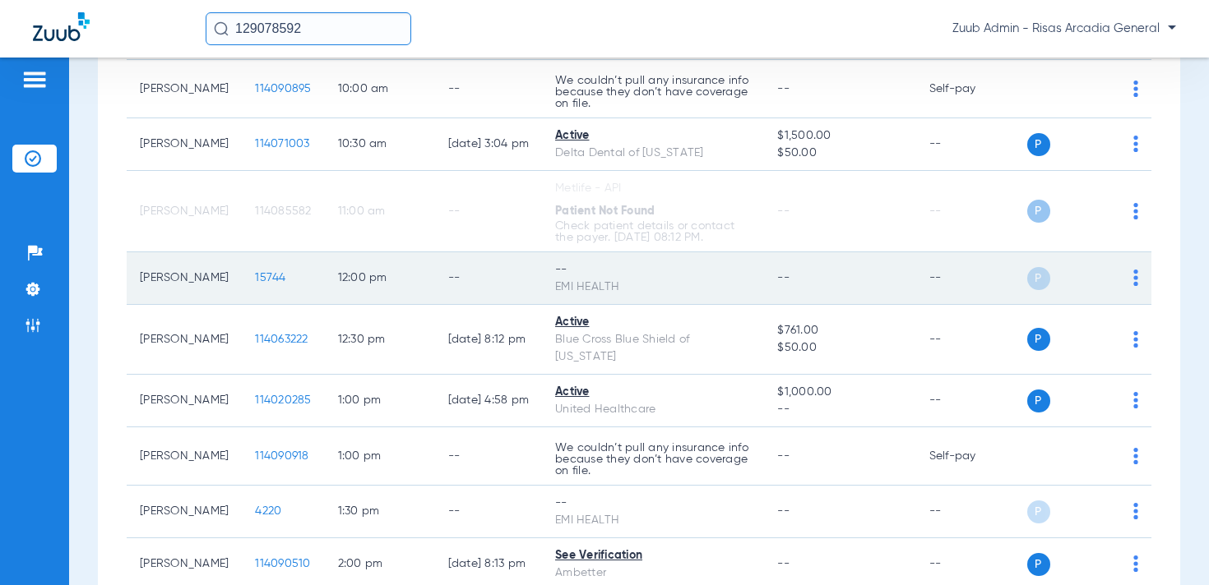
click at [1135, 270] on img at bounding box center [1135, 278] width 5 height 16
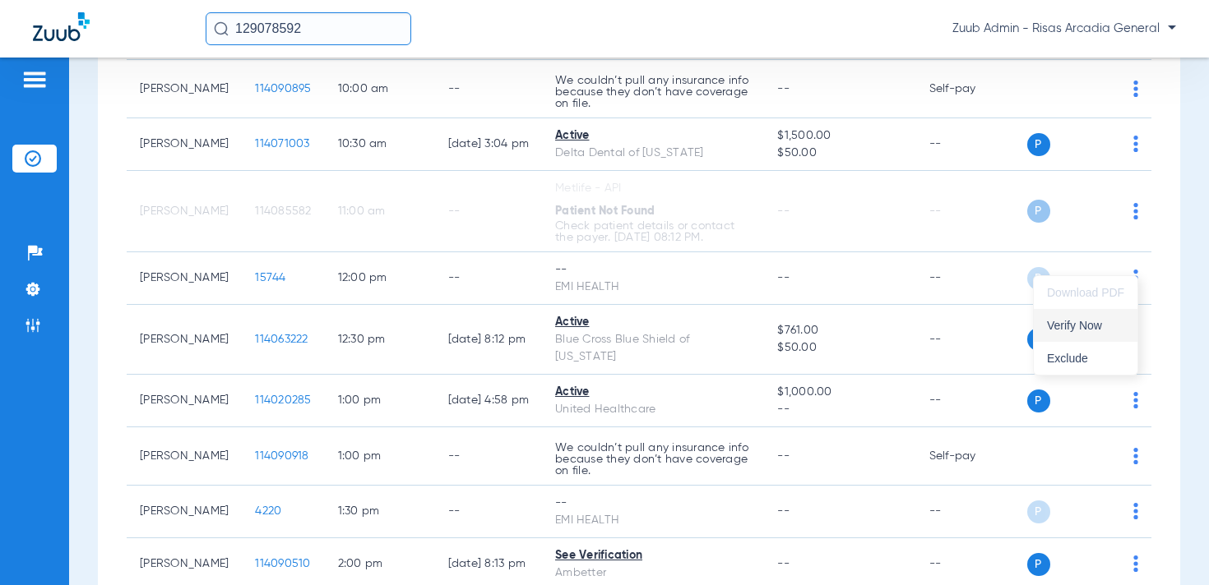
click at [1087, 316] on button "Verify Now" at bounding box center [1085, 325] width 104 height 33
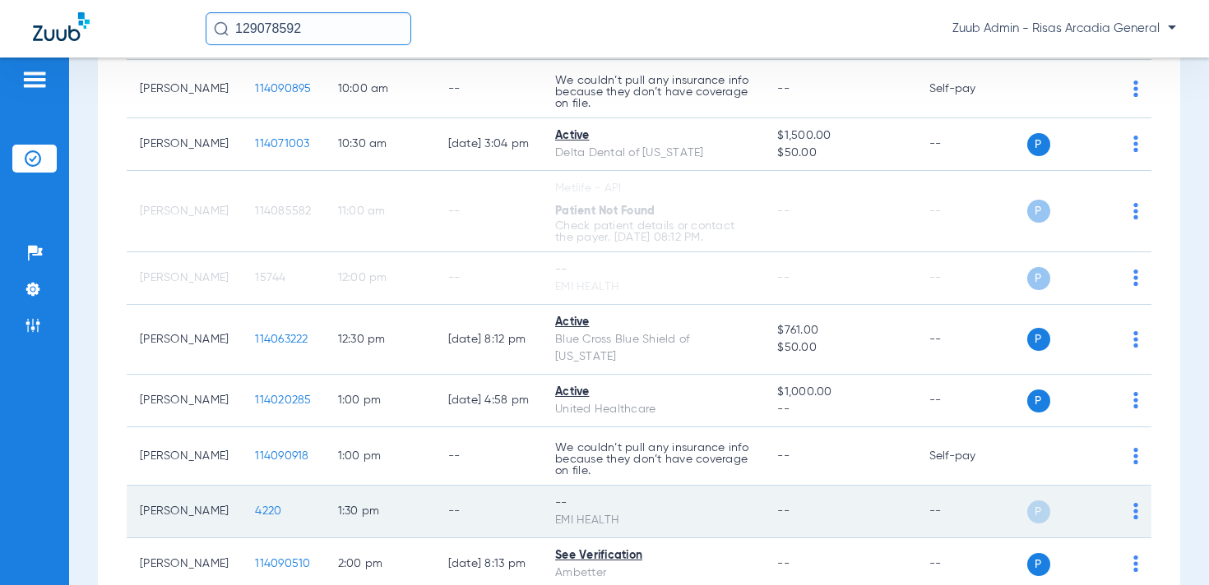
click at [1133, 503] on img at bounding box center [1135, 511] width 5 height 16
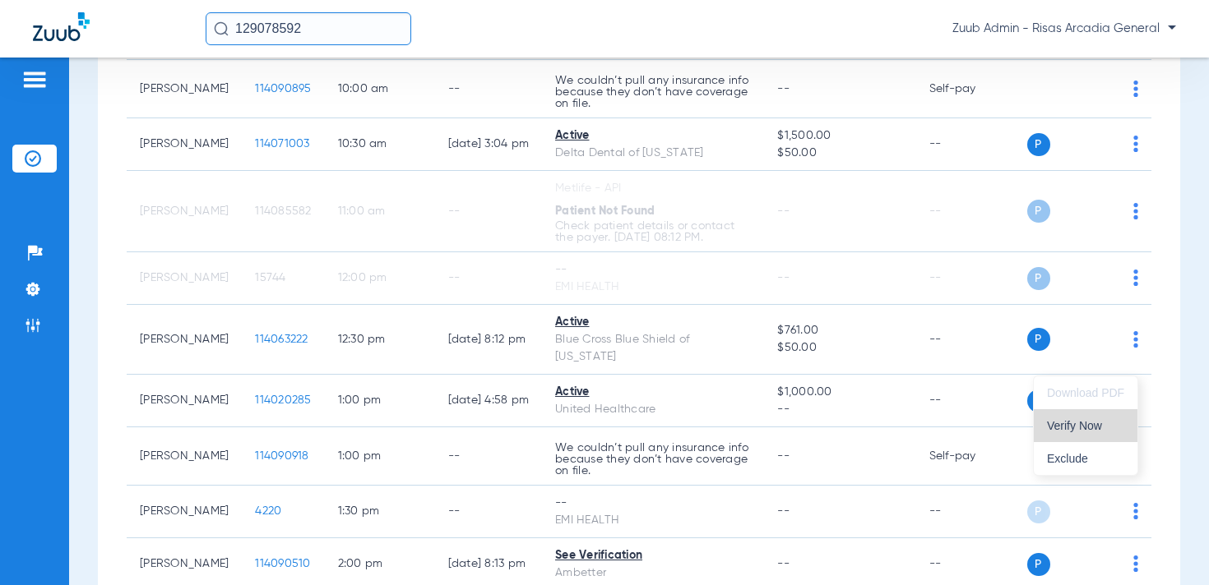
click at [1081, 436] on button "Verify Now" at bounding box center [1085, 425] width 104 height 33
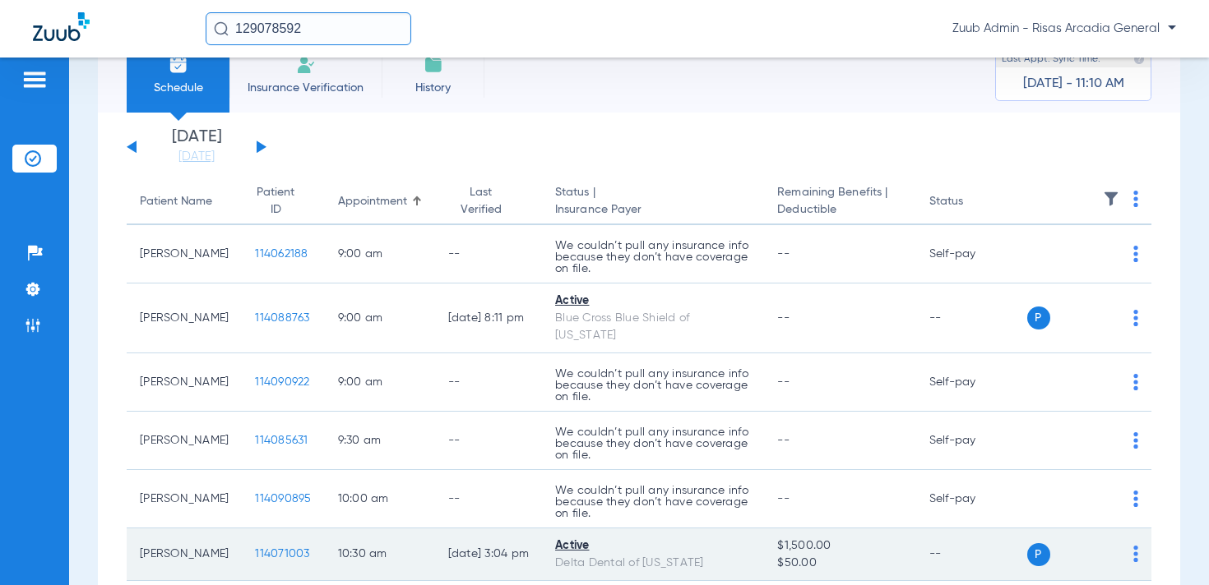
scroll to position [0, 0]
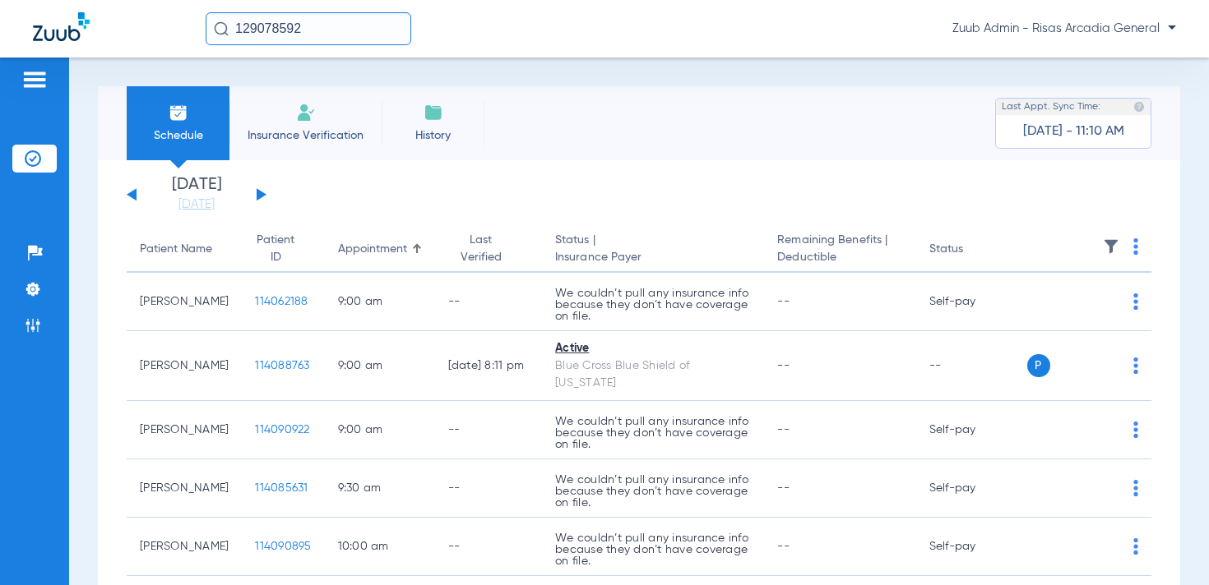
click at [261, 197] on button at bounding box center [262, 194] width 10 height 12
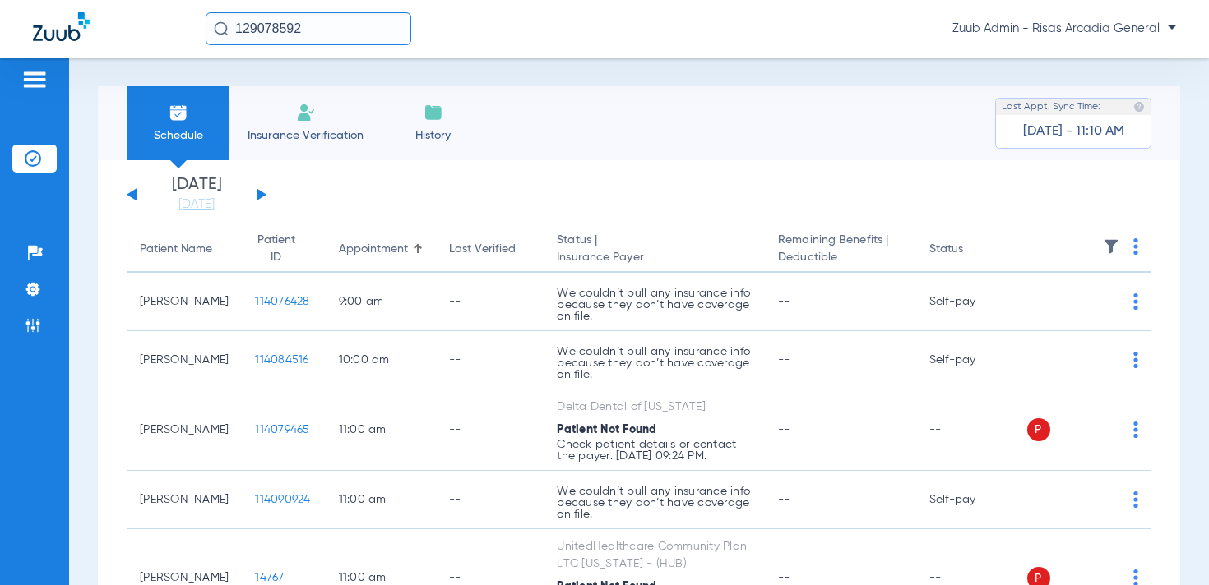
click at [259, 194] on button at bounding box center [262, 194] width 10 height 12
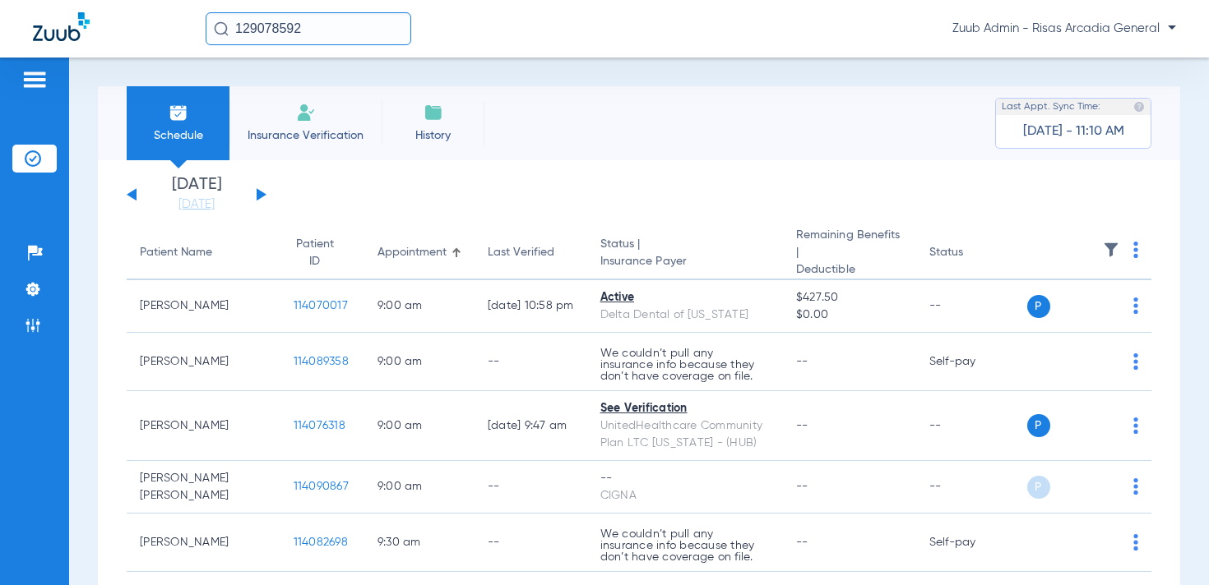
click at [259, 194] on button at bounding box center [262, 194] width 10 height 12
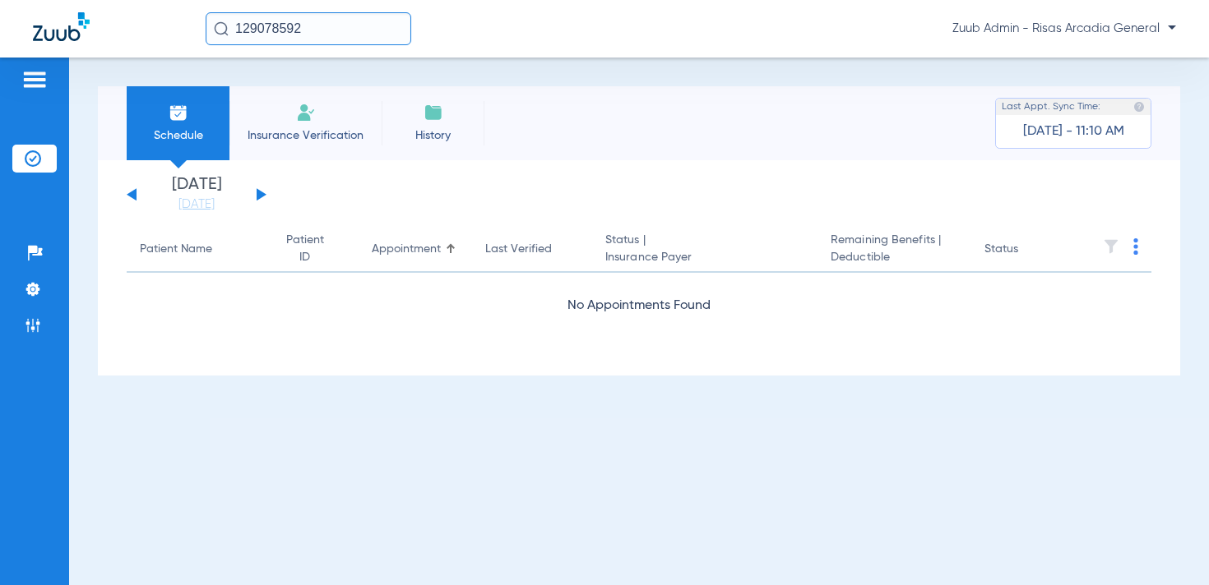
click at [136, 196] on button at bounding box center [132, 194] width 10 height 12
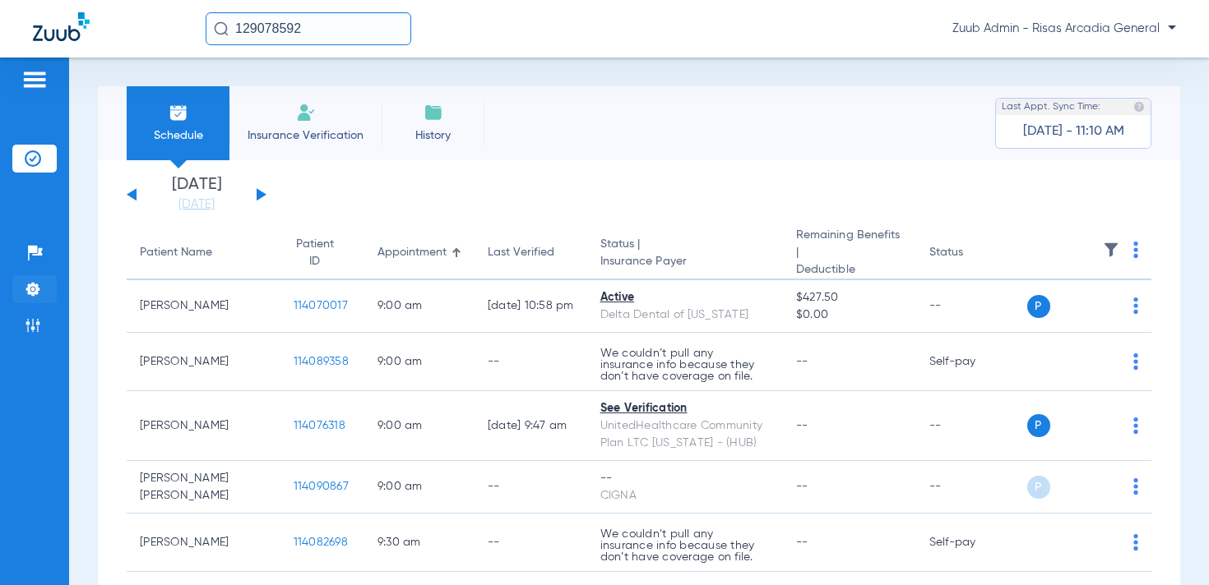
click at [38, 284] on img at bounding box center [33, 289] width 16 height 16
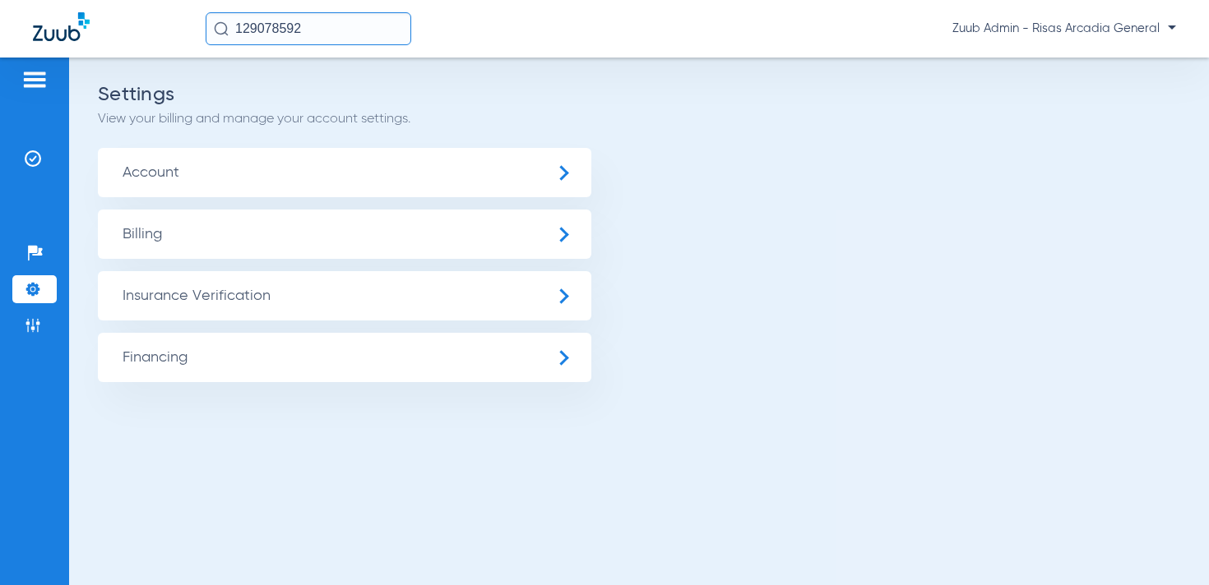
click at [173, 290] on span "Insurance Verification" at bounding box center [344, 295] width 493 height 49
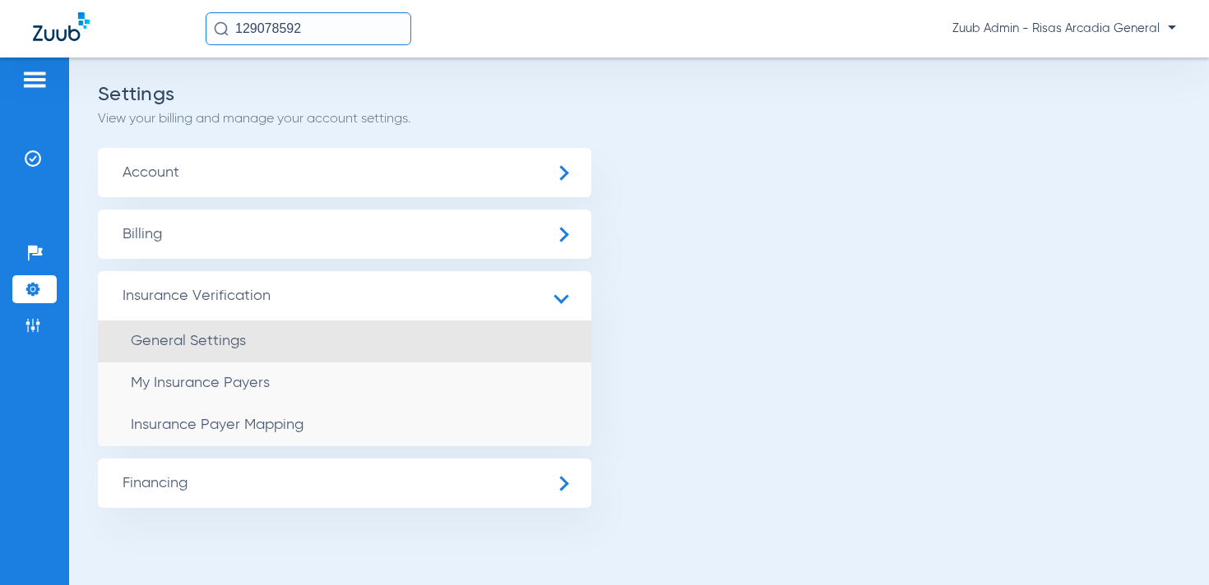
click at [216, 340] on span "General Settings" at bounding box center [188, 341] width 115 height 15
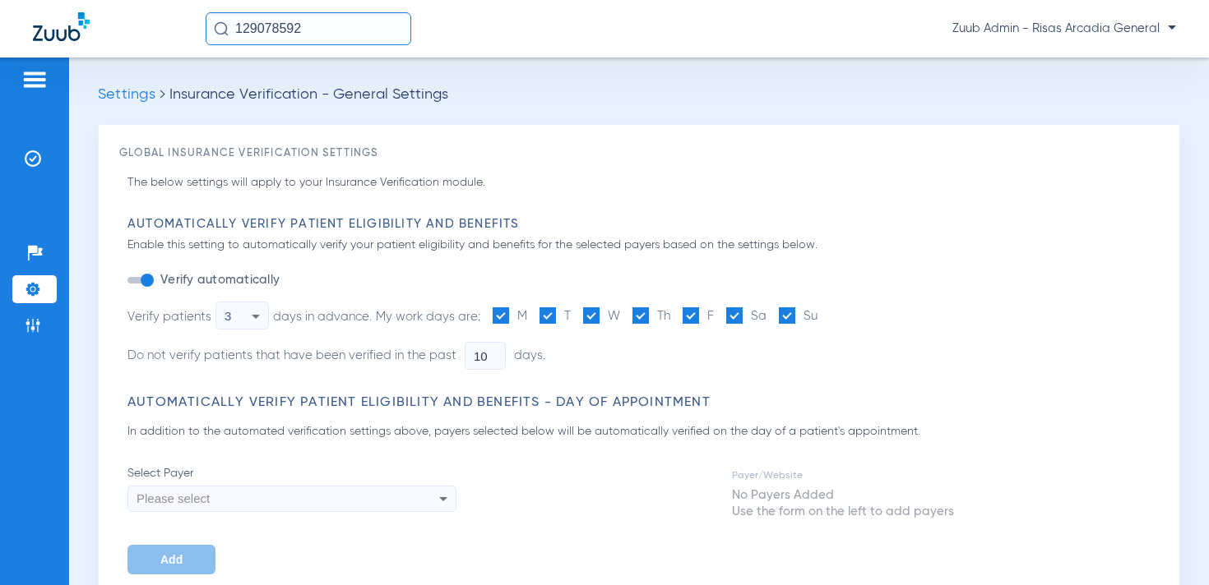
type input "1"
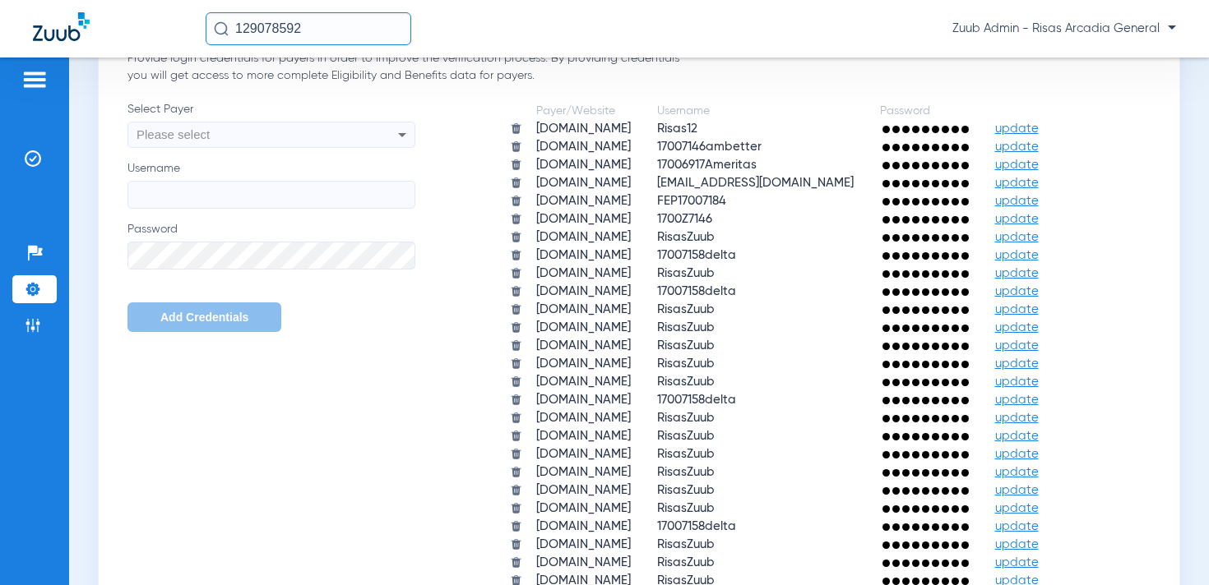
scroll to position [1126, 0]
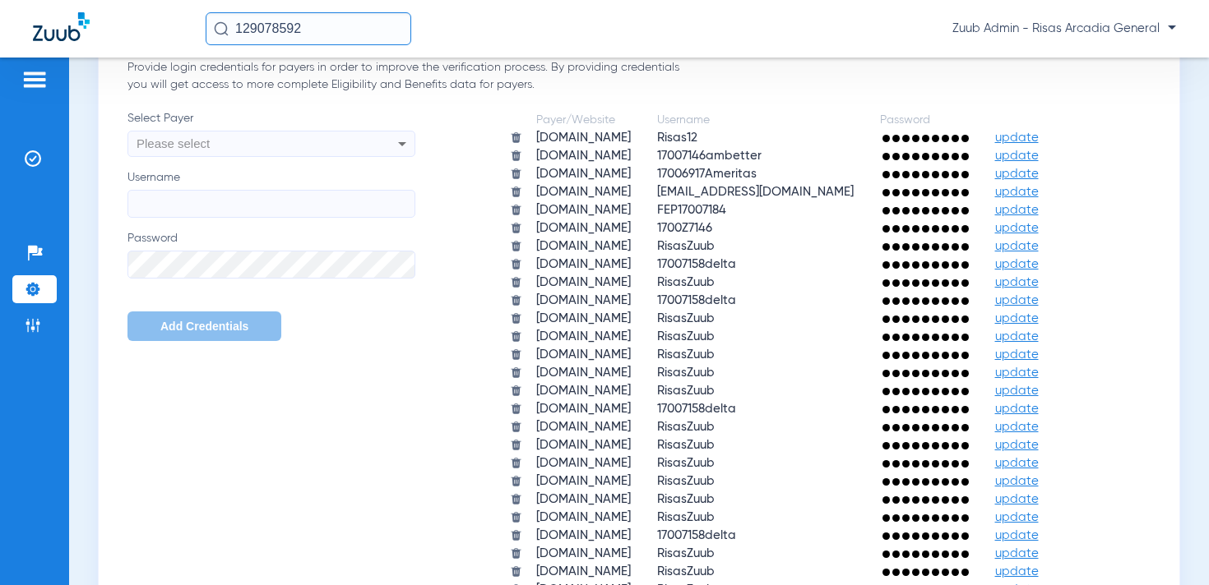
click at [232, 150] on div "Please select" at bounding box center [243, 144] width 215 height 28
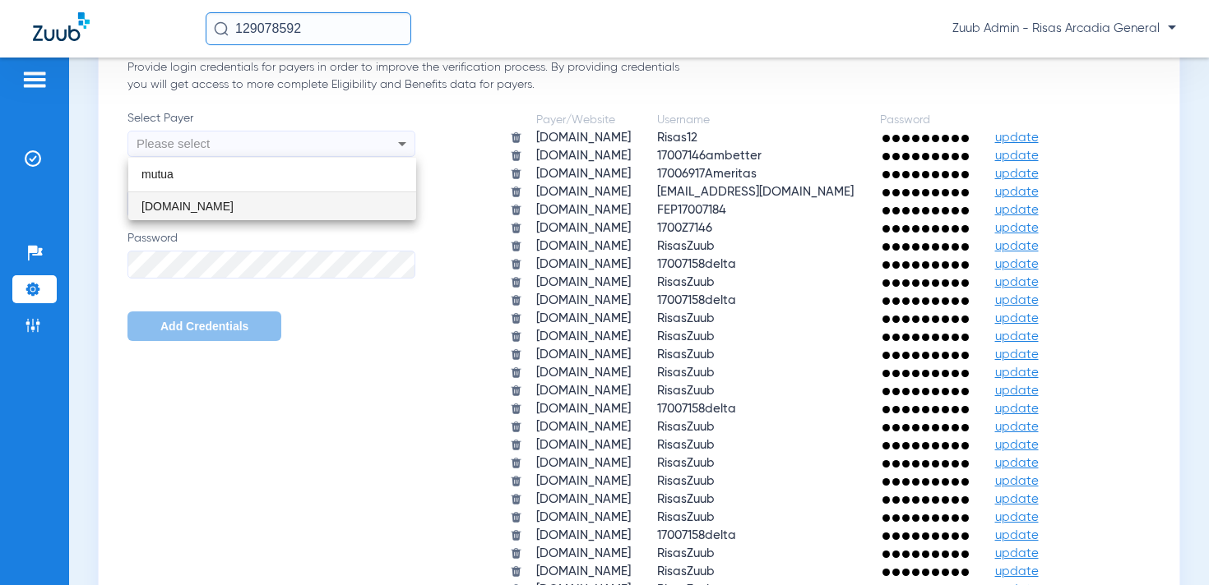
drag, startPoint x: 198, startPoint y: 180, endPoint x: 134, endPoint y: 179, distance: 64.1
click at [134, 179] on input "mutua" at bounding box center [272, 175] width 288 height 34
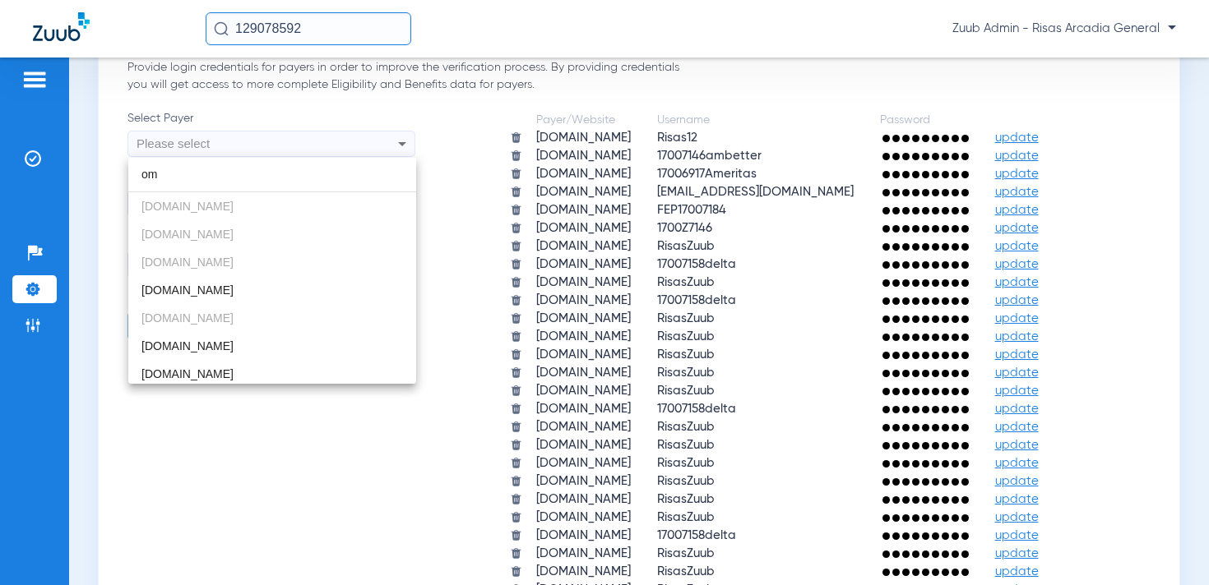
type input "o"
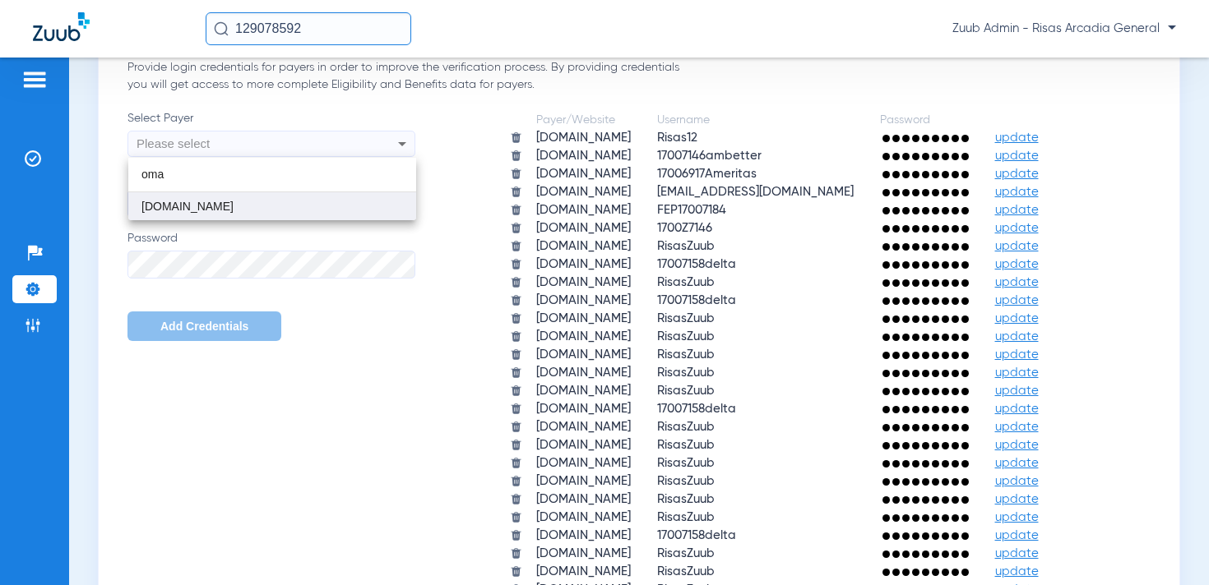
type input "oma"
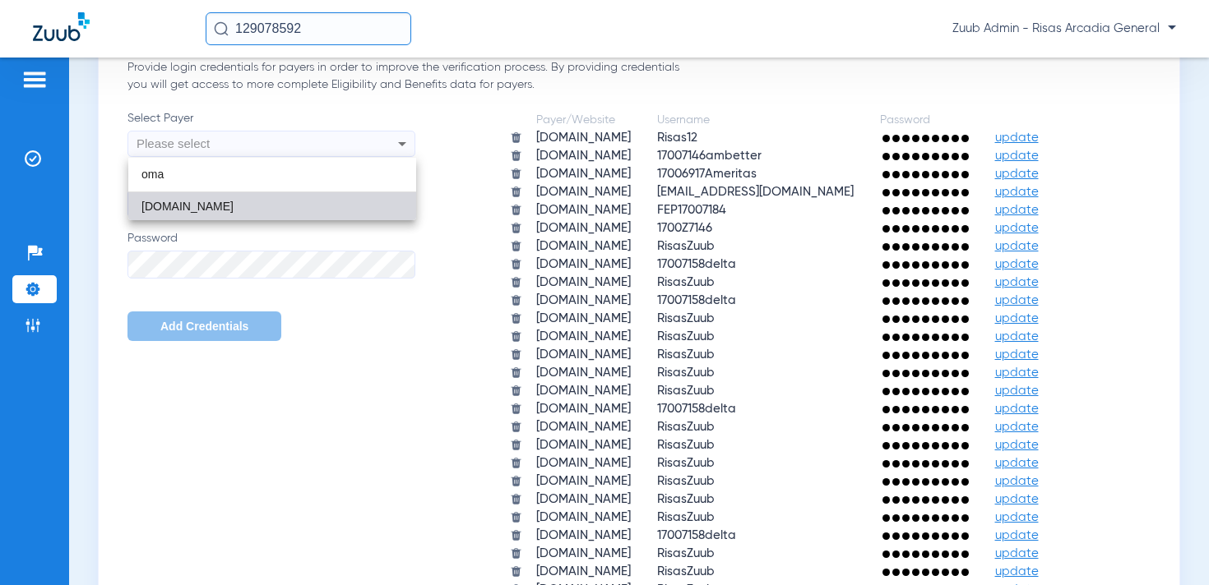
click at [215, 210] on span "[DOMAIN_NAME]" at bounding box center [187, 206] width 92 height 13
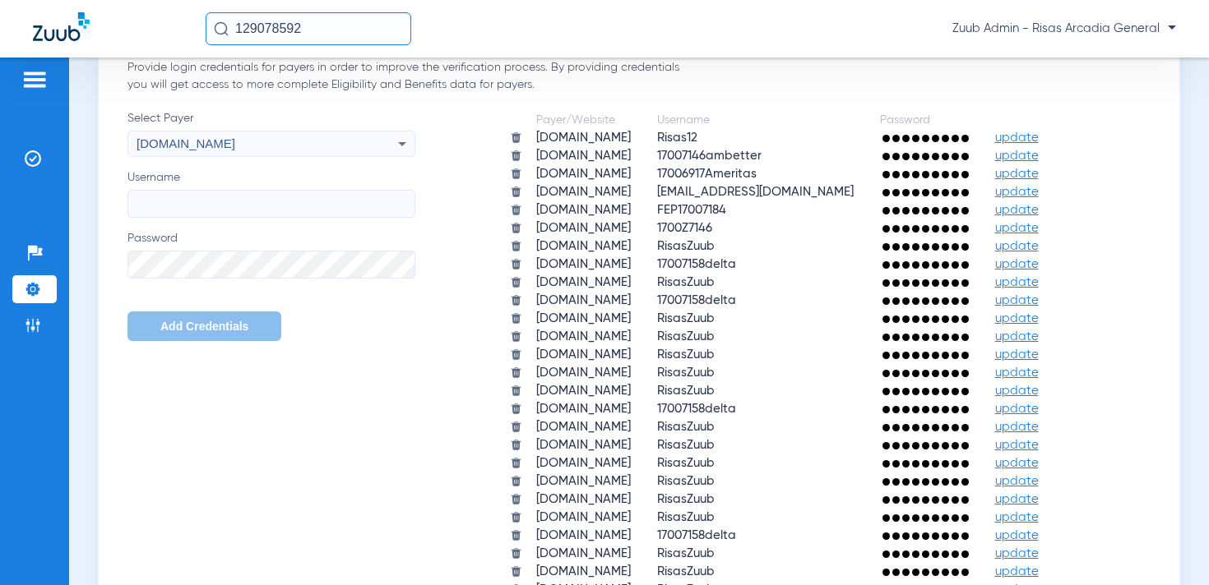
click at [235, 148] on span "[DOMAIN_NAME]" at bounding box center [185, 143] width 99 height 14
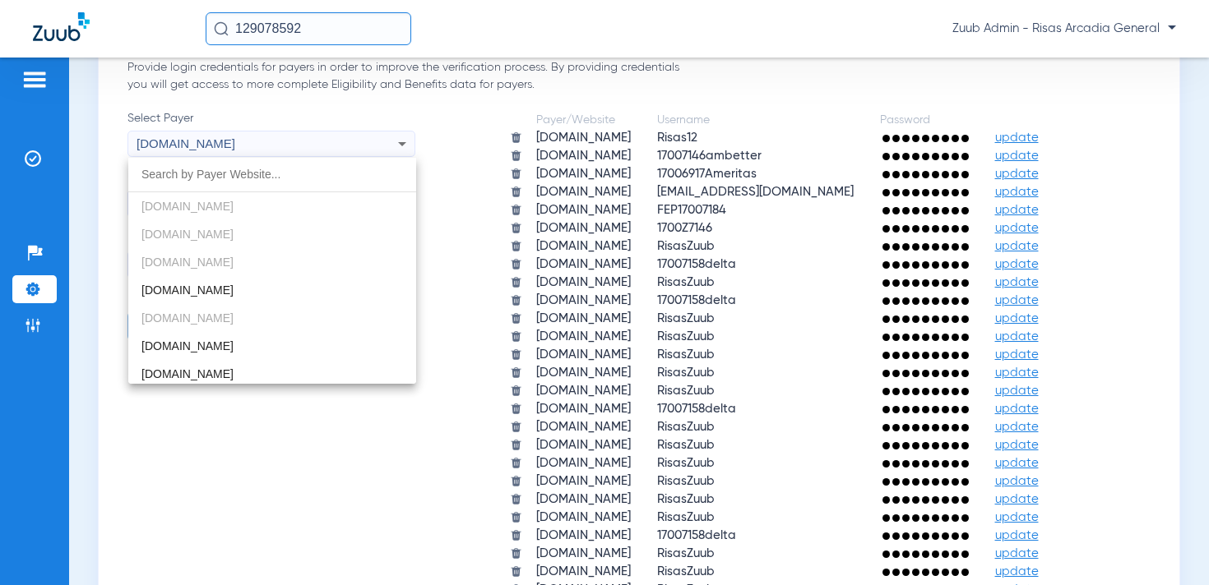
scroll to position [1234, 0]
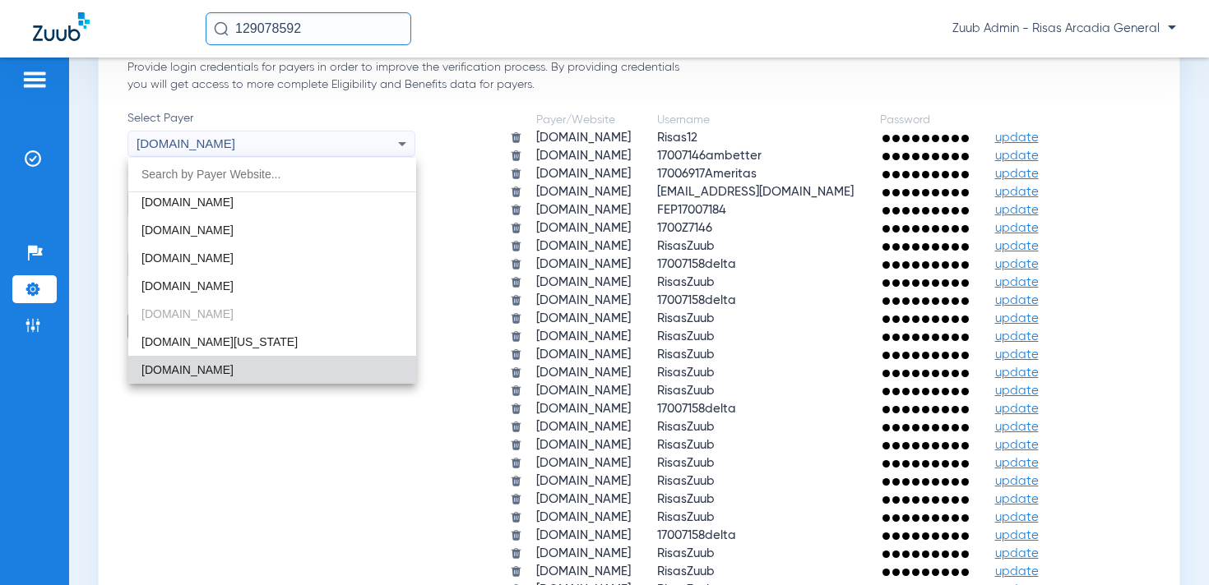
click at [95, 120] on div at bounding box center [604, 292] width 1209 height 585
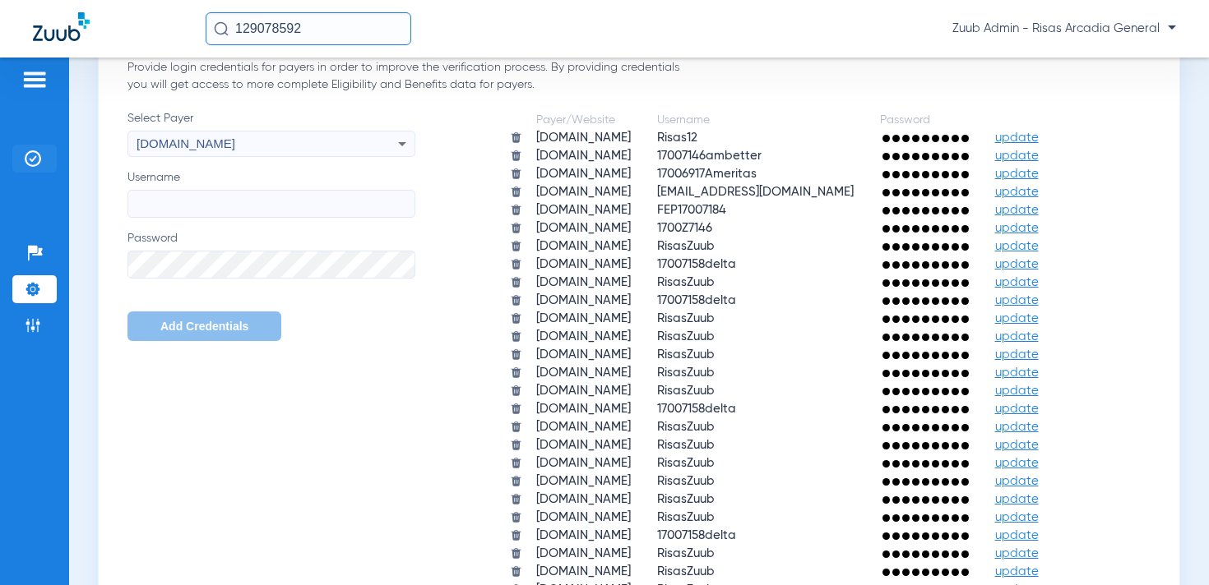
click at [35, 159] on img at bounding box center [33, 158] width 16 height 16
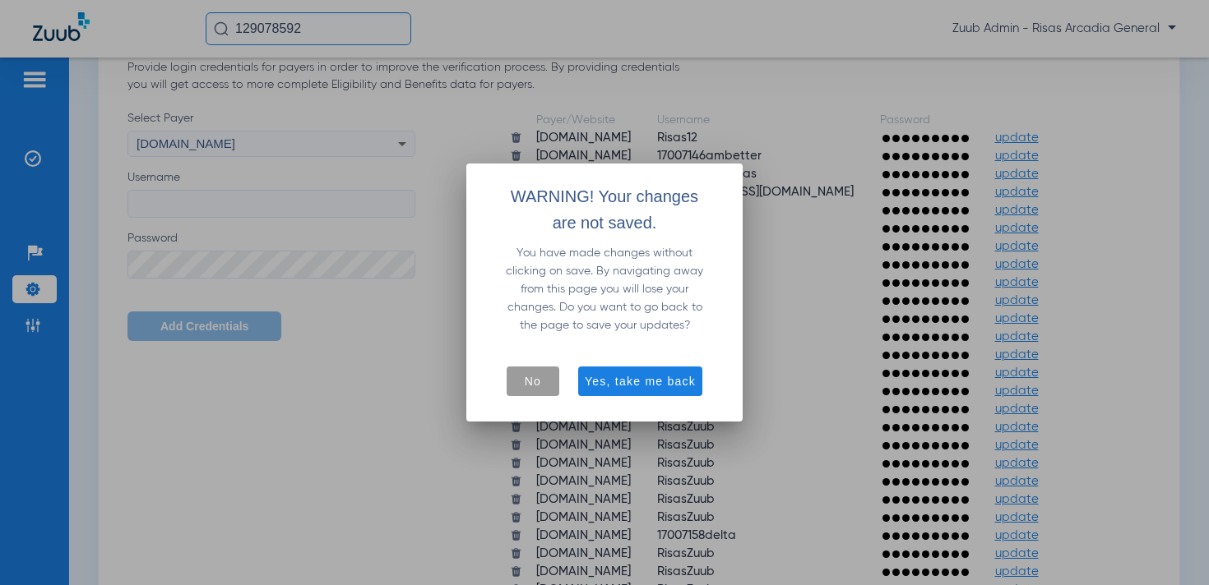
click at [517, 376] on span "button" at bounding box center [532, 381] width 53 height 39
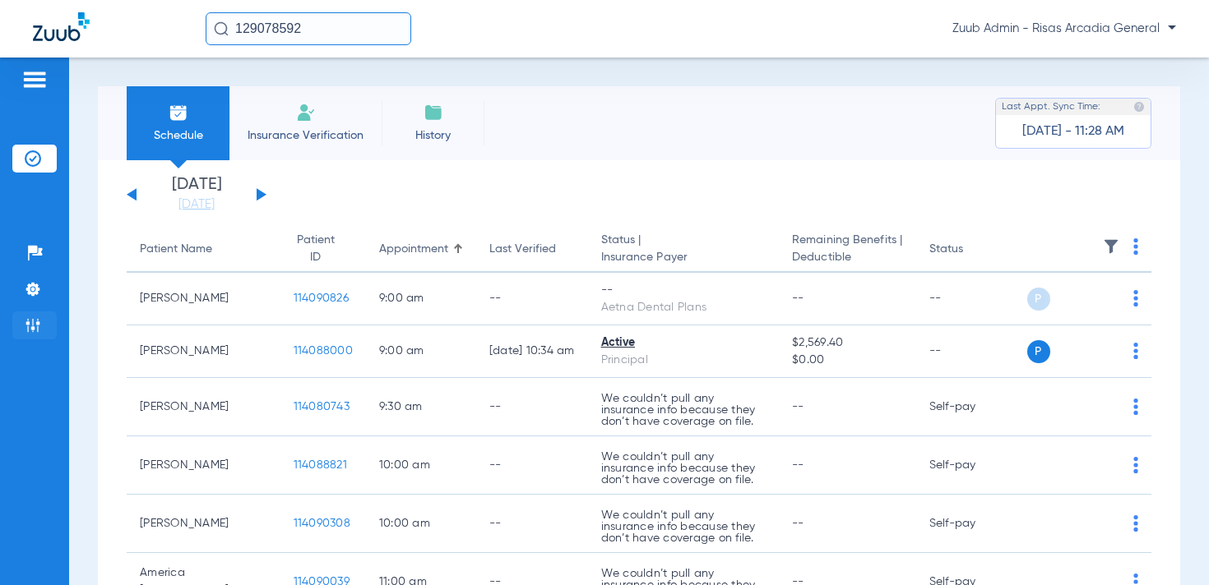
click at [35, 333] on img at bounding box center [33, 325] width 16 height 16
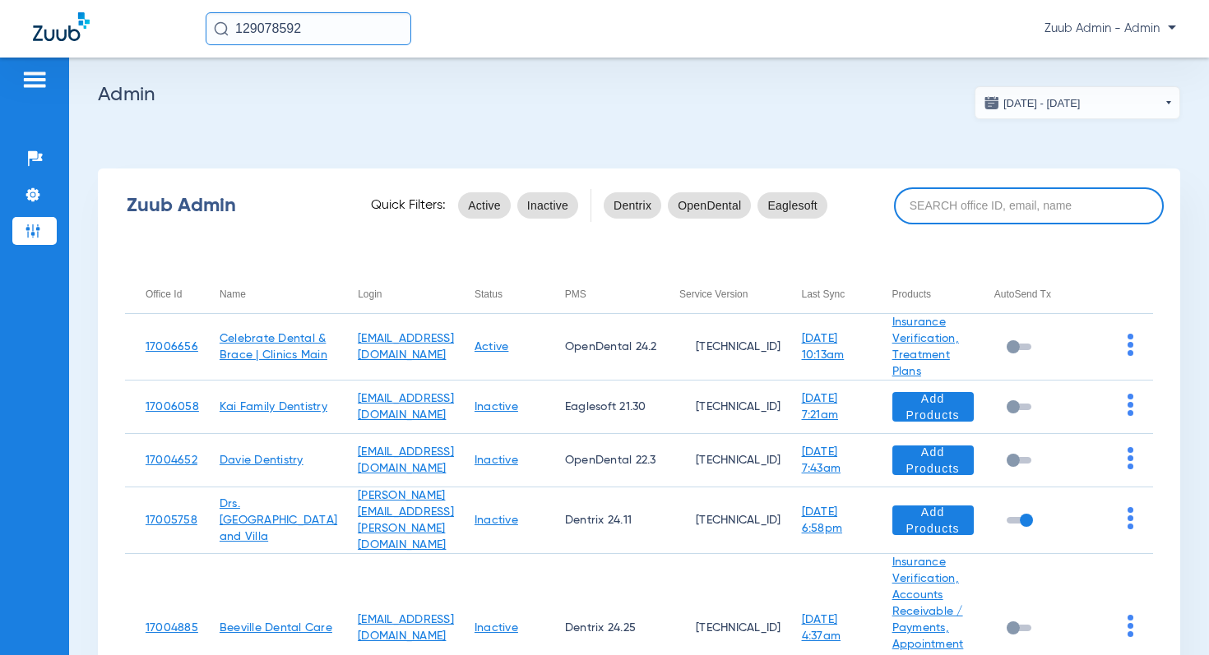
click at [962, 206] on input at bounding box center [1029, 205] width 270 height 37
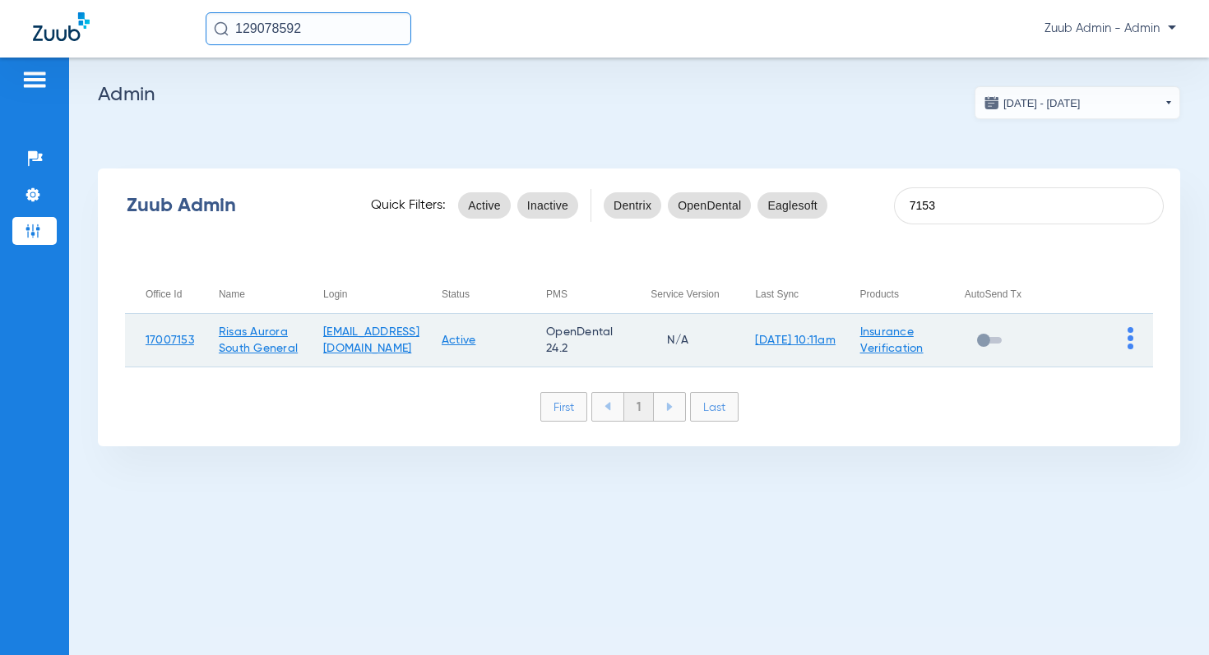
type input "7153"
click at [1131, 338] on img at bounding box center [1130, 338] width 6 height 22
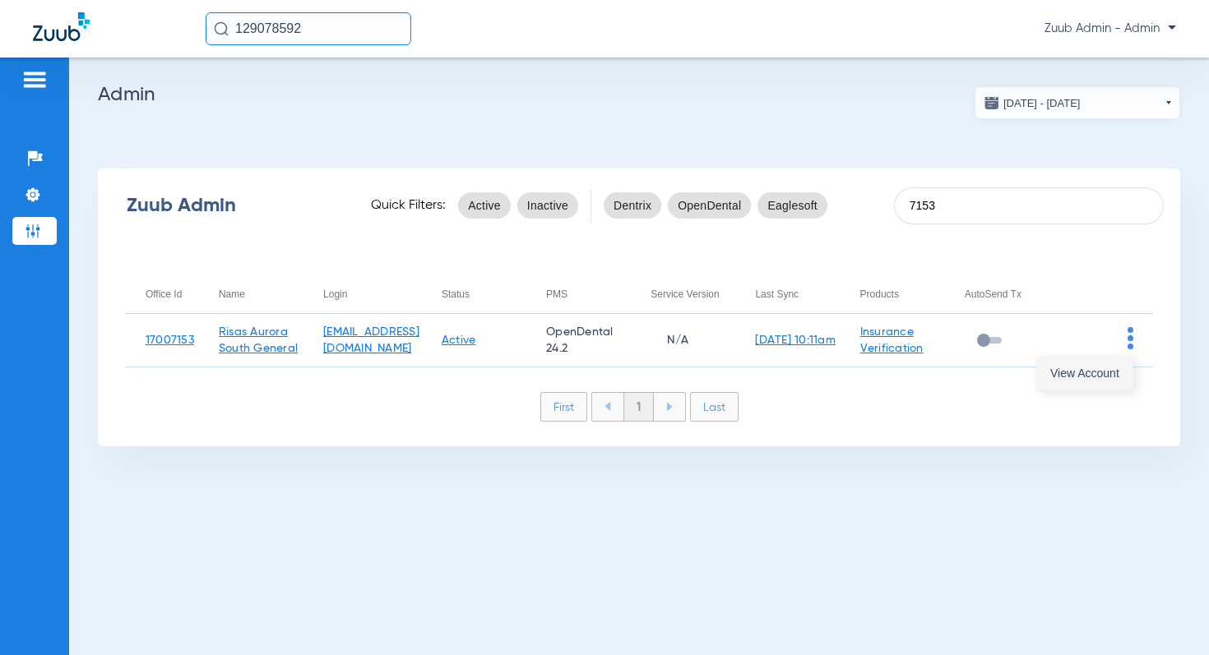
click at [1088, 377] on span "View Account" at bounding box center [1084, 374] width 69 height 12
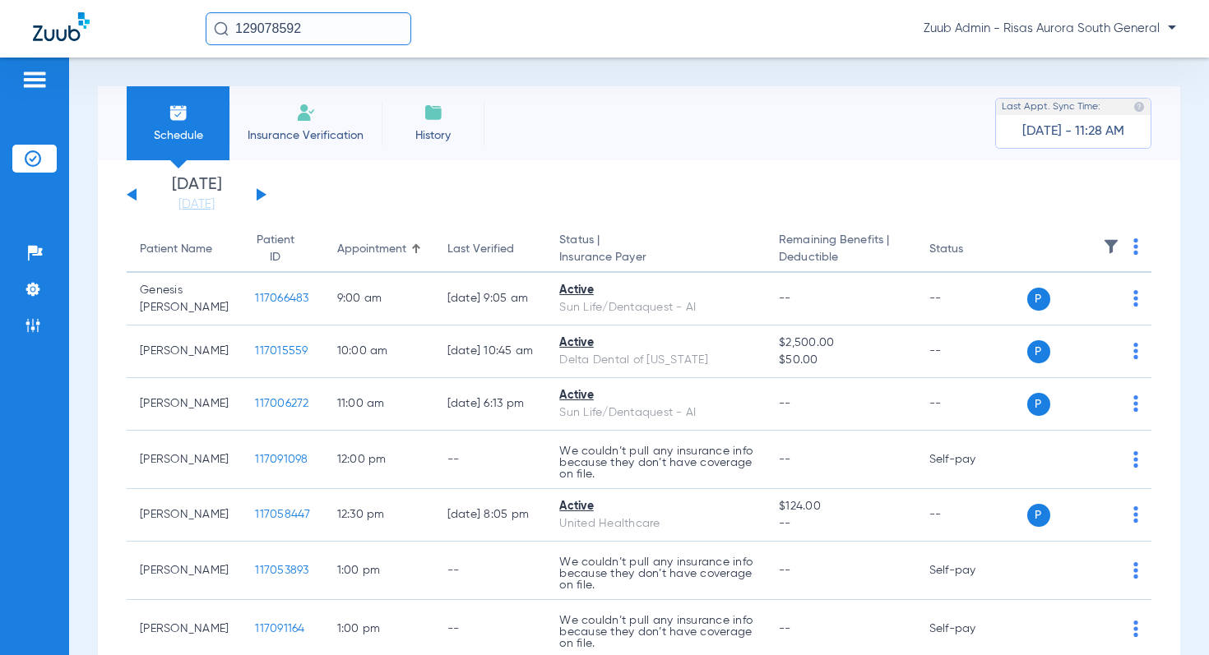
click at [259, 193] on button at bounding box center [262, 194] width 10 height 12
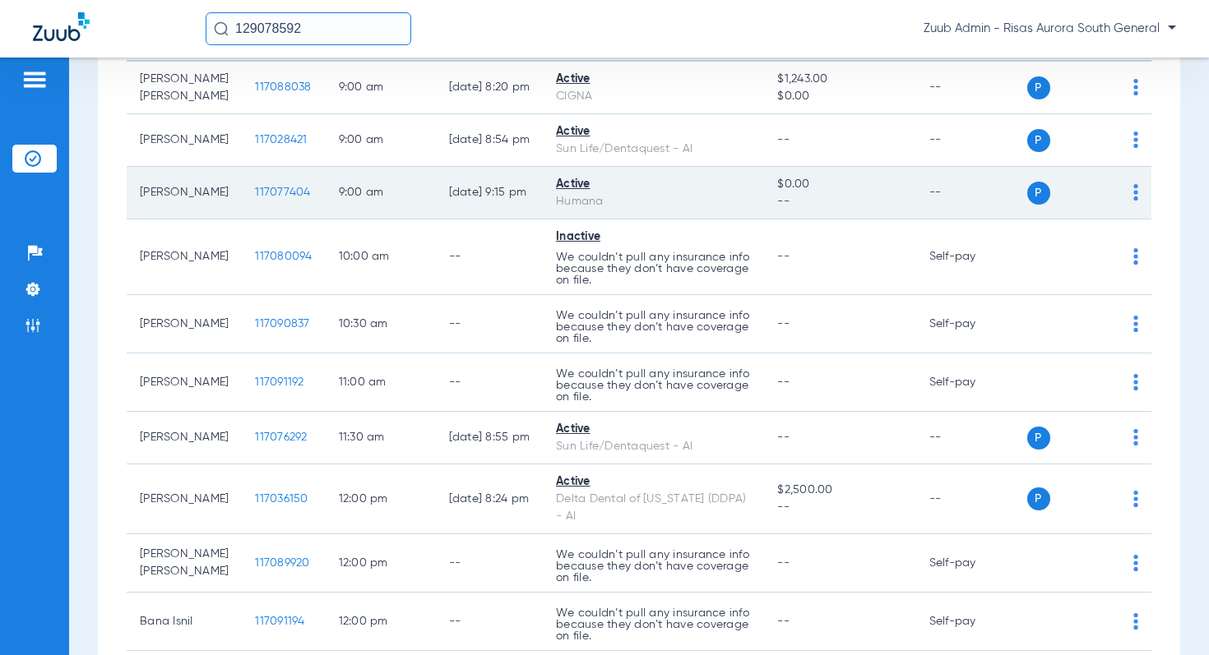
scroll to position [210, 0]
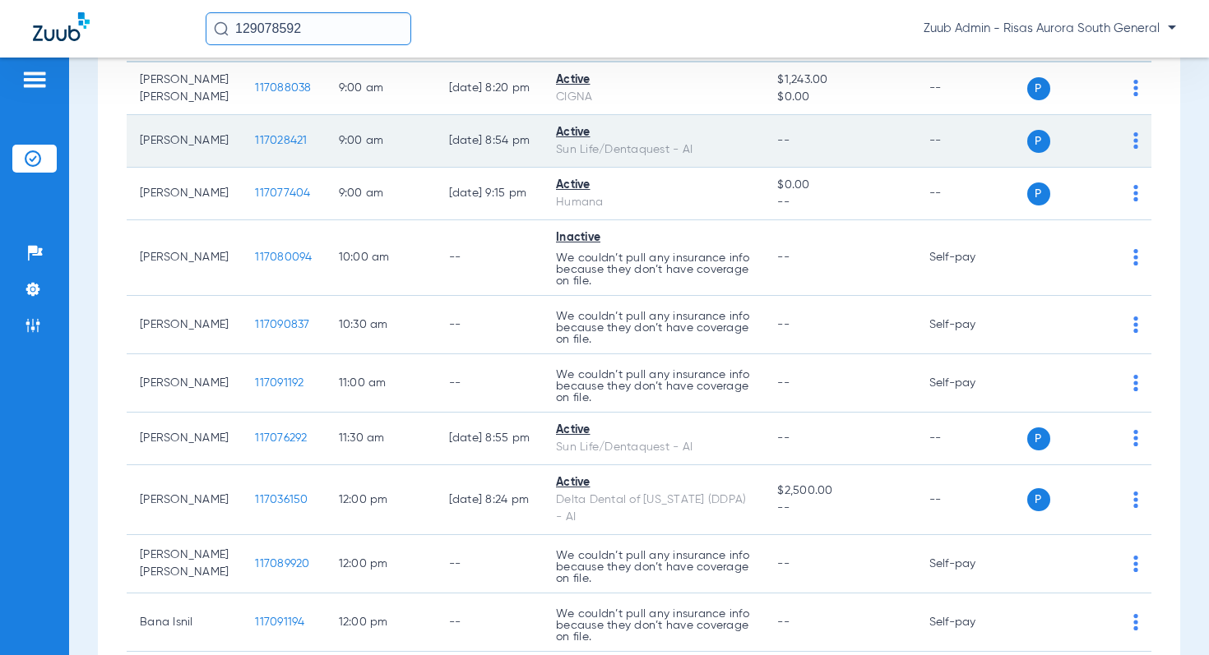
drag, startPoint x: 523, startPoint y: 164, endPoint x: 421, endPoint y: 169, distance: 102.0
click at [436, 168] on td "08/10/25 8:54 PM" at bounding box center [490, 141] width 108 height 53
click at [974, 168] on td "--" at bounding box center [971, 141] width 111 height 53
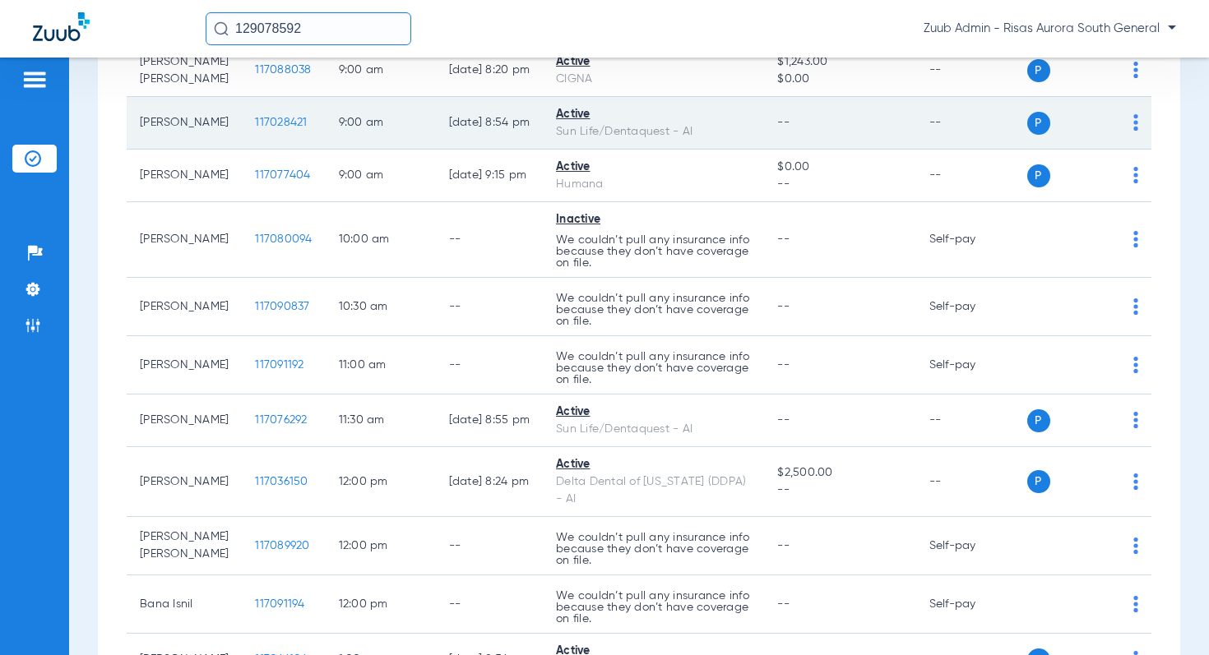
scroll to position [0, 0]
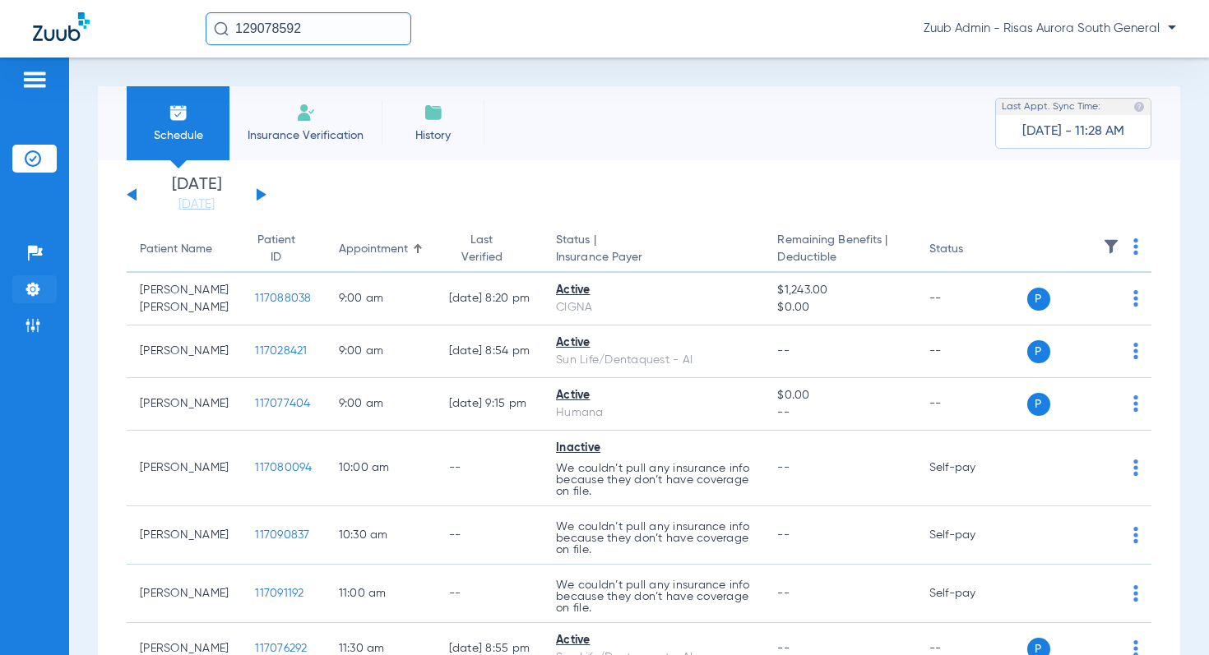
click at [30, 291] on img at bounding box center [33, 289] width 16 height 16
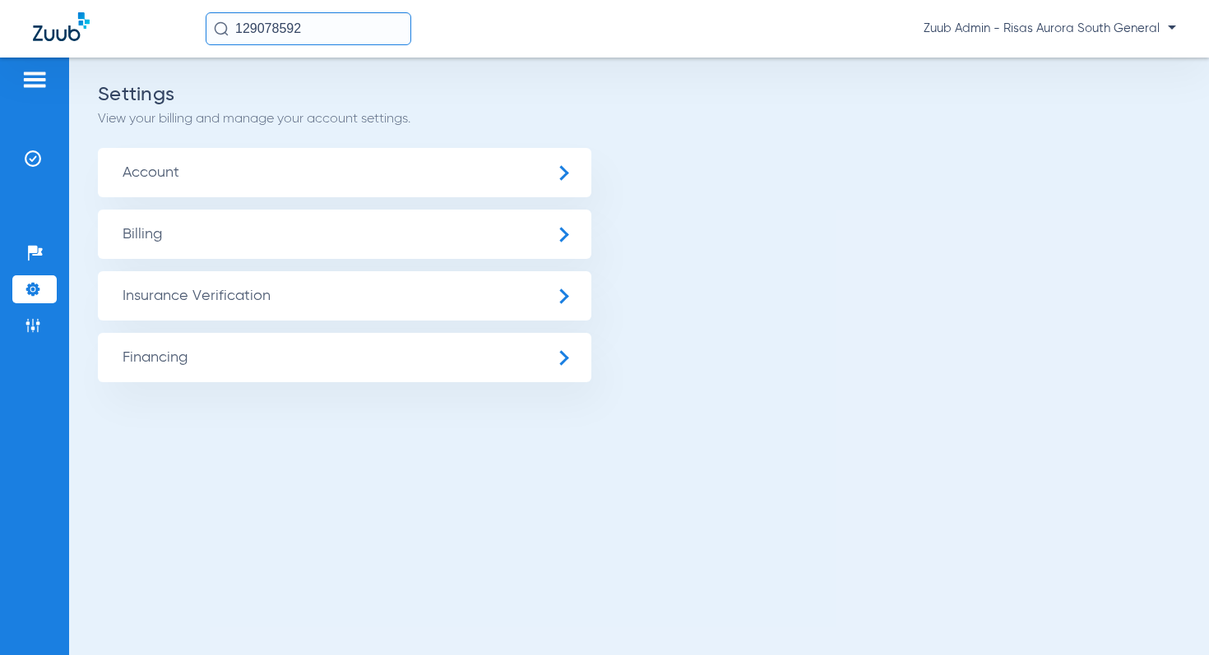
click at [183, 298] on span "Insurance Verification" at bounding box center [344, 295] width 493 height 49
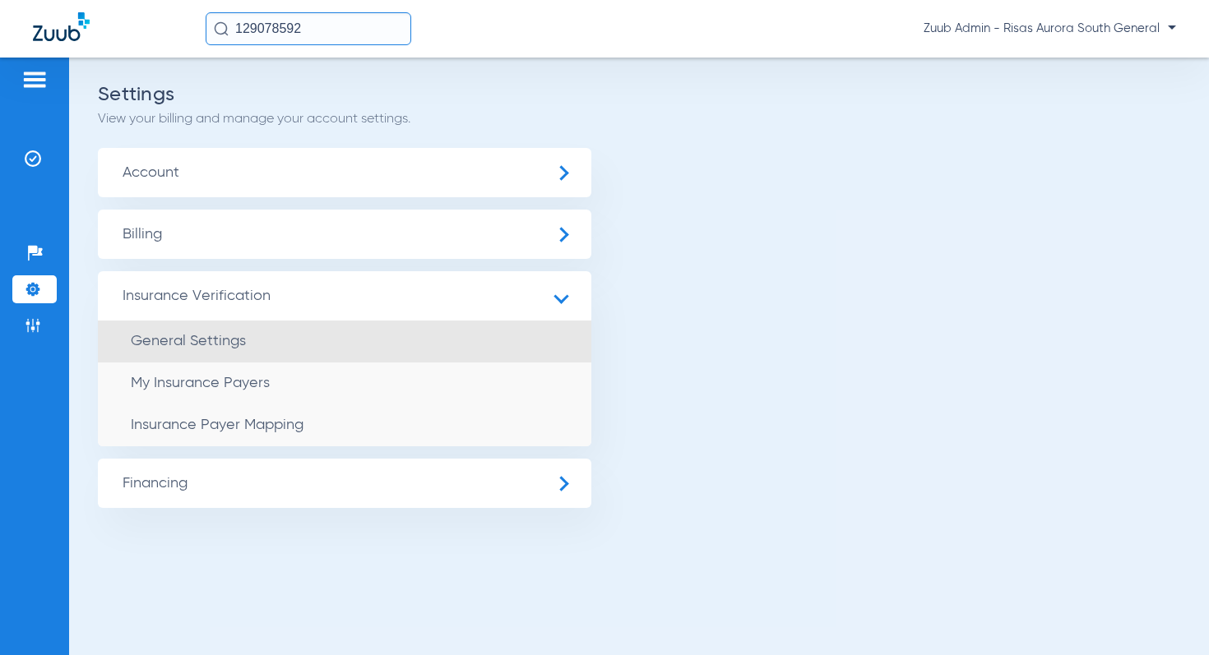
click at [220, 331] on li "General Settings" at bounding box center [344, 342] width 493 height 42
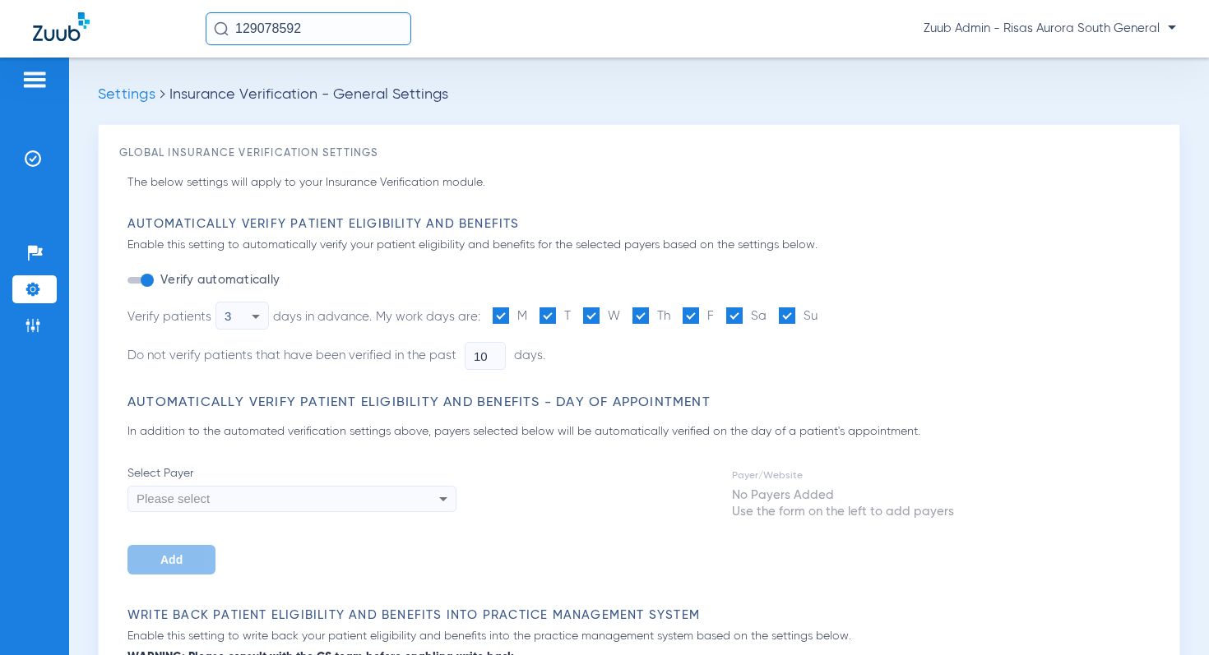
type input "5"
type input "1"
drag, startPoint x: 27, startPoint y: 159, endPoint x: 72, endPoint y: 168, distance: 45.3
click at [26, 159] on img at bounding box center [33, 158] width 16 height 16
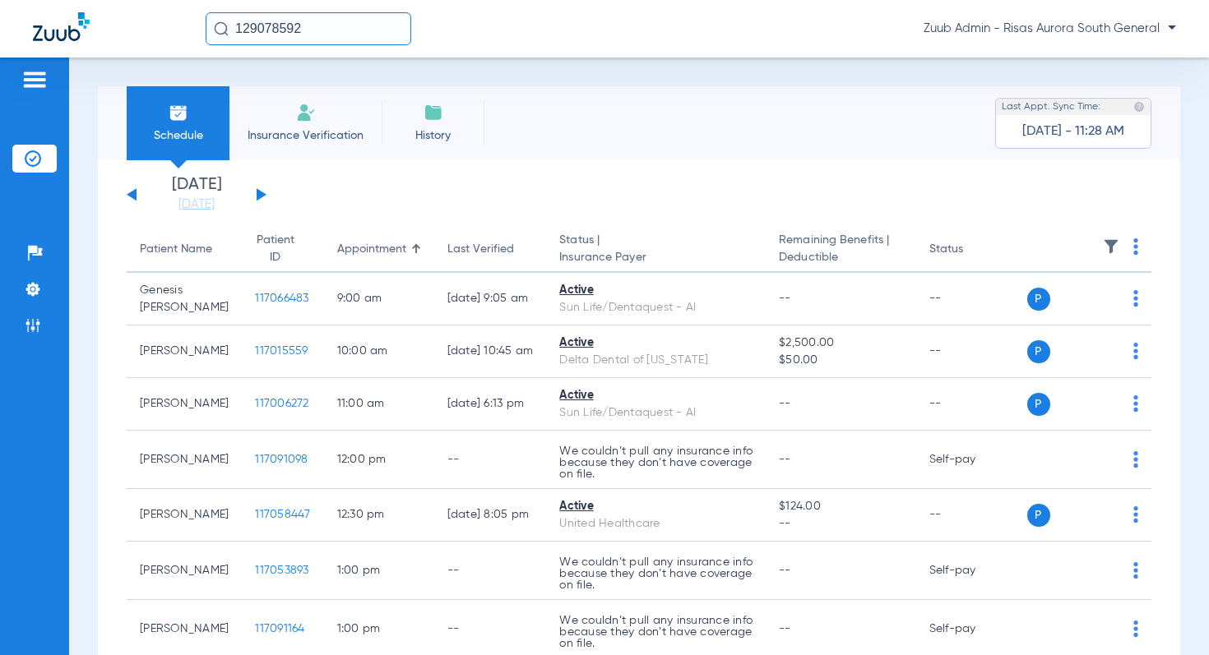
drag, startPoint x: 47, startPoint y: 289, endPoint x: 59, endPoint y: 287, distance: 12.6
click at [47, 289] on li "Settings" at bounding box center [34, 289] width 44 height 28
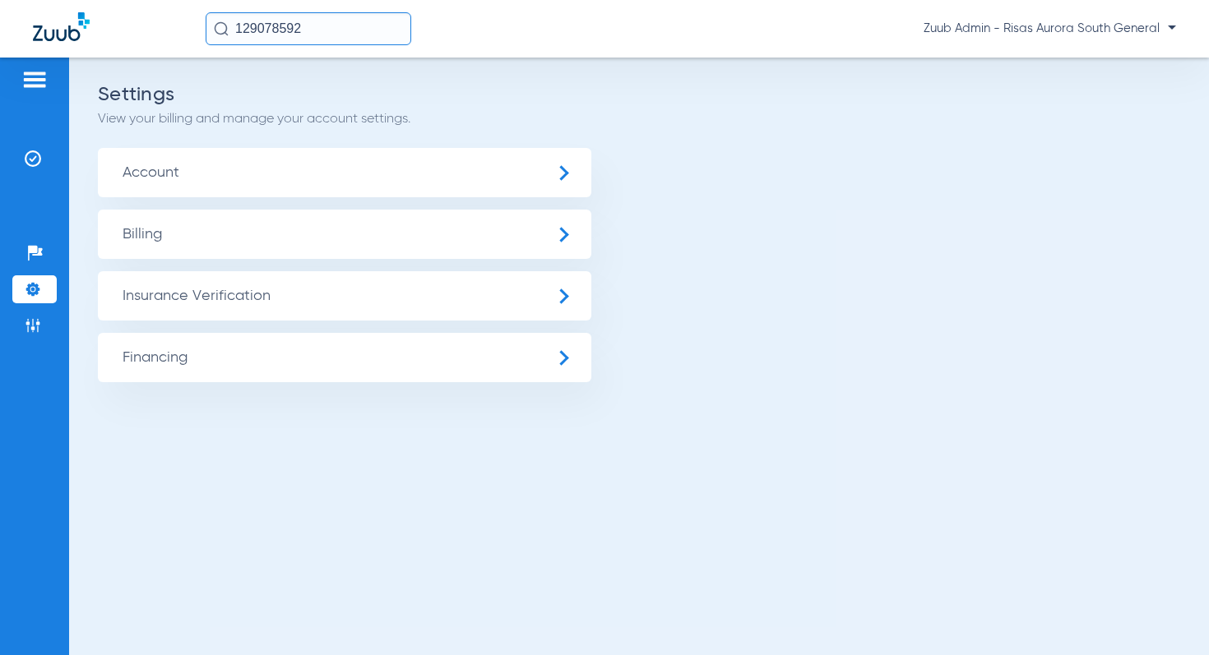
click at [228, 298] on span "Insurance Verification" at bounding box center [344, 295] width 493 height 49
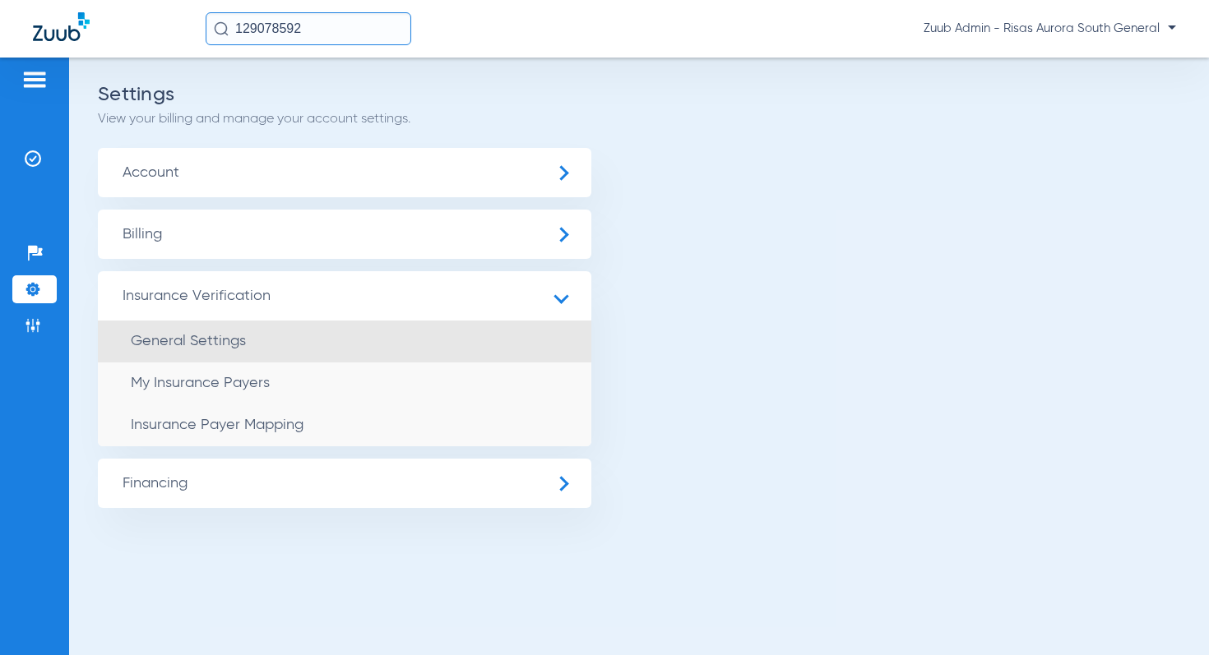
click at [236, 328] on li "General Settings" at bounding box center [344, 342] width 493 height 42
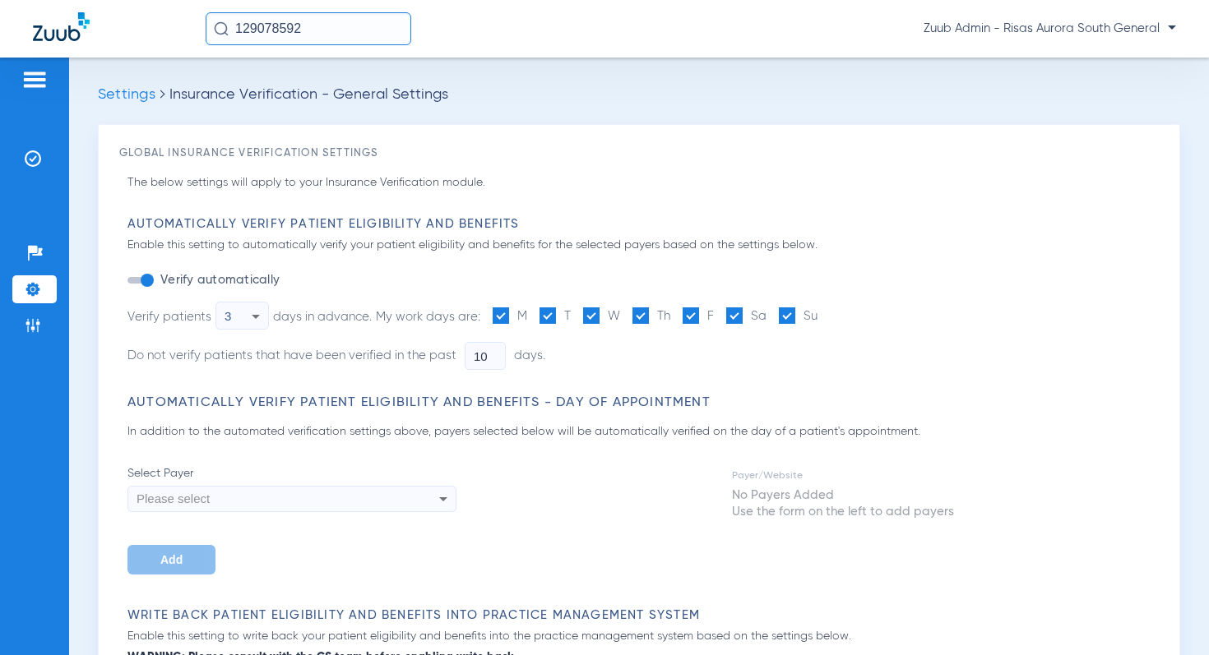
type input "5"
type input "1"
drag, startPoint x: 498, startPoint y: 358, endPoint x: 428, endPoint y: 354, distance: 70.9
click at [428, 354] on li "Do not verify patients that have been verified in the past 5 days." at bounding box center [470, 356] width 686 height 28
click at [816, 339] on ul "Verify automatically Verify patients 3 days in advance. My work days are: M T W…" at bounding box center [472, 326] width 690 height 112
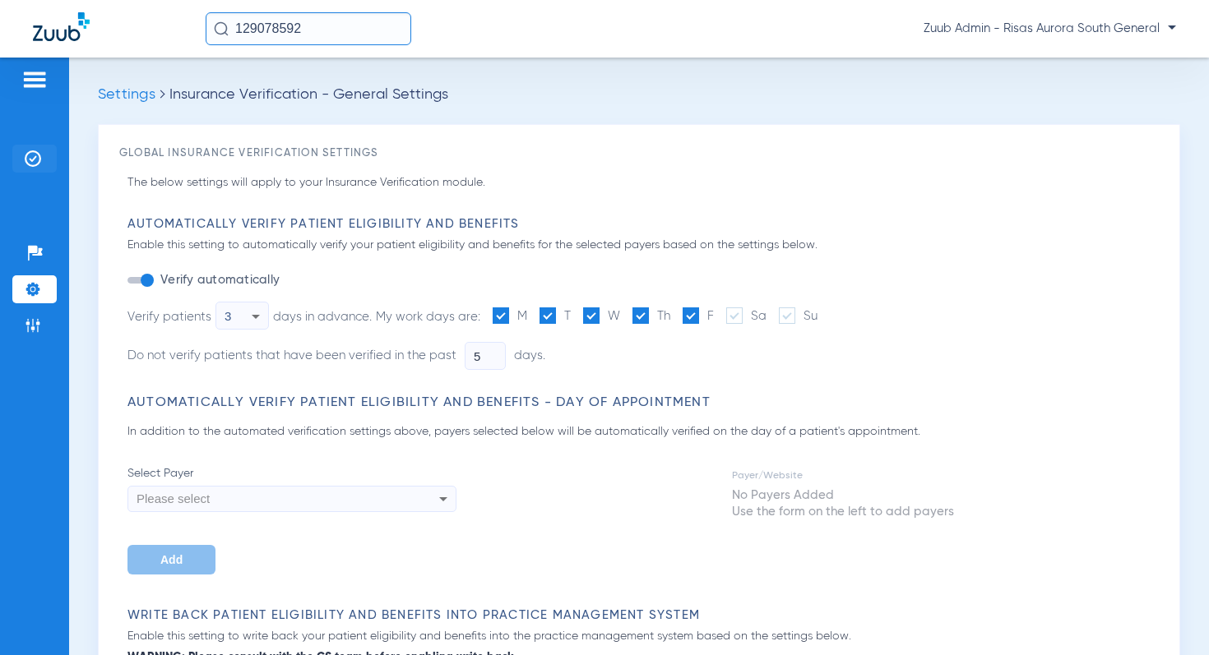
click at [23, 155] on li "Insurance Verification" at bounding box center [34, 159] width 44 height 28
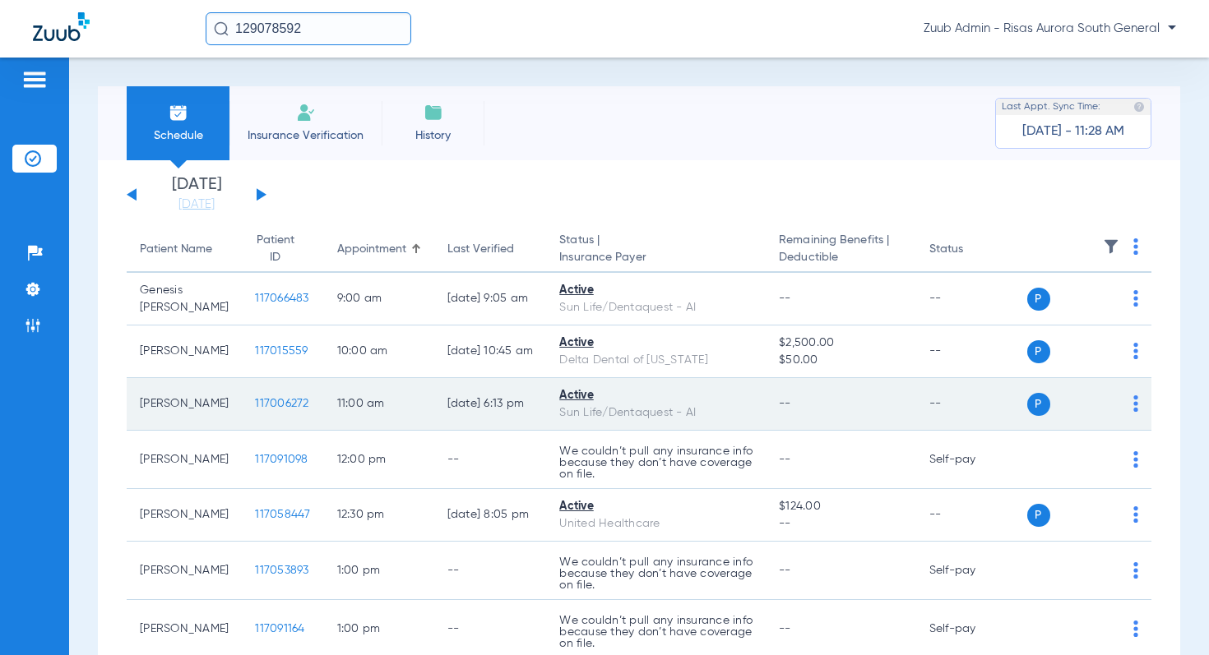
drag, startPoint x: 705, startPoint y: 409, endPoint x: 543, endPoint y: 413, distance: 162.0
click at [546, 413] on td "Active Sun Life/Dentaquest - AI" at bounding box center [656, 404] width 220 height 53
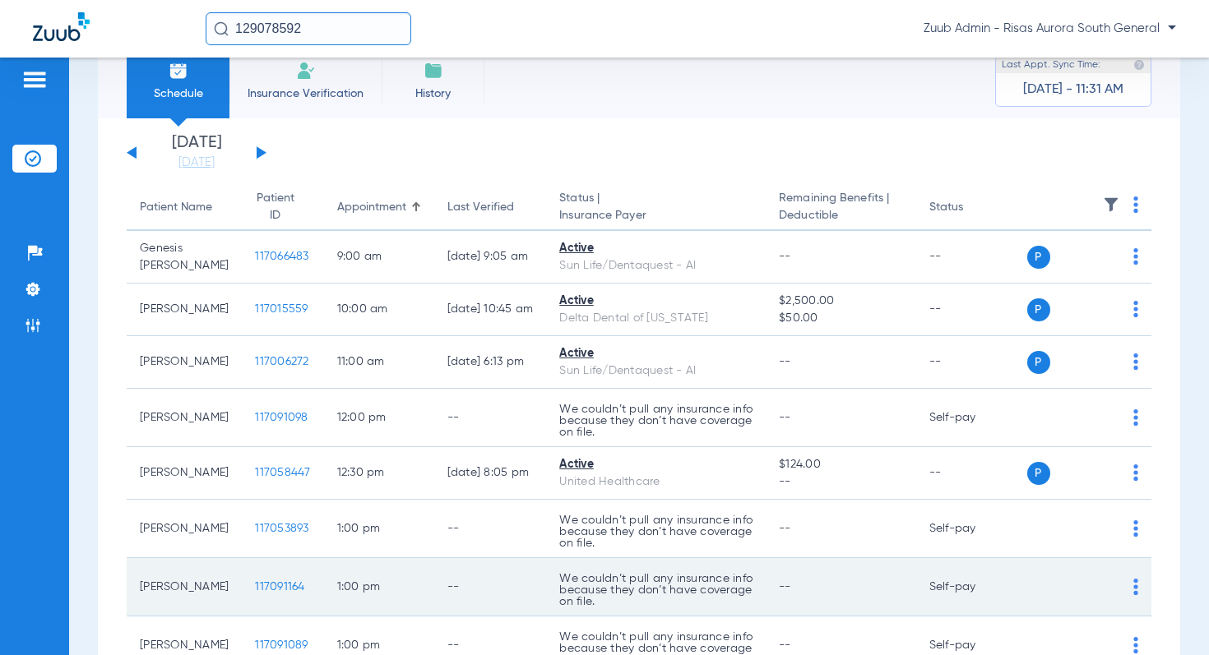
scroll to position [38, 0]
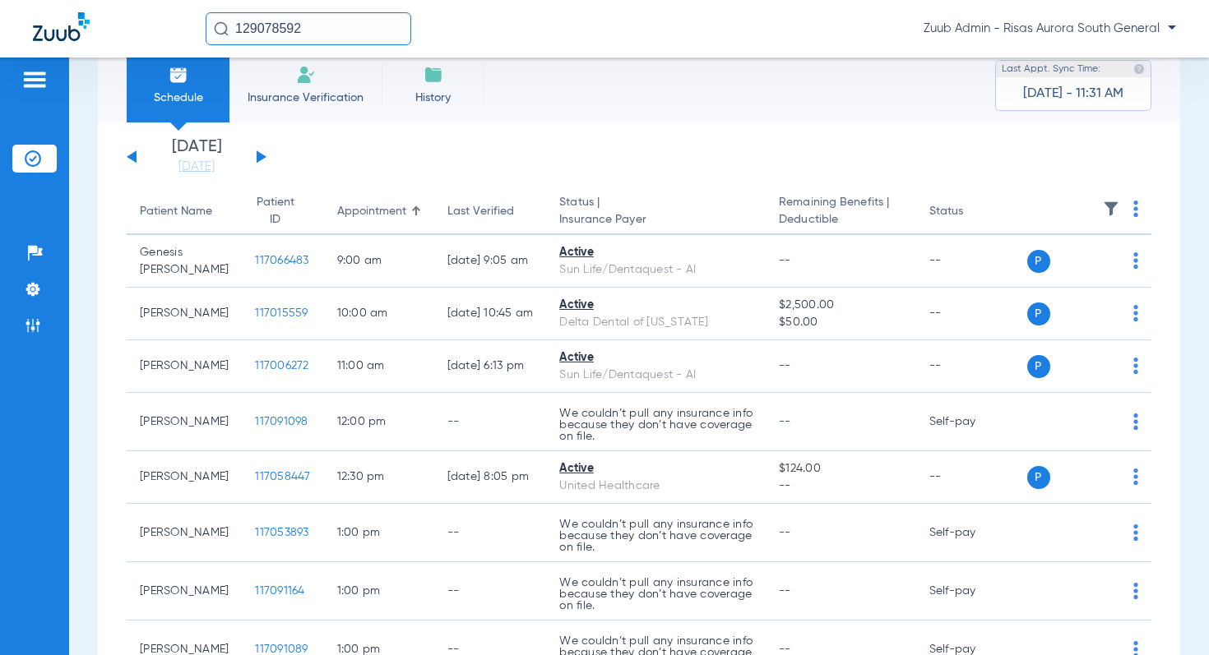
click at [478, 150] on app-single-date-navigator "[DATE] [DATE] [DATE] [DATE] [DATE] [DATE] [DATE] [DATE] [DATE] [DATE] [DATE] [D…" at bounding box center [639, 157] width 1024 height 36
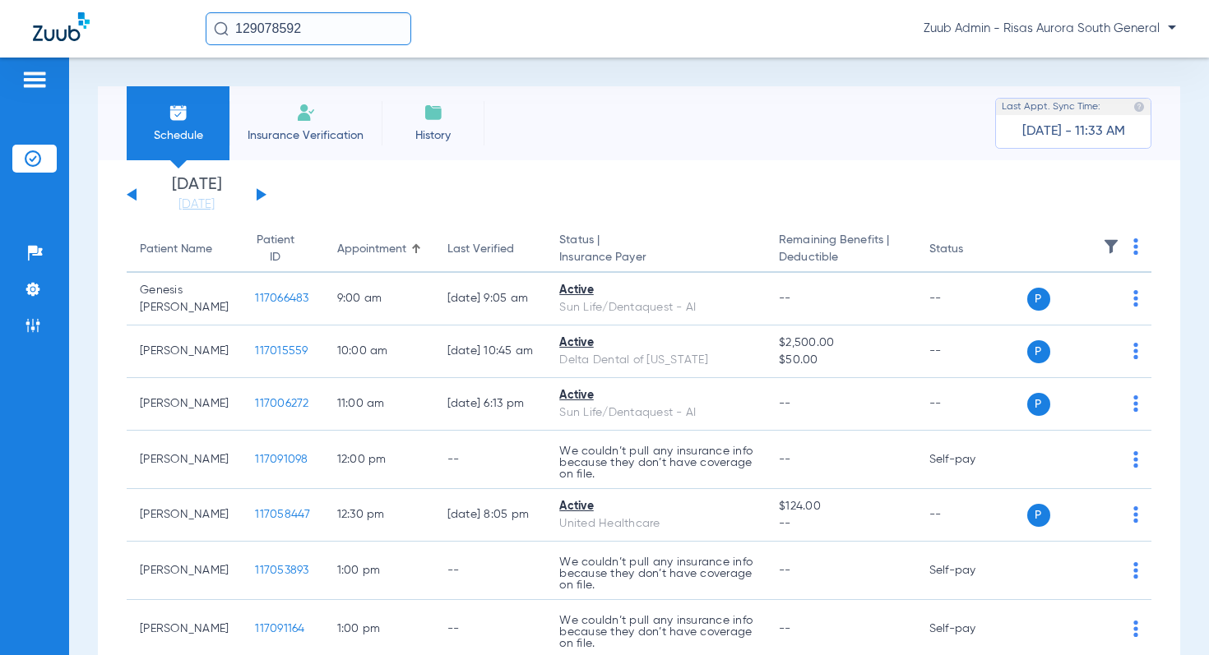
click at [1110, 247] on img at bounding box center [1111, 246] width 16 height 16
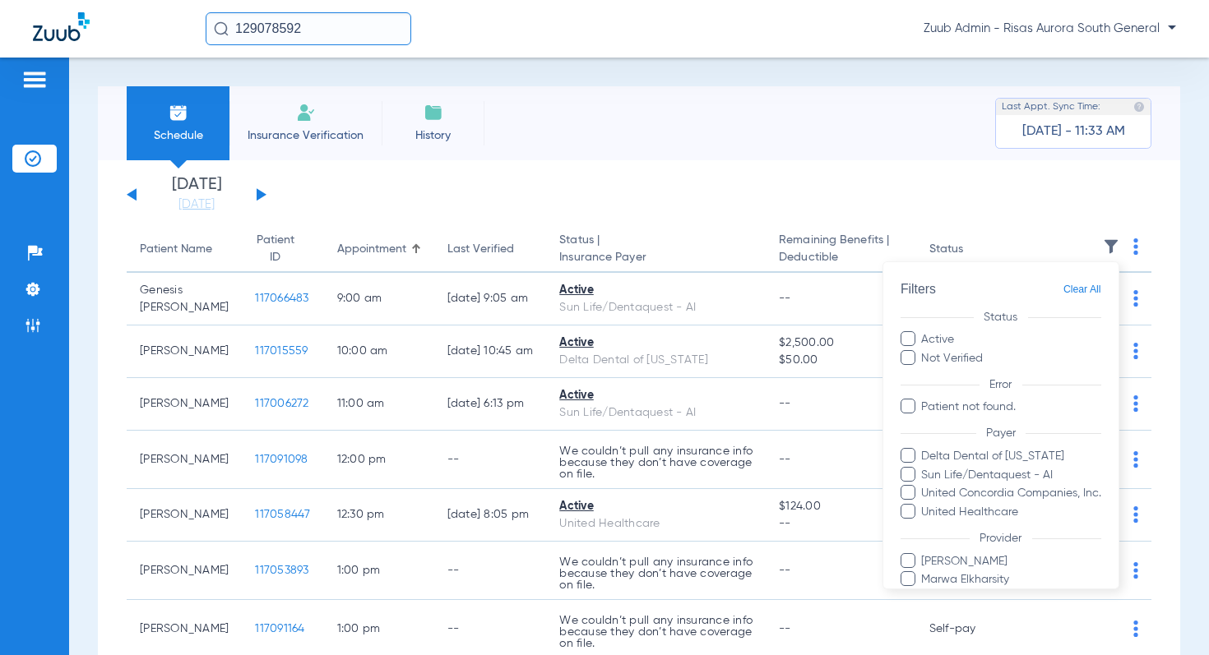
click at [1110, 247] on body "129078592 Zuub Admin - Risas Aurora South General Patients Insurance Verificati…" at bounding box center [604, 327] width 1209 height 655
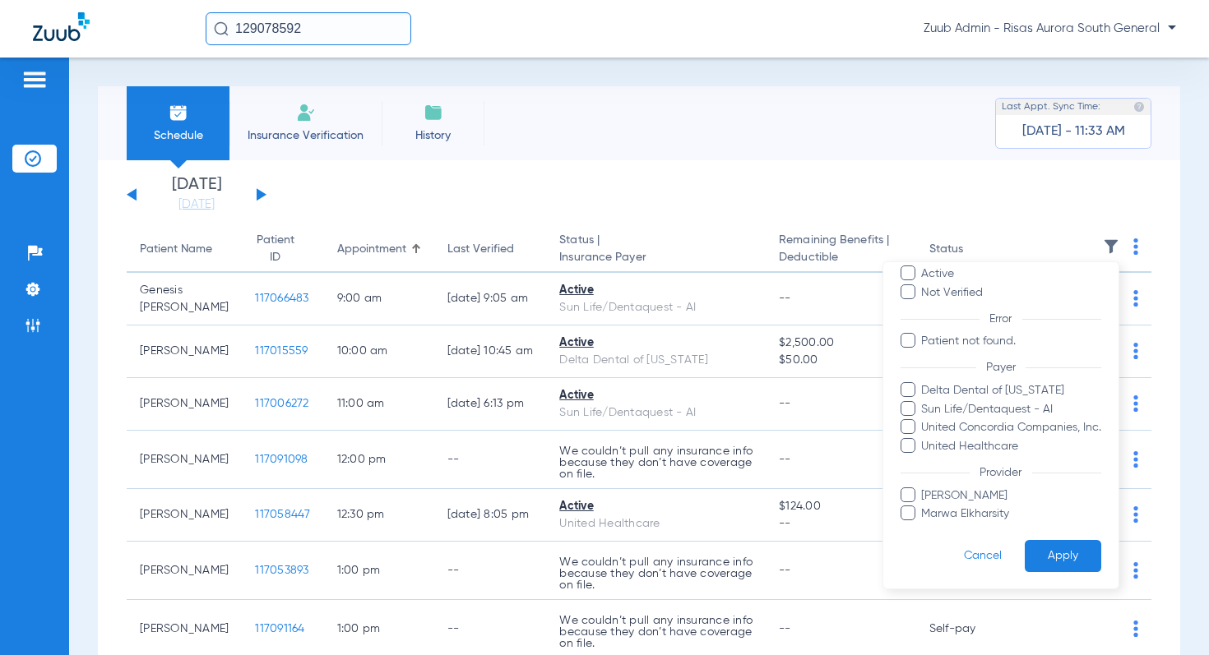
scroll to position [63, 0]
click at [593, 187] on div at bounding box center [604, 327] width 1209 height 655
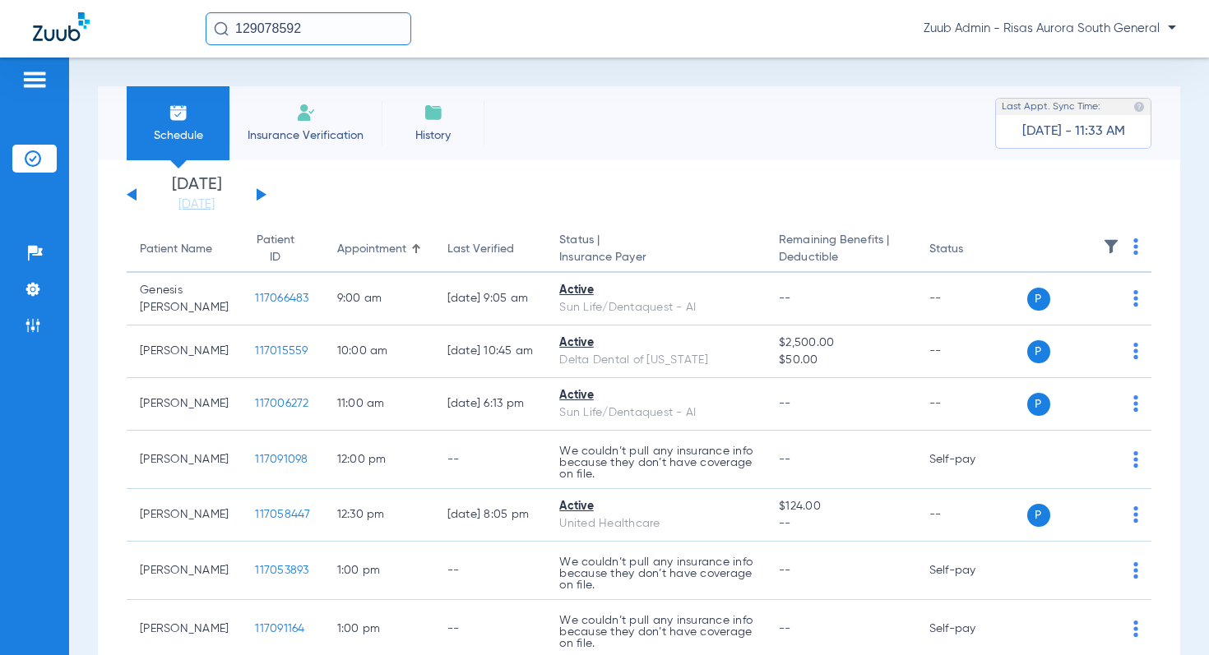
click at [257, 195] on button at bounding box center [262, 194] width 10 height 12
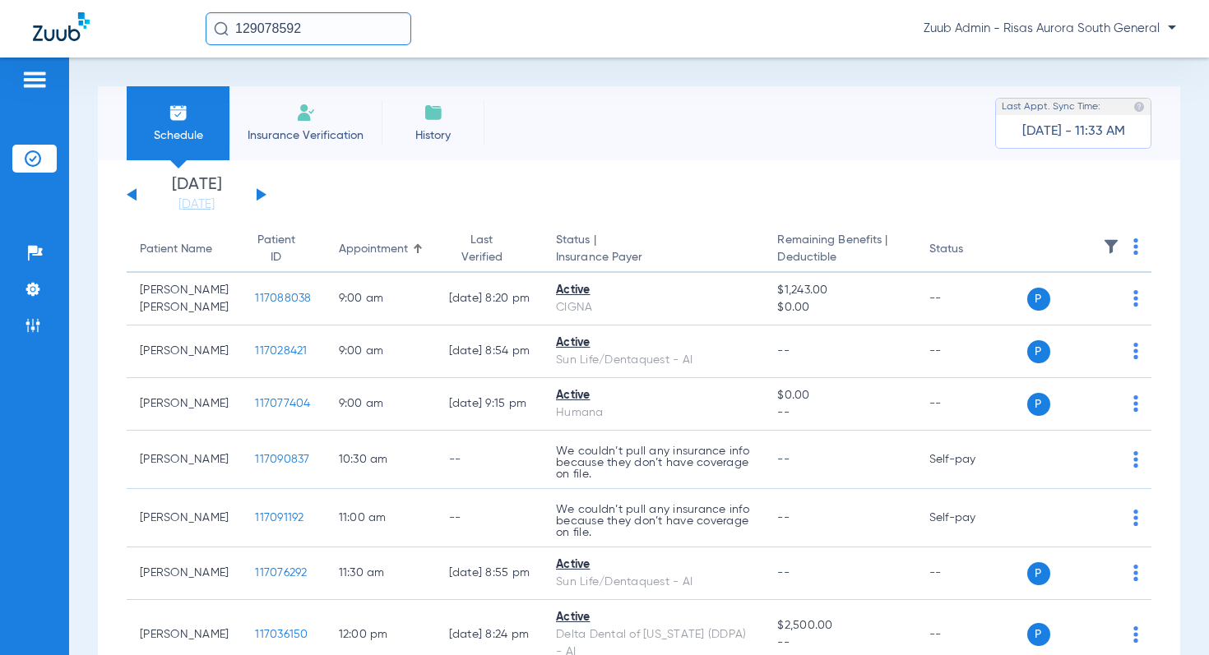
click at [259, 192] on button at bounding box center [262, 194] width 10 height 12
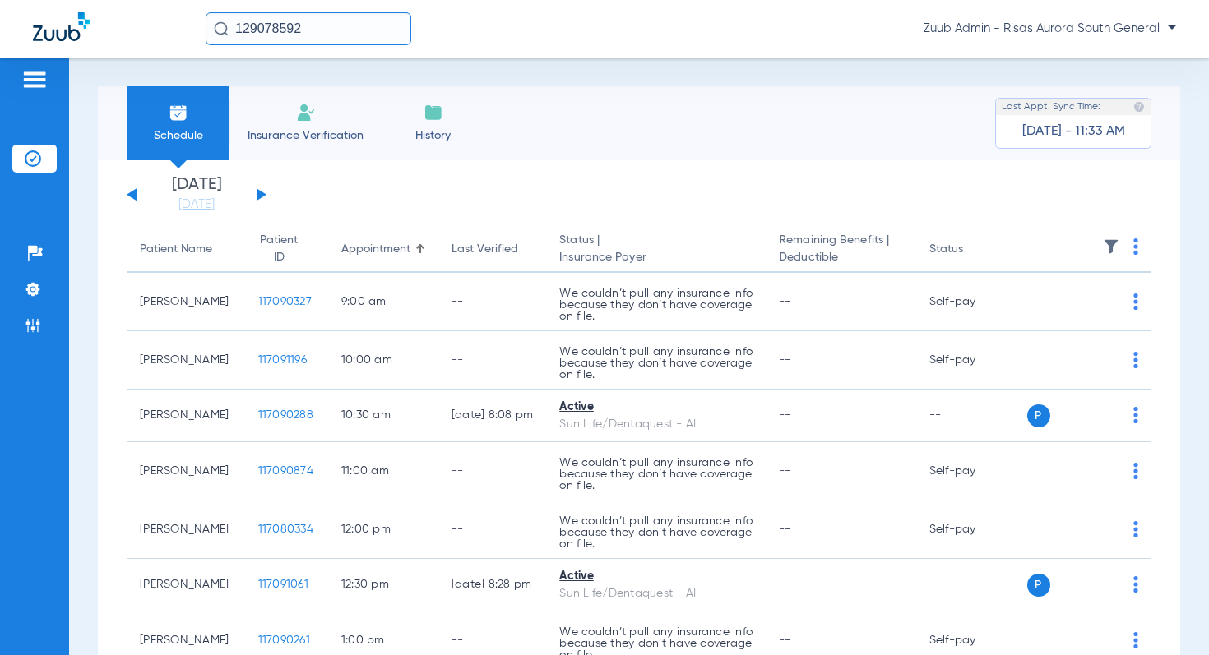
click at [1112, 243] on img at bounding box center [1111, 246] width 16 height 16
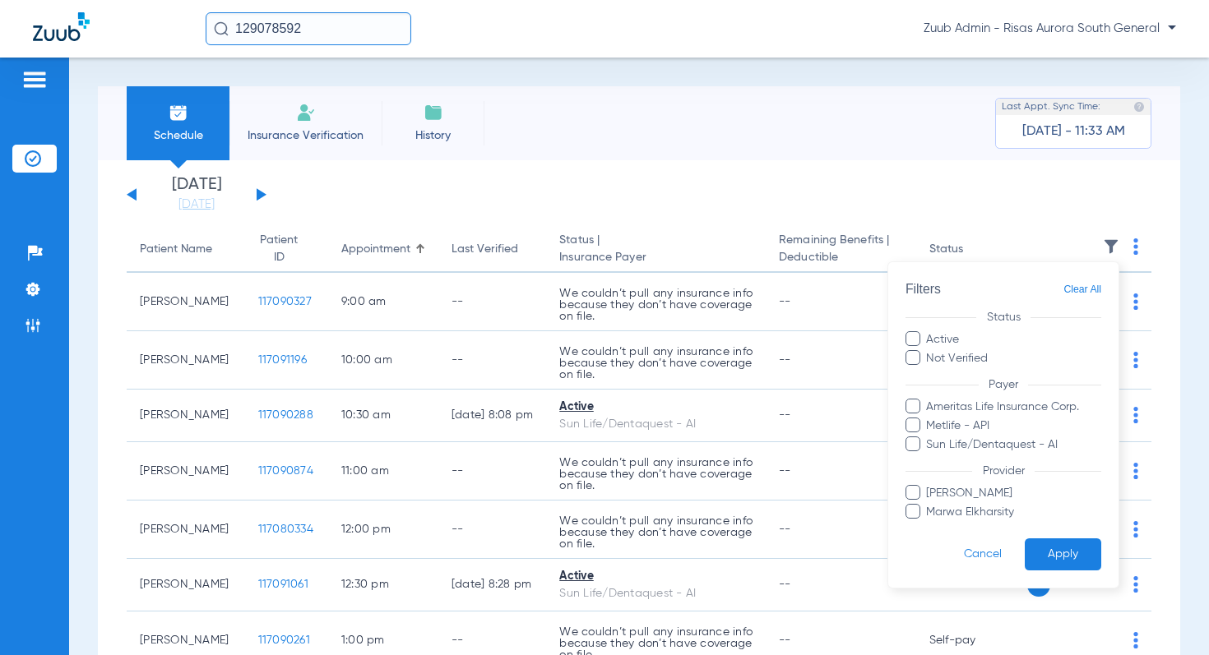
drag, startPoint x: 308, startPoint y: 221, endPoint x: 298, endPoint y: 217, distance: 11.5
click at [308, 221] on div at bounding box center [604, 327] width 1209 height 655
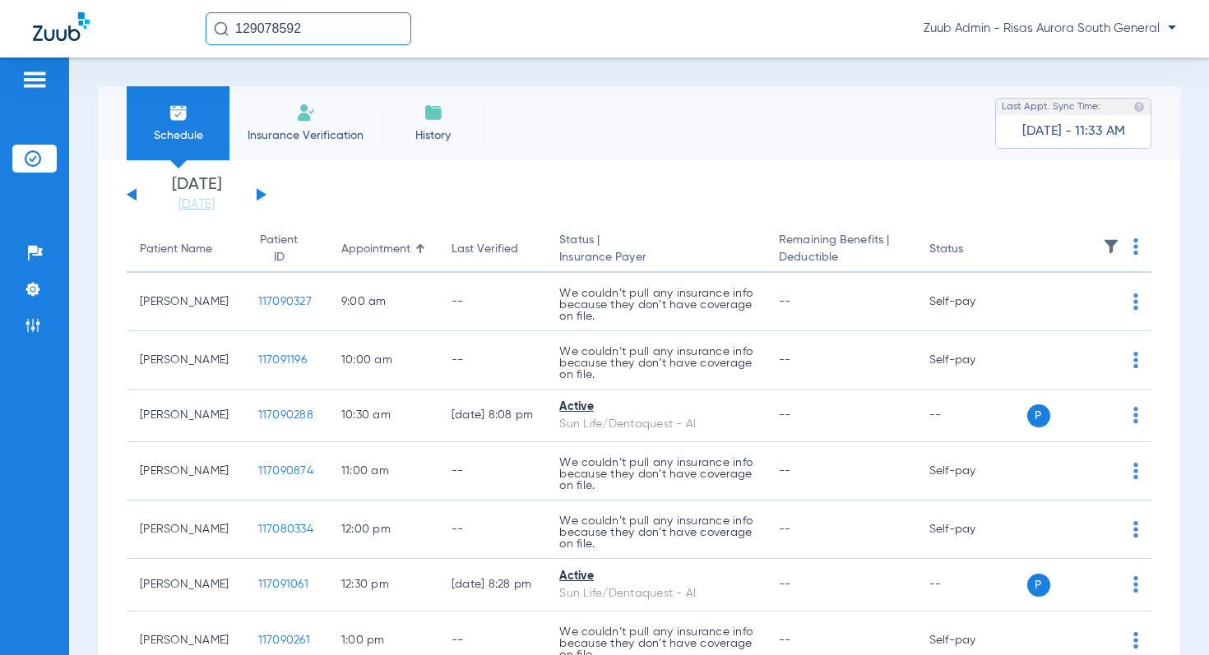
click at [261, 193] on button at bounding box center [262, 194] width 10 height 12
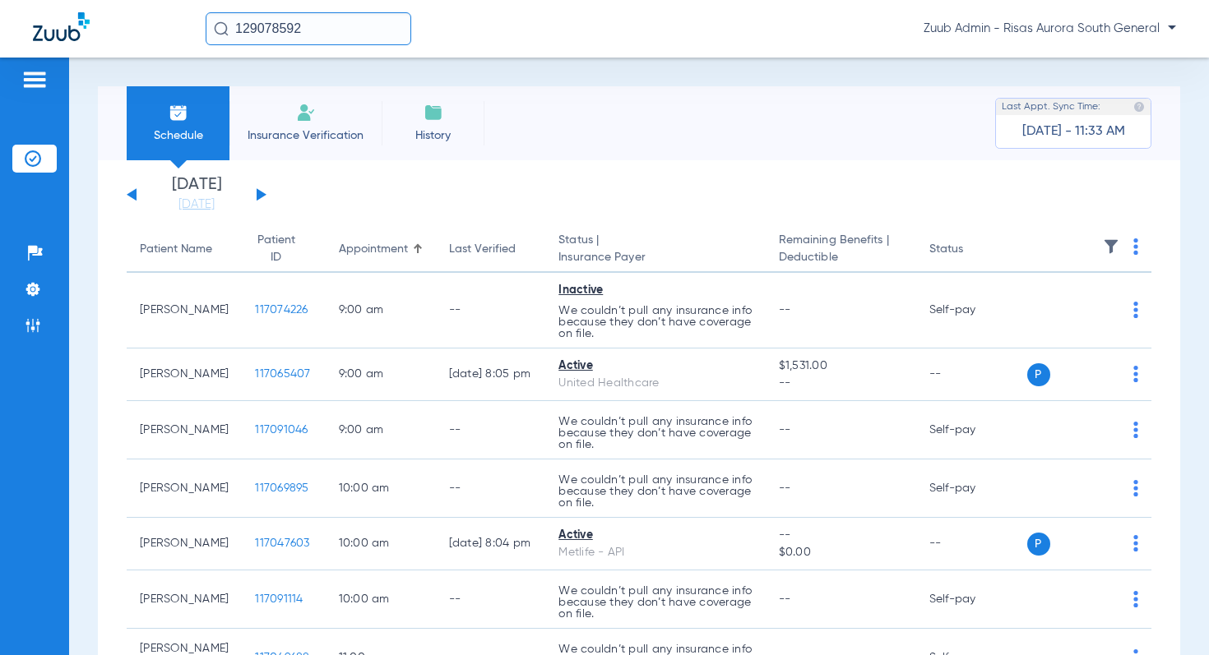
click at [1110, 239] on img at bounding box center [1111, 246] width 16 height 16
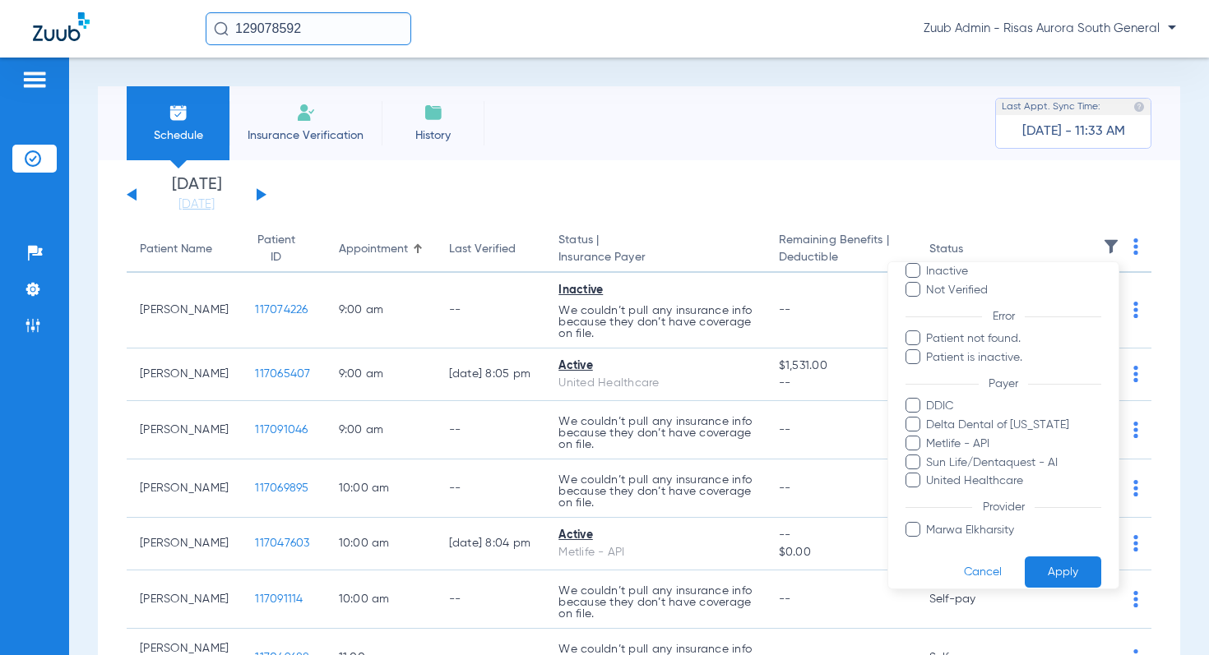
scroll to position [96, 0]
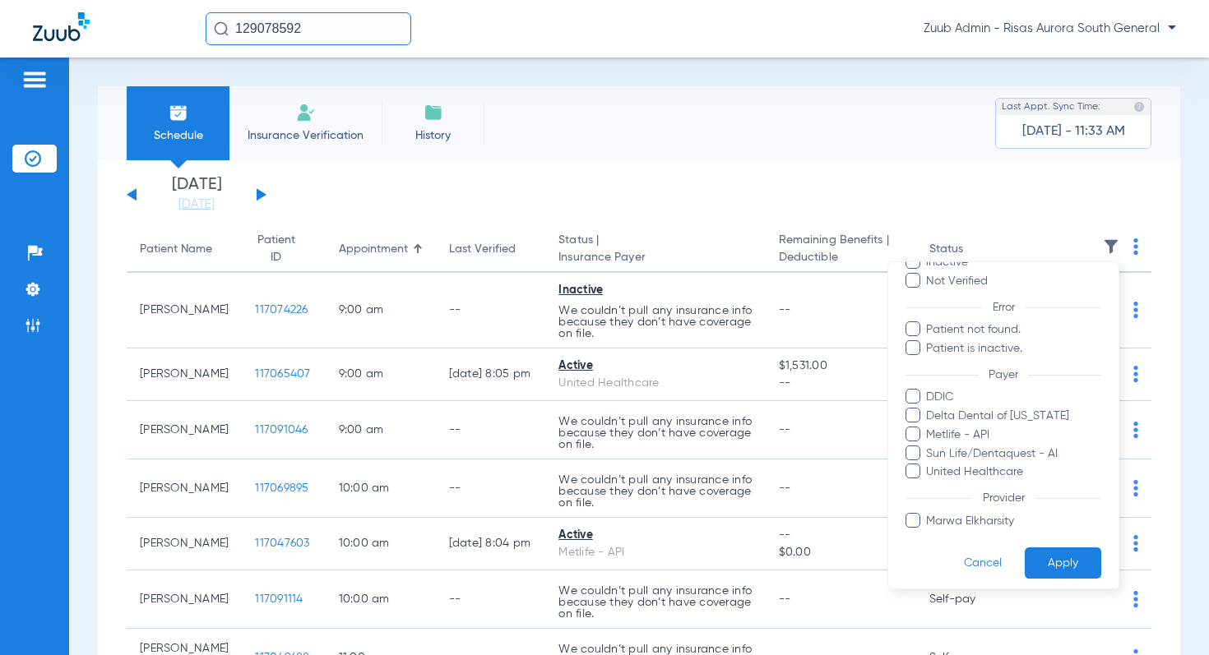
click at [255, 201] on div at bounding box center [604, 327] width 1209 height 655
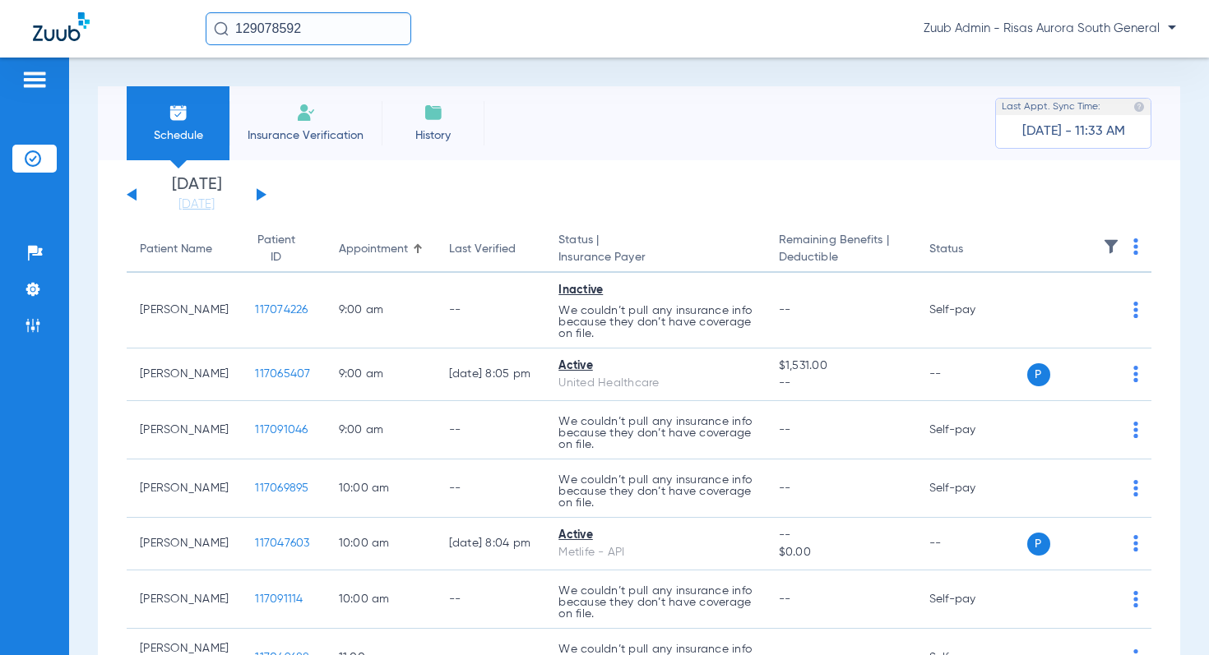
click at [257, 192] on button at bounding box center [262, 194] width 10 height 12
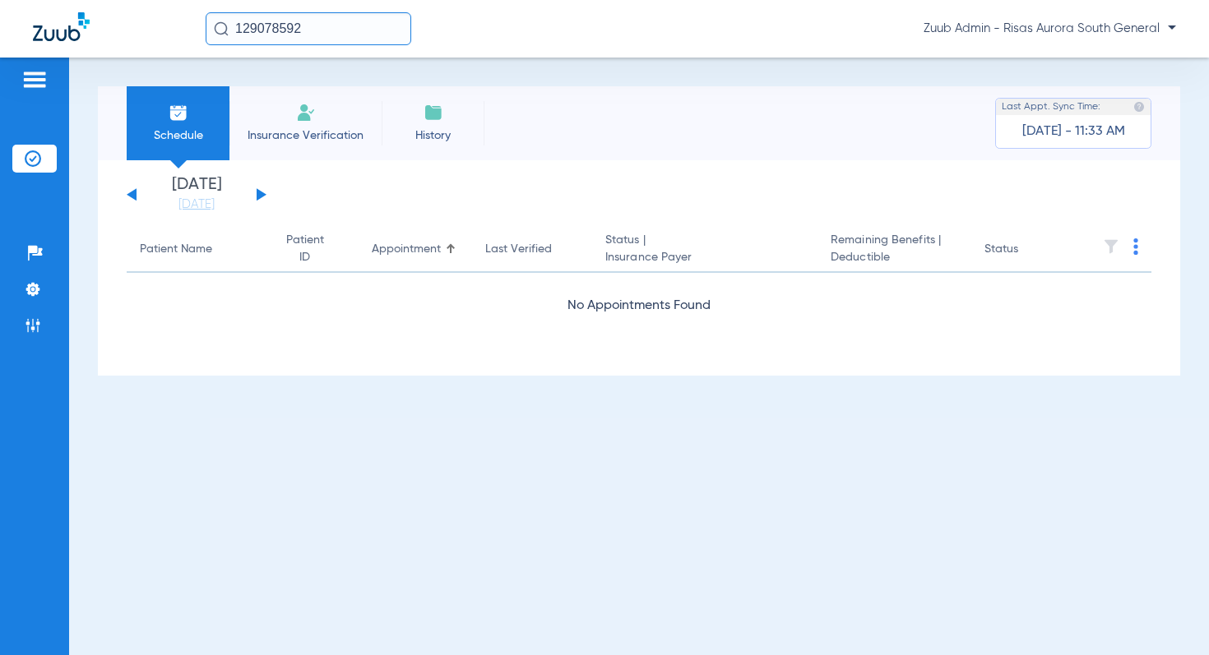
click at [258, 196] on button at bounding box center [262, 194] width 10 height 12
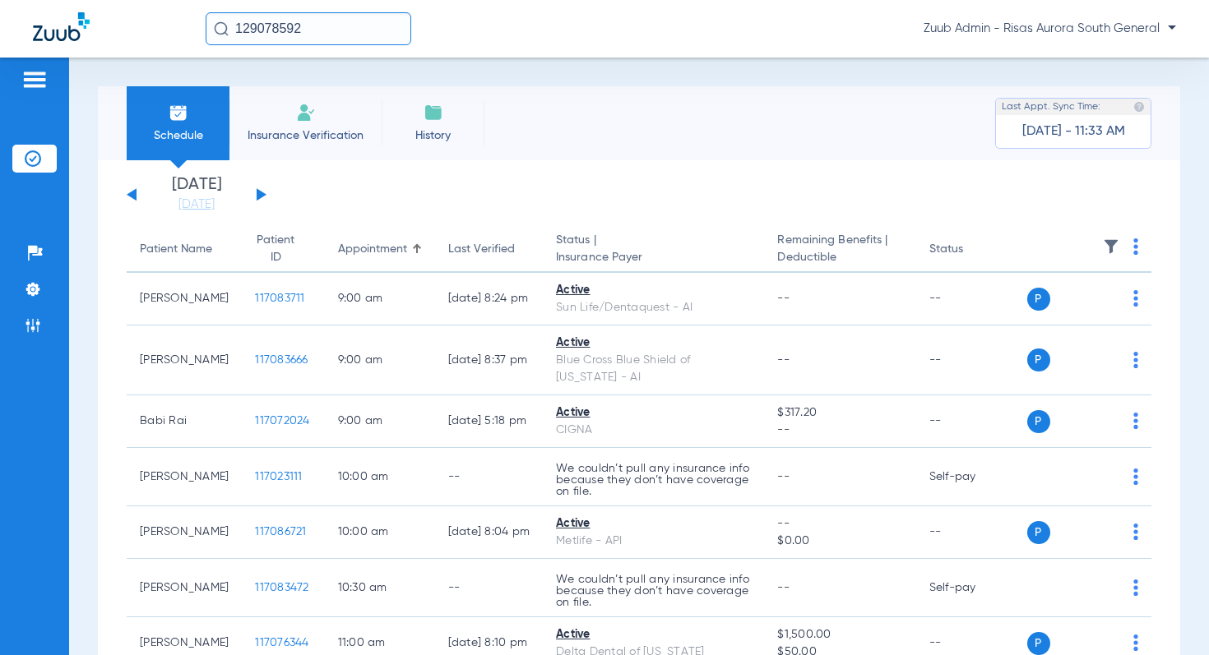
click at [1112, 245] on img at bounding box center [1111, 246] width 16 height 16
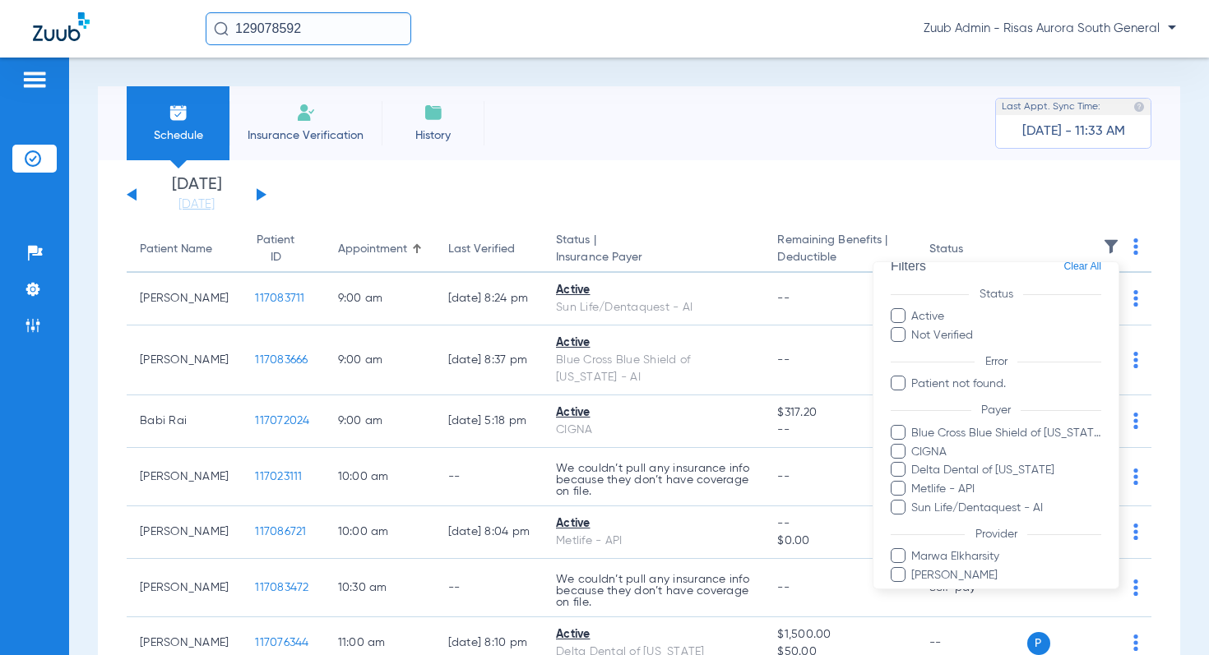
scroll to position [45, 0]
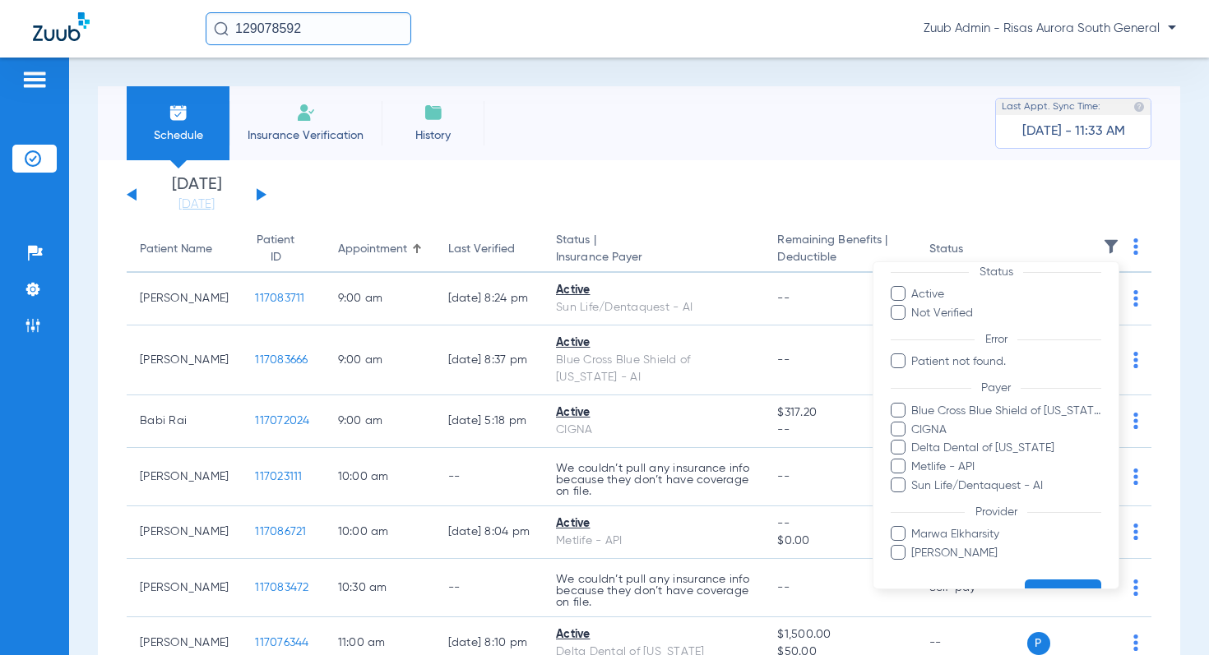
drag, startPoint x: 270, startPoint y: 202, endPoint x: 264, endPoint y: 197, distance: 8.7
click at [270, 201] on div at bounding box center [604, 327] width 1209 height 655
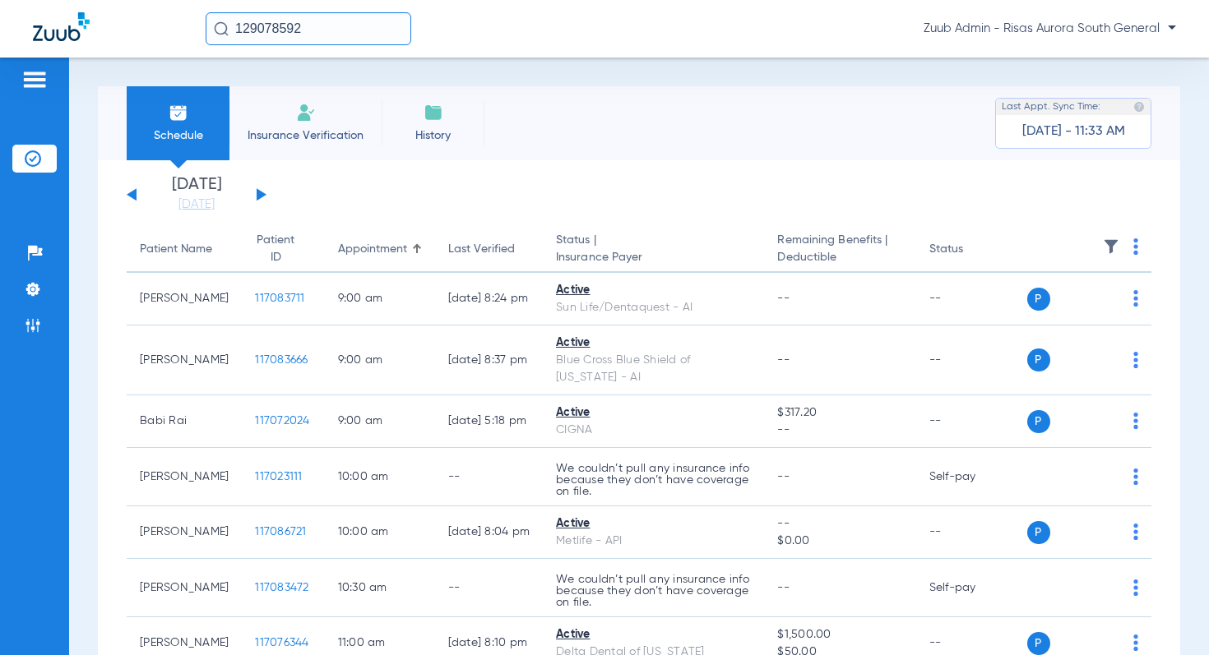
click at [260, 194] on button at bounding box center [262, 194] width 10 height 12
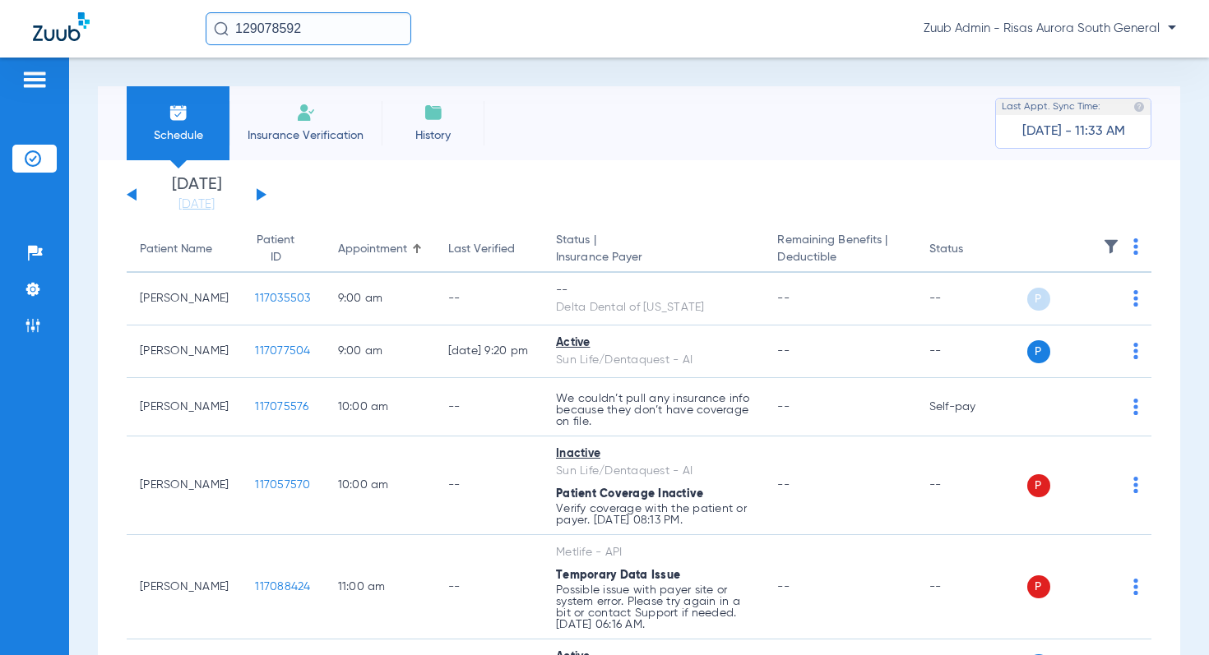
click at [1110, 251] on img at bounding box center [1111, 246] width 16 height 16
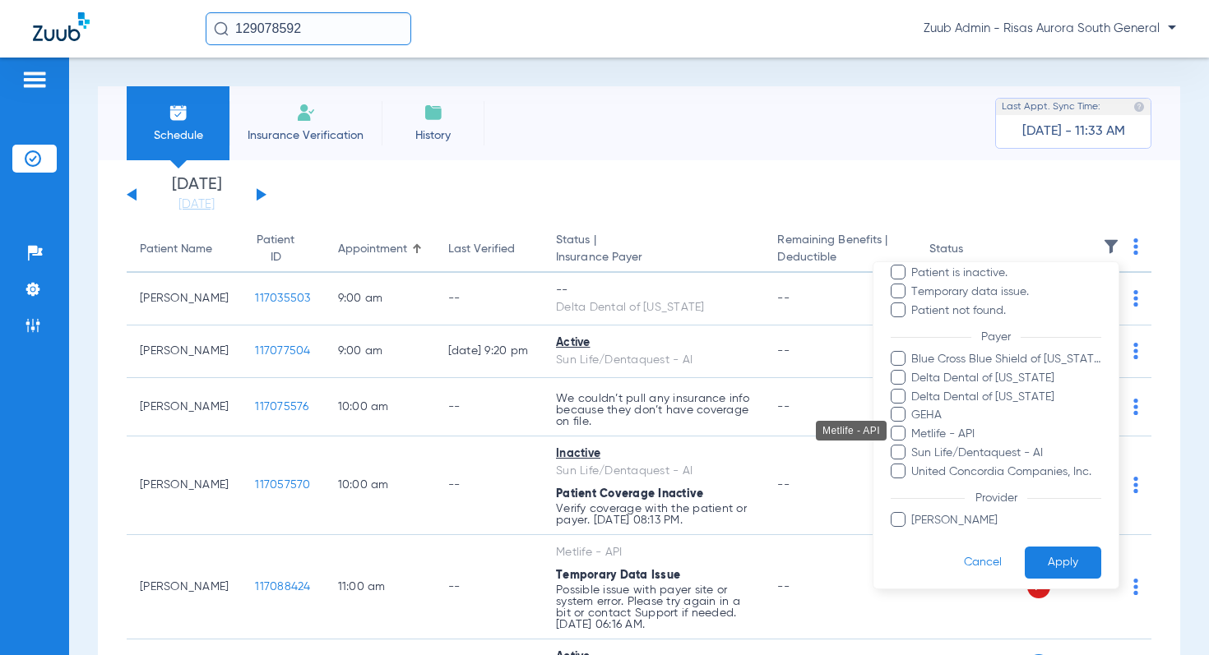
scroll to position [156, 0]
click at [478, 188] on div at bounding box center [604, 327] width 1209 height 655
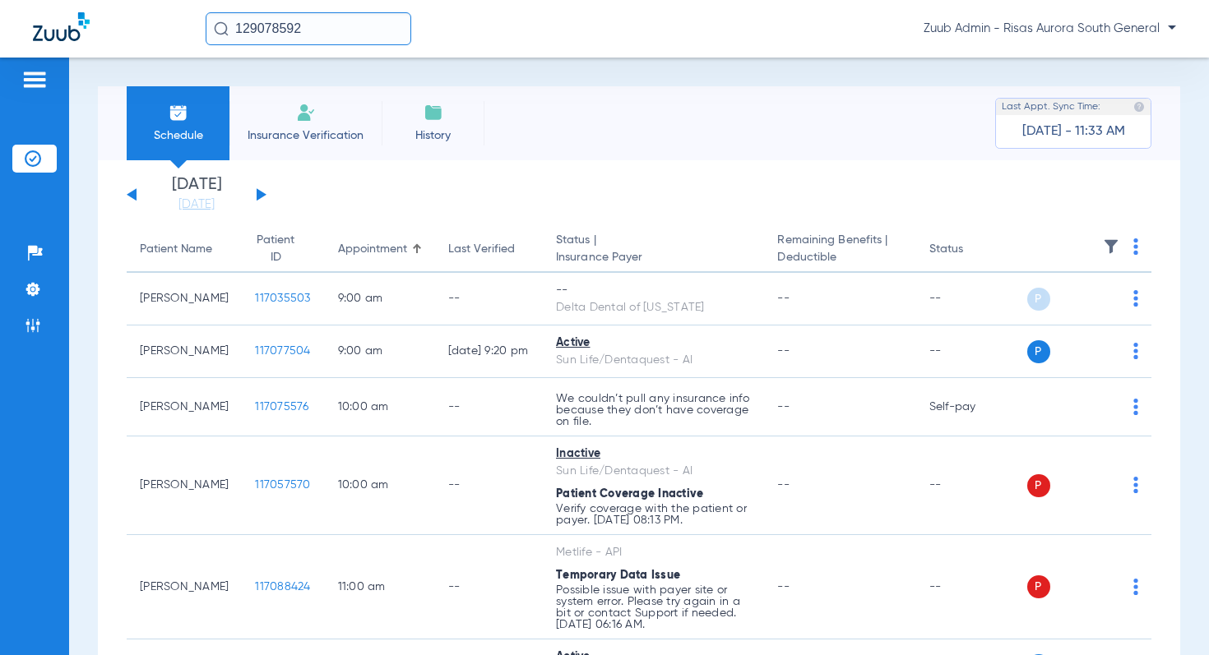
click at [259, 193] on button at bounding box center [262, 194] width 10 height 12
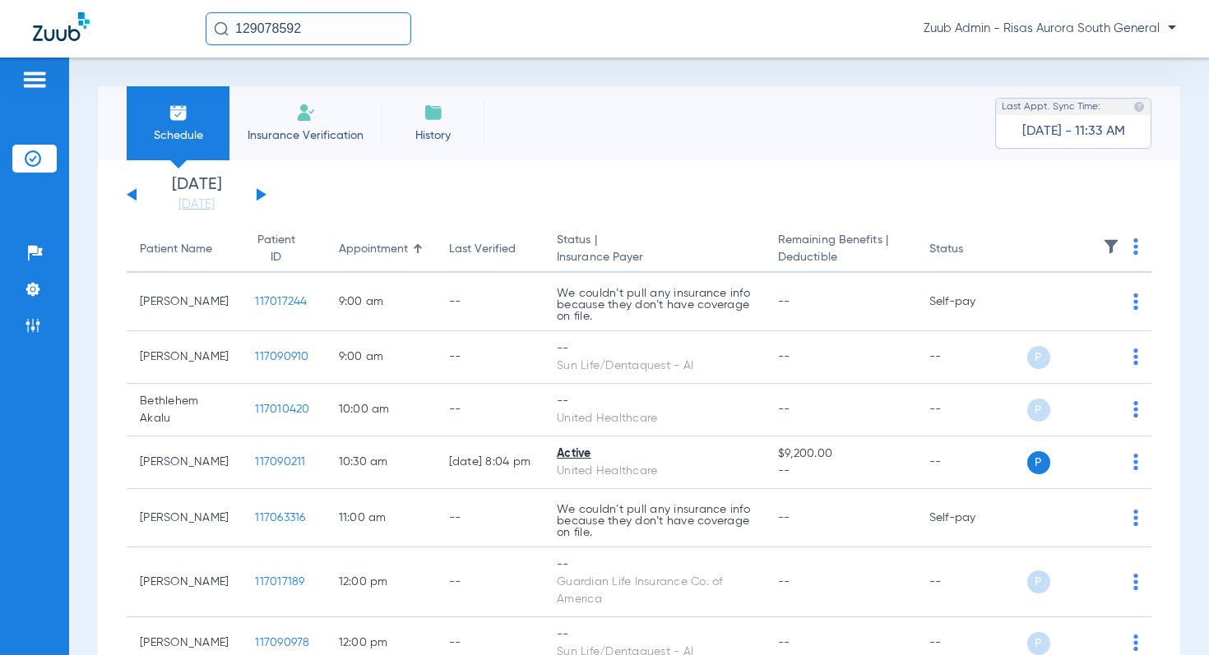
click at [1105, 247] on img at bounding box center [1111, 246] width 16 height 16
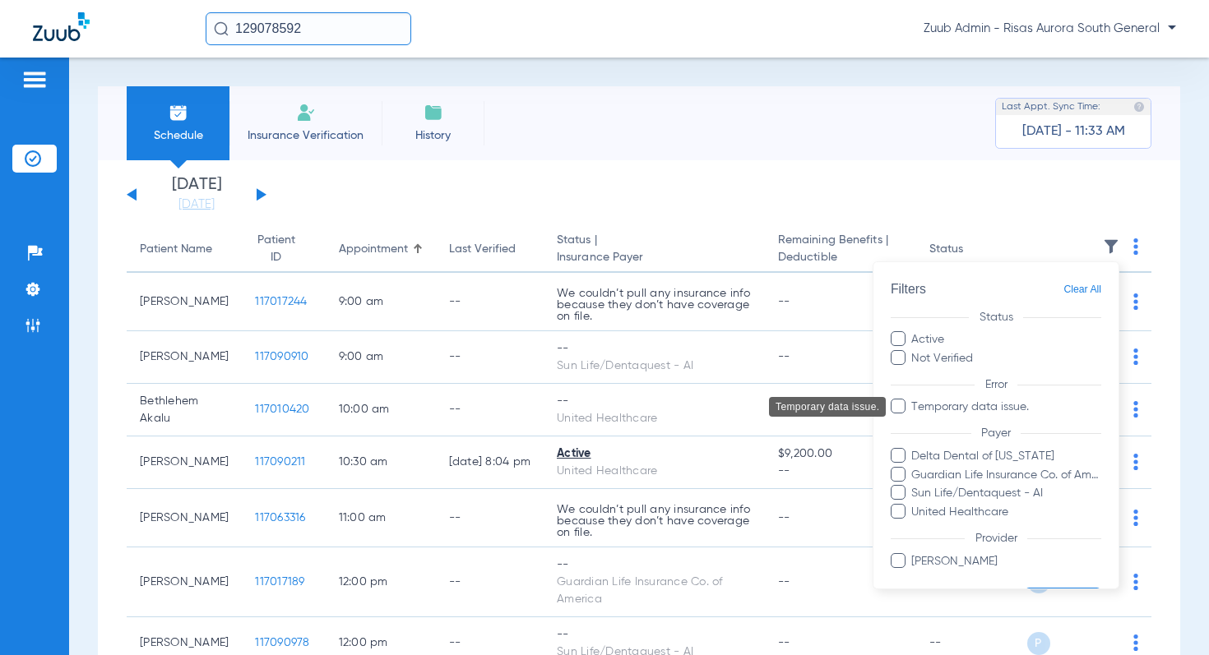
scroll to position [47, 0]
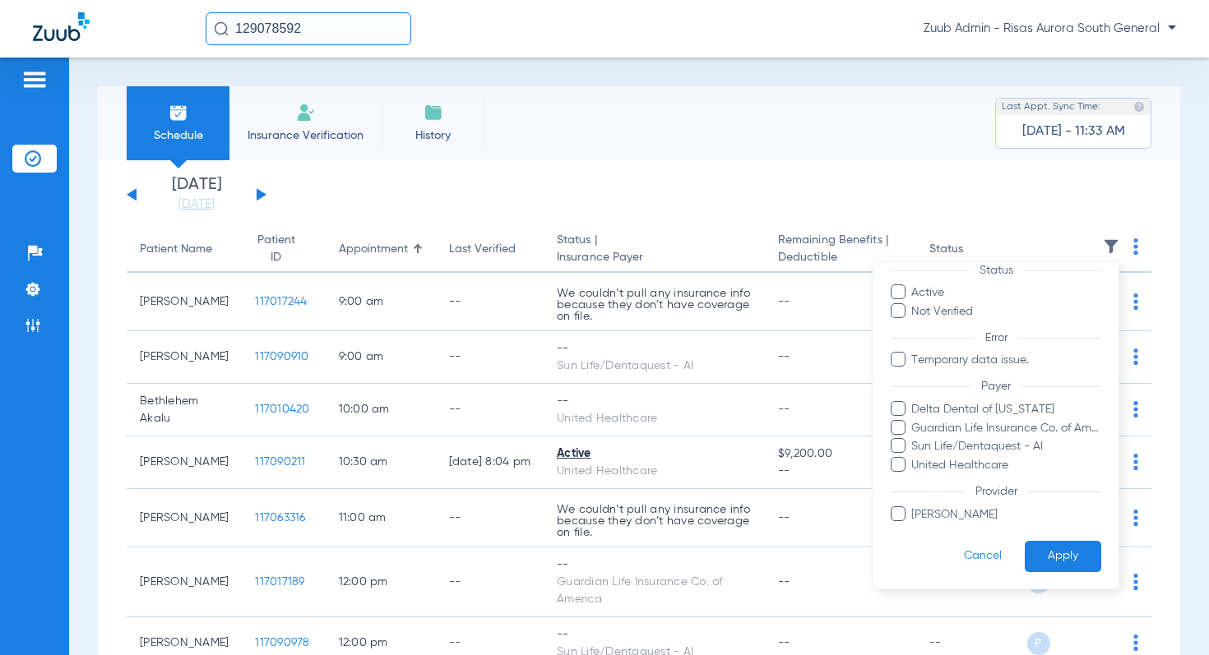
click at [477, 192] on div at bounding box center [604, 327] width 1209 height 655
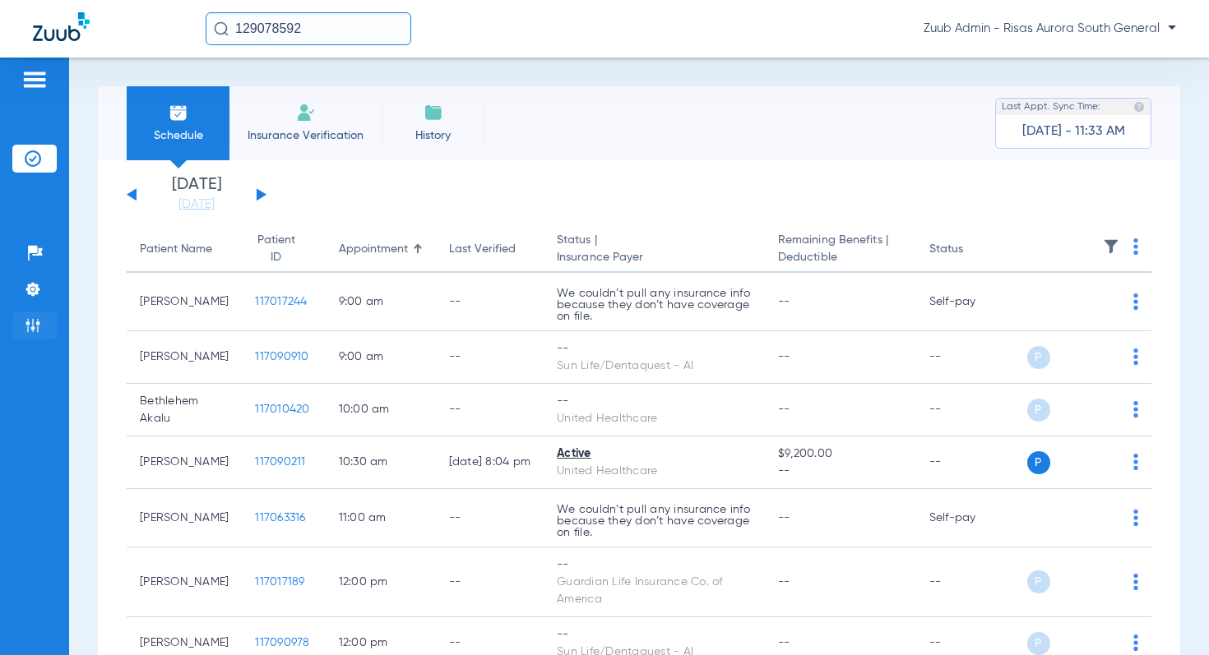
click at [33, 330] on img at bounding box center [33, 325] width 16 height 16
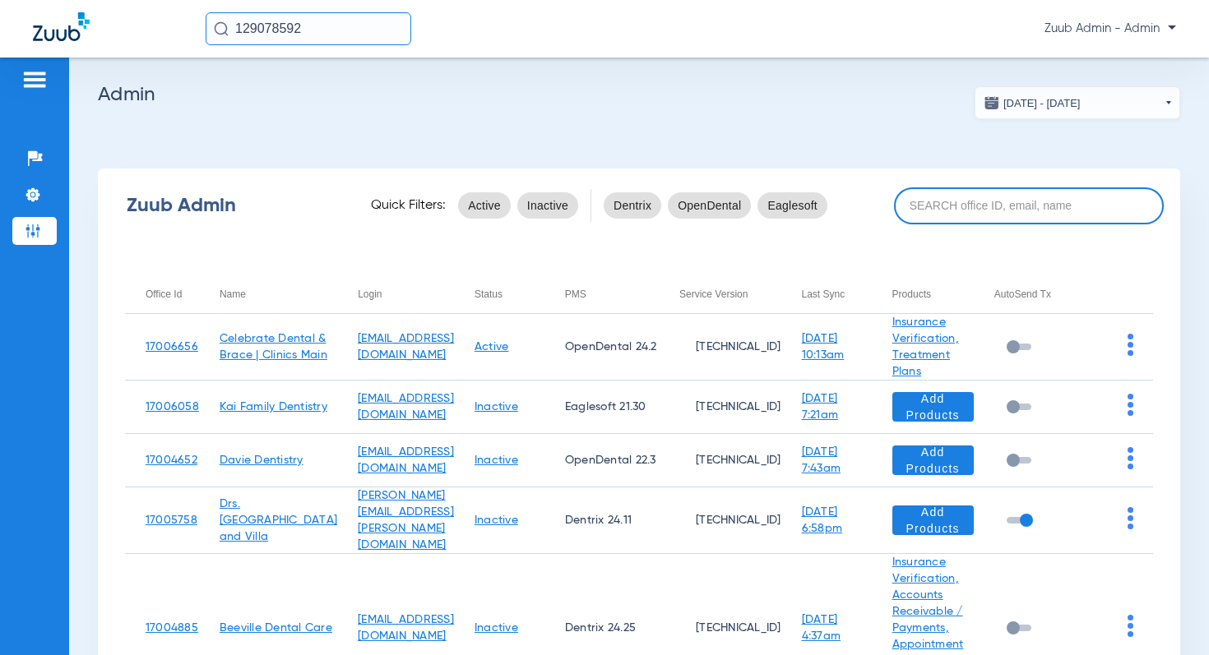
click at [973, 205] on input at bounding box center [1029, 205] width 270 height 37
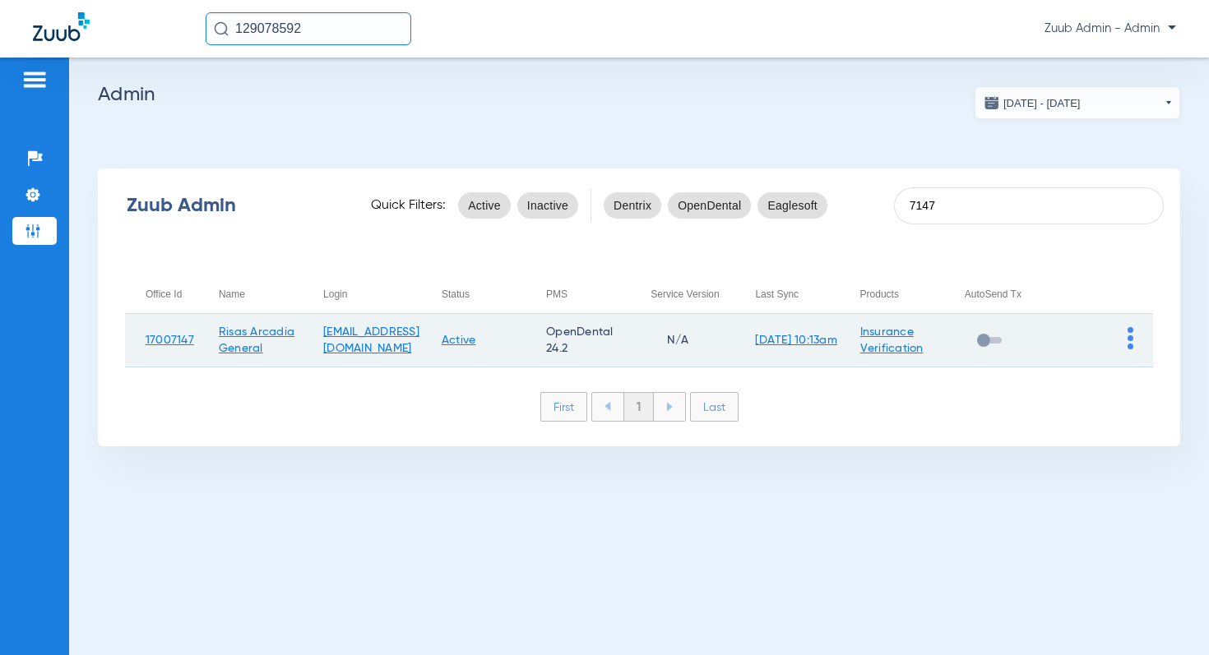
type input "7147"
click at [1130, 333] on img at bounding box center [1130, 338] width 6 height 22
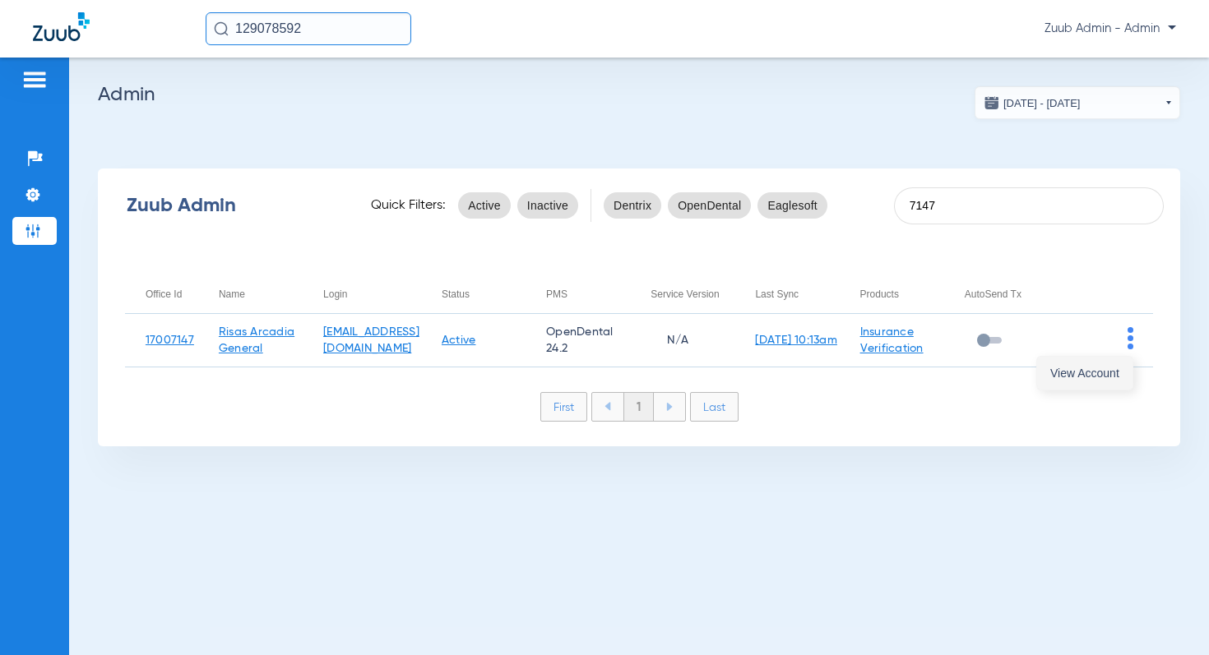
click at [1087, 372] on span "View Account" at bounding box center [1084, 374] width 69 height 12
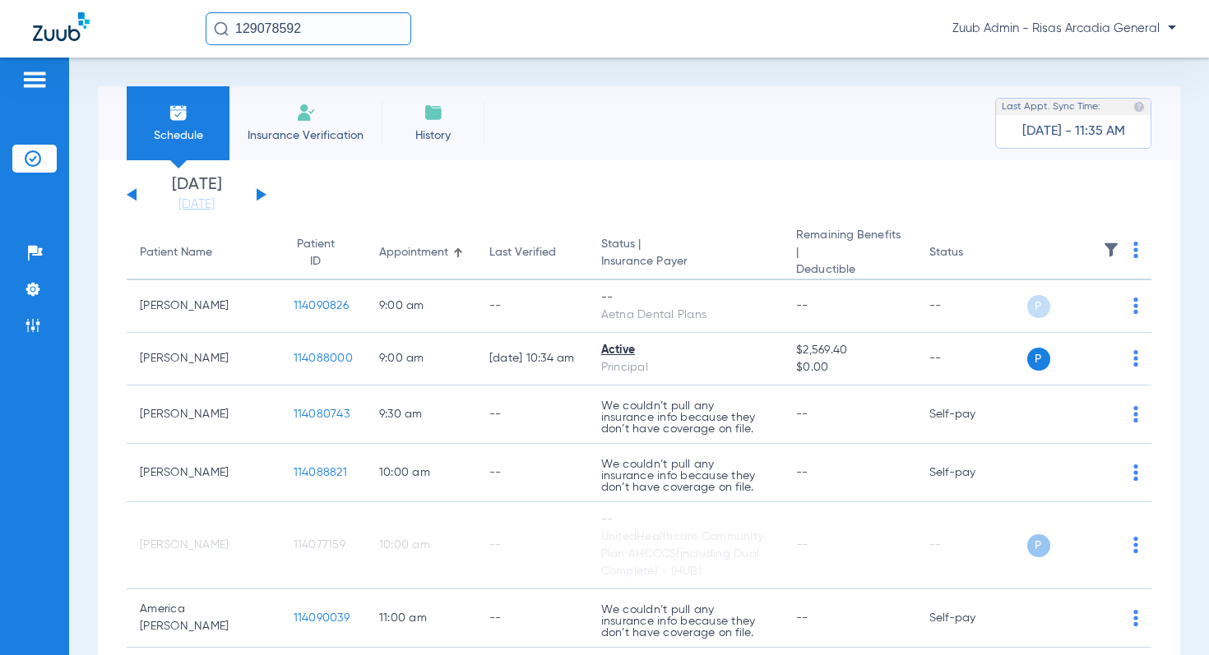
click at [1111, 244] on img at bounding box center [1111, 250] width 16 height 16
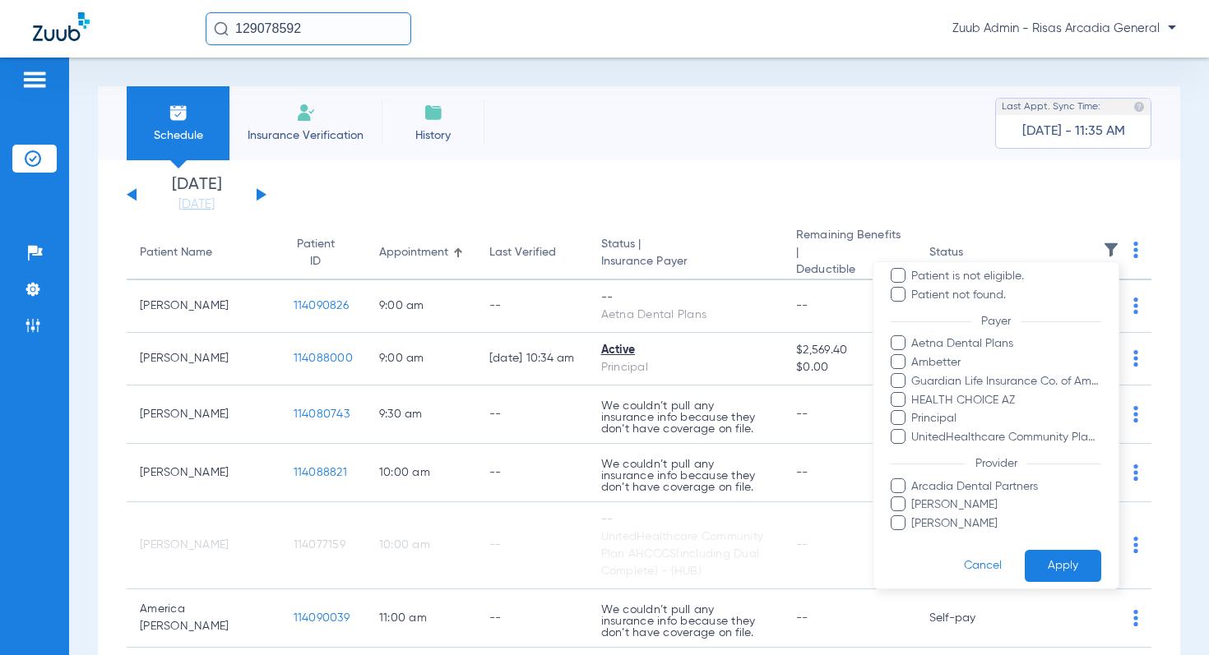
scroll to position [144, 0]
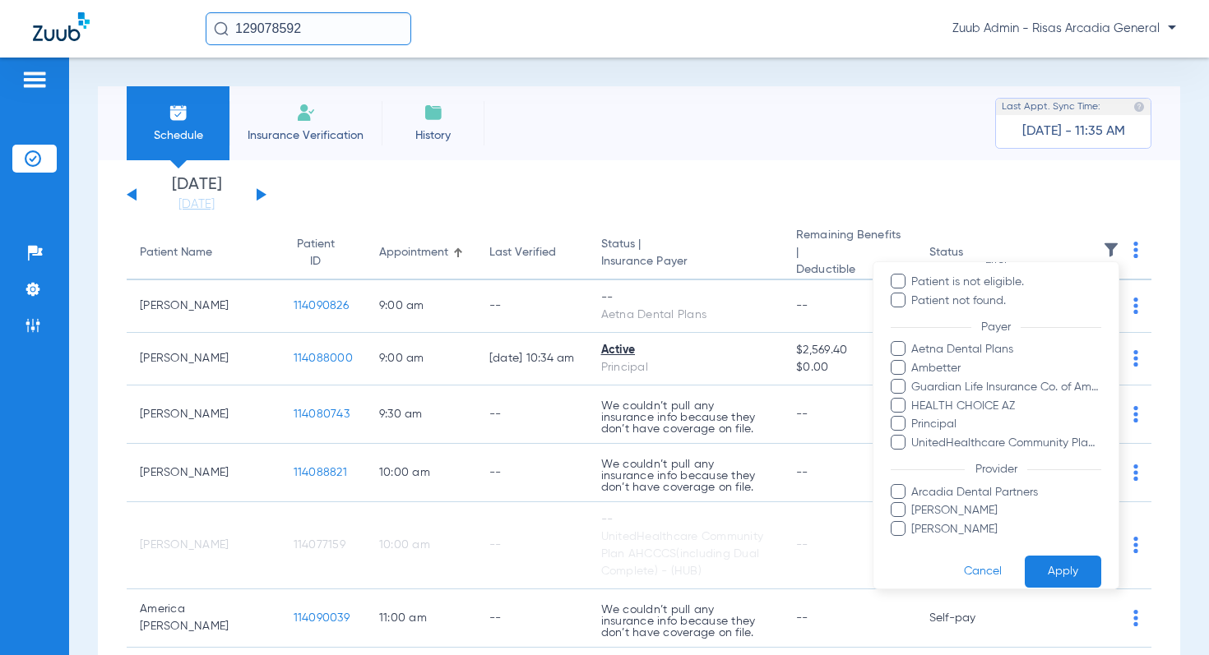
click at [798, 195] on div at bounding box center [604, 327] width 1209 height 655
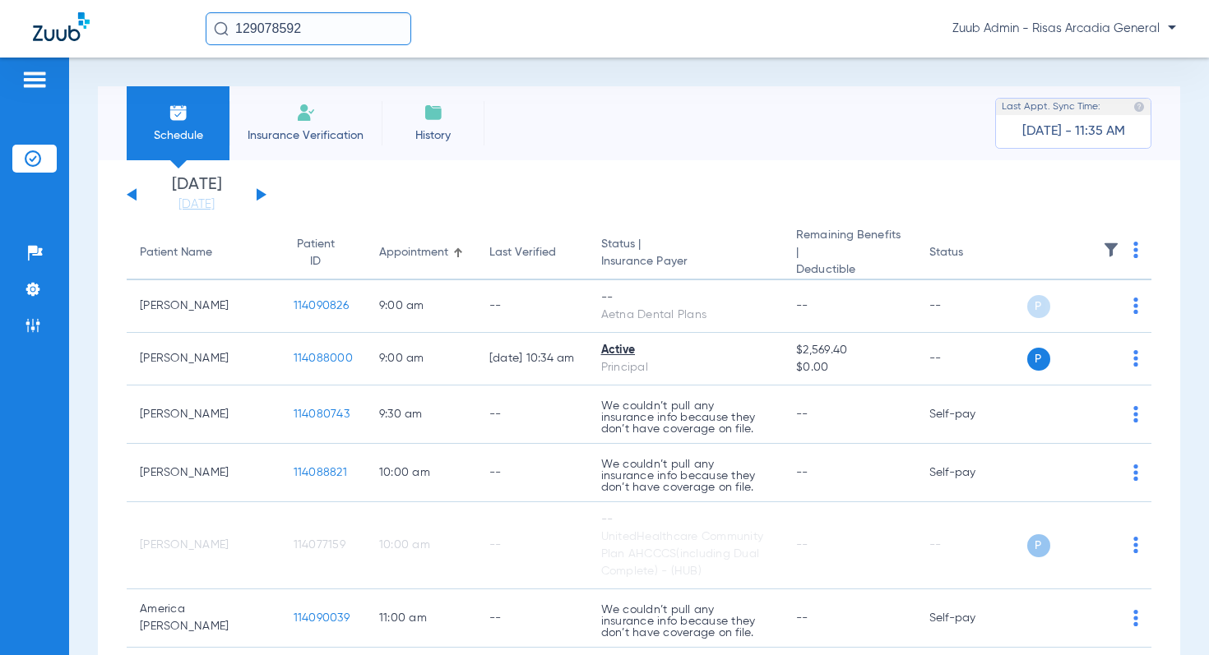
drag, startPoint x: 29, startPoint y: 288, endPoint x: 82, endPoint y: 298, distance: 54.3
click at [29, 288] on img at bounding box center [33, 289] width 16 height 16
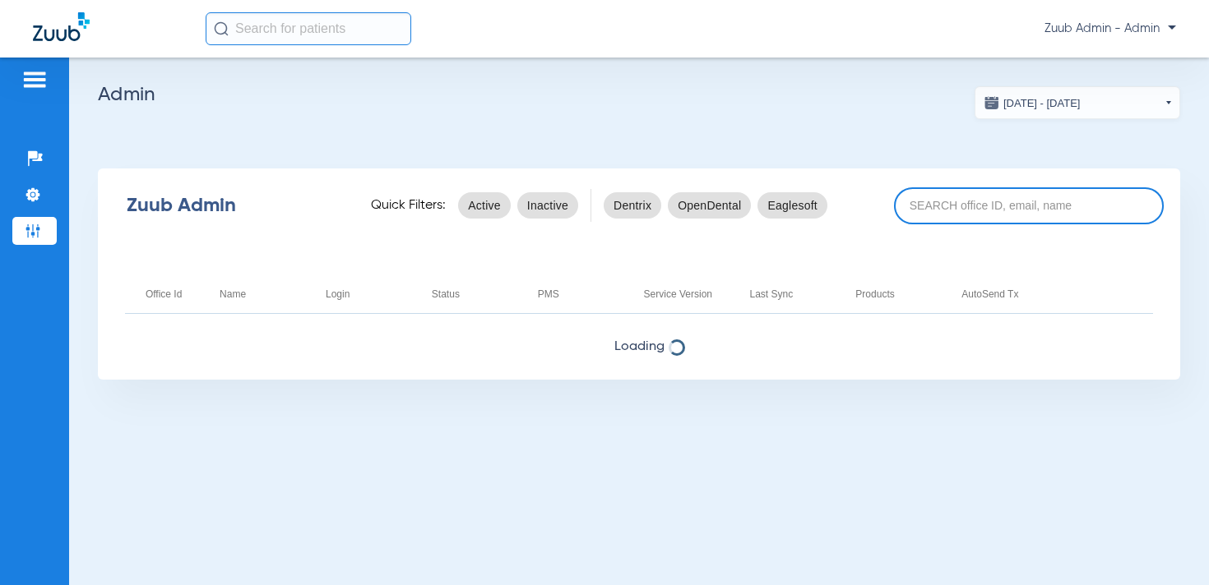
click at [961, 204] on input at bounding box center [1029, 205] width 270 height 37
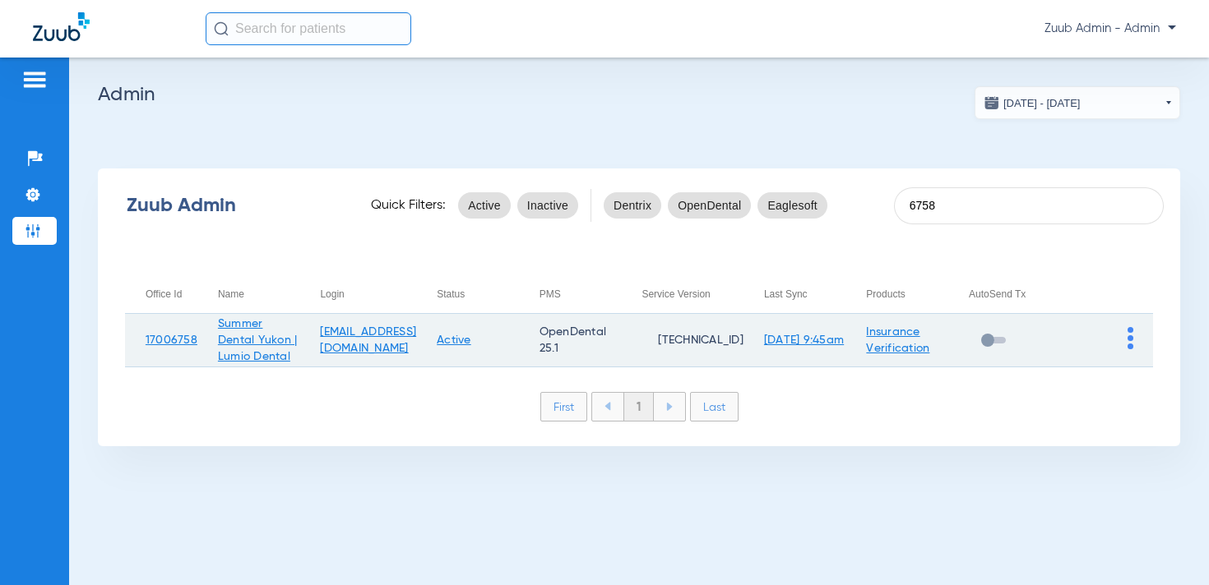
type input "6758"
click at [1133, 354] on td at bounding box center [1102, 340] width 102 height 53
click at [1131, 349] on img at bounding box center [1130, 338] width 6 height 22
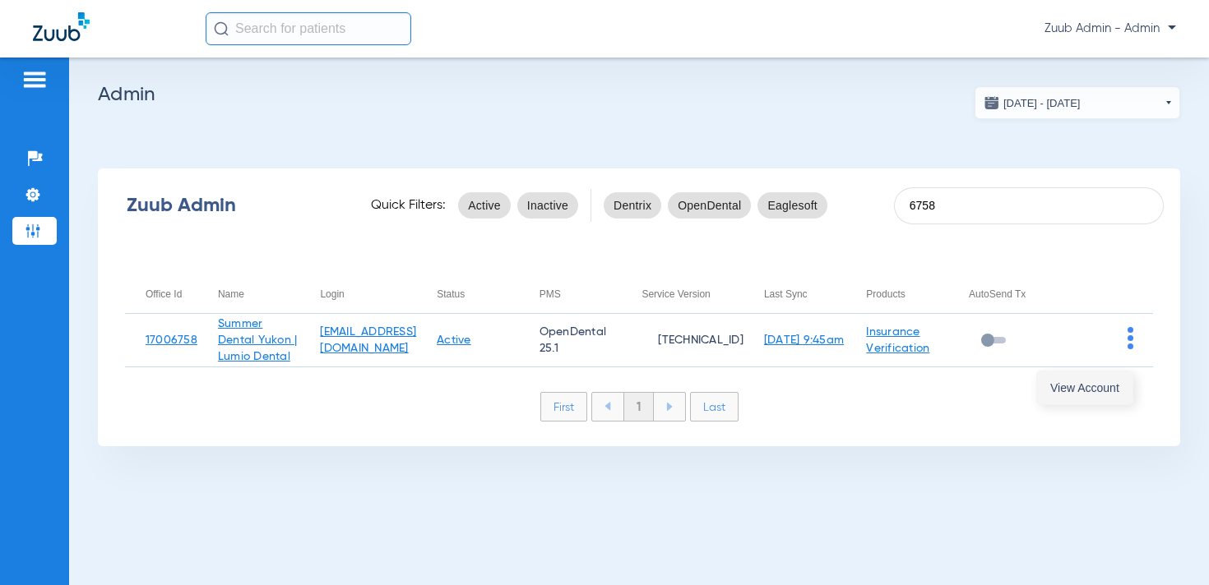
click at [1080, 382] on span "View Account" at bounding box center [1084, 388] width 69 height 12
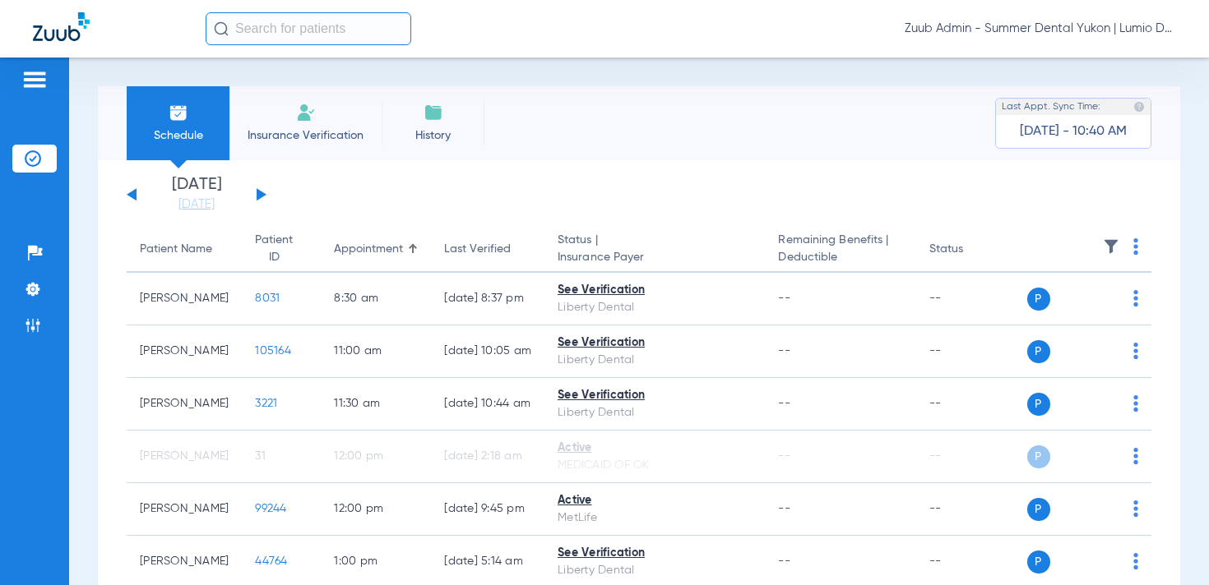
click at [266, 193] on app-single-date-navigator "[DATE] [DATE] [DATE] [DATE] [DATE] [DATE] [DATE] [DATE] [DATE] [DATE] [DATE] [D…" at bounding box center [639, 195] width 1024 height 36
click at [257, 193] on button at bounding box center [262, 194] width 10 height 12
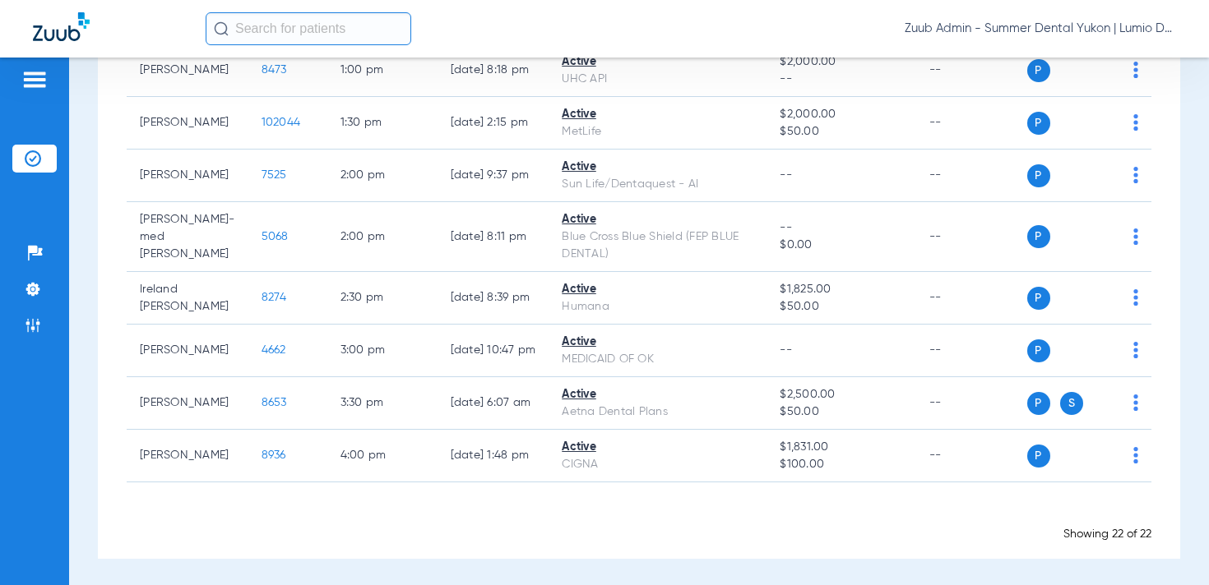
scroll to position [1070, 0]
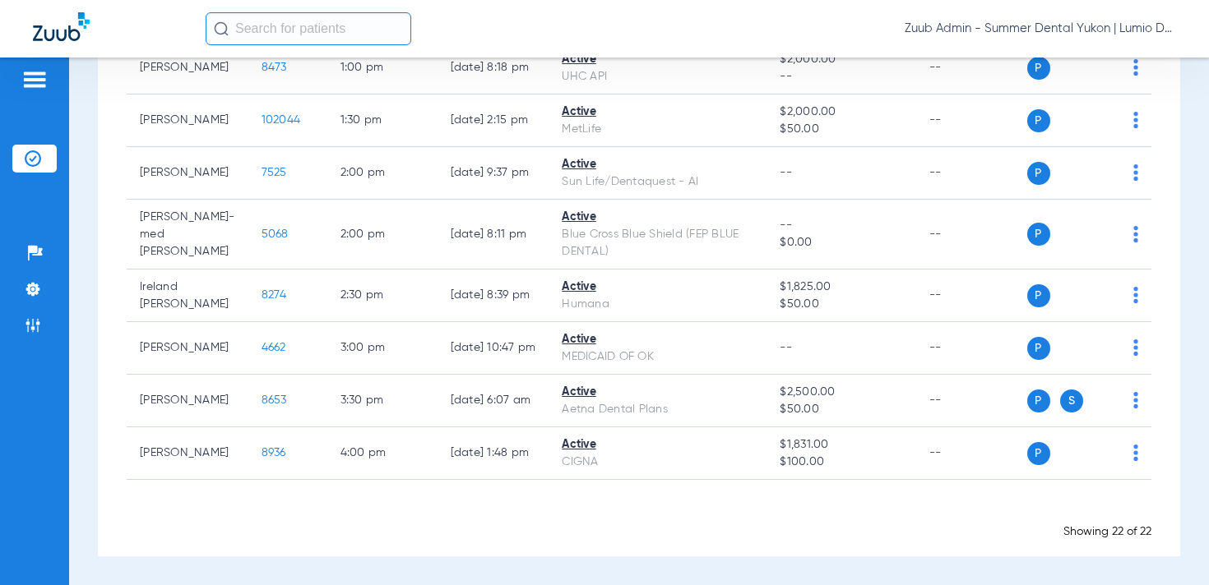
click at [336, 29] on input "text" at bounding box center [309, 28] width 206 height 33
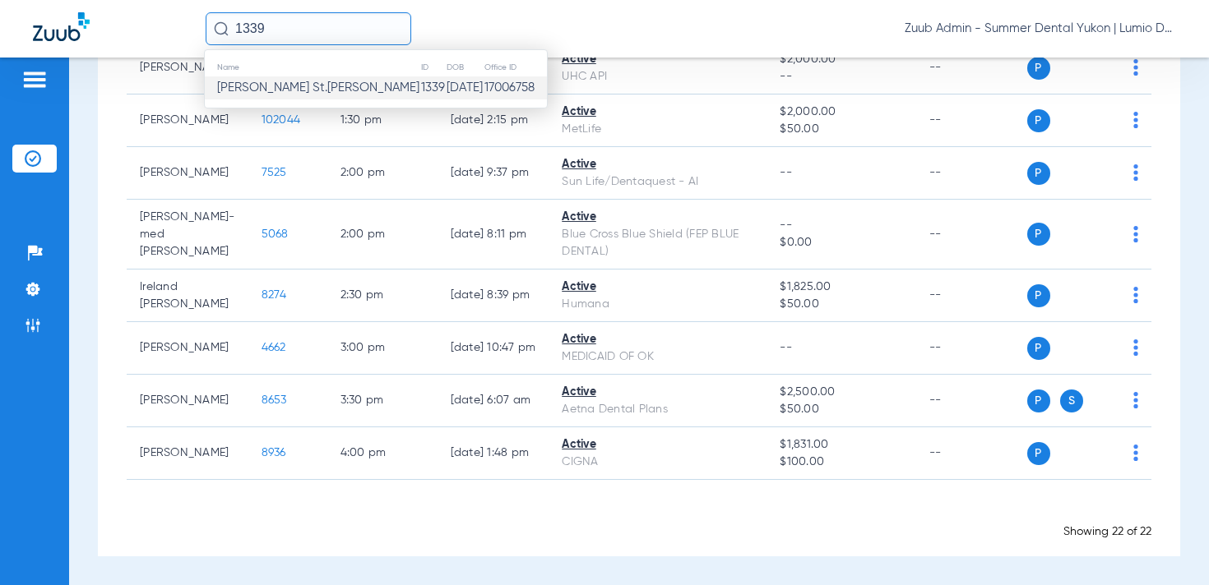
type input "1339"
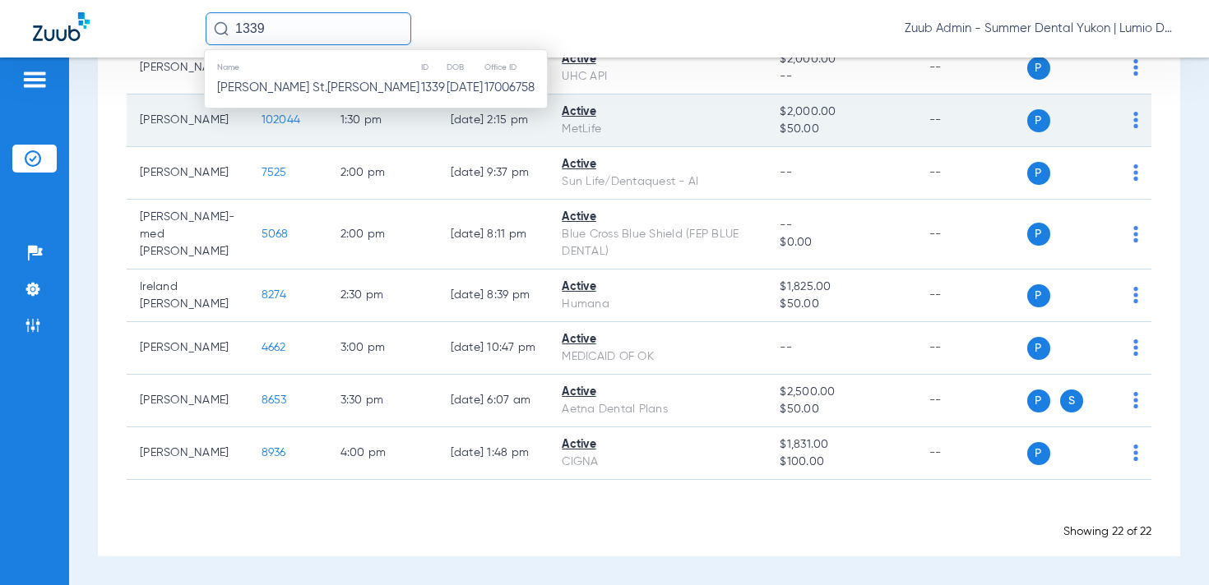
click at [324, 94] on td "[PERSON_NAME] St.[PERSON_NAME]" at bounding box center [312, 87] width 215 height 23
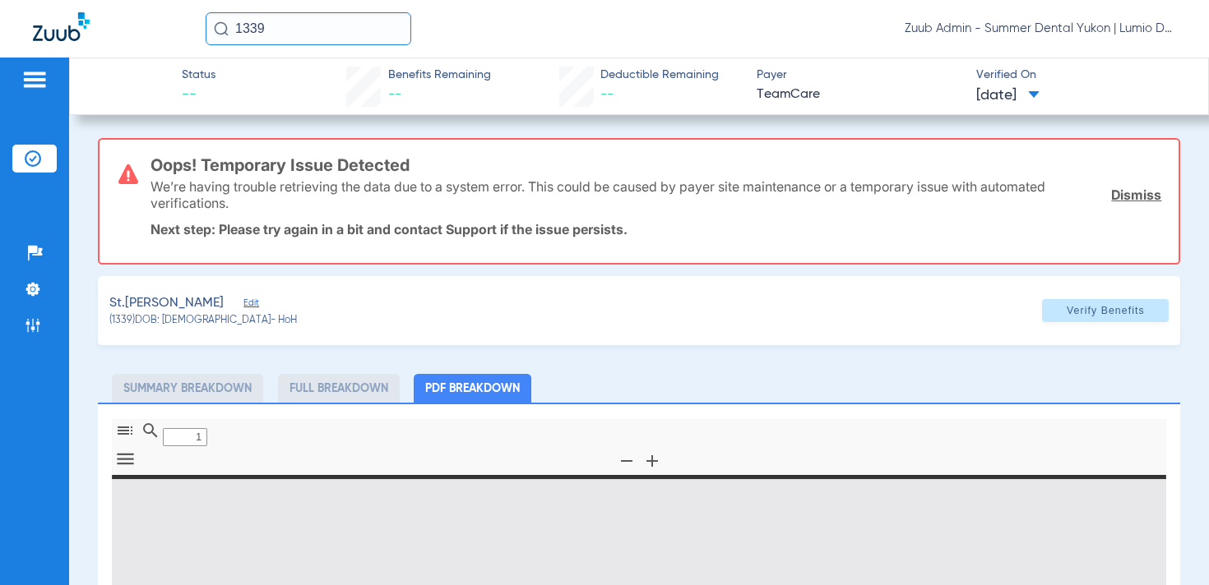
type input "0"
select select "page-width"
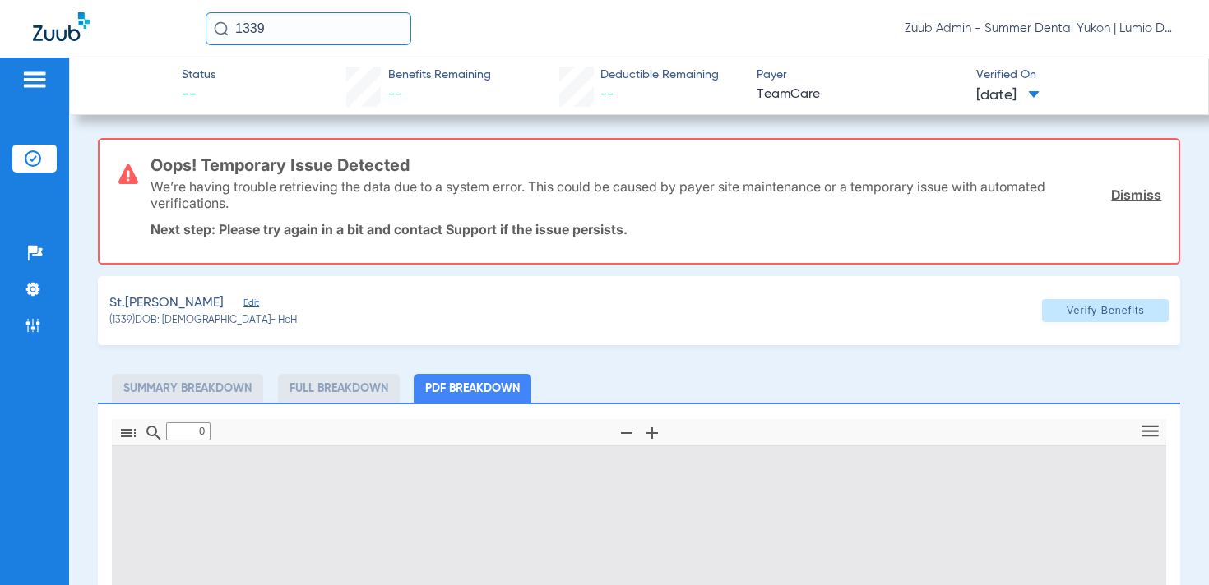
click at [243, 302] on span "Edit" at bounding box center [250, 306] width 15 height 16
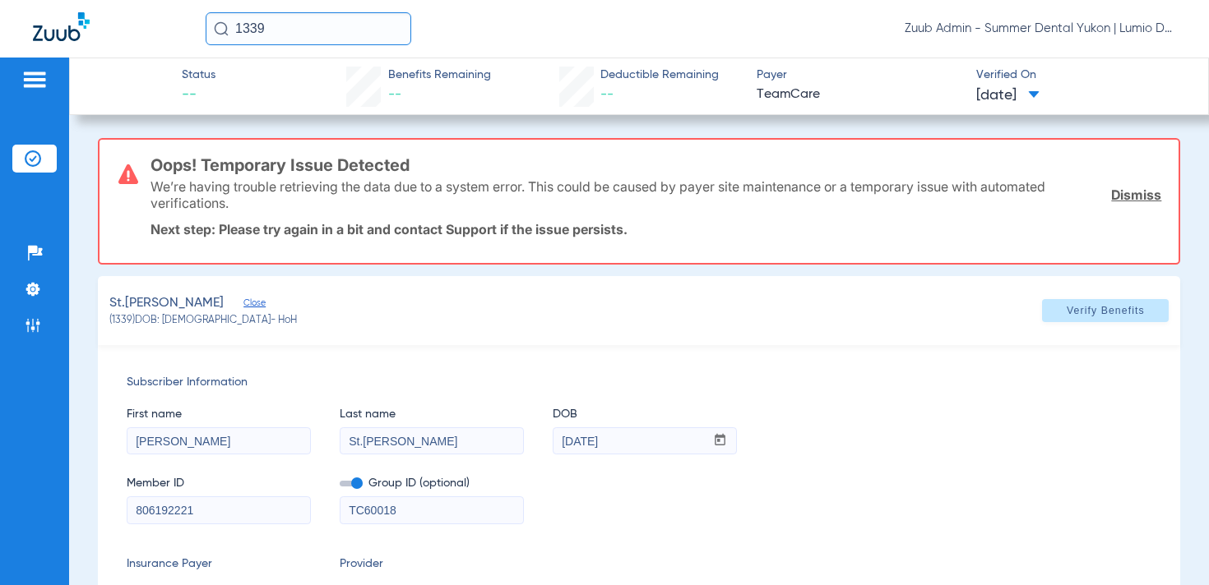
type input "1"
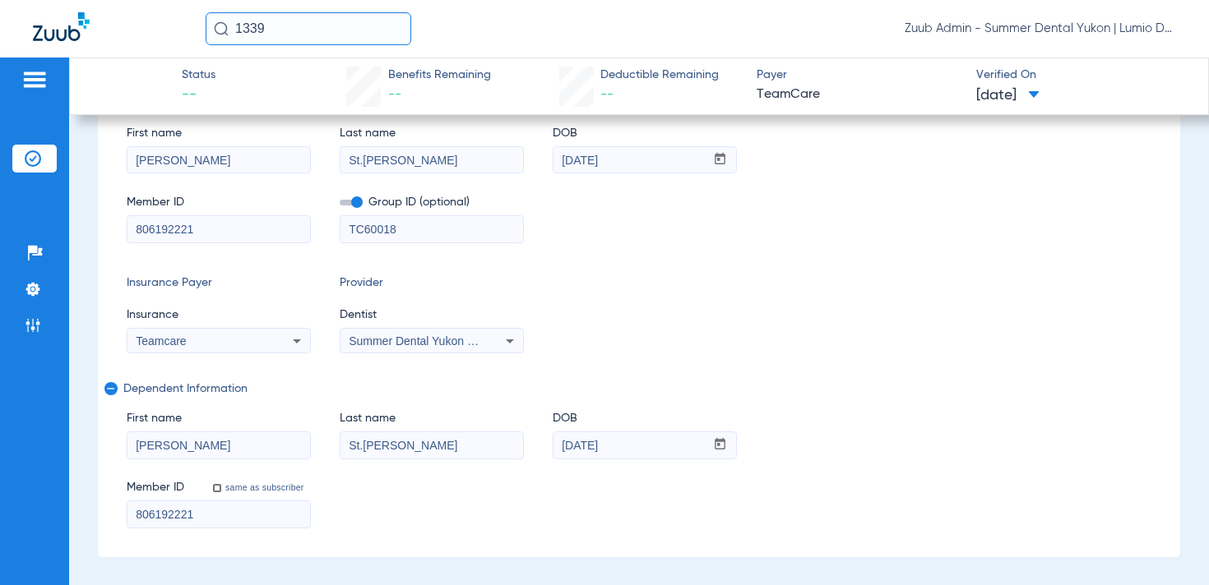
scroll to position [282, 0]
drag, startPoint x: 363, startPoint y: 160, endPoint x: 452, endPoint y: 173, distance: 89.9
click at [363, 160] on input "St.[PERSON_NAME]" at bounding box center [431, 159] width 183 height 26
type input "St [PERSON_NAME]"
click at [364, 447] on input "St.[PERSON_NAME]" at bounding box center [431, 445] width 183 height 26
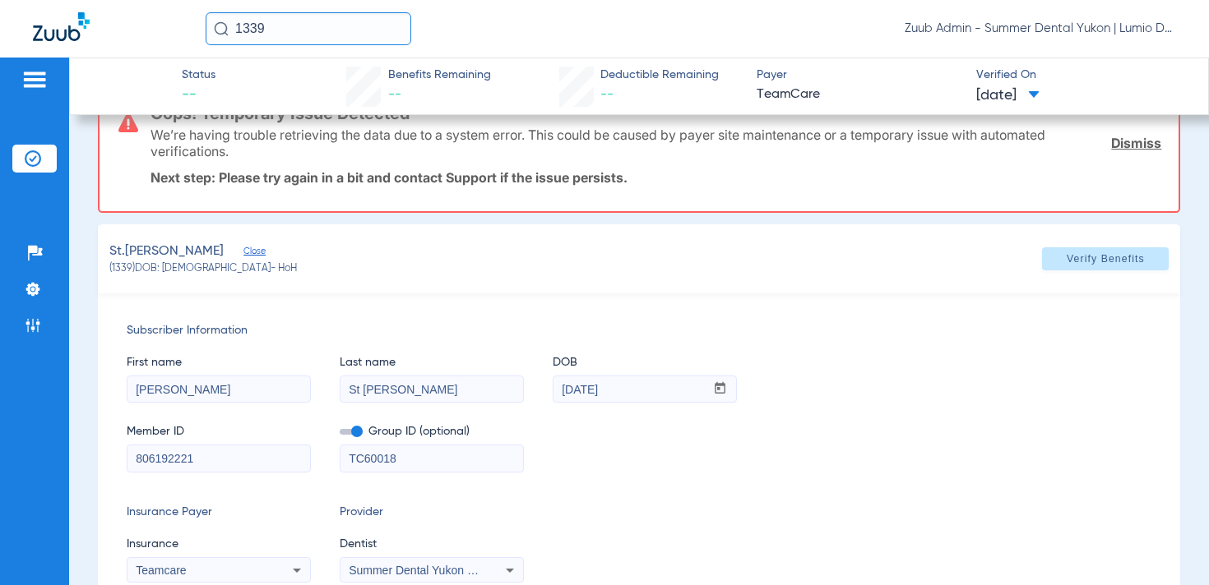
scroll to position [0, 0]
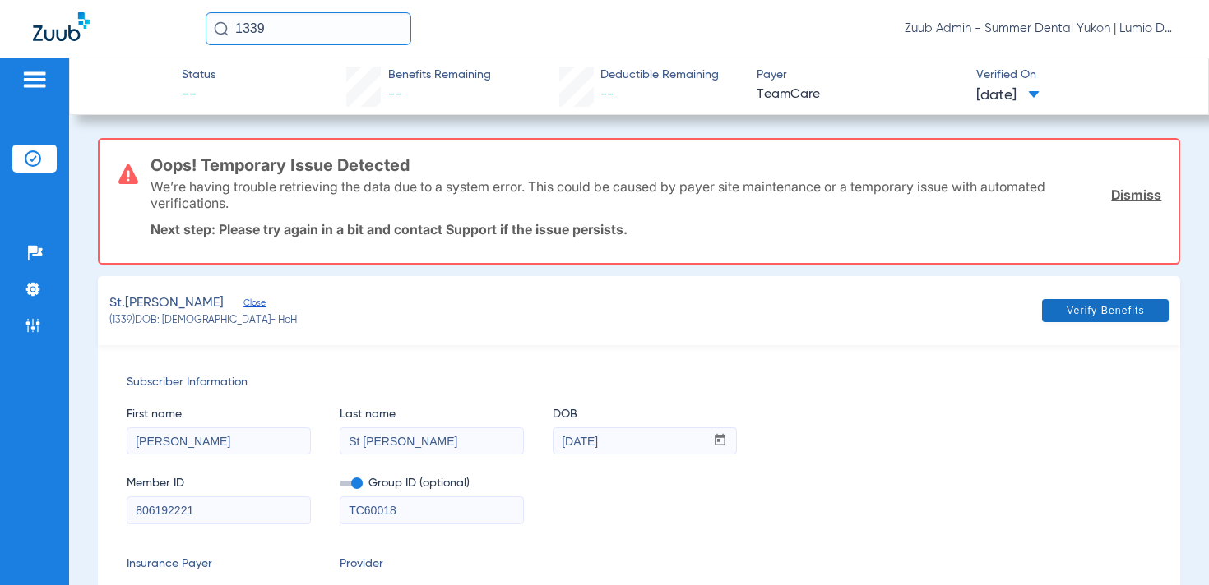
type input "St [PERSON_NAME]"
click at [1091, 311] on span "Verify Benefits" at bounding box center [1105, 310] width 78 height 13
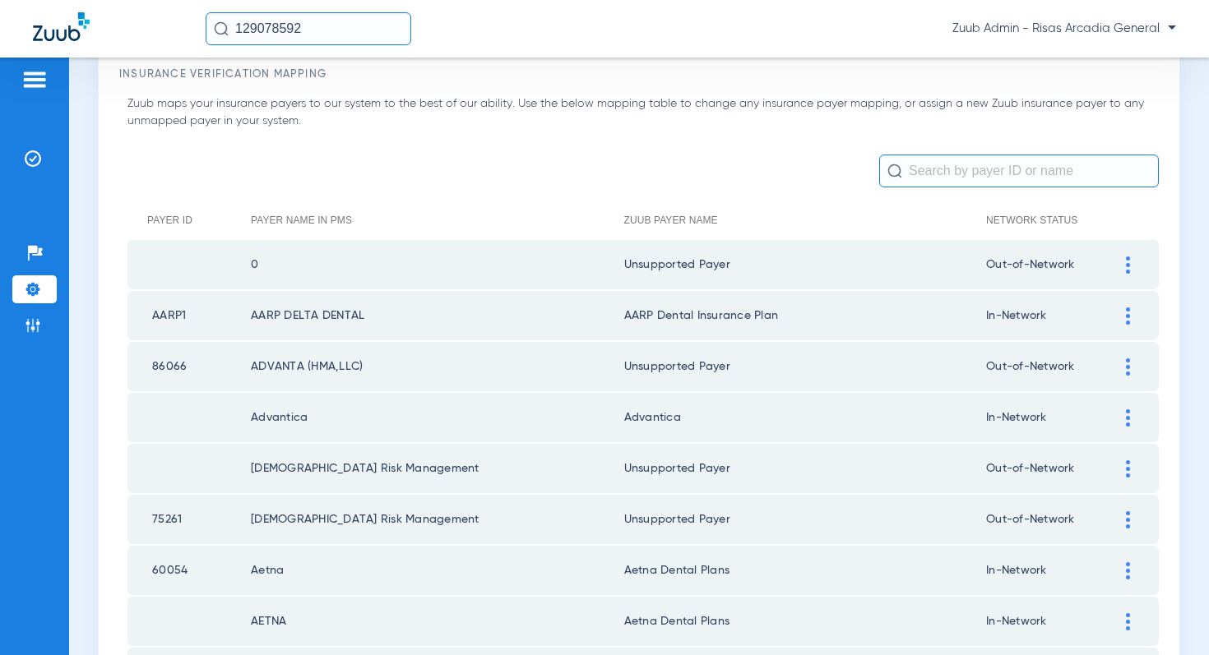
scroll to position [76, 0]
click at [38, 162] on img at bounding box center [33, 158] width 16 height 16
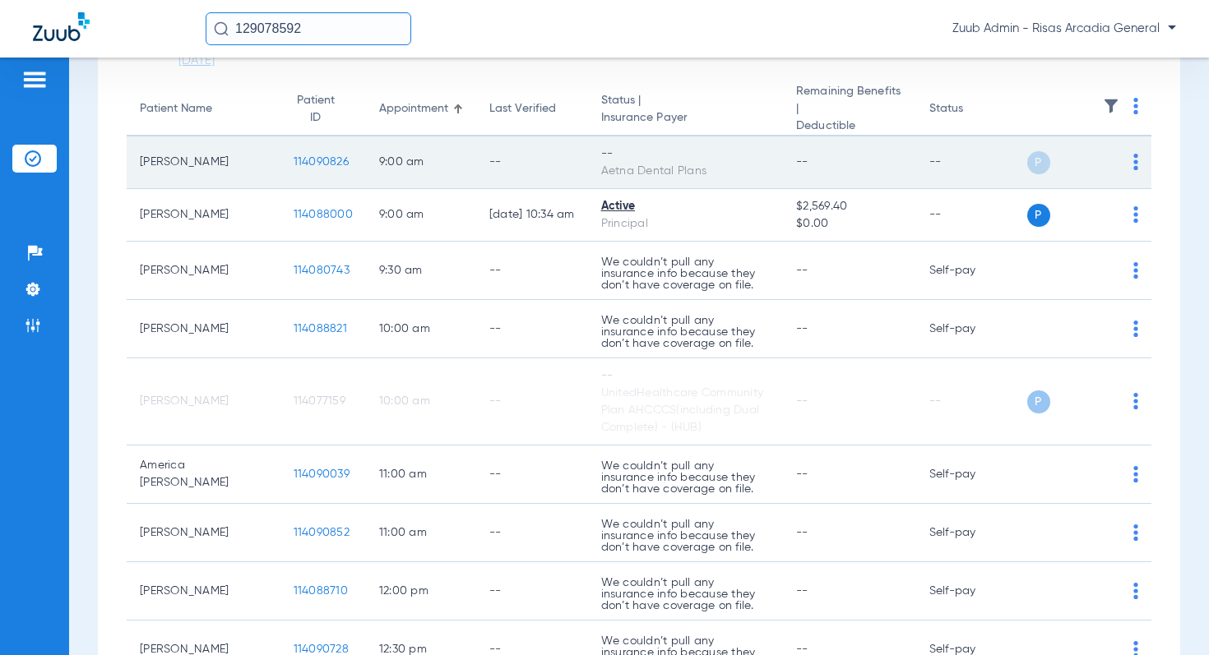
scroll to position [161, 0]
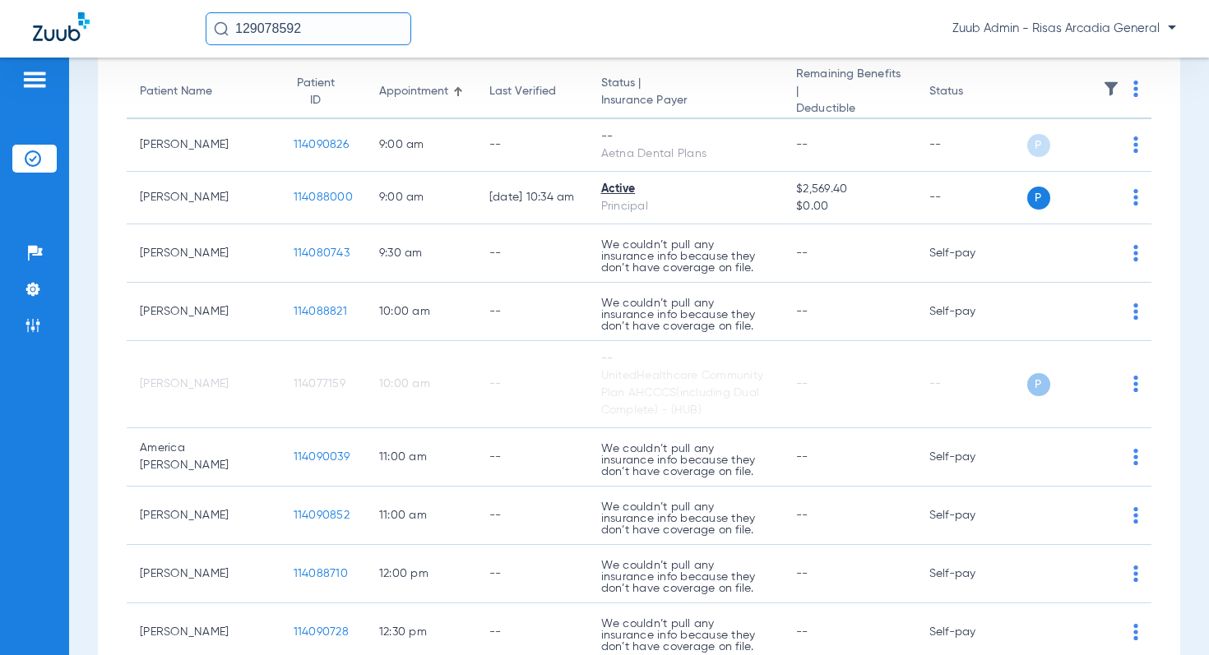
click at [1109, 86] on img at bounding box center [1111, 89] width 16 height 16
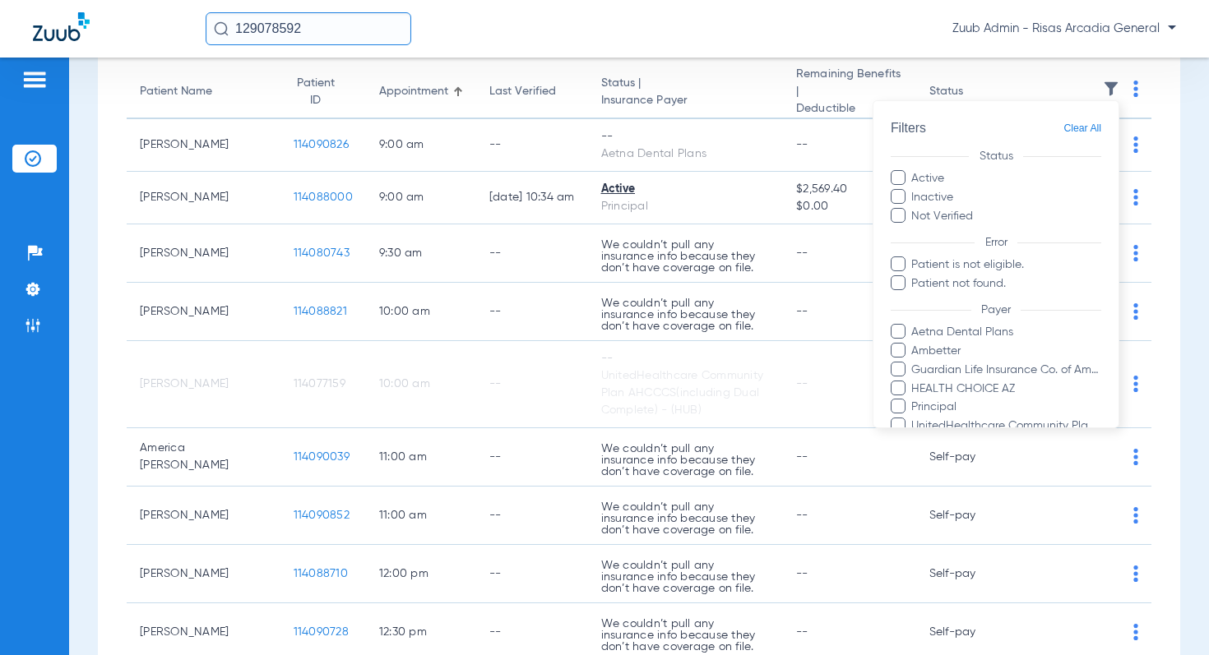
click at [649, 80] on div at bounding box center [604, 327] width 1209 height 655
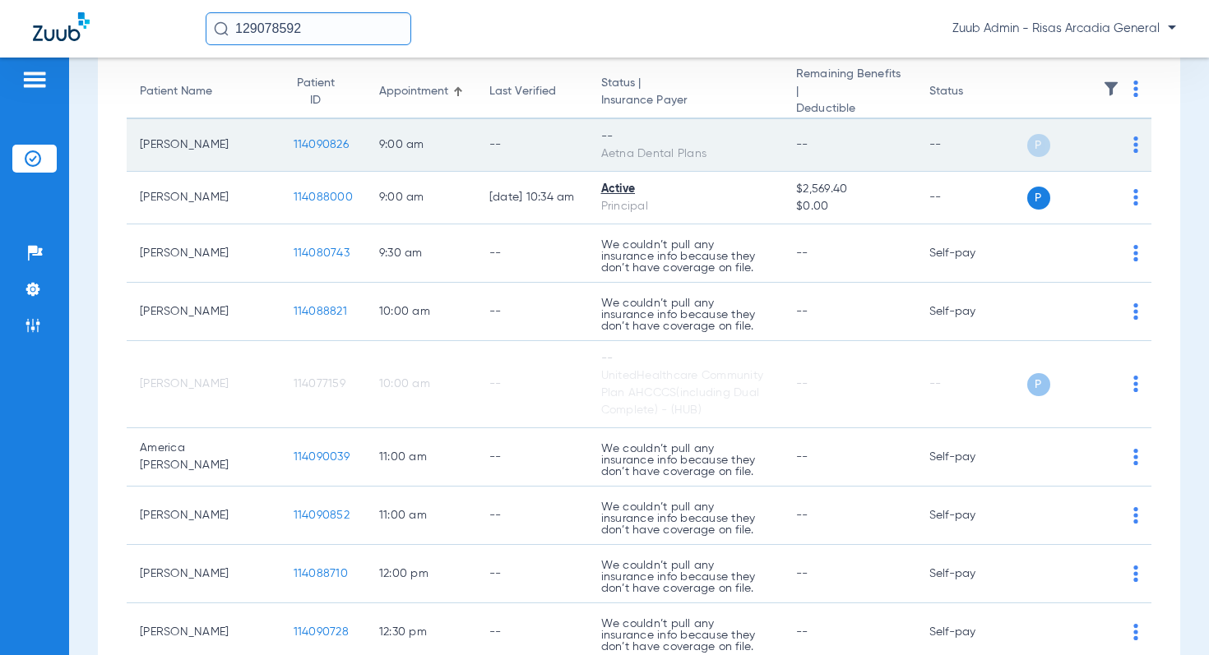
scroll to position [0, 0]
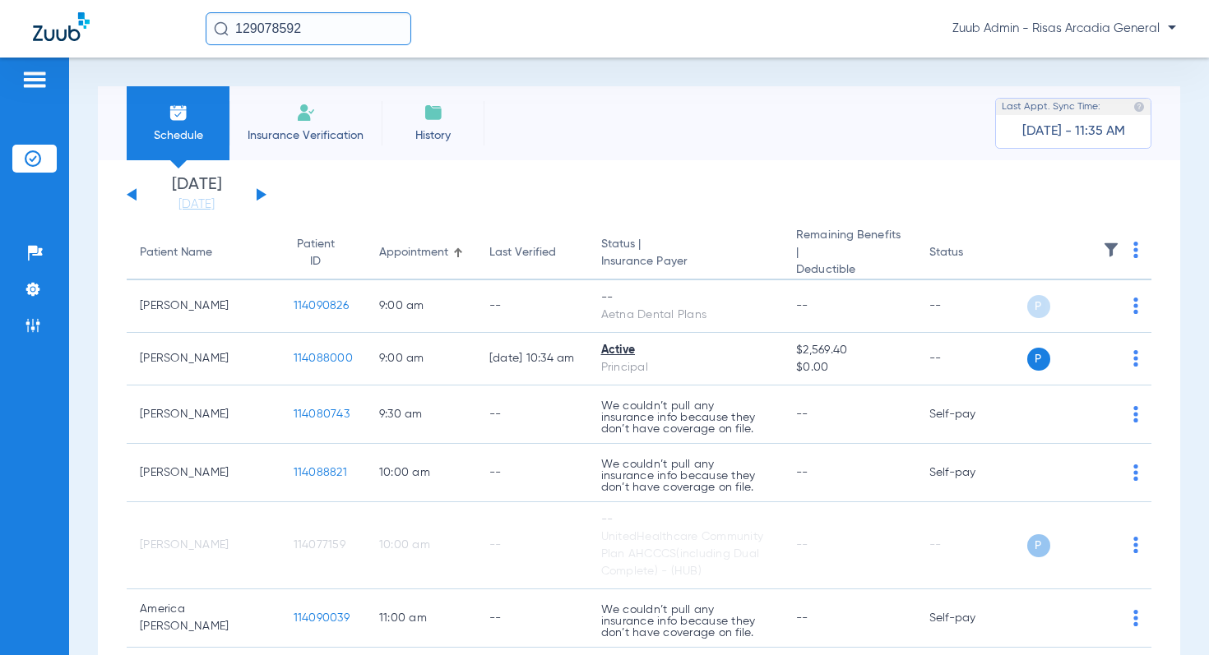
click at [258, 197] on button at bounding box center [262, 194] width 10 height 12
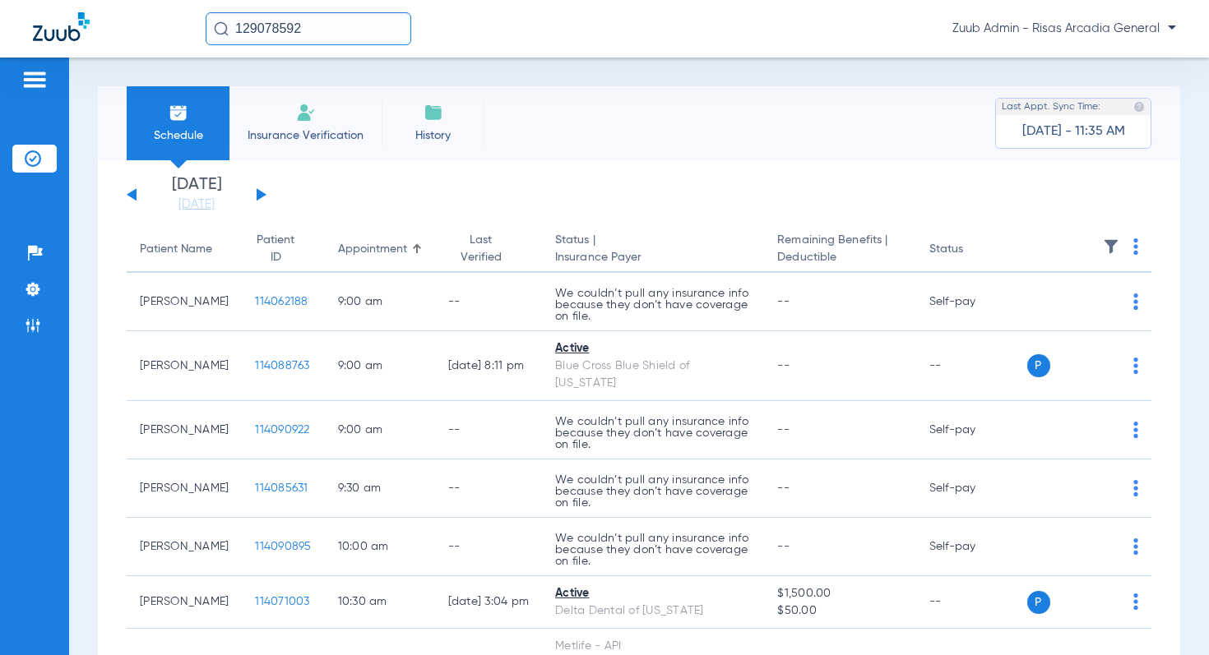
click at [1104, 247] on img at bounding box center [1111, 246] width 16 height 16
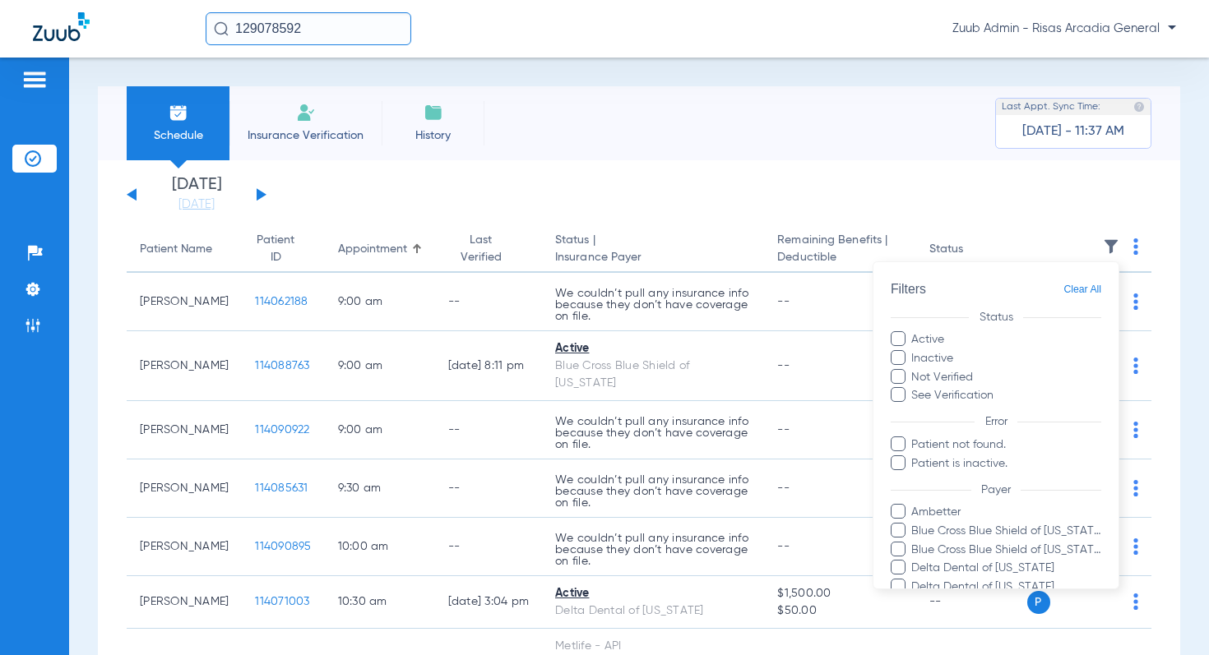
click at [674, 179] on div at bounding box center [604, 327] width 1209 height 655
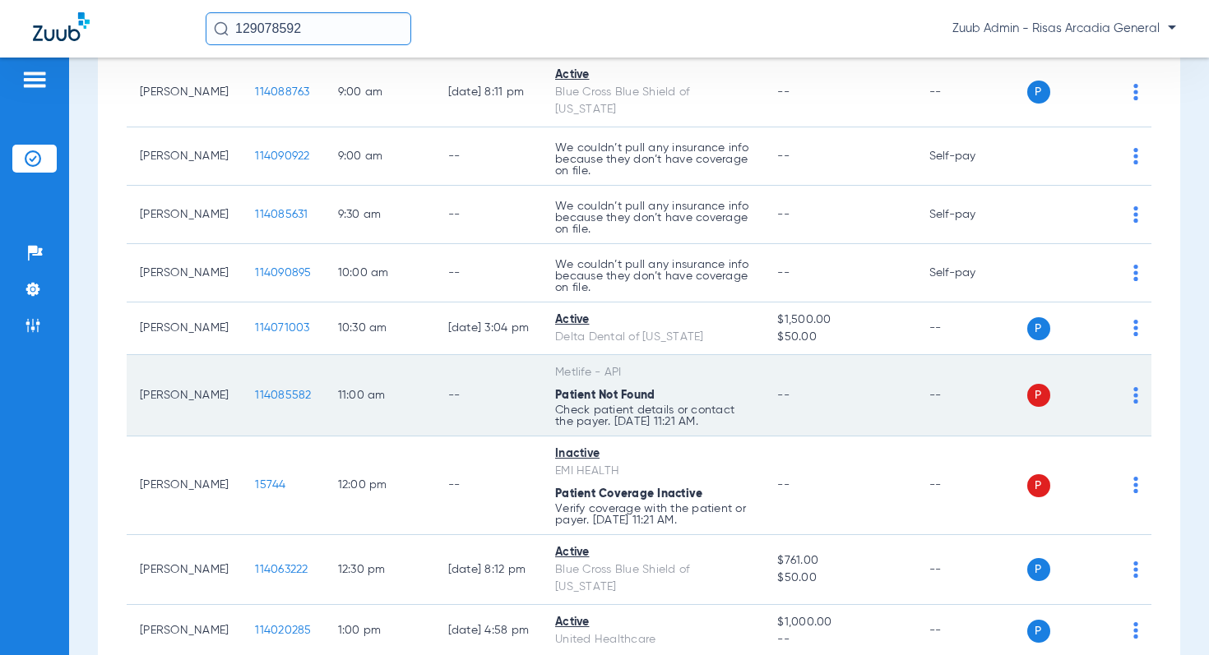
scroll to position [295, 0]
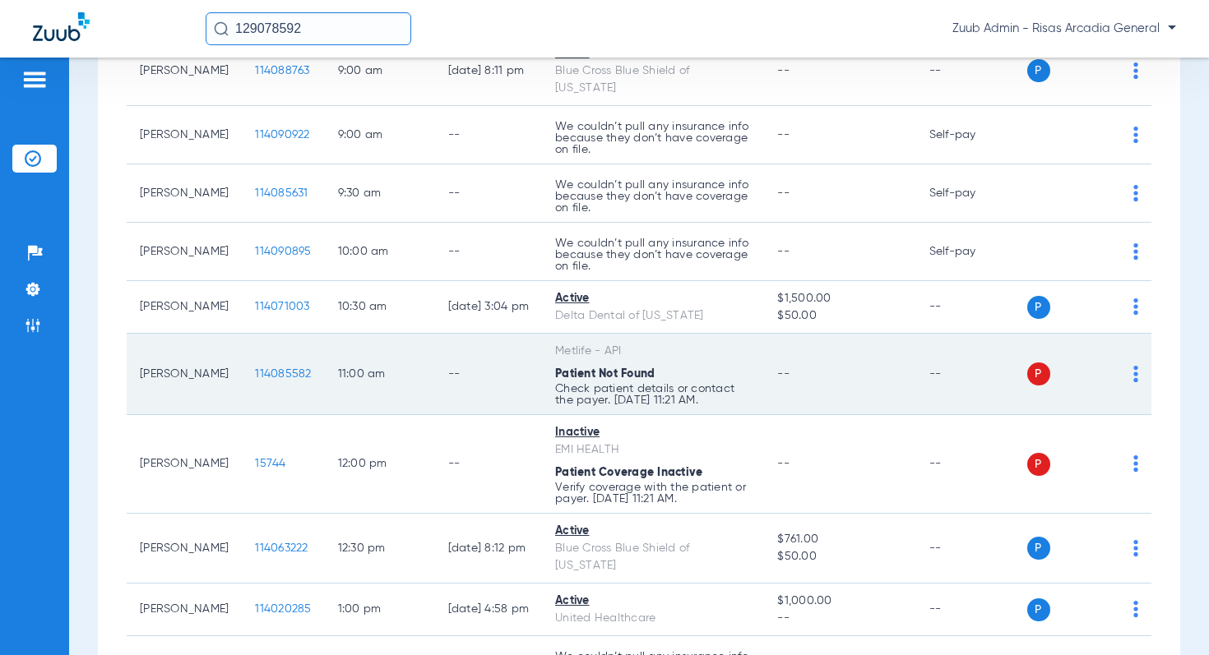
drag, startPoint x: 556, startPoint y: 361, endPoint x: 694, endPoint y: 366, distance: 138.2
click at [694, 366] on td "Metlife - API Patient Not Found Check patient details or contact the payer. [DA…" at bounding box center [653, 374] width 222 height 81
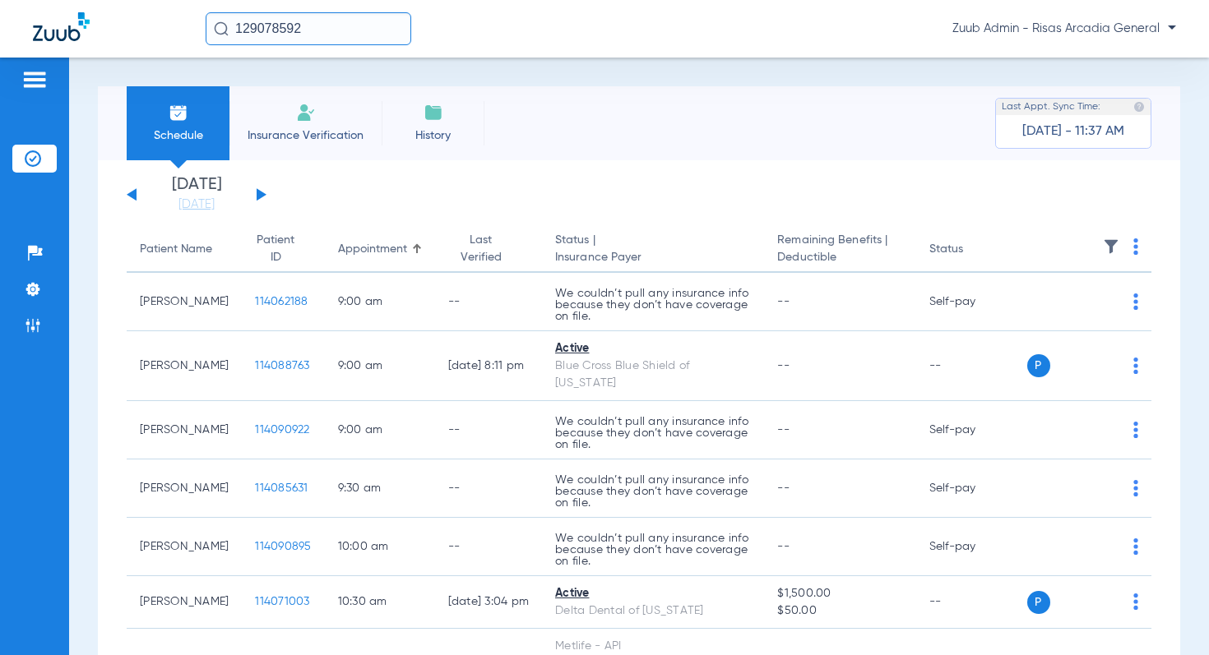
click at [263, 196] on button at bounding box center [262, 194] width 10 height 12
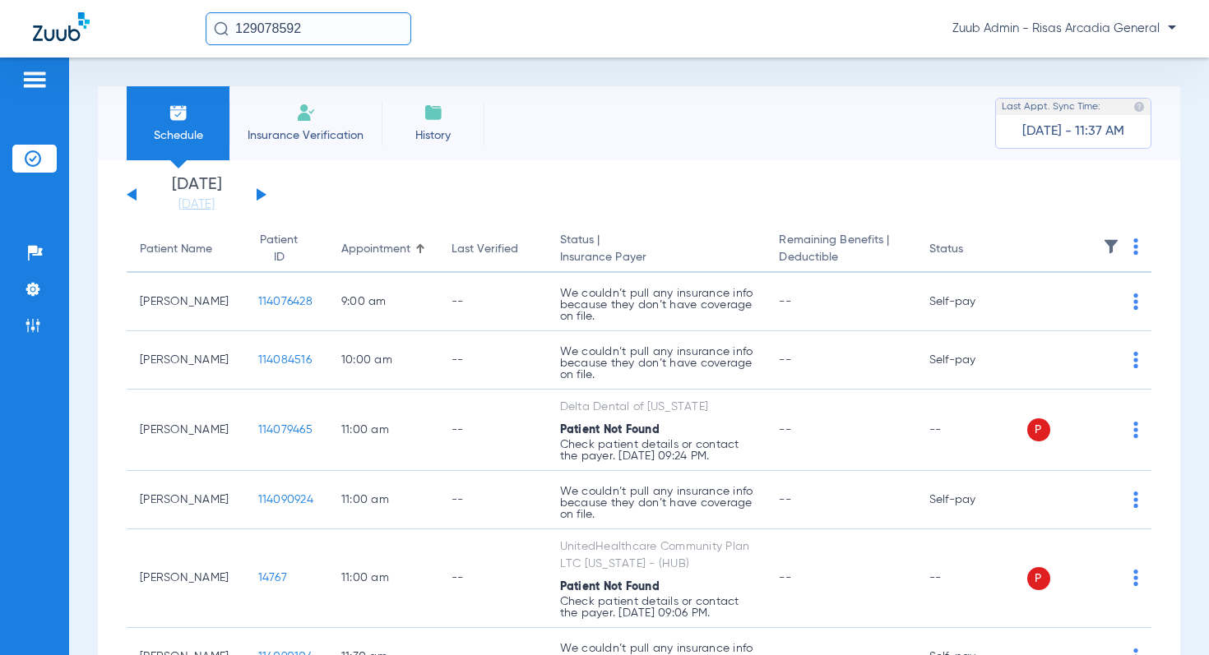
click at [1106, 237] on th at bounding box center [1089, 250] width 125 height 46
click at [1110, 243] on img at bounding box center [1111, 246] width 16 height 16
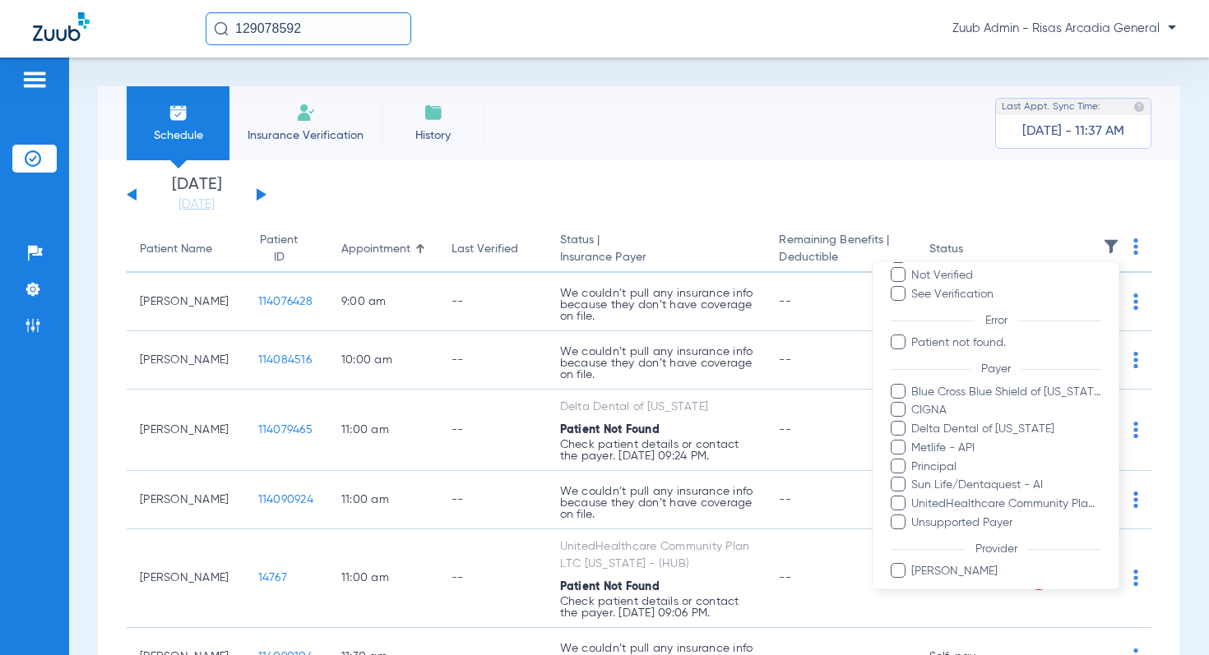
scroll to position [86, 0]
drag, startPoint x: 297, startPoint y: 194, endPoint x: 253, endPoint y: 200, distance: 44.0
click at [294, 196] on div at bounding box center [604, 327] width 1209 height 655
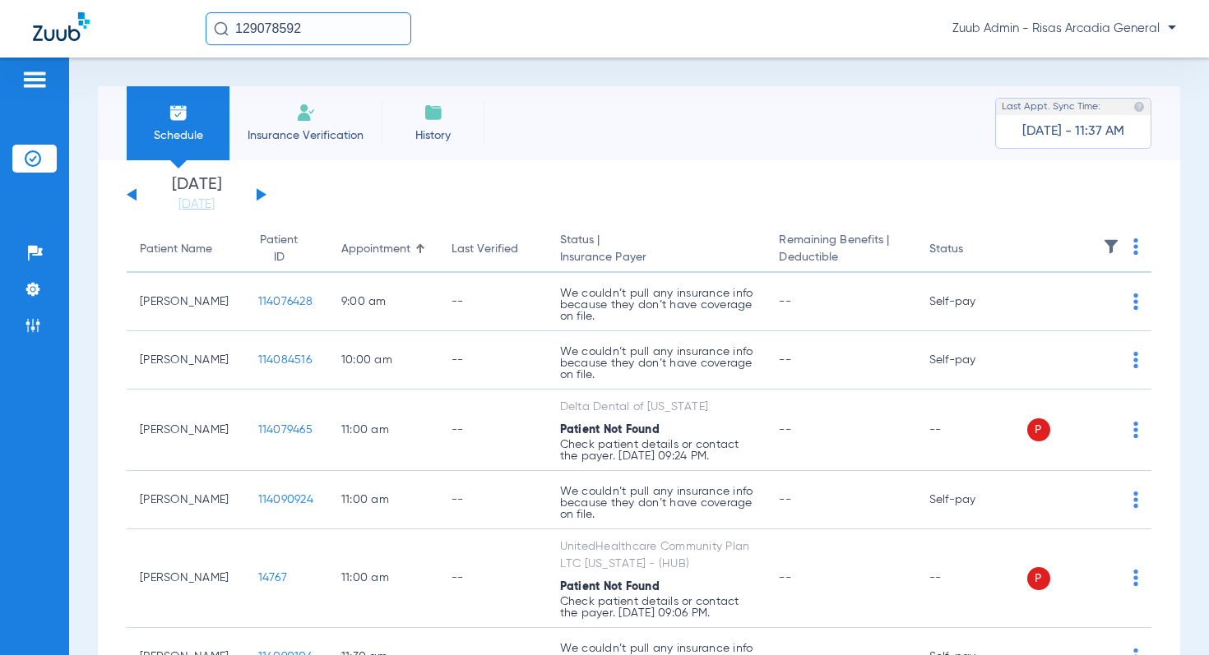
click at [259, 194] on button at bounding box center [262, 194] width 10 height 12
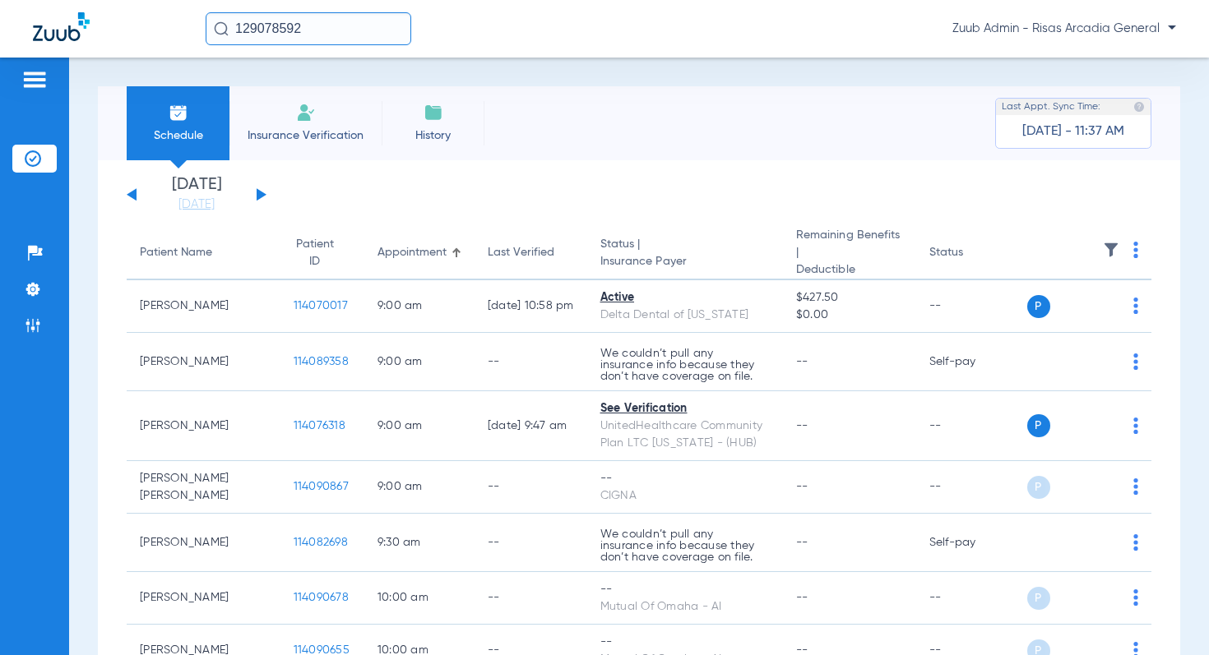
click at [259, 194] on button at bounding box center [262, 194] width 10 height 12
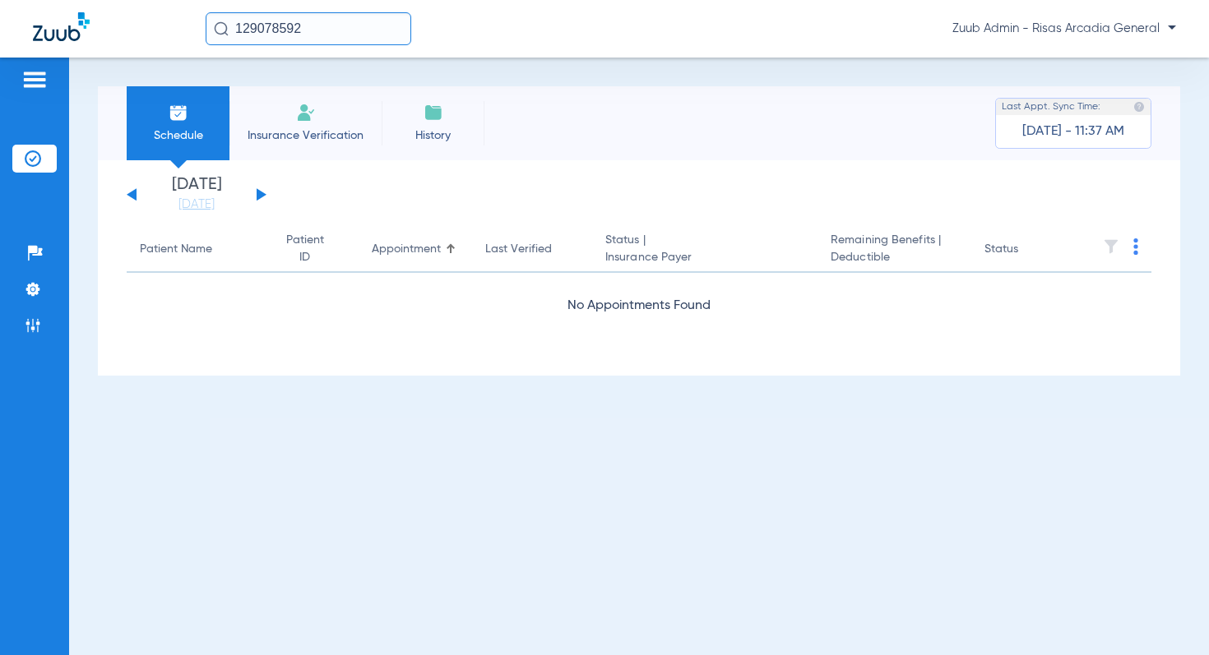
click at [259, 194] on button at bounding box center [262, 194] width 10 height 12
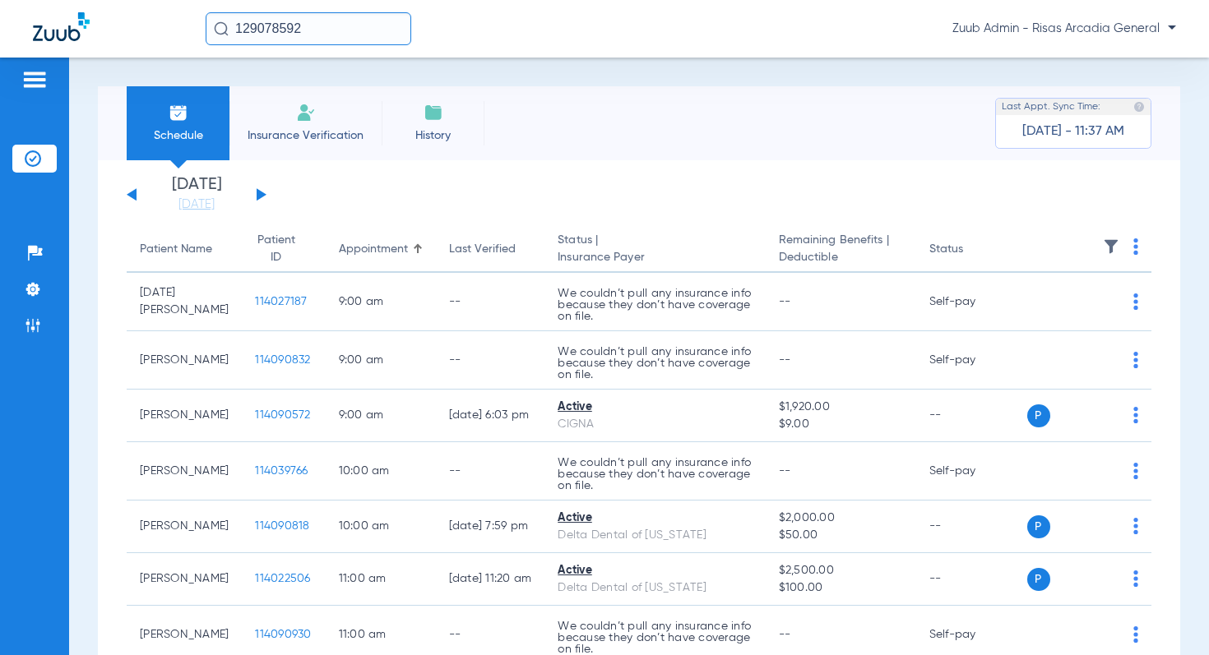
click at [1104, 247] on img at bounding box center [1111, 246] width 16 height 16
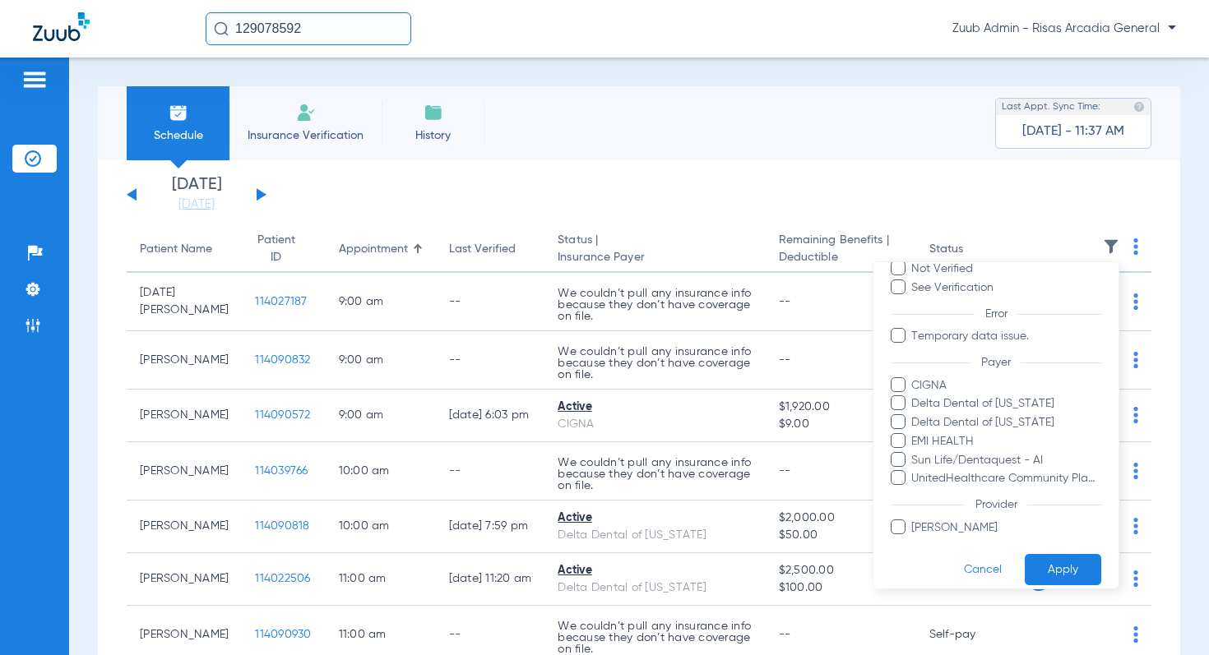
scroll to position [104, 0]
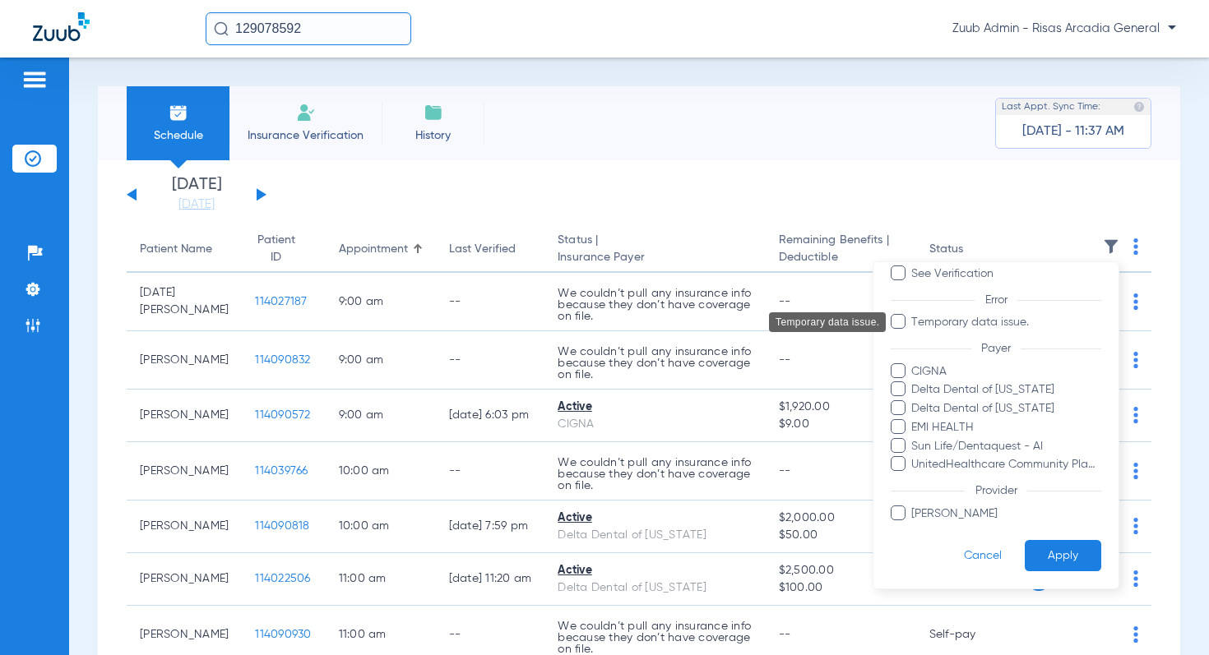
click at [971, 322] on span "Temporary data issue." at bounding box center [1005, 322] width 191 height 17
click at [913, 334] on input "Temporary data issue." at bounding box center [913, 334] width 0 height 0
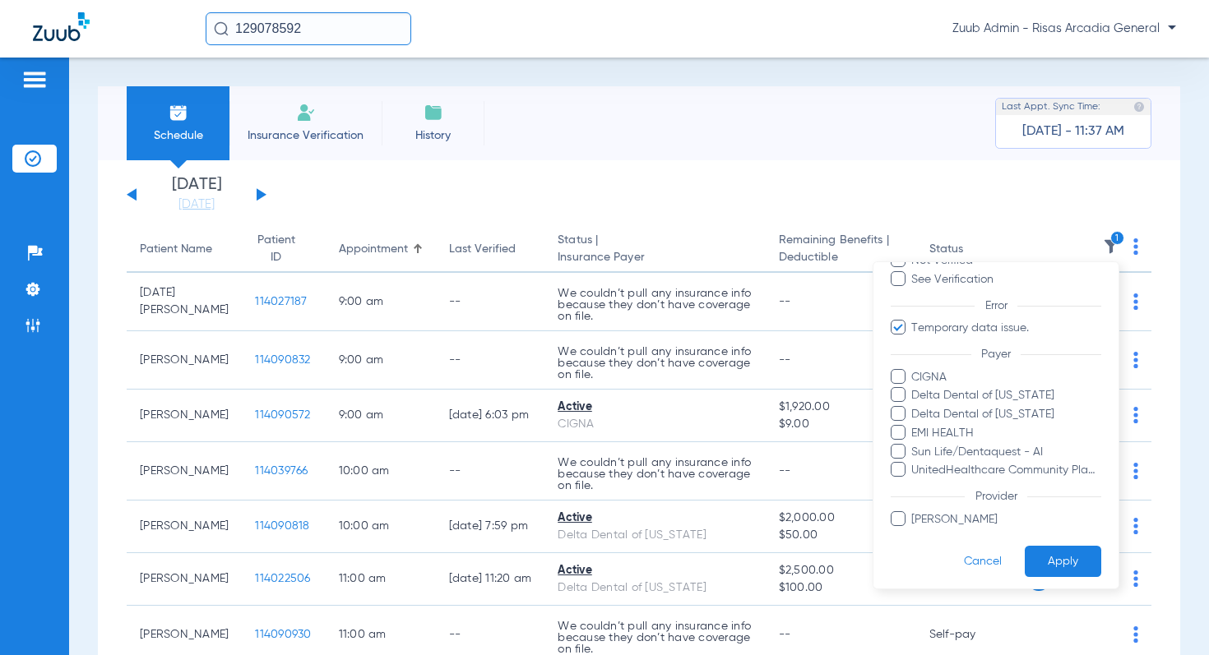
click at [1068, 550] on button "Apply" at bounding box center [1062, 562] width 76 height 32
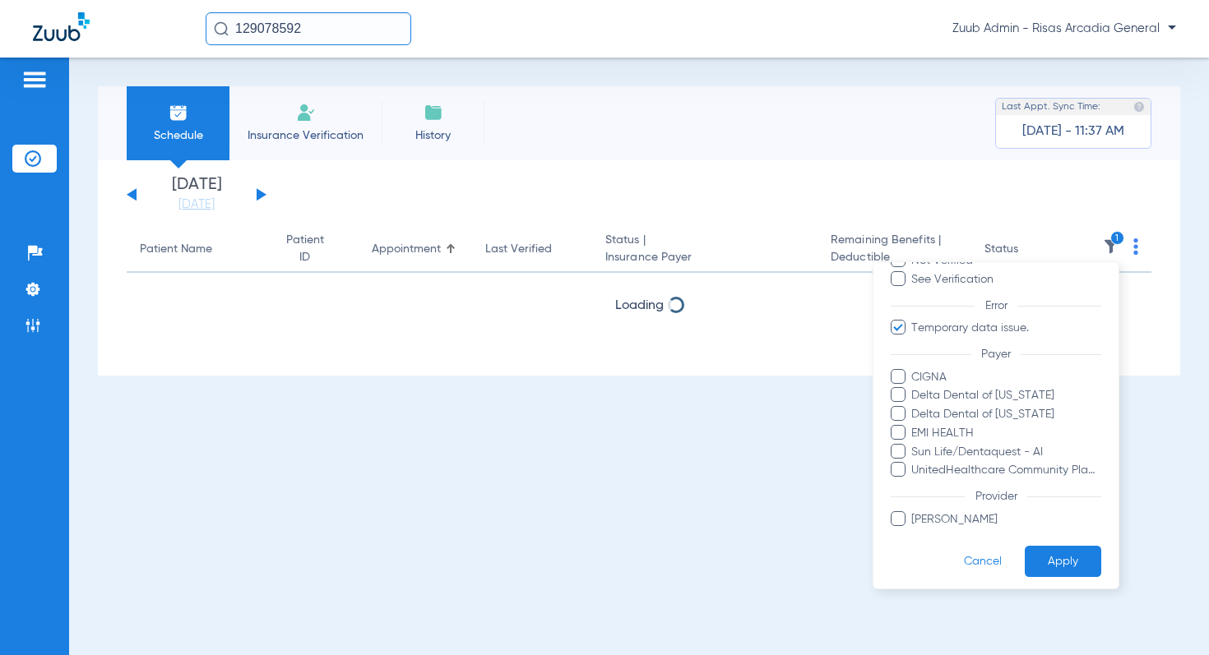
scroll to position [100, 0]
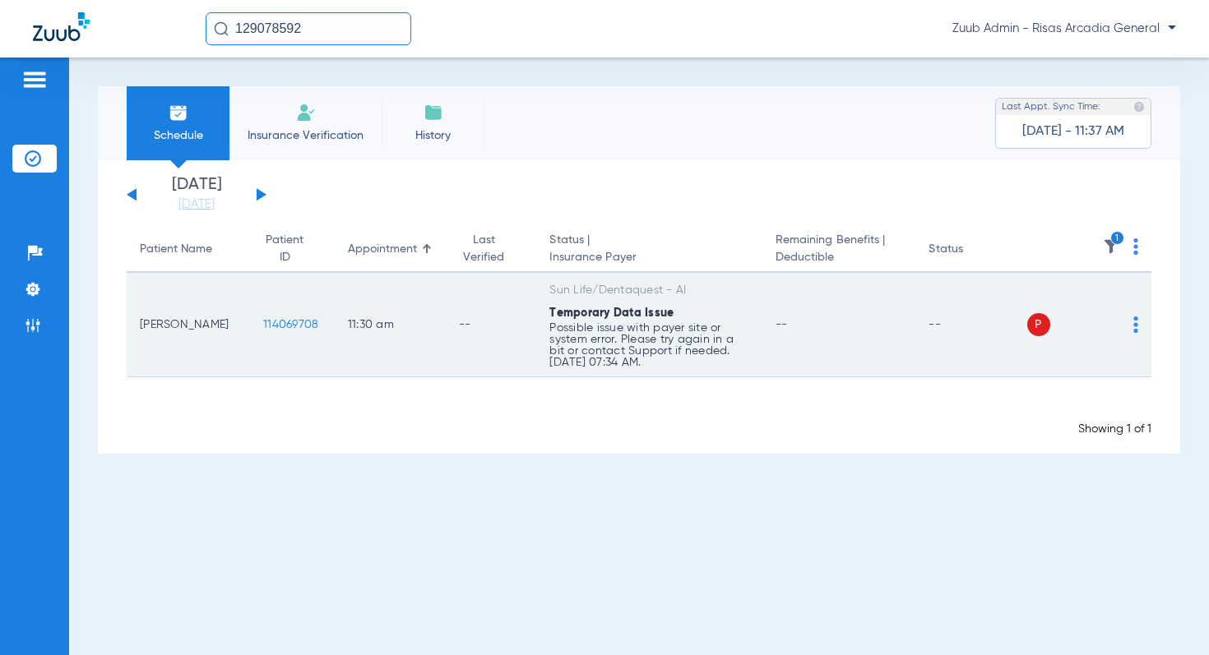
click at [1134, 322] on img at bounding box center [1135, 325] width 5 height 16
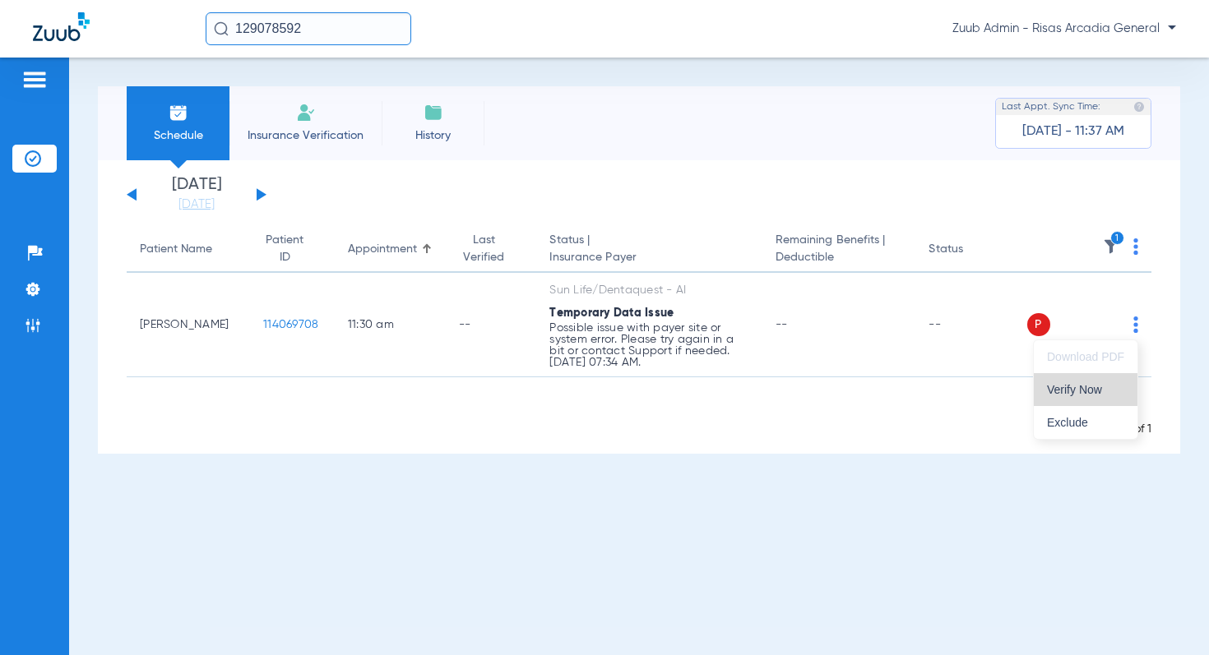
click at [1104, 390] on span "Verify Now" at bounding box center [1085, 390] width 77 height 12
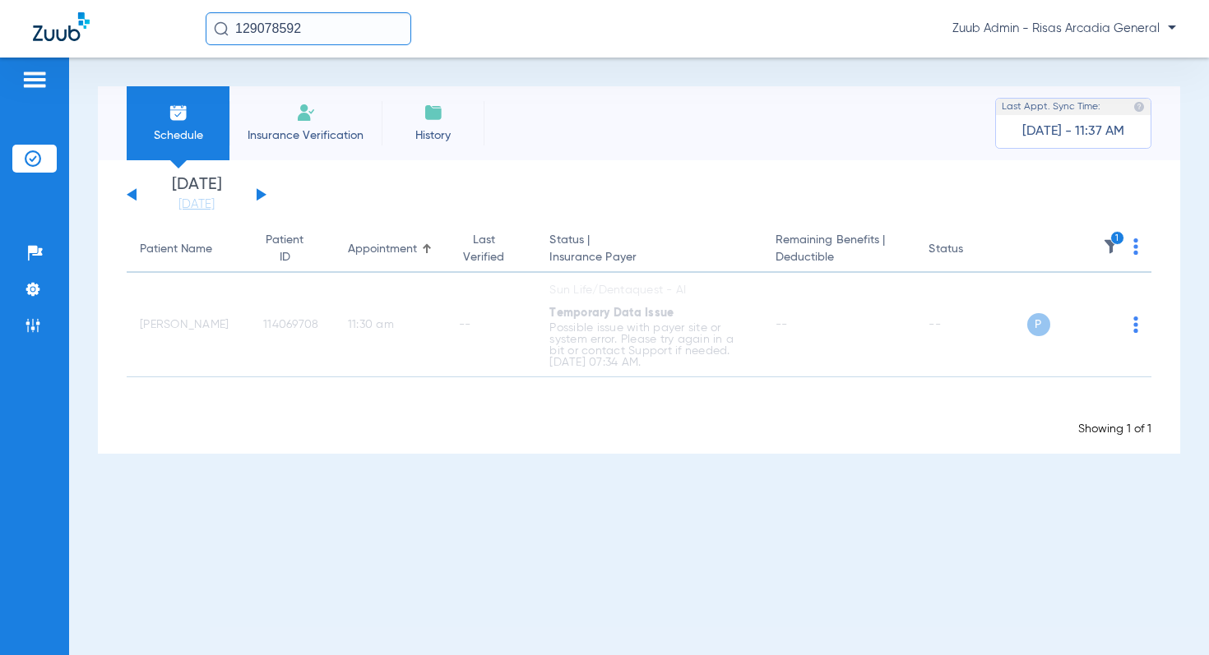
click at [1121, 246] on th "1" at bounding box center [1089, 250] width 125 height 46
click at [1113, 246] on img at bounding box center [1111, 246] width 16 height 16
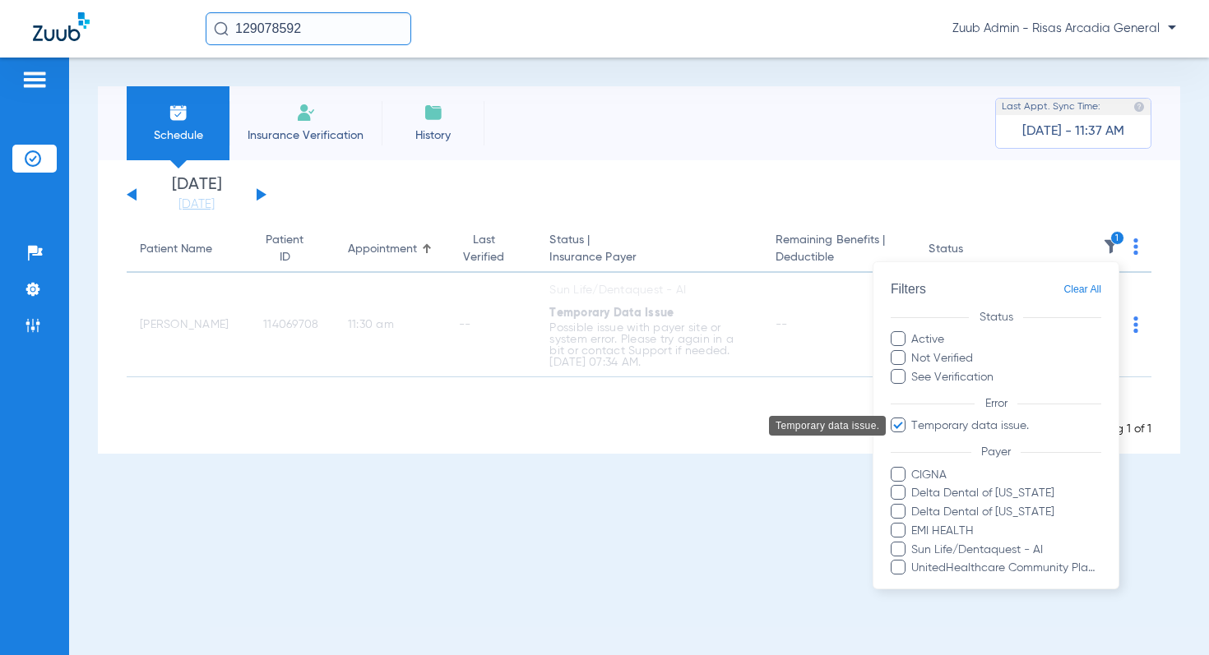
click at [982, 428] on span "Temporary data issue." at bounding box center [1005, 426] width 191 height 17
click at [913, 437] on input "Temporary data issue." at bounding box center [913, 437] width 0 height 0
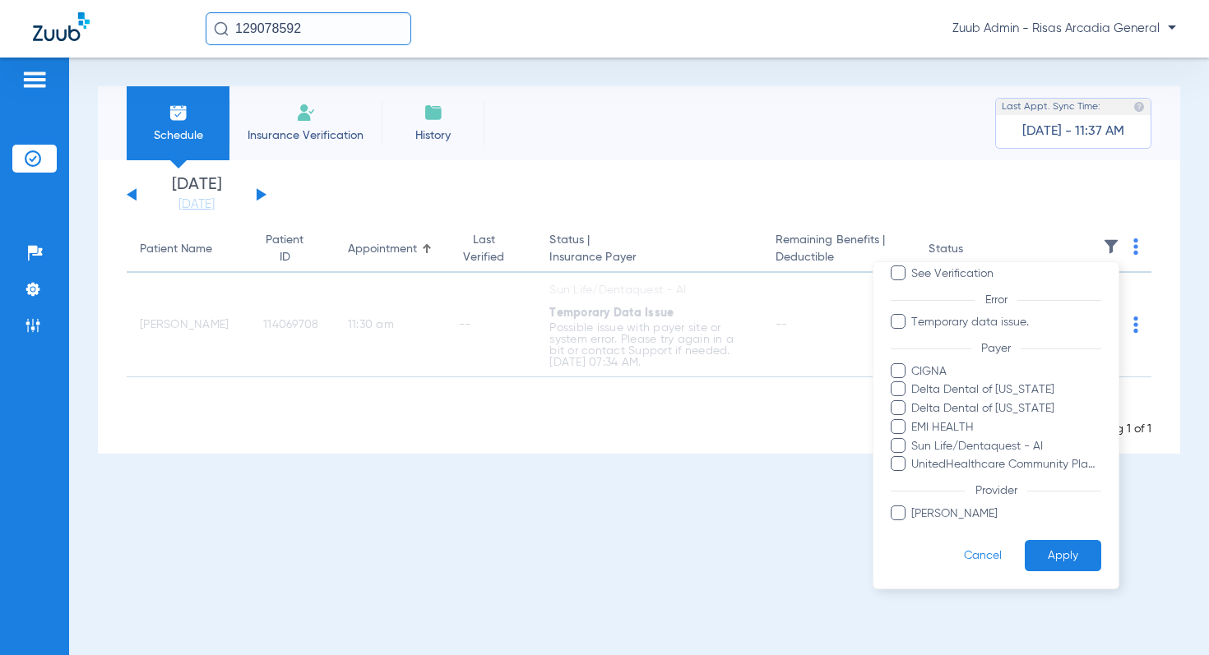
click at [1061, 557] on button "Apply" at bounding box center [1062, 556] width 76 height 32
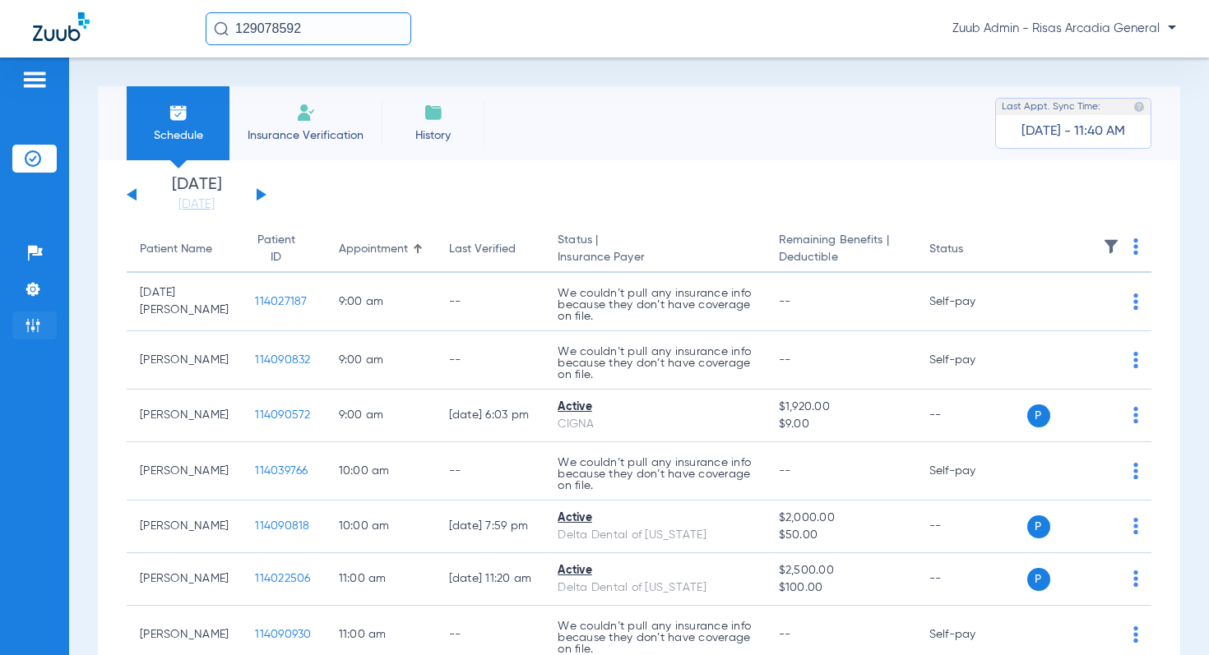
click at [31, 326] on img at bounding box center [33, 325] width 16 height 16
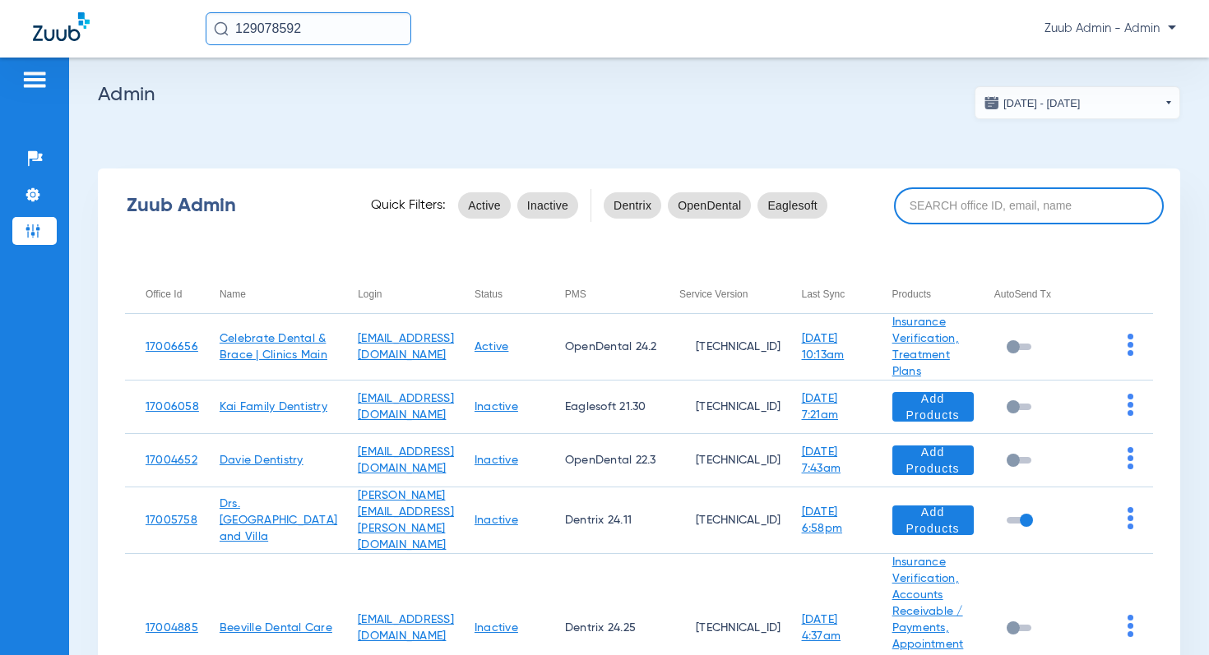
click at [972, 210] on input at bounding box center [1029, 205] width 270 height 37
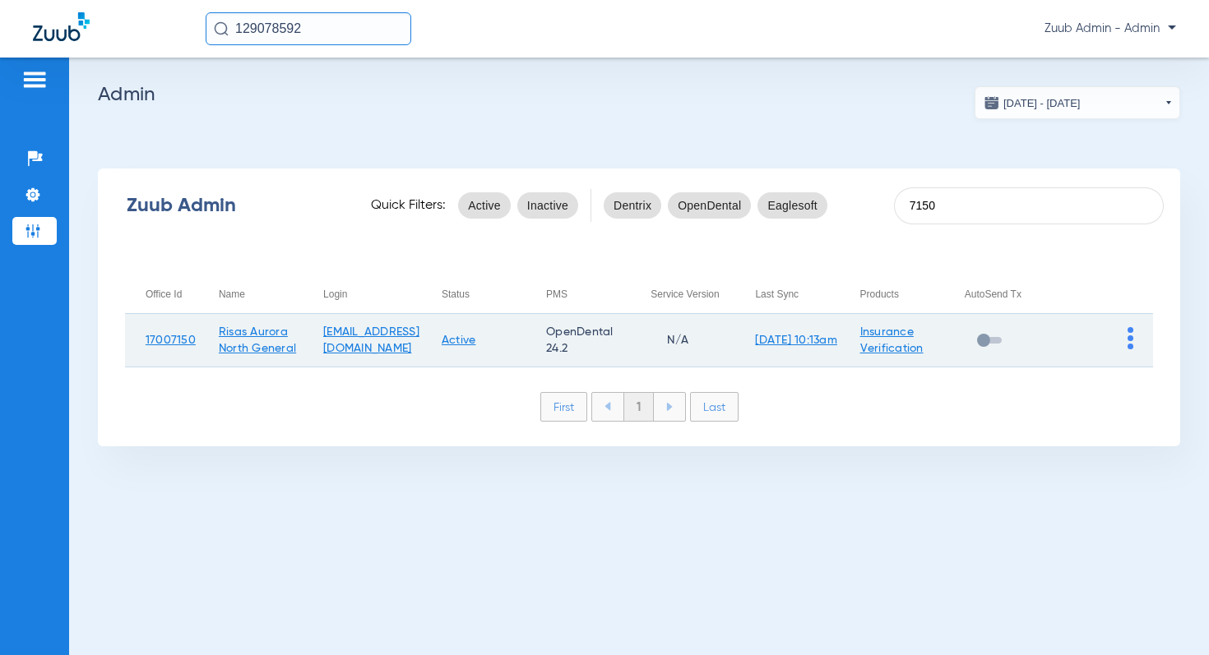
type input "7150"
click at [1130, 335] on img at bounding box center [1130, 338] width 6 height 22
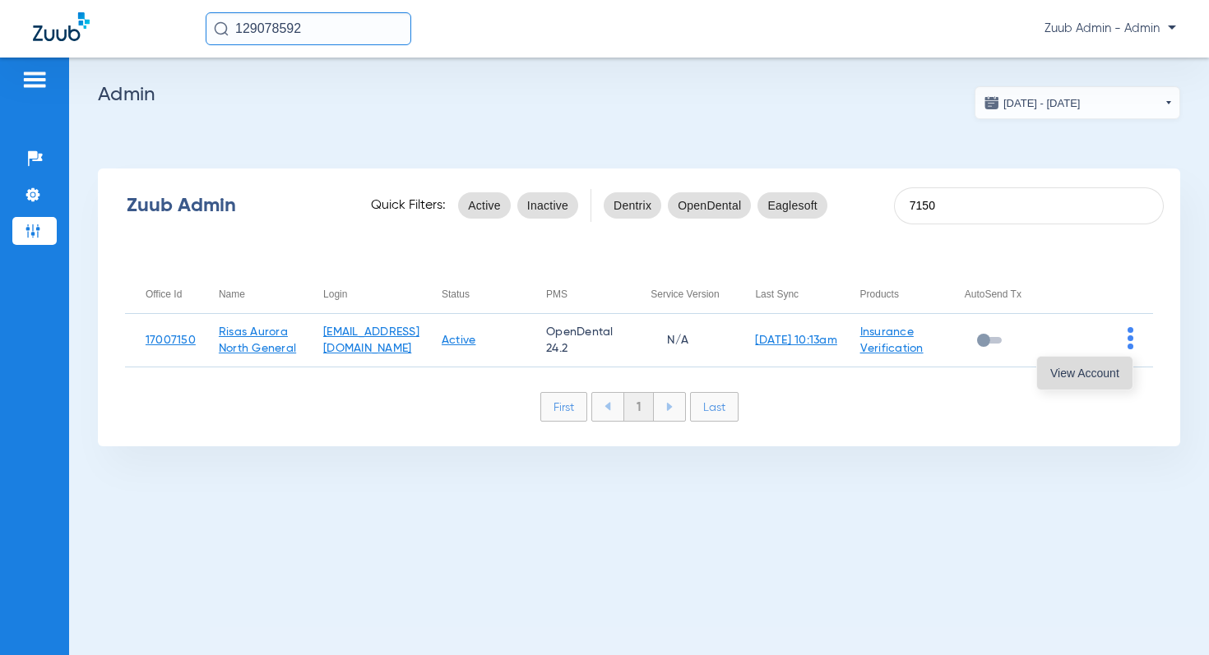
click at [1113, 364] on button "View Account" at bounding box center [1084, 373] width 95 height 33
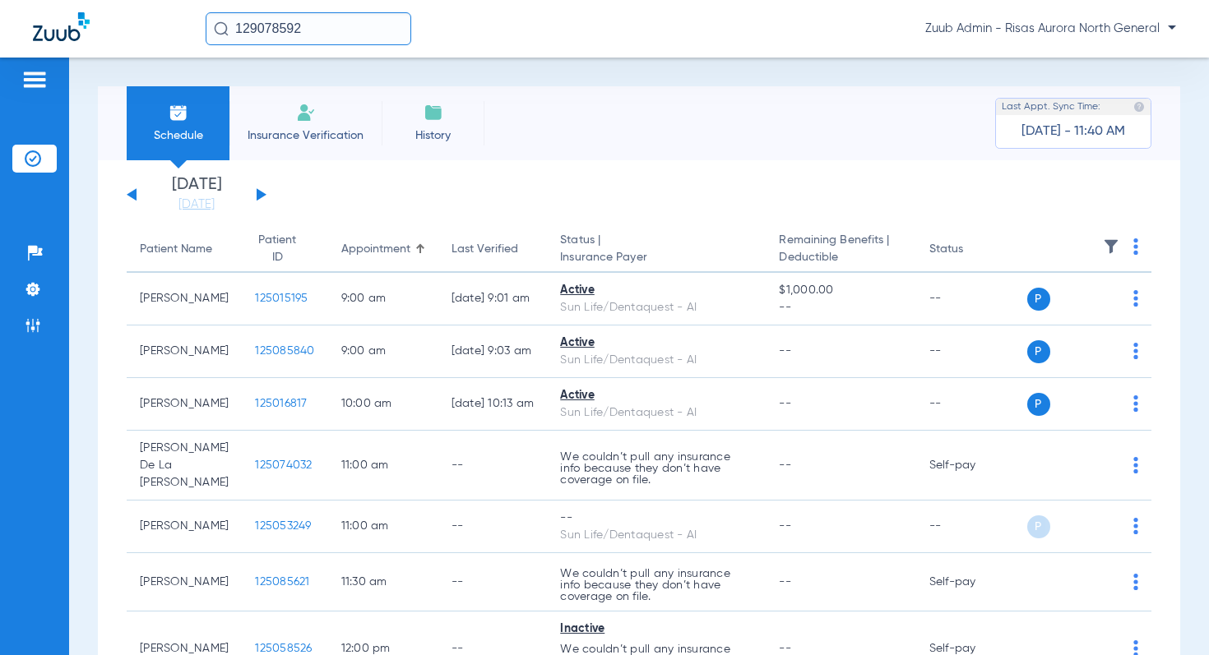
click at [1105, 243] on img at bounding box center [1111, 246] width 16 height 16
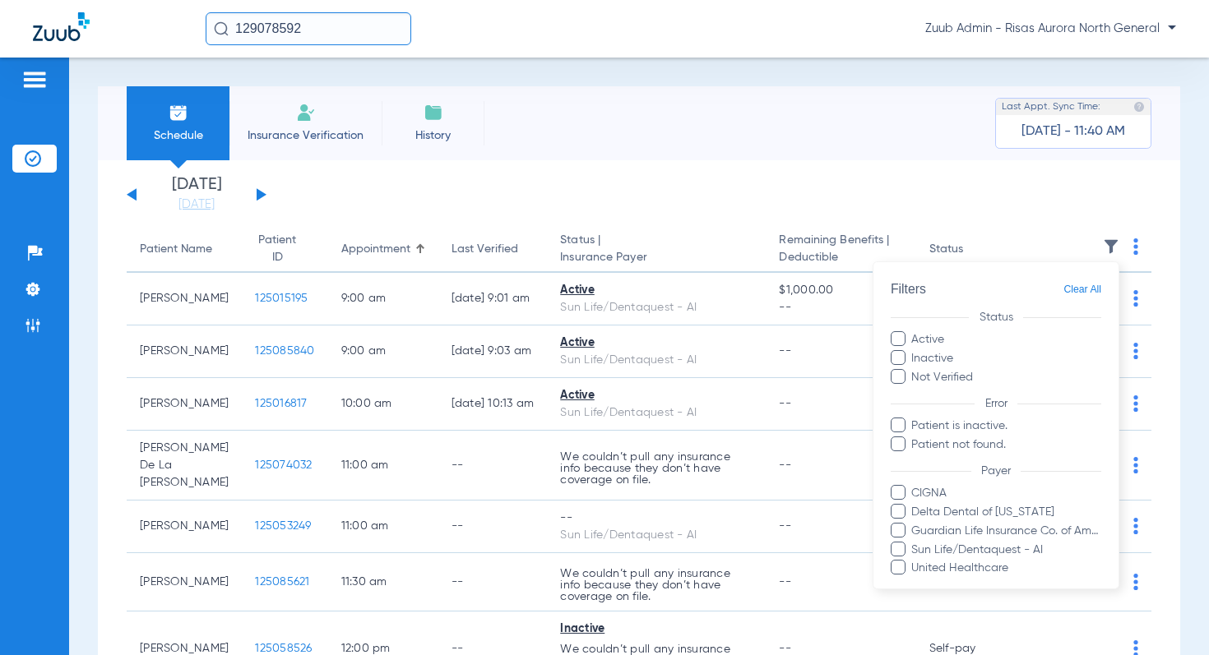
click at [892, 187] on div at bounding box center [604, 327] width 1209 height 655
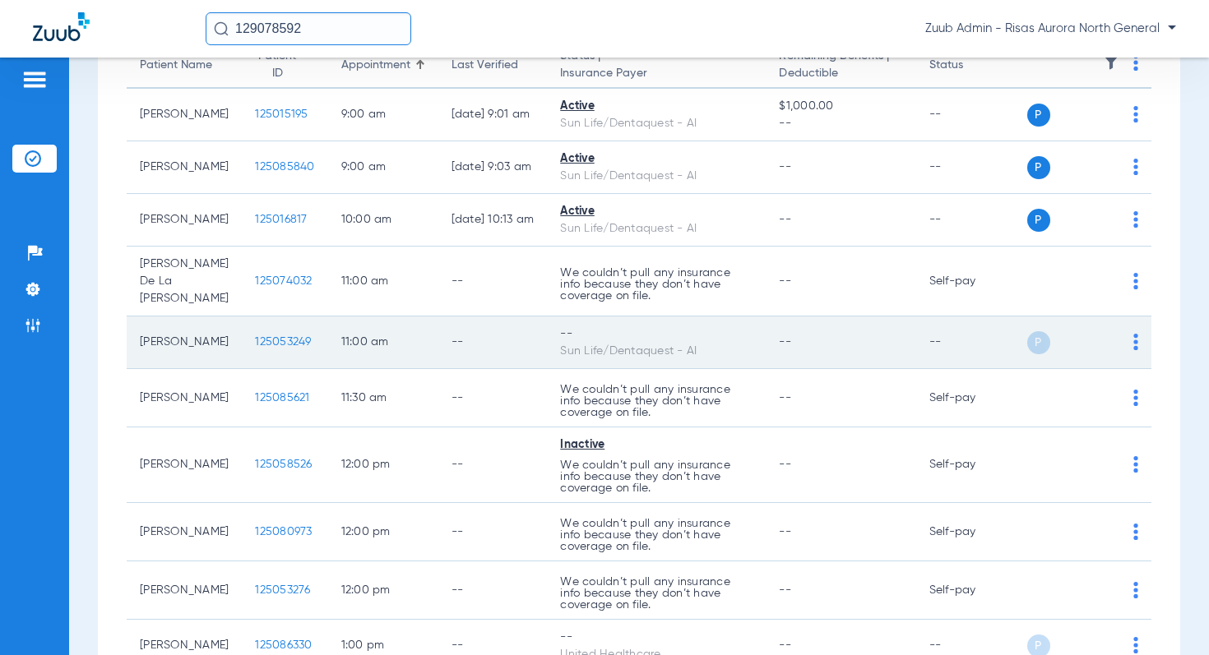
scroll to position [174, 0]
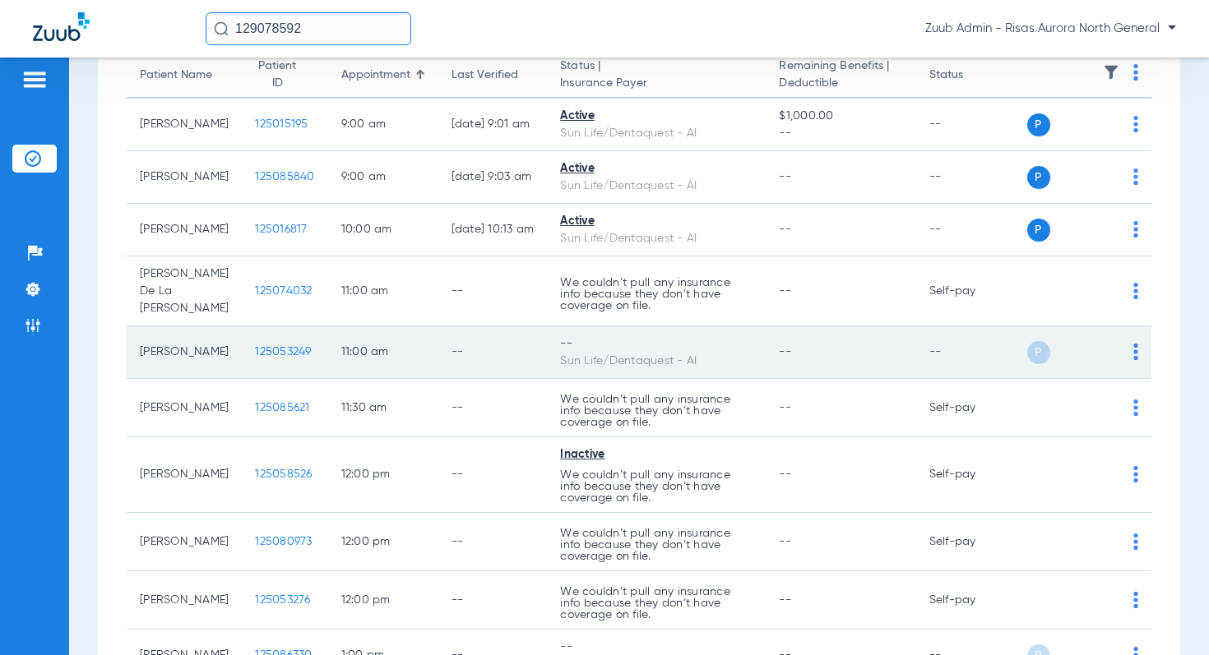
click at [1135, 344] on img at bounding box center [1135, 352] width 5 height 16
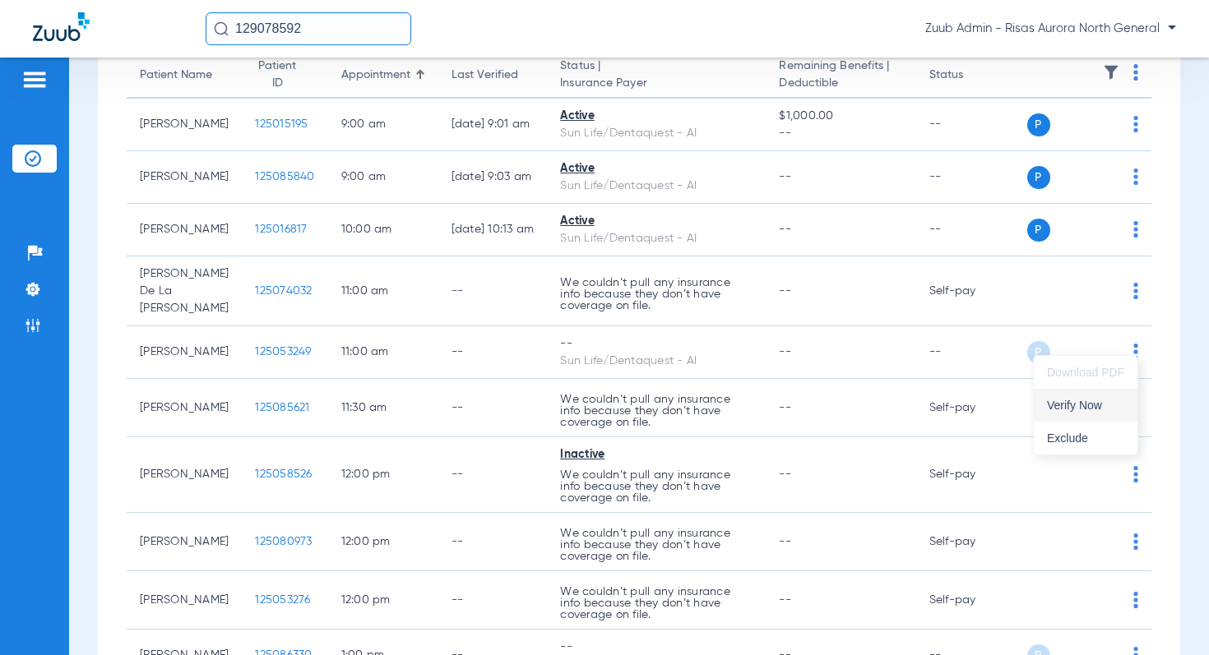
click at [1067, 400] on span "Verify Now" at bounding box center [1085, 406] width 77 height 12
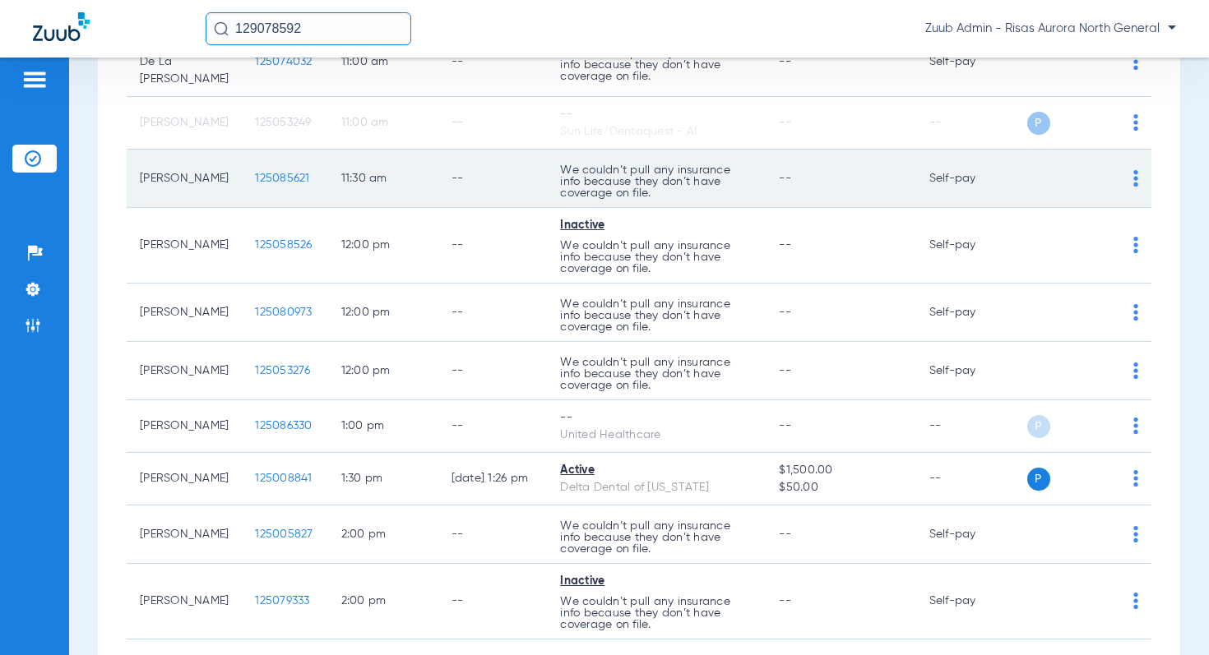
scroll to position [411, 0]
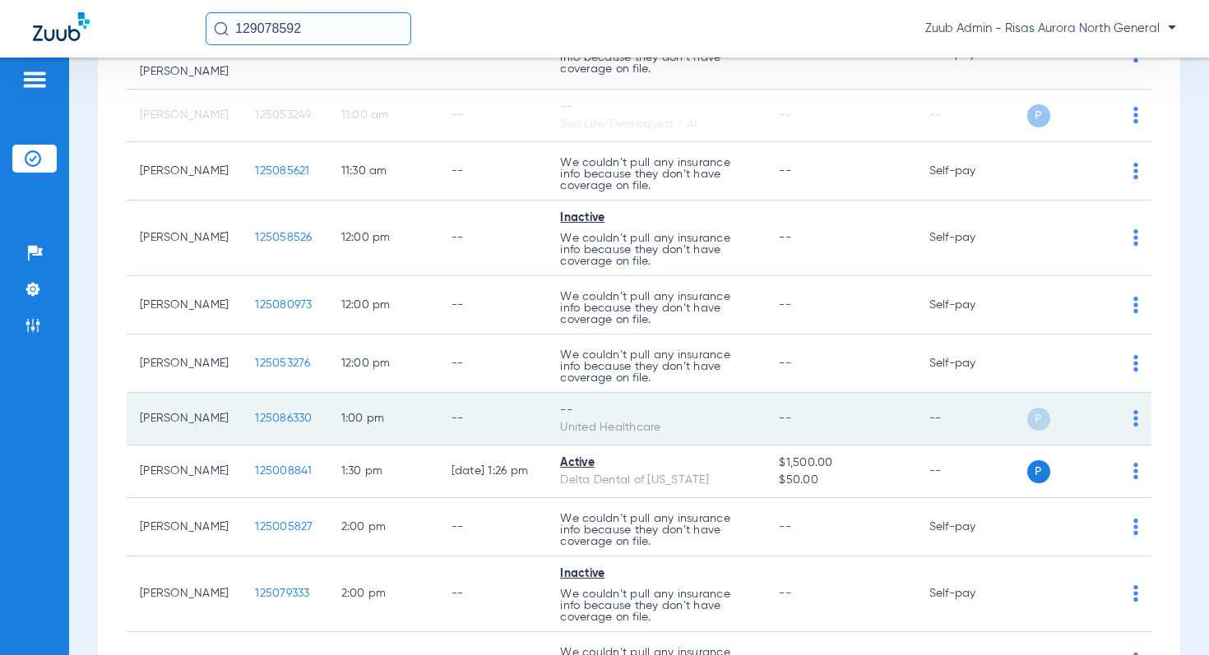
click at [1135, 410] on img at bounding box center [1135, 418] width 5 height 16
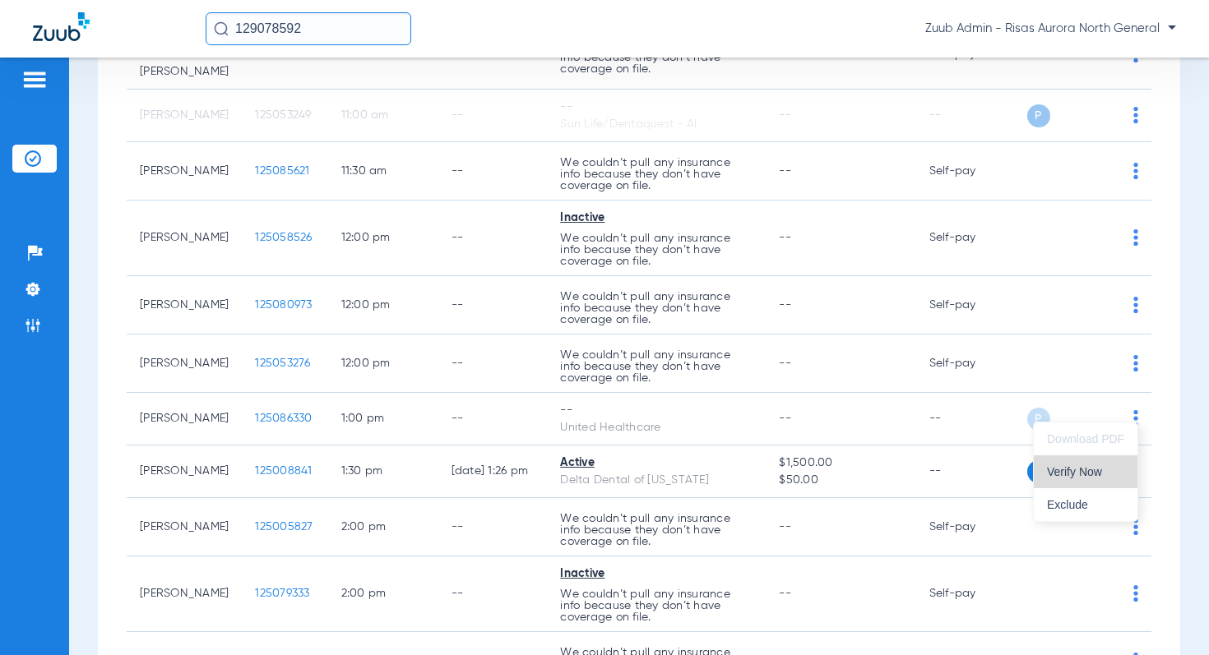
click at [1094, 466] on span "Verify Now" at bounding box center [1085, 472] width 77 height 12
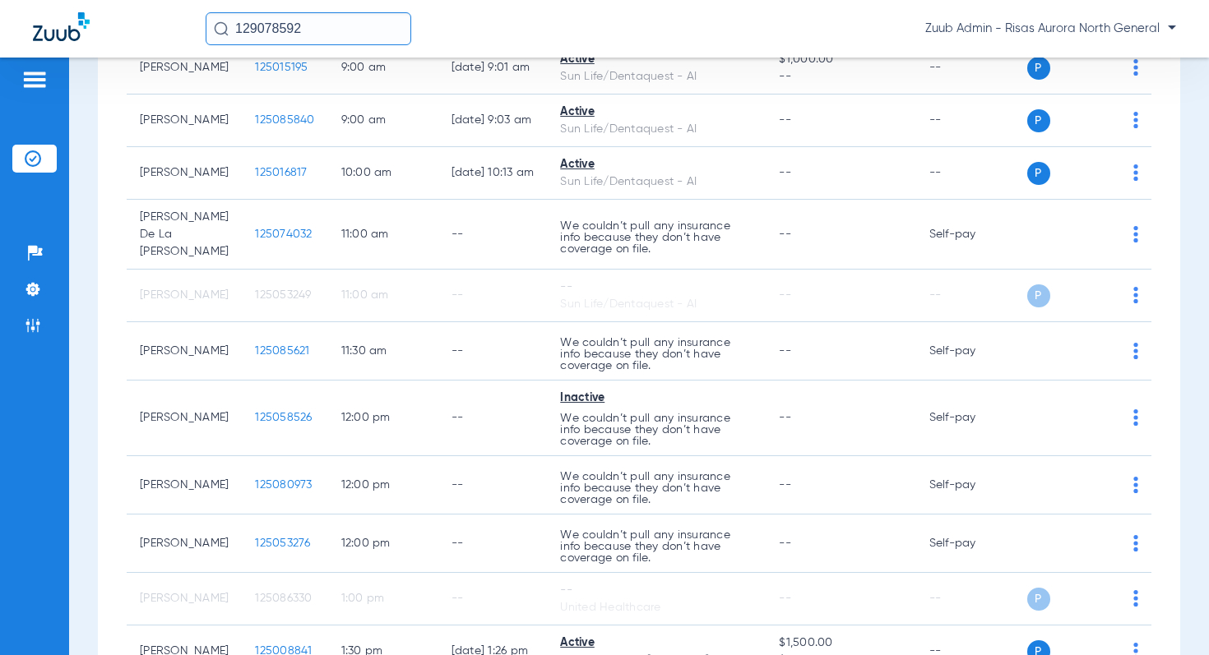
scroll to position [0, 0]
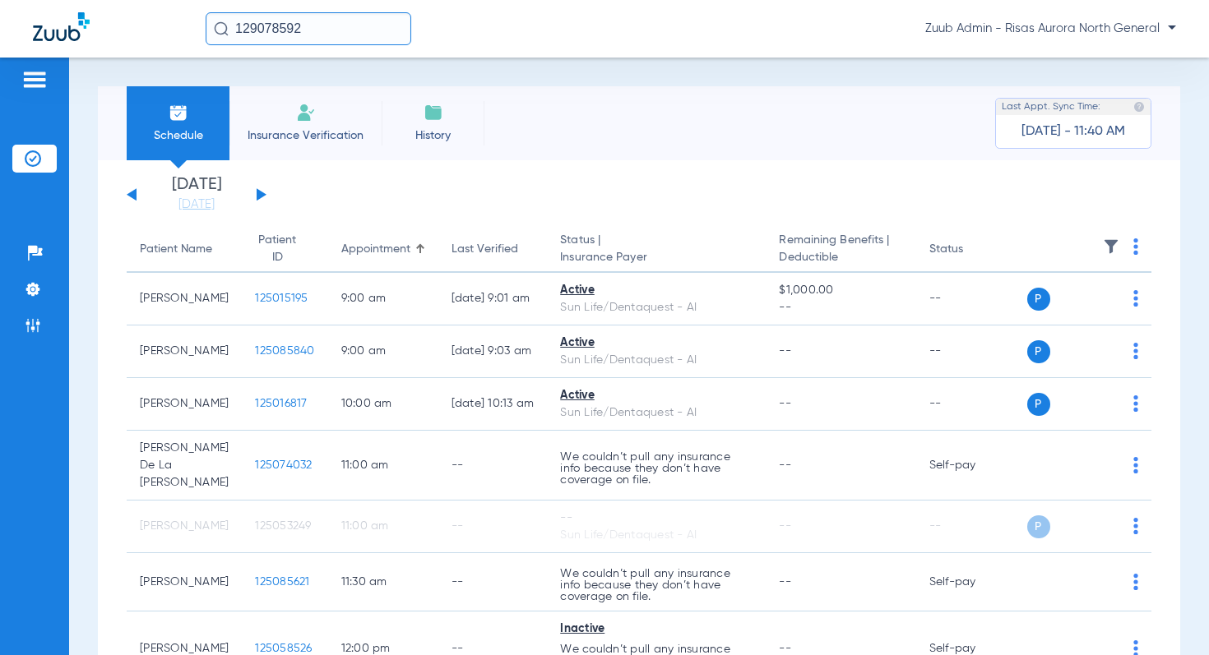
click at [1107, 245] on img at bounding box center [1111, 246] width 16 height 16
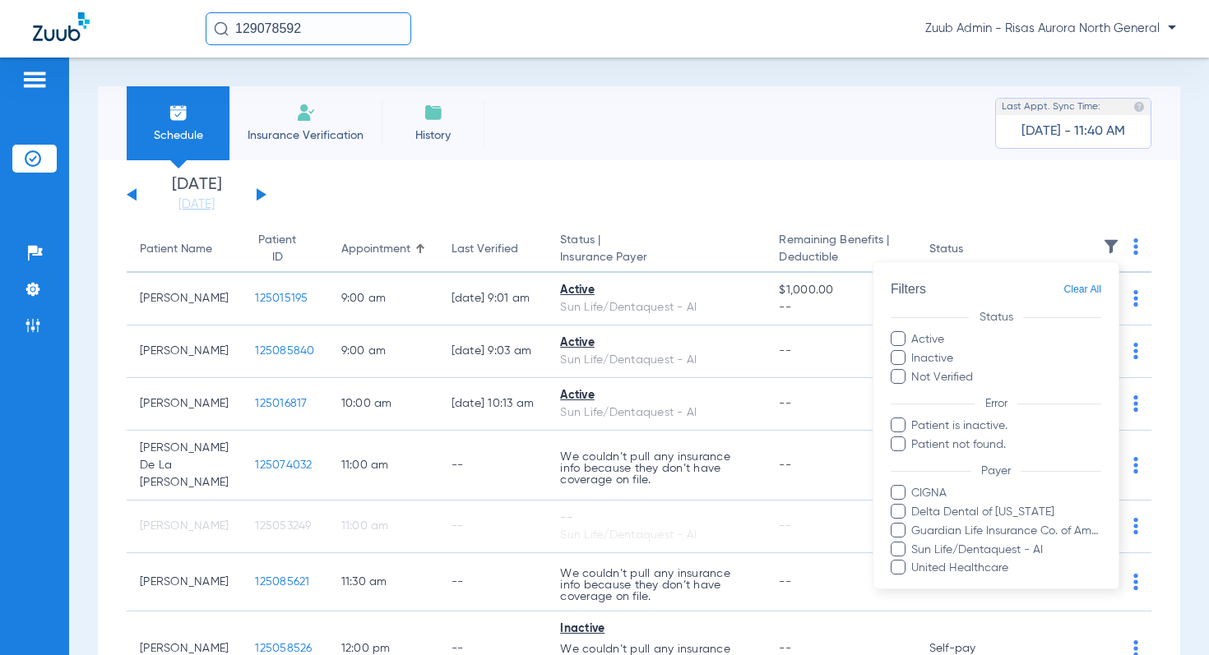
click at [956, 381] on label "Not Verified" at bounding box center [995, 376] width 210 height 17
click at [975, 371] on input "Not Verified" at bounding box center [975, 371] width 0 height 0
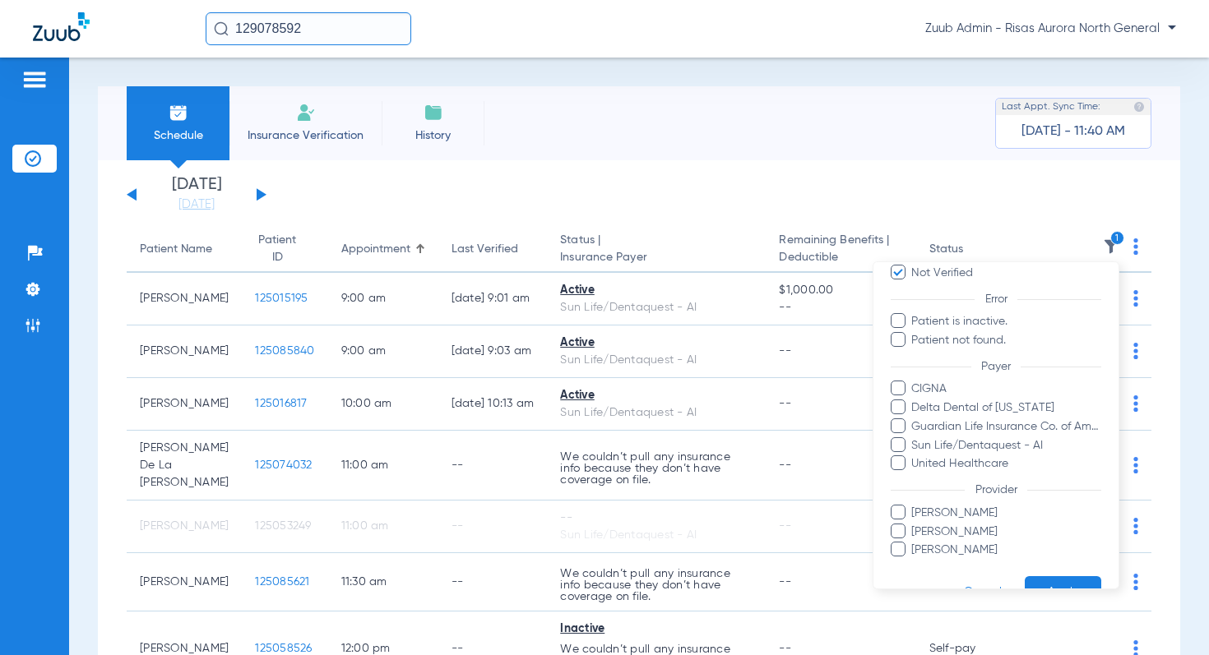
scroll to position [141, 0]
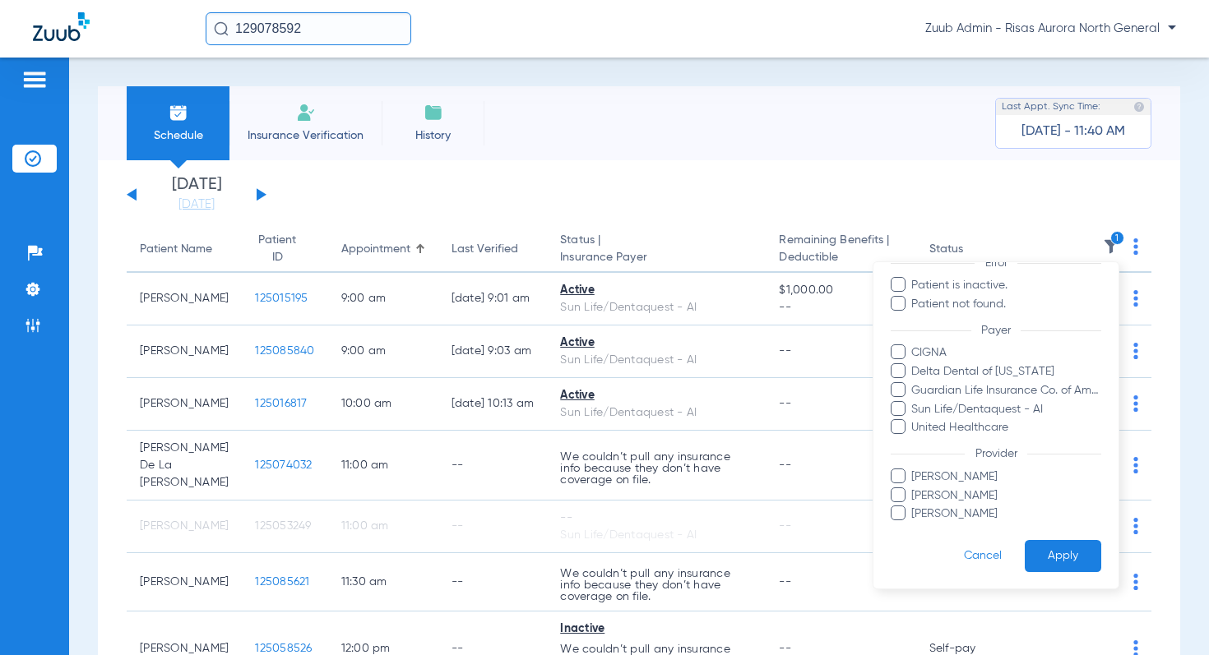
click at [1068, 547] on button "Apply" at bounding box center [1062, 556] width 76 height 32
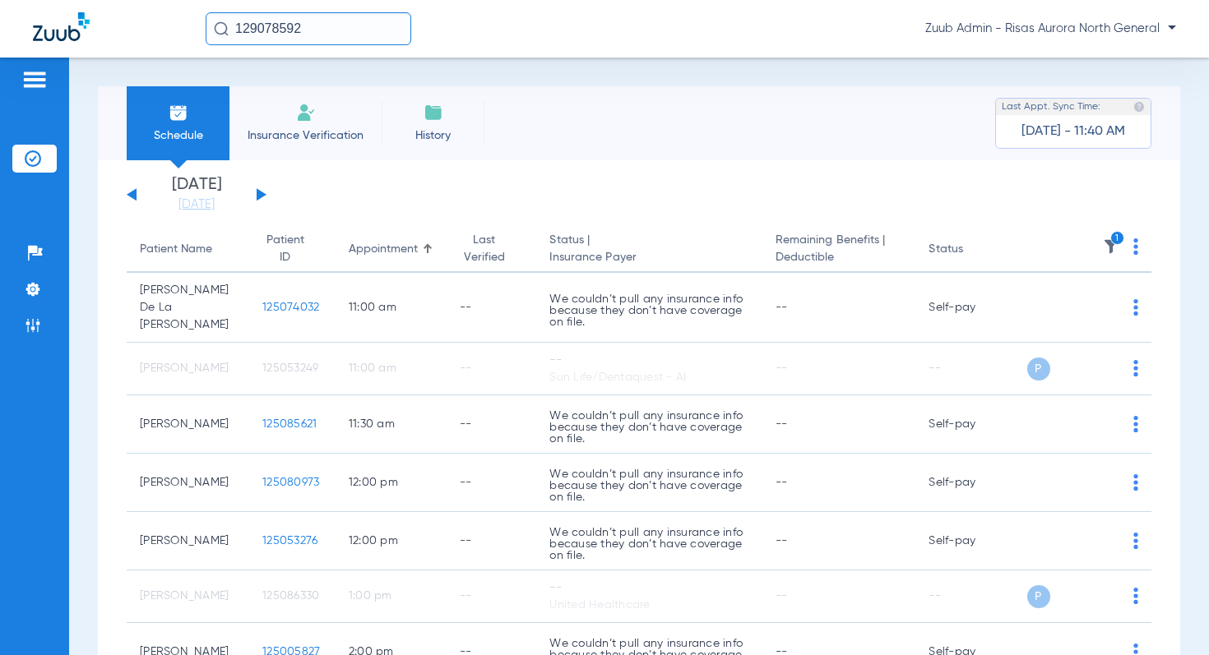
click at [1112, 246] on img at bounding box center [1111, 246] width 16 height 16
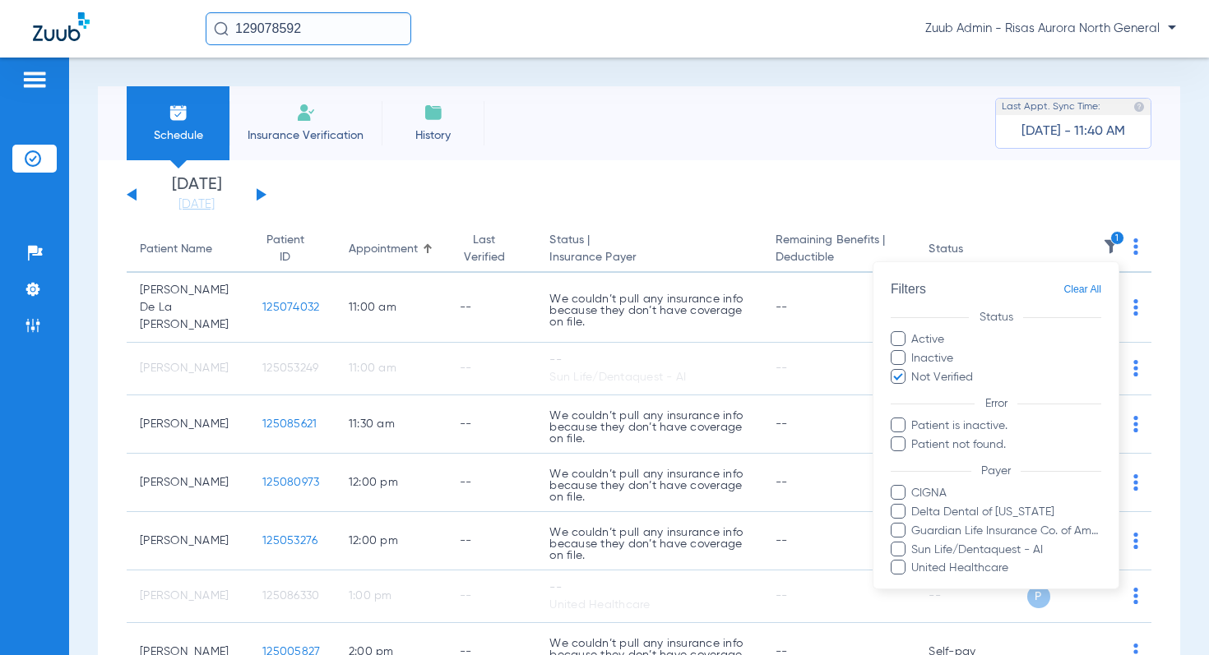
click at [1087, 287] on span "Clear All" at bounding box center [1082, 290] width 38 height 21
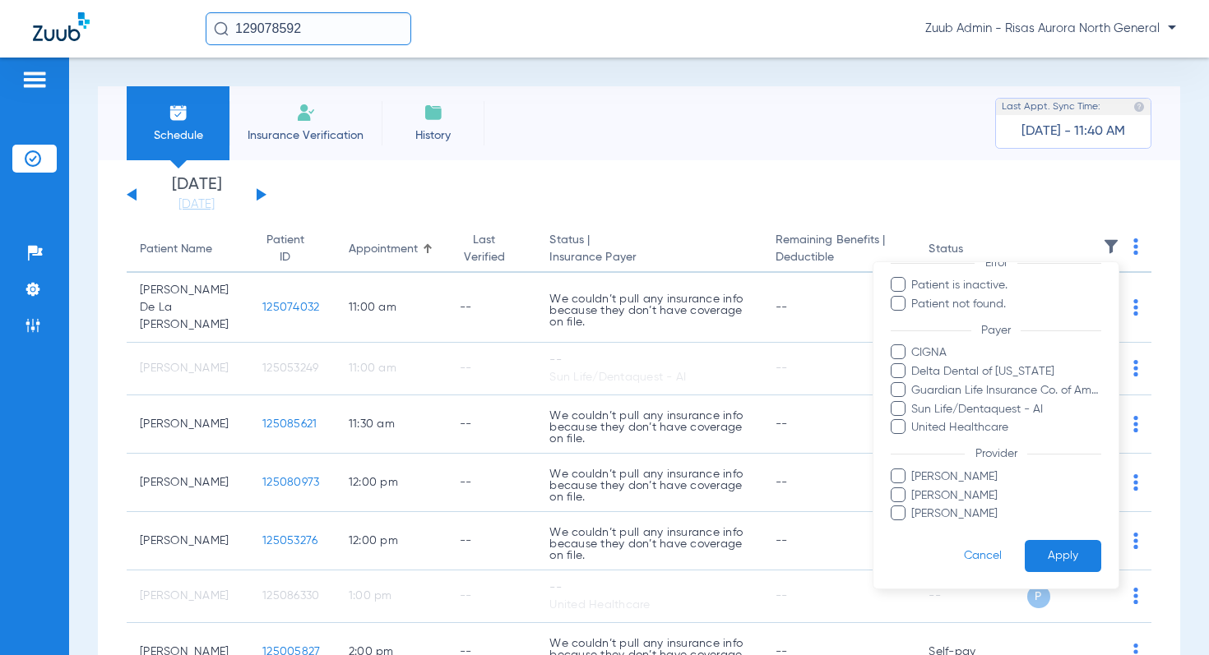
click at [1042, 550] on button "Apply" at bounding box center [1062, 556] width 76 height 32
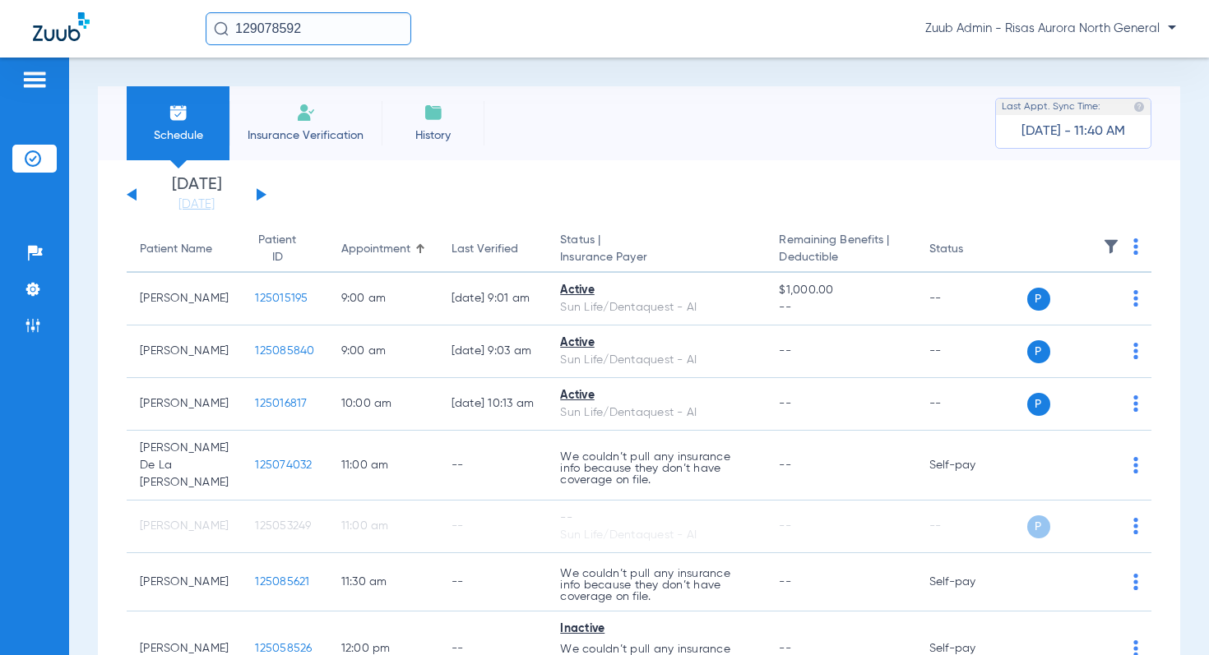
drag, startPoint x: 553, startPoint y: 241, endPoint x: 589, endPoint y: 241, distance: 36.2
click at [589, 241] on th "Status | Insurance Payer" at bounding box center [656, 250] width 219 height 46
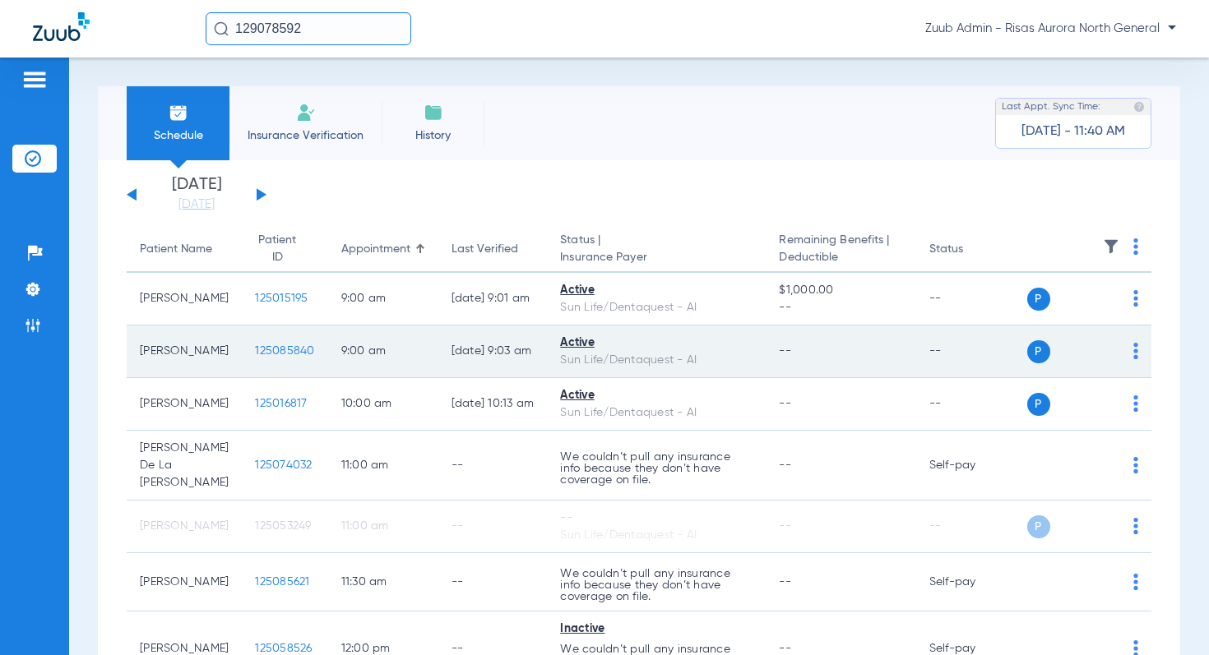
scroll to position [1, 0]
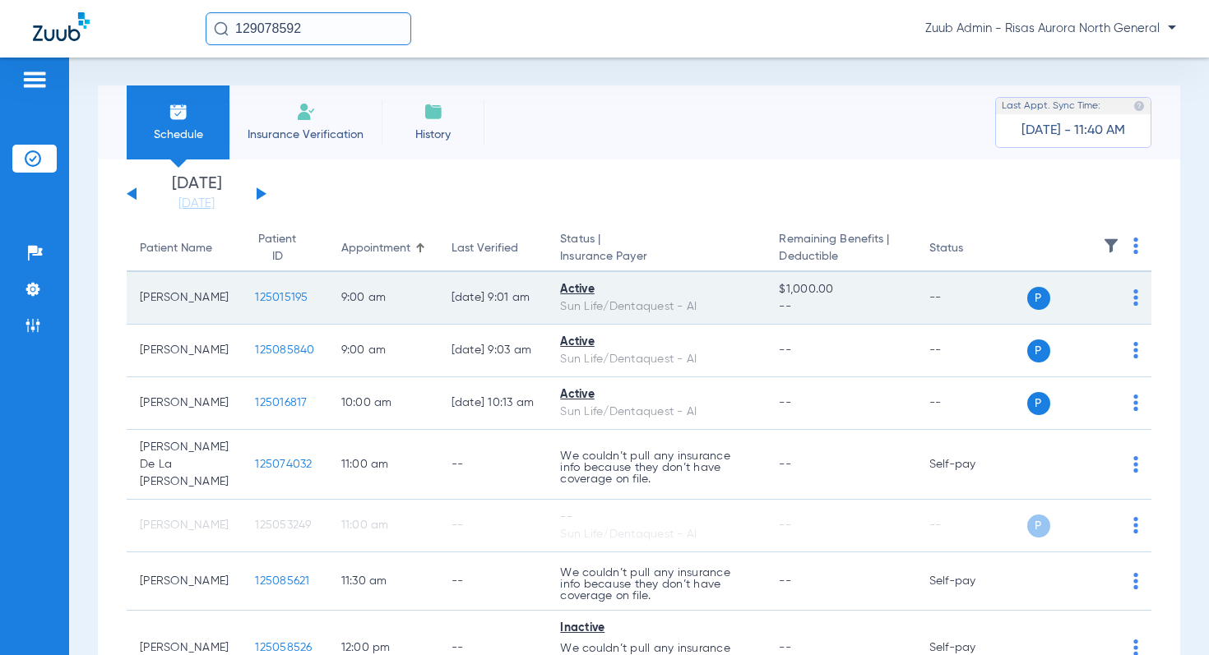
drag, startPoint x: 592, startPoint y: 291, endPoint x: 543, endPoint y: 295, distance: 49.5
click at [551, 294] on td "Active Sun Life/Dentaquest - AI" at bounding box center [656, 298] width 219 height 53
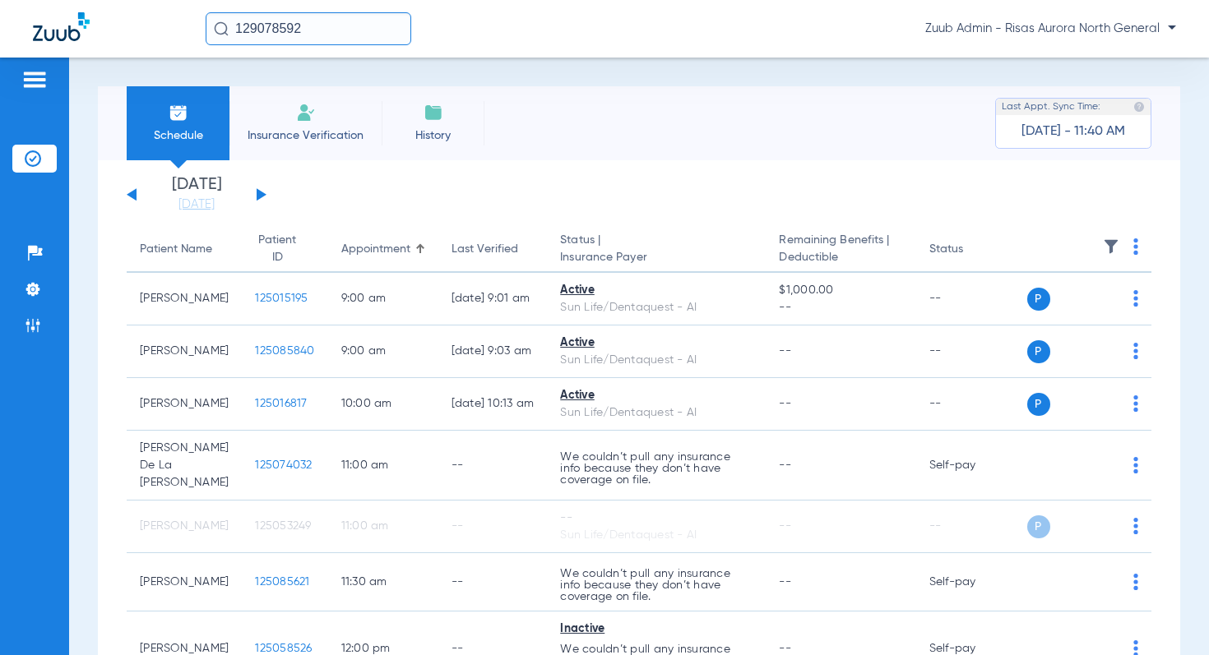
click at [260, 197] on button at bounding box center [262, 194] width 10 height 12
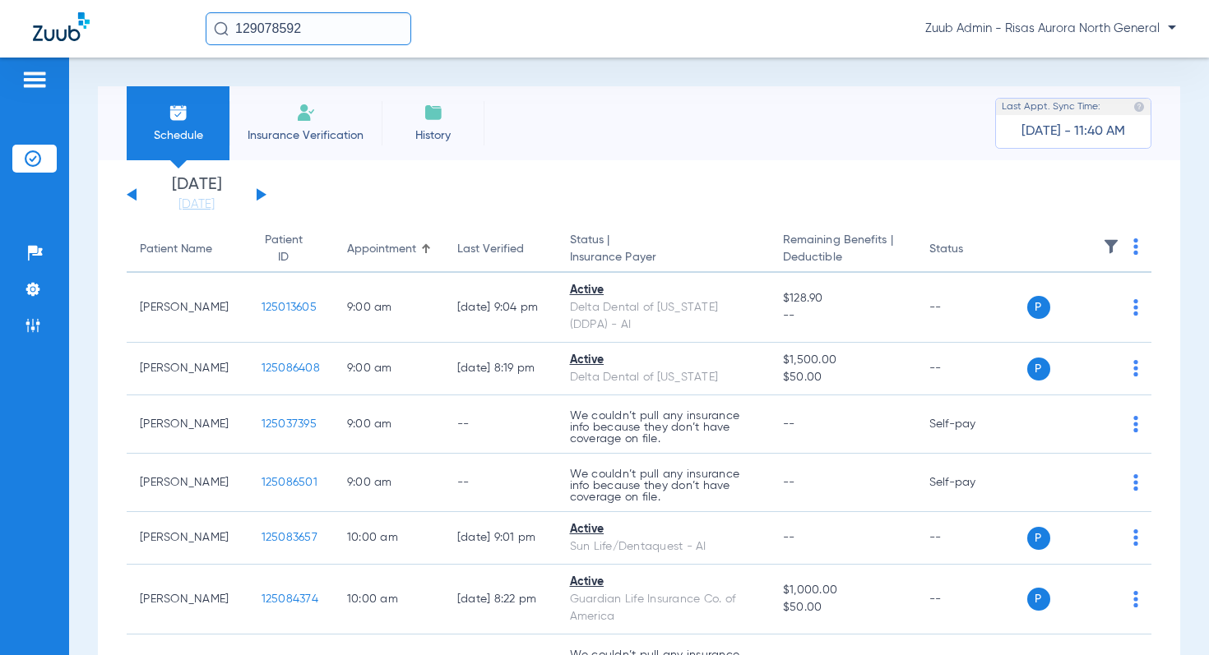
click at [262, 193] on button at bounding box center [262, 194] width 10 height 12
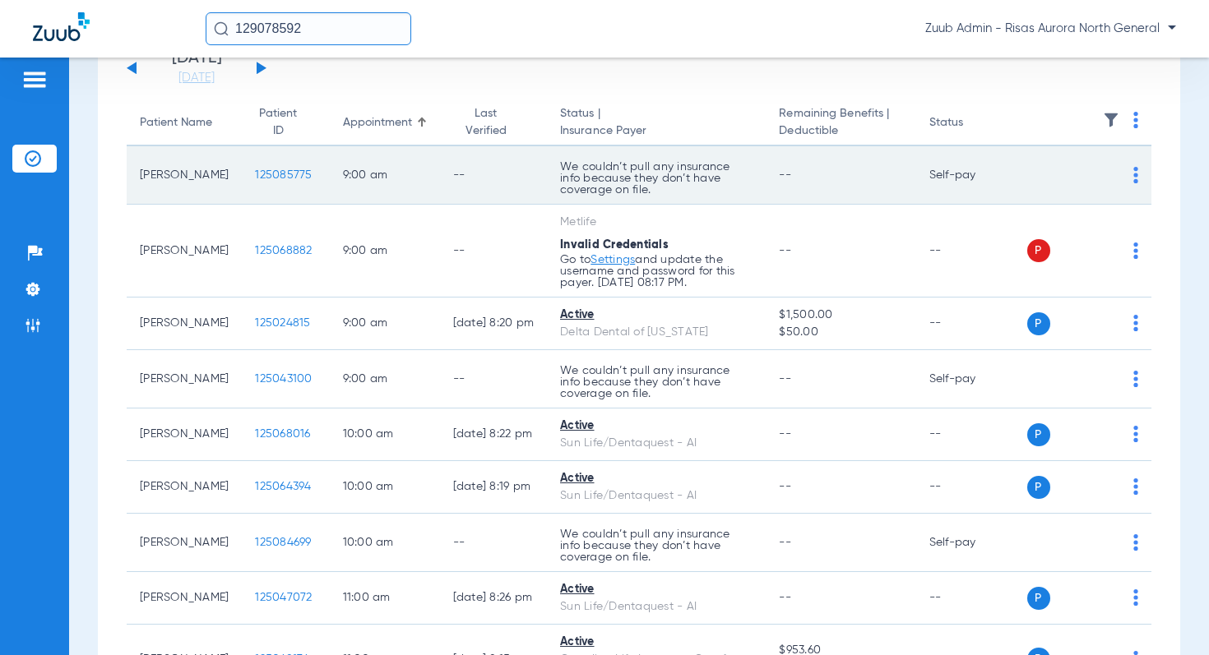
scroll to position [123, 0]
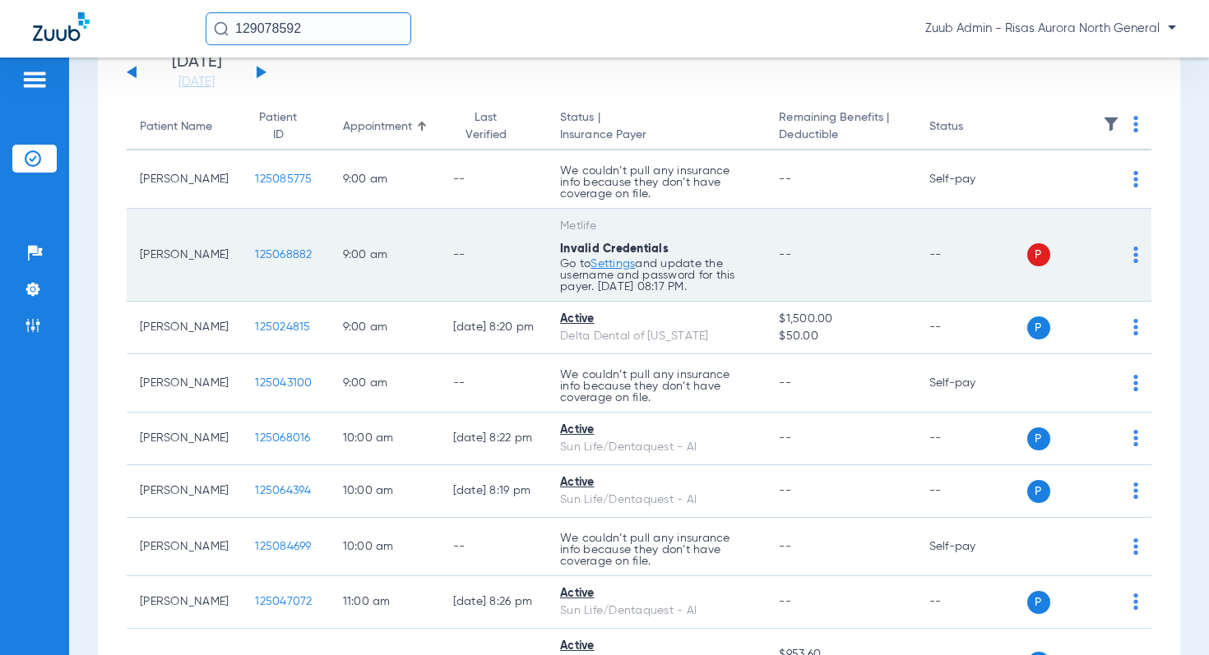
click at [255, 247] on td "125068882" at bounding box center [285, 255] width 87 height 93
click at [255, 253] on span "125068882" at bounding box center [283, 255] width 57 height 12
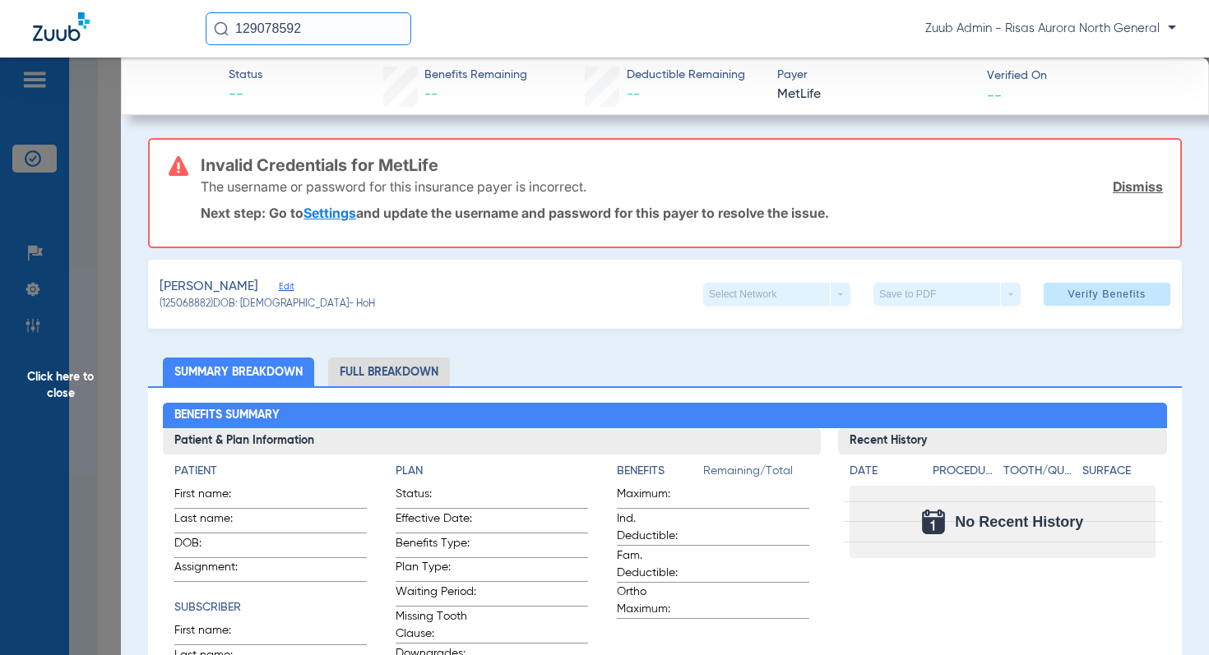
click at [279, 286] on span "Edit" at bounding box center [286, 289] width 15 height 16
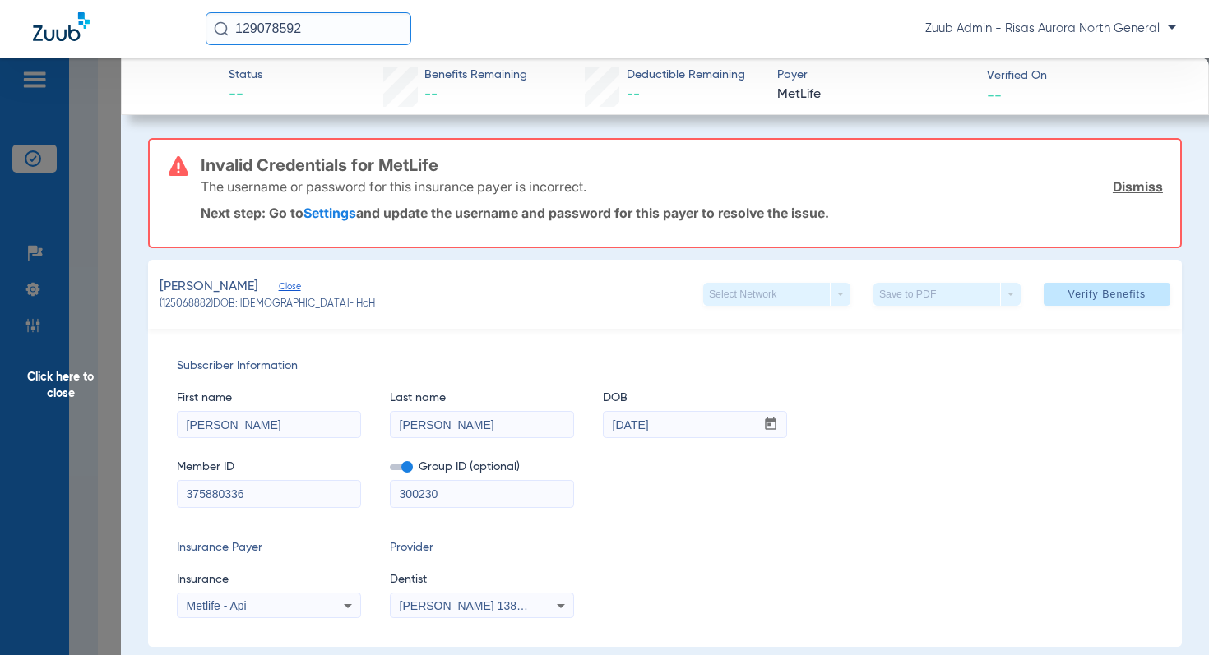
click at [54, 377] on span "Click here to close" at bounding box center [60, 385] width 121 height 655
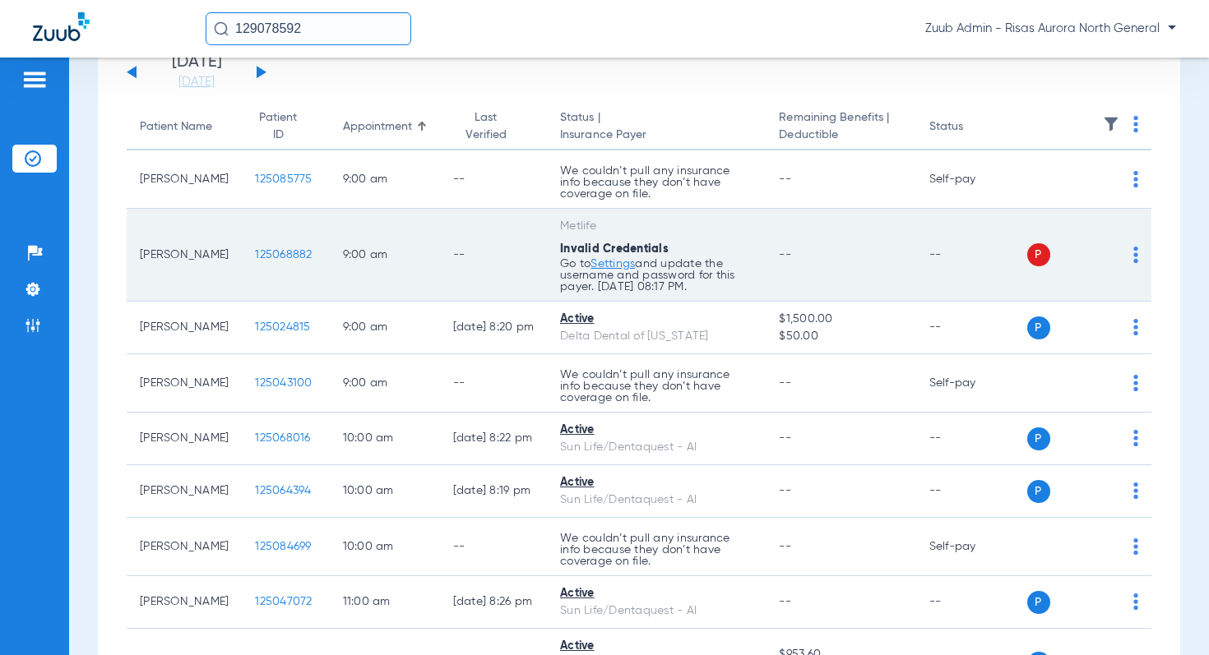
click at [1137, 256] on img at bounding box center [1135, 255] width 5 height 16
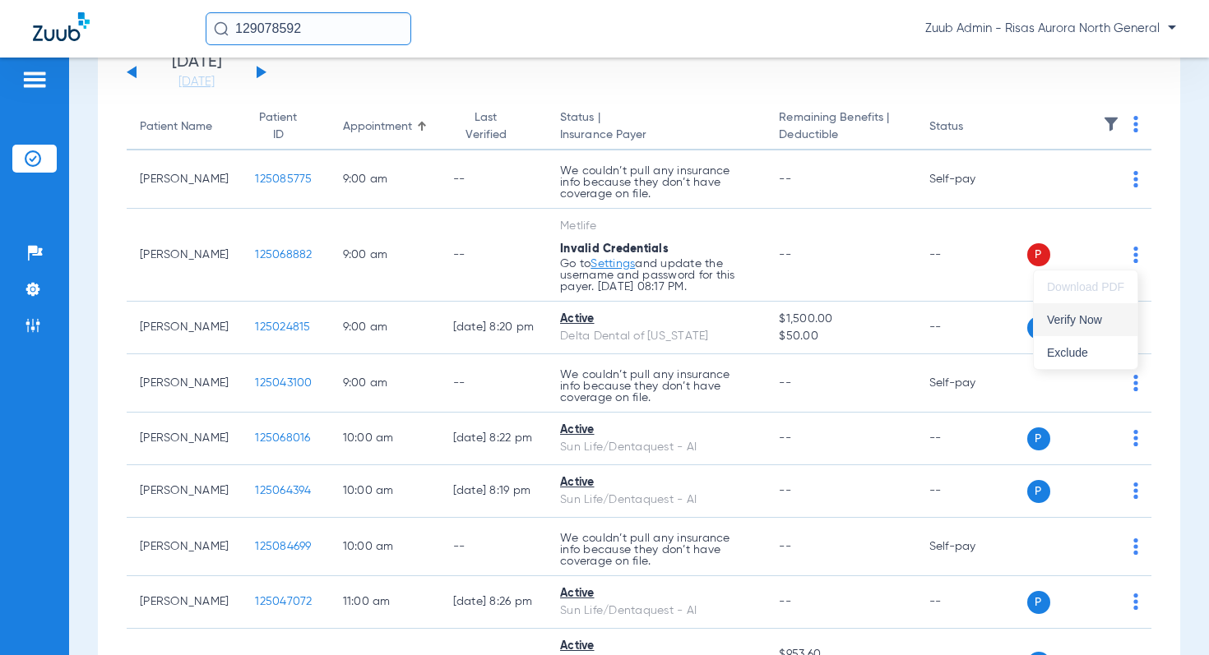
click at [1084, 323] on span "Verify Now" at bounding box center [1085, 320] width 77 height 12
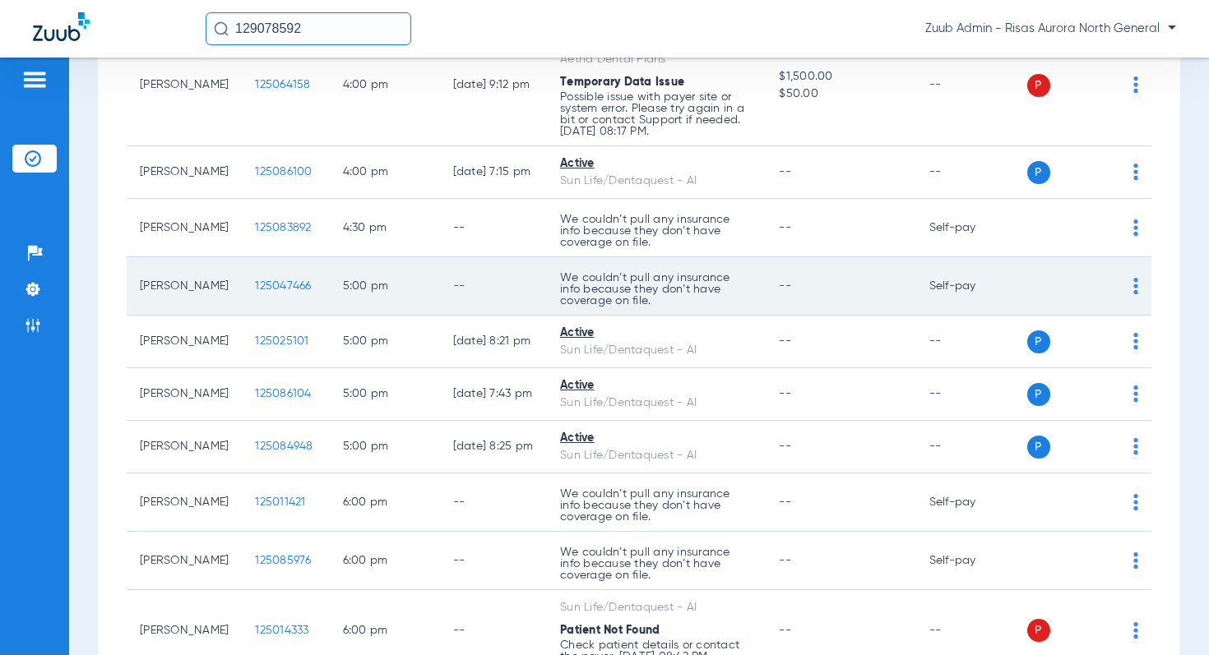
scroll to position [1811, 0]
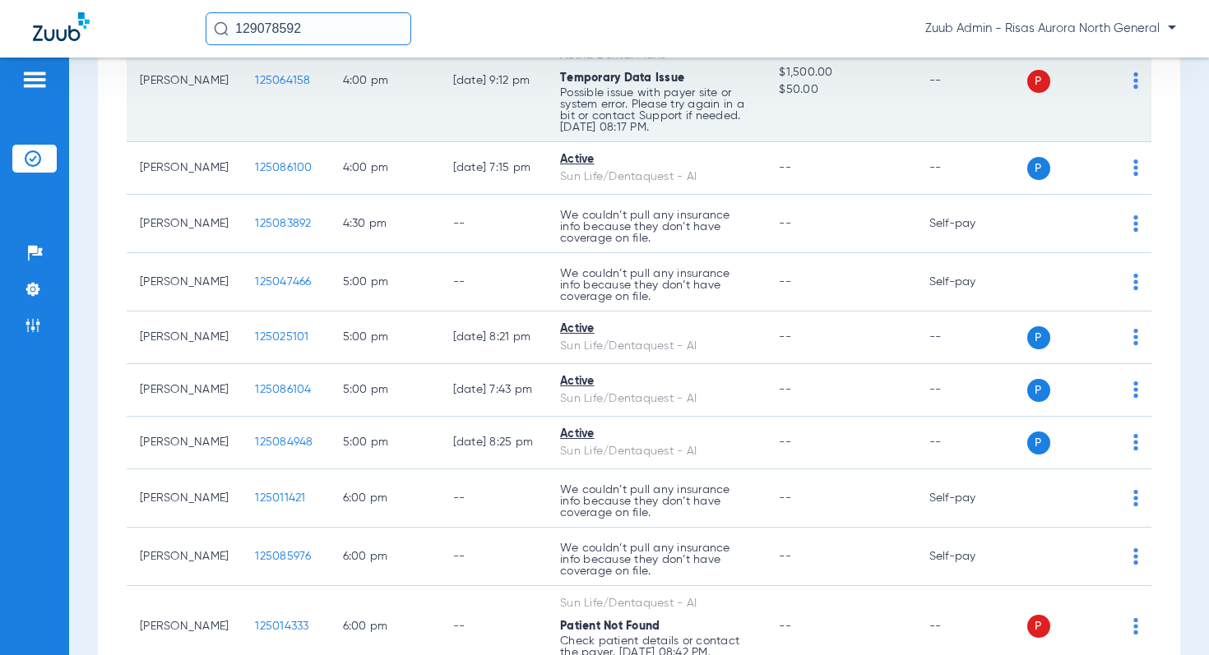
click at [1134, 89] on img at bounding box center [1135, 80] width 5 height 16
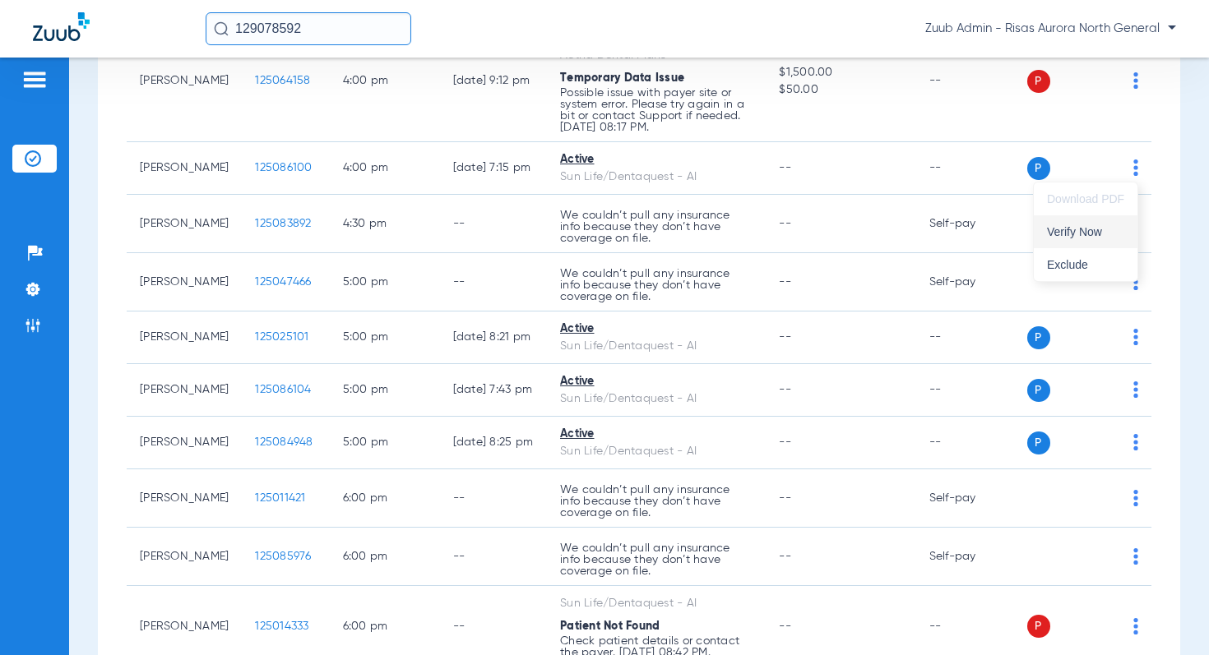
click at [1070, 229] on span "Verify Now" at bounding box center [1085, 232] width 77 height 12
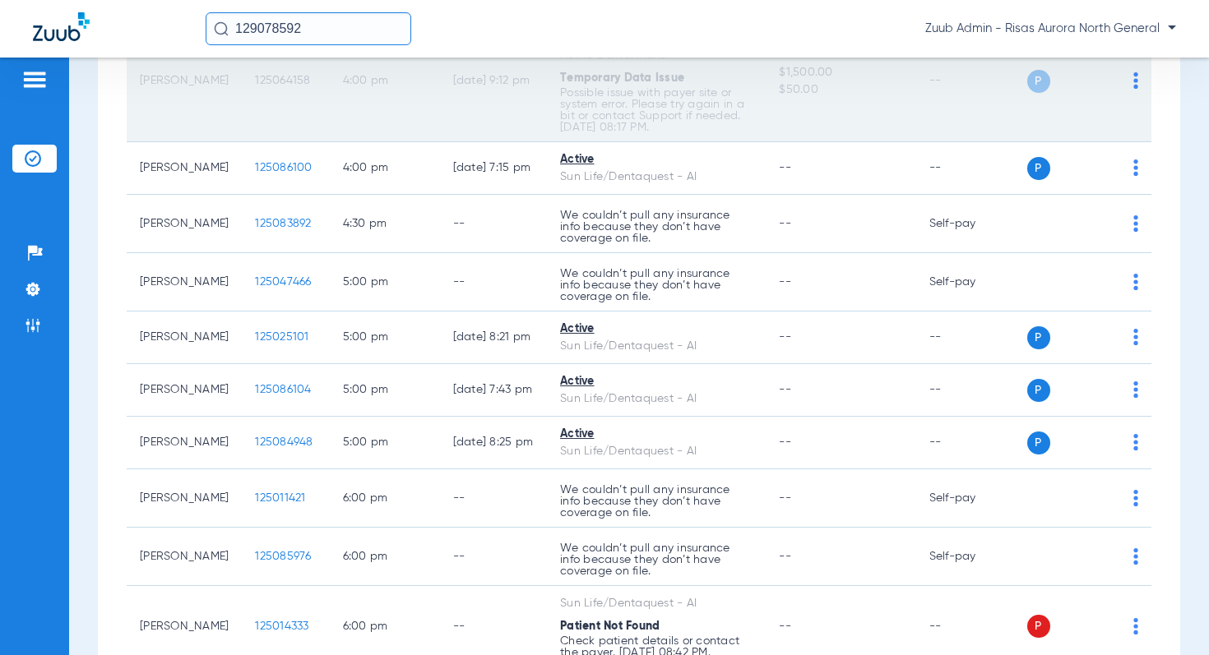
drag, startPoint x: 290, startPoint y: 166, endPoint x: 226, endPoint y: 173, distance: 64.5
click at [242, 142] on td "125064158" at bounding box center [285, 82] width 87 height 122
copy span "125064158"
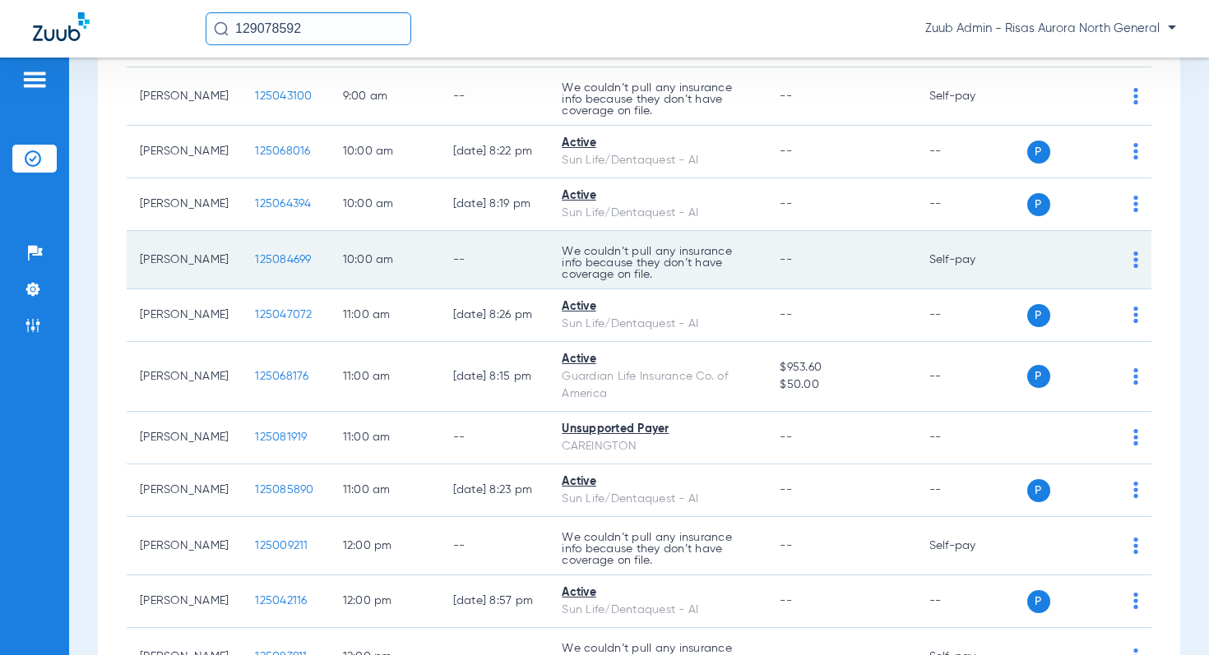
scroll to position [0, 0]
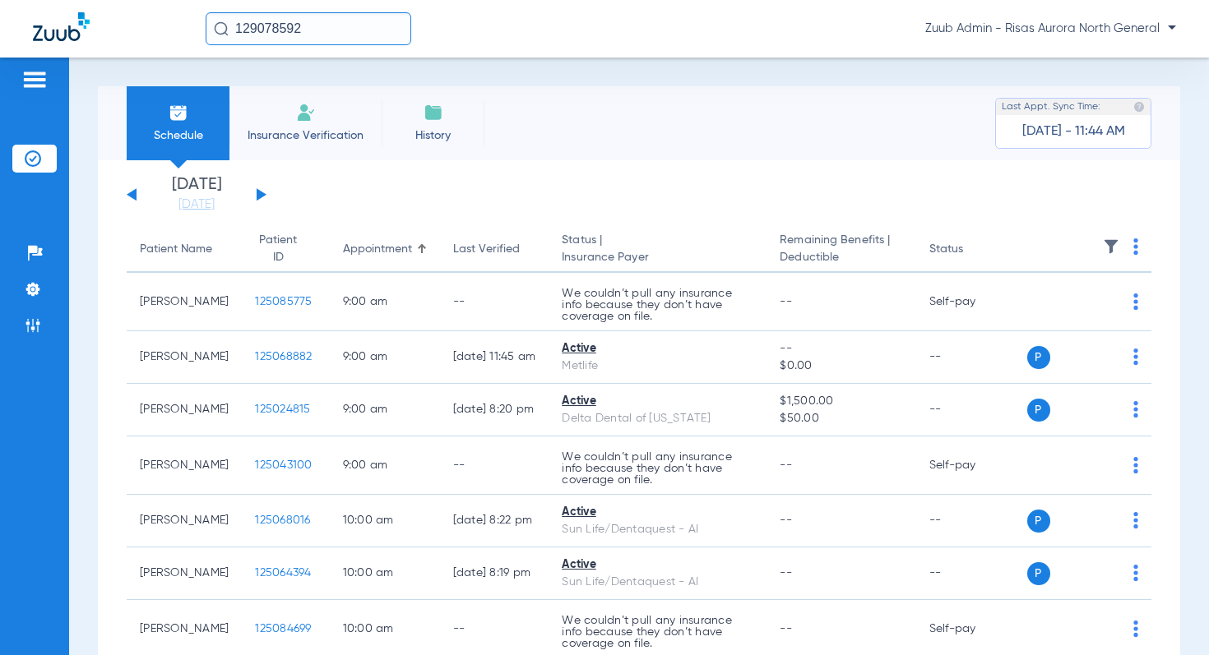
drag, startPoint x: 397, startPoint y: 210, endPoint x: 269, endPoint y: 219, distance: 128.5
click at [391, 210] on app-single-date-navigator "Monday 06-09-2025 Tuesday 06-10-2025 Wednesday 06-11-2025 Thursday 06-12-2025 F…" at bounding box center [639, 195] width 1024 height 36
click at [257, 194] on button at bounding box center [262, 194] width 10 height 12
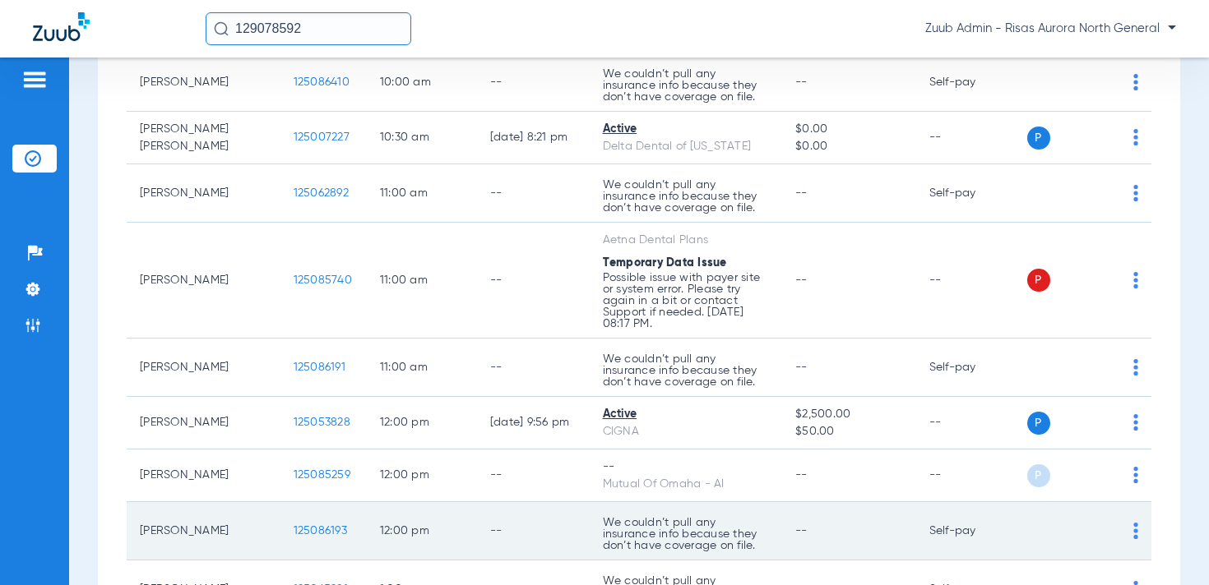
scroll to position [451, 0]
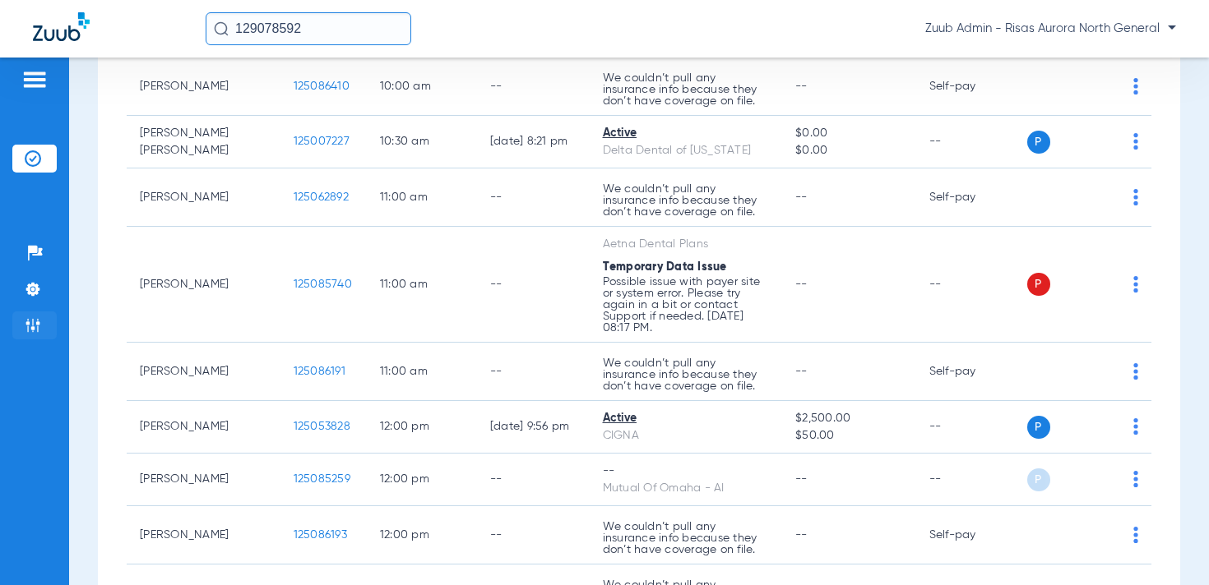
click at [37, 326] on img at bounding box center [33, 325] width 16 height 16
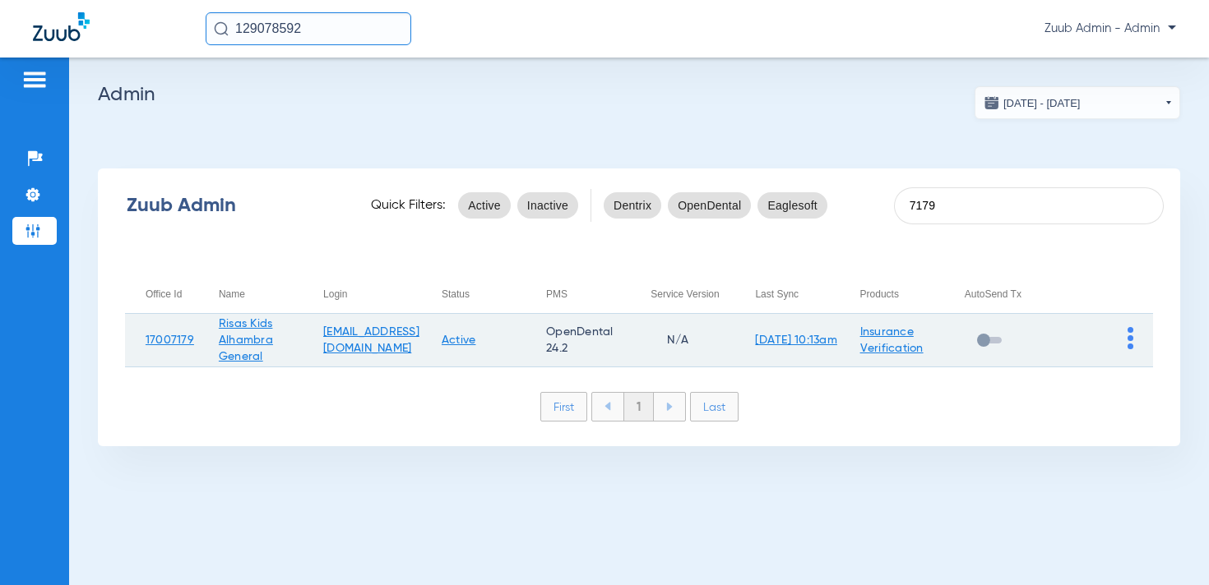
type input "7179"
click at [1130, 340] on img at bounding box center [1130, 338] width 6 height 22
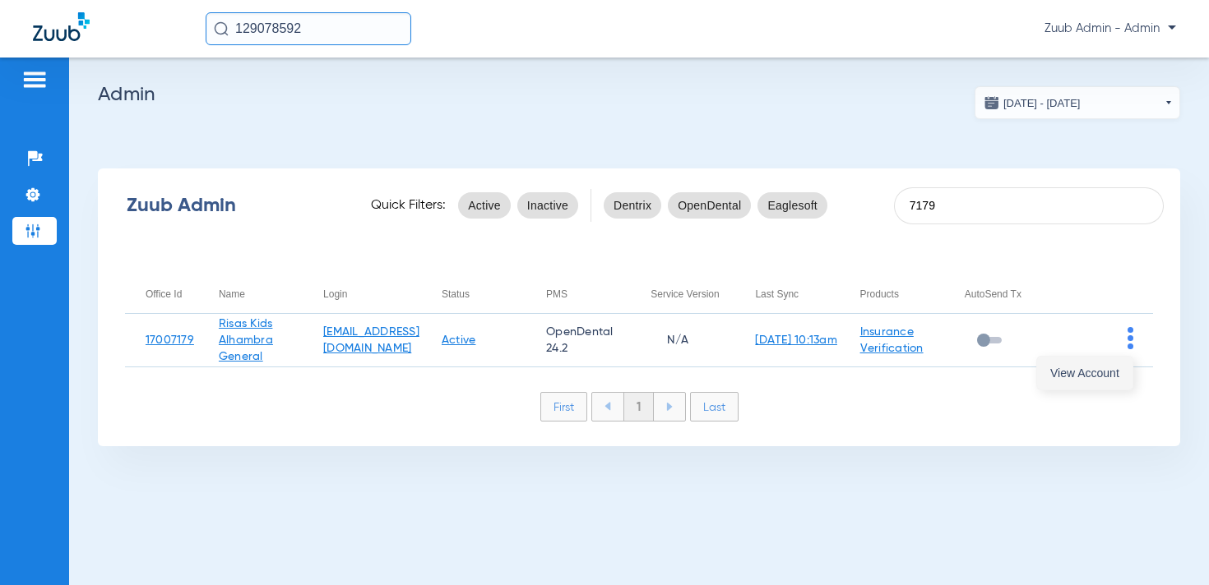
click at [1090, 374] on span "View Account" at bounding box center [1084, 374] width 69 height 12
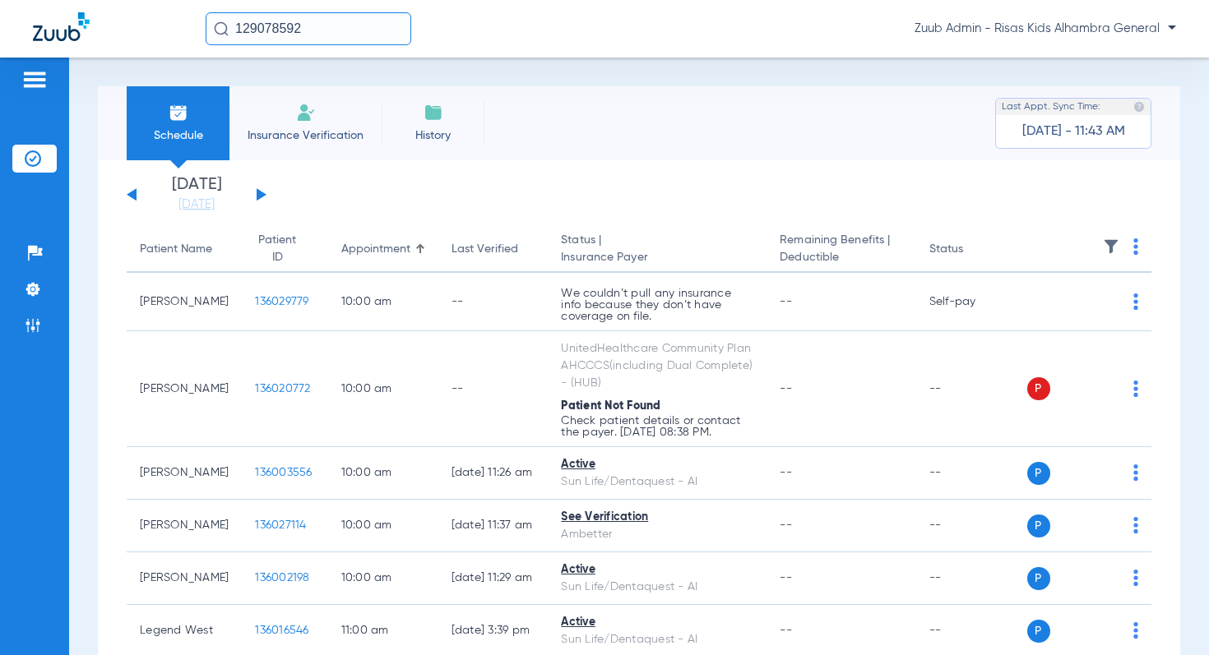
click at [130, 195] on button at bounding box center [132, 194] width 10 height 12
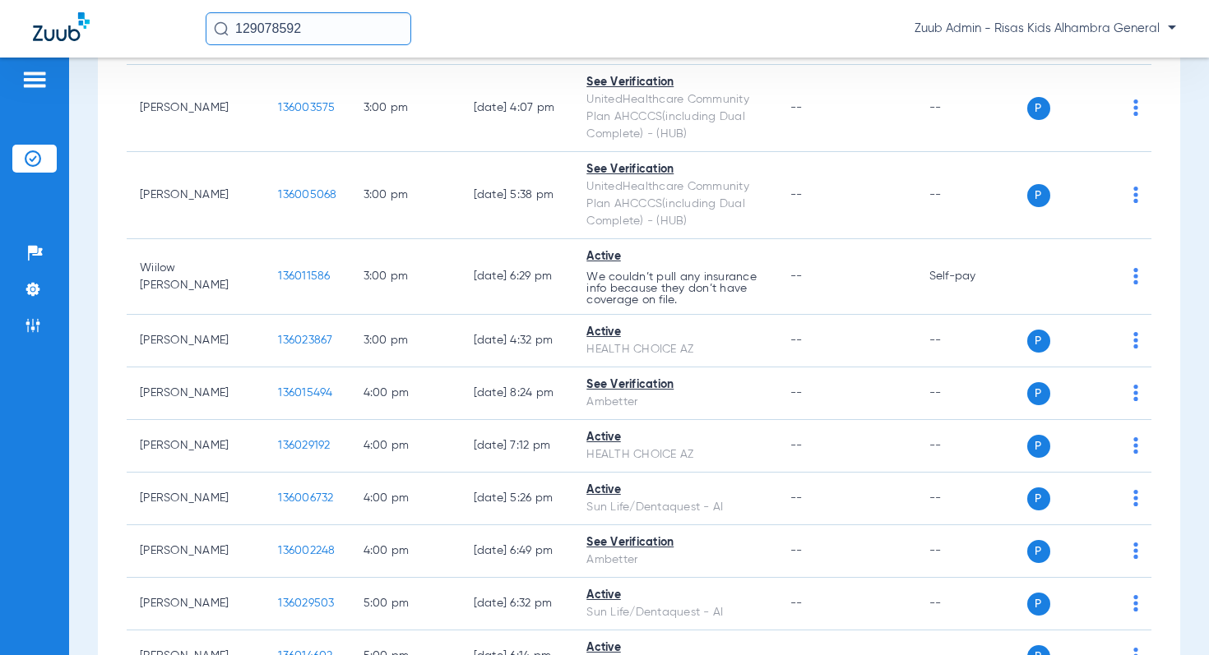
scroll to position [1052, 0]
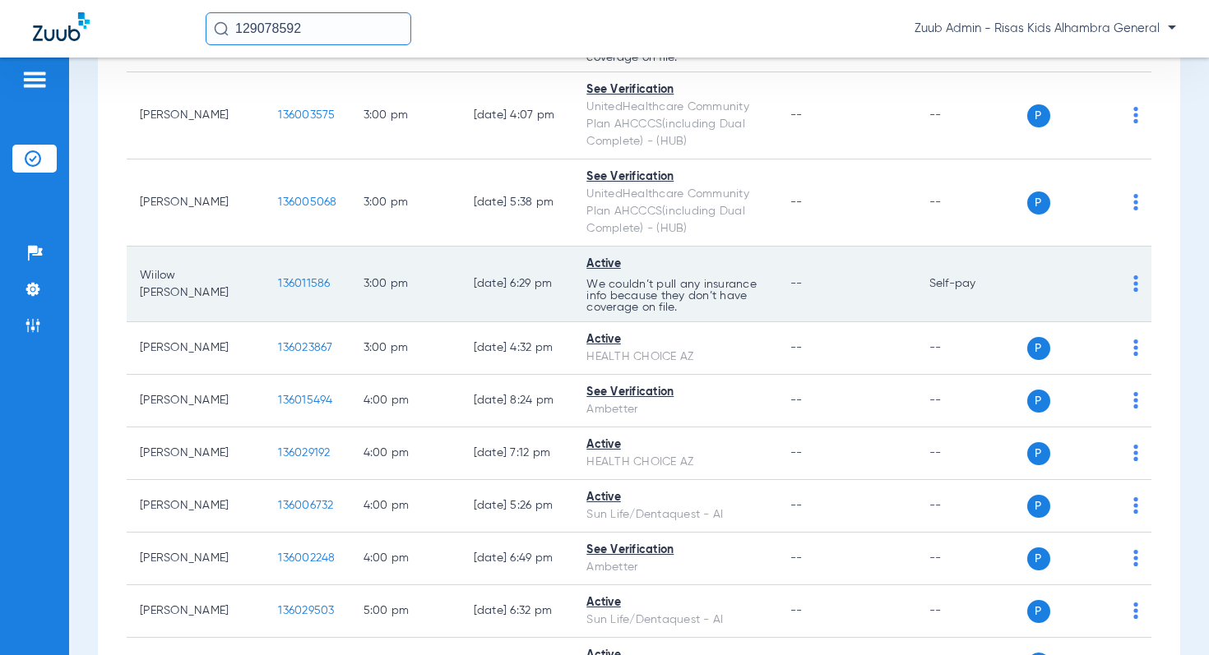
drag, startPoint x: 932, startPoint y: 298, endPoint x: 913, endPoint y: 298, distance: 18.9
click at [913, 298] on tr "Wiilow [PERSON_NAME] 136011586 3:00 PM [DATE] 6:29 PM Active We couldn’t pull a…" at bounding box center [639, 285] width 1024 height 76
click at [278, 289] on span "136011586" at bounding box center [304, 284] width 52 height 12
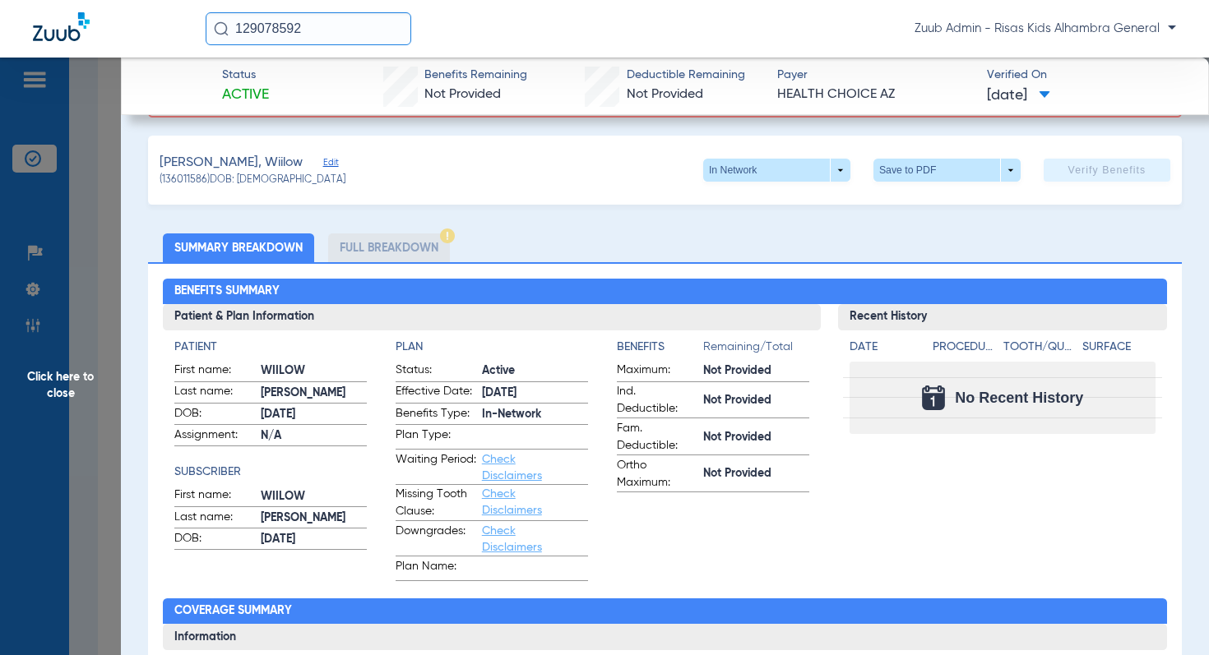
scroll to position [178, 0]
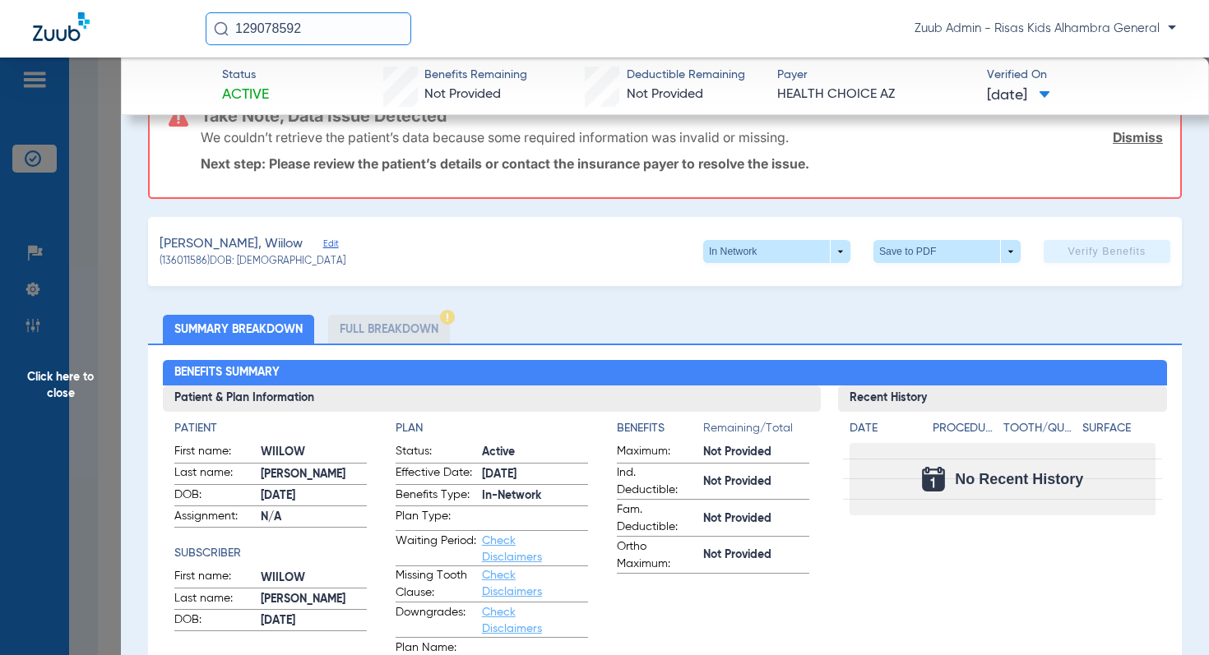
click at [323, 243] on span "Edit" at bounding box center [330, 246] width 15 height 16
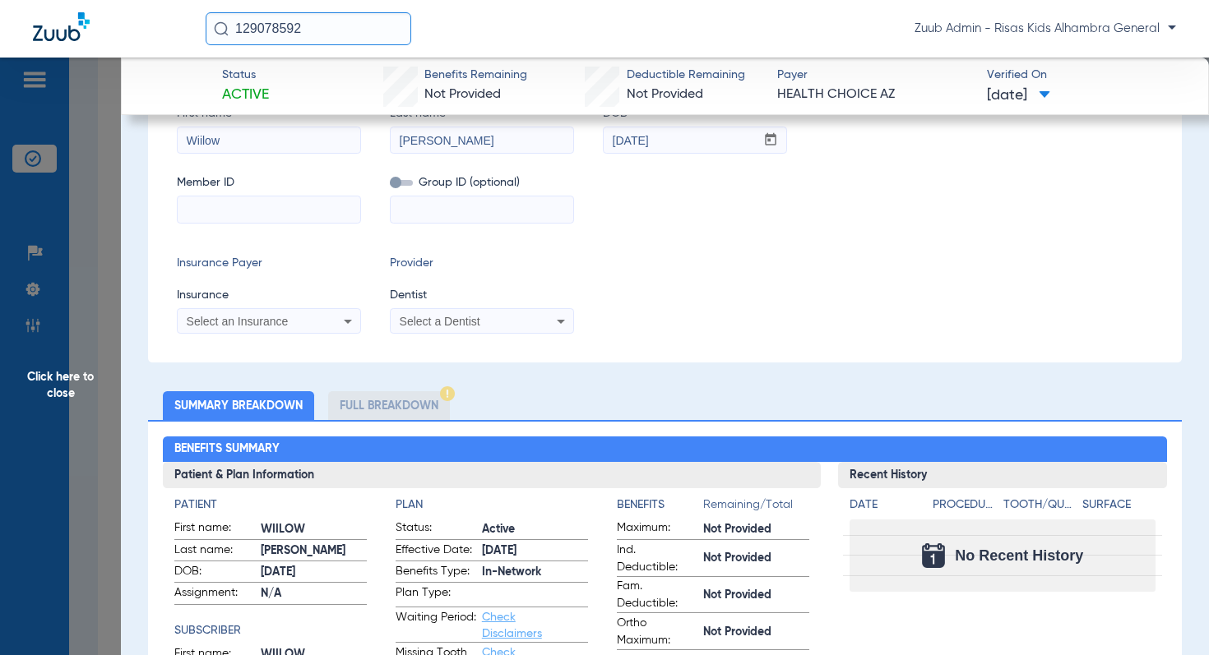
scroll to position [431, 0]
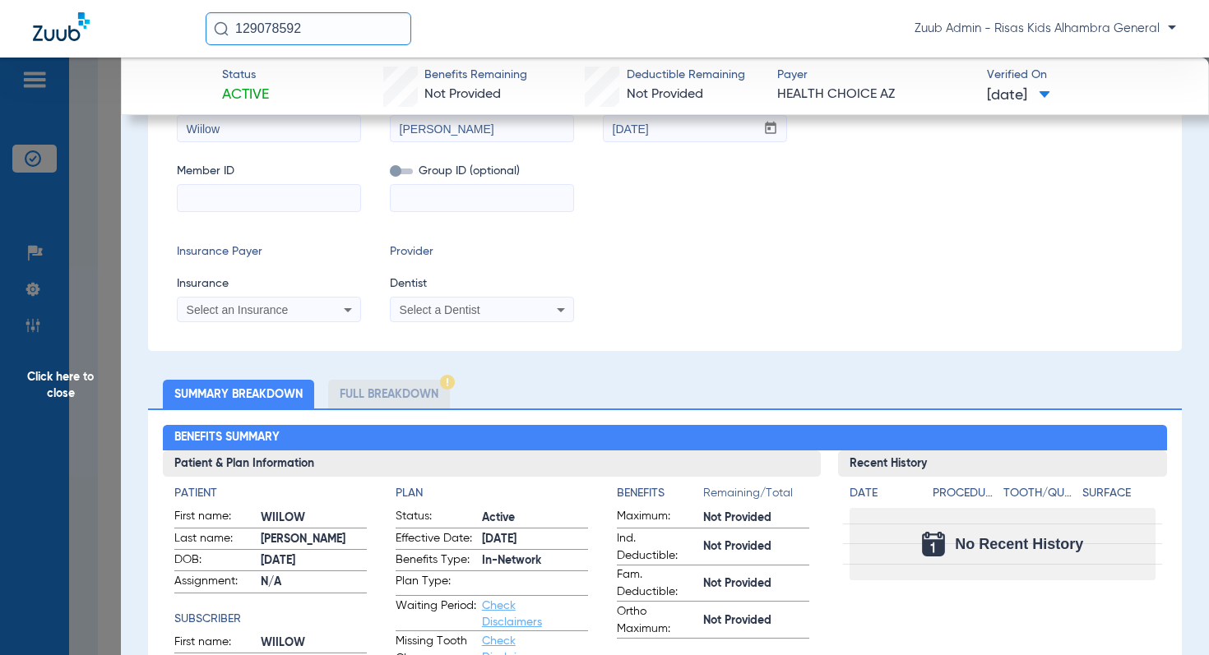
click at [81, 380] on span "Click here to close" at bounding box center [60, 385] width 121 height 655
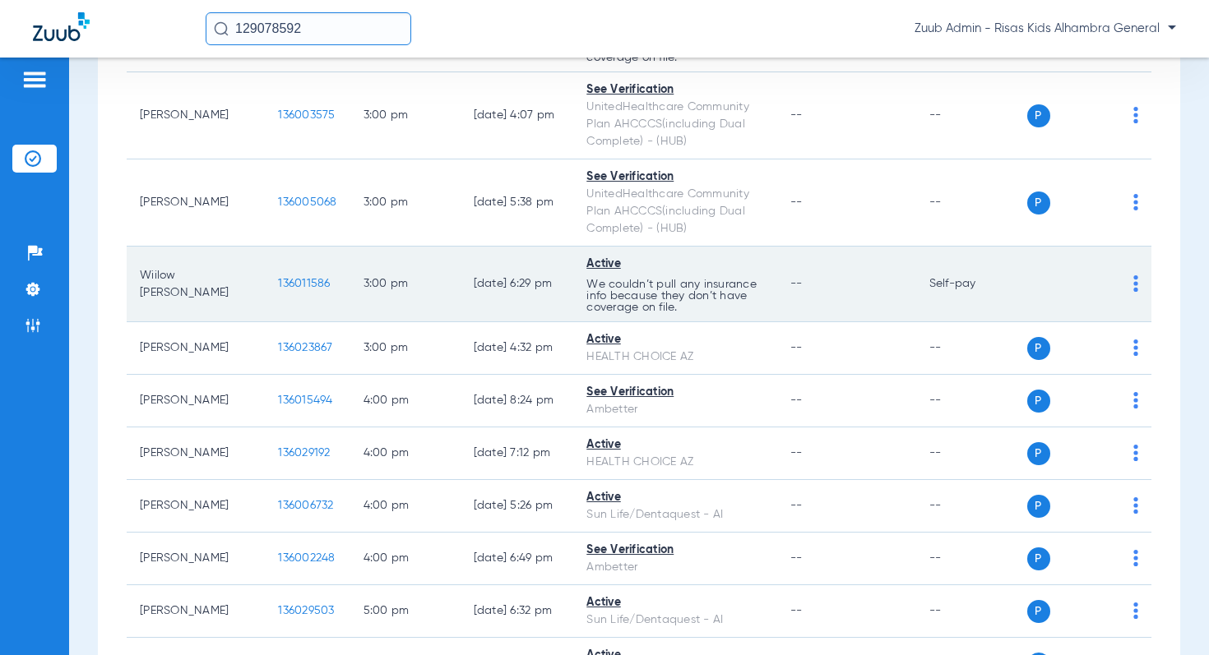
drag, startPoint x: 528, startPoint y: 298, endPoint x: 409, endPoint y: 297, distance: 119.2
click at [409, 297] on tr "Wiilow [PERSON_NAME] 136011586 3:00 PM [DATE] 6:29 PM Active We couldn’t pull a…" at bounding box center [639, 285] width 1024 height 76
drag, startPoint x: 609, startPoint y: 322, endPoint x: 553, endPoint y: 296, distance: 61.8
click at [573, 296] on td "Active We couldn’t pull any insurance info because they don’t have coverage on …" at bounding box center [675, 285] width 204 height 76
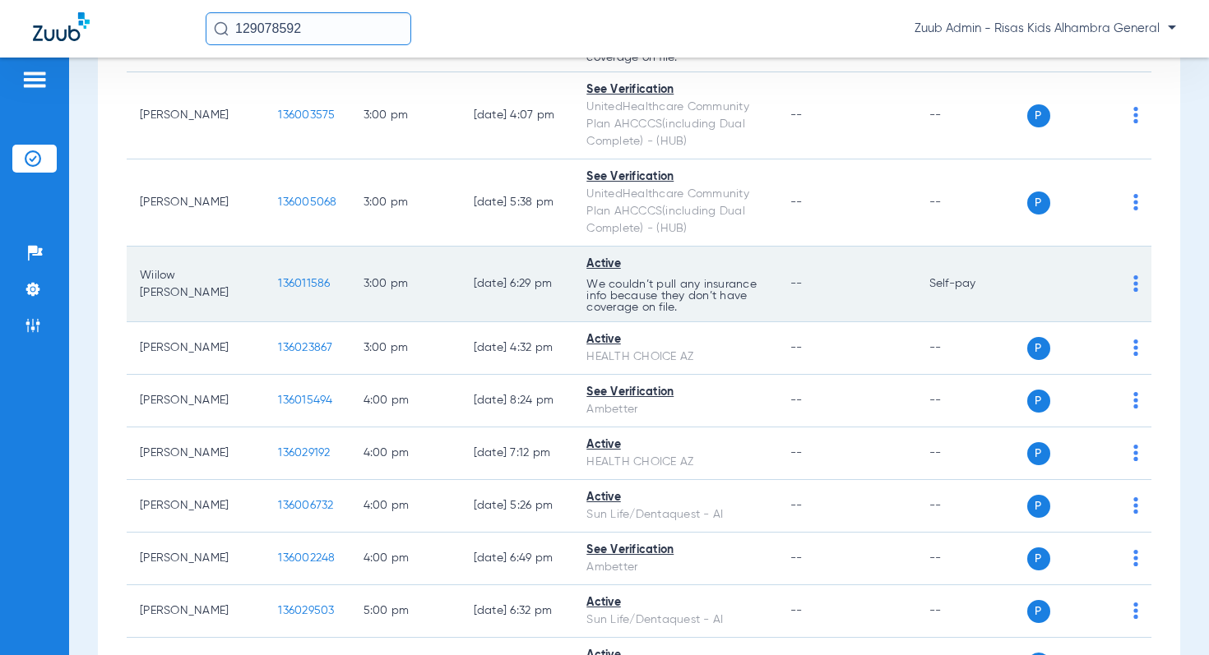
drag, startPoint x: 991, startPoint y: 298, endPoint x: 914, endPoint y: 299, distance: 76.5
click at [920, 298] on td "Self-pay" at bounding box center [971, 285] width 111 height 76
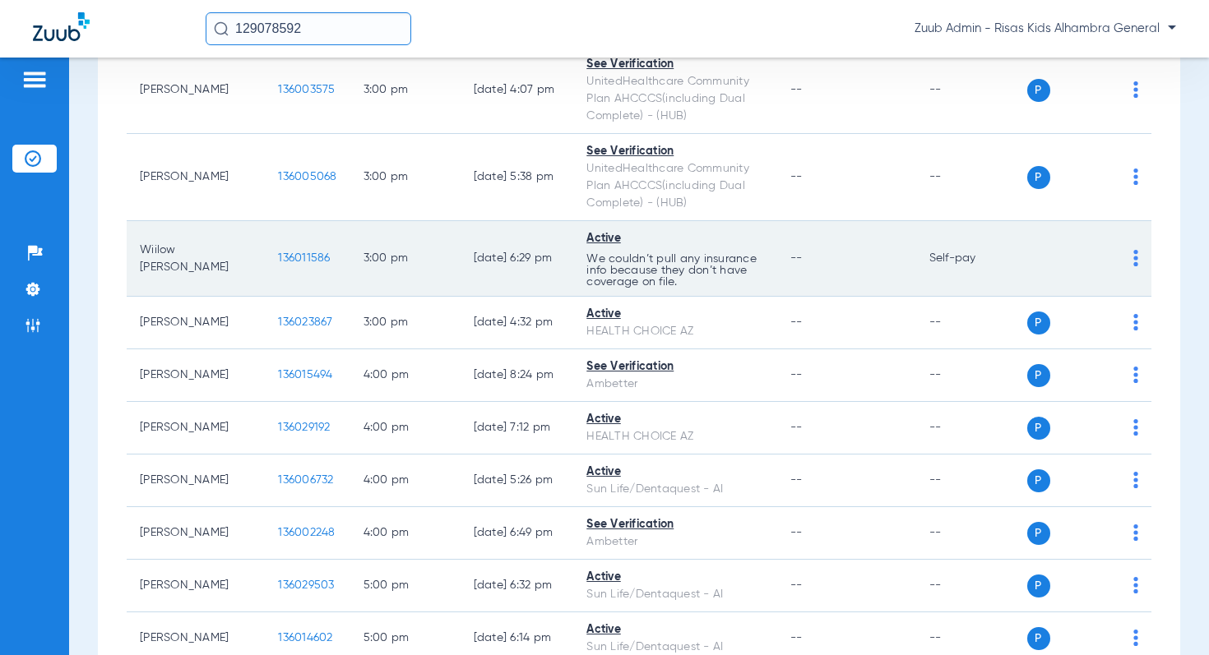
scroll to position [1079, 0]
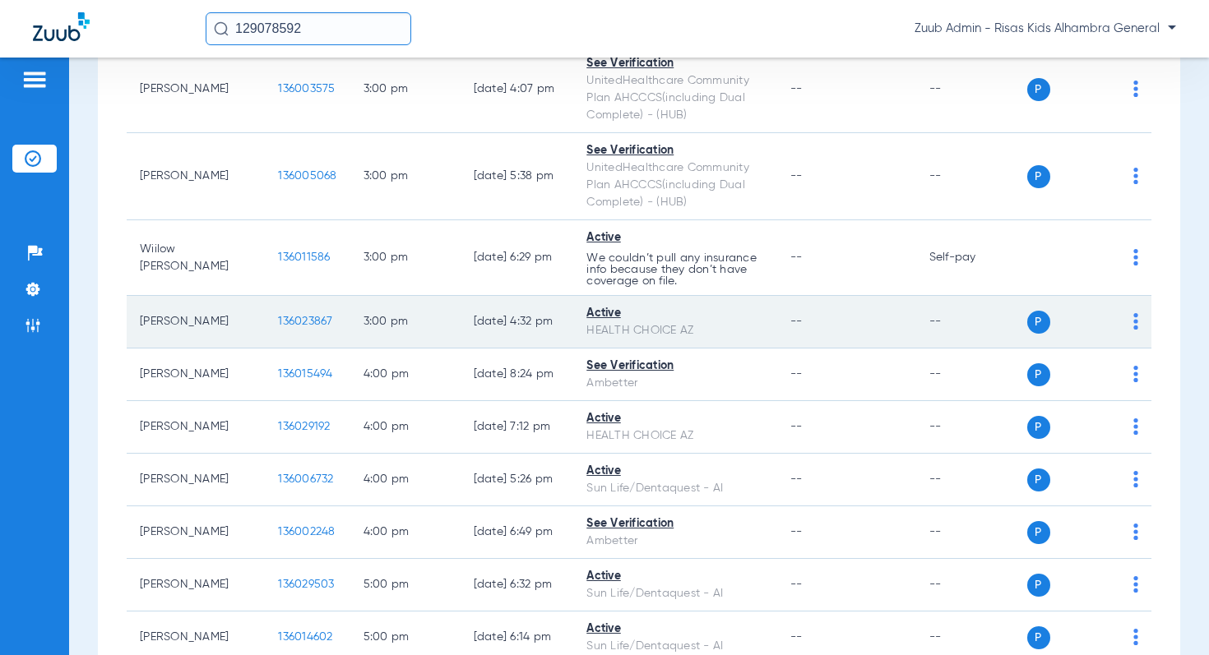
drag, startPoint x: 672, startPoint y: 344, endPoint x: 544, endPoint y: 347, distance: 127.5
click at [573, 347] on td "Active HEALTH CHOICE AZ" at bounding box center [675, 322] width 204 height 53
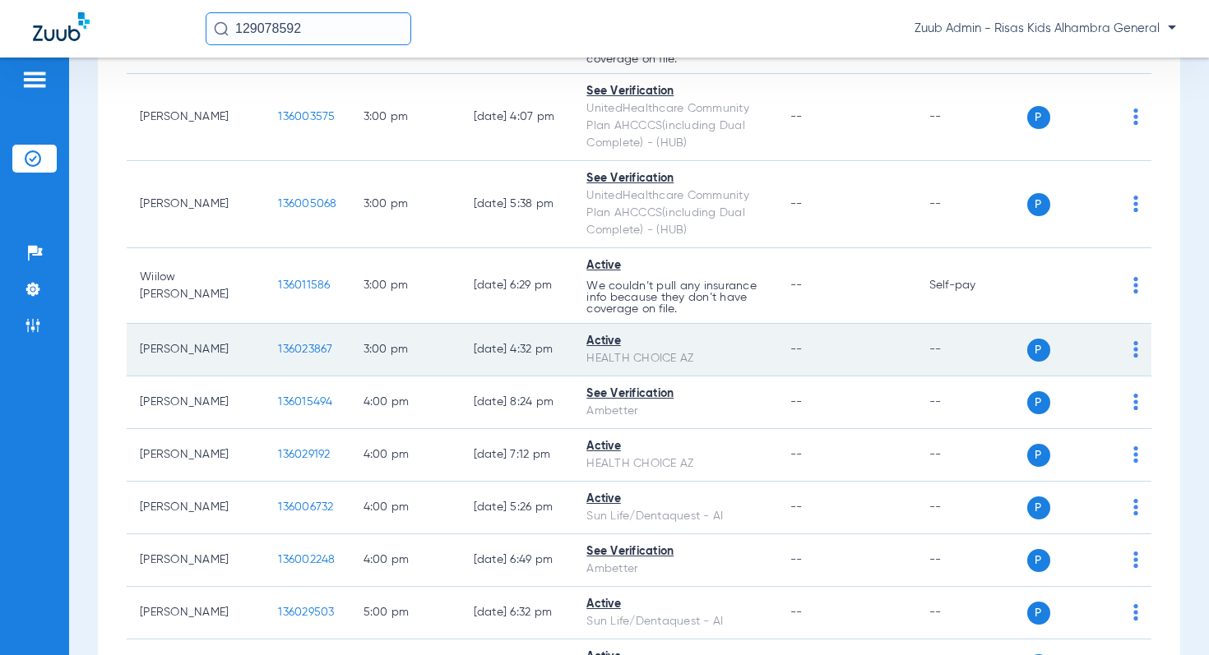
scroll to position [1055, 0]
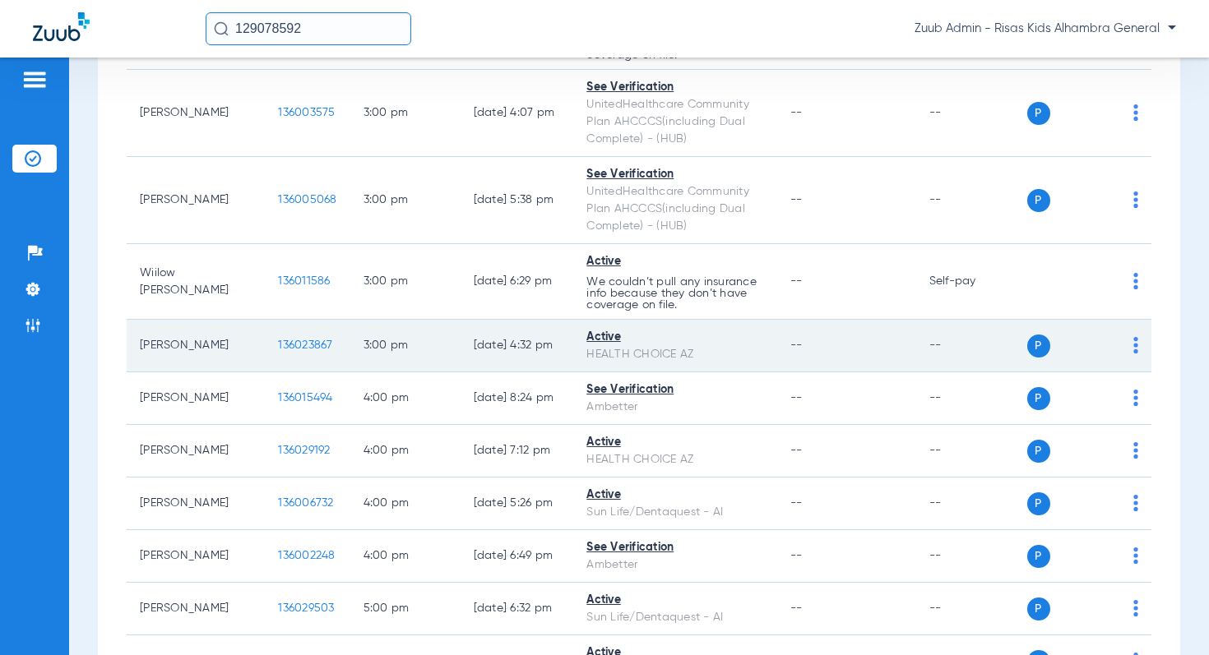
click at [691, 363] on div "HEALTH CHOICE AZ" at bounding box center [675, 354] width 178 height 17
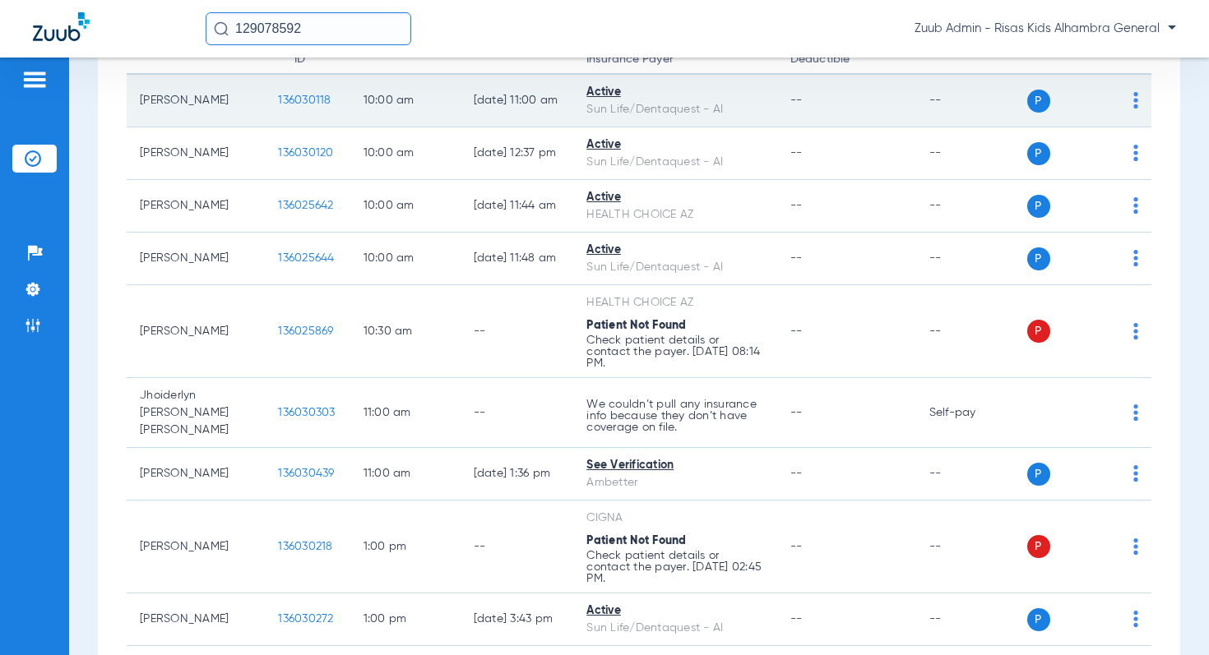
scroll to position [0, 0]
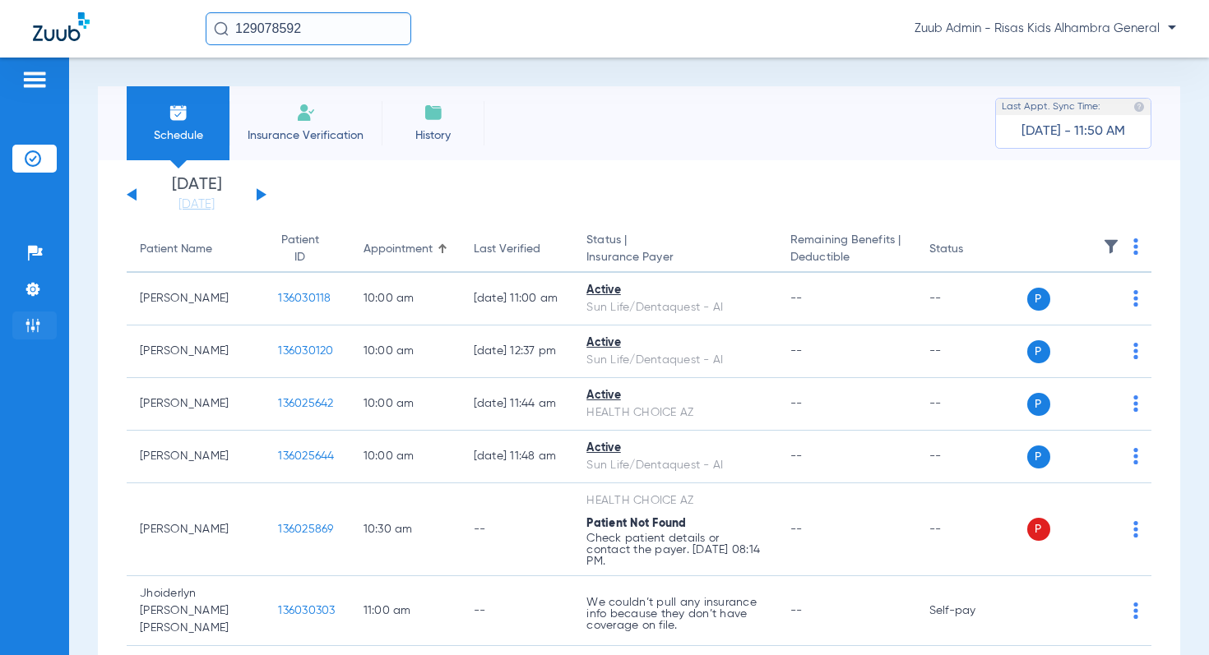
click at [39, 326] on img at bounding box center [33, 325] width 16 height 16
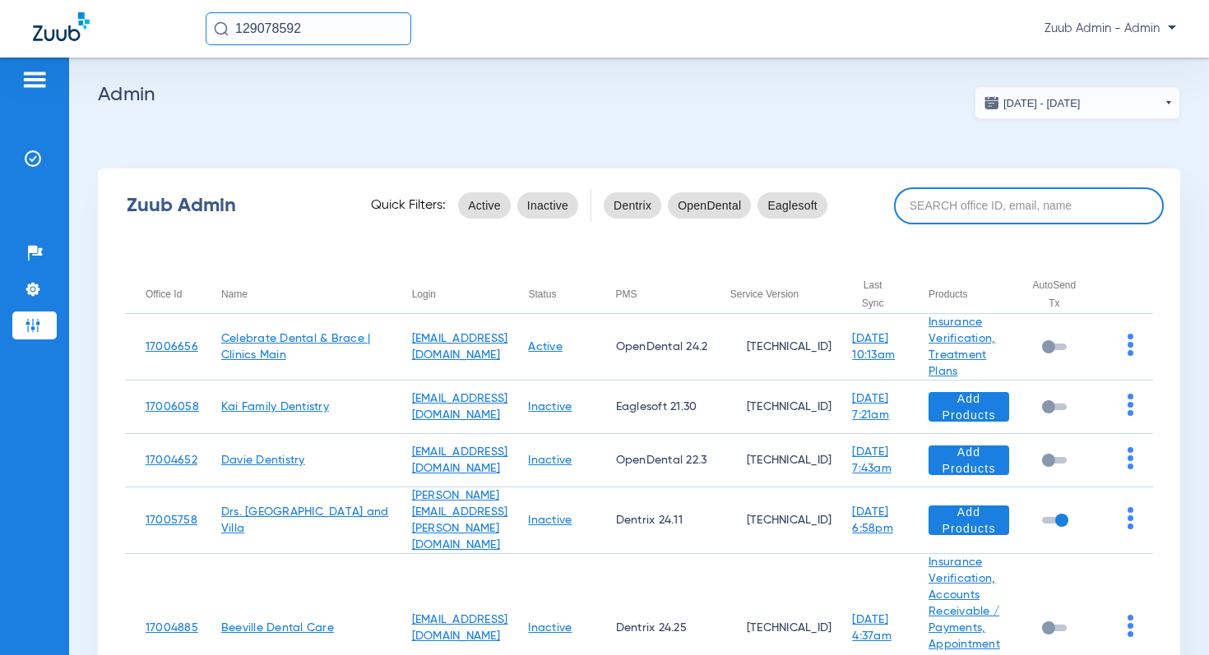
click at [959, 214] on input at bounding box center [1029, 205] width 270 height 37
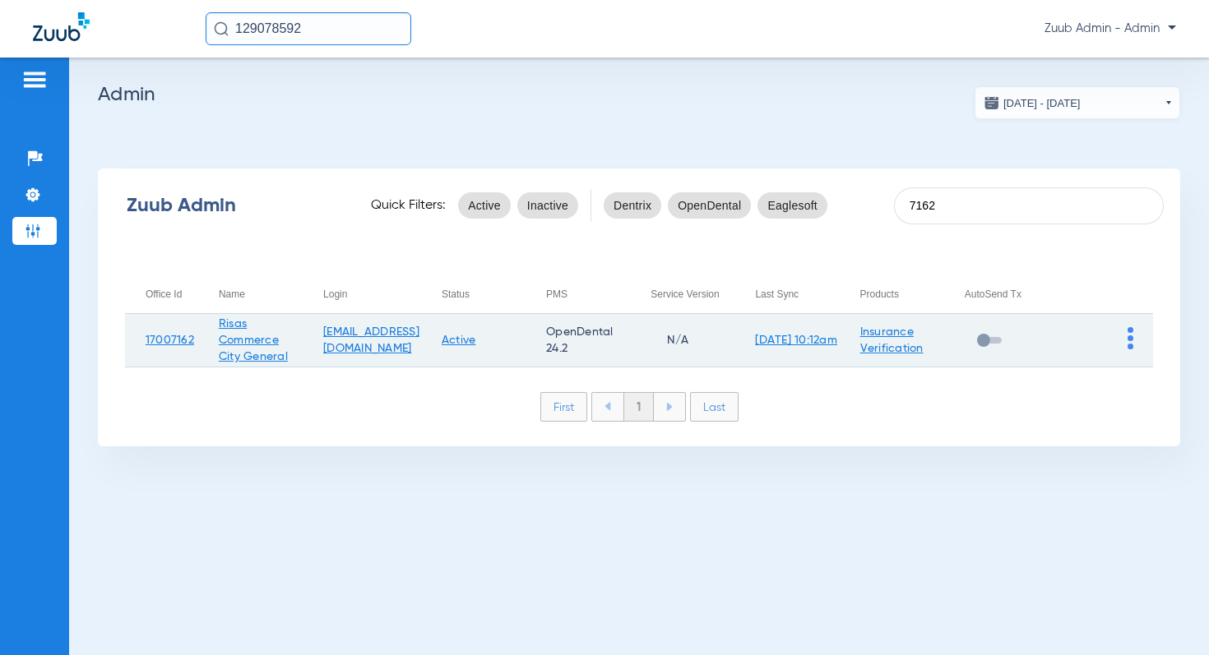
type input "7162"
click at [1129, 339] on img at bounding box center [1130, 338] width 6 height 22
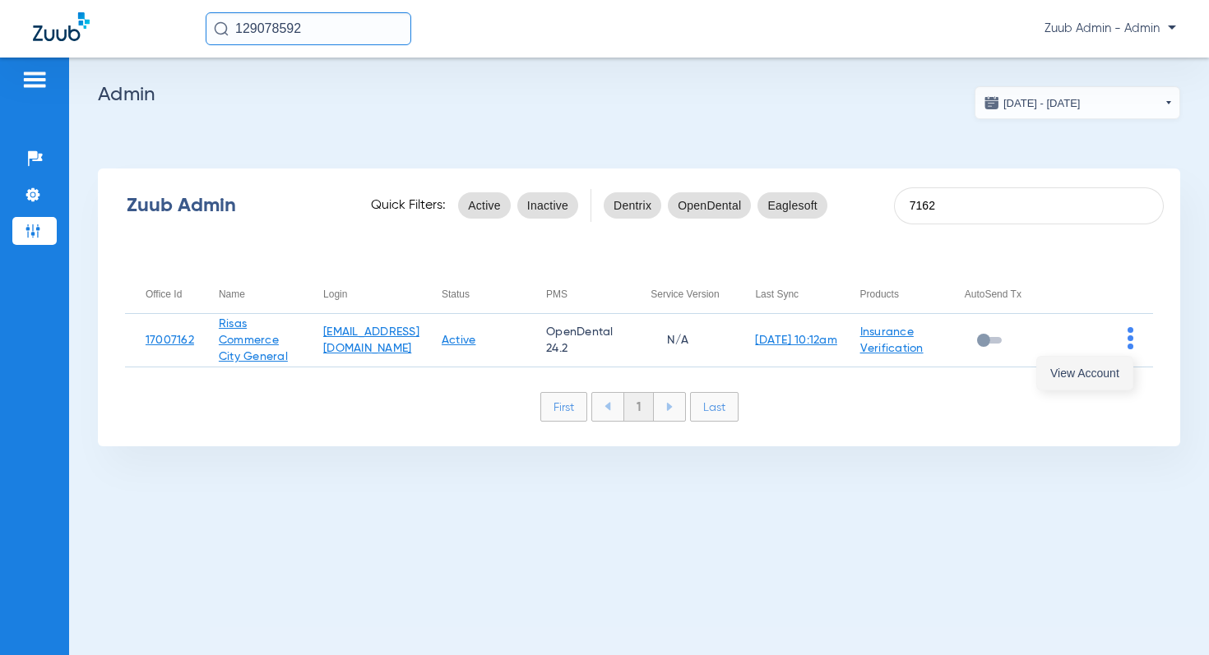
click at [1099, 370] on span "View Account" at bounding box center [1084, 374] width 69 height 12
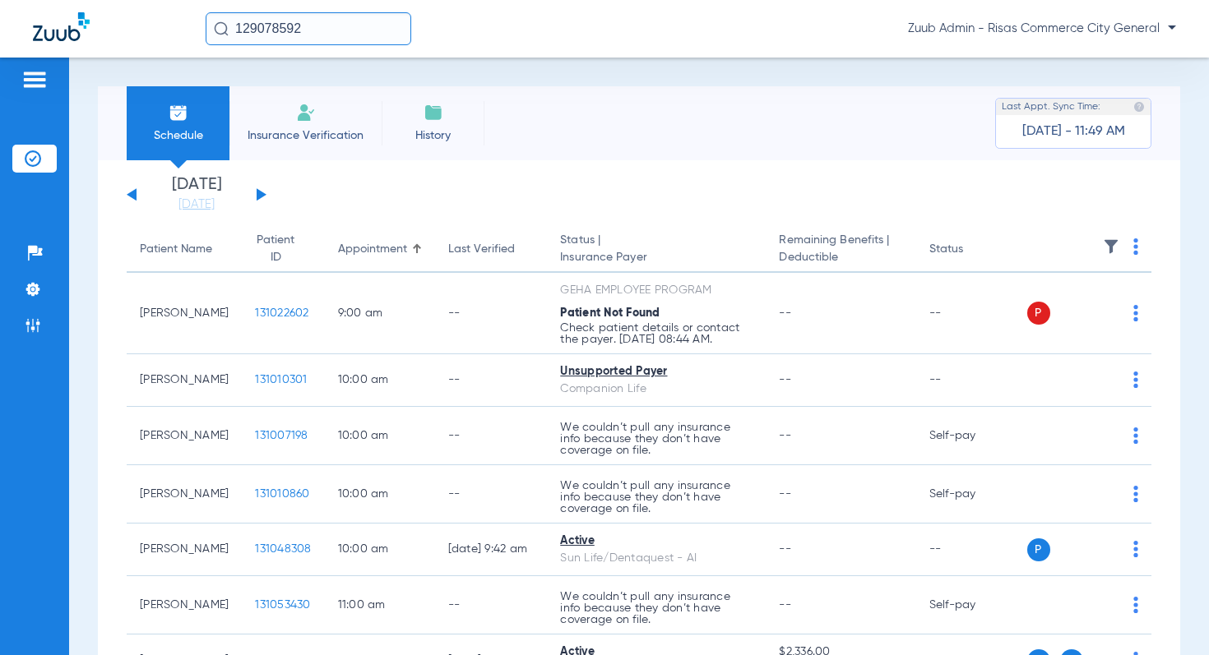
scroll to position [1, 0]
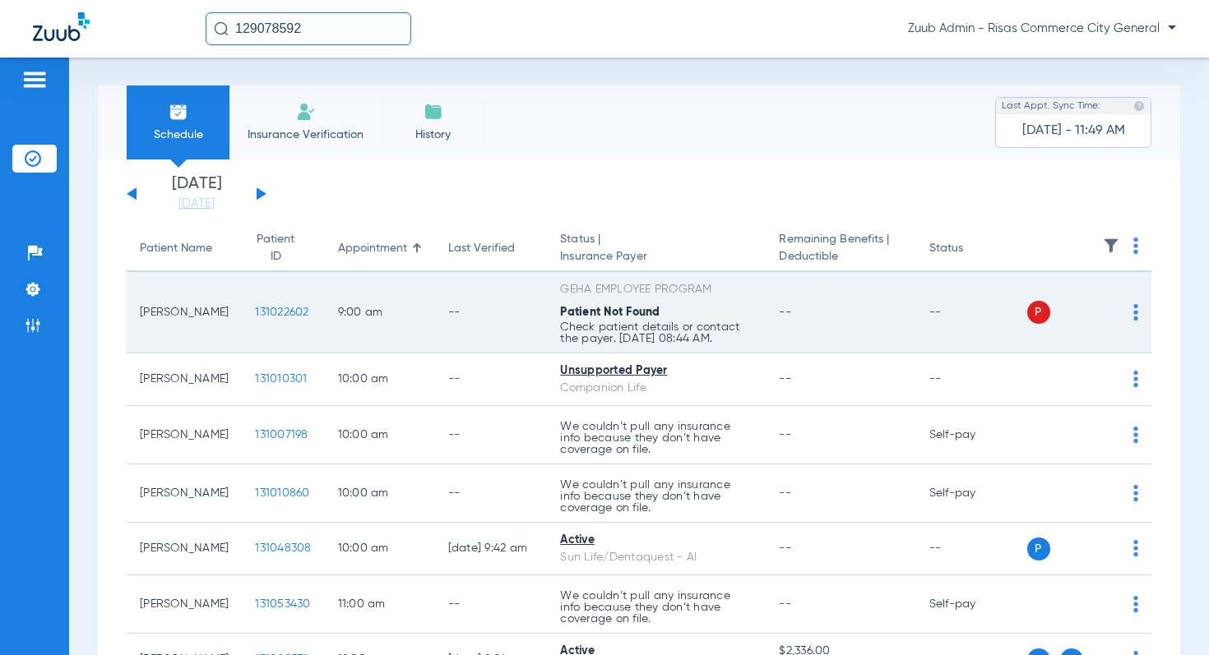
click at [285, 313] on span "131022602" at bounding box center [281, 313] width 53 height 12
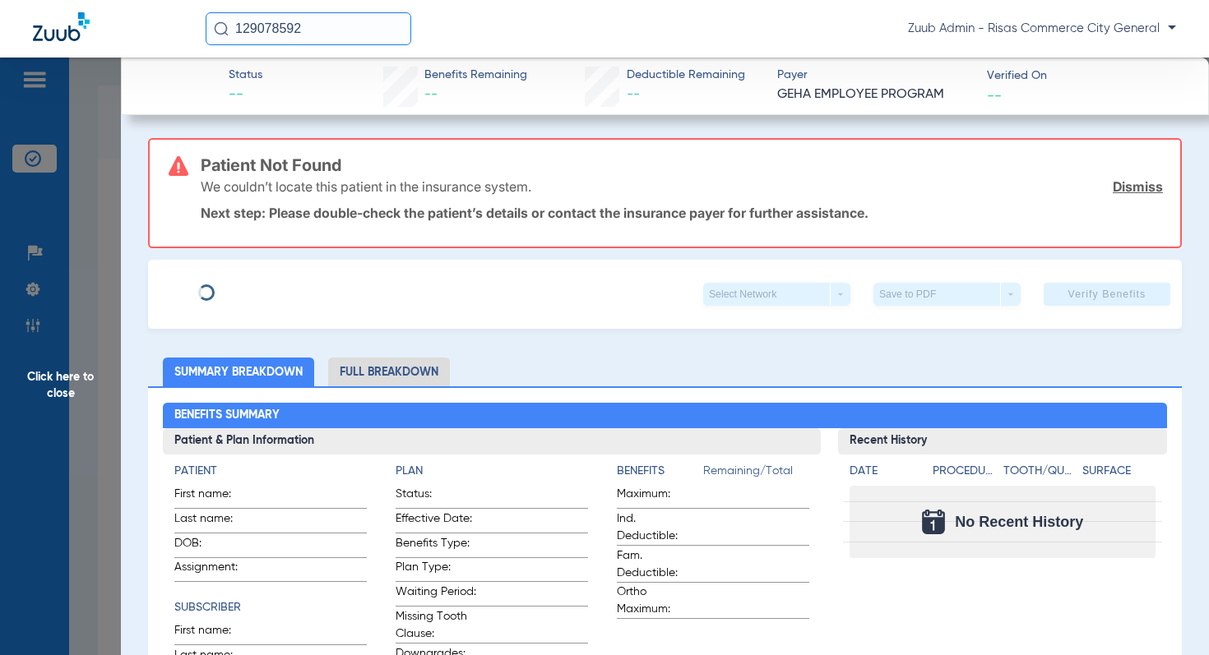
type input "[PERSON_NAME]"
type input "[DATE]"
type input "G45660044"
type input "AA"
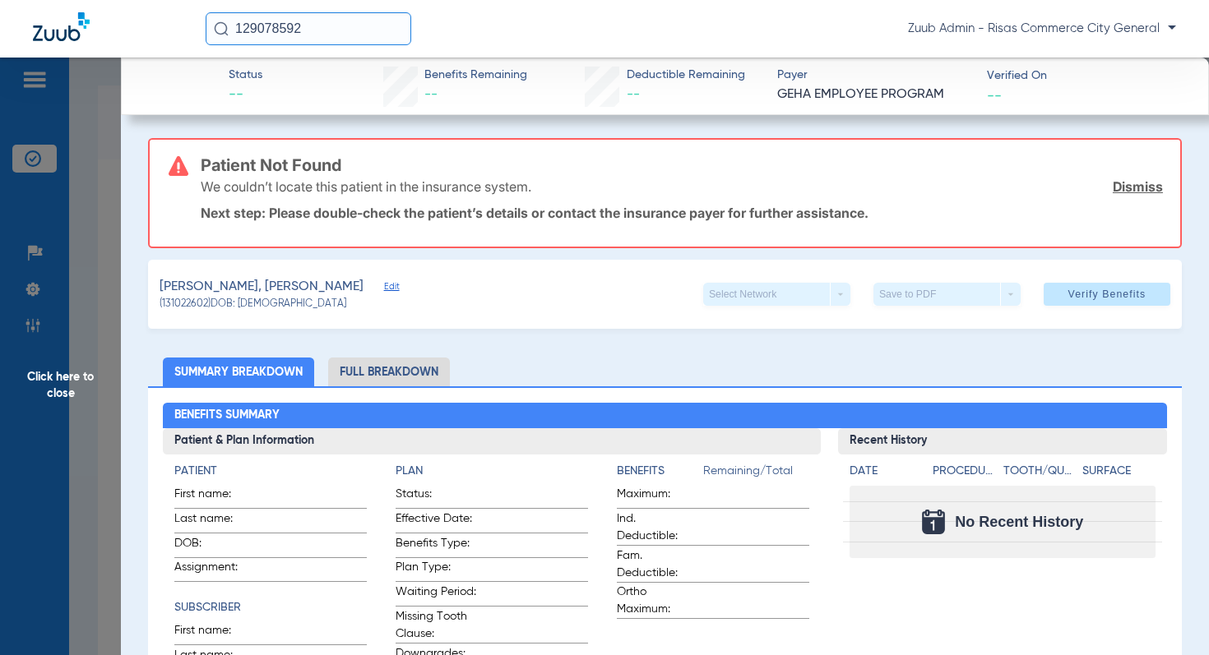
click at [384, 289] on span "Edit" at bounding box center [391, 289] width 15 height 16
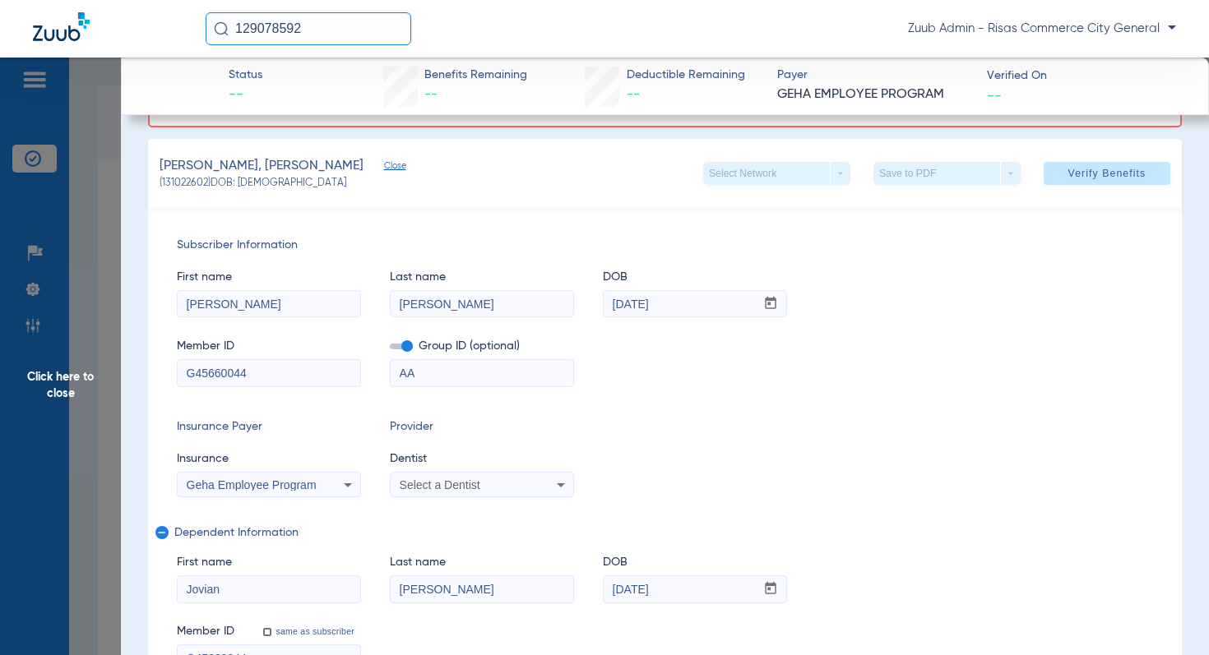
scroll to position [286, 0]
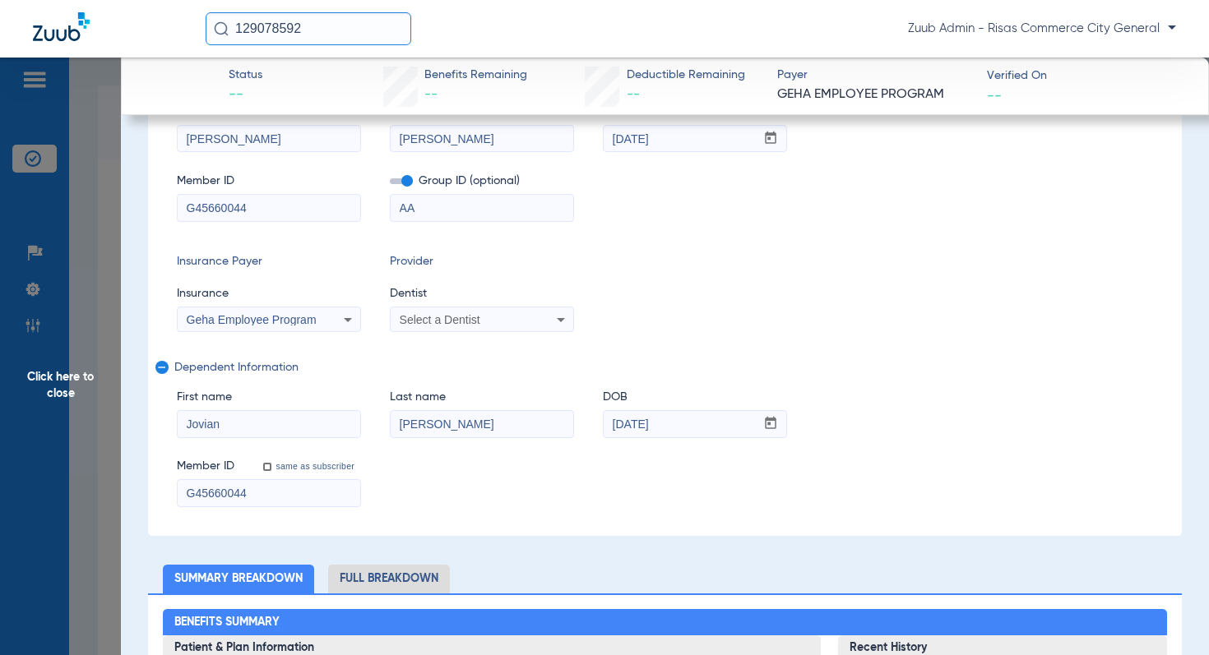
click at [437, 429] on input "[PERSON_NAME]" at bounding box center [482, 424] width 183 height 26
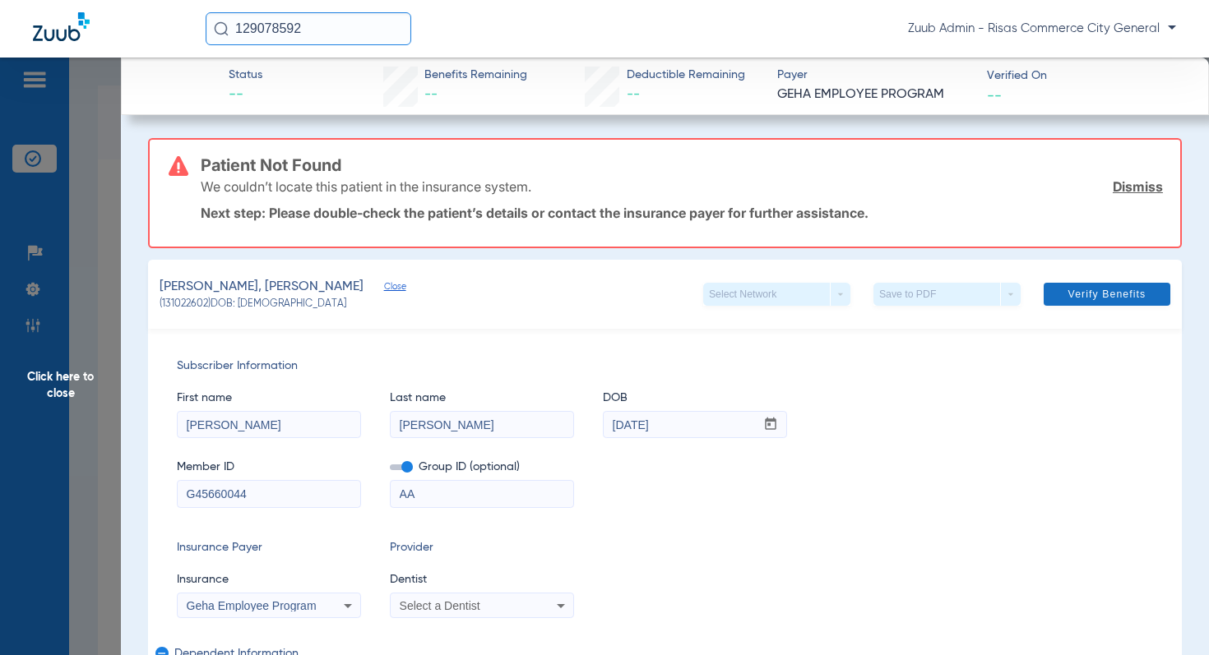
type input "[PERSON_NAME]"
click at [1103, 295] on span "Verify Benefits" at bounding box center [1107, 294] width 78 height 13
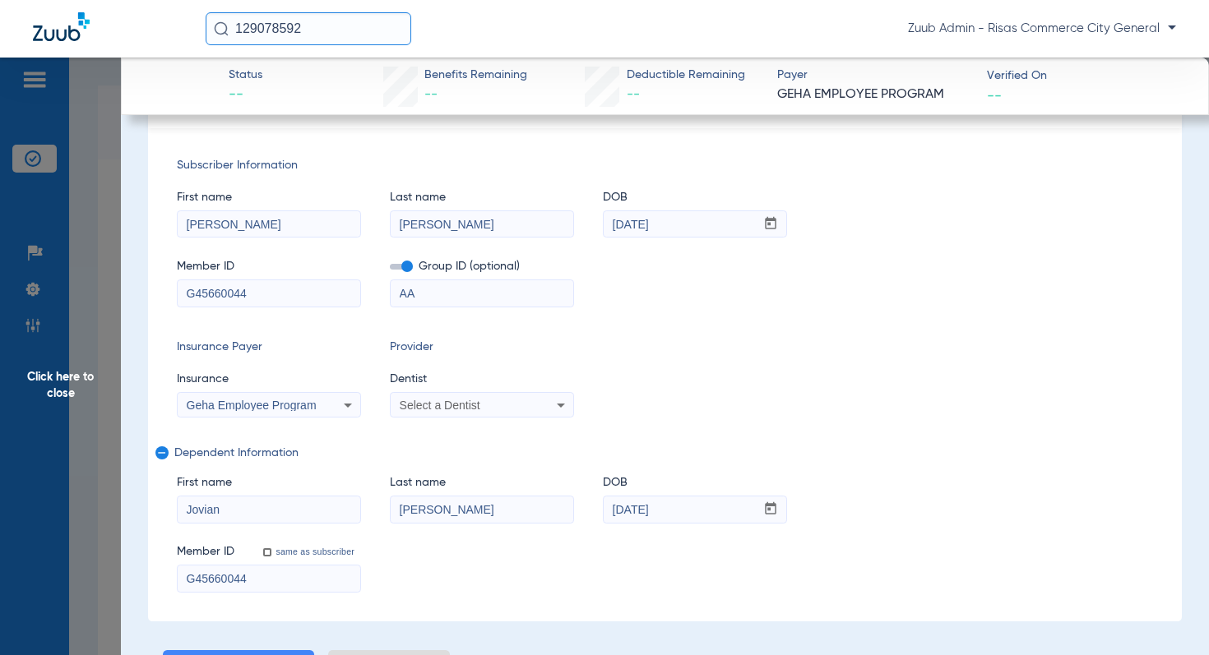
scroll to position [205, 0]
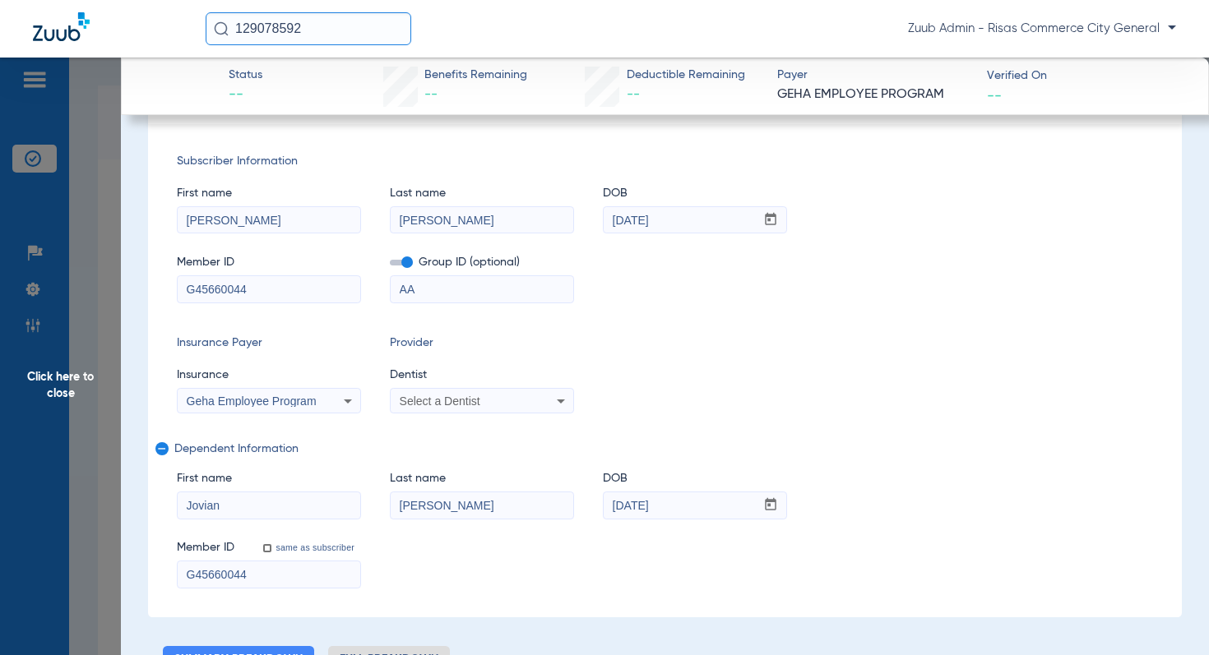
click at [443, 404] on span "Select a Dentist" at bounding box center [440, 401] width 81 height 13
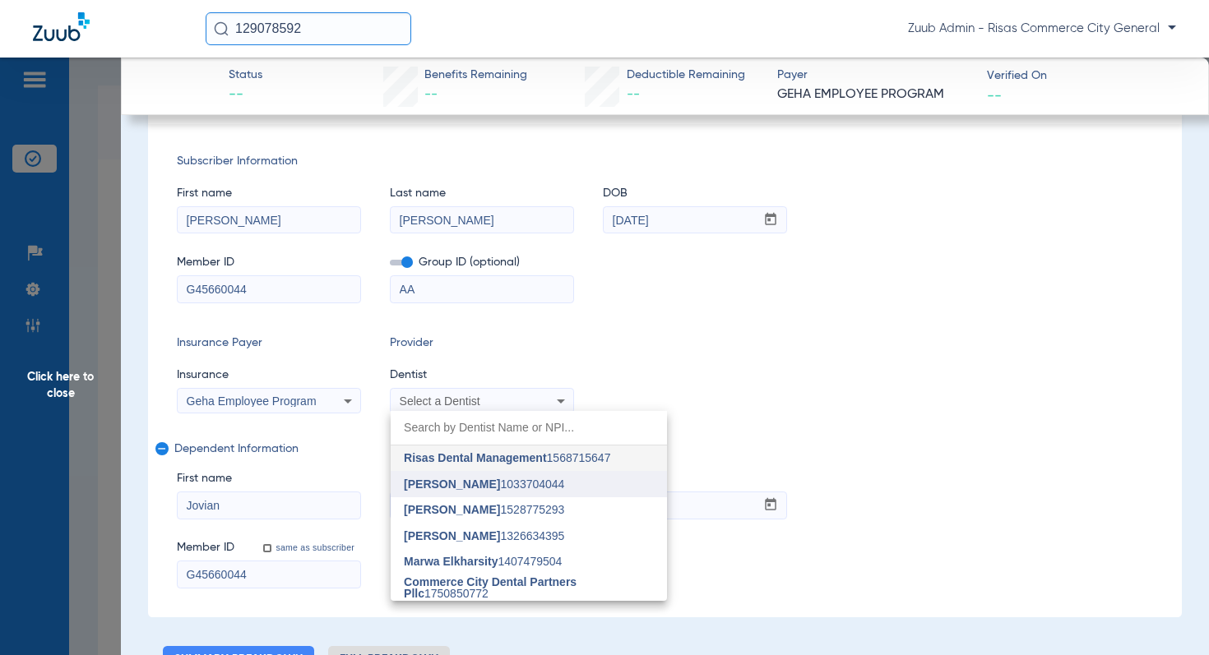
click at [430, 482] on span "[PERSON_NAME]" at bounding box center [452, 484] width 96 height 13
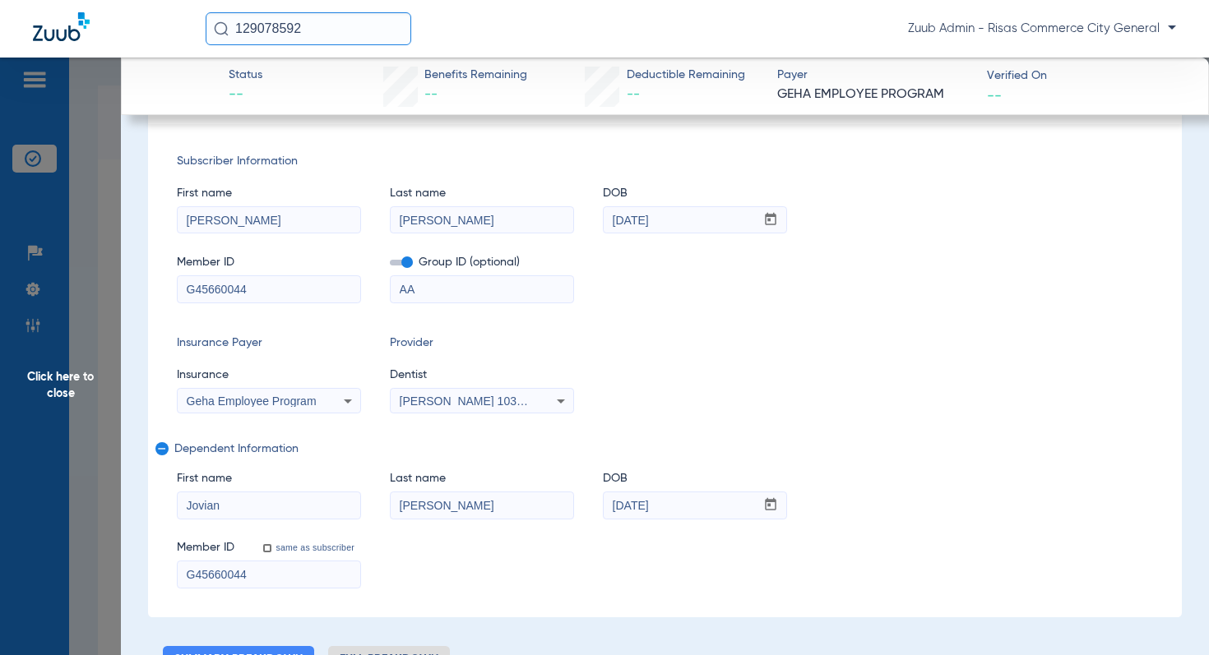
click at [840, 392] on div "Insurance Payer Insurance Geha Employee Program Provider Dentist [PERSON_NAME] …" at bounding box center [665, 374] width 976 height 79
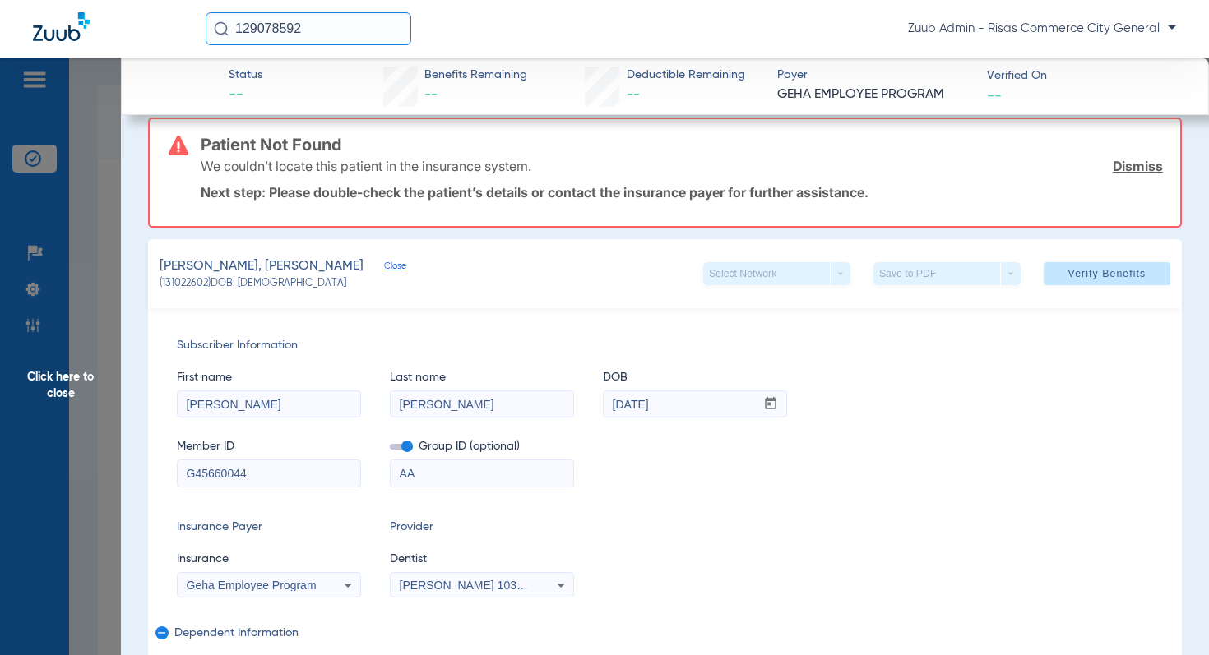
scroll to position [0, 0]
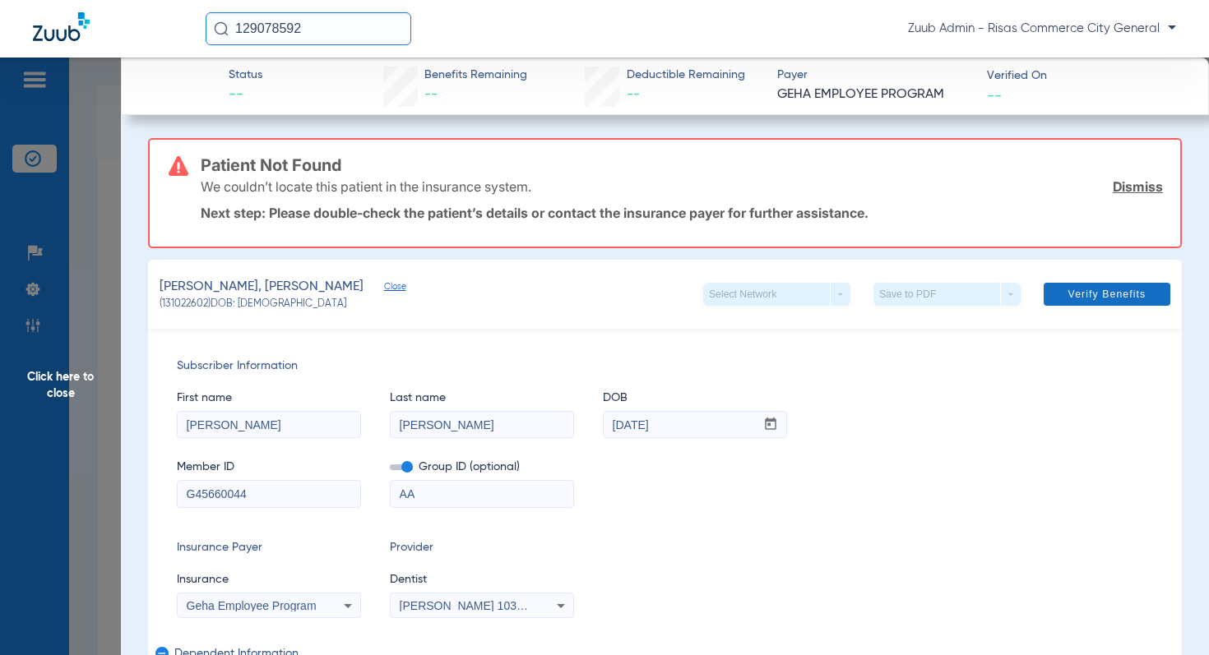
click at [1090, 294] on span "Verify Benefits" at bounding box center [1107, 294] width 78 height 13
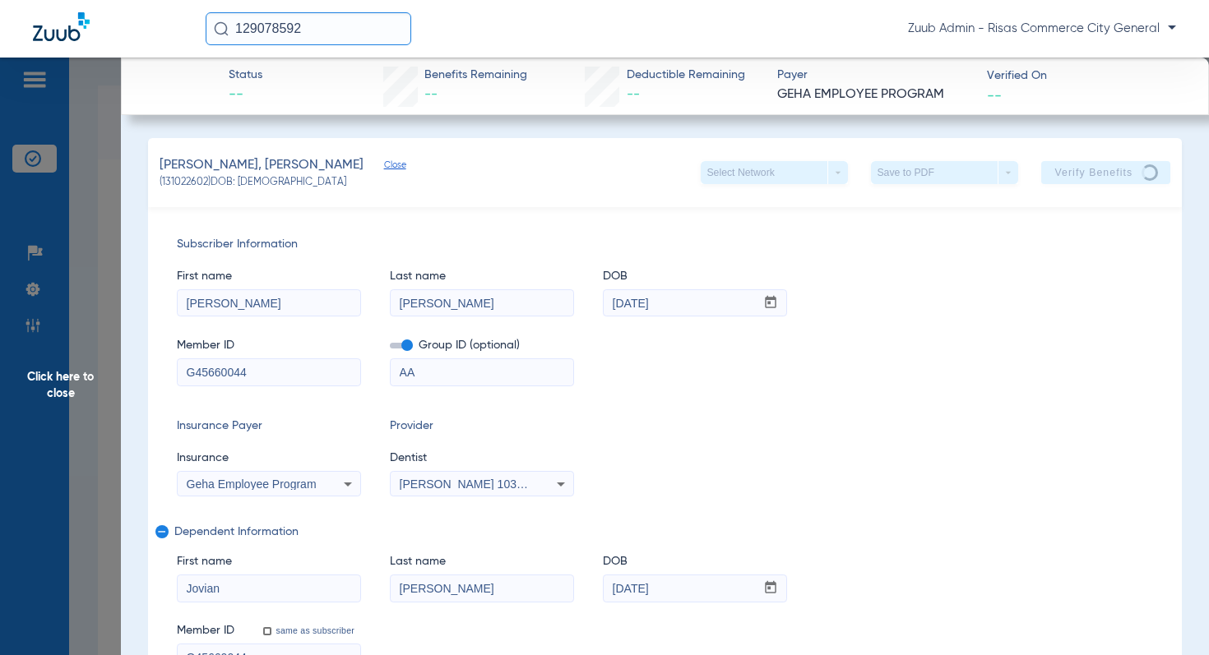
click at [50, 377] on span "Click here to close" at bounding box center [60, 385] width 121 height 655
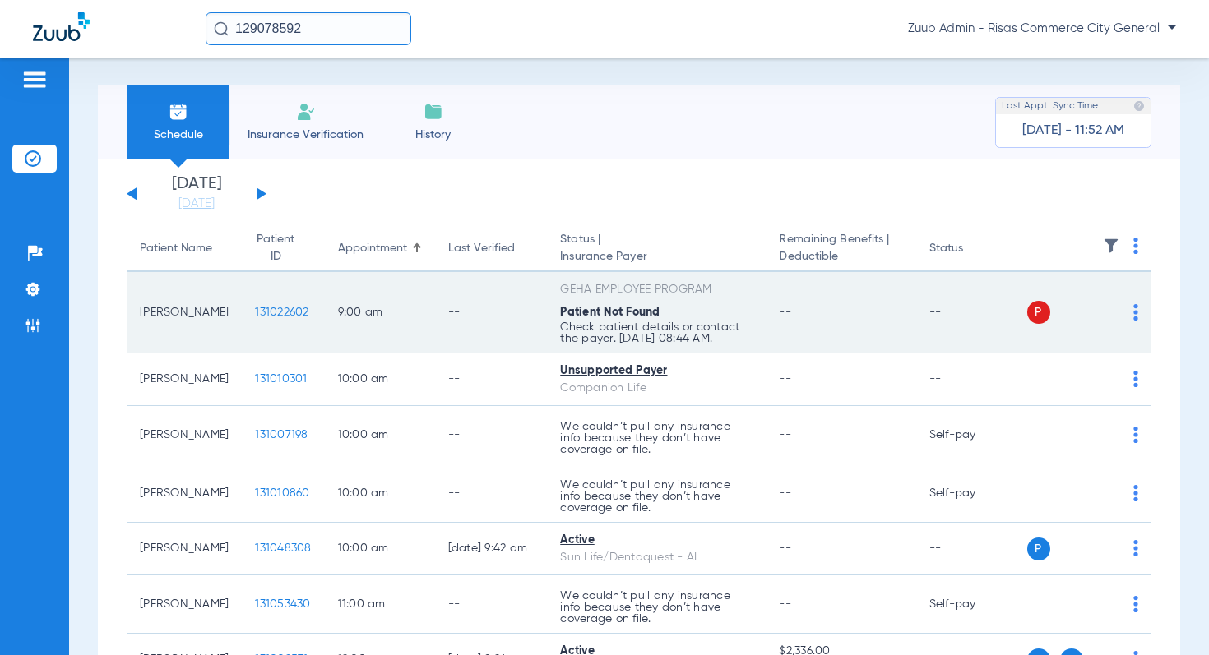
drag, startPoint x: 765, startPoint y: 341, endPoint x: 562, endPoint y: 340, distance: 202.3
click at [562, 340] on td "GEHA EMPLOYEE PROGRAM Patient Not Found Check patient details or contact the pa…" at bounding box center [656, 312] width 219 height 81
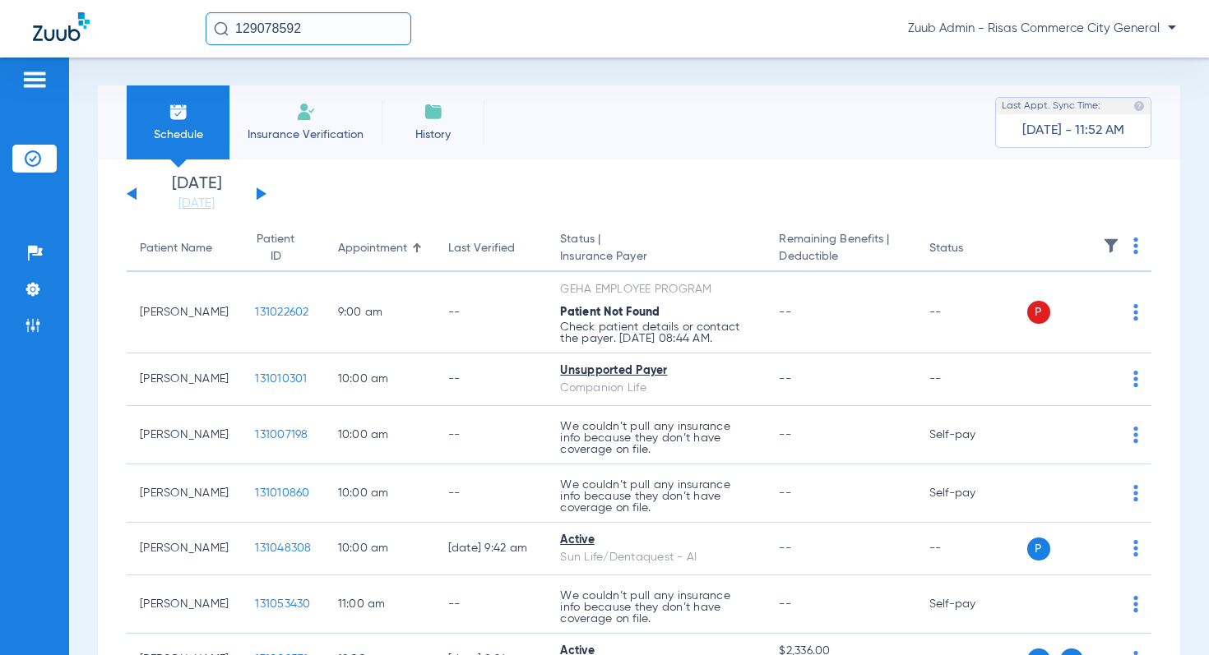
click at [258, 197] on button at bounding box center [262, 193] width 10 height 12
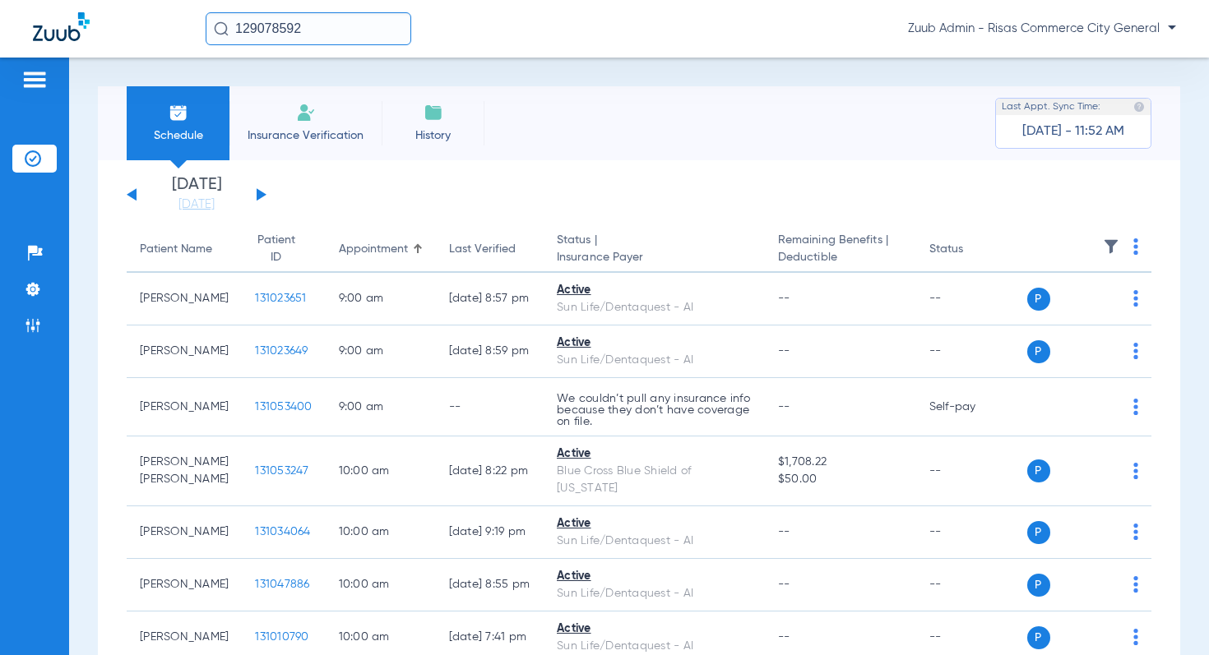
click at [257, 197] on button at bounding box center [262, 194] width 10 height 12
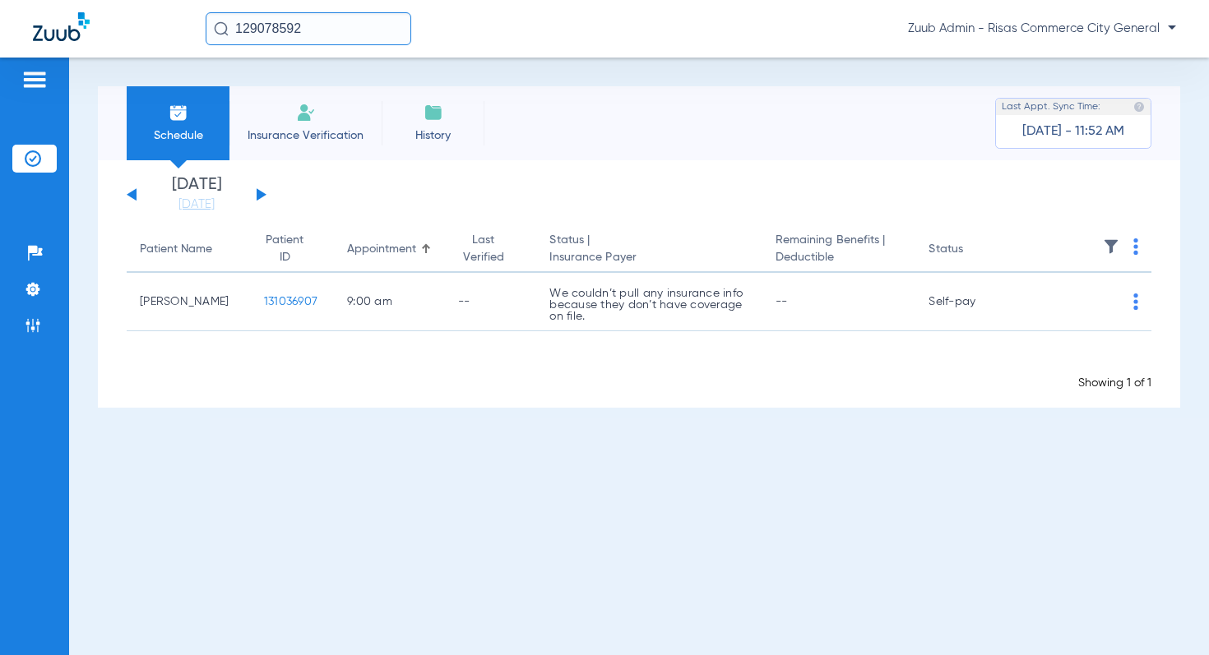
click at [261, 196] on button at bounding box center [262, 194] width 10 height 12
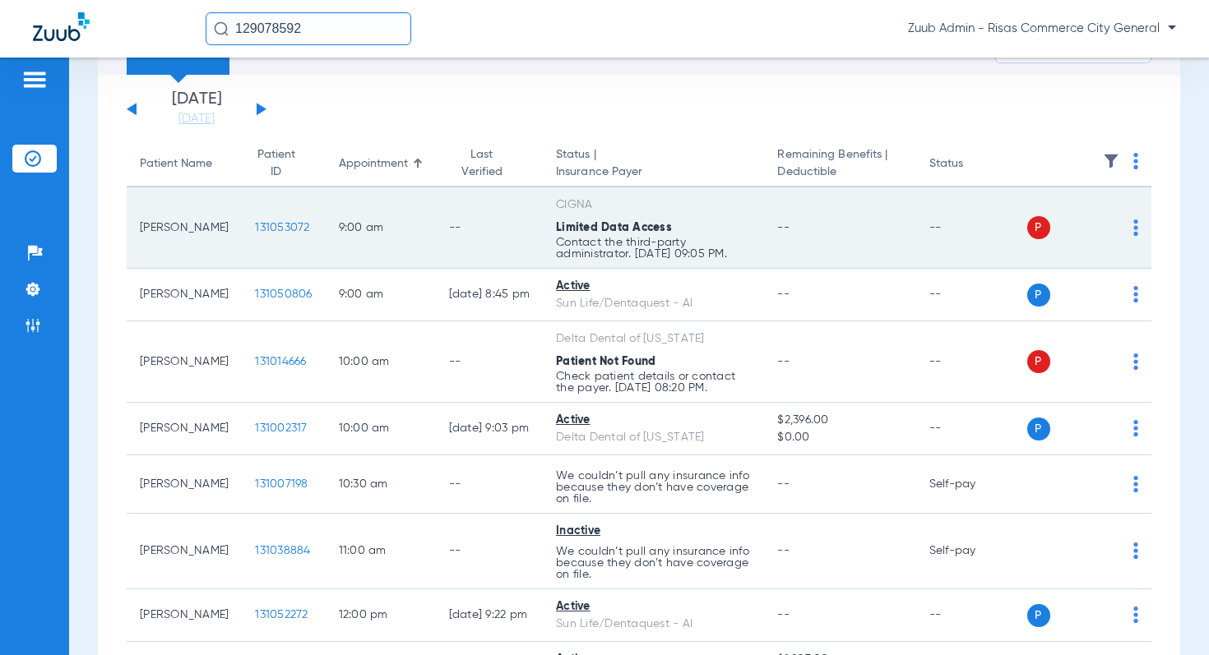
scroll to position [85, 0]
drag, startPoint x: 669, startPoint y: 232, endPoint x: 545, endPoint y: 231, distance: 124.2
click at [545, 231] on td "CIGNA Limited Data Access Contact the third-party administrator. [DATE] 09:05 P…" at bounding box center [653, 228] width 221 height 81
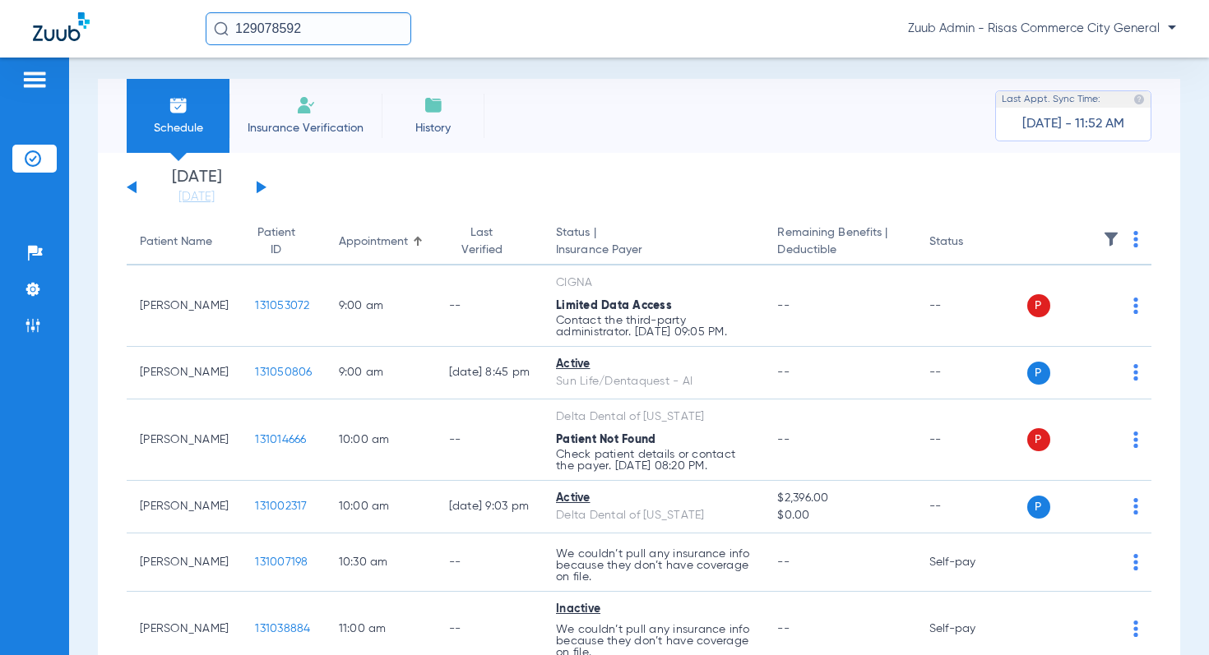
scroll to position [5, 0]
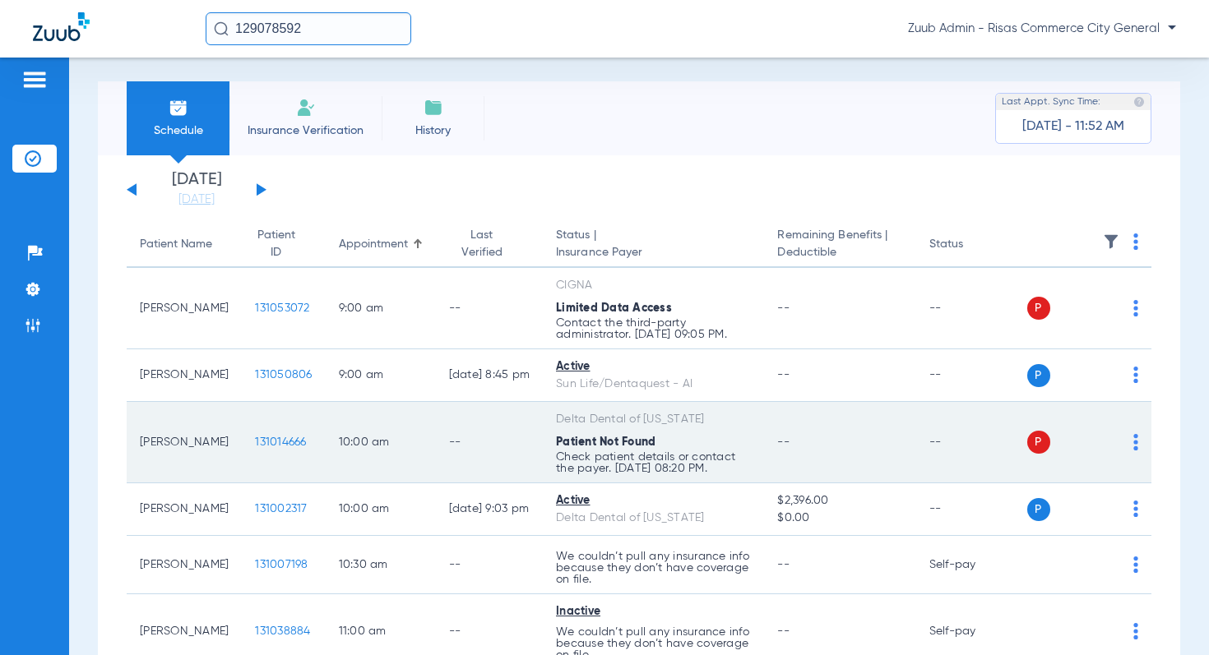
click at [255, 443] on span "131014666" at bounding box center [280, 443] width 51 height 12
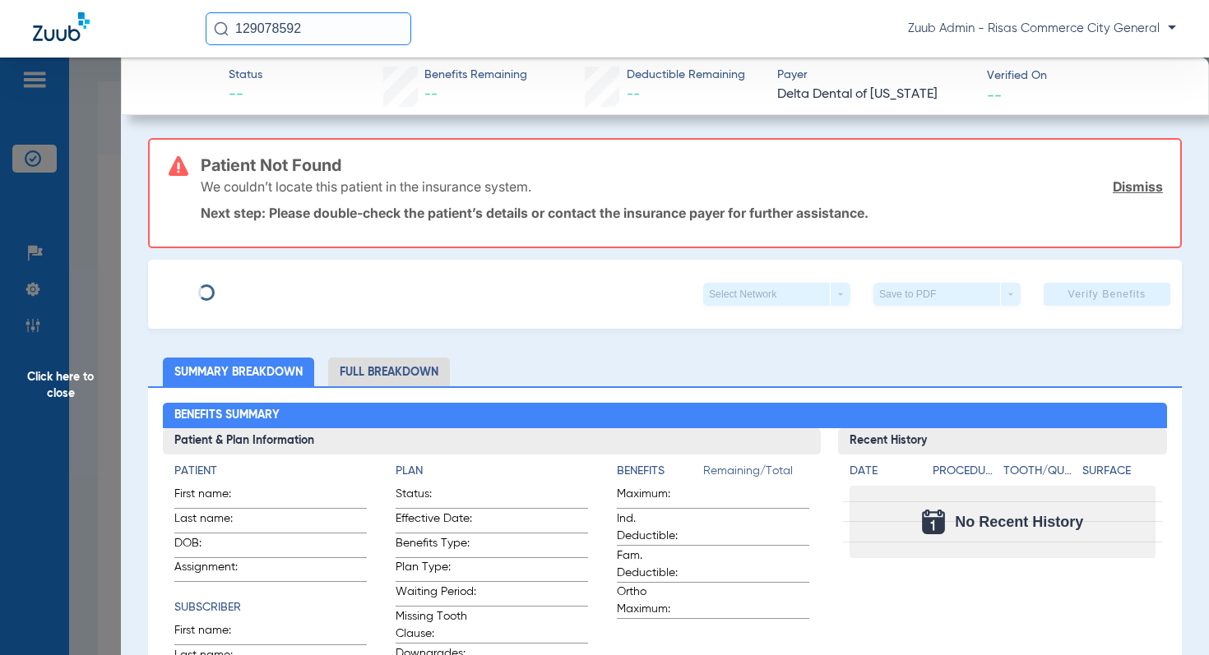
type input "[PERSON_NAME]"
type input "[DATE]"
type input "425293416572"
type input "22541000"
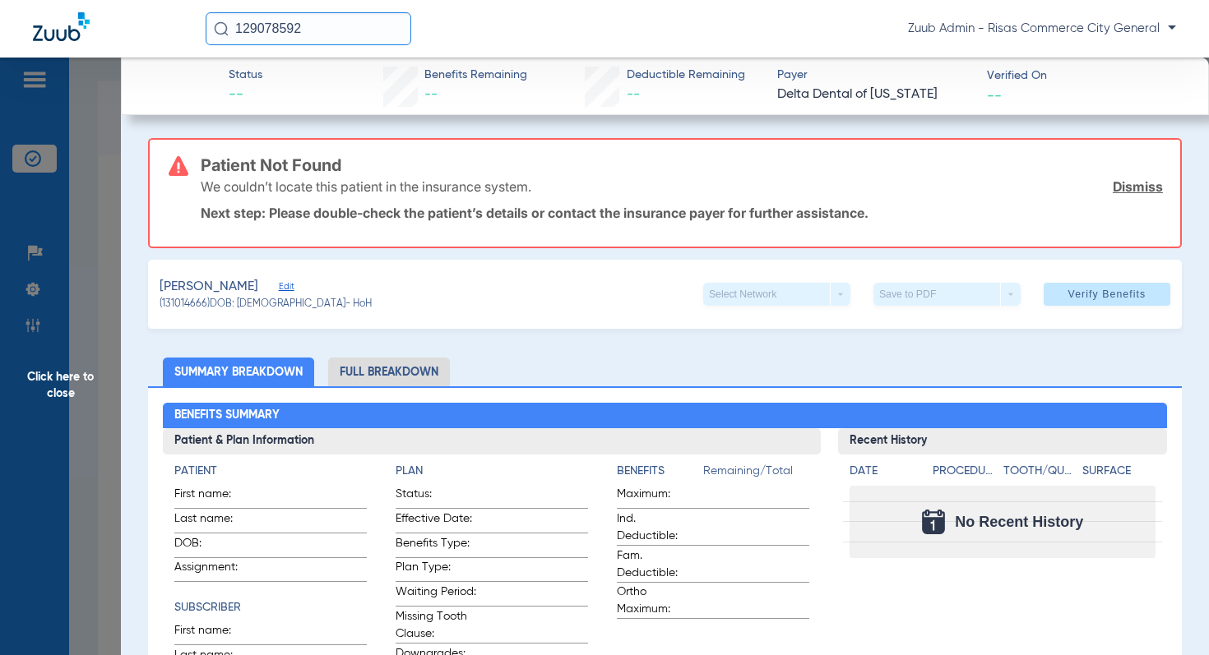
click at [279, 288] on span "Edit" at bounding box center [286, 289] width 15 height 16
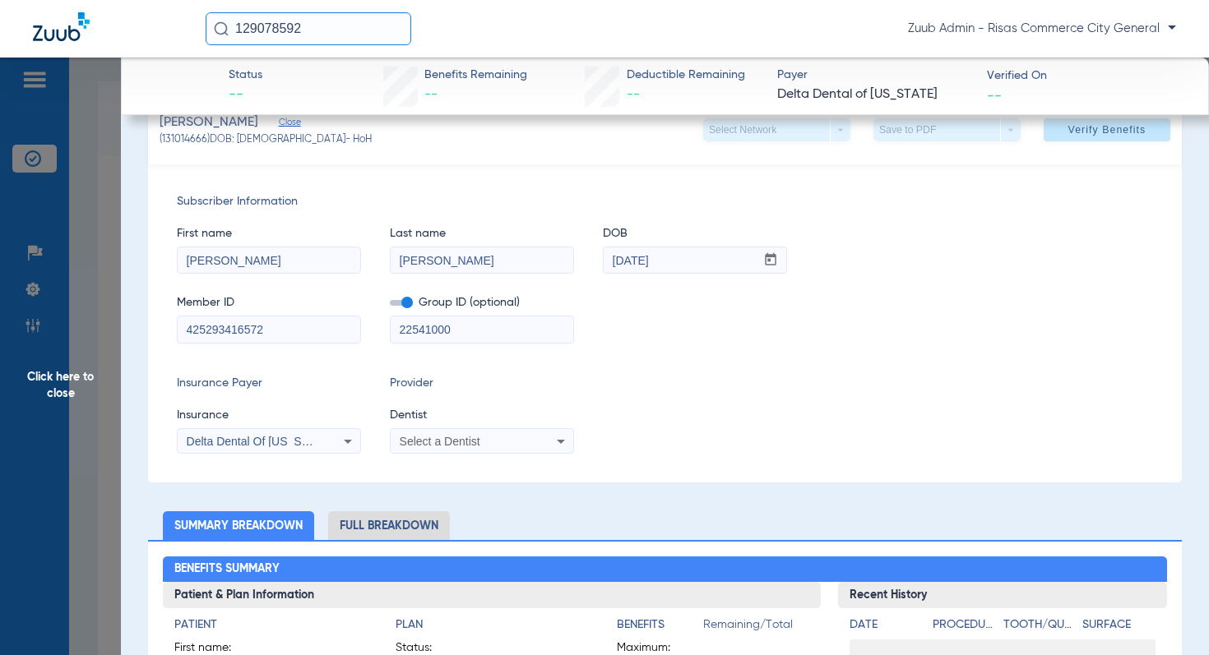
scroll to position [165, 0]
click at [289, 439] on span "Delta Dental Of [US_STATE]" at bounding box center [260, 440] width 146 height 13
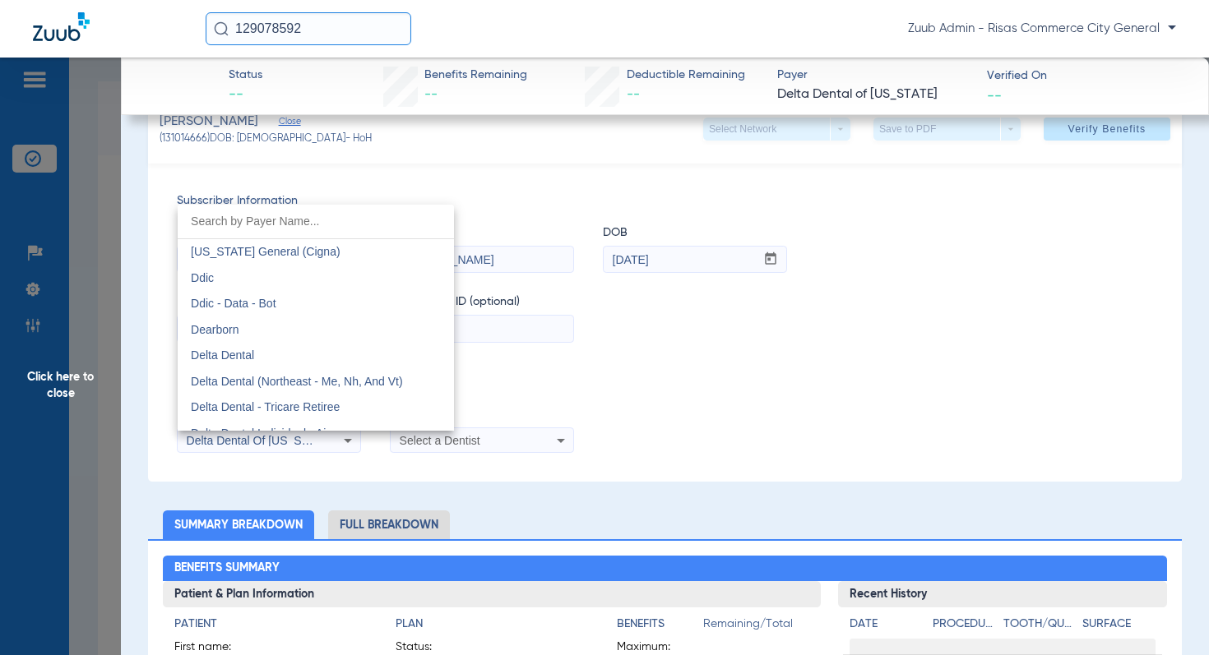
scroll to position [2582, 0]
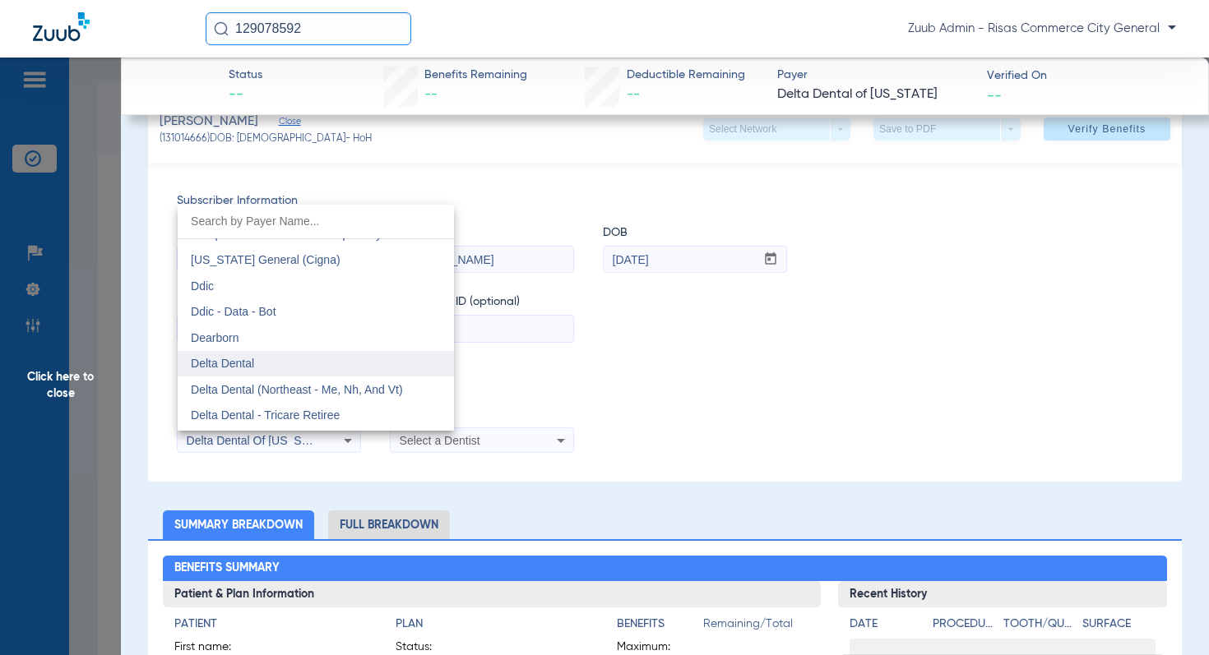
click at [233, 367] on span "Delta Dental" at bounding box center [222, 363] width 63 height 13
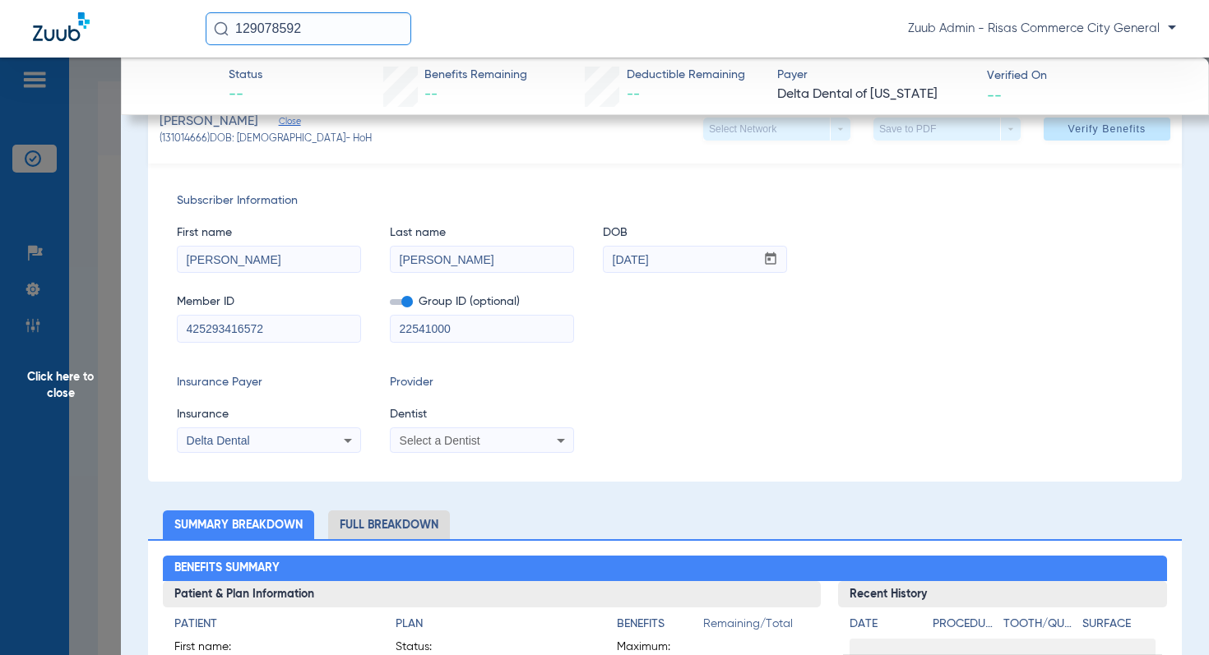
click at [451, 442] on span "Select a Dentist" at bounding box center [440, 440] width 81 height 13
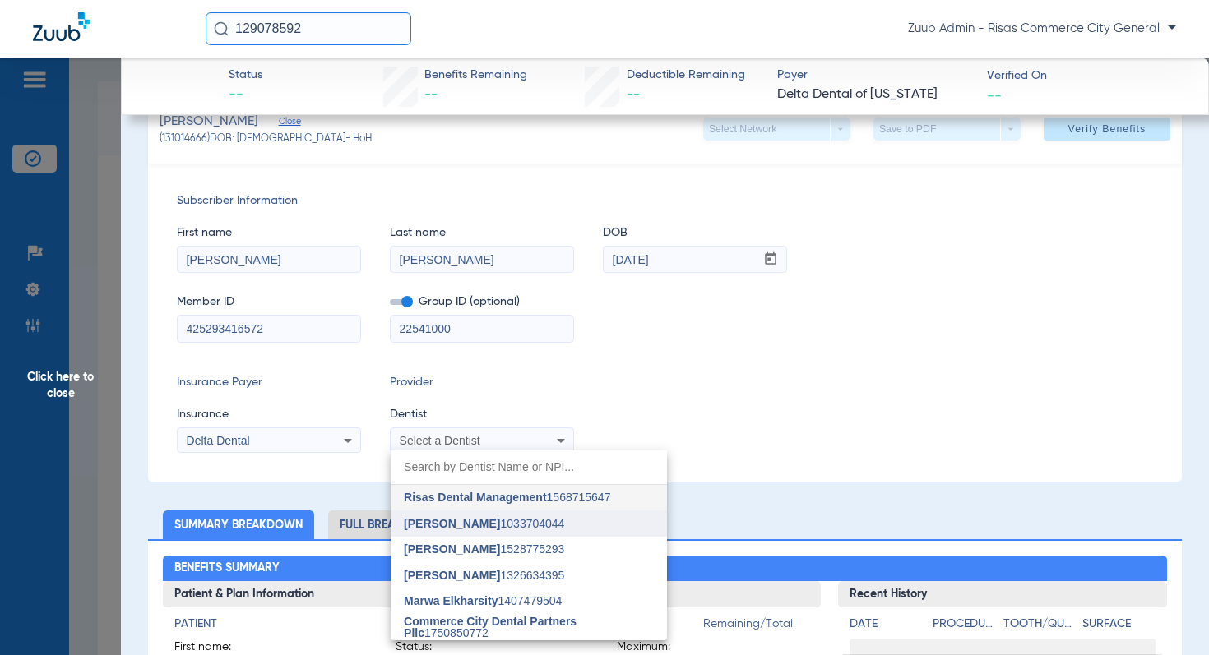
click at [509, 523] on span "[PERSON_NAME] 1033704044" at bounding box center [484, 524] width 160 height 12
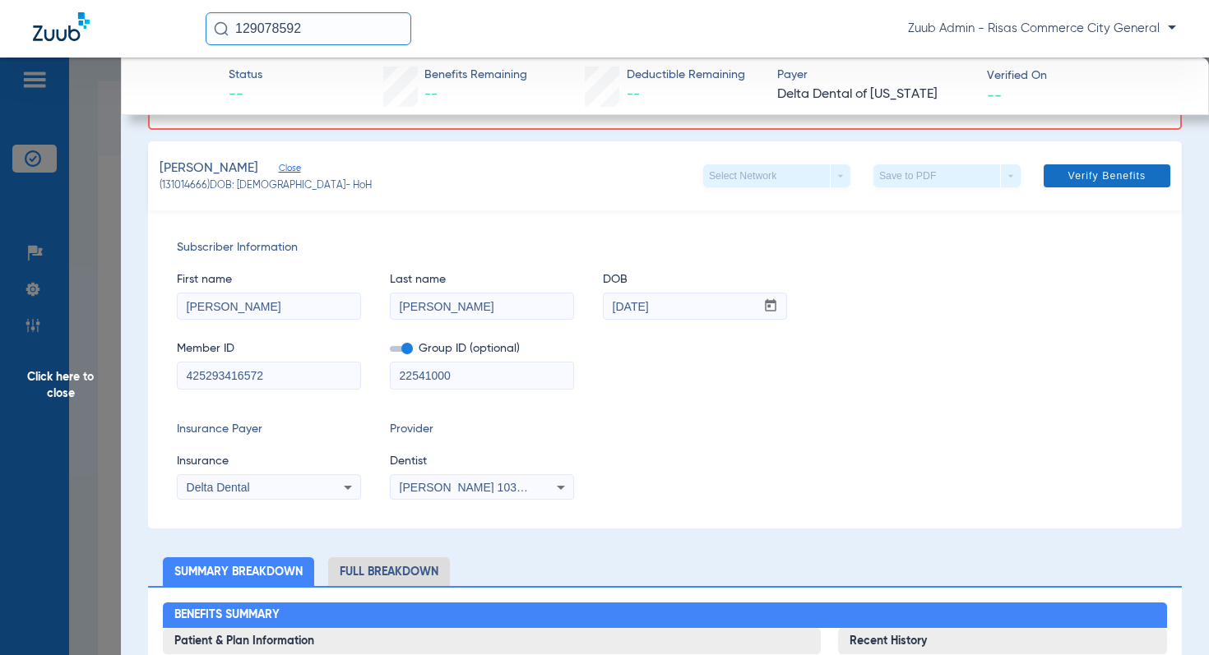
scroll to position [91, 0]
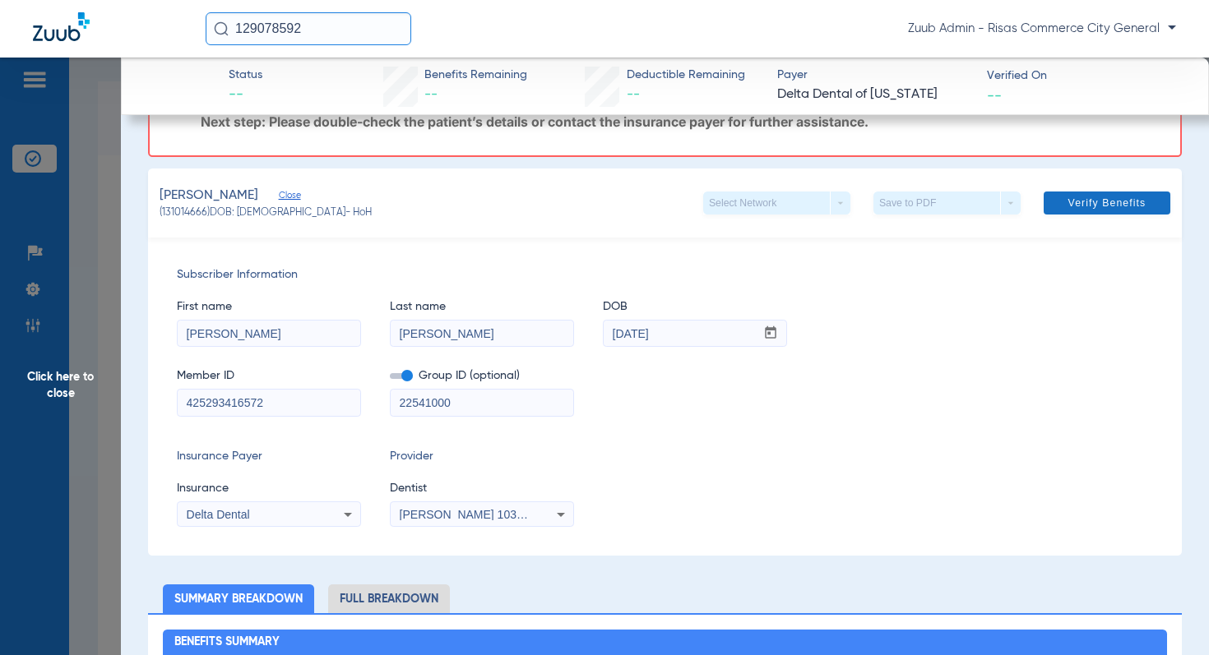
click at [1070, 206] on span "Verify Benefits" at bounding box center [1107, 203] width 78 height 13
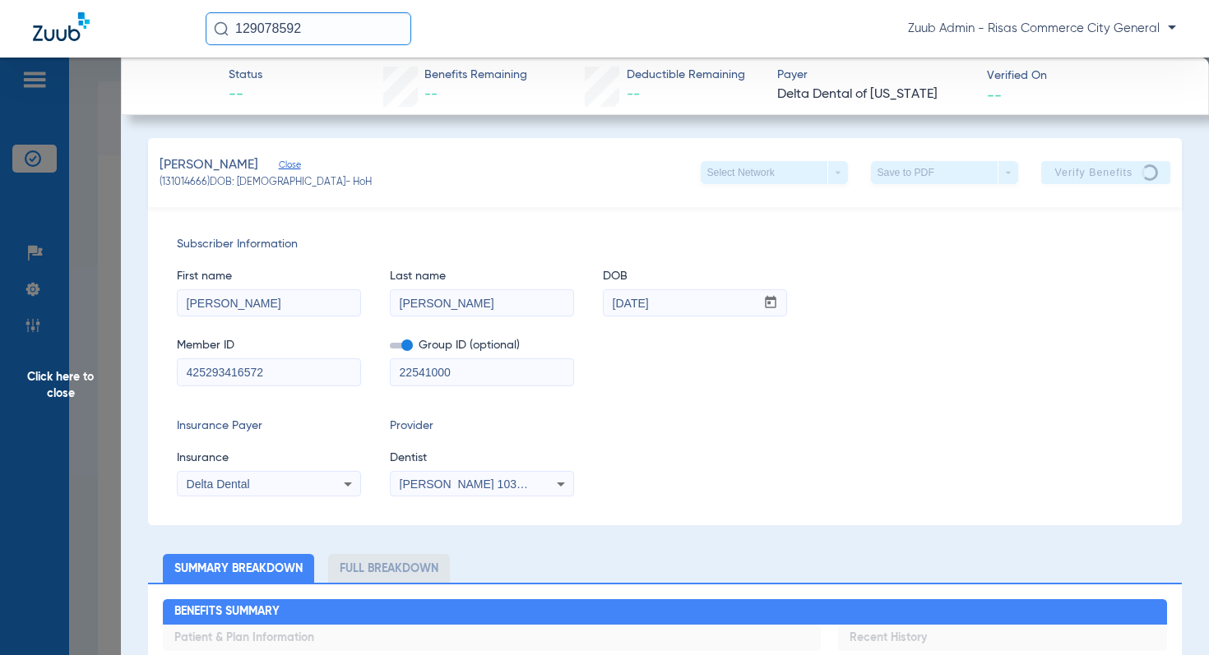
scroll to position [5, 0]
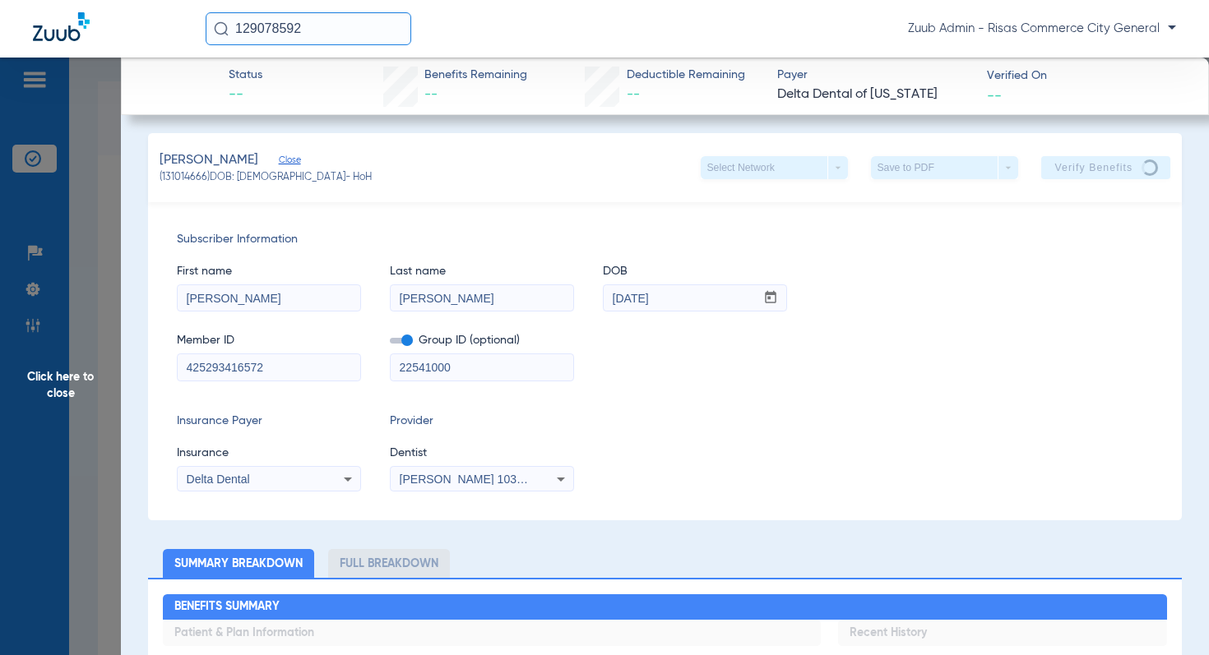
click at [74, 373] on span "Click here to close" at bounding box center [60, 385] width 121 height 655
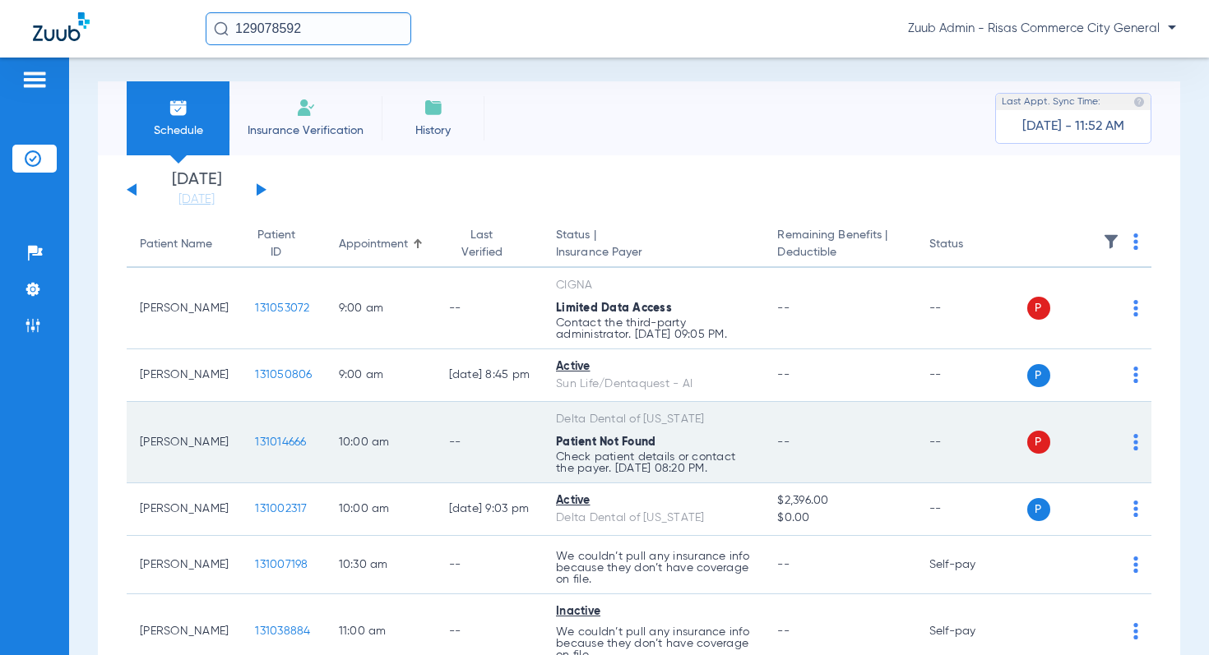
drag, startPoint x: 284, startPoint y: 444, endPoint x: 231, endPoint y: 447, distance: 52.7
click at [242, 447] on td "131014666" at bounding box center [283, 442] width 83 height 81
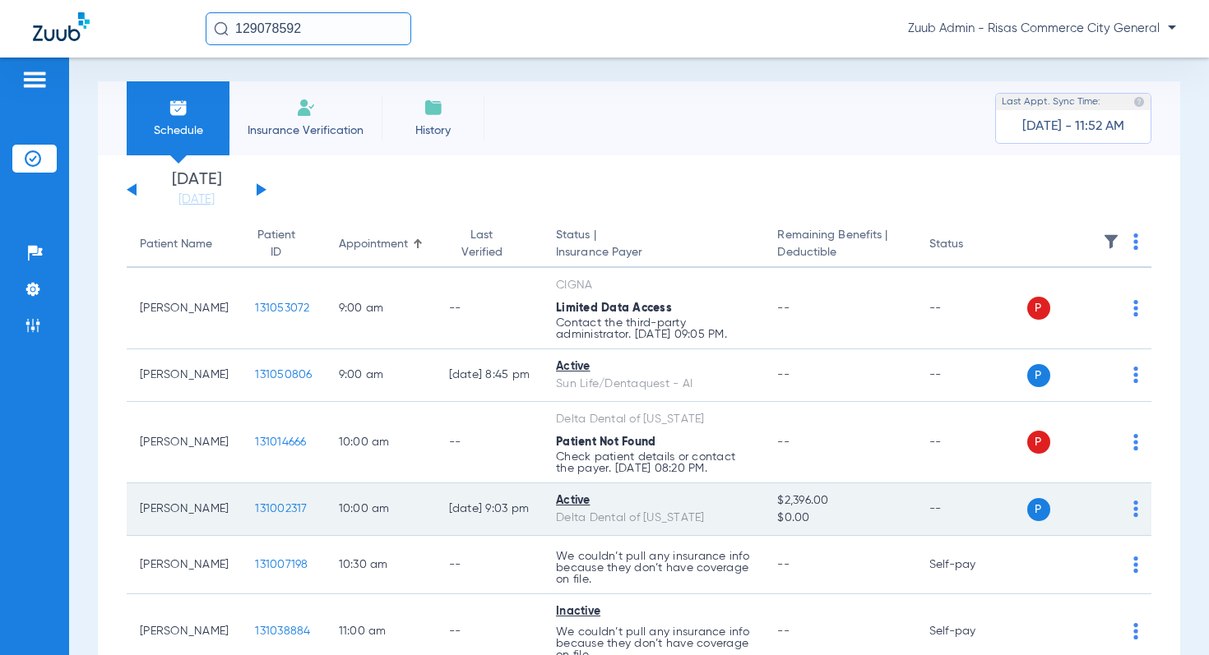
copy span "131014666"
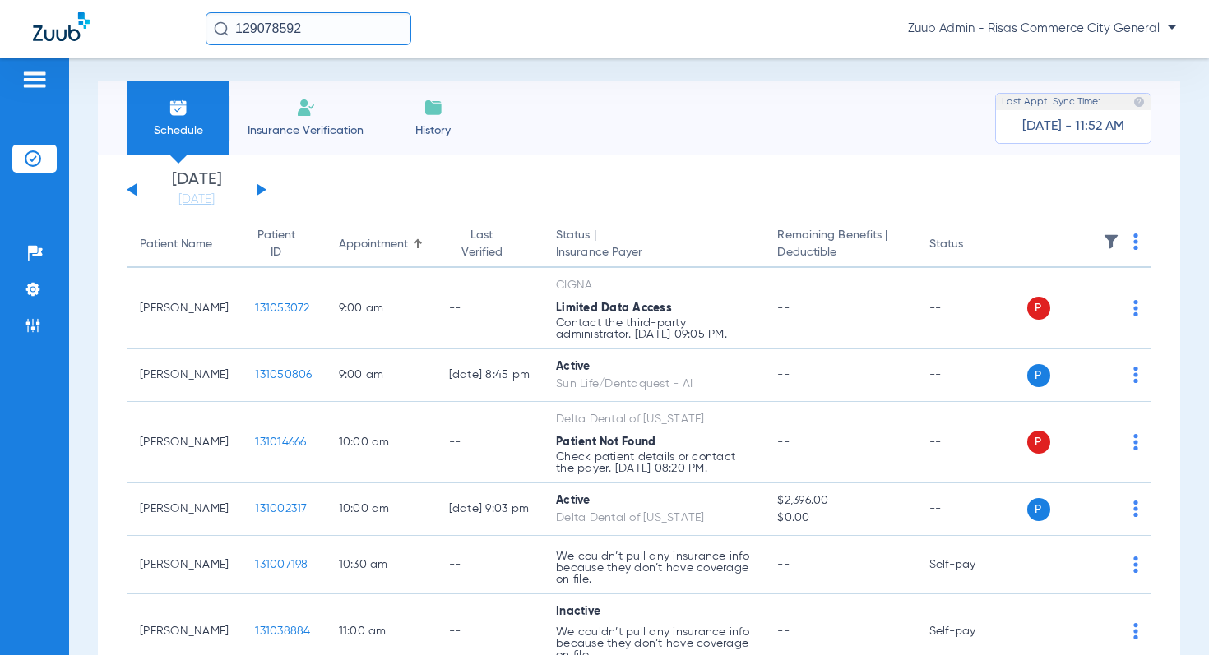
scroll to position [6, 0]
click at [258, 187] on button at bounding box center [262, 189] width 10 height 12
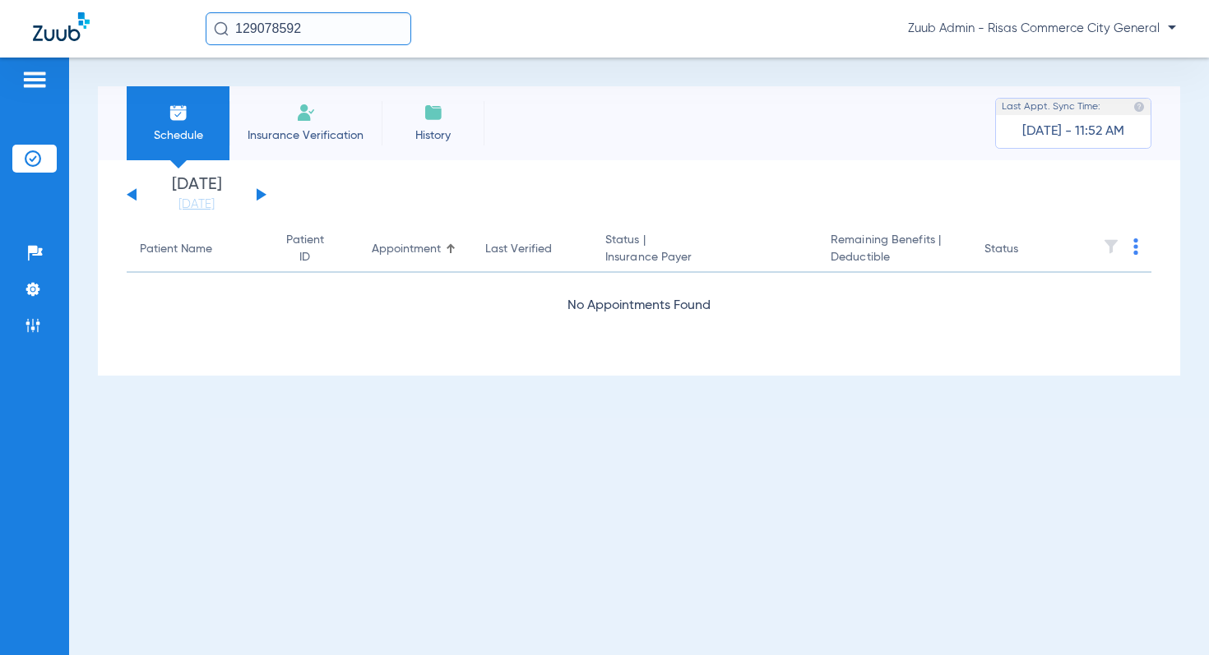
click at [260, 197] on button at bounding box center [262, 194] width 10 height 12
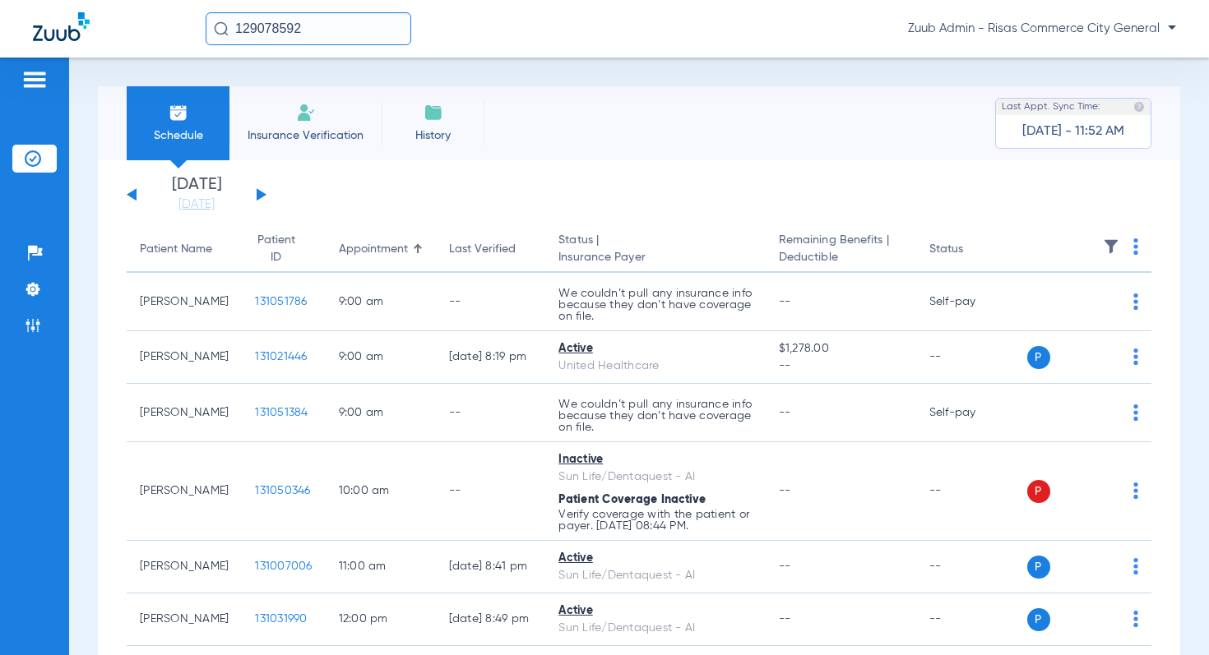
click at [1107, 246] on img at bounding box center [1111, 246] width 16 height 16
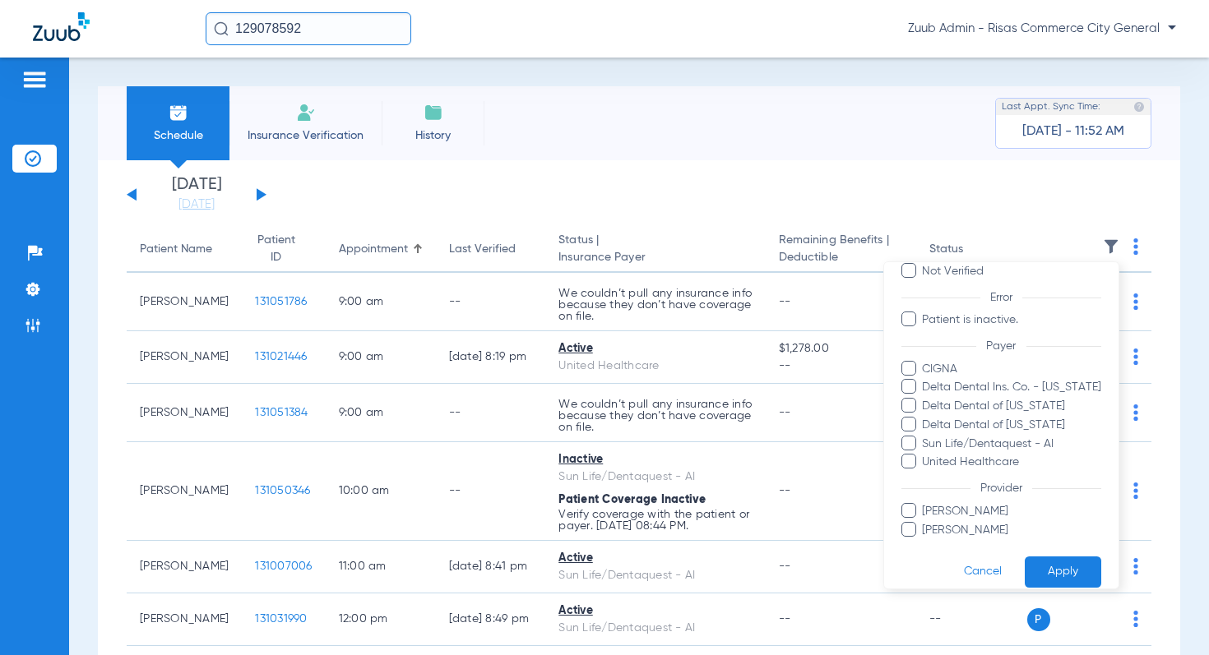
scroll to position [122, 0]
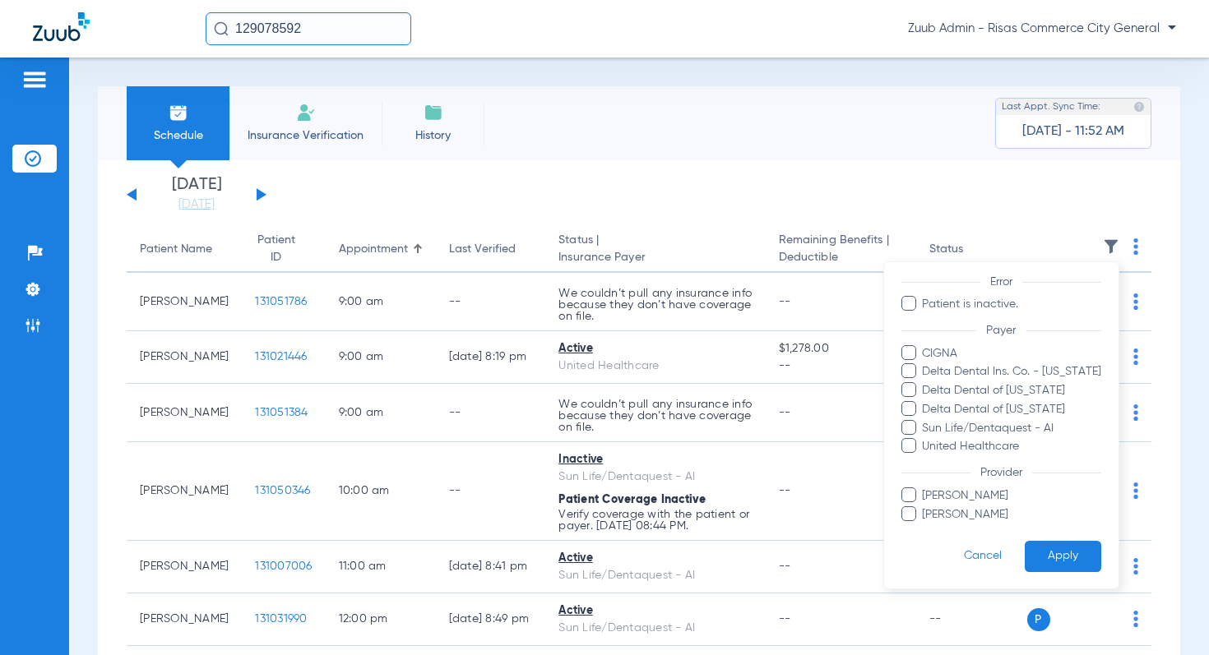
click at [570, 195] on div at bounding box center [604, 327] width 1209 height 655
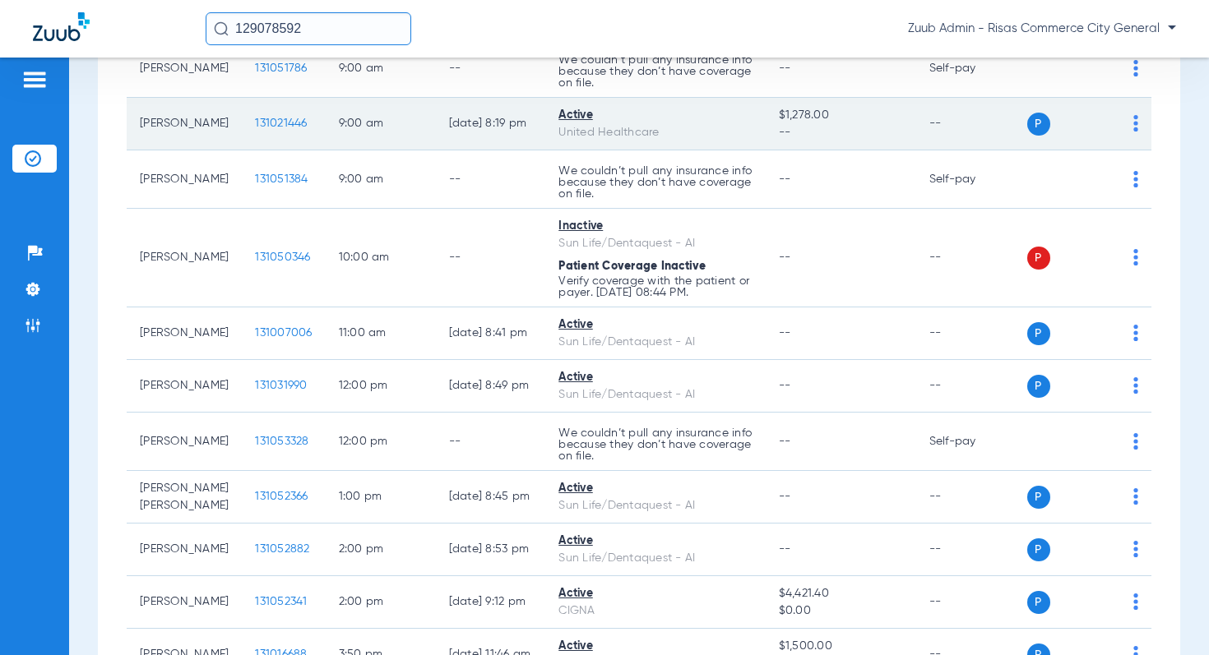
scroll to position [0, 0]
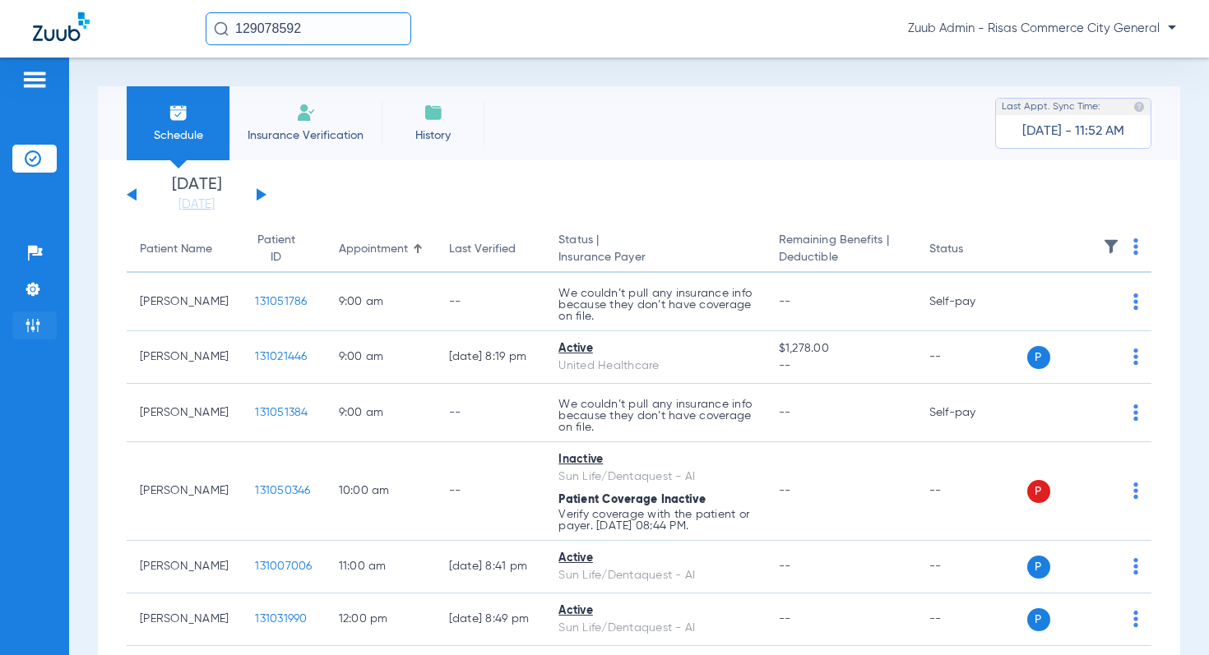
click at [25, 321] on img at bounding box center [33, 325] width 16 height 16
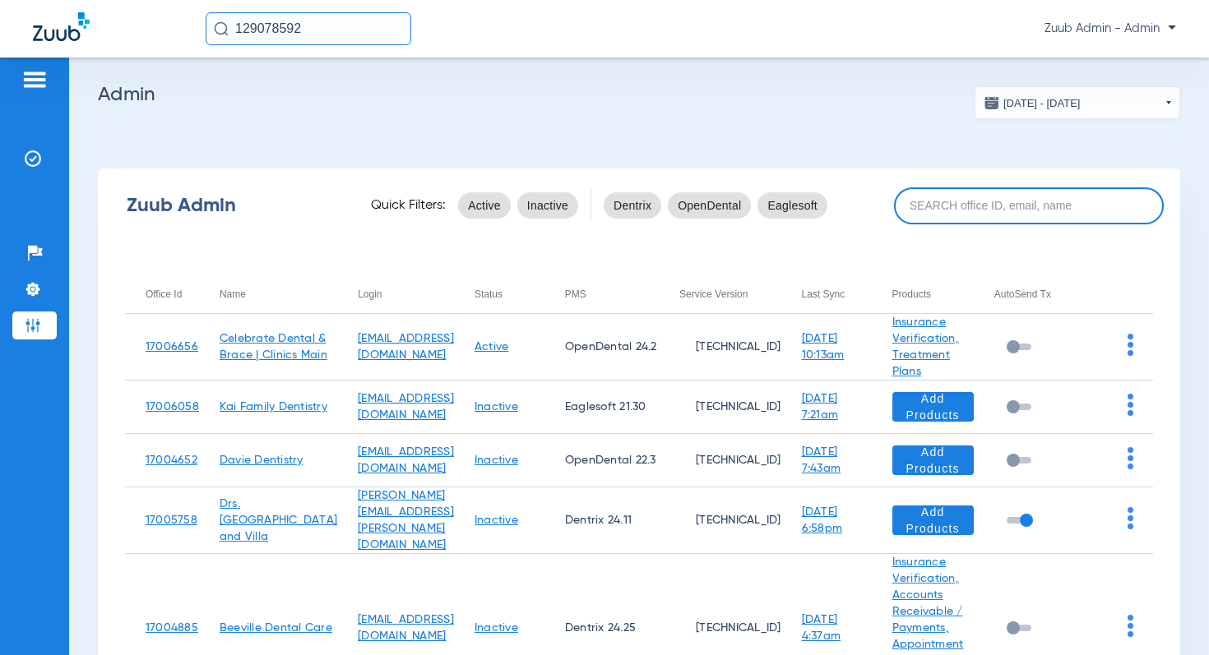
click at [1024, 216] on input at bounding box center [1029, 205] width 270 height 37
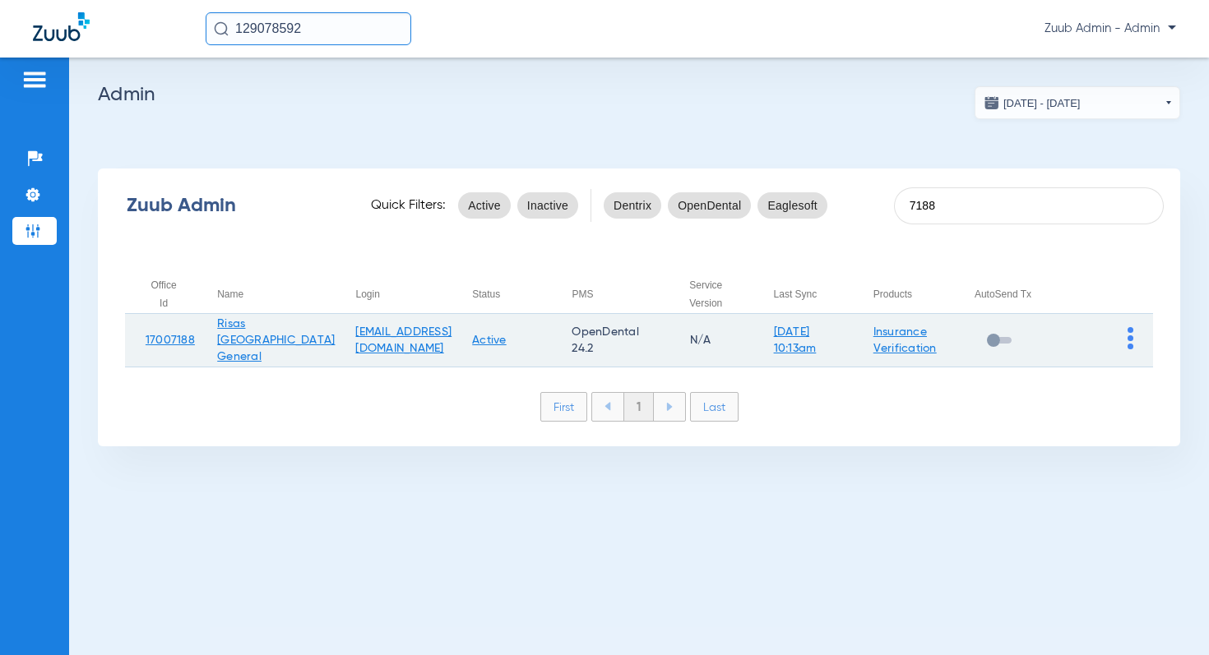
type input "7188"
click at [1128, 335] on img at bounding box center [1130, 338] width 6 height 22
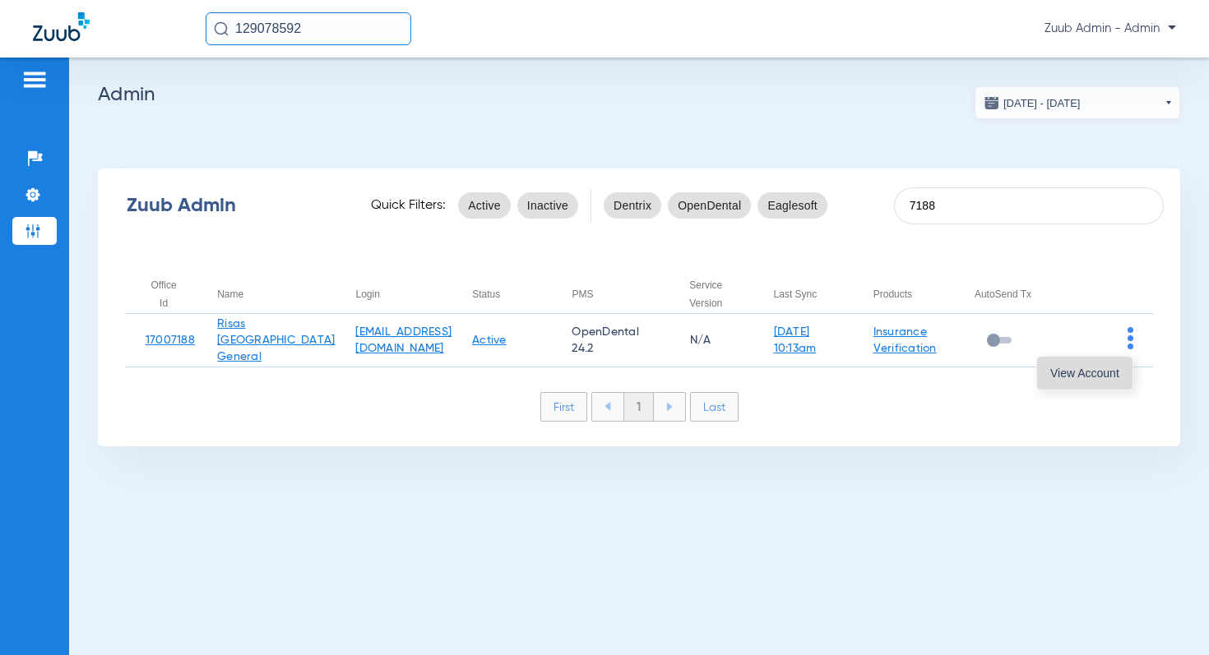
click at [1106, 368] on span "View Account" at bounding box center [1084, 374] width 69 height 12
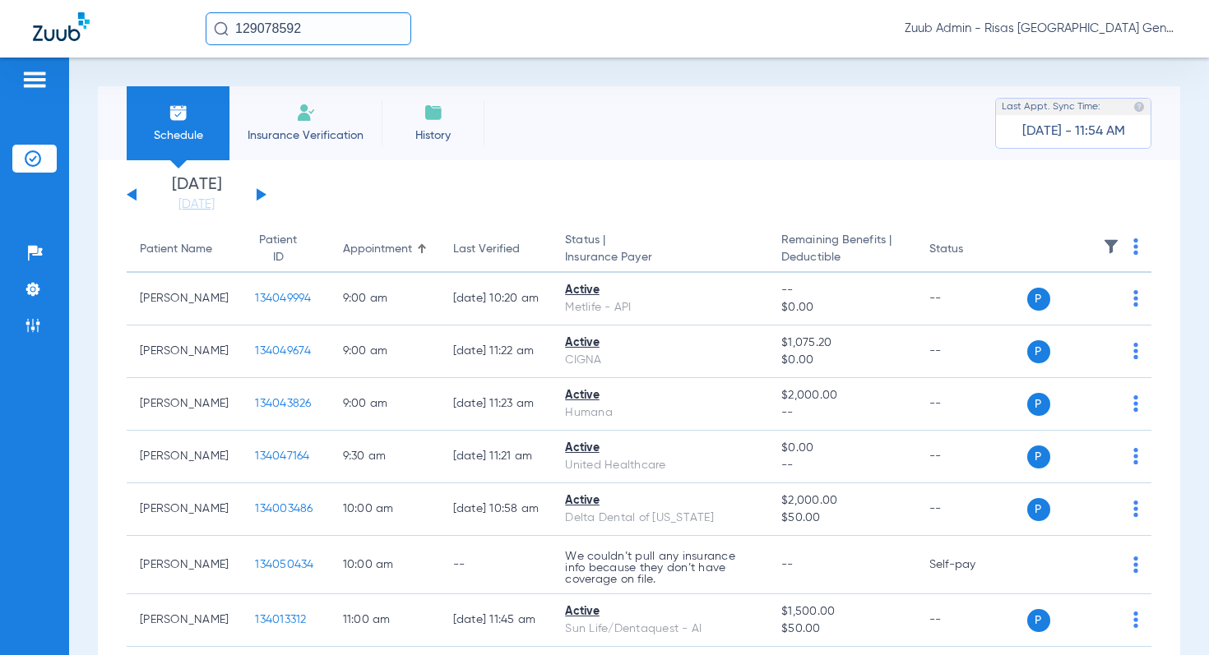
click at [1114, 239] on img at bounding box center [1111, 246] width 16 height 16
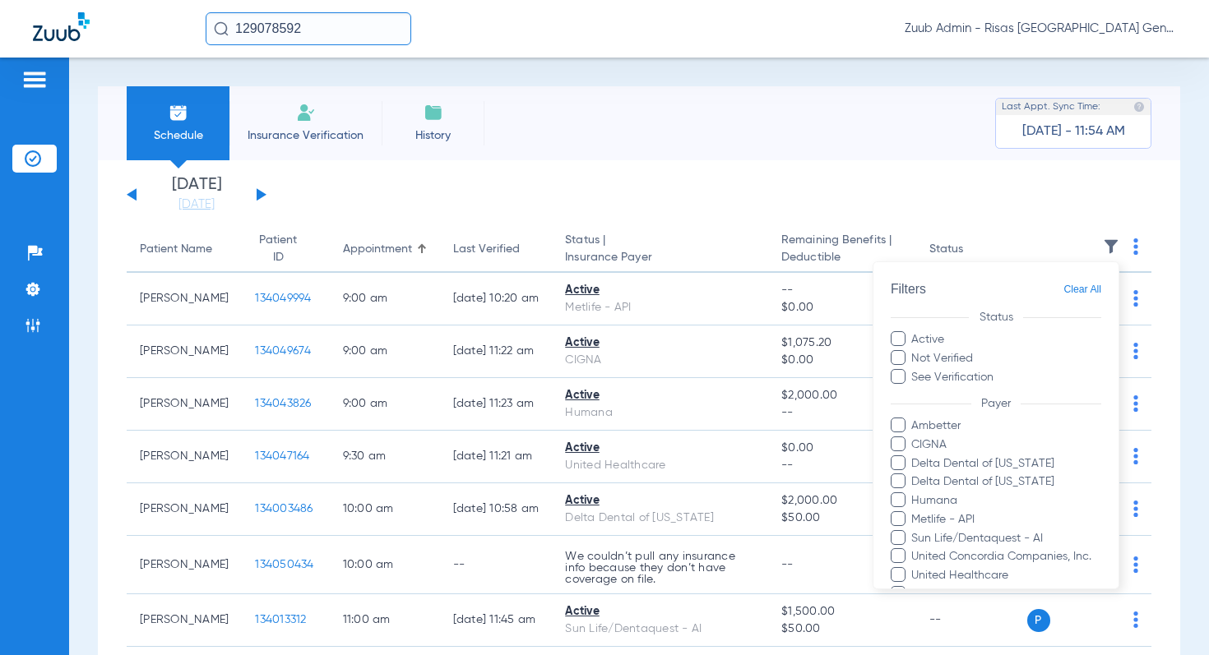
click at [845, 212] on div at bounding box center [604, 327] width 1209 height 655
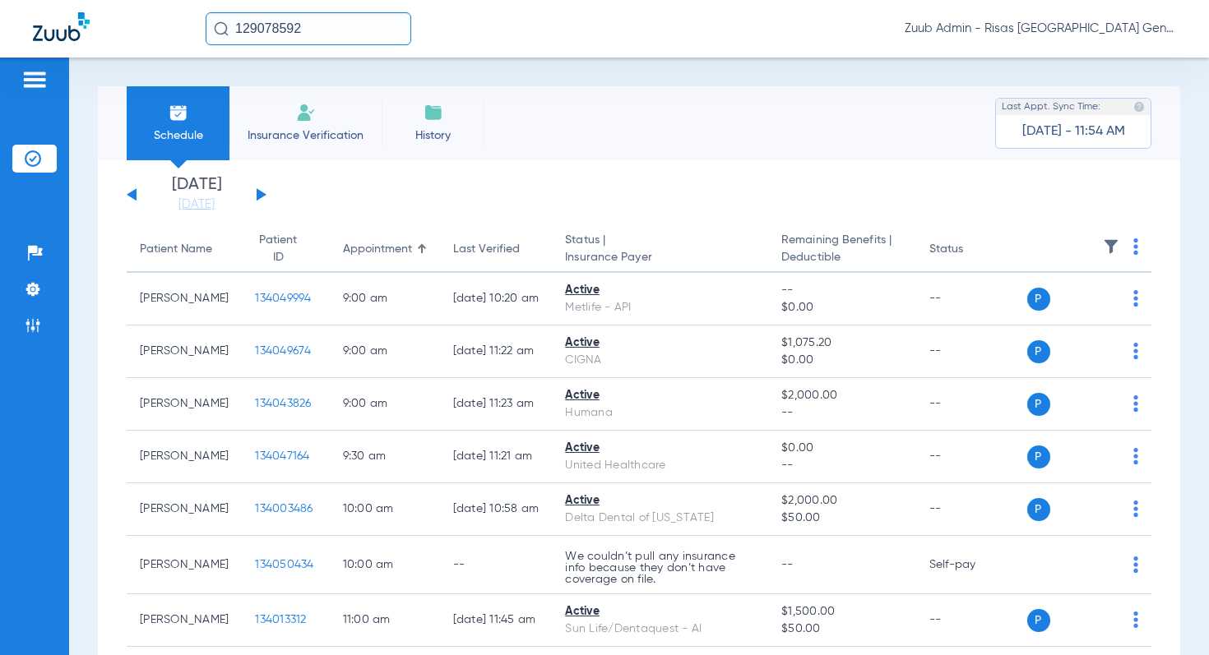
click at [260, 196] on button at bounding box center [262, 194] width 10 height 12
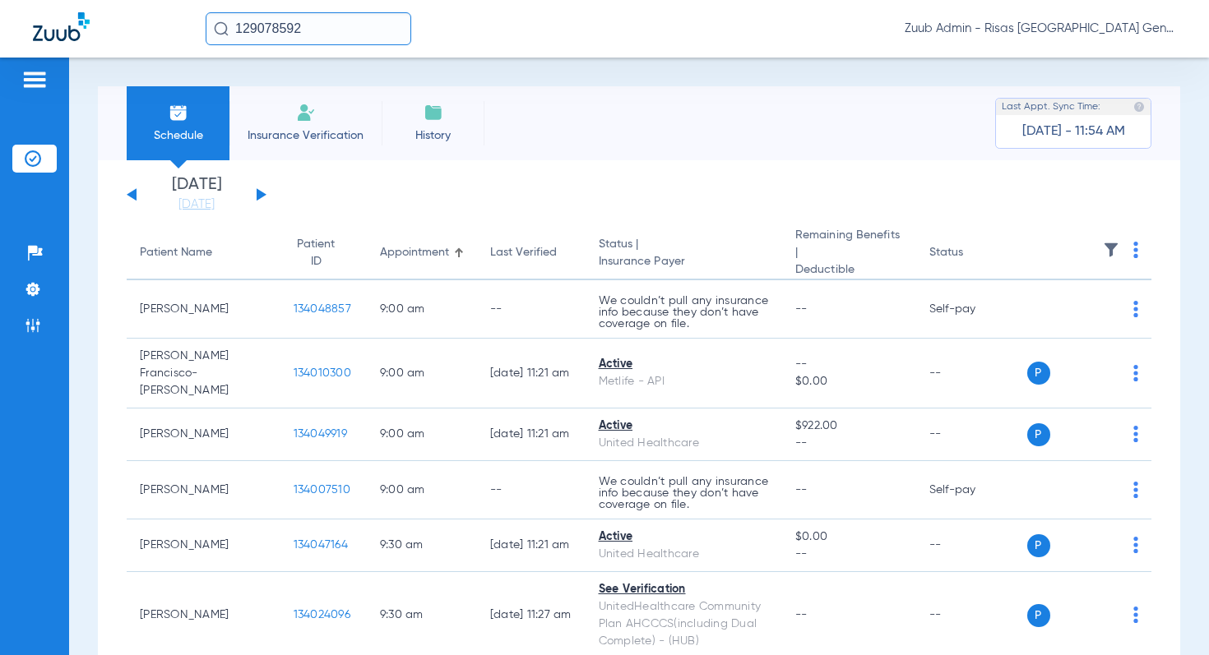
click at [257, 195] on button at bounding box center [262, 194] width 10 height 12
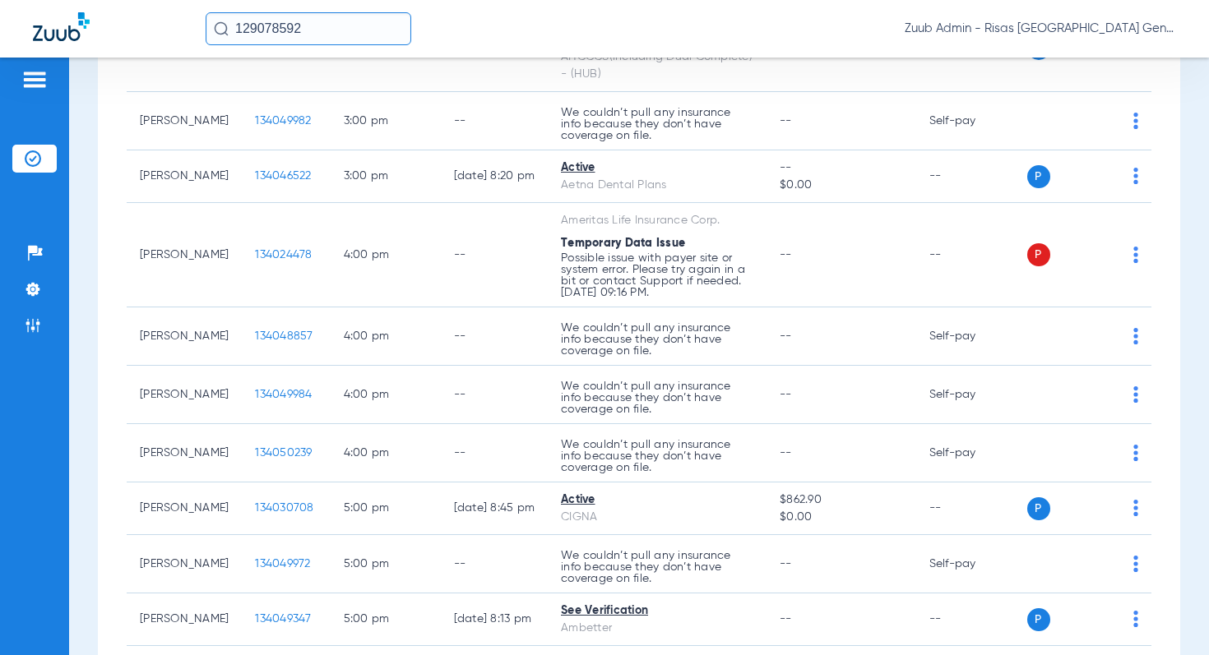
scroll to position [1852, 0]
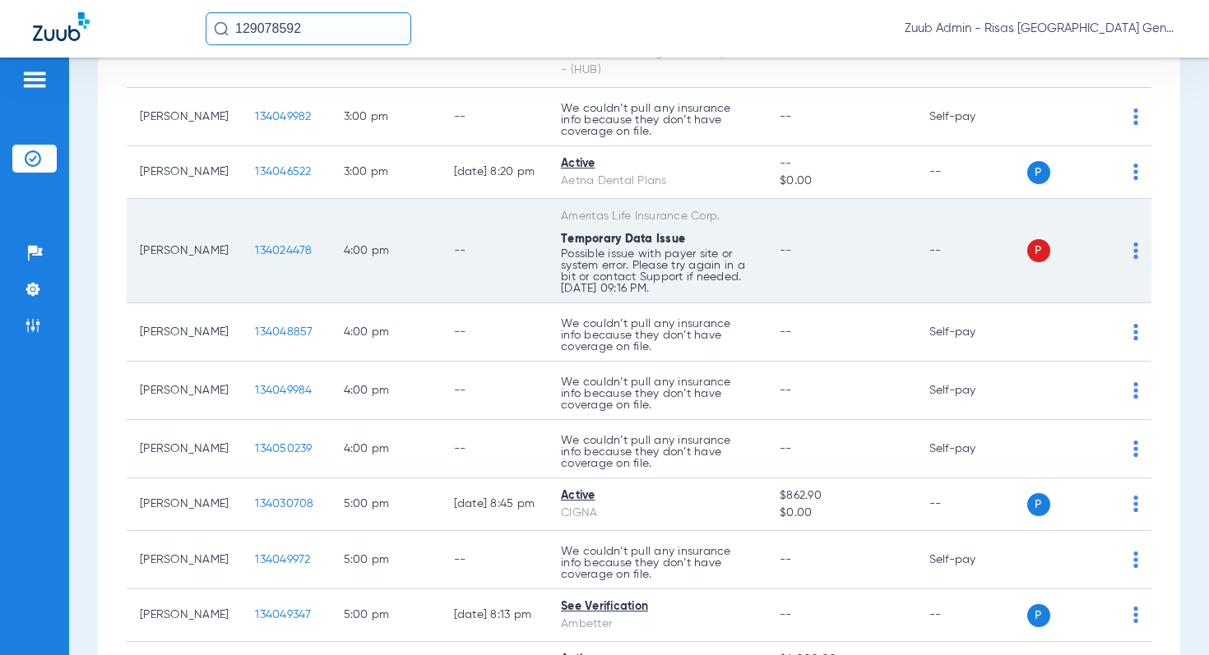
click at [1133, 259] on img at bounding box center [1135, 251] width 5 height 16
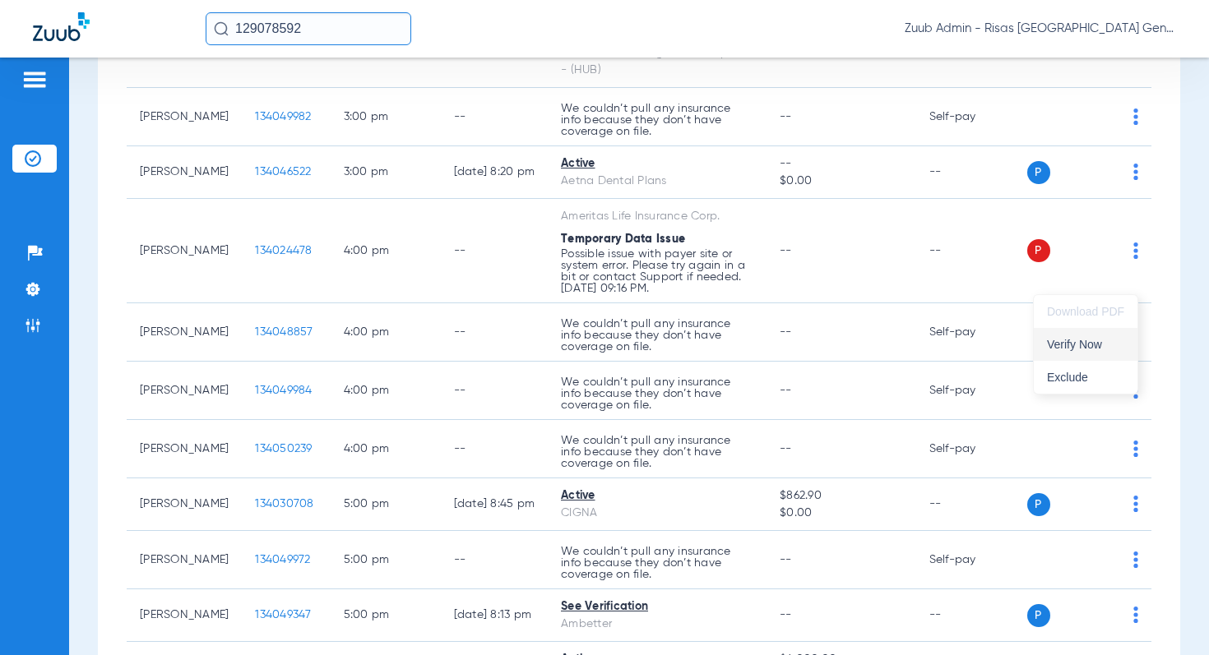
click at [1089, 331] on button "Verify Now" at bounding box center [1085, 344] width 104 height 33
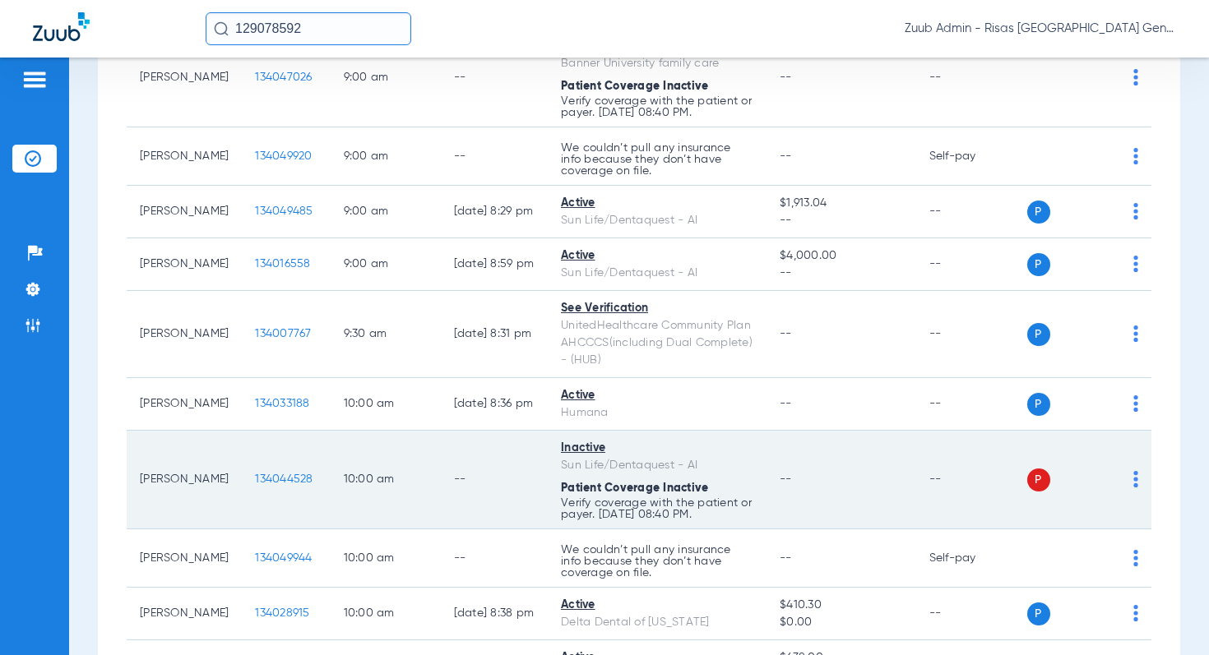
scroll to position [245, 0]
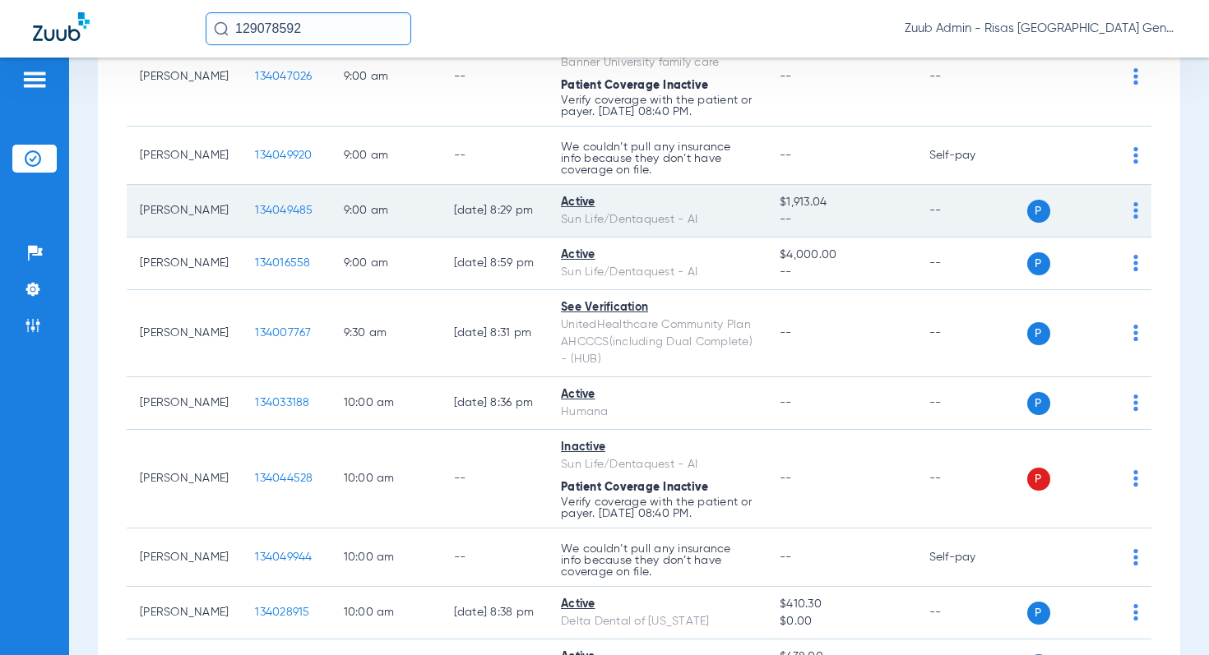
click at [255, 207] on span "134049485" at bounding box center [284, 211] width 58 height 12
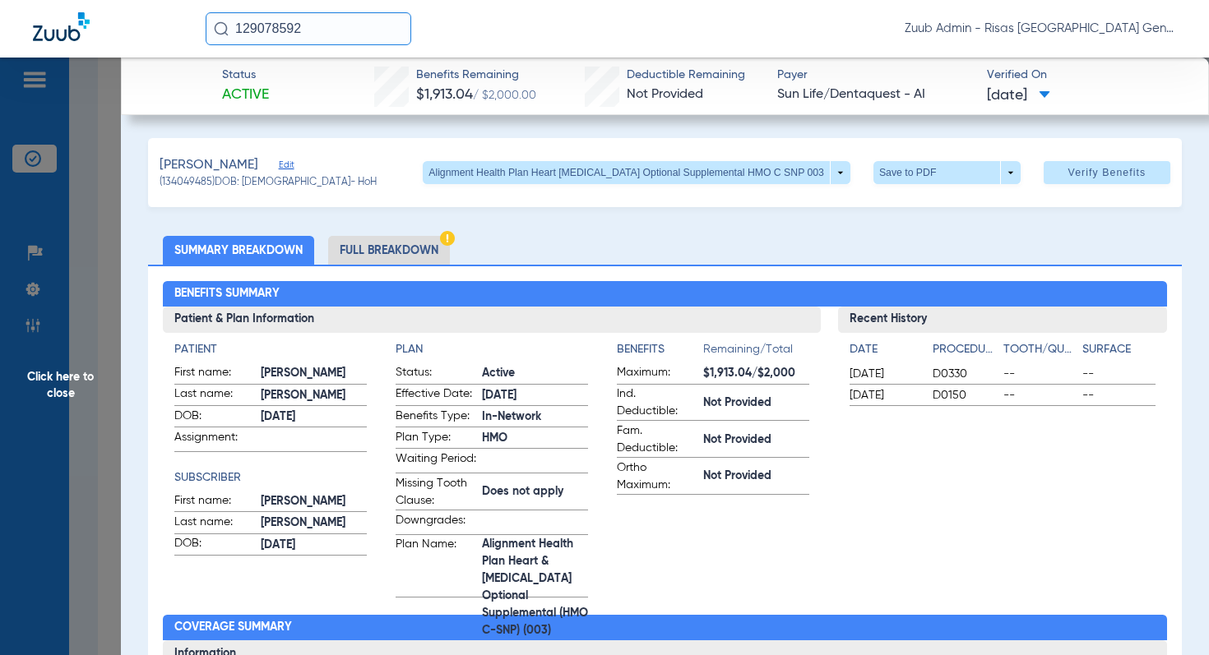
click at [423, 252] on li "Full Breakdown" at bounding box center [389, 250] width 122 height 29
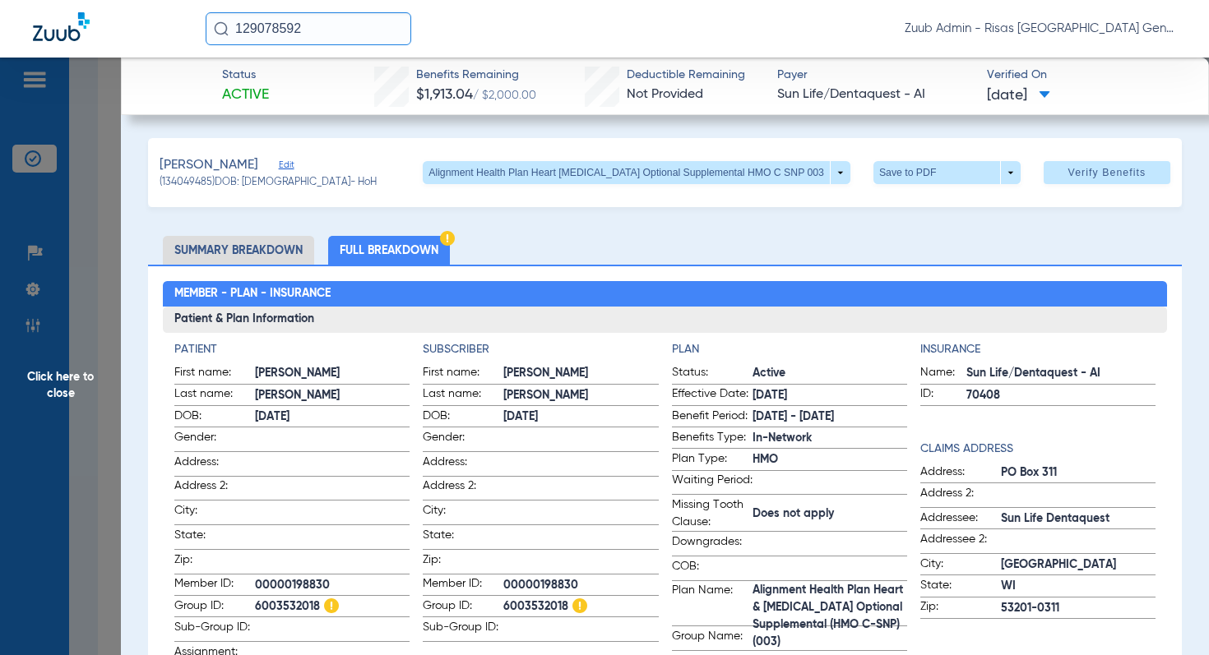
scroll to position [2, 0]
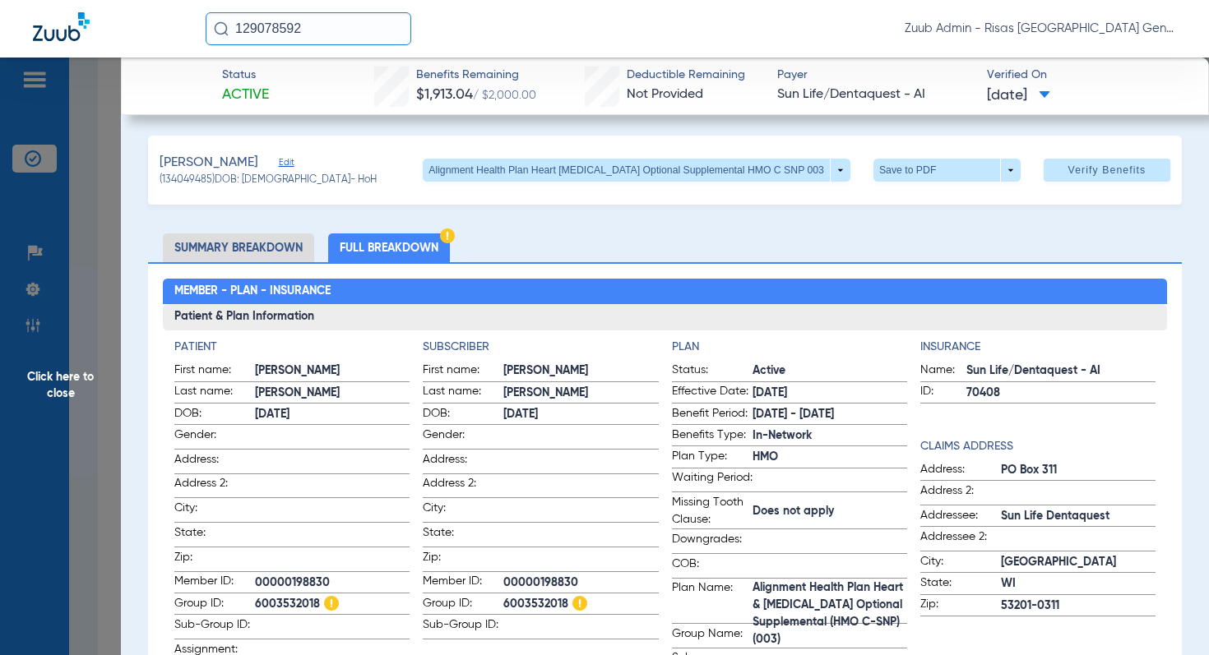
click at [294, 160] on span "Edit" at bounding box center [286, 165] width 15 height 16
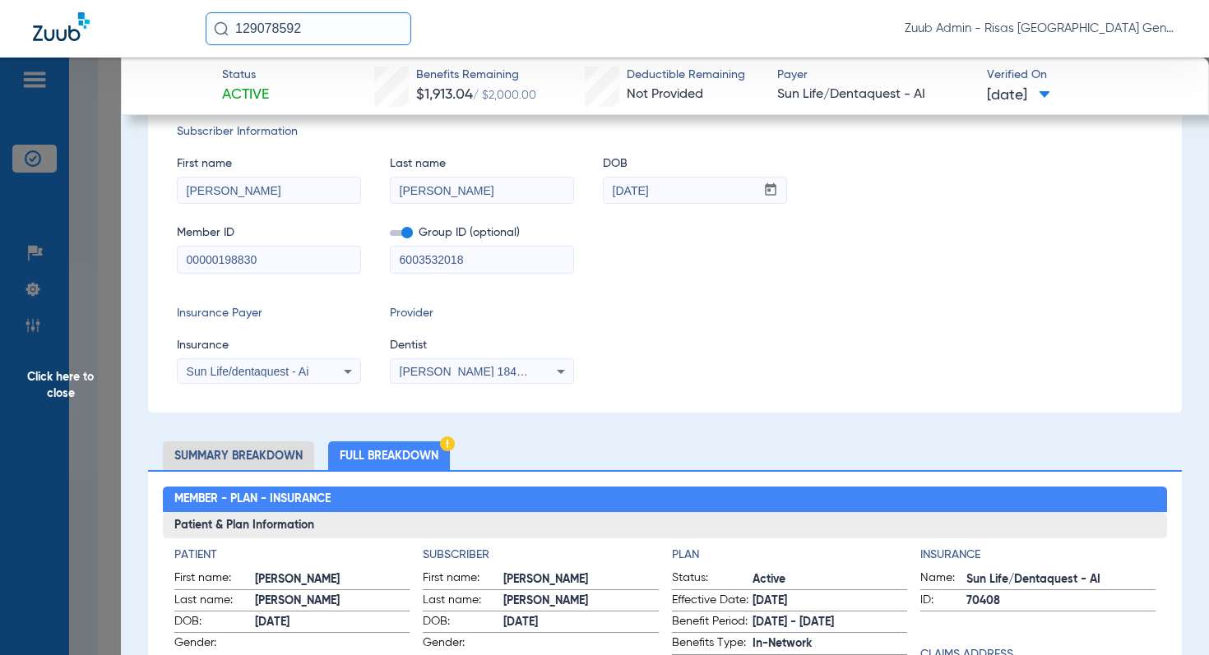
scroll to position [107, 0]
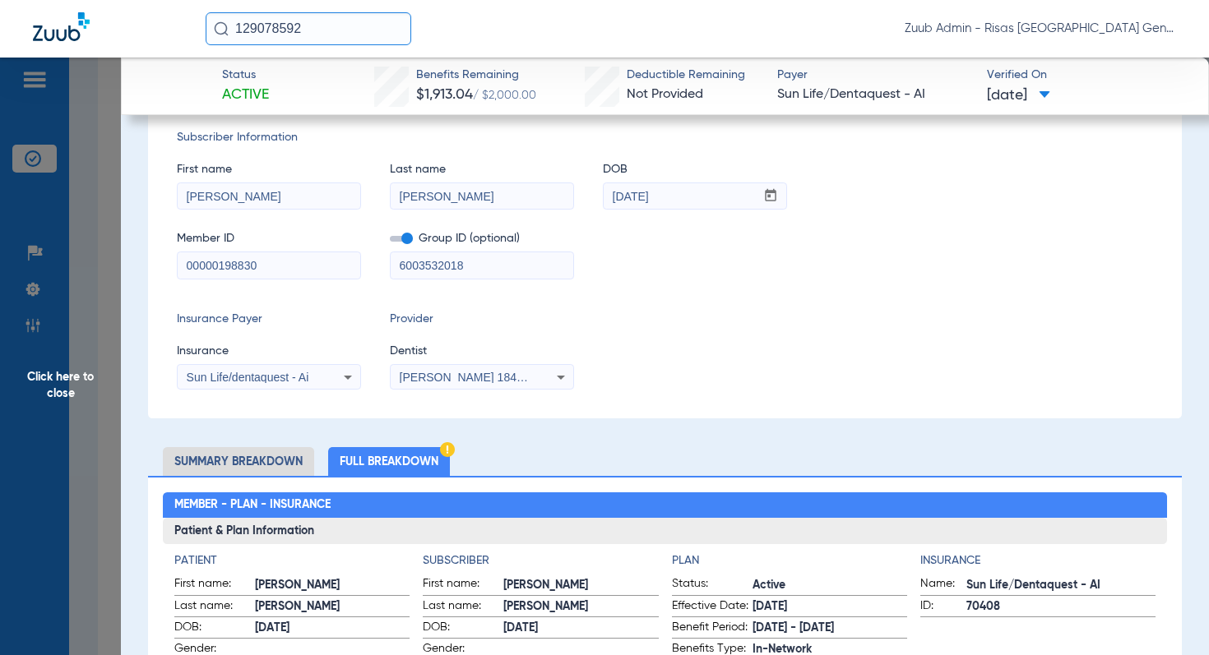
click at [82, 380] on span "Click here to close" at bounding box center [60, 385] width 121 height 655
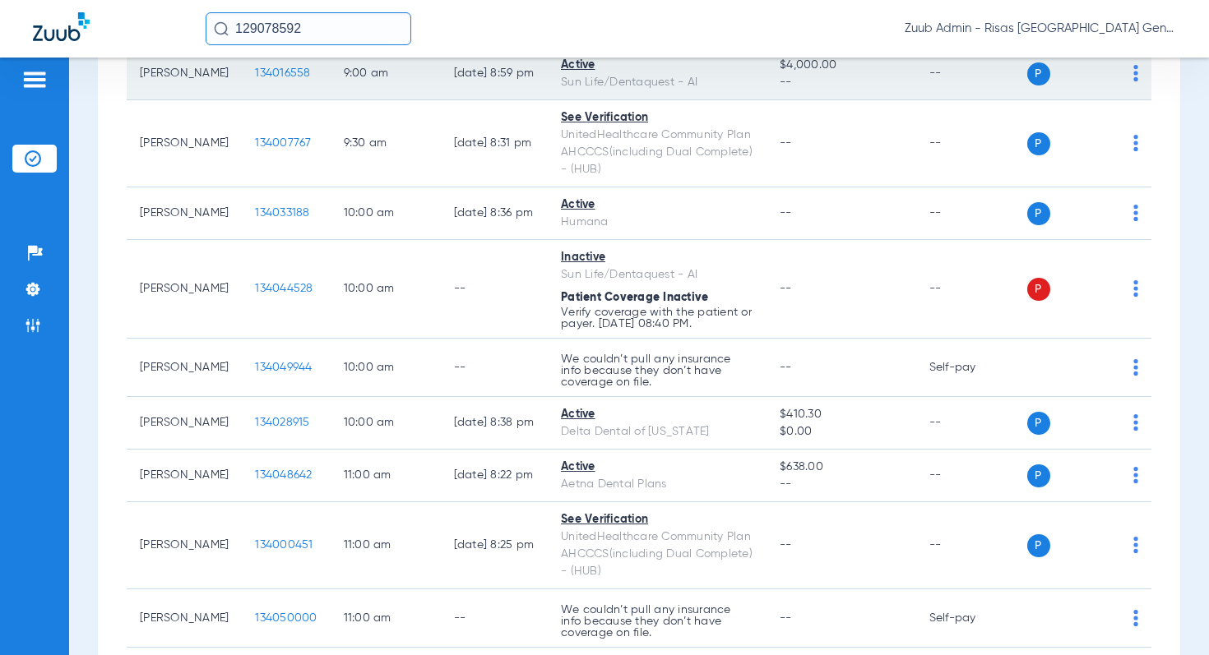
scroll to position [432, 0]
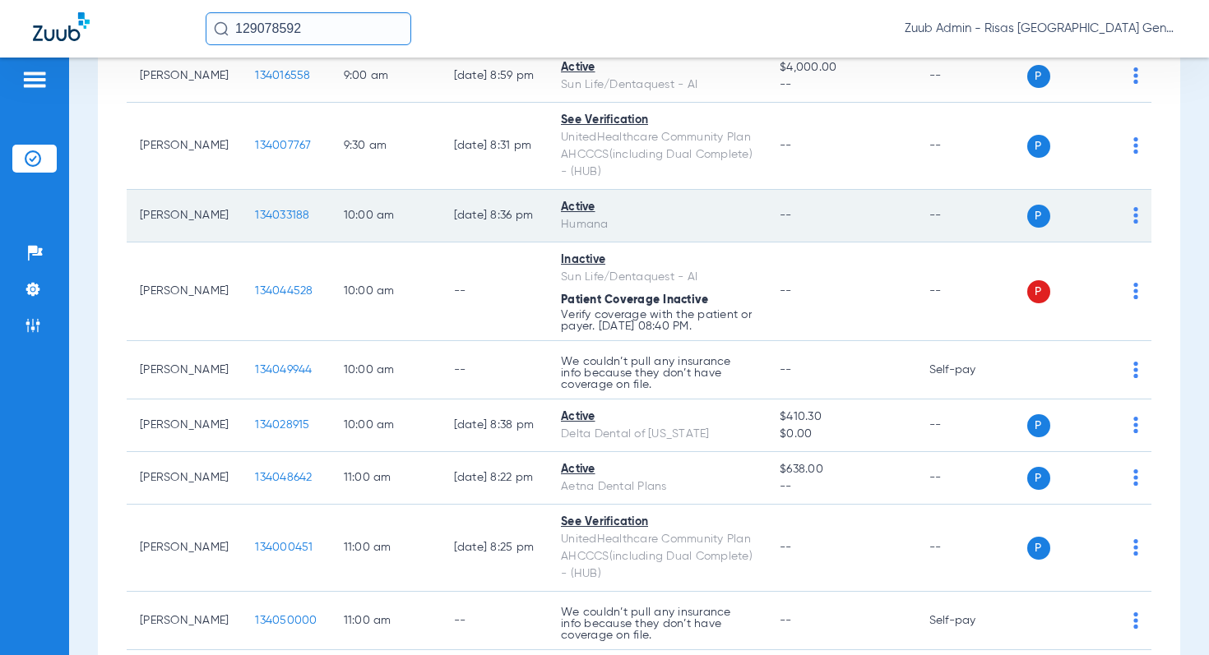
click at [262, 214] on span "134033188" at bounding box center [282, 216] width 54 height 12
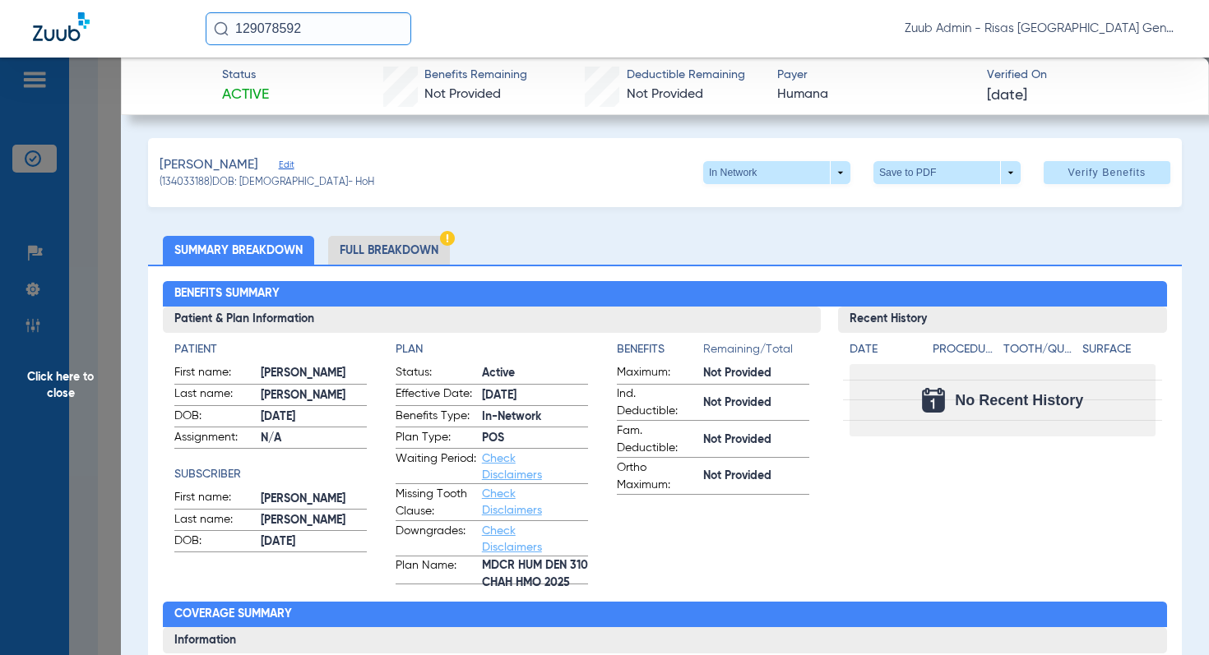
click at [417, 252] on li "Full Breakdown" at bounding box center [389, 250] width 122 height 29
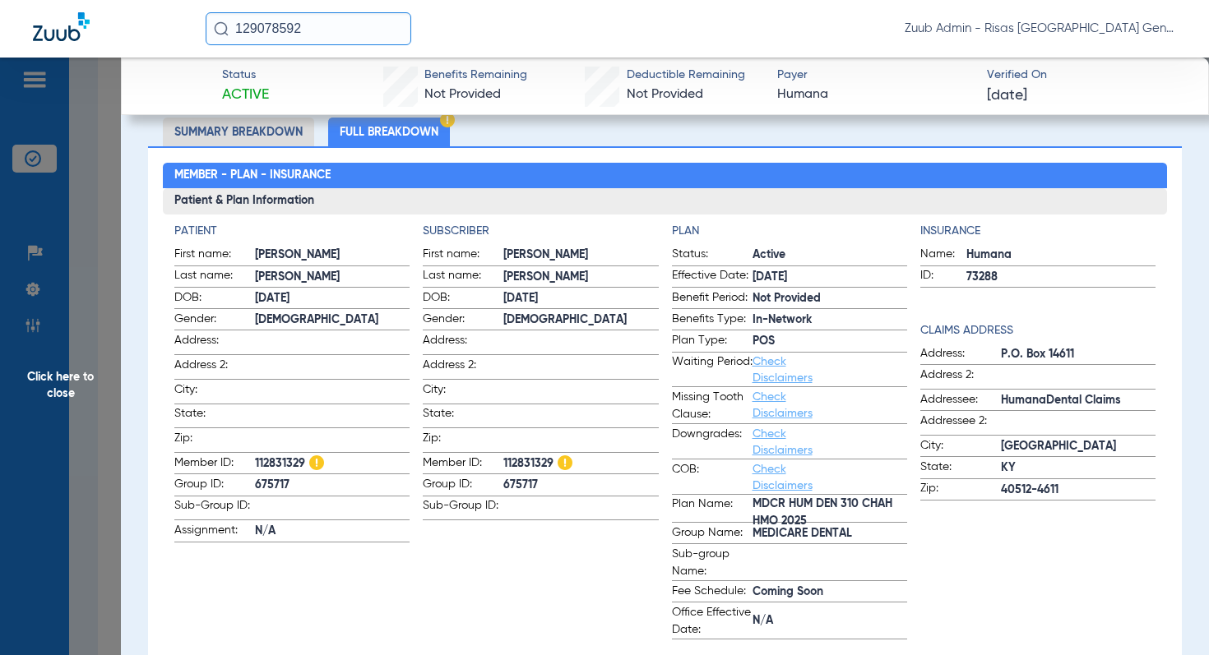
scroll to position [0, 0]
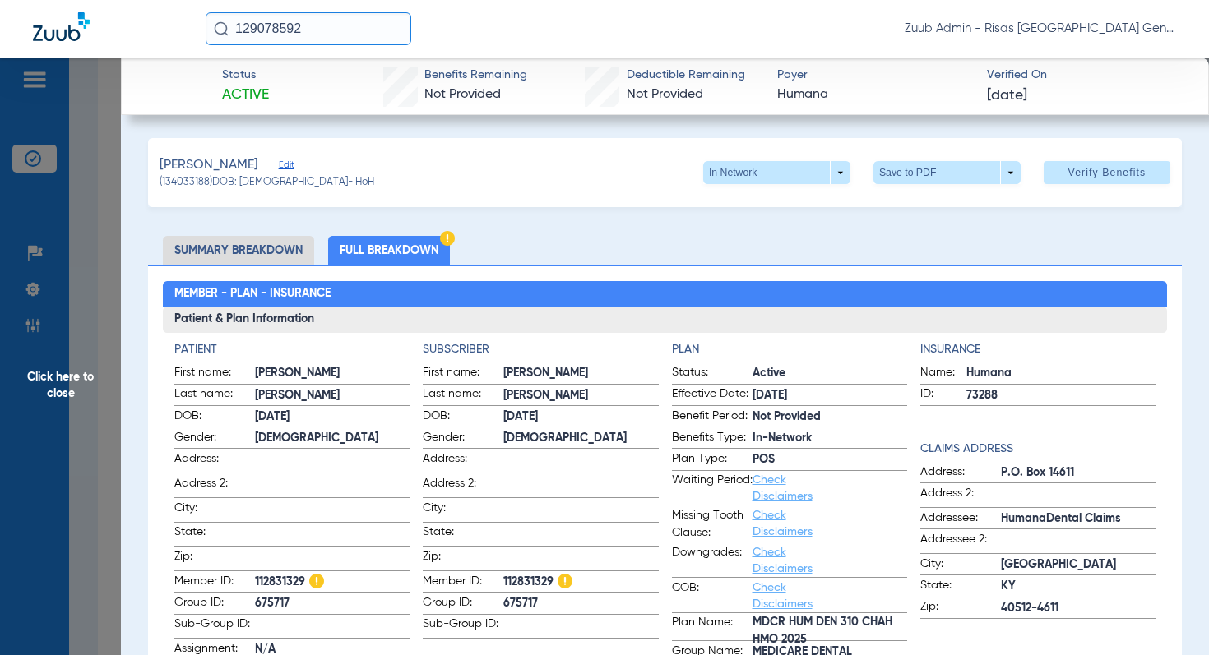
click at [67, 378] on span "Click here to close" at bounding box center [60, 385] width 121 height 655
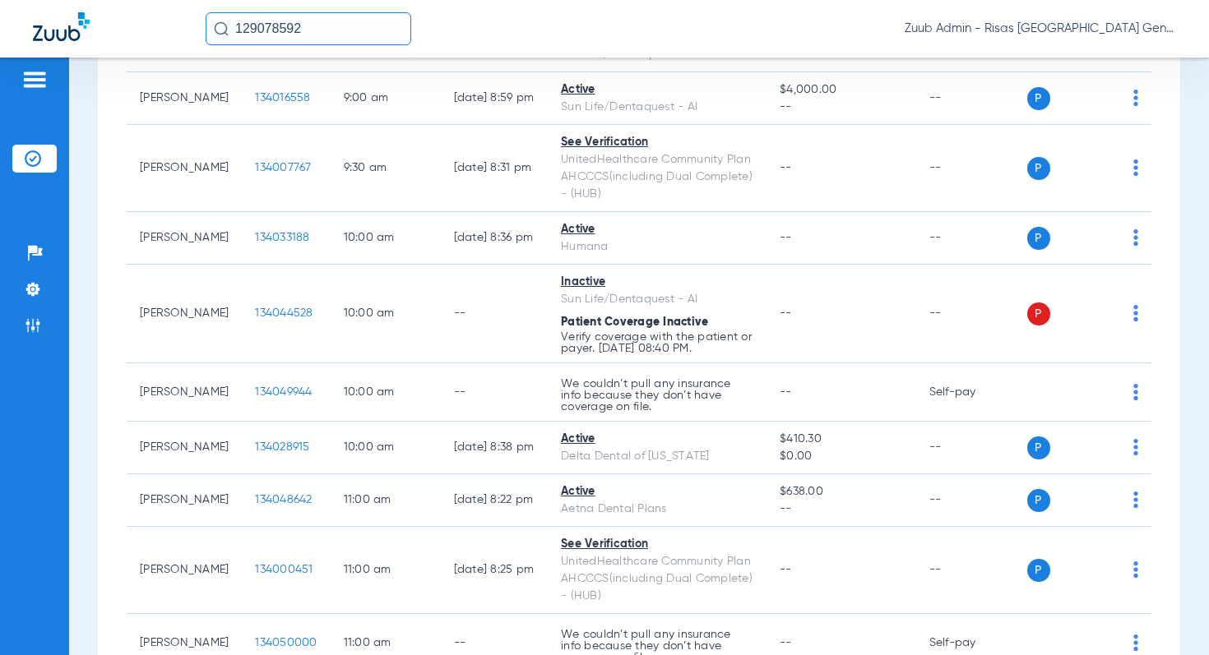
scroll to position [408, 0]
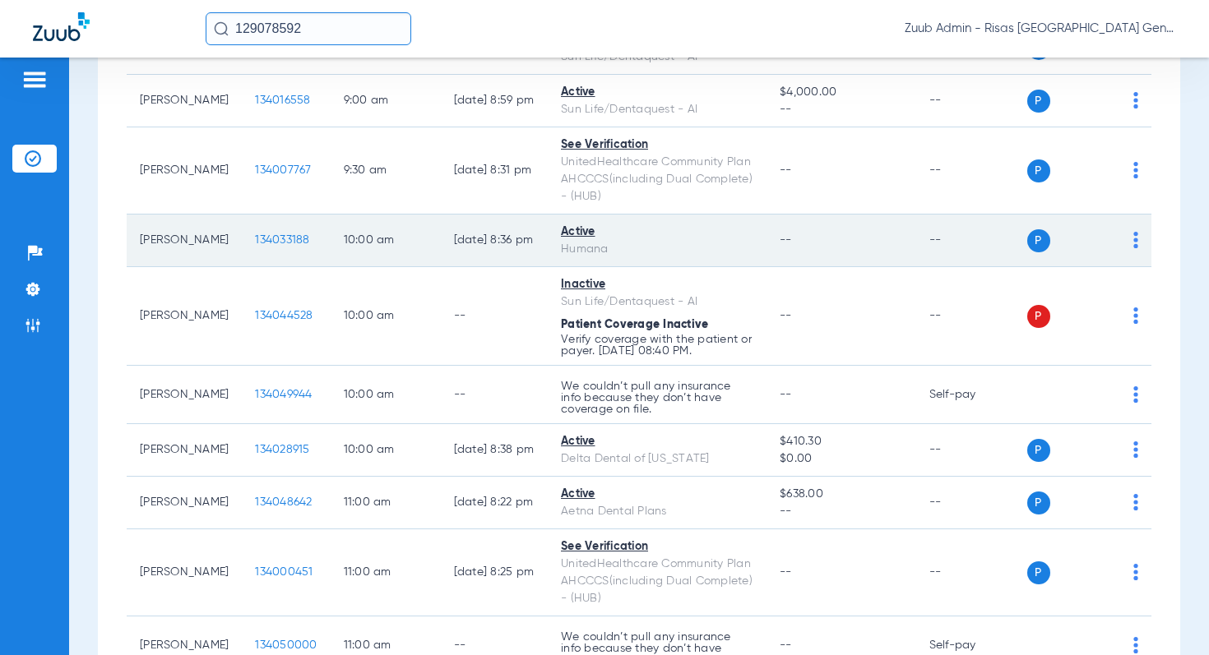
click at [255, 243] on span "134033188" at bounding box center [282, 240] width 54 height 12
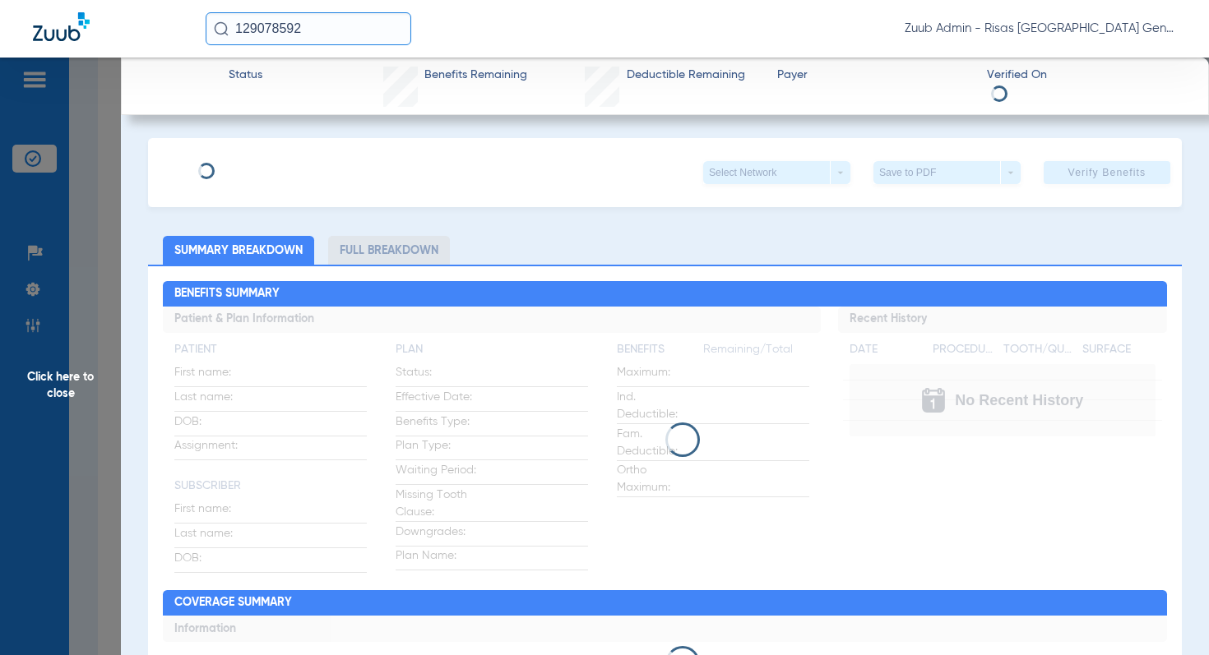
type input "[PERSON_NAME]"
type input "[DATE]"
type input "H68705233"
type input "675717"
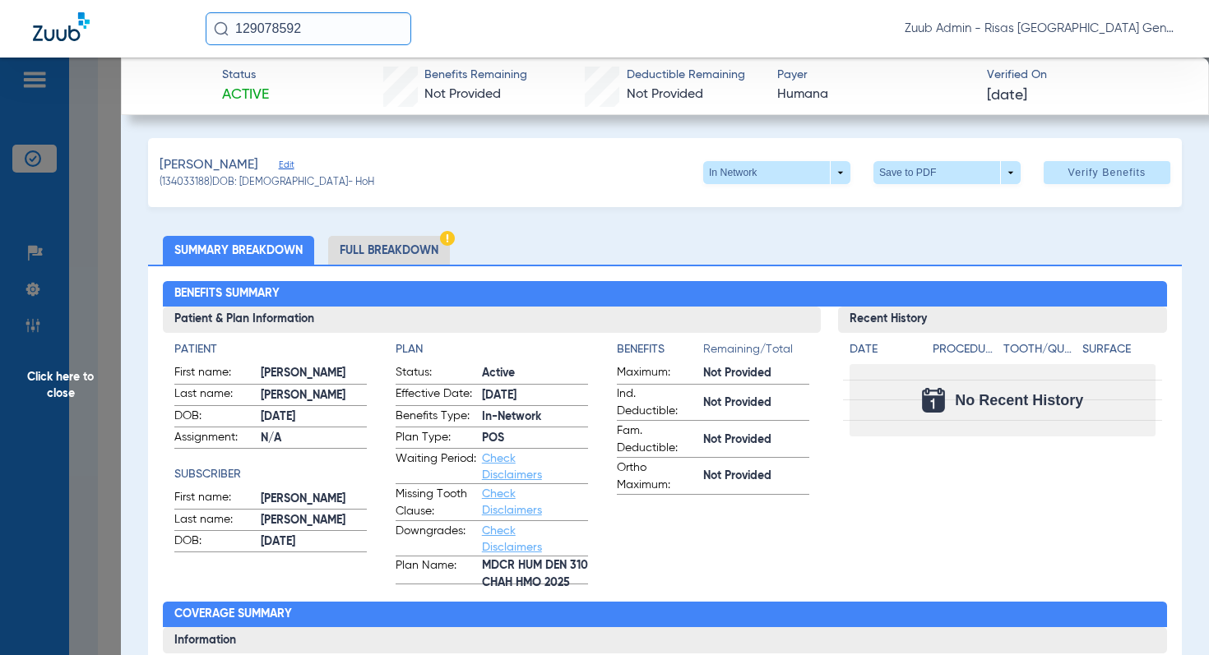
click at [284, 168] on span "Edit" at bounding box center [286, 168] width 15 height 16
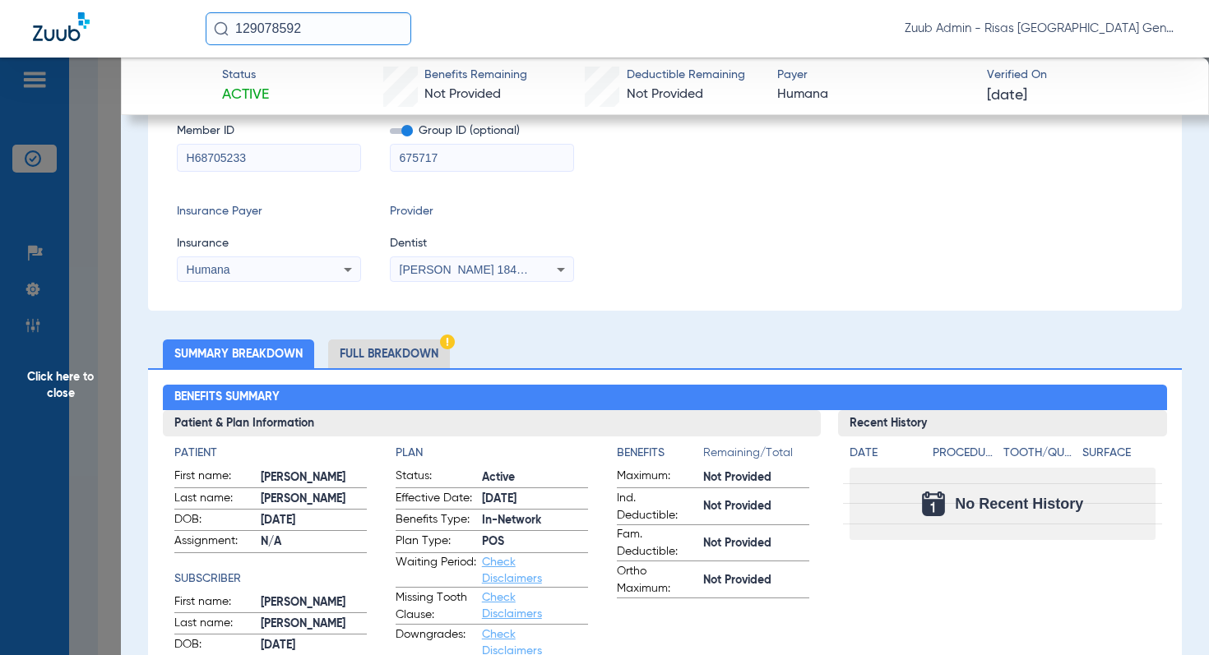
scroll to position [213, 0]
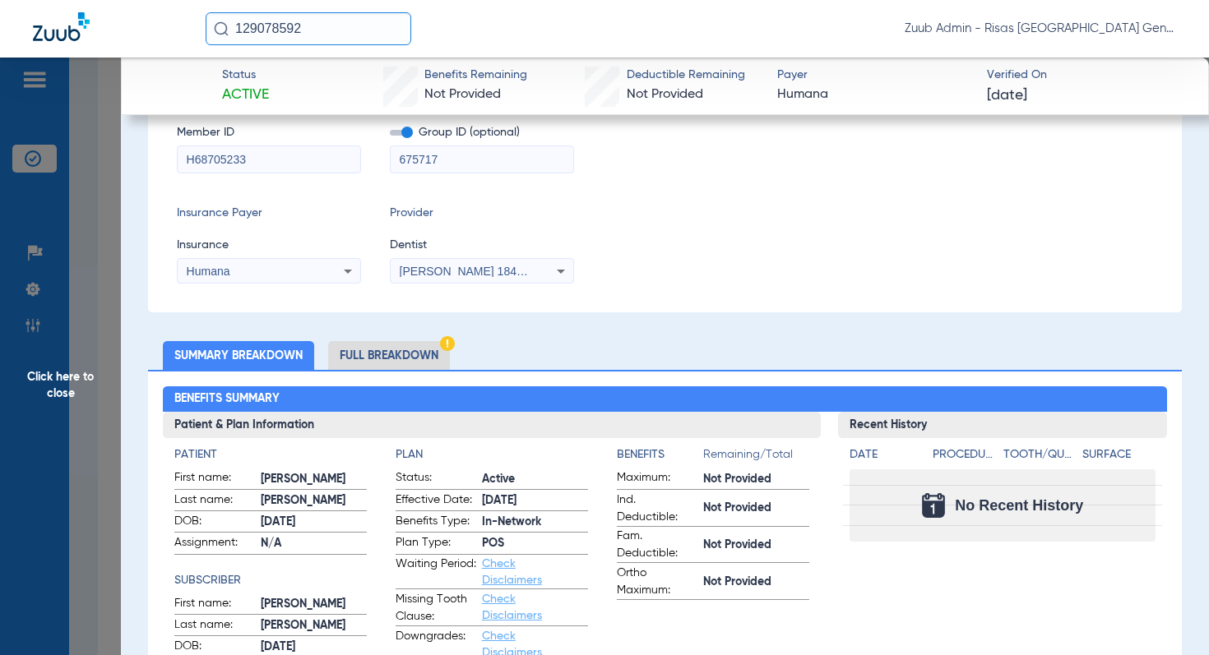
click at [432, 350] on li "Full Breakdown" at bounding box center [389, 355] width 122 height 29
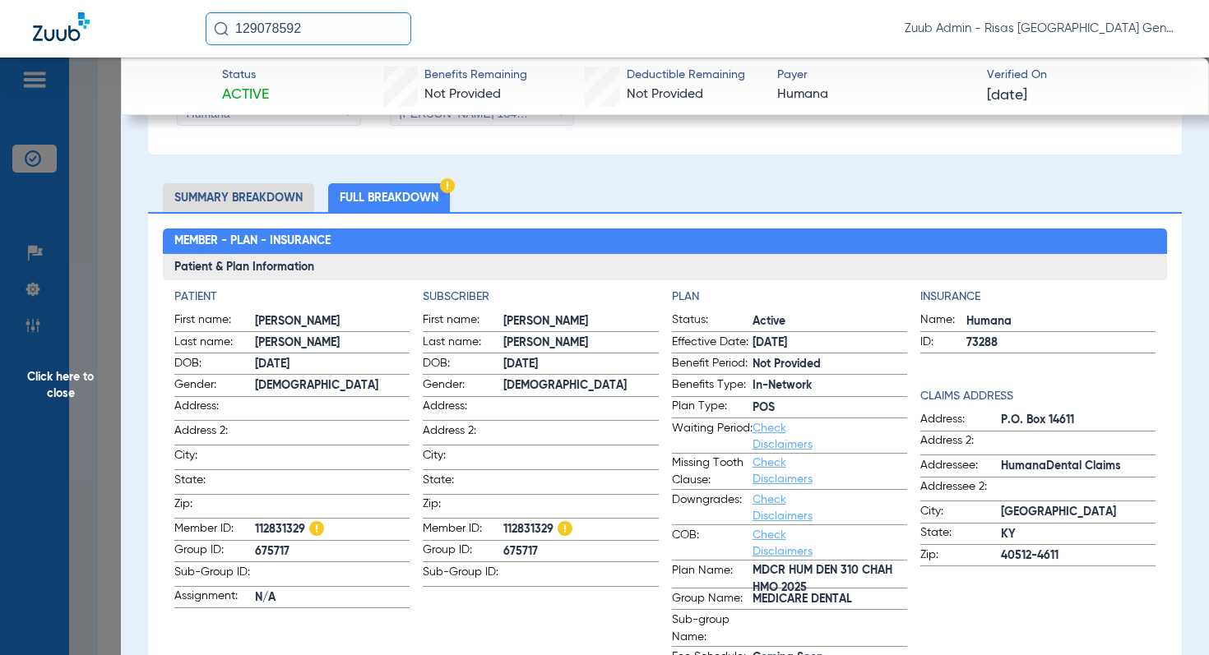
scroll to position [377, 0]
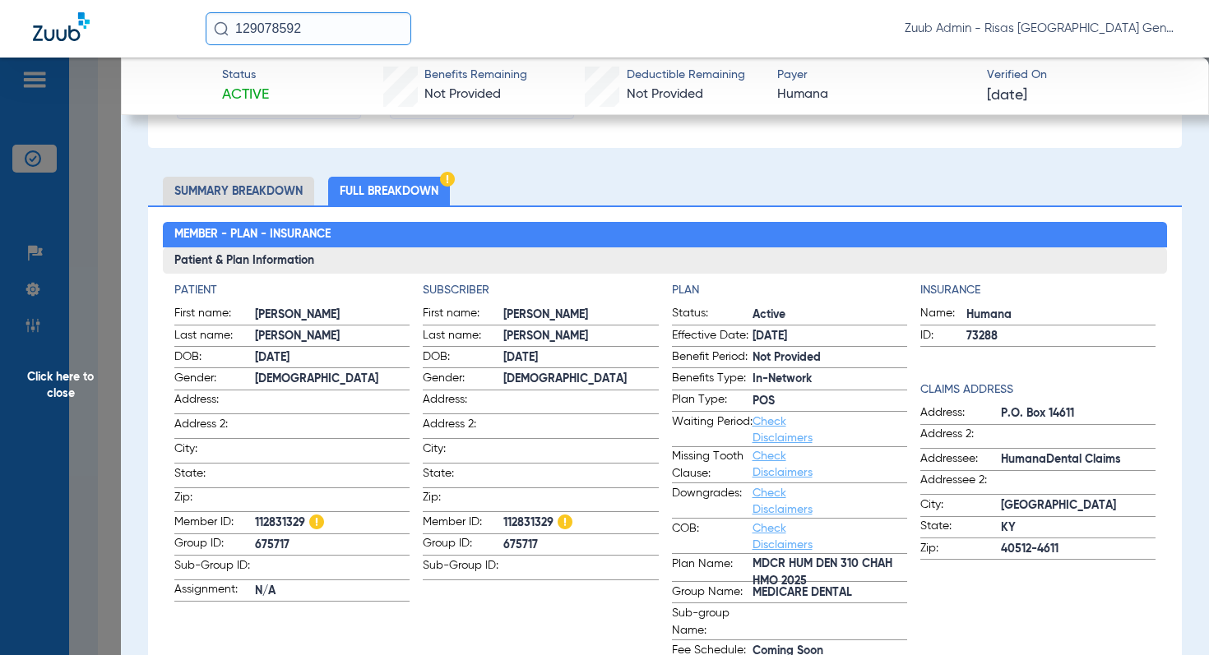
drag, startPoint x: 253, startPoint y: 520, endPoint x: 305, endPoint y: 521, distance: 51.8
click at [305, 521] on label "Member ID: 112831329" at bounding box center [291, 524] width 235 height 21
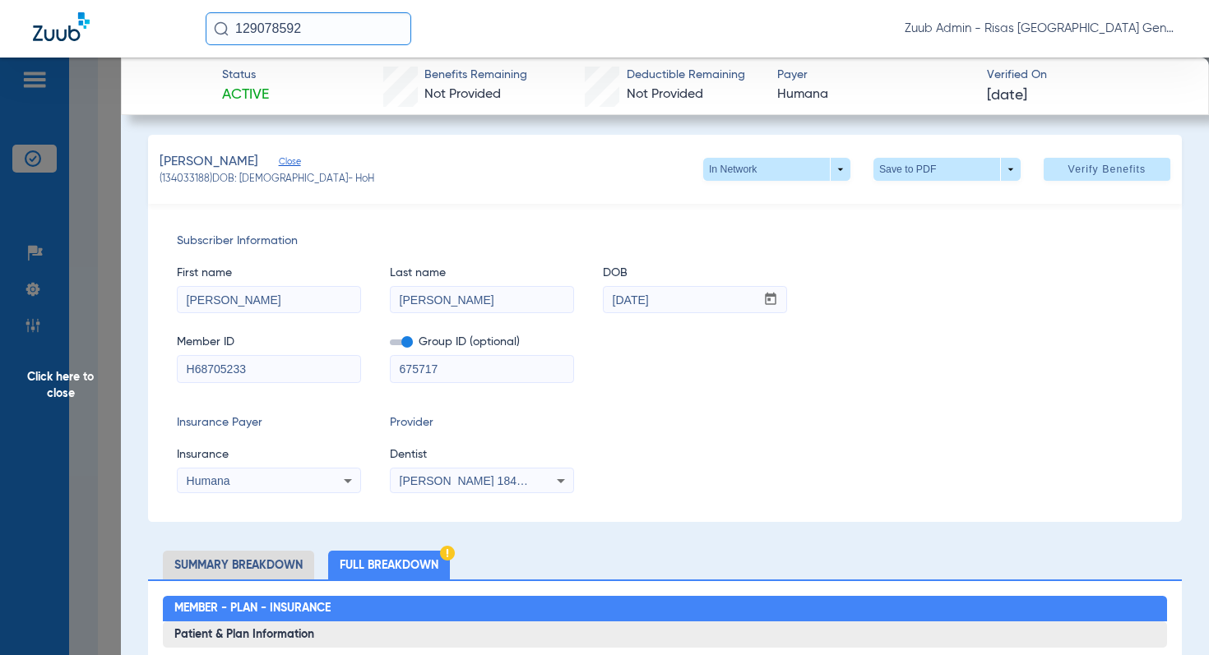
scroll to position [0, 0]
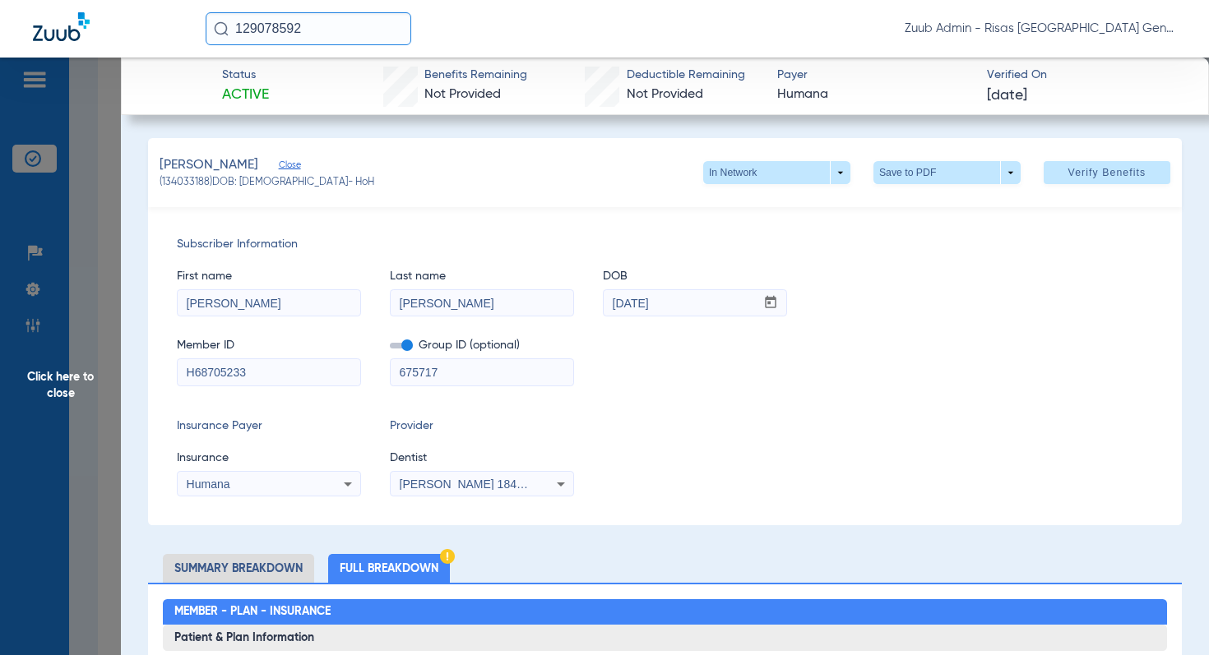
drag, startPoint x: 246, startPoint y: 375, endPoint x: 180, endPoint y: 372, distance: 65.8
click at [180, 372] on input "H68705233" at bounding box center [269, 372] width 183 height 26
click at [733, 451] on div "Insurance Payer Insurance Humana Provider Dentist [PERSON_NAME] 1841274487" at bounding box center [665, 457] width 976 height 79
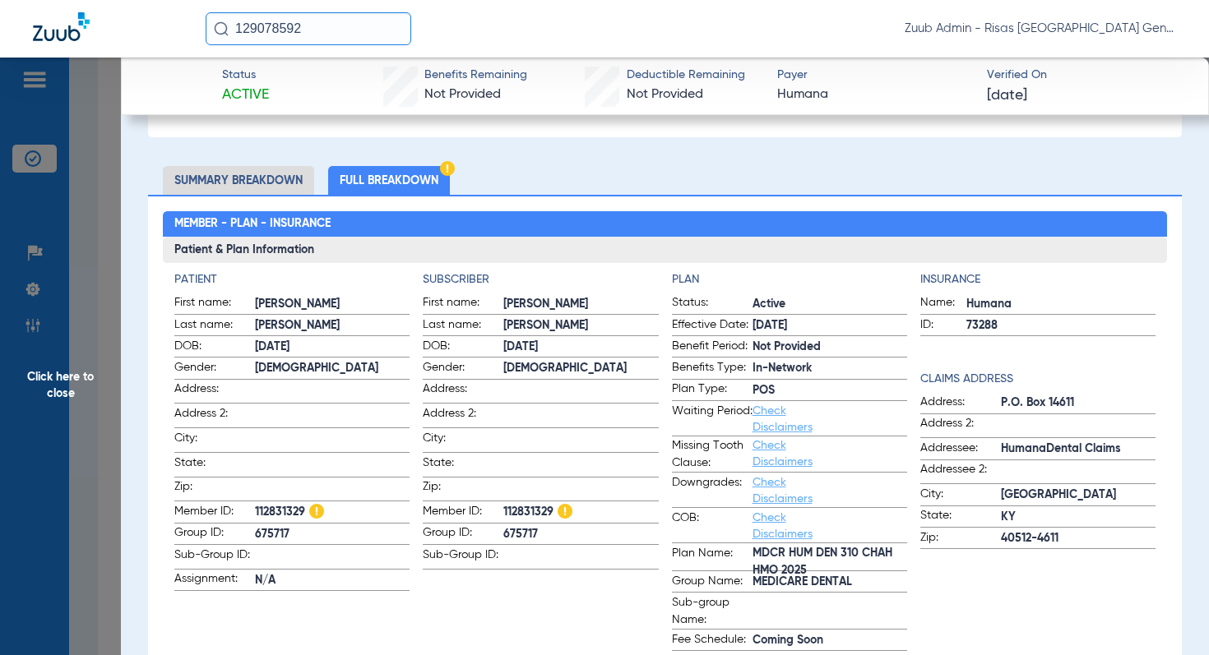
scroll to position [348, 0]
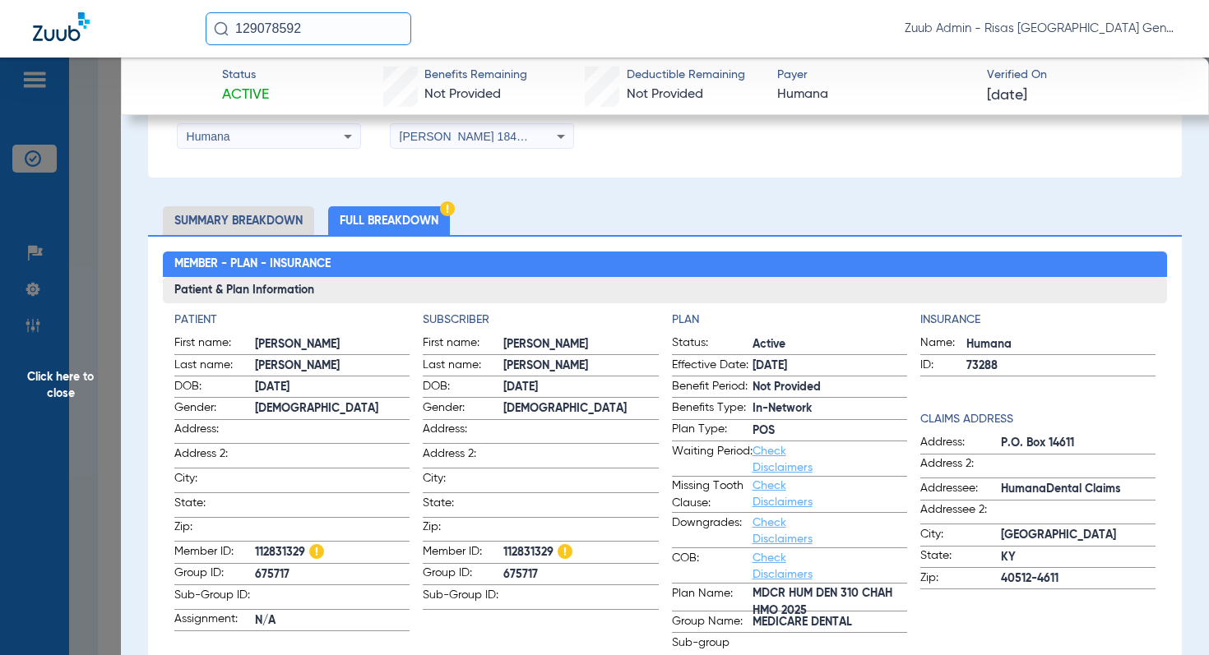
drag, startPoint x: 299, startPoint y: 573, endPoint x: 270, endPoint y: 548, distance: 38.5
click at [270, 548] on form "First name: [PERSON_NAME] Last name: [PERSON_NAME]: [DEMOGRAPHIC_DATA] Gender: …" at bounding box center [291, 483] width 235 height 297
click at [243, 548] on span "Member ID:" at bounding box center [214, 553] width 81 height 20
drag, startPoint x: 507, startPoint y: 597, endPoint x: 414, endPoint y: 590, distance: 93.1
click at [414, 585] on div "Patient First name: [PERSON_NAME] Last name: [PERSON_NAME]: [DEMOGRAPHIC_DATA] …" at bounding box center [665, 520] width 982 height 417
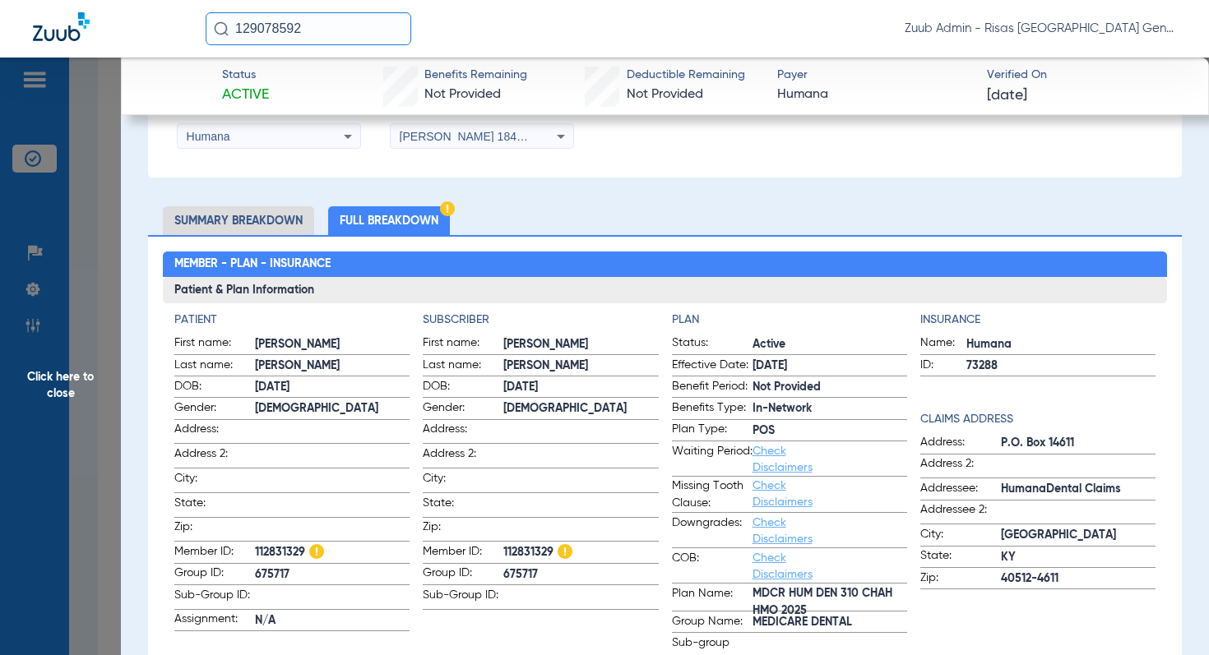
click at [497, 585] on span "Sub-Group ID:" at bounding box center [463, 598] width 81 height 22
click at [72, 381] on span "Click here to close" at bounding box center [60, 385] width 121 height 655
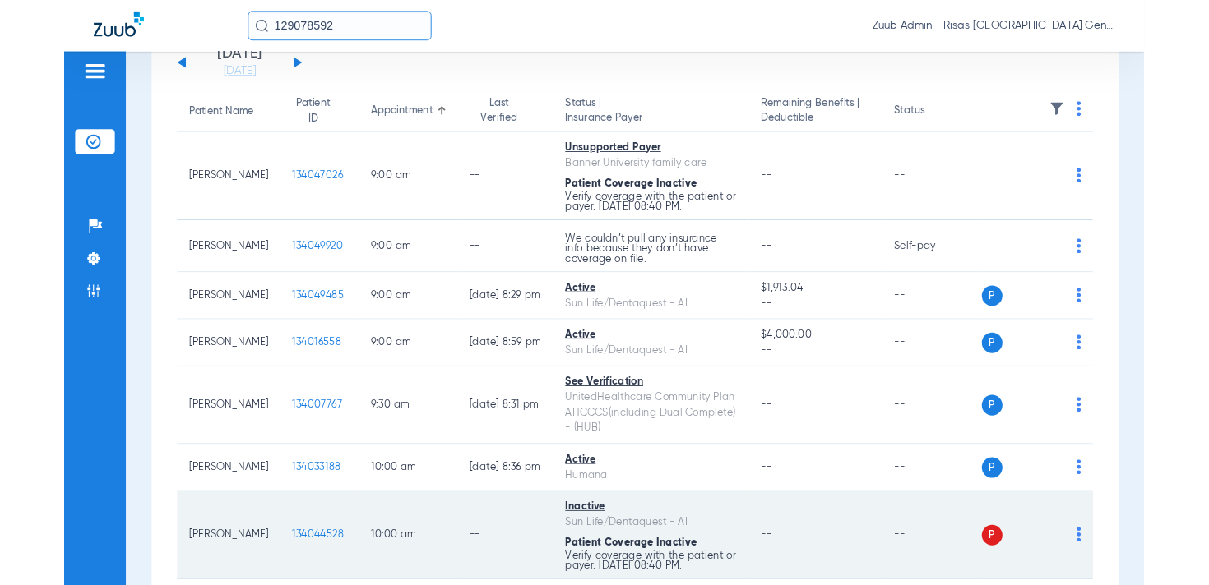
scroll to position [0, 0]
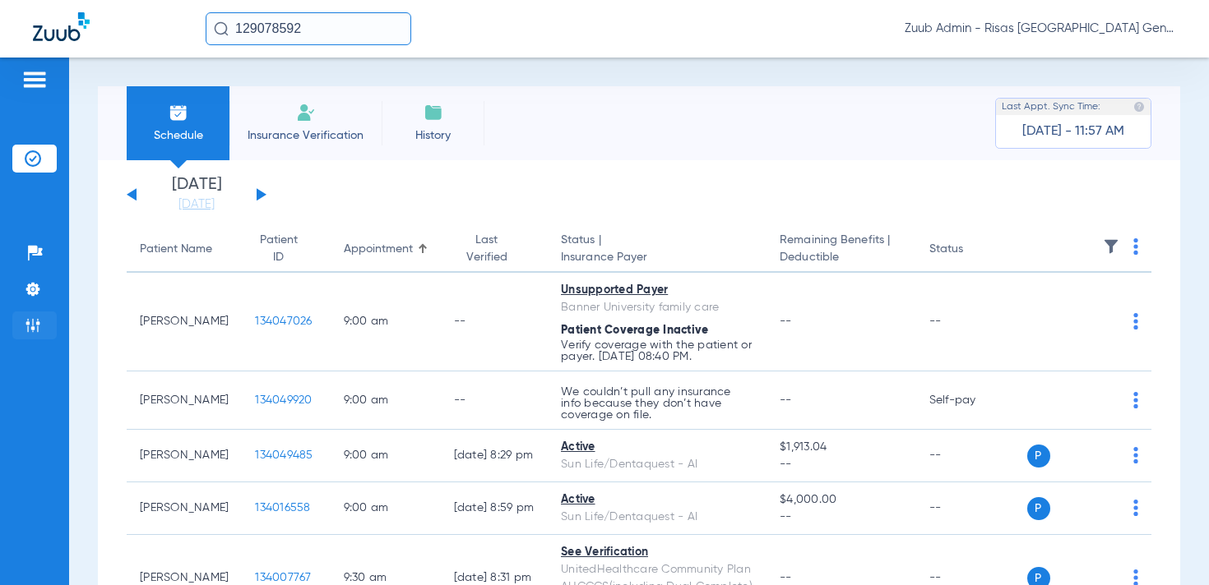
click at [31, 330] on img at bounding box center [33, 325] width 16 height 16
